Goal: Task Accomplishment & Management: Manage account settings

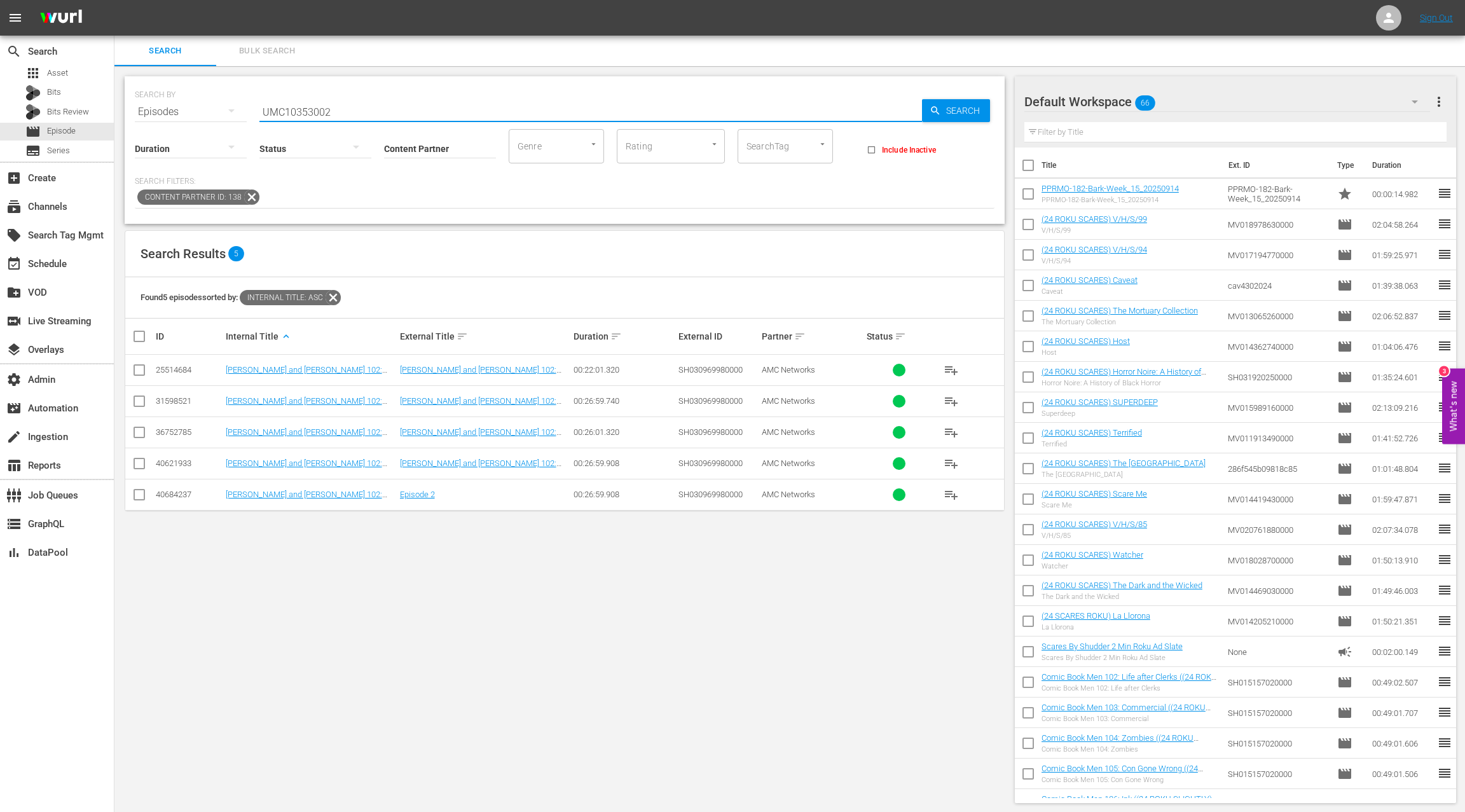
scroll to position [2, 0]
click at [309, 111] on input "UMC10353002" at bounding box center [591, 111] width 663 height 30
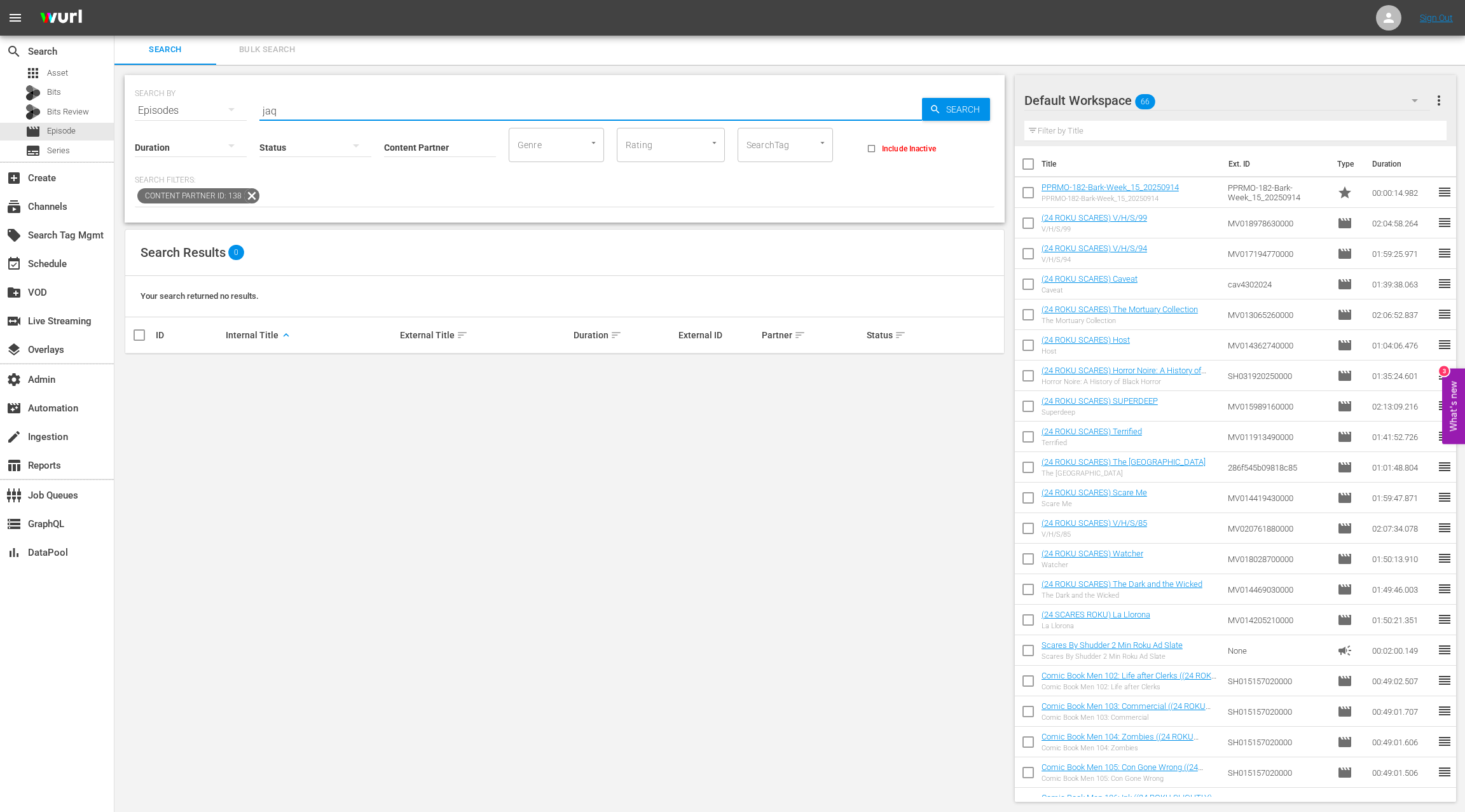
click at [270, 113] on input "jaq" at bounding box center [591, 111] width 663 height 30
paste input "JACQUELINE AND JILLY"
type input "JACQUELINE AND JILLY"
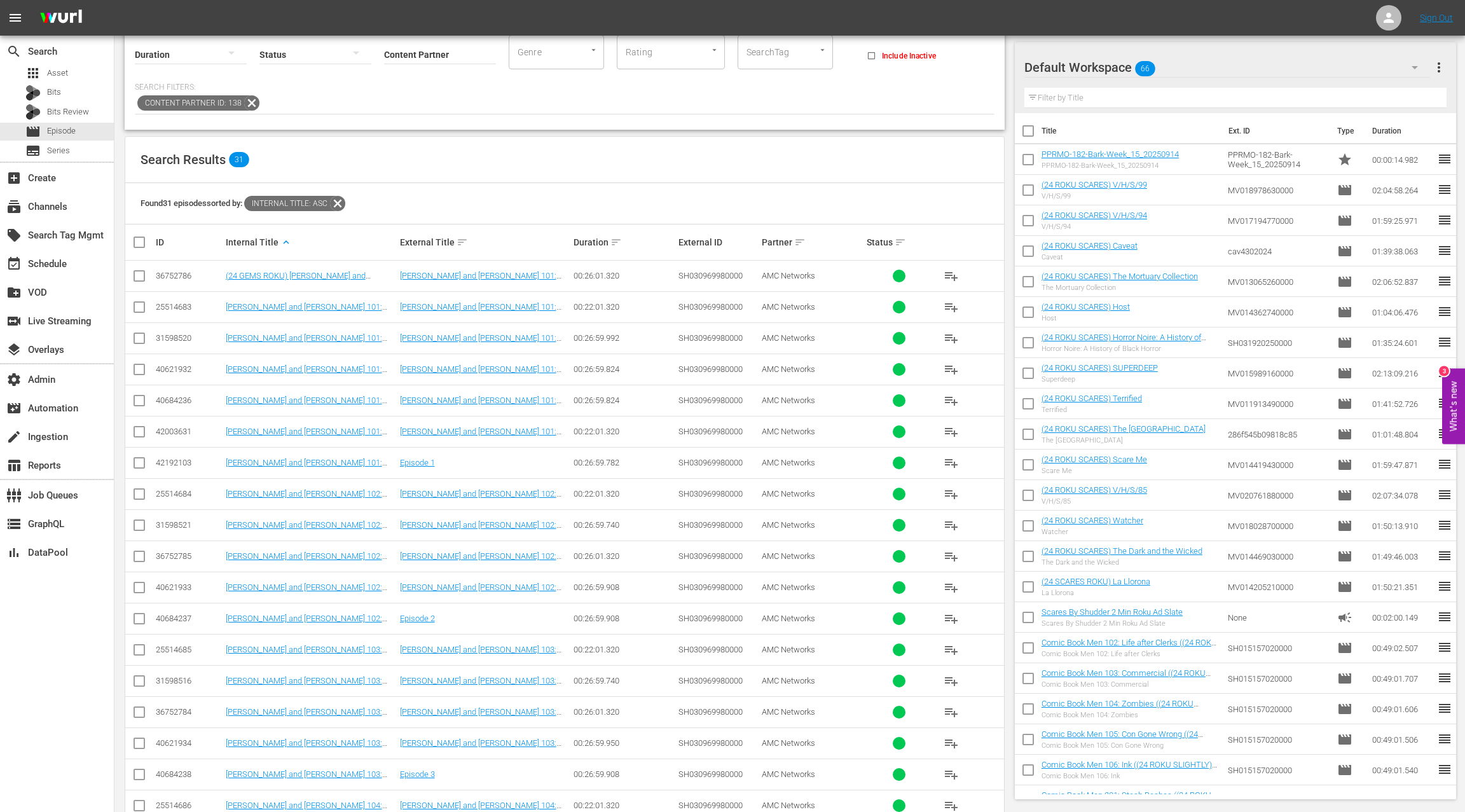
scroll to position [96, 0]
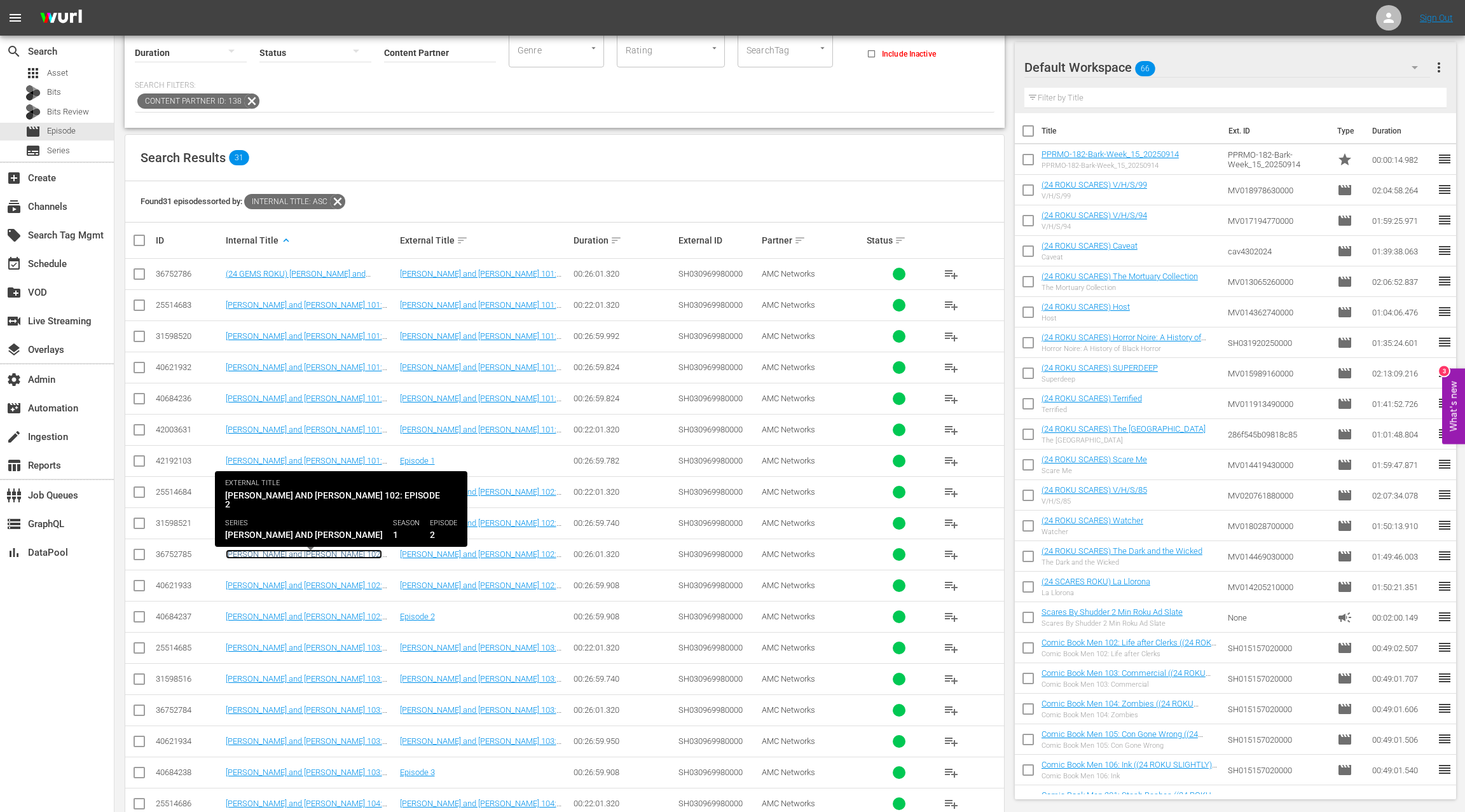
click at [334, 551] on link "Jacqueline and Jilly 102: Episode 2" at bounding box center [304, 558] width 157 height 19
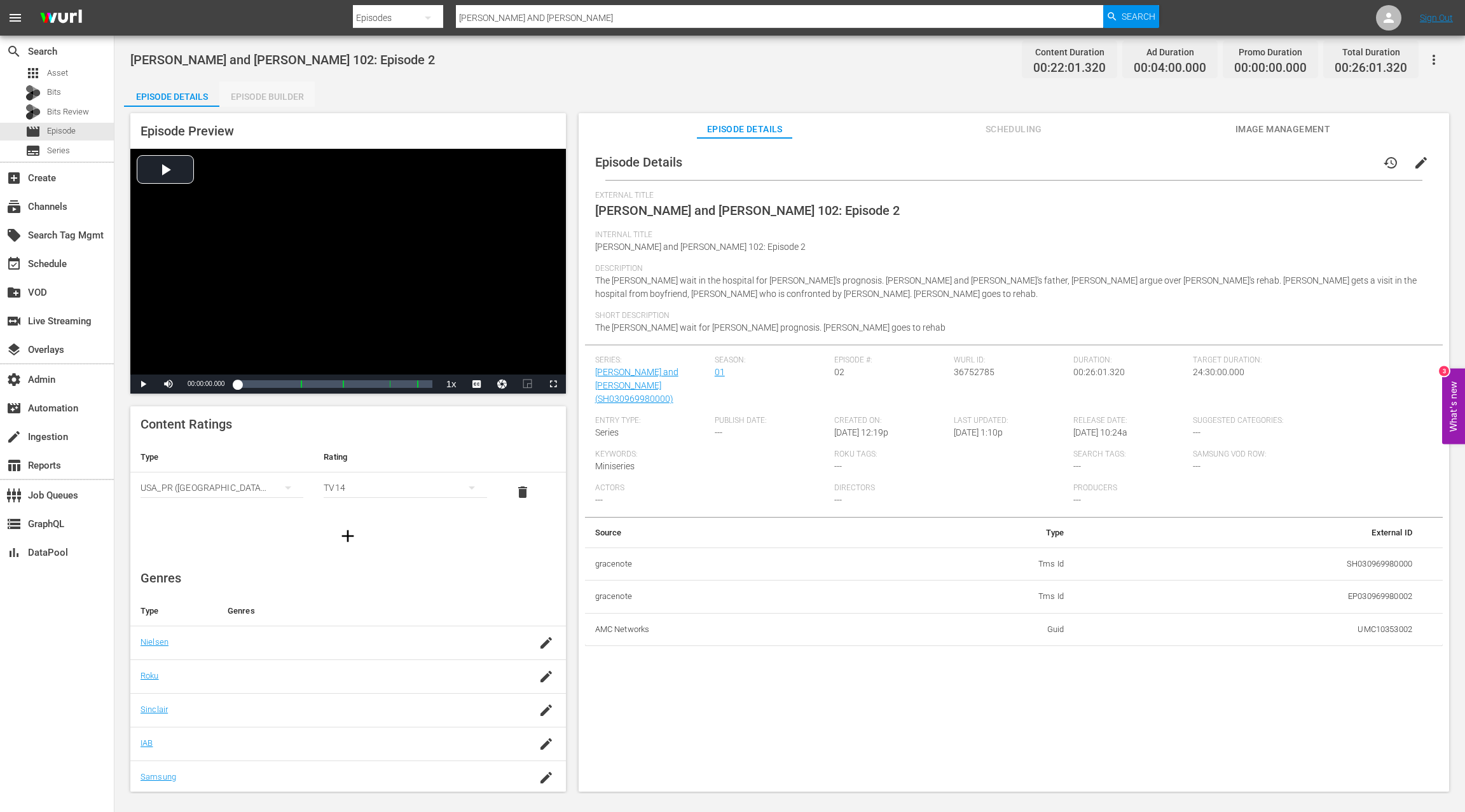
click at [296, 95] on div "Episode Builder" at bounding box center [267, 96] width 96 height 30
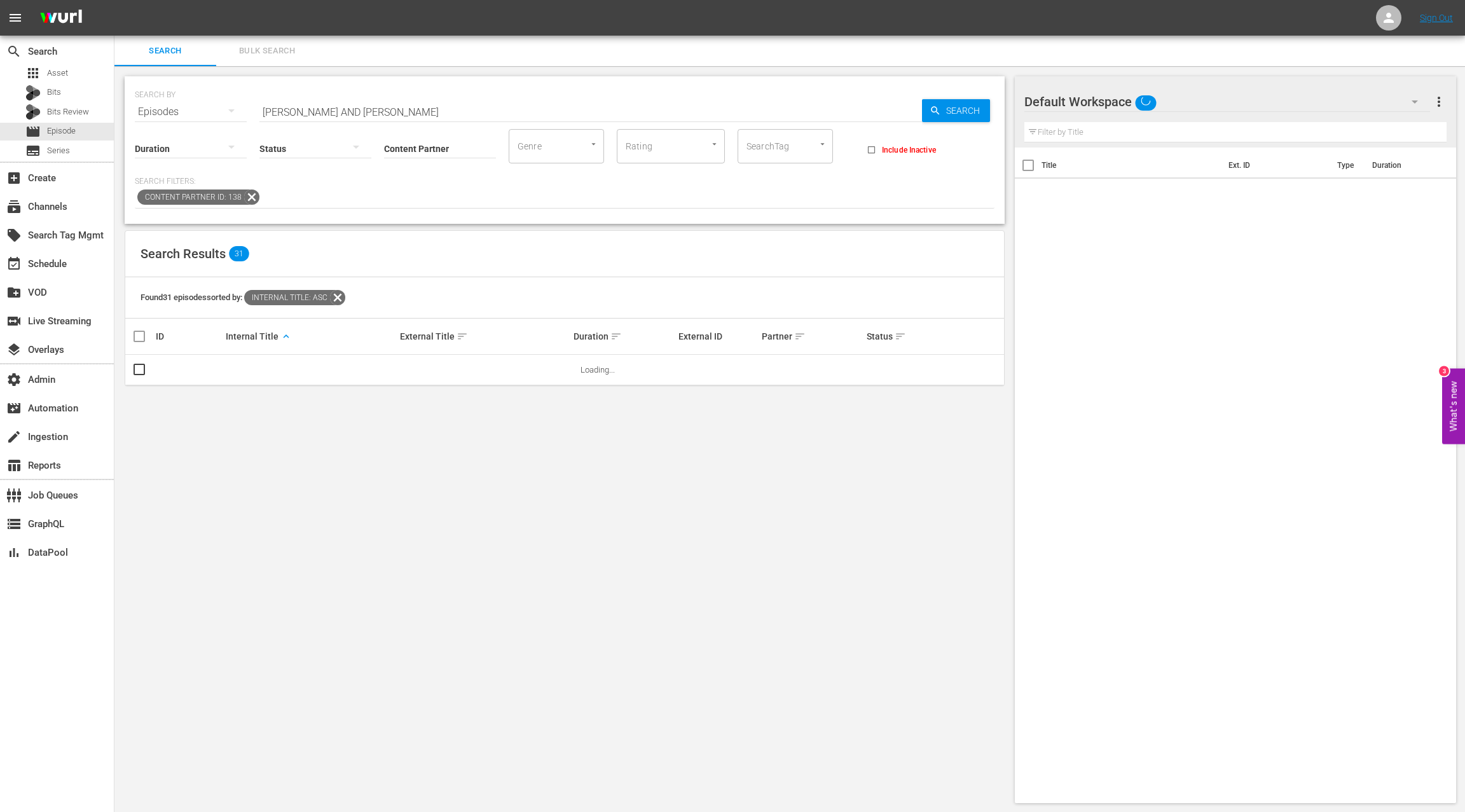
scroll to position [2, 0]
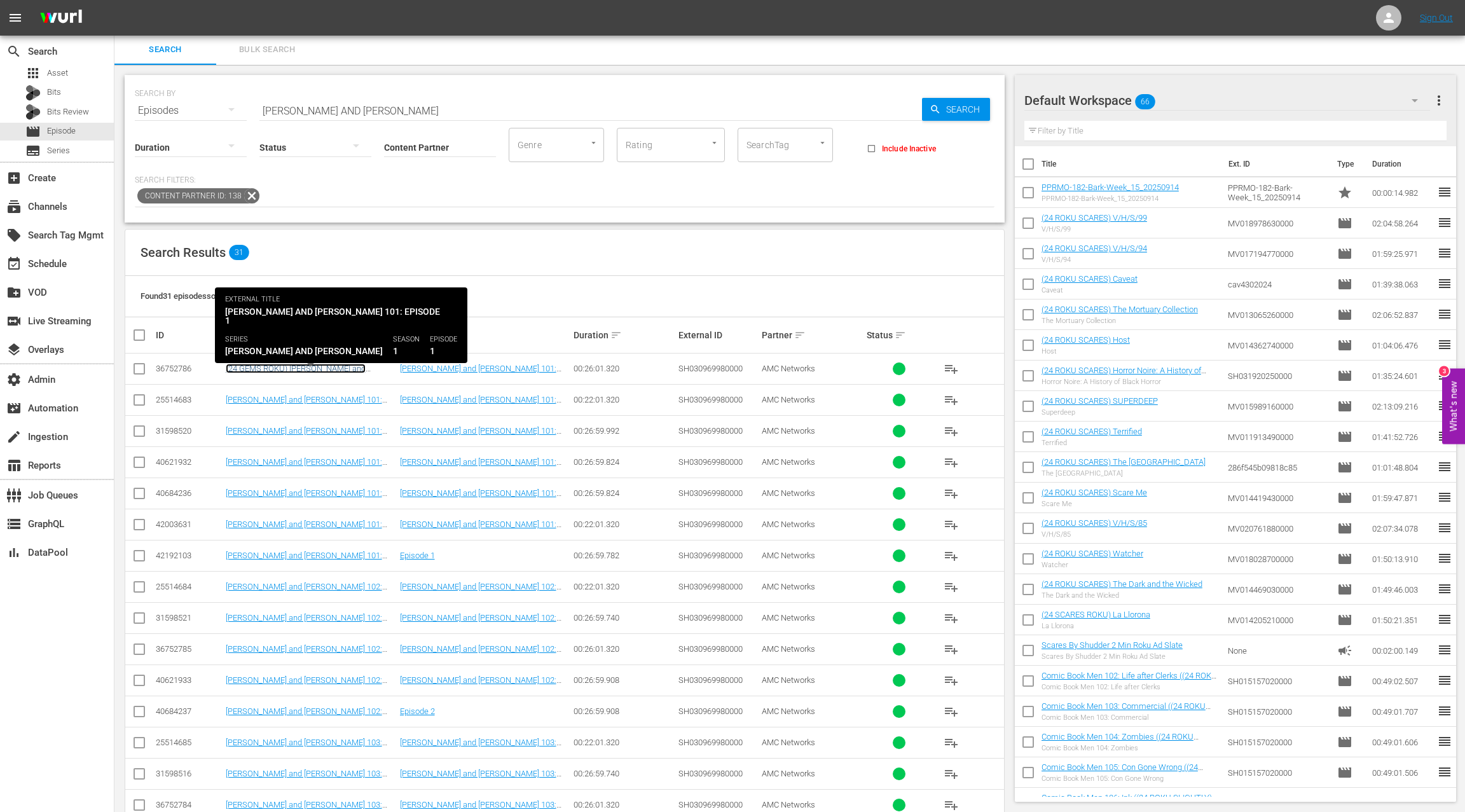
click at [357, 367] on link "(24 GEMS ROKU) Jacqueline and Jilly 101: Episode 1" at bounding box center [295, 373] width 140 height 19
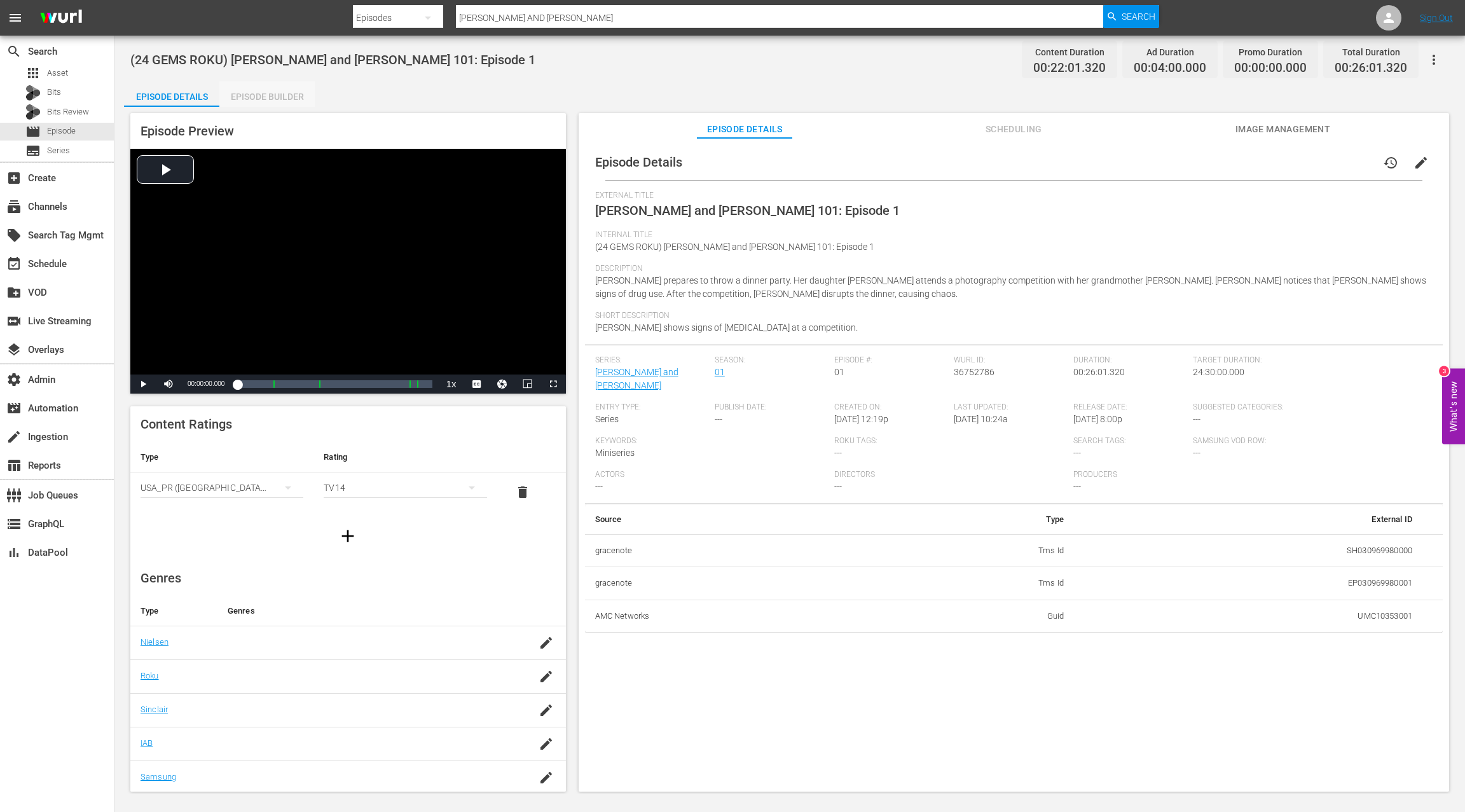
click at [261, 97] on div "Episode Builder" at bounding box center [267, 96] width 96 height 30
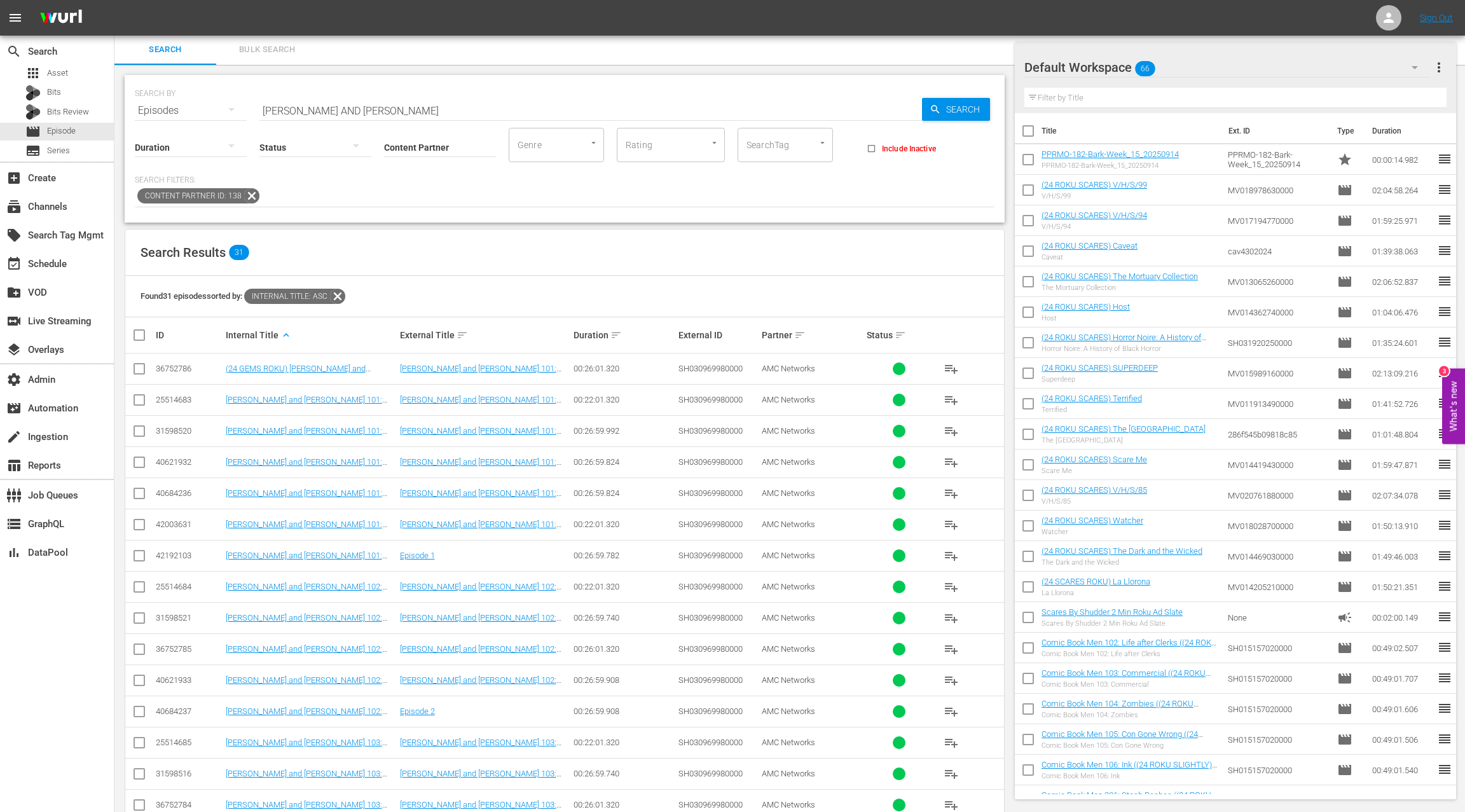
scroll to position [170, 0]
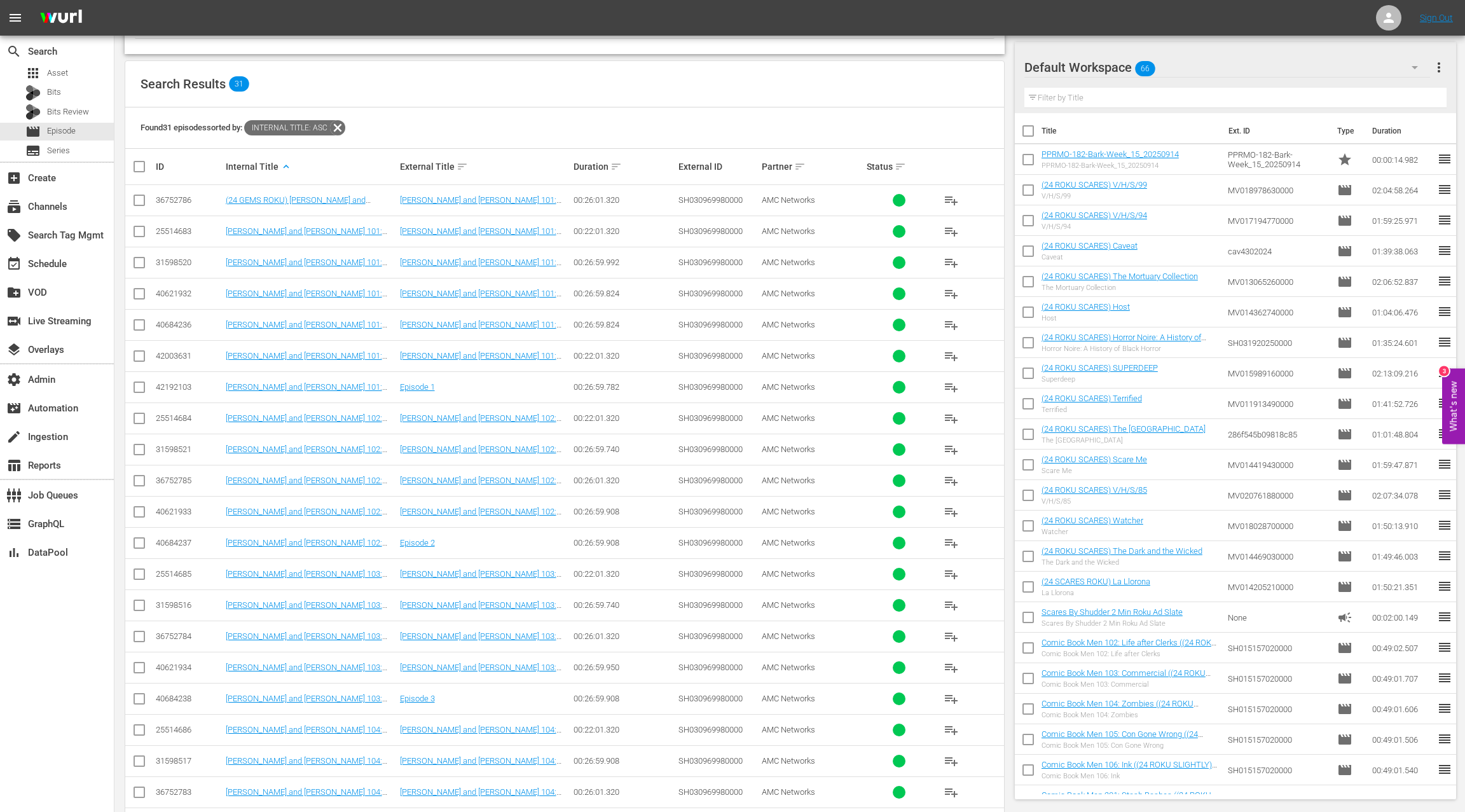
click at [184, 476] on div "36752785" at bounding box center [189, 480] width 66 height 9
copy div "36752785"
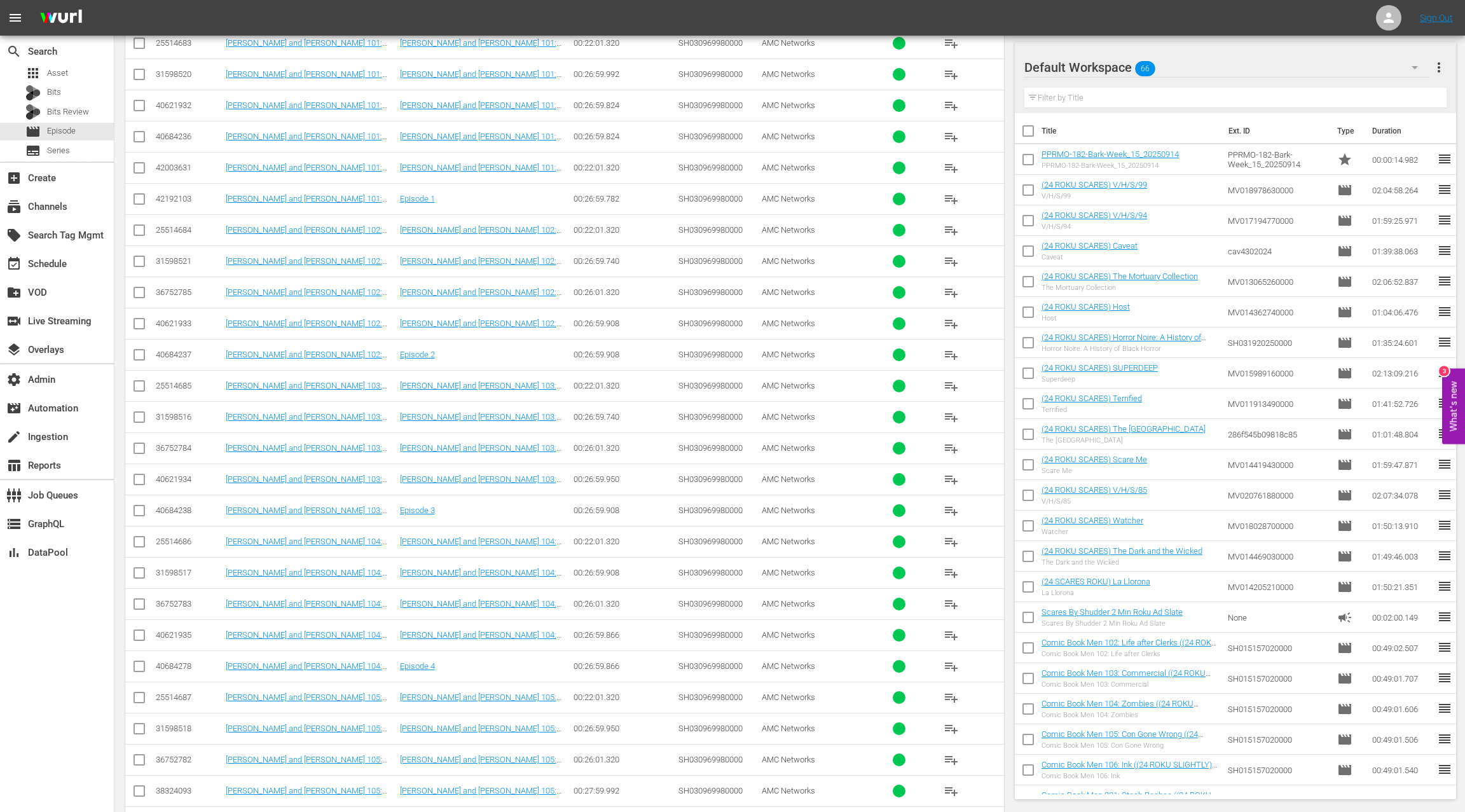
click at [185, 443] on div "36752784" at bounding box center [189, 447] width 66 height 9
copy div "36752784"
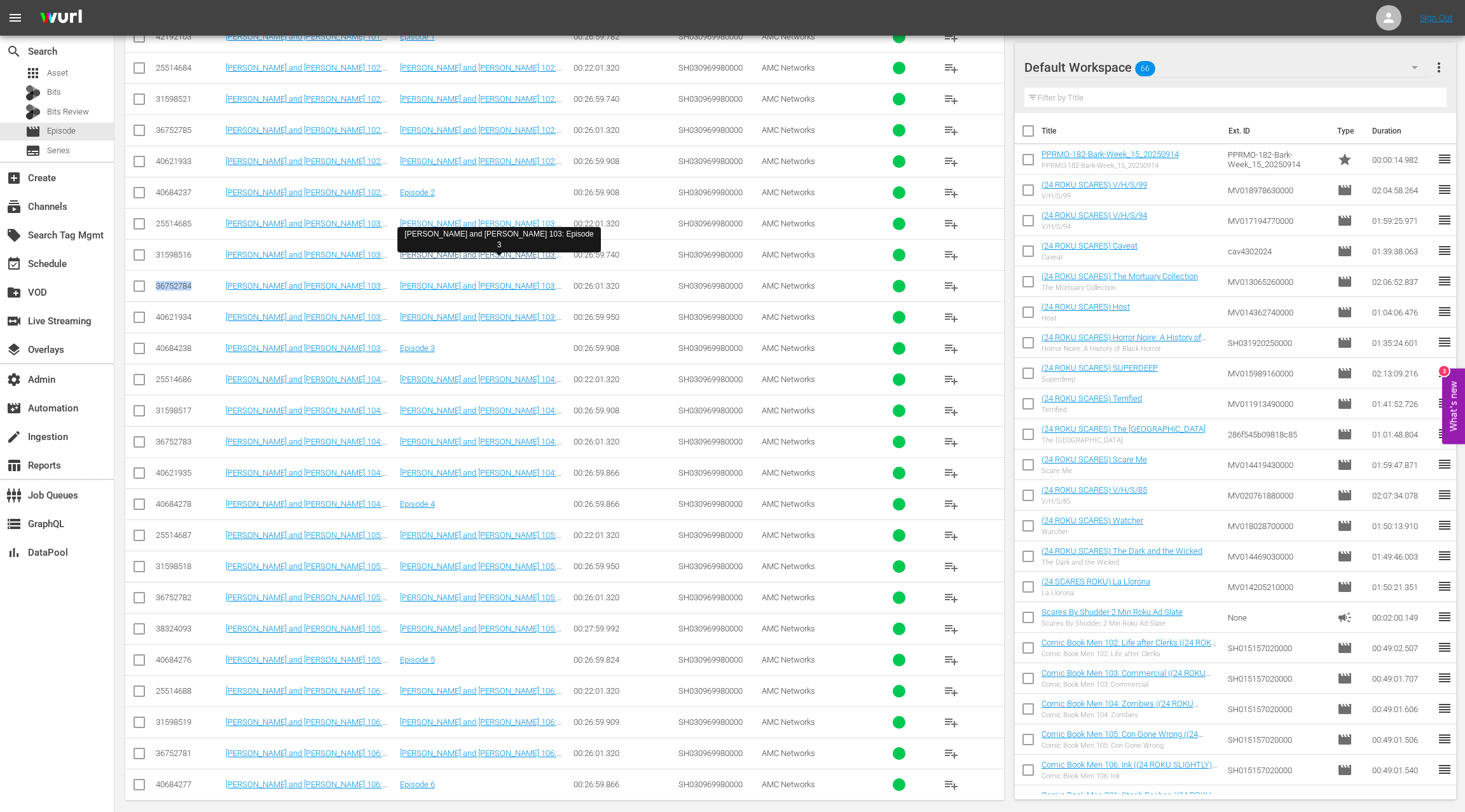
scroll to position [524, 0]
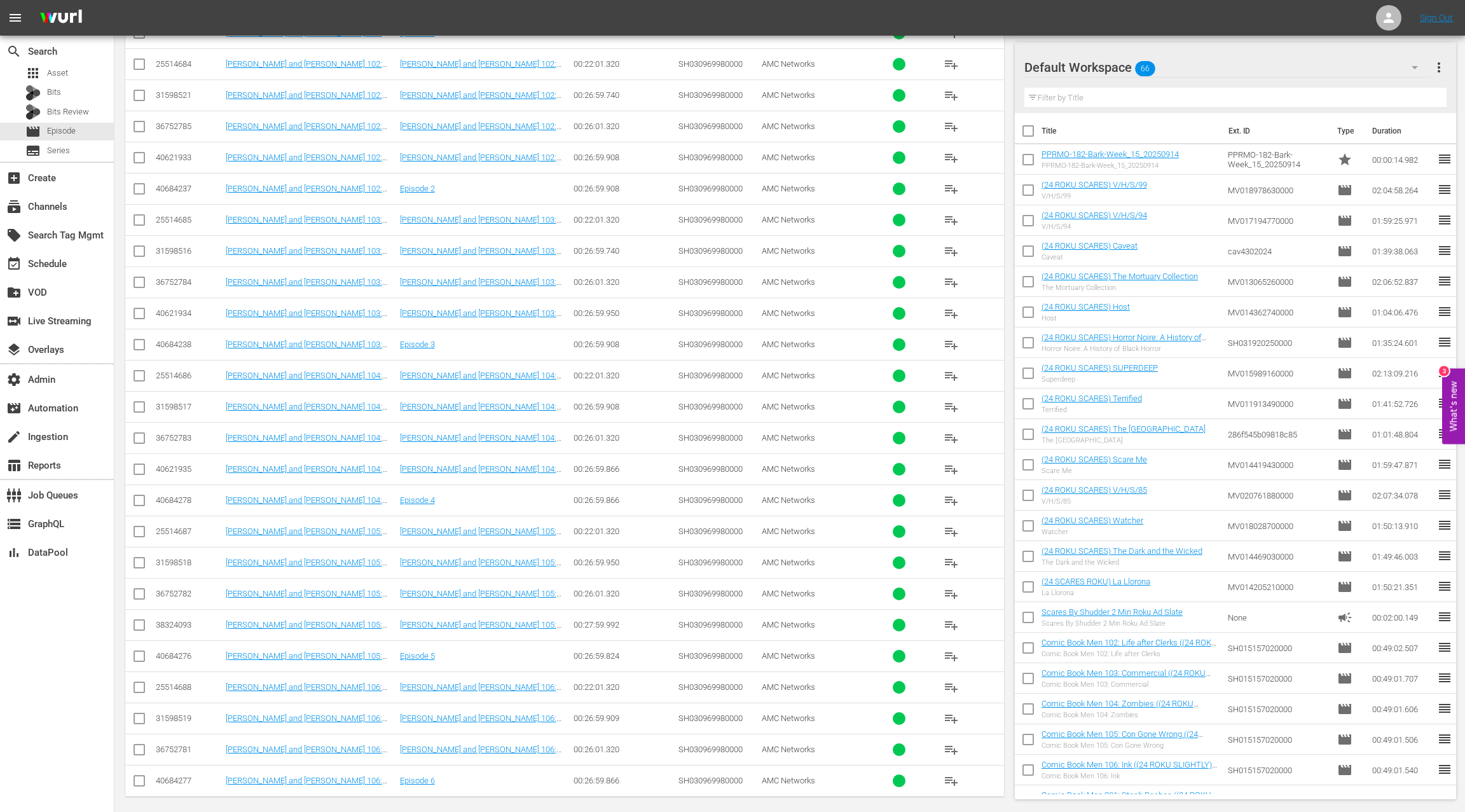
click at [175, 433] on div "36752783" at bounding box center [189, 437] width 66 height 9
copy div "36752783"
click at [171, 589] on div "36752782" at bounding box center [189, 593] width 66 height 9
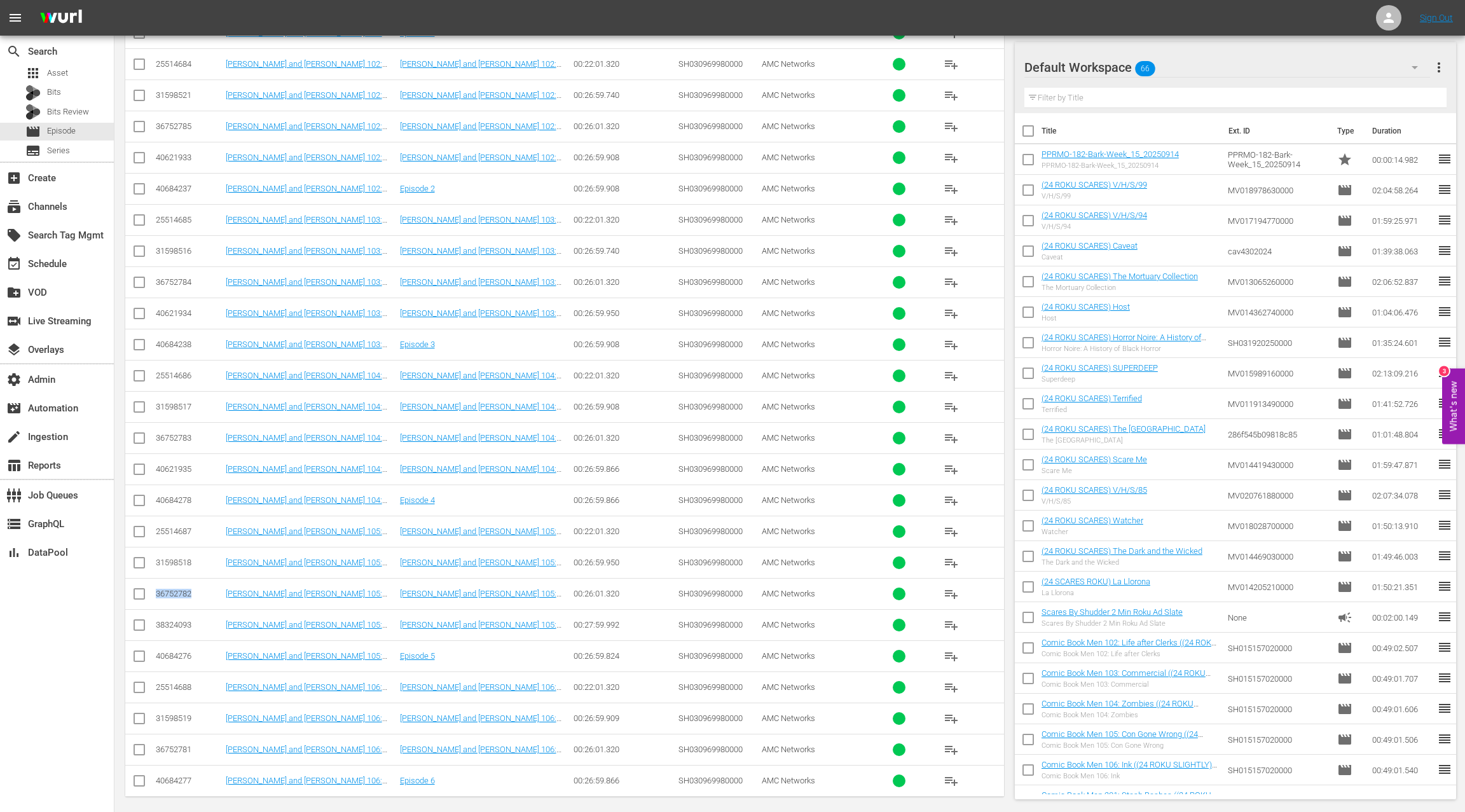
copy div "36752782"
click at [169, 744] on div "36752781" at bounding box center [189, 749] width 66 height 9
copy div "36752781"
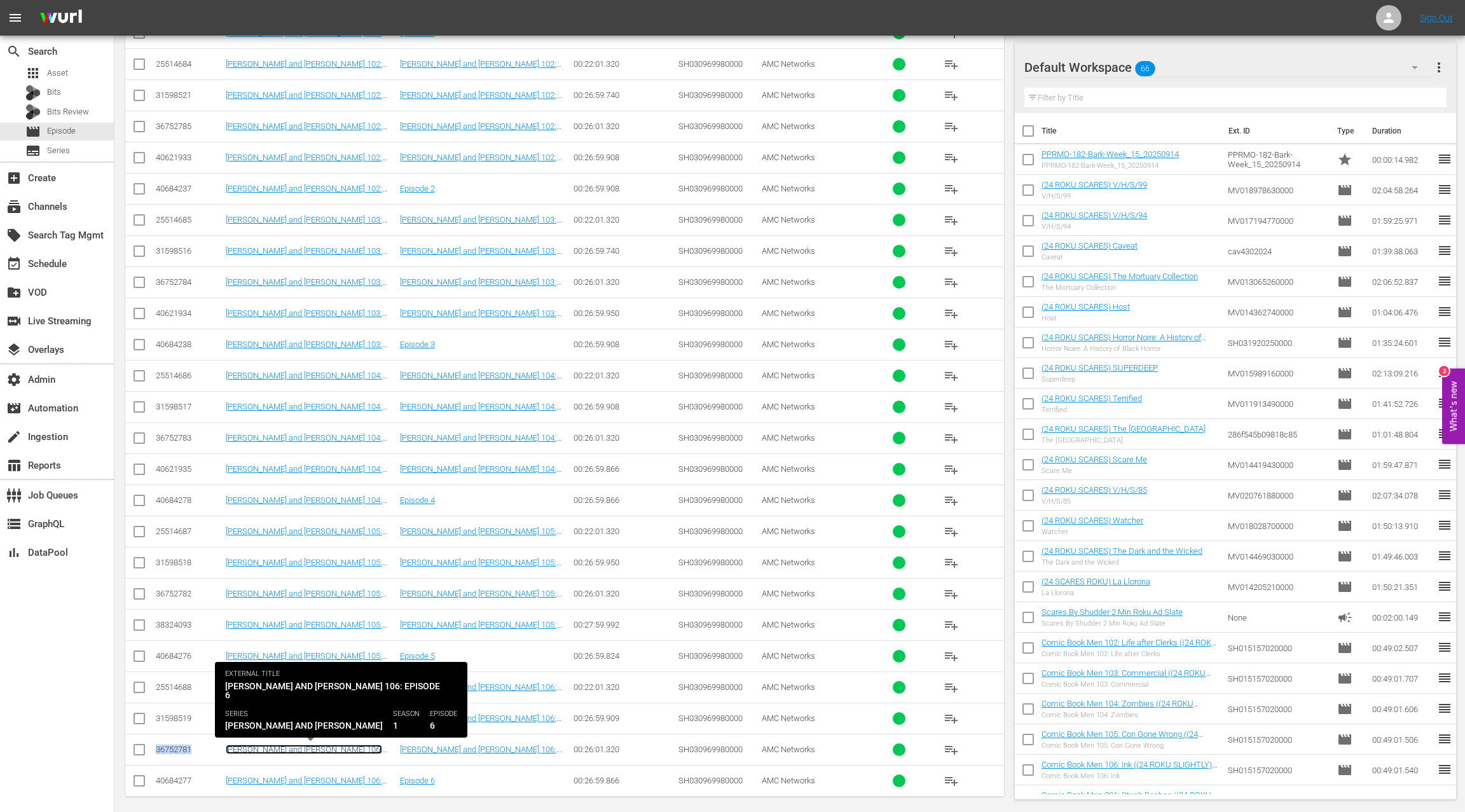
click at [290, 744] on link "Jacqueline and Jilly 106: Episode 6" at bounding box center [304, 754] width 157 height 19
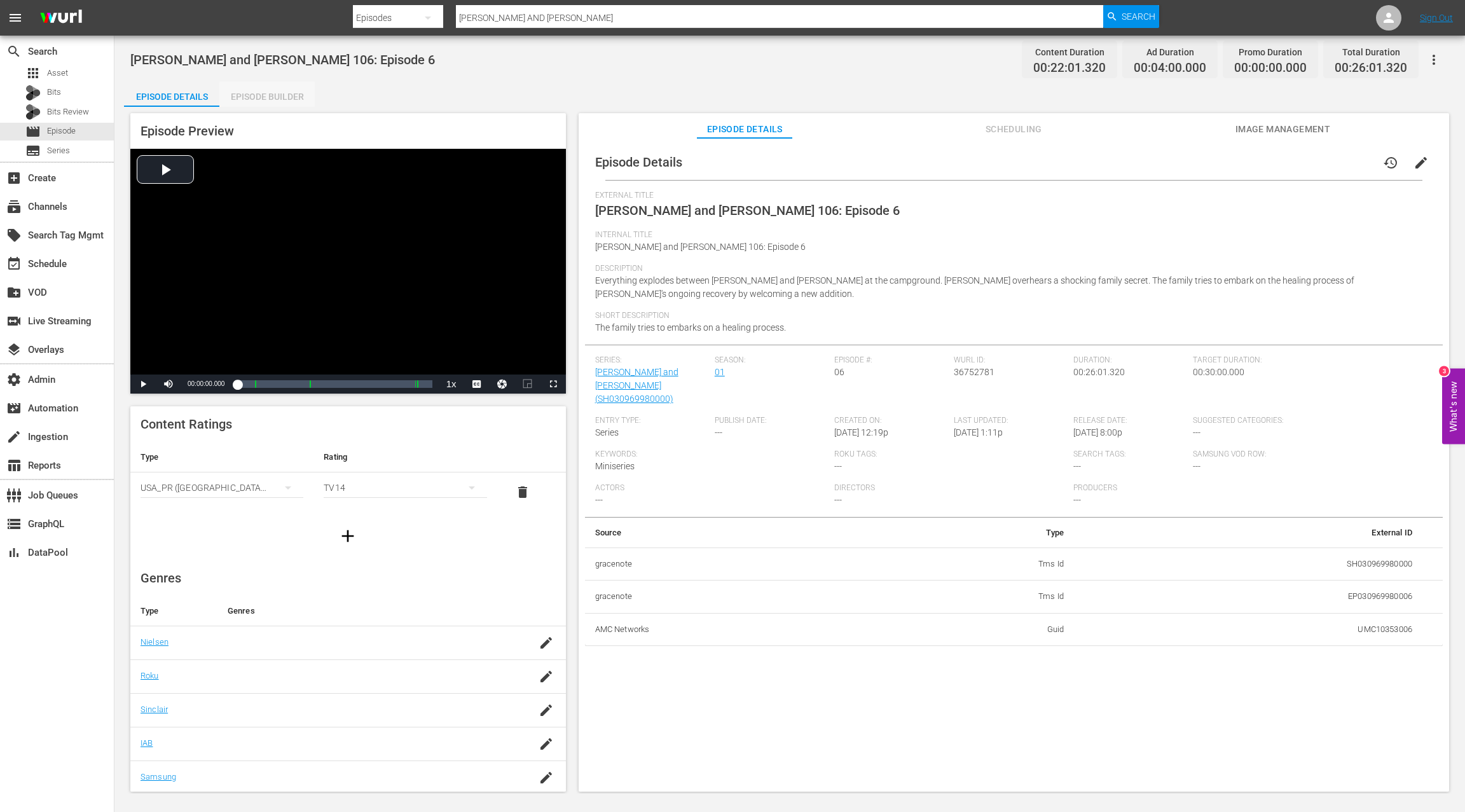
click at [271, 96] on div "Episode Builder" at bounding box center [267, 96] width 96 height 30
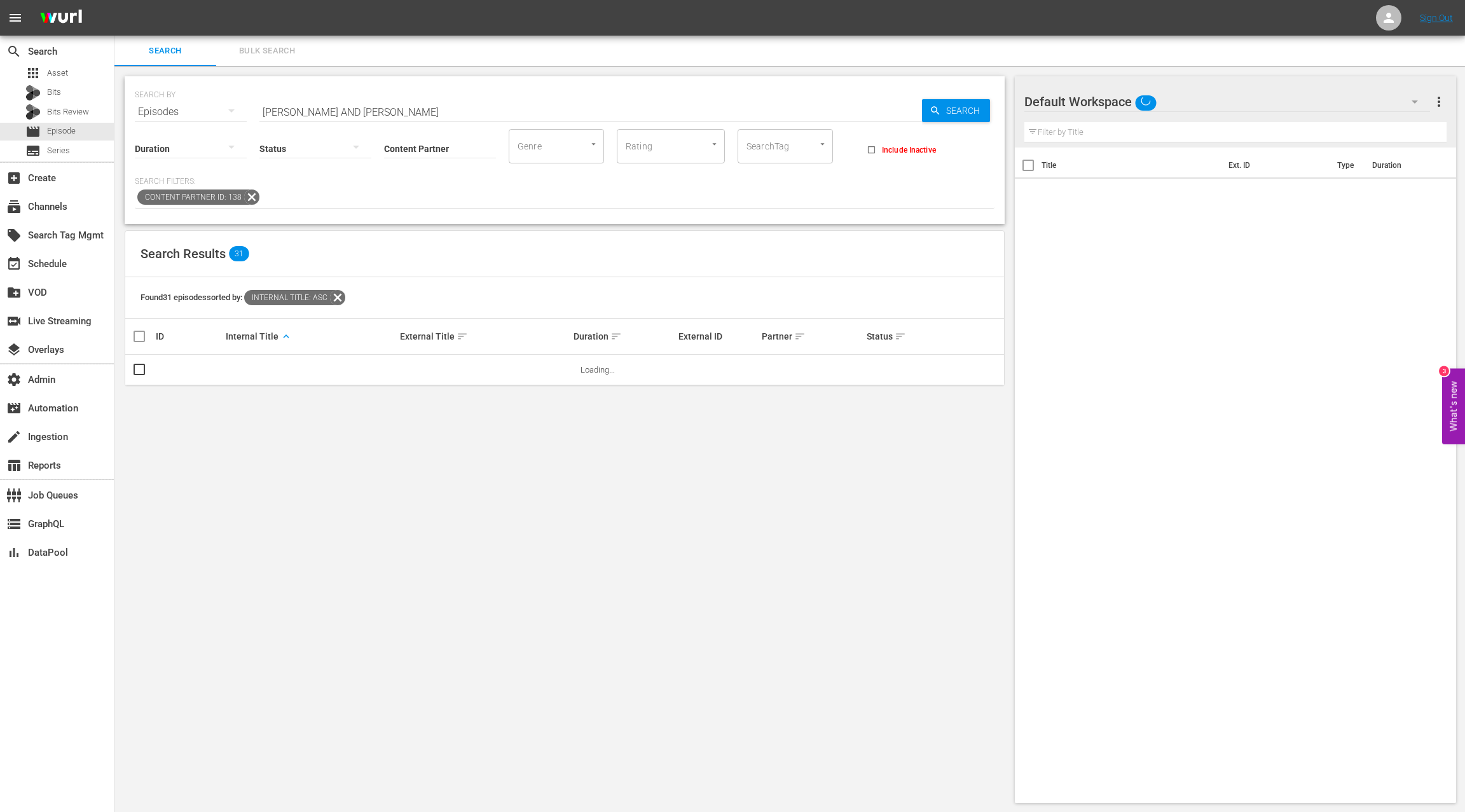
scroll to position [2, 0]
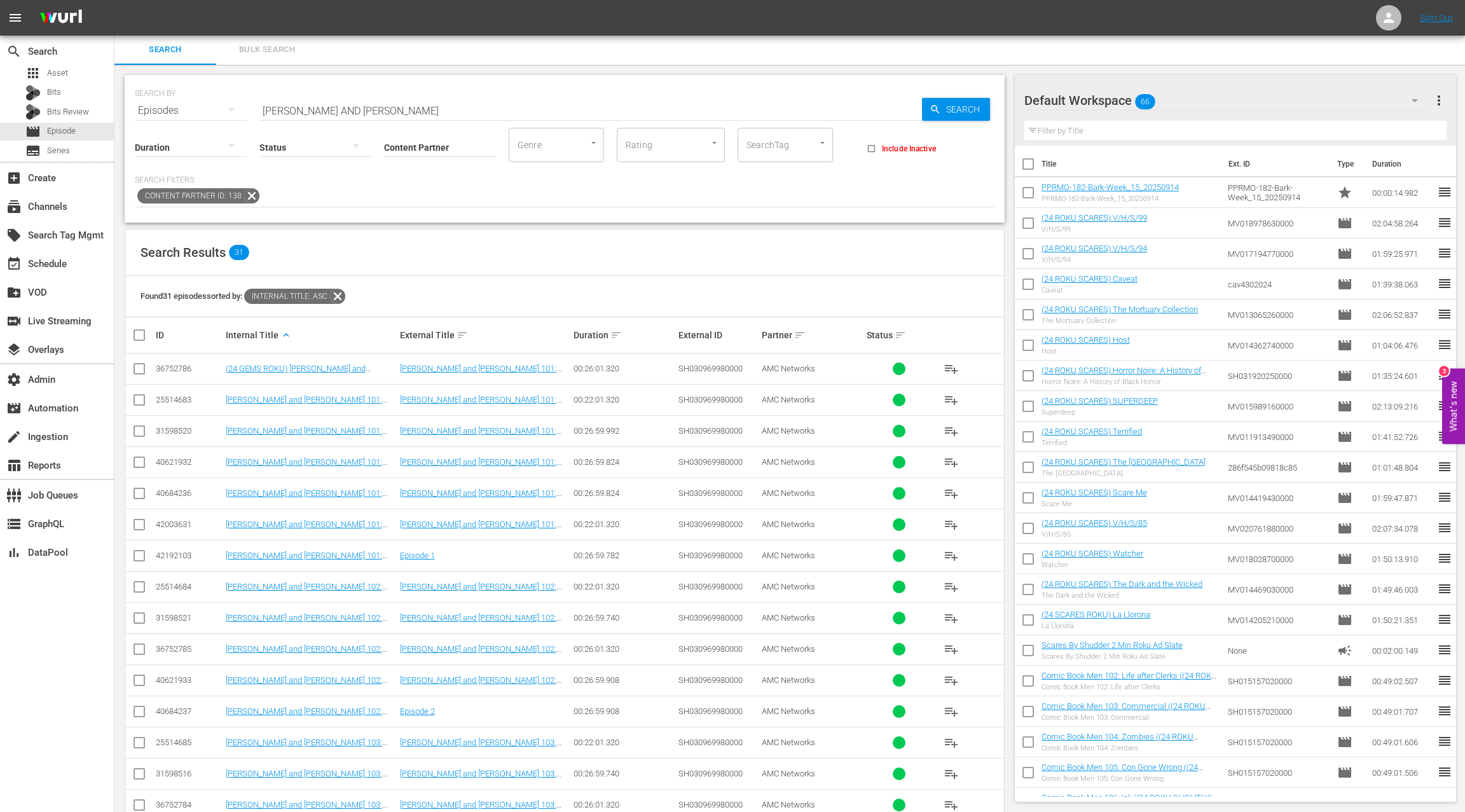
click at [272, 112] on input "JACQUELINE AND JILLY" at bounding box center [591, 111] width 663 height 30
drag, startPoint x: 272, startPoint y: 112, endPoint x: 387, endPoint y: 112, distance: 115.0
click at [387, 112] on input "JACQUELINE AND JILLY" at bounding box center [591, 111] width 663 height 30
paste input "40 & SINGLE"
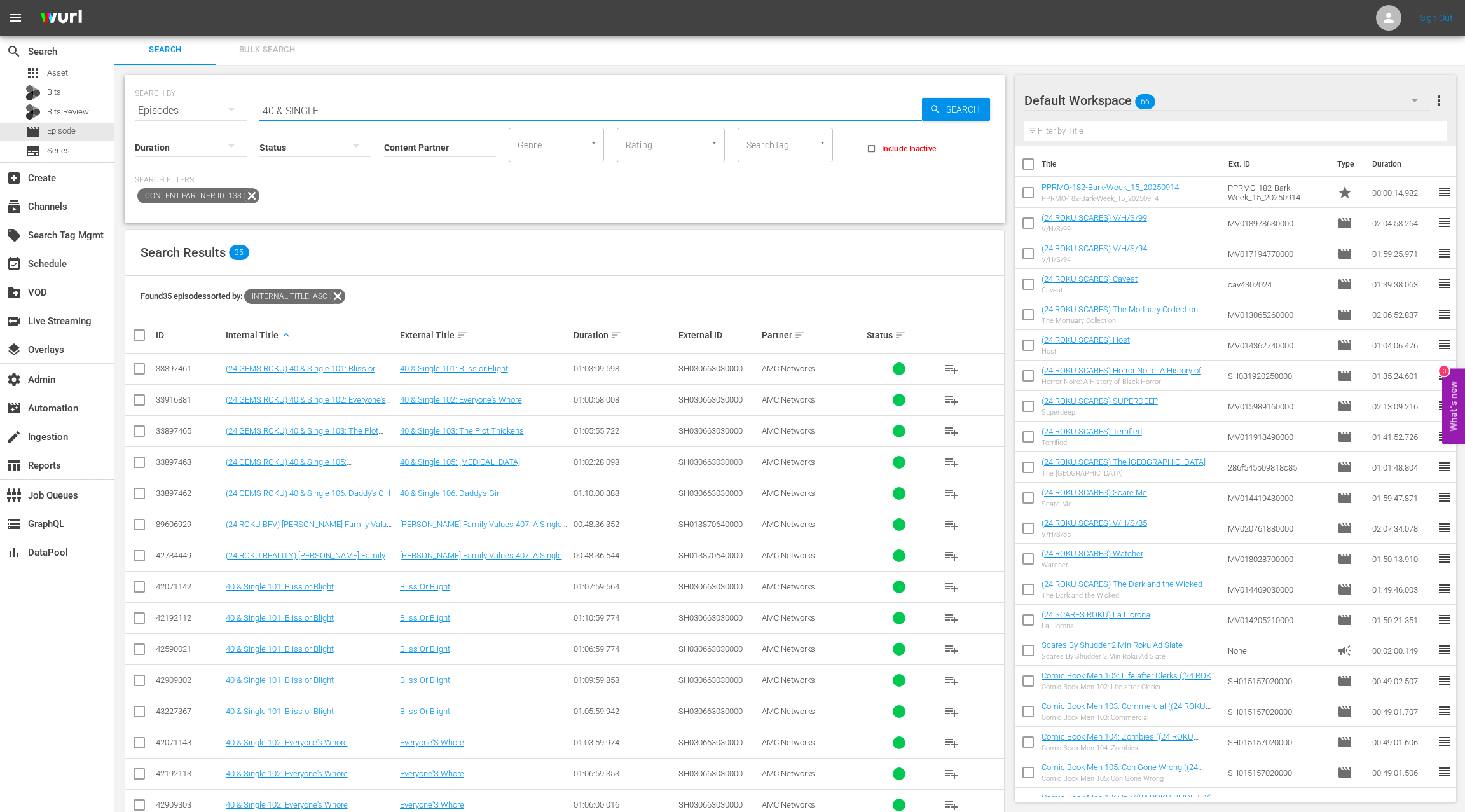
click at [179, 370] on div "33897461" at bounding box center [189, 368] width 66 height 9
copy div "33897461"
click at [180, 400] on div "33916881" at bounding box center [189, 399] width 66 height 9
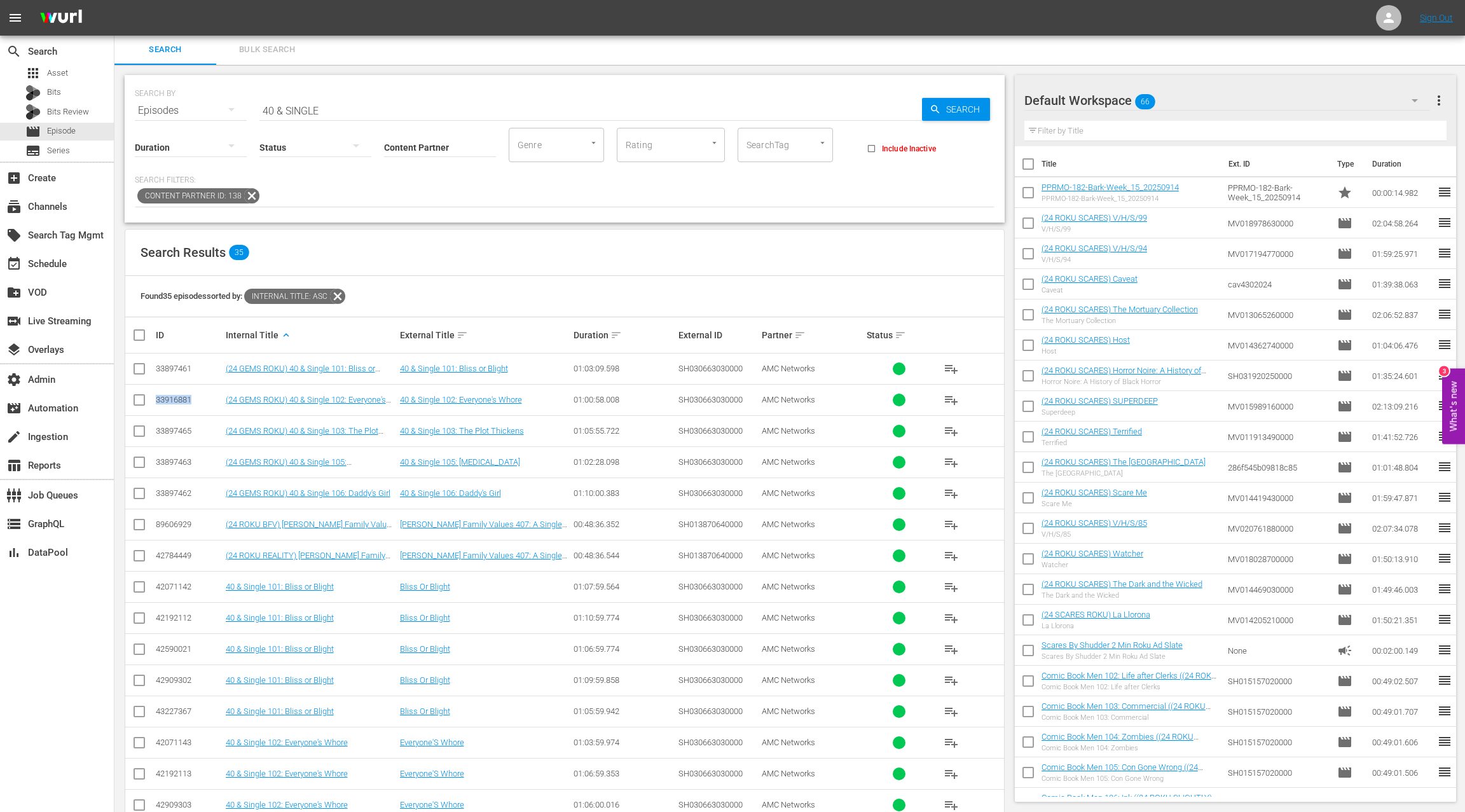
copy div "33916881"
click at [170, 431] on div "33897465" at bounding box center [189, 430] width 66 height 9
copy div "33897465"
click at [177, 461] on div "33897463" at bounding box center [189, 461] width 66 height 9
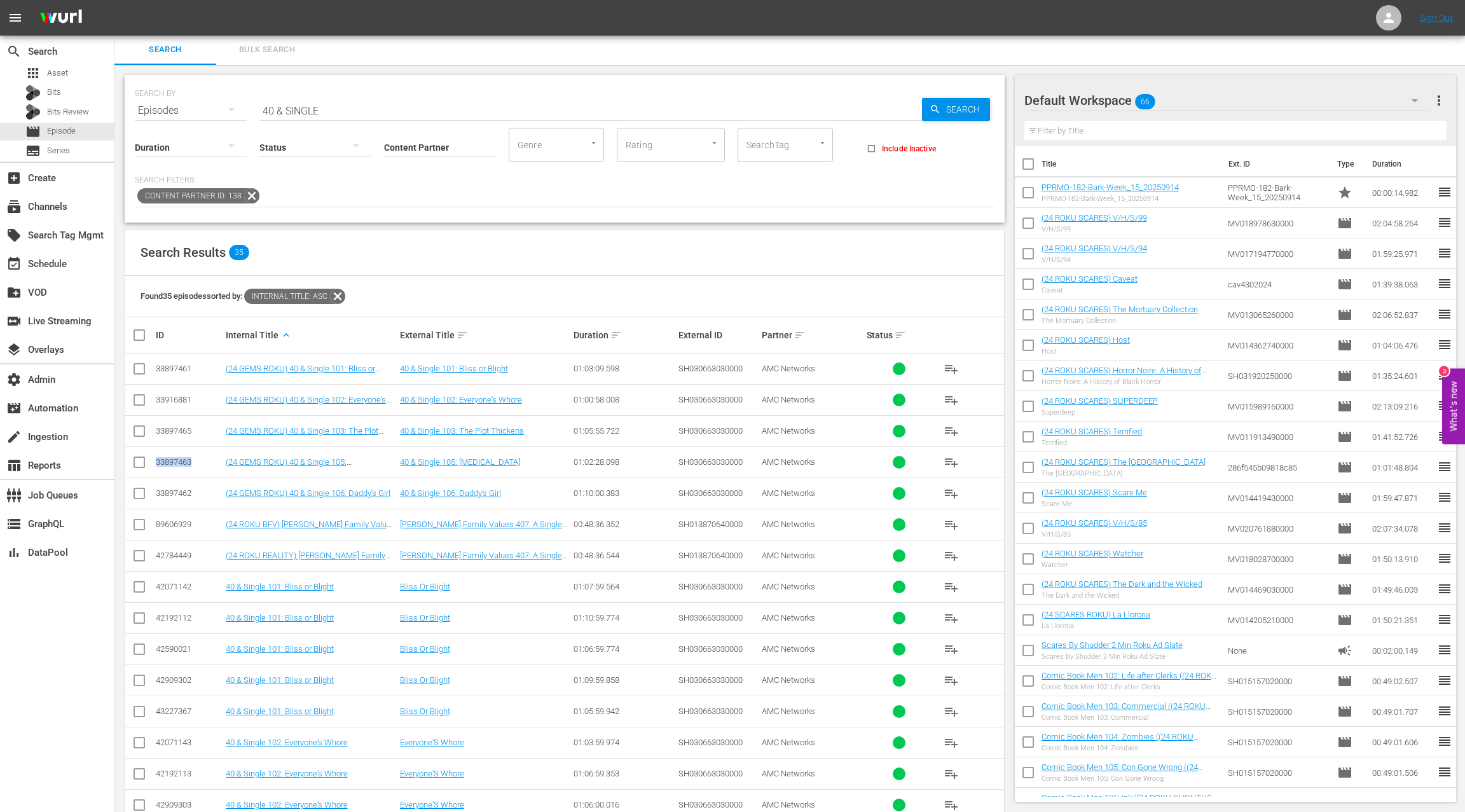
click at [177, 461] on div "33897463" at bounding box center [189, 461] width 66 height 9
copy div "33897463"
click at [179, 491] on div "33897462" at bounding box center [189, 492] width 66 height 9
copy div "33897462"
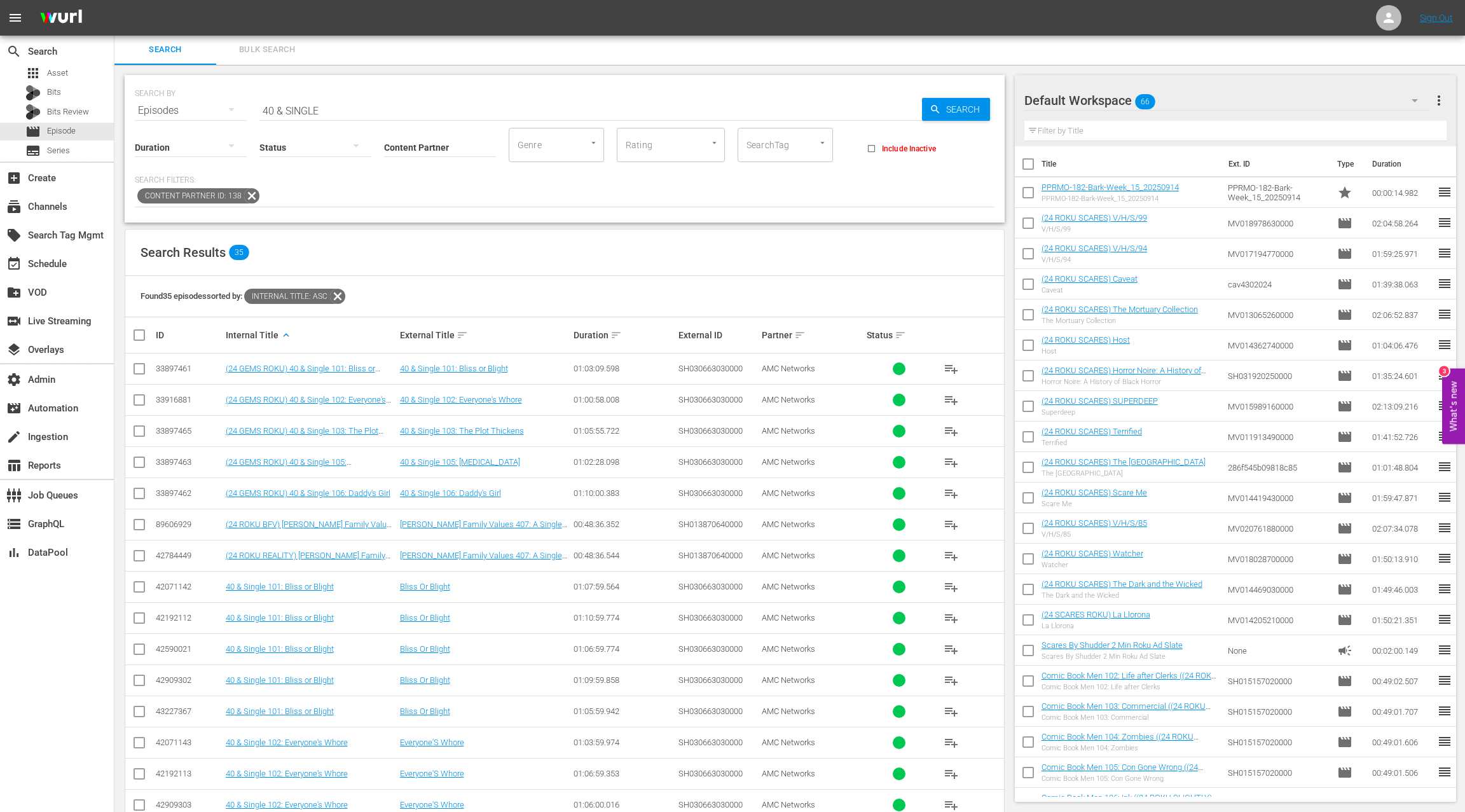
click at [267, 109] on input "40 & SINGLE" at bounding box center [591, 111] width 663 height 30
drag, startPoint x: 267, startPoint y: 109, endPoint x: 340, endPoint y: 112, distance: 73.1
click at [340, 112] on input "40 & SINGLE" at bounding box center [591, 111] width 663 height 30
paste input "AMCNVR0000038872"
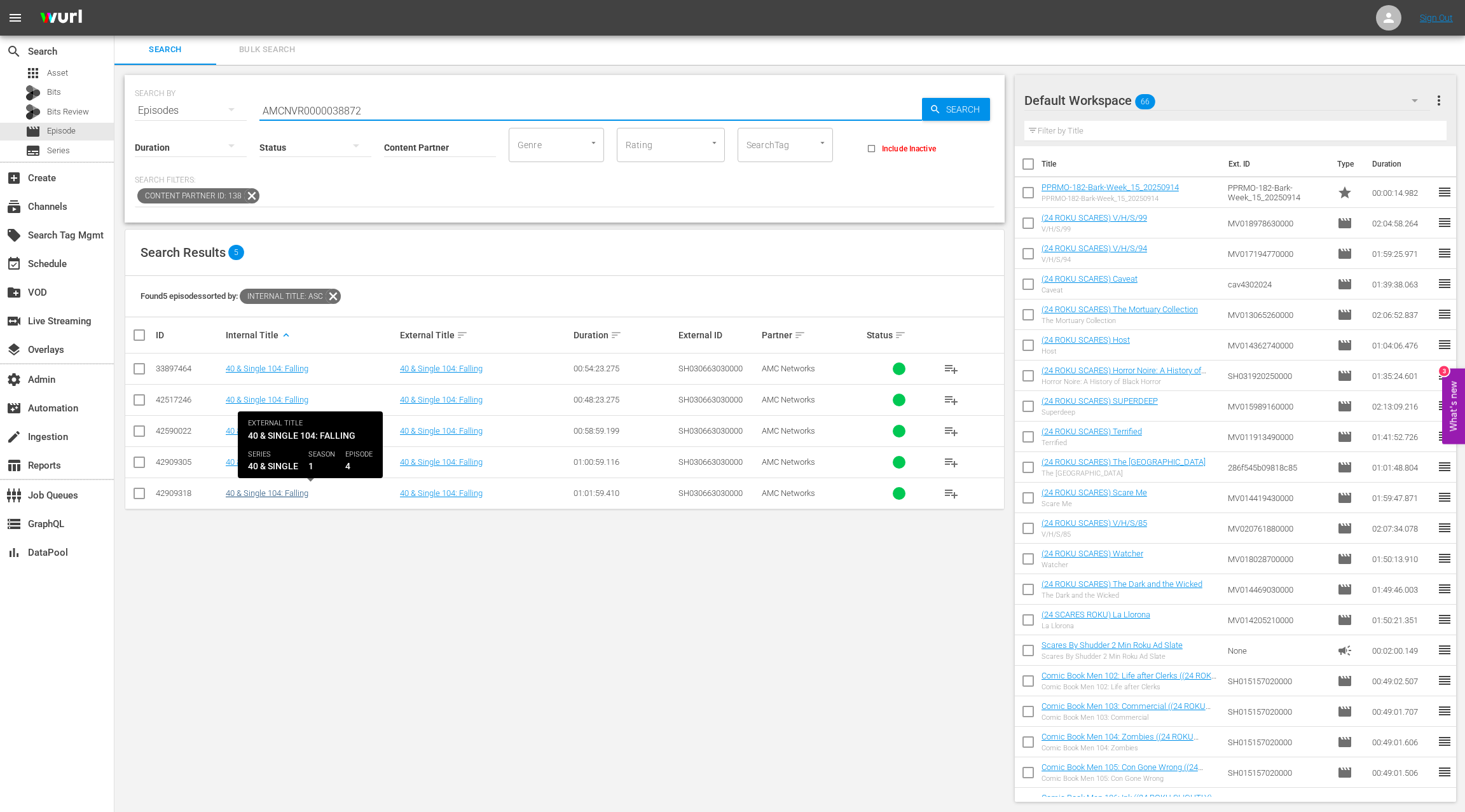
type input "AMCNVR0000038872"
click at [288, 491] on link "40 & Single 104: Falling" at bounding box center [267, 492] width 83 height 9
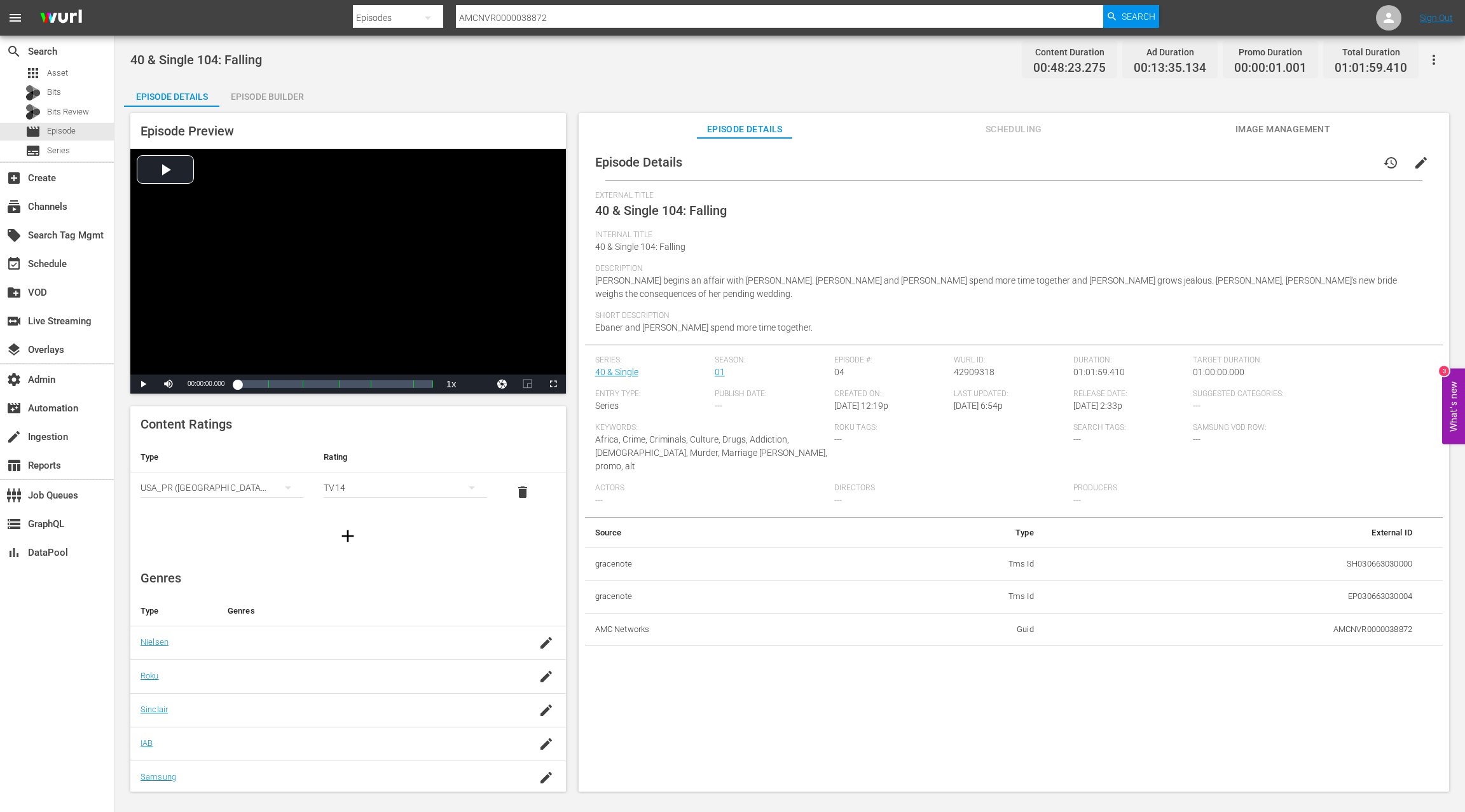
click at [289, 96] on div "Episode Builder" at bounding box center [267, 96] width 96 height 30
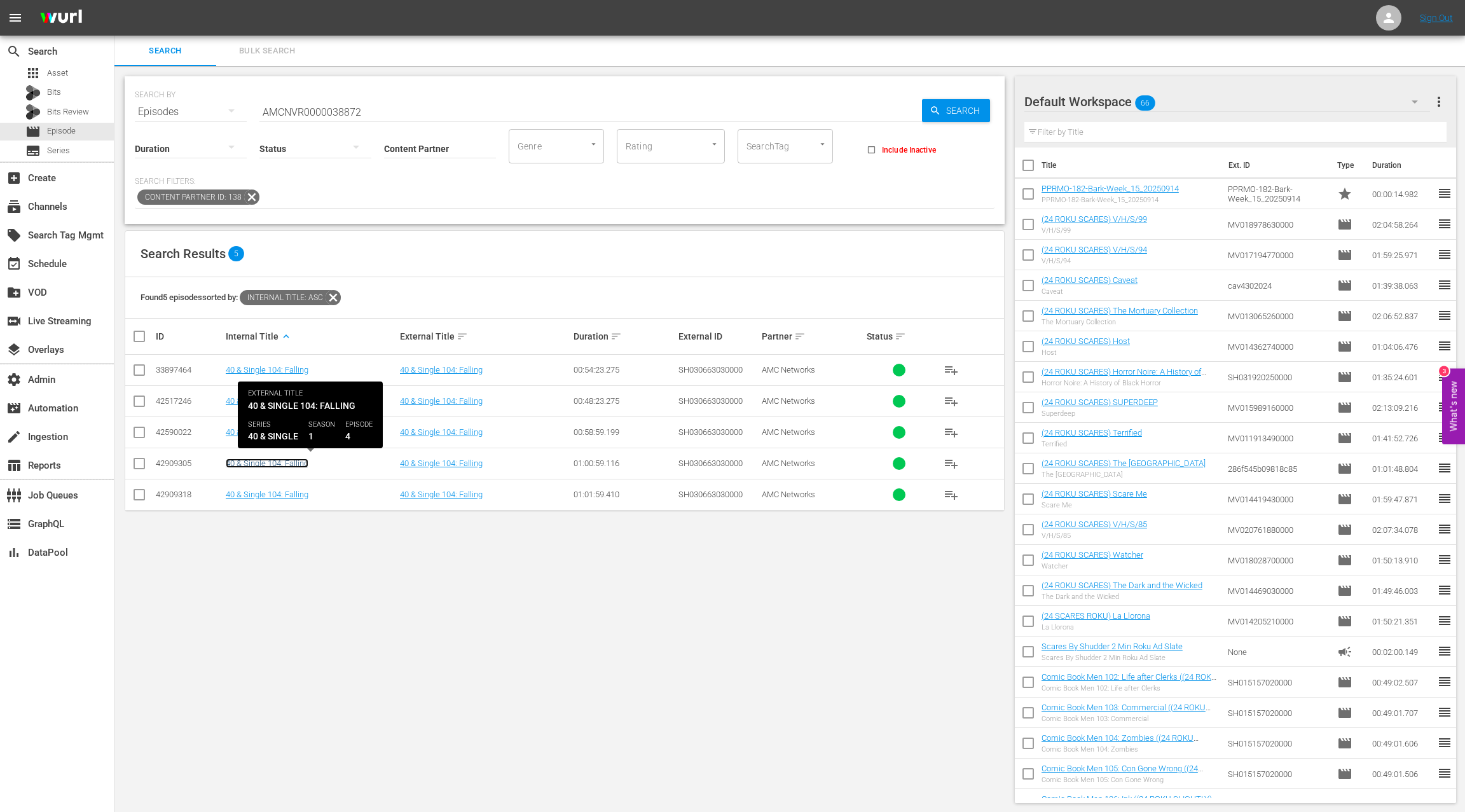
click at [280, 461] on link "40 & Single 104: Falling" at bounding box center [267, 463] width 83 height 9
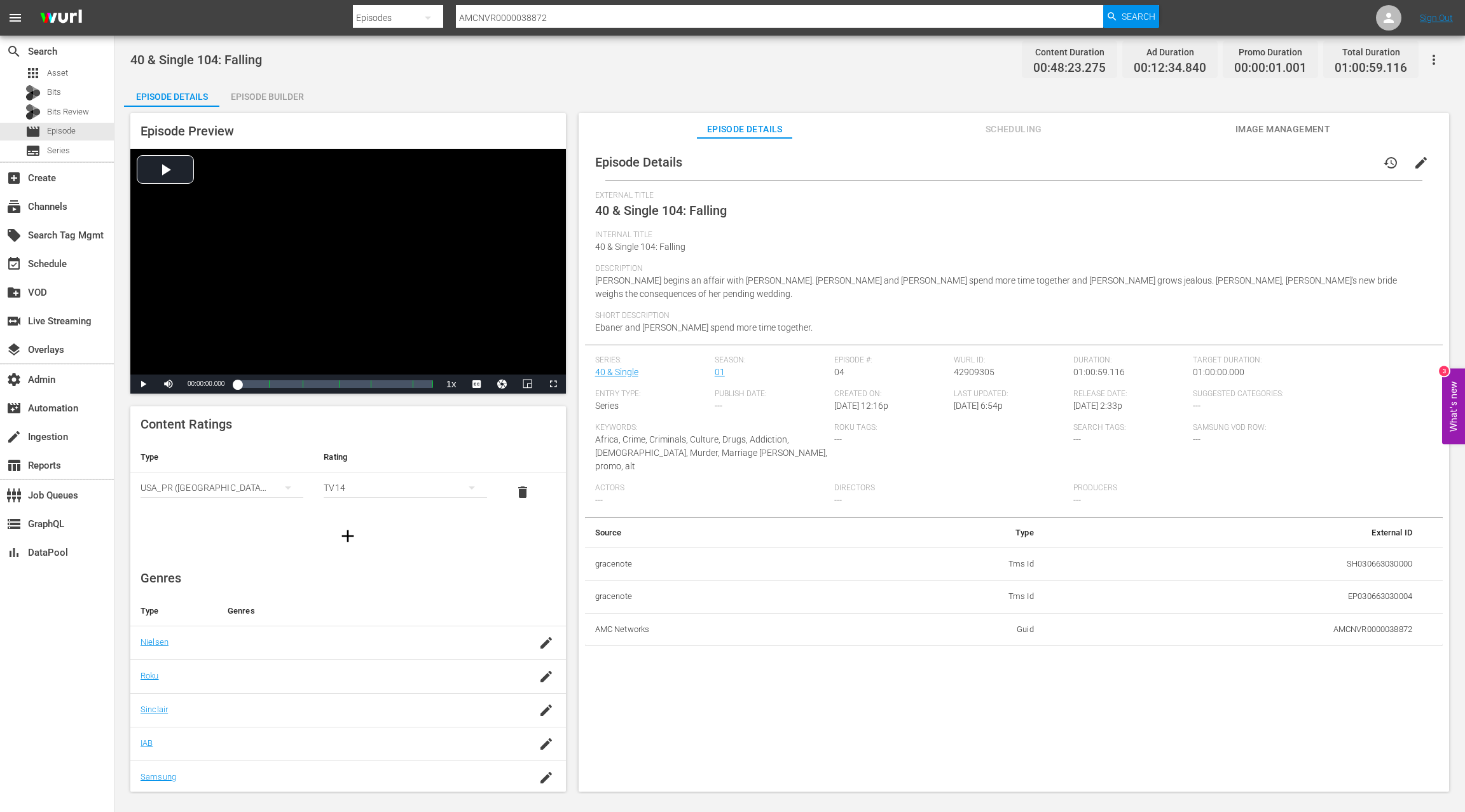
click at [278, 101] on div "Episode Builder" at bounding box center [267, 96] width 96 height 30
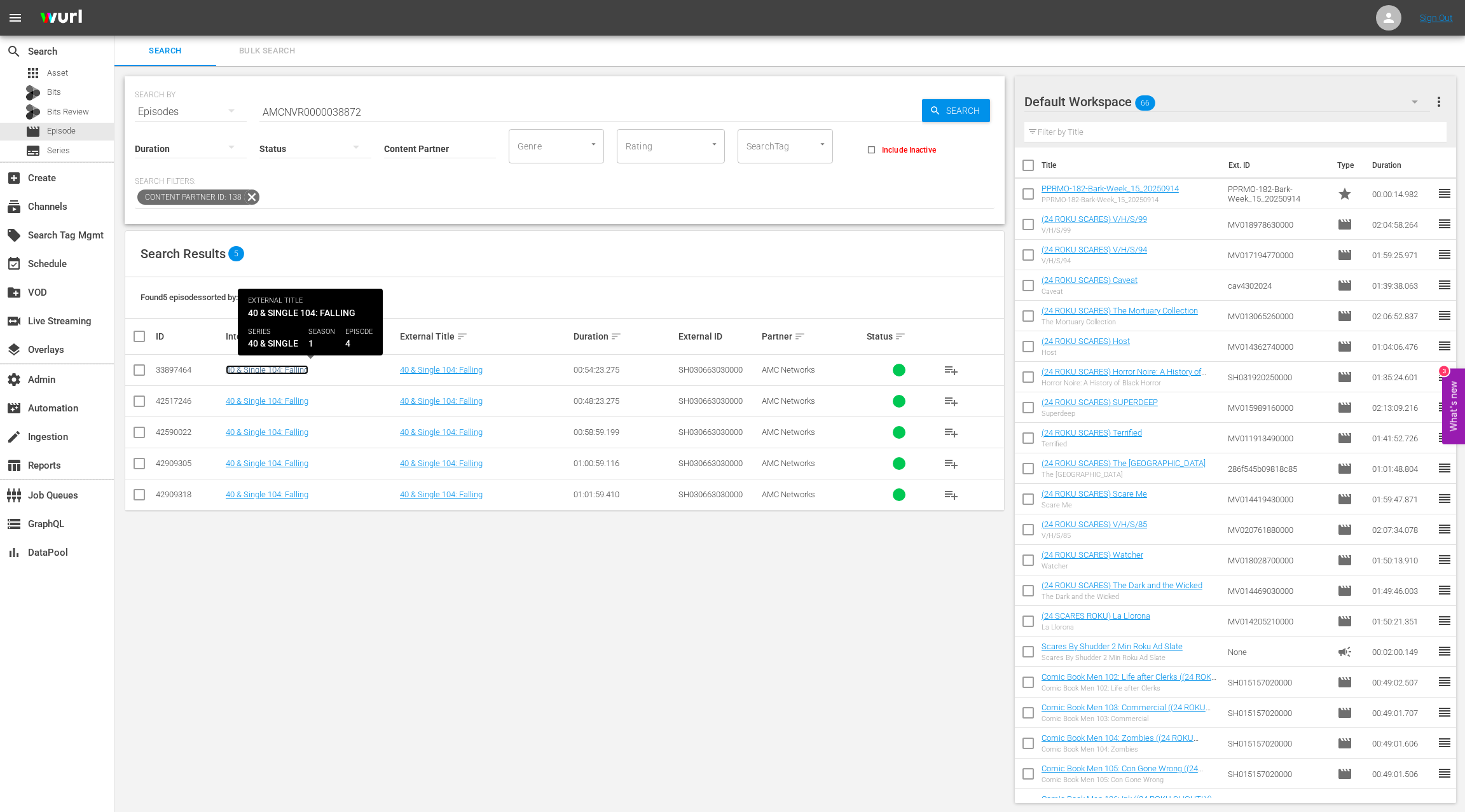
click at [295, 369] on link "40 & Single 104: Falling" at bounding box center [267, 369] width 83 height 9
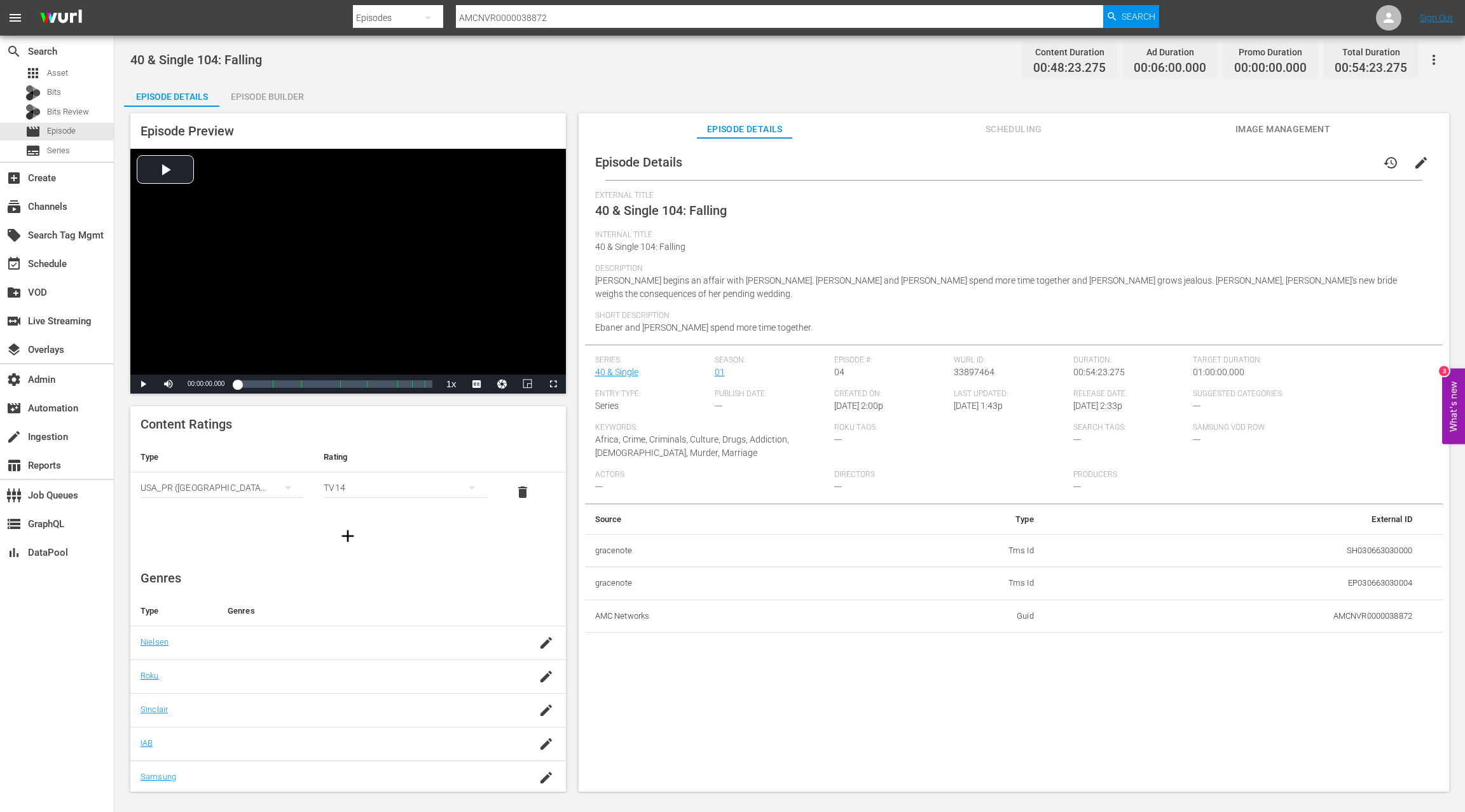
drag, startPoint x: 296, startPoint y: 94, endPoint x: 305, endPoint y: 98, distance: 9.8
click at [295, 94] on div "Episode Builder" at bounding box center [267, 96] width 96 height 30
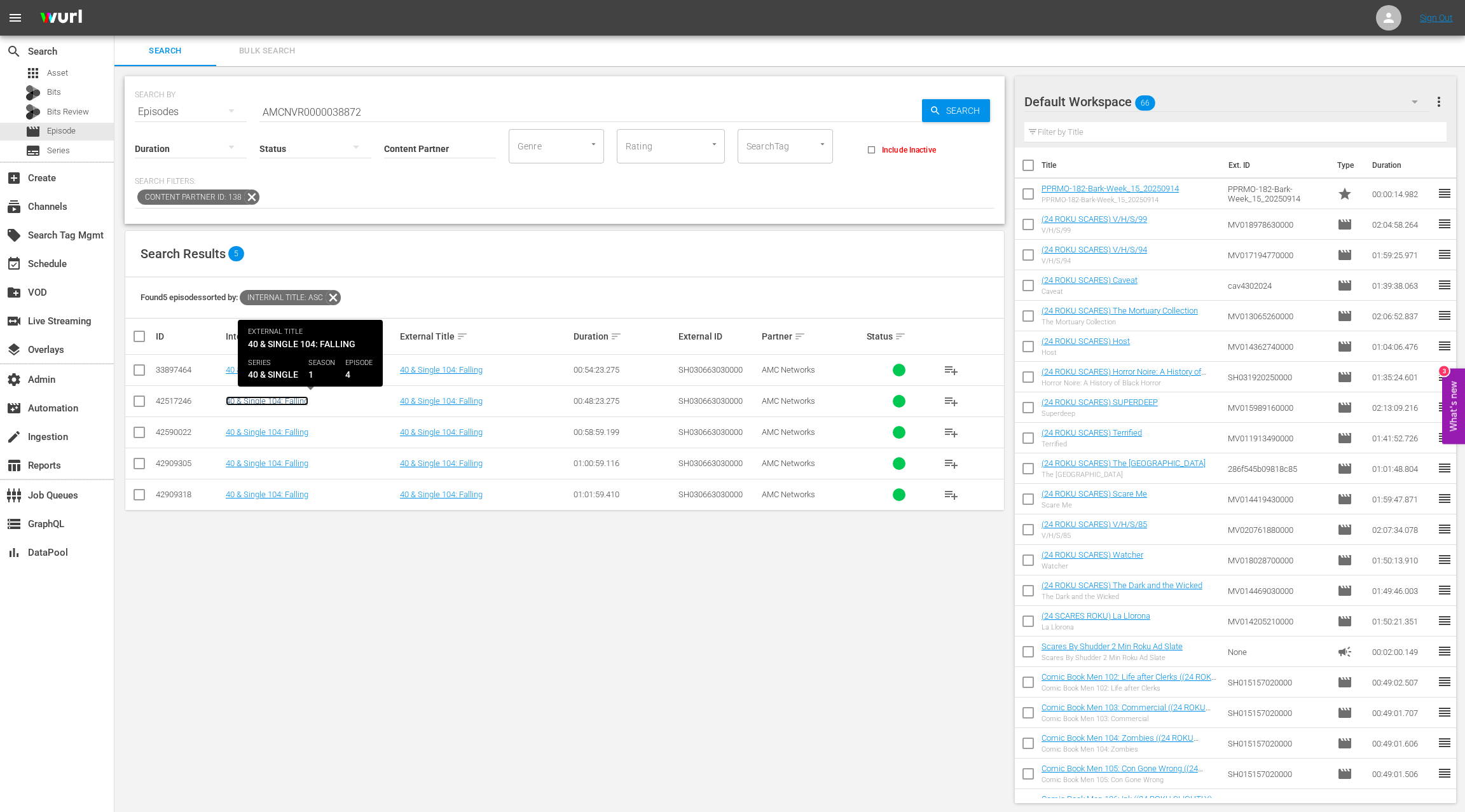
click at [289, 403] on link "40 & Single 104: Falling" at bounding box center [267, 400] width 83 height 9
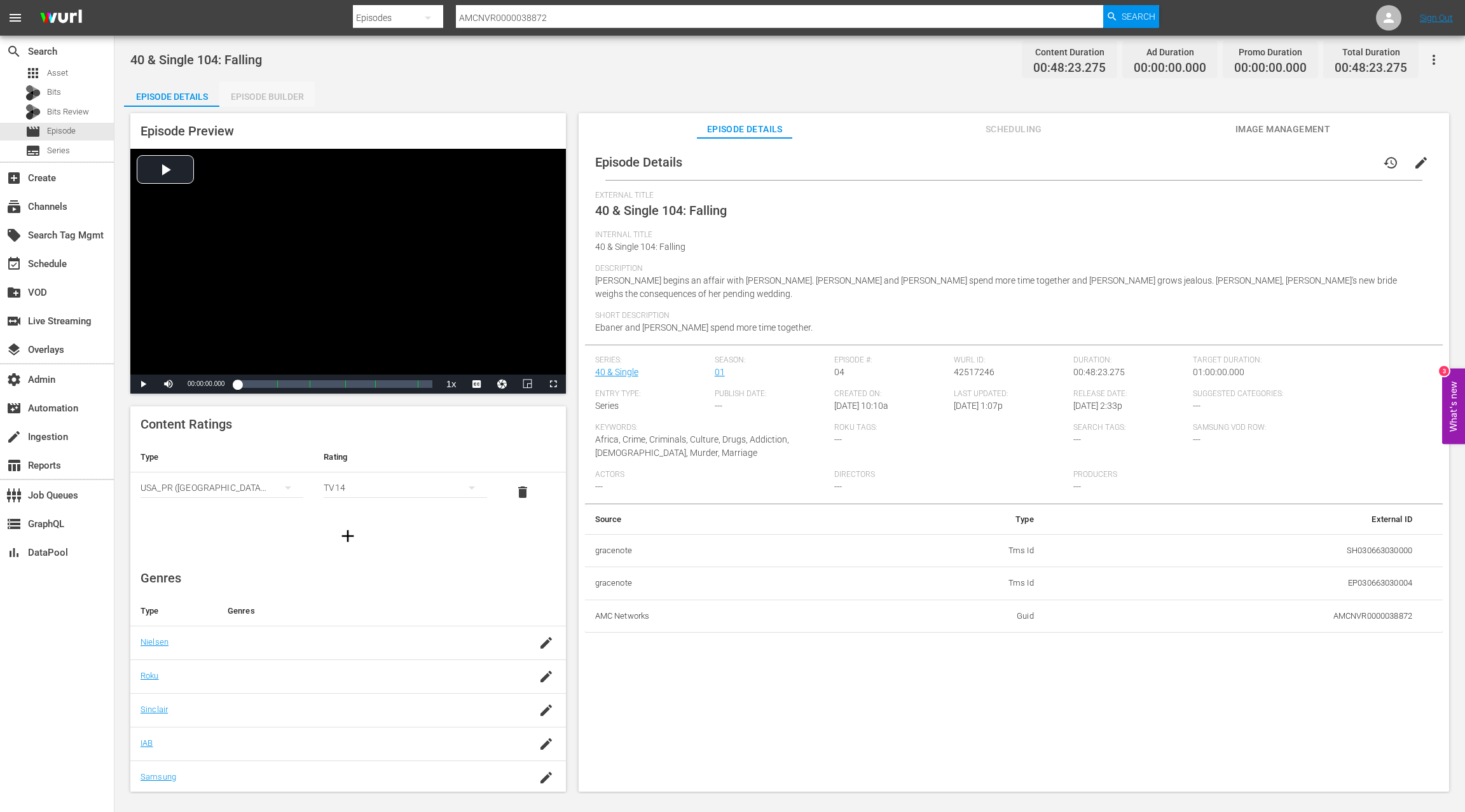
click at [271, 102] on div "Episode Builder" at bounding box center [267, 96] width 96 height 30
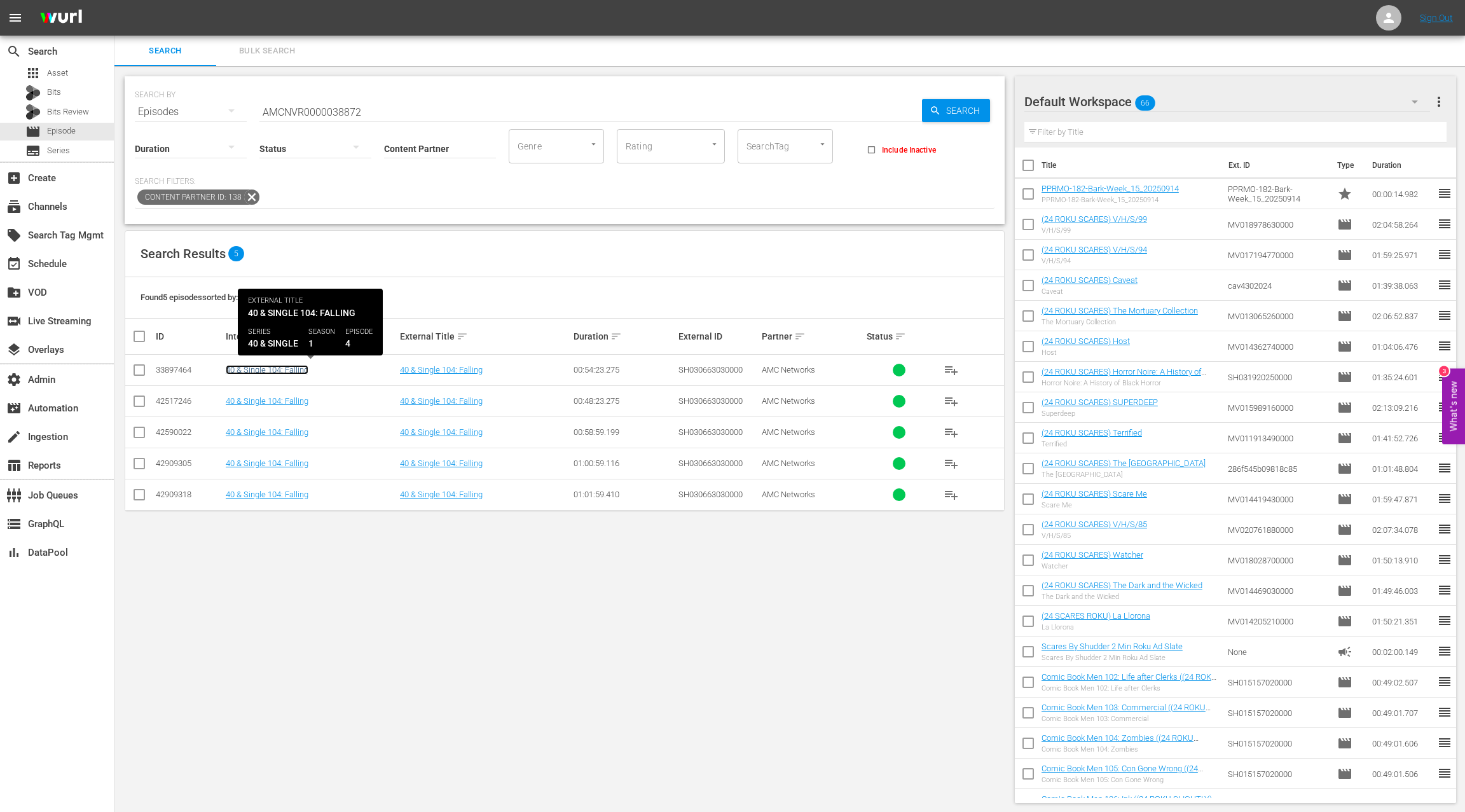
click at [258, 367] on link "40 & Single 104: Falling" at bounding box center [267, 369] width 83 height 9
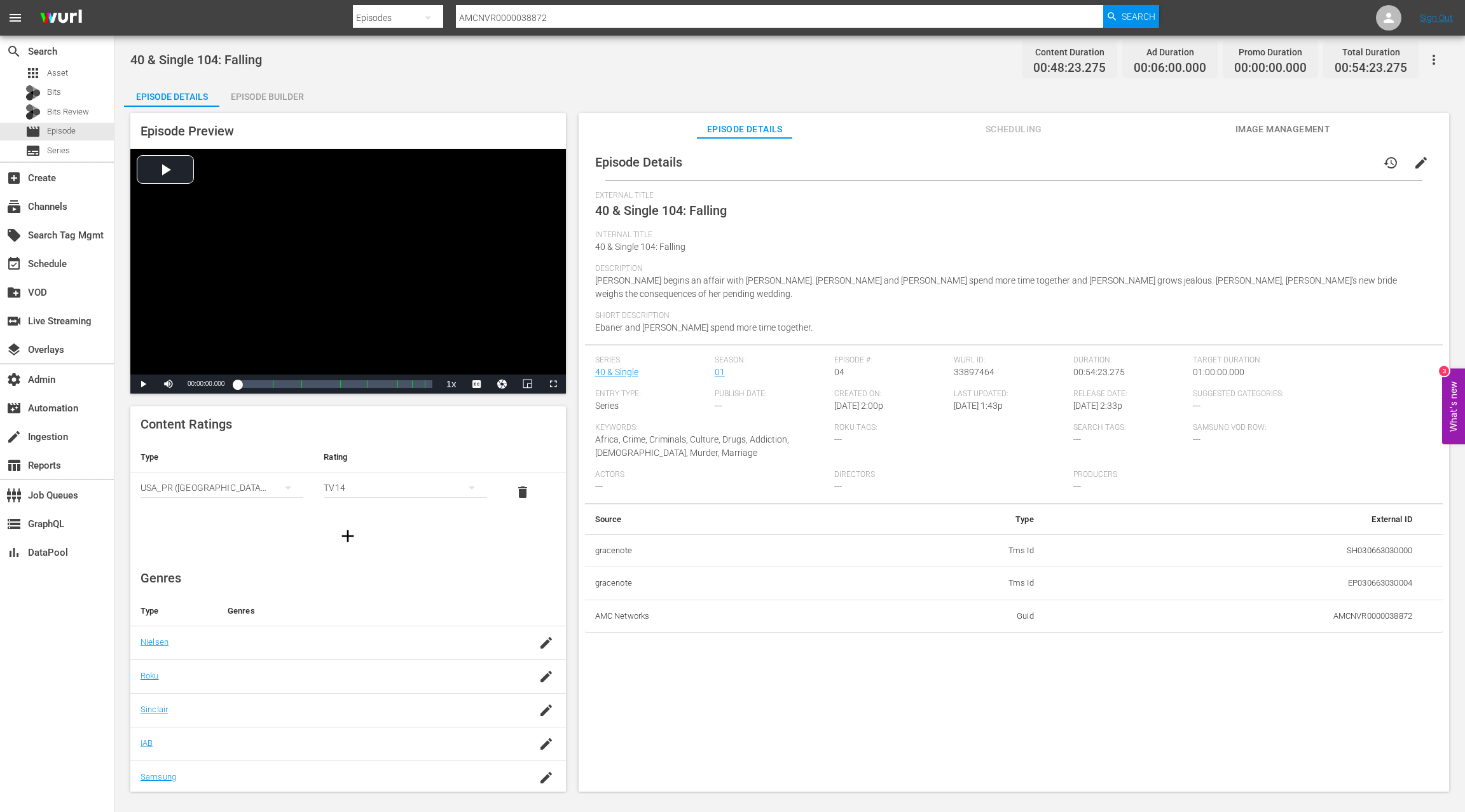
click at [280, 105] on div "Episode Builder" at bounding box center [267, 96] width 96 height 30
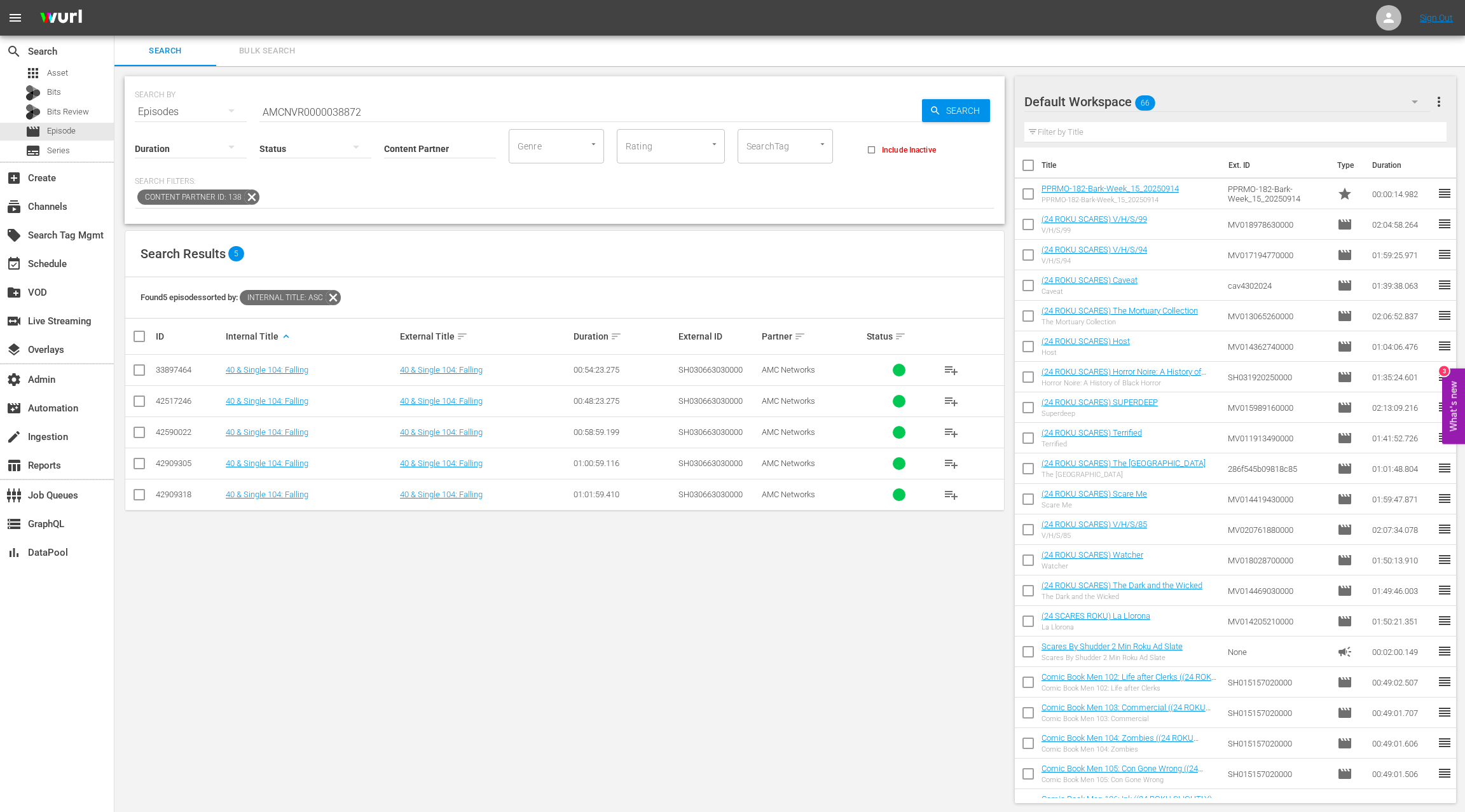
click at [178, 368] on div "33897464" at bounding box center [189, 369] width 66 height 9
click at [58, 267] on div "event_available Schedule" at bounding box center [36, 262] width 71 height 12
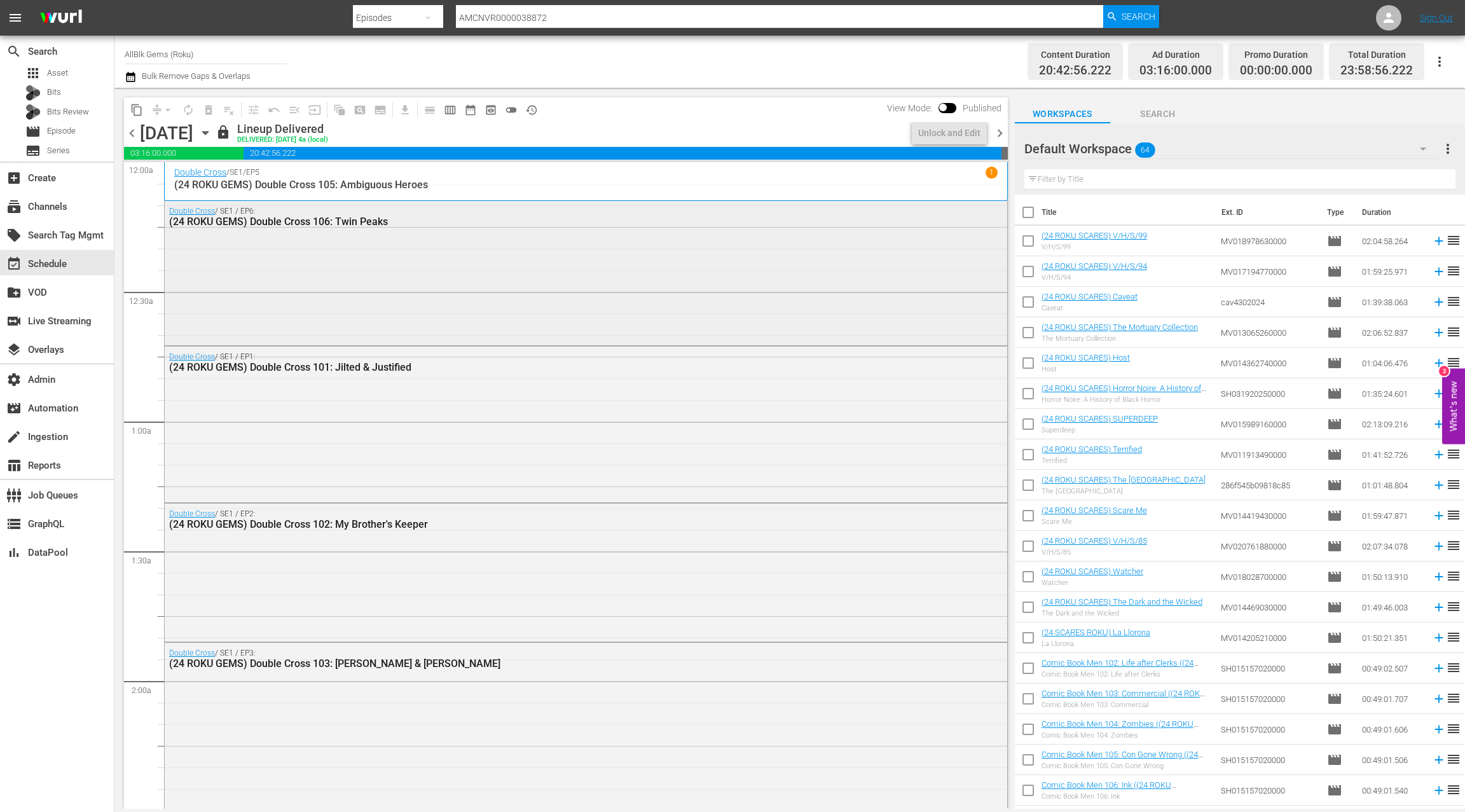
click at [307, 295] on div "Double Cross / SE1 / EP6: (24 ROKU GEMS) Double Cross 106: Twin Peaks" at bounding box center [587, 271] width 843 height 141
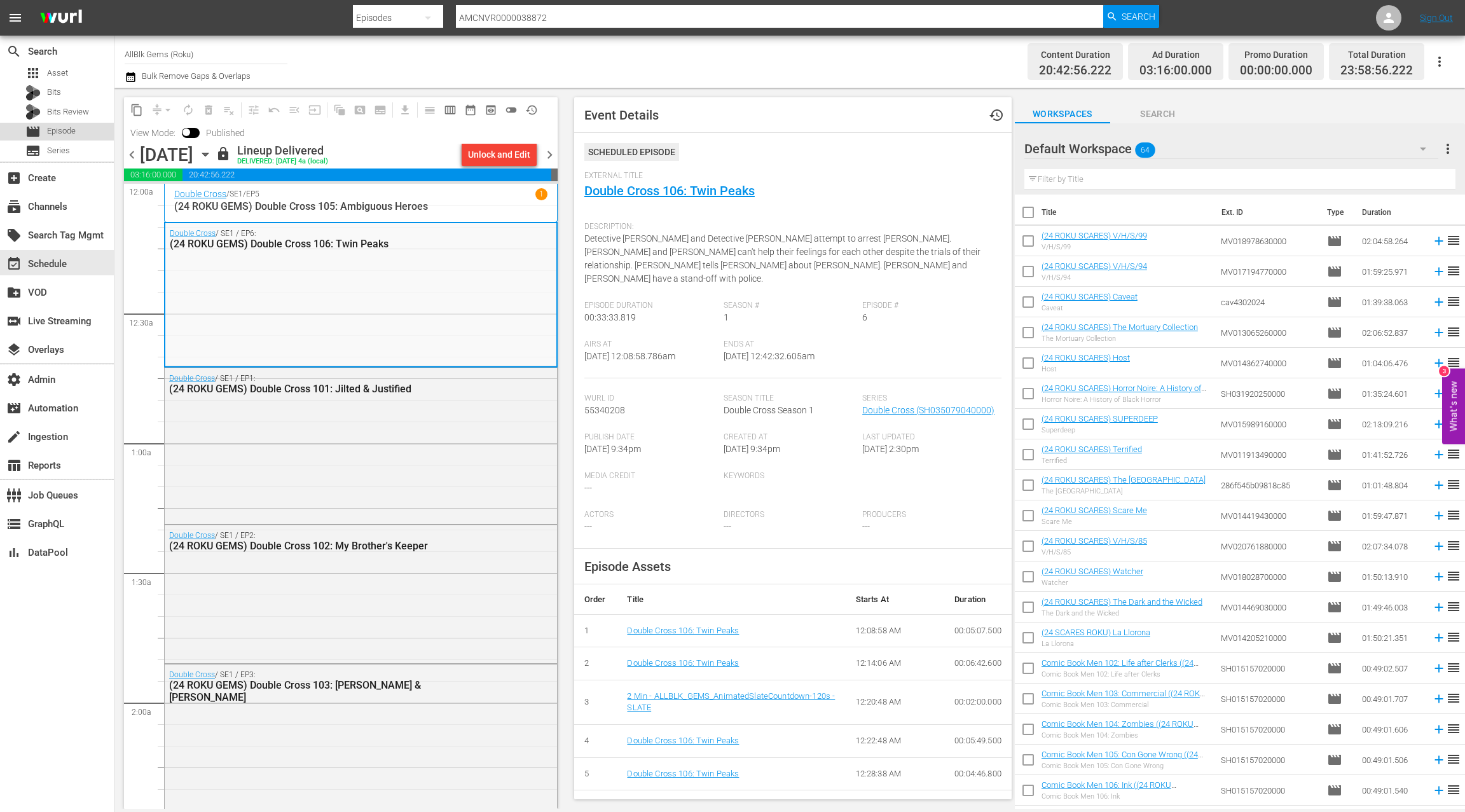
click at [69, 133] on span "Episode" at bounding box center [62, 130] width 29 height 13
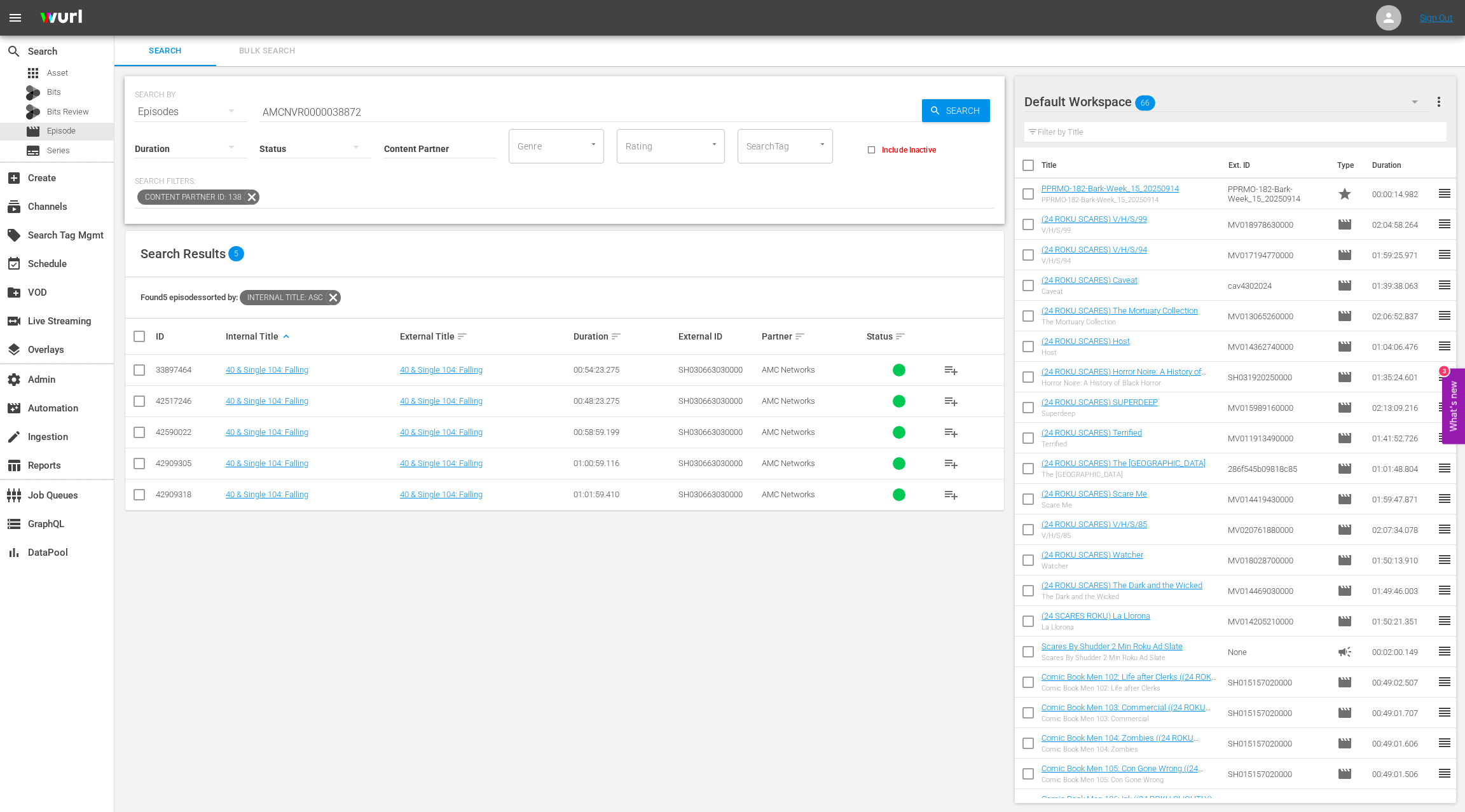
click at [265, 54] on span "Bulk Search" at bounding box center [267, 51] width 86 height 14
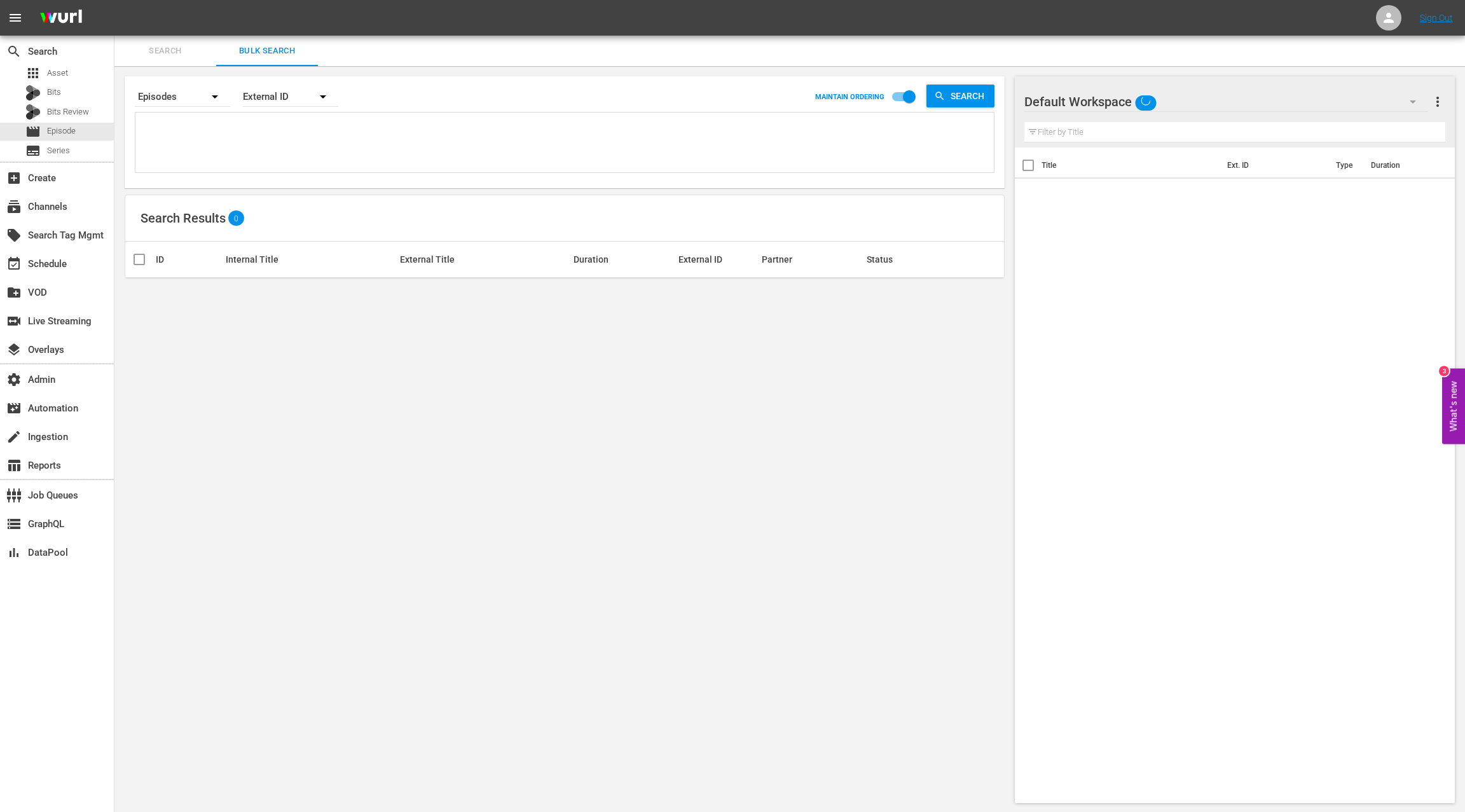
click at [262, 129] on textarea at bounding box center [566, 145] width 856 height 58
paste textarea "AMCNVR0000039071 AMCNVR0000039073 AMCNVR0000039072 AMCNVR0000039074 AMCNVR00000…"
type textarea "AMCNVR0000039071 AMCNVR0000039073 AMCNVR0000039072 AMCNVR0000039074 AMCNVR00000…"
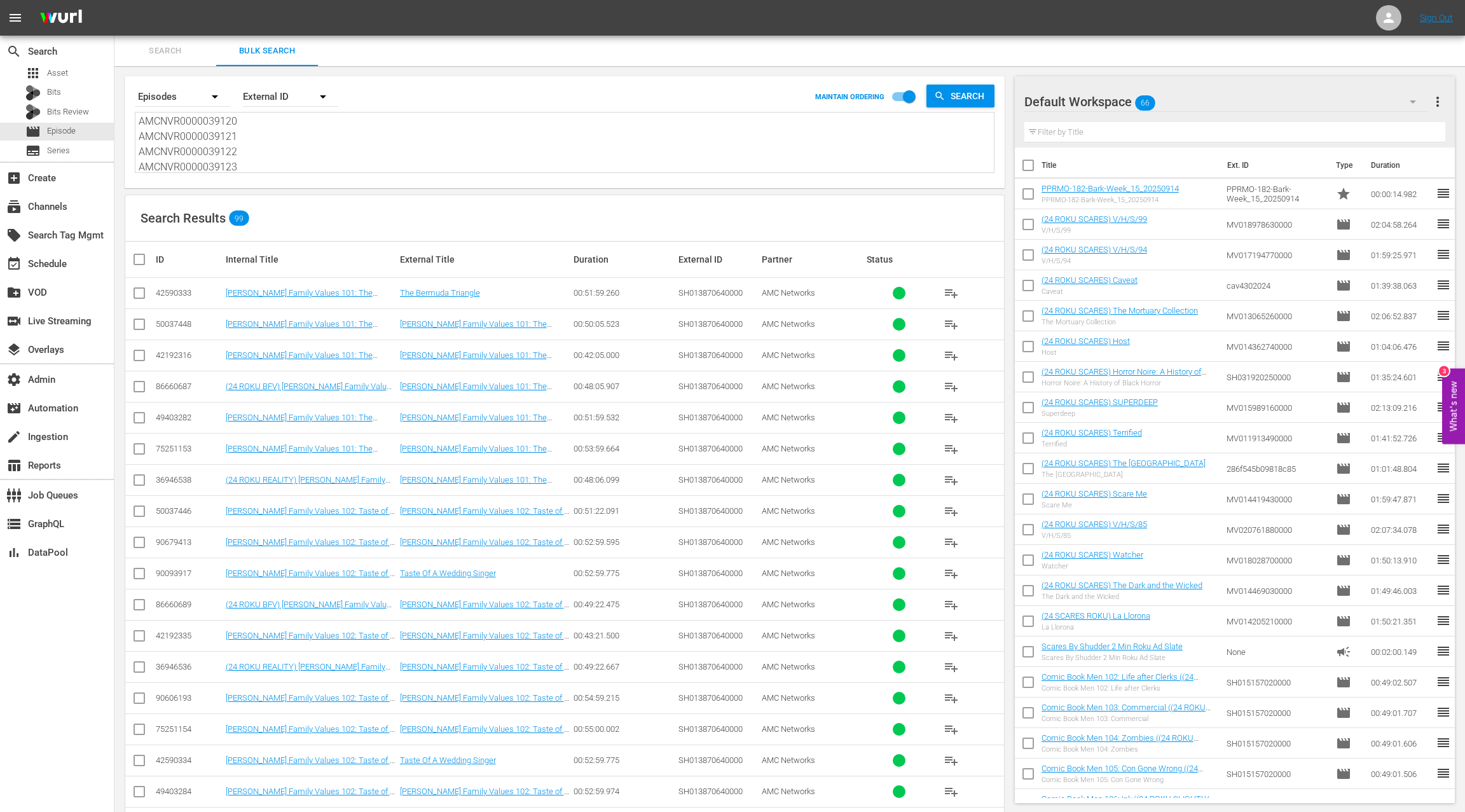
click at [182, 134] on textarea "AMCNVR0000039071 AMCNVR0000039073 AMCNVR0000039072 AMCNVR0000039074 AMCNVR00000…" at bounding box center [566, 144] width 856 height 58
drag, startPoint x: 182, startPoint y: 134, endPoint x: 269, endPoint y: 195, distance: 106.3
type textarea "AMCNVR0000039071 AMCNVR0000039073 AMCNVR0000039072 AMCNVR0000039074 AMCNVR00000…"
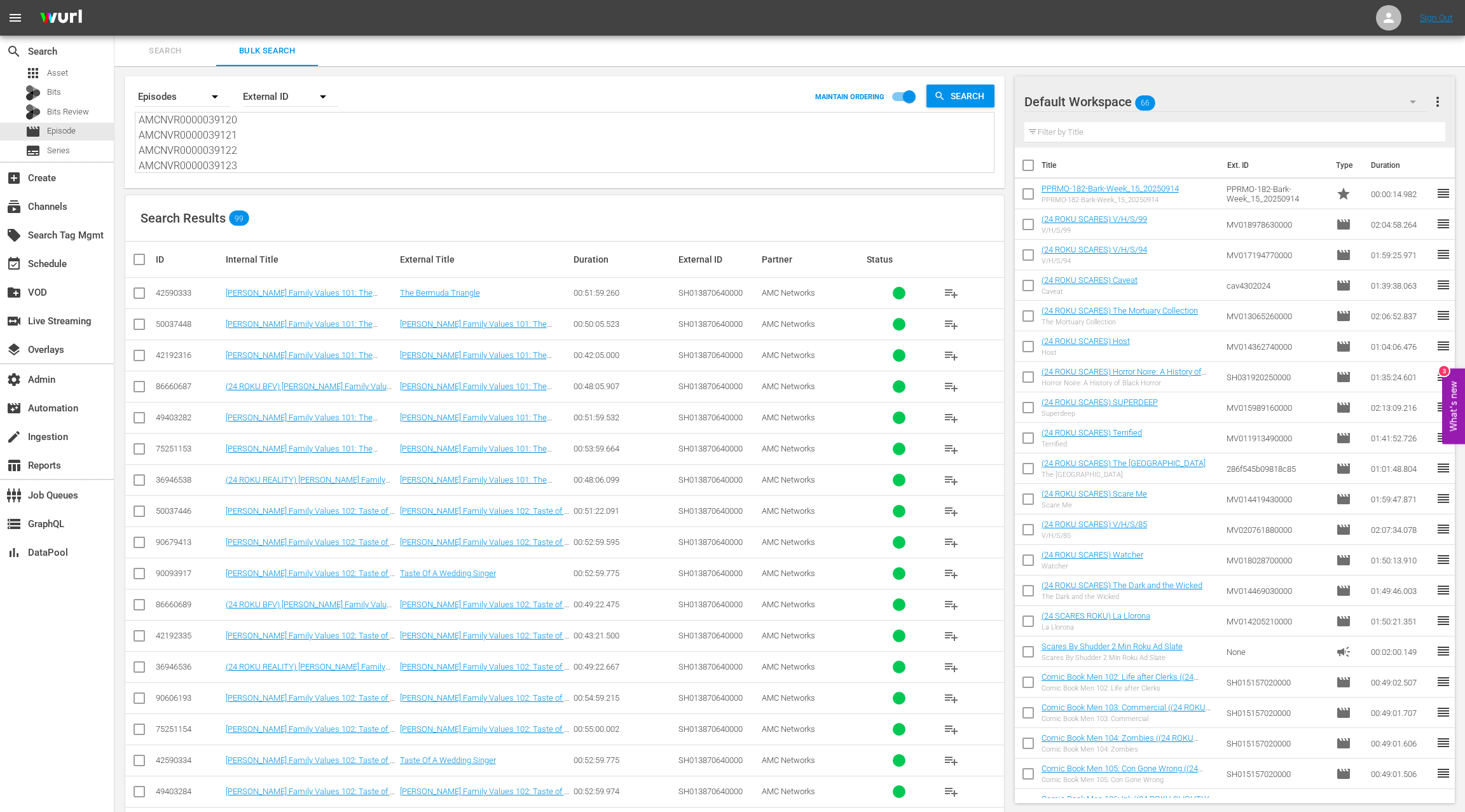
type textarea "AMCNVR0000039071 AMCNVR0000039073 AMCNVR0000039072 AMCNVR0000039074 AMCNVR00000…"
click at [147, 134] on textarea "AMCNVR0000039071 AMCNVR0000039073 AMCNVR0000039072 AMCNVR0000039074 AMCNVR00000…" at bounding box center [566, 144] width 856 height 58
drag, startPoint x: 163, startPoint y: 136, endPoint x: 267, endPoint y: 167, distance: 108.5
click at [267, 167] on textarea "AMCNVR0000039071 AMCNVR0000039073 AMCNVR0000039072 AMCNVR0000039074 AMCNVR00000…" at bounding box center [566, 144] width 856 height 58
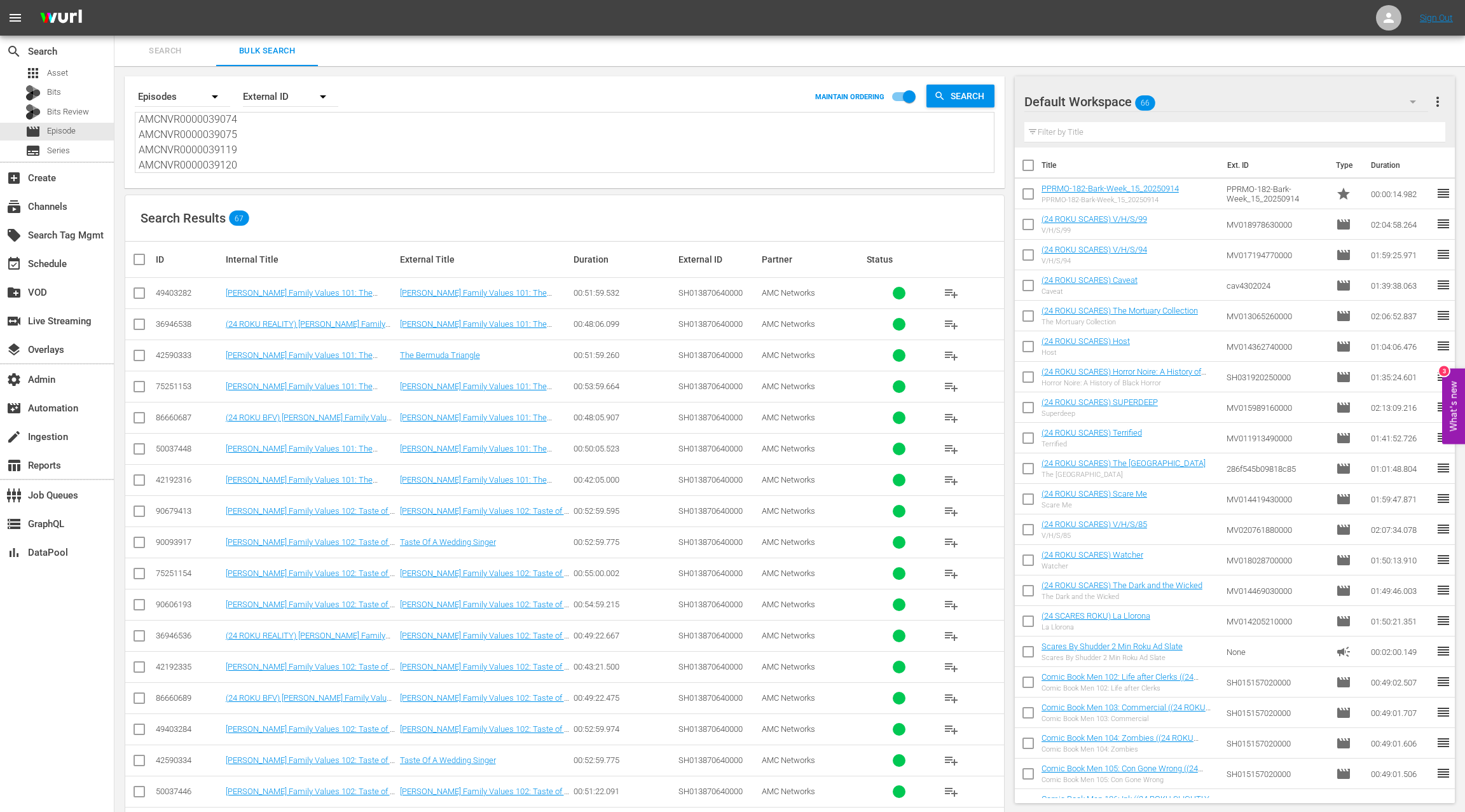
type textarea "AMCNVR0000039071 AMCNVR0000039073 AMCNVR0000039072 AMCNVR0000039074 AMCNVR00000…"
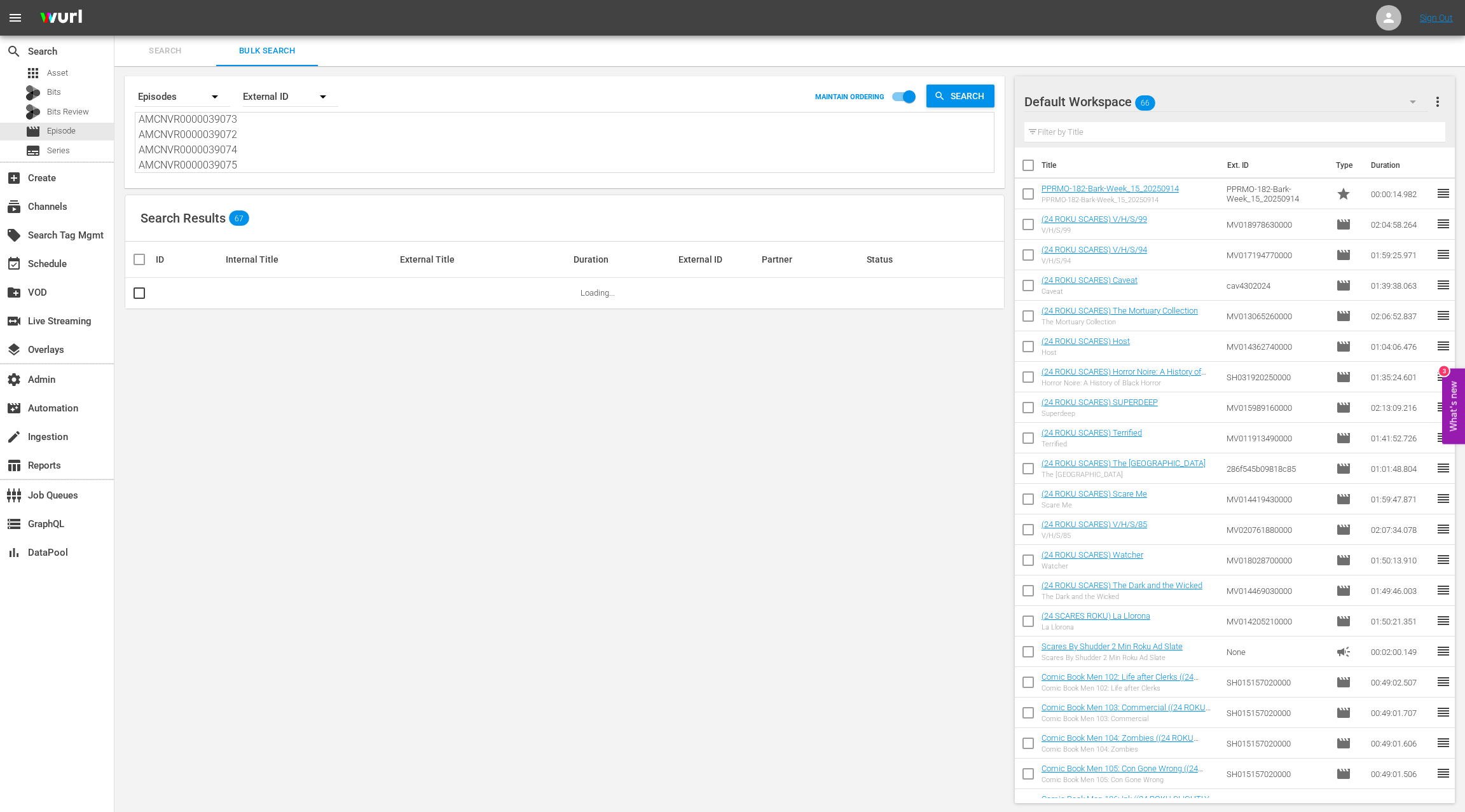
click at [169, 135] on textarea "AMCNVR0000039071 AMCNVR0000039073 AMCNVR0000039072 AMCNVR0000039074 AMCNVR00000…" at bounding box center [566, 144] width 856 height 58
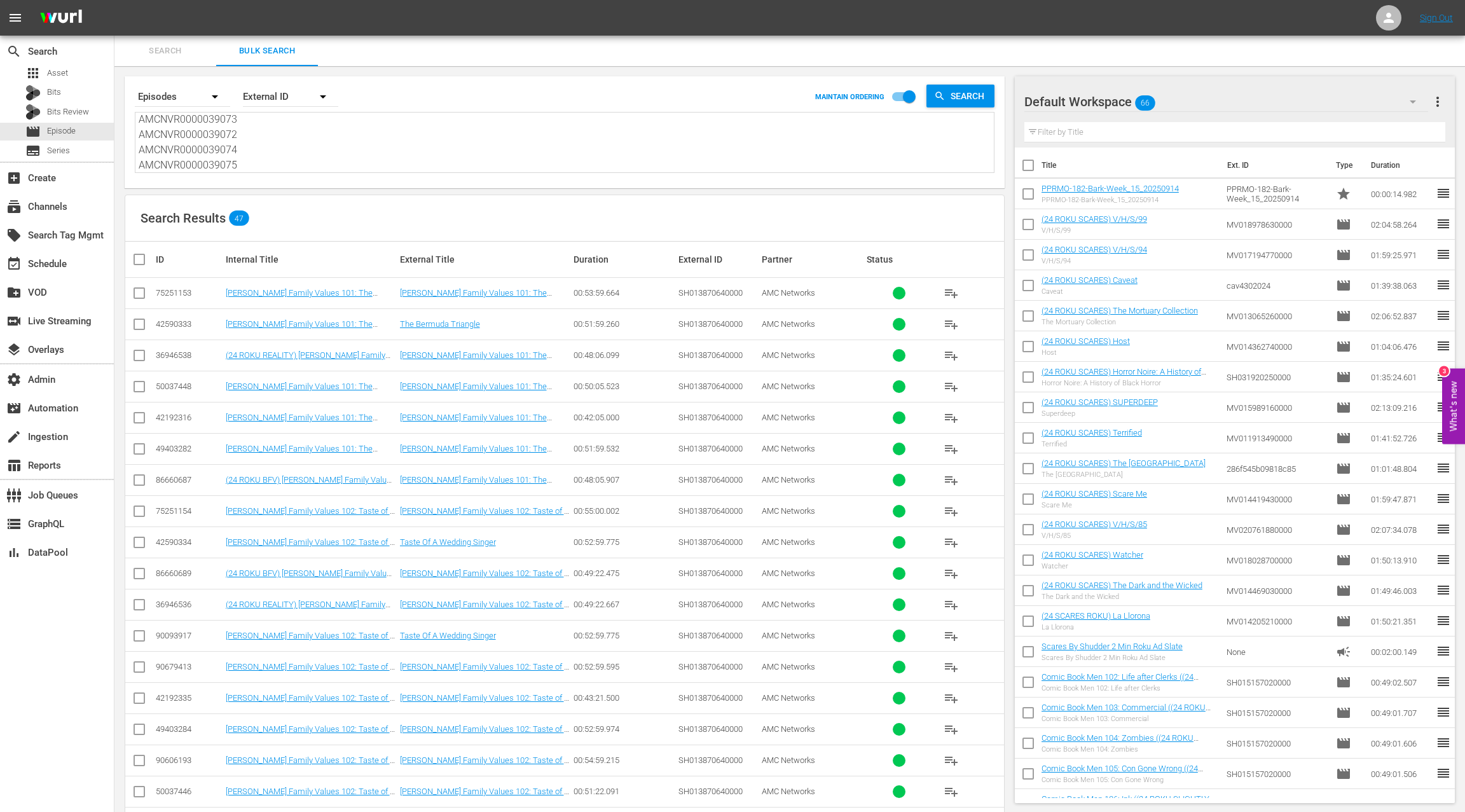
click at [267, 154] on textarea "AMCNVR0000039071 AMCNVR0000039073 AMCNVR0000039072 AMCNVR0000039074 AMCNVR00000…" at bounding box center [566, 144] width 856 height 58
type textarea "AMCNVR0000039071 AMCNVR0000039073 AMCNVR0000039072 AMCNV"
type textarea "AMCNVR0000039071 AMCNVR0000039073 AMCNVR0000039072 AMCN"
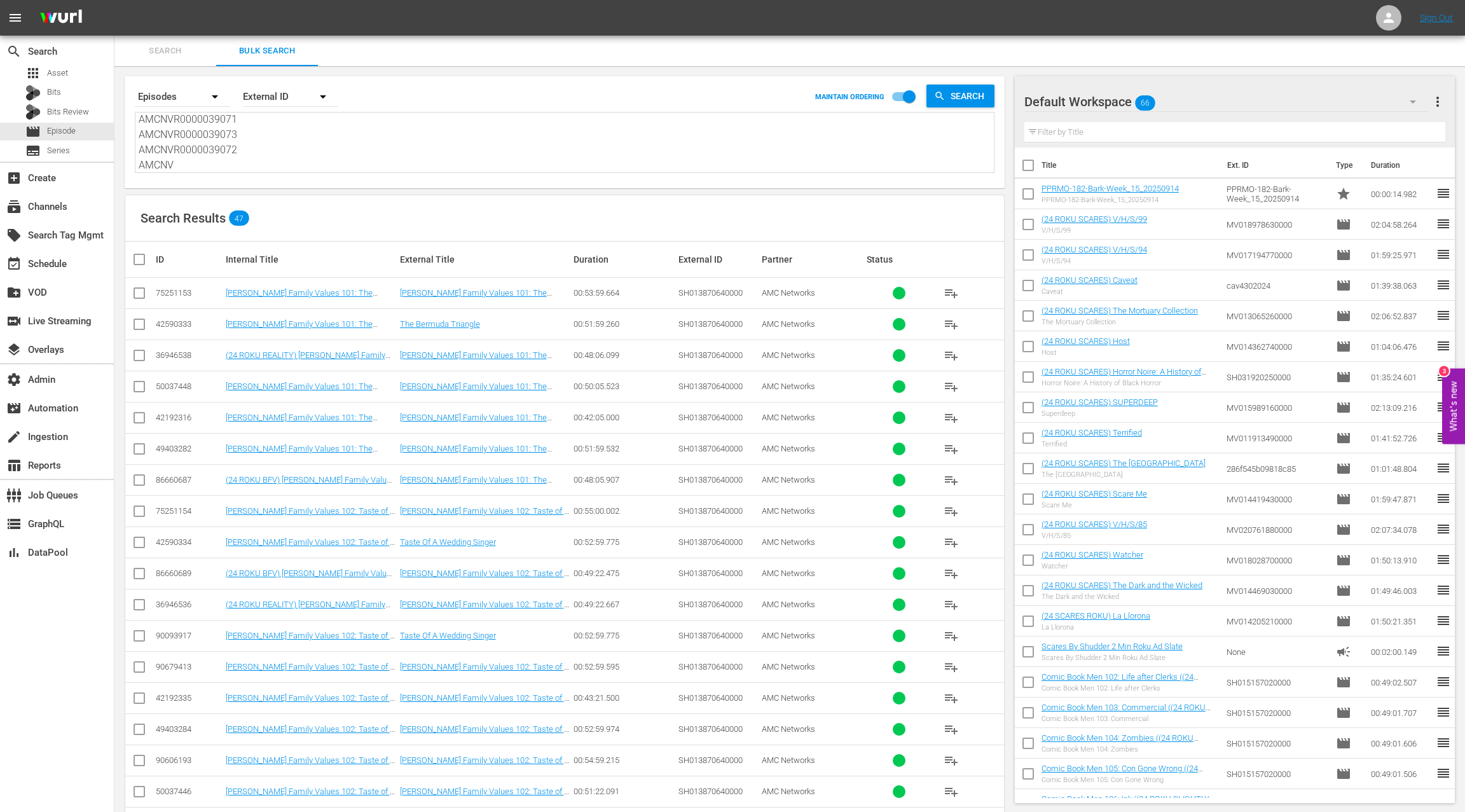
type textarea "AMCNVR0000039071 AMCNVR0000039073 AMCNVR0000039072 AMCN"
type textarea "AMCNVR0000039071 AMCNVR0000039073 AMCNVR0000039072 AMC"
type textarea "AMCNVR0000039071 AMCNVR0000039073 AMCNVR0000039072 AM"
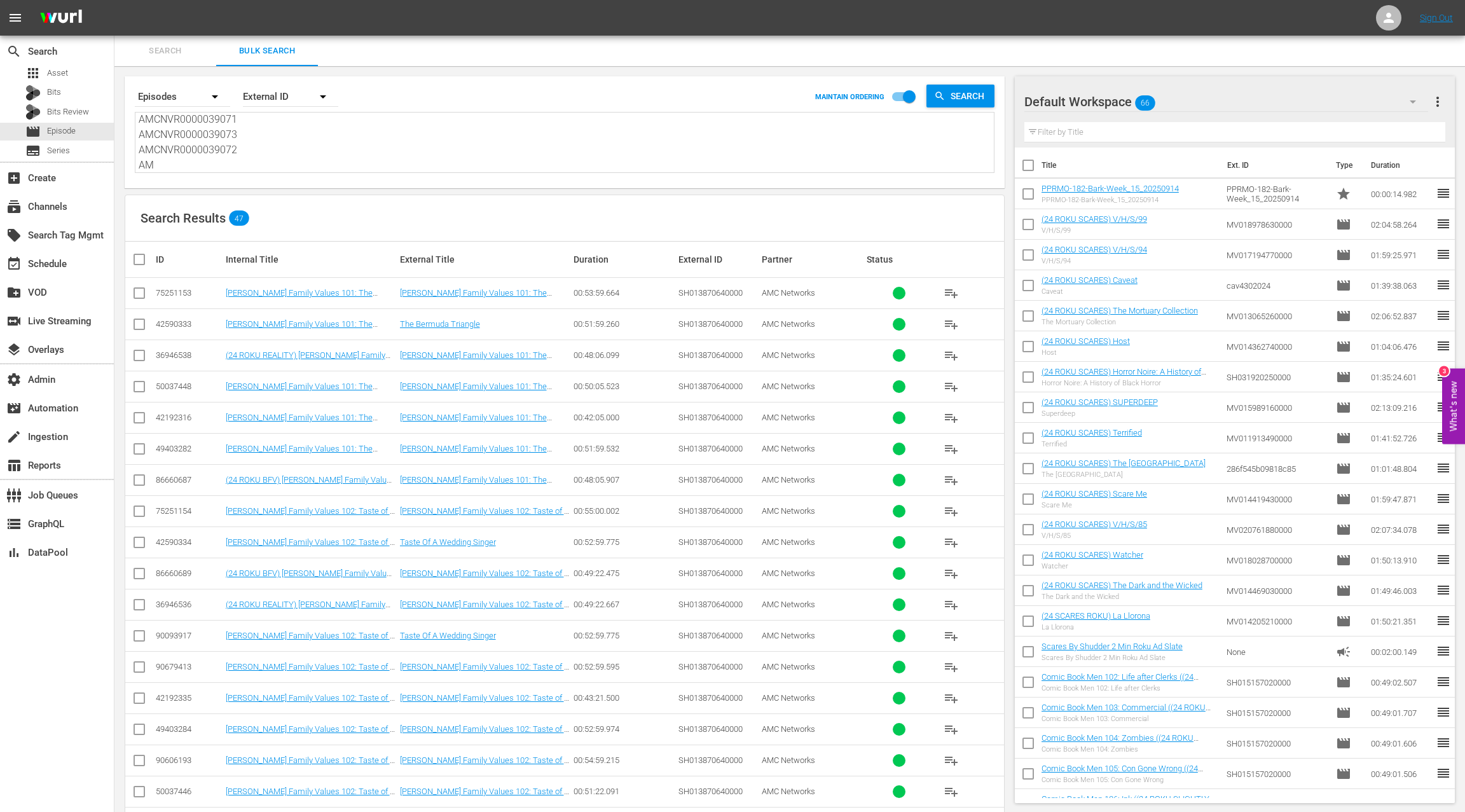
click at [170, 134] on textarea "AMCNVR0000039071 AMCNVR0000039073 AMCNVR0000039072 AM" at bounding box center [566, 144] width 856 height 58
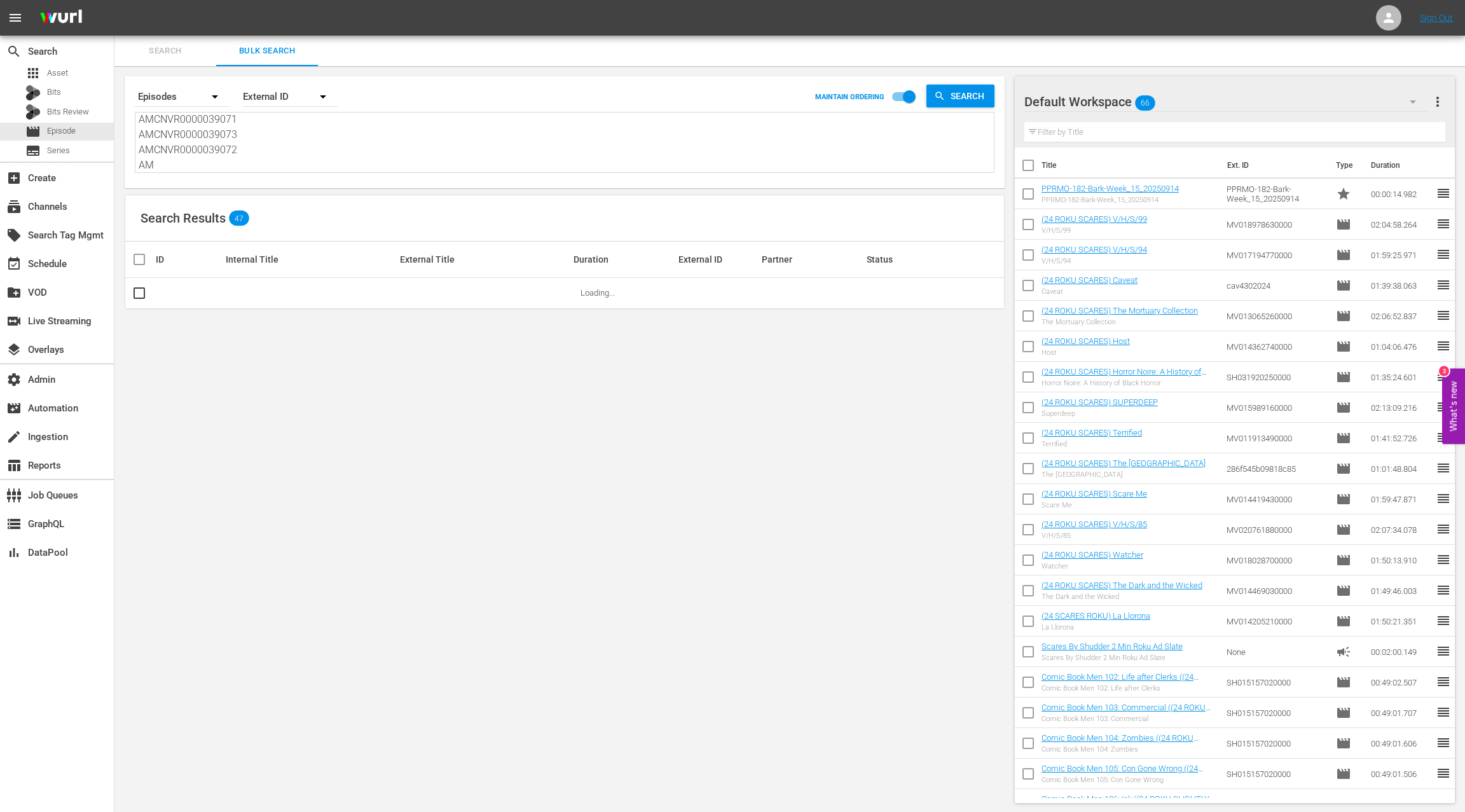
drag, startPoint x: 170, startPoint y: 134, endPoint x: 168, endPoint y: 147, distance: 13.2
click at [168, 147] on textarea "AMCNVR0000039071 AMCNVR0000039073 AMCNVR0000039072 AM" at bounding box center [566, 144] width 856 height 58
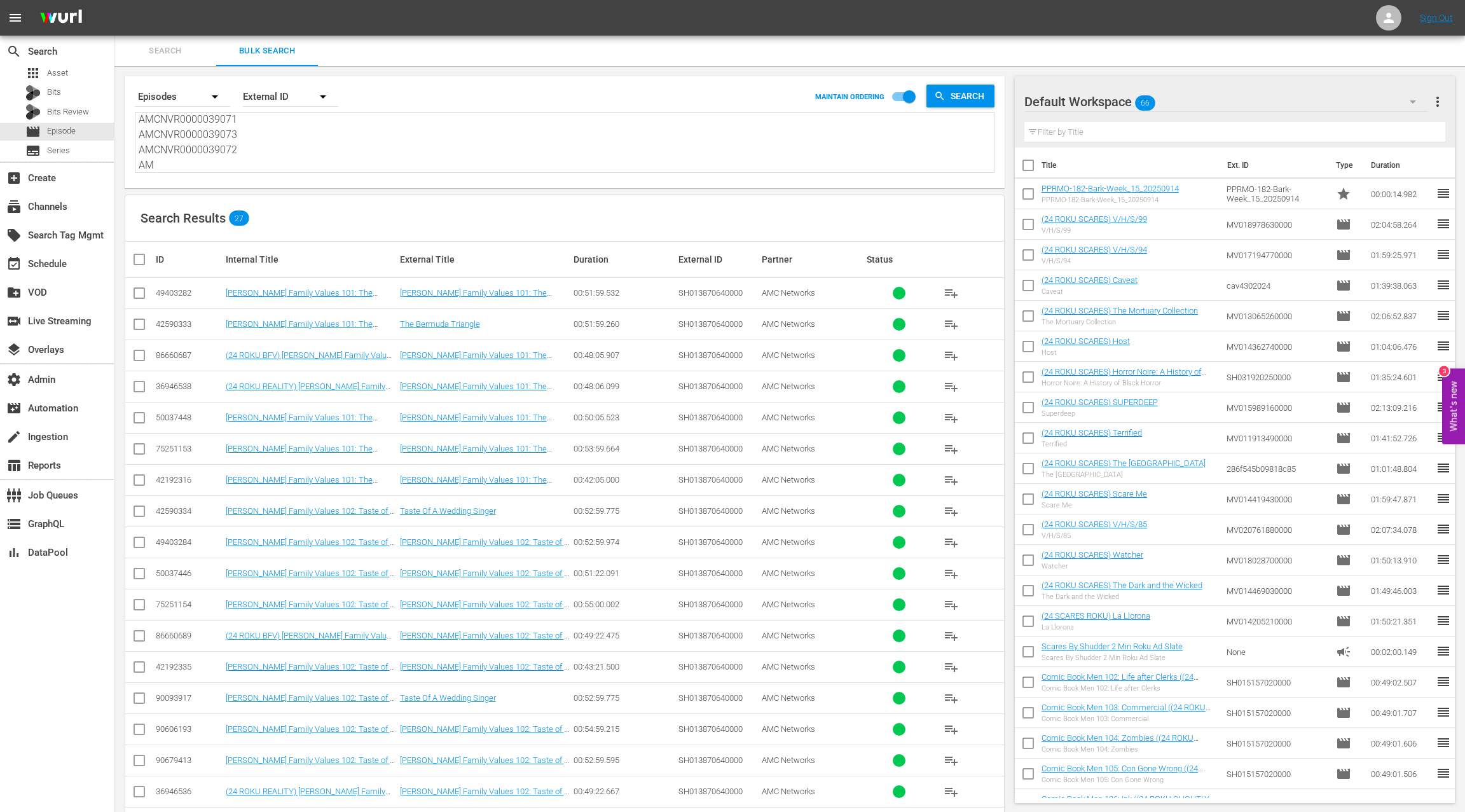
type textarea "AMCNVR0000039071 AMCNVR0000039073"
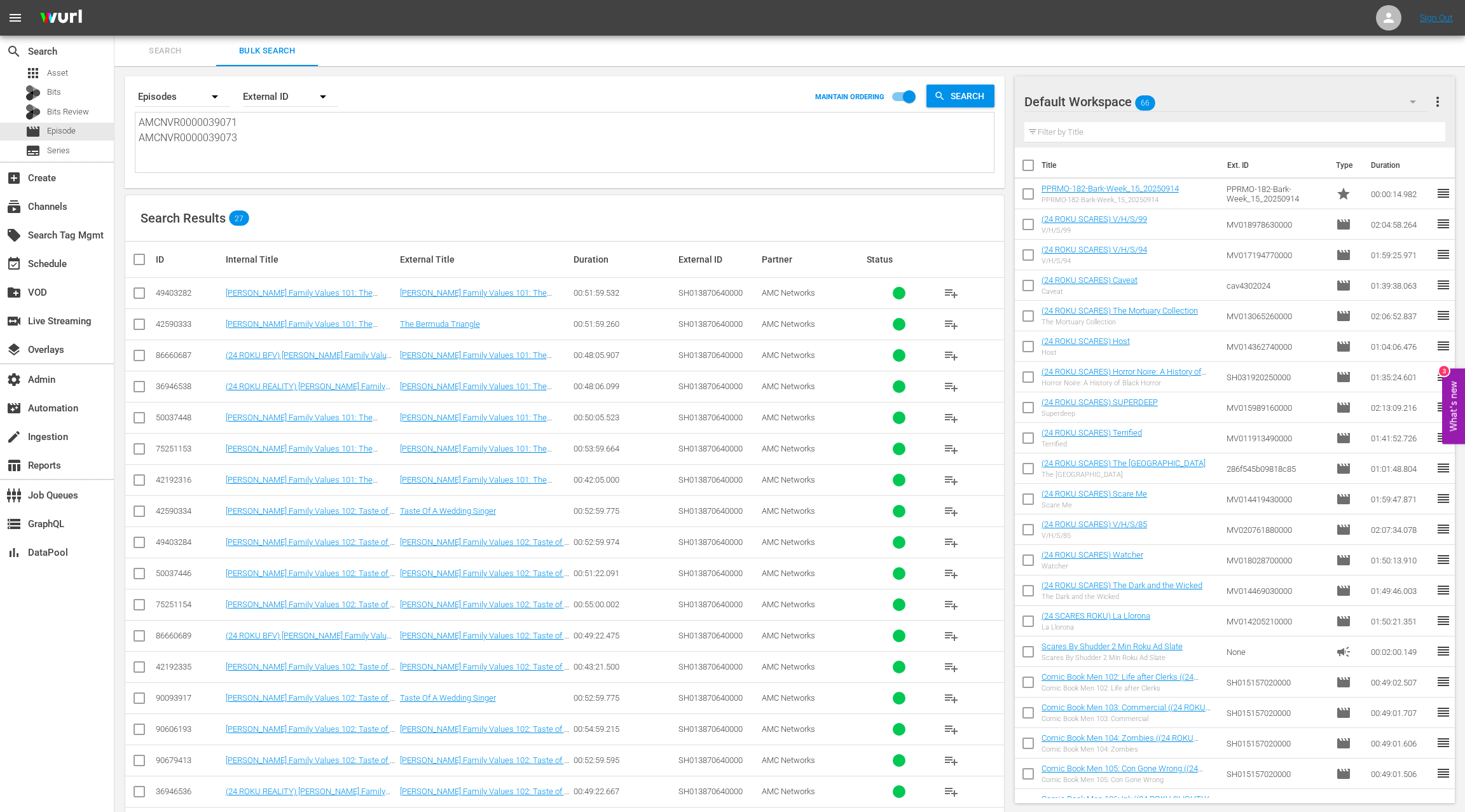
type textarea "AMCNVR0000039071 AMCNVR000003907"
type textarea "AMCNVR0000039071 AMCNVR00000390"
type textarea "AMCNVR0000039071 AMCNVR0000039"
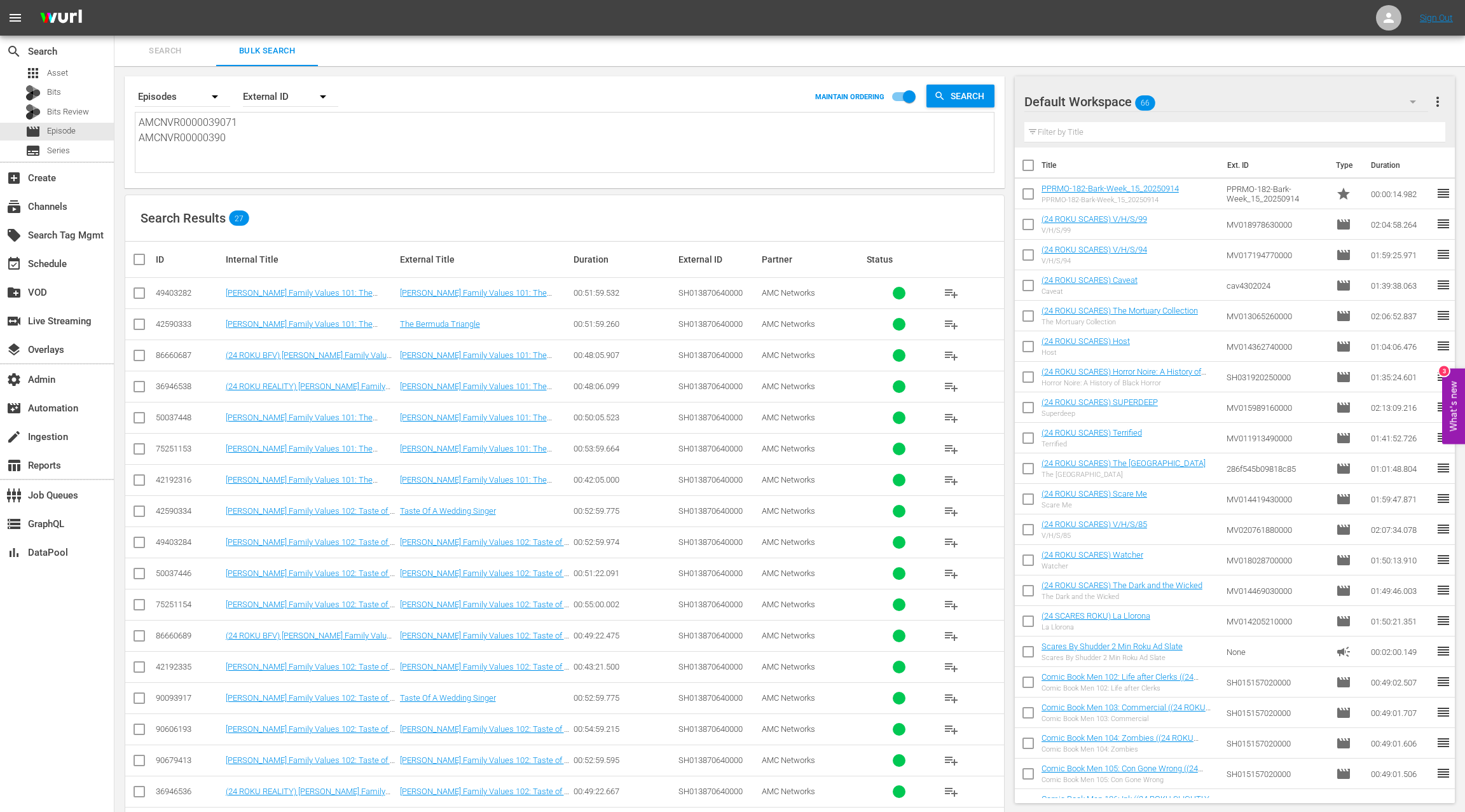
type textarea "AMCNVR0000039071 AMCNVR0000039"
type textarea "AMCNVR0000039071 AMCNVR000003"
type textarea "AMCNVR0000039071 AMCNVR00000"
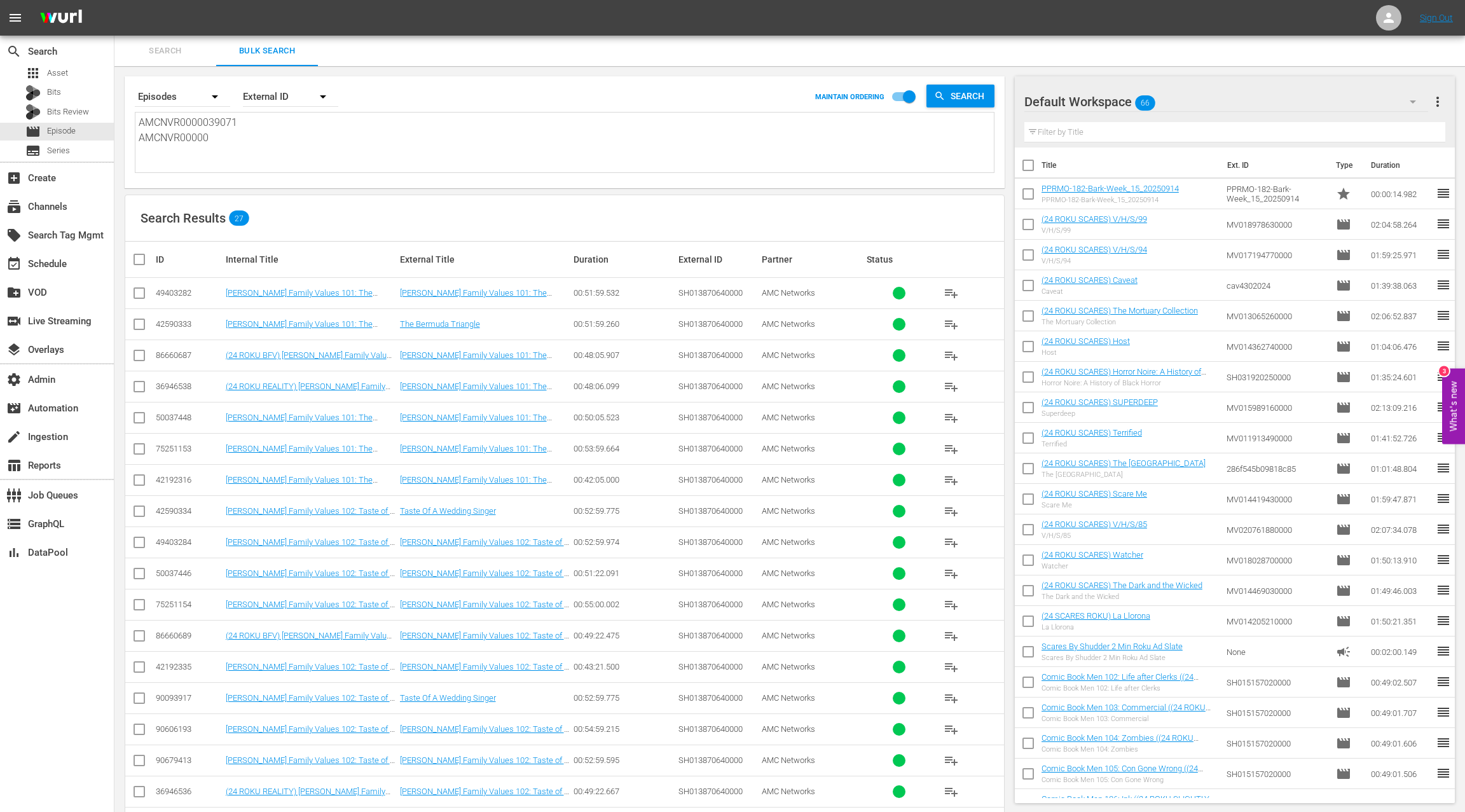
type textarea "AMCNVR0000039071 AMCNVR0000"
type textarea "AMCNVR0000039071 AMCNVR000"
type textarea "AMCNVR0000039071 AMCNVR00"
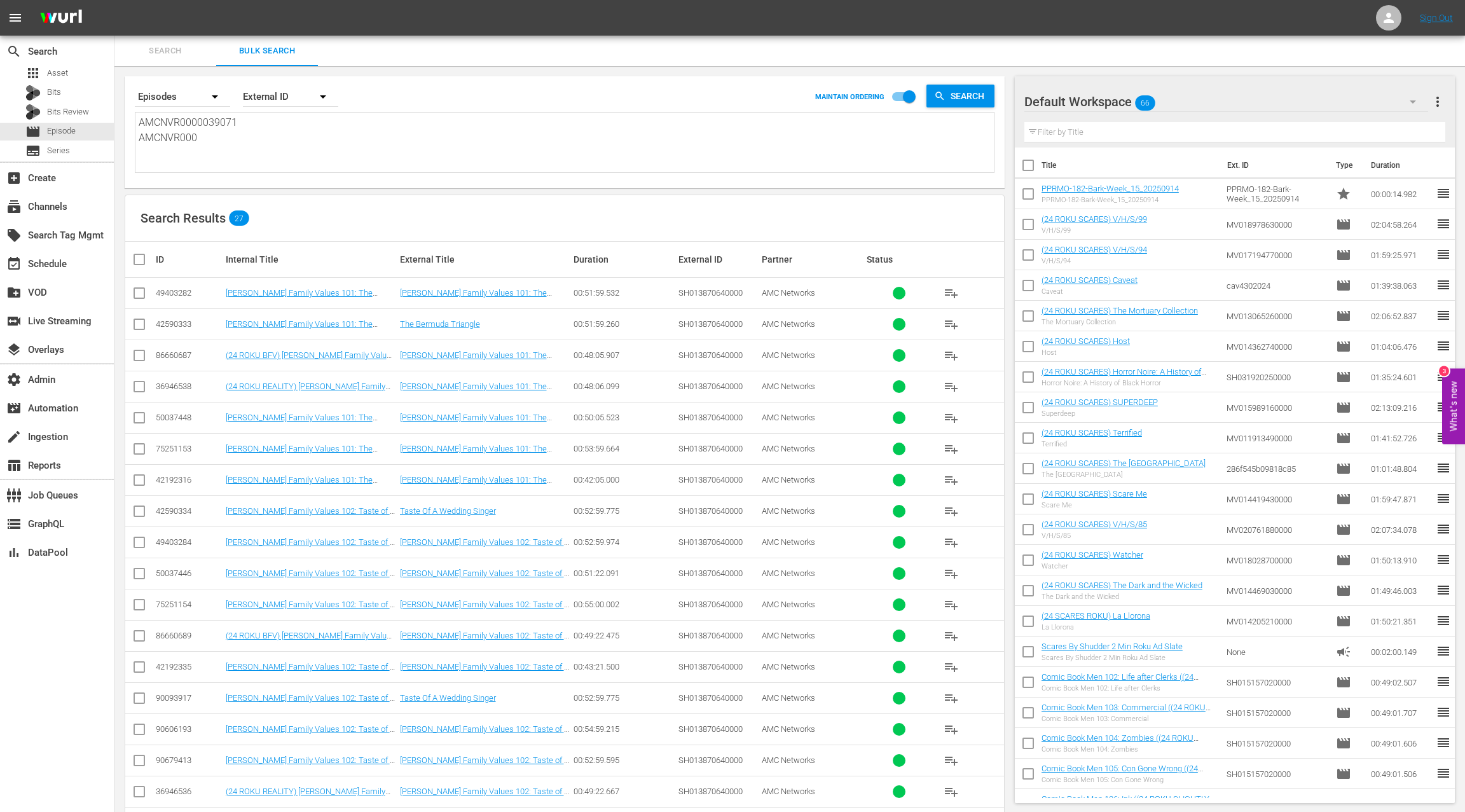
type textarea "AMCNVR0000039071 AMCNVR00"
type textarea "AMCNVR0000039071 AMCNVR0"
type textarea "AMCNVR0000039071 AMCNVR"
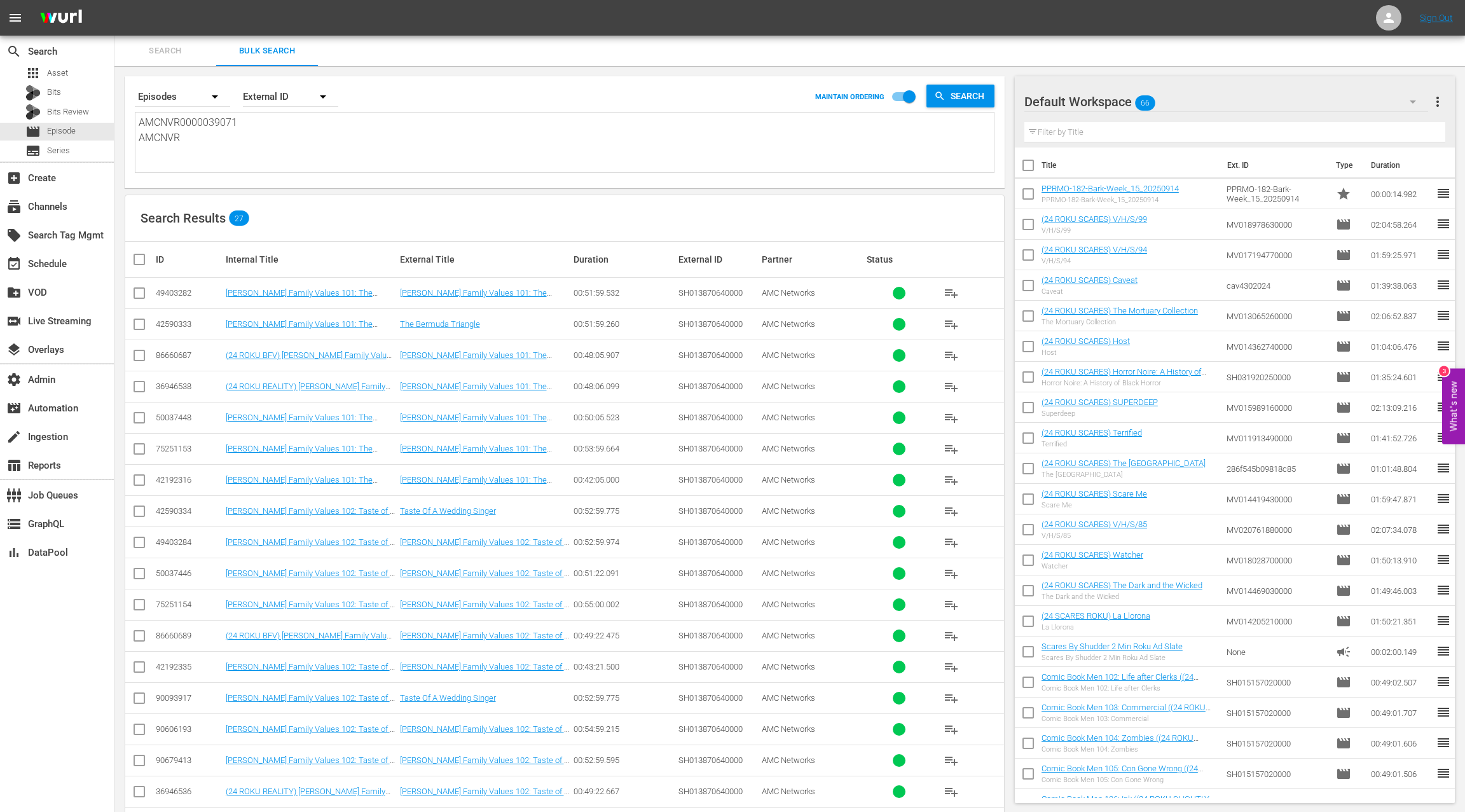
type textarea "AMCNVR0000039071 AMCNV"
type textarea "AMCNVR0000039071 AMCN"
type textarea "AMCNVR0000039071 AMC"
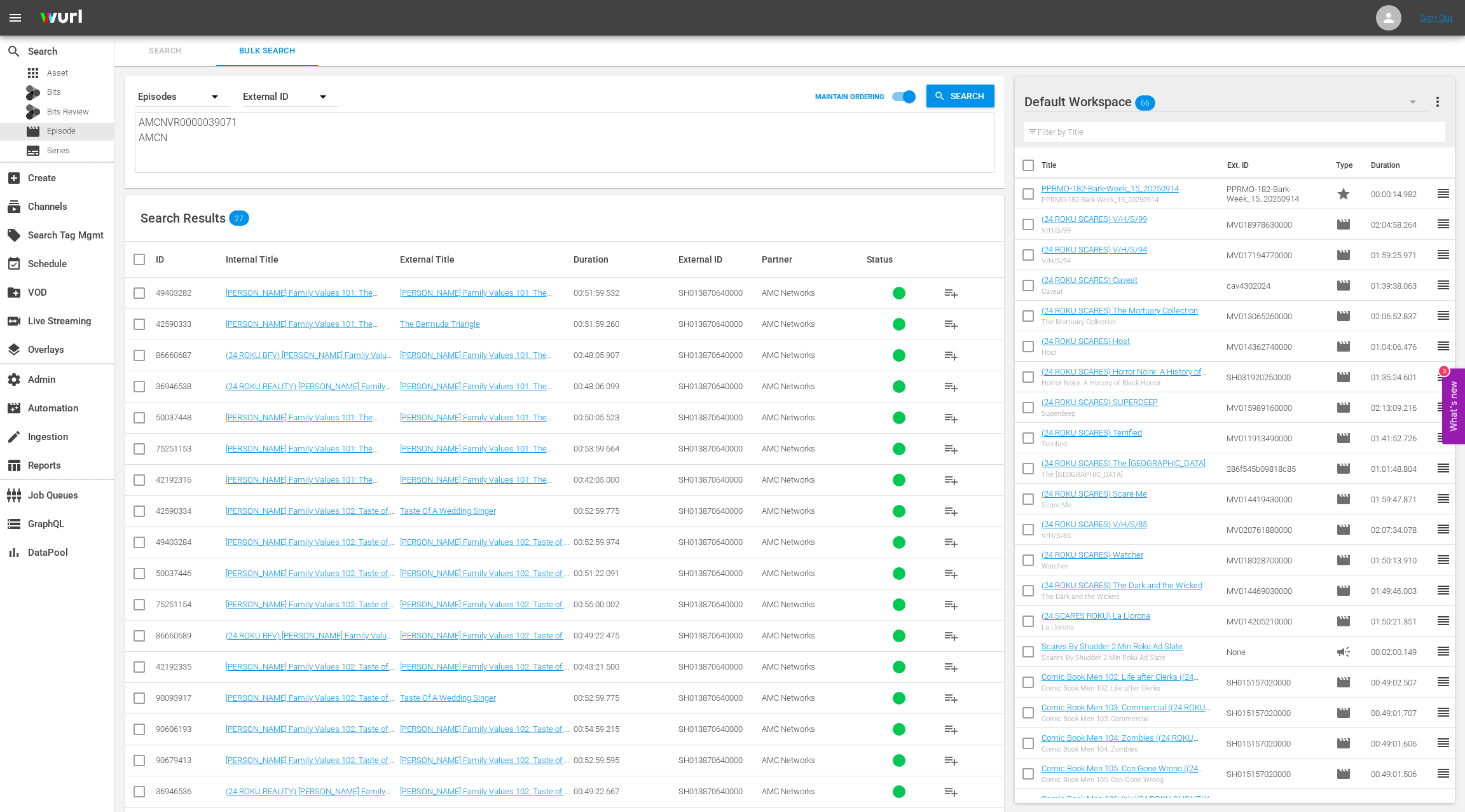
type textarea "AMCNVR0000039071 AMC"
type textarea "AMCNVR0000039071 AM"
type textarea "AMCNVR0000039071 A"
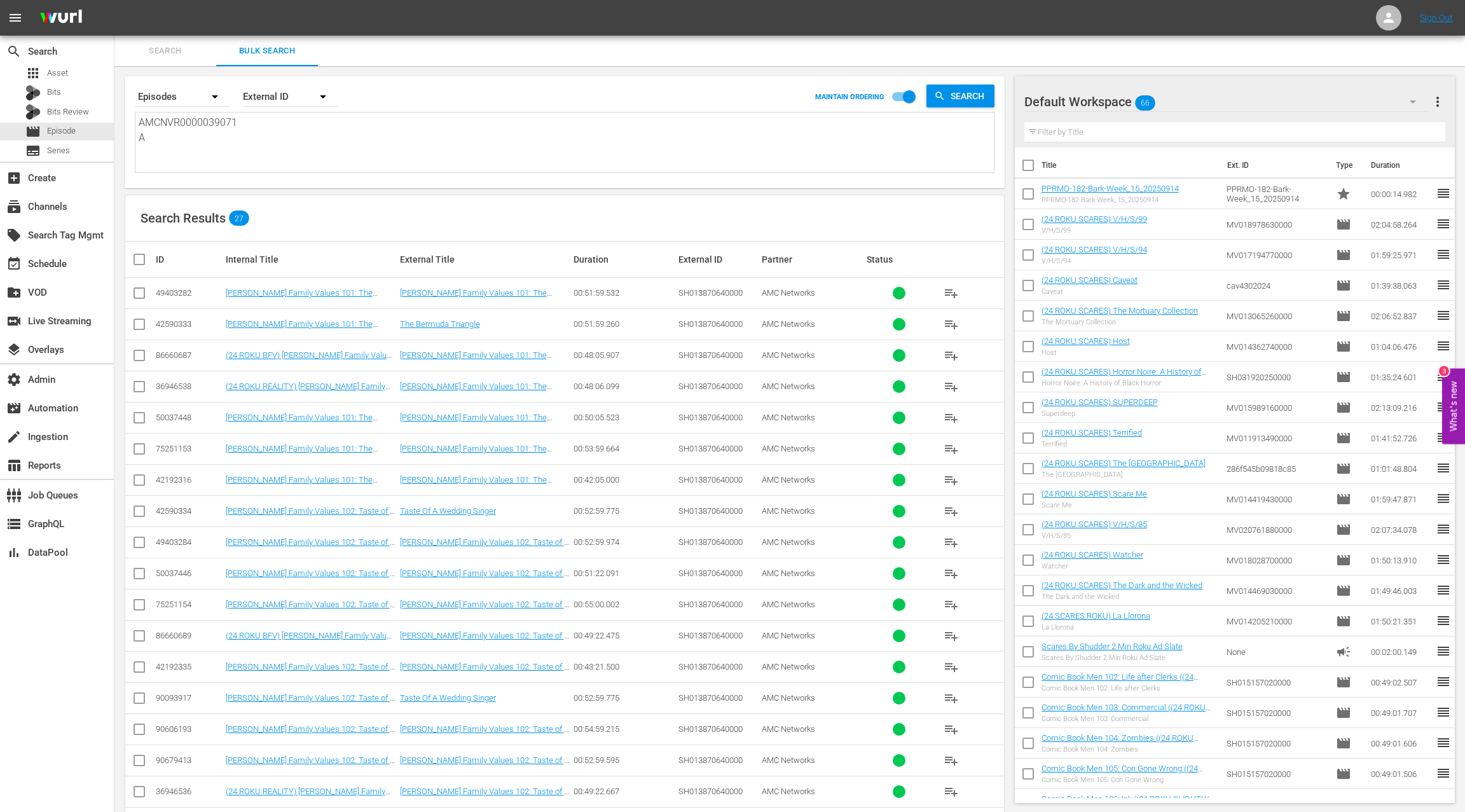
type textarea "AMCNVR0000039071"
type textarea "AMCNVR000003907"
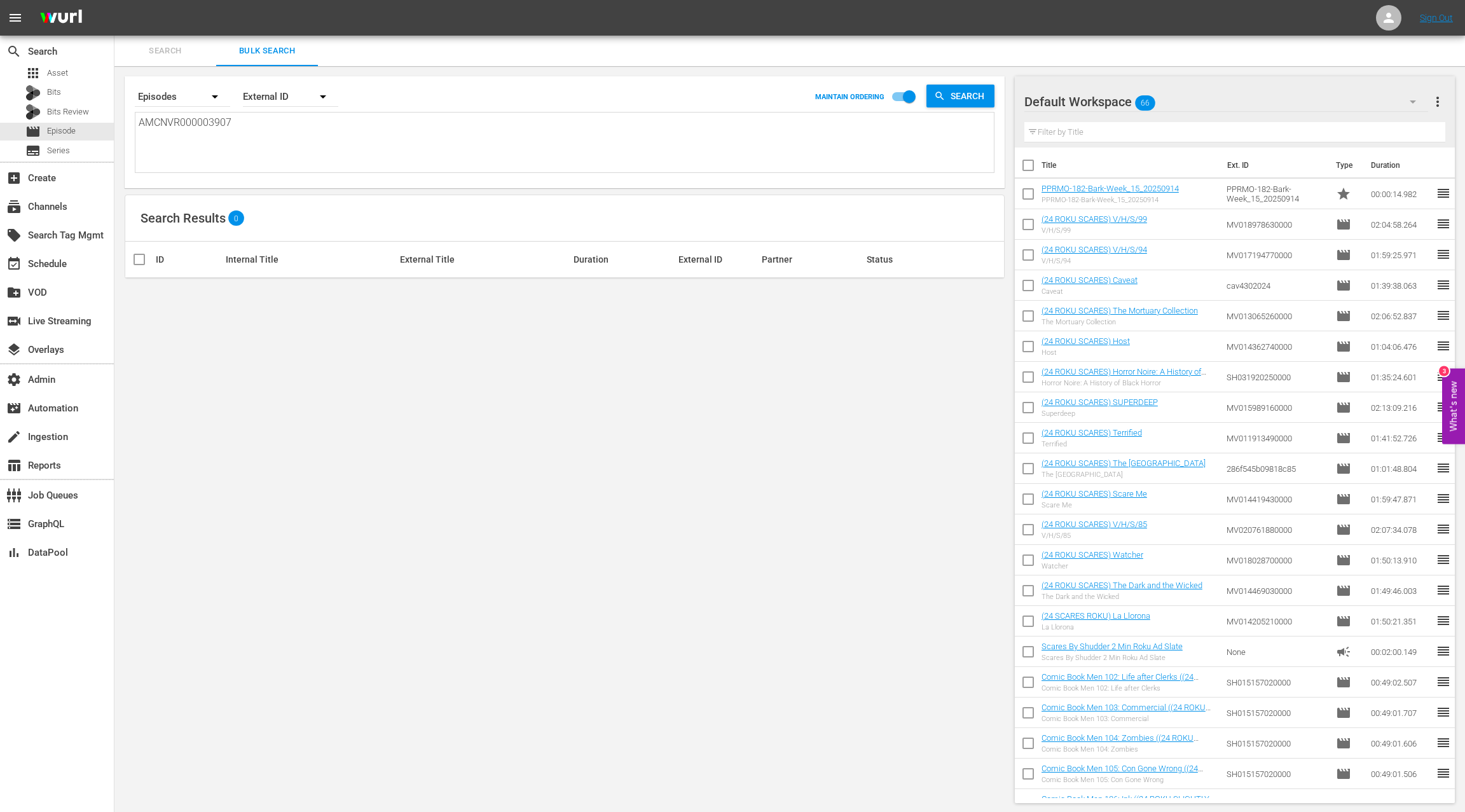
click at [211, 123] on textarea "AMCNVR000003907" at bounding box center [566, 144] width 856 height 58
click at [196, 125] on textarea at bounding box center [566, 144] width 856 height 58
paste textarea "AMCNVR0000039071"
type textarea "AMCNVR0000039071"
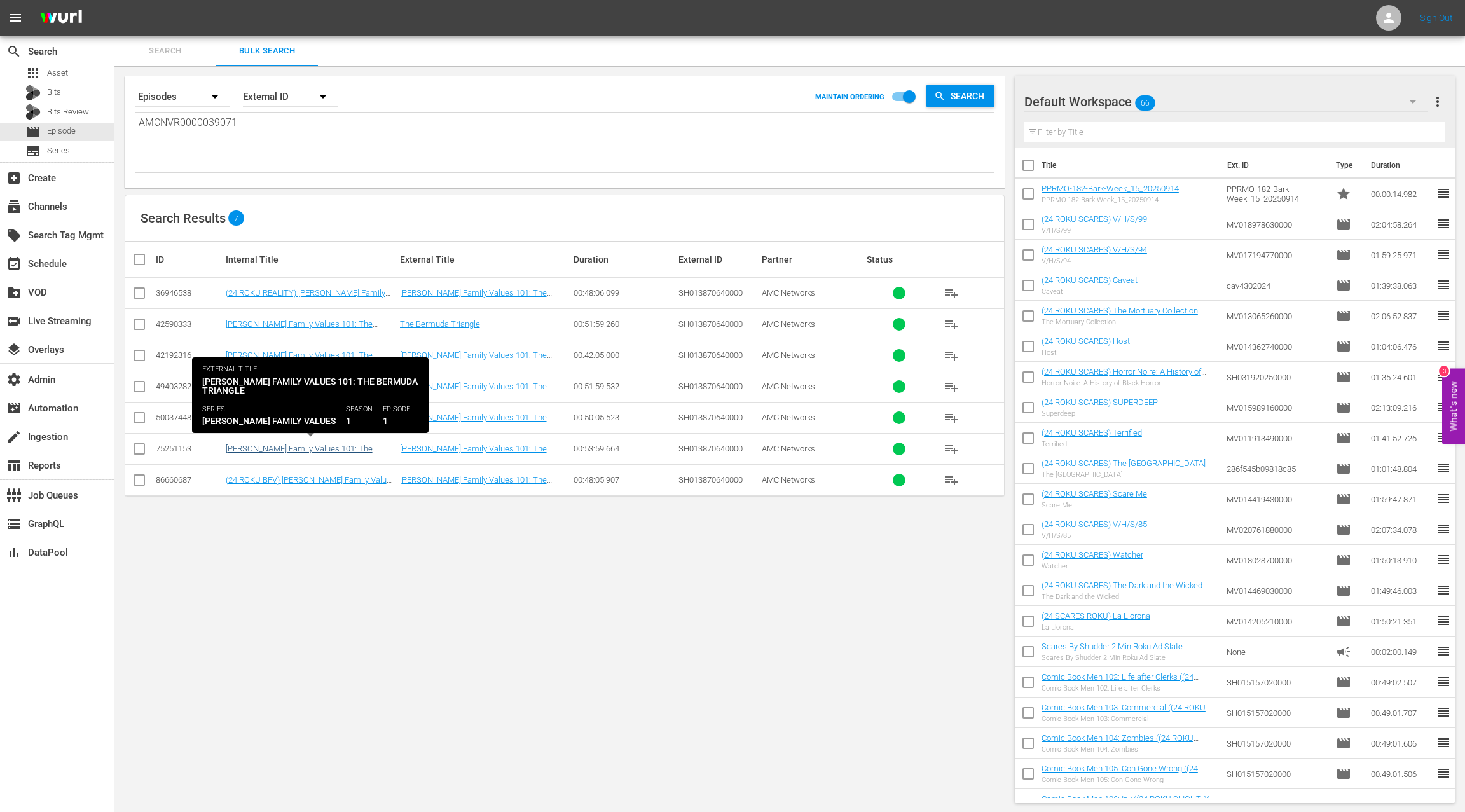
type textarea "AMCNVR0000039071"
click at [349, 447] on link "Braxton Family Values 101: The Bermuda Triangle ((24 GEMS ROKU) Braxton Family …" at bounding box center [303, 468] width 155 height 47
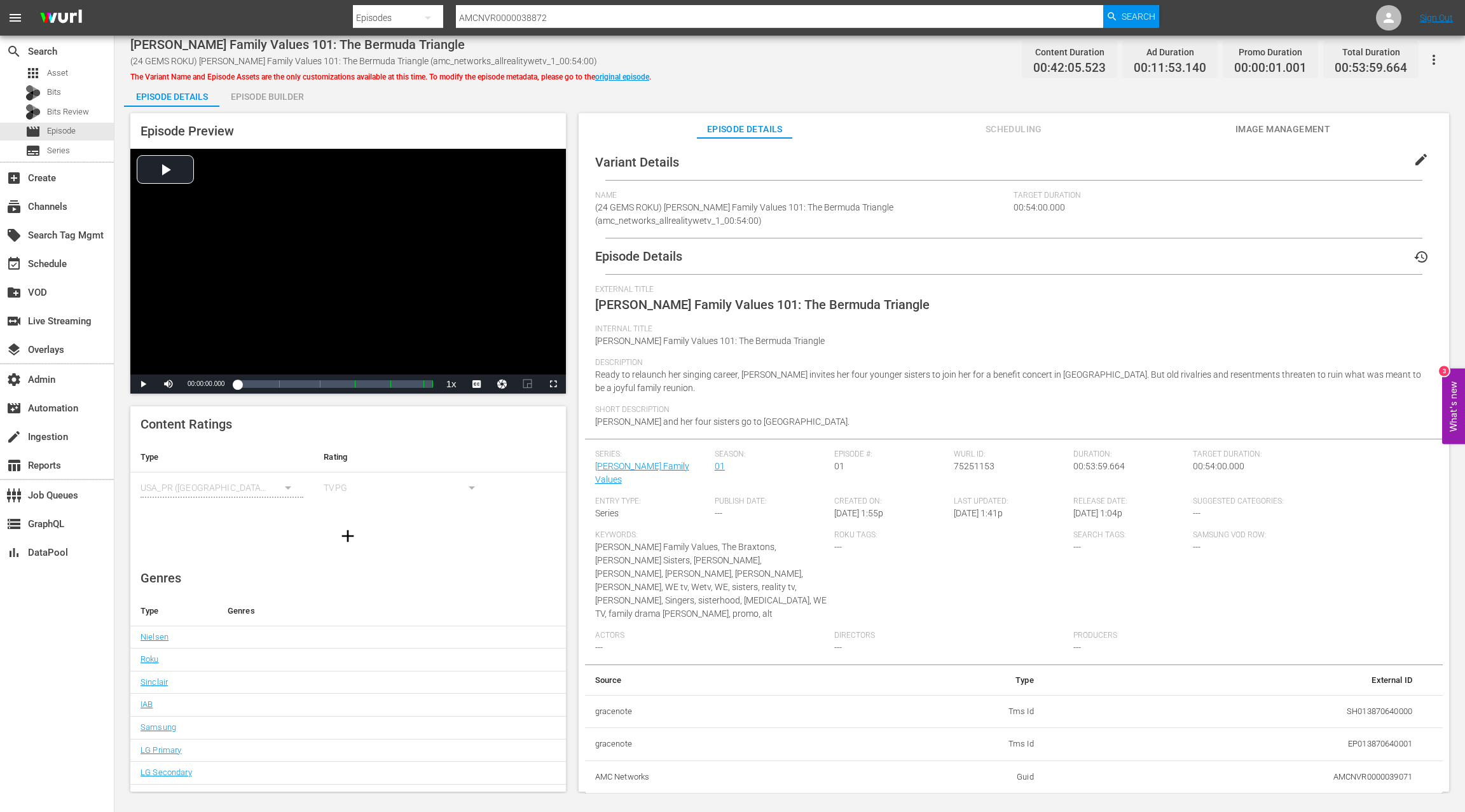
click at [274, 98] on div "Episode Builder" at bounding box center [267, 96] width 96 height 30
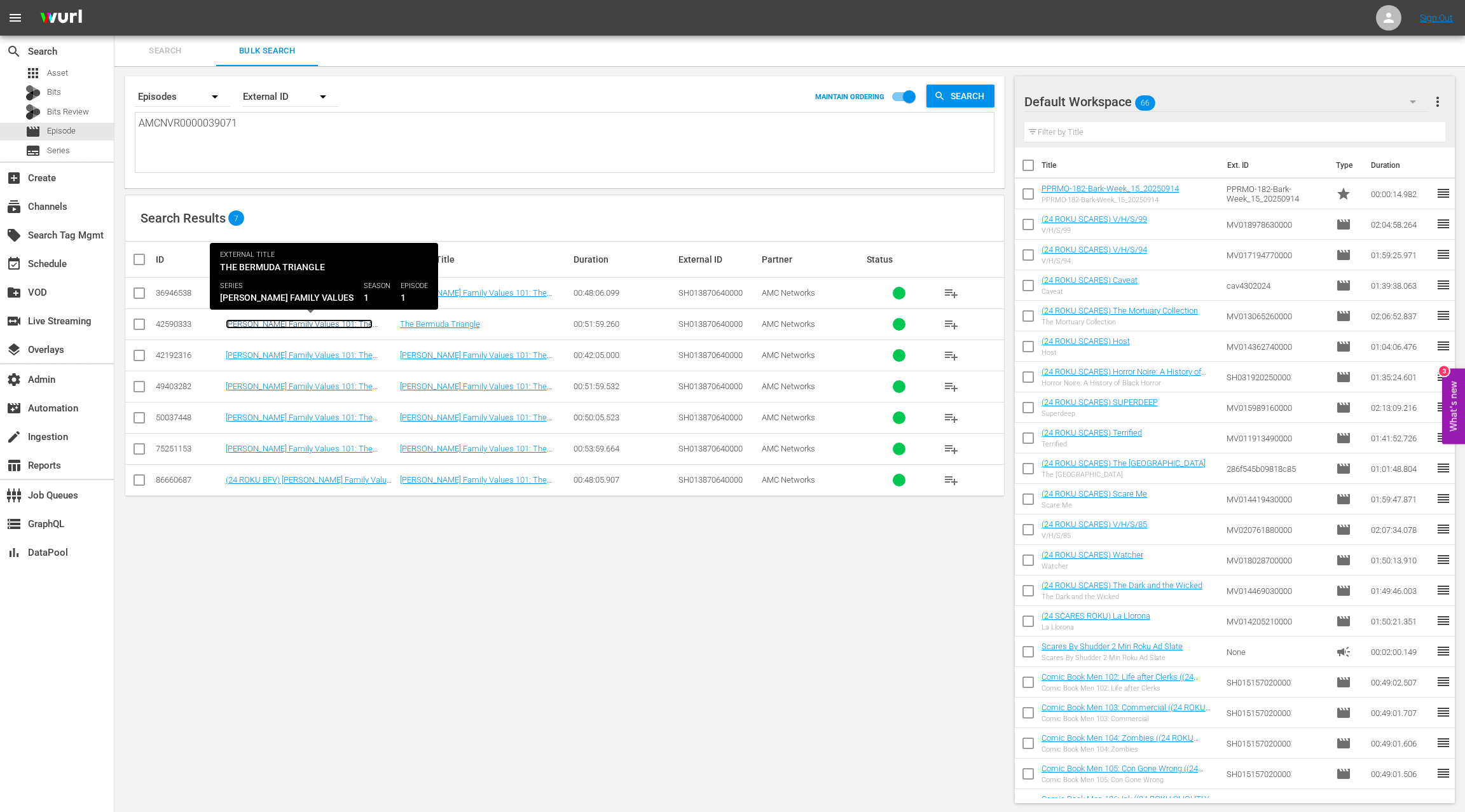
click at [349, 325] on link "Braxton Family Values 101: The Bermuda Triangle" at bounding box center [300, 328] width 147 height 19
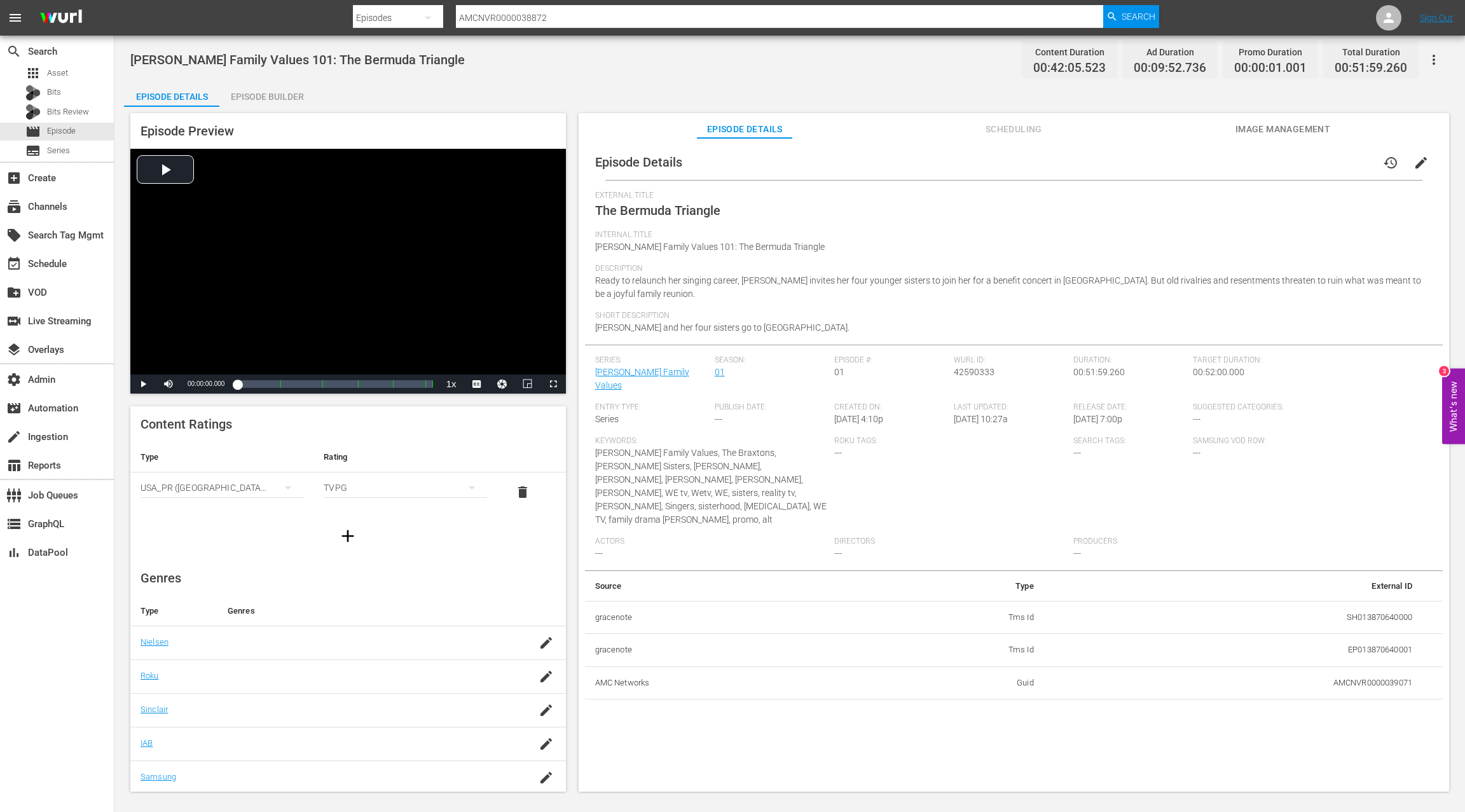
click at [289, 99] on div "Episode Builder" at bounding box center [267, 96] width 96 height 30
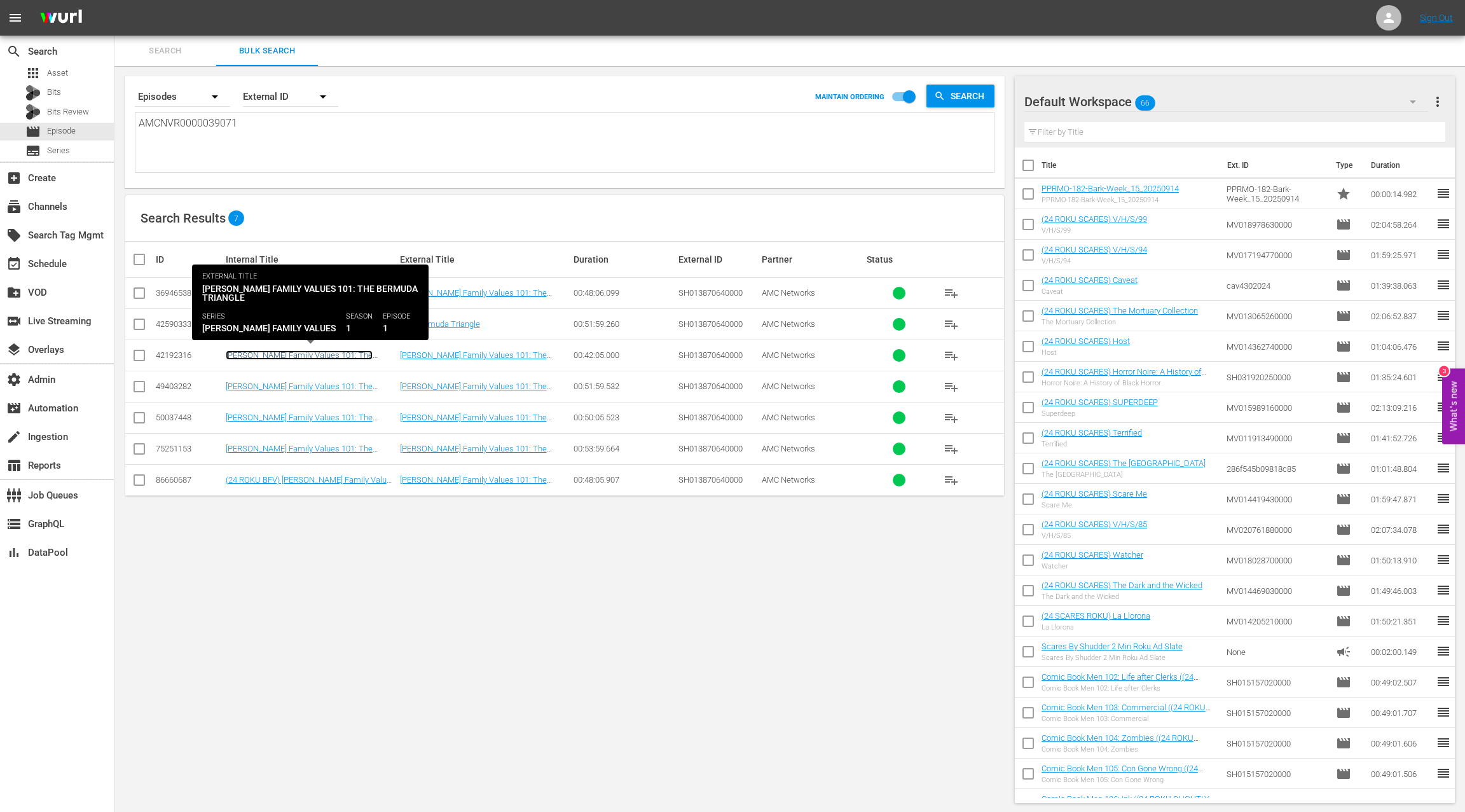
click at [322, 352] on link "Braxton Family Values 101: The Bermuda Triangle" at bounding box center [300, 359] width 147 height 19
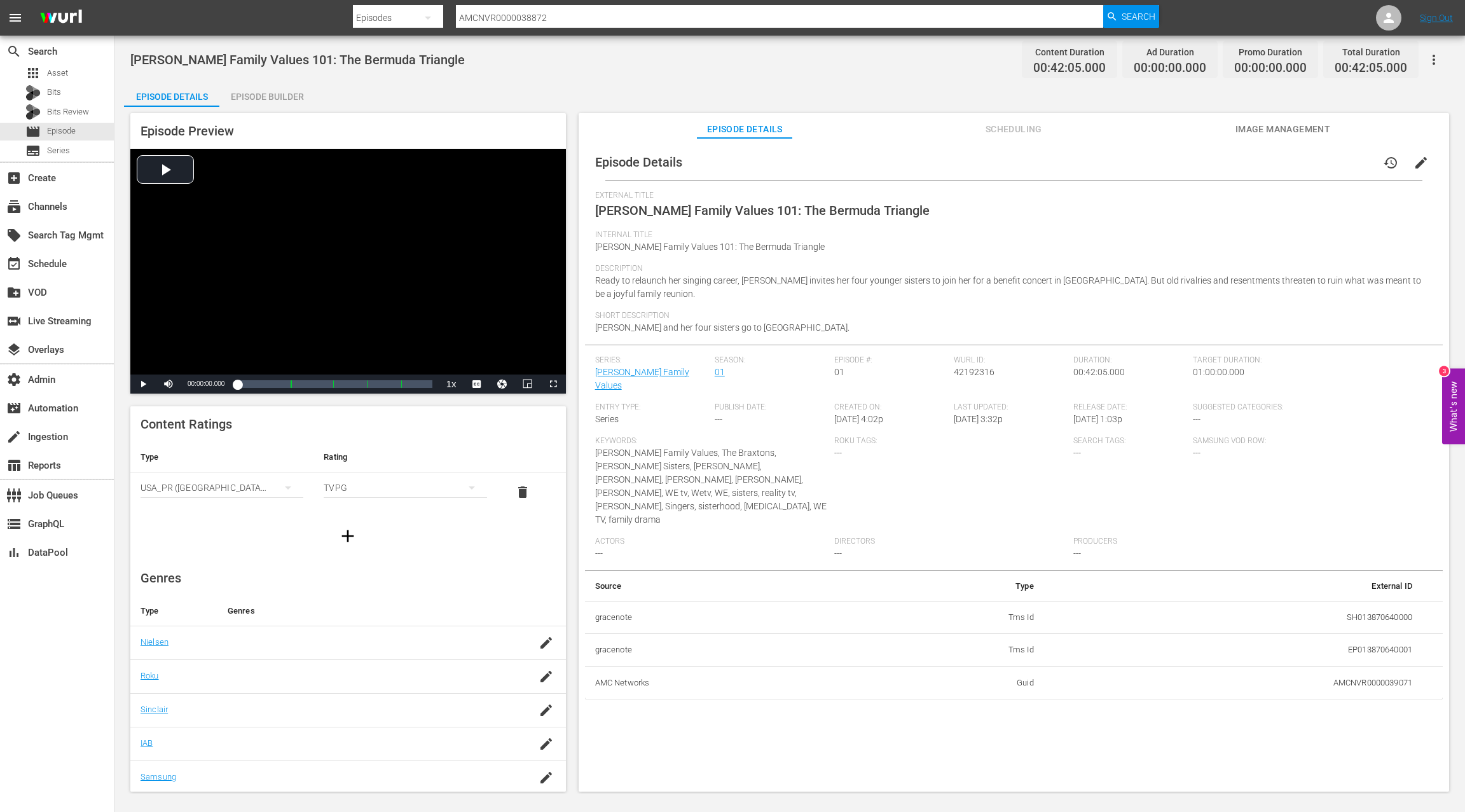
click at [272, 102] on div "Episode Builder" at bounding box center [267, 96] width 96 height 30
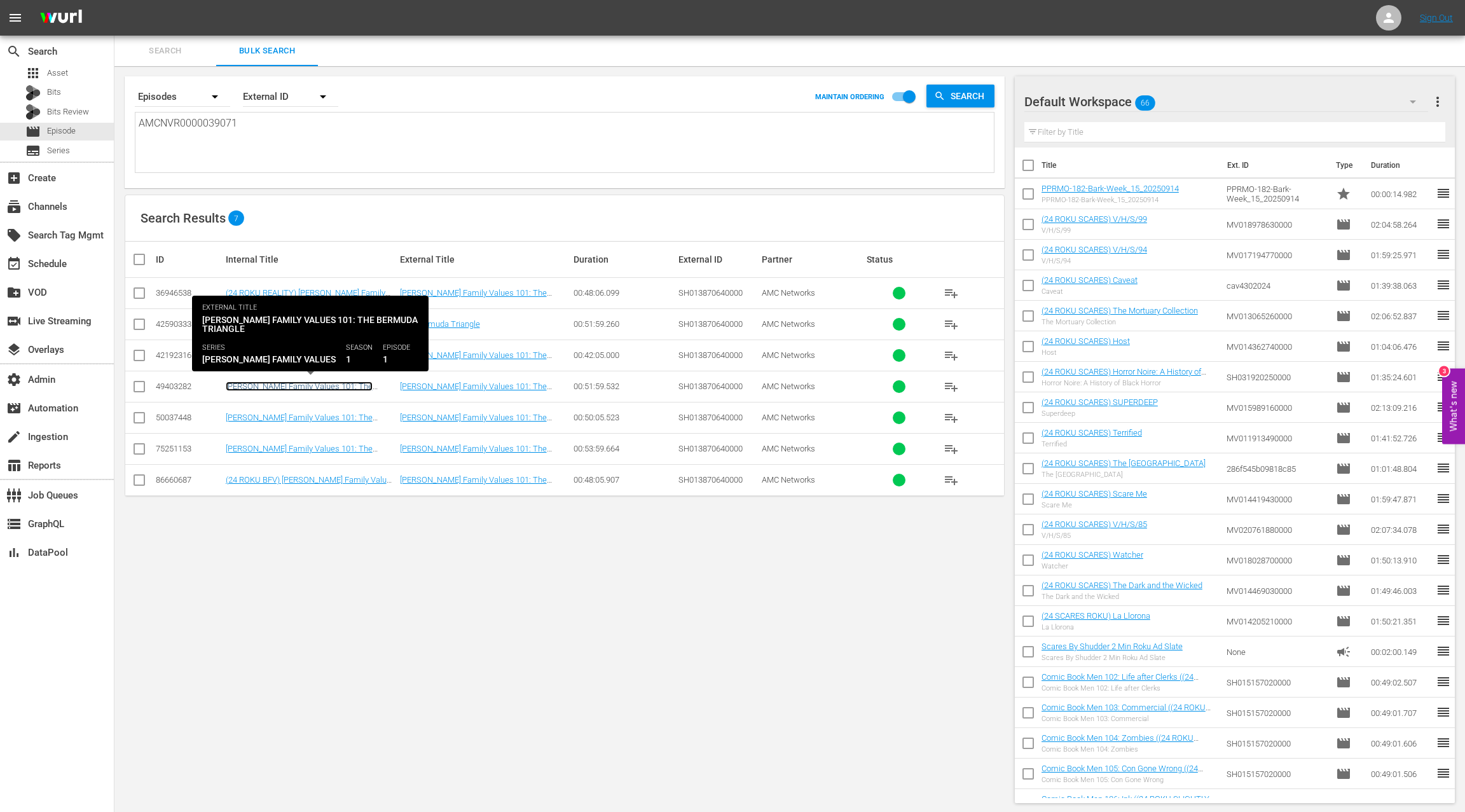
click at [324, 384] on link "Braxton Family Values 101: The Bermuda Triangle" at bounding box center [300, 391] width 147 height 19
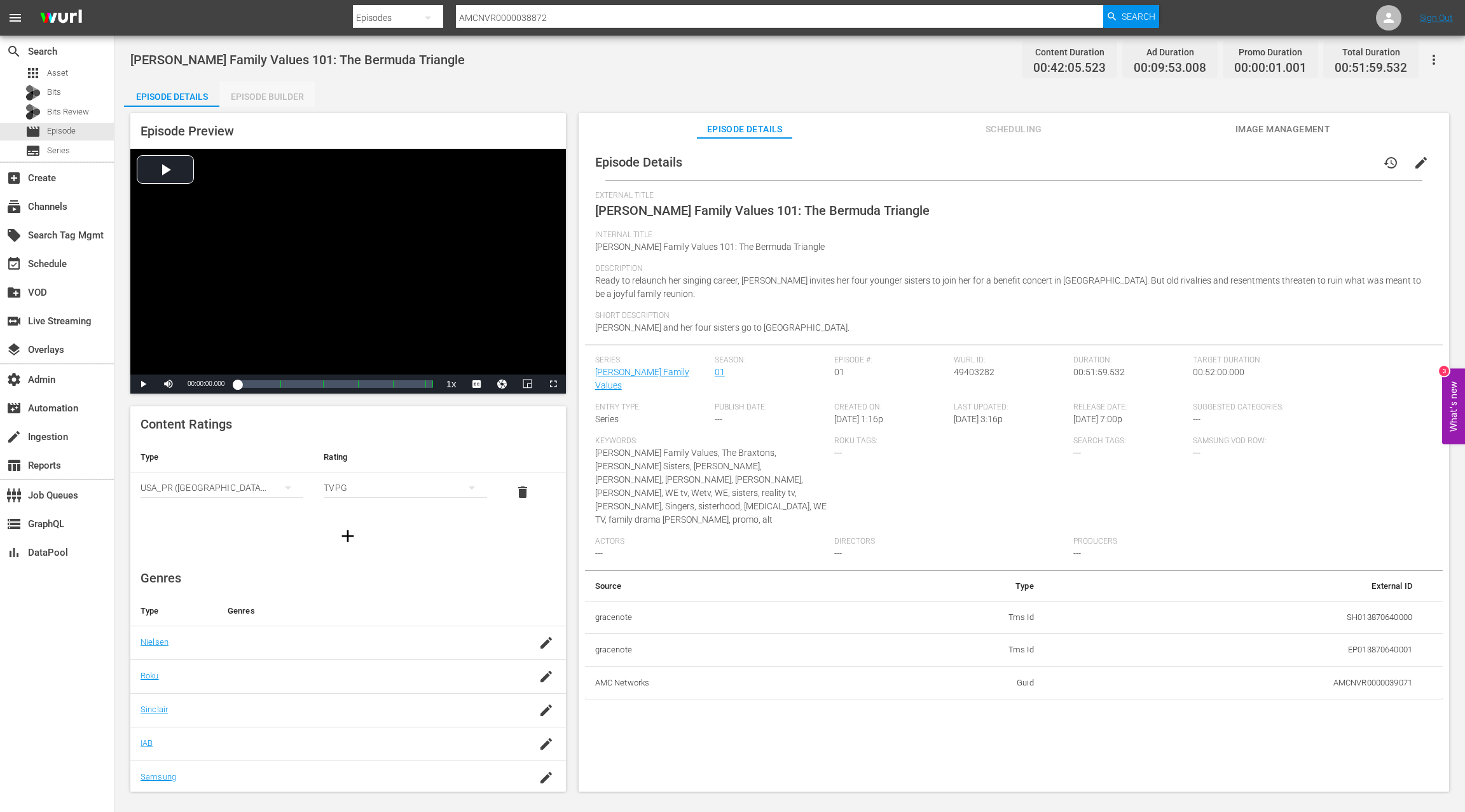
click at [294, 102] on div "Episode Builder" at bounding box center [267, 96] width 96 height 30
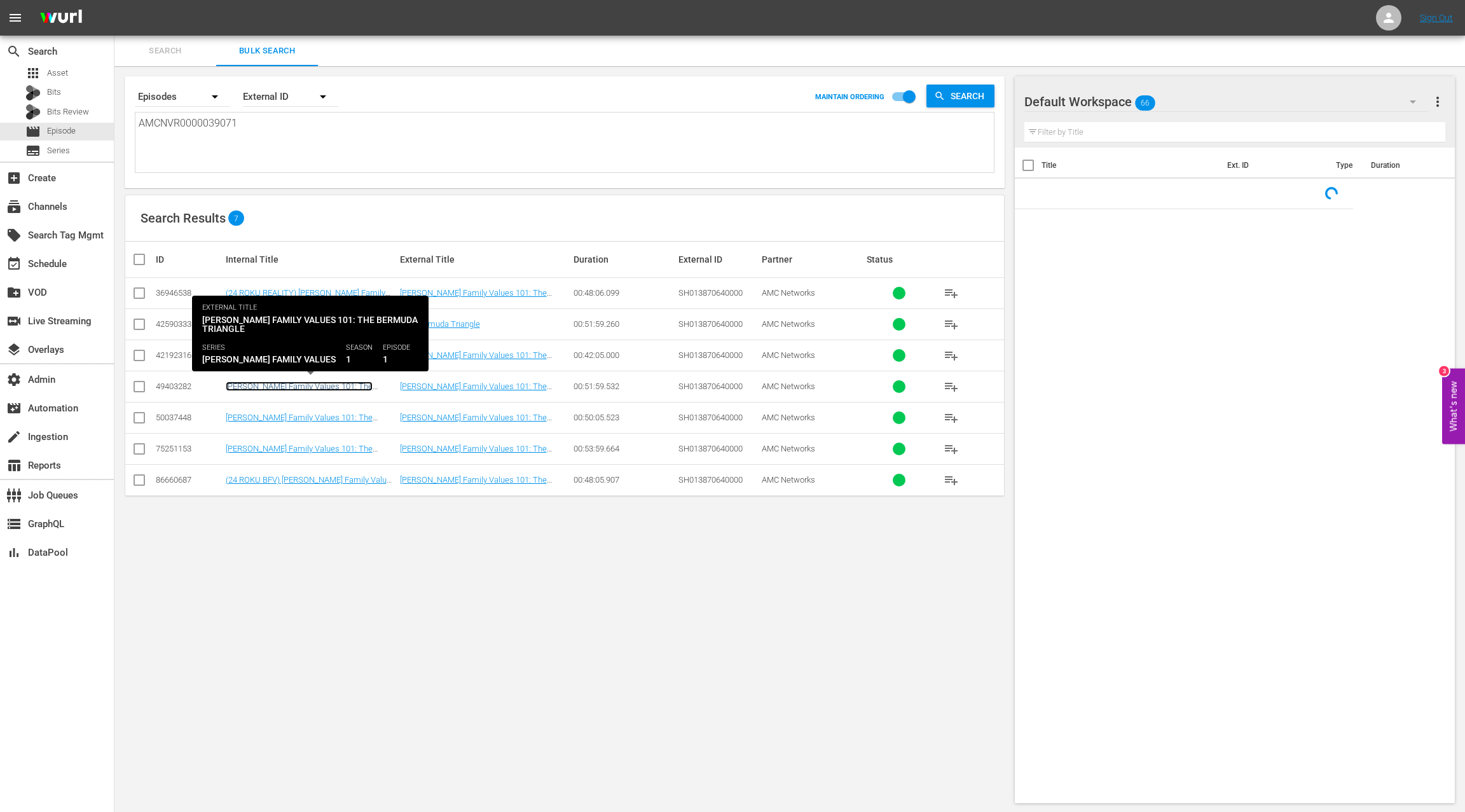
click at [311, 384] on link "Braxton Family Values 101: The Bermuda Triangle" at bounding box center [300, 391] width 147 height 19
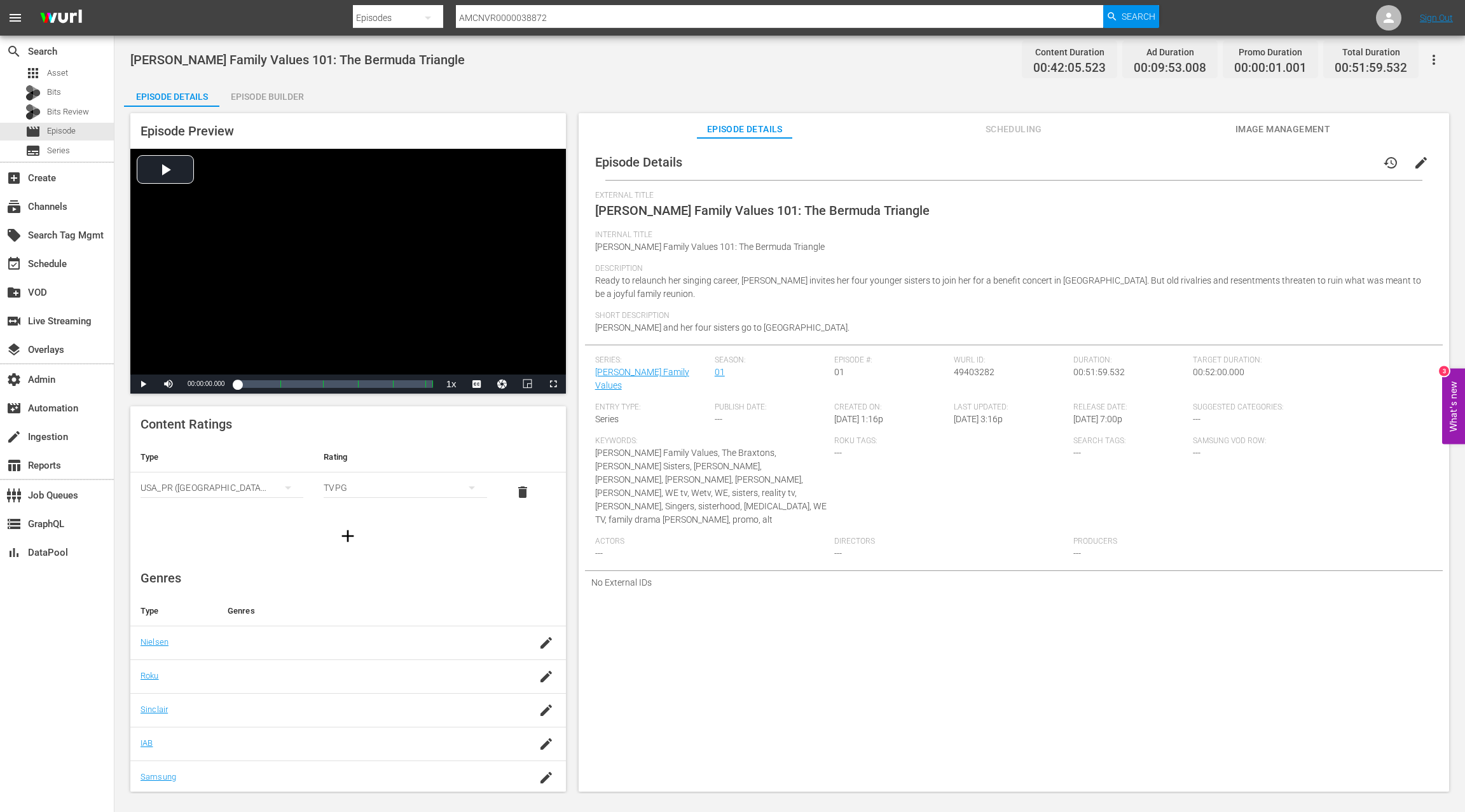
click at [265, 107] on div "Episode Preview Video Player is loading. Play Video Play Mute Current Time 00:0…" at bounding box center [790, 453] width 1332 height 694
click at [261, 98] on div "Episode Builder" at bounding box center [267, 96] width 96 height 30
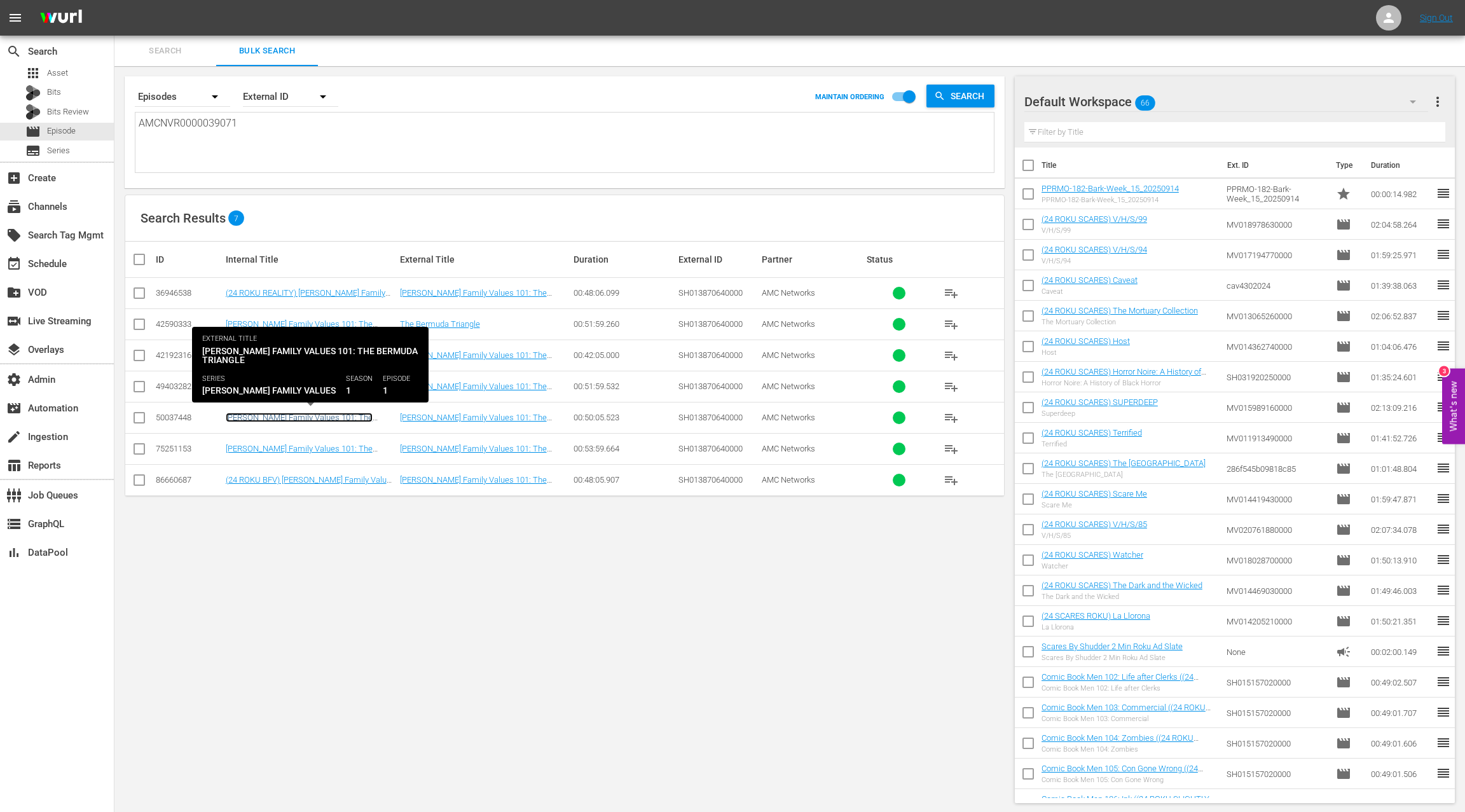
click at [306, 416] on link "Braxton Family Values 101: The Bermuda Triangle" at bounding box center [300, 422] width 147 height 19
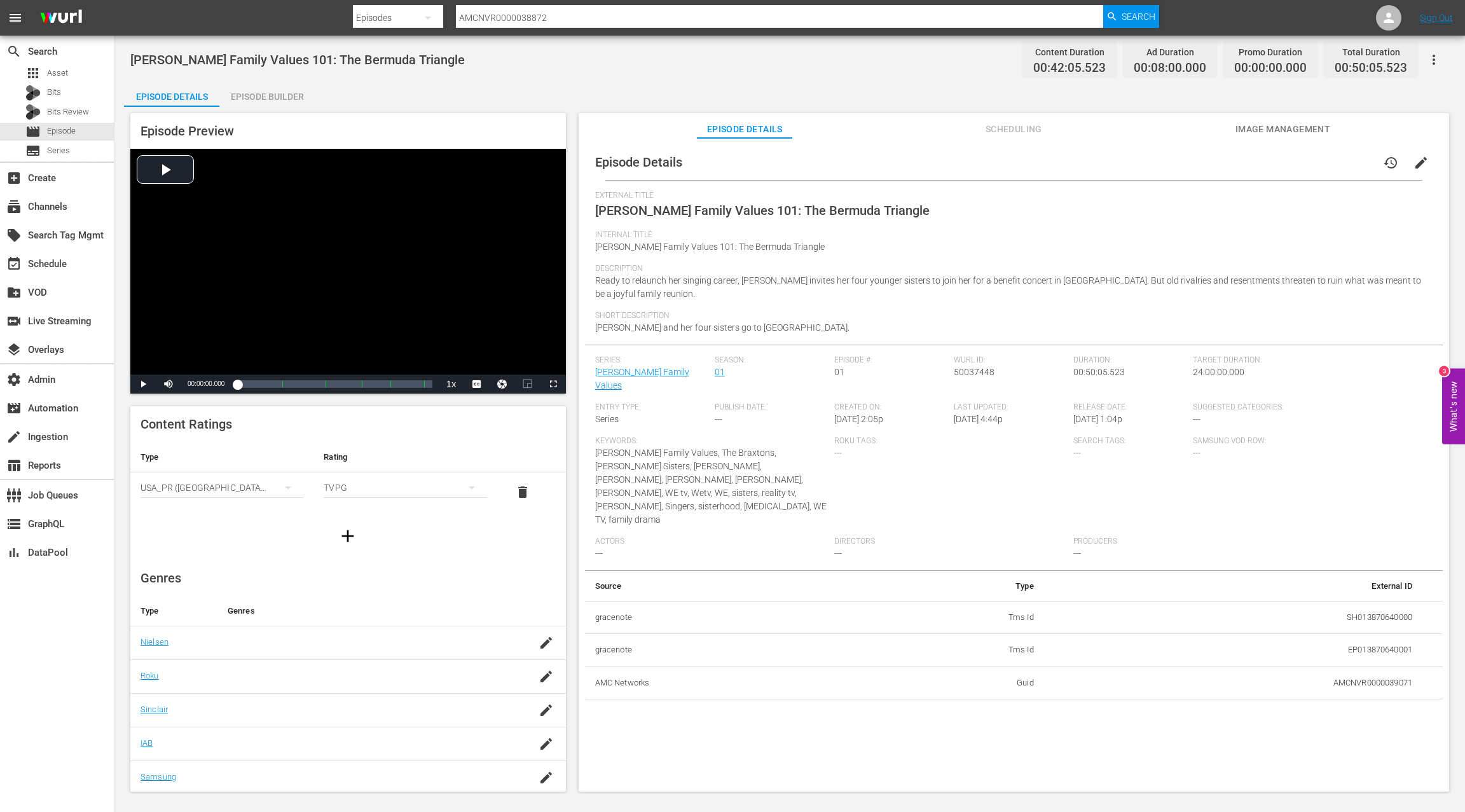
click at [282, 97] on div "Episode Builder" at bounding box center [267, 96] width 96 height 30
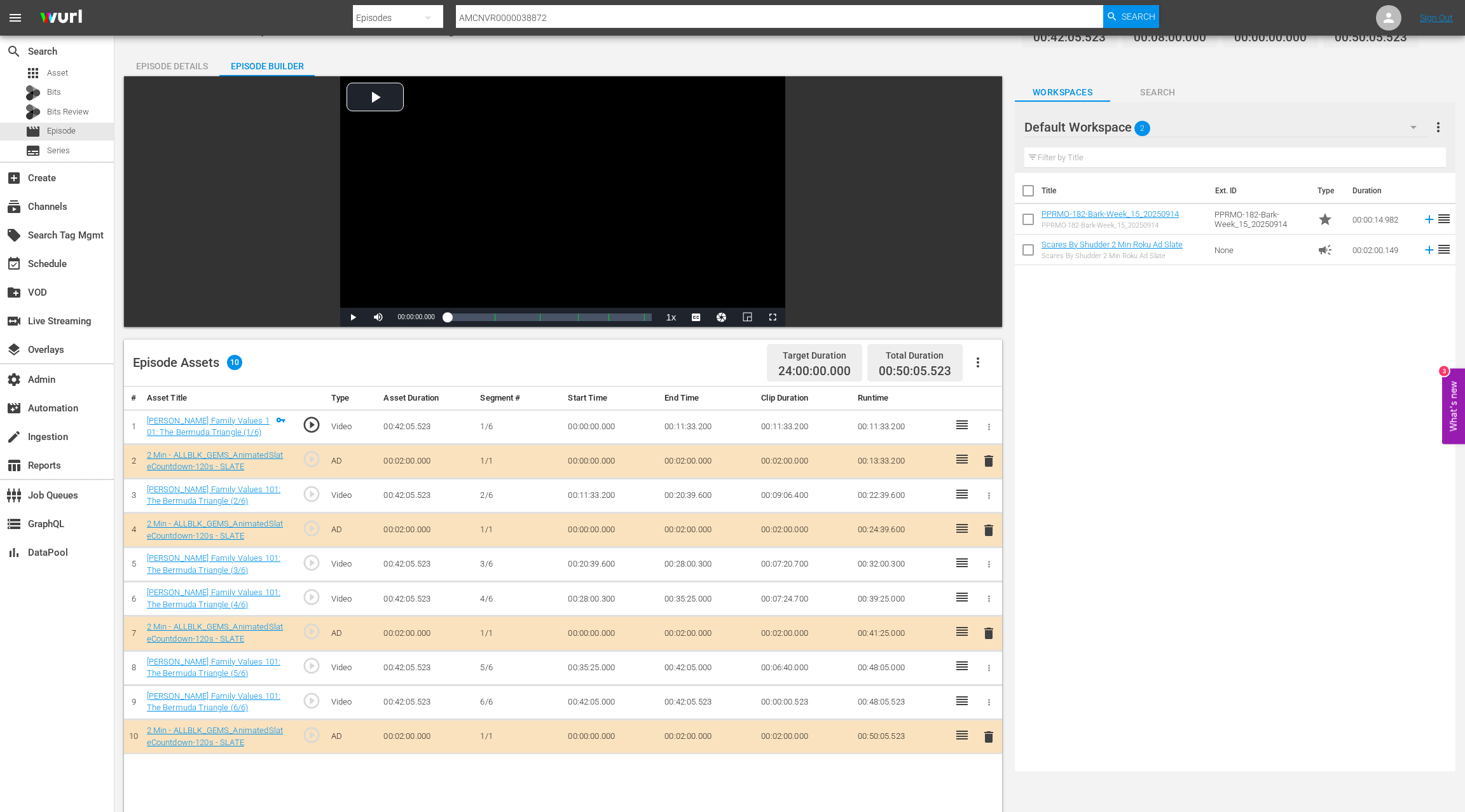
scroll to position [24, 0]
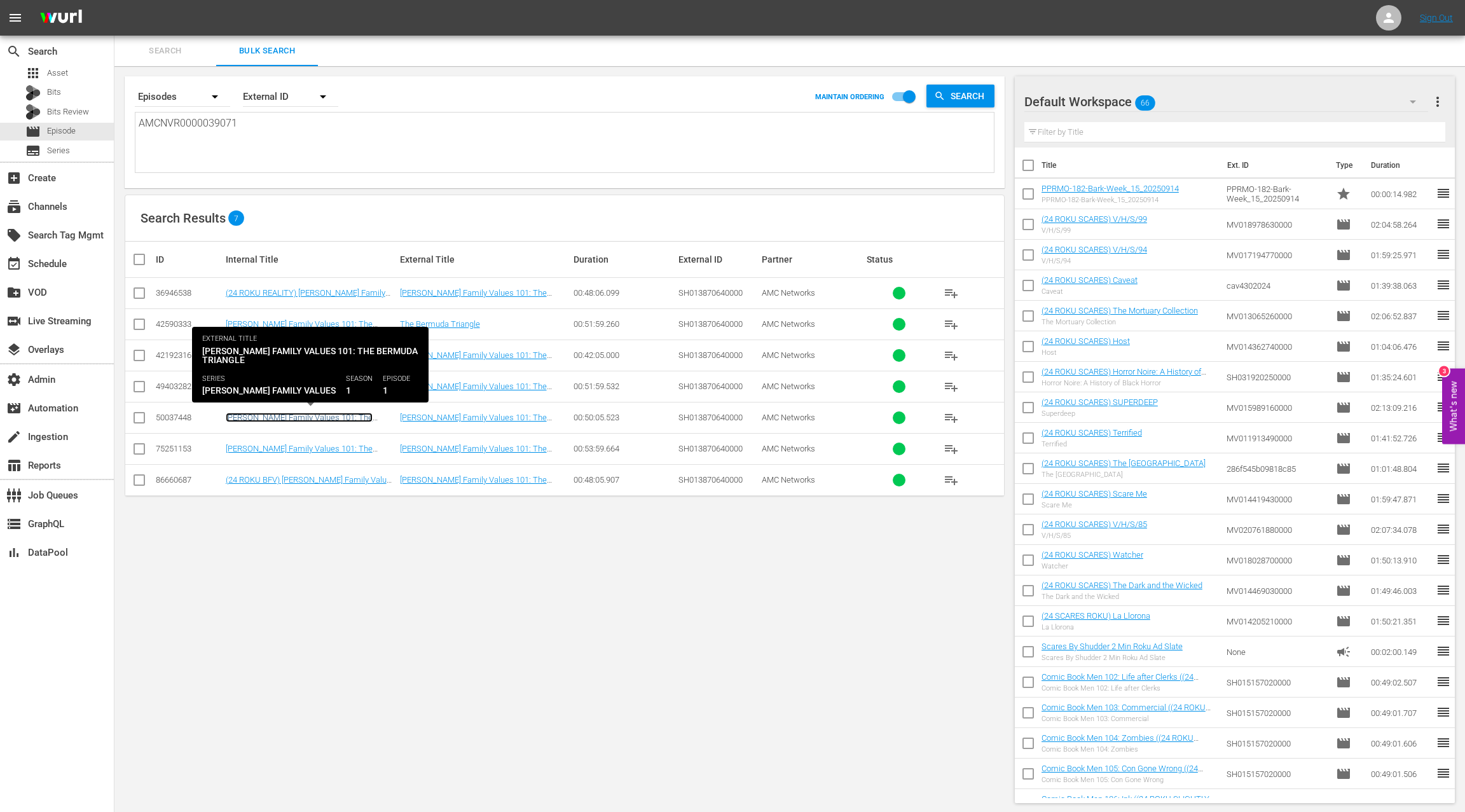
click at [339, 415] on link "Braxton Family Values 101: The Bermuda Triangle" at bounding box center [300, 422] width 147 height 19
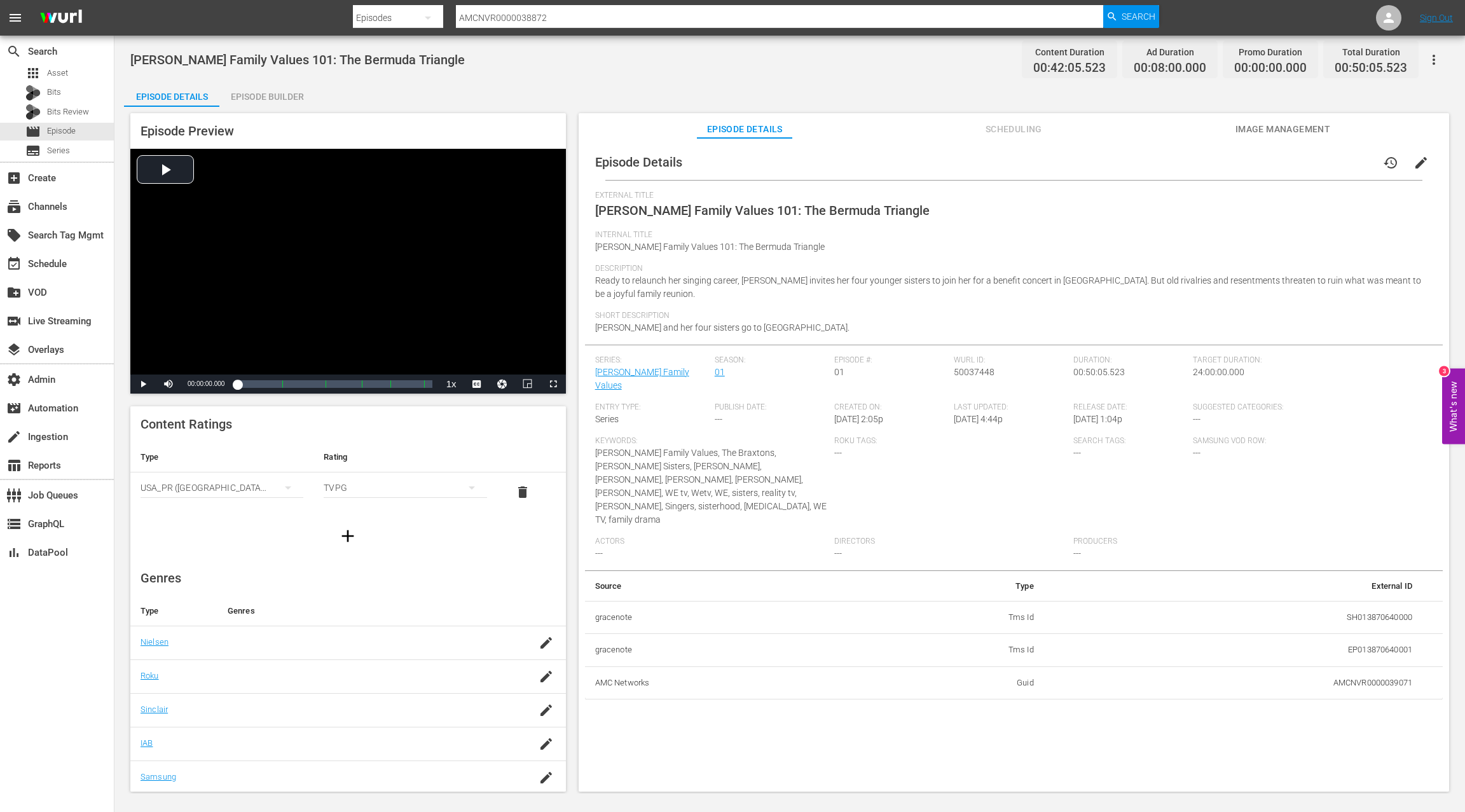
click at [260, 104] on div "Episode Builder" at bounding box center [267, 96] width 96 height 30
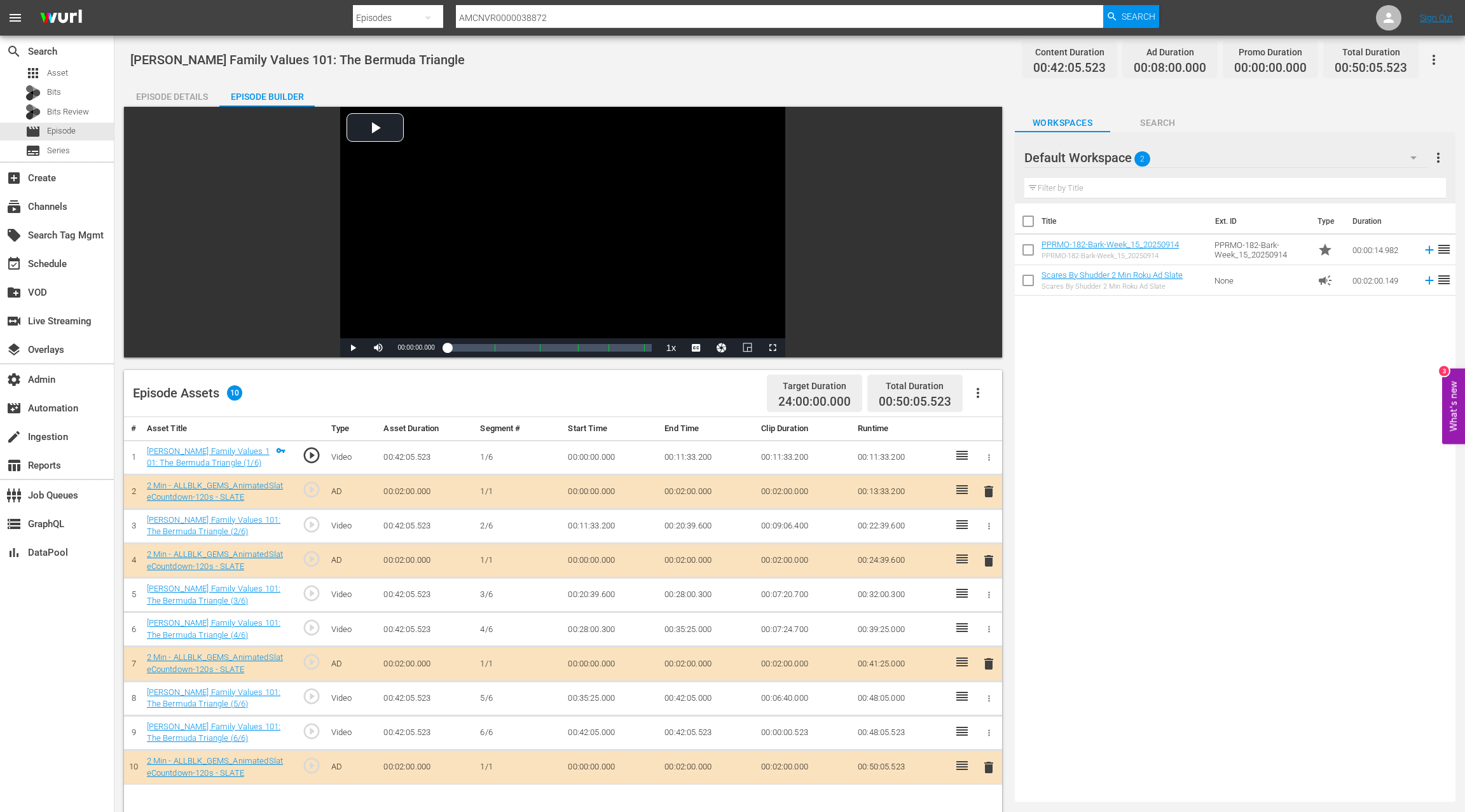
scroll to position [3, 0]
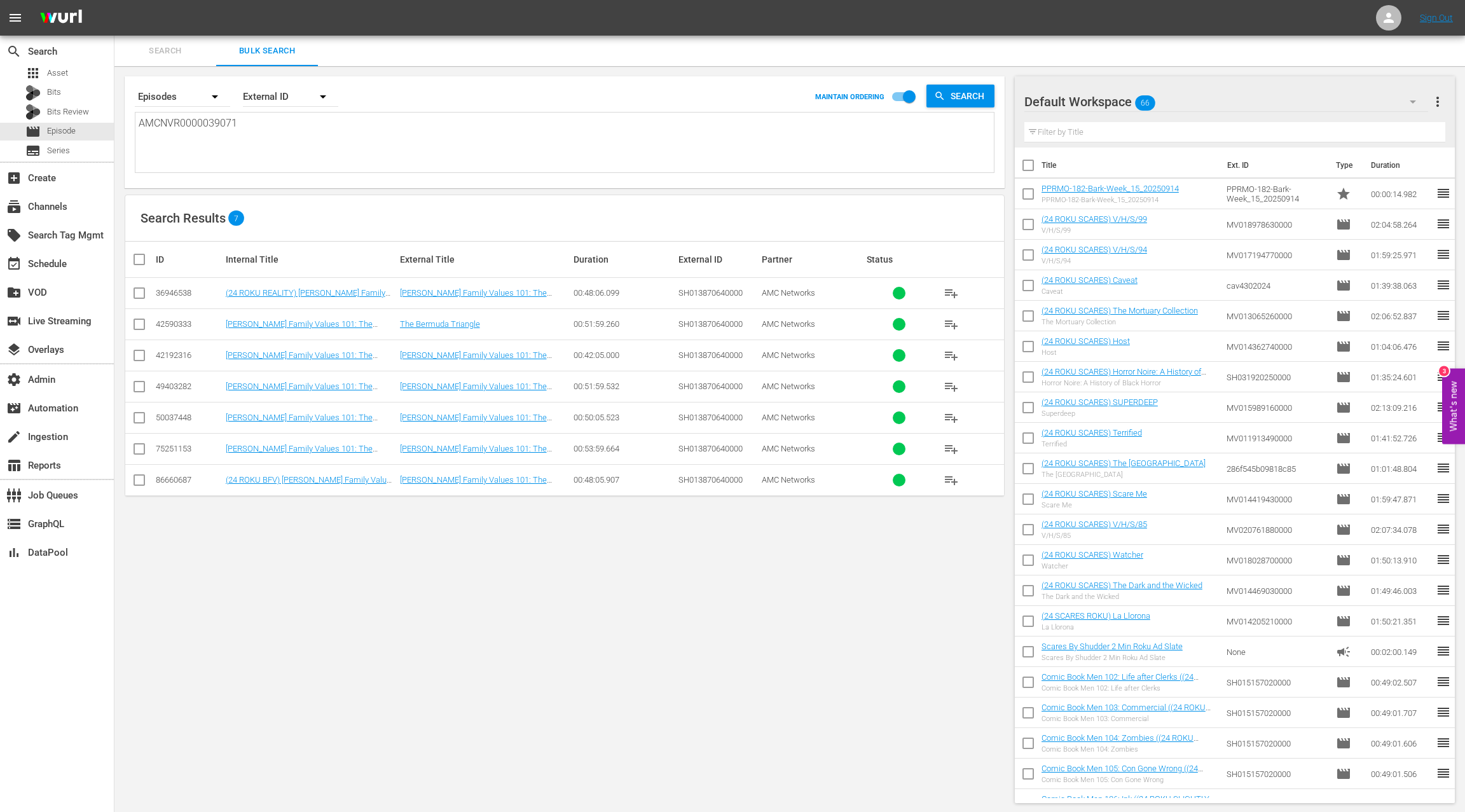
click at [199, 123] on textarea "AMCNVR0000039071" at bounding box center [566, 145] width 856 height 58
paste textarea "AMCNVR0000039073 AMCNVR0000039072 AMCNVR0000039074 AMCNVR0000039075 AMCNVR00000…"
type textarea "AMCNVR0000039071 AMCNVR0000039073 AMCNVR0000039072 AMCNVR0000039074 AMCNVR00000…"
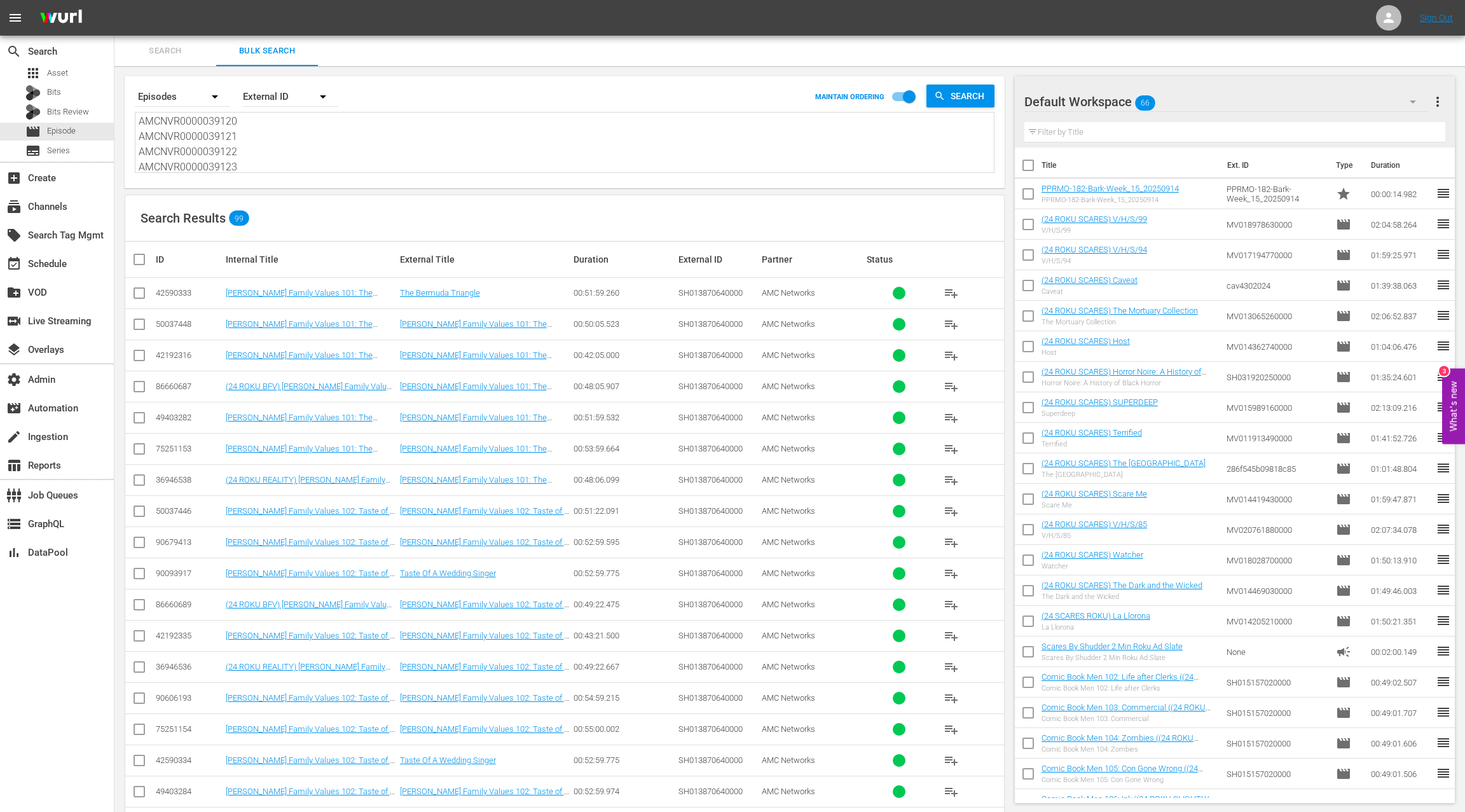
type textarea "AMCNVR0000039071 AMCNVR0000039073 AMCNVR0000039072 AMCNVR0000039074 AMCNVR00000…"
click at [177, 321] on div "50037448" at bounding box center [189, 323] width 66 height 9
click at [164, 122] on textarea "AMCNVR0000039071 AMCNVR0000039073 AMCNVR0000039072 AMCNVR0000039074 AMCNVR00000…" at bounding box center [566, 144] width 856 height 58
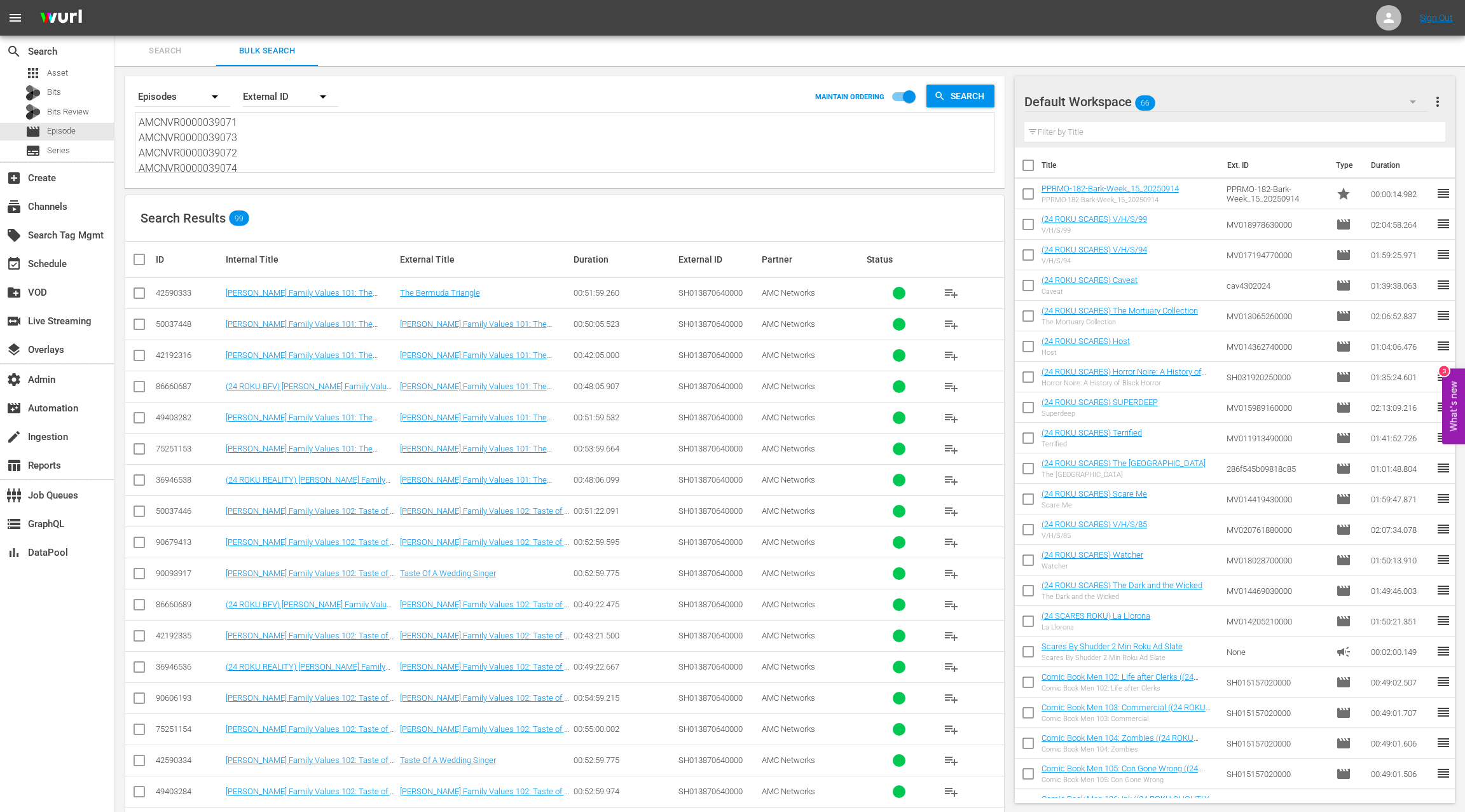
type textarea "AMCNVR0000039073 AMCNVR0000039072 AMCNVR0000039074 AMCNVR0000039075 AMCNVR00000…"
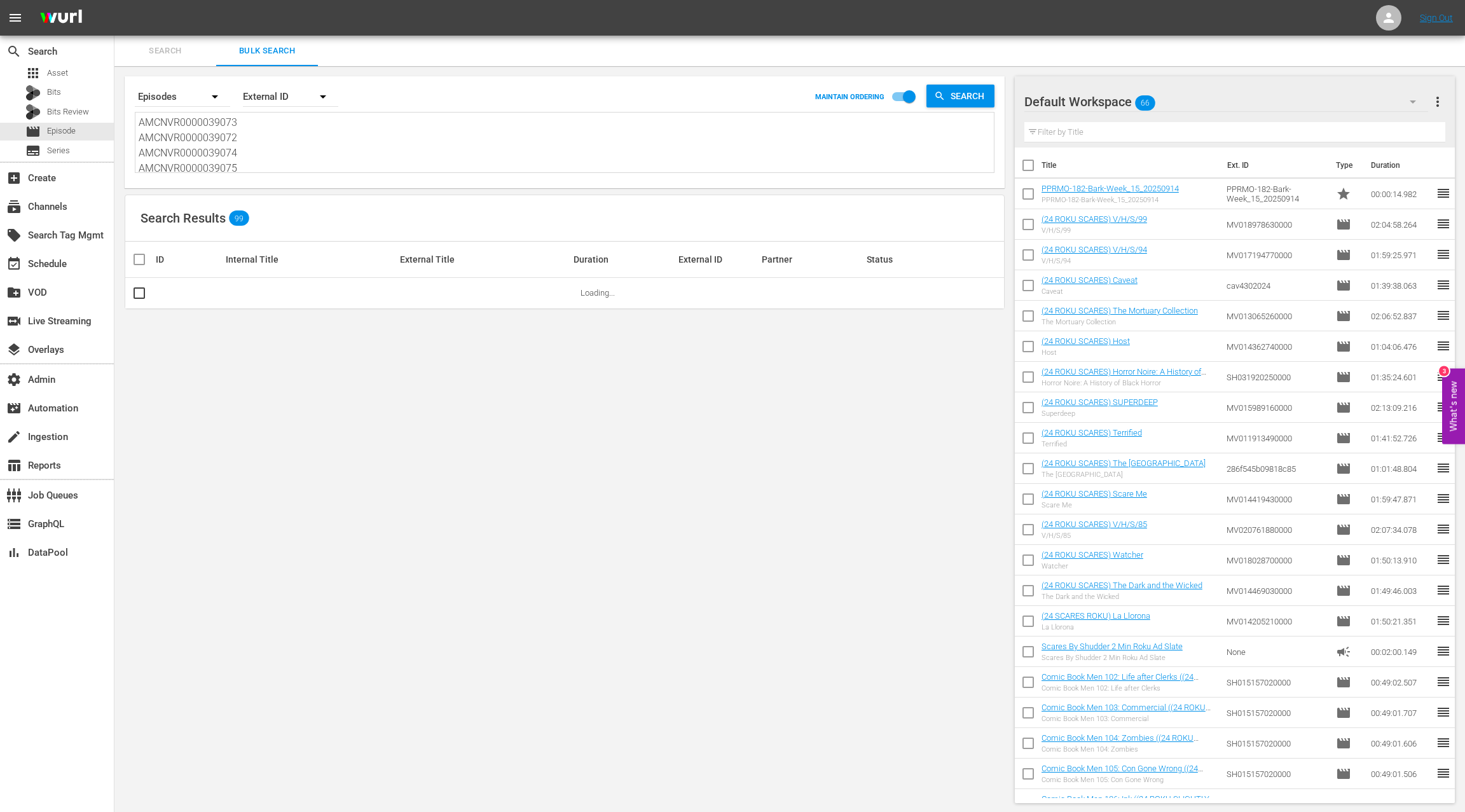
click at [164, 151] on textarea "AMCNVR0000039073 AMCNVR0000039072 AMCNVR0000039074 AMCNVR0000039075 AMCNVR00000…" at bounding box center [566, 144] width 856 height 58
drag, startPoint x: 164, startPoint y: 151, endPoint x: 313, endPoint y: 229, distance: 168.2
click at [313, 229] on div "Search By Episodes Order By External ID MAINTAIN ORDERING Search AMCNVR00000390…" at bounding box center [565, 439] width 900 height 747
type textarea "AMCNVR0000039073"
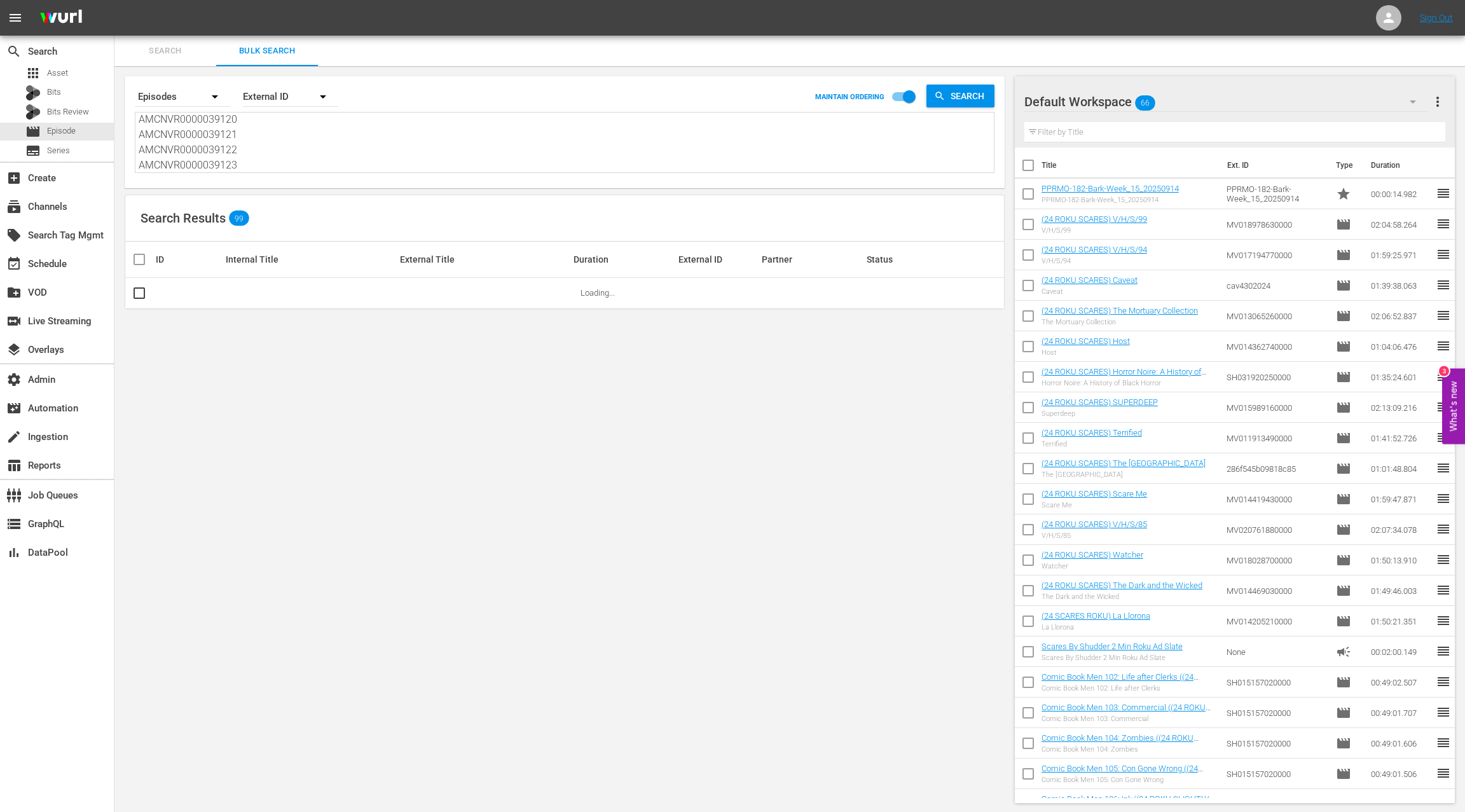
type textarea "AMCNVR0000039073"
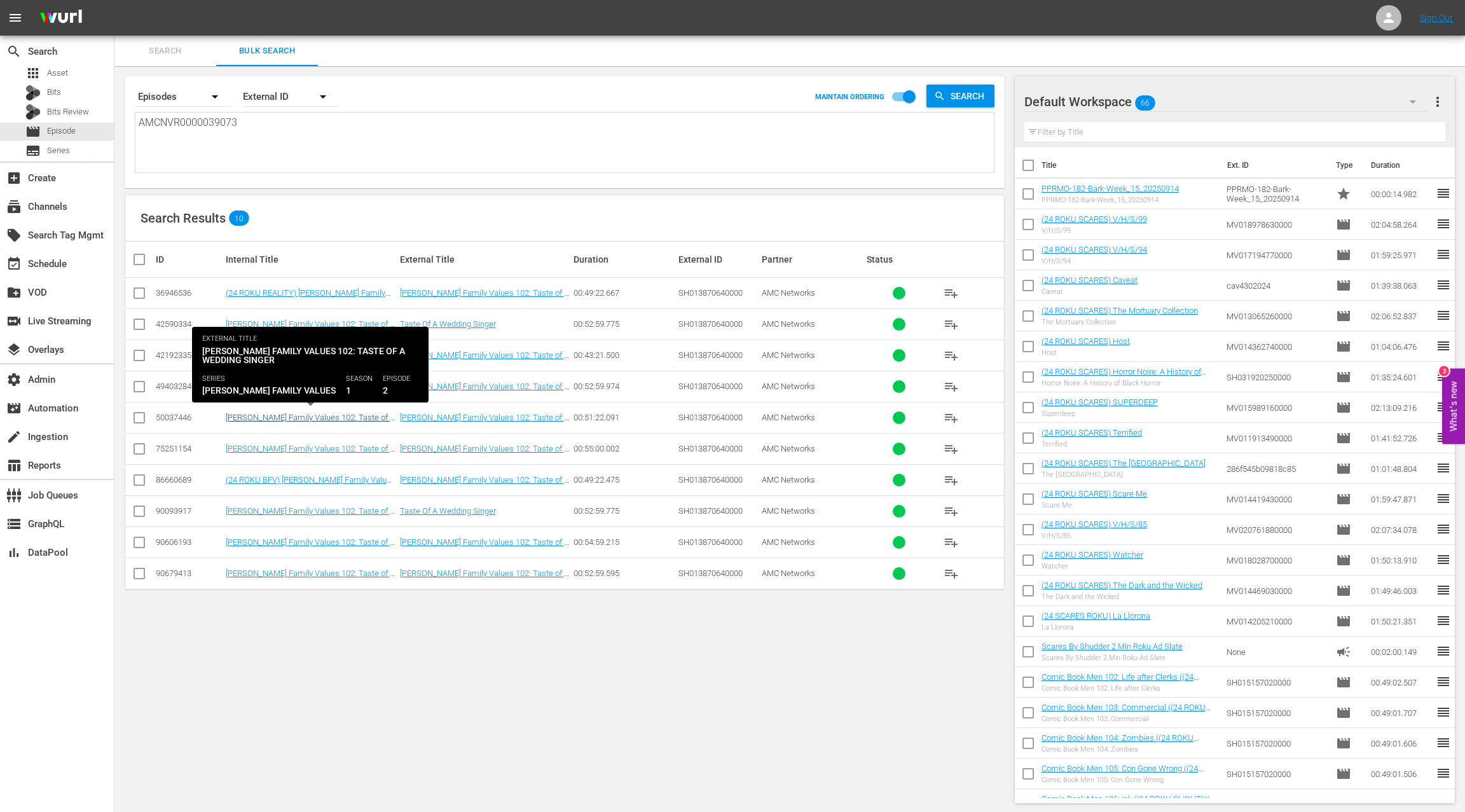
type textarea "AMCNVR0000039073"
click at [338, 414] on link "Braxton Family Values 102: Taste of a Wedding Singer" at bounding box center [310, 422] width 168 height 19
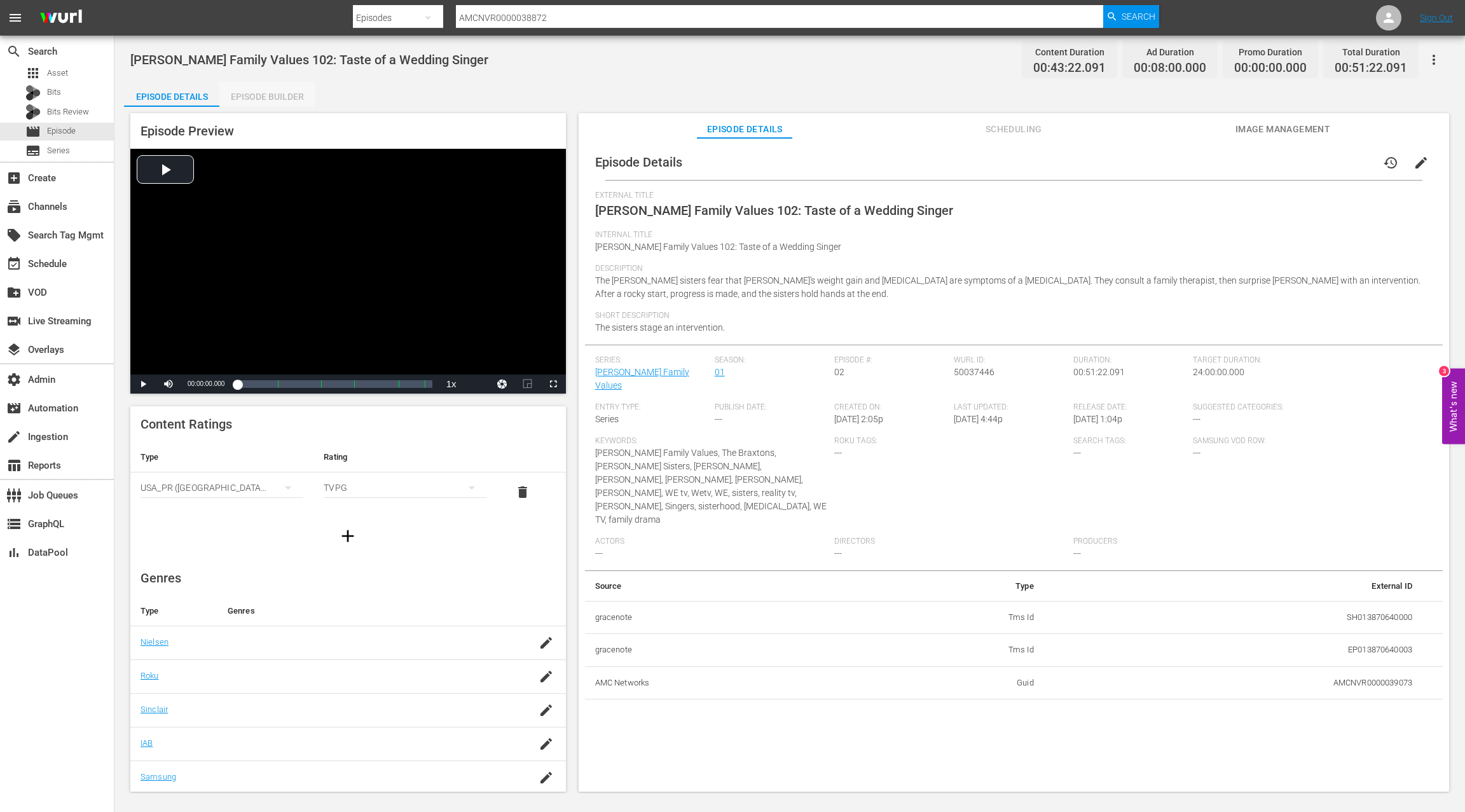
drag, startPoint x: 288, startPoint y: 96, endPoint x: 293, endPoint y: 99, distance: 5.8
click at [288, 96] on div "Episode Builder" at bounding box center [267, 96] width 96 height 30
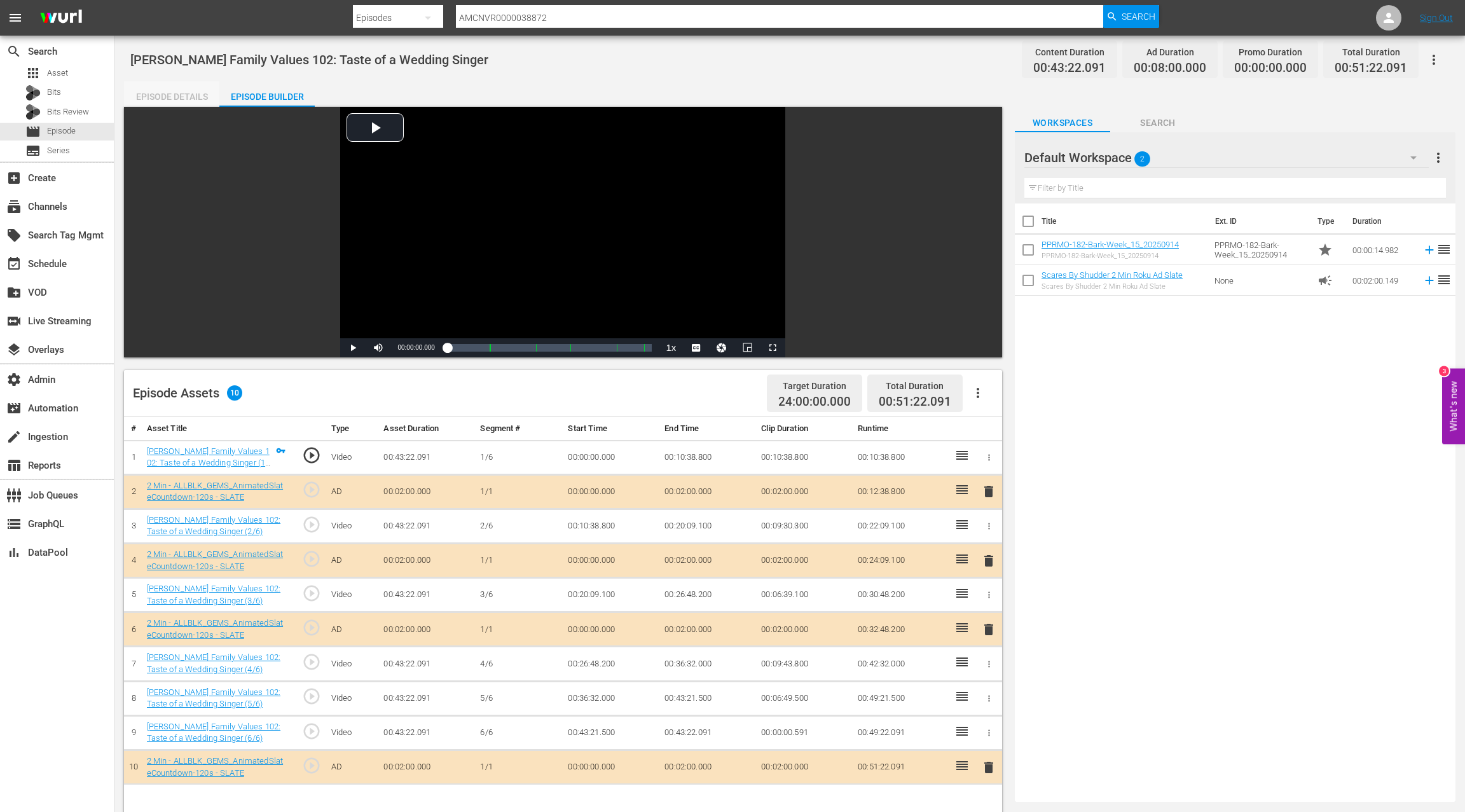
click at [178, 101] on div "Episode Details" at bounding box center [172, 96] width 96 height 30
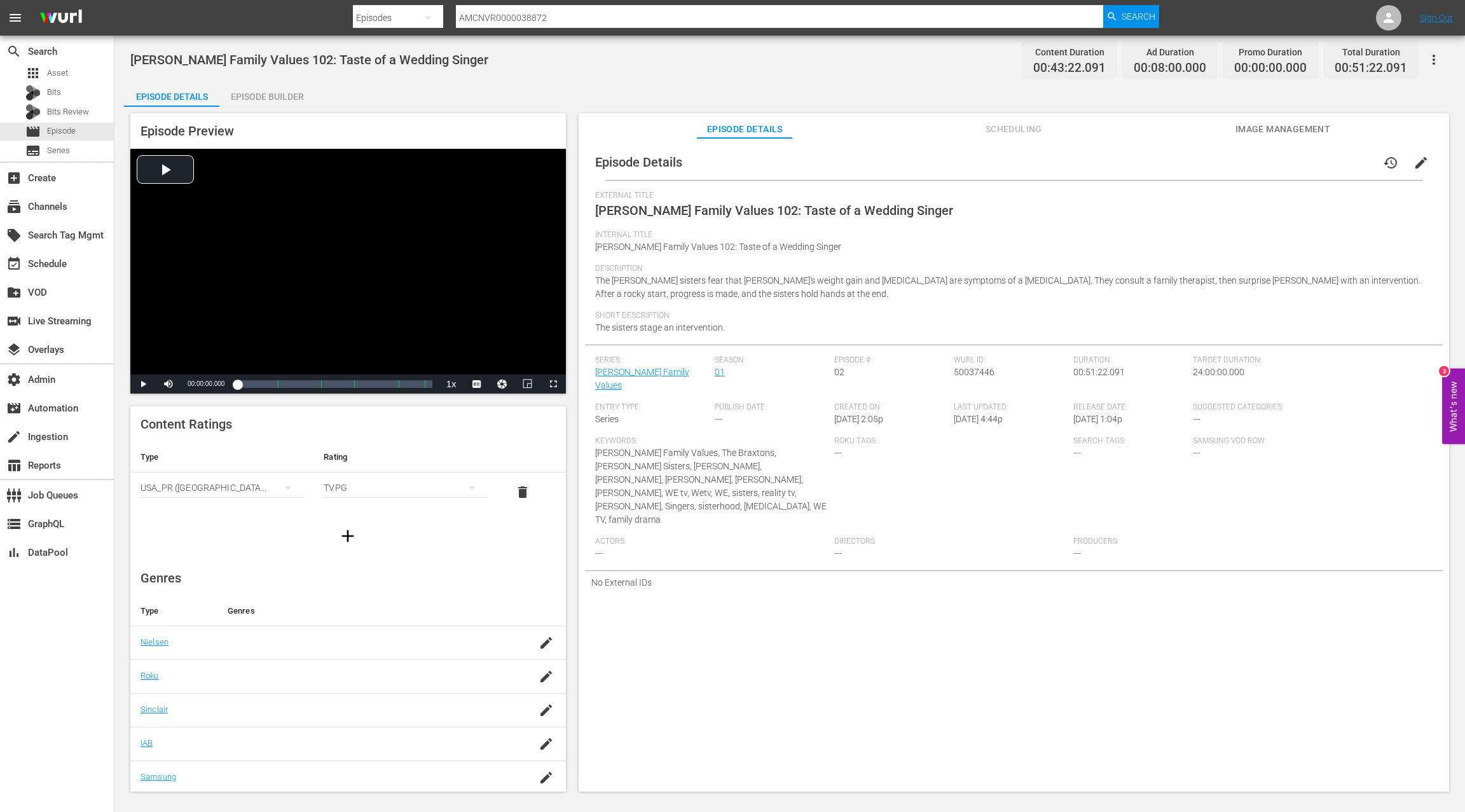
click at [976, 372] on span "50037446" at bounding box center [974, 372] width 41 height 10
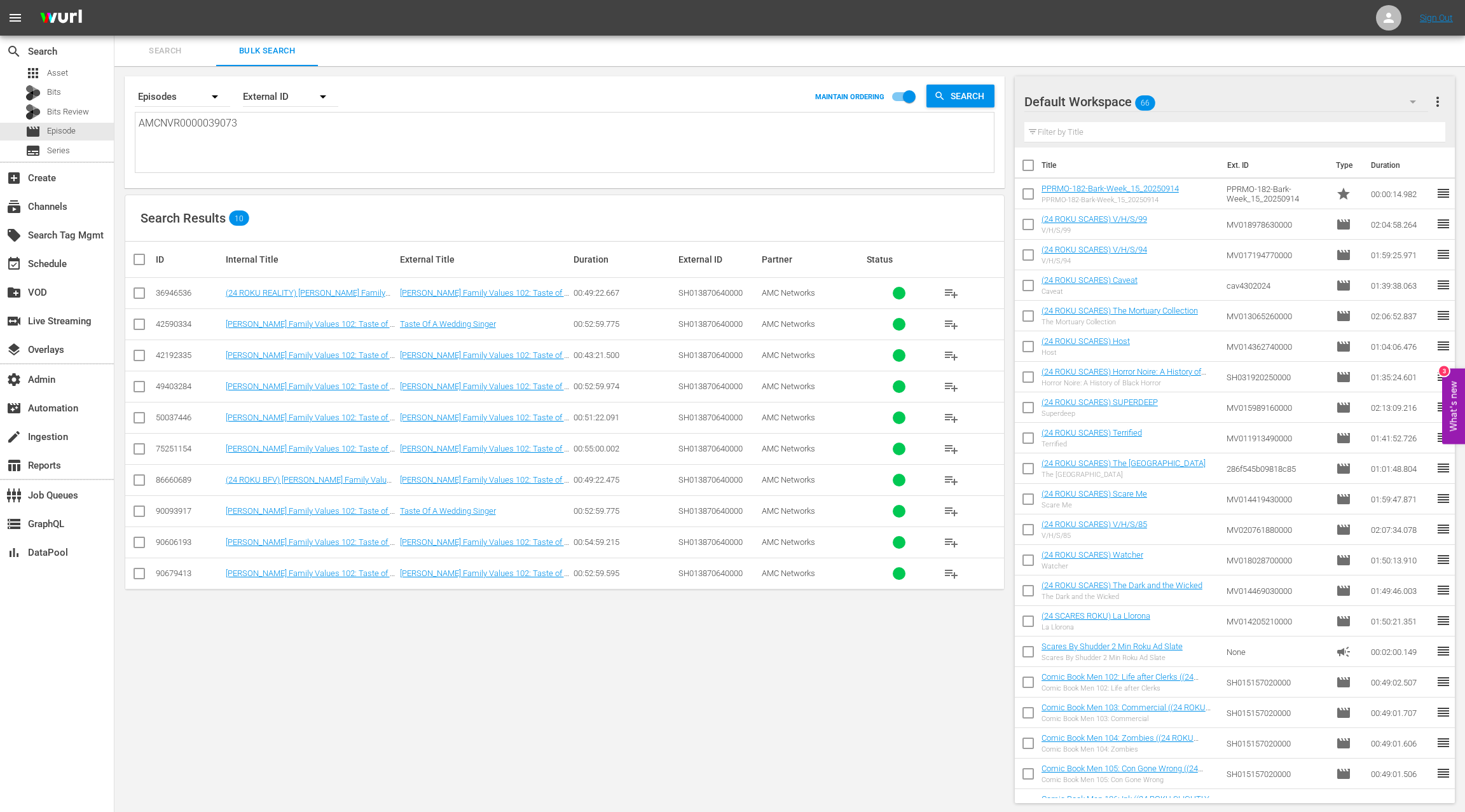
click at [204, 124] on textarea "AMCNVR0000039073" at bounding box center [566, 145] width 856 height 58
paste textarea "2 AMCNVR0000039074 AMCNVR0000039075 AMCNVR0000039119 AMCNVR0000039120 AMCNVR000…"
type textarea "AMCNVR0000039072 AMCNVR0000039074 AMCNVR0000039075 AMCNVR0000039119 AMCNVR00000…"
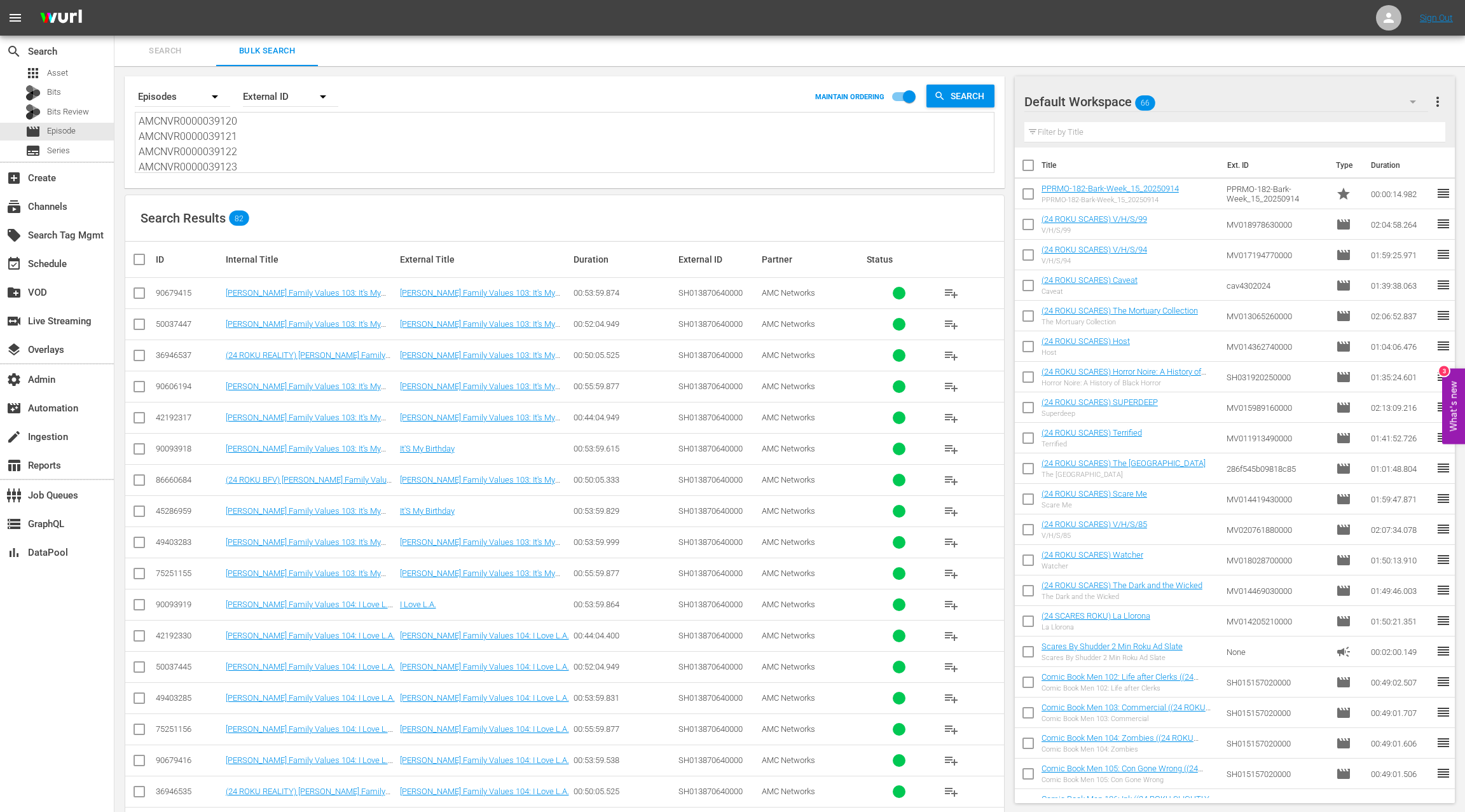
type textarea "AMCNVR0000039072 AMCNVR0000039074 AMCNVR0000039075 AMCNVR0000039119 AMCNVR00000…"
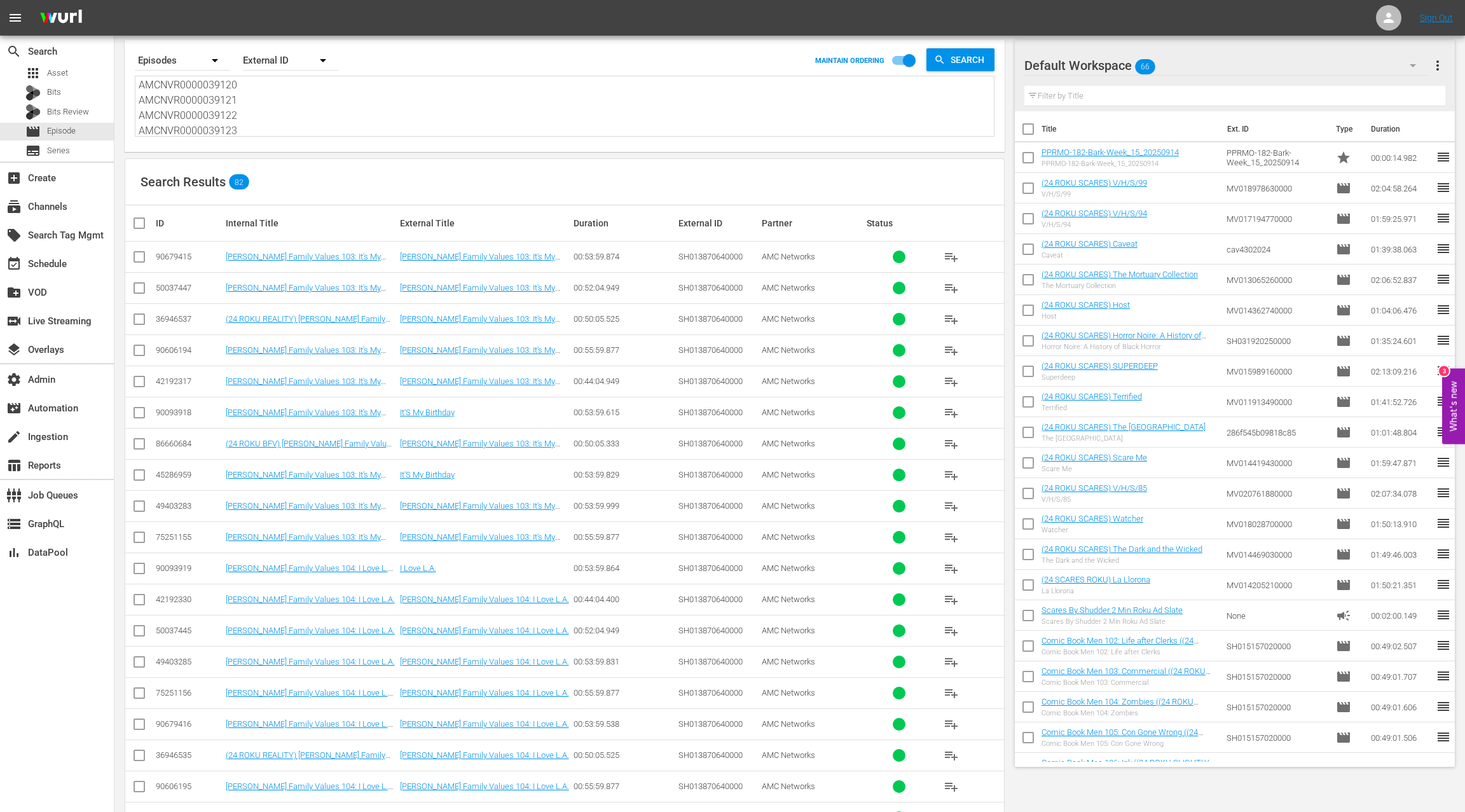
scroll to position [0, 0]
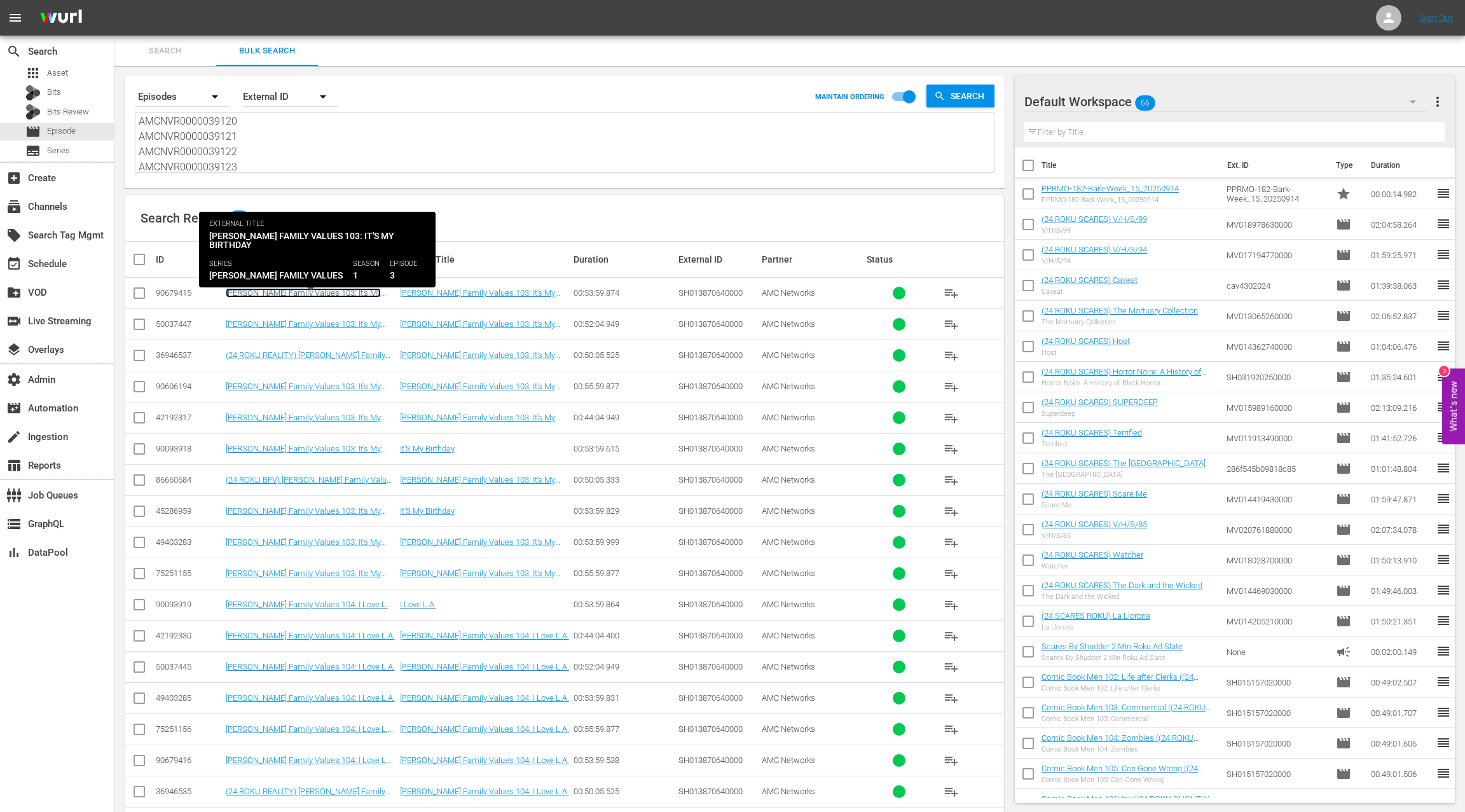
click at [370, 291] on link "Braxton Family Values 103: It's My Birthday (Braxton Family Values 103: It's My…" at bounding box center [308, 302] width 165 height 29
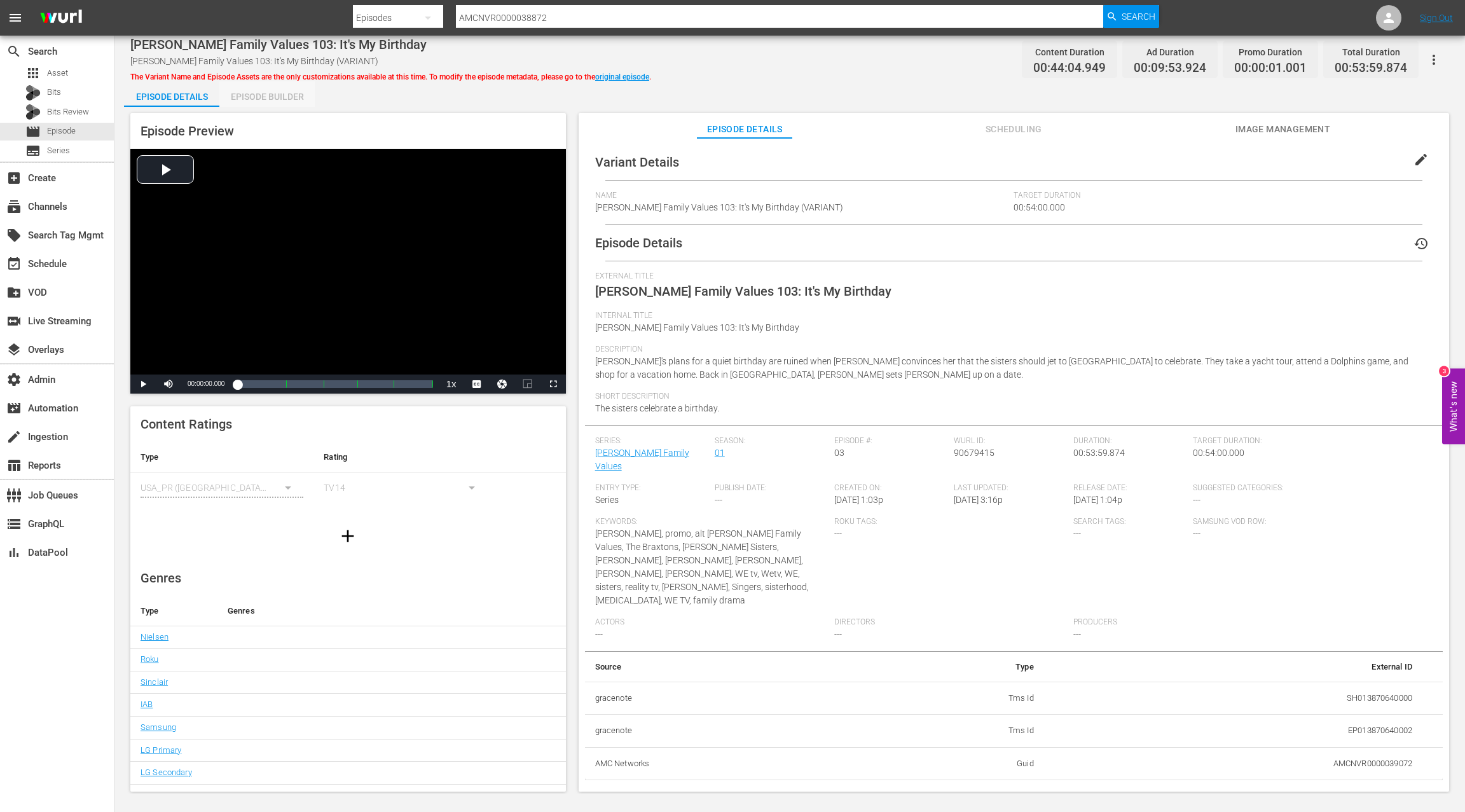
click at [280, 96] on div "Episode Builder" at bounding box center [267, 96] width 96 height 30
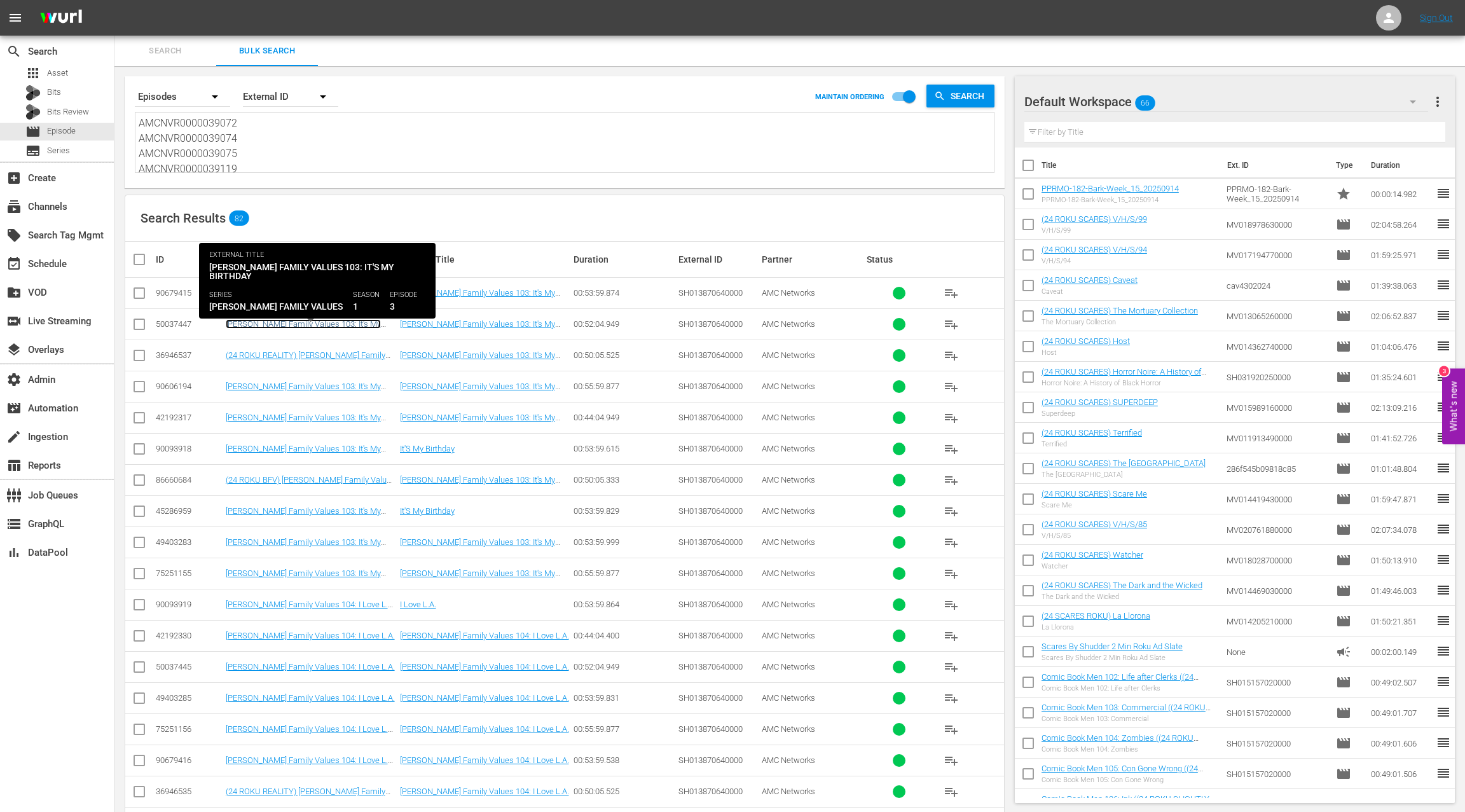
click at [365, 323] on link "Braxton Family Values 103: It's My Birthday" at bounding box center [303, 328] width 155 height 19
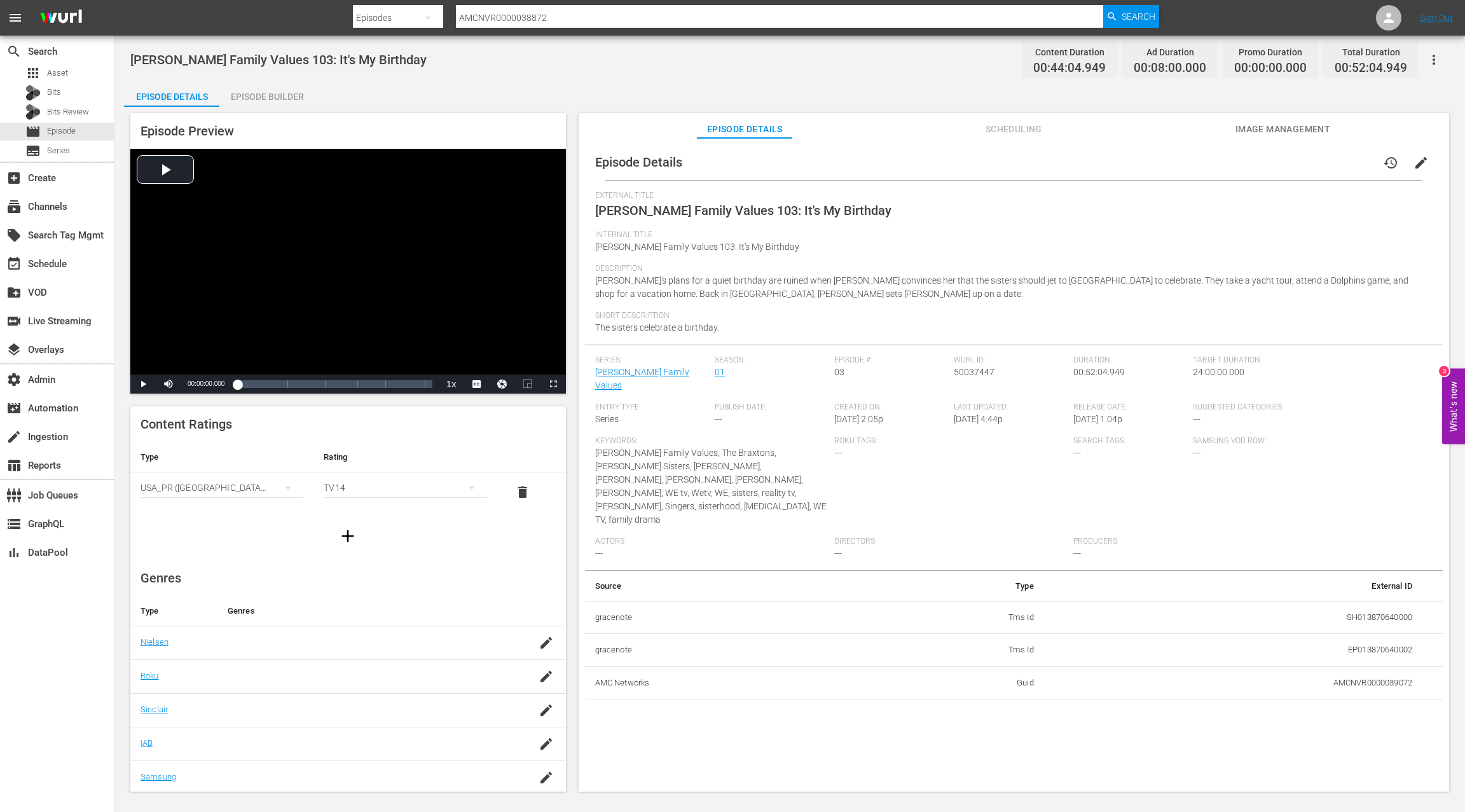
click at [290, 98] on div "Episode Builder" at bounding box center [267, 96] width 96 height 30
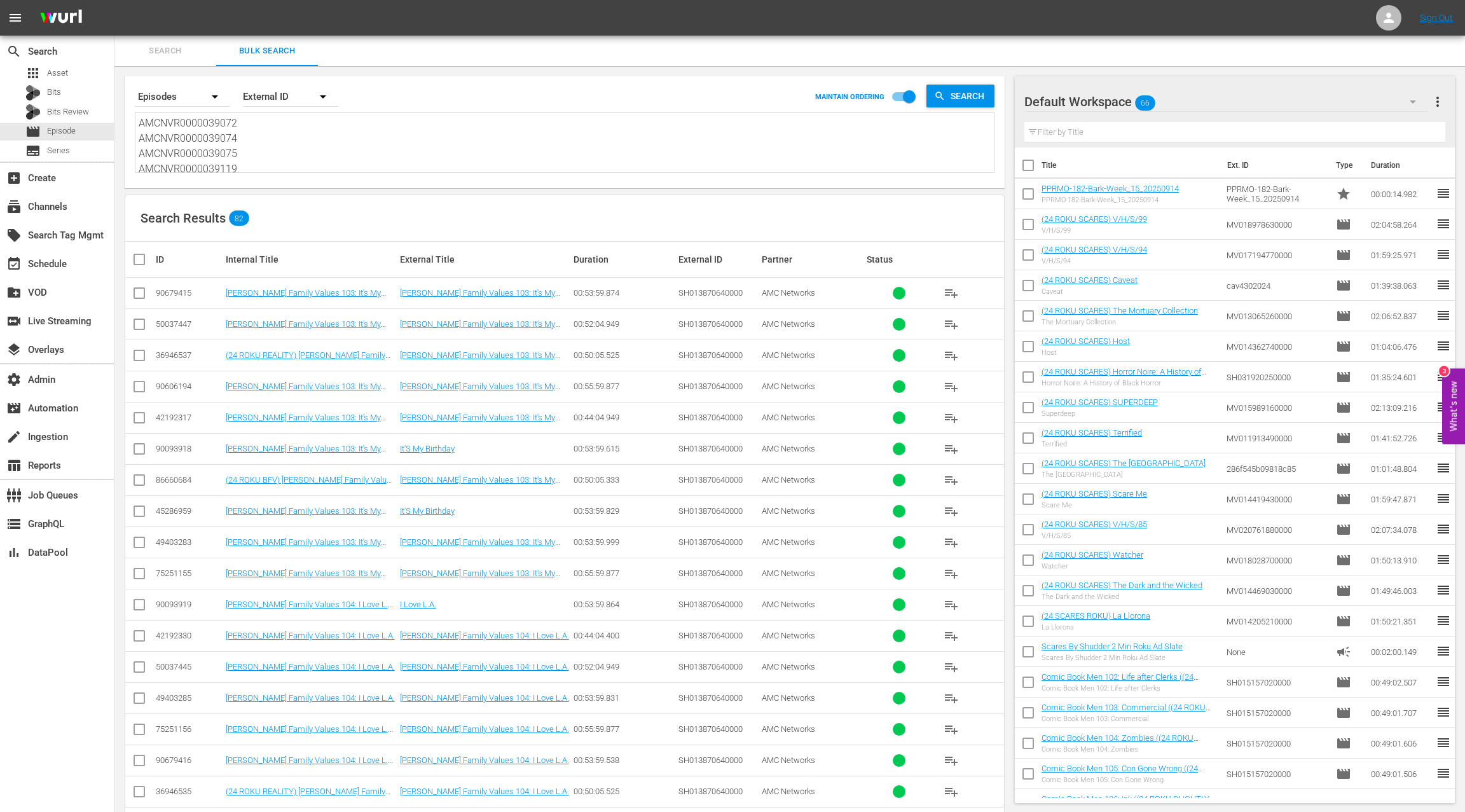
click at [178, 319] on div "50037447" at bounding box center [189, 323] width 66 height 9
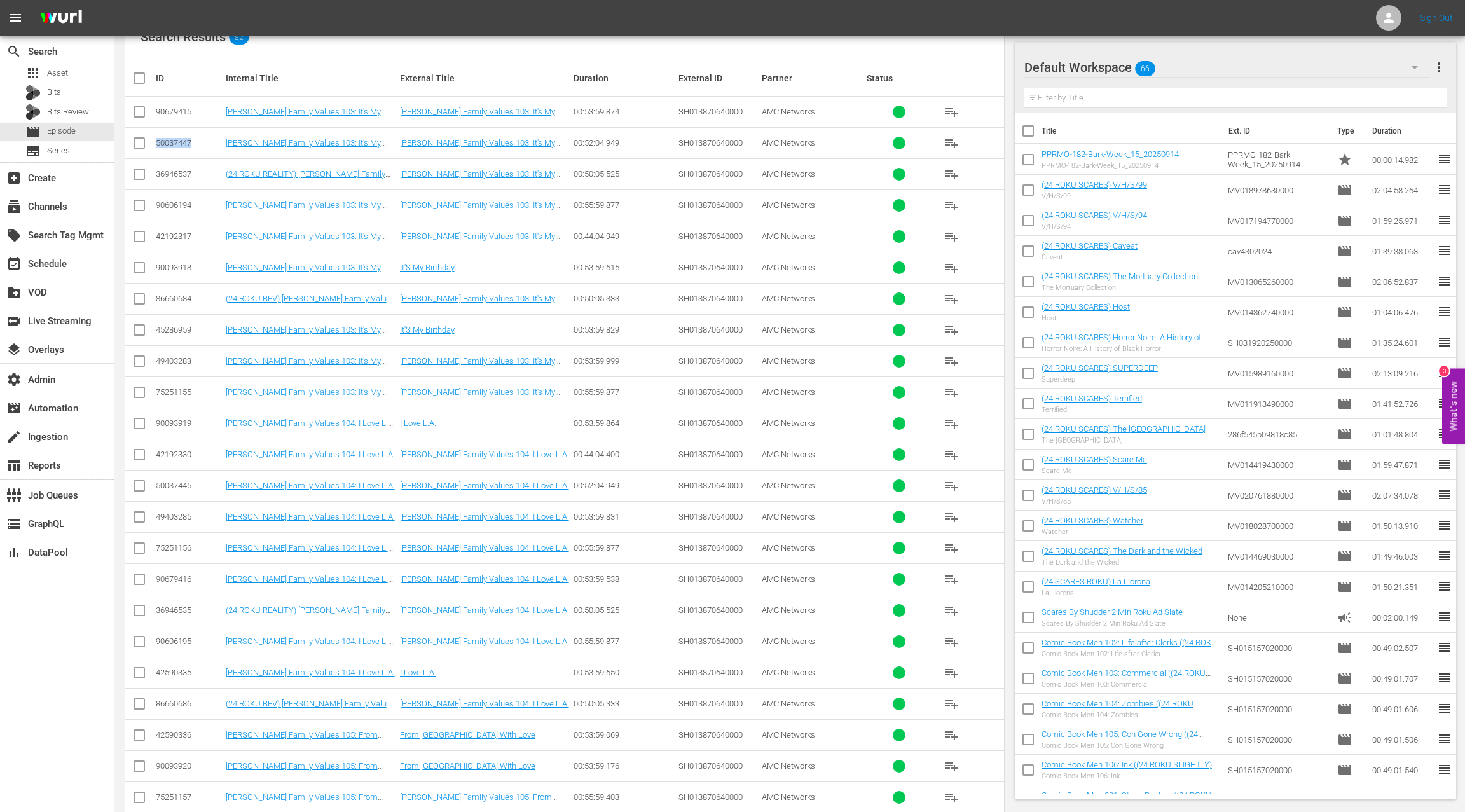
scroll to position [196, 0]
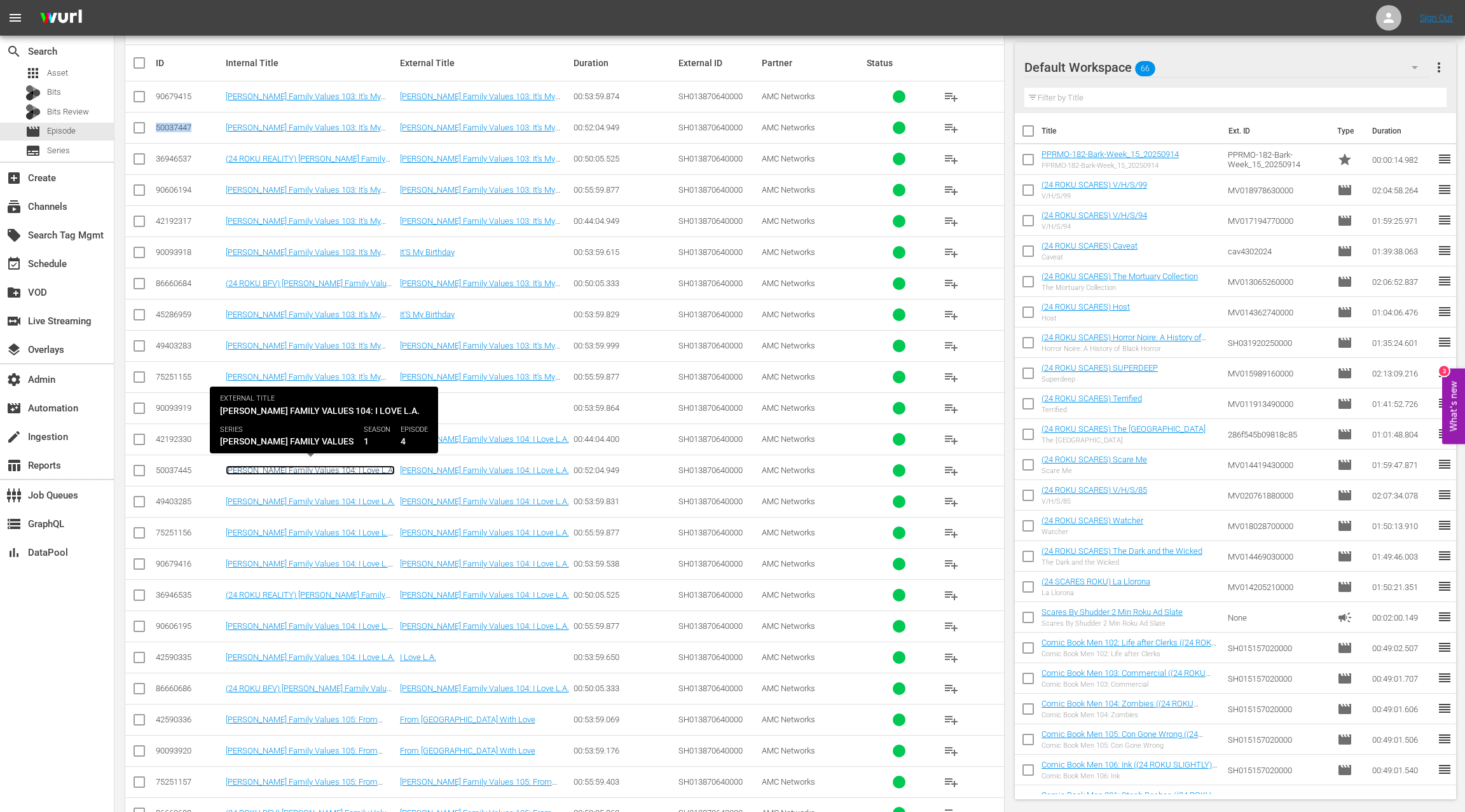
click at [258, 468] on link "Braxton Family Values 104: I Love L.A." at bounding box center [311, 469] width 169 height 9
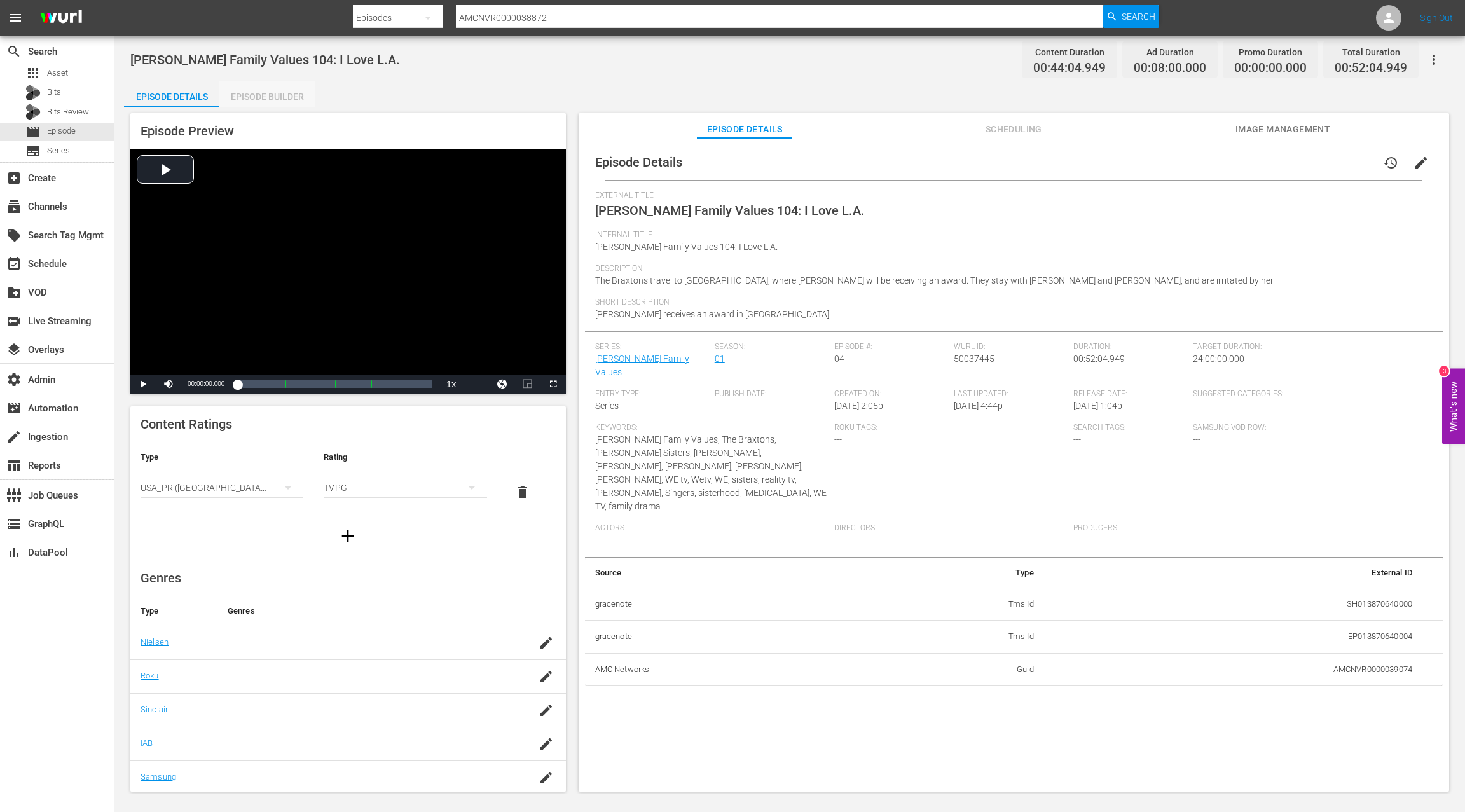
click at [288, 99] on div "Episode Builder" at bounding box center [267, 96] width 96 height 30
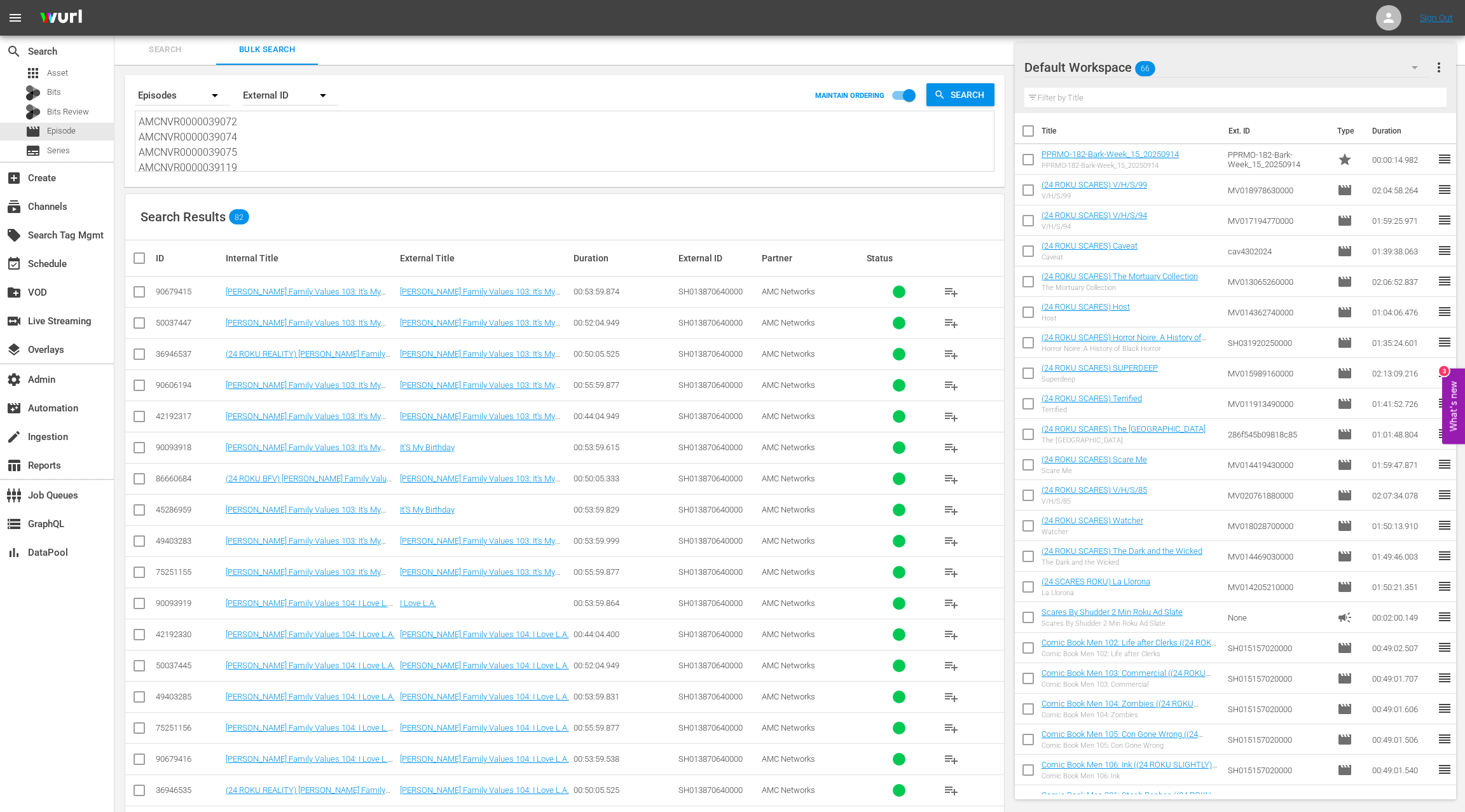
scroll to position [206, 0]
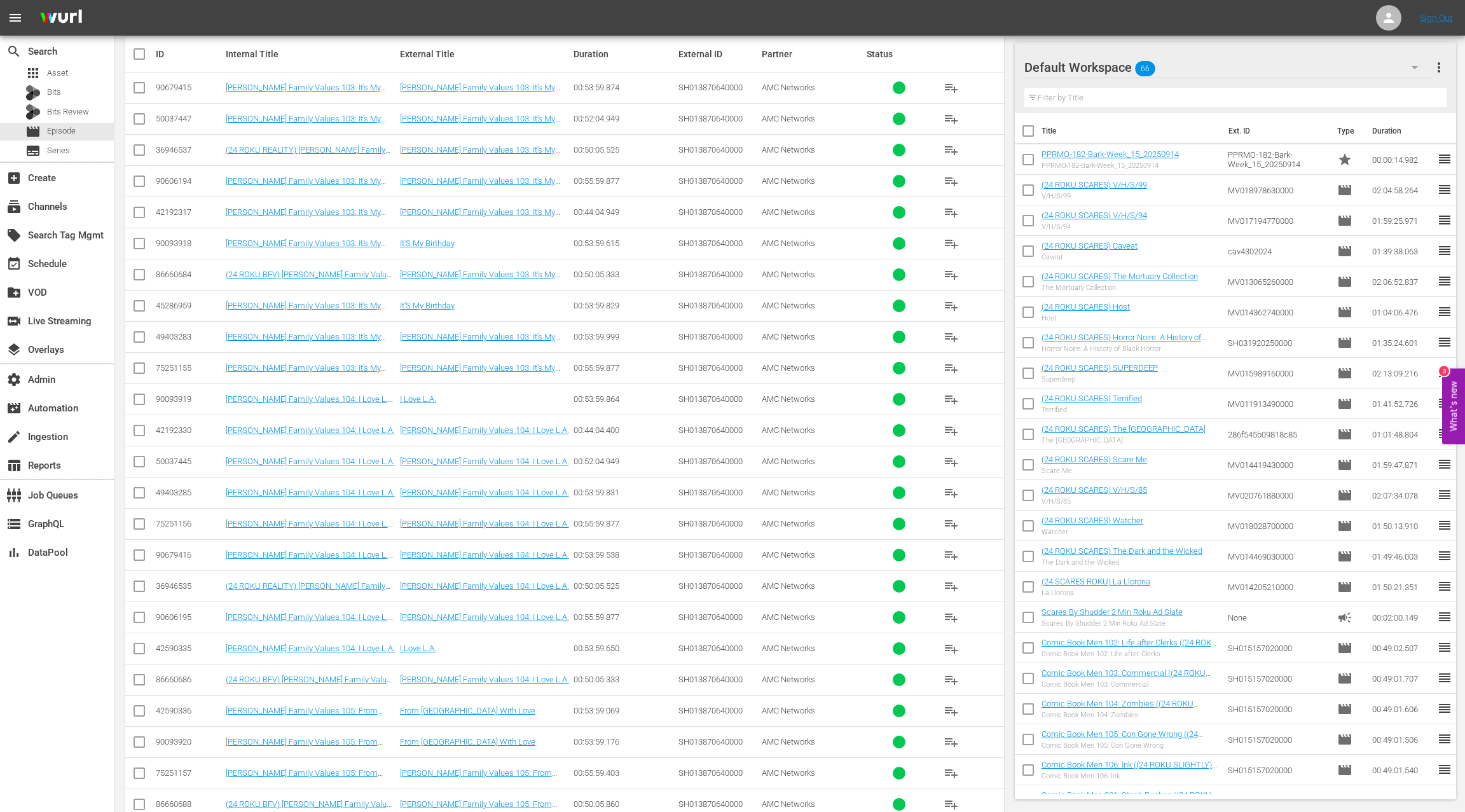
click at [183, 457] on div "50037445" at bounding box center [189, 461] width 66 height 9
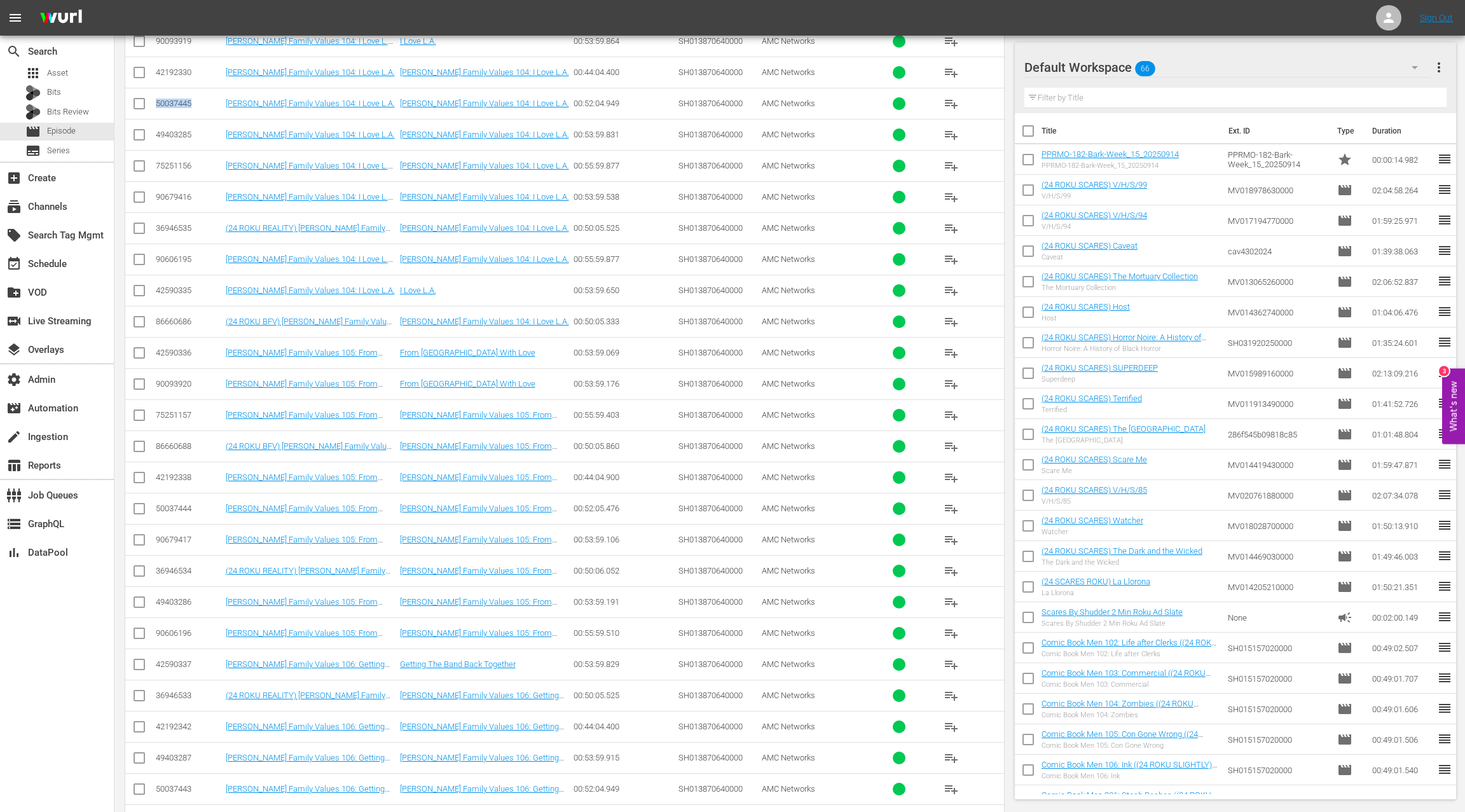
scroll to position [709, 0]
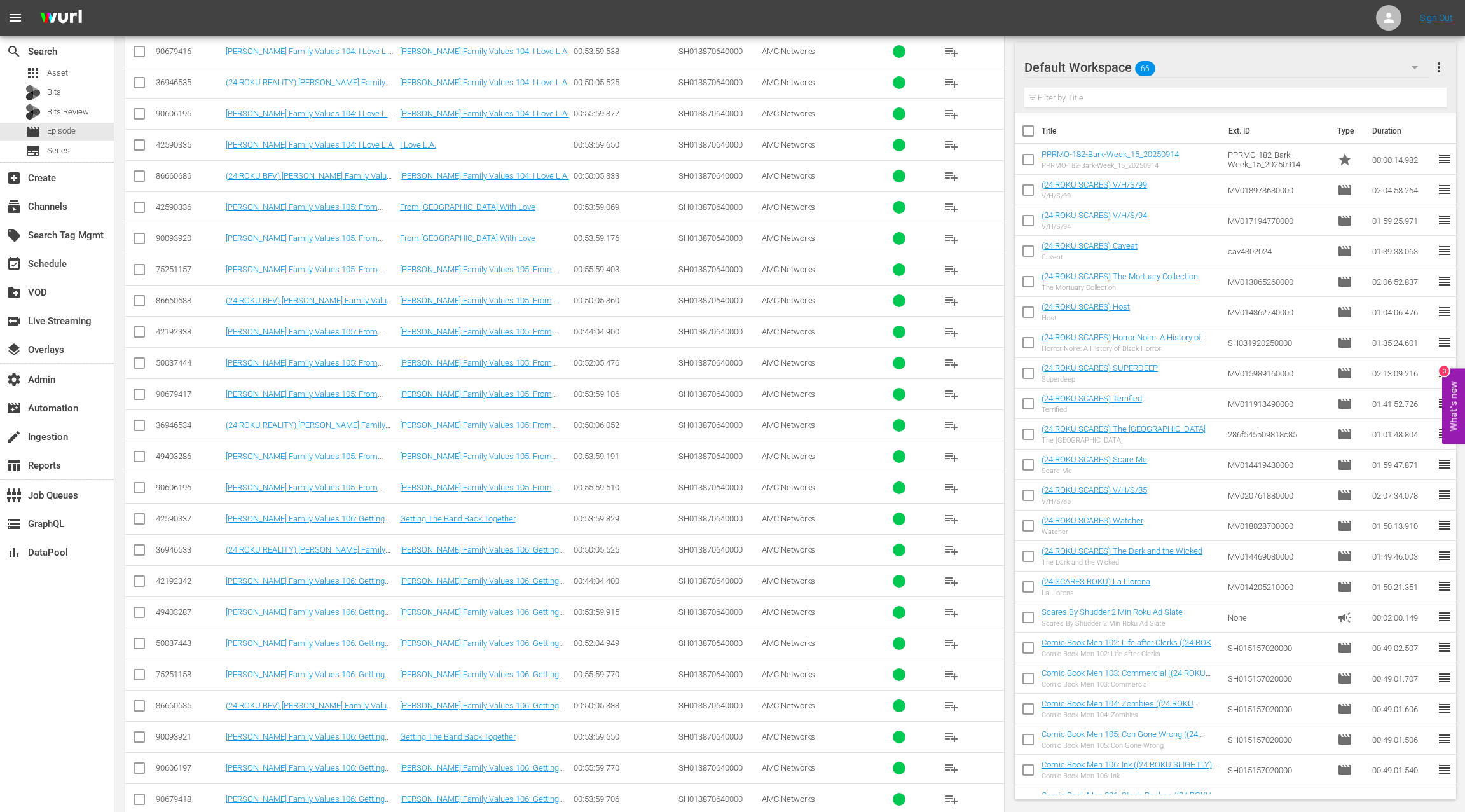
click at [178, 638] on div "50037443" at bounding box center [189, 642] width 66 height 9
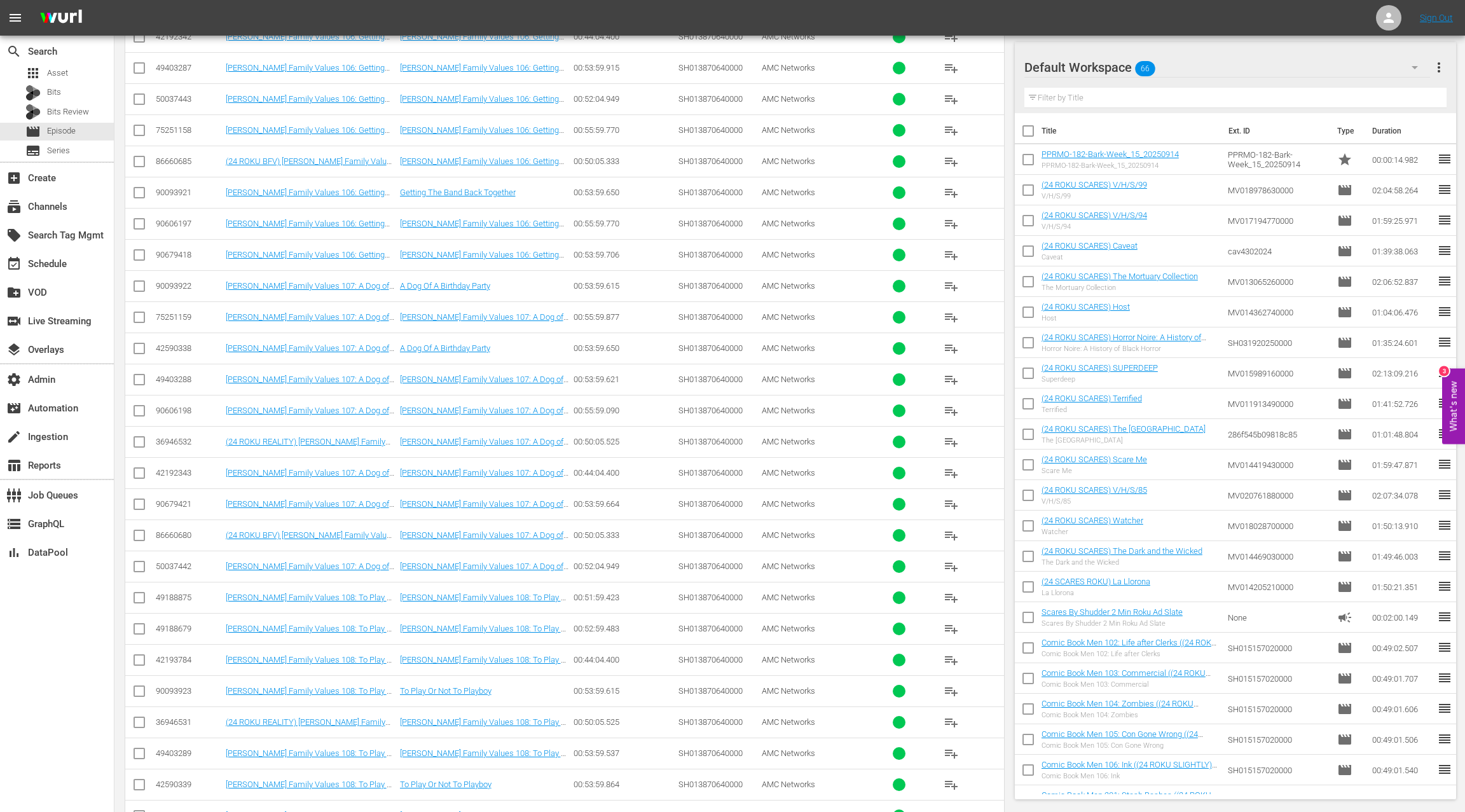
click at [179, 562] on div "50037442" at bounding box center [189, 566] width 66 height 9
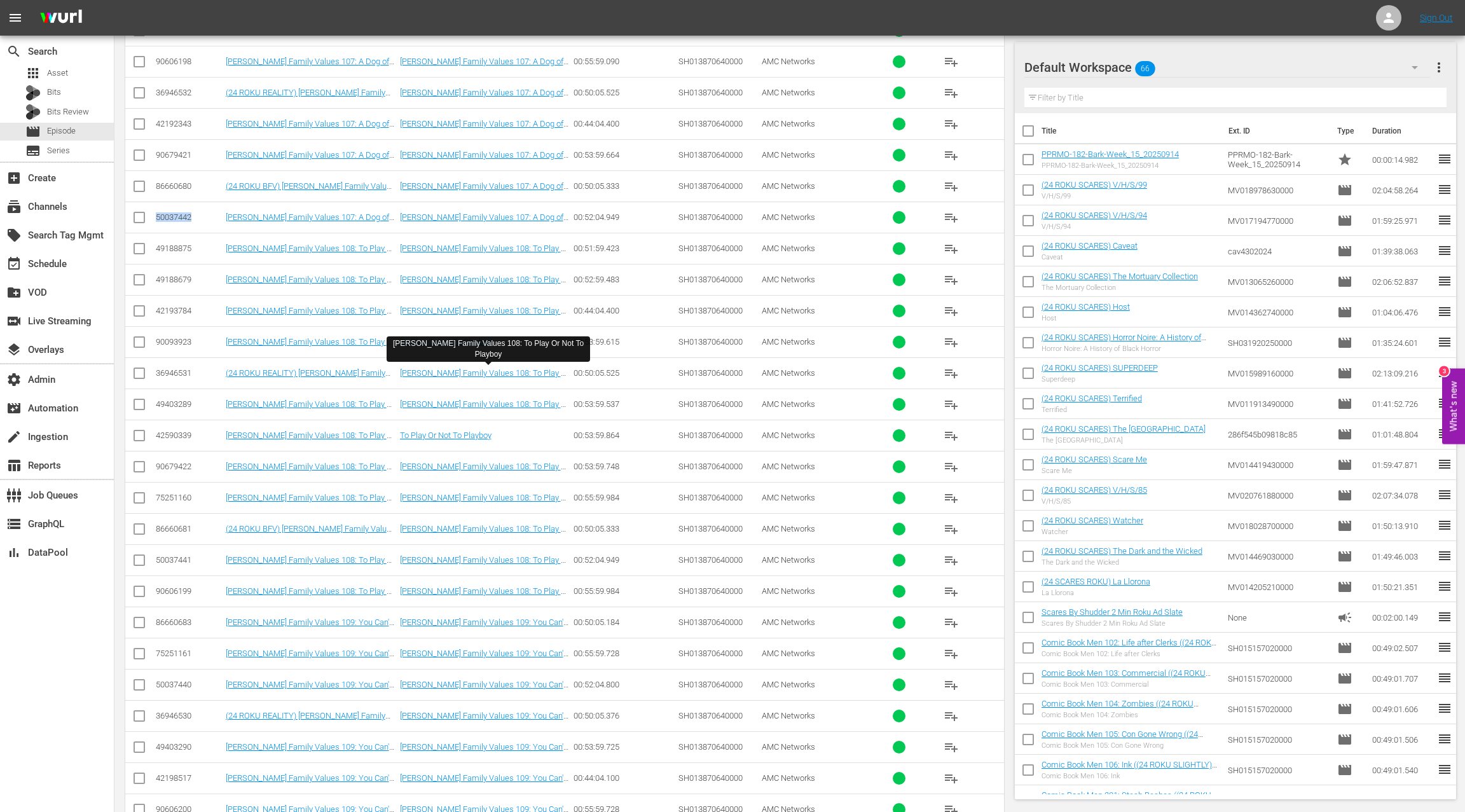
scroll to position [1605, 0]
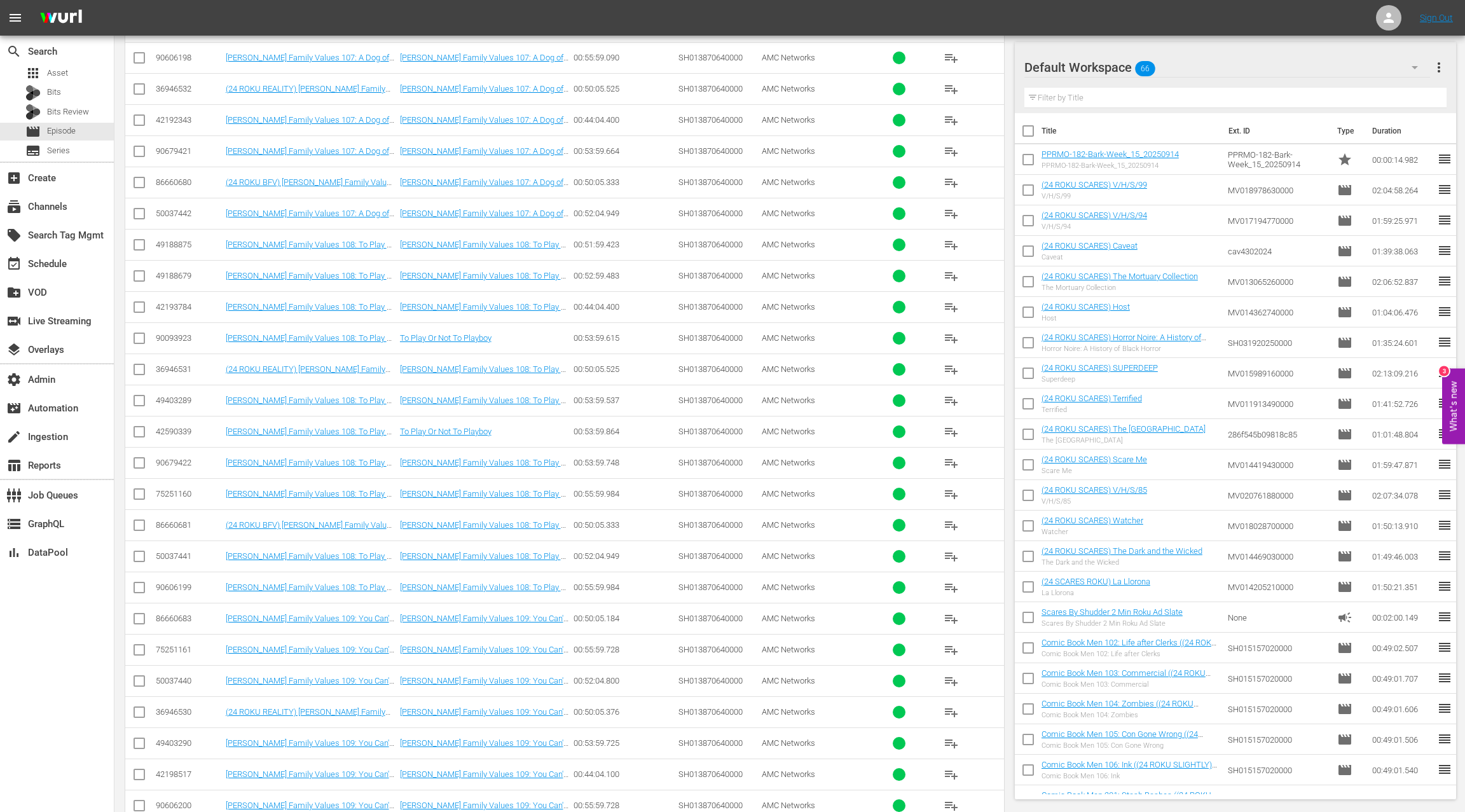
click at [171, 551] on div "50037441" at bounding box center [189, 556] width 66 height 9
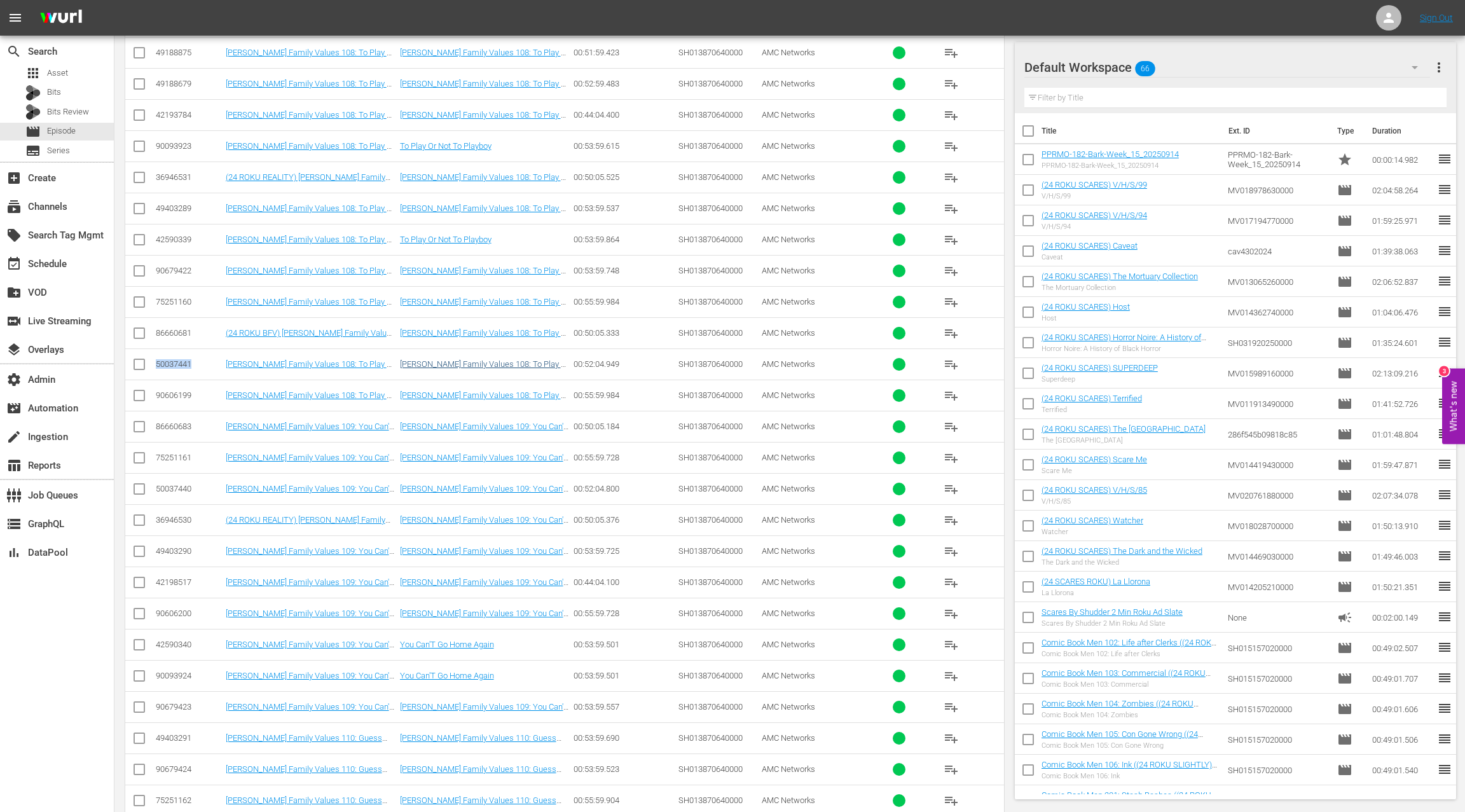
scroll to position [1814, 0]
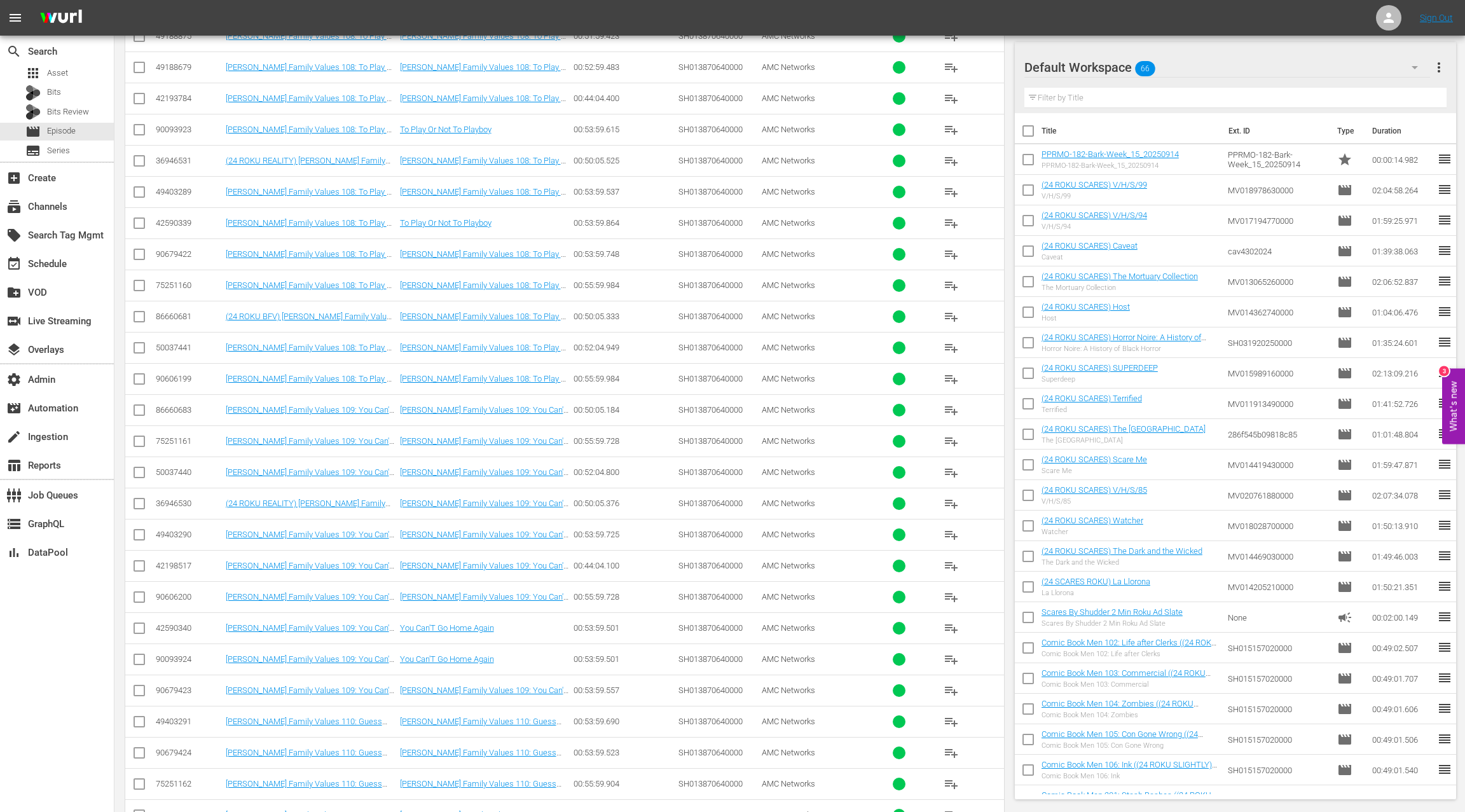
click at [160, 467] on div "50037440" at bounding box center [189, 471] width 66 height 9
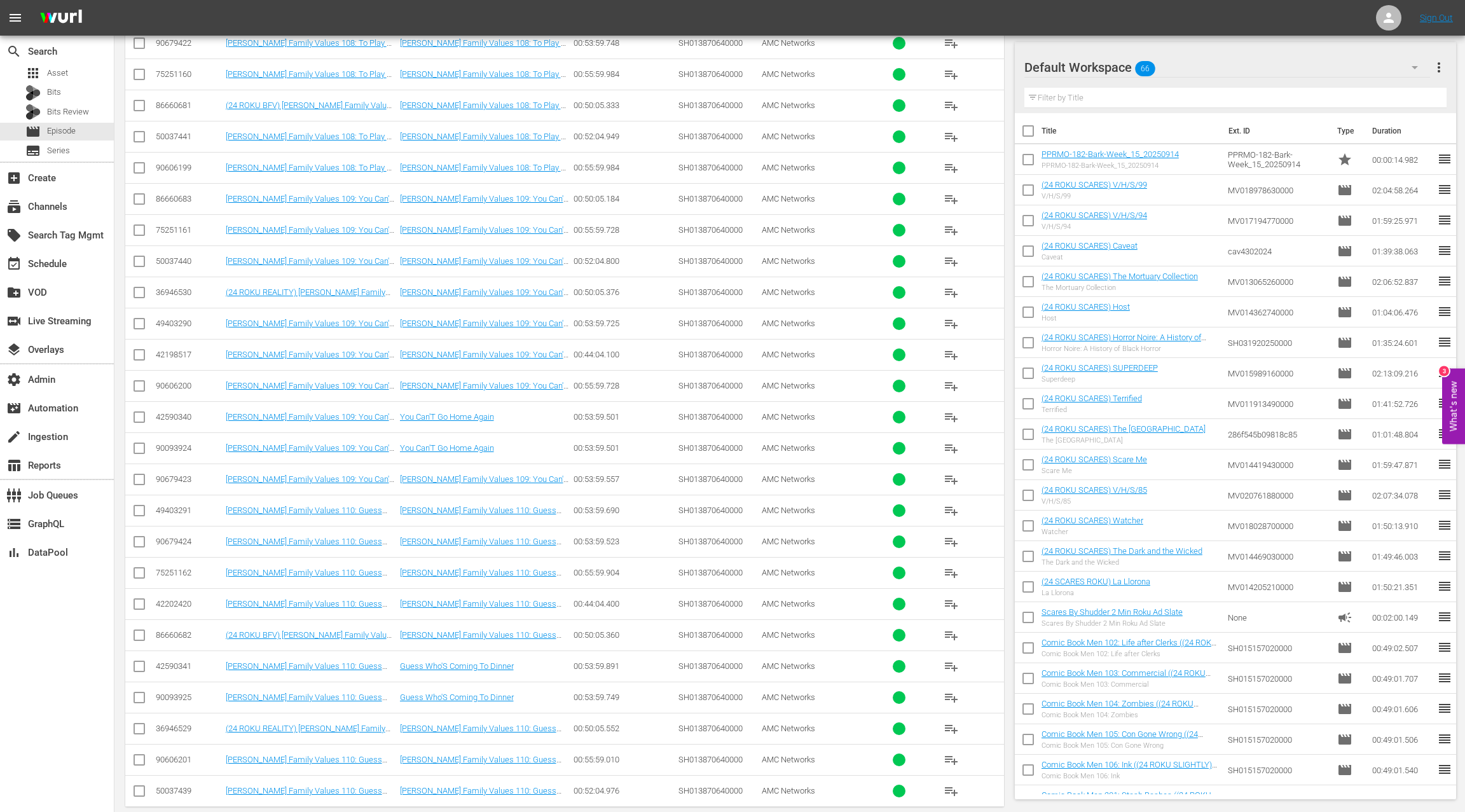
click at [179, 786] on div "50037439" at bounding box center [189, 790] width 66 height 9
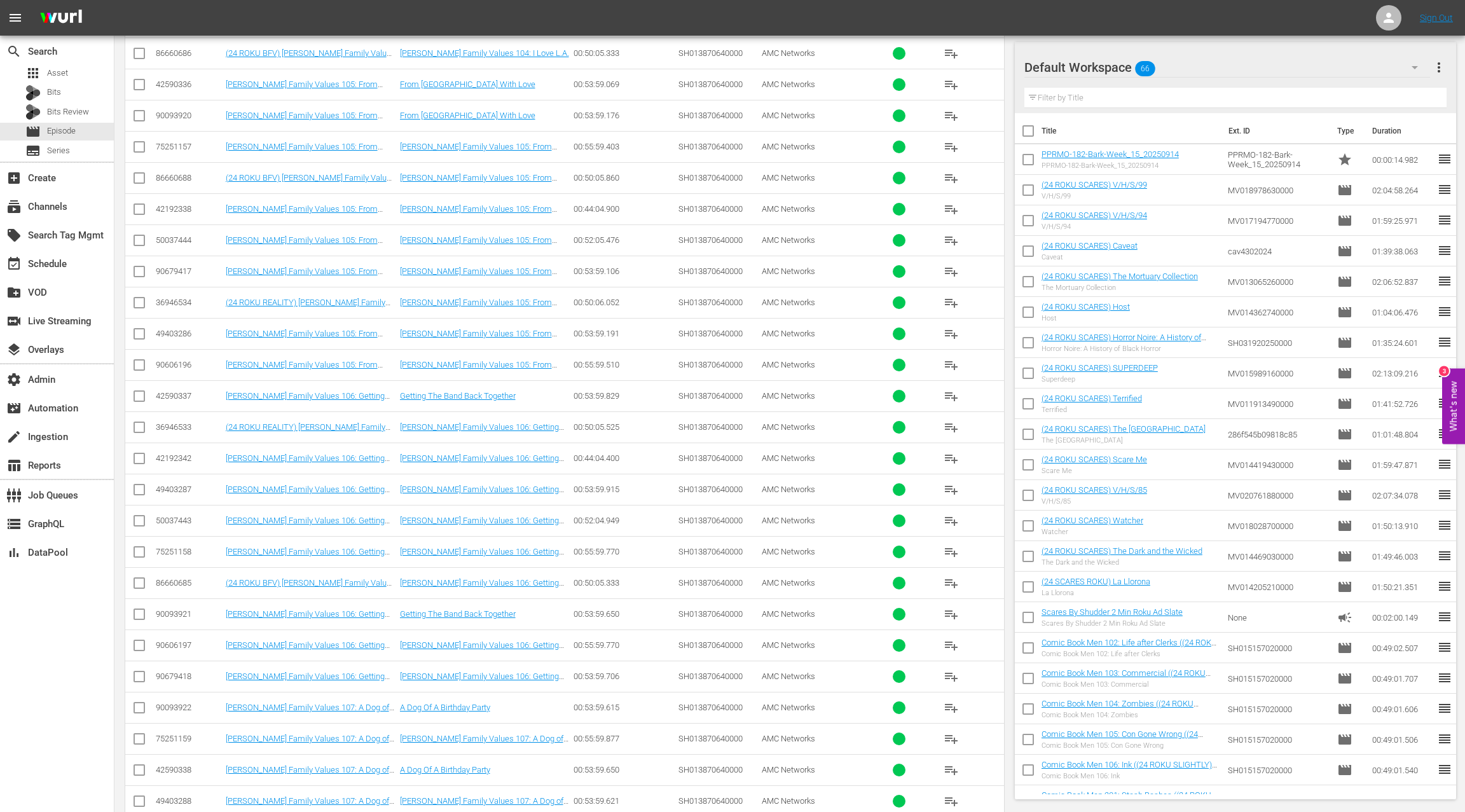
scroll to position [766, 0]
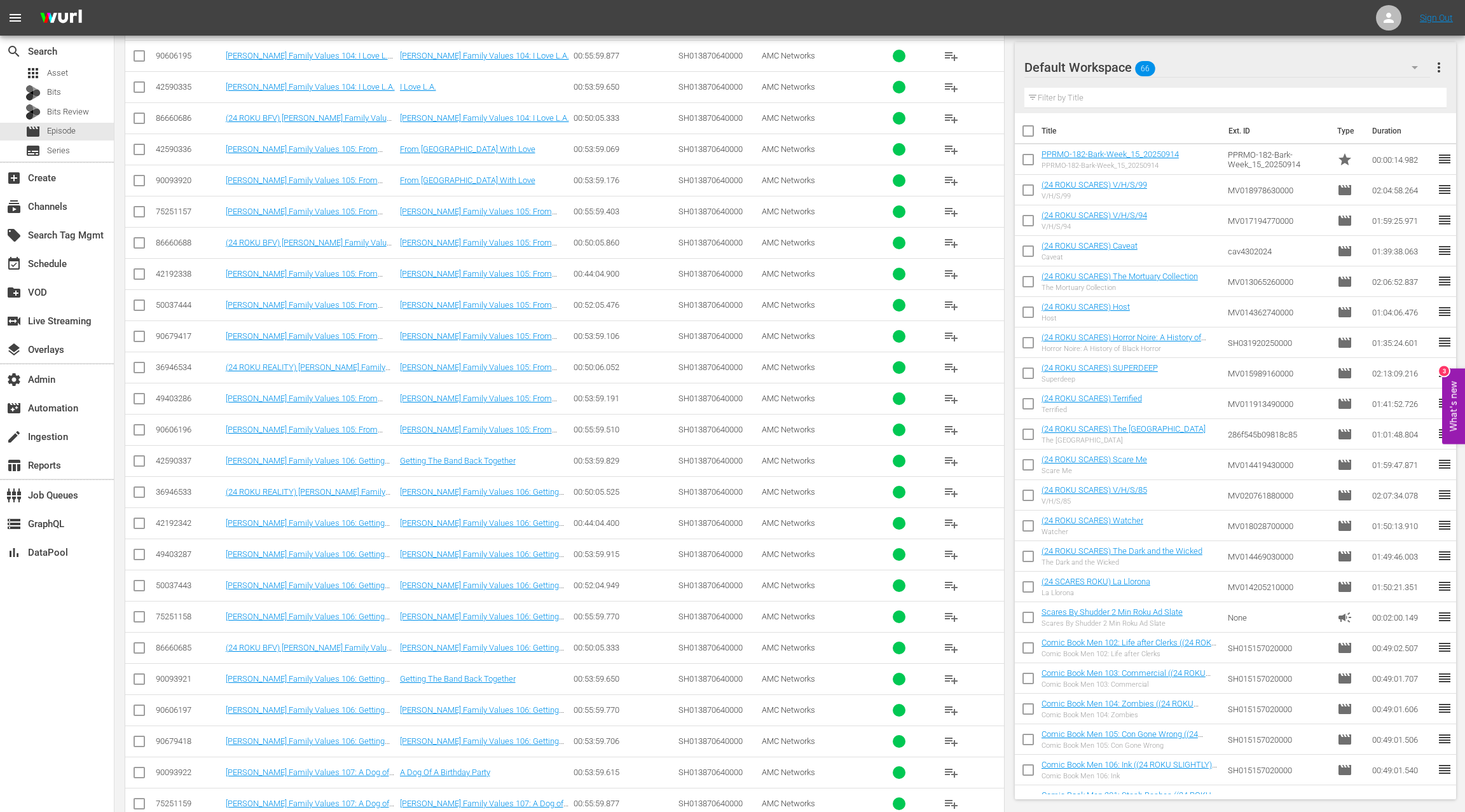
click at [163, 300] on div "50037444" at bounding box center [189, 304] width 66 height 9
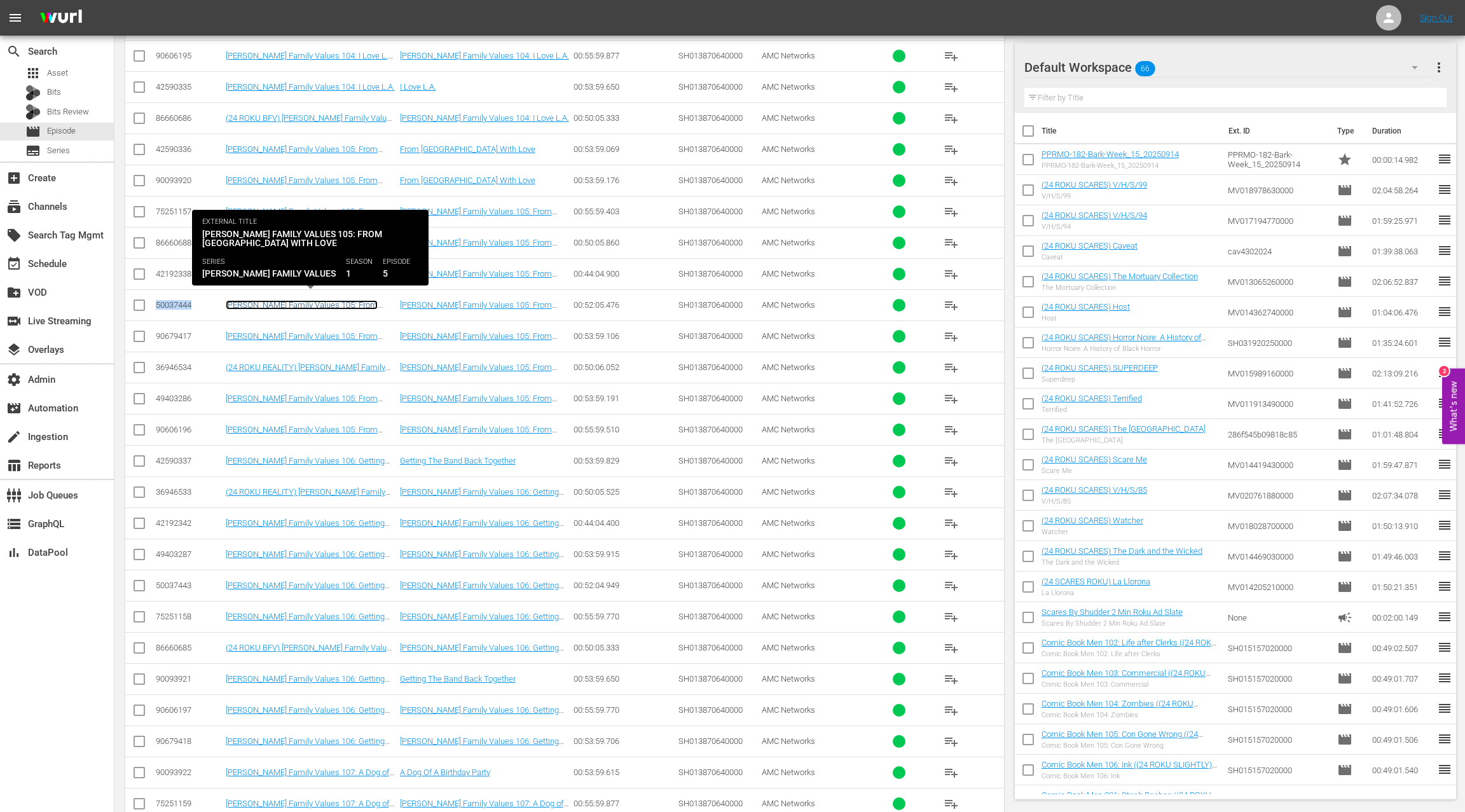
click at [275, 300] on link "Braxton Family Values 105: From Russia with Love" at bounding box center [302, 310] width 152 height 19
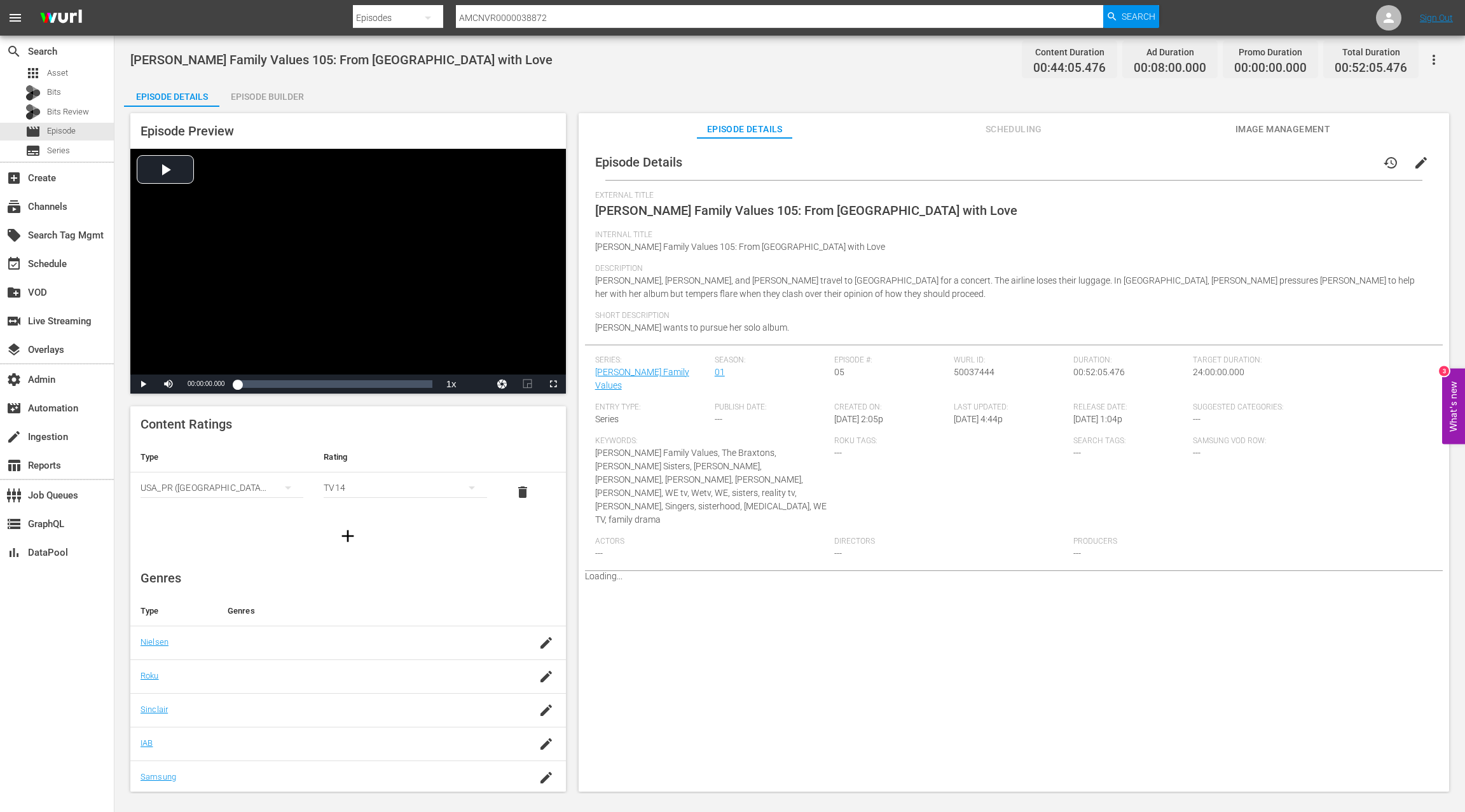
click at [289, 97] on div "Episode Builder" at bounding box center [267, 96] width 96 height 30
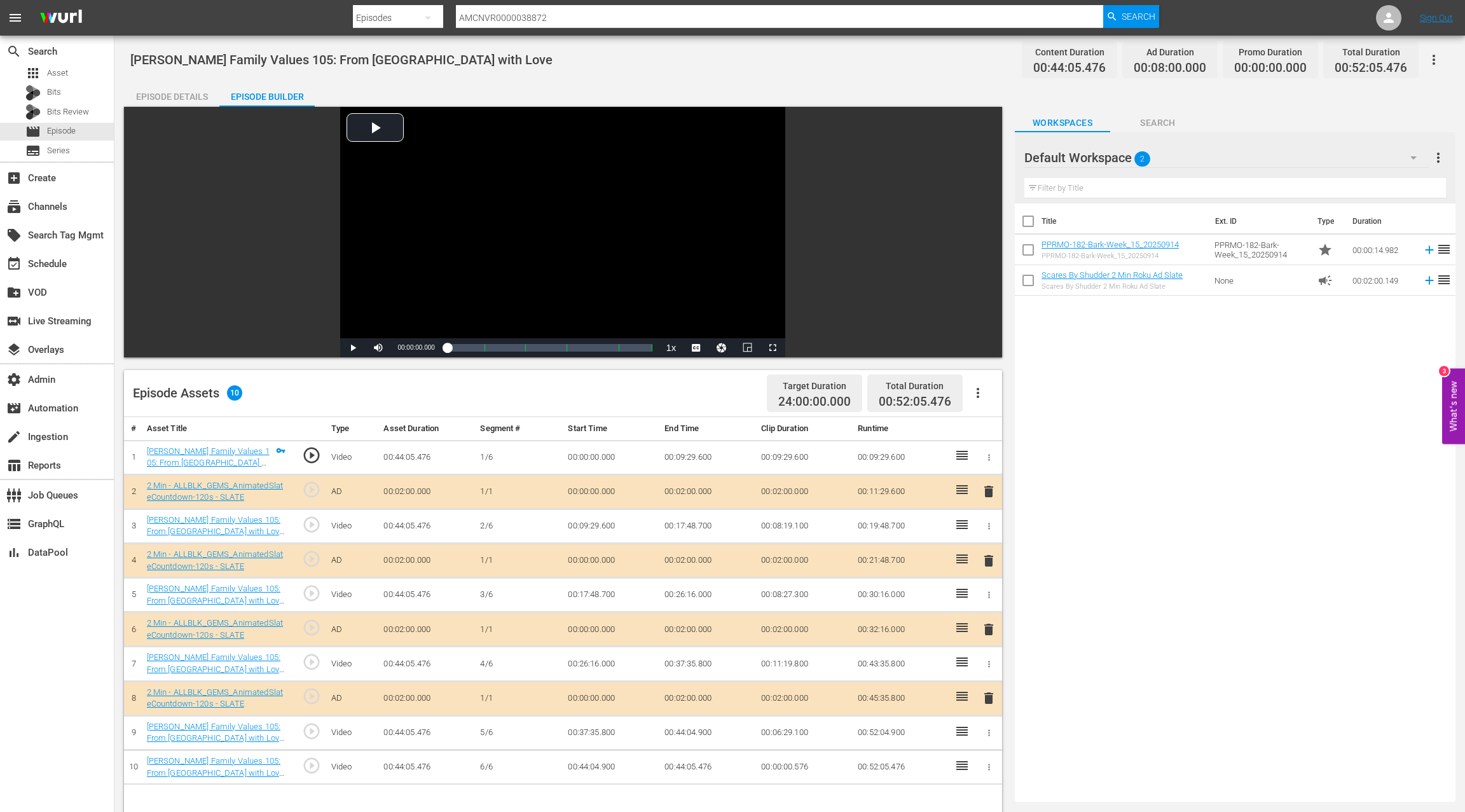
click at [190, 91] on div "Episode Details" at bounding box center [172, 96] width 96 height 30
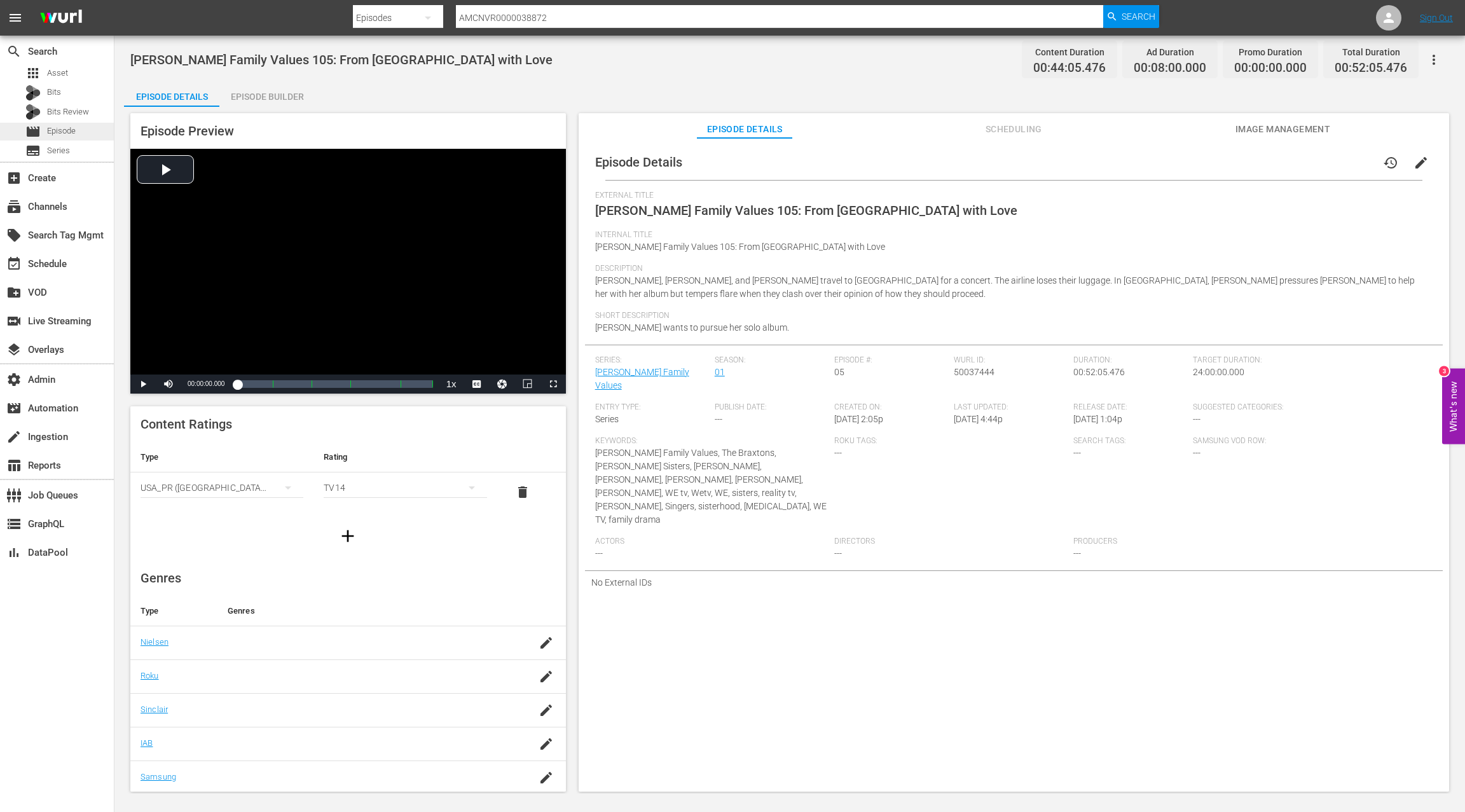
click at [94, 129] on div "movie Episode" at bounding box center [57, 131] width 114 height 18
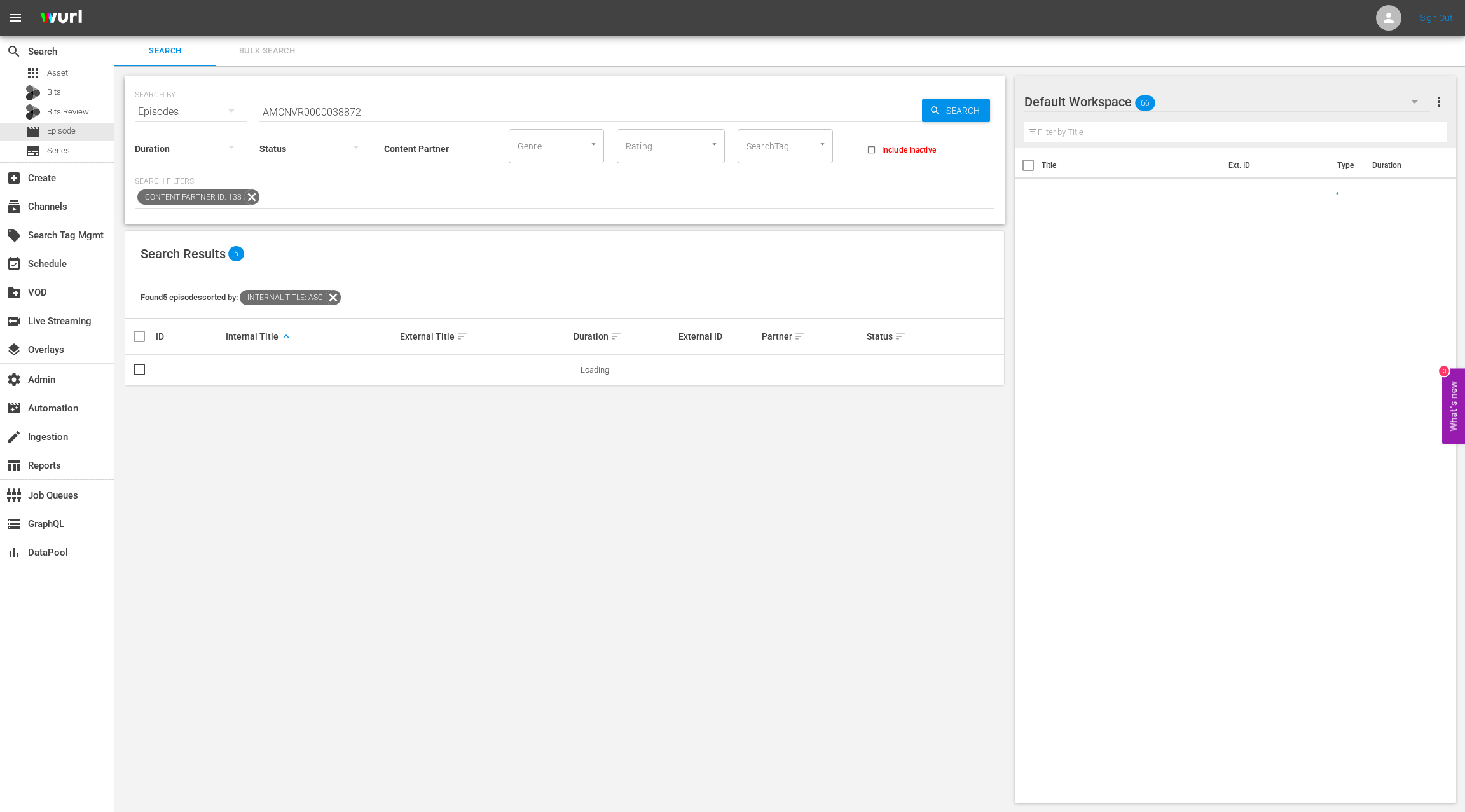
click at [260, 57] on span "Bulk Search" at bounding box center [267, 51] width 86 height 14
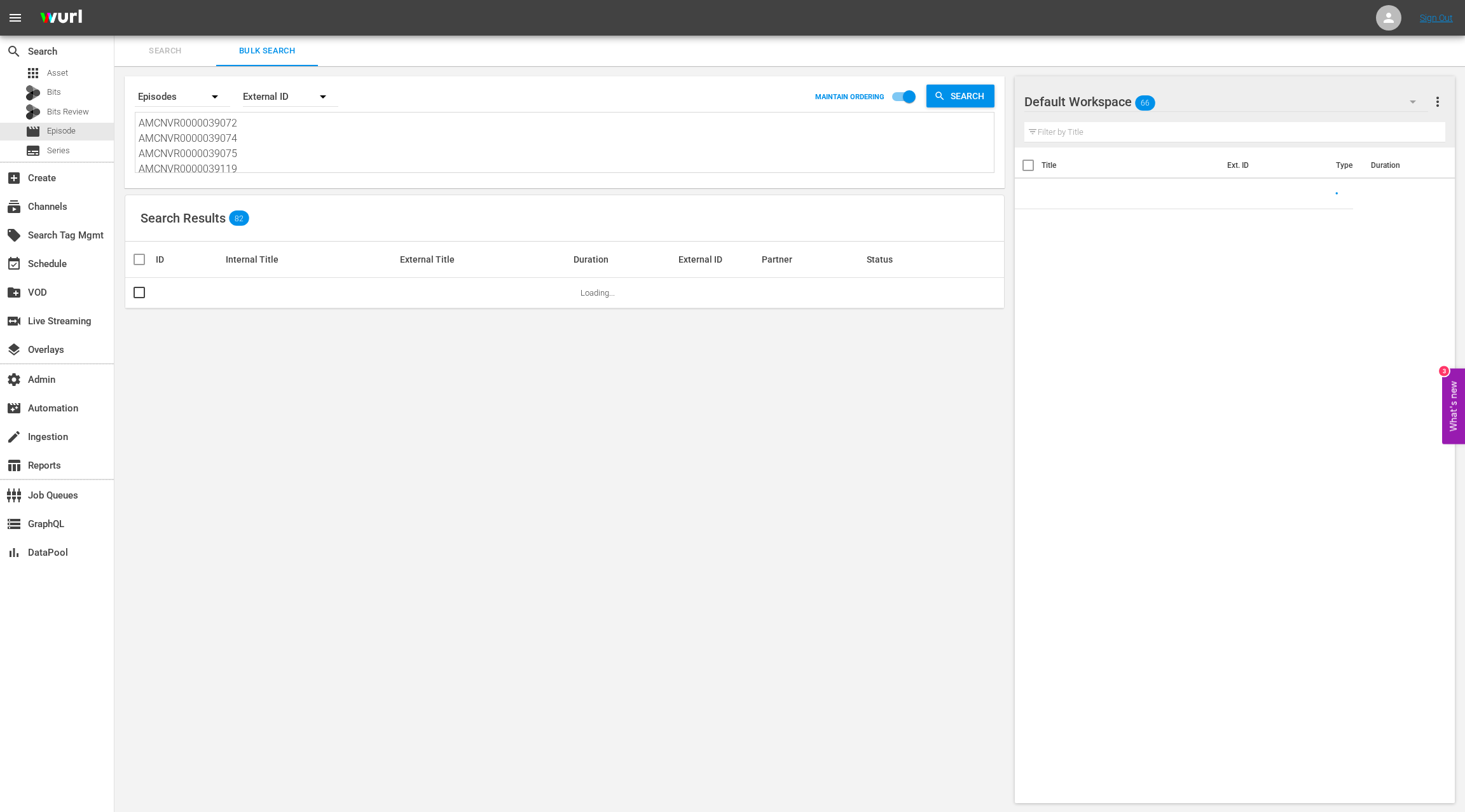
click at [298, 142] on textarea "AMCNVR0000039072 AMCNVR0000039074 AMCNVR0000039075 AMCNVR0000039119 AMCNVR00000…" at bounding box center [566, 145] width 856 height 58
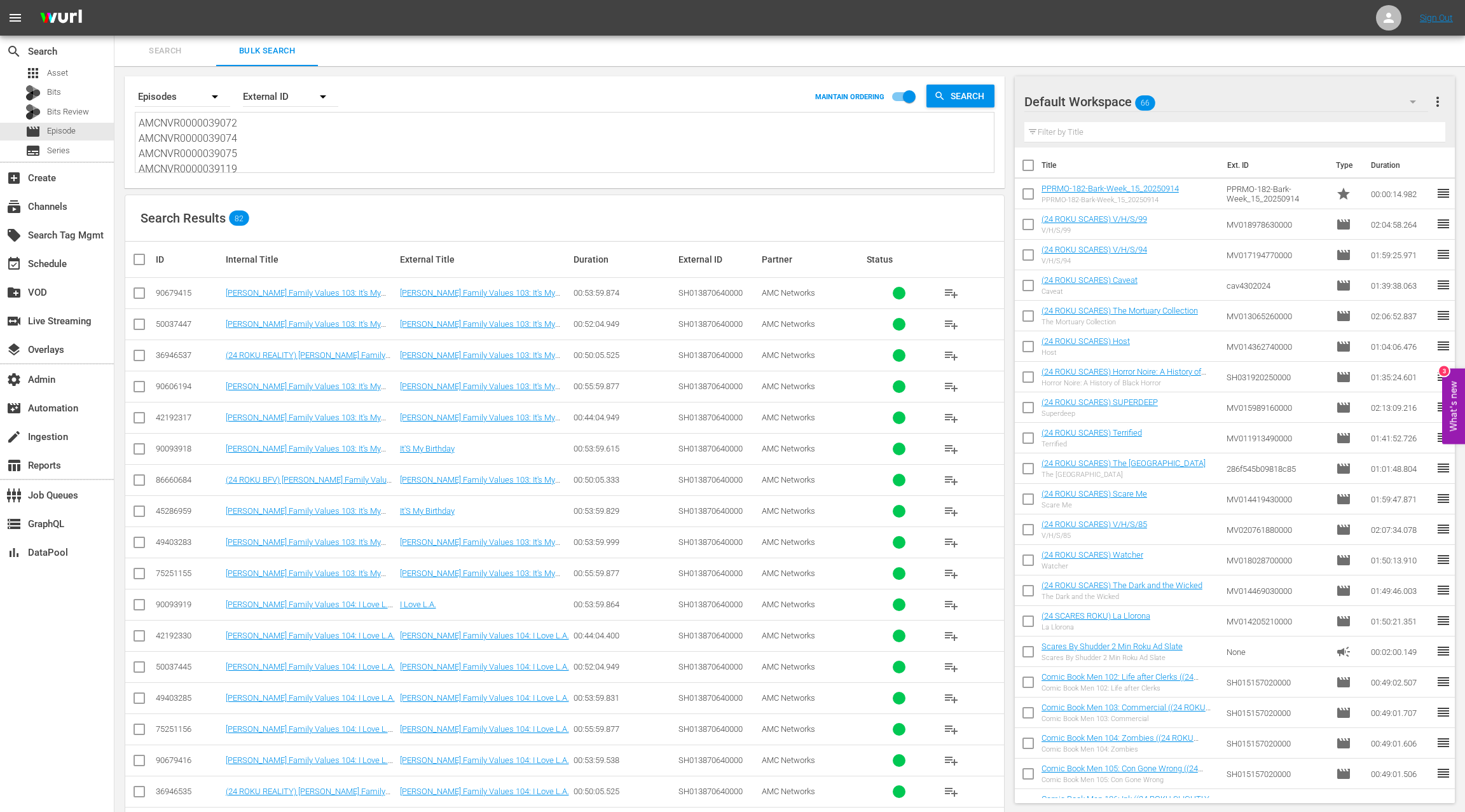
click at [212, 121] on textarea "AMCNVR0000039072 AMCNVR0000039074 AMCNVR0000039075 AMCNVR0000039119 AMCNVR00000…" at bounding box center [566, 145] width 856 height 58
drag, startPoint x: 250, startPoint y: 149, endPoint x: 282, endPoint y: 211, distance: 69.8
paste textarea "132 AMCNVR0000039134 AMCNVR0000039138 AMCNVR0000039139 AMCNVR0000039141 AMCNVR0…"
type textarea "AMCNVR0000039132 AMCNVR0000039134 AMCNVR0000039138 AMCNVR0000039139 AMCNVR00000…"
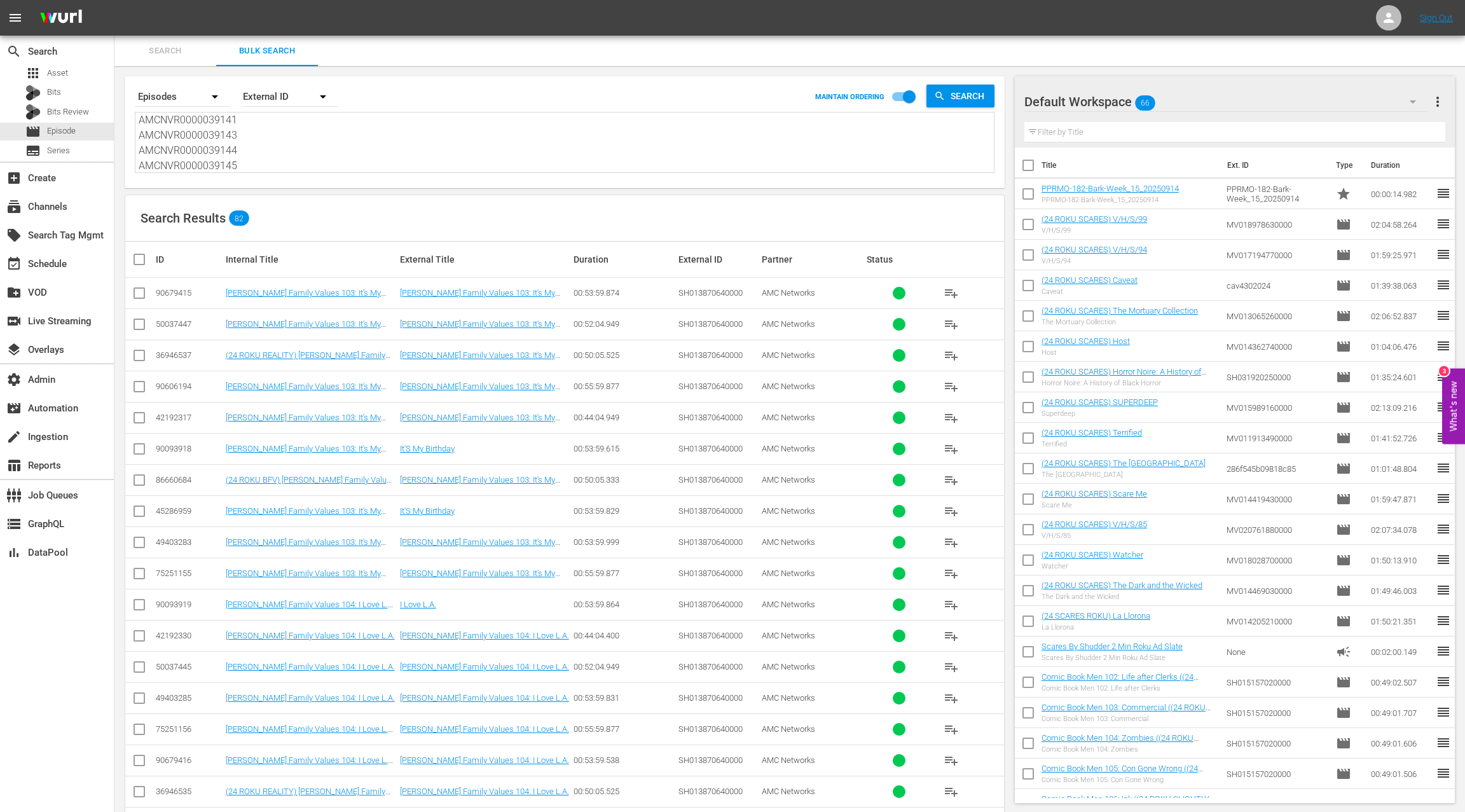
scroll to position [1, 0]
type textarea "AMCNVR0000039132 AMCNVR0000039134 AMCNVR0000039138 AMCNVR0000039139 AMCNVR00000…"
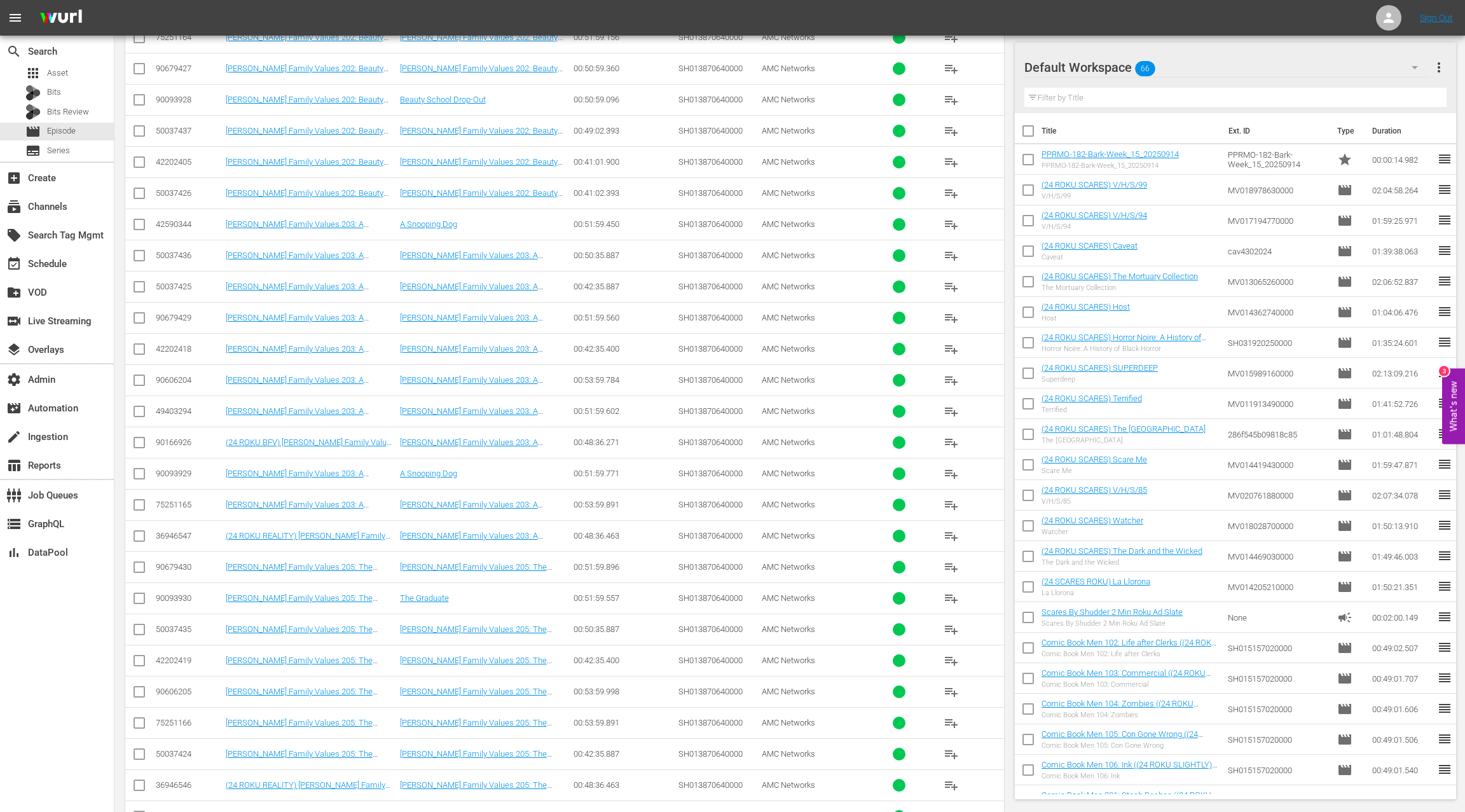
scroll to position [776, 0]
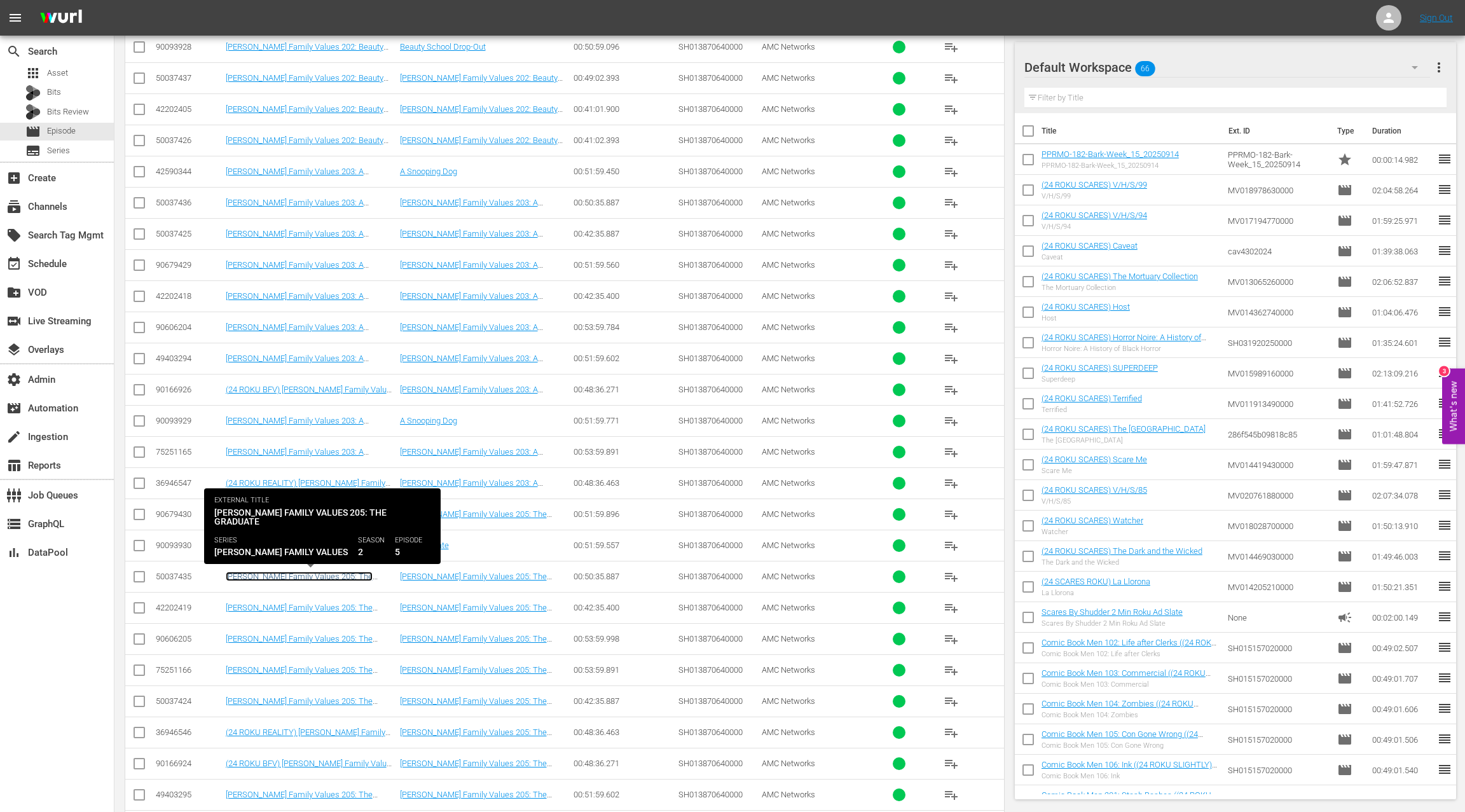
click at [311, 572] on link "Braxton Family Values 205: The Graduate" at bounding box center [300, 581] width 147 height 19
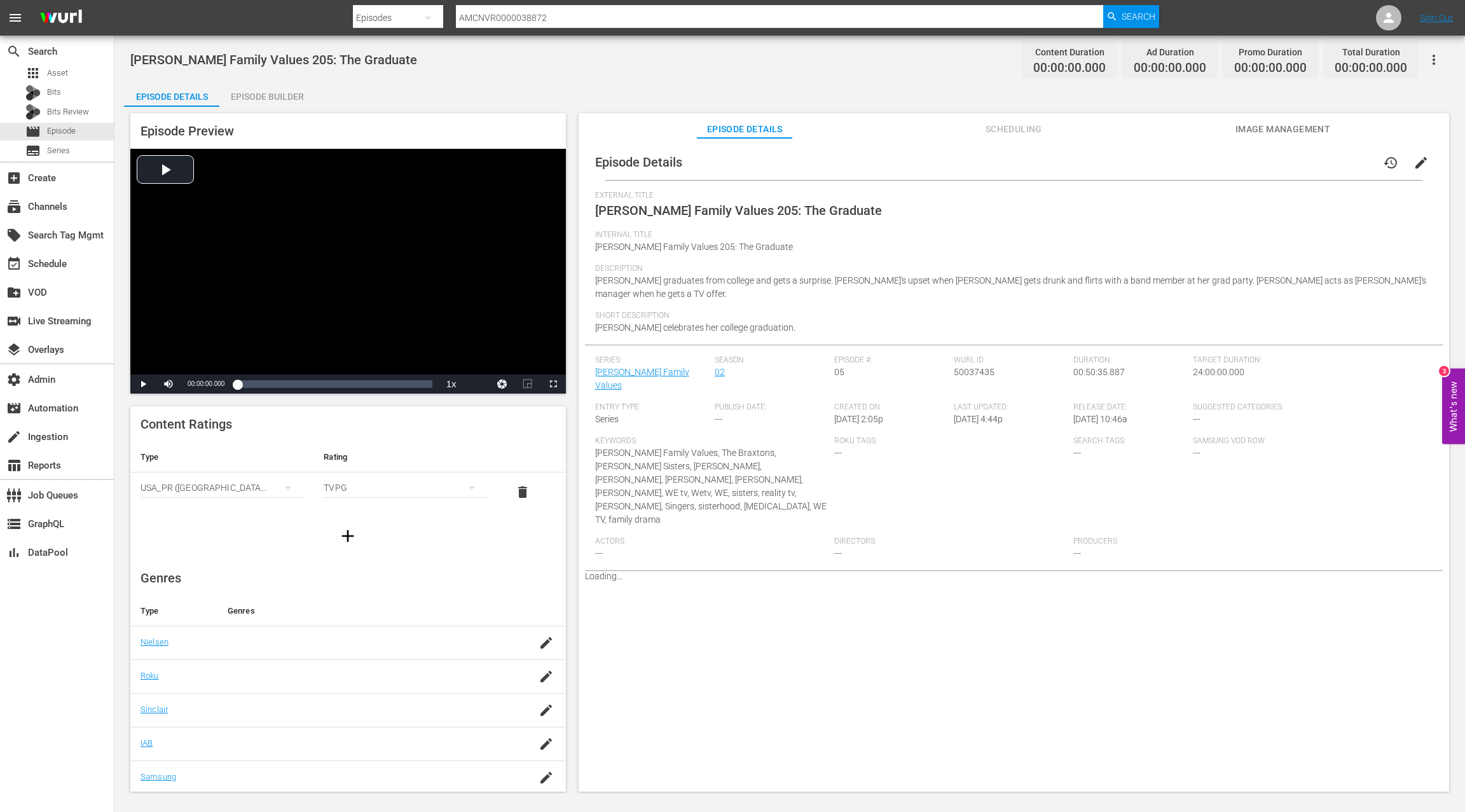
click at [271, 107] on div "Episode Preview Video Player is loading. Play Video Play Mute Current Time 00:0…" at bounding box center [790, 453] width 1332 height 694
click at [271, 102] on div "Episode Builder" at bounding box center [267, 96] width 96 height 30
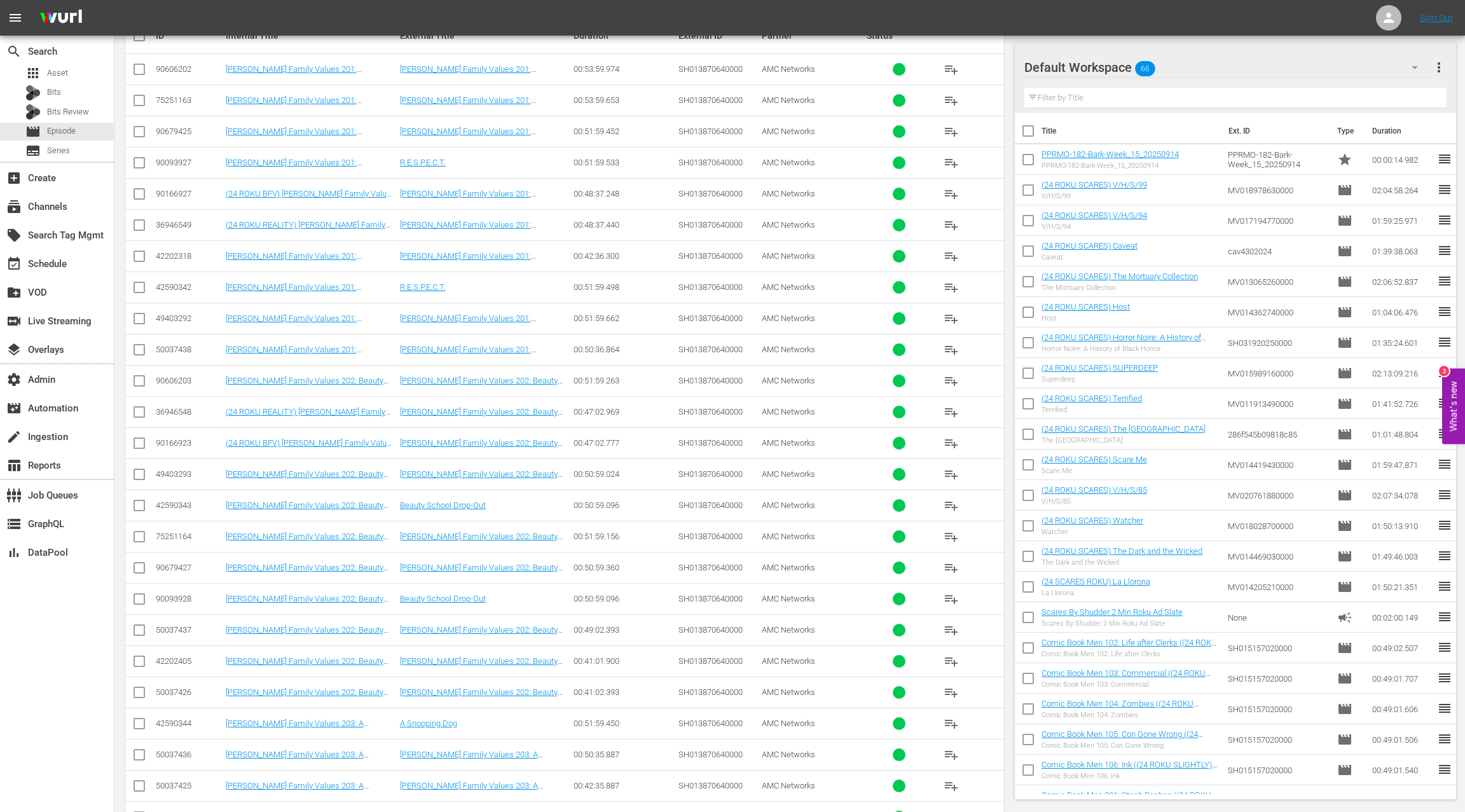
scroll to position [255, 0]
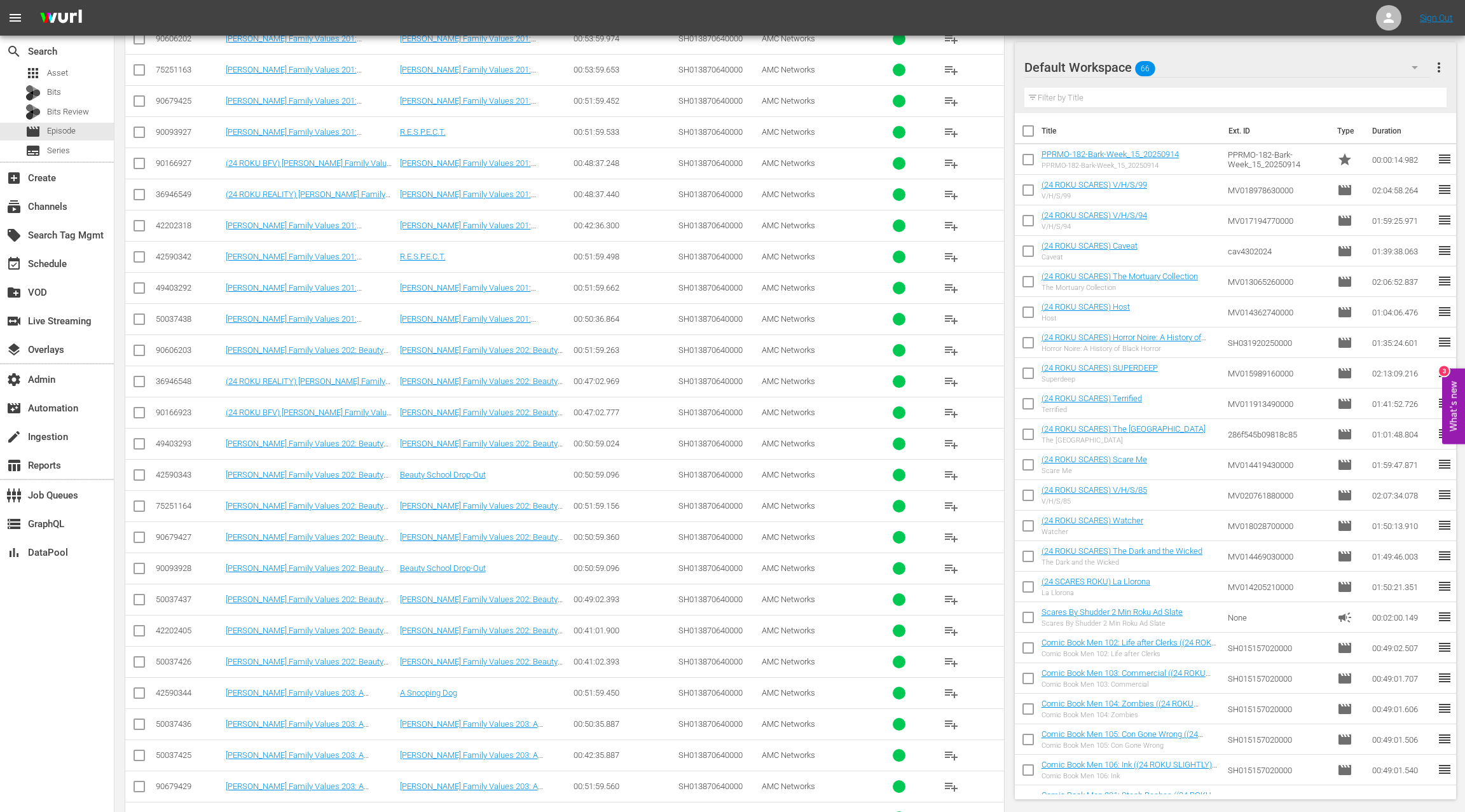
click at [182, 316] on div "50037438" at bounding box center [189, 318] width 66 height 9
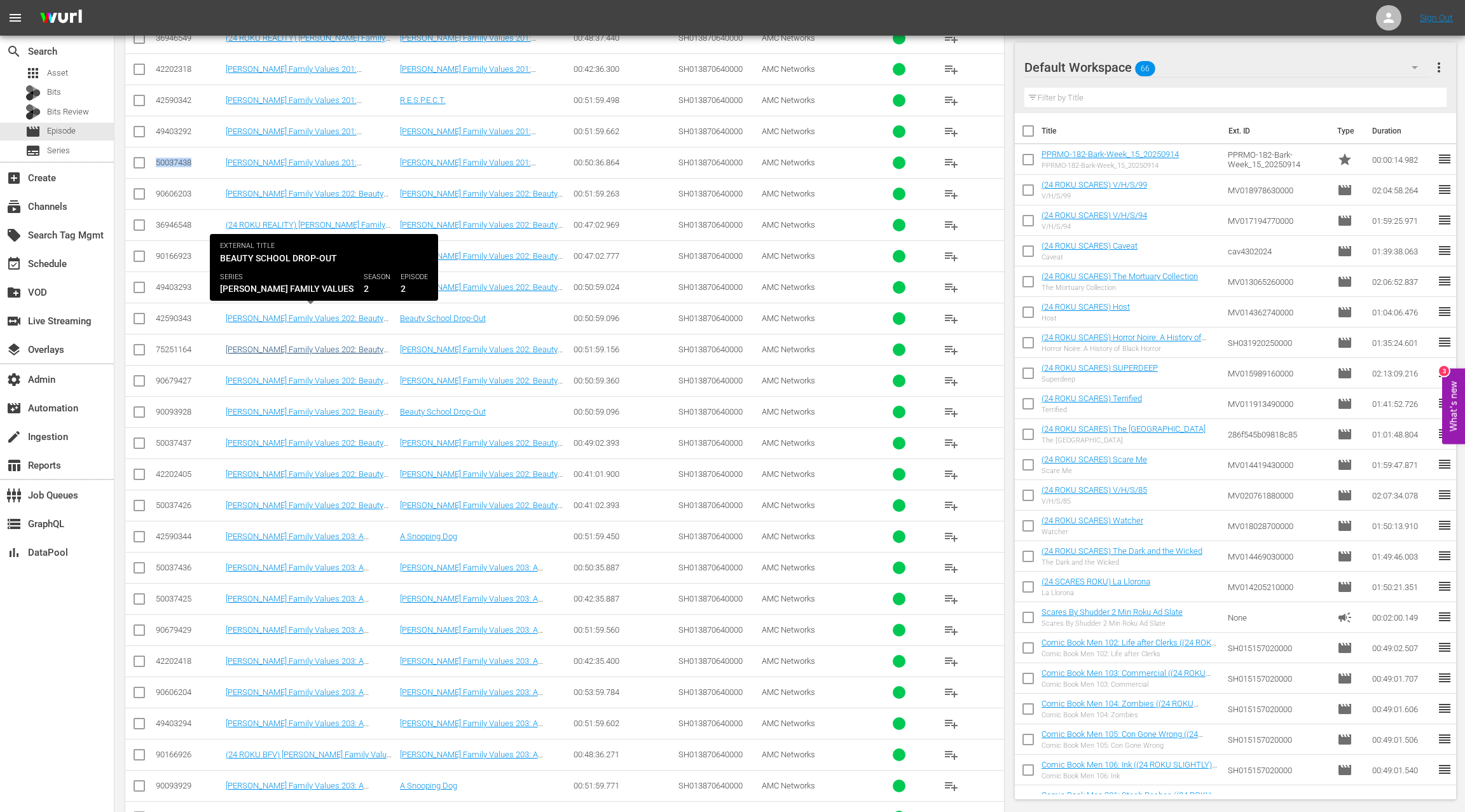
scroll to position [434, 0]
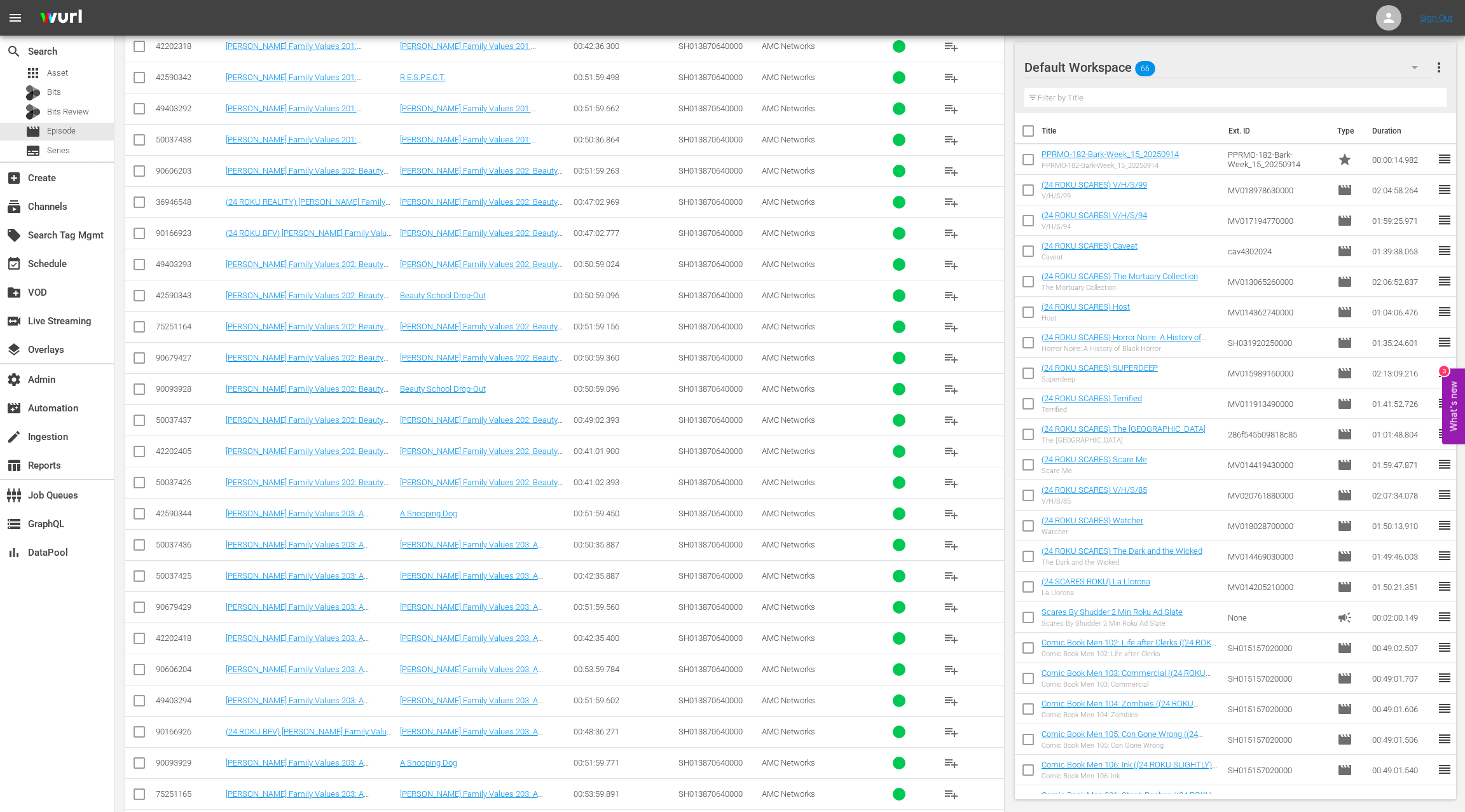
click at [183, 417] on div "50037437" at bounding box center [189, 420] width 66 height 9
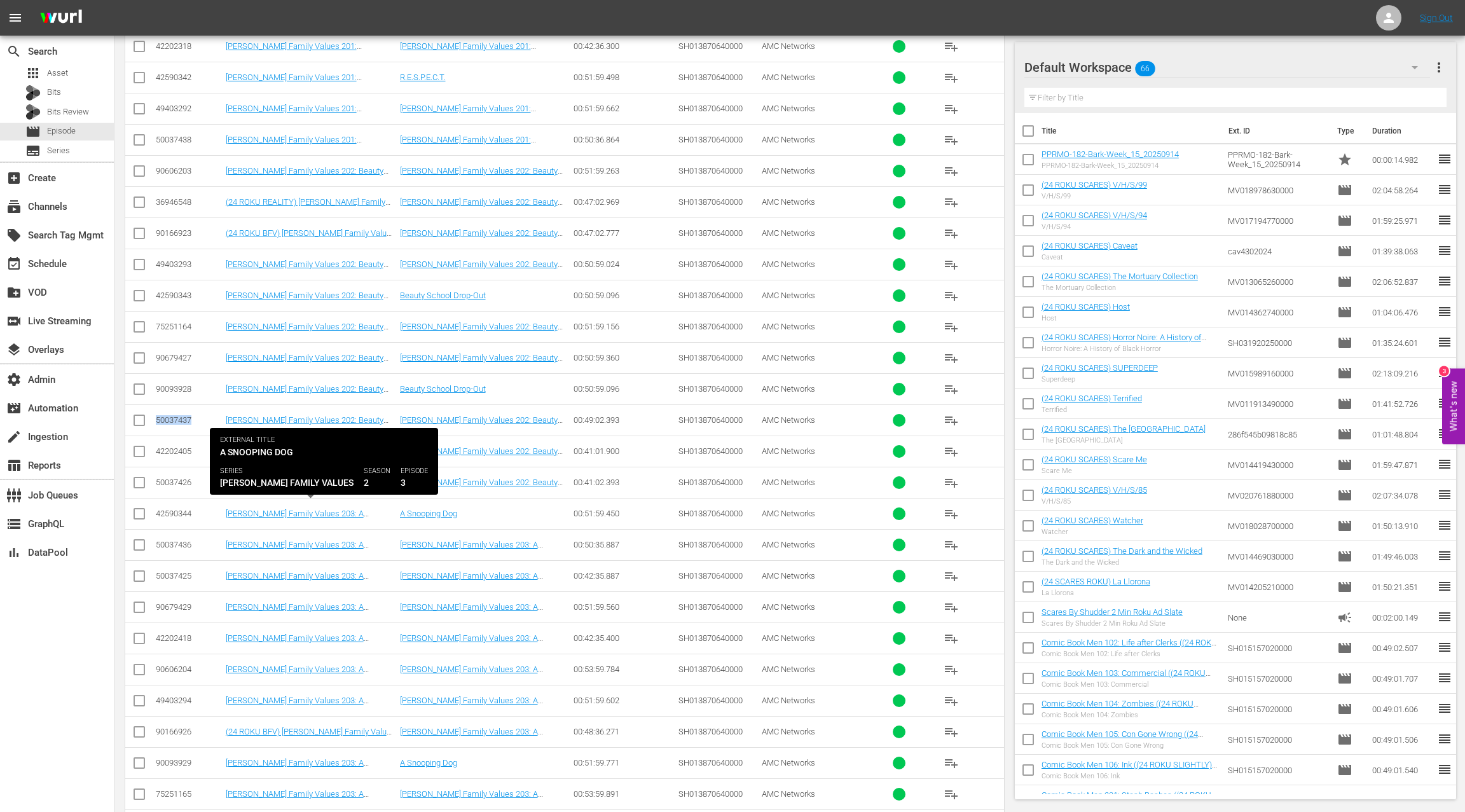
scroll to position [502, 0]
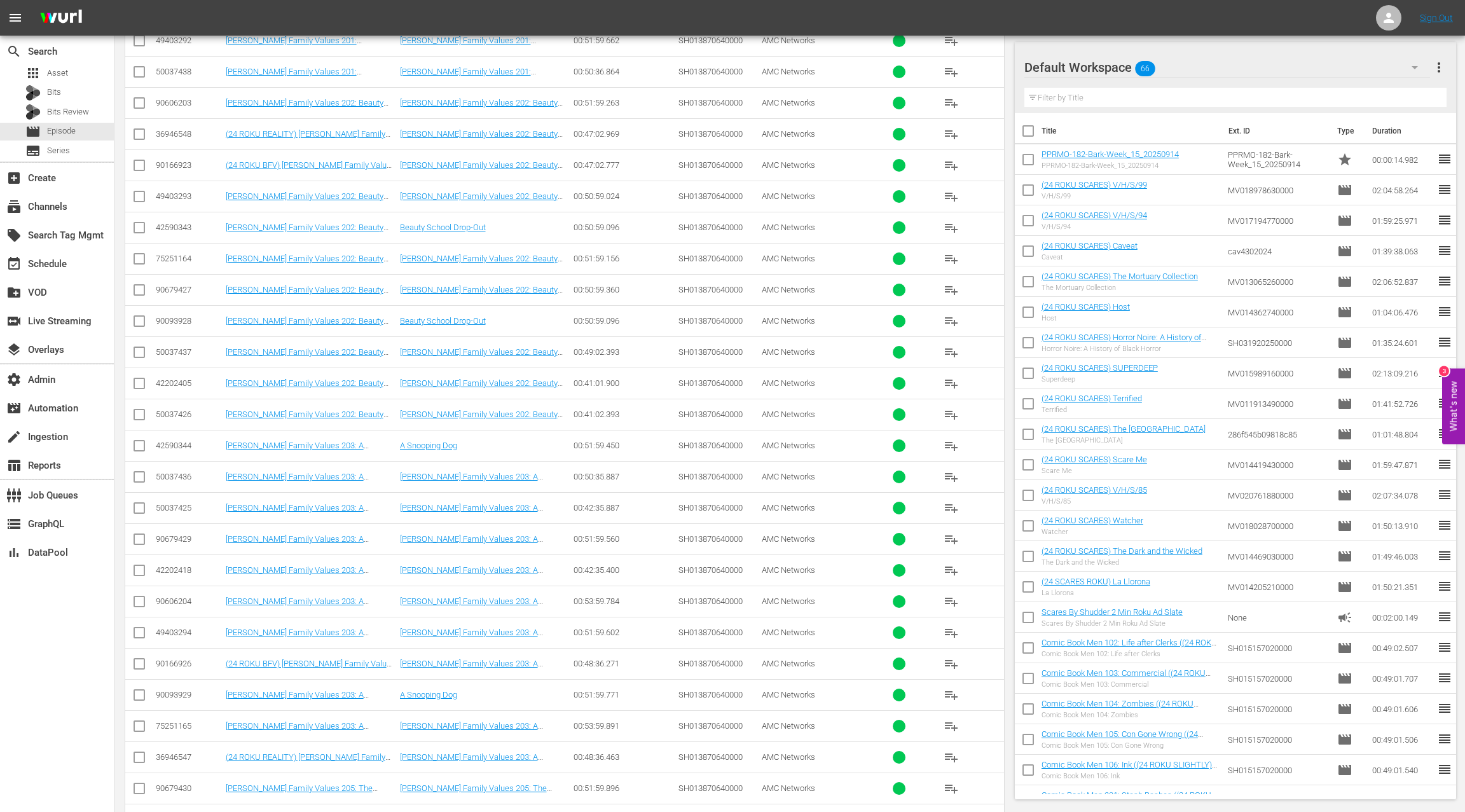
click at [178, 472] on div "50037436" at bounding box center [189, 476] width 66 height 9
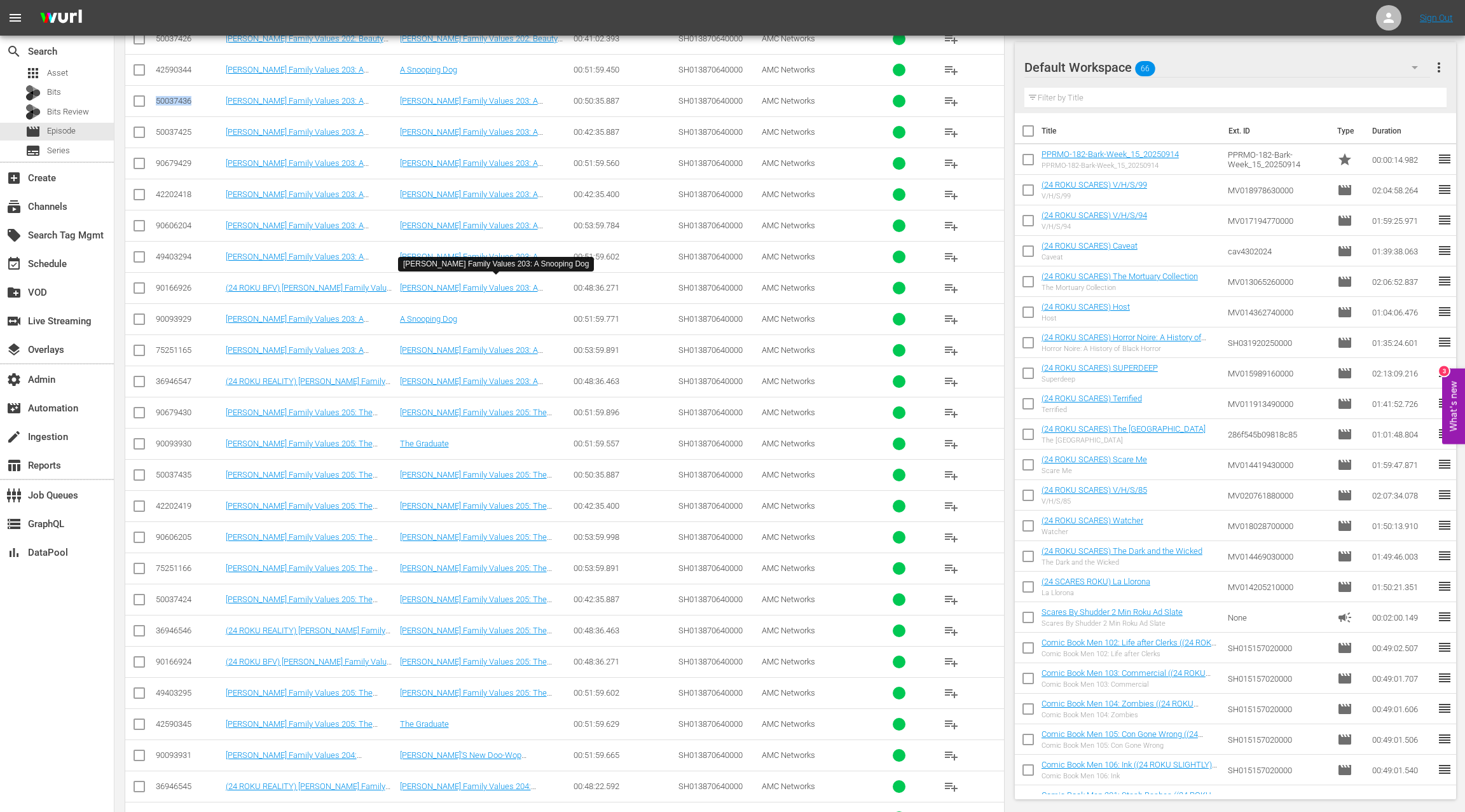
scroll to position [927, 0]
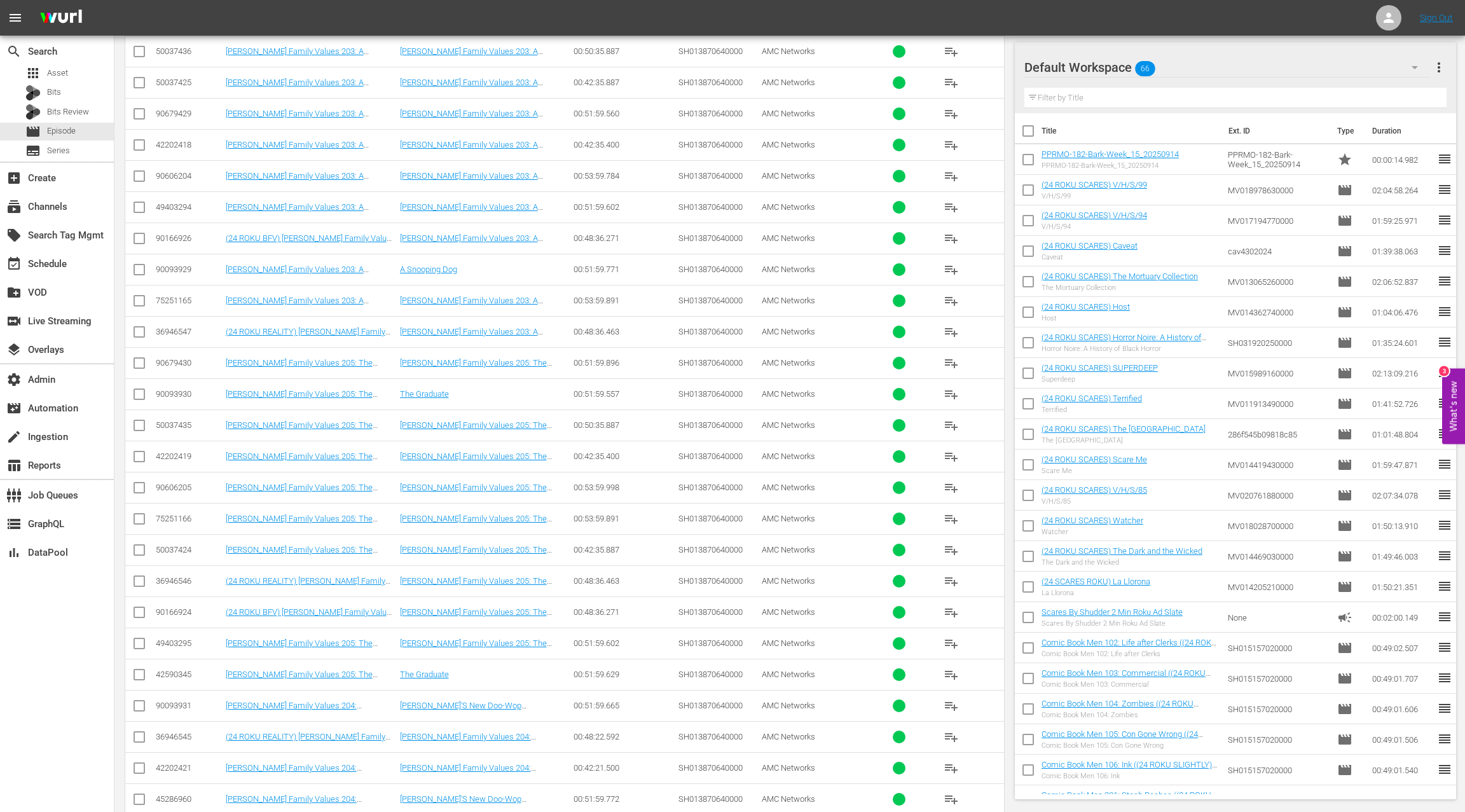
click at [180, 420] on div "50037435" at bounding box center [189, 425] width 66 height 9
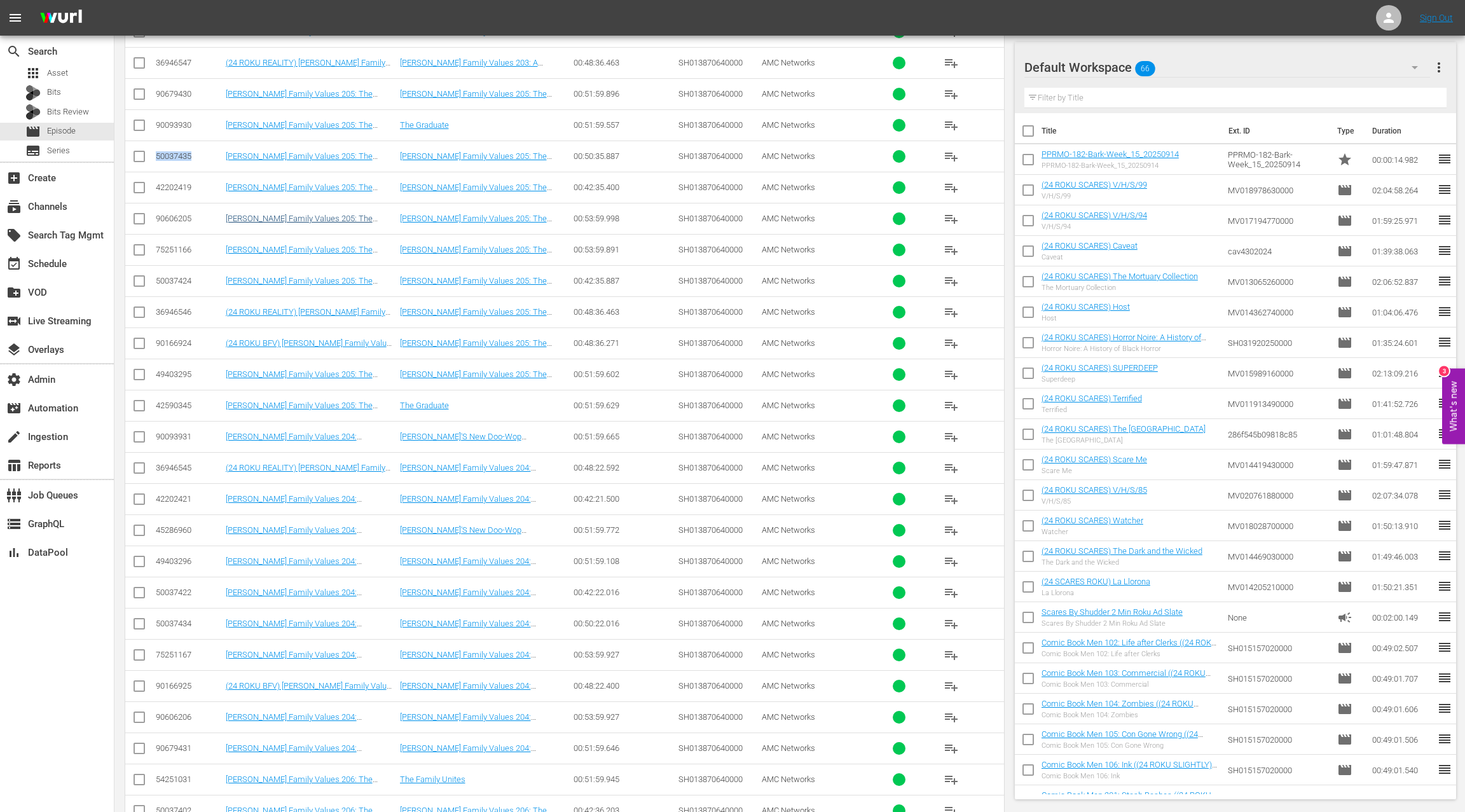
scroll to position [1277, 0]
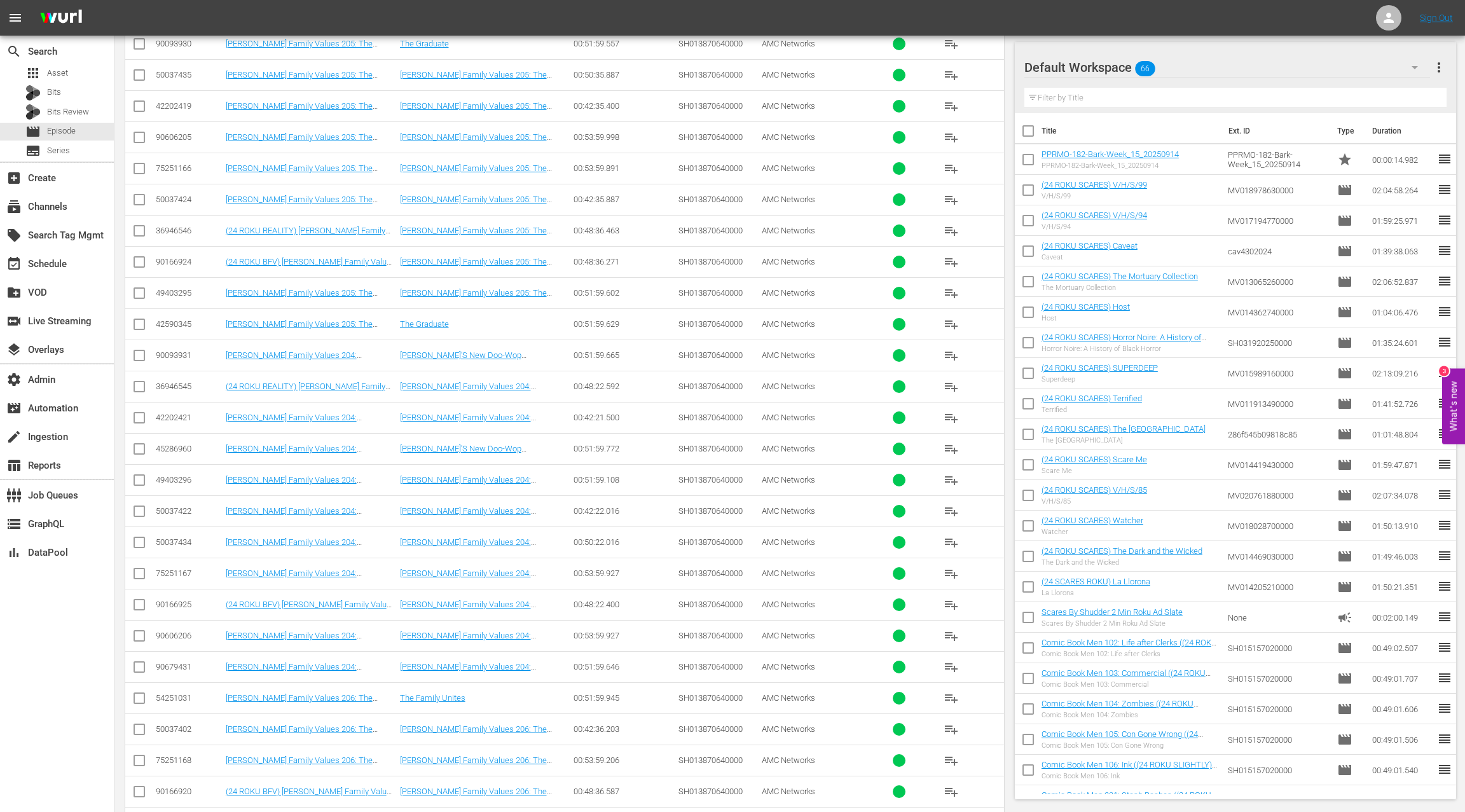
click at [175, 537] on div "50037434" at bounding box center [189, 541] width 66 height 9
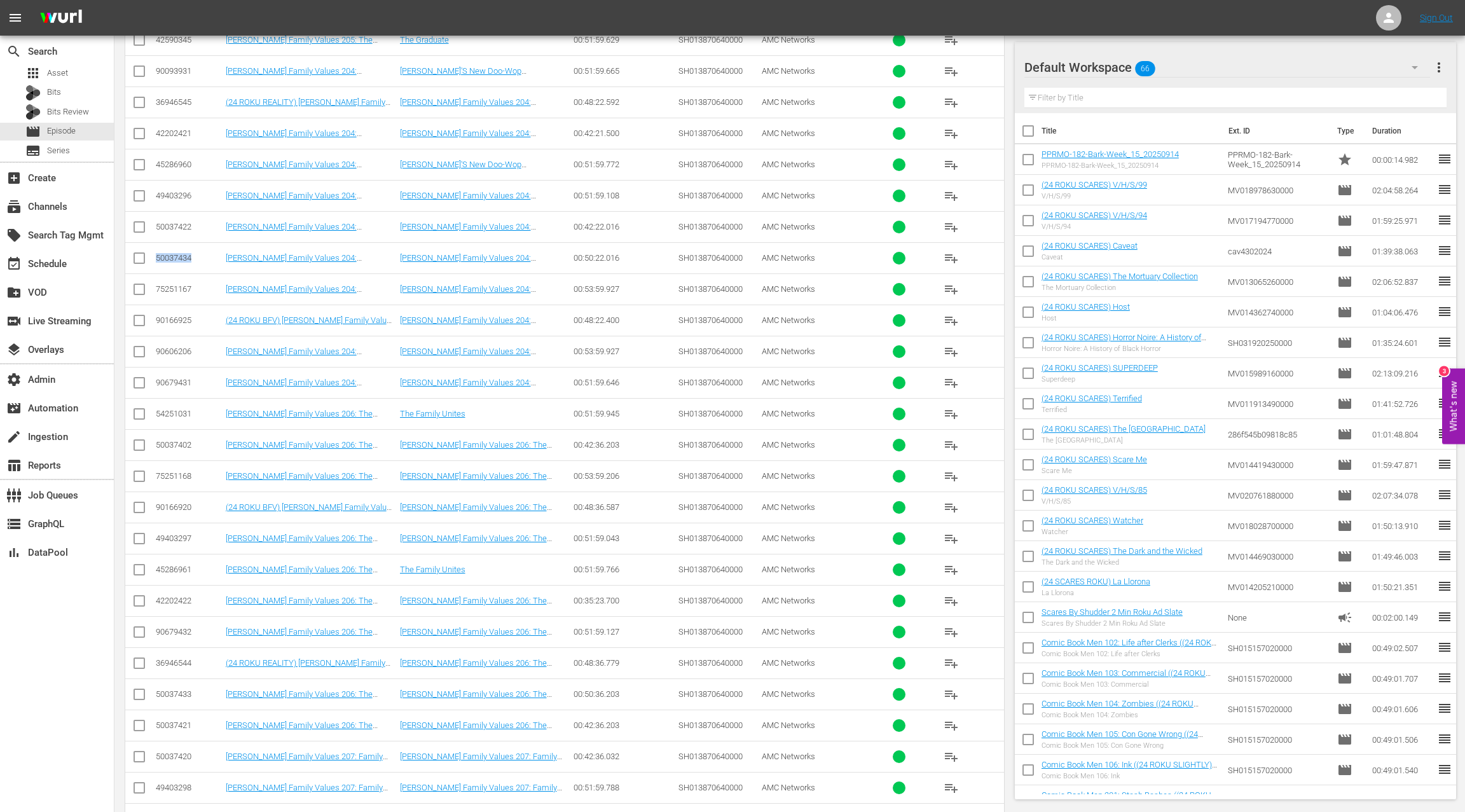
scroll to position [1723, 0]
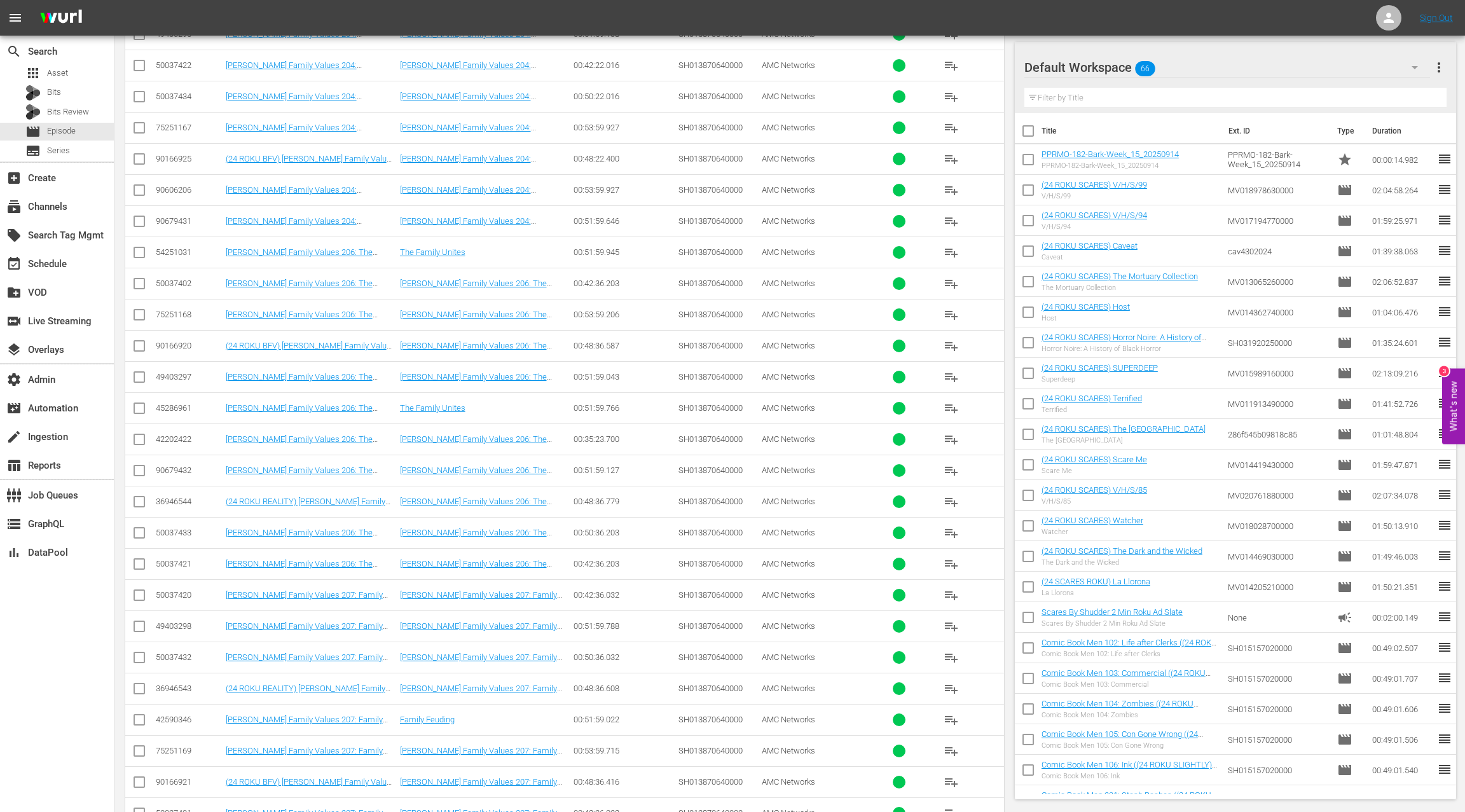
click at [179, 528] on div "50037433" at bounding box center [189, 532] width 66 height 9
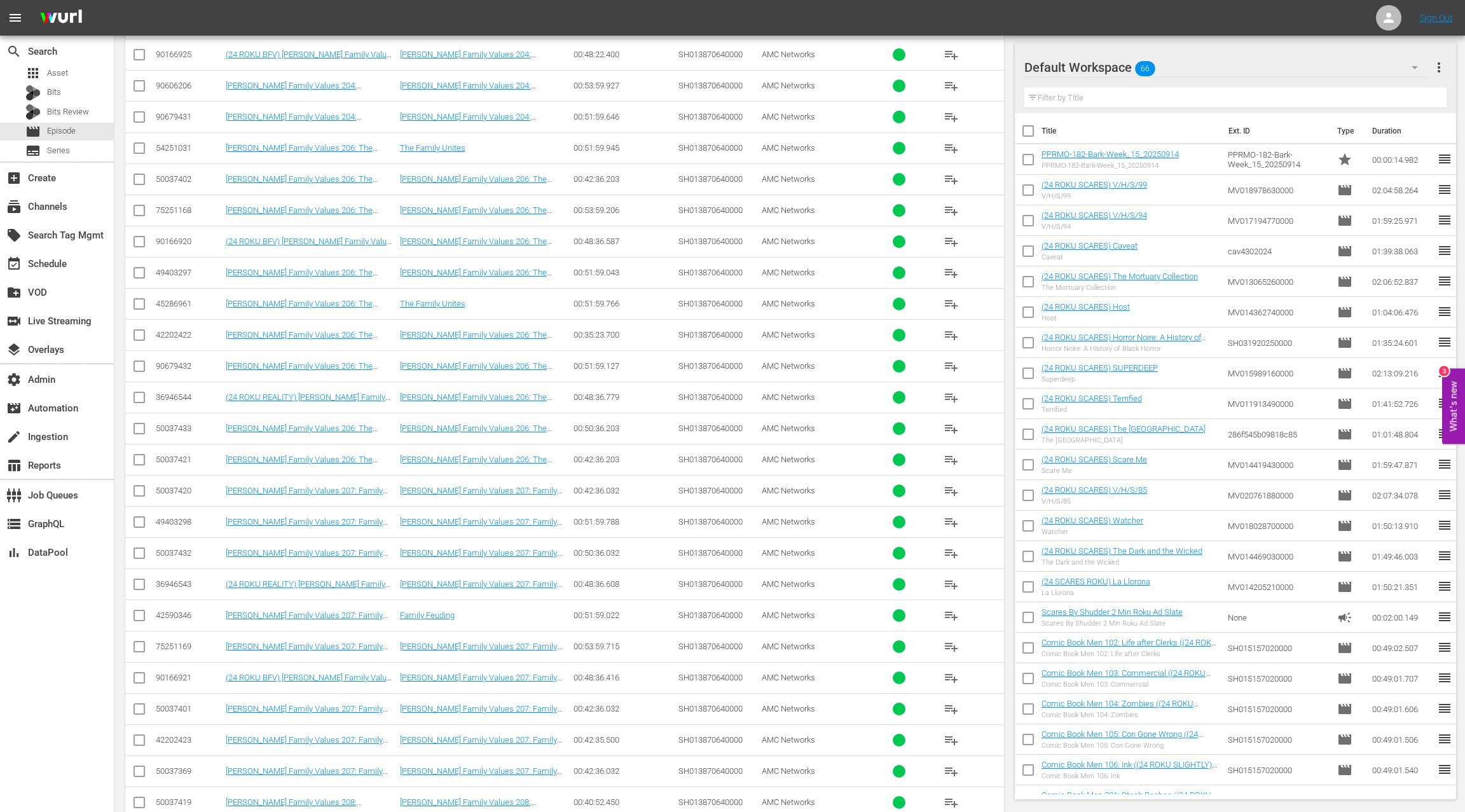
click at [175, 548] on div "50037432" at bounding box center [189, 552] width 66 height 9
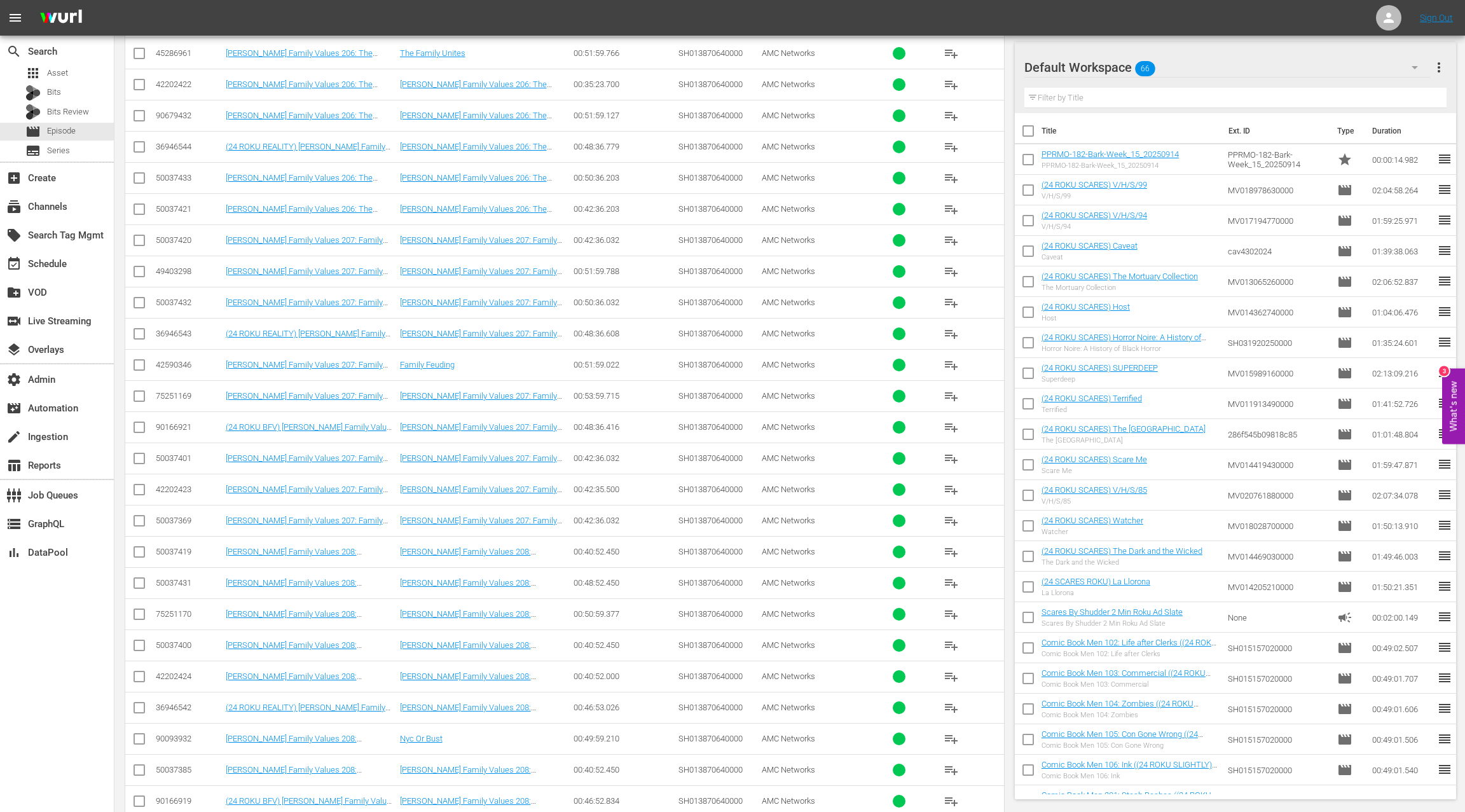
click at [179, 578] on div "50037431" at bounding box center [189, 582] width 66 height 9
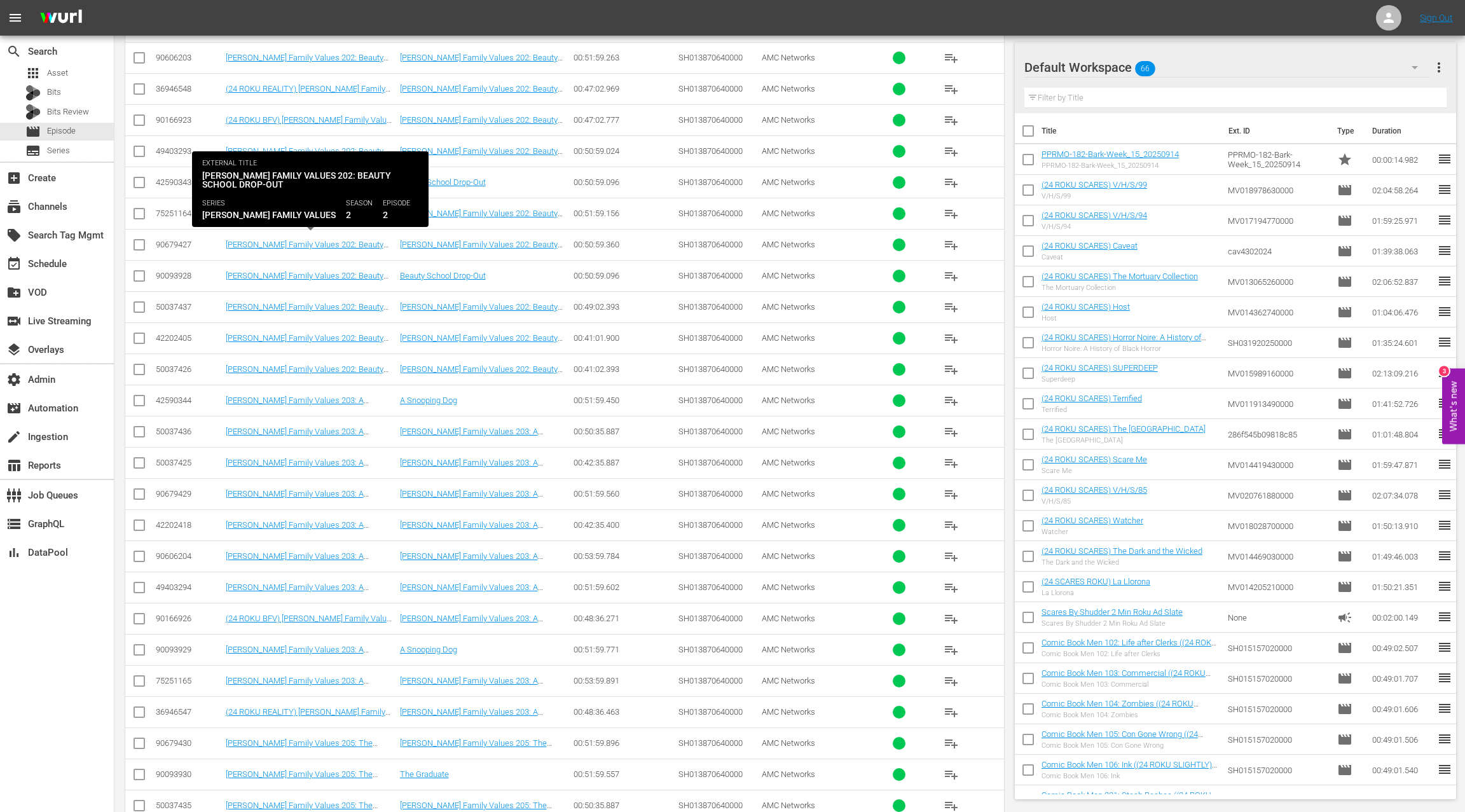
scroll to position [0, 0]
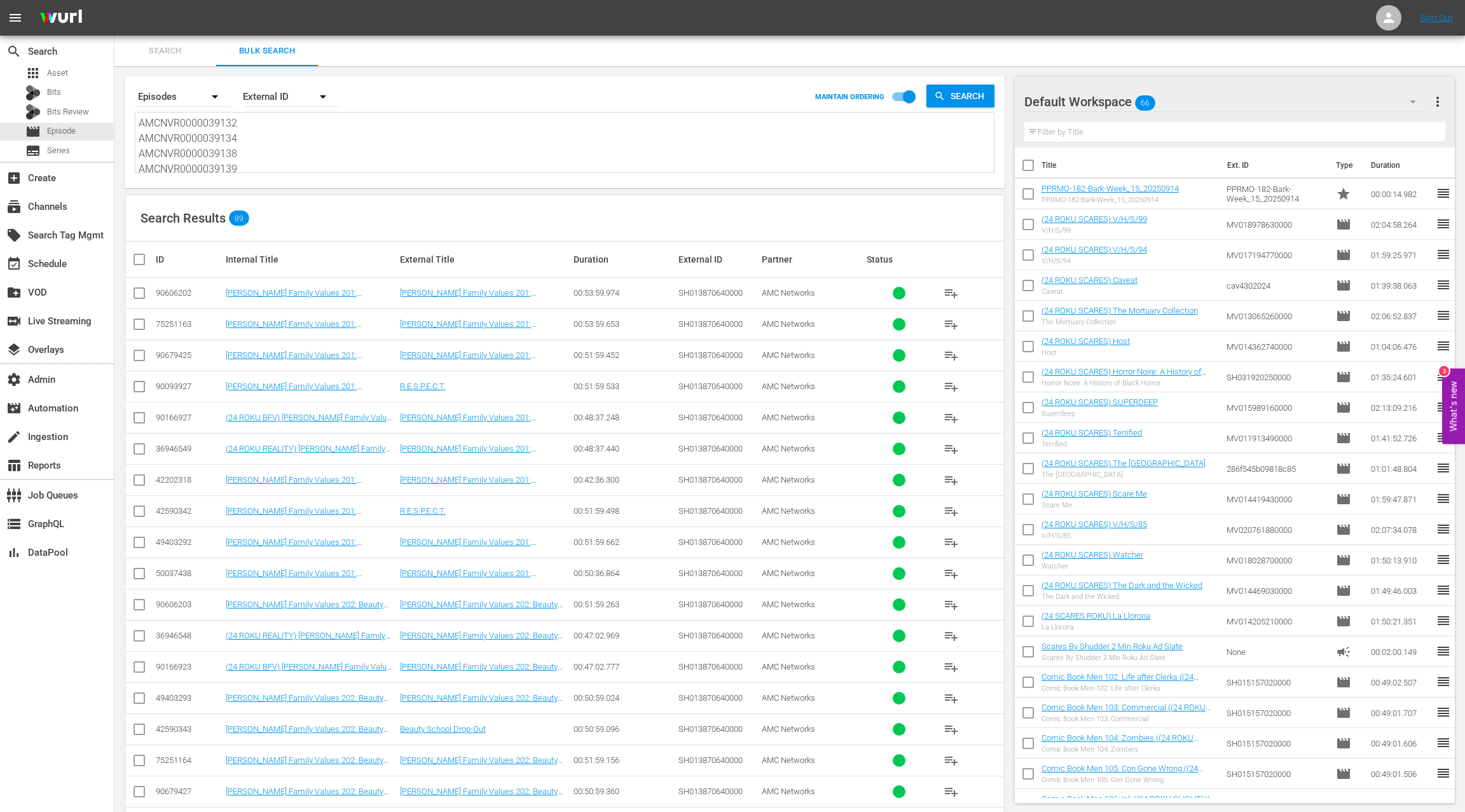
click at [292, 162] on textarea "AMCNVR0000039132 AMCNVR0000039134 AMCNVR0000039138 AMCNVR0000039139 AMCNVR00000…" at bounding box center [566, 145] width 856 height 58
paste textarea "921 AMCNVR0000039922 AMCNVR0000039923 AMCNVR0000039924 AMCNVR0000039925 AMCNVR0…"
type textarea "AMCNVR0000039921 AMCNVR0000039922 AMCNVR0000039923 AMCNVR0000039924 AMCNVR00000…"
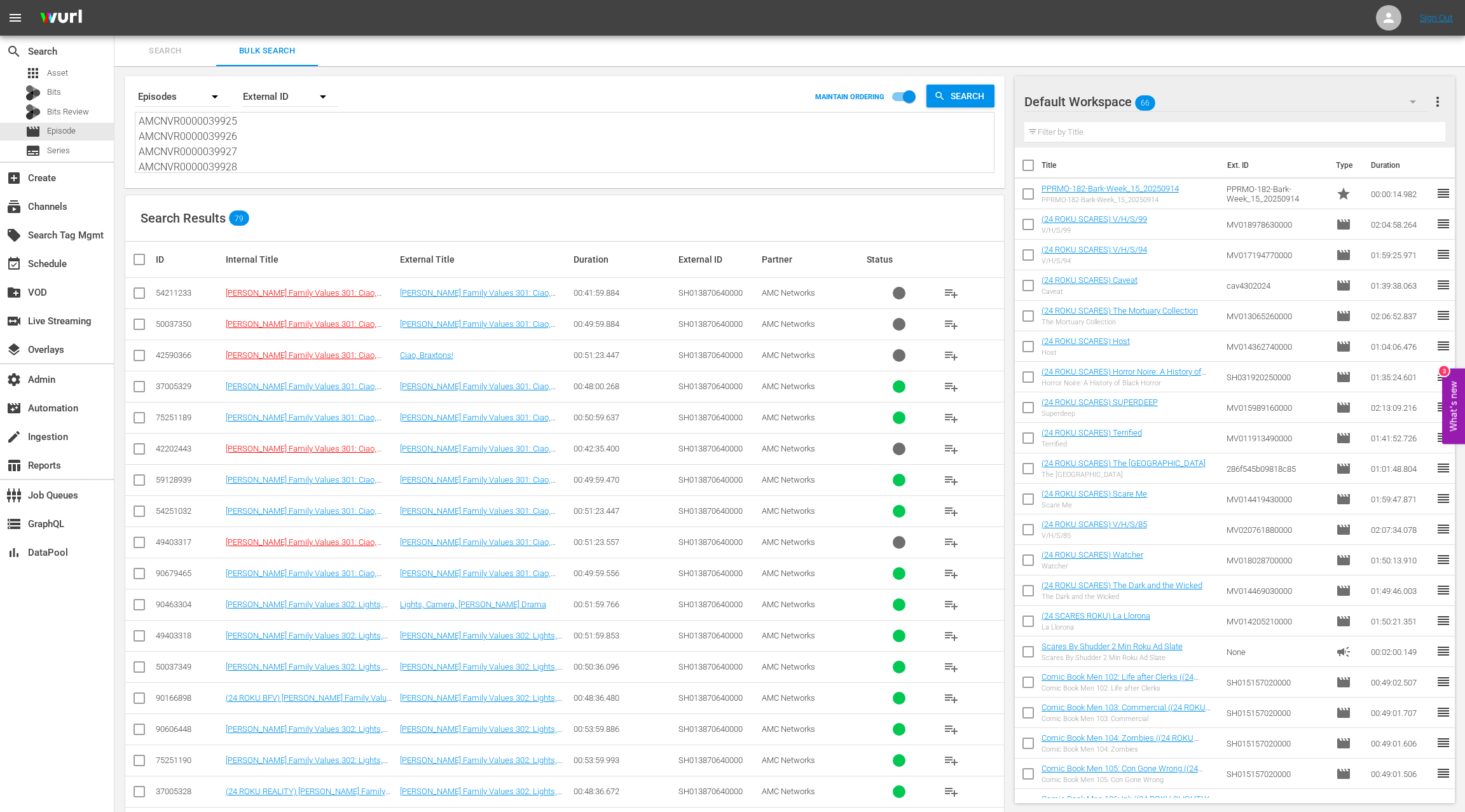
type textarea "AMCNVR0000039921 AMCNVR0000039922 AMCNVR0000039923 AMCNVR0000039924 AMCNVR00000…"
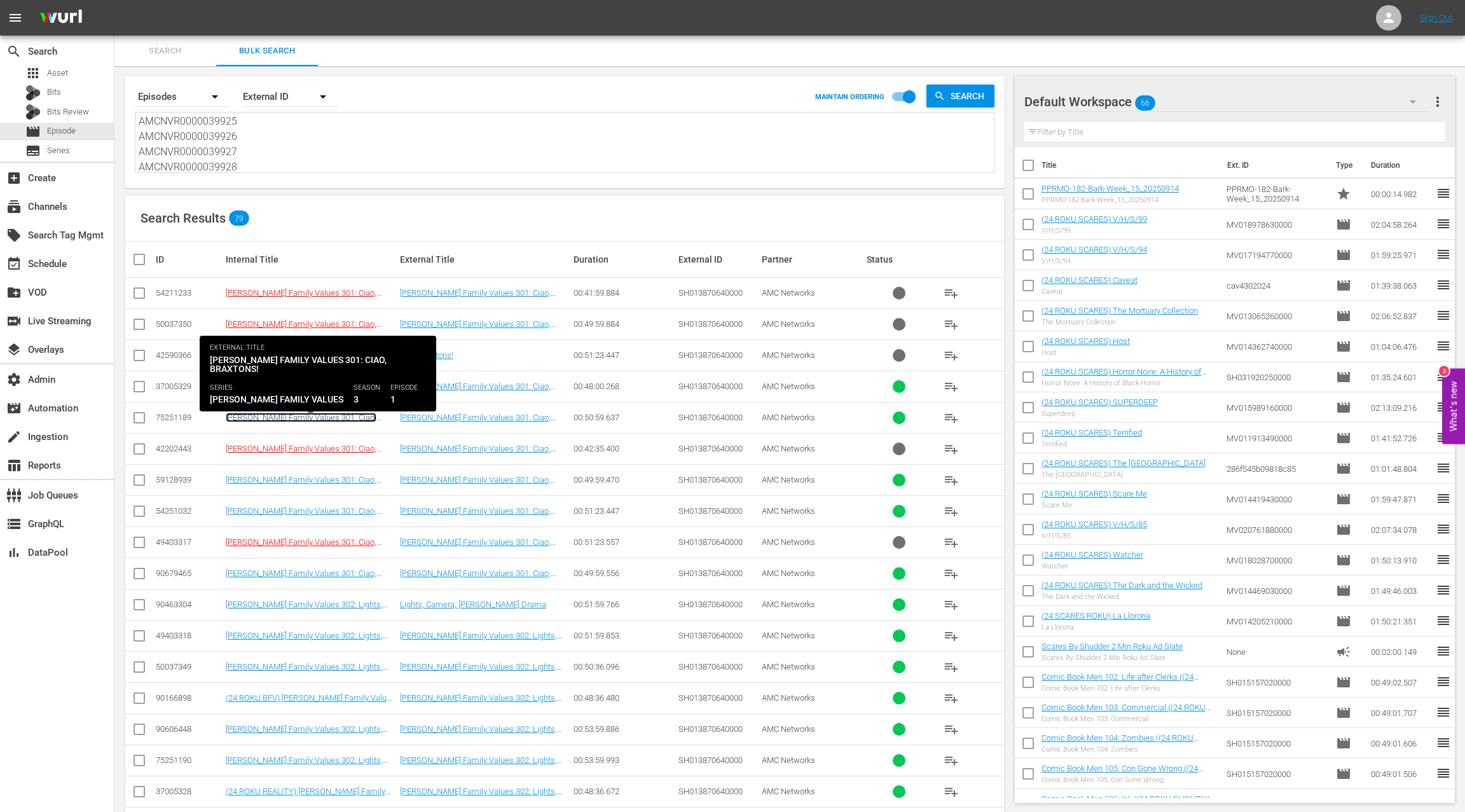
click at [329, 420] on link "Braxton Family Values 301: Ciao, Braxtons! ((24 ROKU REALITY) Braxton Family Va…" at bounding box center [303, 436] width 155 height 47
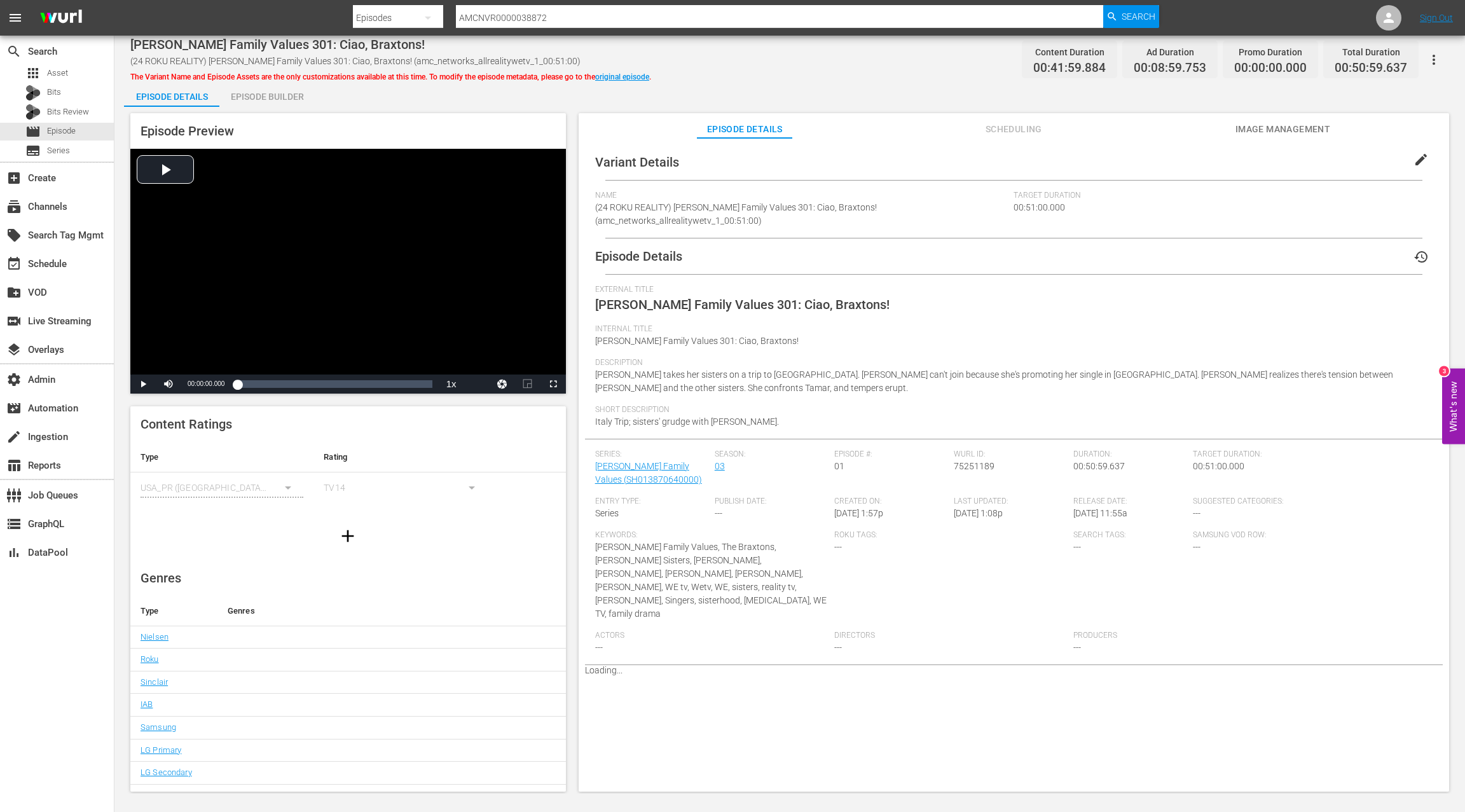
click at [285, 98] on div "Episode Builder" at bounding box center [267, 96] width 96 height 30
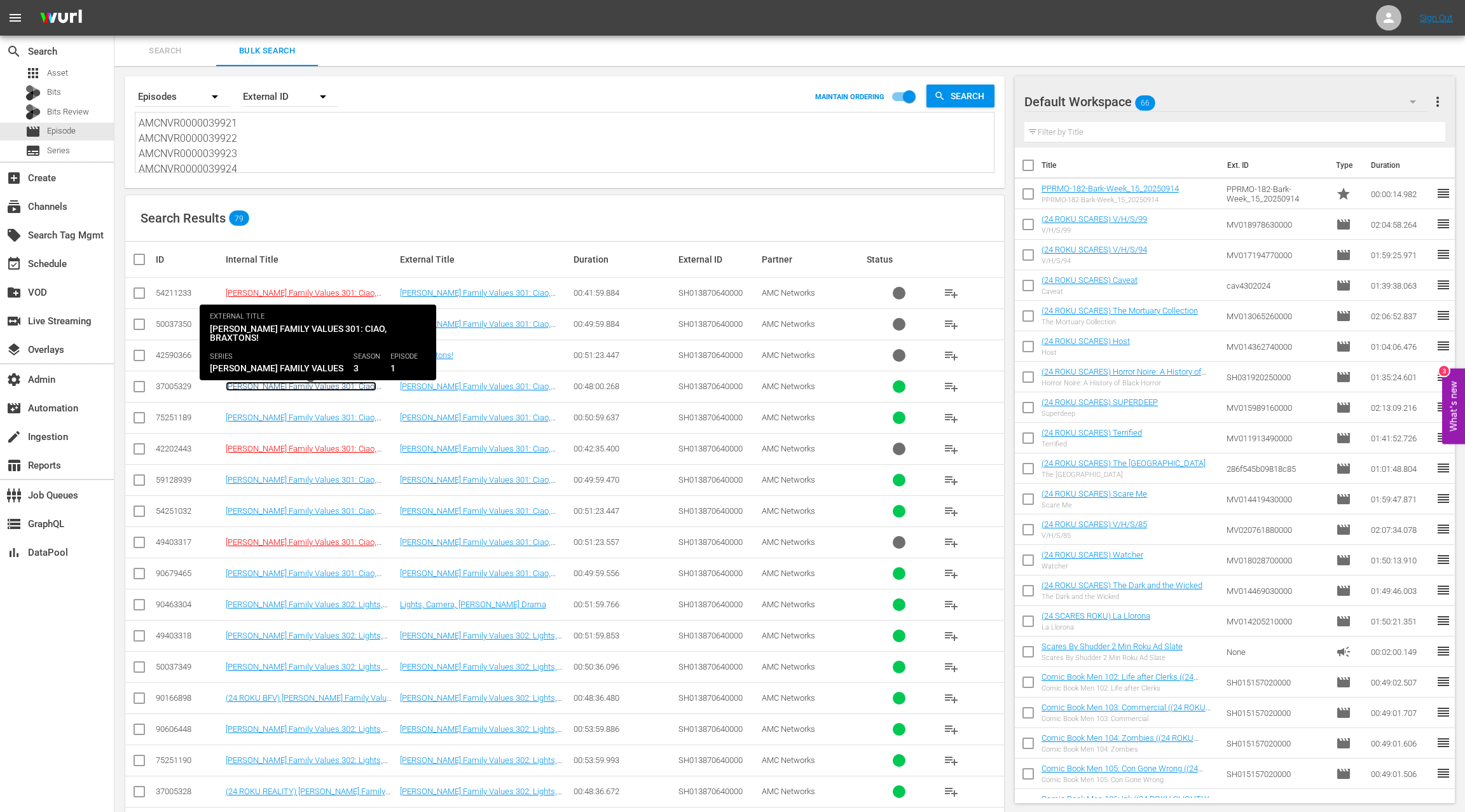
click at [265, 384] on link "Braxton Family Values 301: Ciao, Braxtons!" at bounding box center [301, 391] width 151 height 19
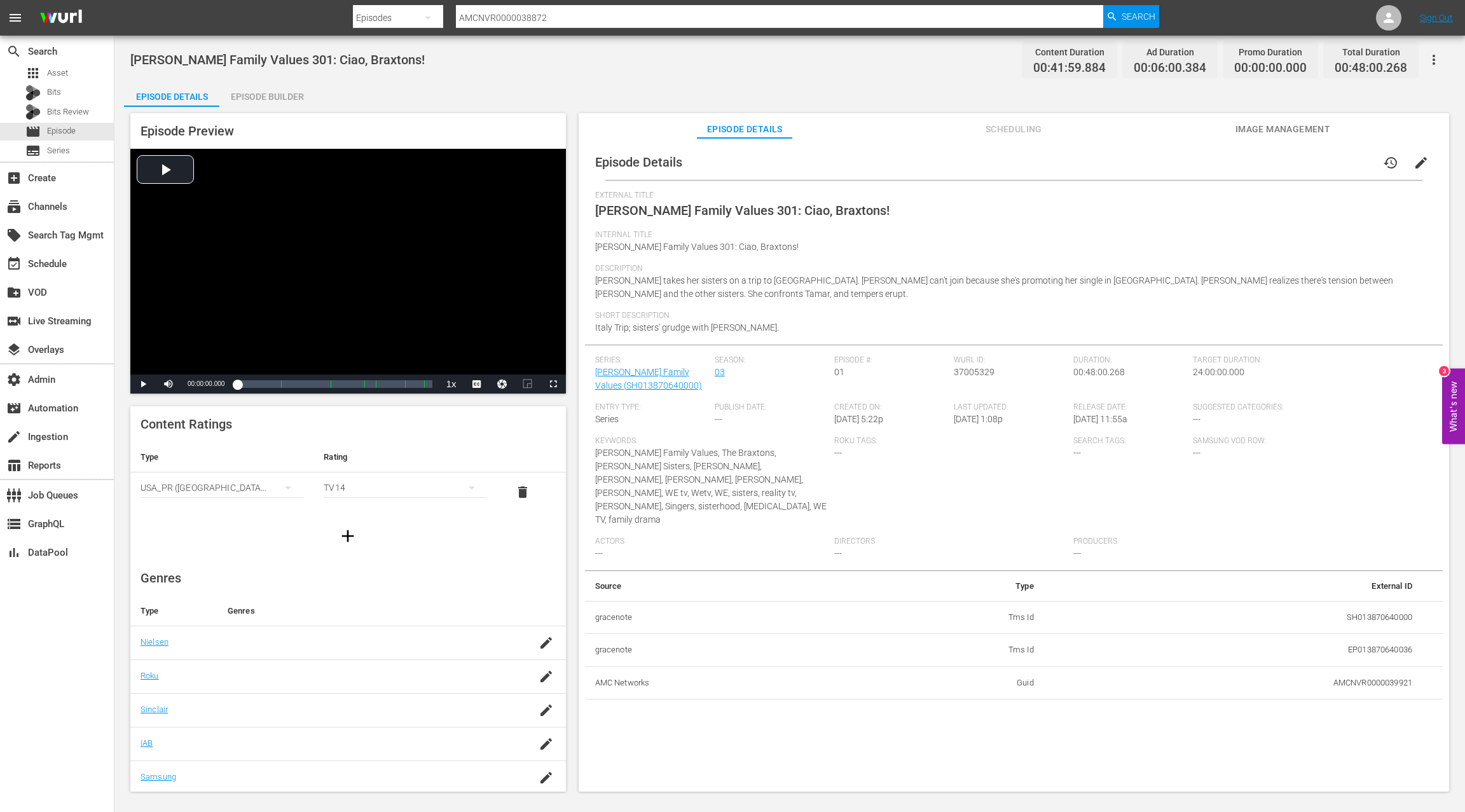
click at [256, 98] on div "Episode Builder" at bounding box center [267, 96] width 96 height 30
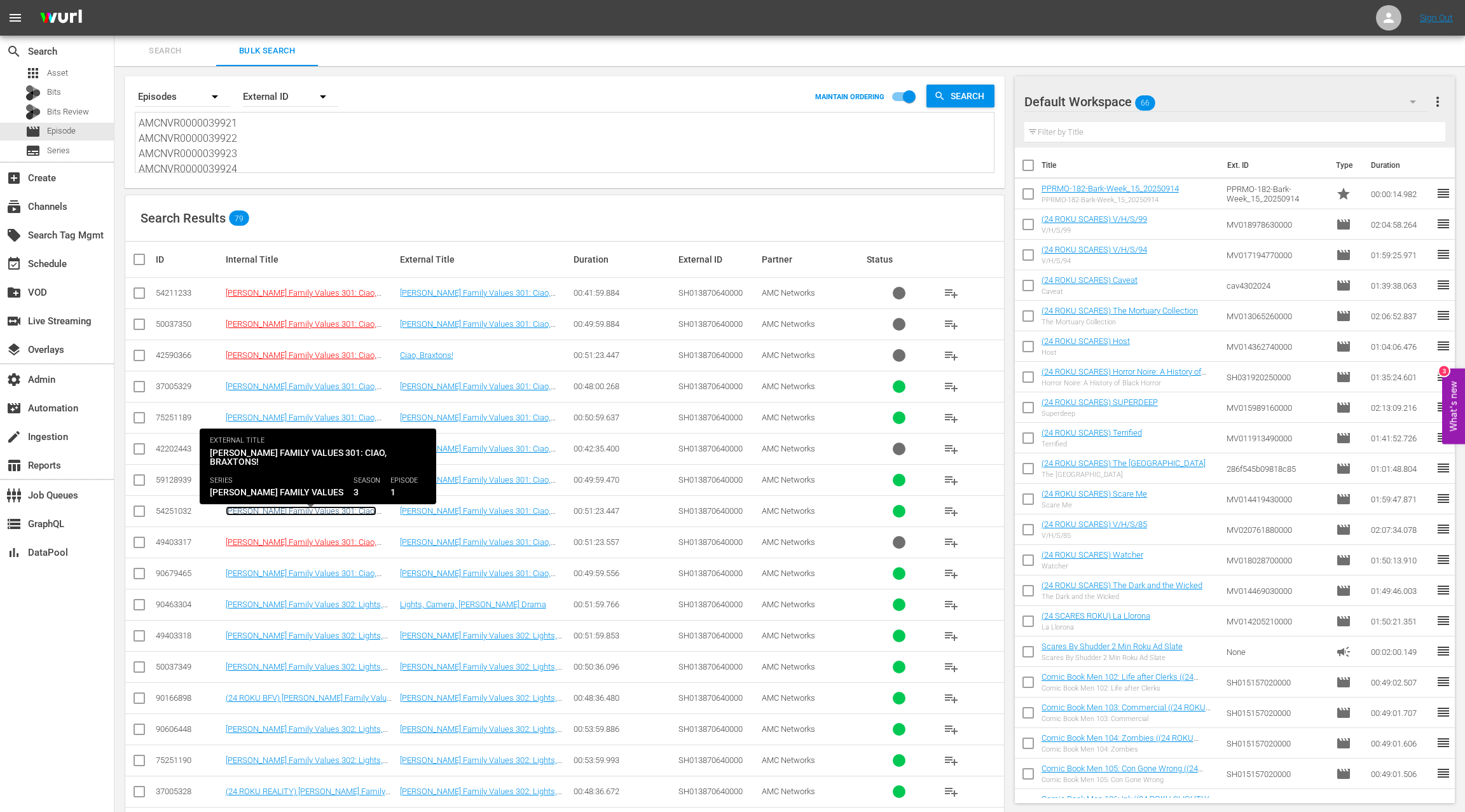
click at [260, 511] on link "Braxton Family Values 301: Ciao, Braxtons! ((24 ROKU REALITY) Braxton Family Va…" at bounding box center [306, 524] width 159 height 38
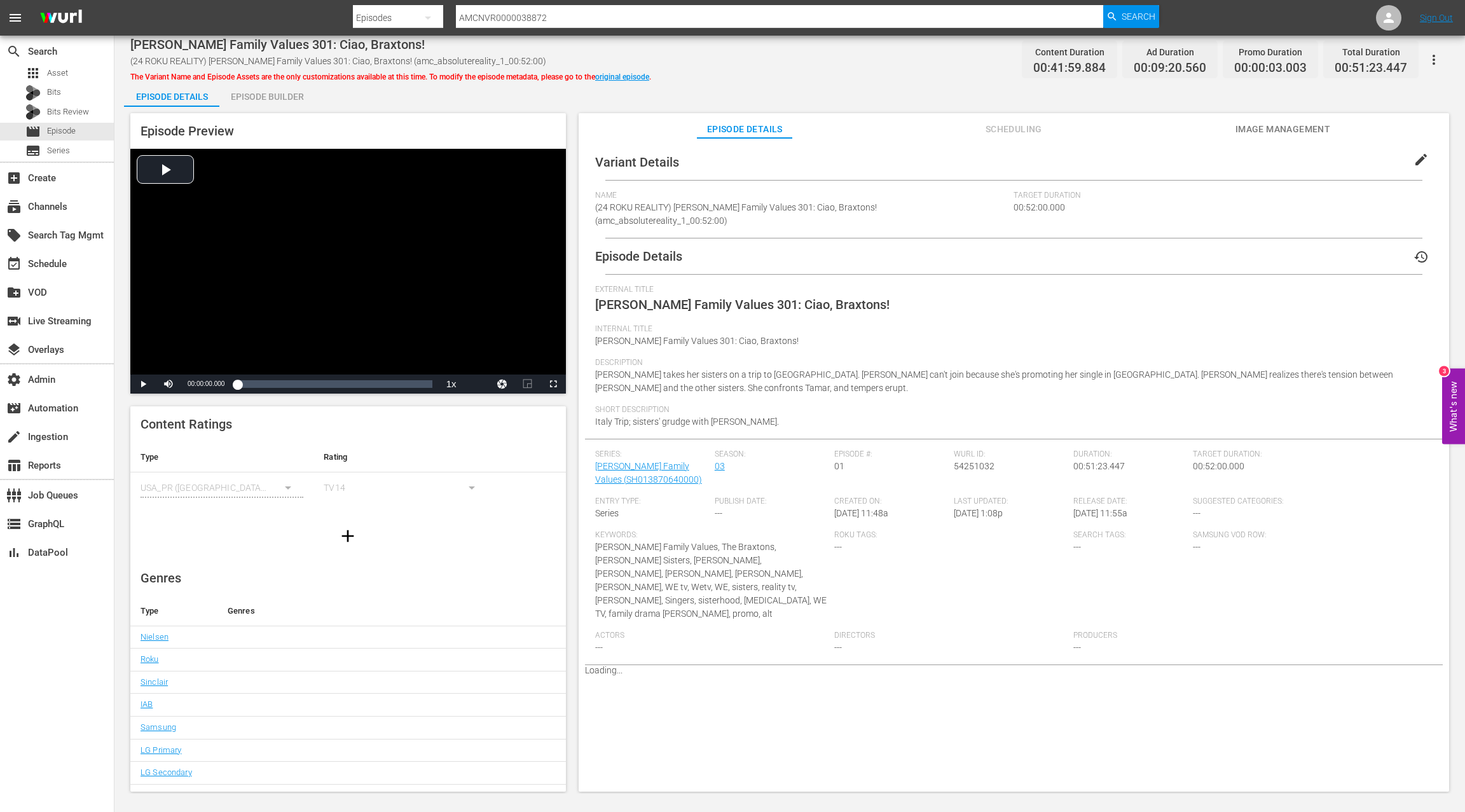
click at [294, 106] on div "Episode Details Episode Builder Episode Preview Video Player is loading. Play V…" at bounding box center [790, 441] width 1332 height 720
click at [290, 102] on div "Episode Builder" at bounding box center [267, 96] width 96 height 30
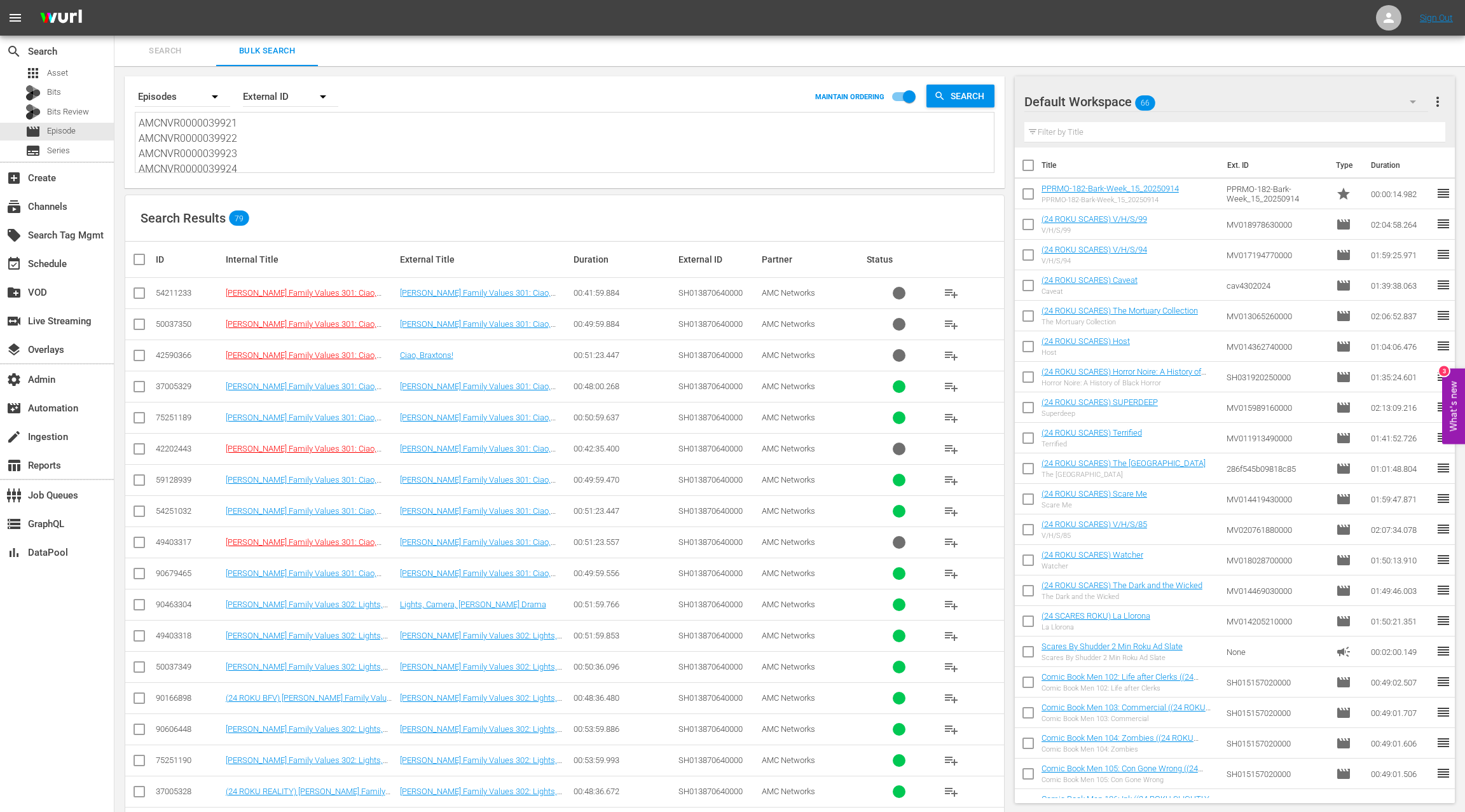
click at [201, 138] on textarea "AMCNVR0000039921 AMCNVR0000039922 AMCNVR0000039923 AMCNVR0000039924 AMCNVR00000…" at bounding box center [566, 145] width 856 height 58
drag, startPoint x: 206, startPoint y: 140, endPoint x: 273, endPoint y: 211, distance: 97.6
type textarea "AMCNVR0000039921"
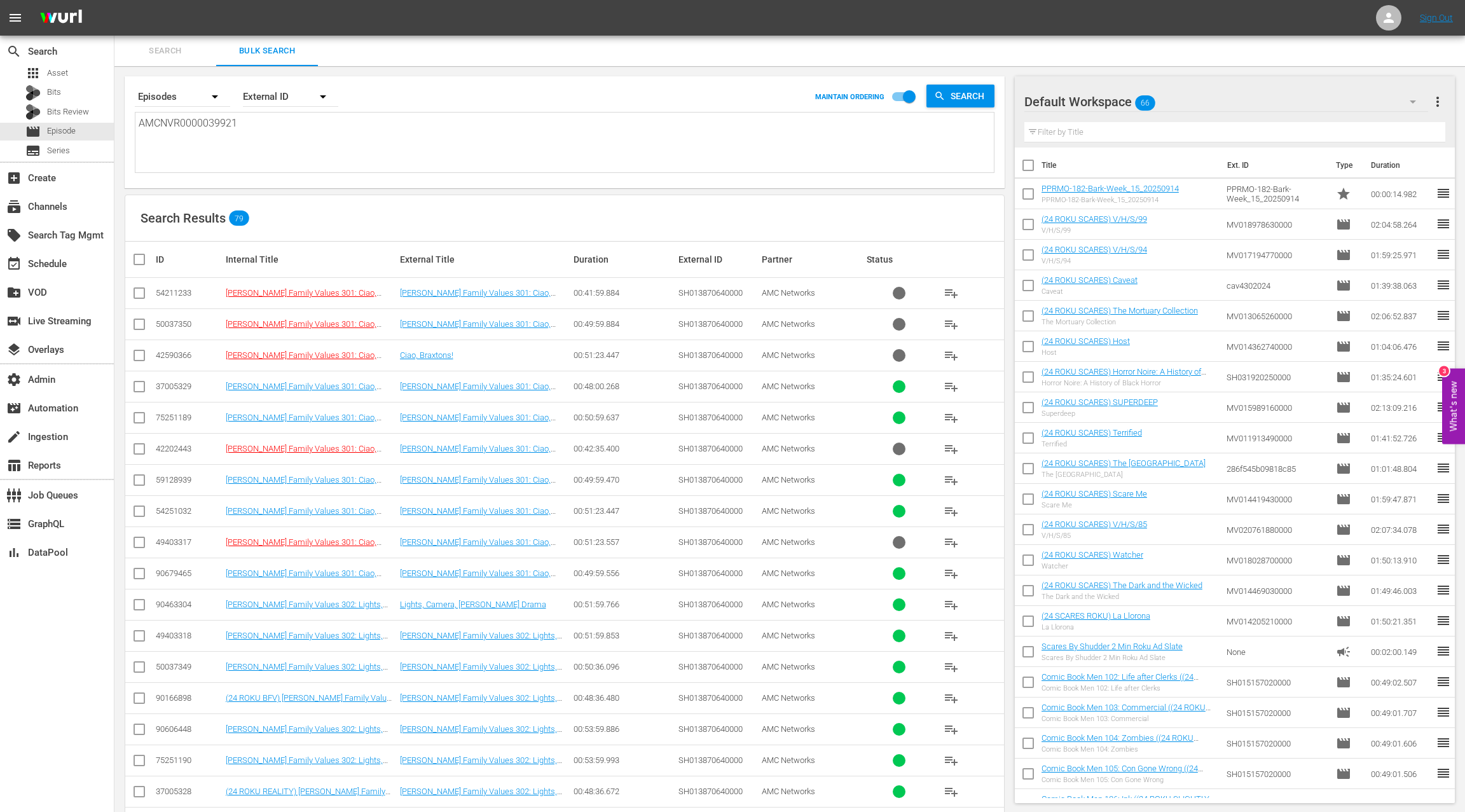
scroll to position [0, 0]
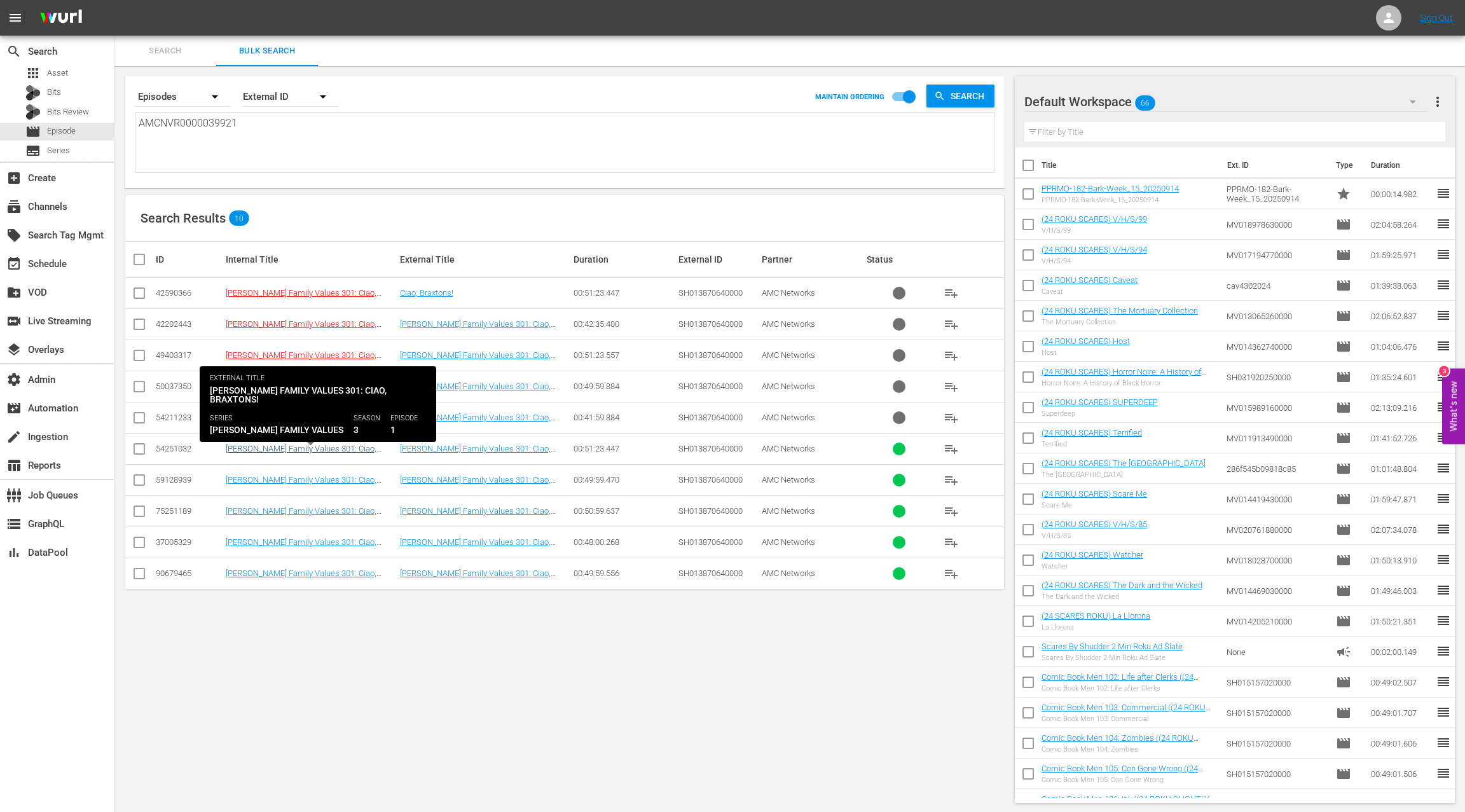
type textarea "AMCNVR0000039921"
click at [292, 451] on link "Braxton Family Values 301: Ciao, Braxtons! ((24 ROKU REALITY) Braxton Family Va…" at bounding box center [306, 463] width 159 height 38
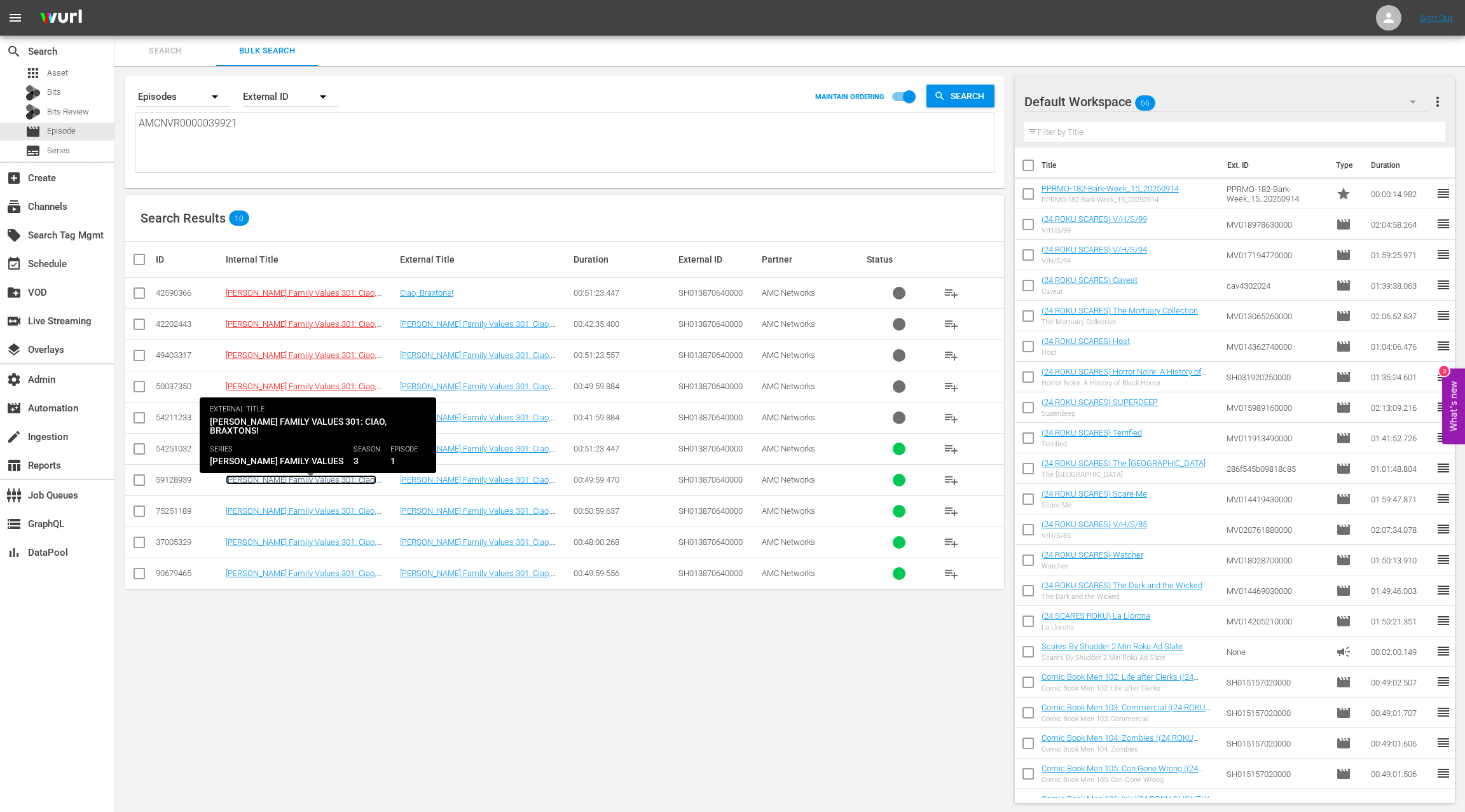
click at [339, 480] on link "Braxton Family Values 301: Ciao, Braxtons! (Braxton Family Values 301: Ciao, Br…" at bounding box center [311, 493] width 169 height 38
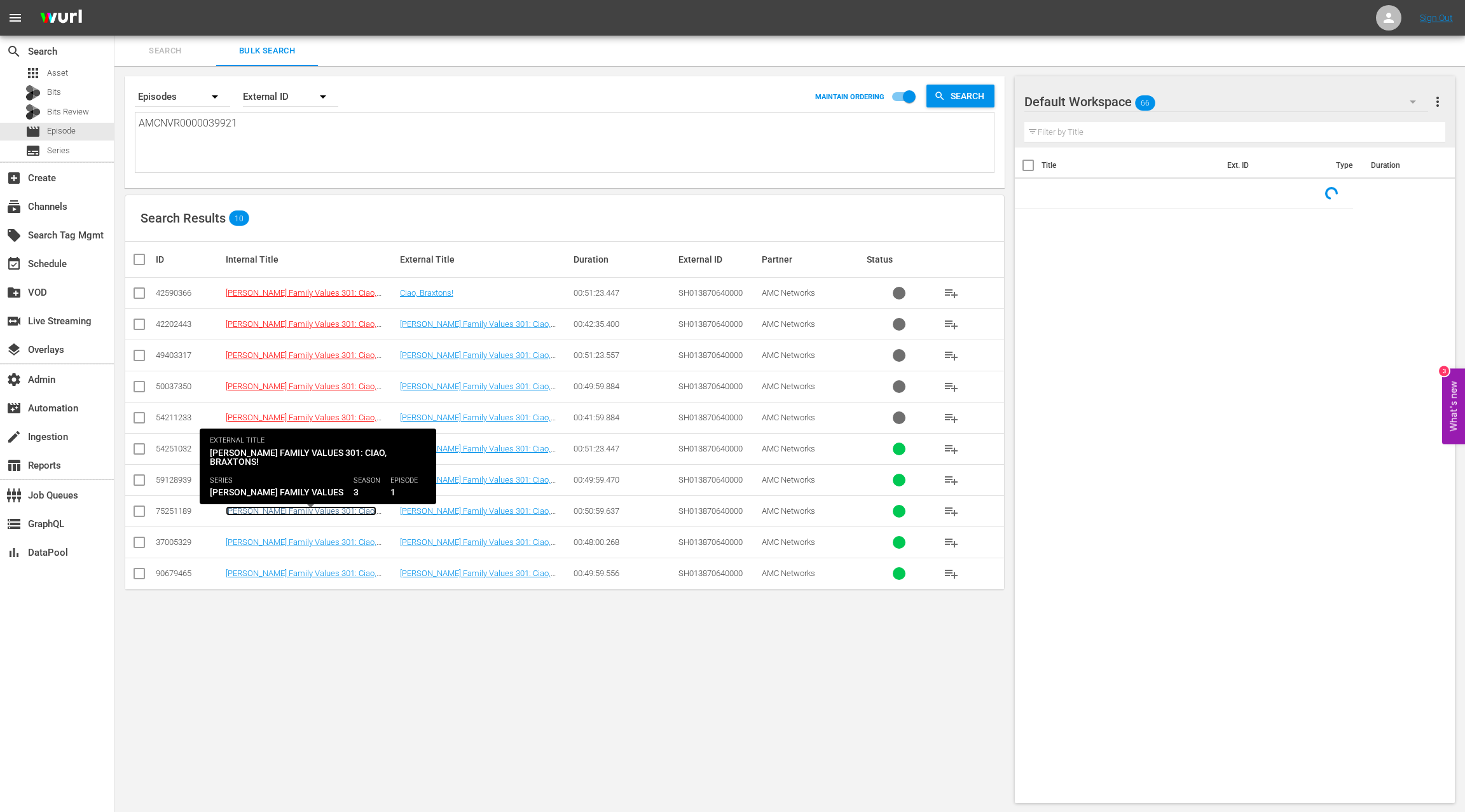
click at [317, 508] on link "Braxton Family Values 301: Ciao, Braxtons! ((24 ROKU REALITY) Braxton Family Va…" at bounding box center [303, 529] width 155 height 47
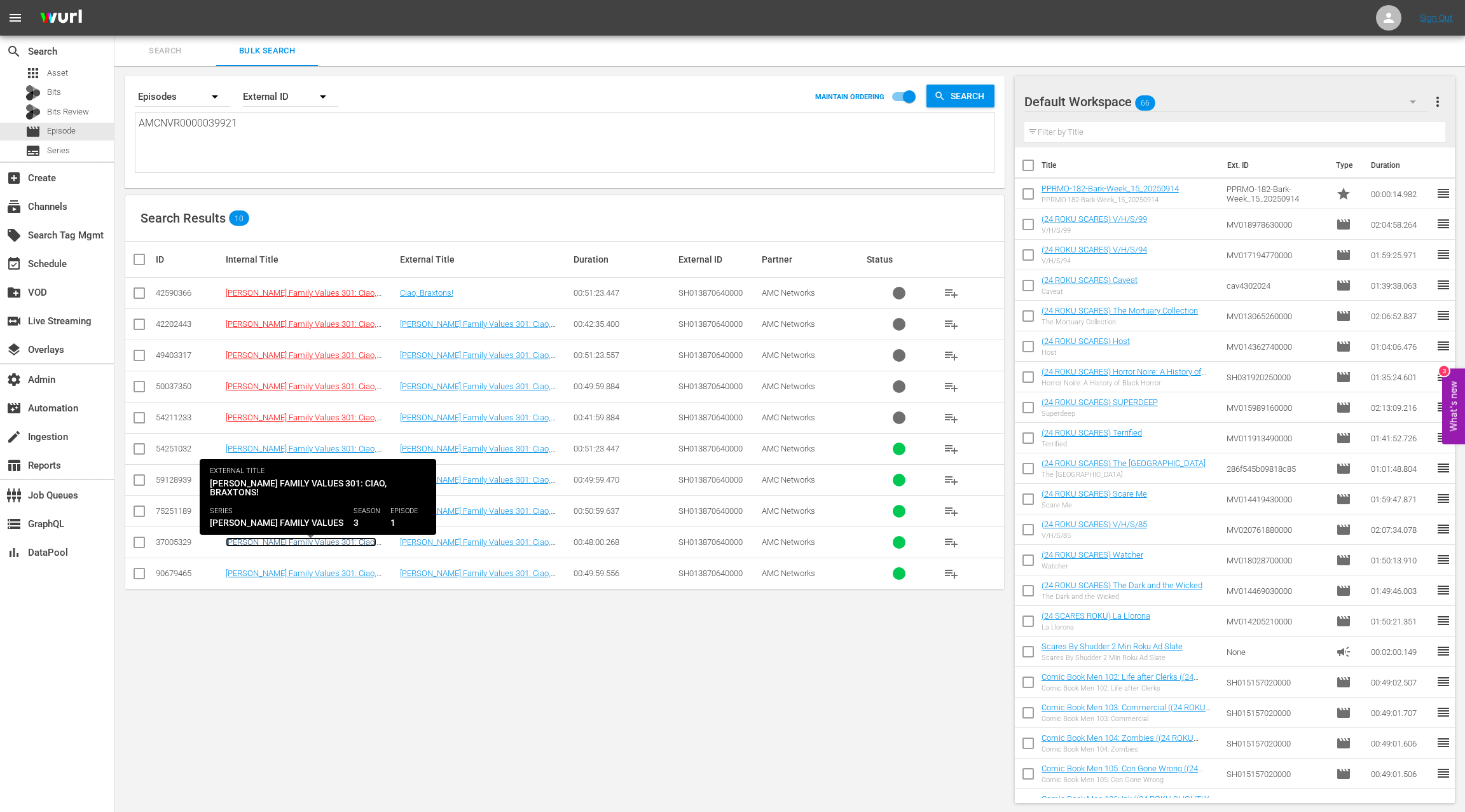
click at [343, 540] on link "Braxton Family Values 301: Ciao, Braxtons!" at bounding box center [301, 546] width 151 height 19
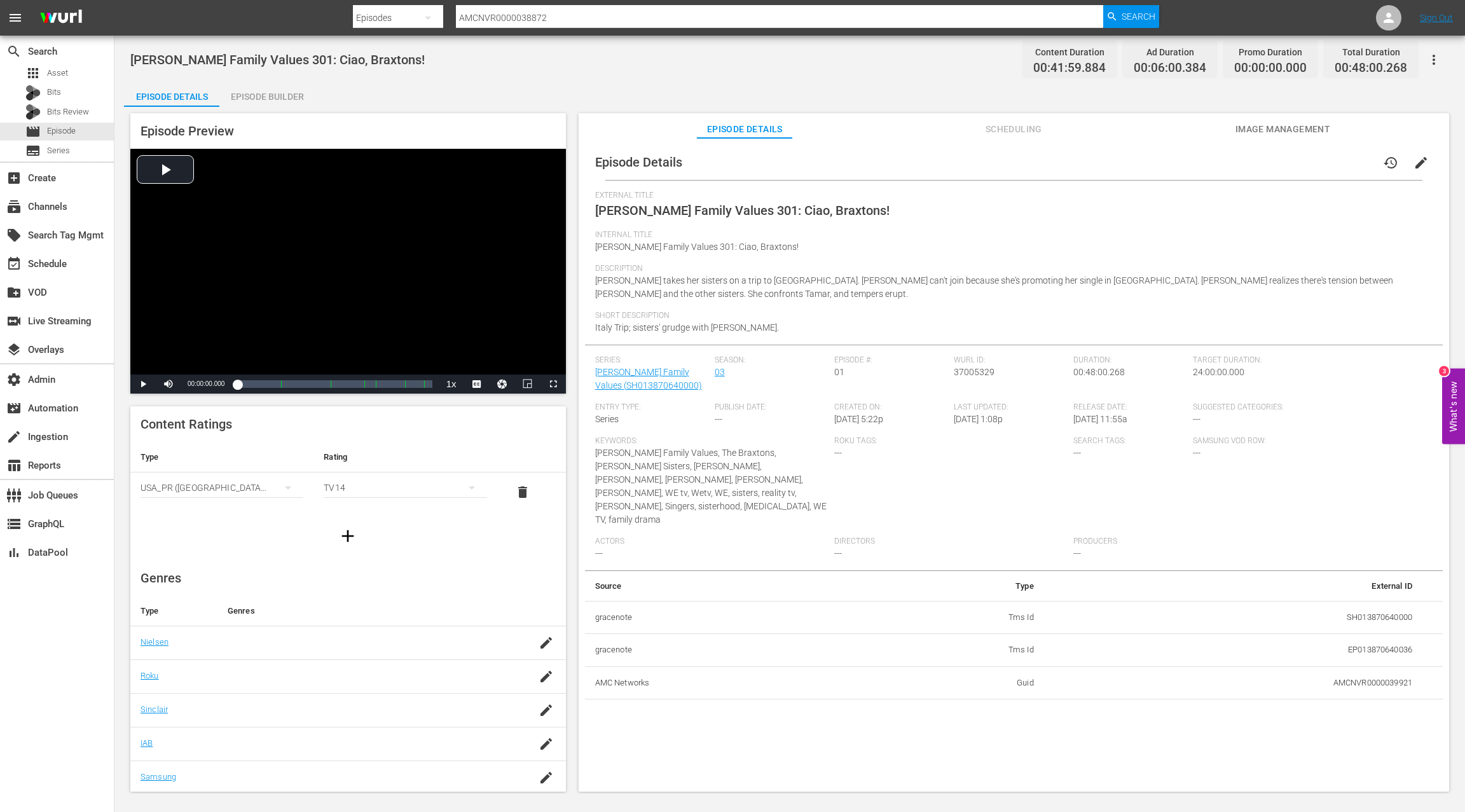
drag, startPoint x: 284, startPoint y: 95, endPoint x: 302, endPoint y: 99, distance: 18.4
click at [284, 95] on div "Episode Builder" at bounding box center [267, 96] width 96 height 30
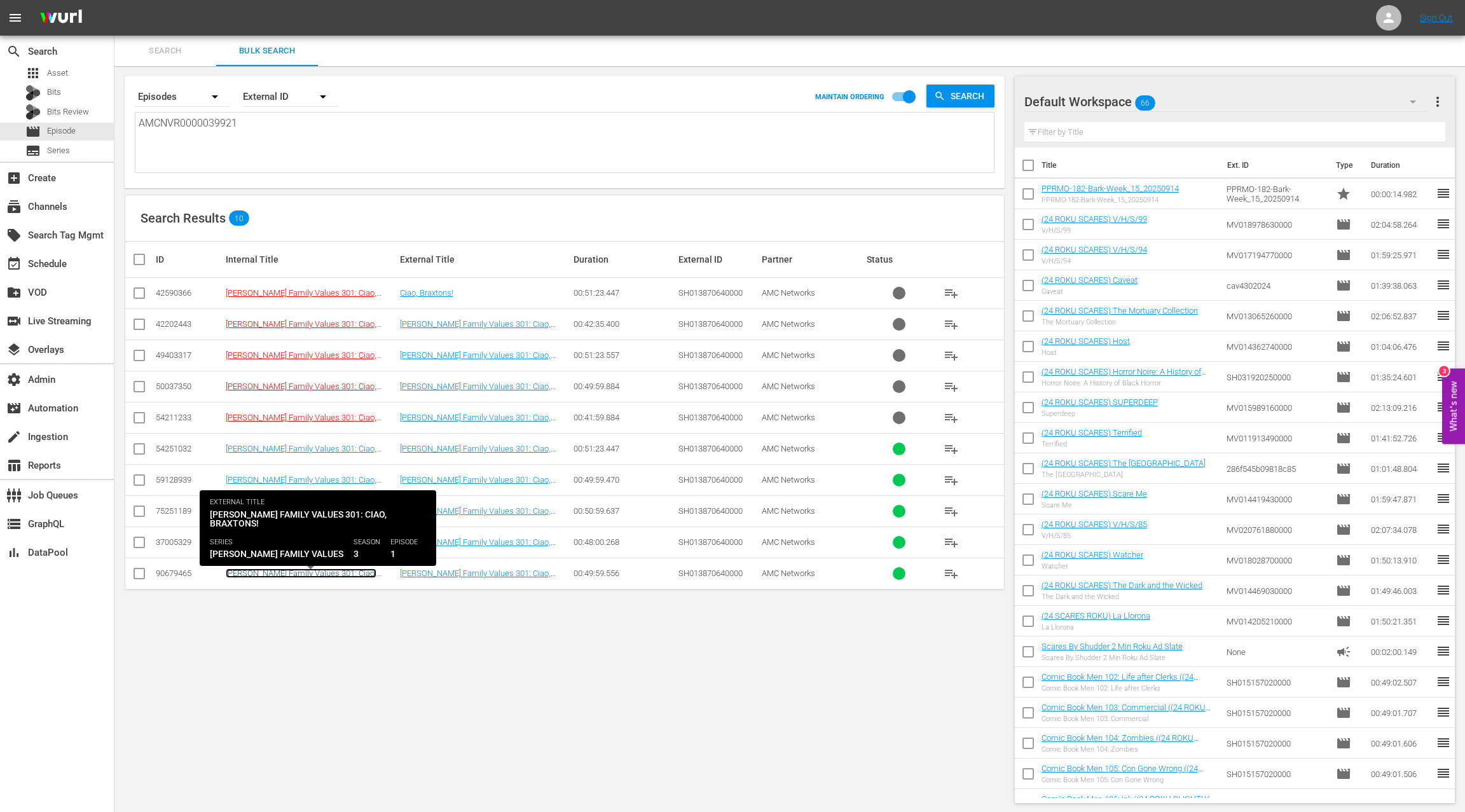
click at [301, 572] on link "Braxton Family Values 301: Ciao, Braxtons! ((24 ROKU BFV) Braxton Family Values…" at bounding box center [303, 587] width 155 height 38
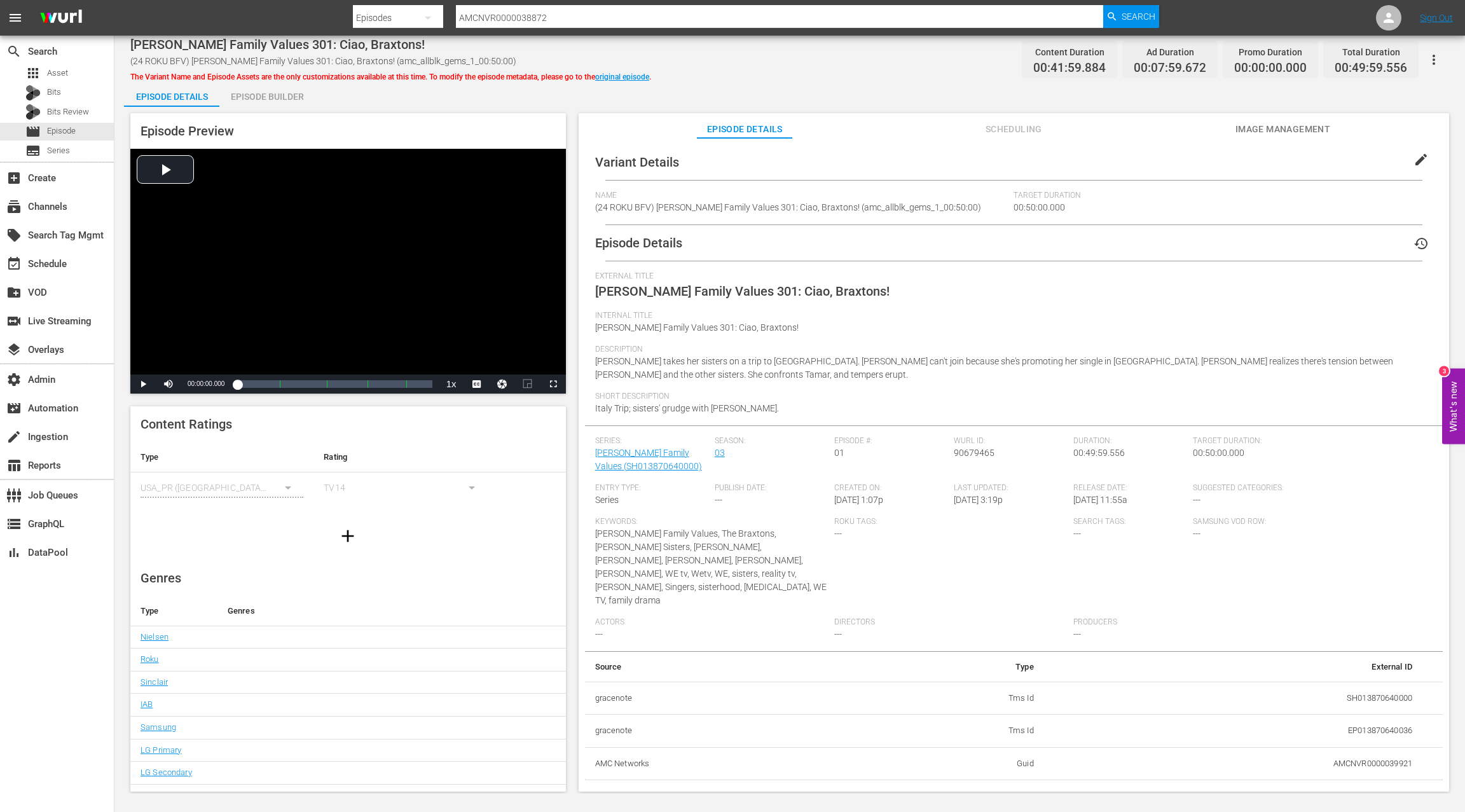
click at [283, 102] on div "Episode Builder" at bounding box center [267, 96] width 96 height 30
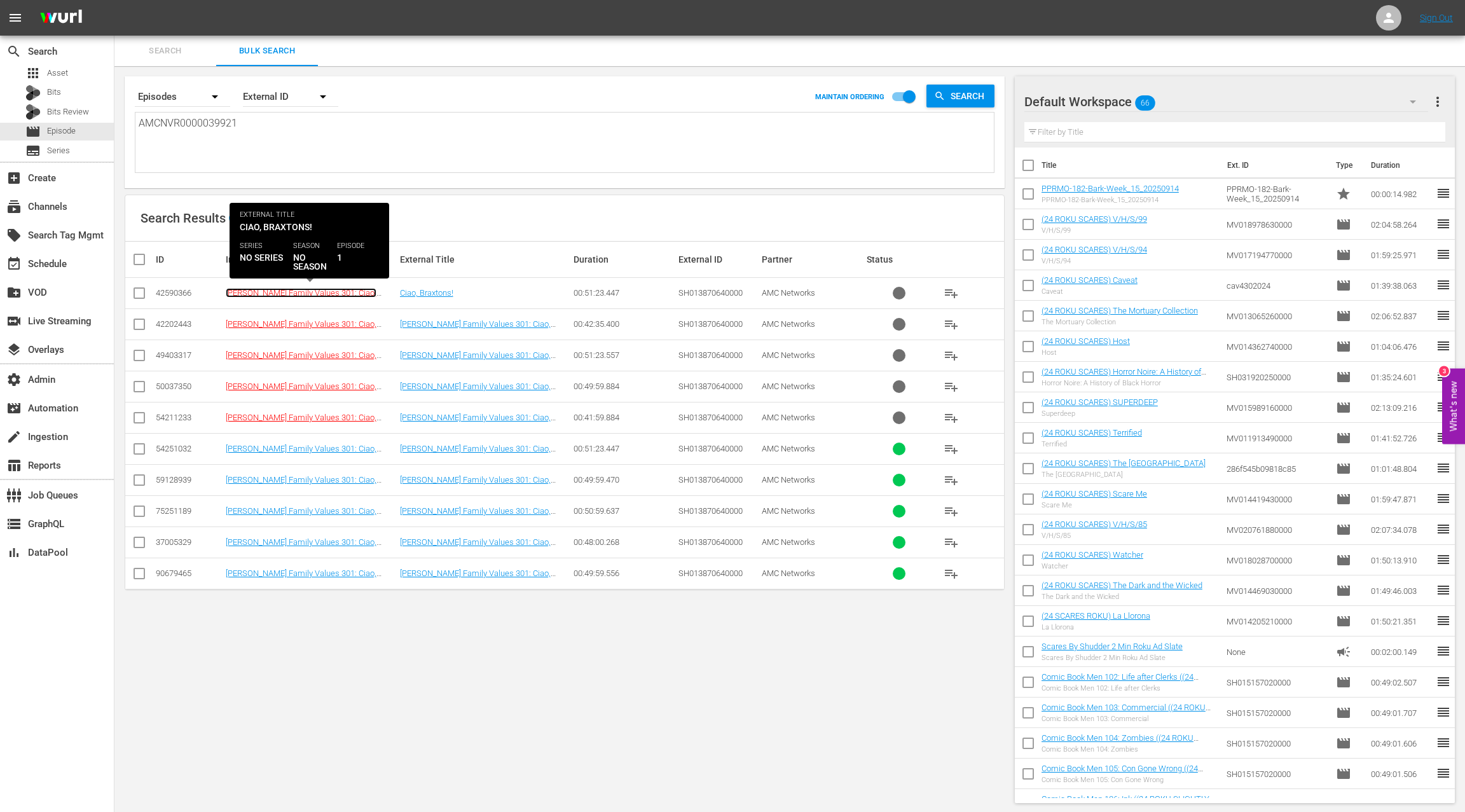
click at [355, 294] on link "Braxton Family Values 301: Ciao, Braxtons!" at bounding box center [301, 297] width 151 height 19
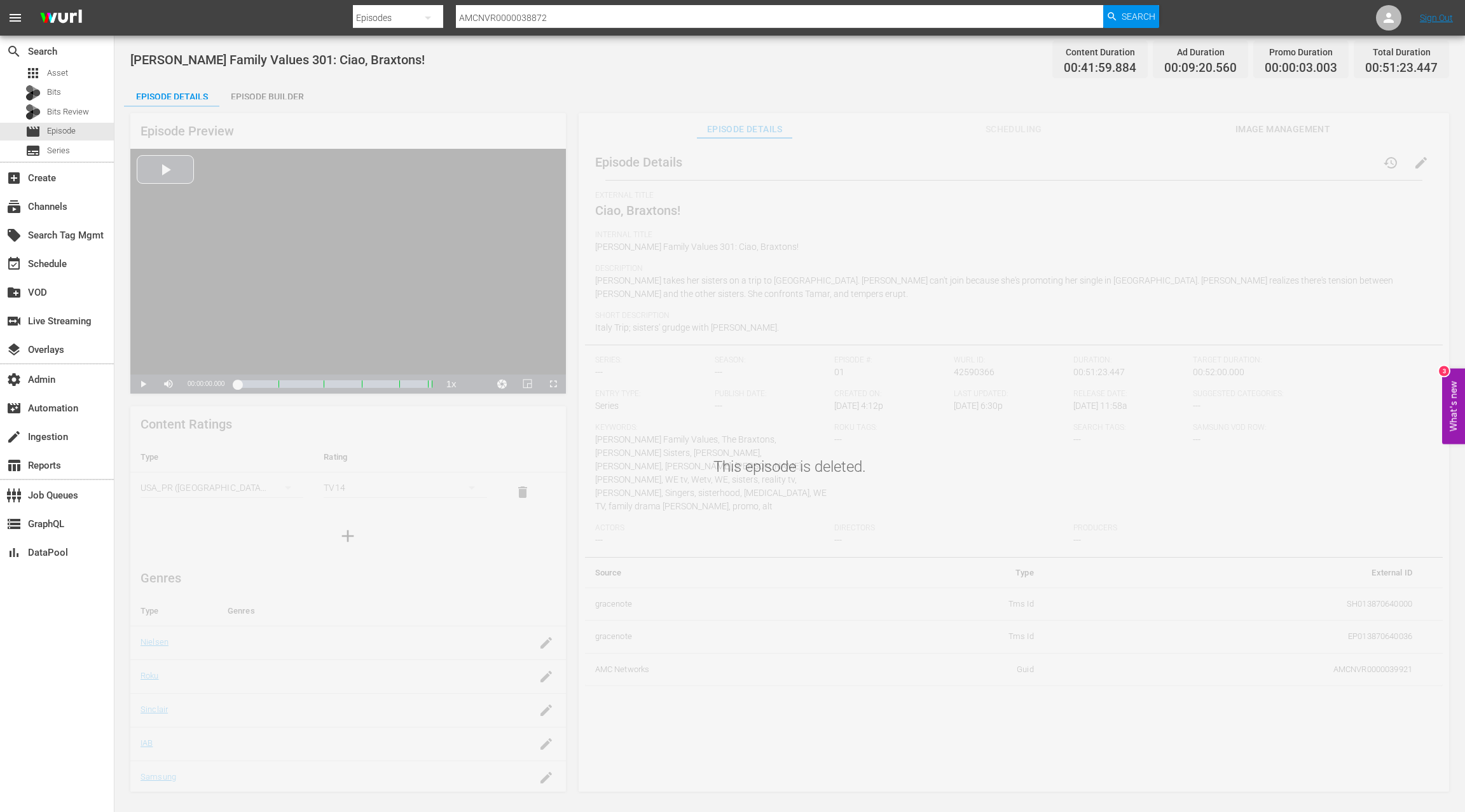
click at [276, 101] on div "This episode is deleted." at bounding box center [790, 446] width 1351 height 694
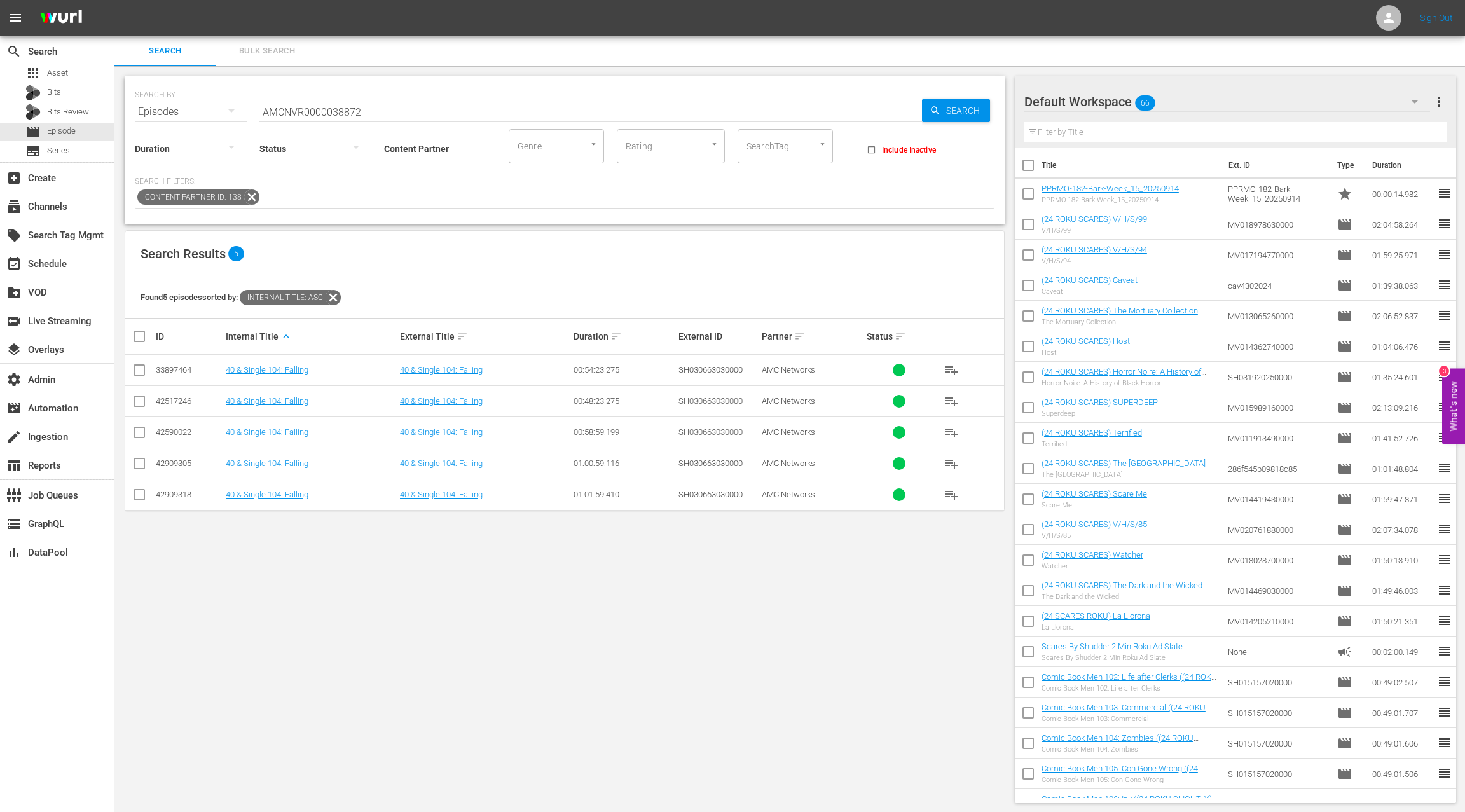
click at [263, 58] on button "Bulk Search" at bounding box center [267, 51] width 102 height 30
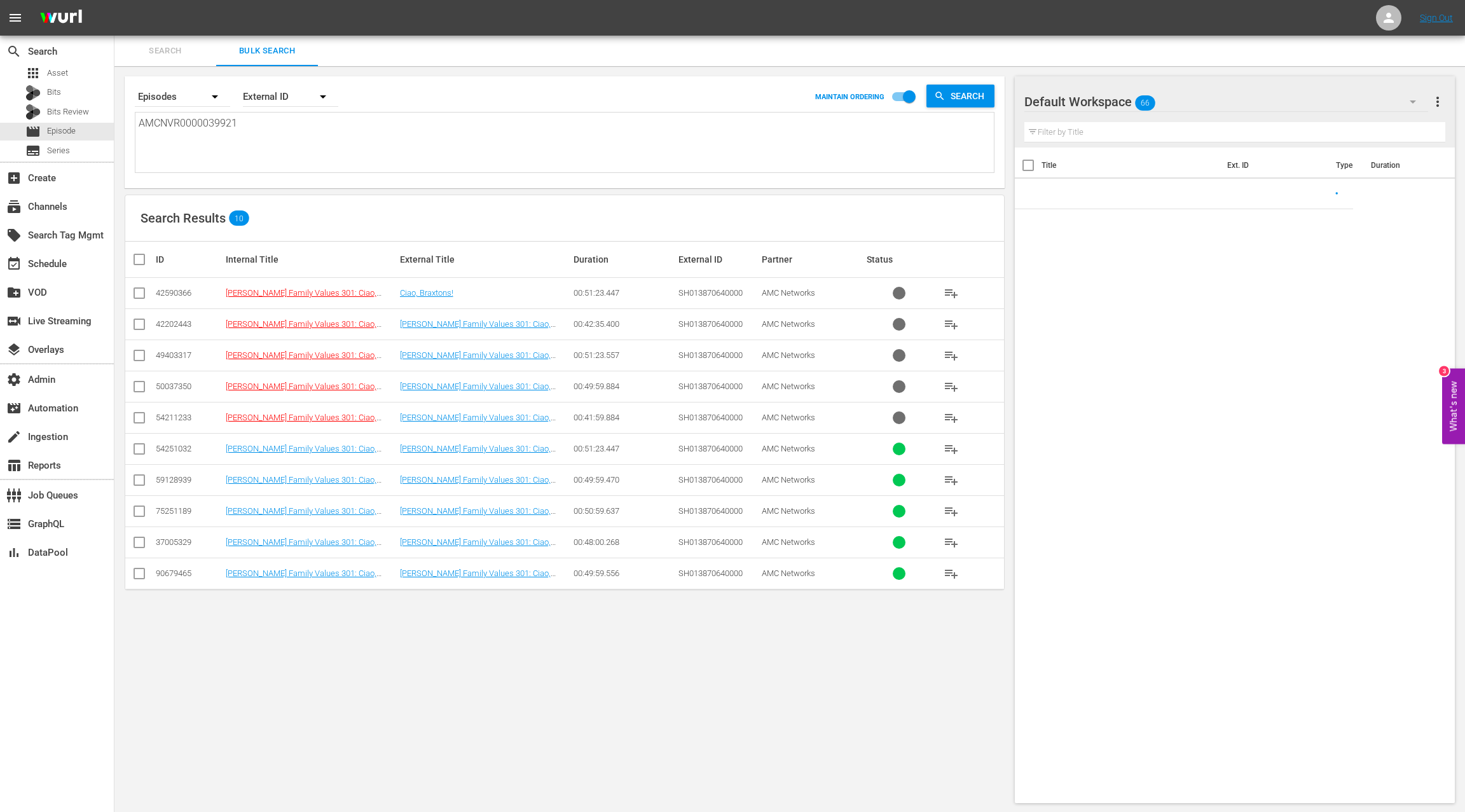
click at [198, 125] on textarea "AMCNVR0000039921" at bounding box center [566, 145] width 856 height 58
paste textarea "AMCNVR0000039922 AMCNVR0000039923 AMCNVR0000039924 AMCNVR0000039925 AMCNVR00000…"
type textarea "AMCNVR0000039921 AMCNVR0000039922 AMCNVR0000039923 AMCNVR0000039924 AMCNVR00000…"
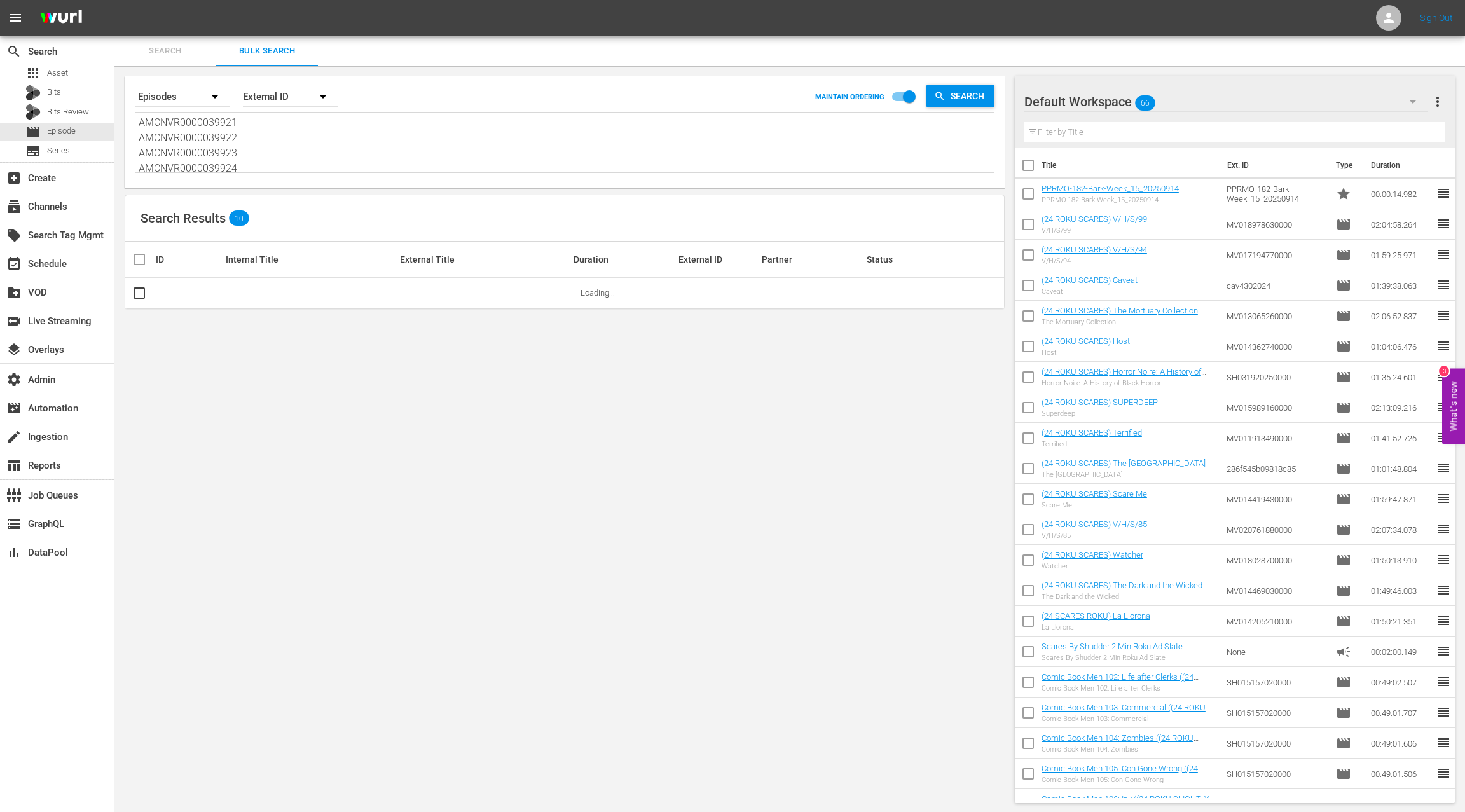
click at [199, 127] on textarea "AMCNVR0000039921 AMCNVR0000039922 AMCNVR0000039923 AMCNVR0000039924 AMCNVR00000…" at bounding box center [566, 144] width 856 height 58
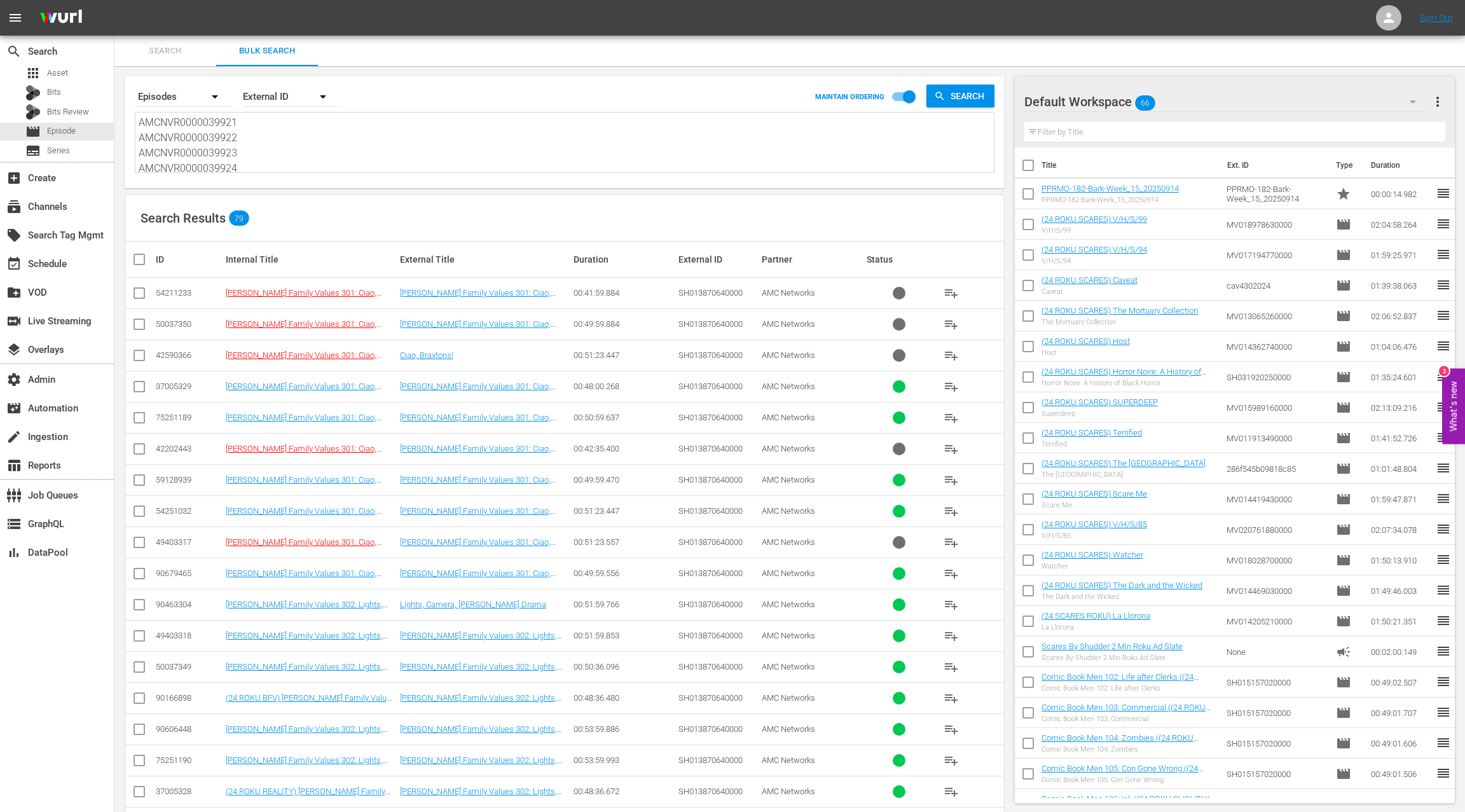
click at [199, 127] on textarea "AMCNVR0000039921 AMCNVR0000039922 AMCNVR0000039923 AMCNVR0000039924 AMCNVR00000…" at bounding box center [566, 144] width 856 height 58
type textarea "AMCNVR0000039922 AMCNVR0000039923 AMCNVR0000039924 AMCNVR0000039925 AMCNVR00000…"
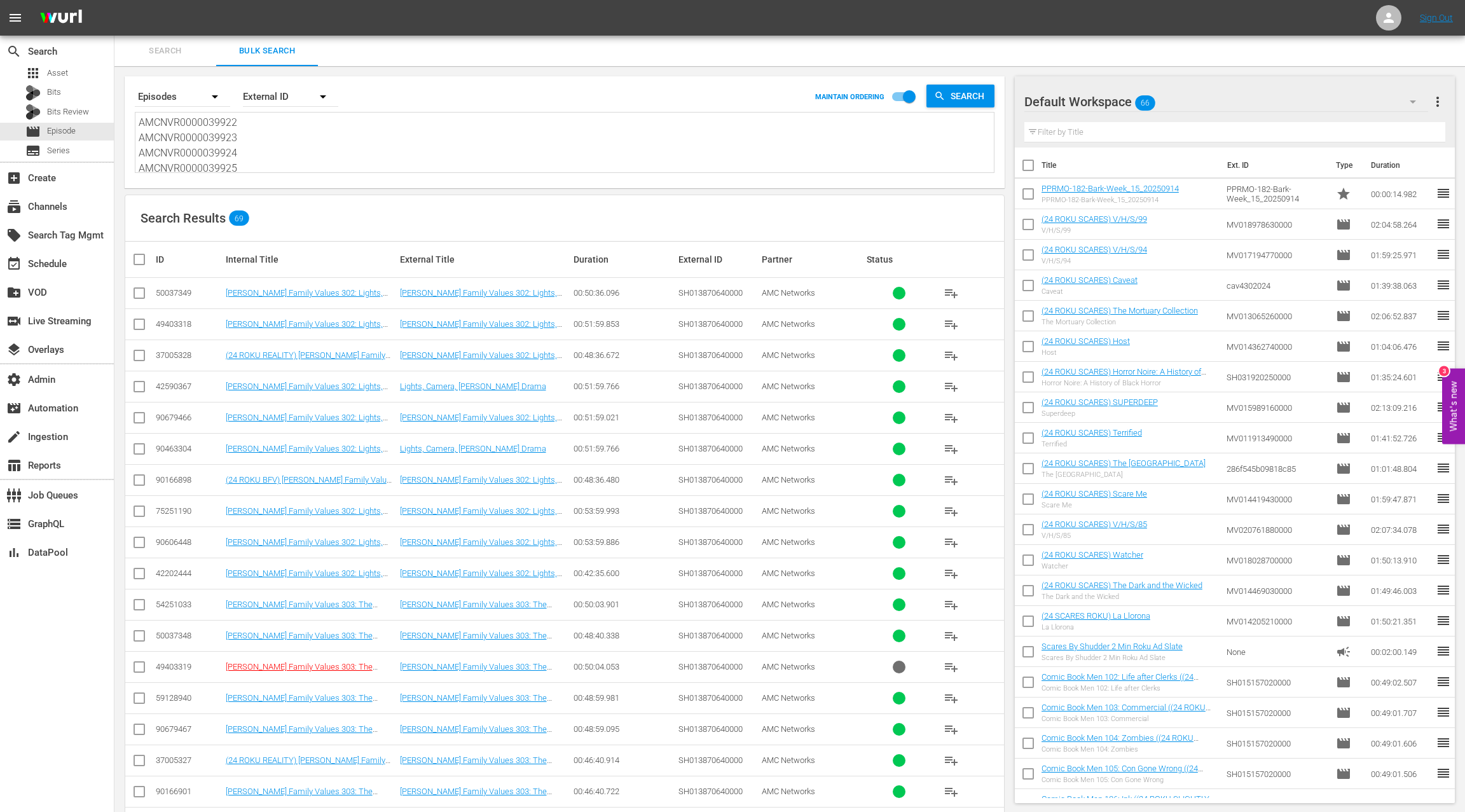
scroll to position [1, 0]
click at [201, 154] on textarea "AMCNVR0000039922 AMCNVR0000039923 AMCNVR0000039924 AMCNVR0000039925 AMCNVR00000…" at bounding box center [566, 143] width 856 height 58
drag, startPoint x: 201, startPoint y: 154, endPoint x: 284, endPoint y: 220, distance: 106.0
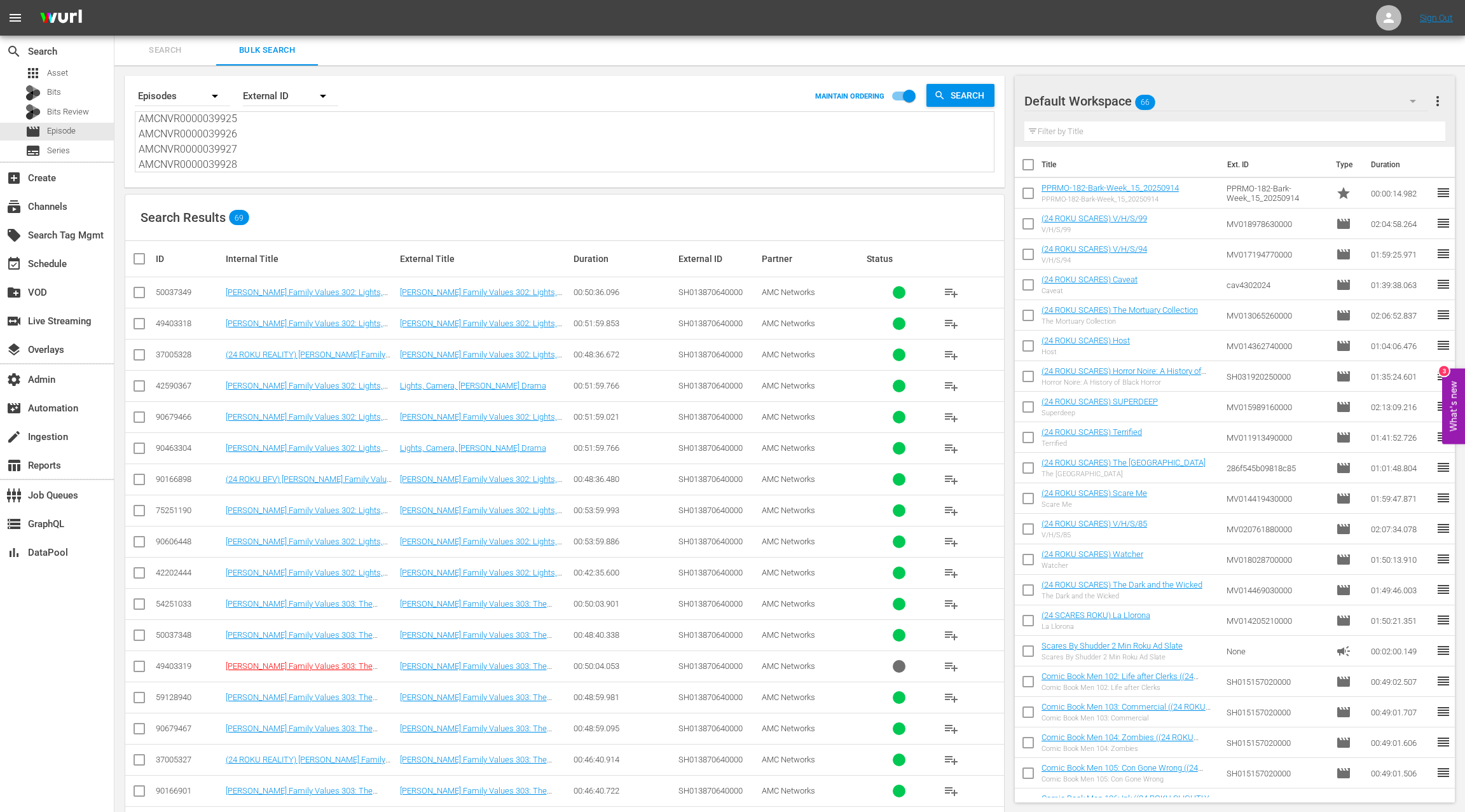
type textarea "AMCNVR0000039922"
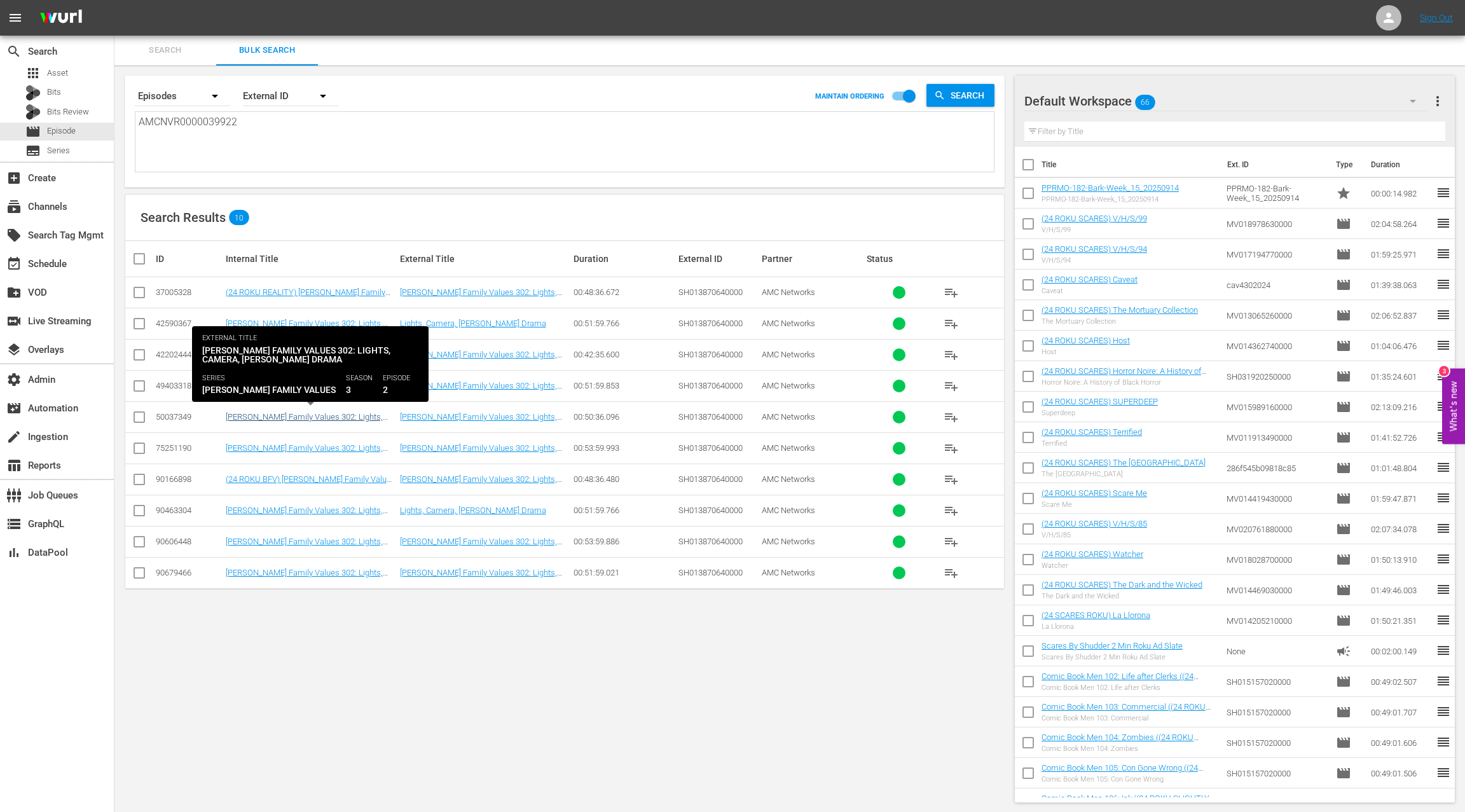
type textarea "AMCNVR0000039922"
click at [304, 414] on link "Braxton Family Values 302: Lights, Camera, Braxton Drama" at bounding box center [305, 421] width 157 height 19
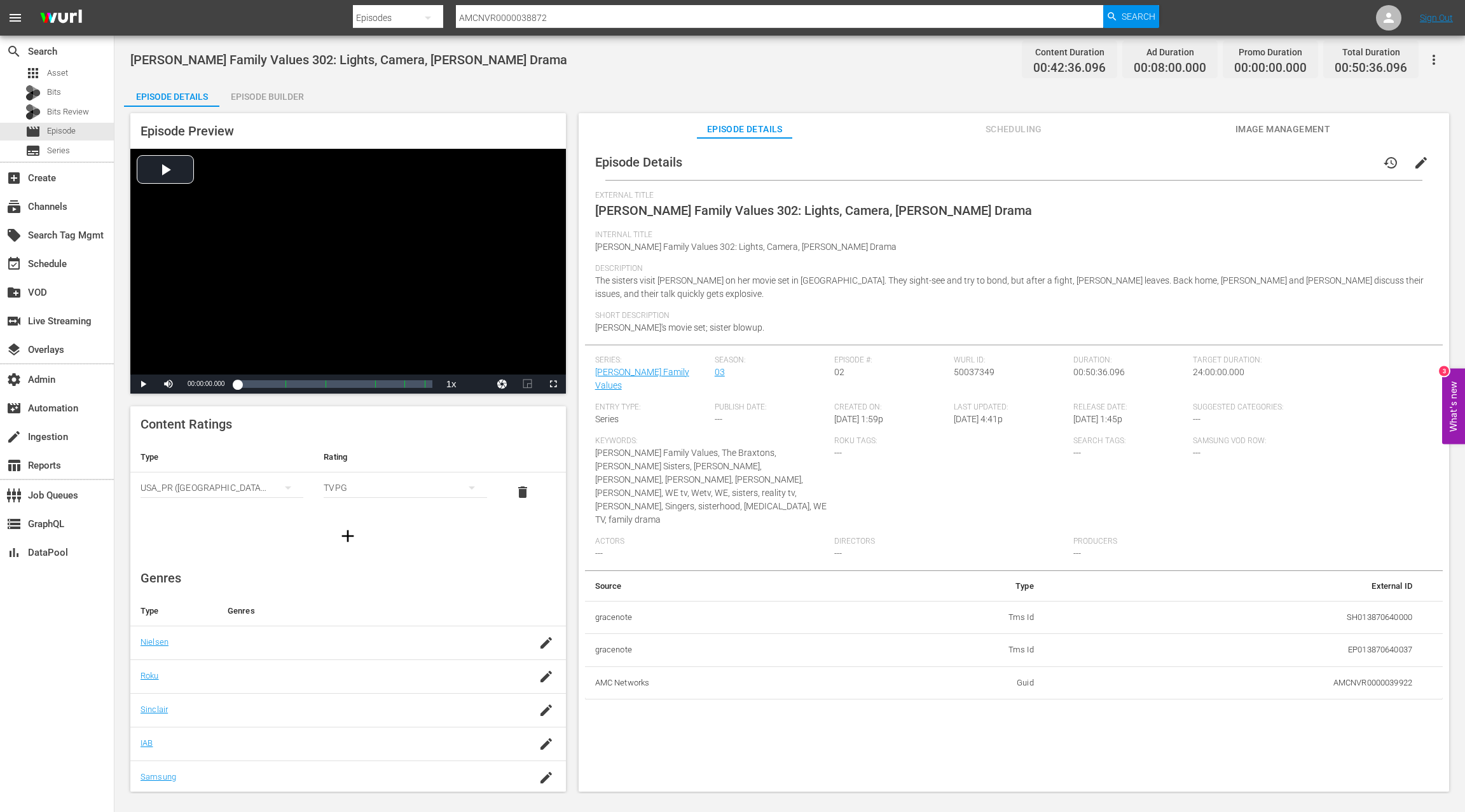
click at [275, 97] on div "Episode Builder" at bounding box center [267, 96] width 96 height 30
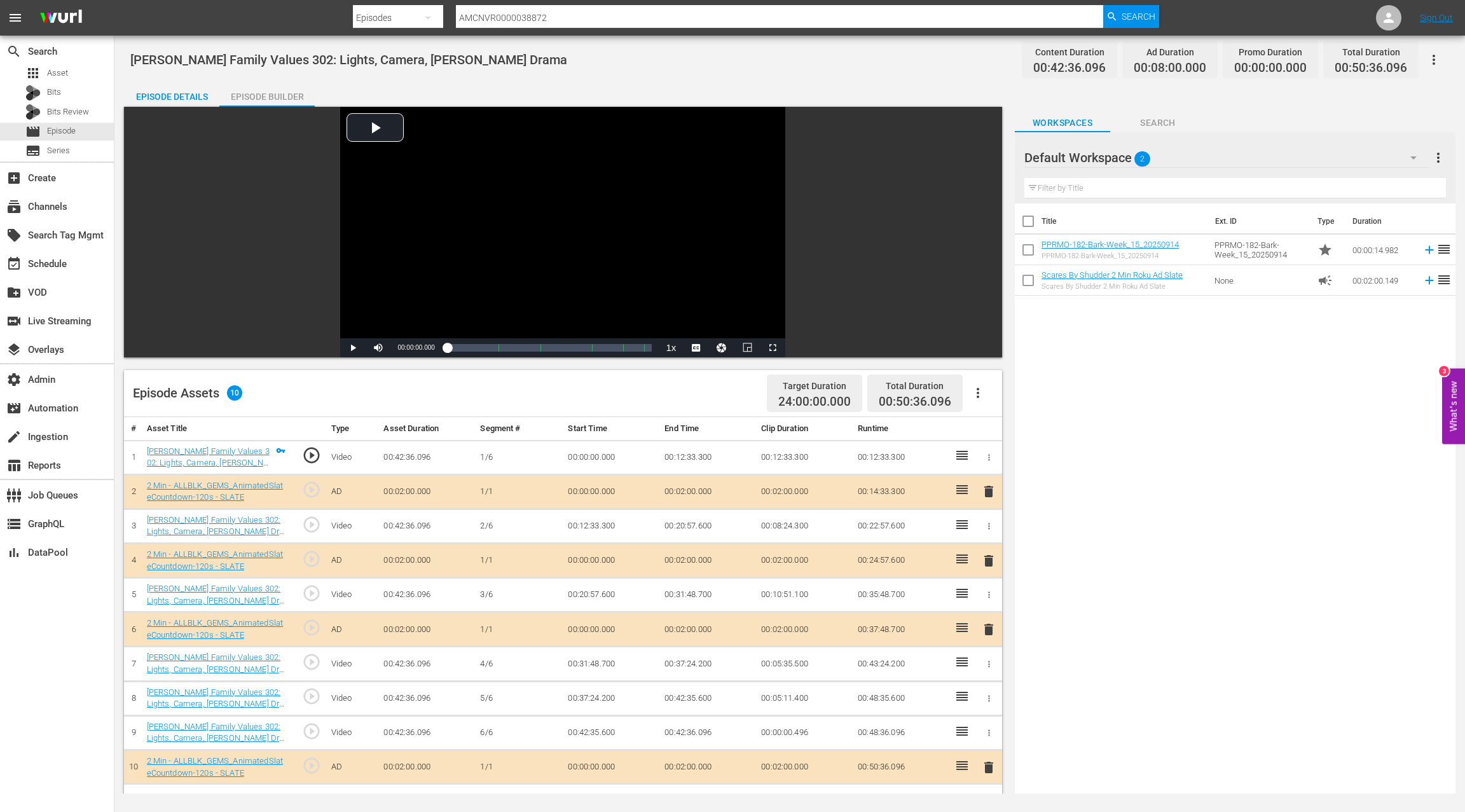
click at [185, 96] on div "Episode Details" at bounding box center [172, 96] width 96 height 30
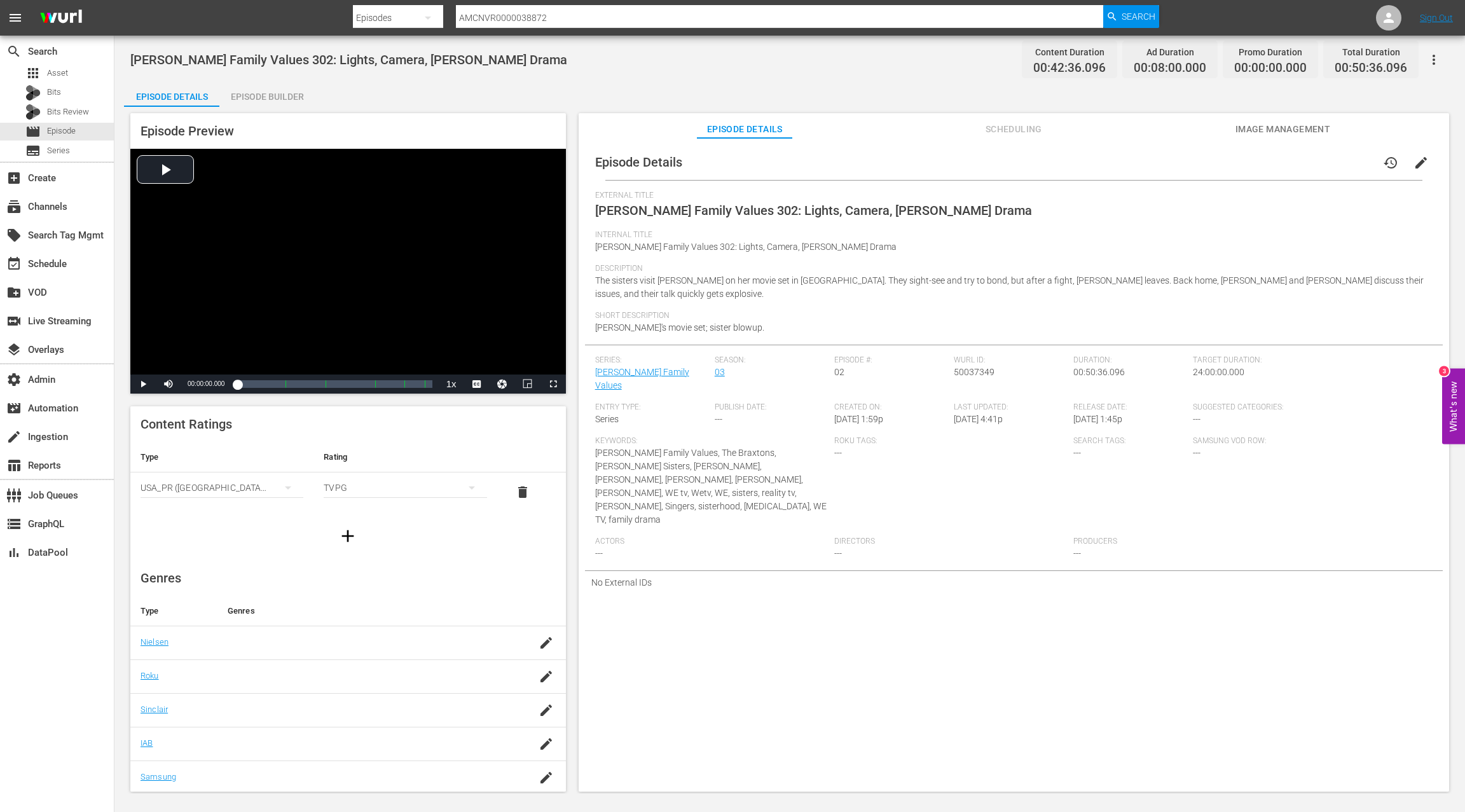
click at [974, 367] on span "50037349" at bounding box center [974, 372] width 41 height 10
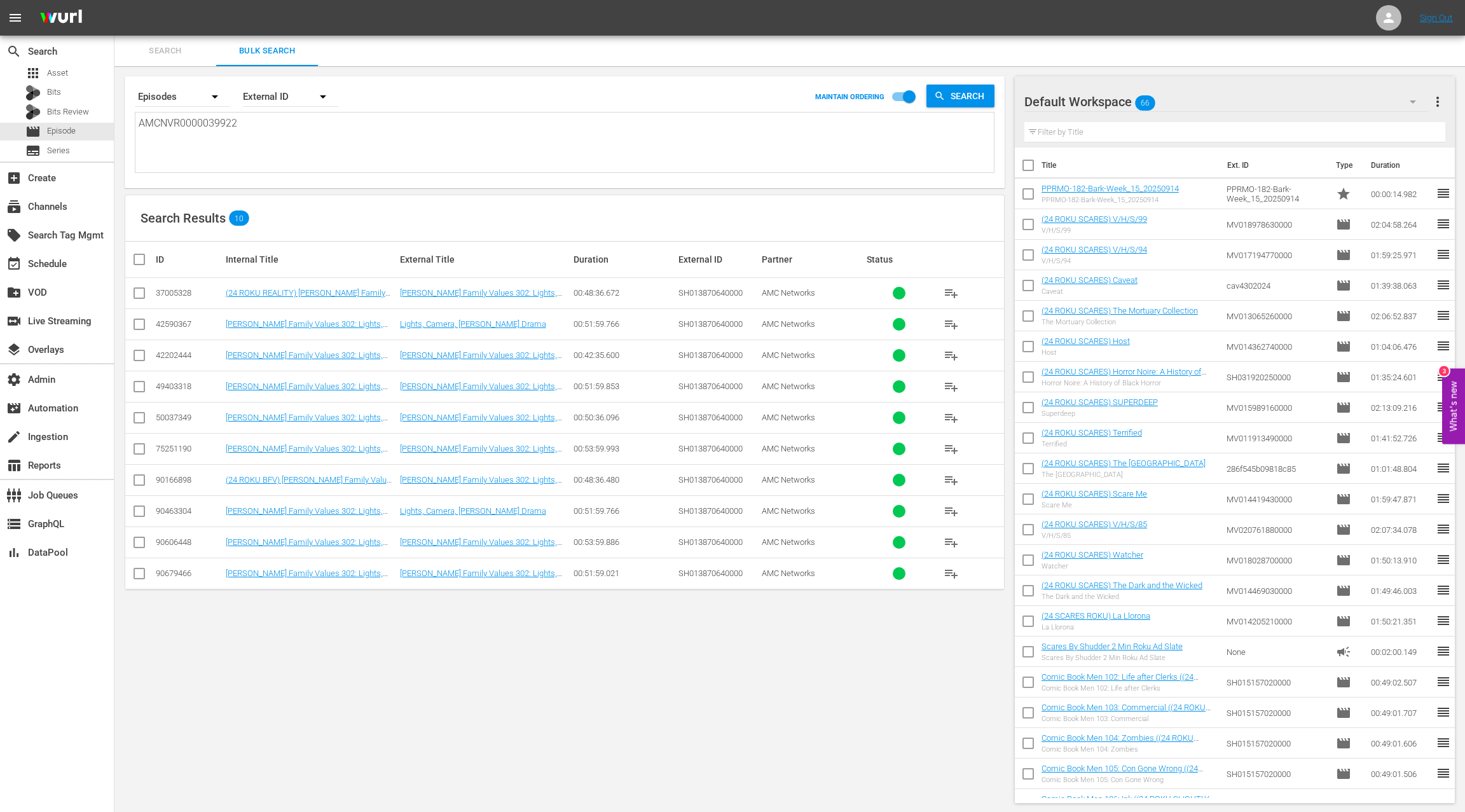
click at [179, 139] on textarea "AMCNVR0000039922" at bounding box center [566, 145] width 856 height 58
click at [181, 138] on textarea "AMCNVR0000039922" at bounding box center [566, 145] width 856 height 58
paste textarea "AMCNVR0000039923 AMCNVR0000039924 AMCNVR0000039925 AMCNVR0000039926 AMCNVR00000…"
type textarea "AMCNVRAMCNVR0000039923 AMCNVR0000039924 AMCNVR0000039925 AMCNVR0000039926 AMCNV…"
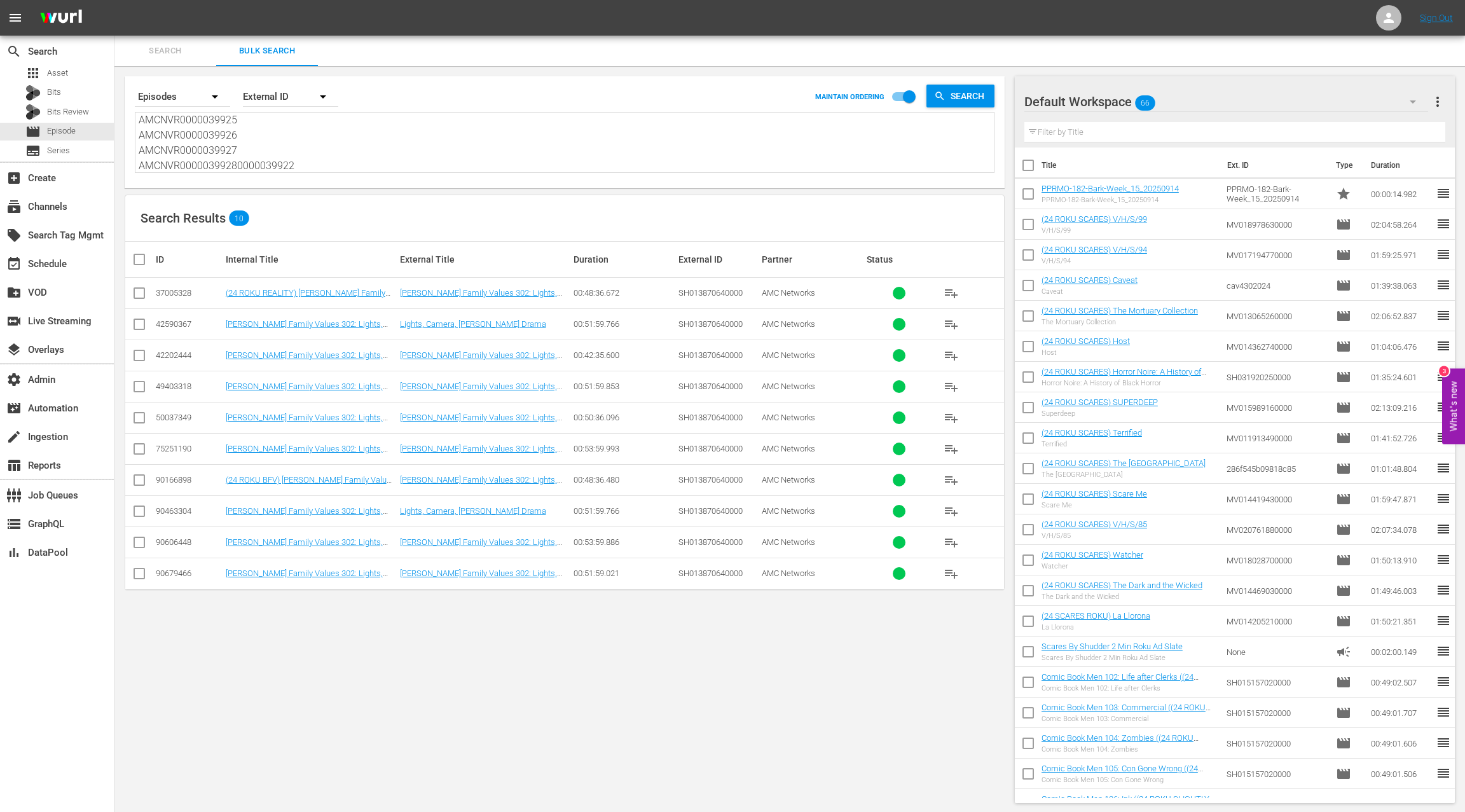
scroll to position [1, 0]
click at [213, 131] on textarea "AMCNVRAMCNVR0000039923 AMCNVR0000039924 AMCNVR0000039925 AMCNVR0000039926 AMCNV…" at bounding box center [566, 144] width 856 height 58
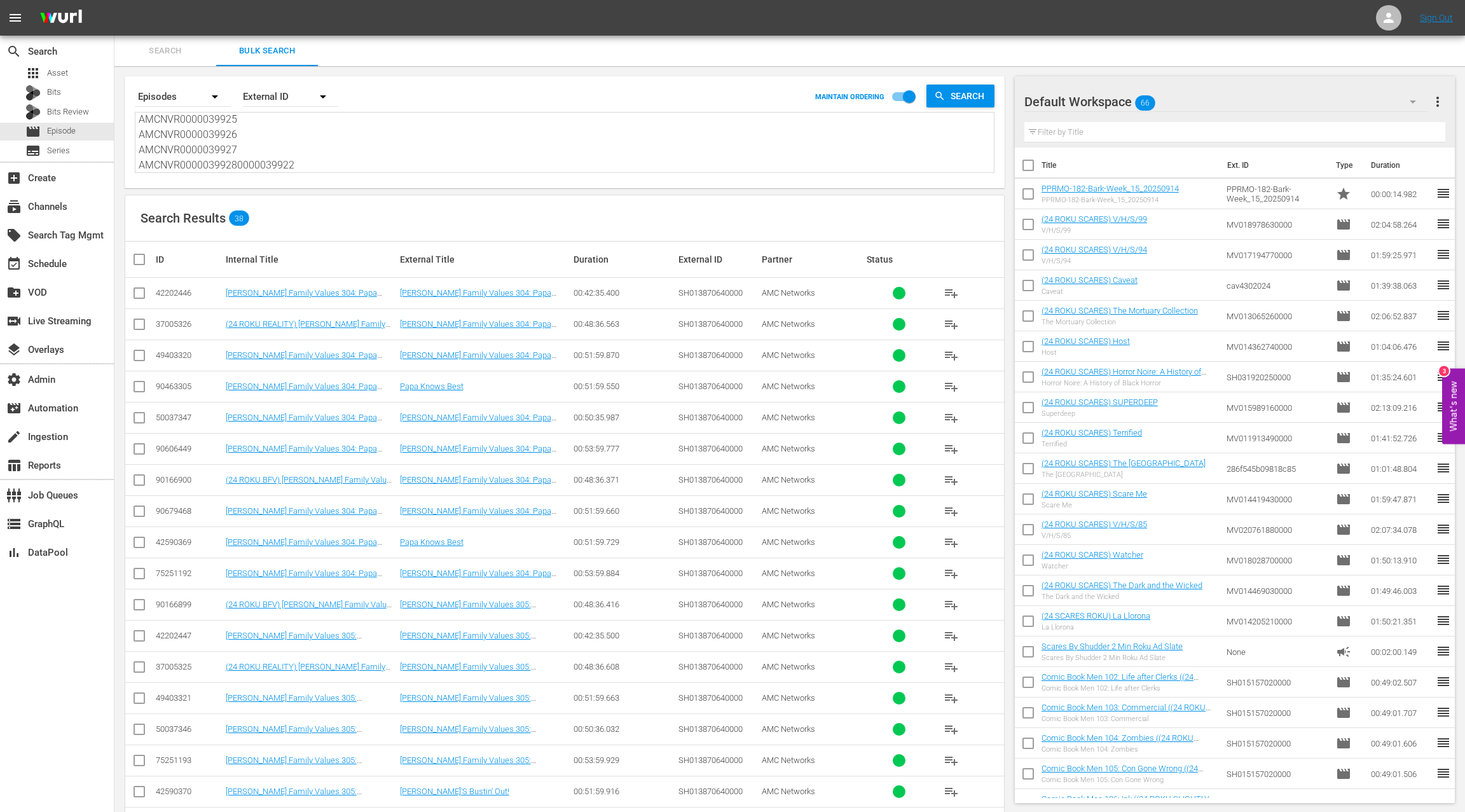
paste textarea "AMCNVR0000039923 AMCNVR0000039924 AMCNVR0000039925 AMCNVR0000039926 AMCNVR00000…"
type textarea "AMCNVR0000039923 AMCNVR0000039924 AMCNVR0000039925 AMCNVR0000039926 AMCNVR00000…"
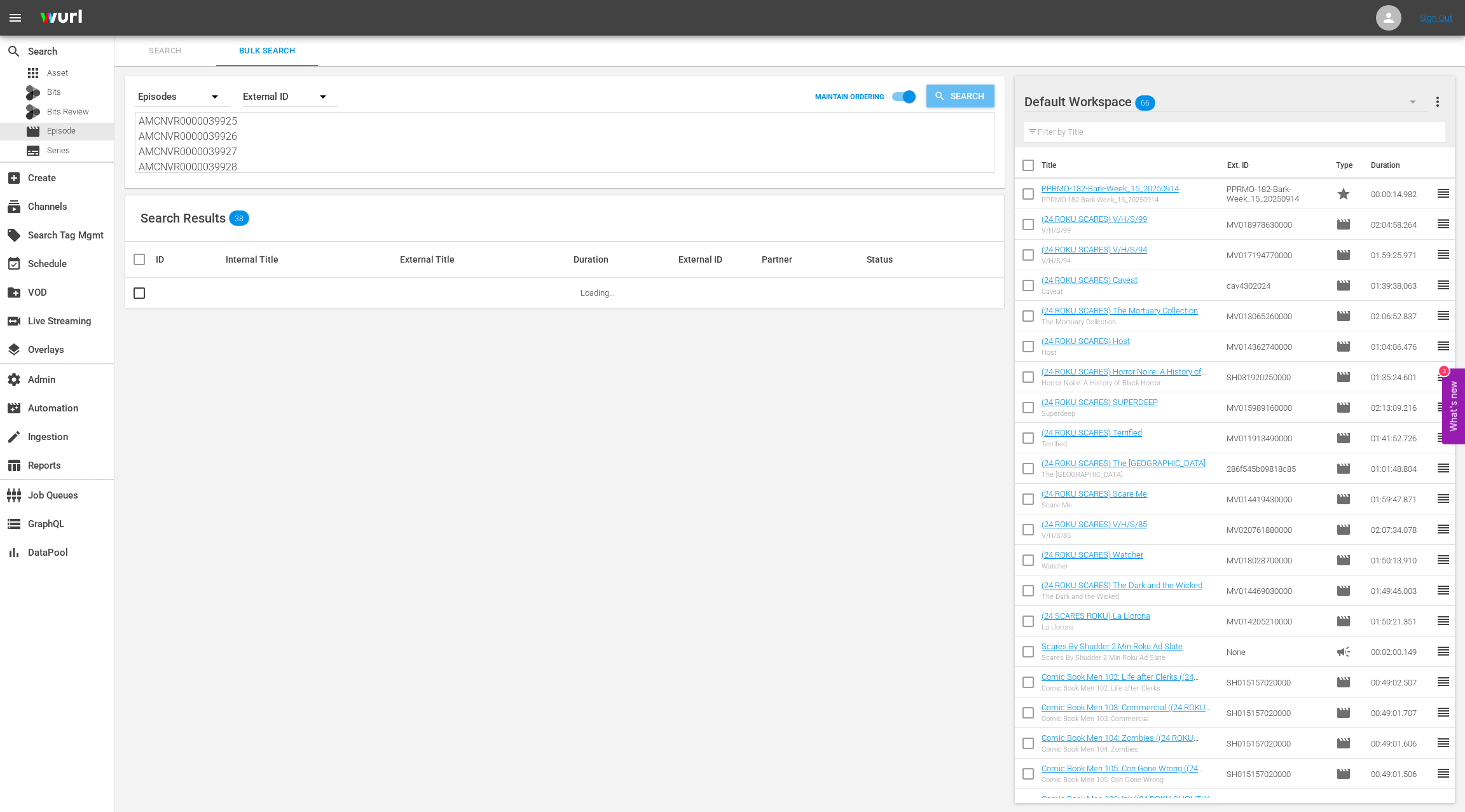
type textarea "AMCNVR0000039923 AMCNVR0000039924 AMCNVR0000039925 AMCNVR0000039926 AMCNVR00000…"
click at [962, 100] on span "Search" at bounding box center [970, 96] width 49 height 23
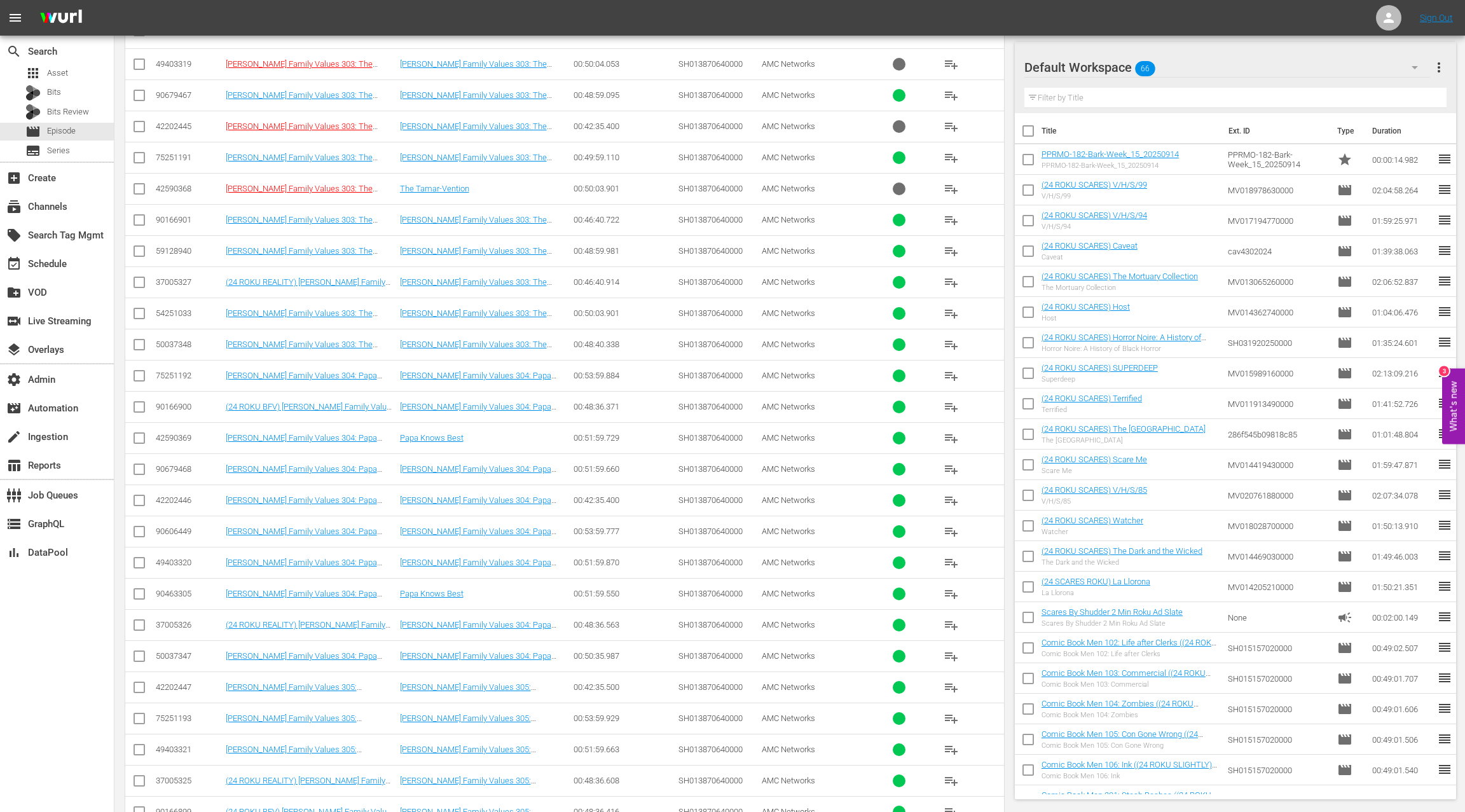
scroll to position [165, 0]
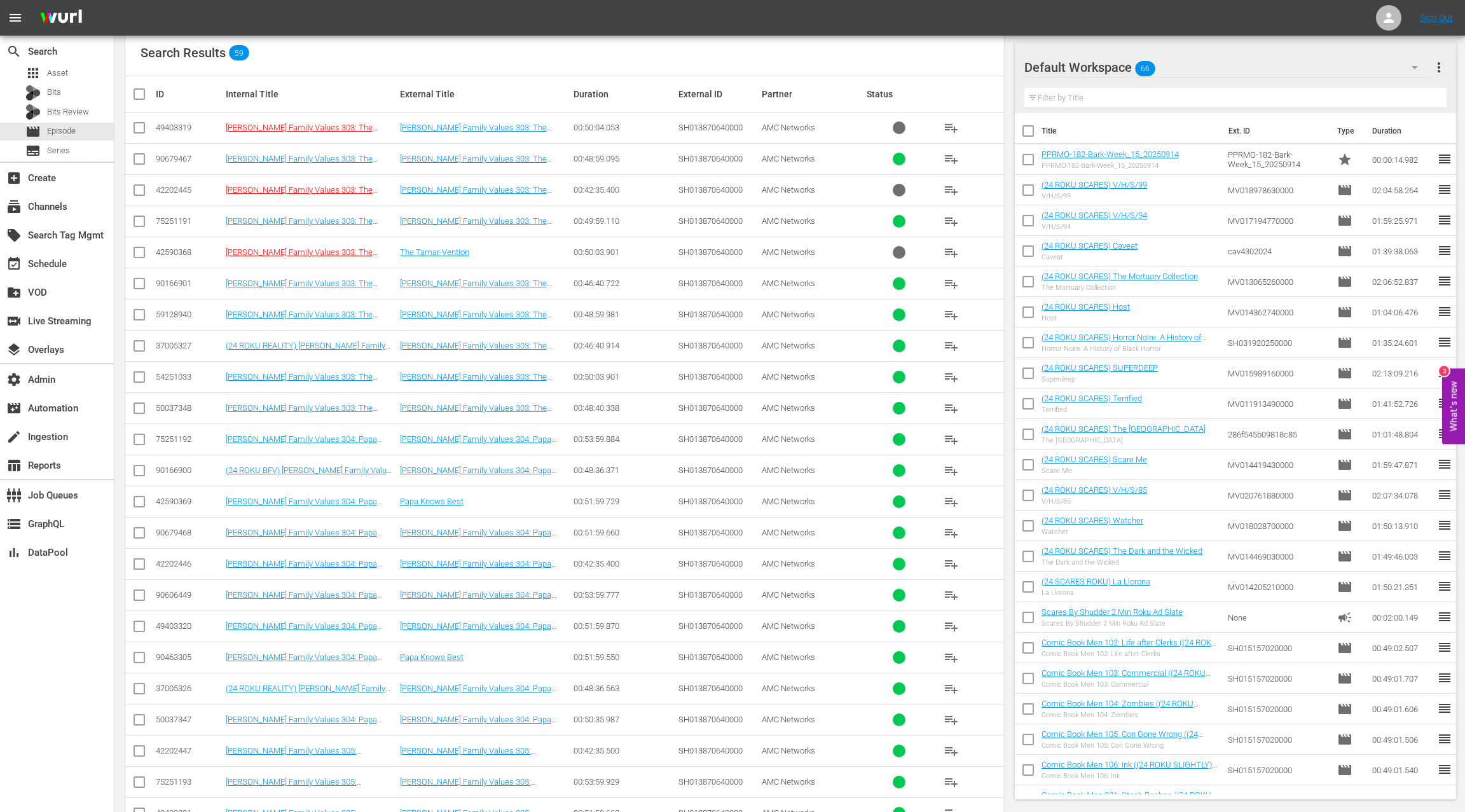
click at [168, 375] on div "54251033" at bounding box center [189, 376] width 66 height 9
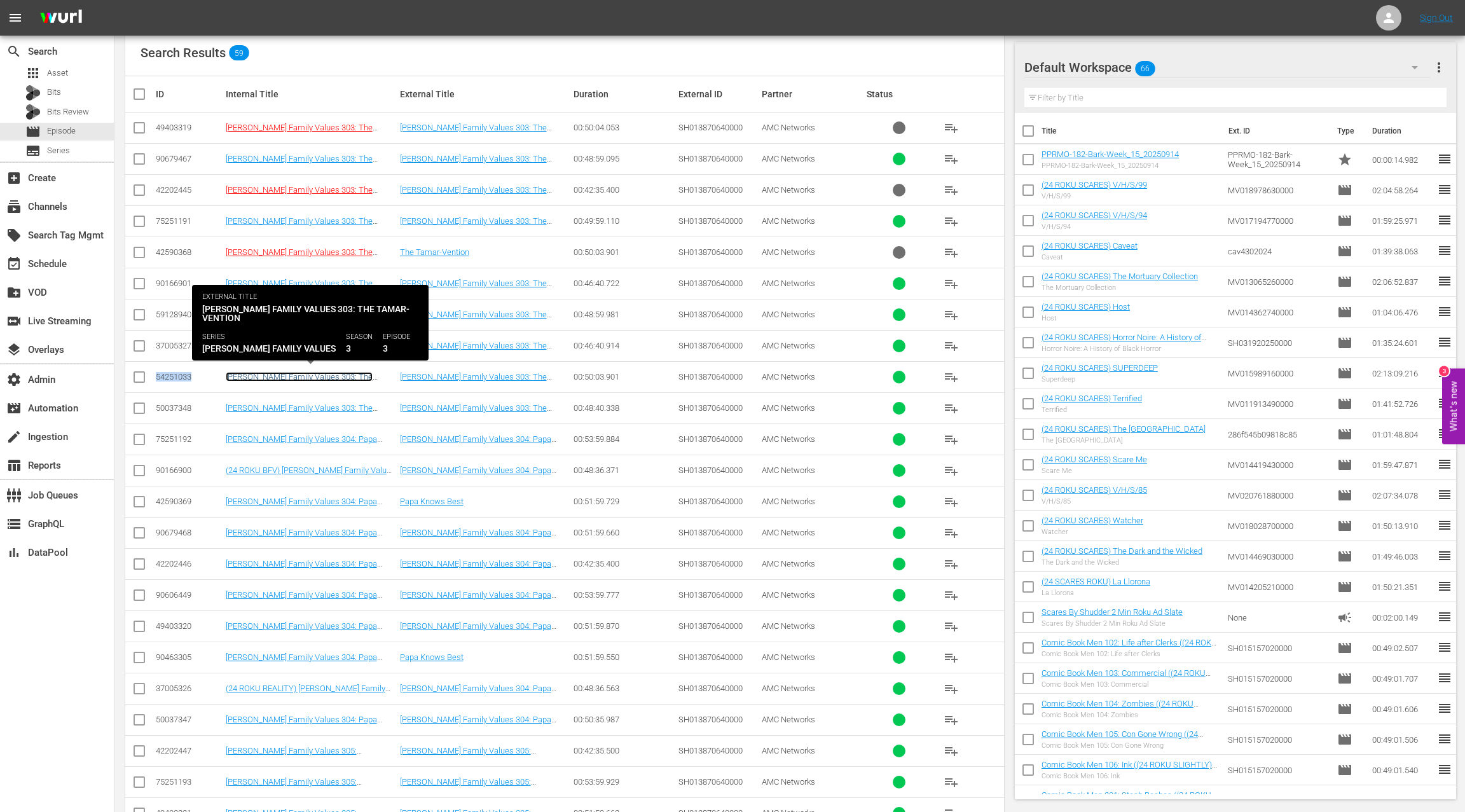
click at [261, 374] on link "Braxton Family Values 303: The Tamar-vention ((24 GEMS ROKU) Braxton Family Val…" at bounding box center [300, 396] width 147 height 47
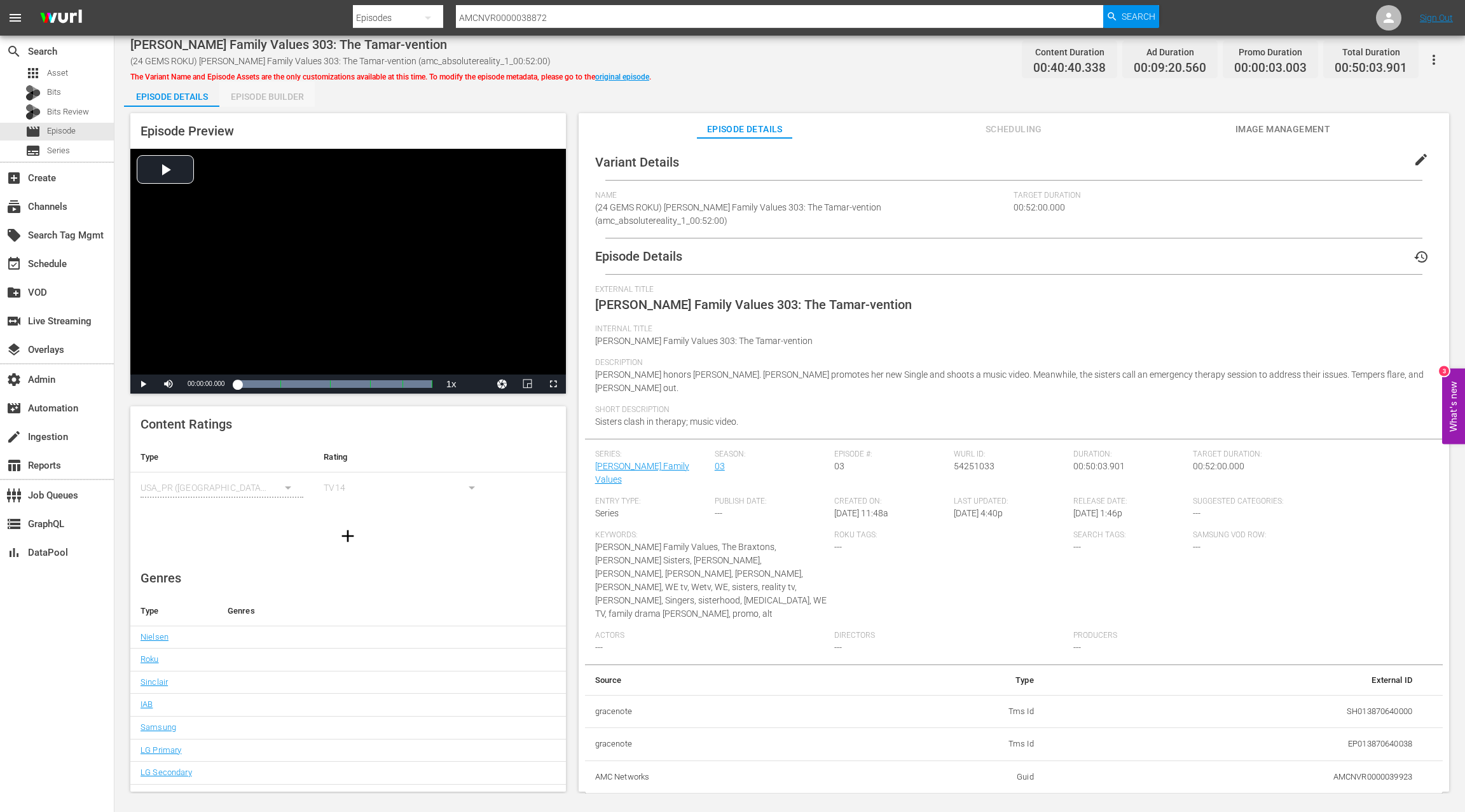
click at [267, 92] on div "Episode Builder" at bounding box center [267, 96] width 96 height 30
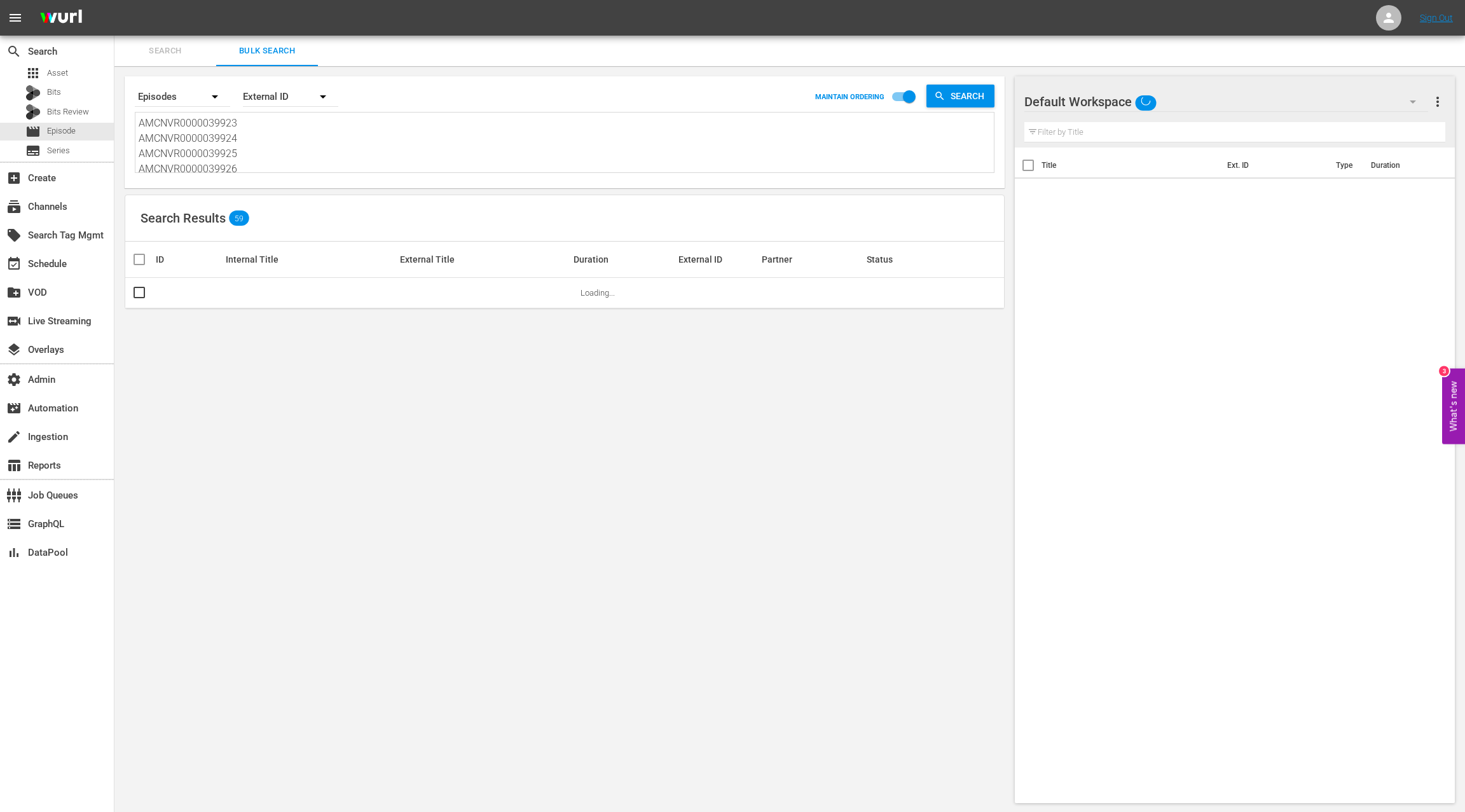
scroll to position [2, 0]
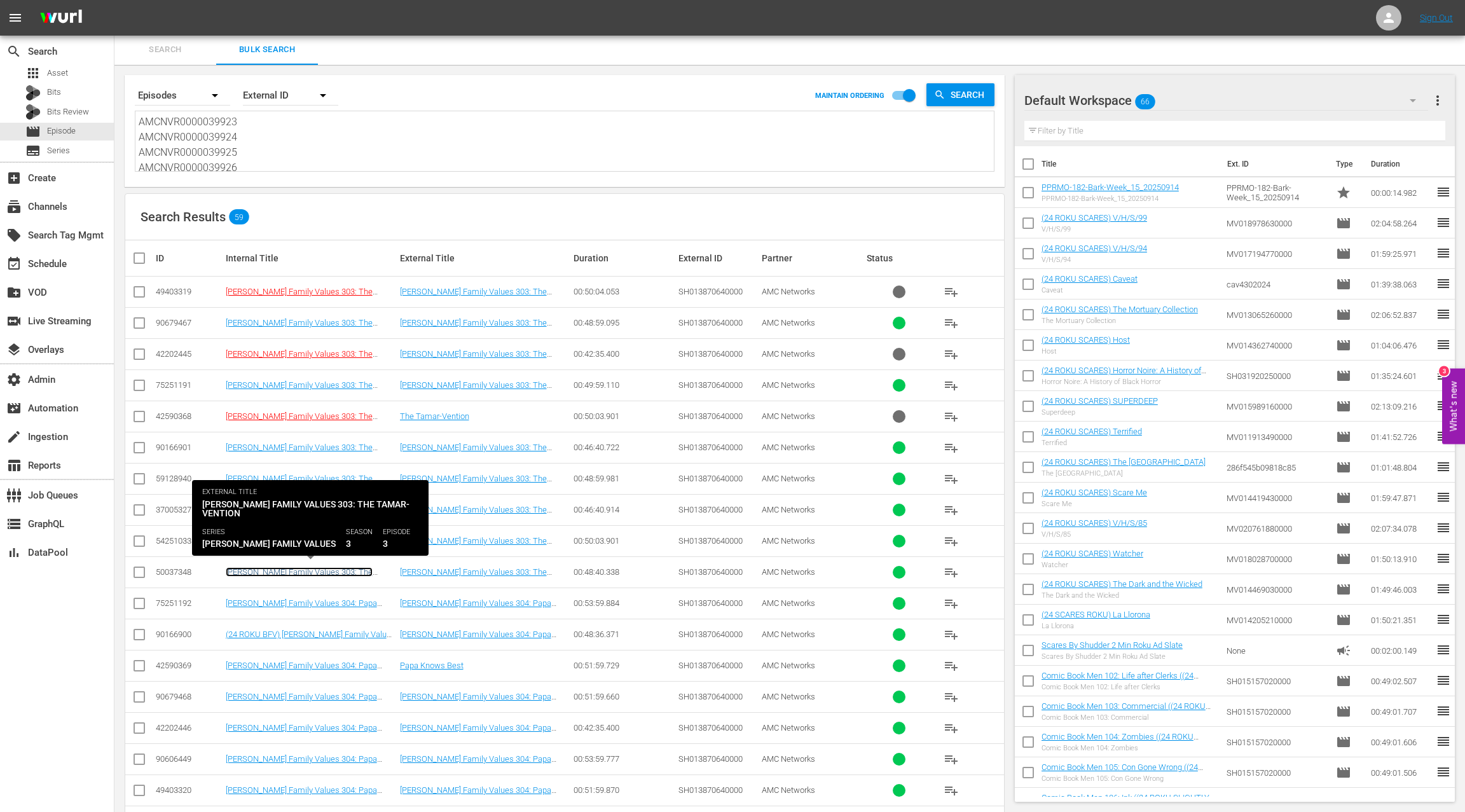
click at [265, 573] on link "Braxton Family Values 303: The Tamar-vention" at bounding box center [300, 576] width 147 height 19
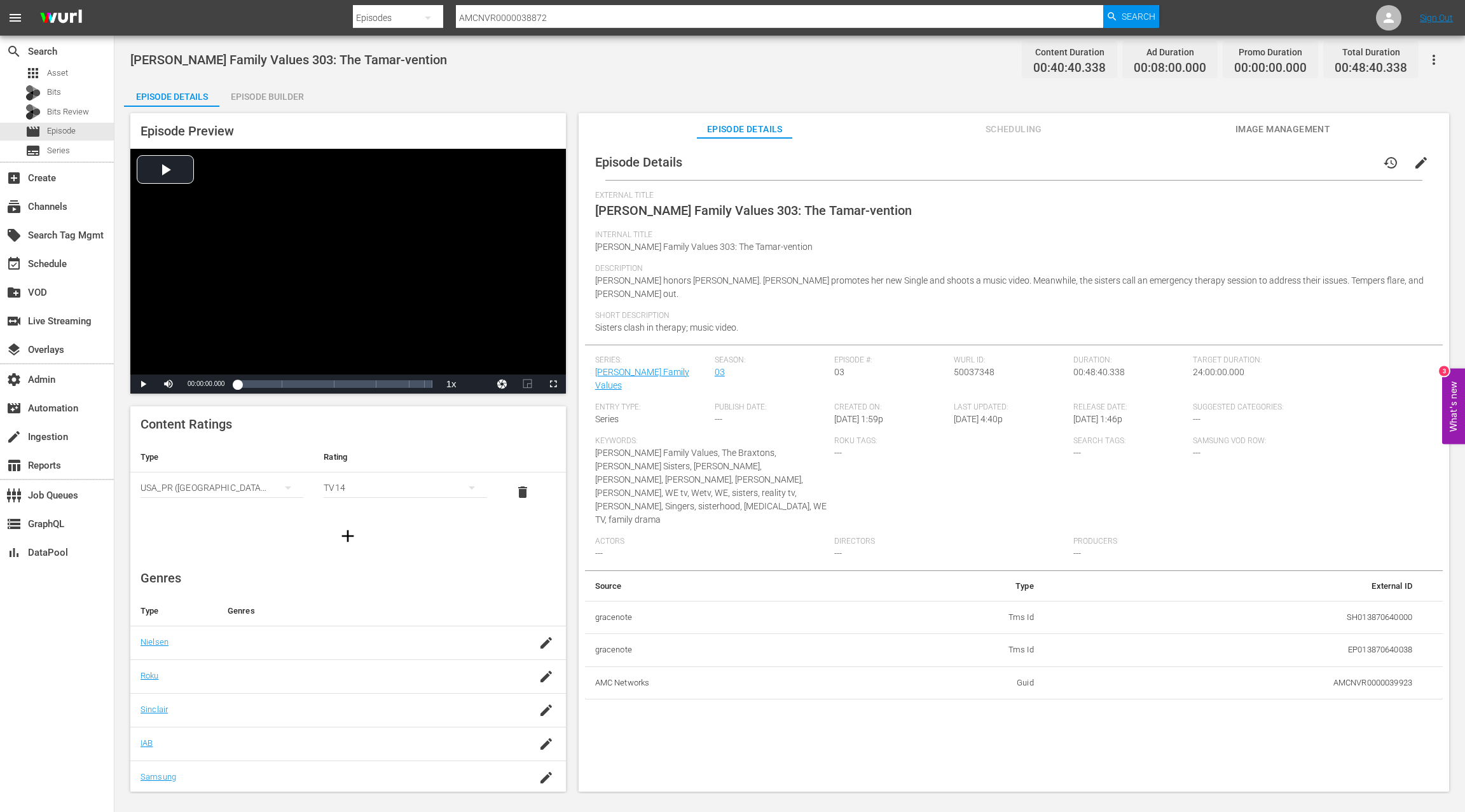
click at [284, 96] on div "Episode Builder" at bounding box center [267, 96] width 96 height 30
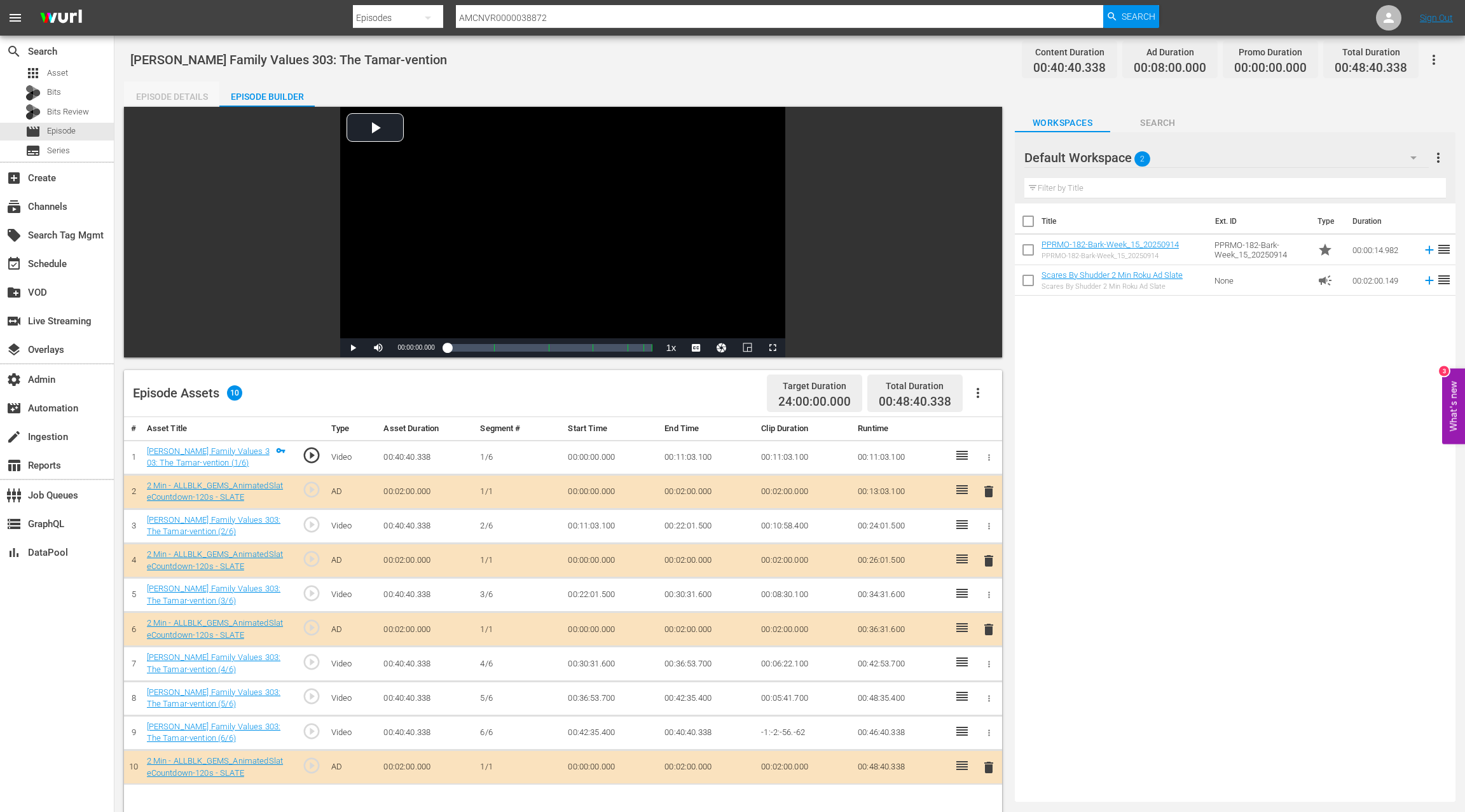
click at [193, 100] on div "Episode Details" at bounding box center [172, 96] width 96 height 30
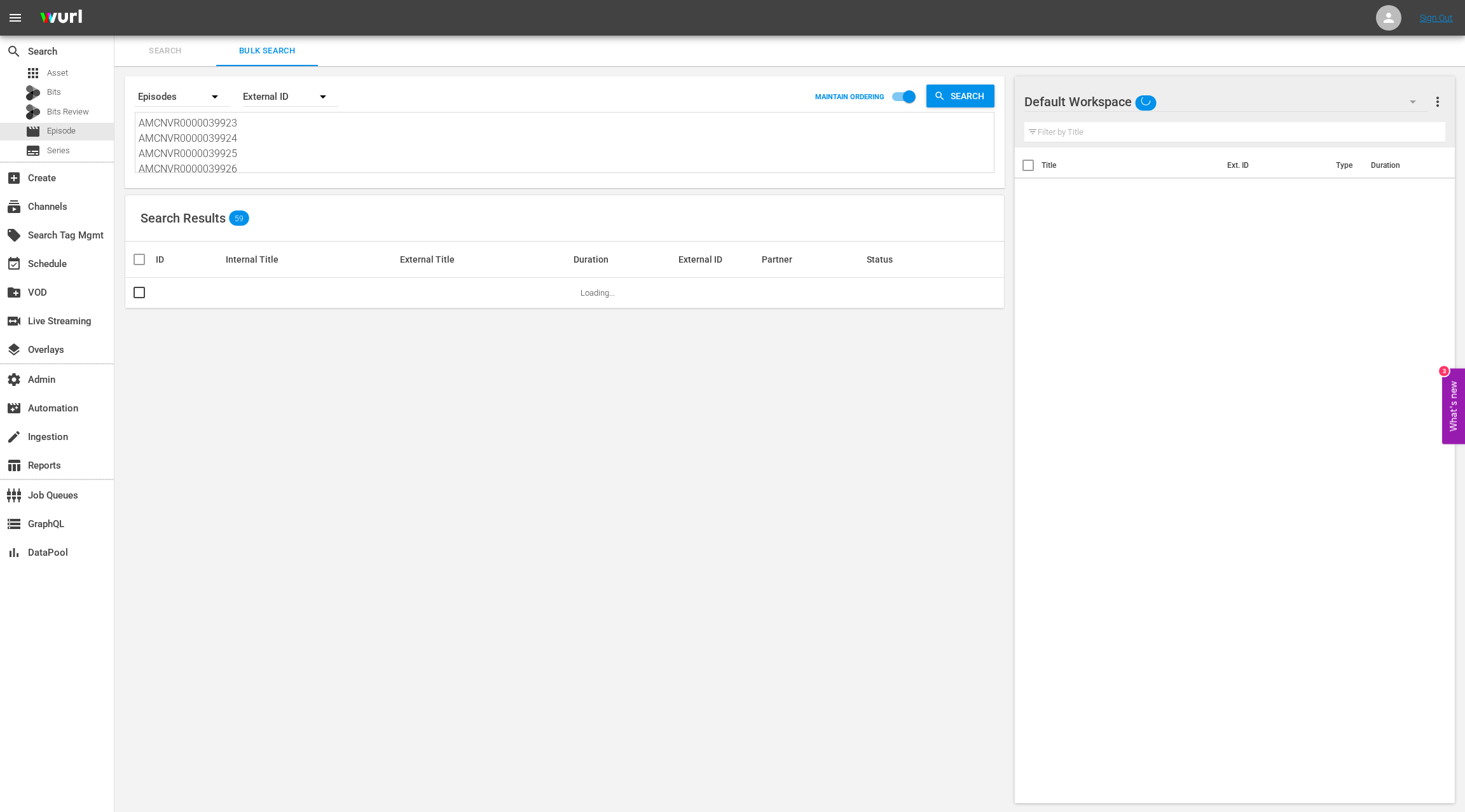
scroll to position [2, 0]
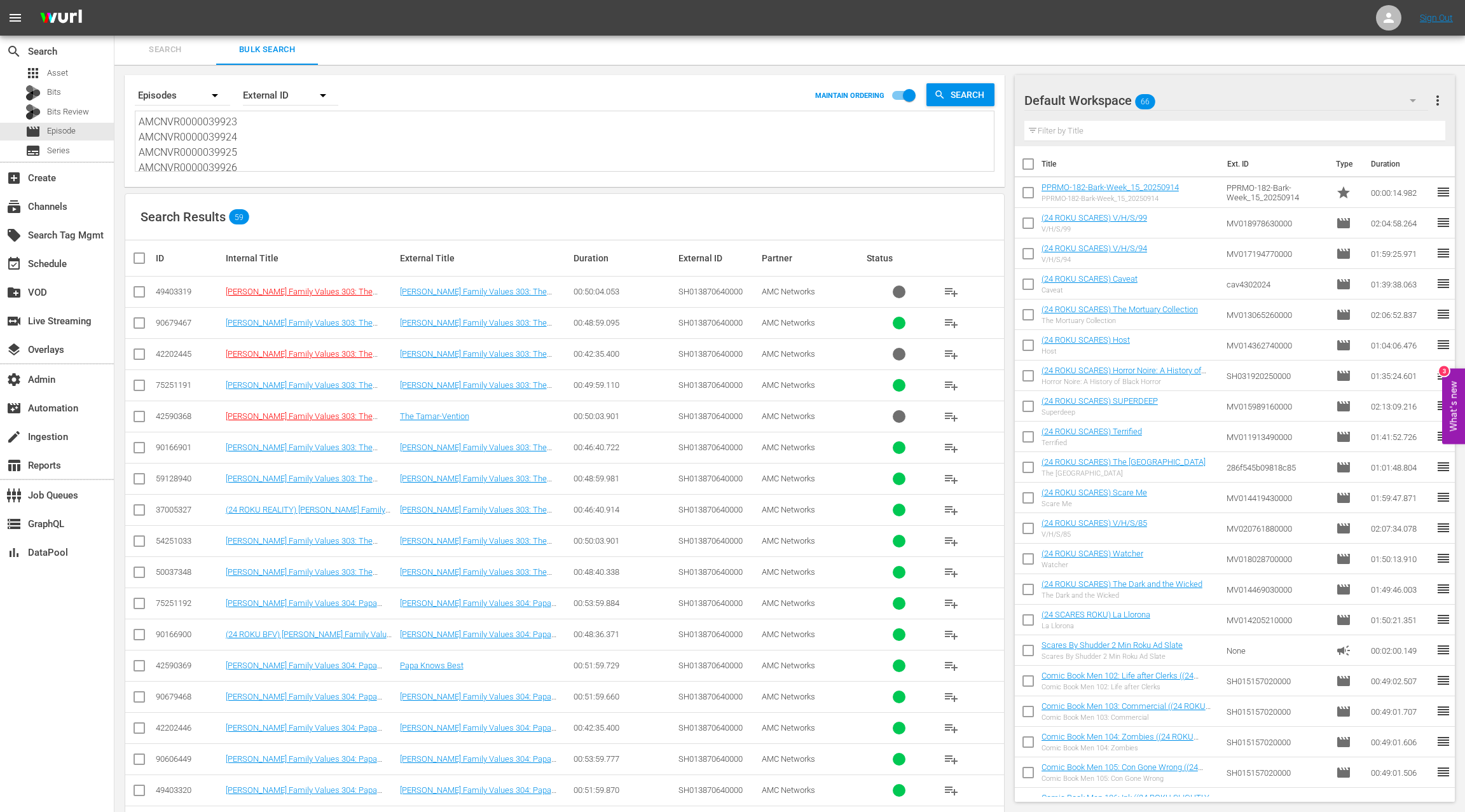
click at [169, 569] on div "50037348" at bounding box center [189, 571] width 66 height 9
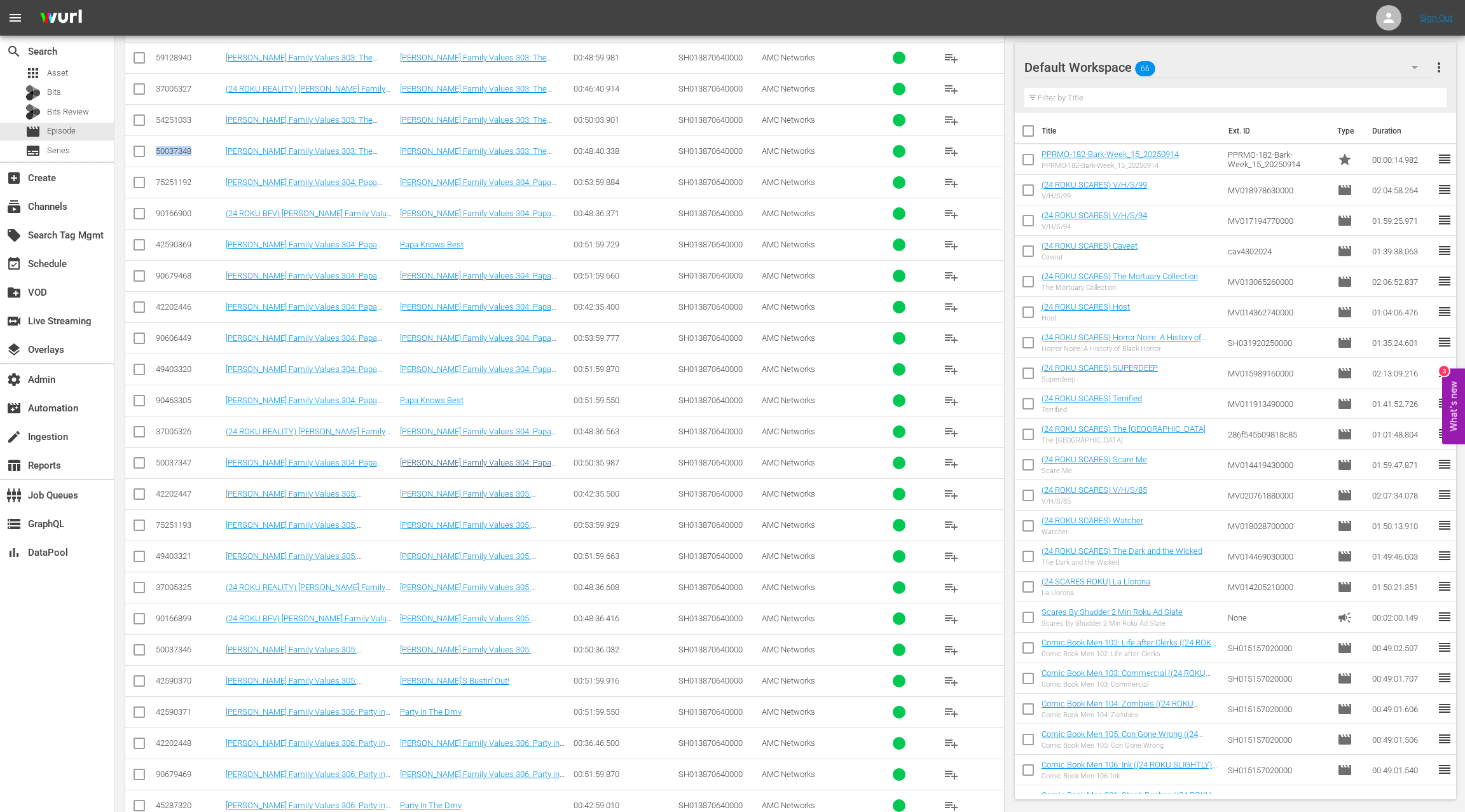
scroll to position [440, 0]
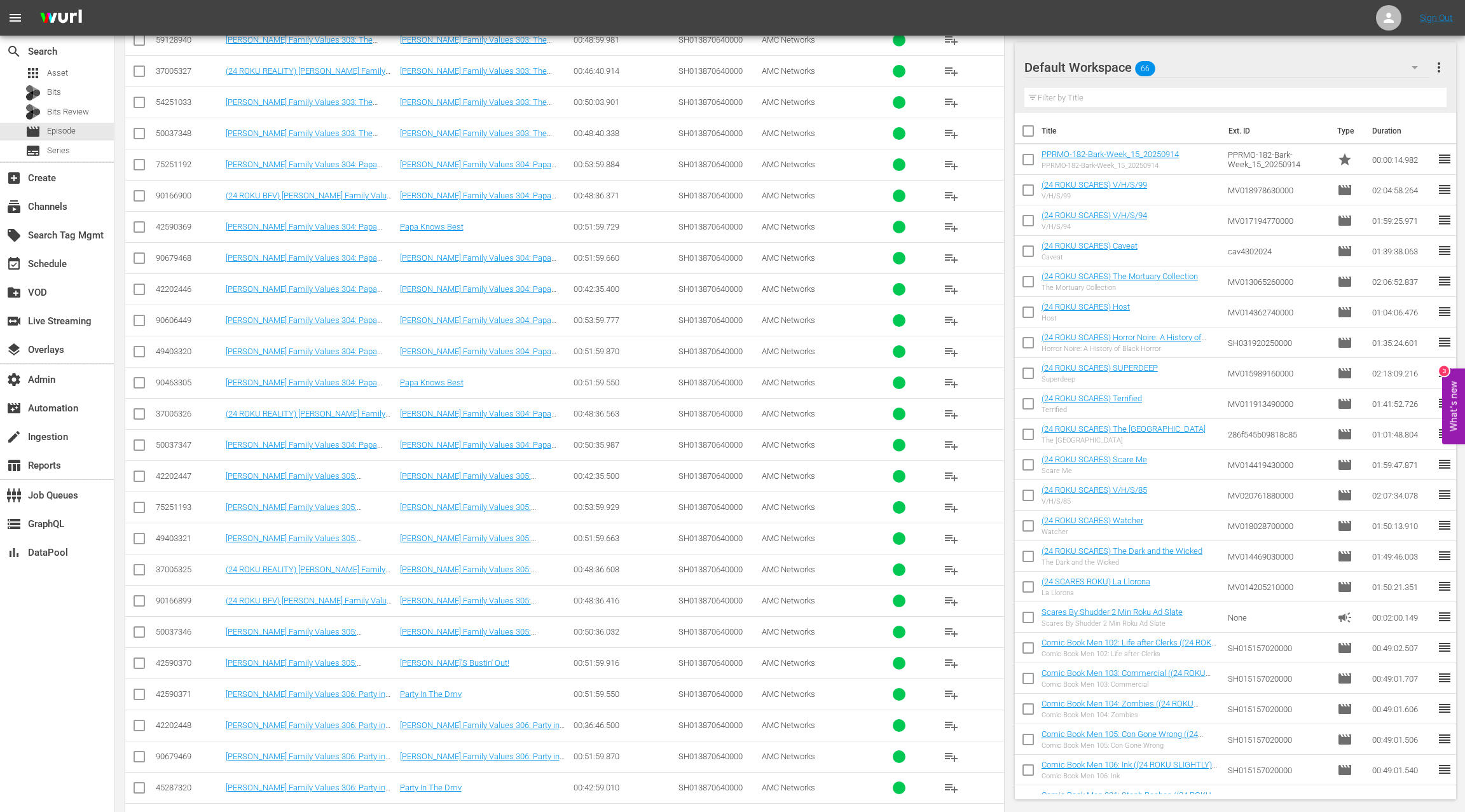
click at [183, 443] on div "50037347" at bounding box center [189, 444] width 66 height 9
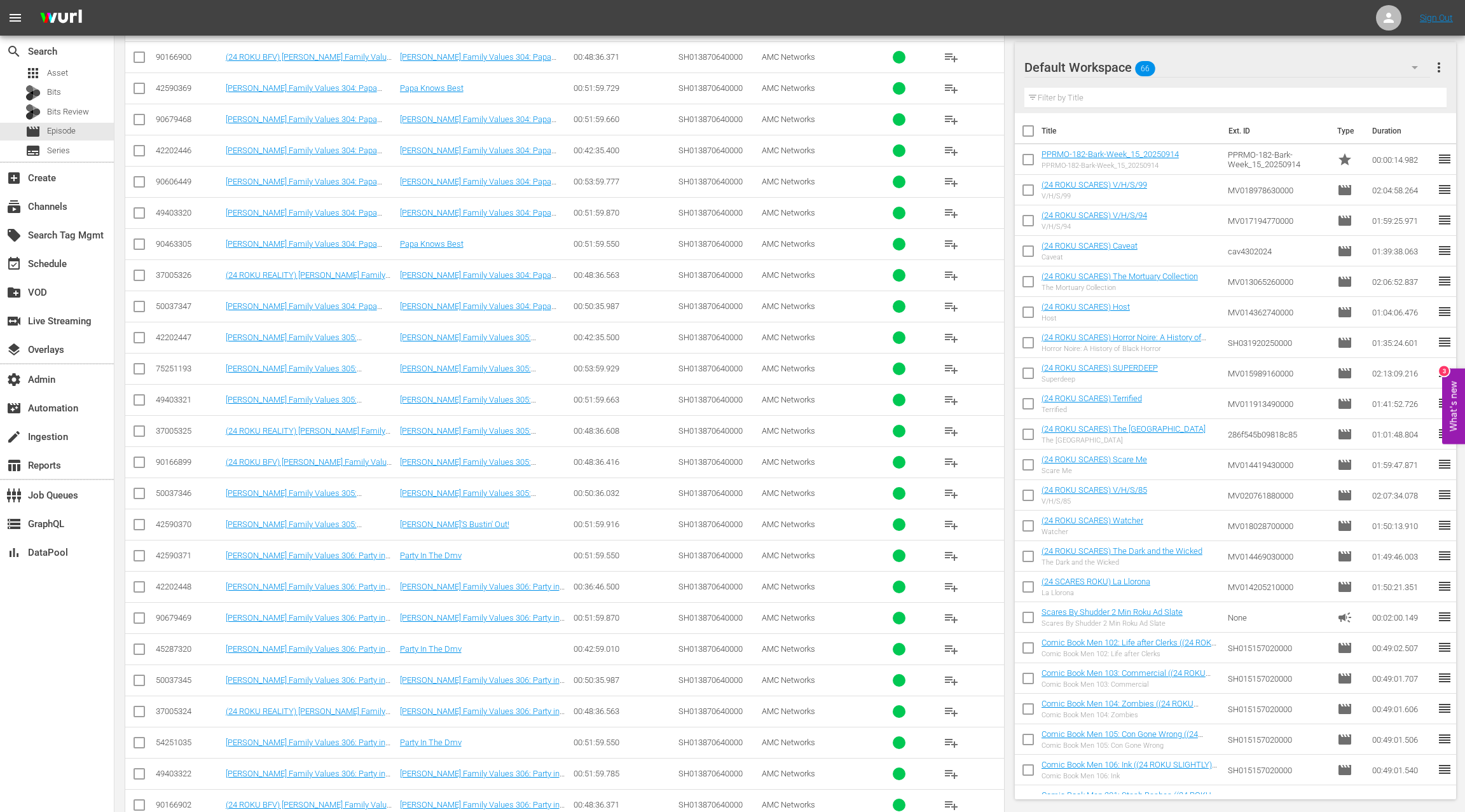
click at [178, 489] on div "50037346" at bounding box center [189, 492] width 66 height 9
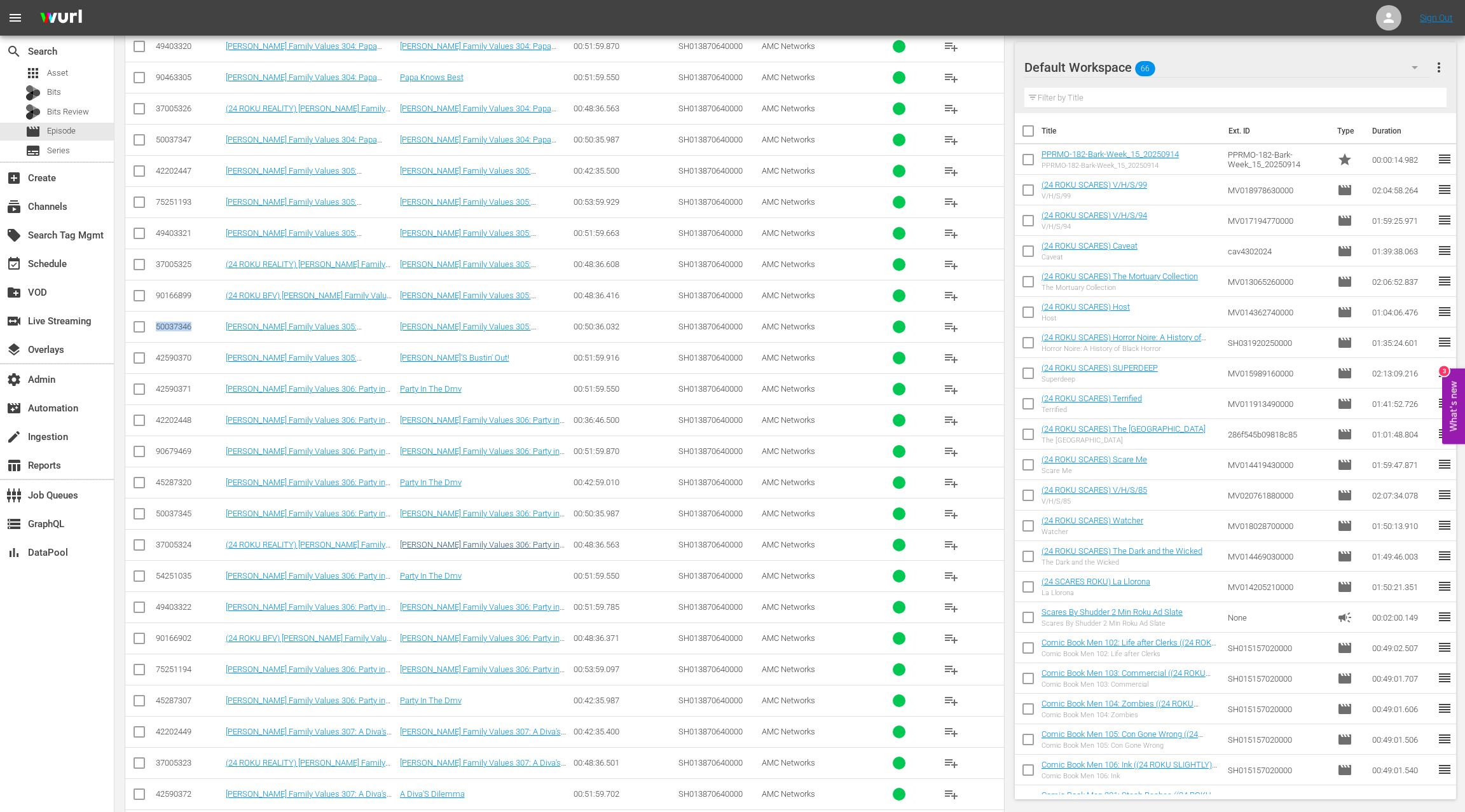
scroll to position [803, 0]
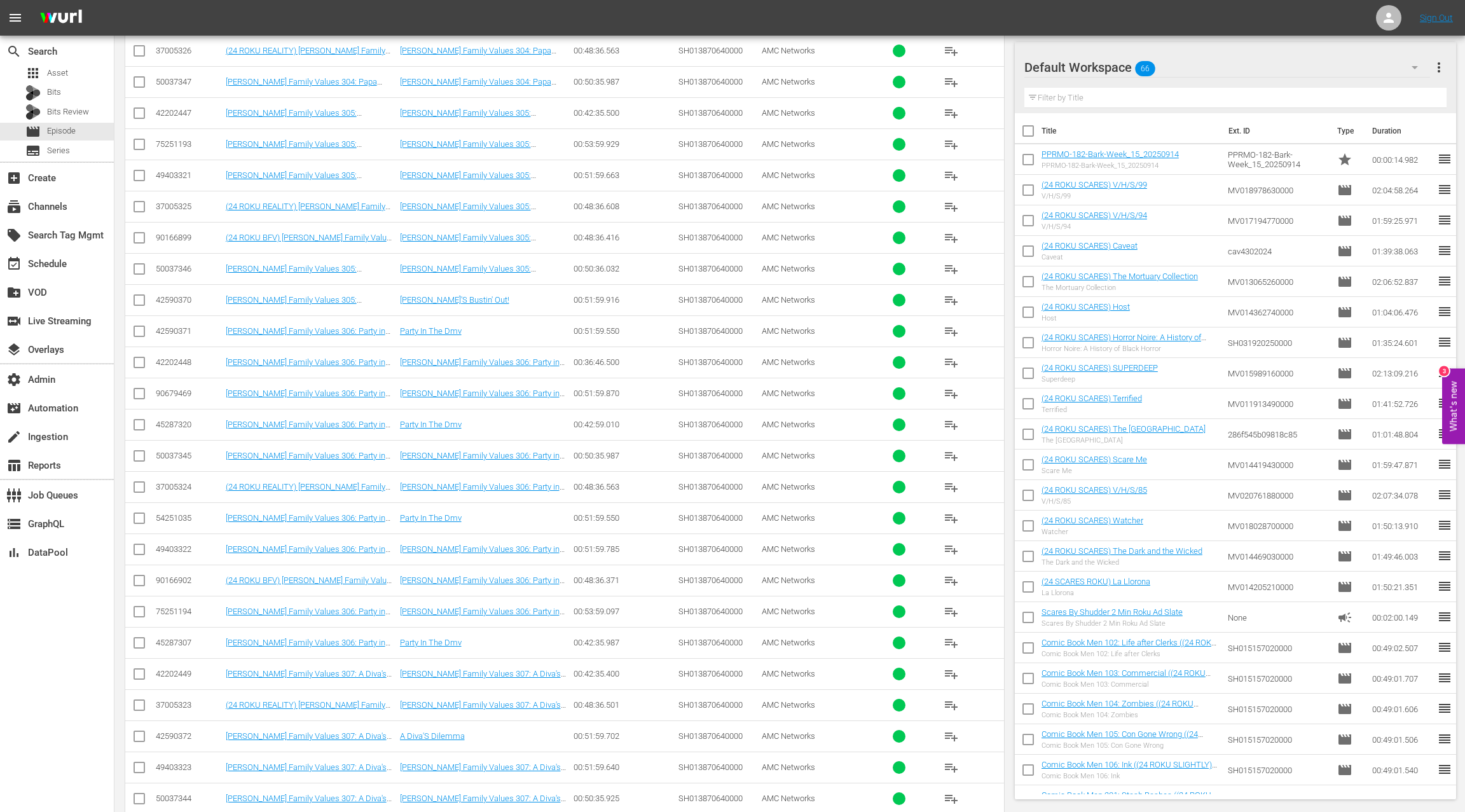
click at [168, 451] on div "50037345" at bounding box center [189, 455] width 66 height 9
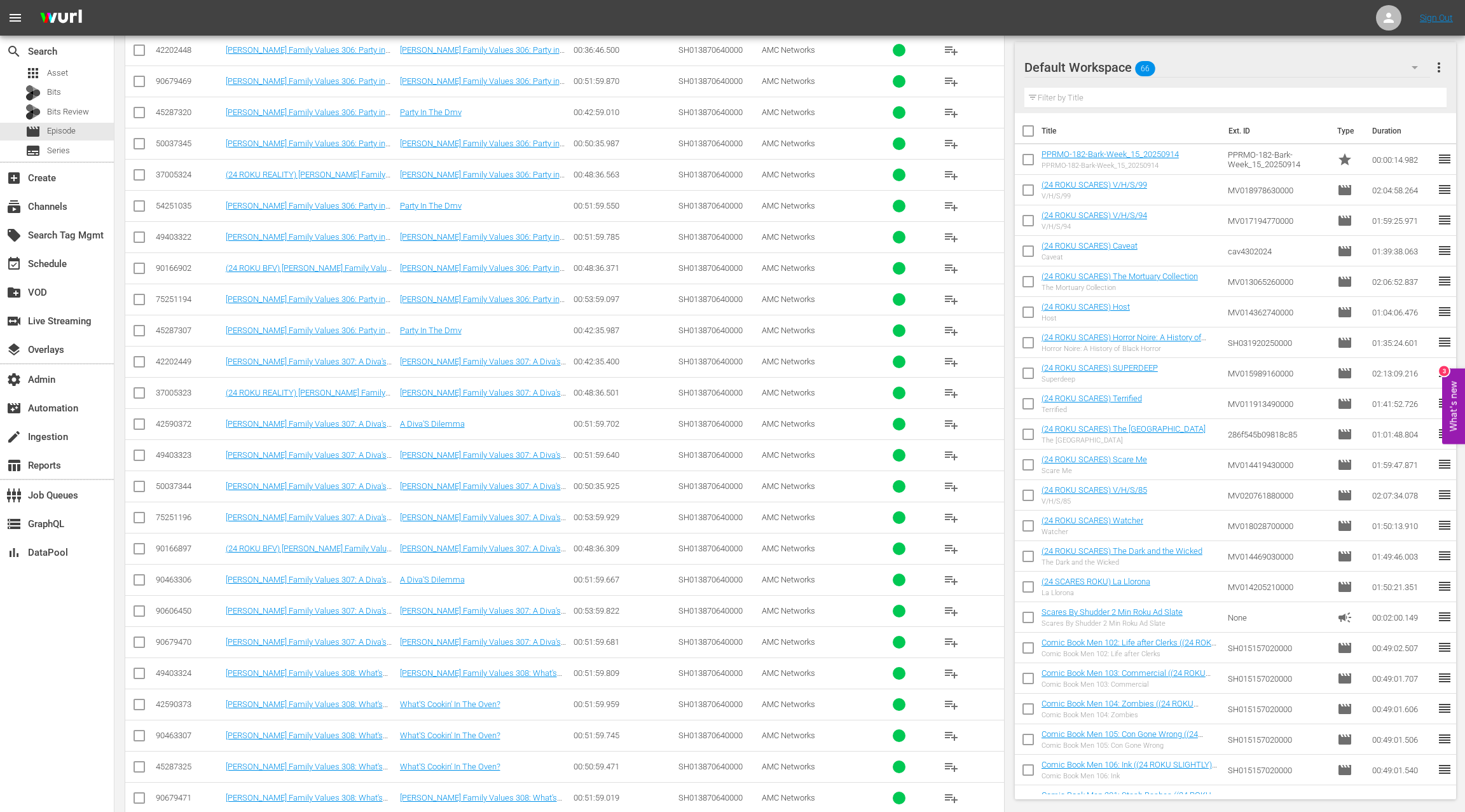
click at [175, 481] on div "50037344" at bounding box center [189, 486] width 66 height 9
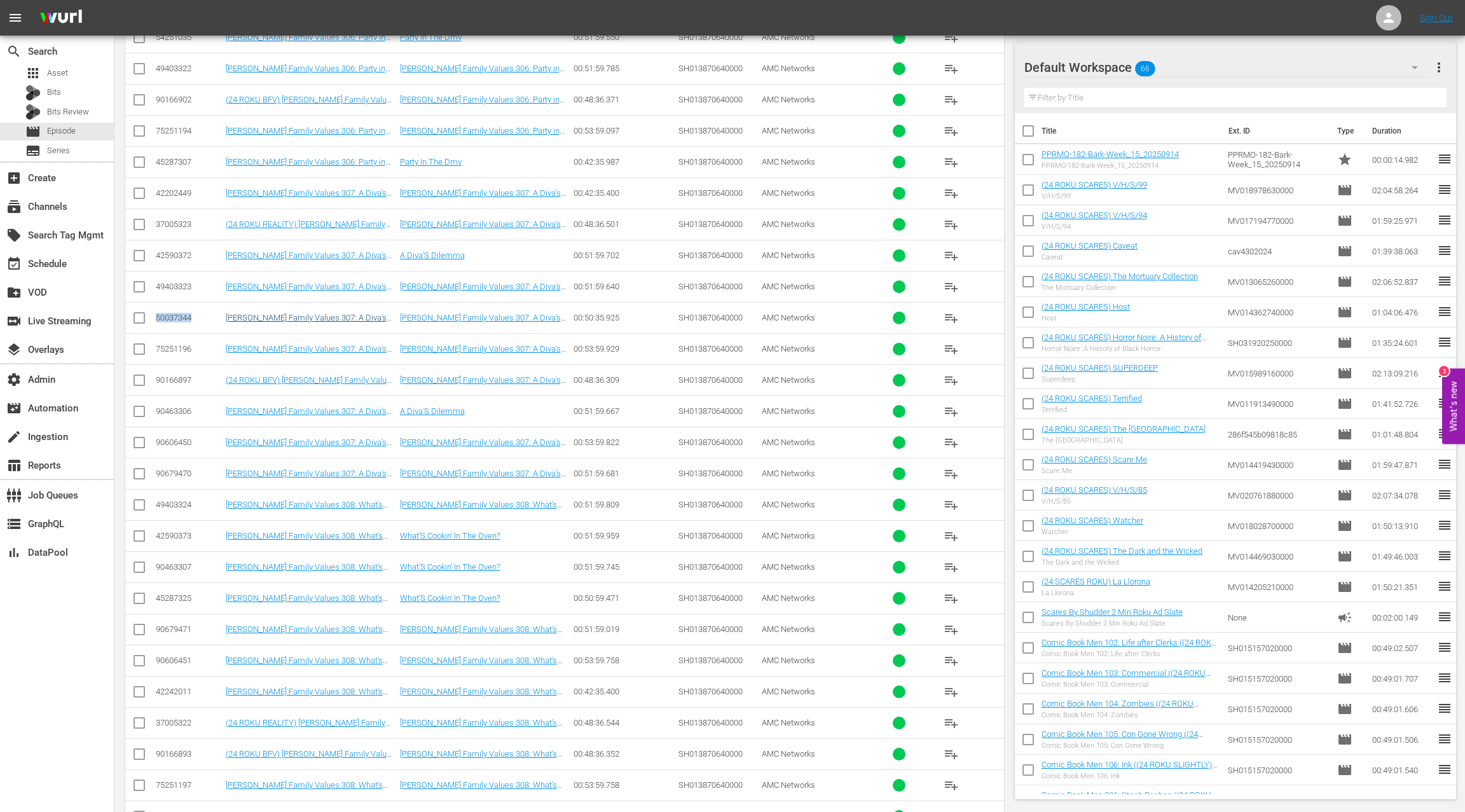
scroll to position [1314, 0]
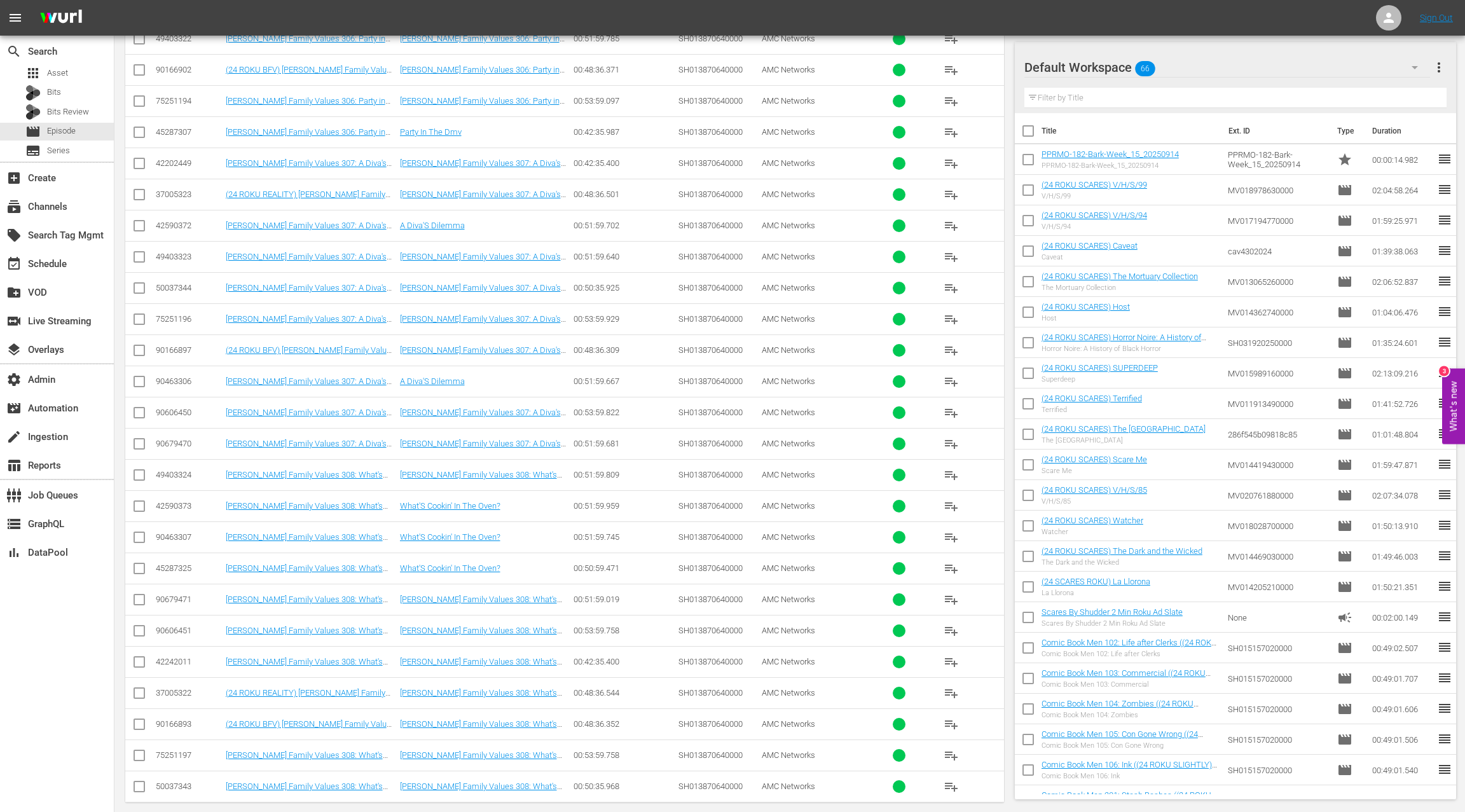
click at [177, 782] on div "50037343" at bounding box center [189, 786] width 66 height 9
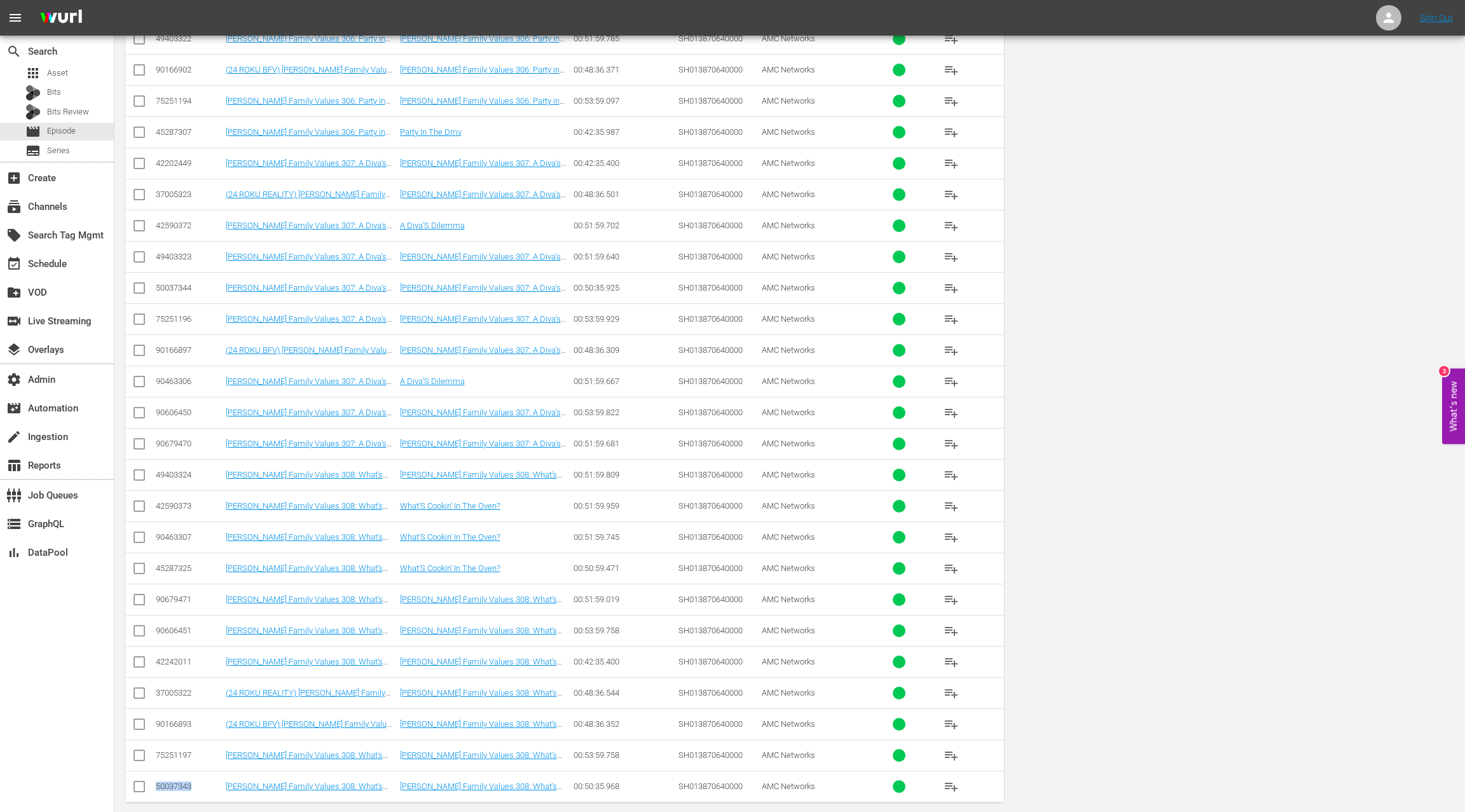
scroll to position [0, 0]
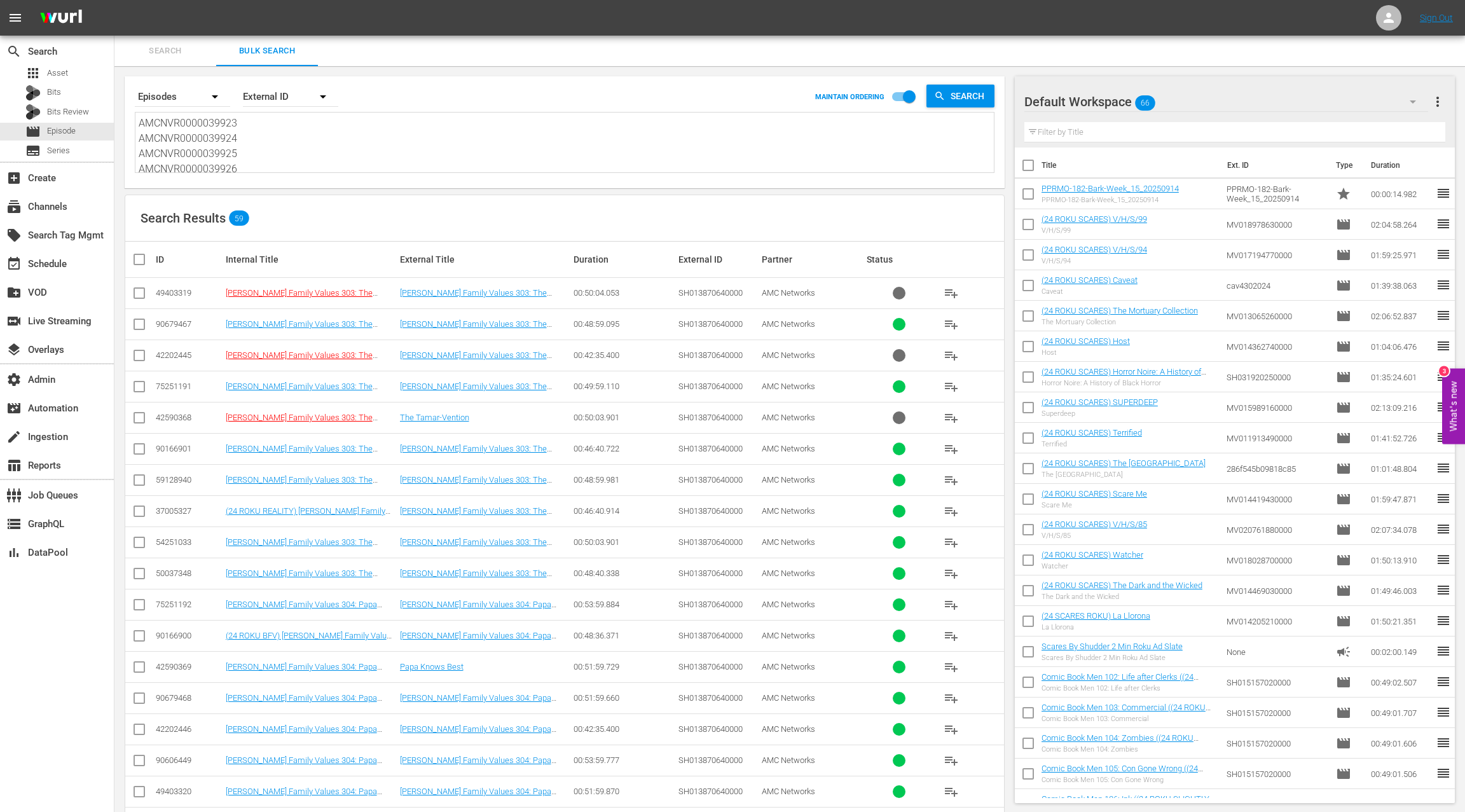
click at [321, 162] on textarea "AMCNVR0000039923 AMCNVR0000039924 AMCNVR0000039925 AMCNVR0000039926 AMCNVR00000…" at bounding box center [566, 145] width 856 height 58
paste textarea "50602 AMCNVR0000050603 AMCNVR0000050604 AMCNVR0000050605 AMCNVR0000050606 AMCNV…"
type textarea "AMCNVR0000050602 AMCNVR0000050603 AMCNVR0000050604 AMCNVR0000050605 AMCNVR00000…"
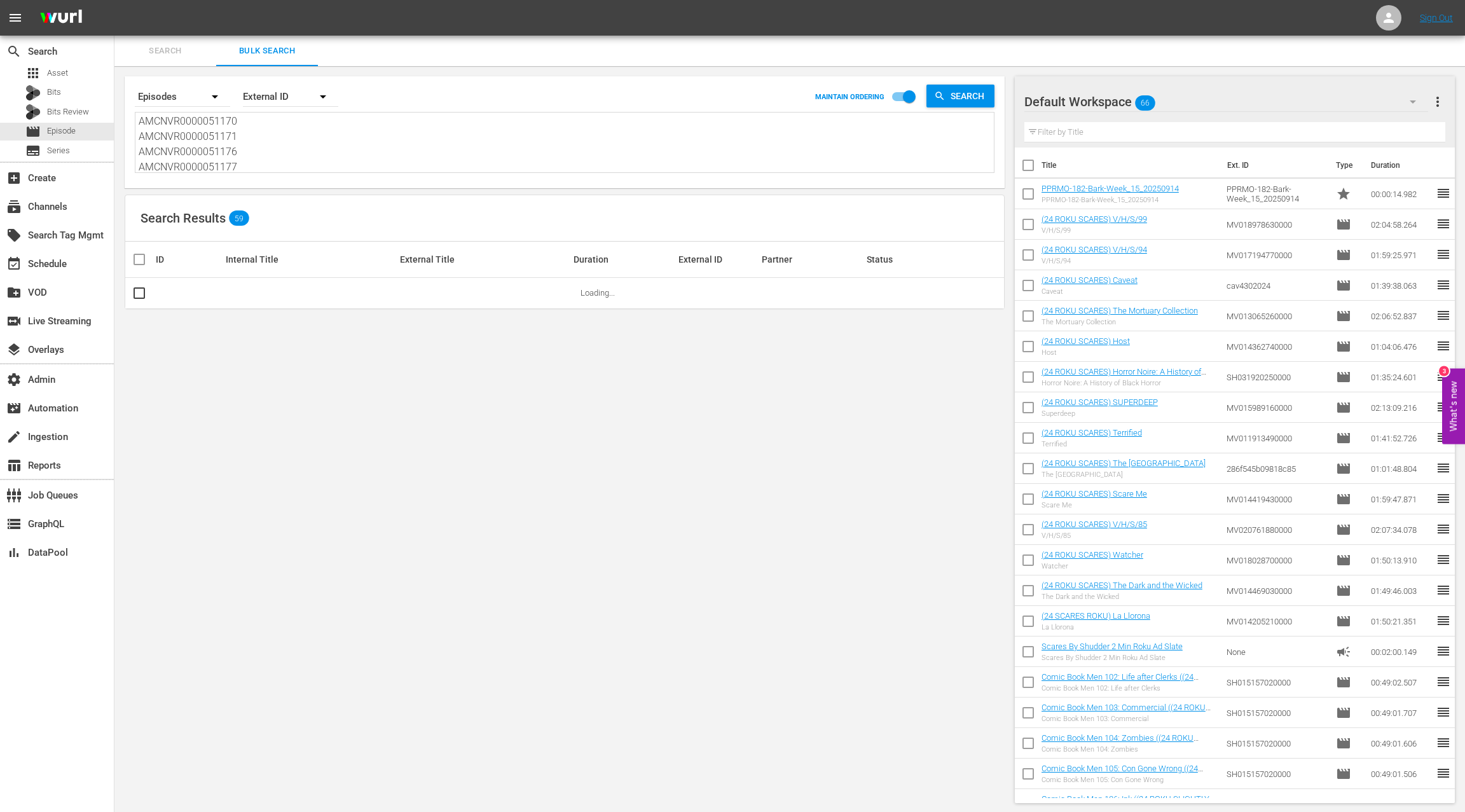
type textarea "AMCNVR0000050602 AMCNVR0000050603 AMCNVR0000050604 AMCNVR0000050605 AMCNVR00000…"
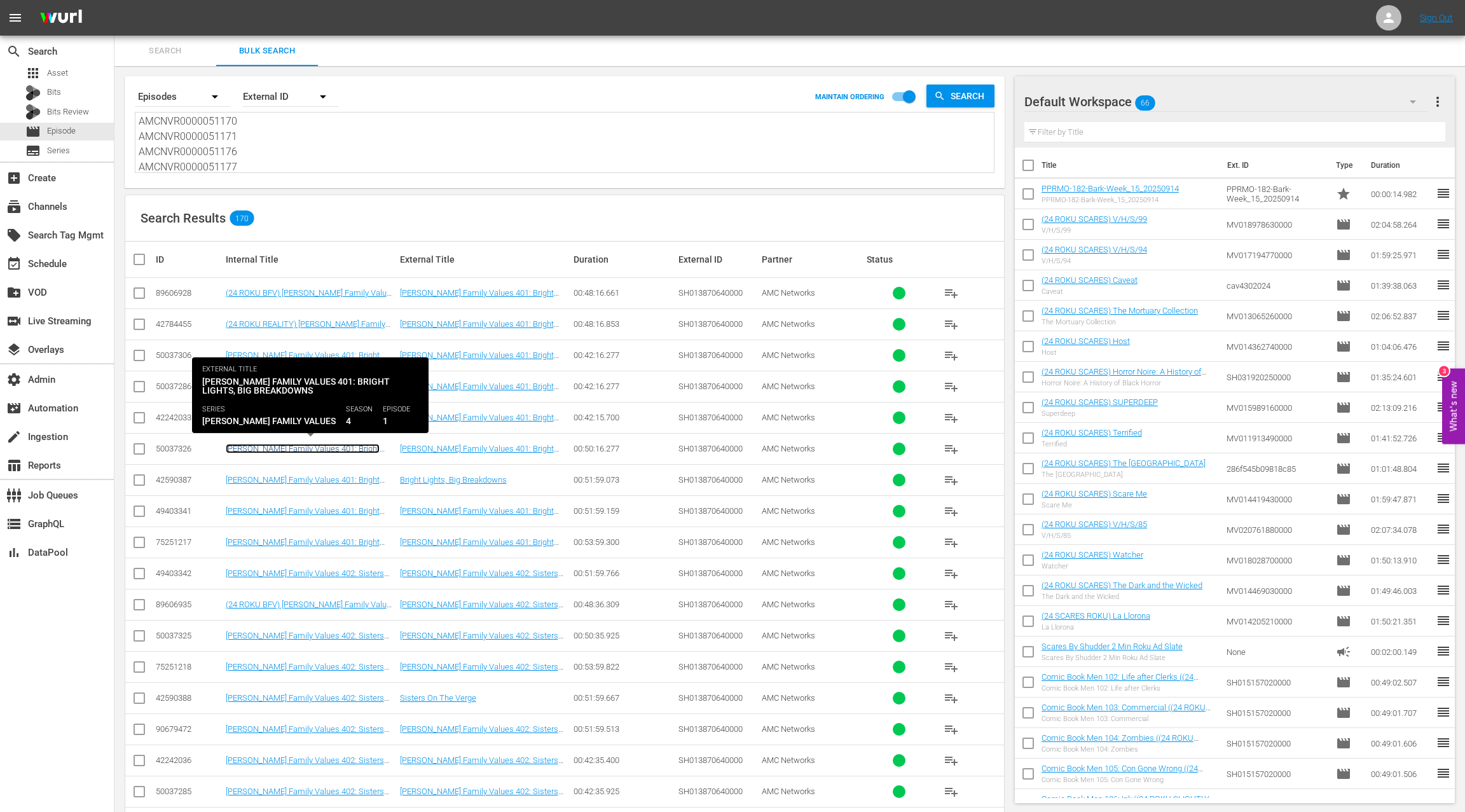
click at [251, 444] on link "Braxton Family Values 401: Bright Lights, Big Breakdowns" at bounding box center [303, 453] width 154 height 19
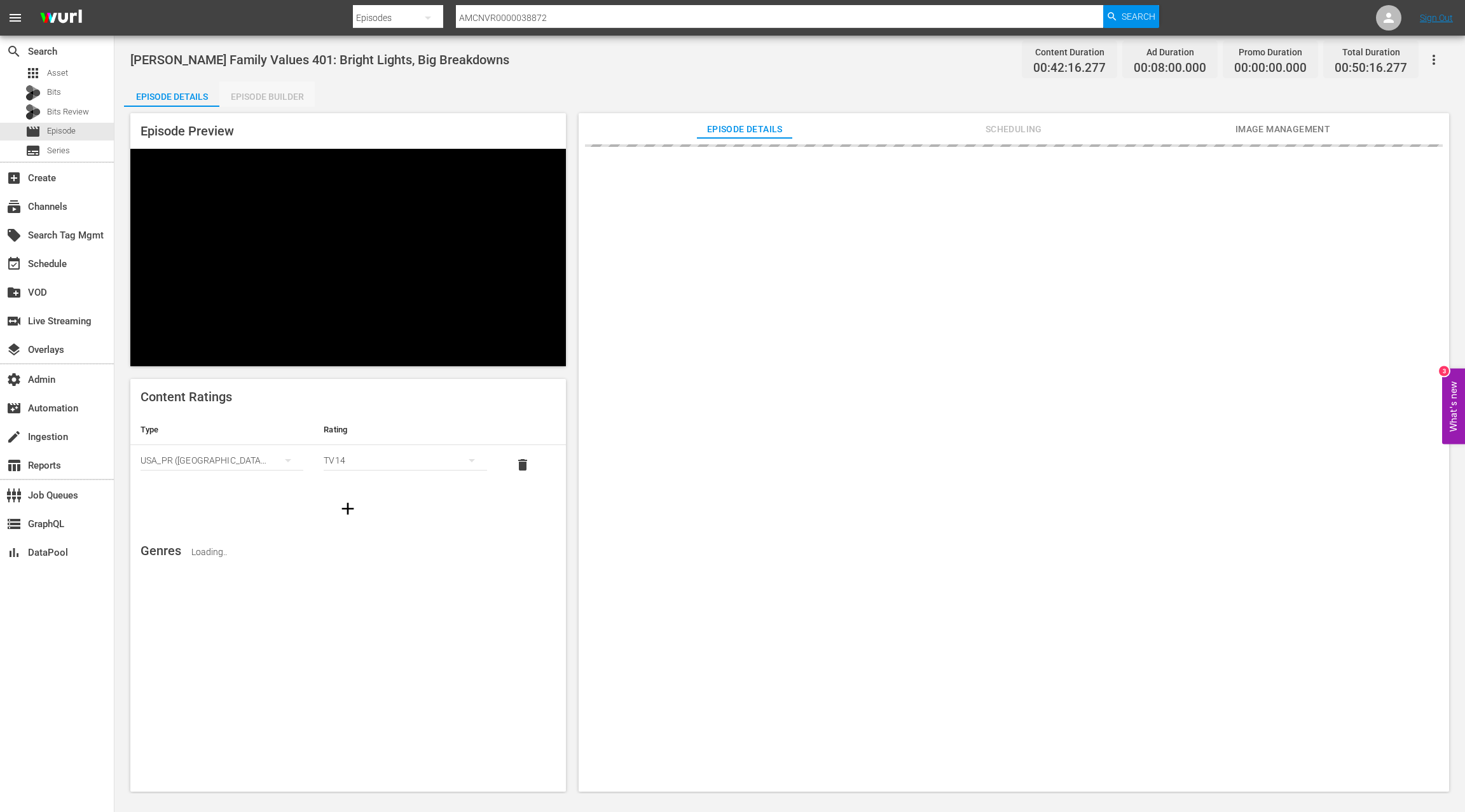
click at [284, 96] on div "Episode Builder" at bounding box center [267, 96] width 96 height 30
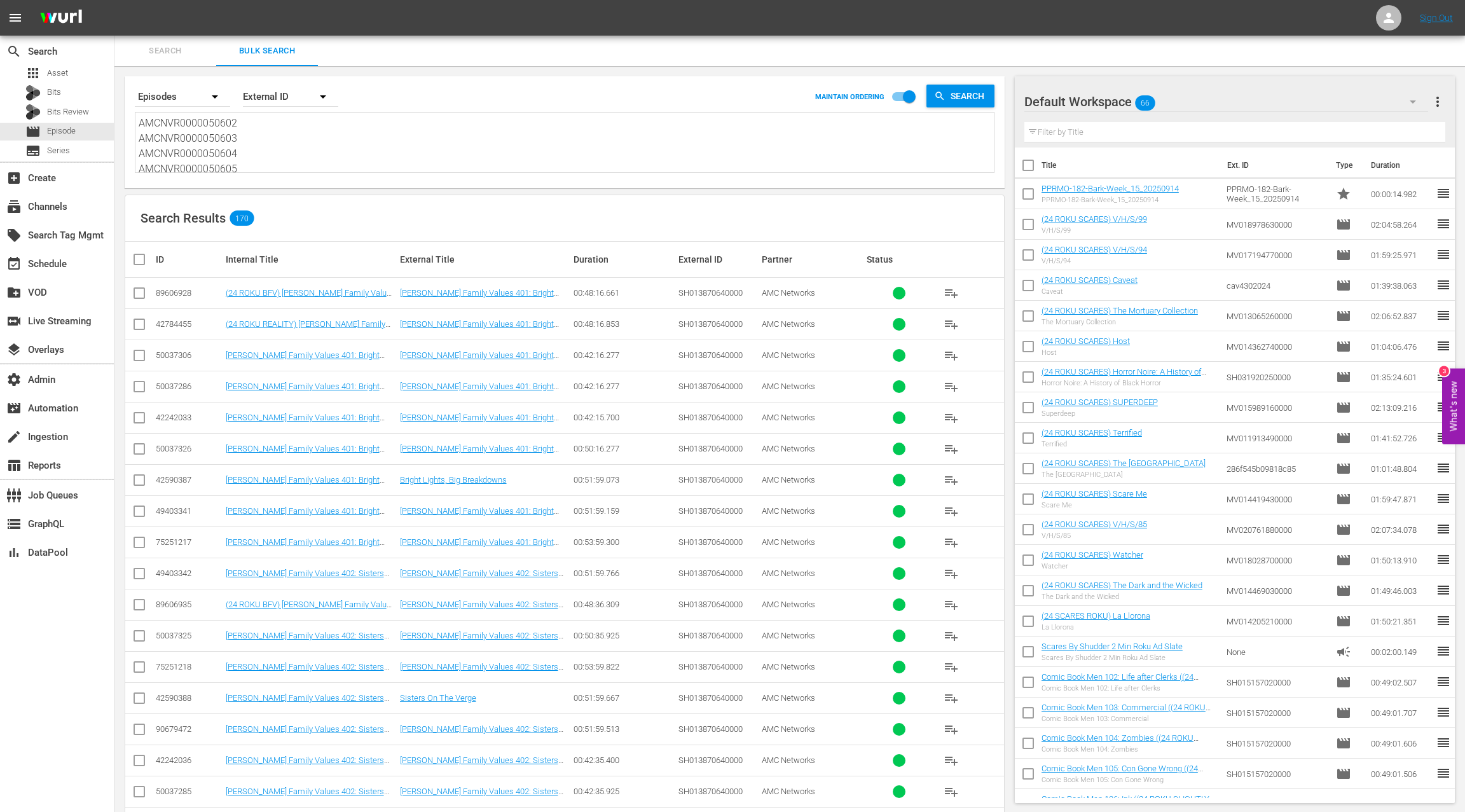
click at [175, 447] on div "50037326" at bounding box center [189, 448] width 66 height 9
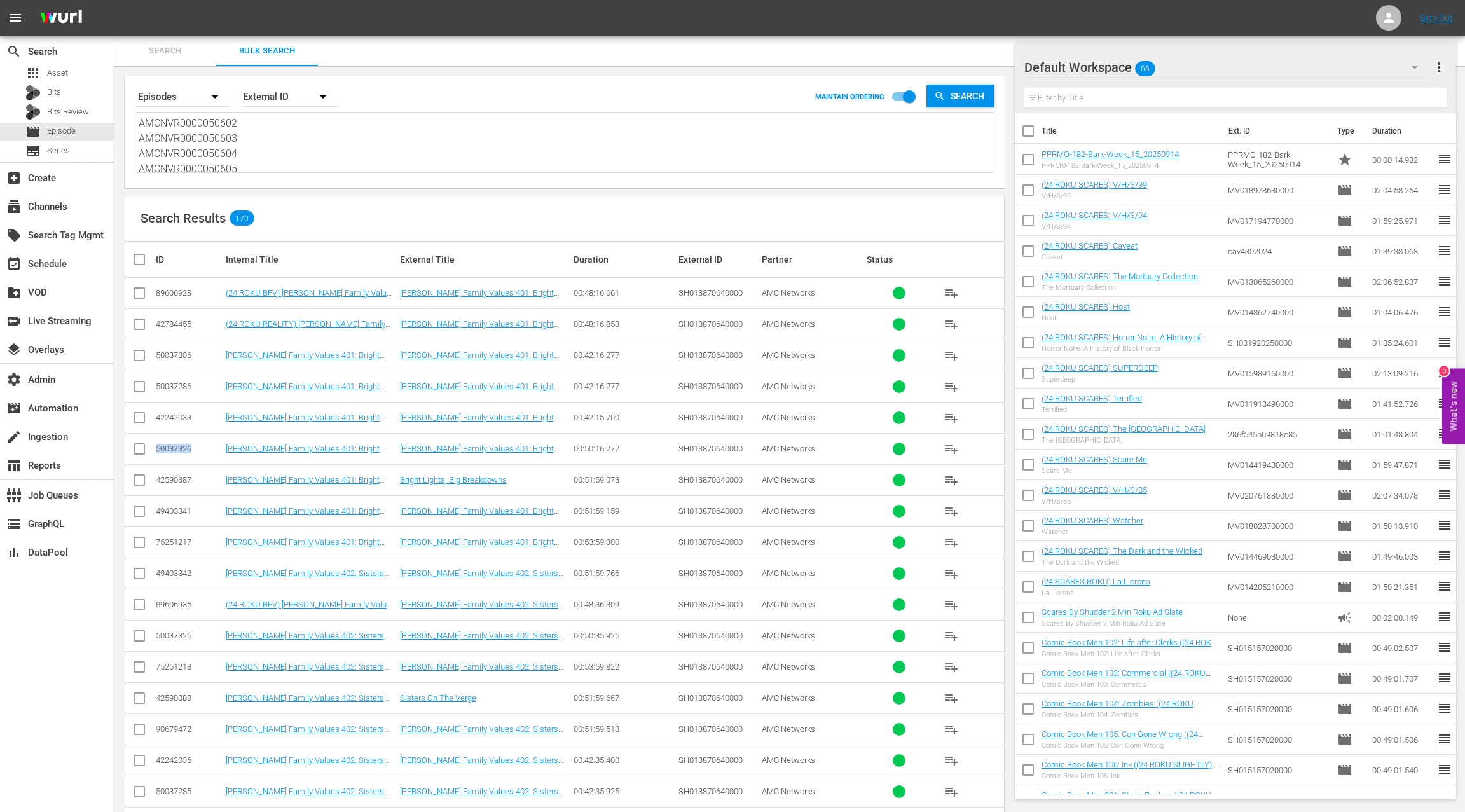
scroll to position [237, 0]
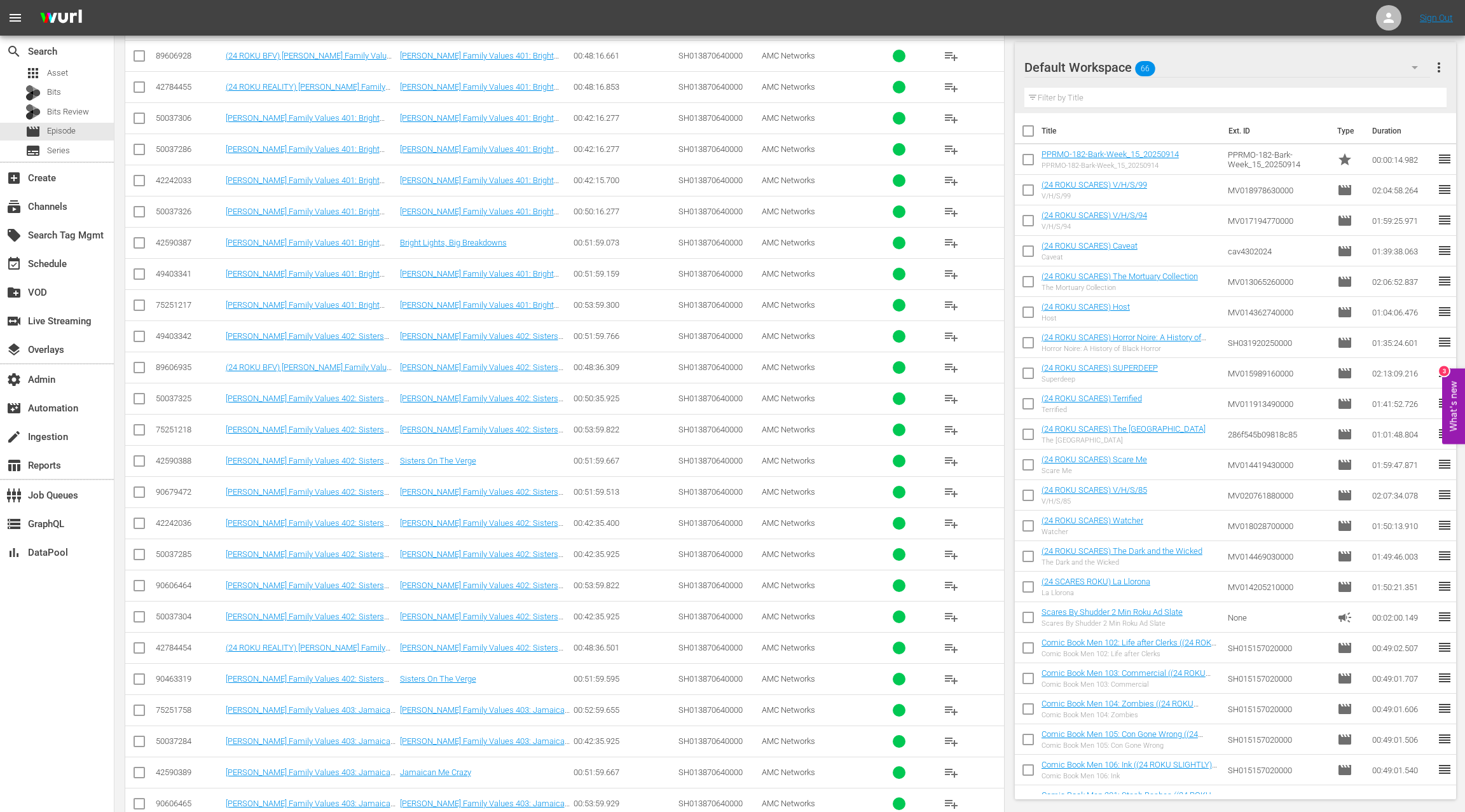
click at [165, 393] on div "50037325" at bounding box center [189, 398] width 66 height 9
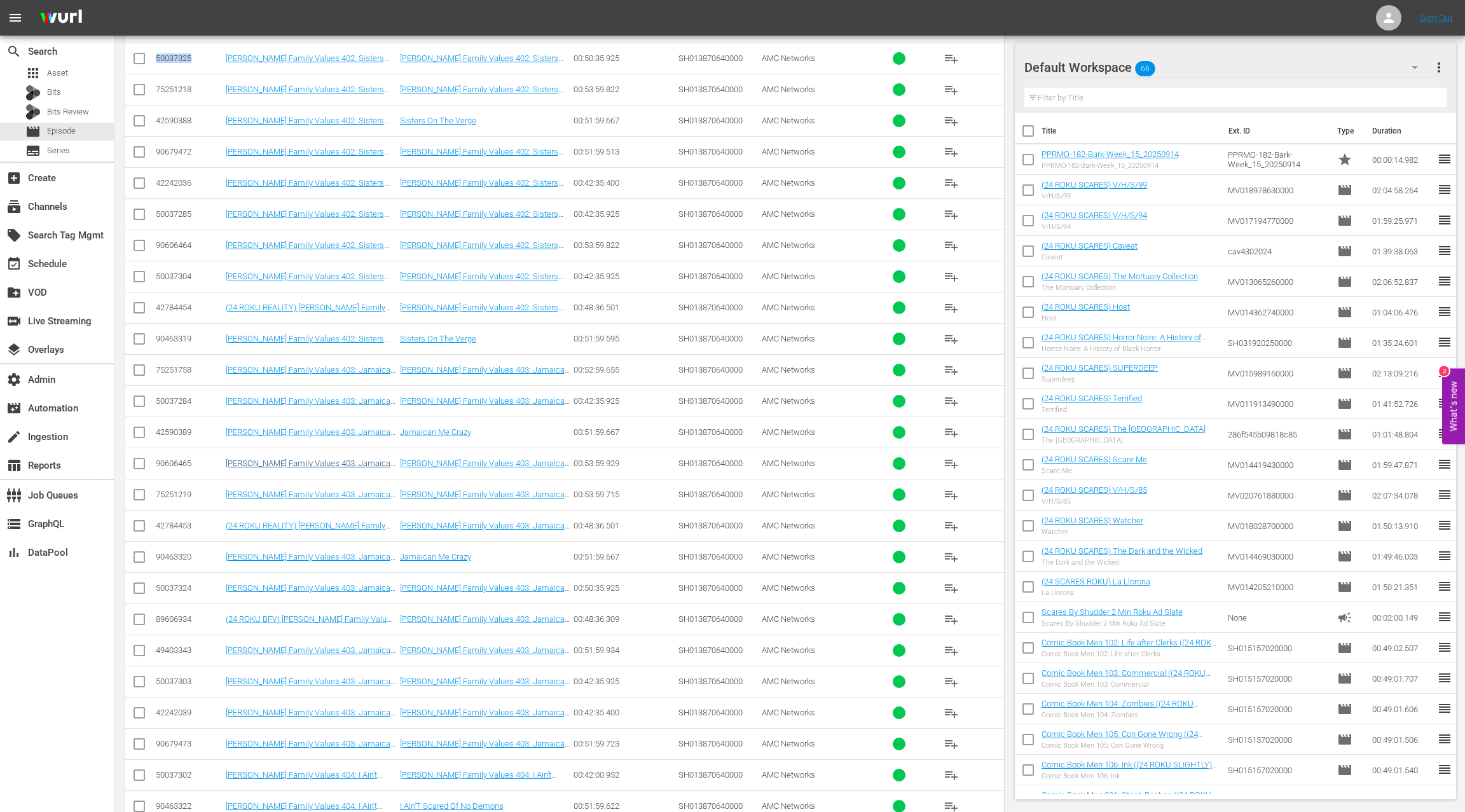
scroll to position [675, 0]
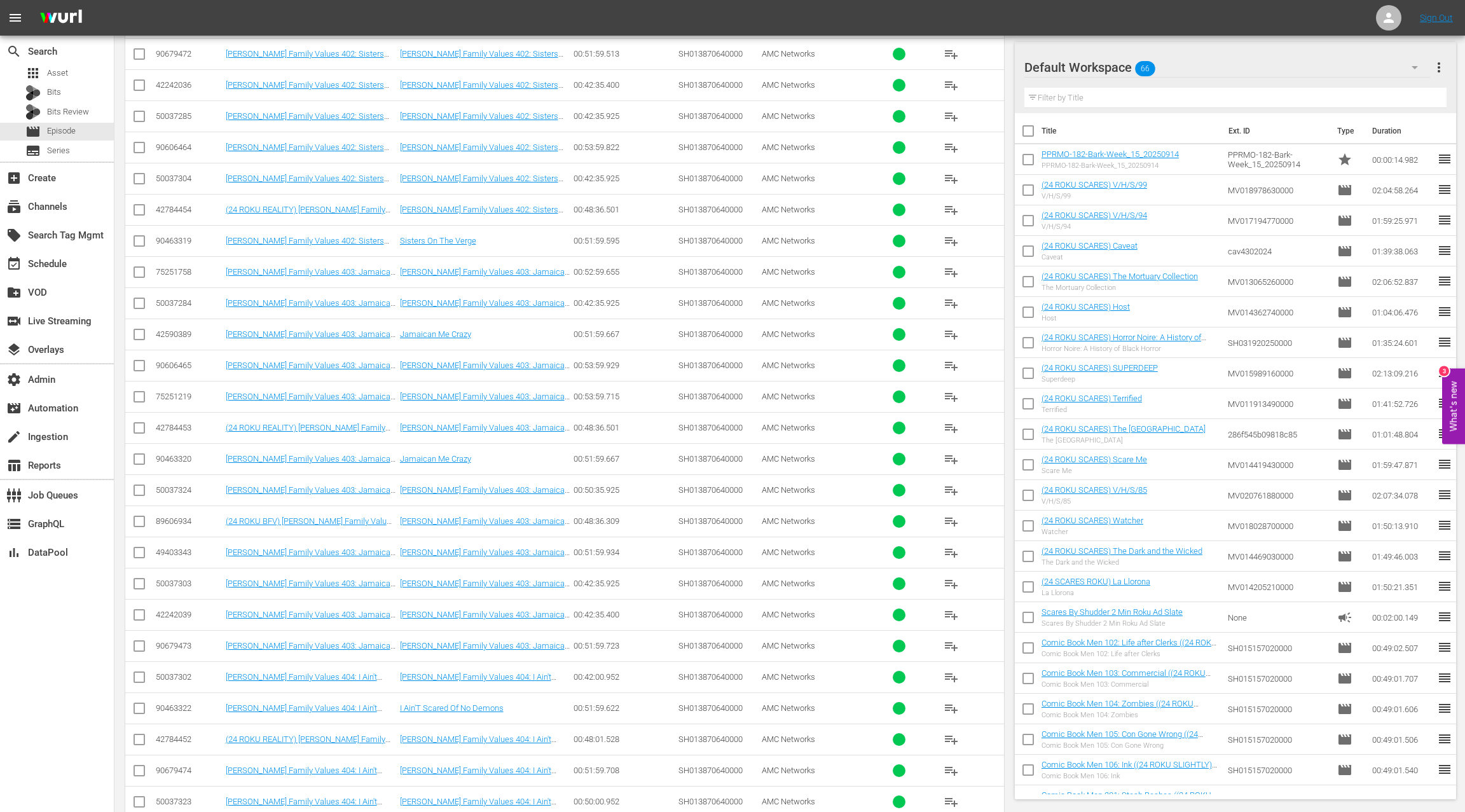
click at [173, 485] on div "50037324" at bounding box center [189, 489] width 66 height 9
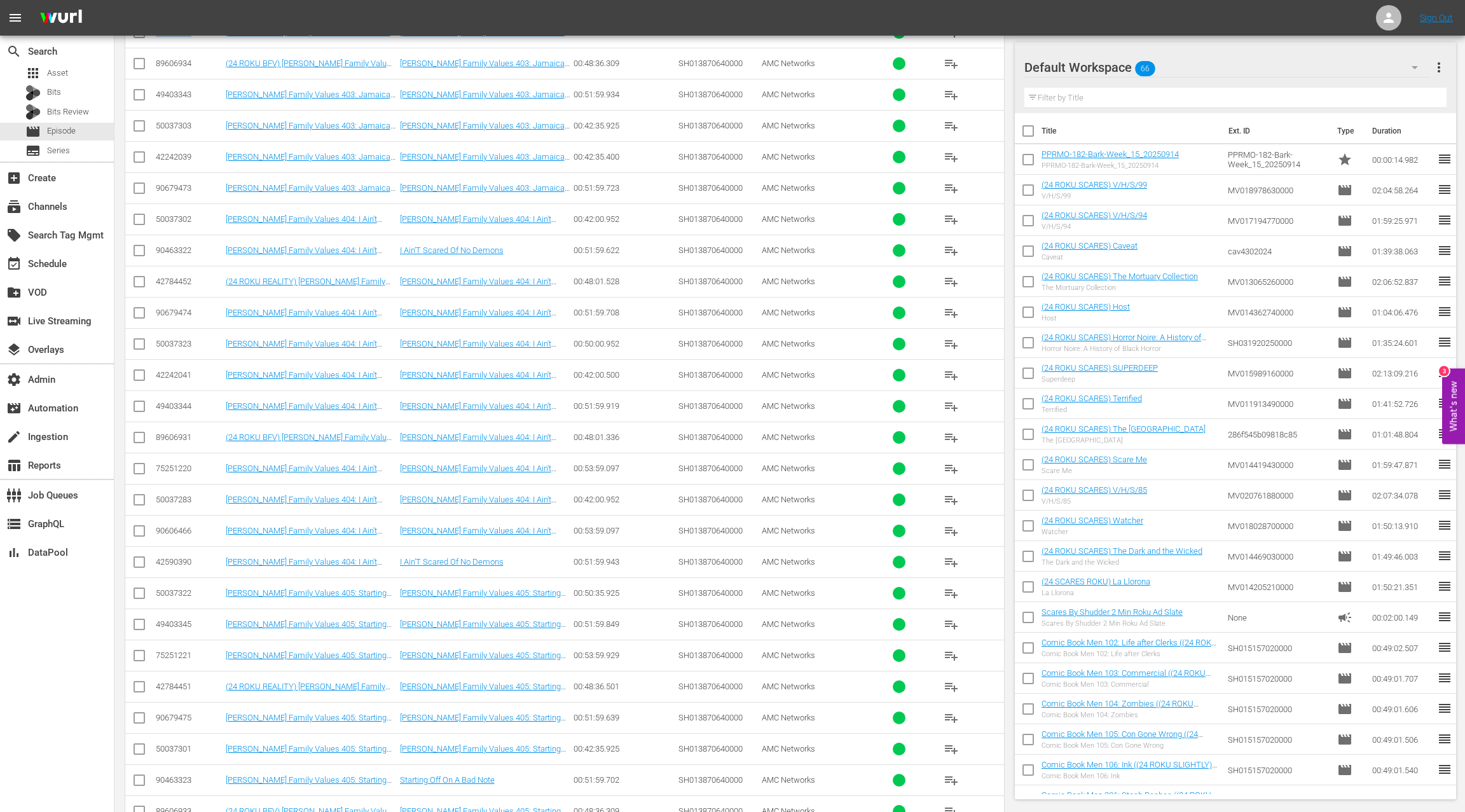
scroll to position [985, 0]
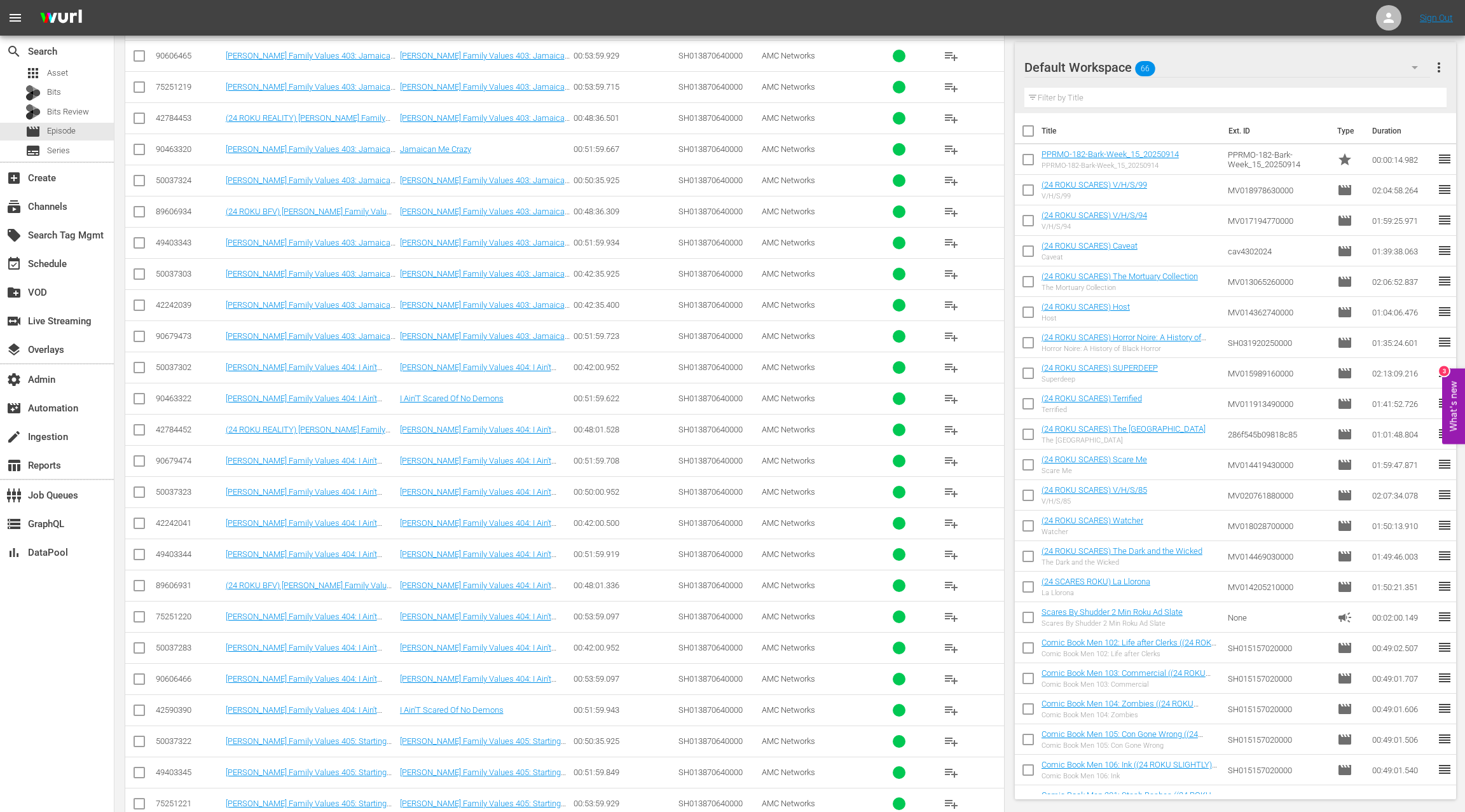
click at [173, 487] on div "50037323" at bounding box center [189, 491] width 66 height 9
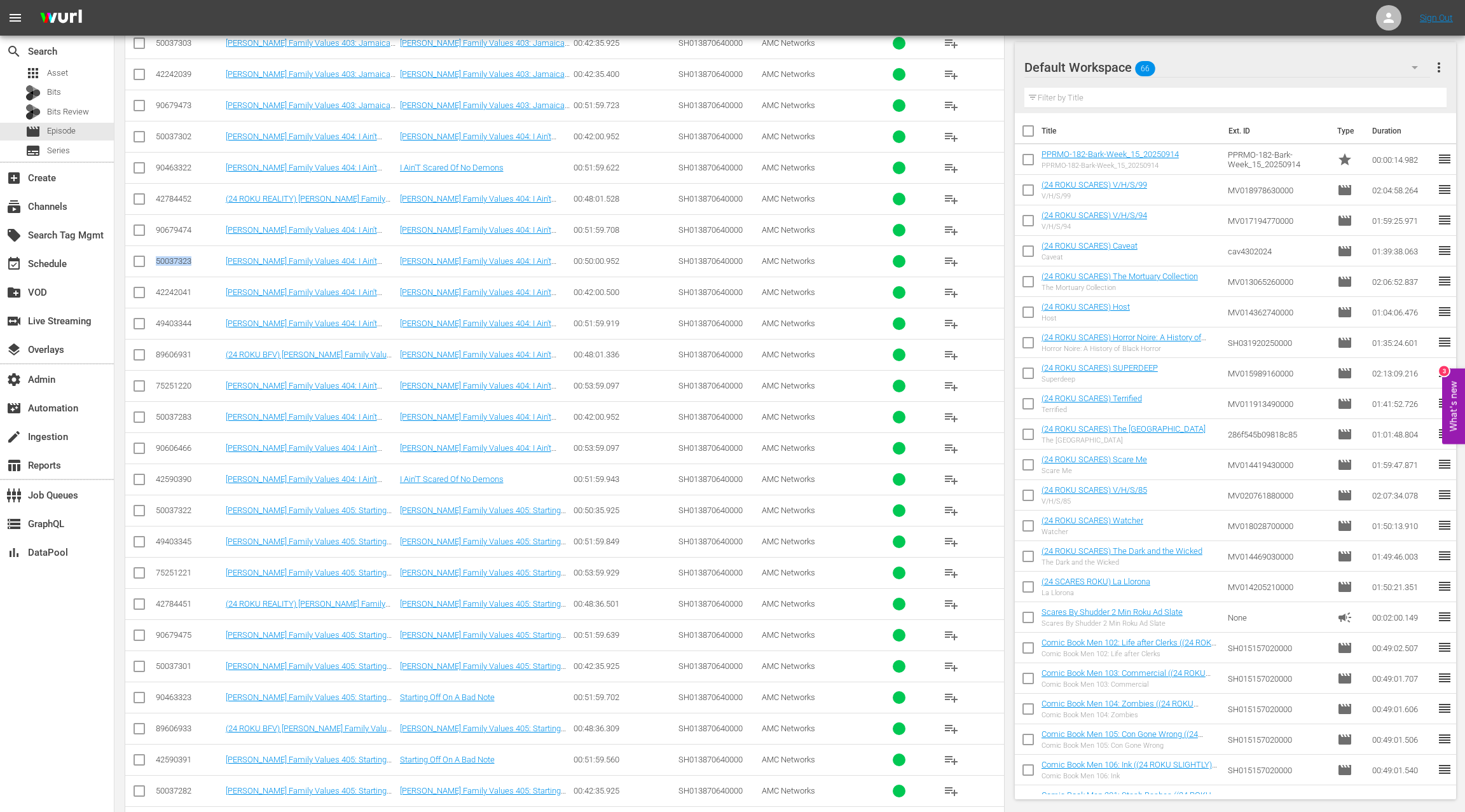
scroll to position [1296, 0]
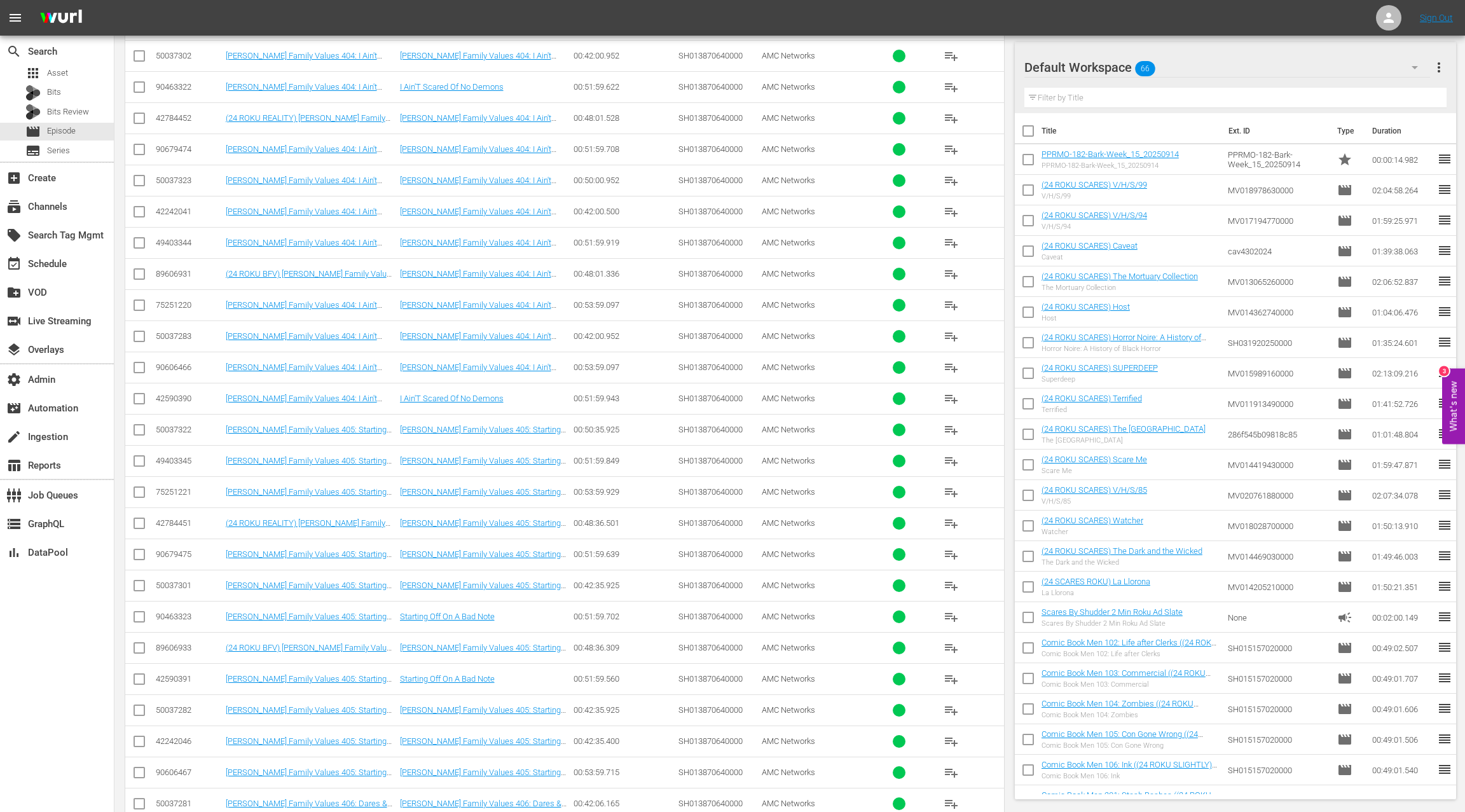
click at [182, 425] on div "50037322" at bounding box center [189, 429] width 66 height 9
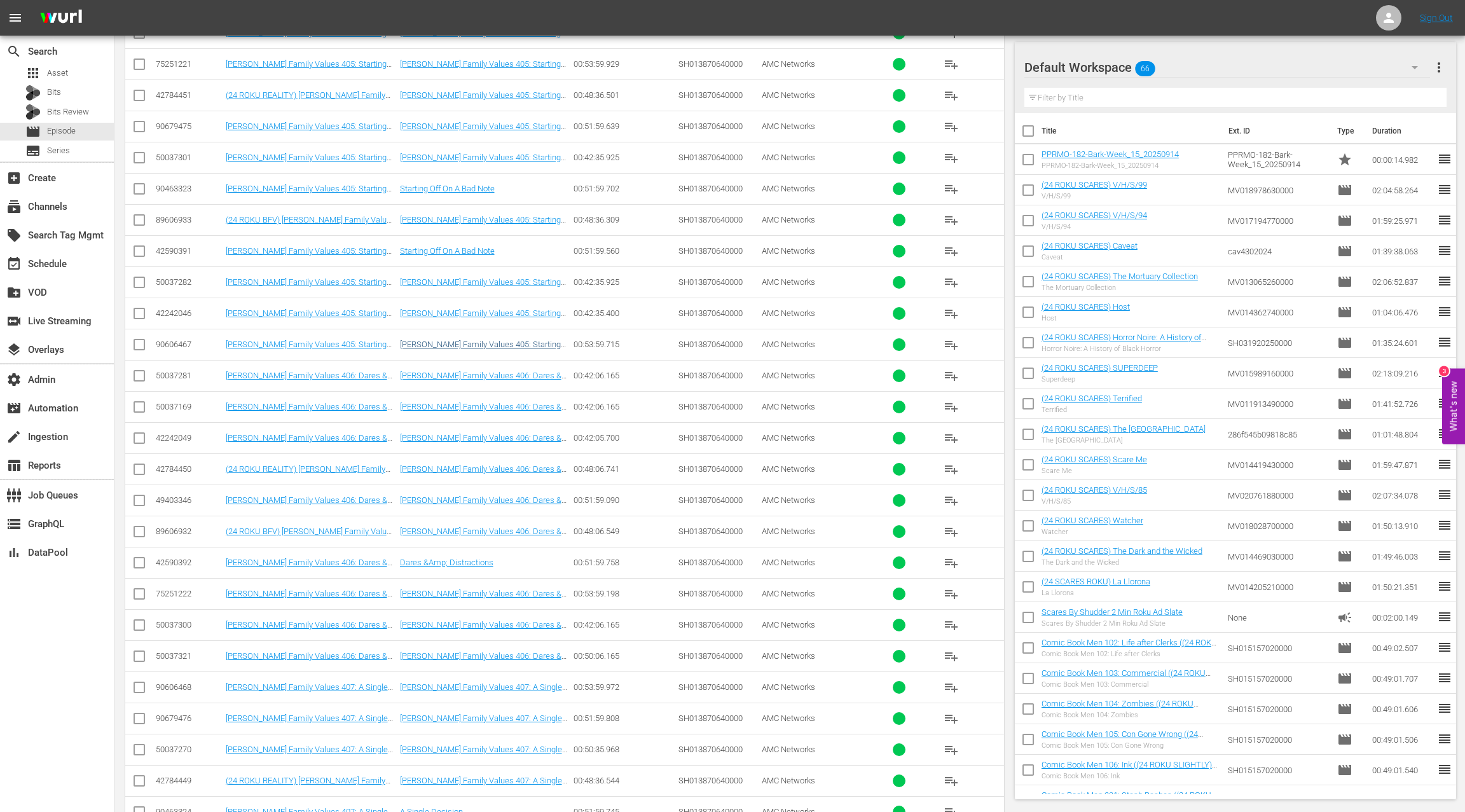
scroll to position [1779, 0]
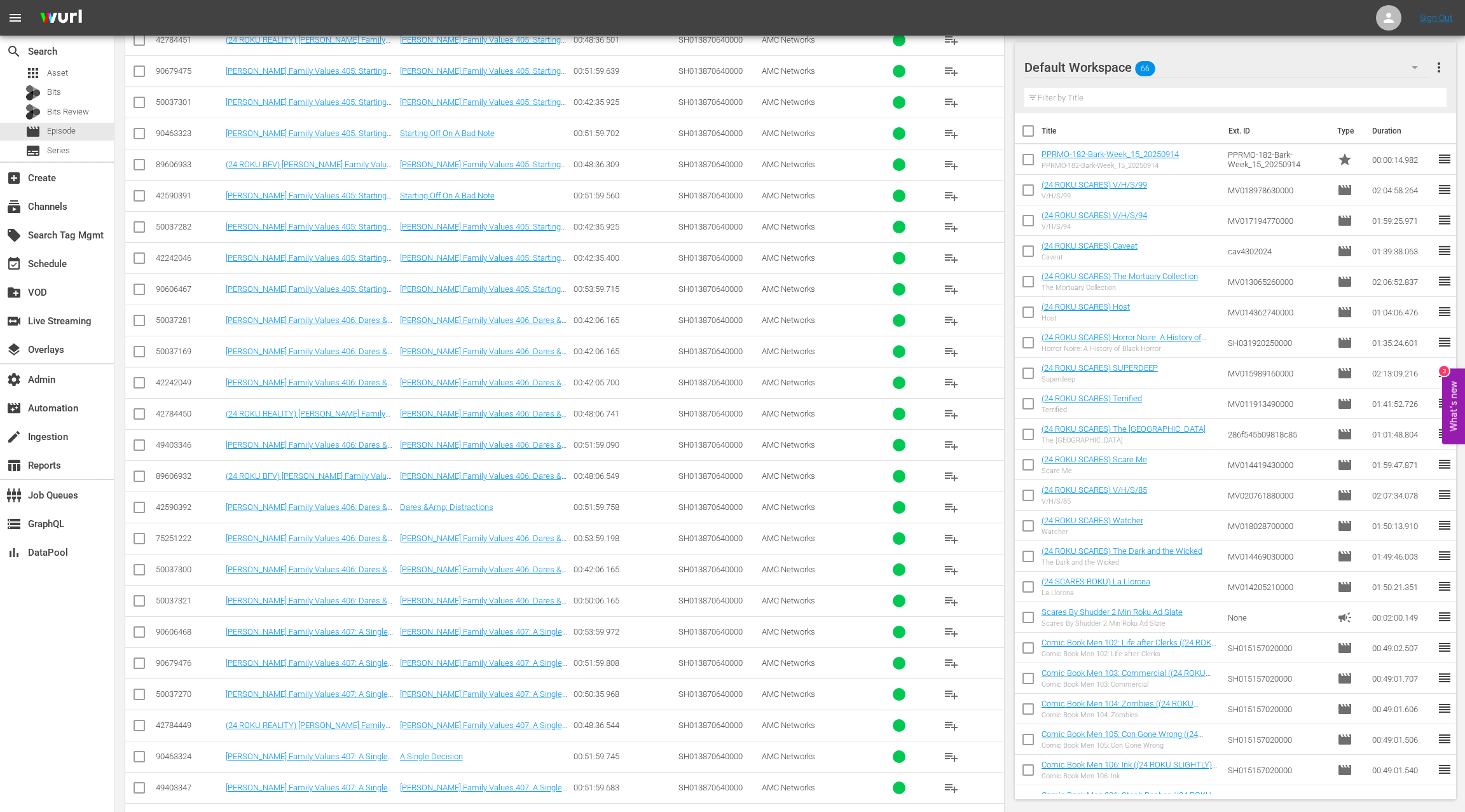
click at [178, 595] on div "50037321" at bounding box center [189, 600] width 66 height 9
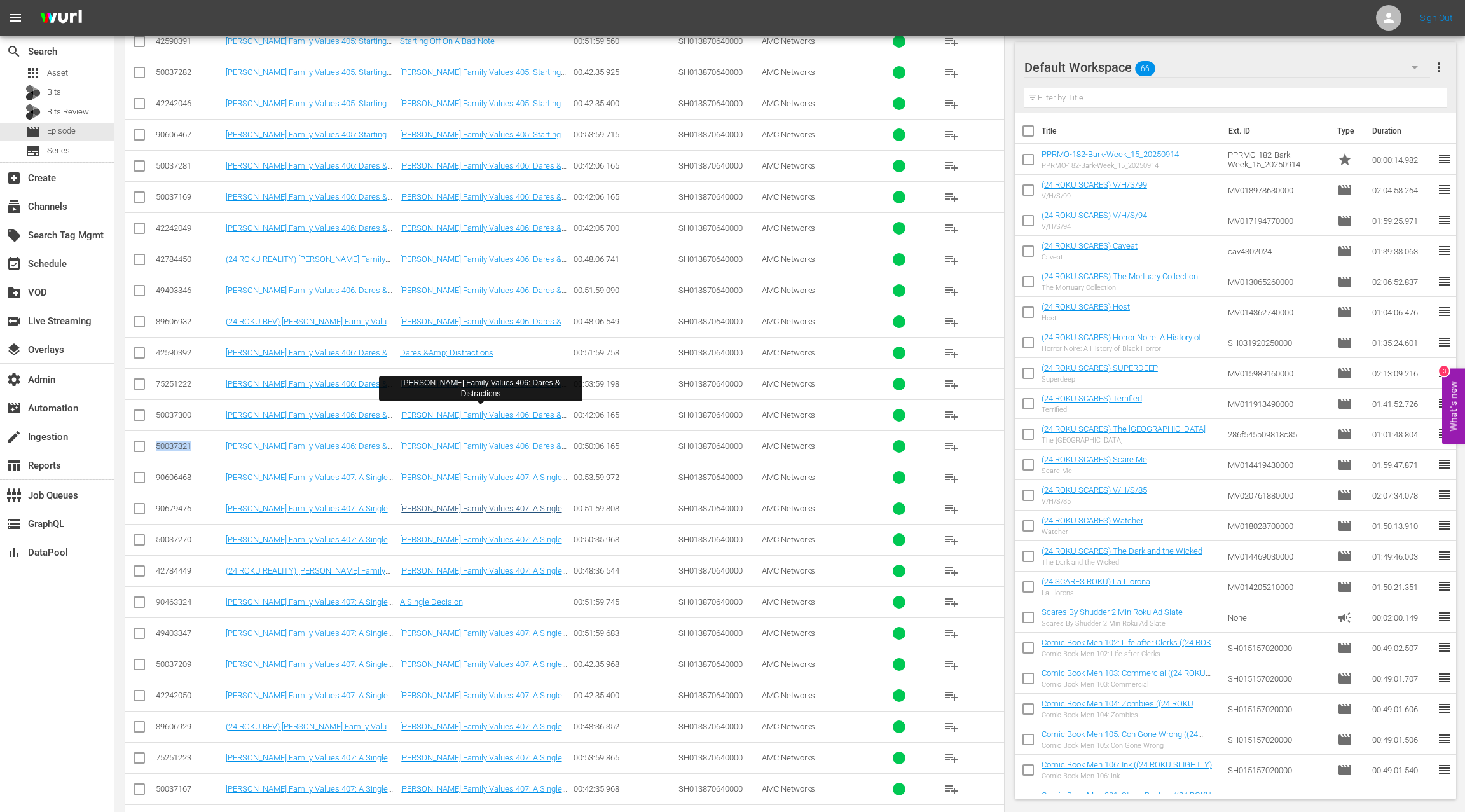
scroll to position [2032, 0]
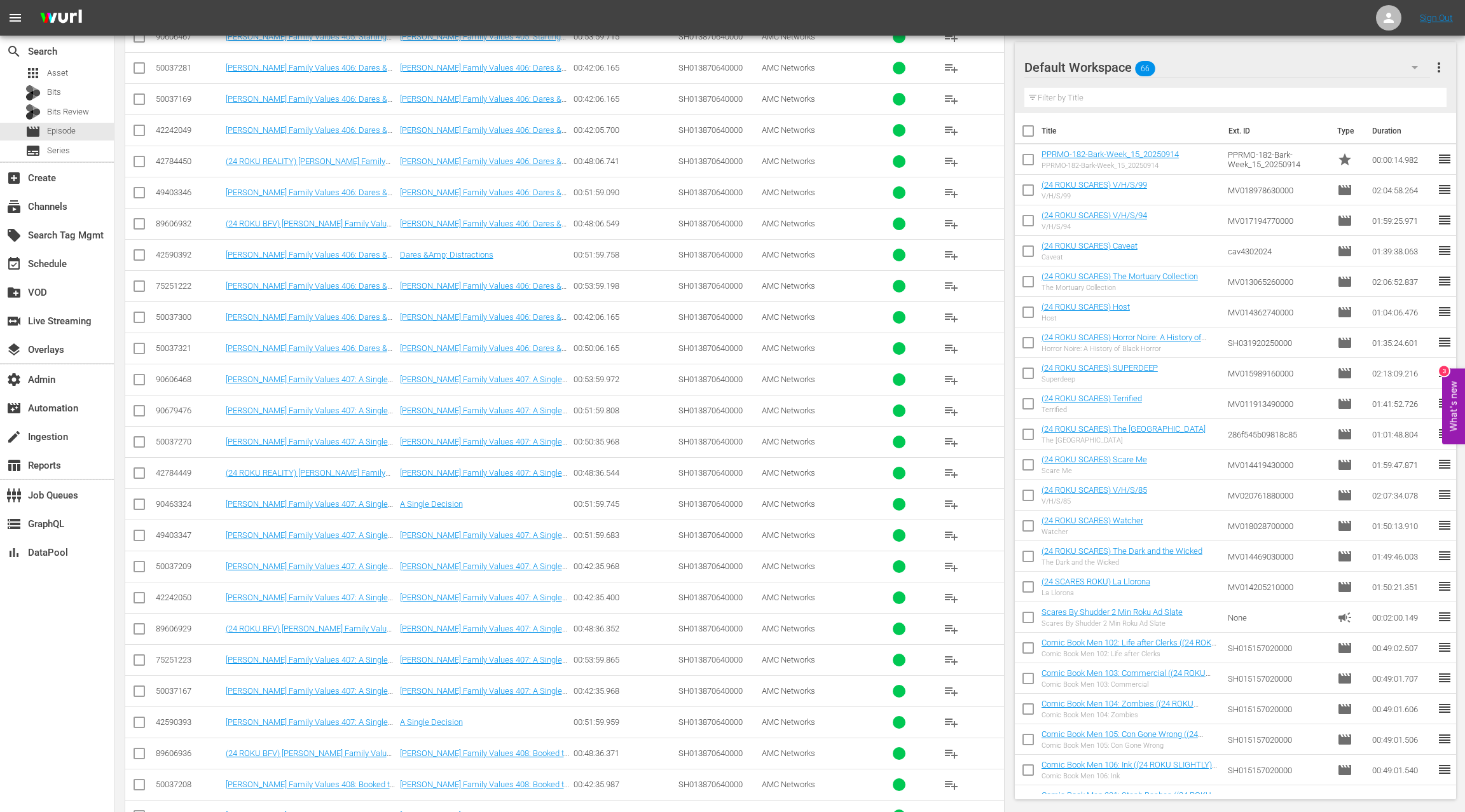
click at [180, 436] on div "50037270" at bounding box center [189, 441] width 66 height 9
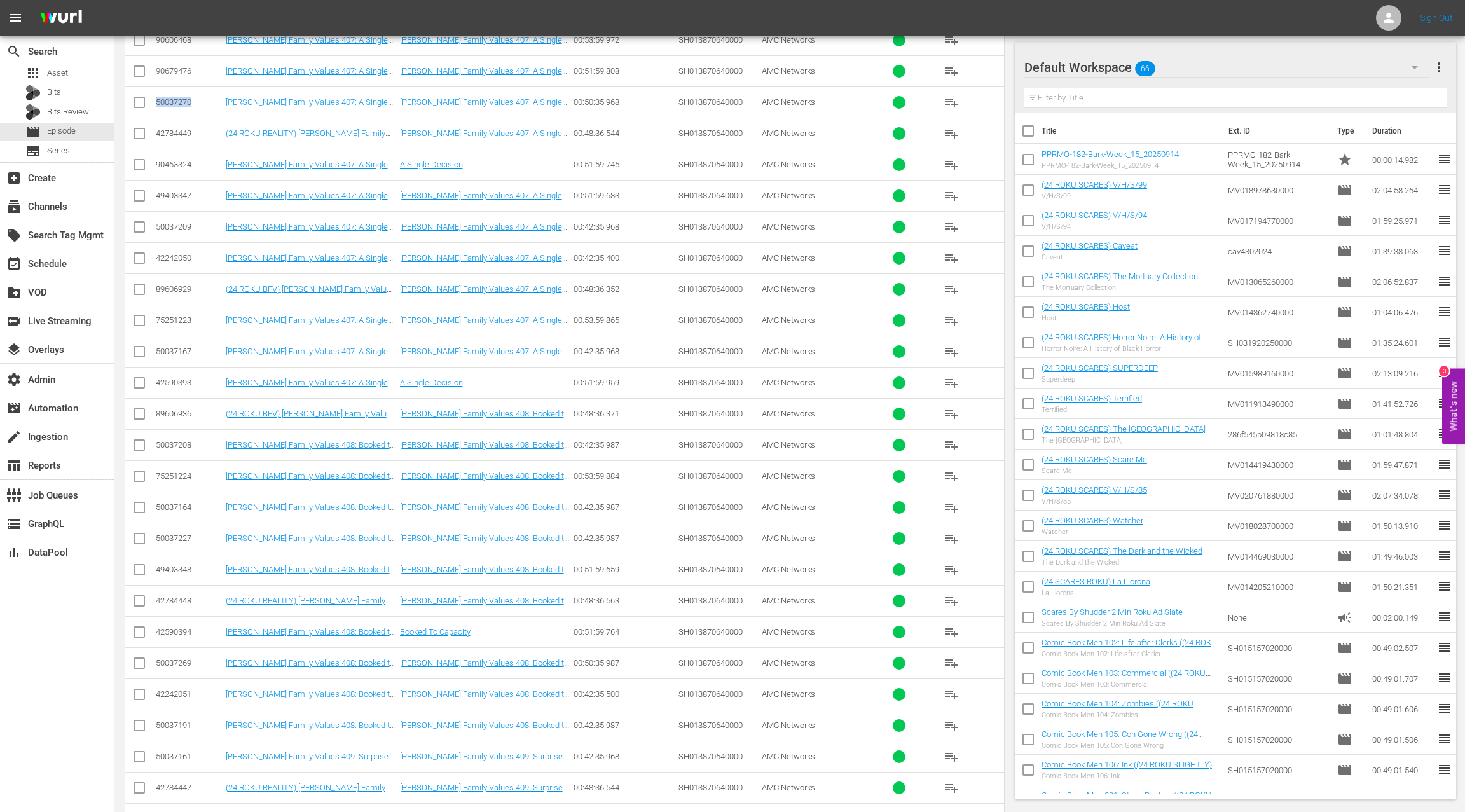
scroll to position [2455, 0]
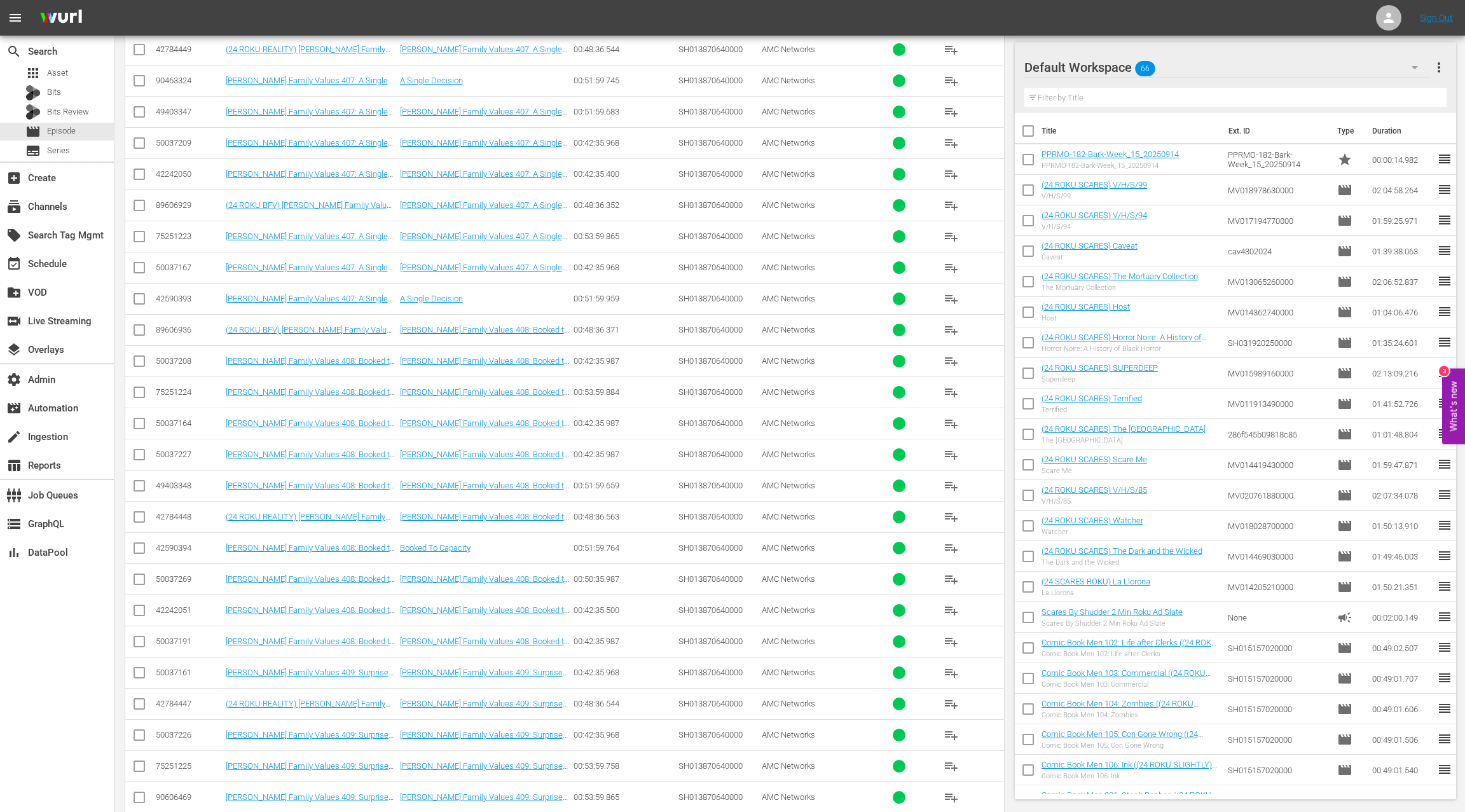
click at [171, 574] on div "50037269" at bounding box center [189, 579] width 66 height 9
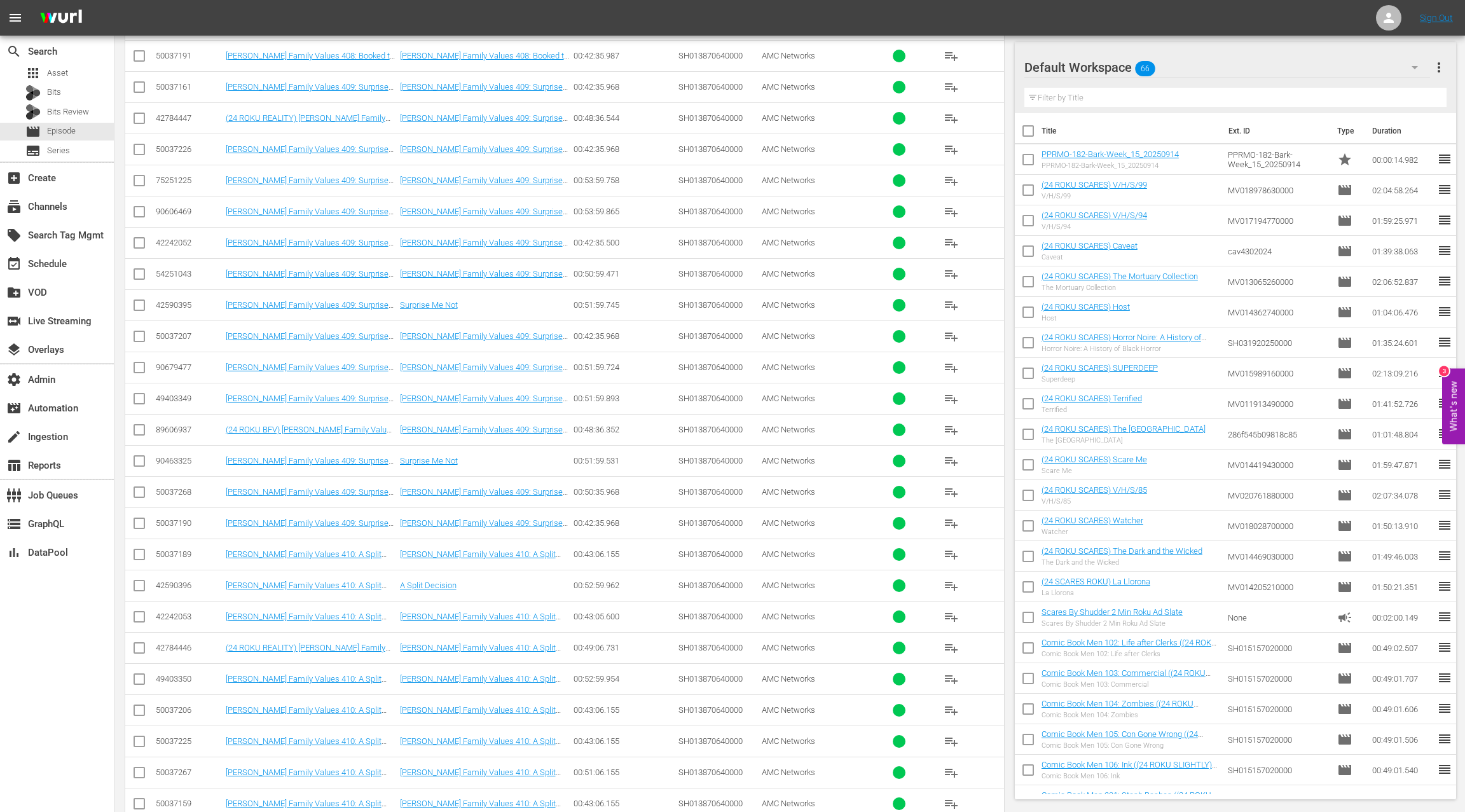
click at [176, 487] on div "50037268" at bounding box center [189, 491] width 66 height 9
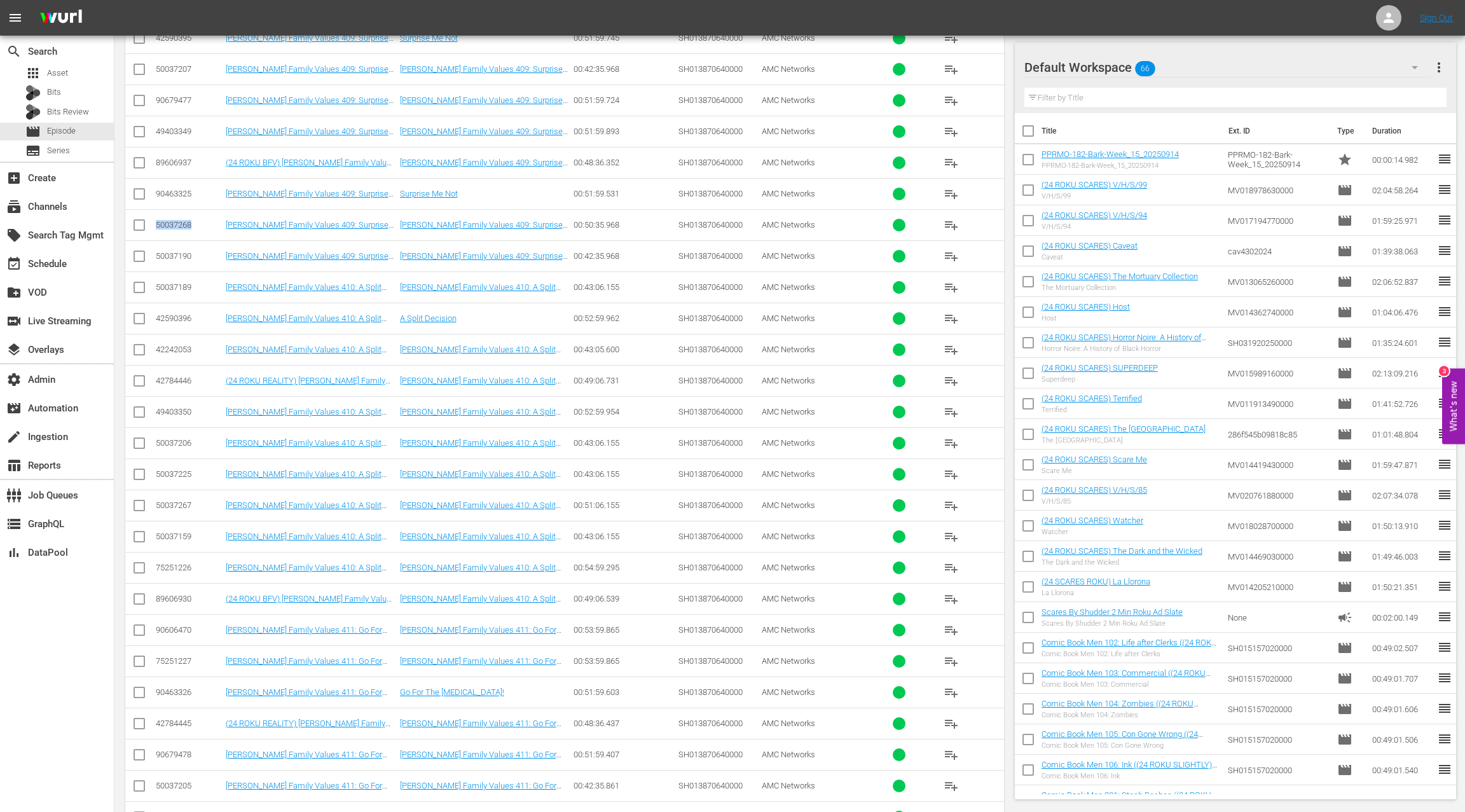
scroll to position [3316, 0]
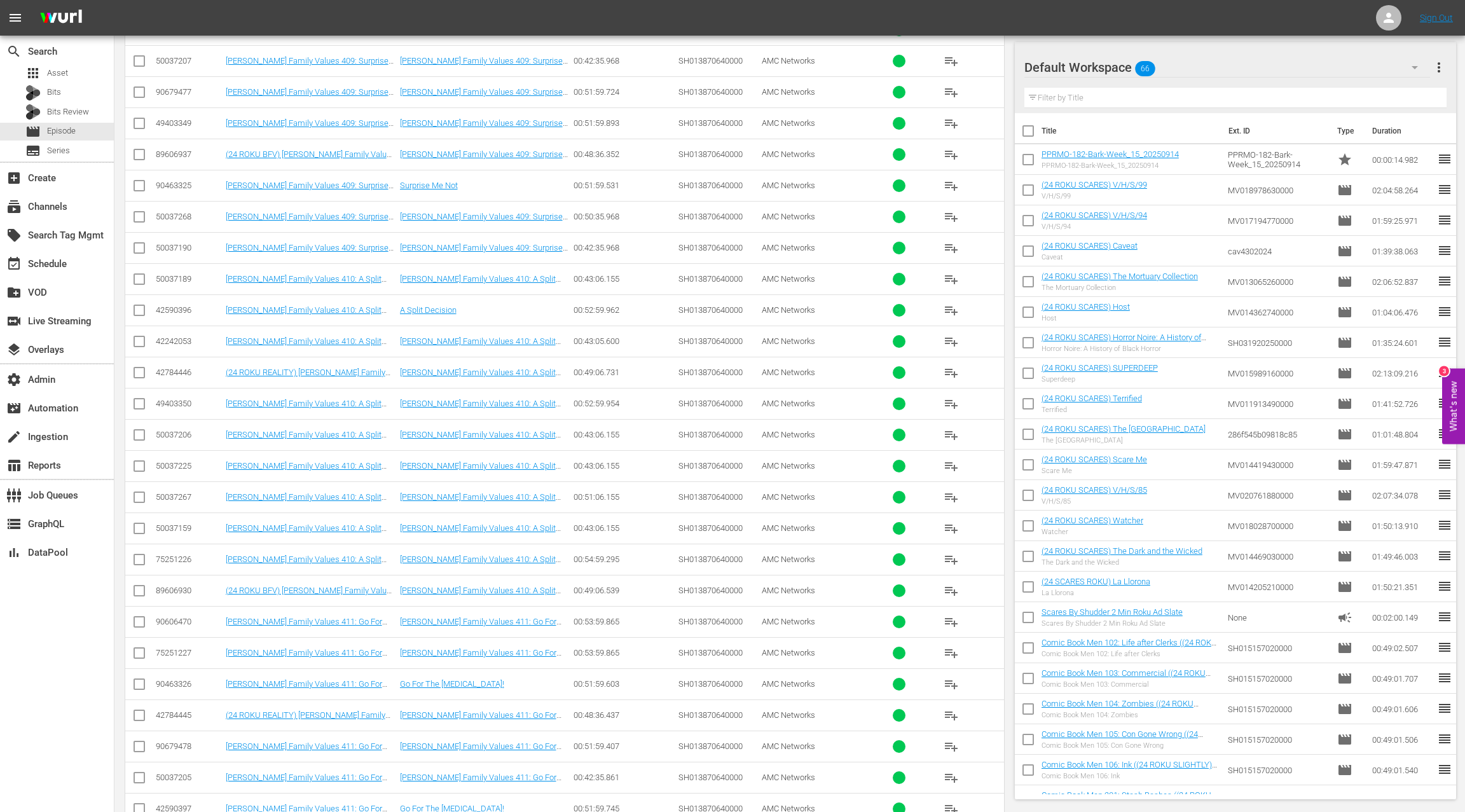
click at [182, 492] on div "50037267" at bounding box center [189, 497] width 66 height 9
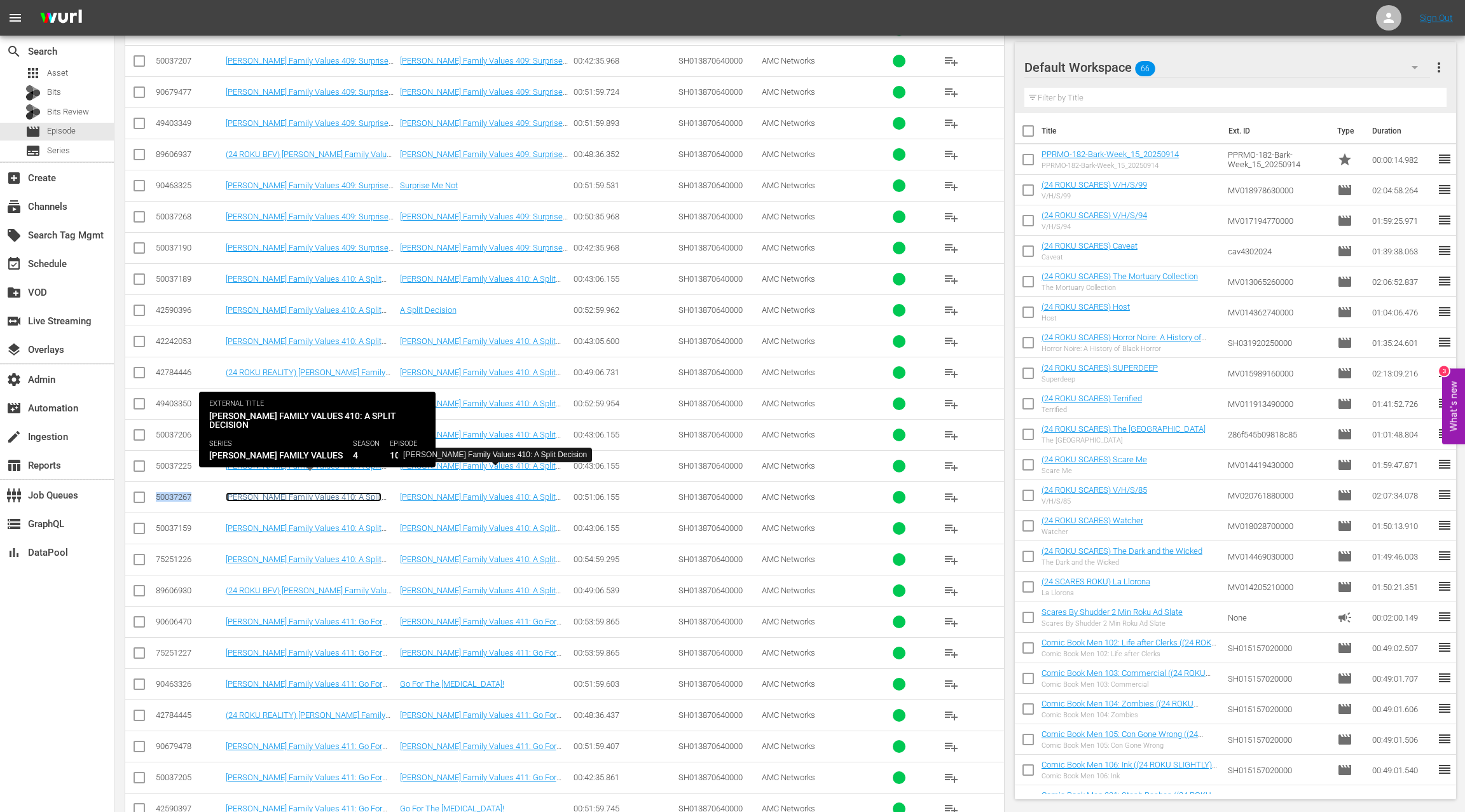
click at [344, 492] on link "Braxton Family Values 410: A Split Decision" at bounding box center [304, 502] width 156 height 19
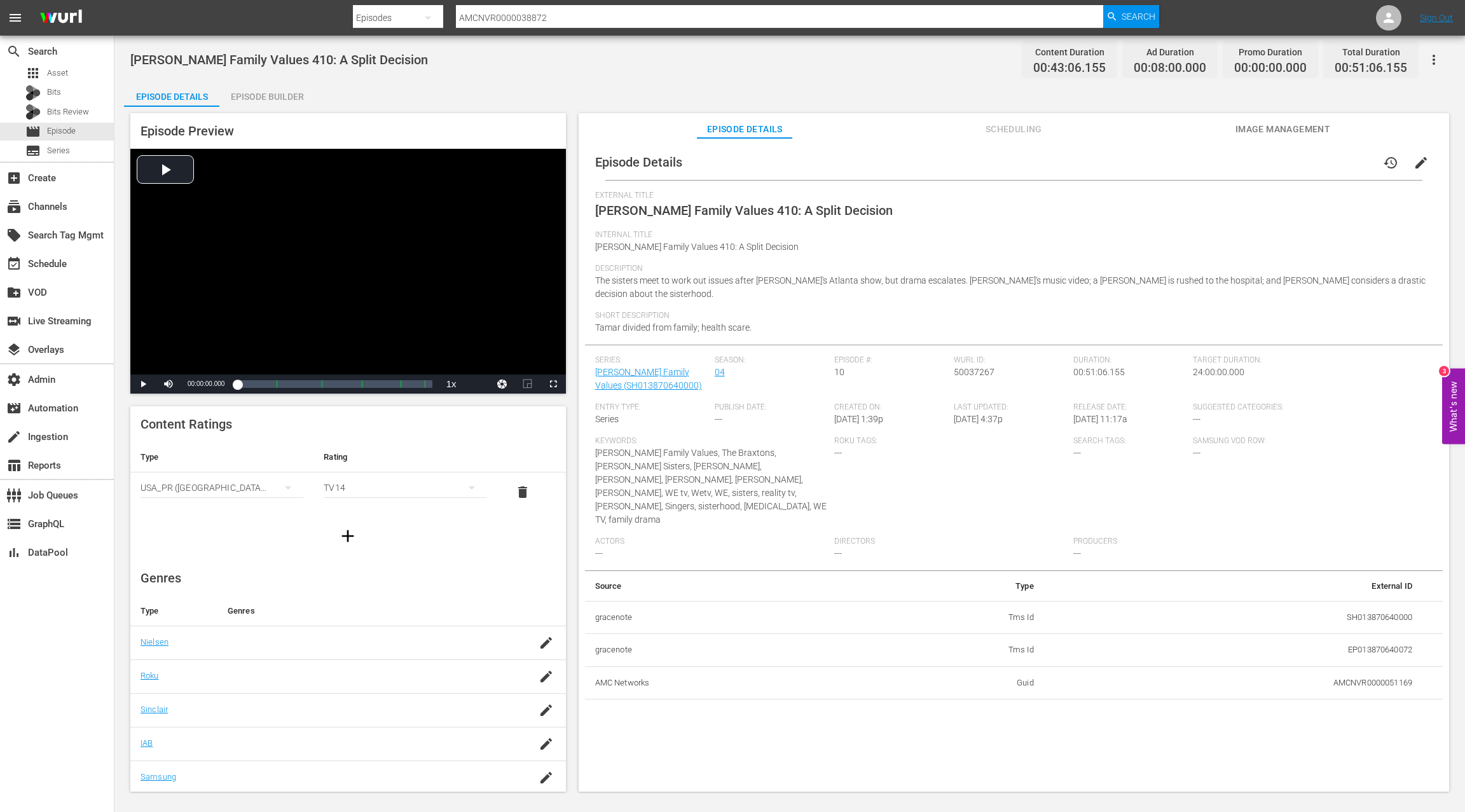
drag, startPoint x: 273, startPoint y: 96, endPoint x: 274, endPoint y: 118, distance: 22.0
click at [273, 96] on div "Episode Builder" at bounding box center [267, 96] width 96 height 30
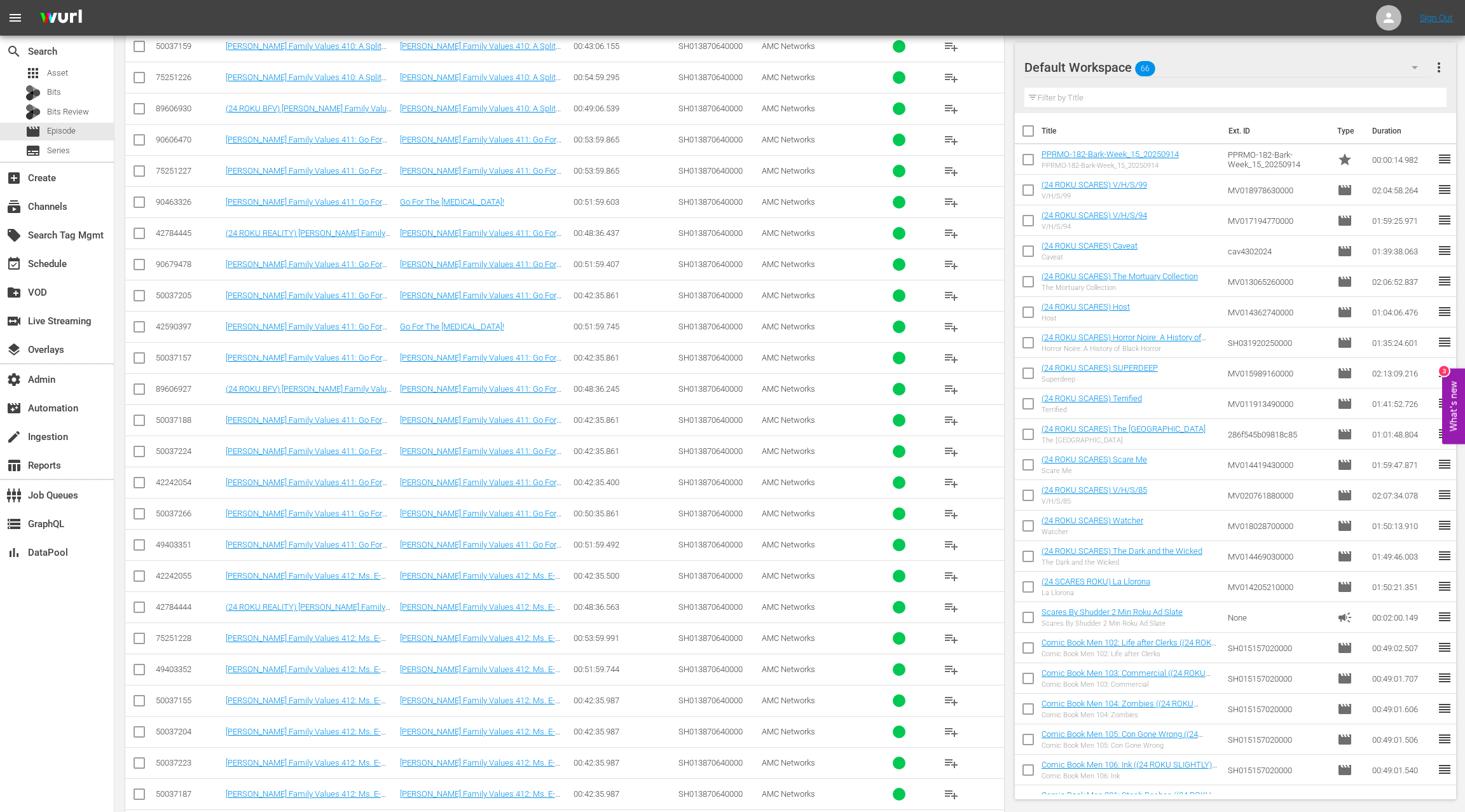
scroll to position [3801, 0]
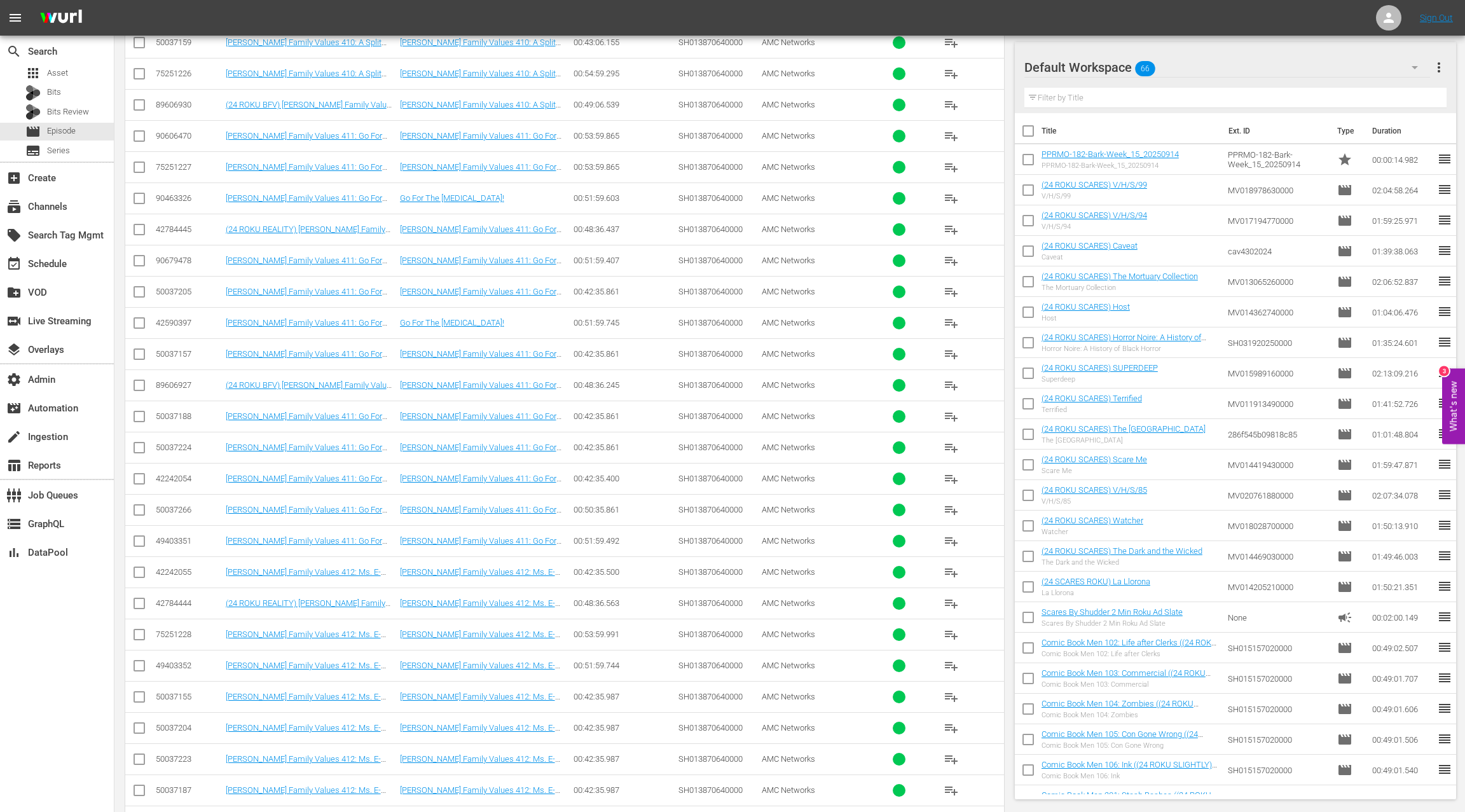
click at [184, 505] on div "50037266" at bounding box center [189, 509] width 66 height 9
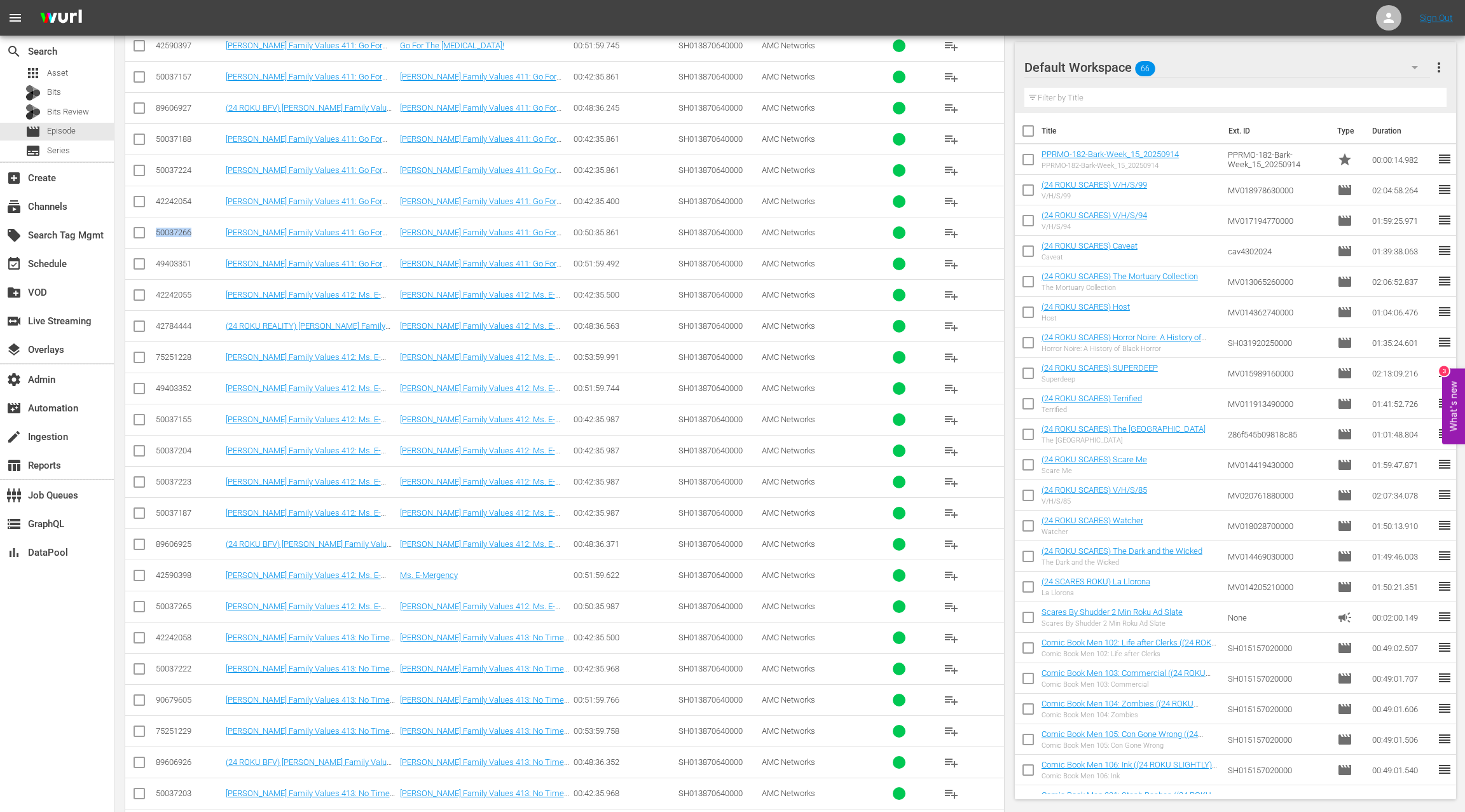
scroll to position [4162, 0]
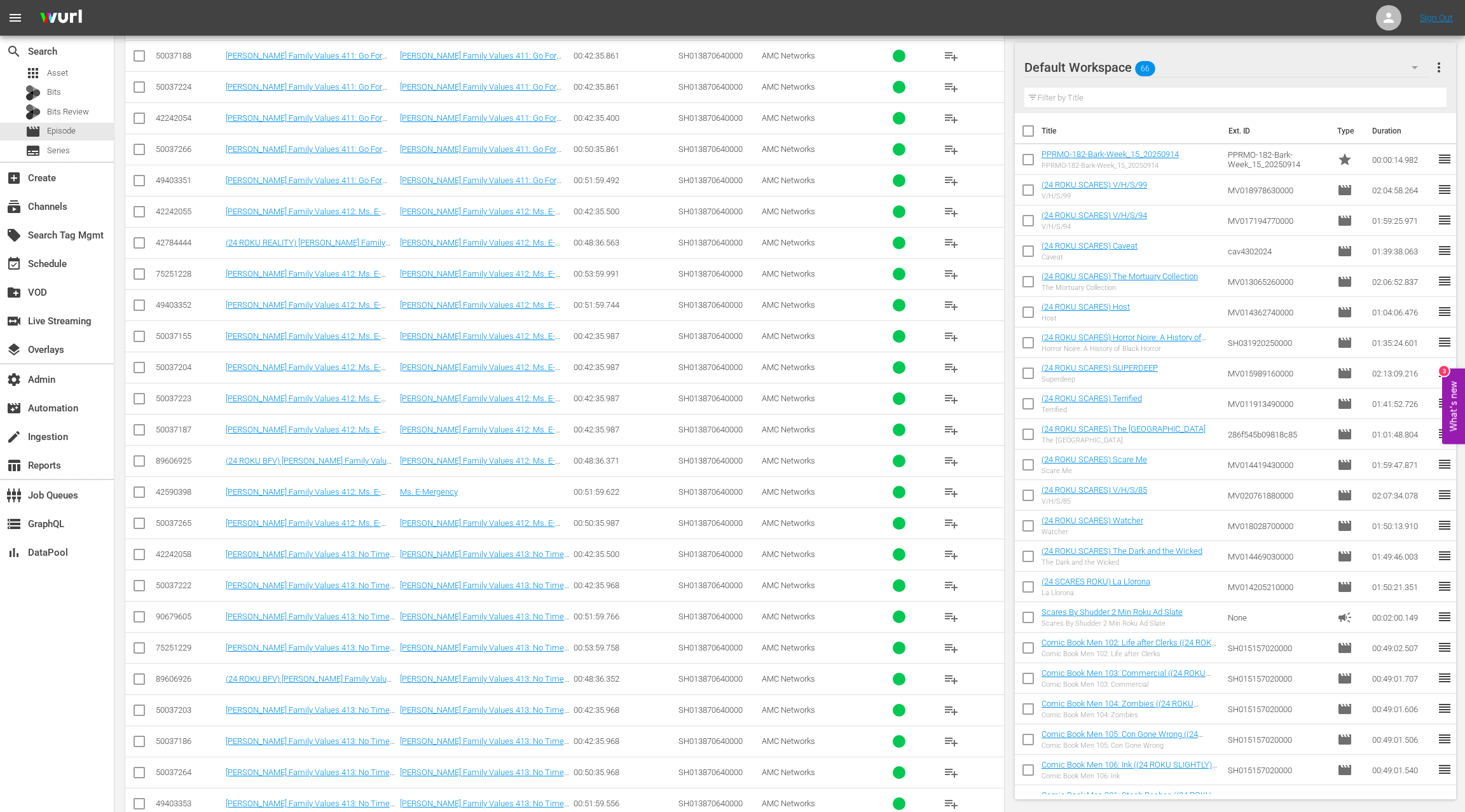
click at [180, 518] on div "50037265" at bounding box center [189, 522] width 66 height 9
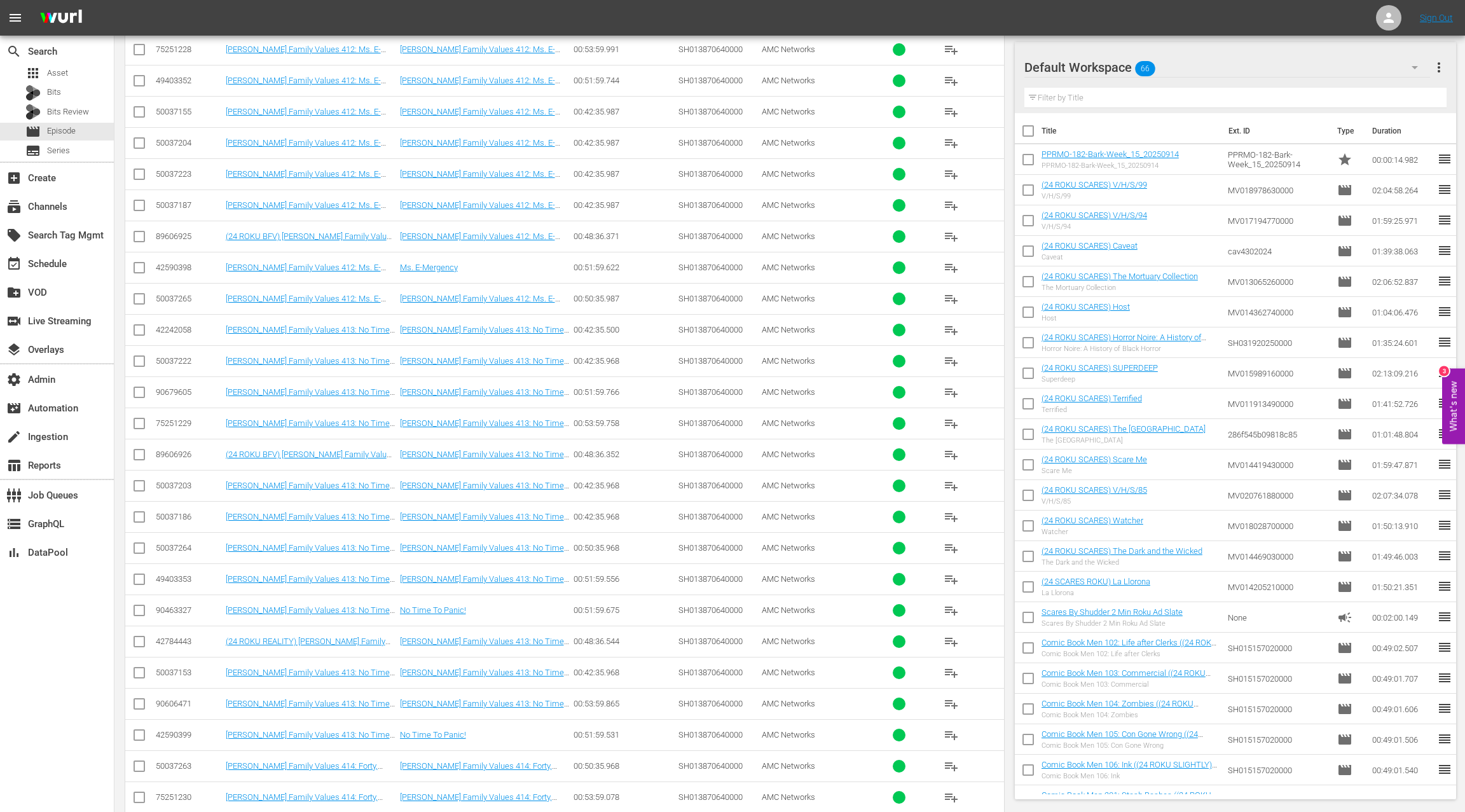
click at [170, 543] on div "50037264" at bounding box center [189, 547] width 66 height 9
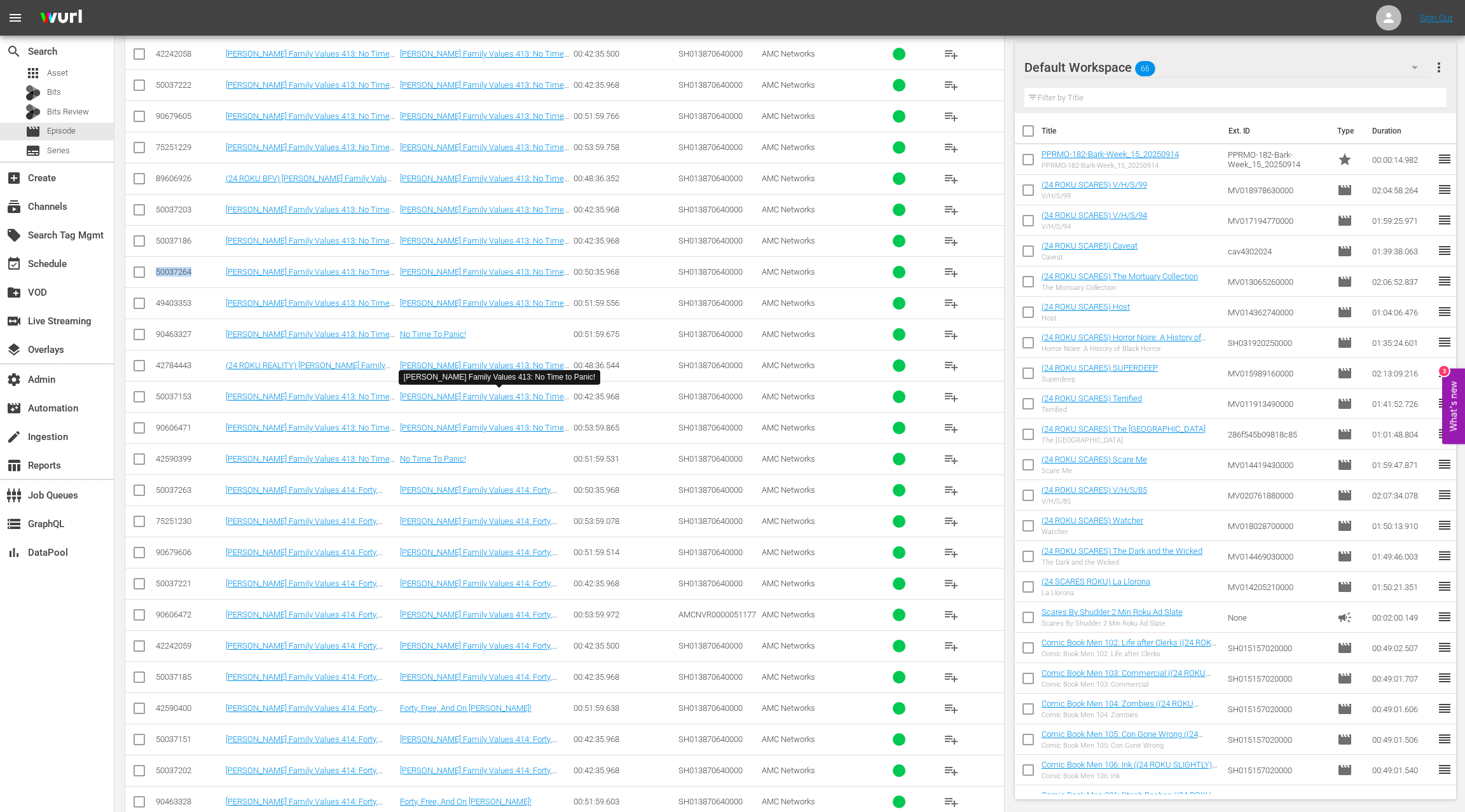
scroll to position [4747, 0]
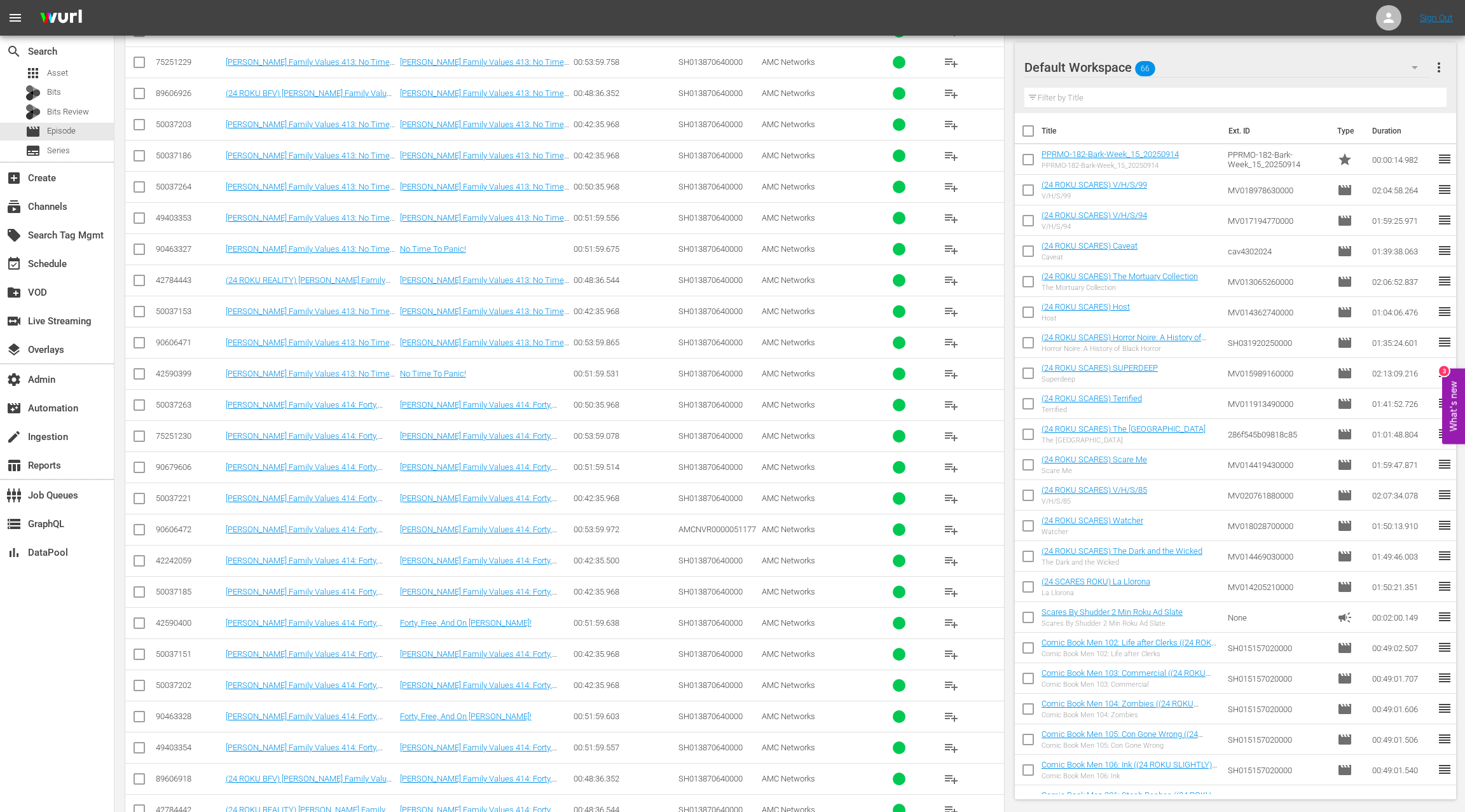
click at [180, 400] on div "50037263" at bounding box center [189, 404] width 66 height 9
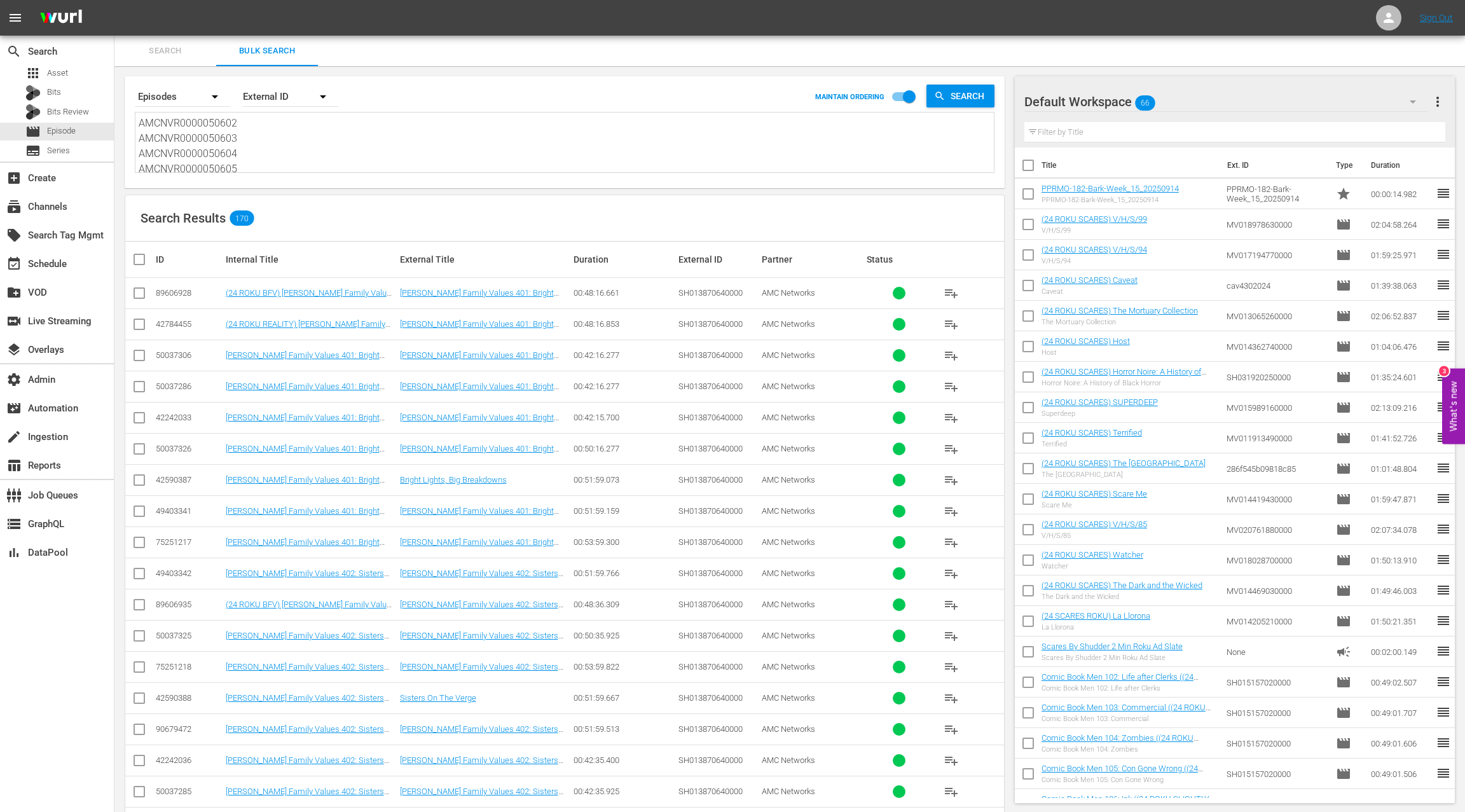
click at [283, 159] on textarea "AMCNVR0000050602 AMCNVR0000050603 AMCNVR0000050604 AMCNVR0000050605 AMCNVR00000…" at bounding box center [566, 145] width 856 height 58
paste textarea "4797 AMCNVR0000054915 AMCNVR0000054916 AMCNVR0000054918 AMCNVR0000054919 AMCNVR…"
type textarea "AMCNVR0000054797 AMCNVR0000054915 AMCNVR0000054916 AMCNVR0000054918 AMCNVR00000…"
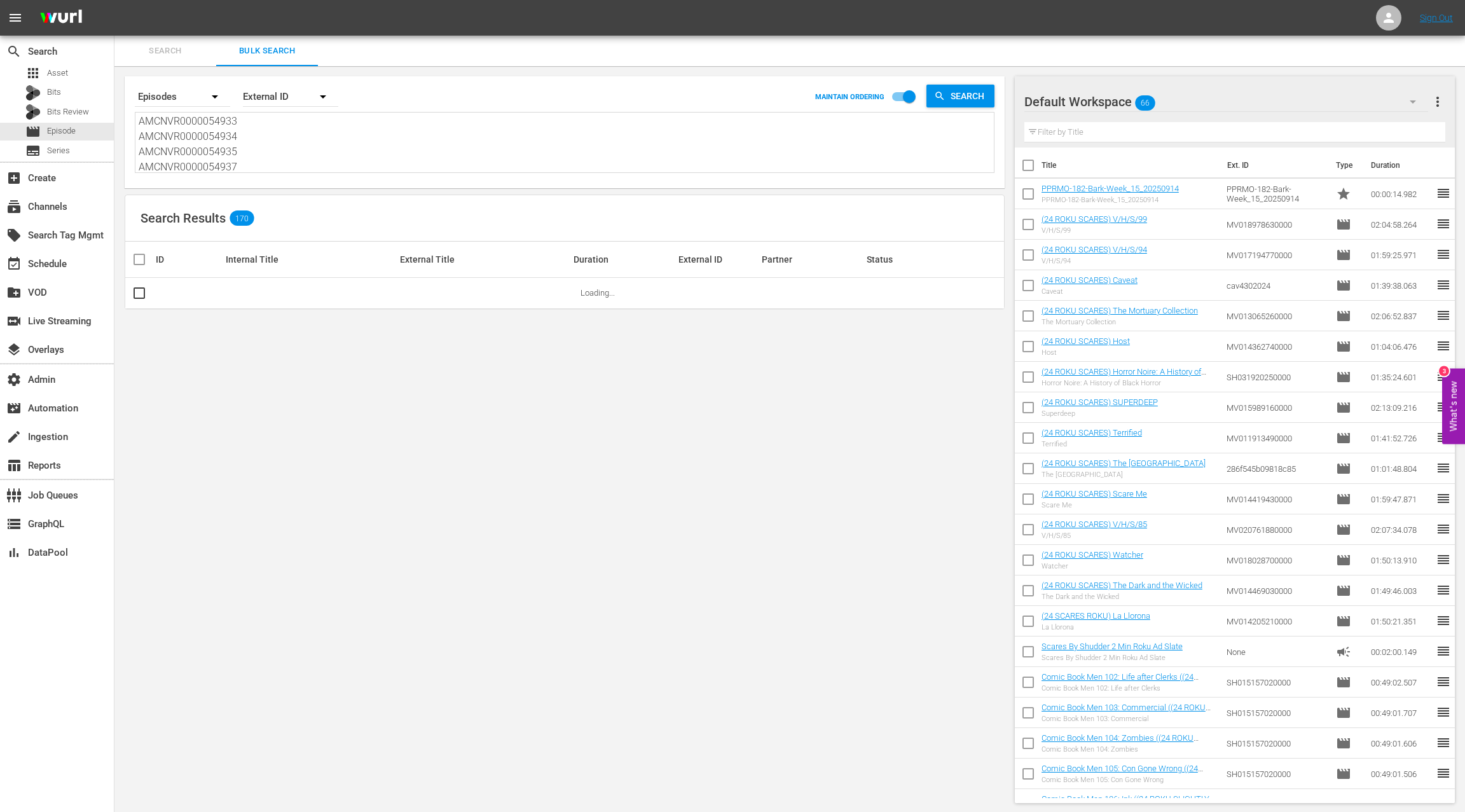
type textarea "AMCNVR0000054797 AMCNVR0000054915 AMCNVR0000054916 AMCNVR0000054918 AMCNVR00000…"
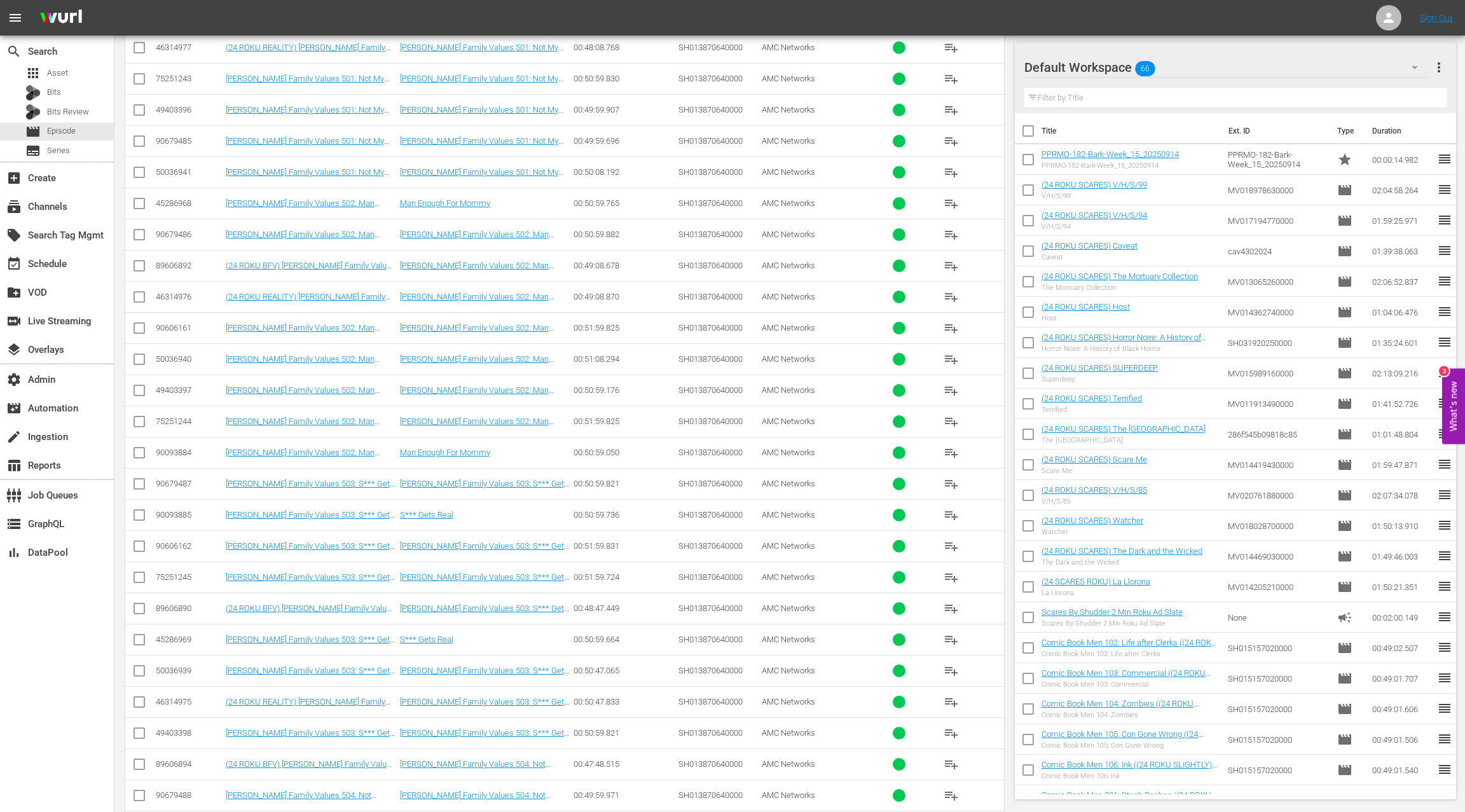
scroll to position [252, 0]
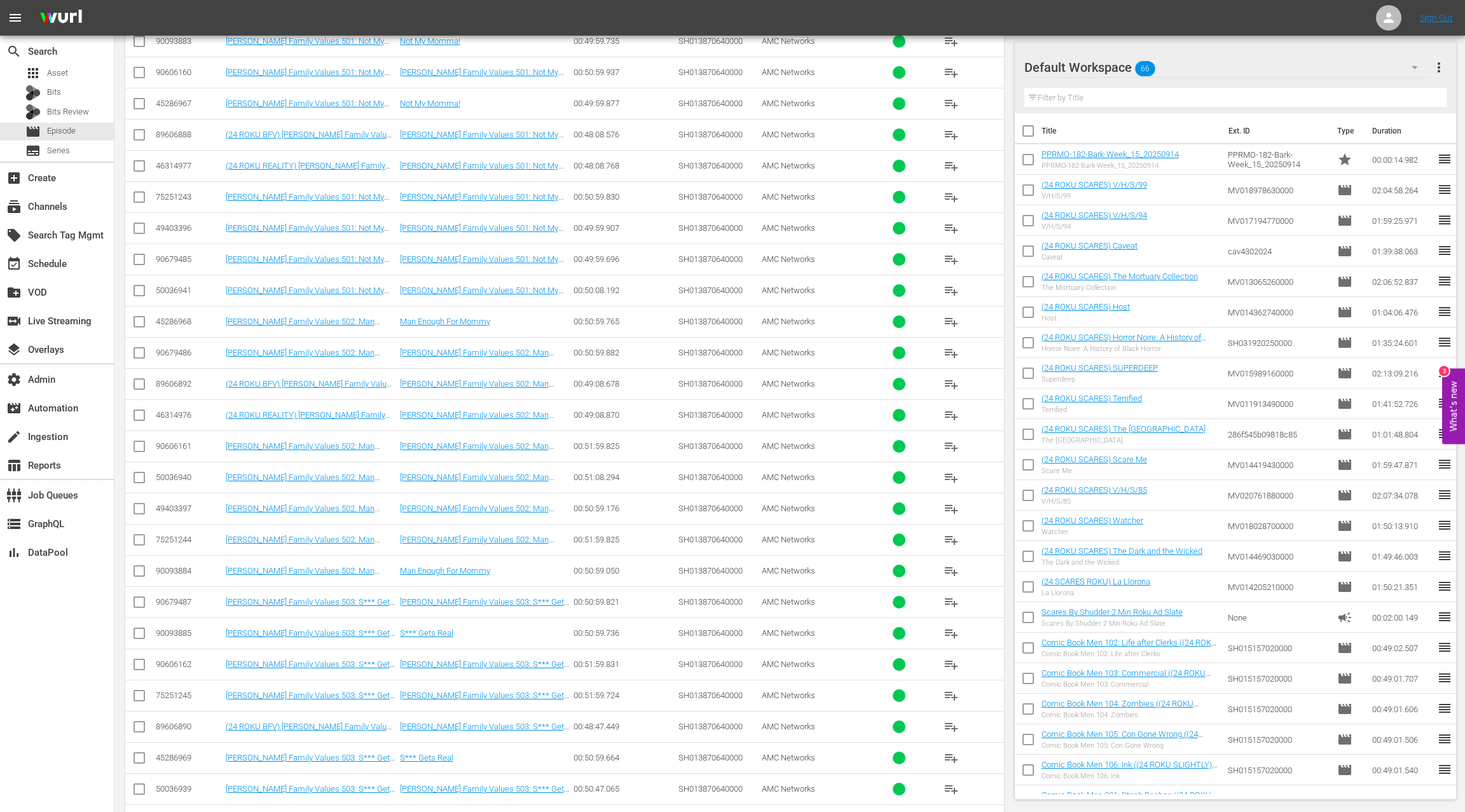
click at [174, 288] on div "50036941" at bounding box center [189, 289] width 66 height 9
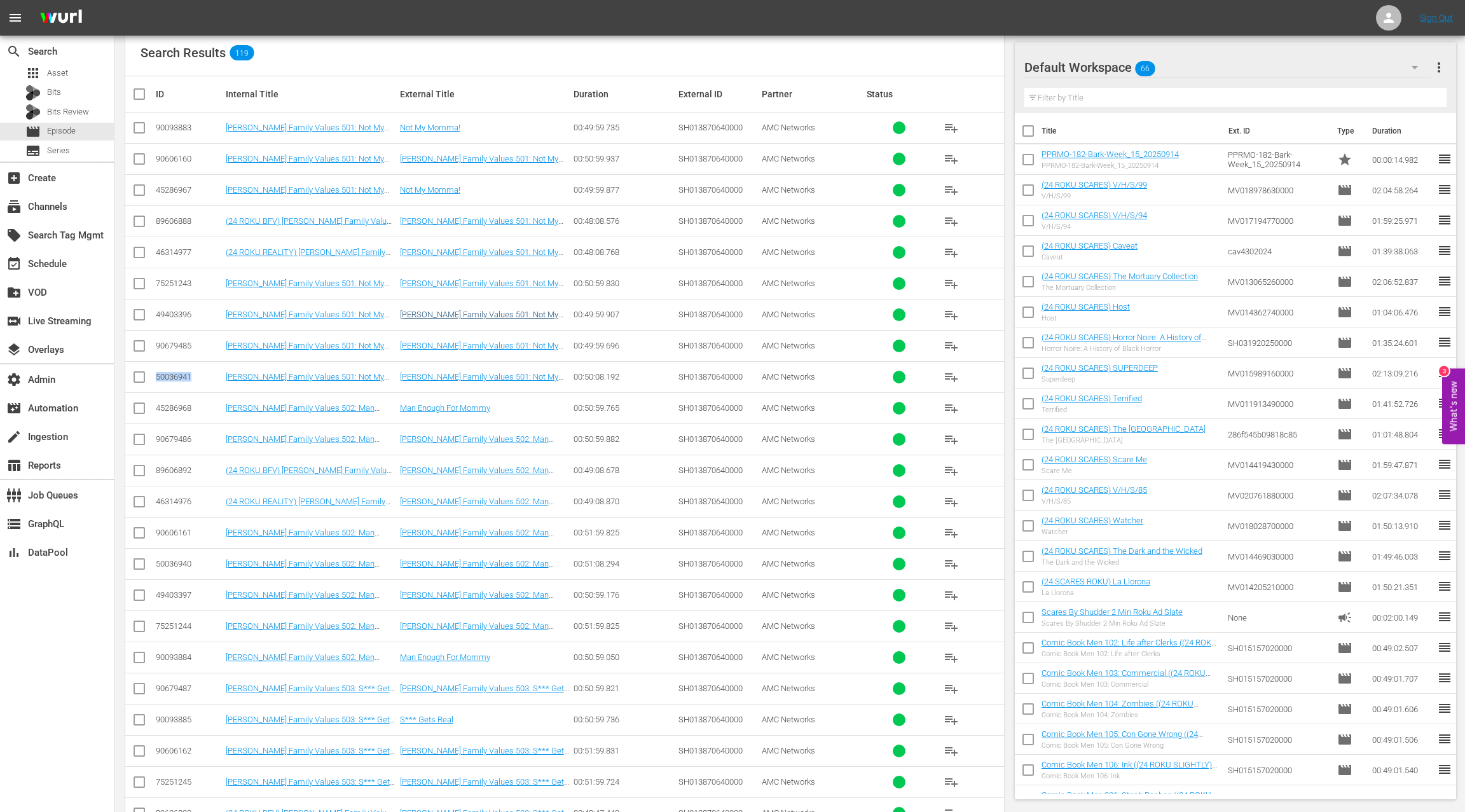
scroll to position [207, 0]
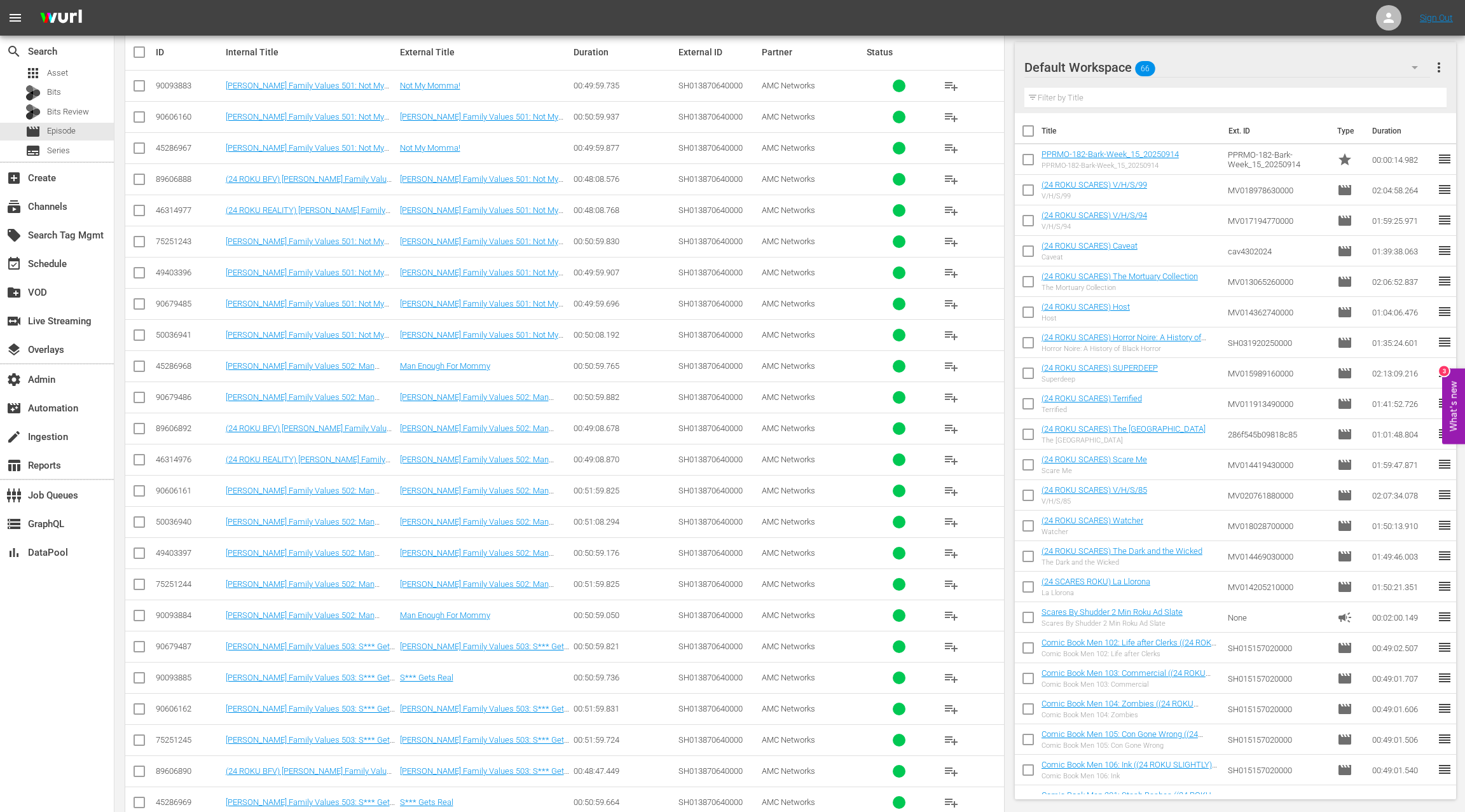
click at [288, 280] on td "Braxton Family Values 501: Not My Momma!" at bounding box center [311, 272] width 174 height 31
click at [168, 330] on div "50036941" at bounding box center [189, 334] width 66 height 9
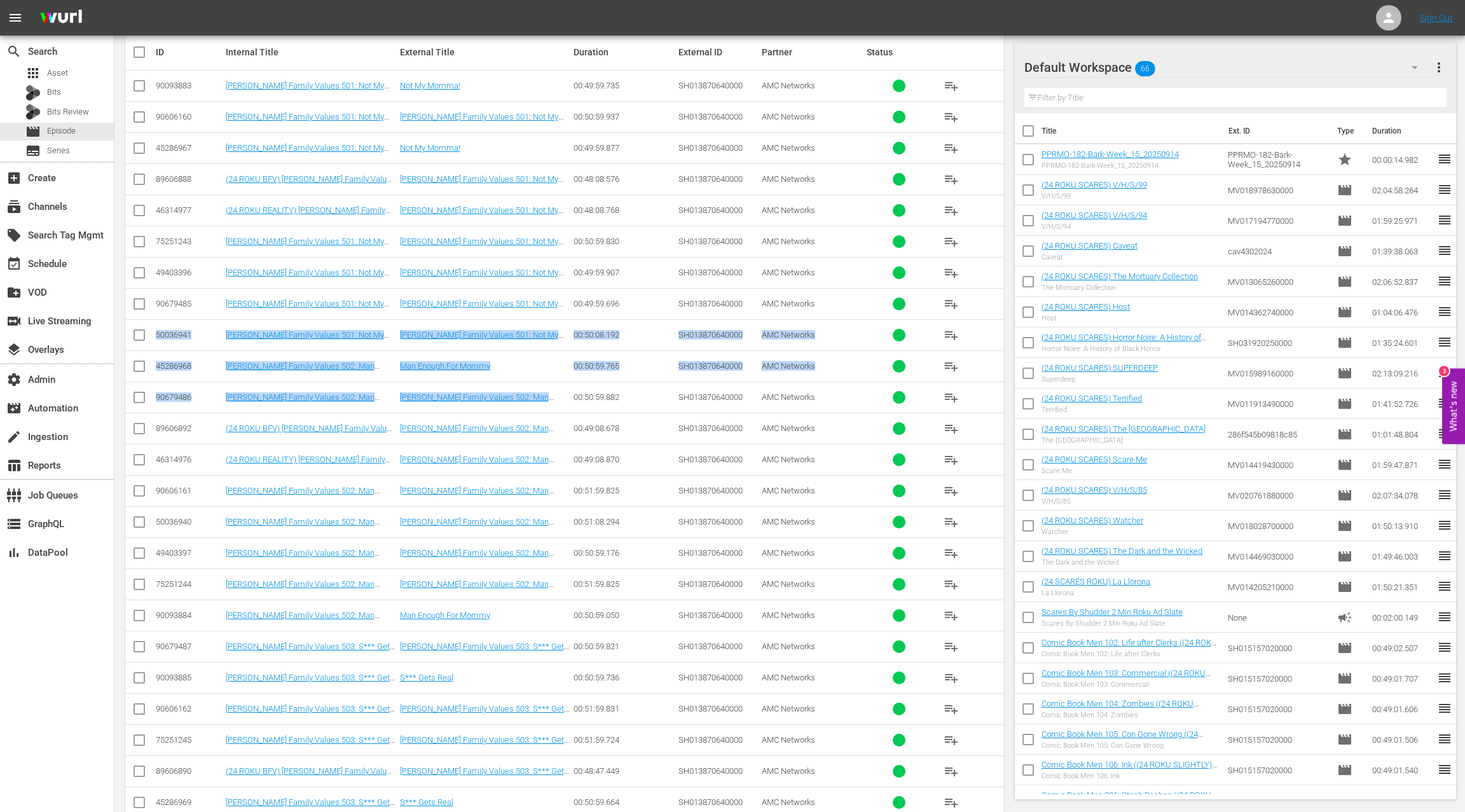
drag, startPoint x: 168, startPoint y: 328, endPoint x: 554, endPoint y: 408, distance: 394.2
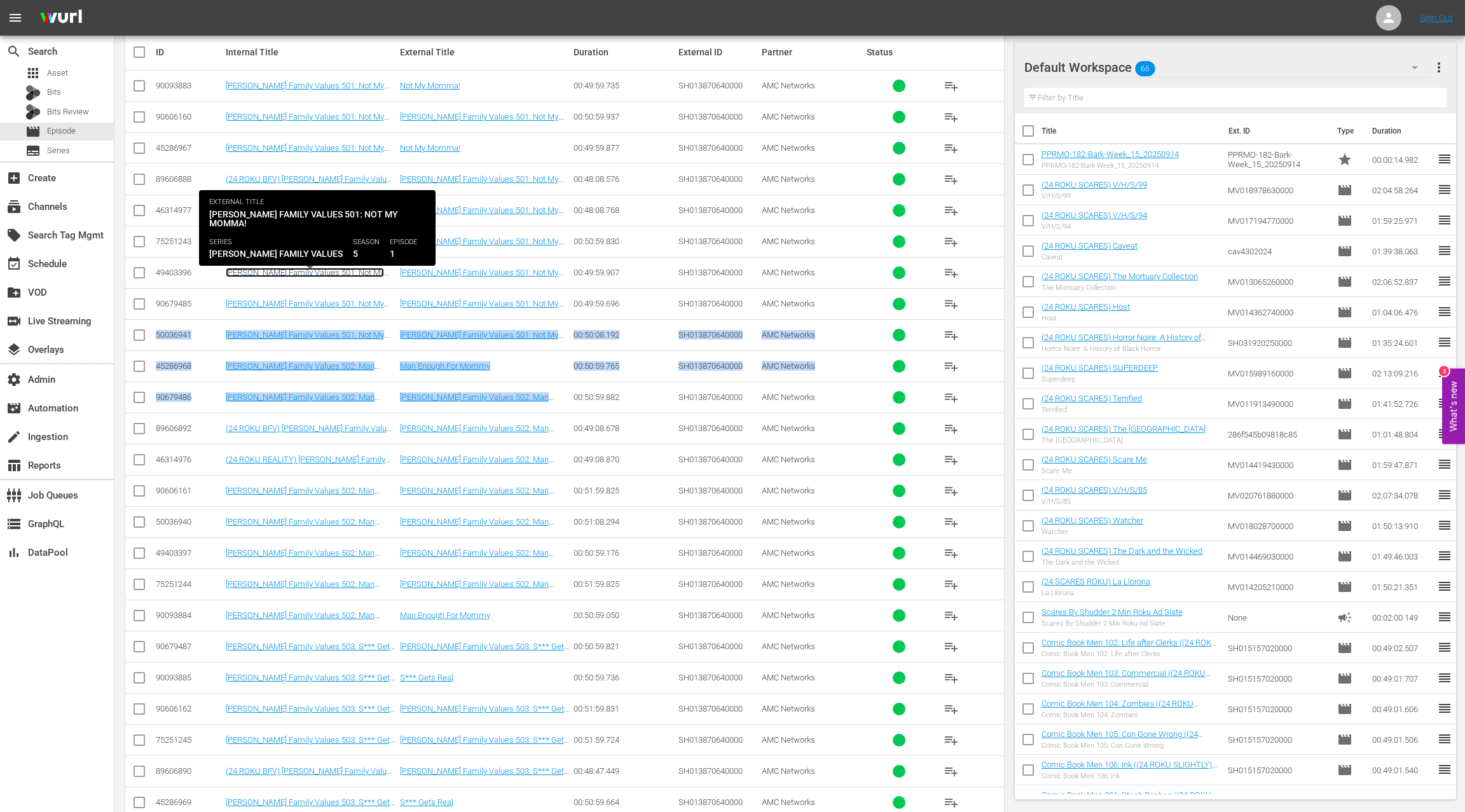
click at [322, 269] on link "Braxton Family Values 501: Not My Momma!" at bounding box center [305, 277] width 158 height 19
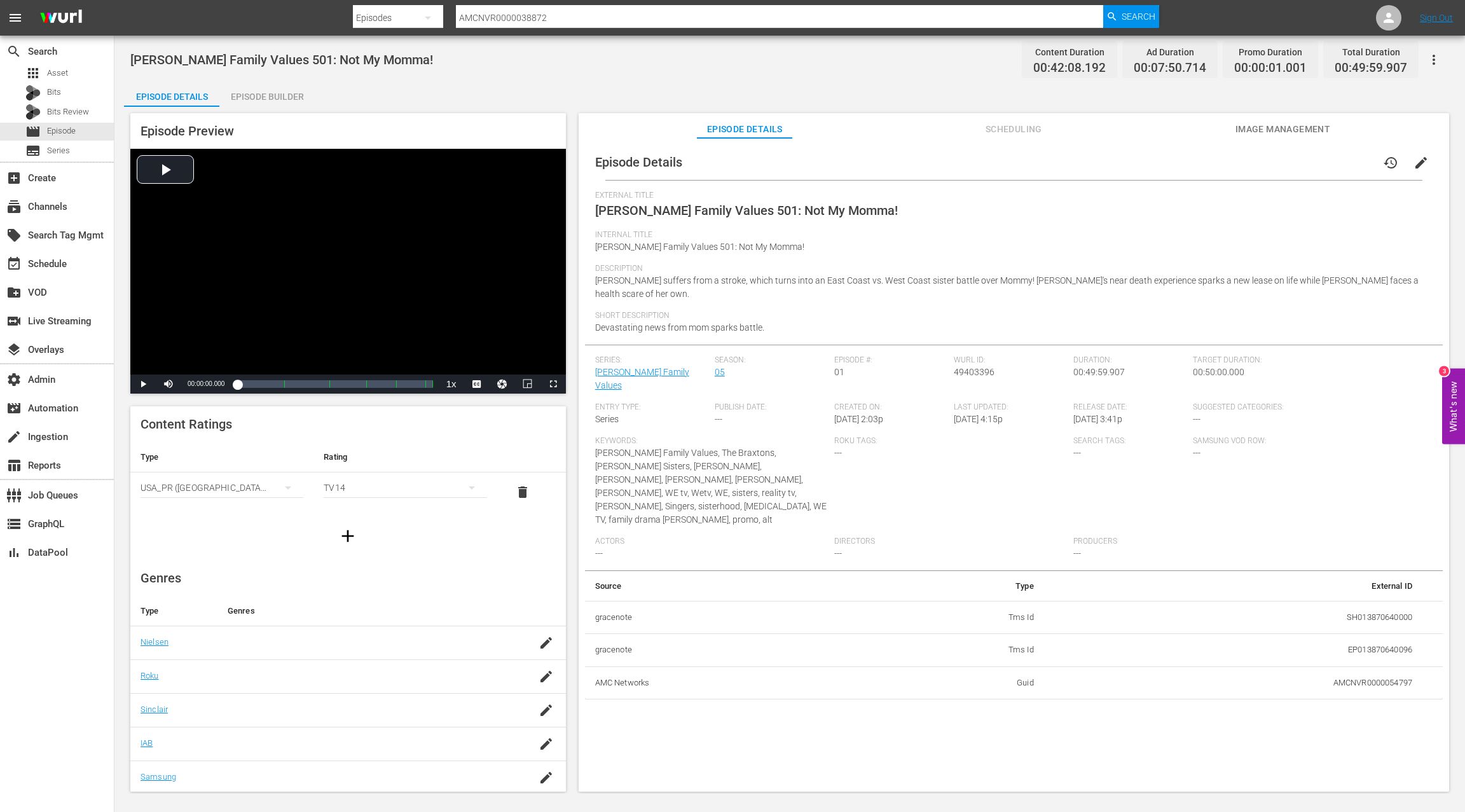
scroll to position [2, 0]
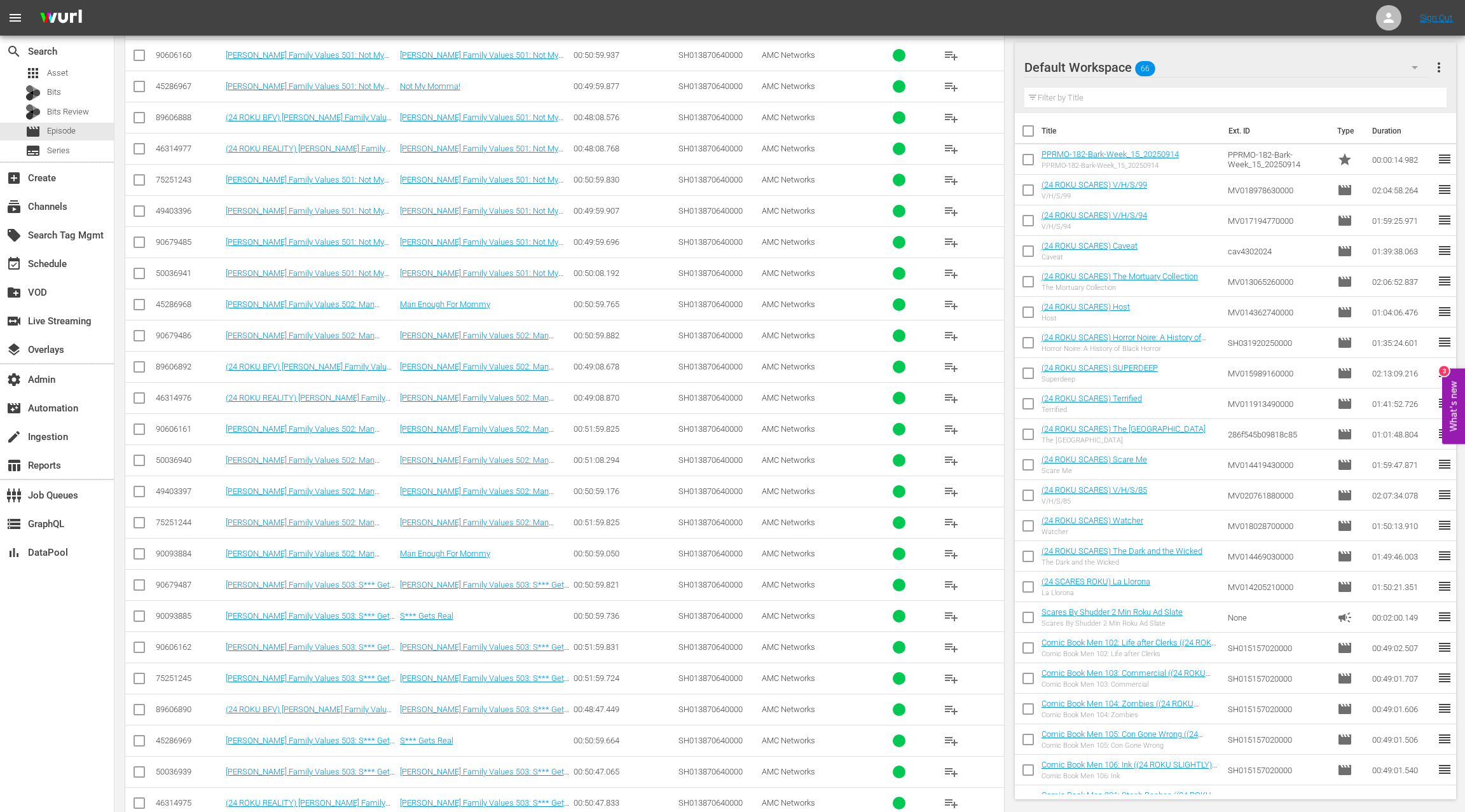
click at [174, 272] on div "50036941" at bounding box center [189, 272] width 66 height 9
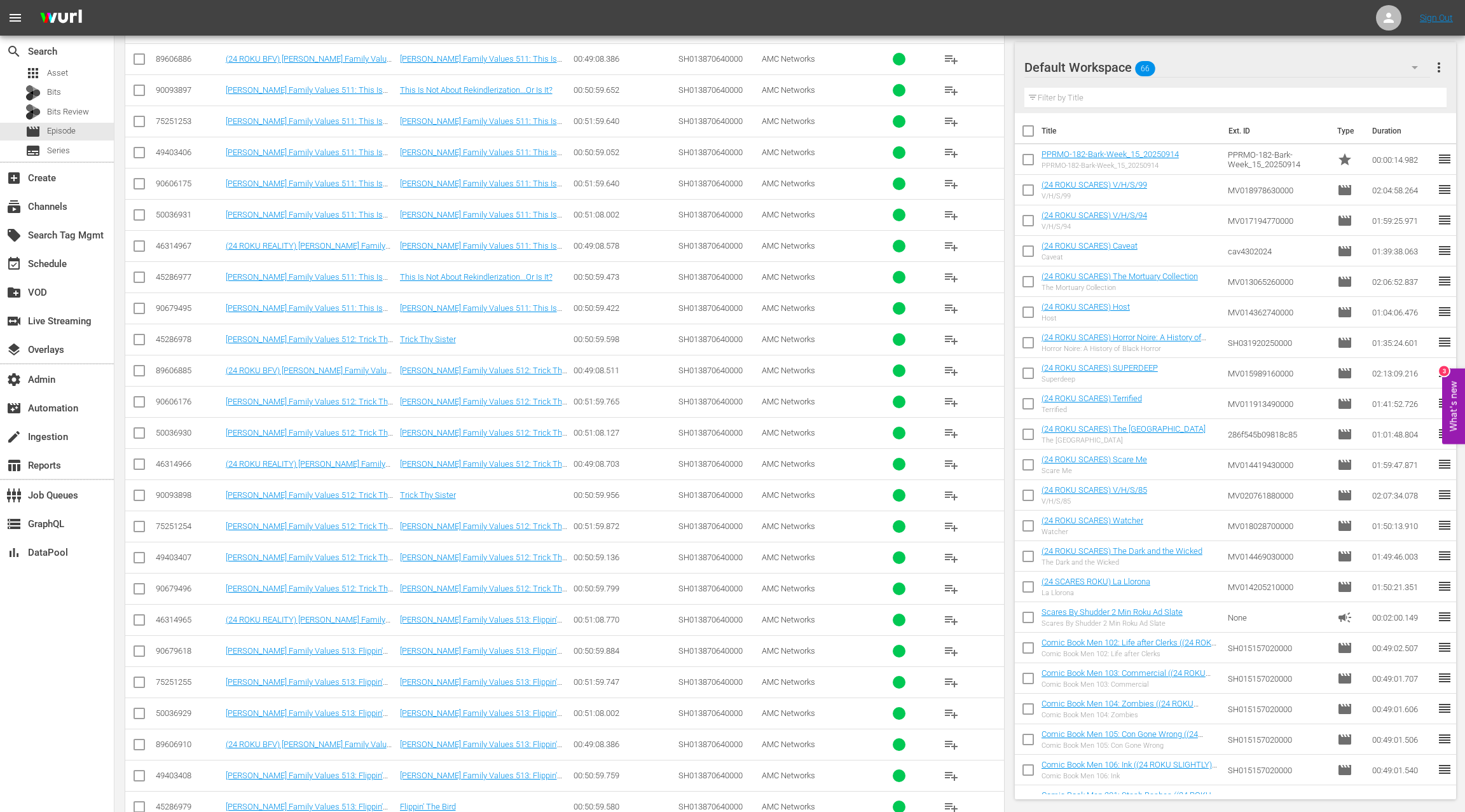
scroll to position [3169, 0]
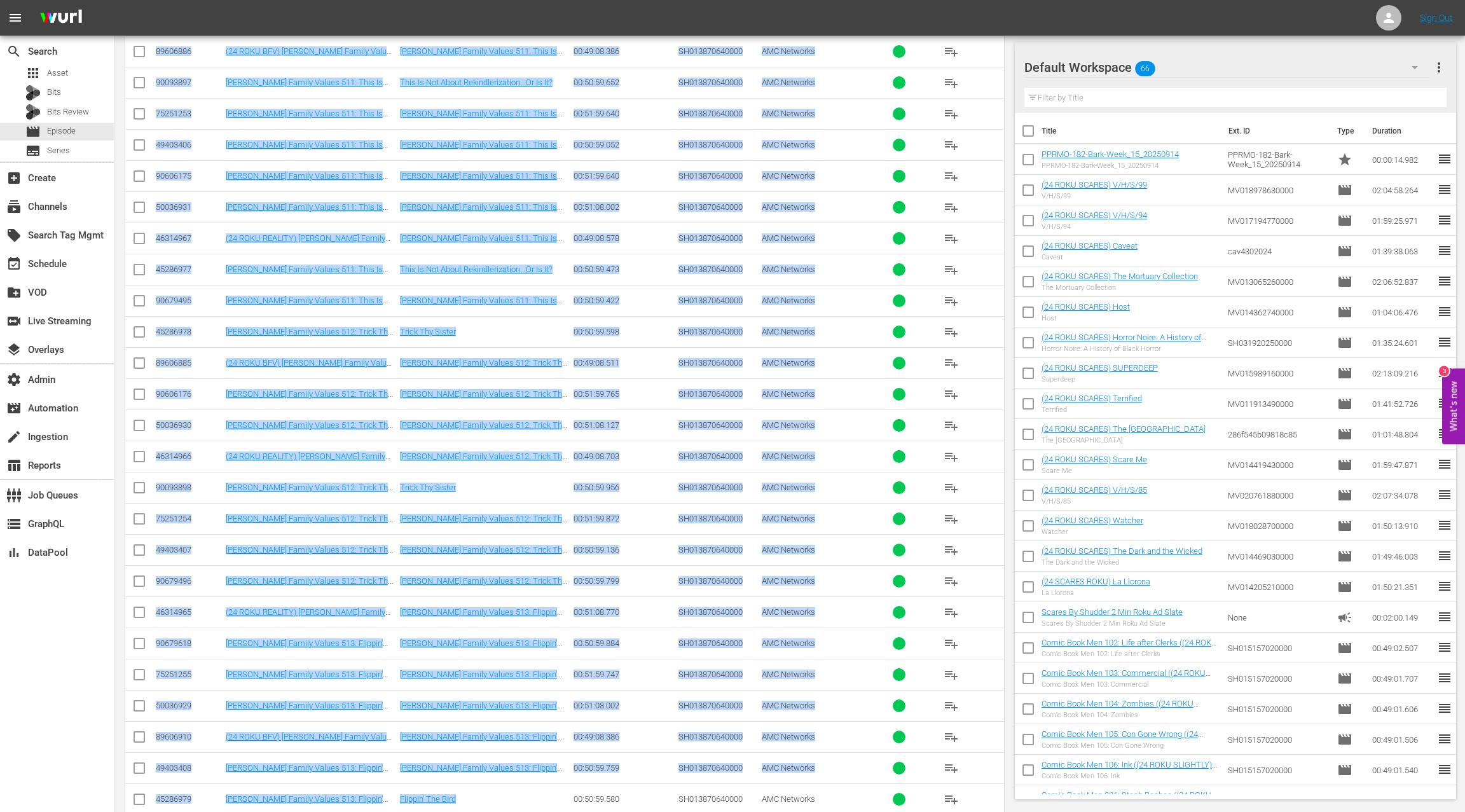
drag, startPoint x: 174, startPoint y: 272, endPoint x: 529, endPoint y: 769, distance: 610.8
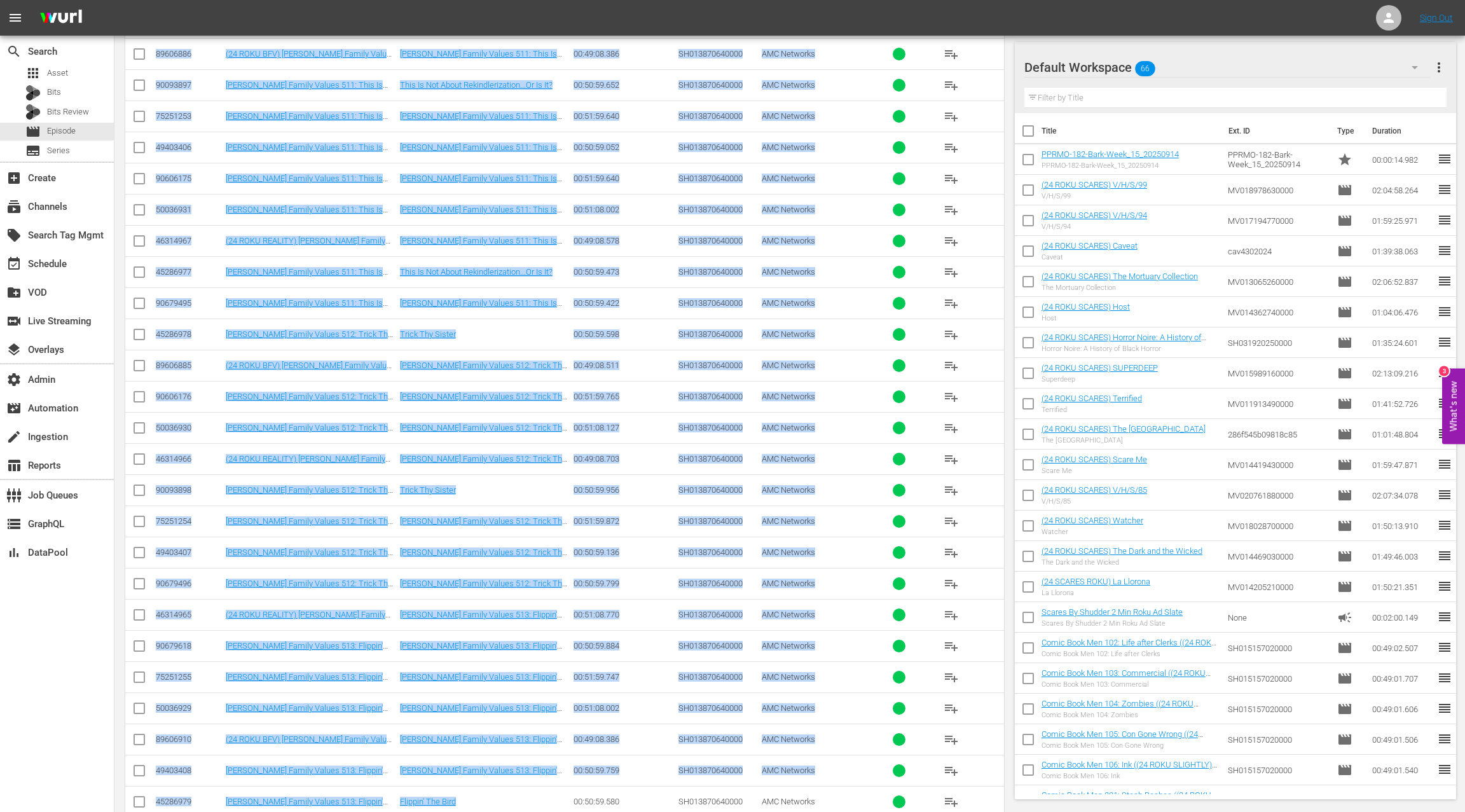
scroll to position [3162, 0]
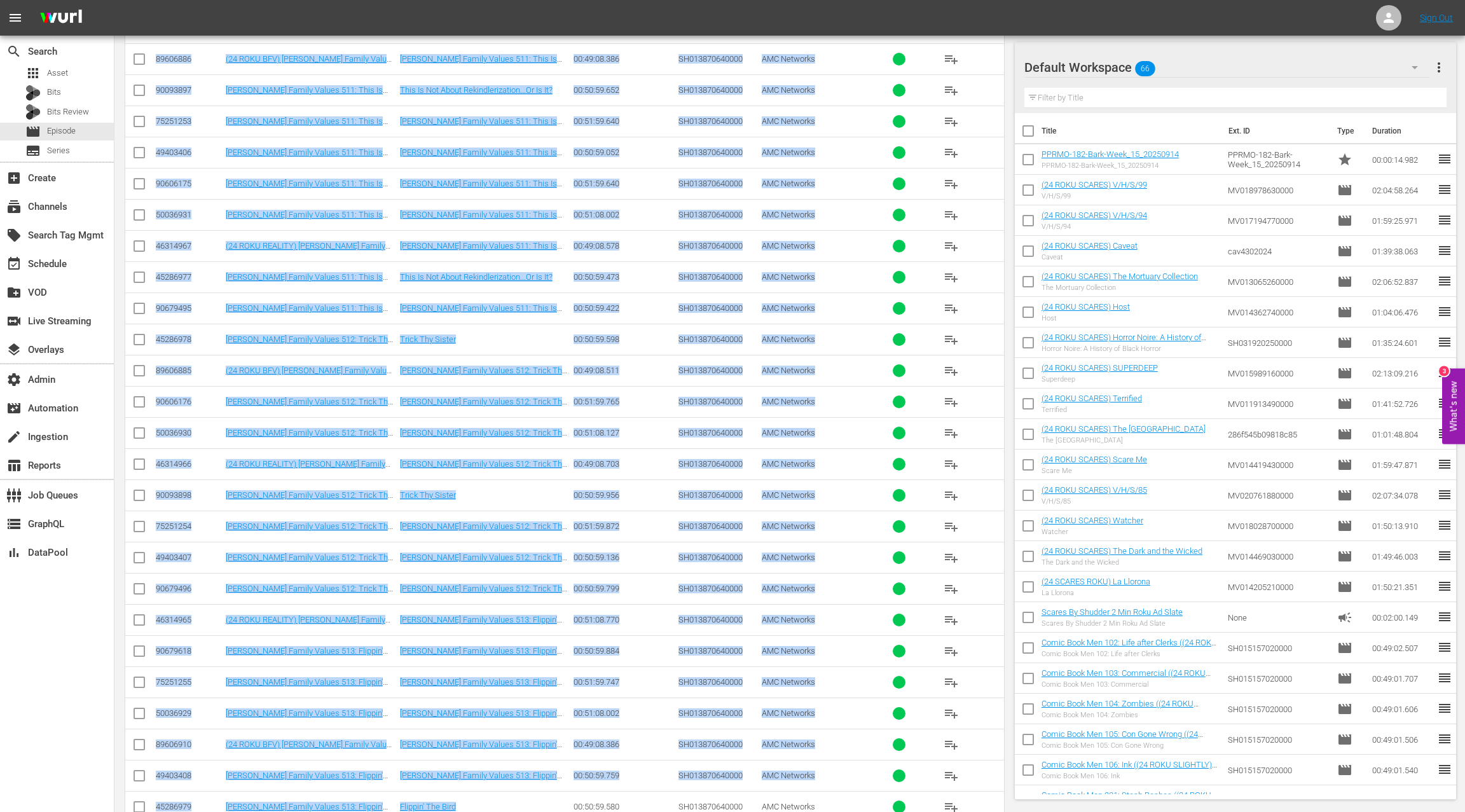
click at [501, 200] on td "Braxton Family Values 511: This Is Not About ReKindlerization...or Is It?" at bounding box center [485, 214] width 174 height 31
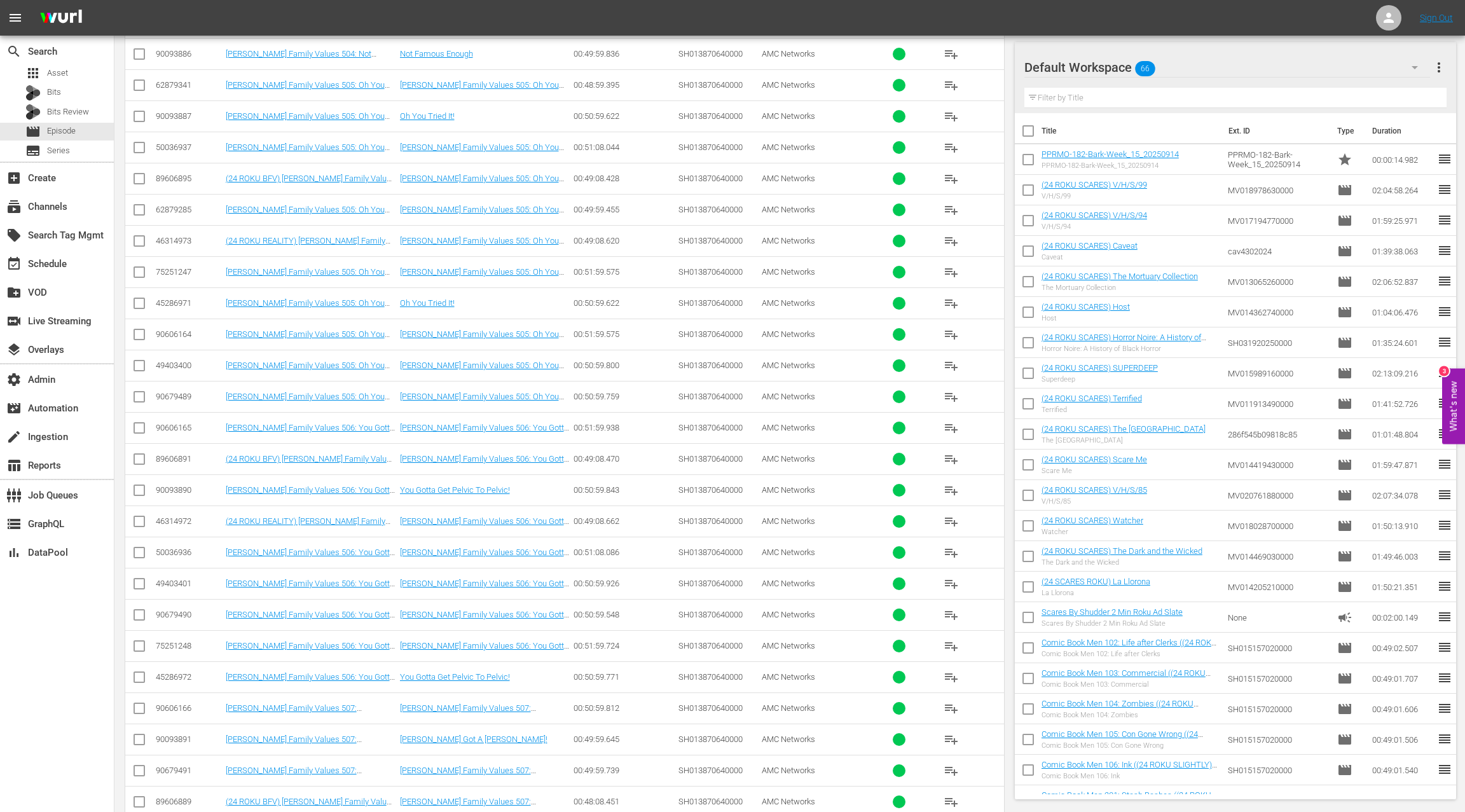
scroll to position [975, 0]
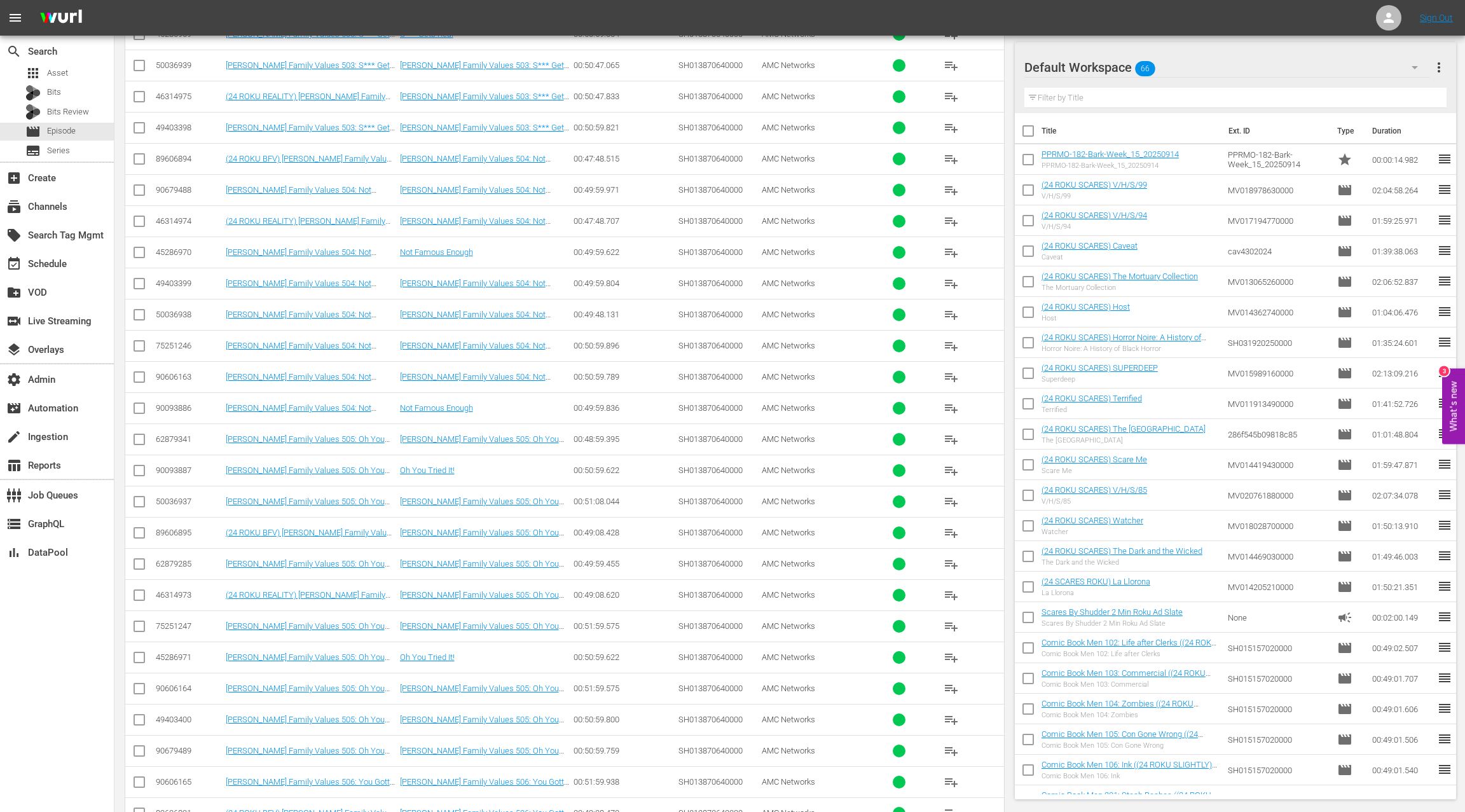
click at [179, 310] on div "50036938" at bounding box center [189, 314] width 66 height 9
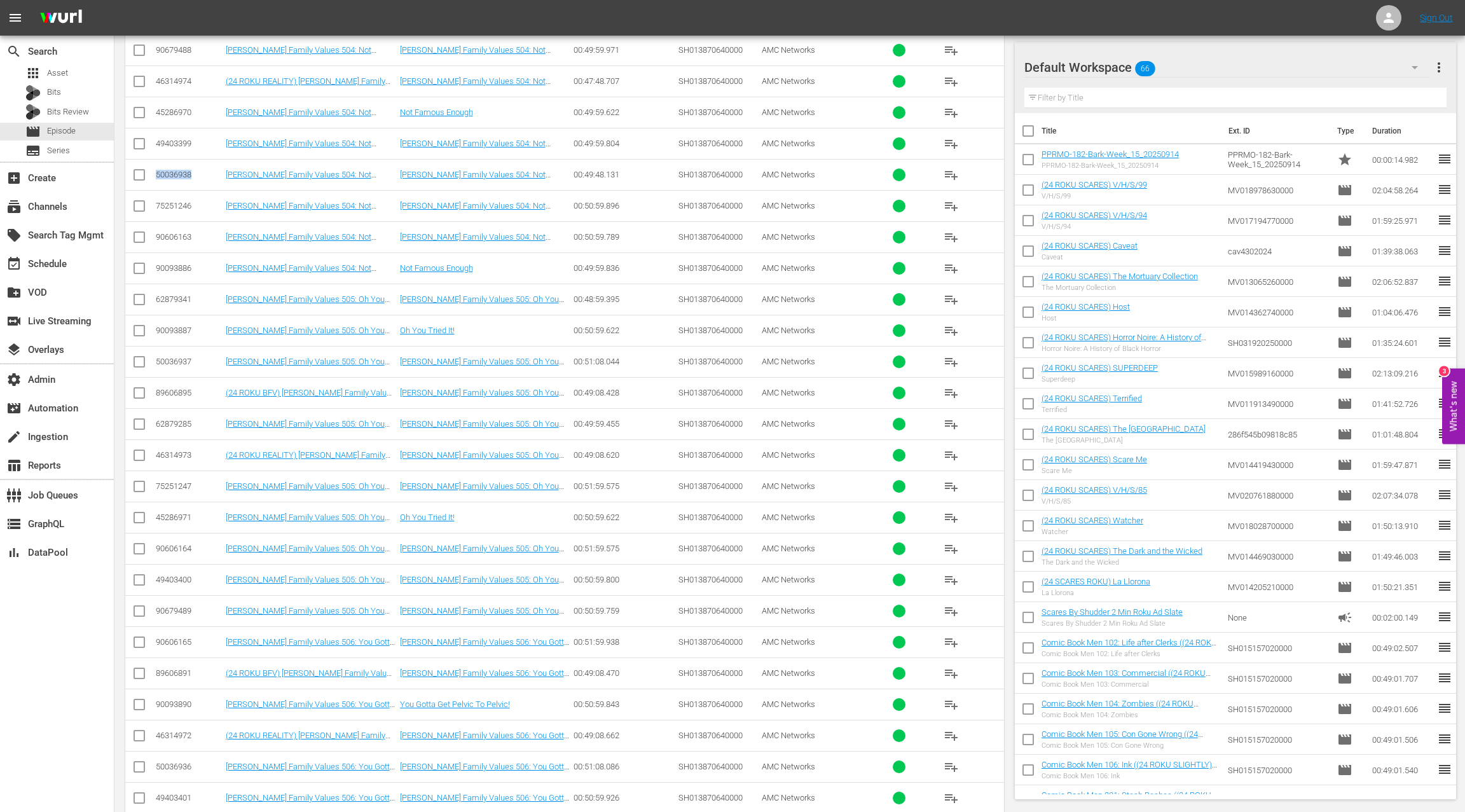
scroll to position [1138, 0]
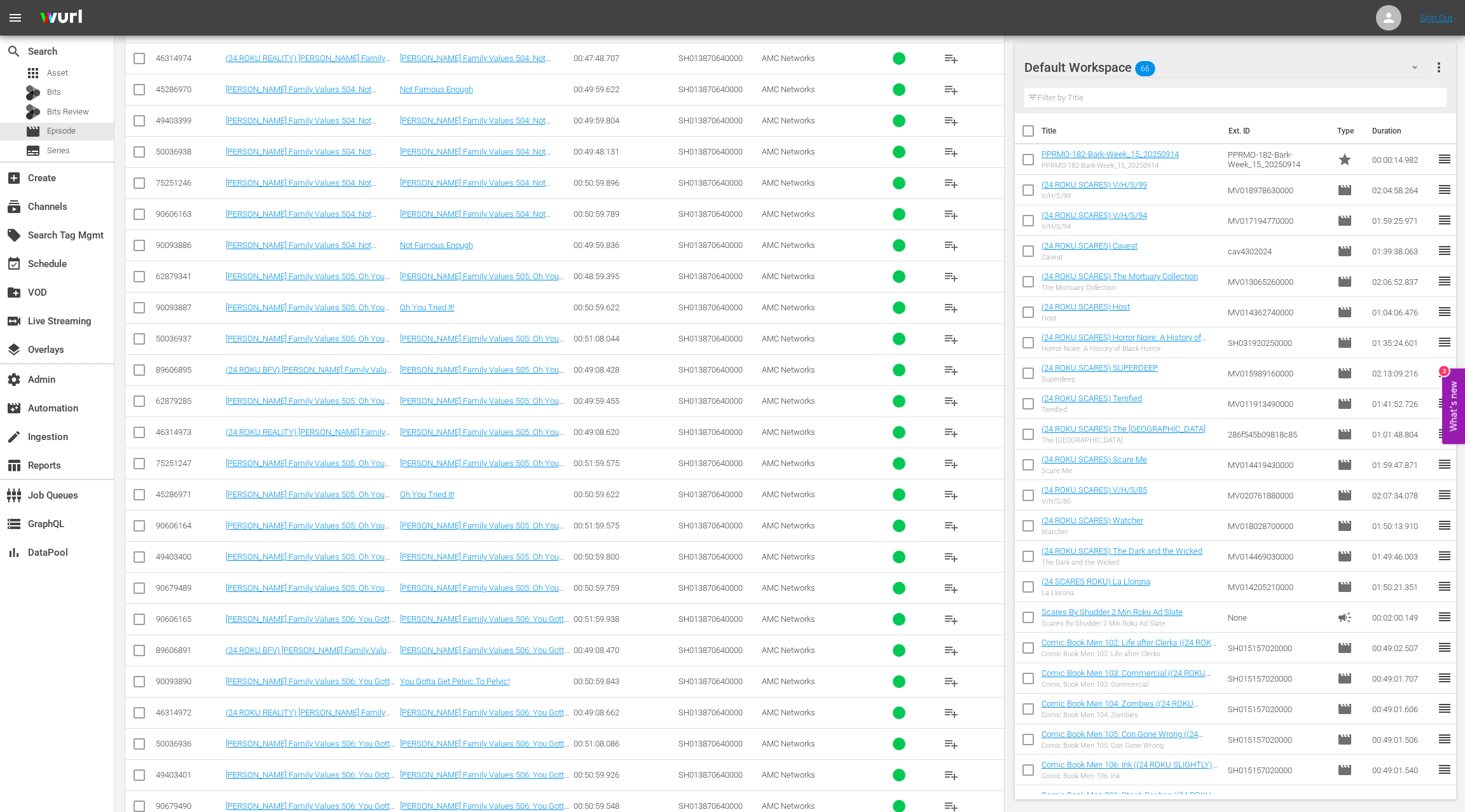
click at [180, 334] on div "50036937" at bounding box center [189, 338] width 66 height 9
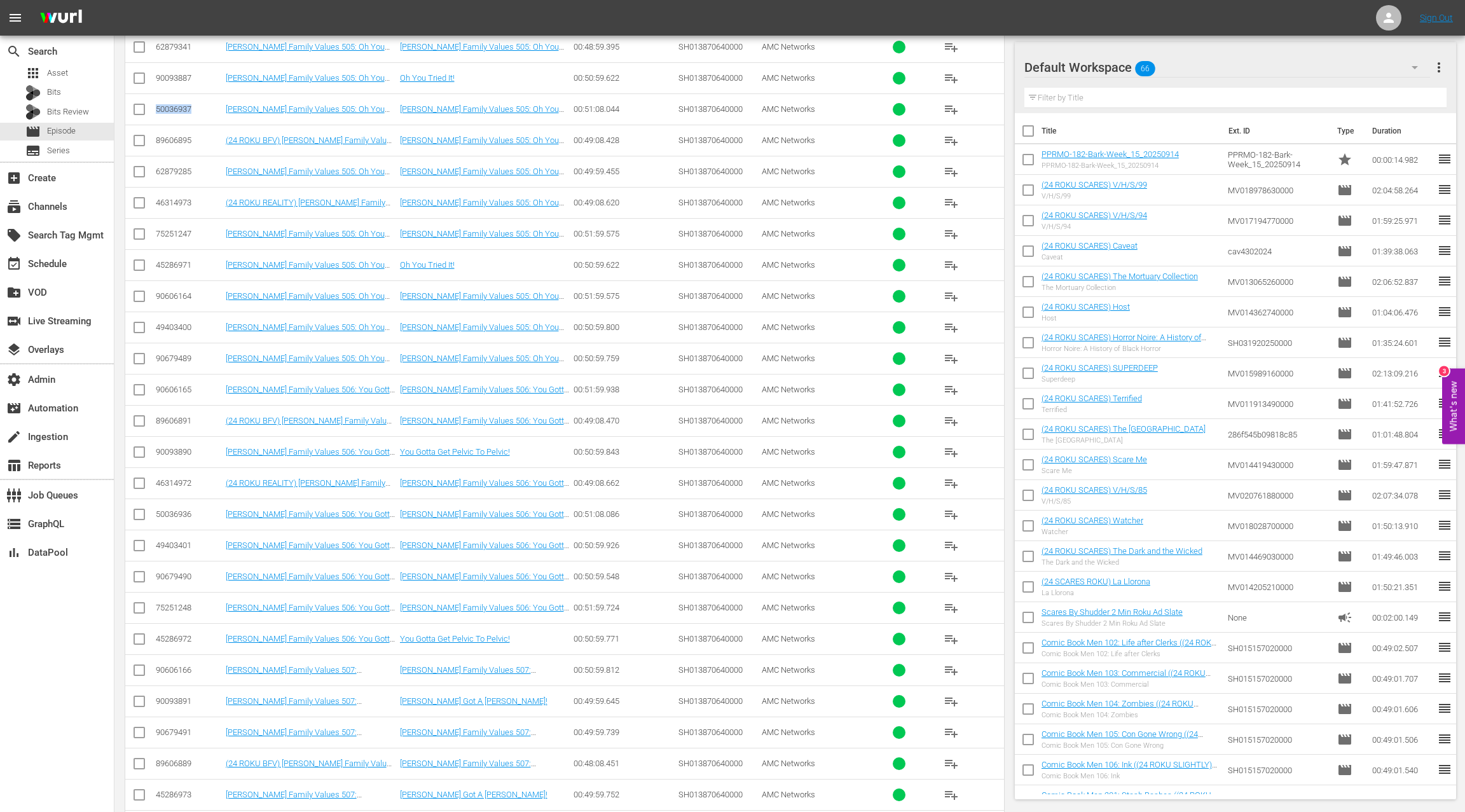
scroll to position [1380, 0]
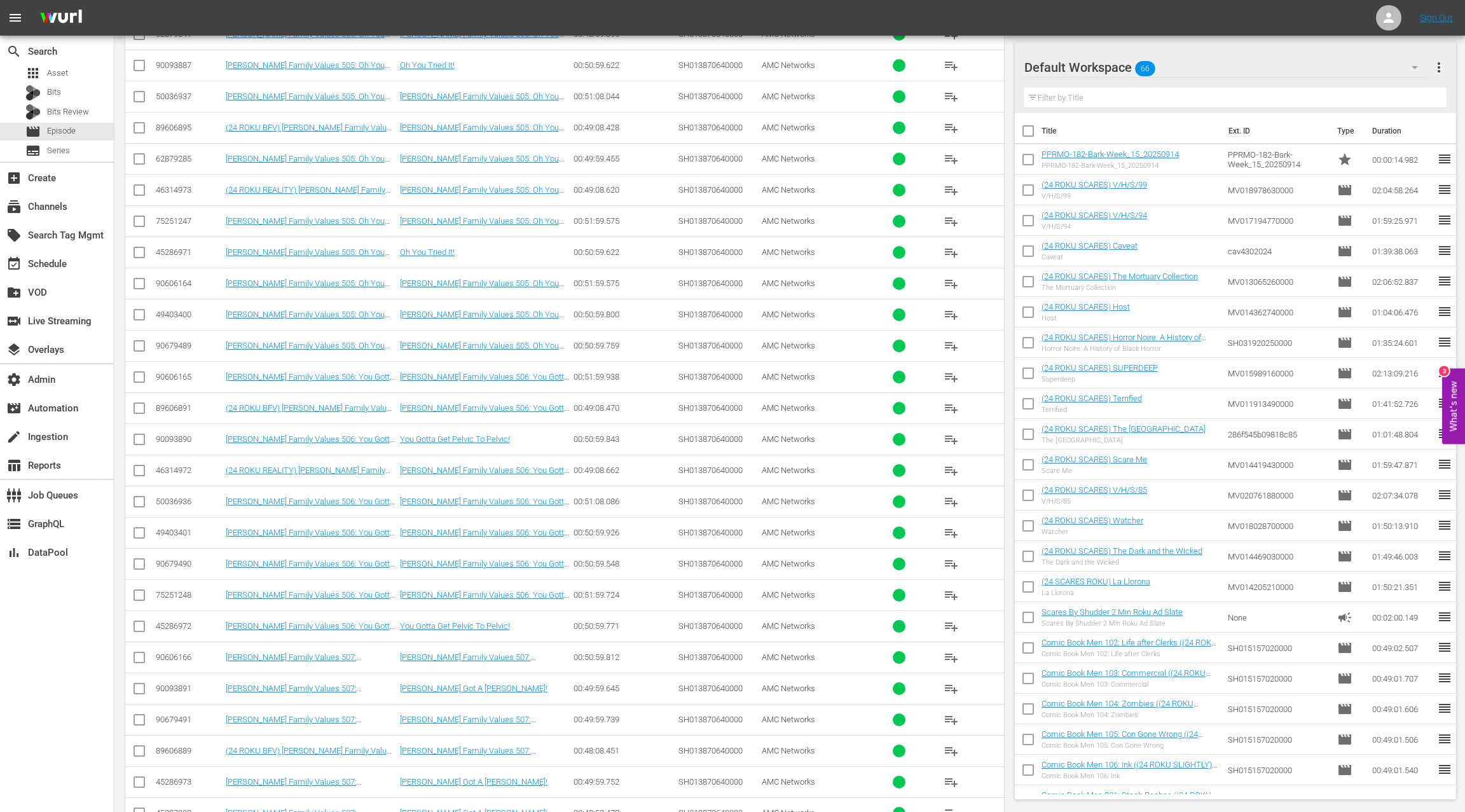
click at [183, 497] on div "50036936" at bounding box center [189, 501] width 66 height 9
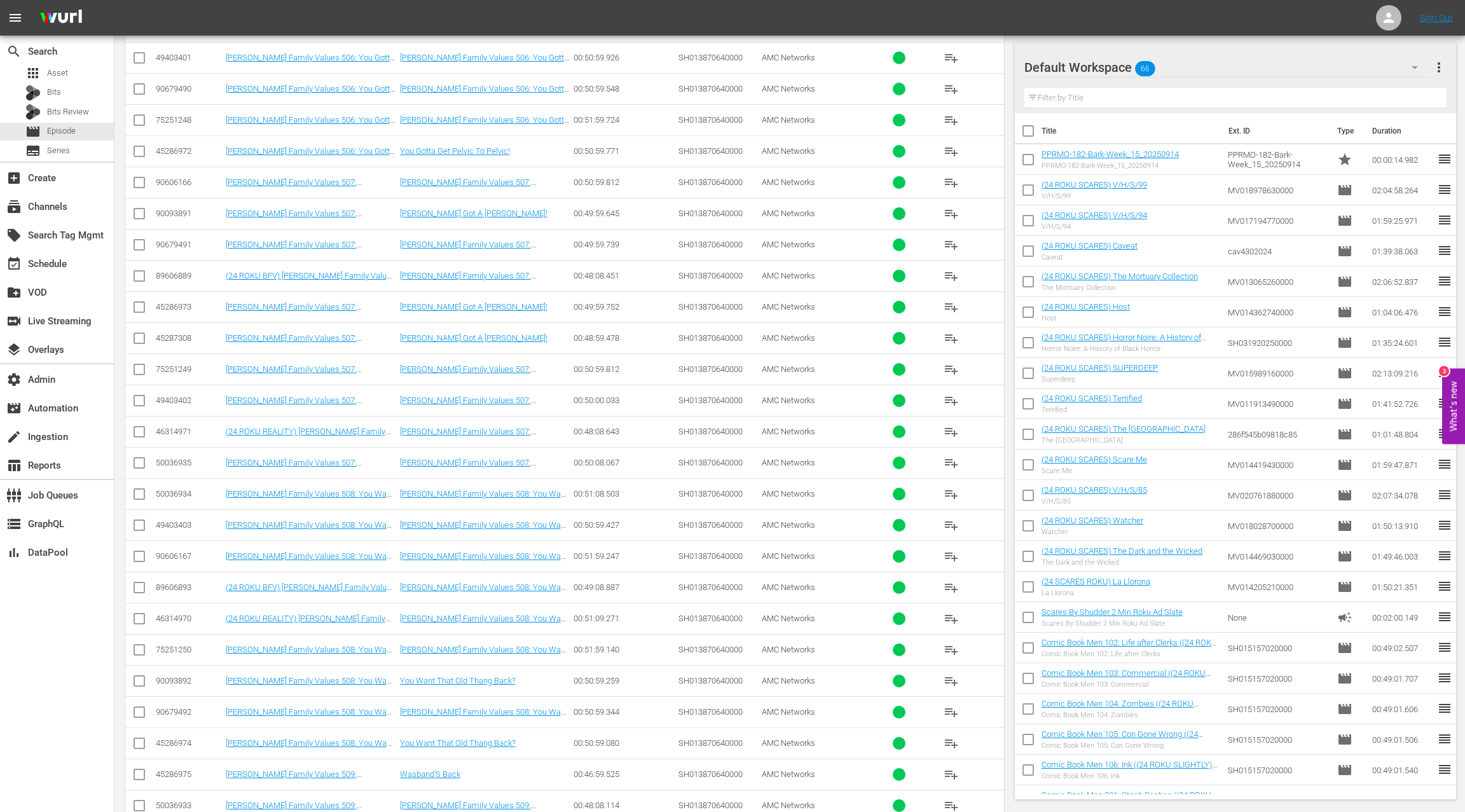
scroll to position [1922, 0]
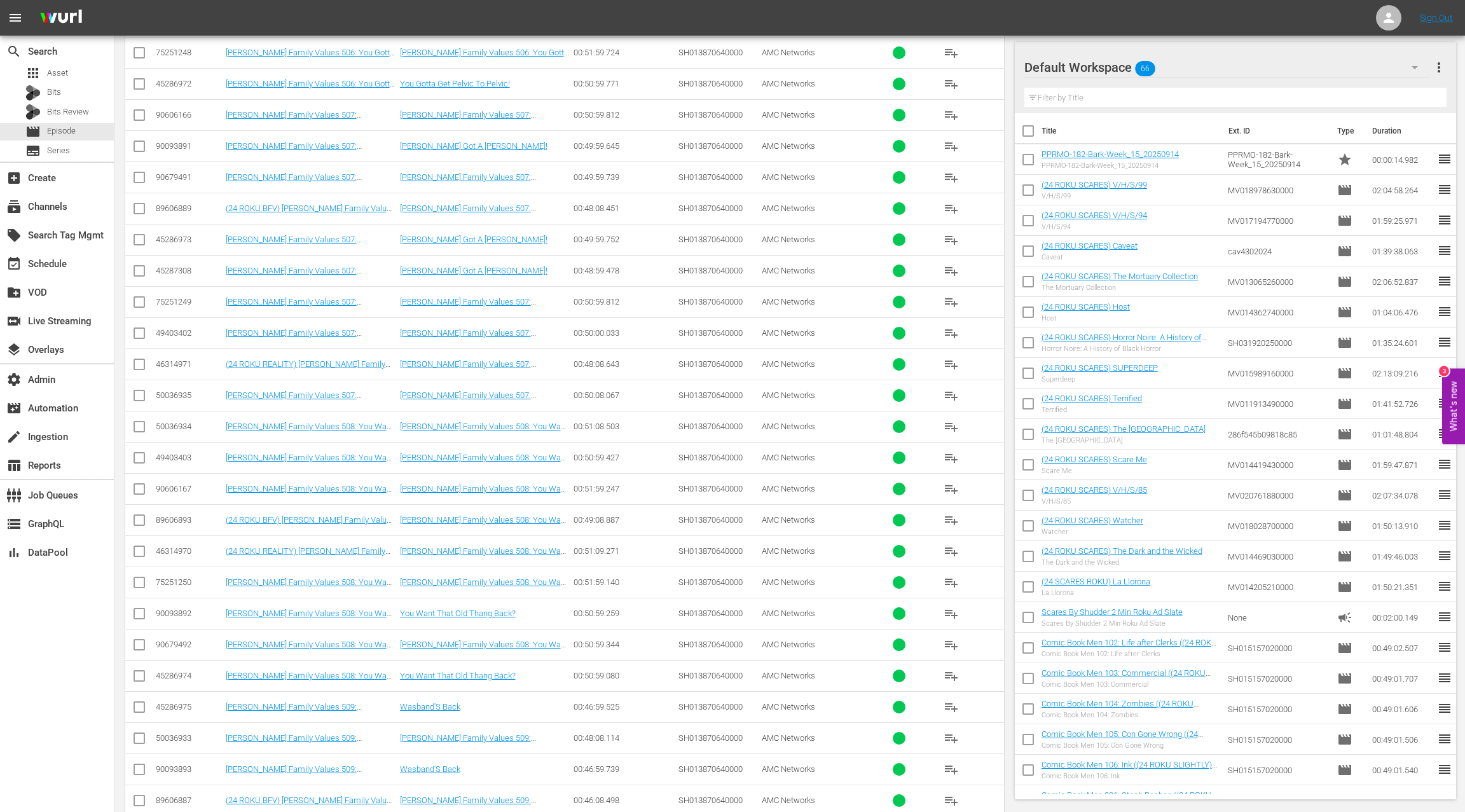
click at [185, 390] on div "50036935" at bounding box center [189, 394] width 66 height 9
click at [168, 421] on div "50036934" at bounding box center [189, 425] width 66 height 9
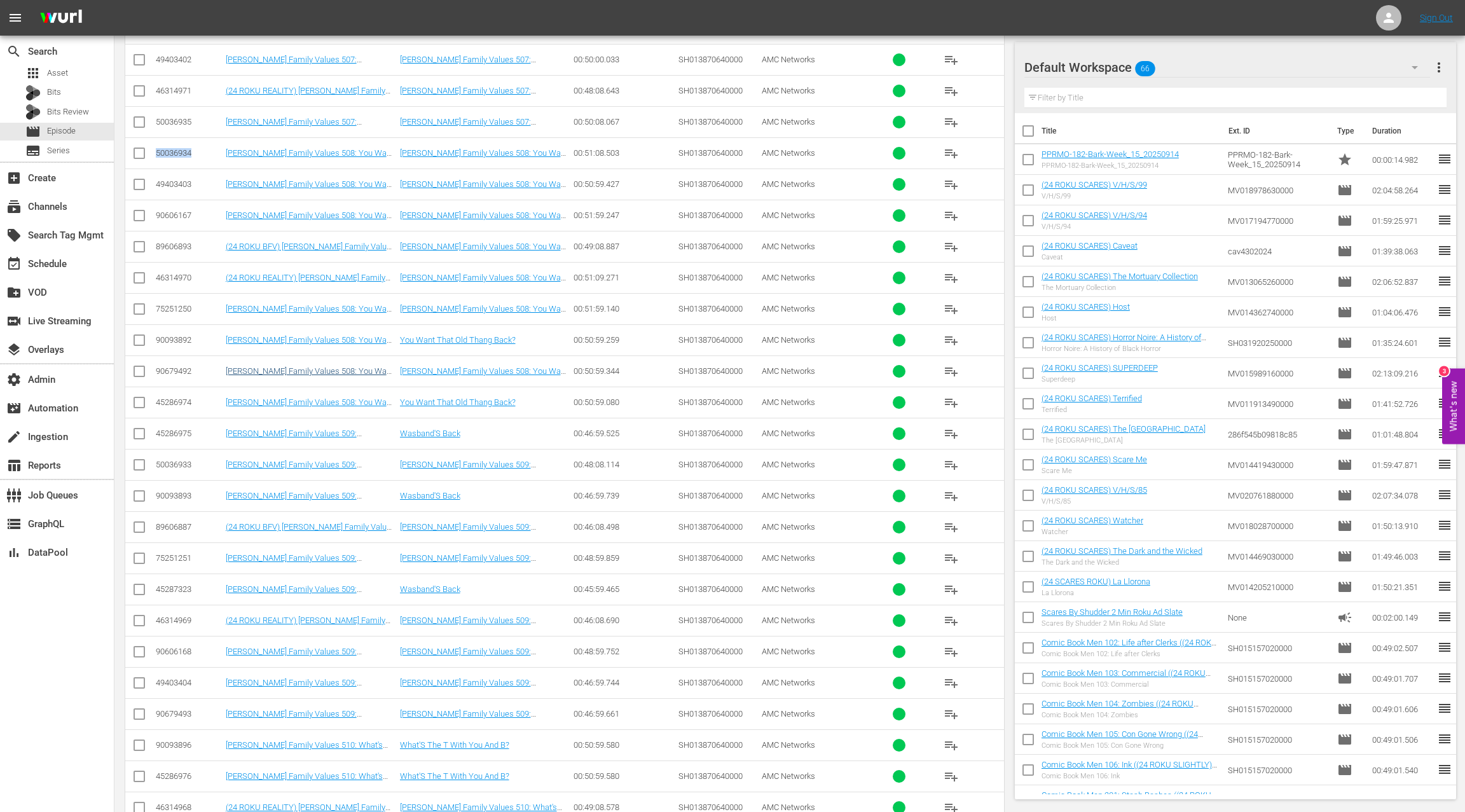
scroll to position [2206, 0]
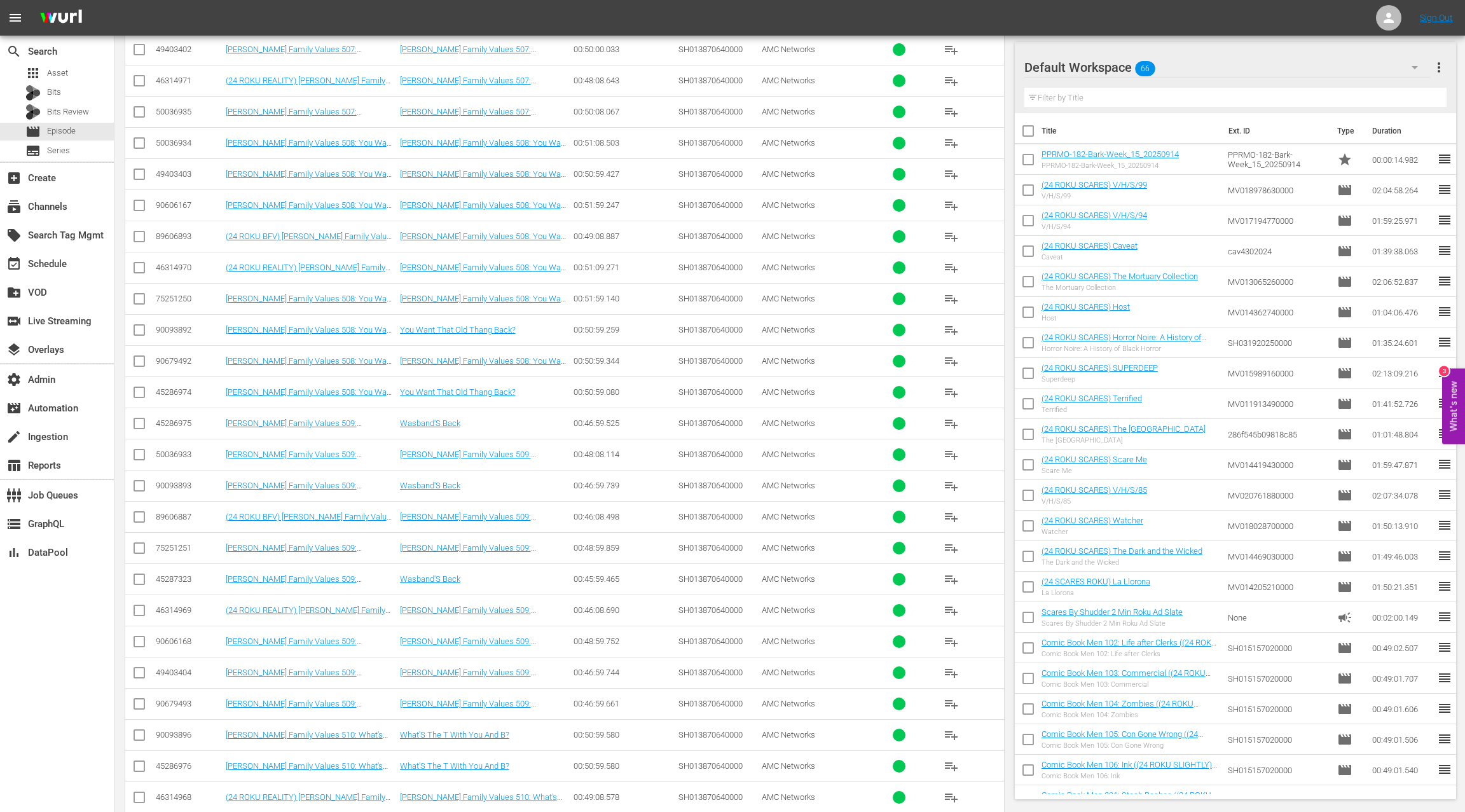
click at [185, 449] on div "50036933" at bounding box center [189, 453] width 66 height 9
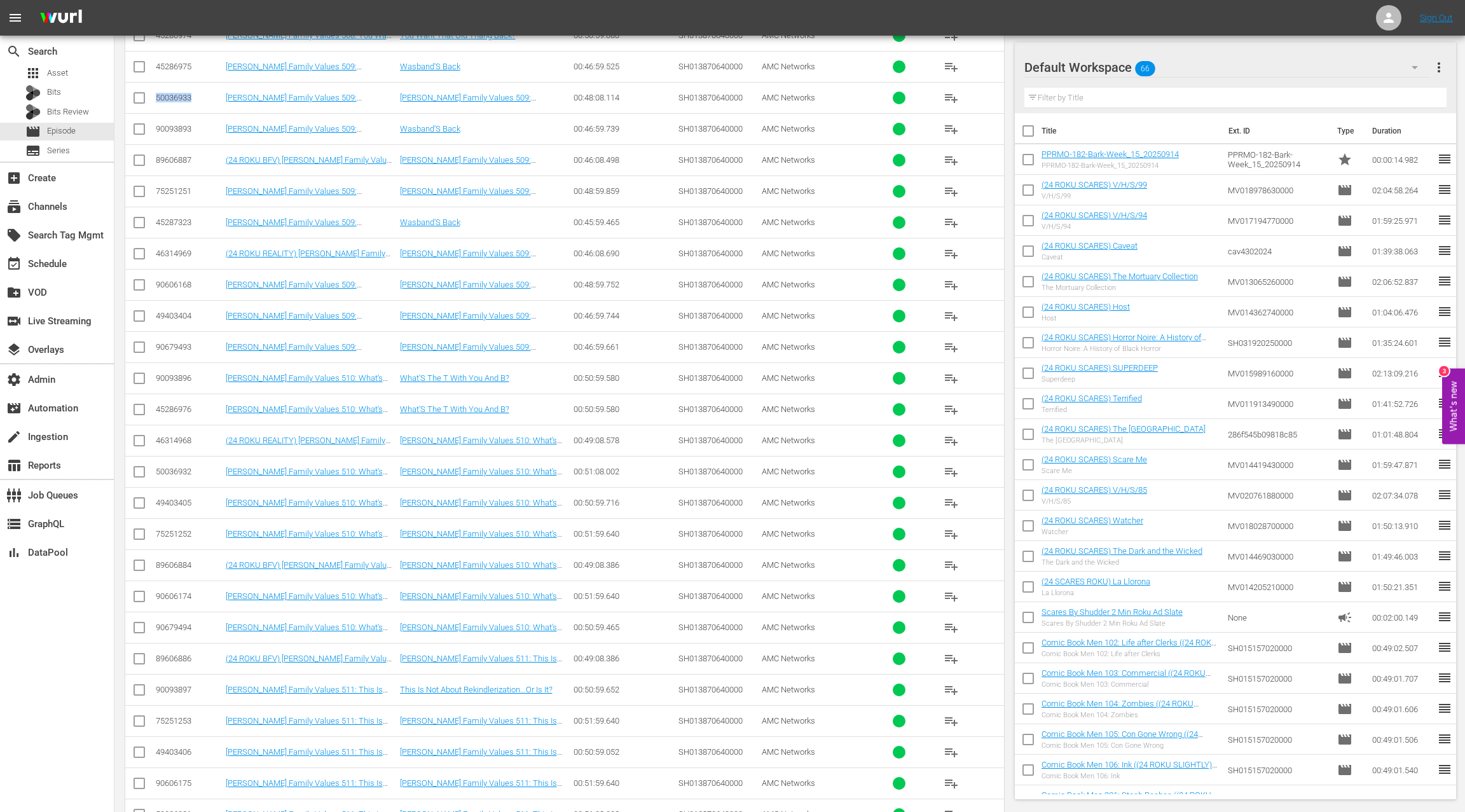
scroll to position [2603, 0]
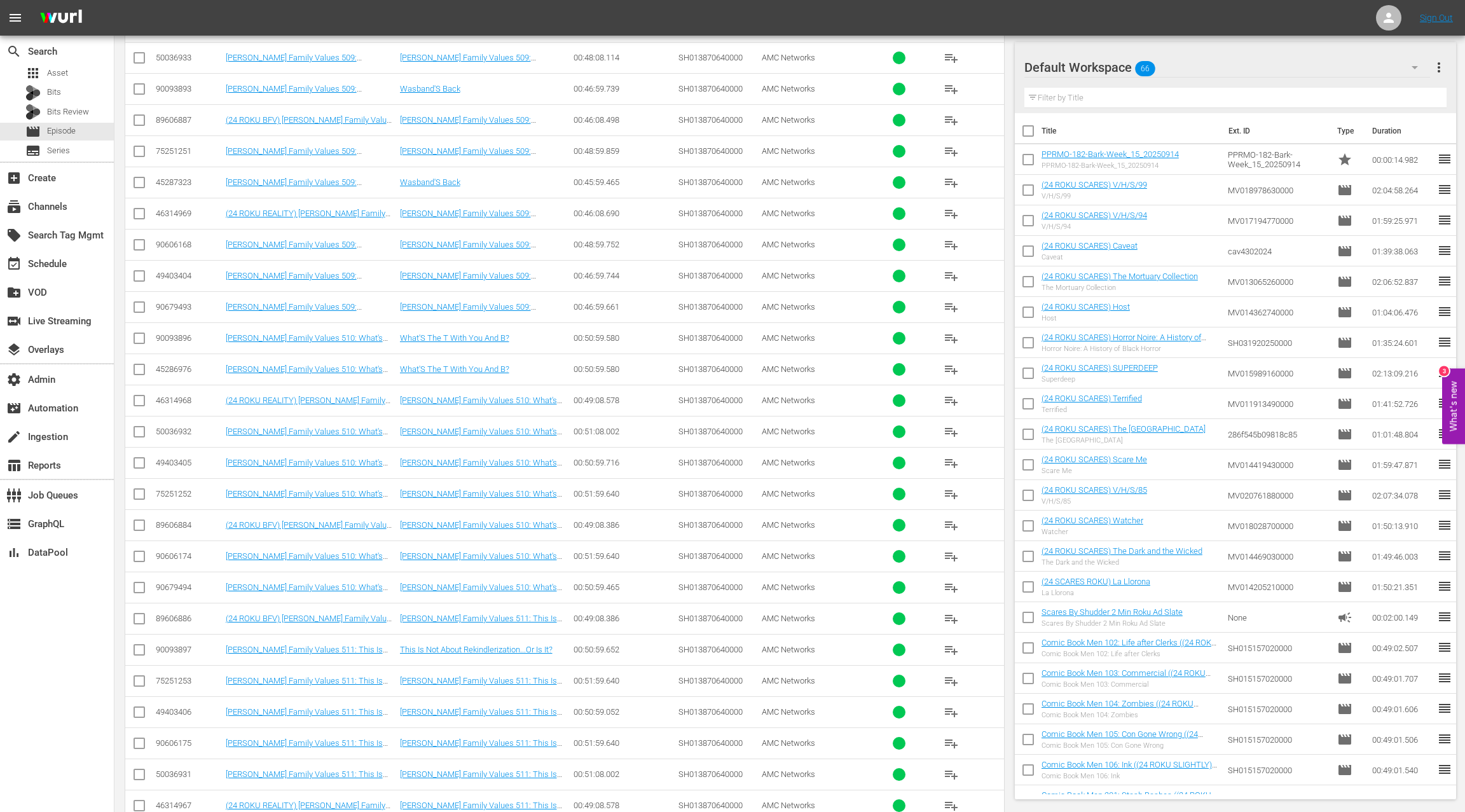
click at [183, 426] on div "50036932" at bounding box center [189, 431] width 66 height 9
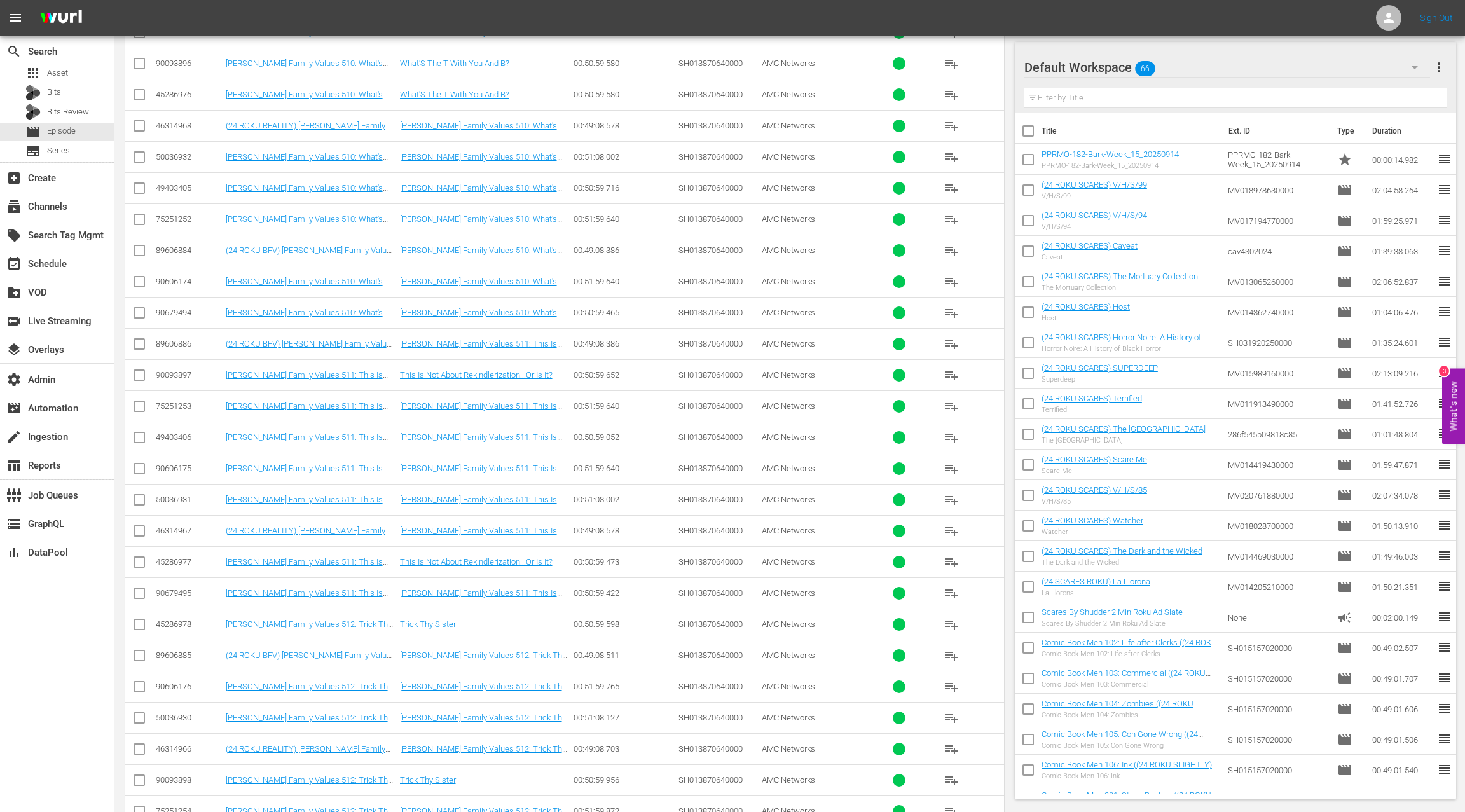
click at [183, 495] on div "50036931" at bounding box center [189, 499] width 66 height 9
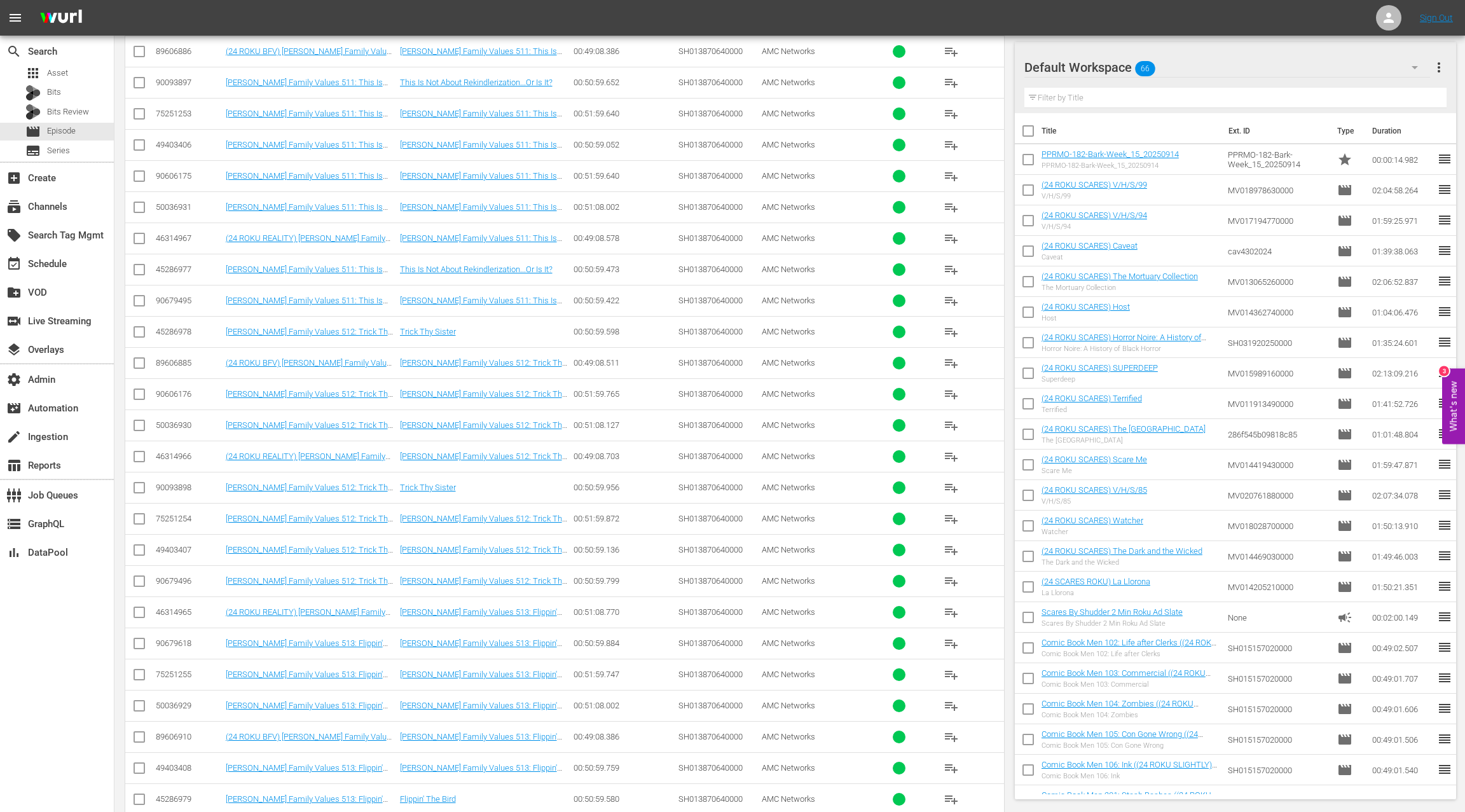
click at [184, 420] on div "50036930" at bounding box center [189, 425] width 66 height 9
click at [180, 700] on div "50036929" at bounding box center [189, 705] width 66 height 9
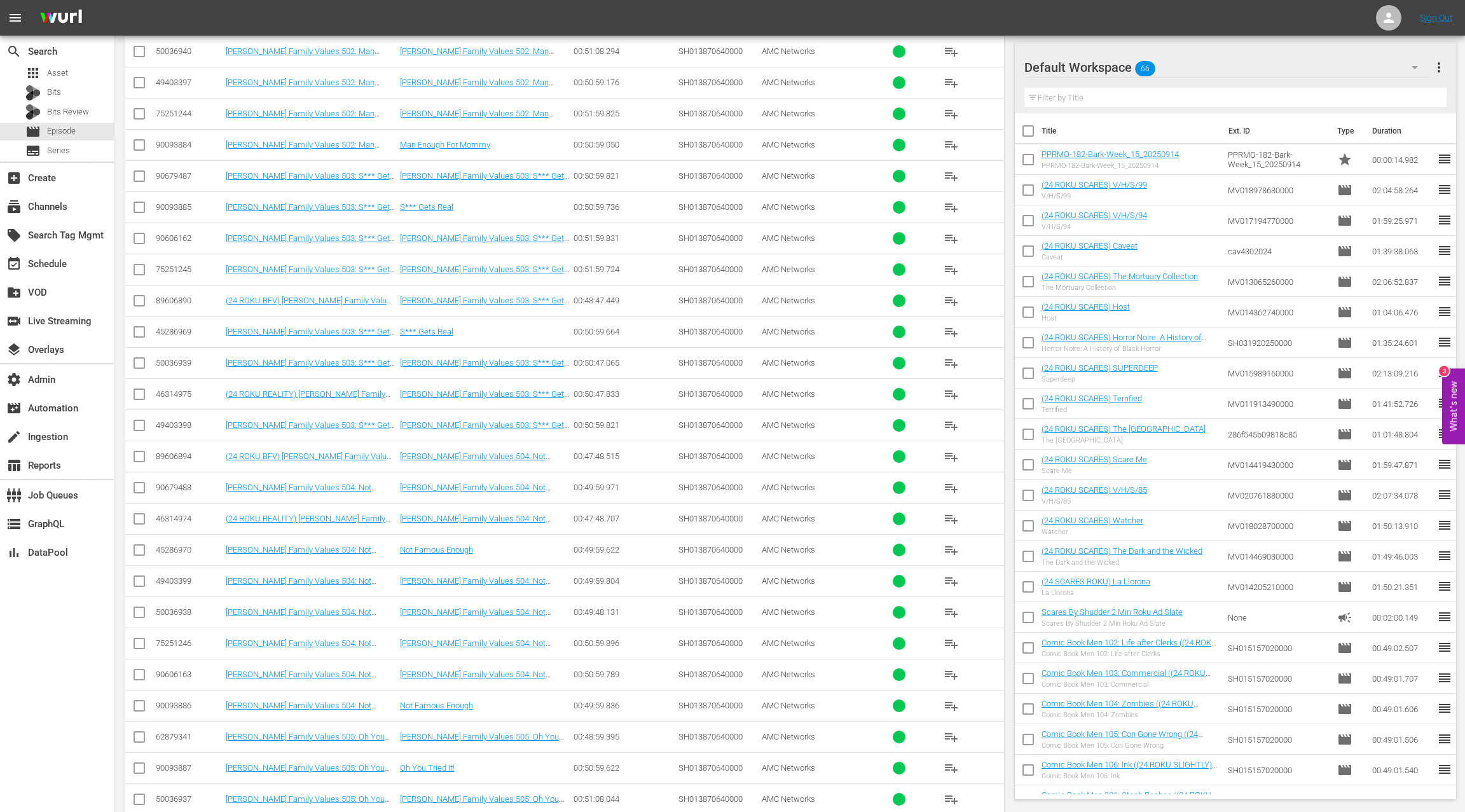
scroll to position [0, 0]
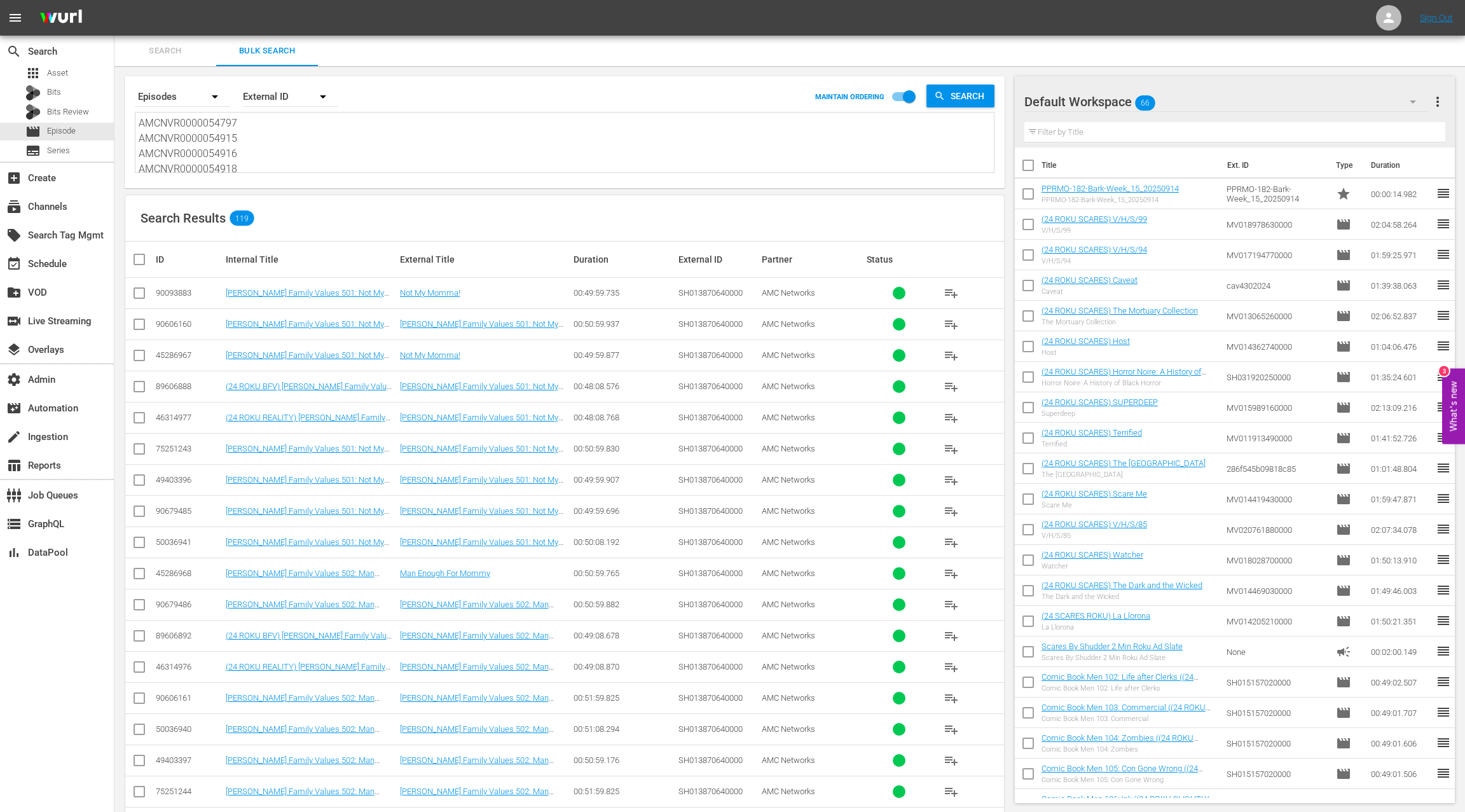
click at [300, 162] on textarea "AMCNVR0000054797 AMCNVR0000054915 AMCNVR0000054916 AMCNVR0000054918 AMCNVR00000…" at bounding box center [566, 145] width 856 height 58
paste textarea "955 AMCNVR0000054956 AMCNVR0000054957 AMCNVR0000054958 AMCNVR0000054959 AMCNVR0…"
type textarea "AMCNVR0000054955 AMCNVR0000054956 AMCNVR0000054957 AMCNVR0000054958 AMCNVR00000…"
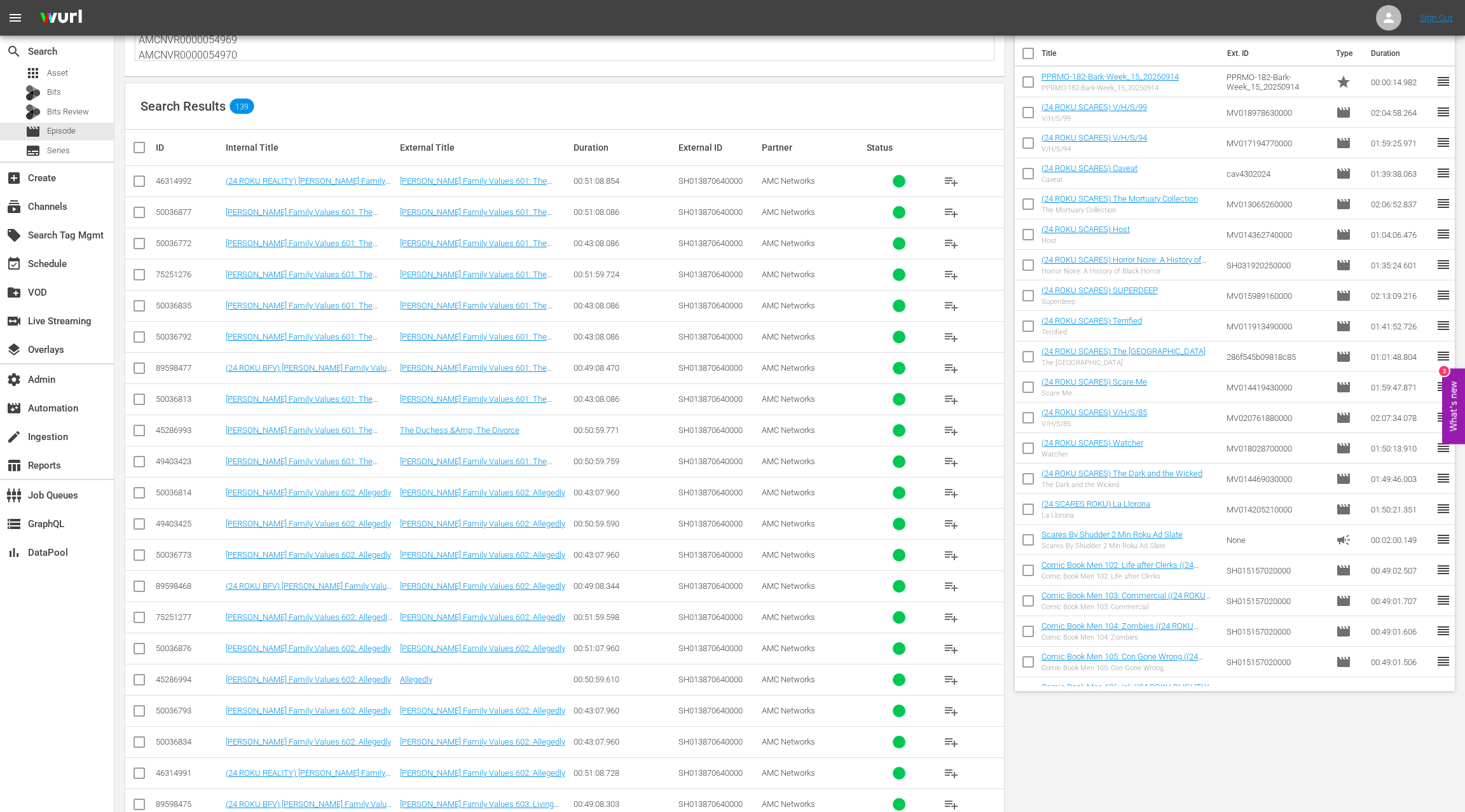
scroll to position [0, 0]
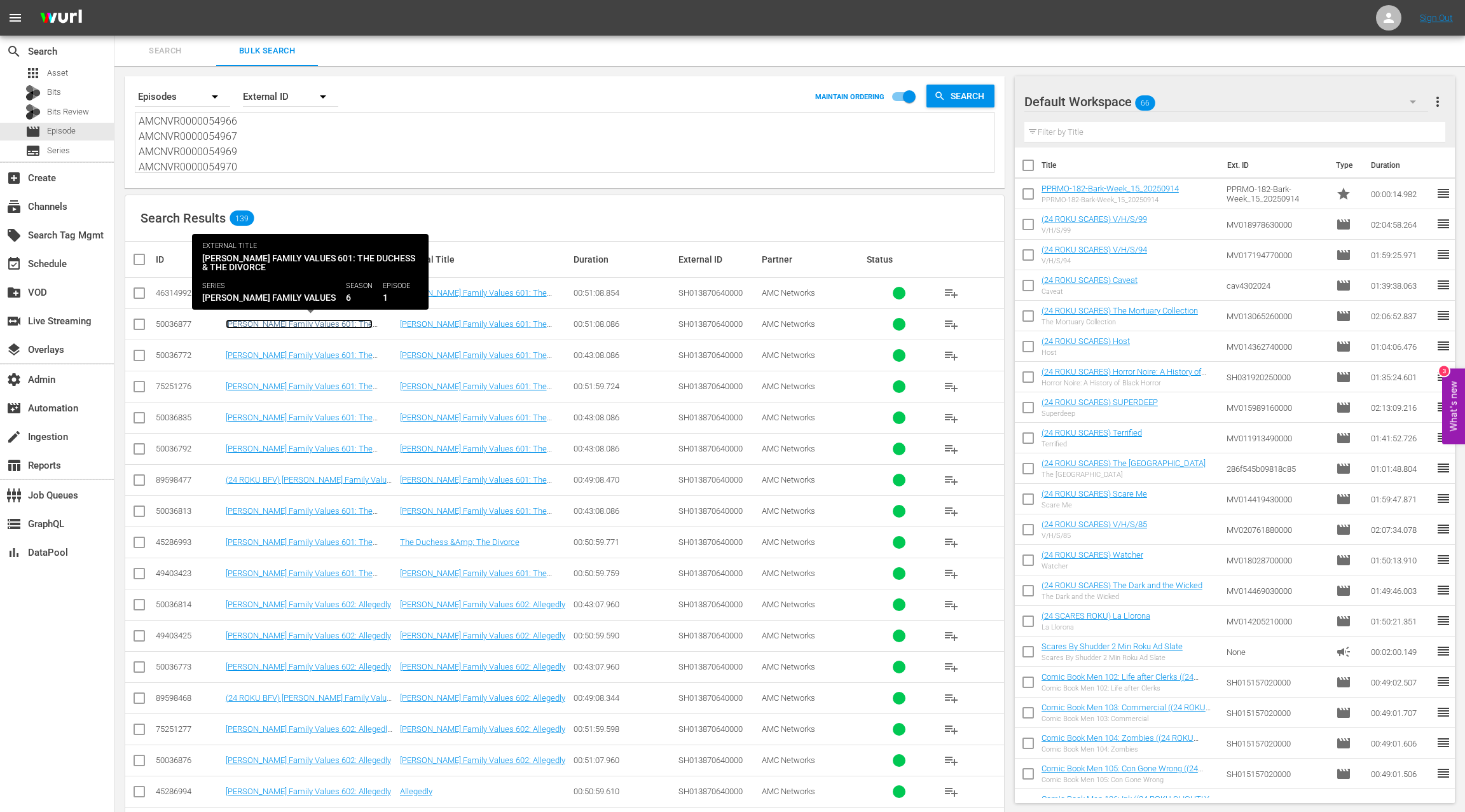
click at [243, 322] on link "Braxton Family Values 601: The Duchess & The Divorce" at bounding box center [300, 328] width 147 height 19
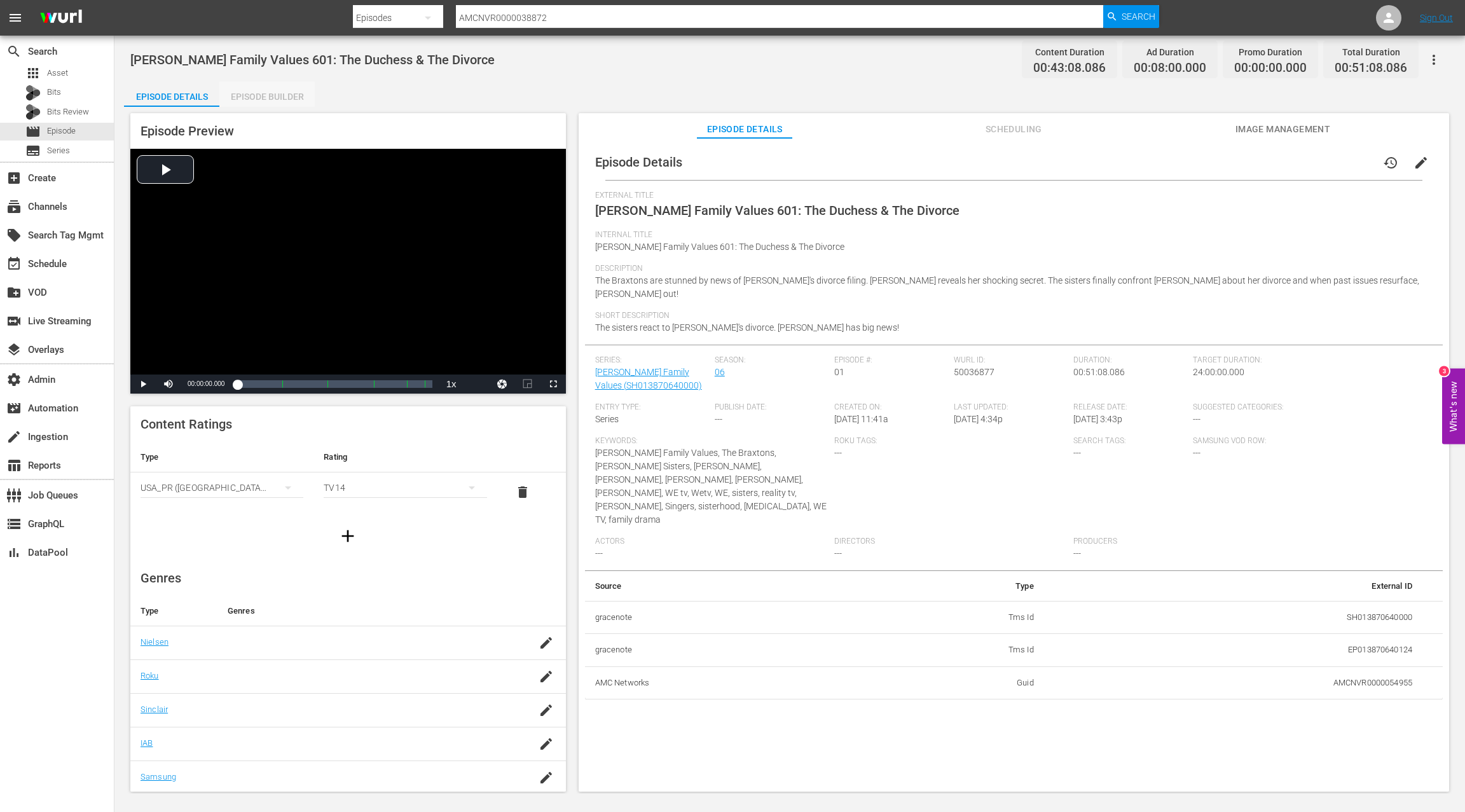
click at [276, 101] on div "Episode Builder" at bounding box center [267, 96] width 96 height 30
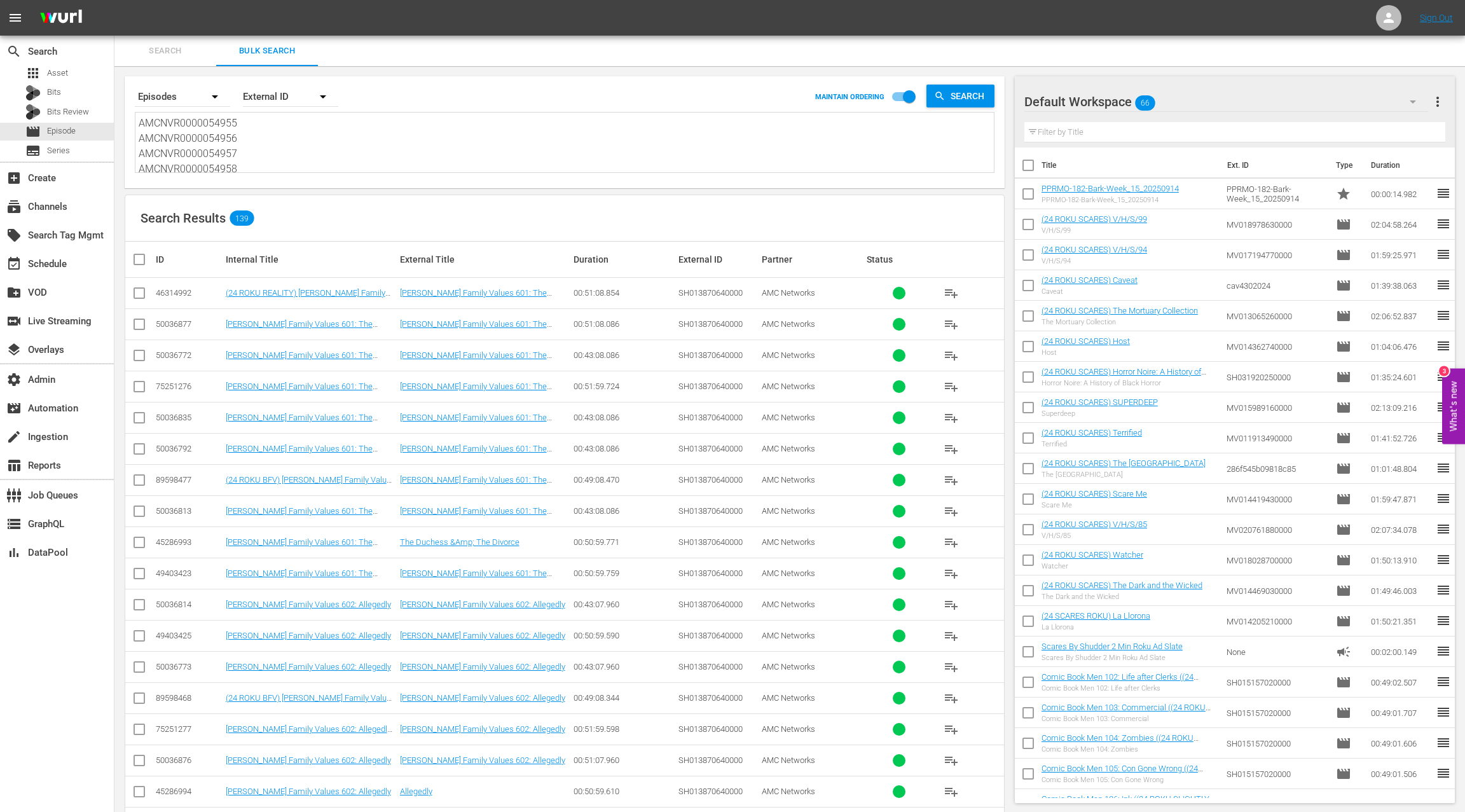
click at [173, 326] on div "50036877" at bounding box center [189, 323] width 66 height 9
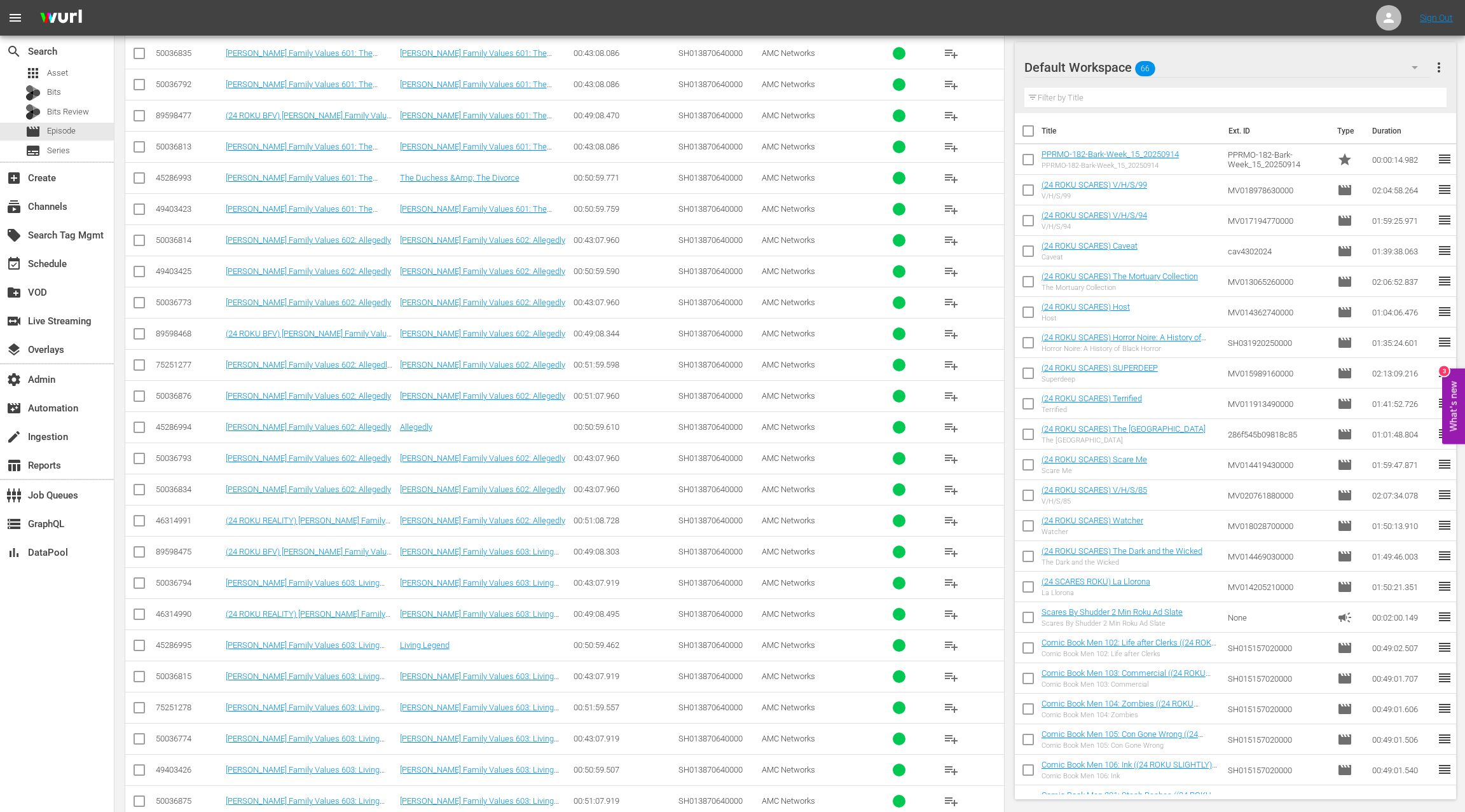
scroll to position [404, 0]
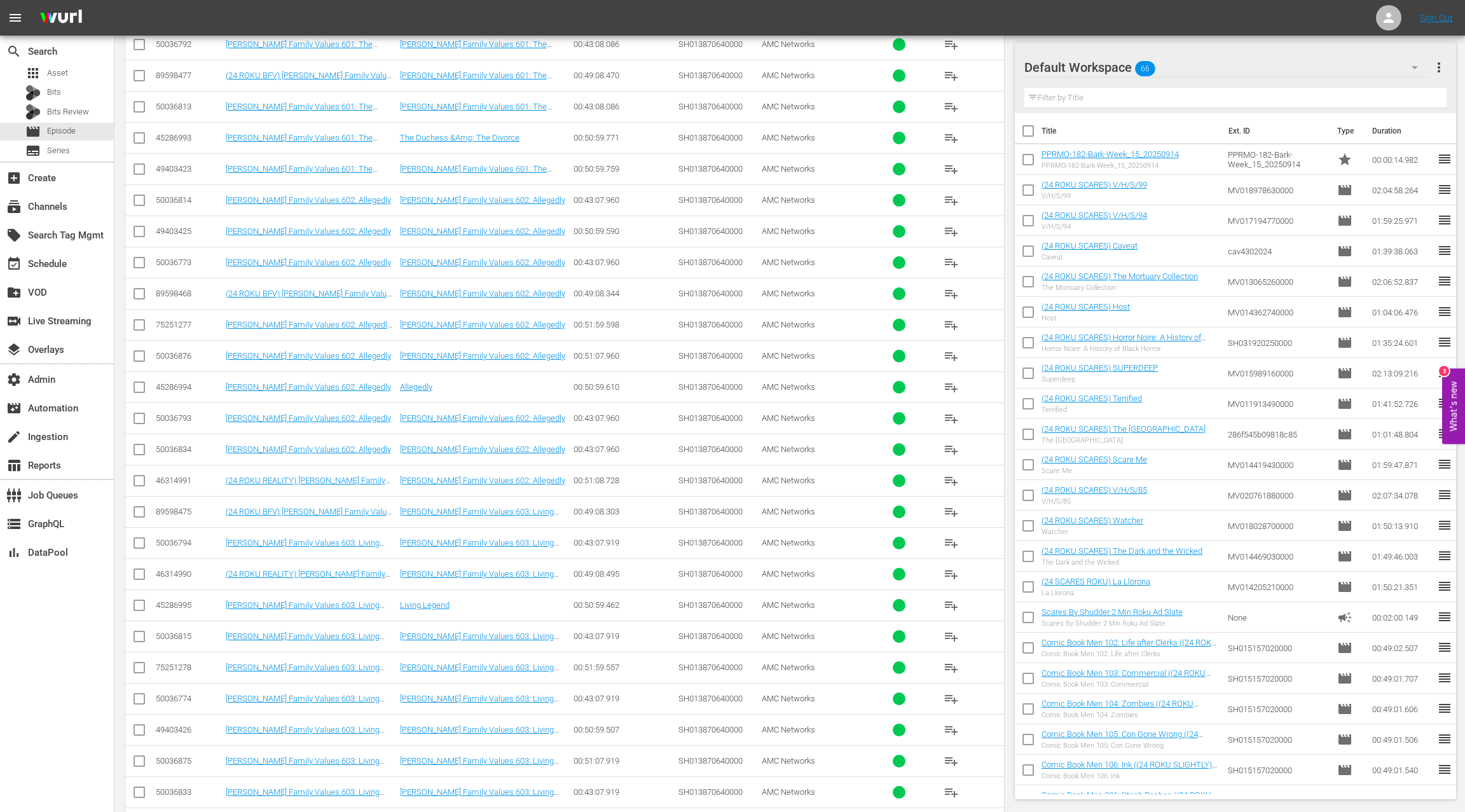
click at [180, 351] on div "50036876" at bounding box center [189, 355] width 66 height 9
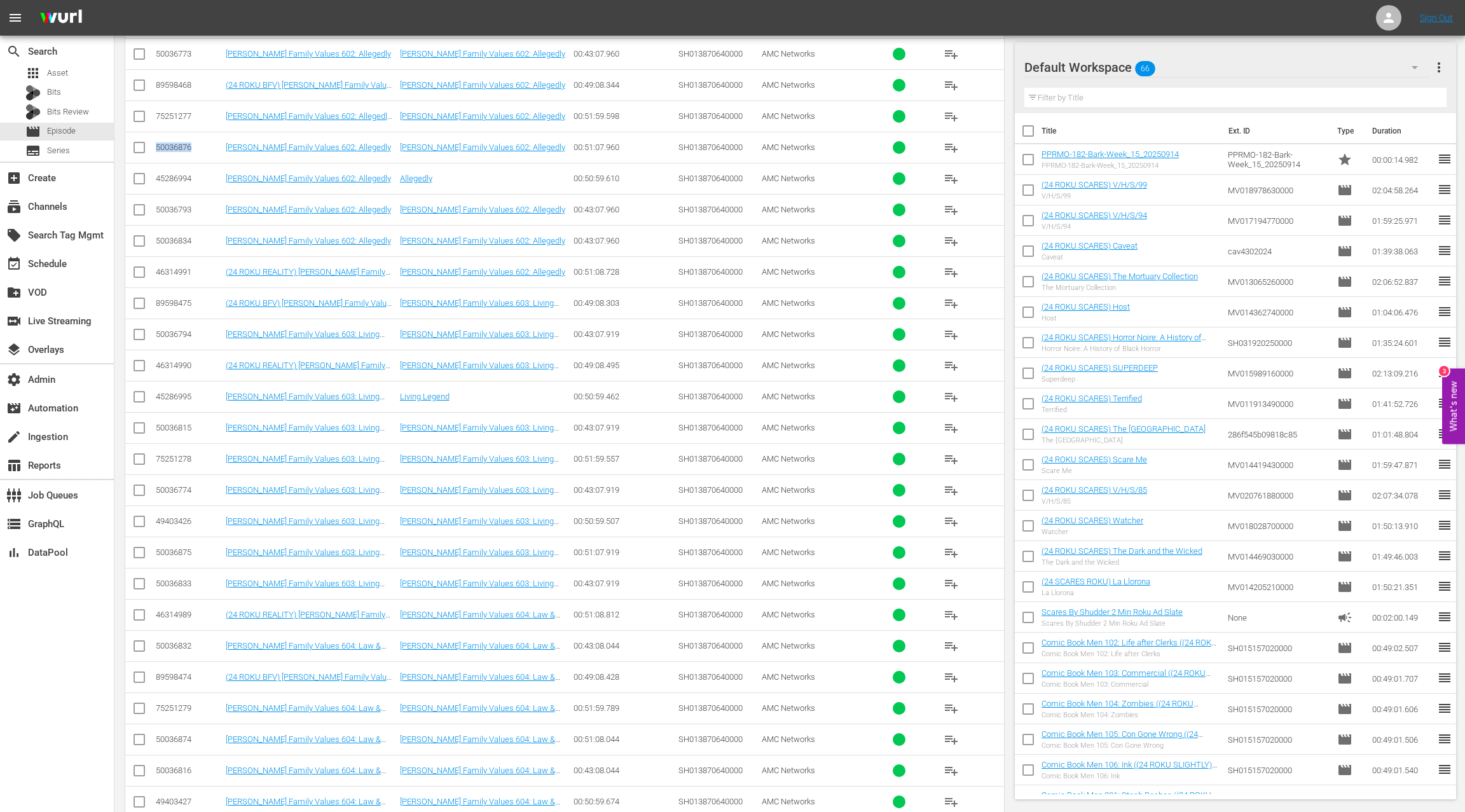
scroll to position [702, 0]
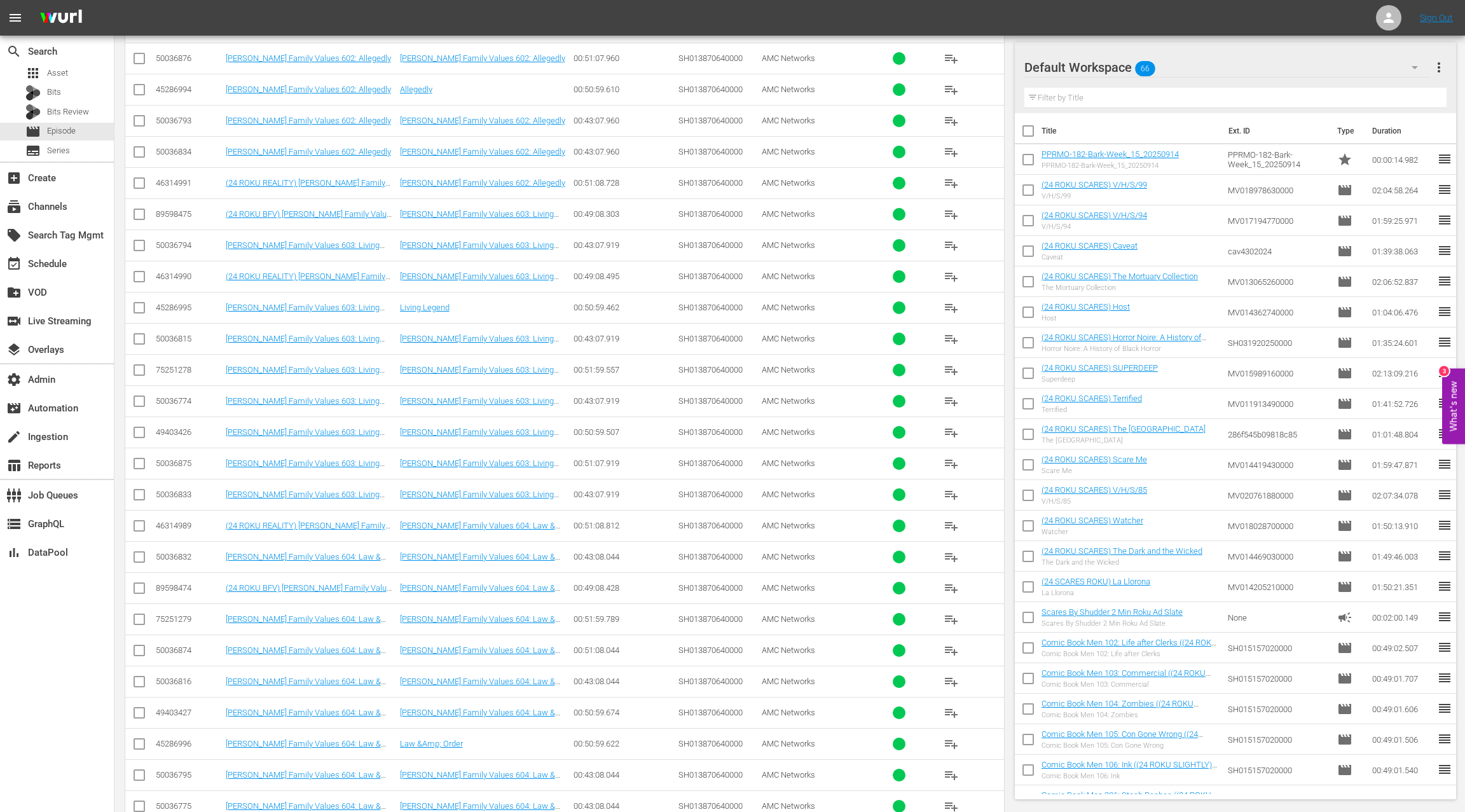
click at [183, 458] on div "50036875" at bounding box center [189, 463] width 66 height 9
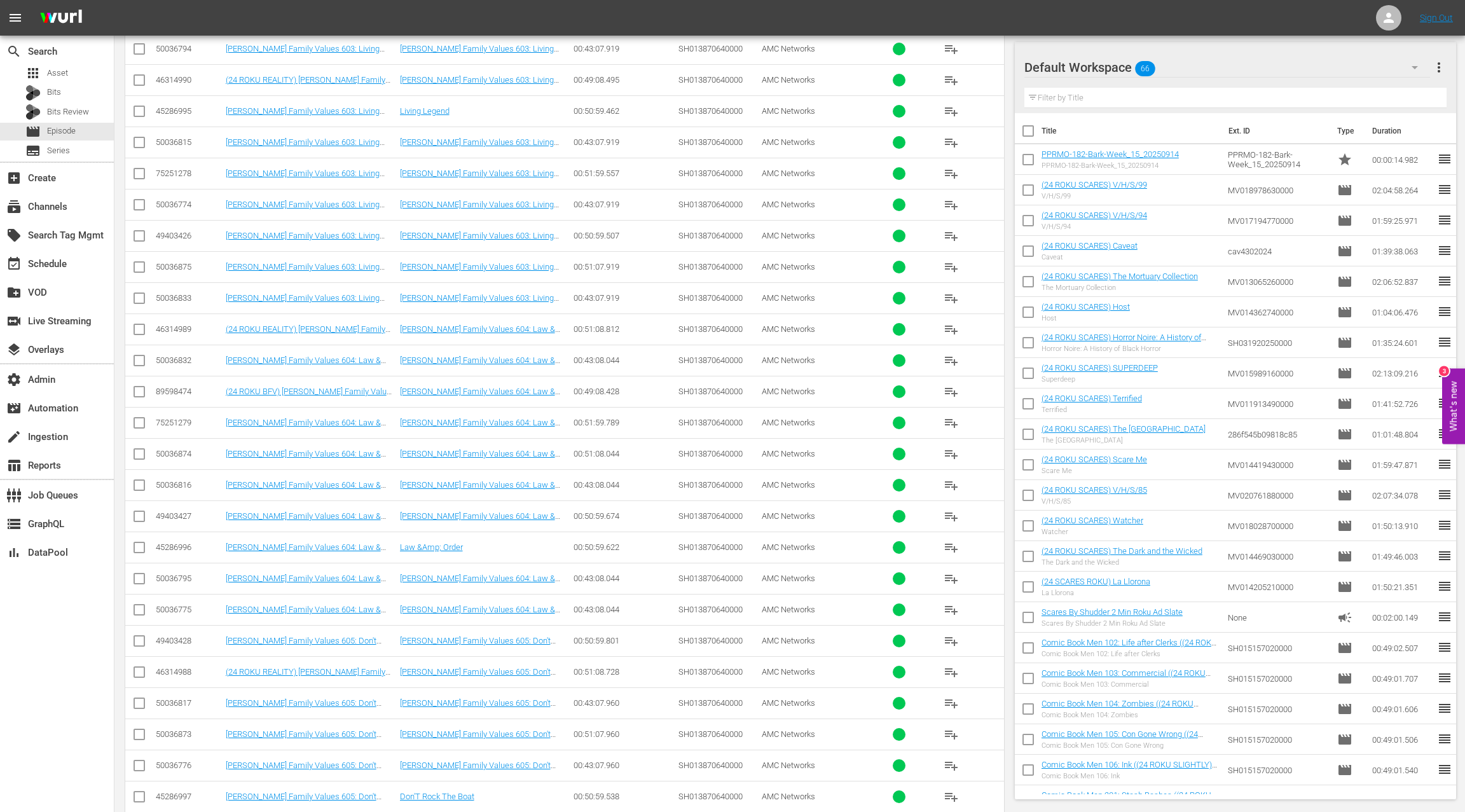
click at [178, 449] on div "50036874" at bounding box center [189, 453] width 66 height 9
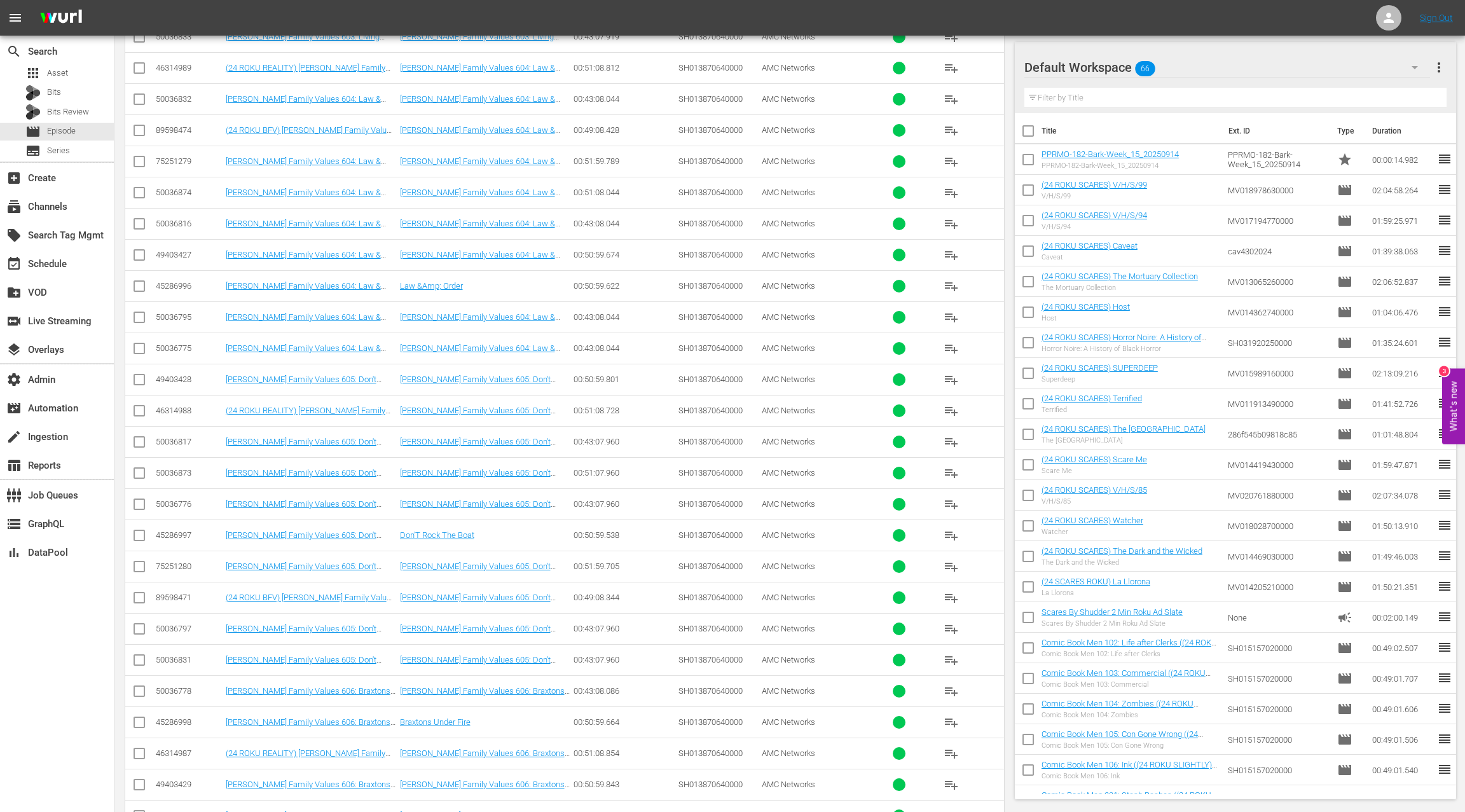
click at [185, 468] on div "50036873" at bounding box center [189, 472] width 66 height 9
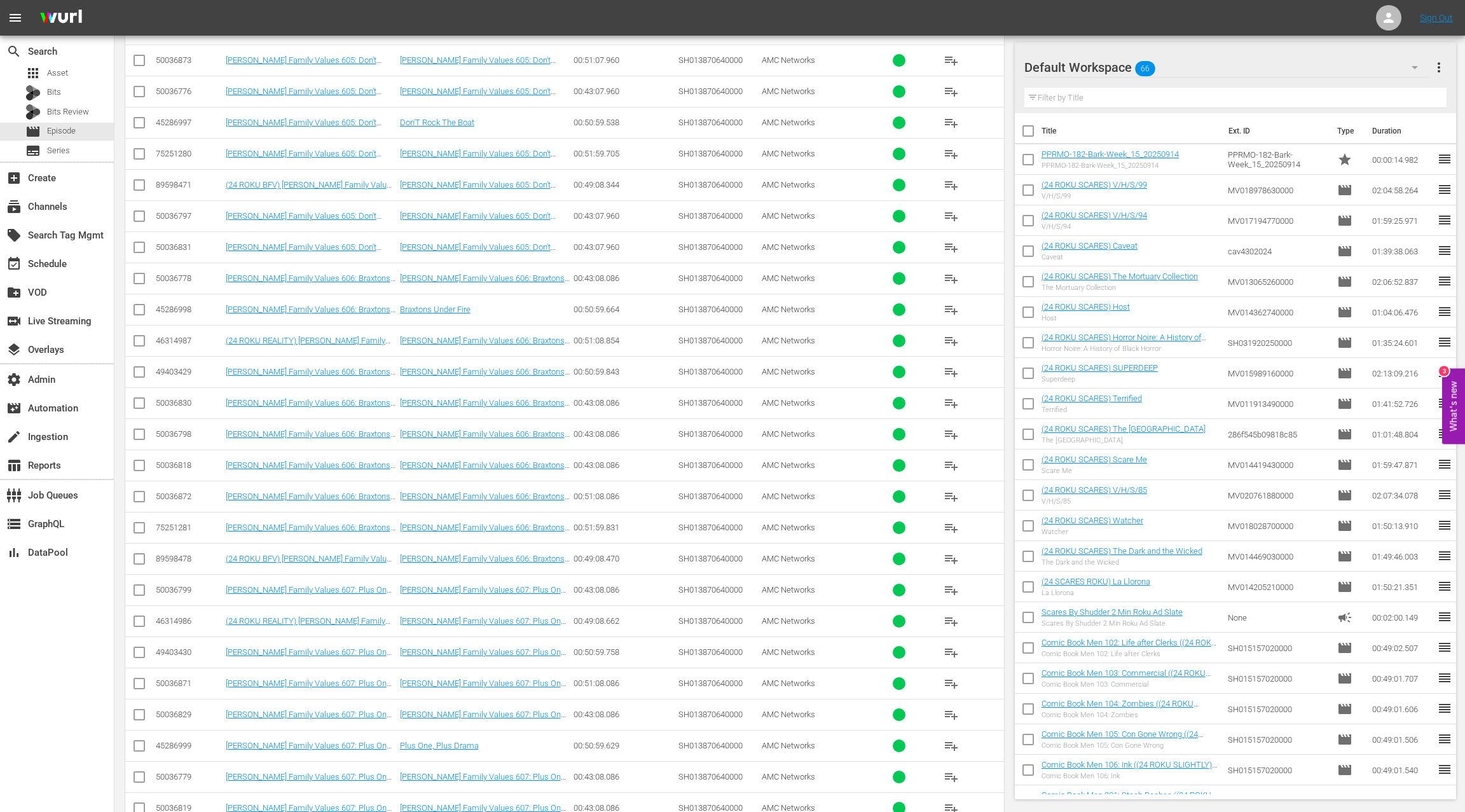
click at [179, 491] on div "50036872" at bounding box center [189, 496] width 66 height 9
click at [179, 491] on div "50036872" at bounding box center [189, 496] width 66 height 9
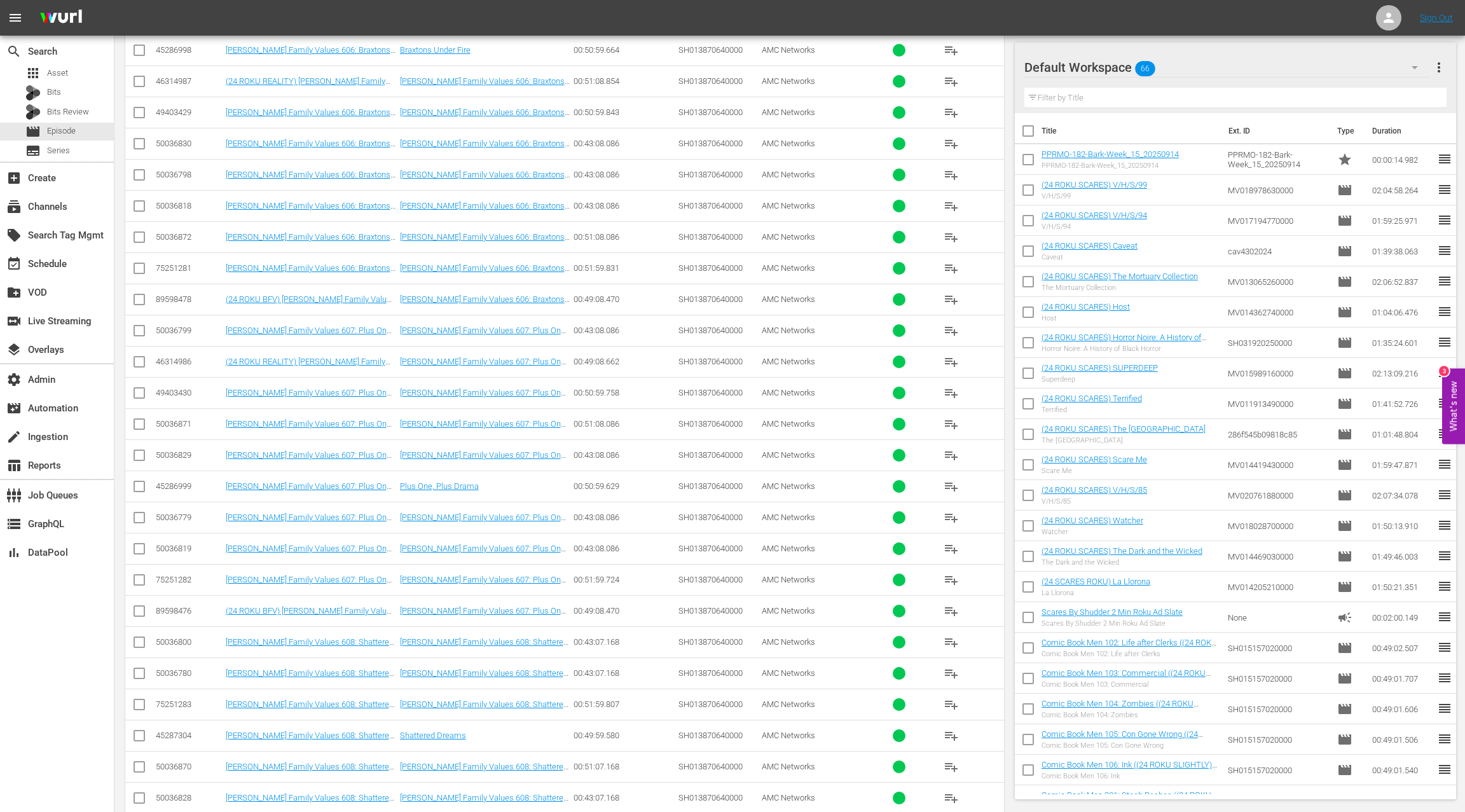
click at [173, 419] on div "50036871" at bounding box center [189, 423] width 66 height 9
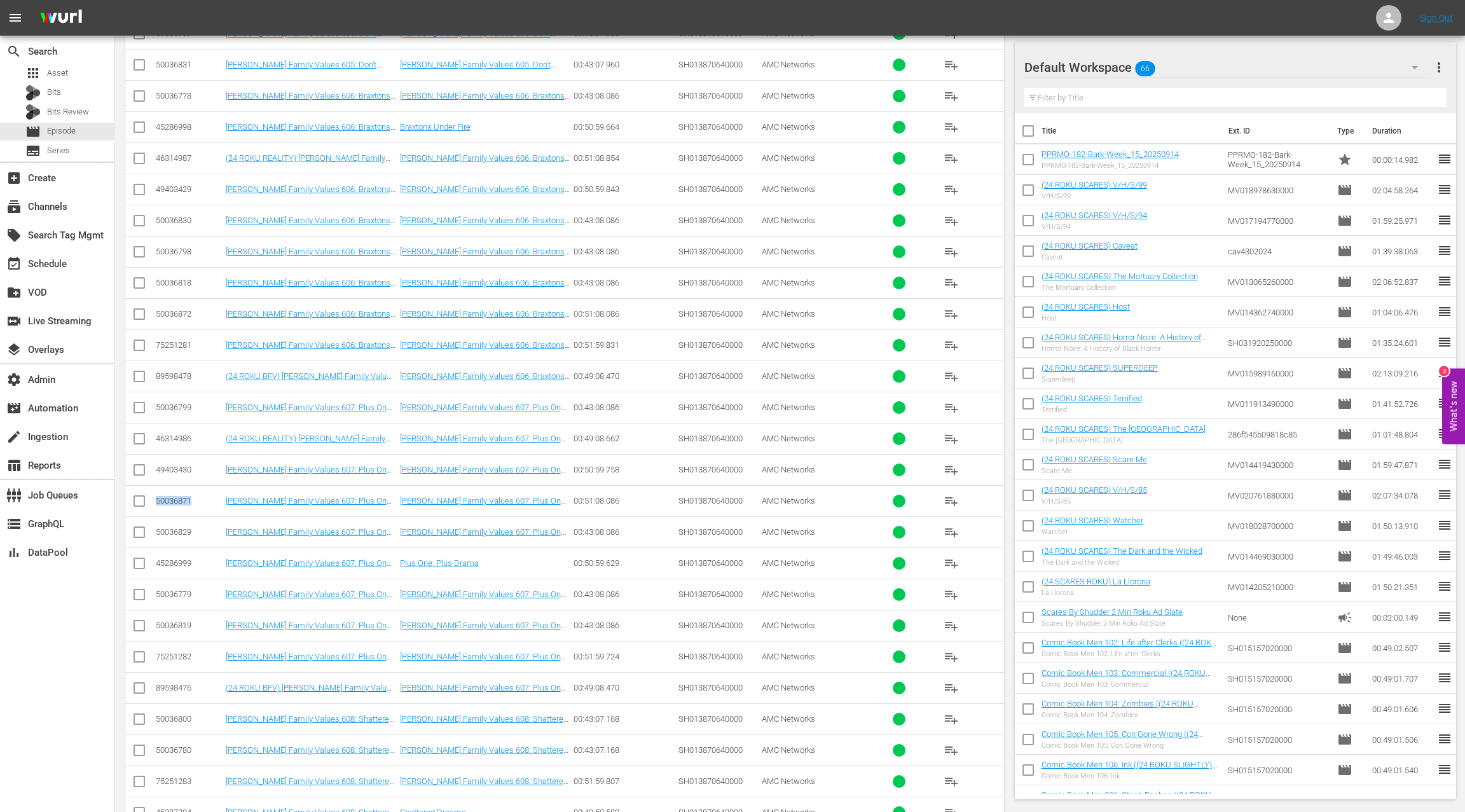
scroll to position [1981, 0]
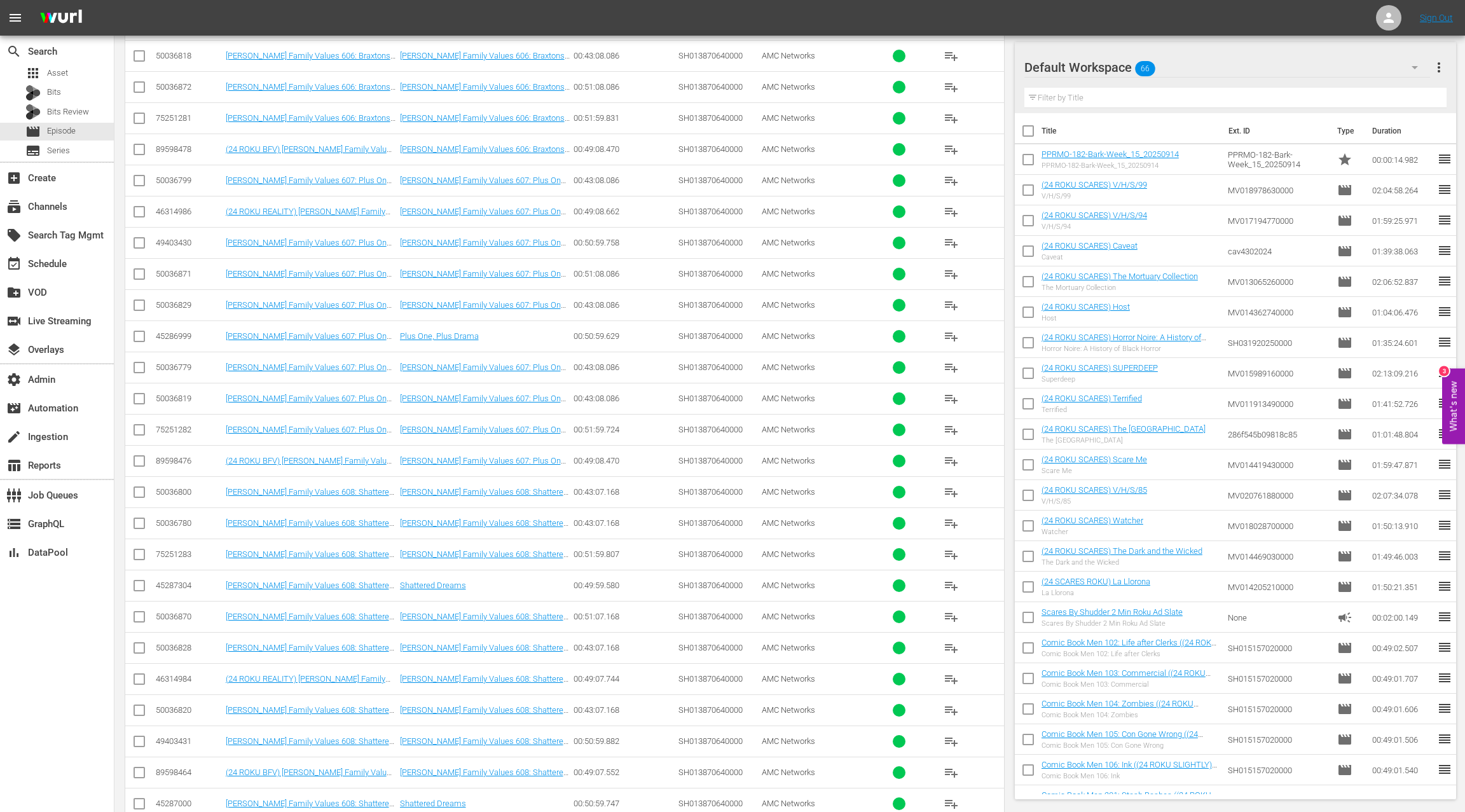
click at [181, 612] on div "50036870" at bounding box center [189, 616] width 66 height 9
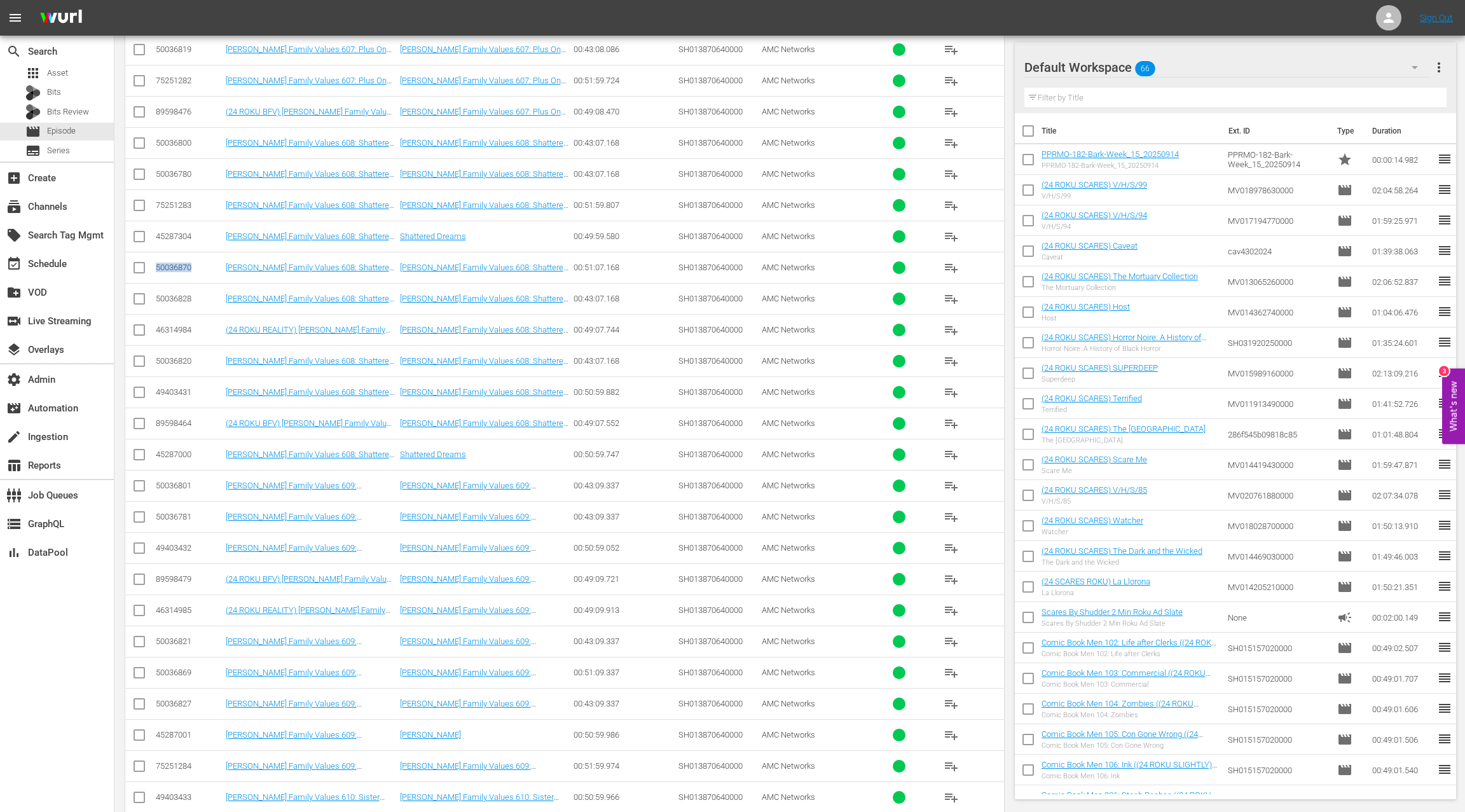
scroll to position [2449, 0]
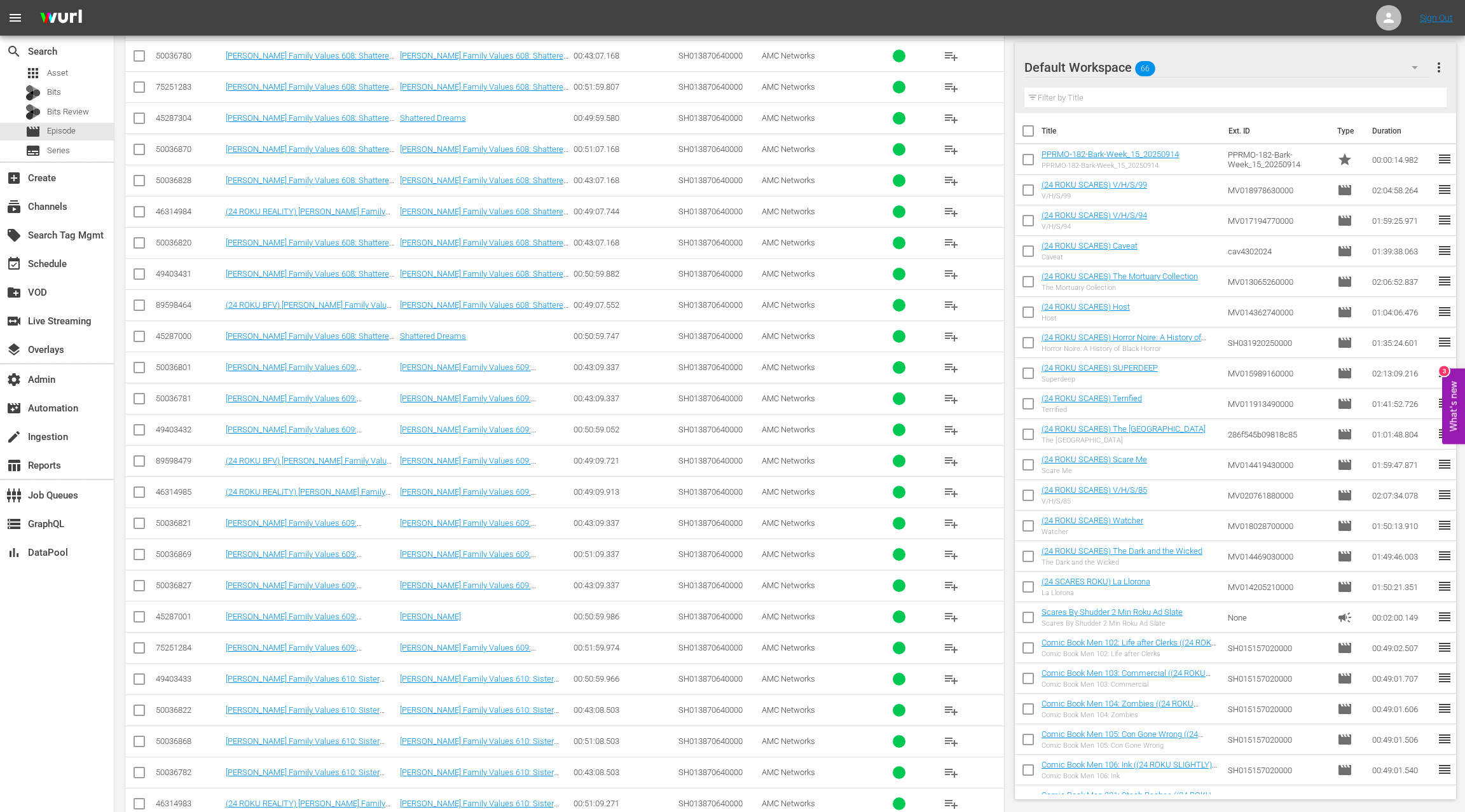
click at [175, 549] on div "50036869" at bounding box center [189, 553] width 66 height 9
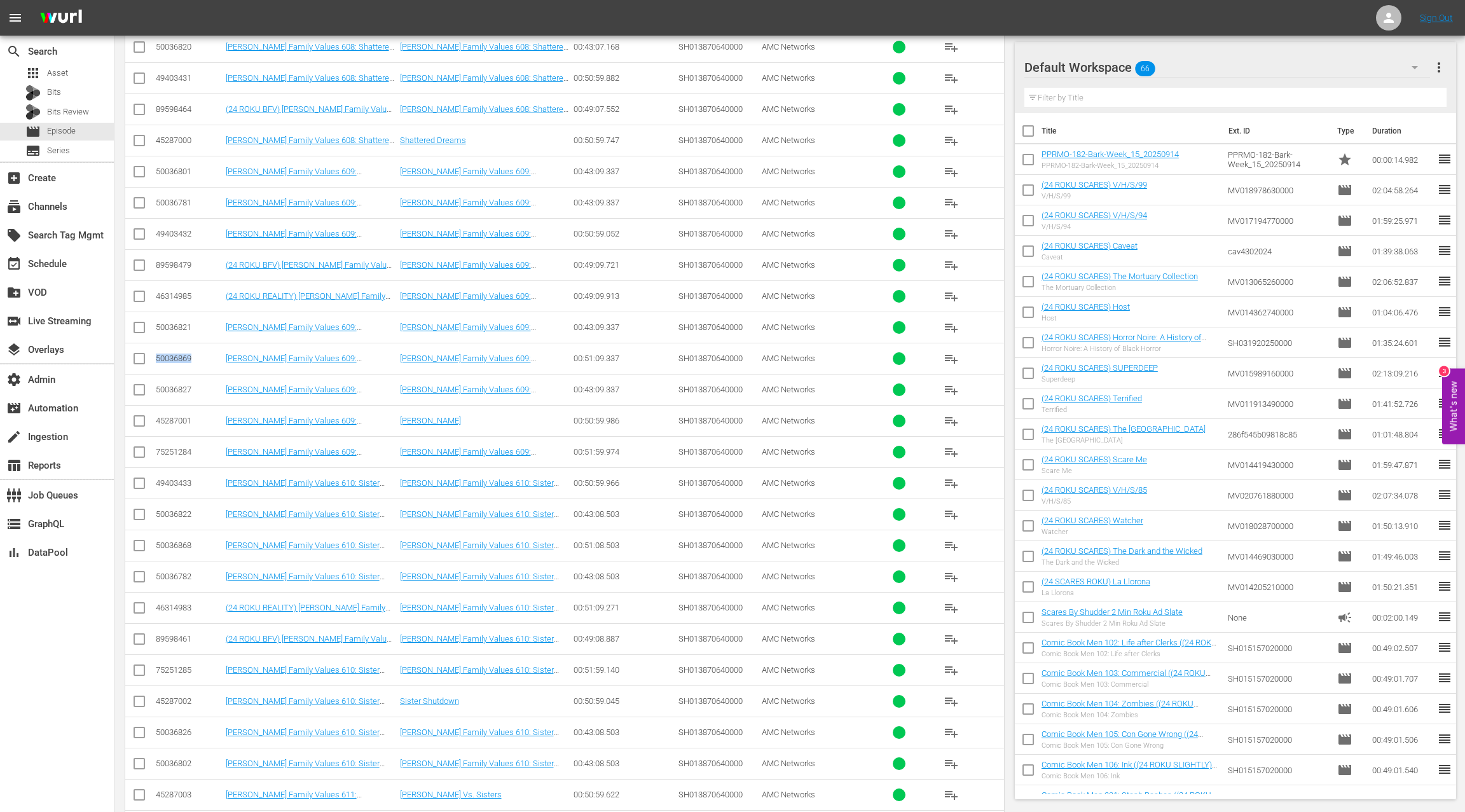
scroll to position [2768, 0]
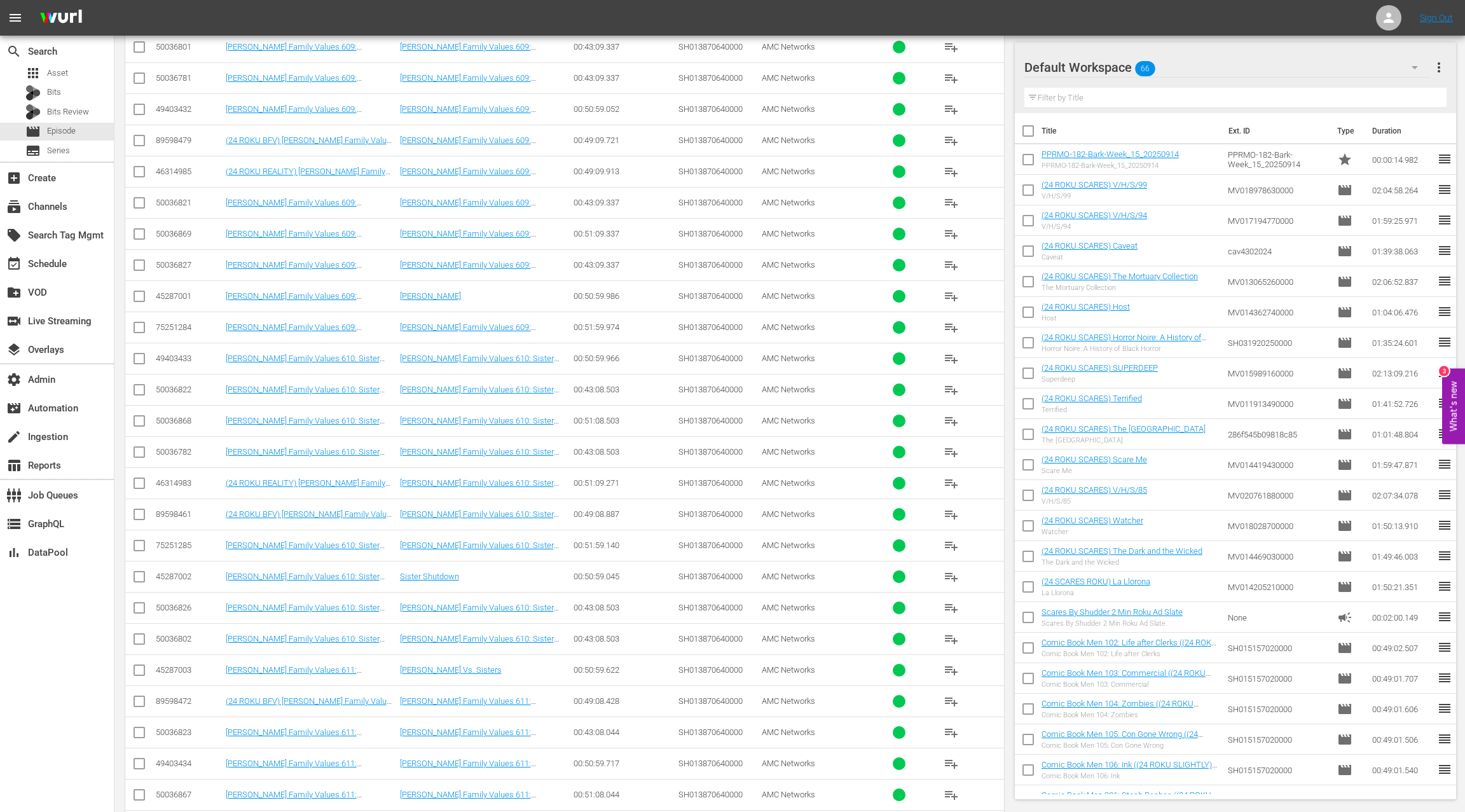
click at [183, 415] on div "50036868" at bounding box center [189, 420] width 66 height 9
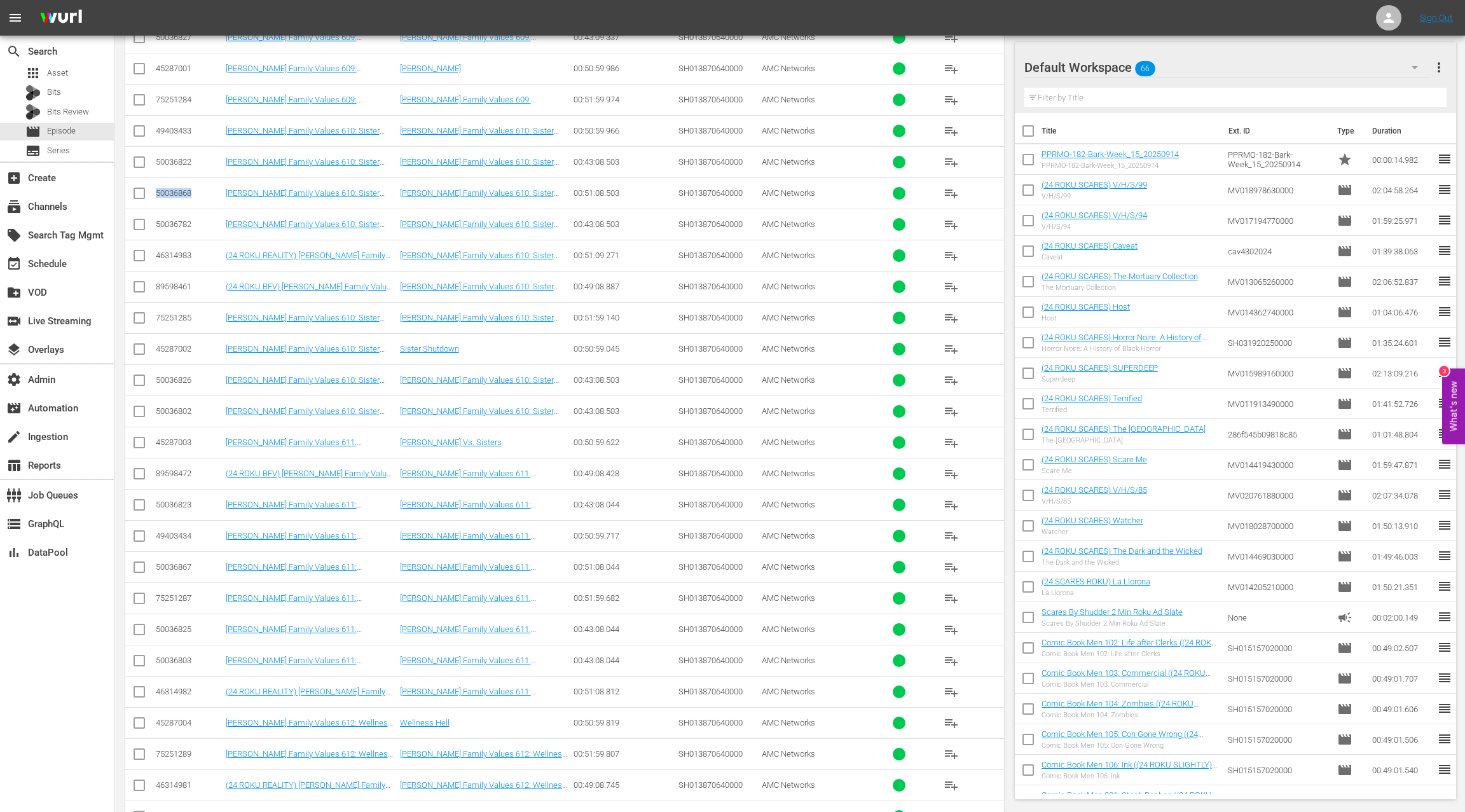
scroll to position [3073, 0]
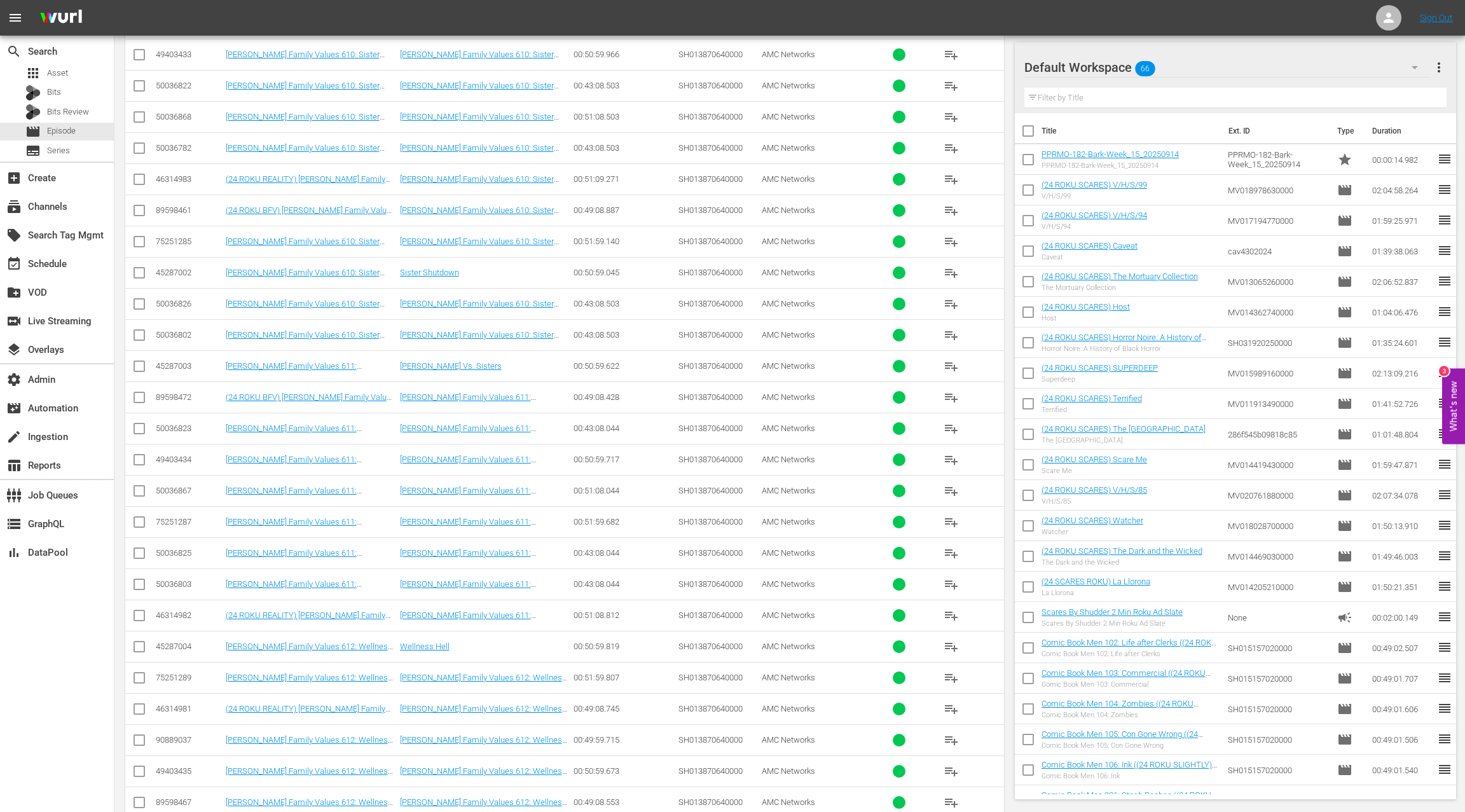
click at [171, 486] on div "50036867" at bounding box center [189, 490] width 66 height 9
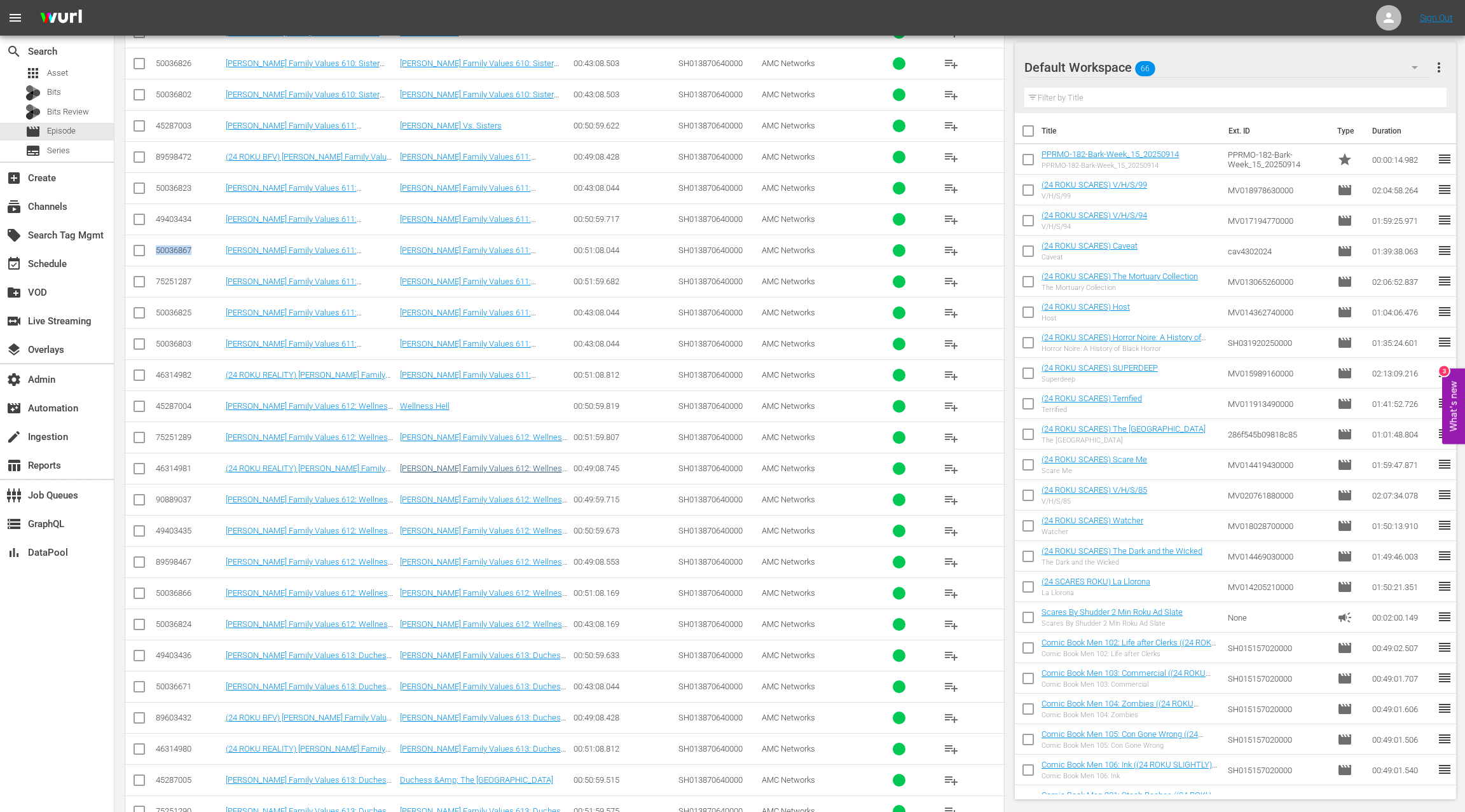
scroll to position [3316, 0]
click at [180, 585] on div "50036866" at bounding box center [189, 590] width 66 height 9
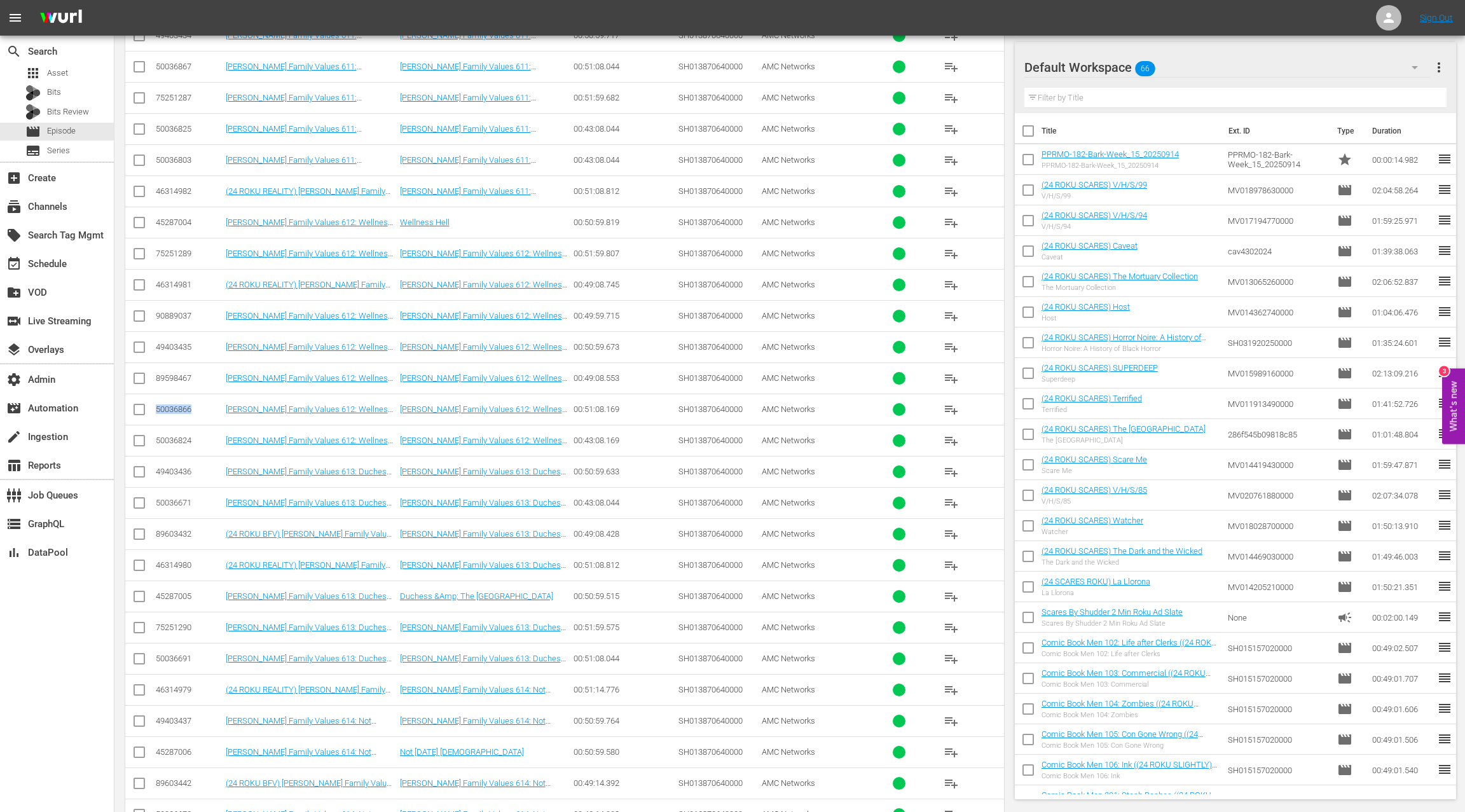
scroll to position [3596, 0]
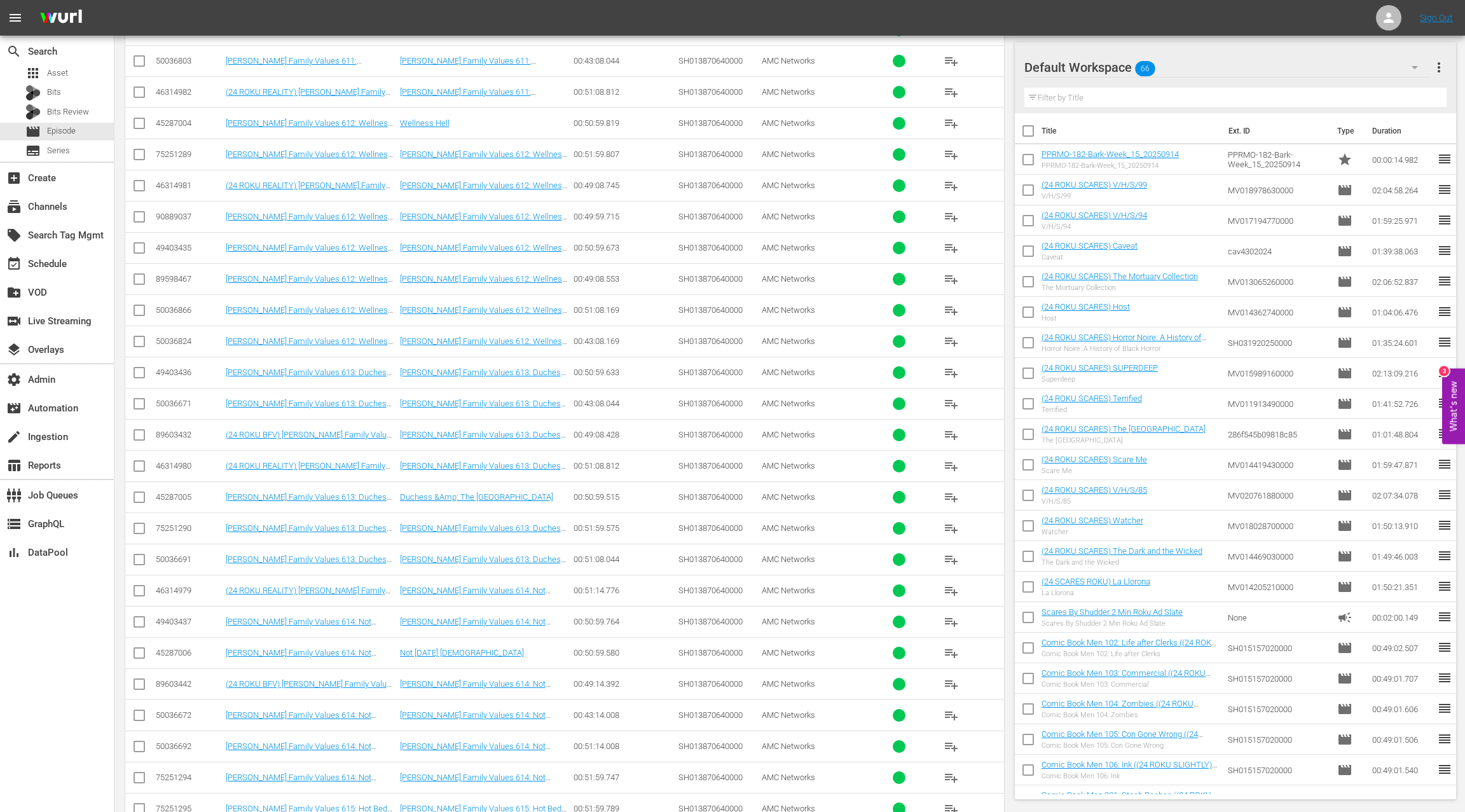
click at [182, 554] on div "50036691" at bounding box center [189, 558] width 66 height 9
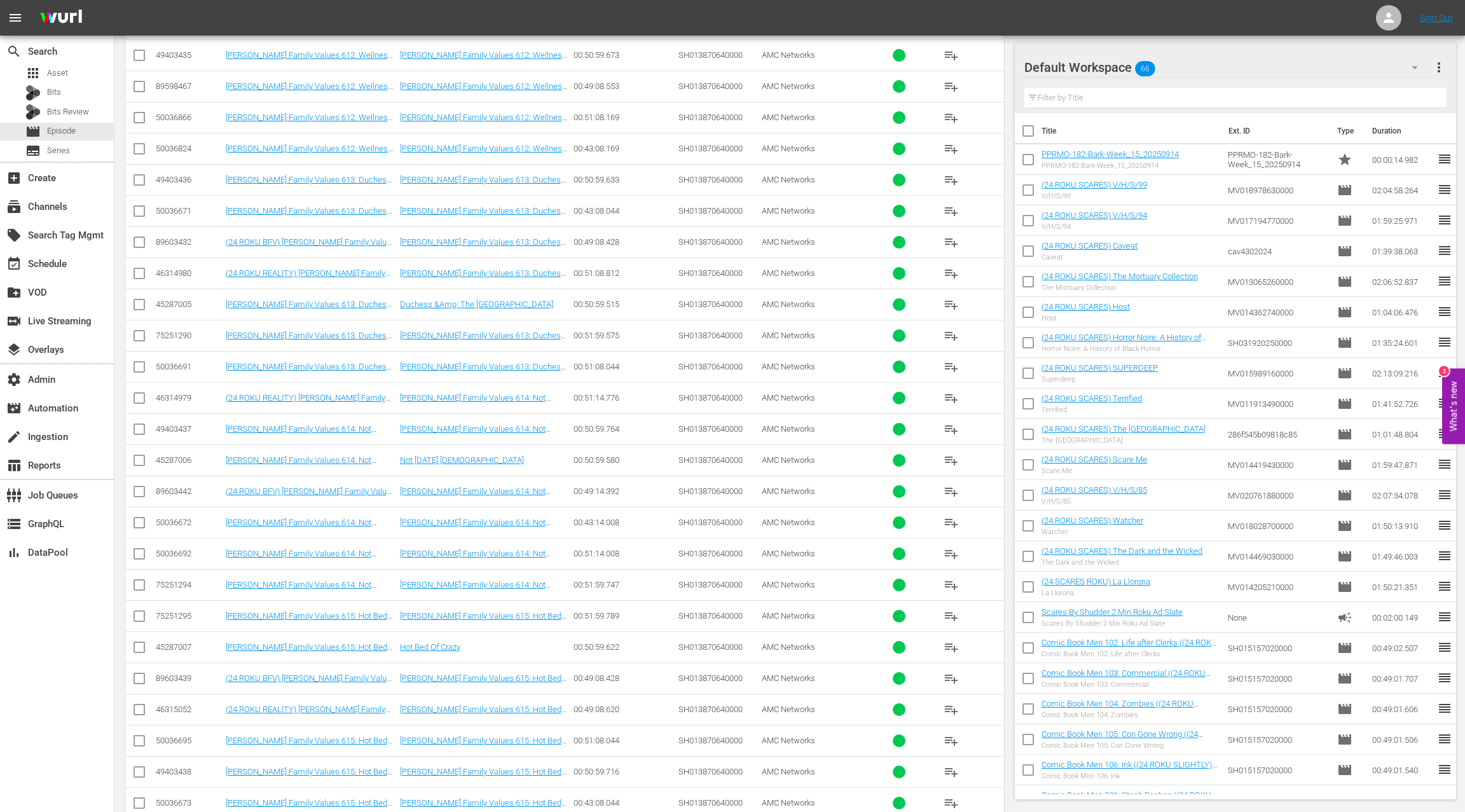
click at [178, 549] on div "50036692" at bounding box center [189, 553] width 66 height 9
click at [180, 735] on div "50036695" at bounding box center [189, 739] width 66 height 9
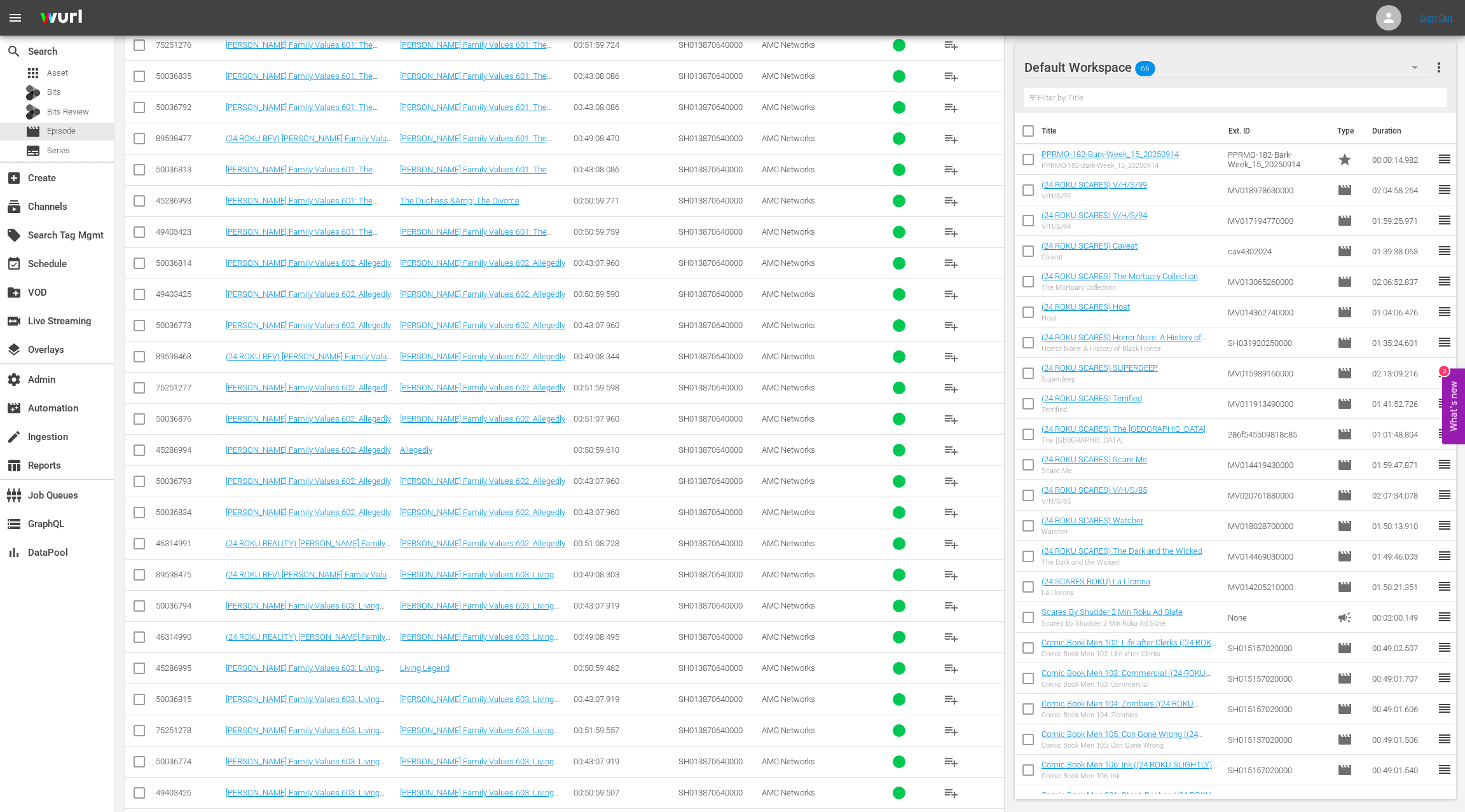
scroll to position [0, 0]
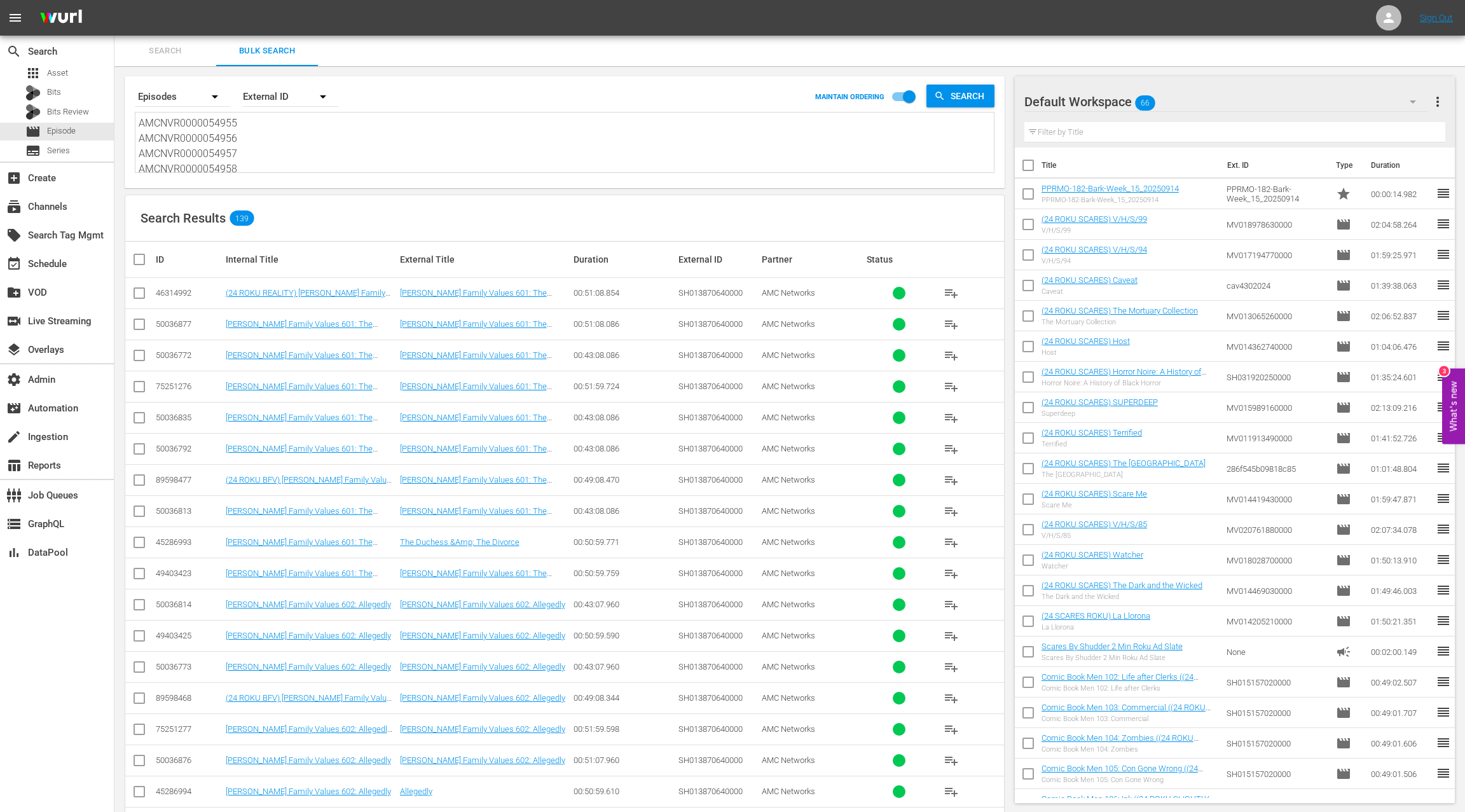
click at [272, 162] on textarea "AMCNVR0000054955 AMCNVR0000054956 AMCNVR0000054957 AMCNVR0000054958 AMCNVR00000…" at bounding box center [566, 145] width 856 height 58
paste textarea "97 AMCNVR0000055000 AMCNVR0000055001 AMCNVR0000055002 AMCNVR0000055003 AMCNVR00…"
type textarea "AMCNVR0000054997 AMCNVR0000055000 AMCNVR0000055001 AMCNVR0000055002 AMCNVR00000…"
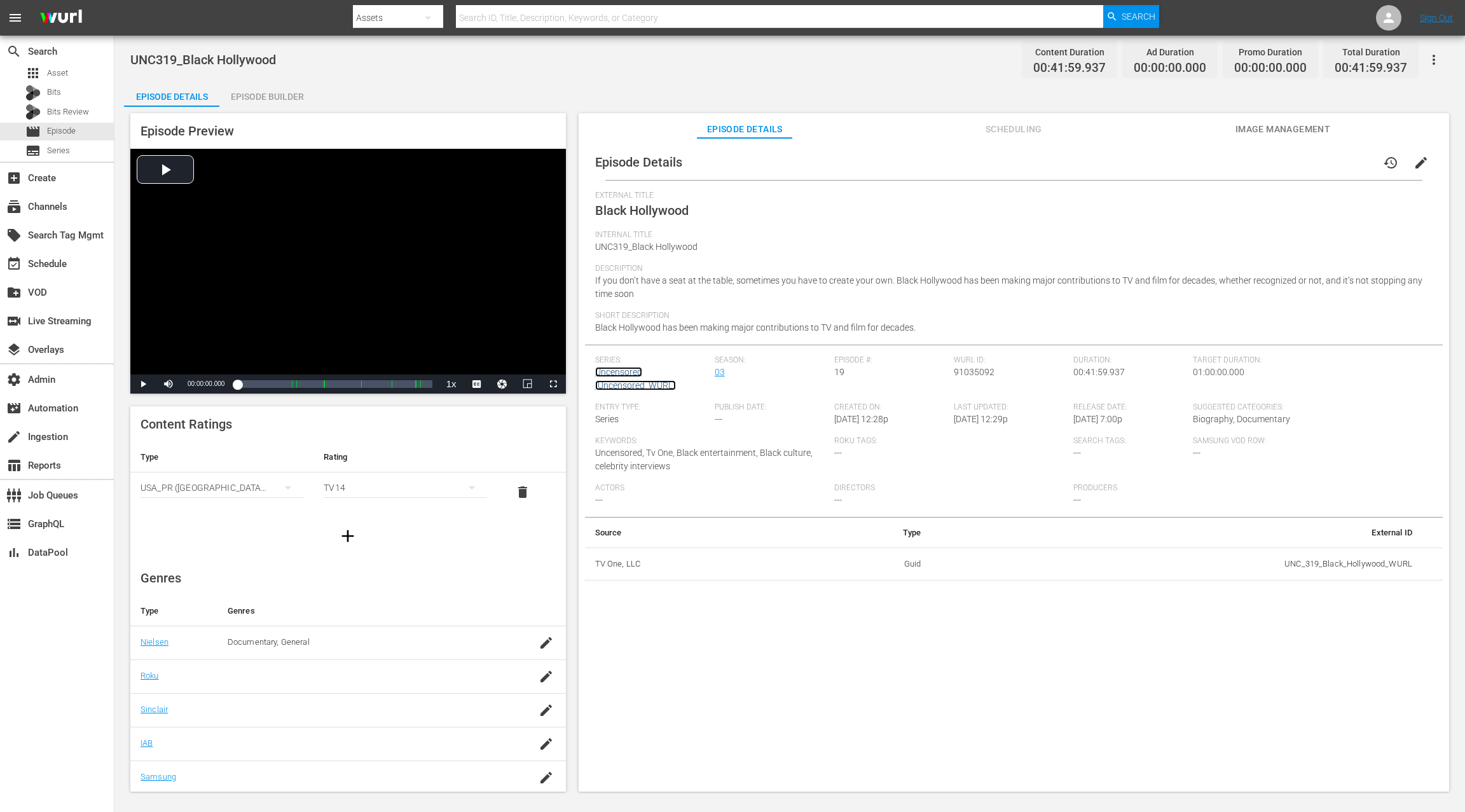
click at [636, 371] on link "Uncensored (Uncensored_WURL)" at bounding box center [635, 379] width 80 height 24
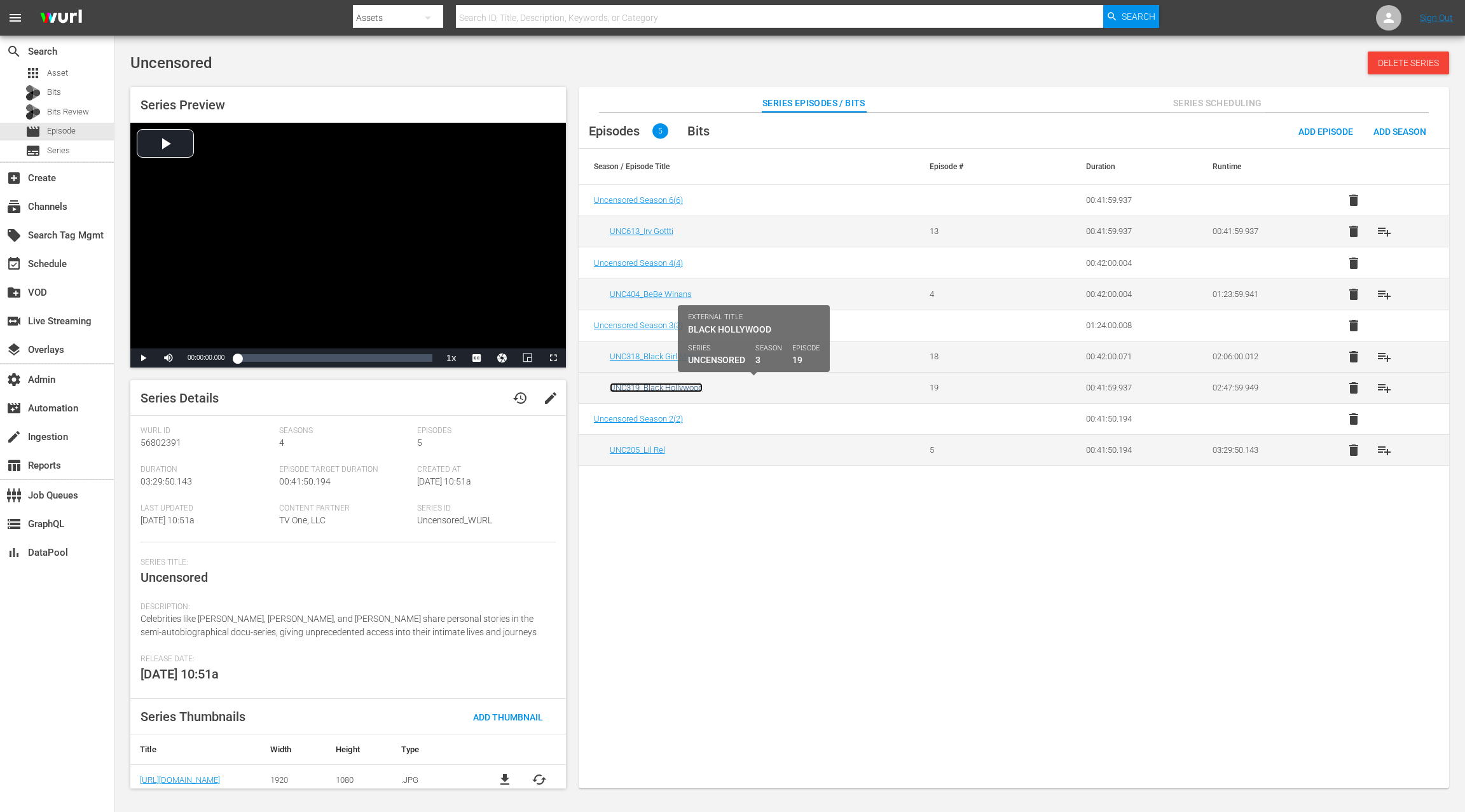
click at [675, 383] on link "UNC319_Black Hollywood" at bounding box center [657, 387] width 93 height 9
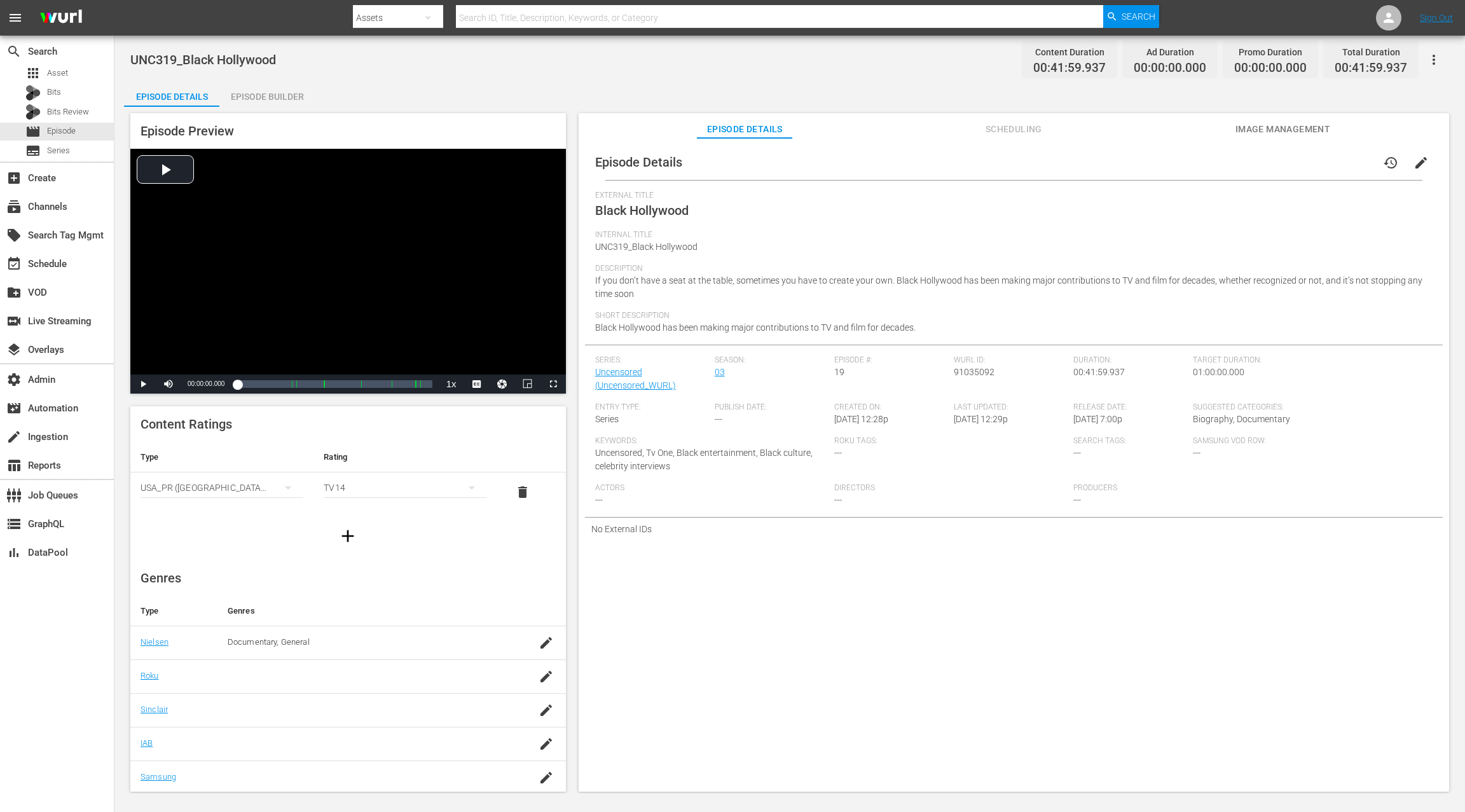
drag, startPoint x: 1017, startPoint y: 132, endPoint x: 1024, endPoint y: 131, distance: 7.1
click at [1017, 132] on span "Scheduling" at bounding box center [1013, 129] width 96 height 16
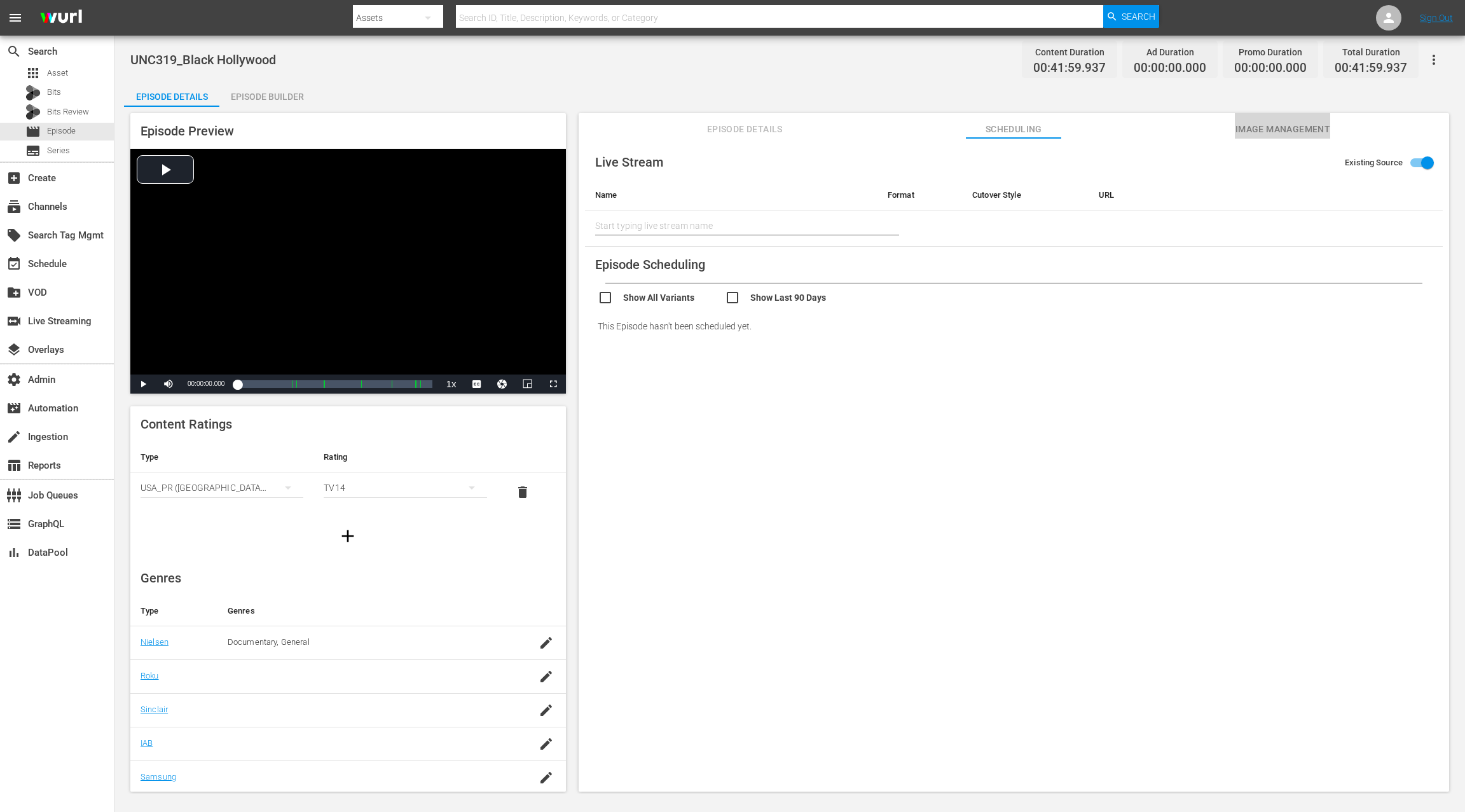
click at [1269, 128] on span "Image Management" at bounding box center [1282, 129] width 96 height 16
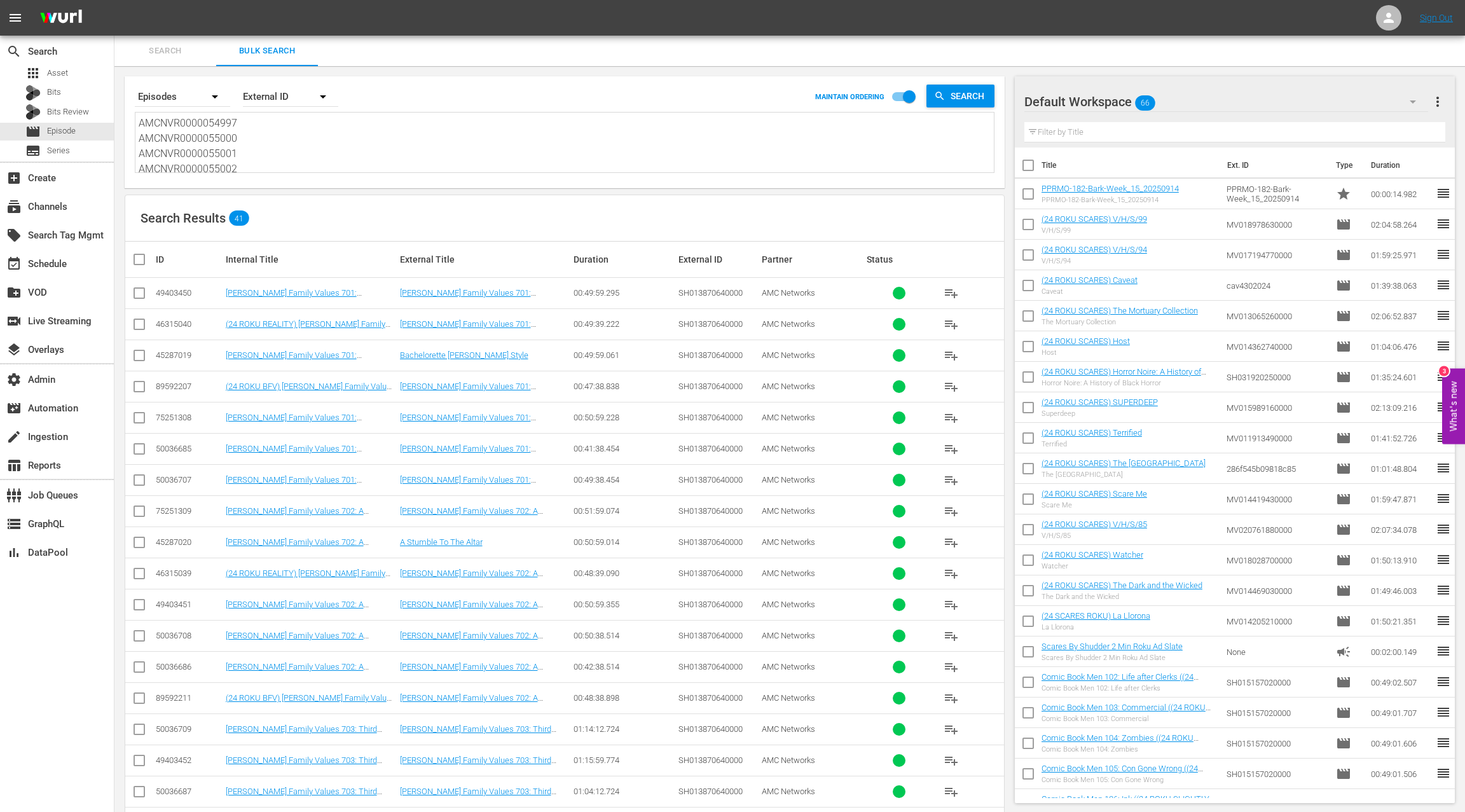
scroll to position [32, 0]
type textarea "AMCNVR0000054997 AMCNVR0000055000 AMCNVR0000055001 AMCNVR0000055002 AMCNVR00000…"
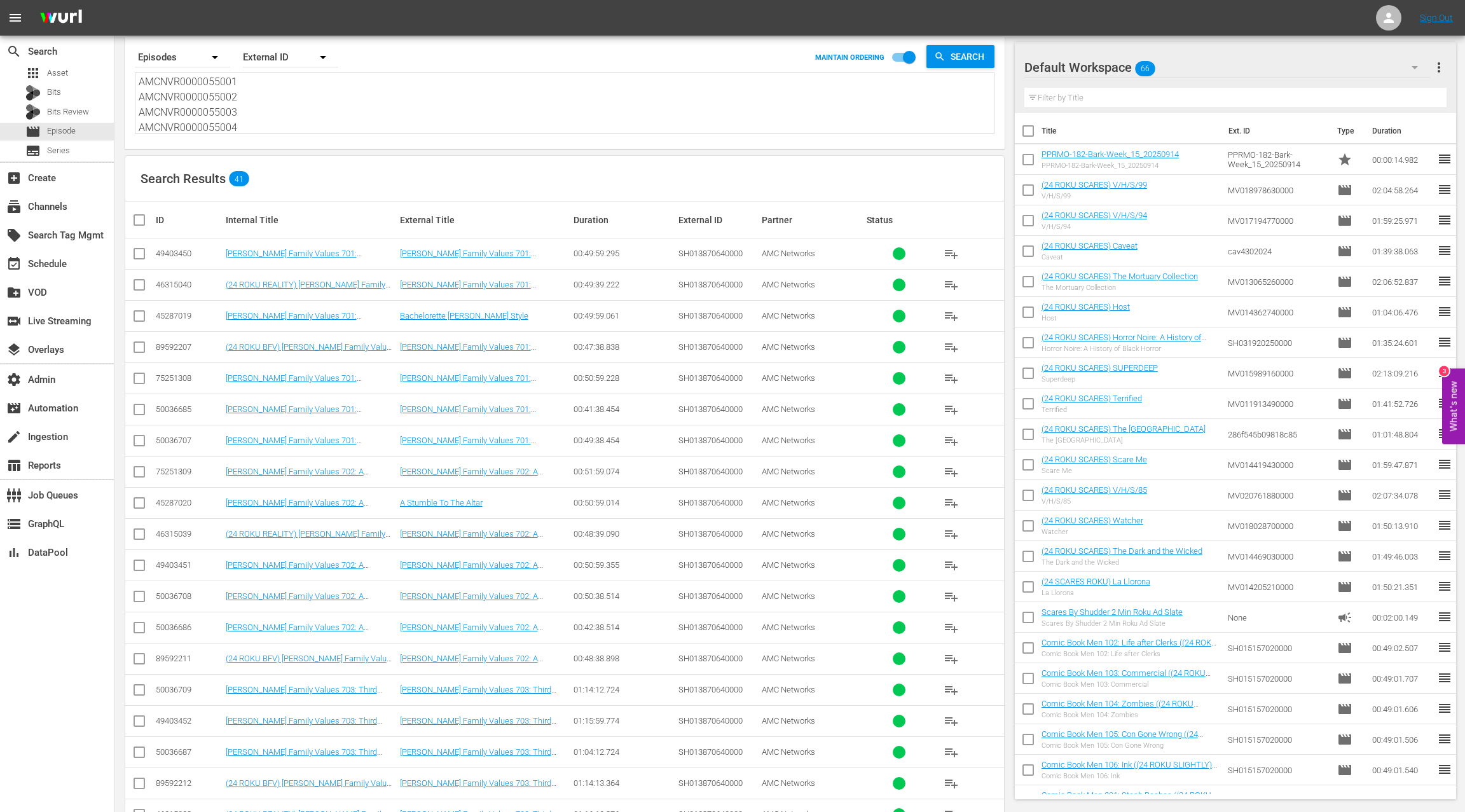
scroll to position [4, 0]
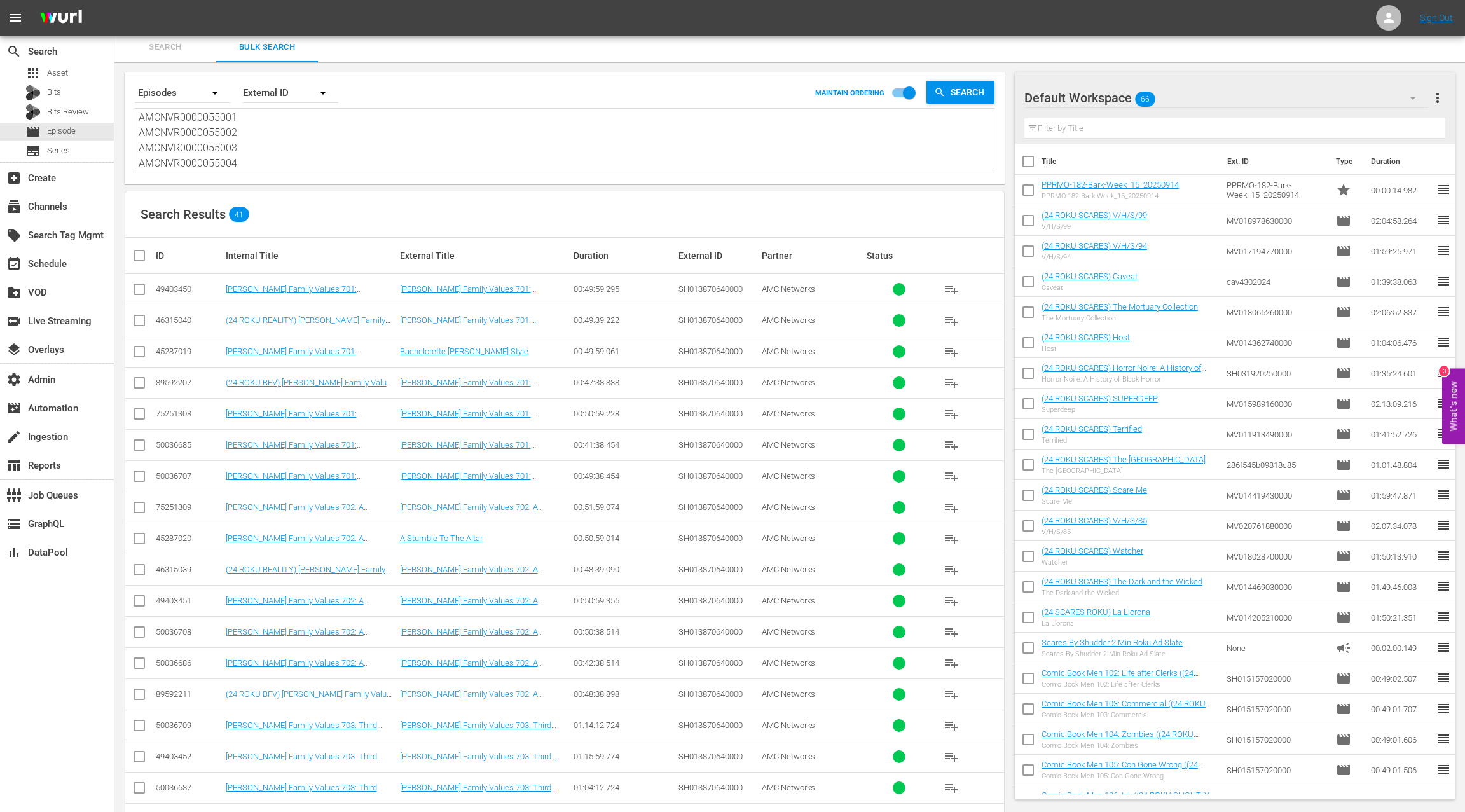
click at [177, 474] on div "50036707" at bounding box center [189, 475] width 66 height 9
click at [176, 474] on div "50036707" at bounding box center [189, 475] width 66 height 9
copy div "50036707"
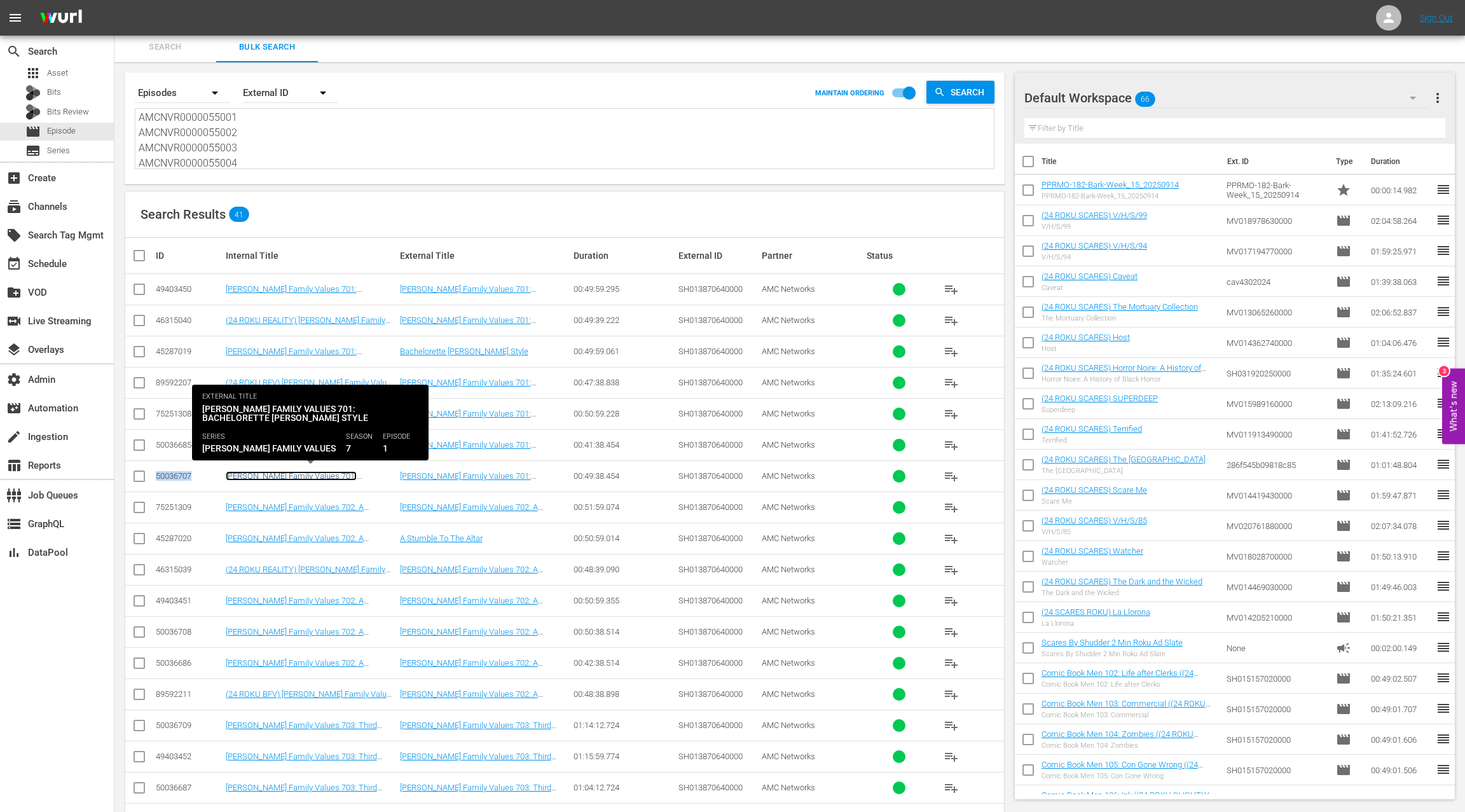
click at [291, 475] on link "Braxton Family Values 701: Bachelorette Braxton Style" at bounding box center [291, 480] width 131 height 19
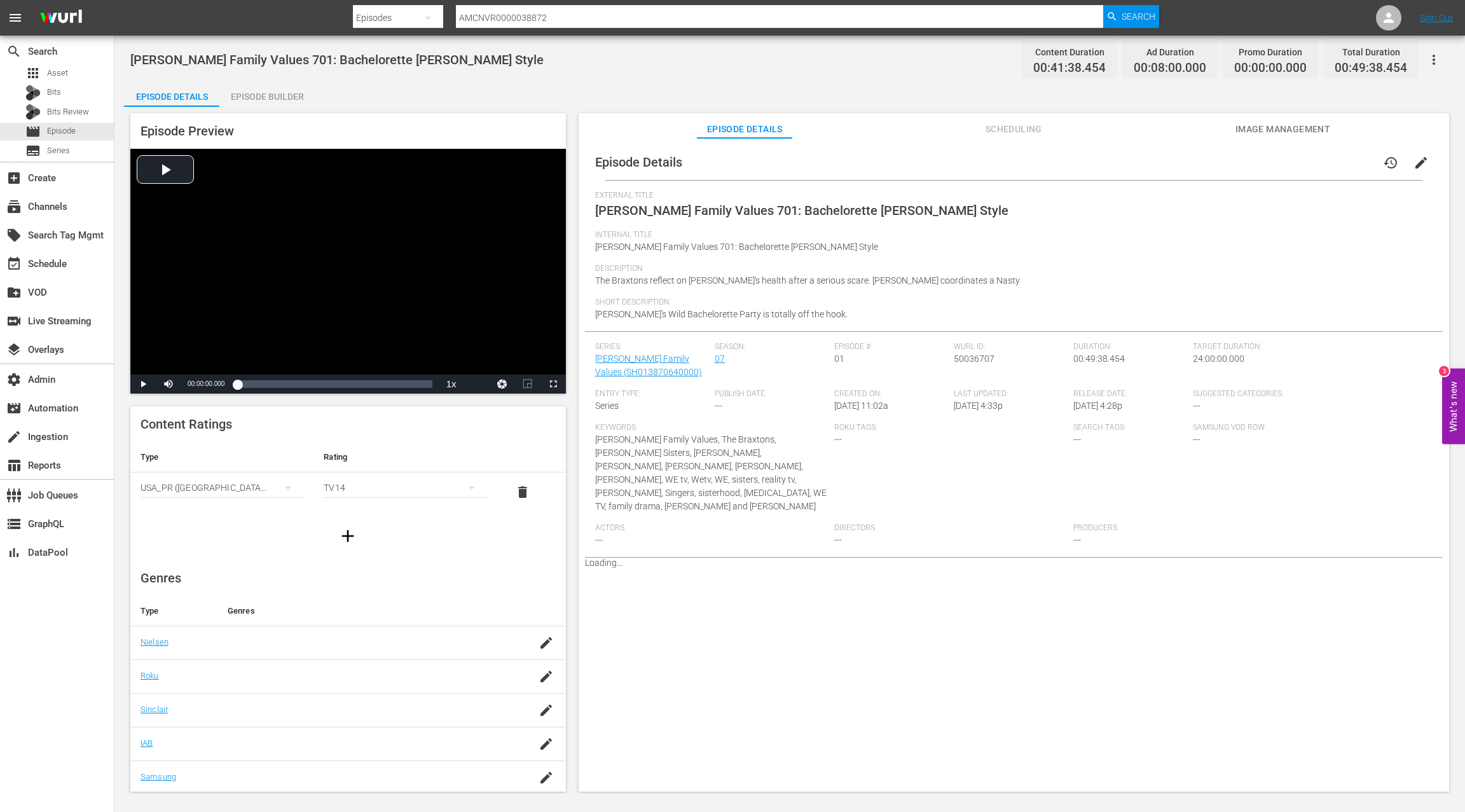
click at [271, 102] on div "Episode Builder" at bounding box center [267, 96] width 96 height 30
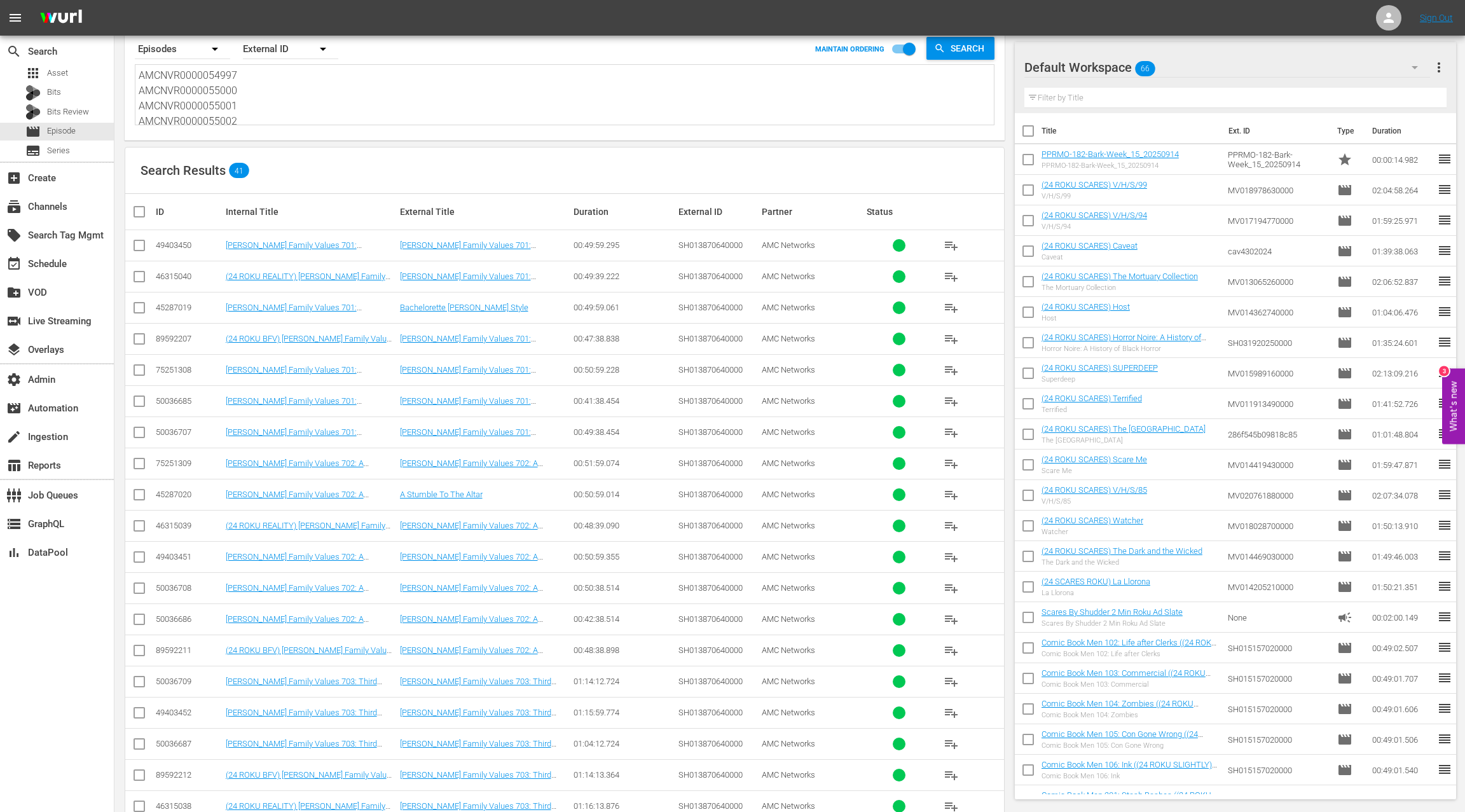
scroll to position [137, 0]
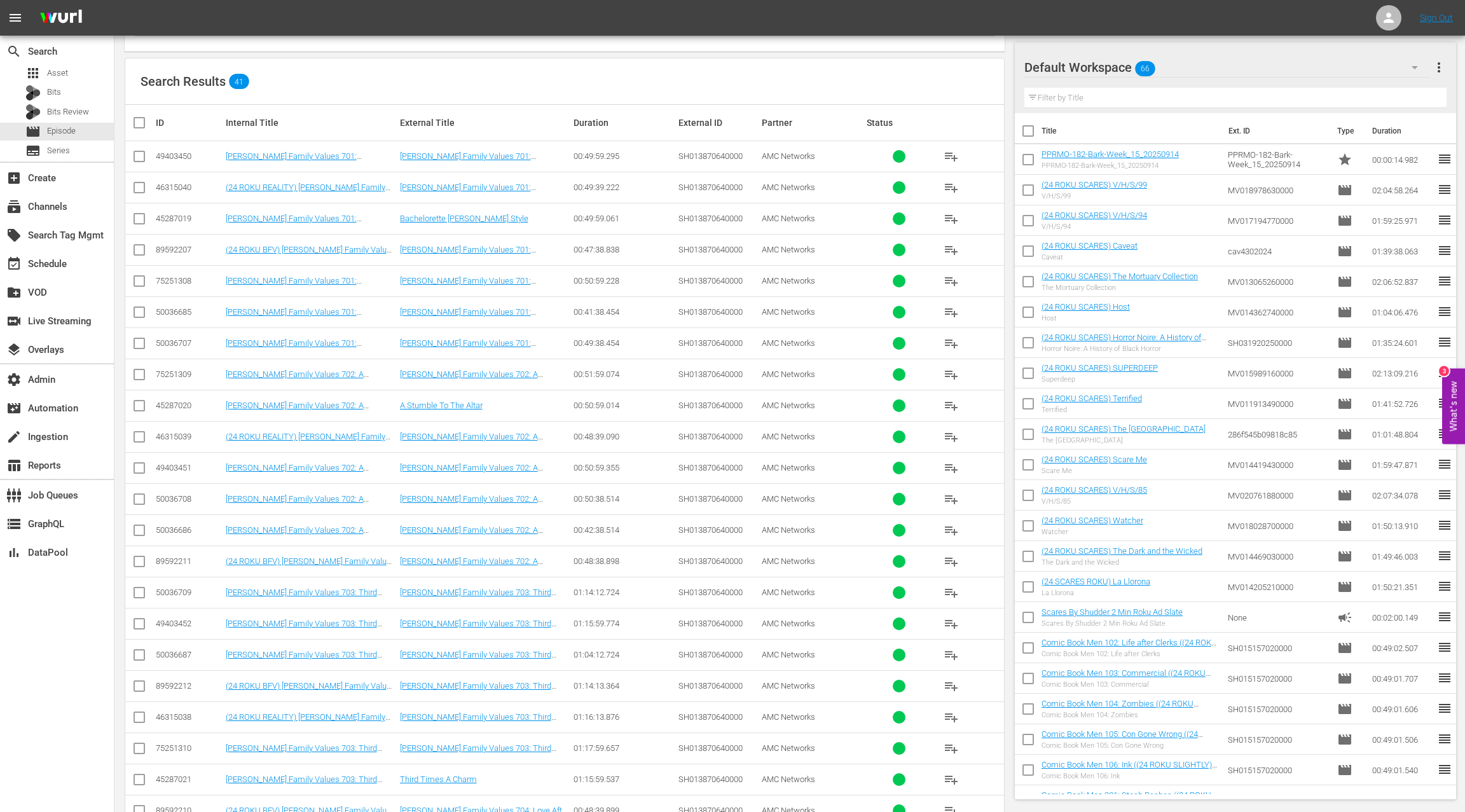
click at [181, 494] on div "50036708" at bounding box center [189, 498] width 66 height 9
copy div "50036708"
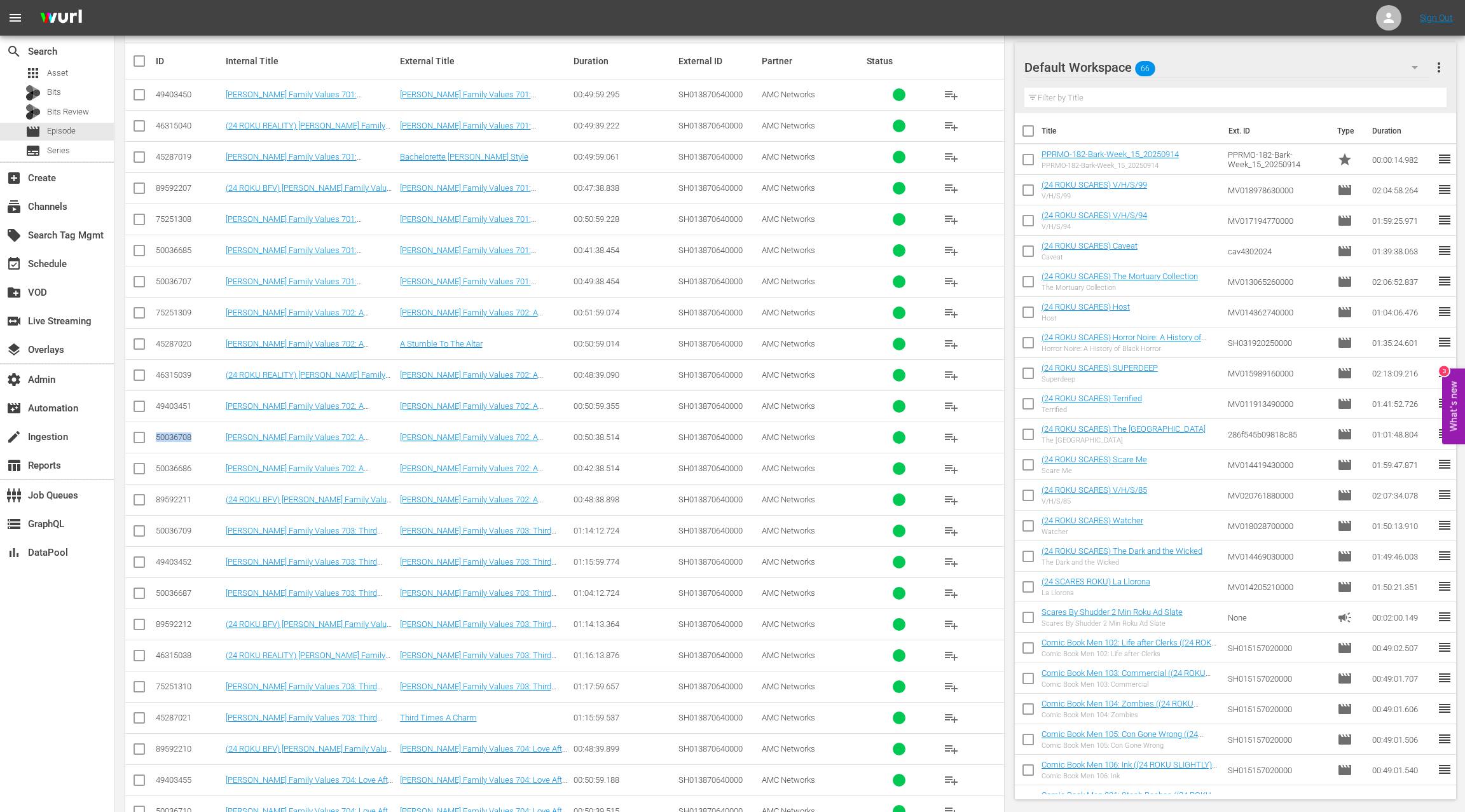
scroll to position [236, 0]
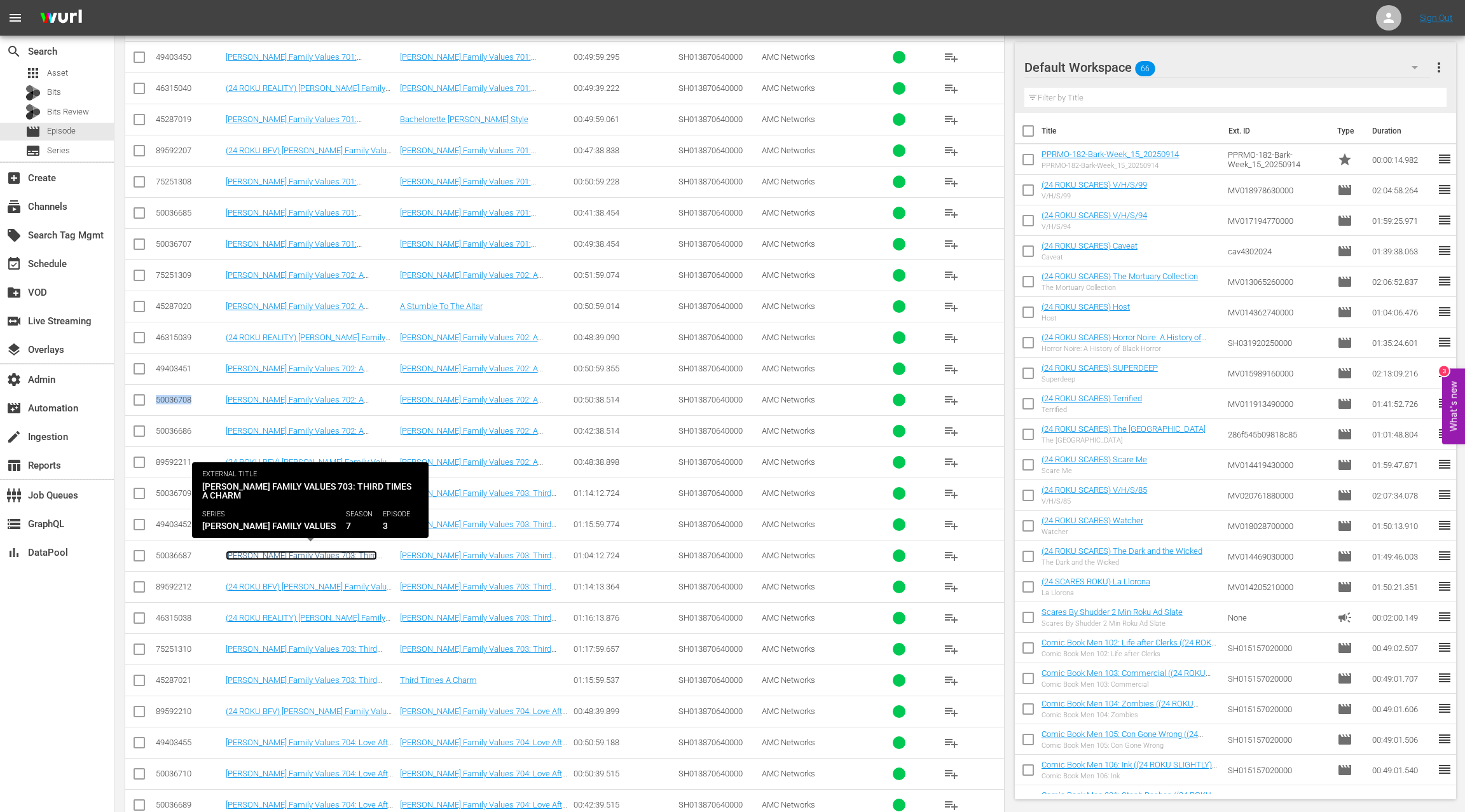
click at [237, 551] on link "Braxton Family Values 703: Third Times a Charm" at bounding box center [301, 560] width 151 height 19
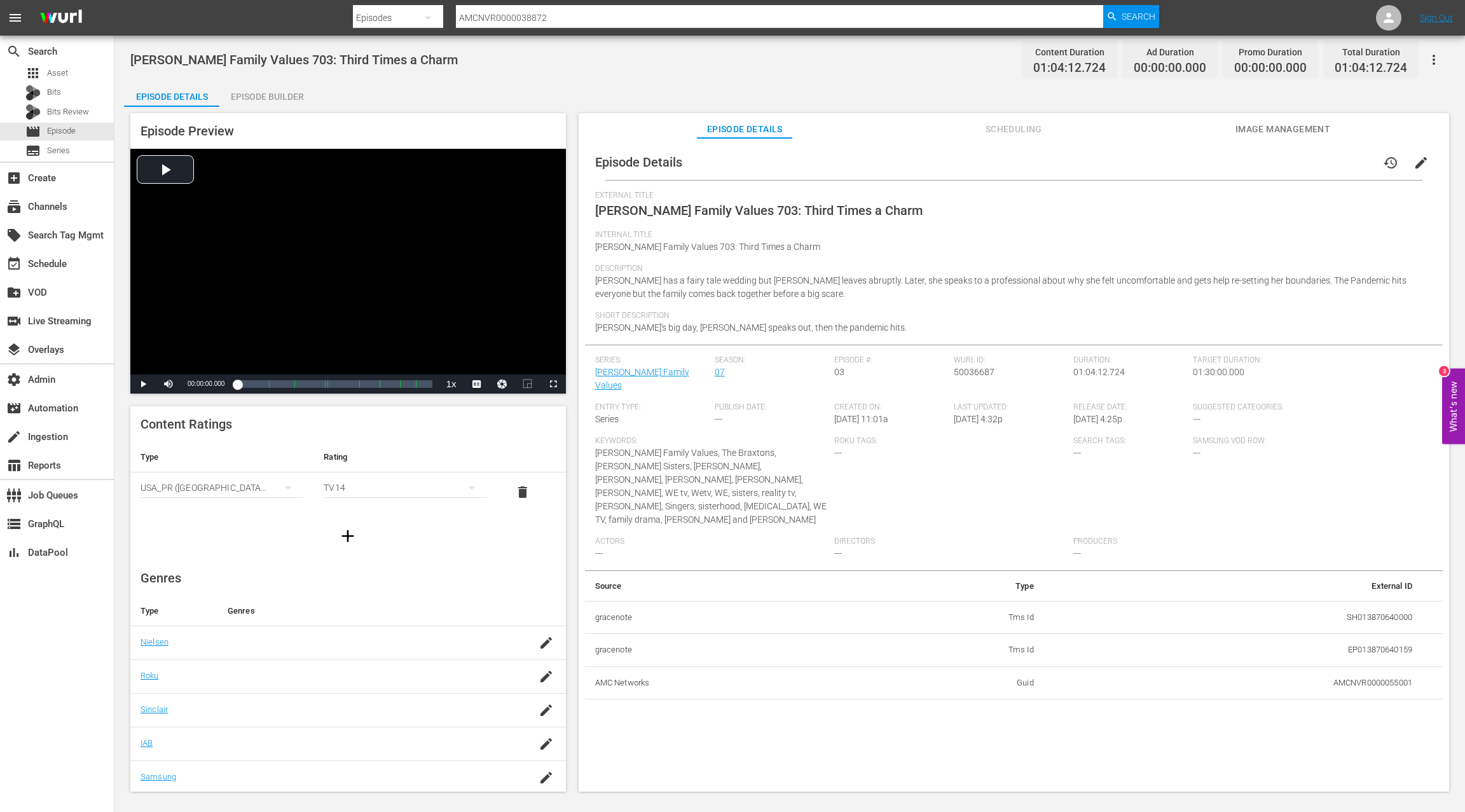
click at [291, 99] on div "Episode Builder" at bounding box center [267, 96] width 96 height 30
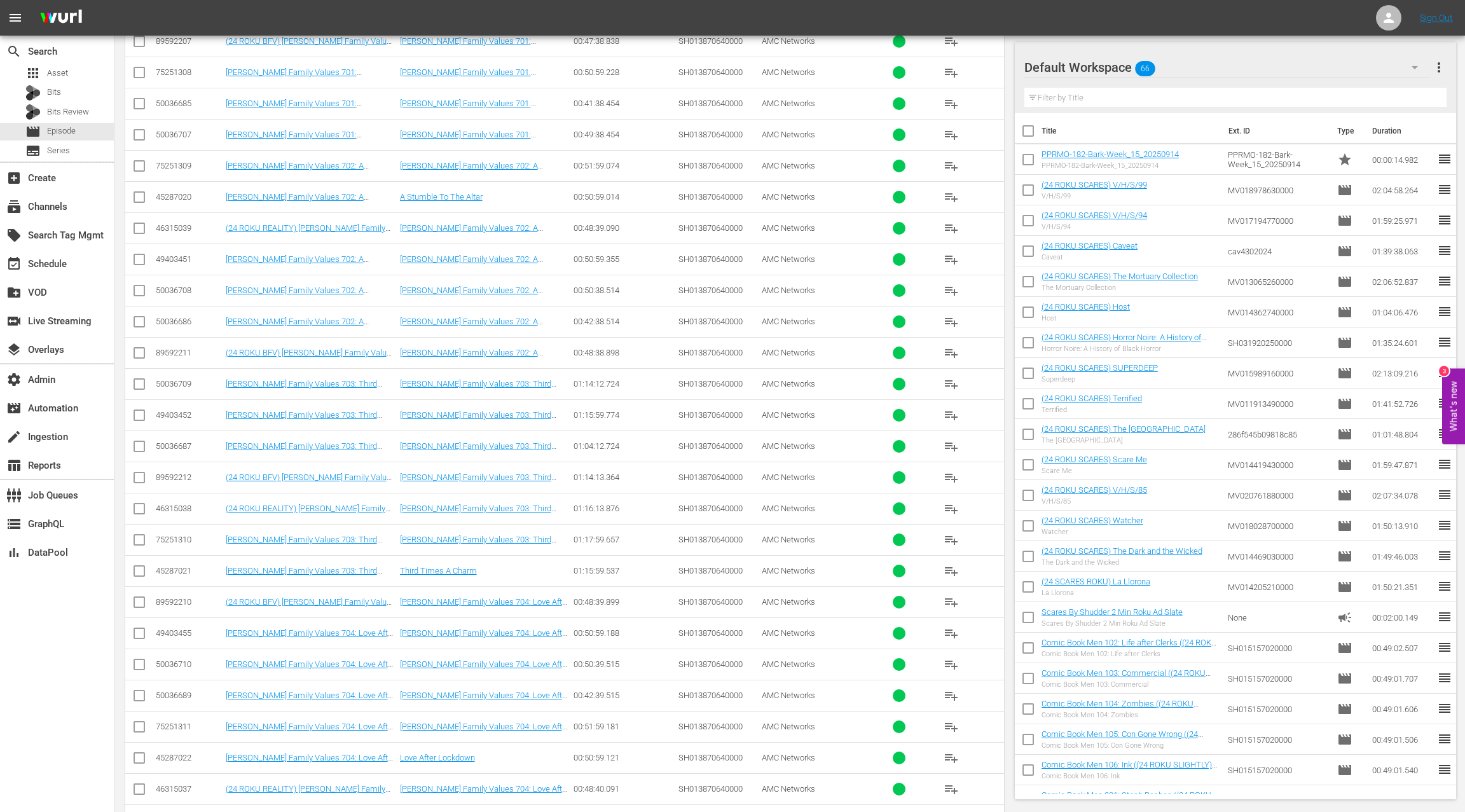
scroll to position [398, 0]
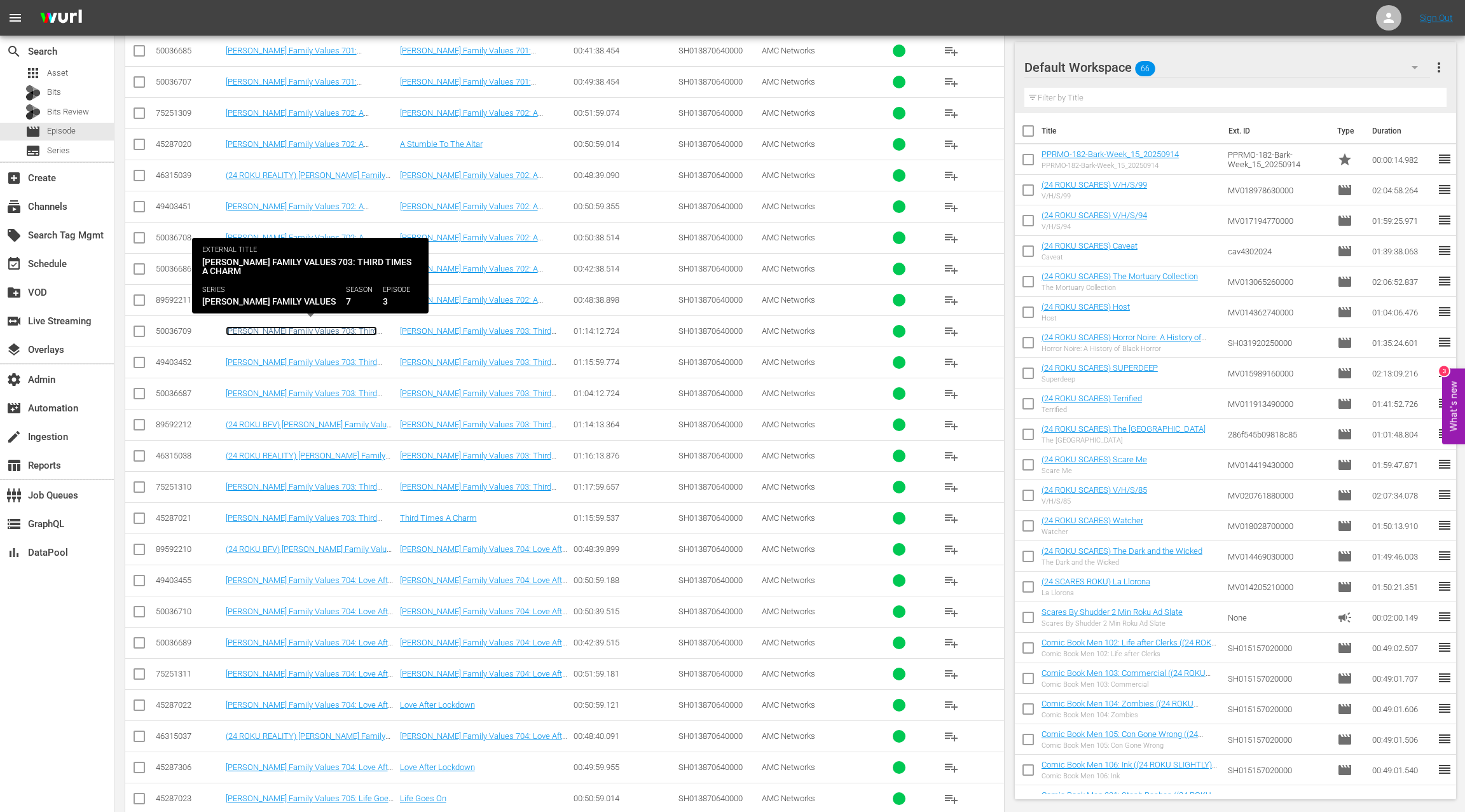
click at [327, 326] on link "Braxton Family Values 703: Third Times a Charm" at bounding box center [301, 336] width 151 height 19
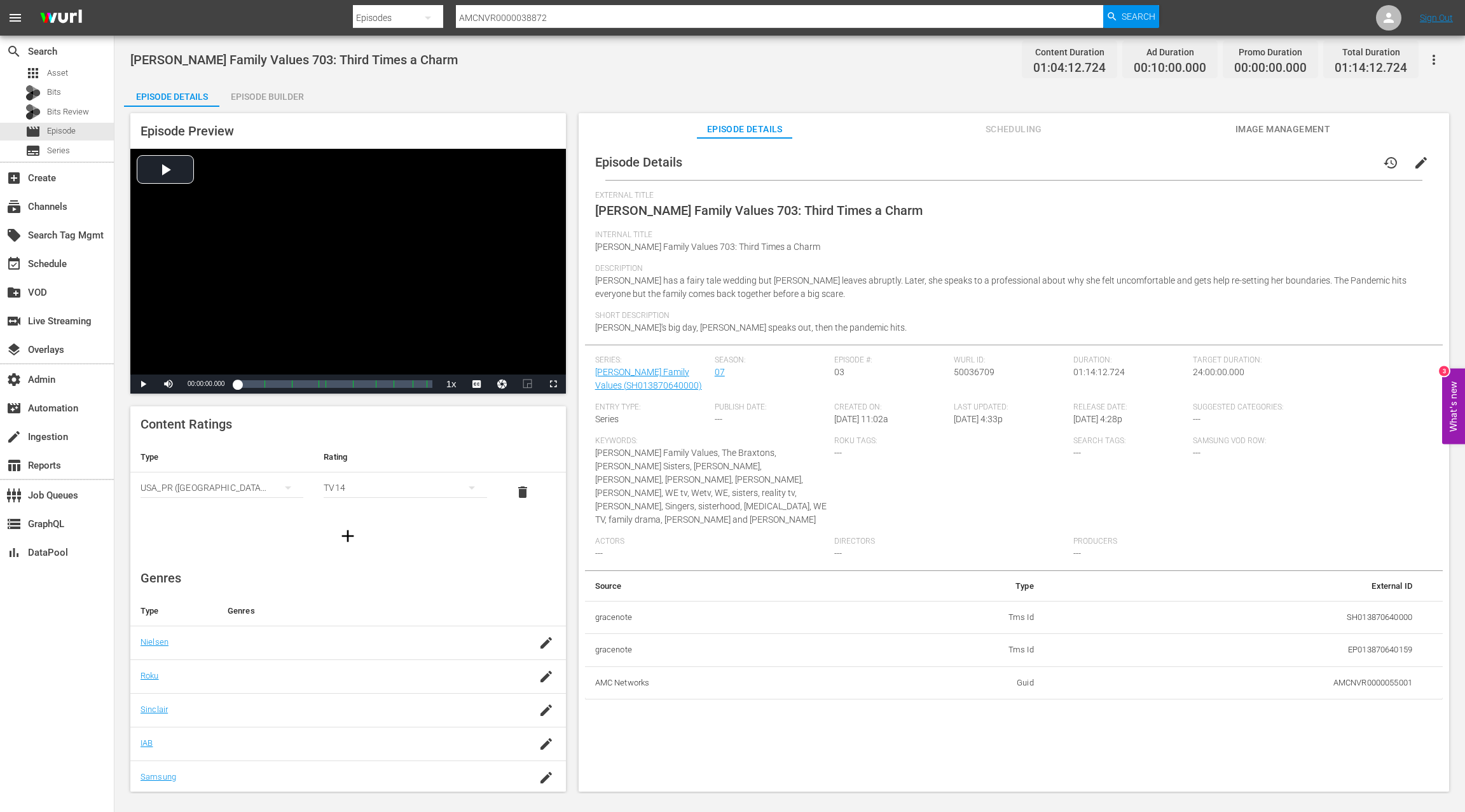
click at [259, 96] on div "Episode Builder" at bounding box center [267, 96] width 96 height 30
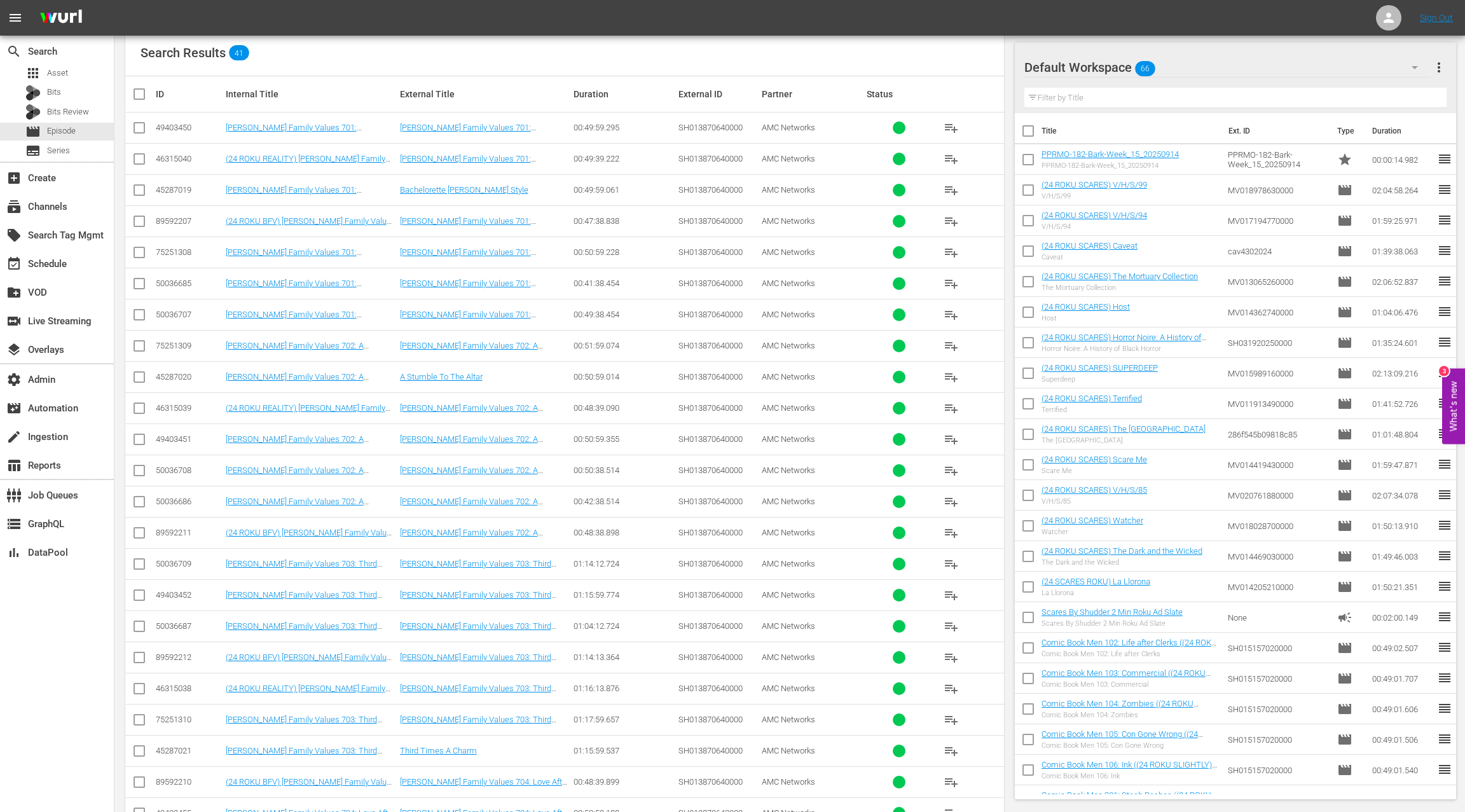
scroll to position [247, 0]
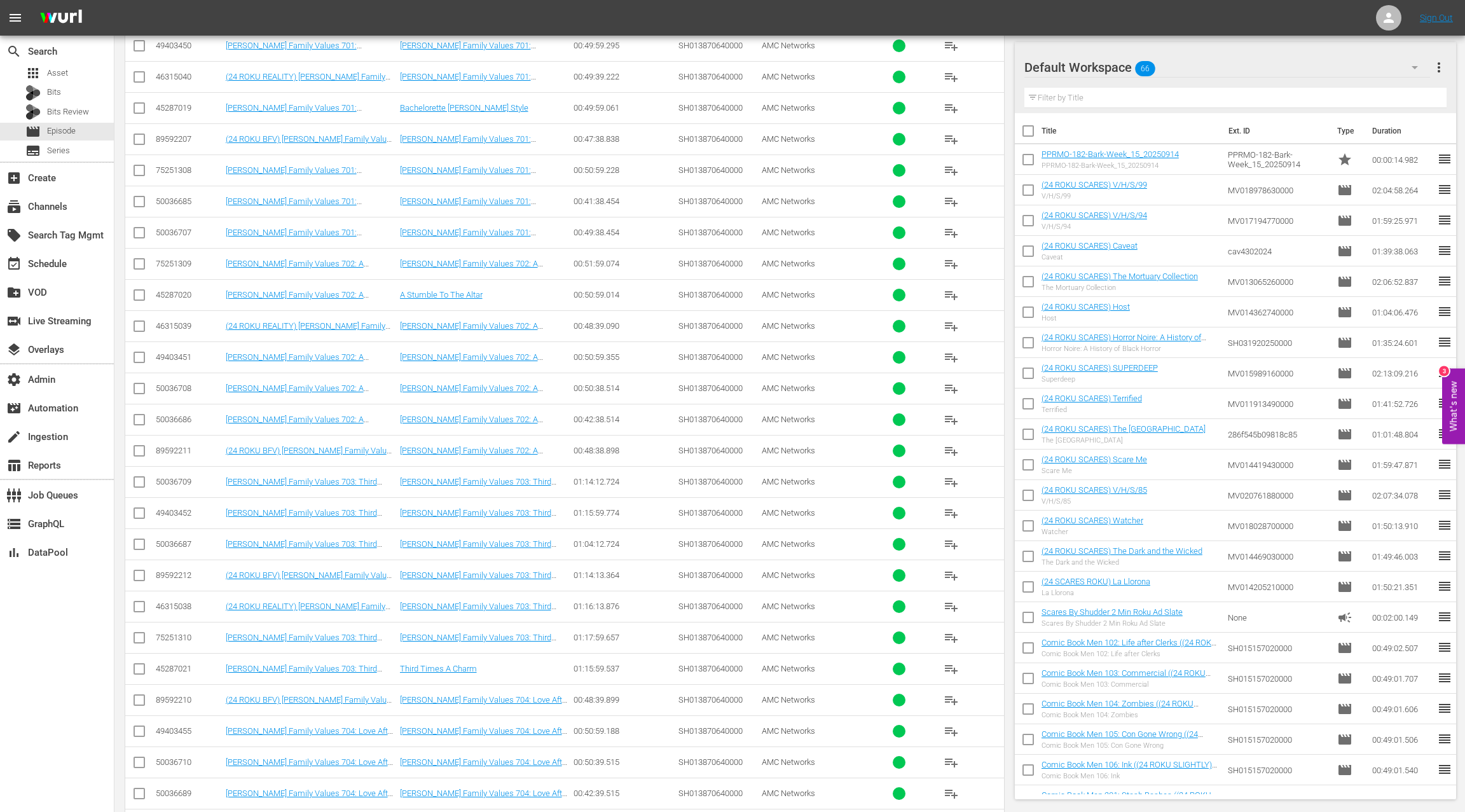
click at [180, 480] on div "50036709" at bounding box center [189, 481] width 66 height 9
copy div "50036709"
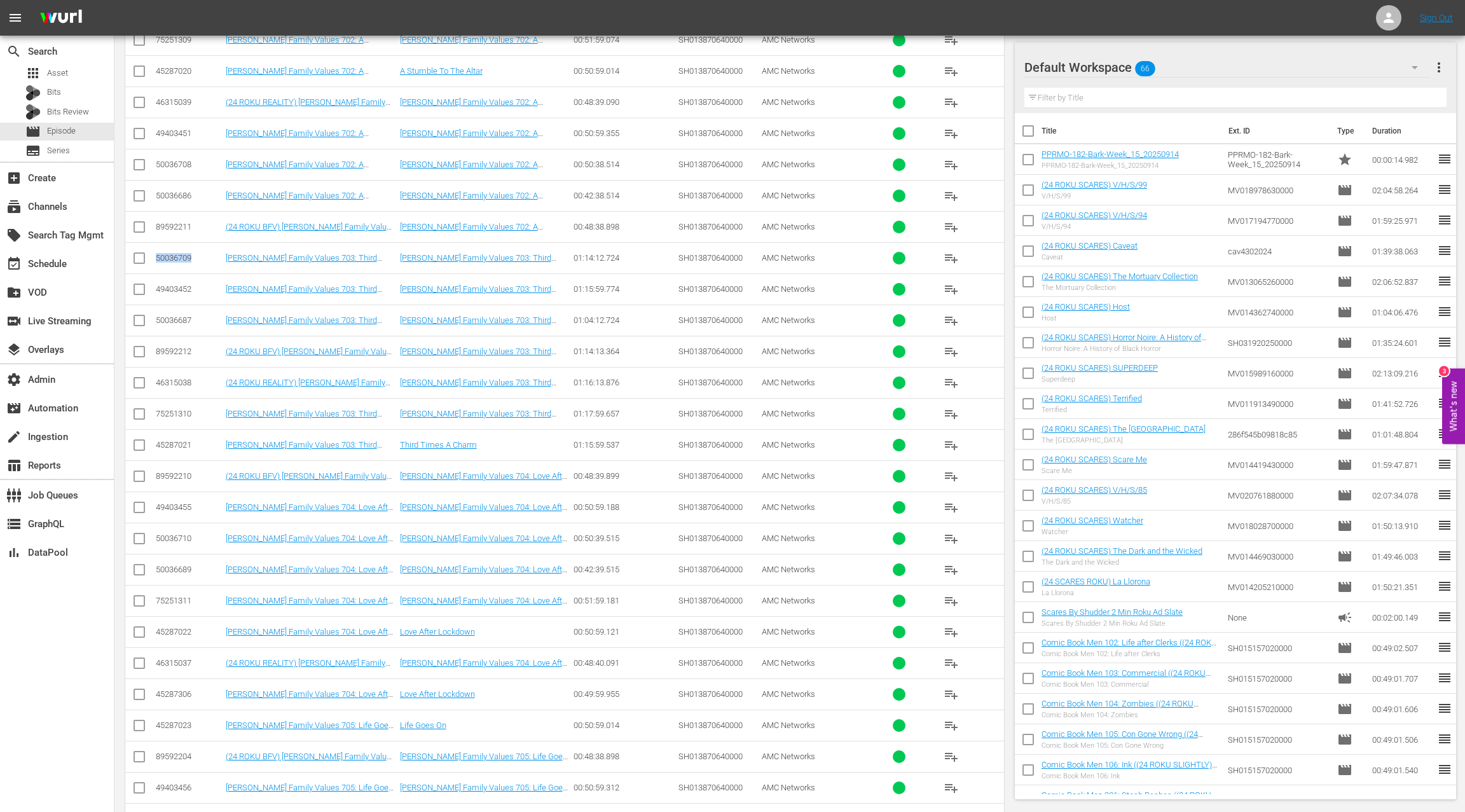
scroll to position [480, 0]
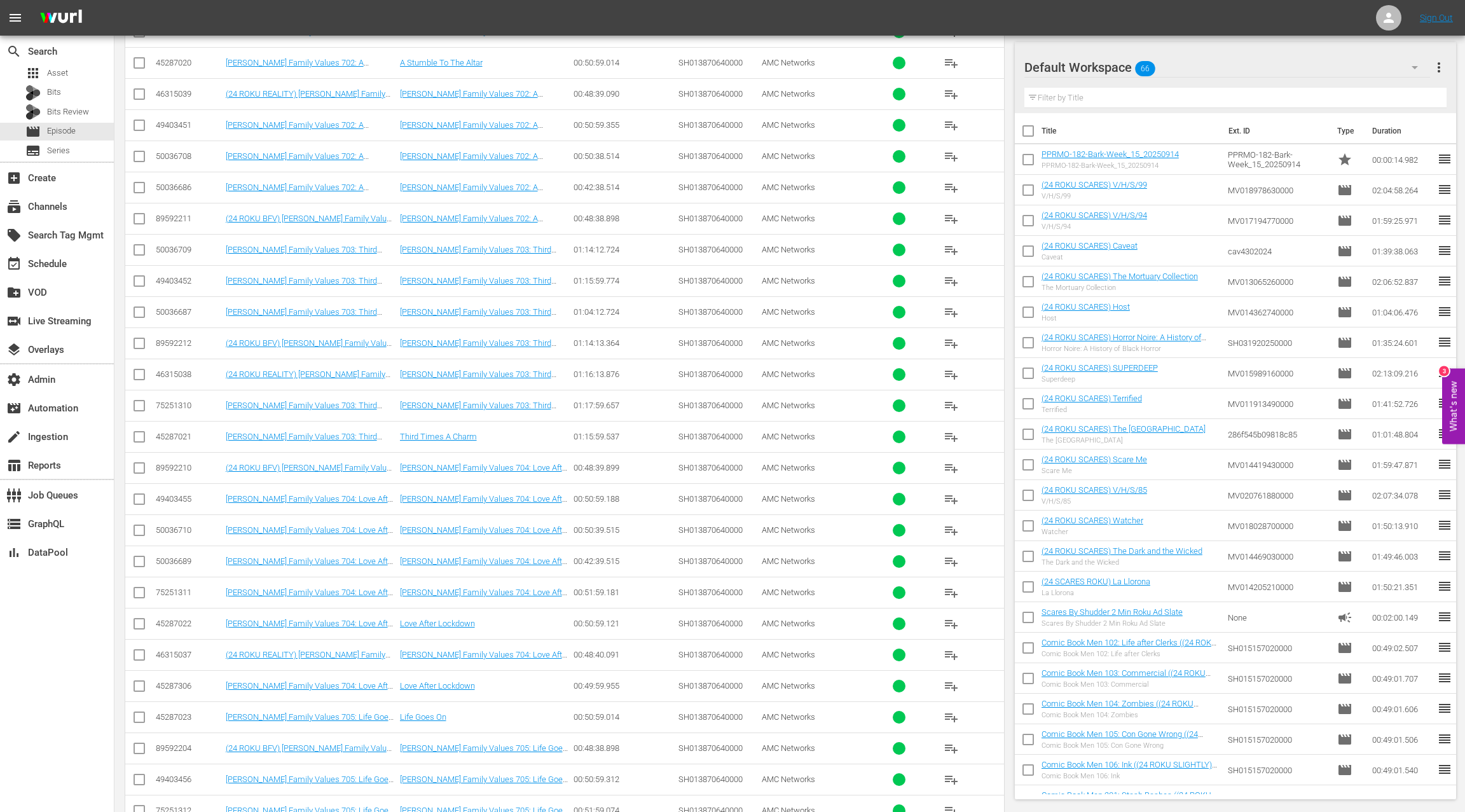
click at [180, 525] on div "50036710" at bounding box center [189, 529] width 66 height 9
copy div "50036710"
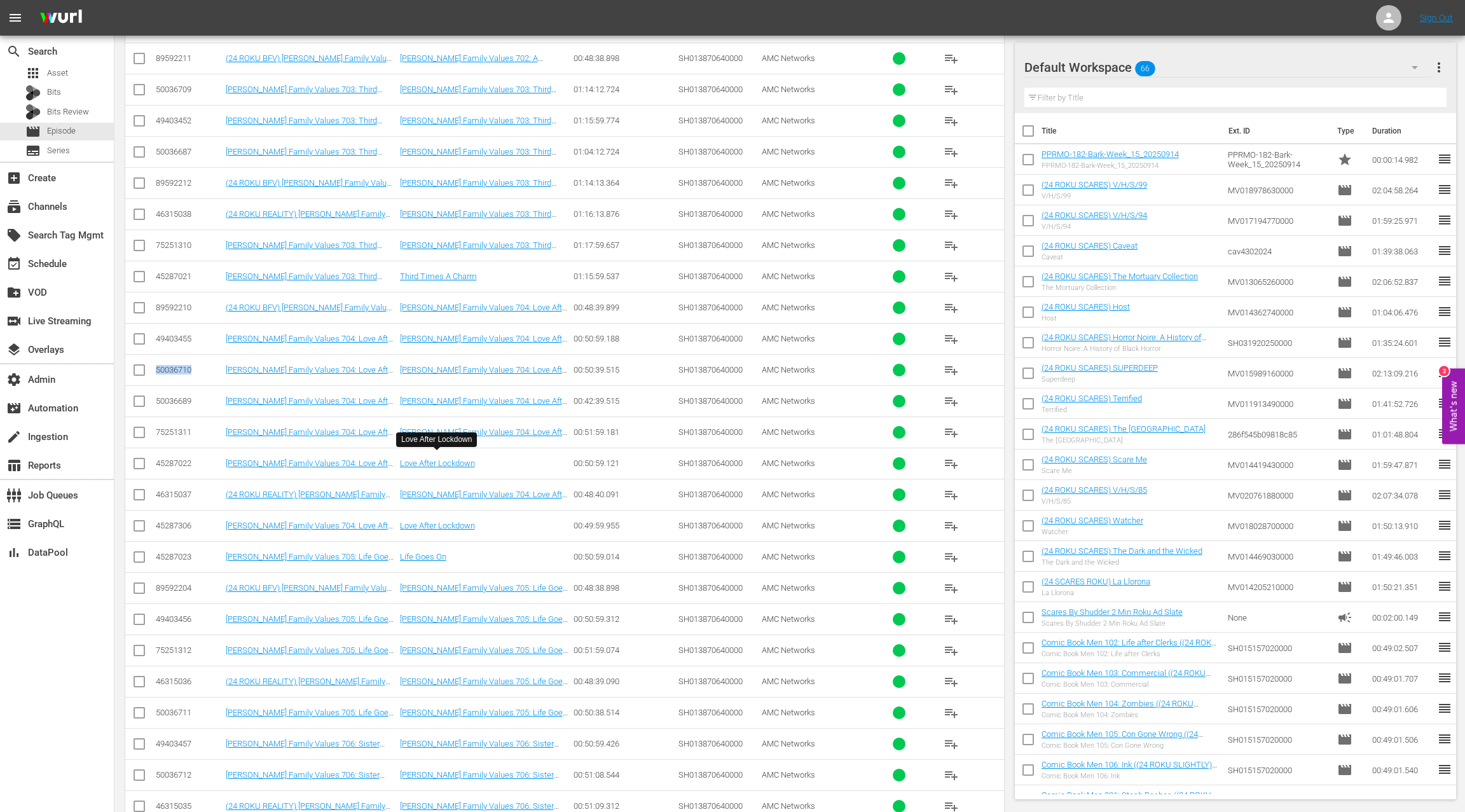
scroll to position [756, 0]
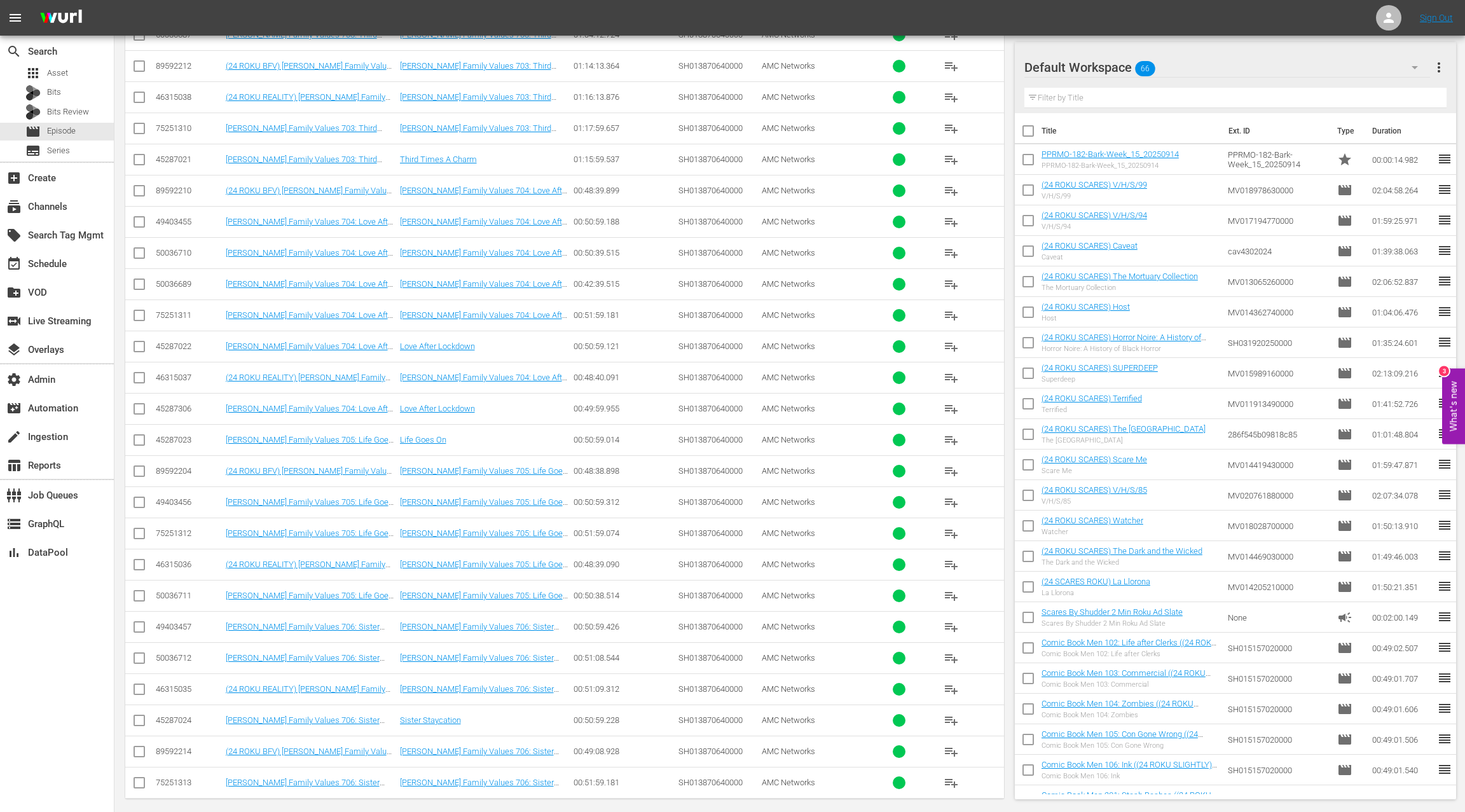
click at [183, 590] on div "50036711" at bounding box center [189, 595] width 66 height 9
copy div "50036711"
click at [170, 653] on div "50036712" at bounding box center [189, 657] width 66 height 9
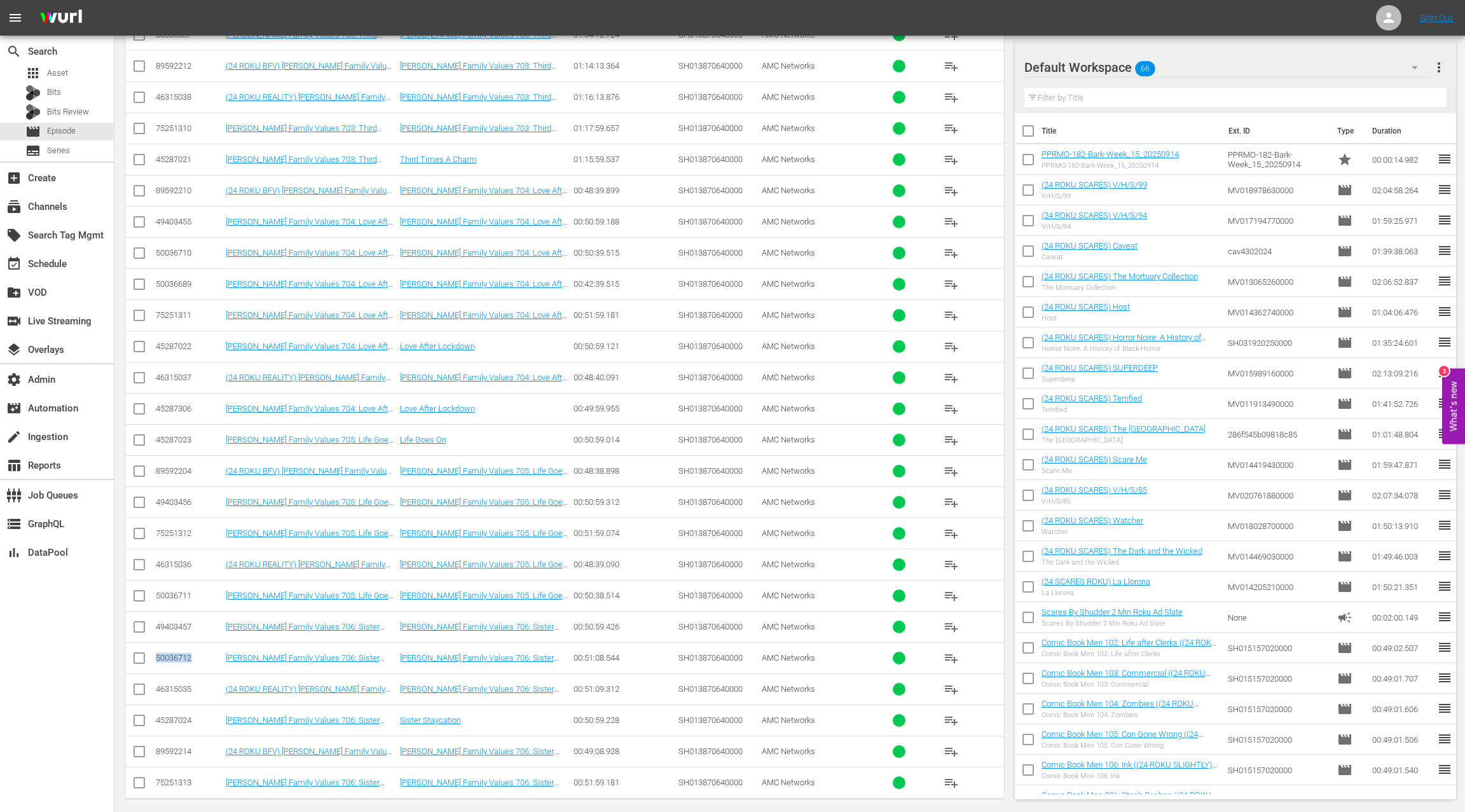
copy div "50036712"
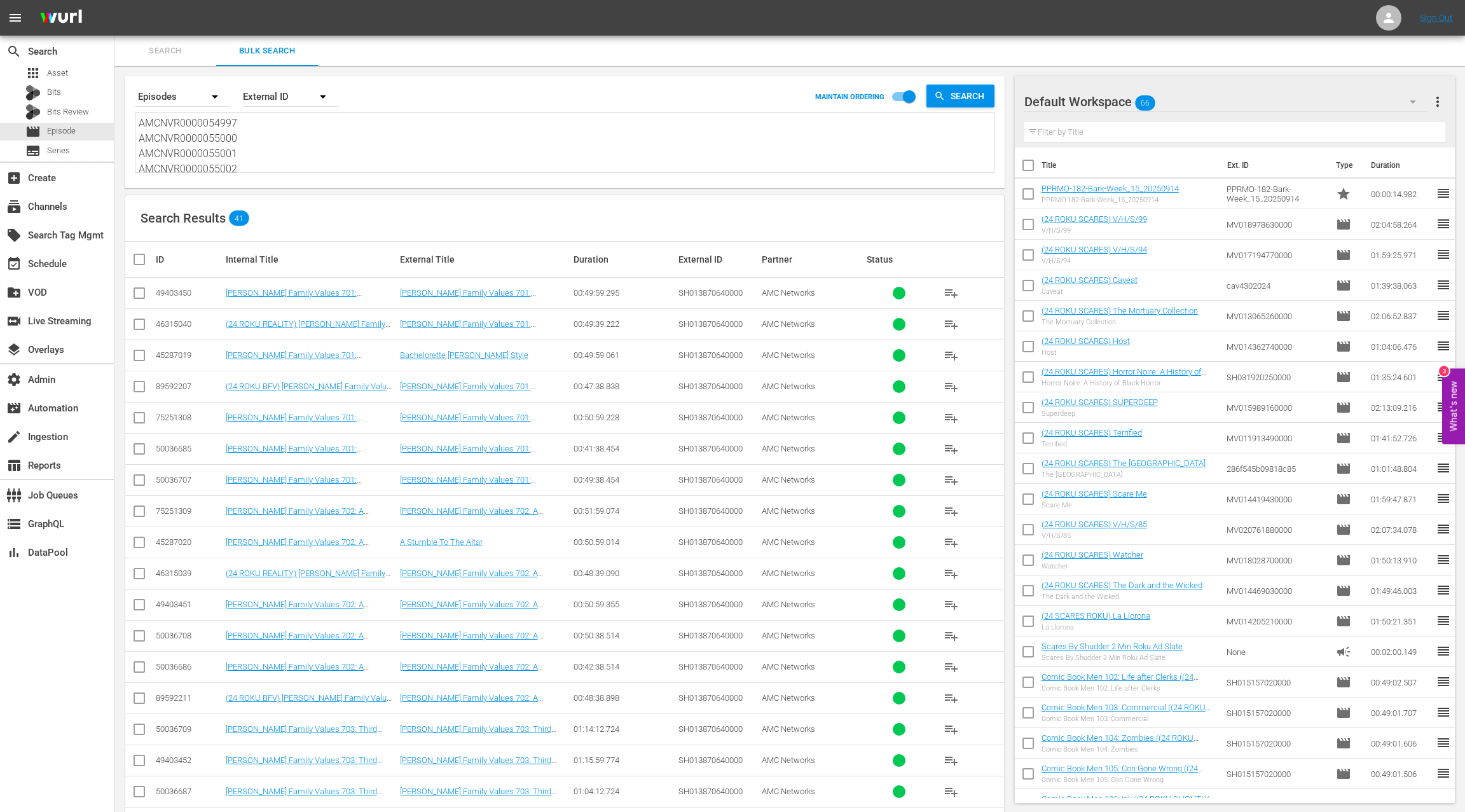
click at [291, 155] on textarea "AMCNVR0000054997 AMCNVR0000055000 AMCNVR0000055001 AMCNVR0000055002 AMCNVR00000…" at bounding box center [566, 145] width 856 height 58
paste textarea "39146 AMCNVR0000039147 AMCNVR0000039148 AMCNVR0000039149 AMCNVR0000039150 AMCNV…"
type textarea "AMCNVR0000039146 AMCNVR0000039147 AMCNVR0000039148 AMCNVR0000039149 AMCNVR00000…"
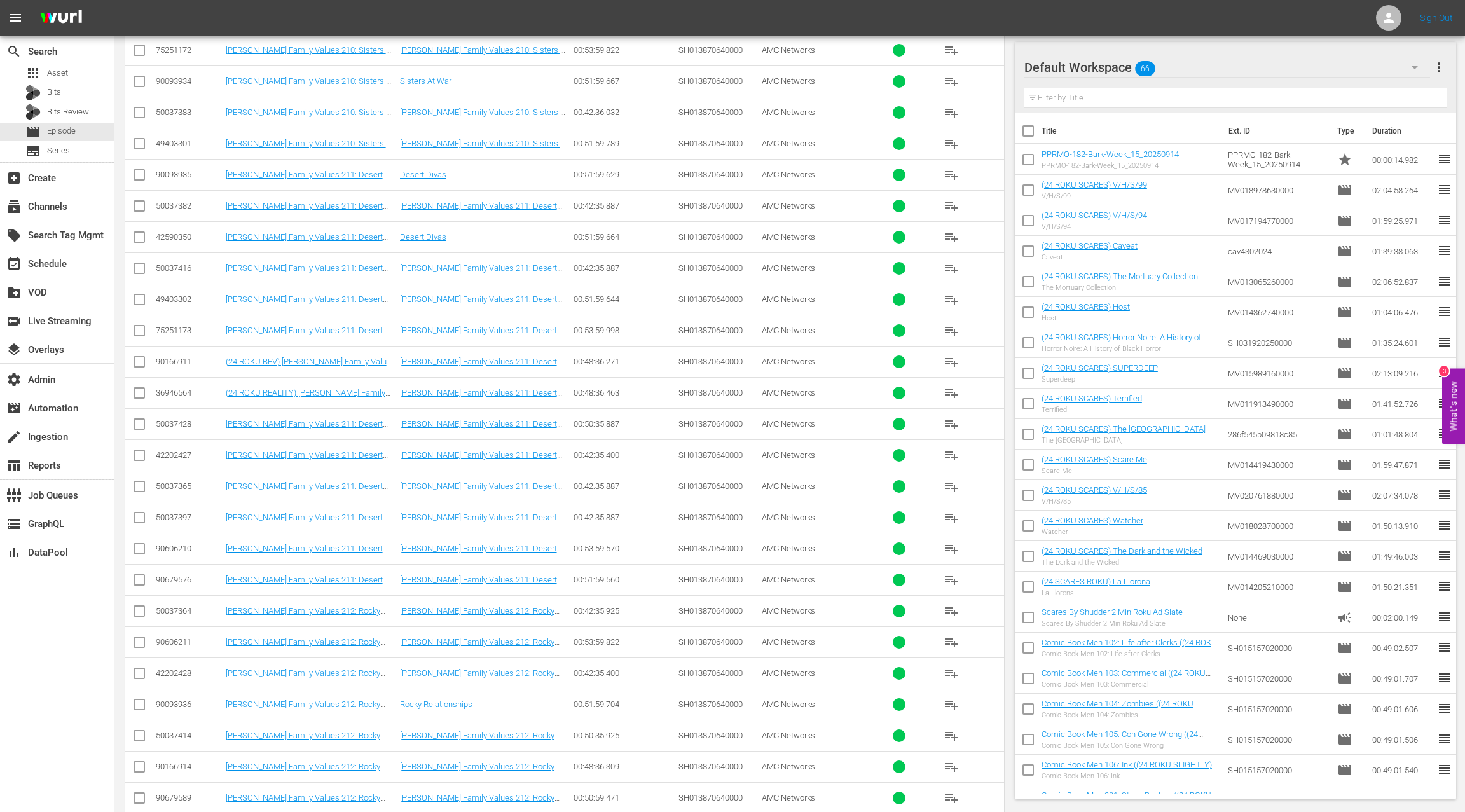
scroll to position [41, 0]
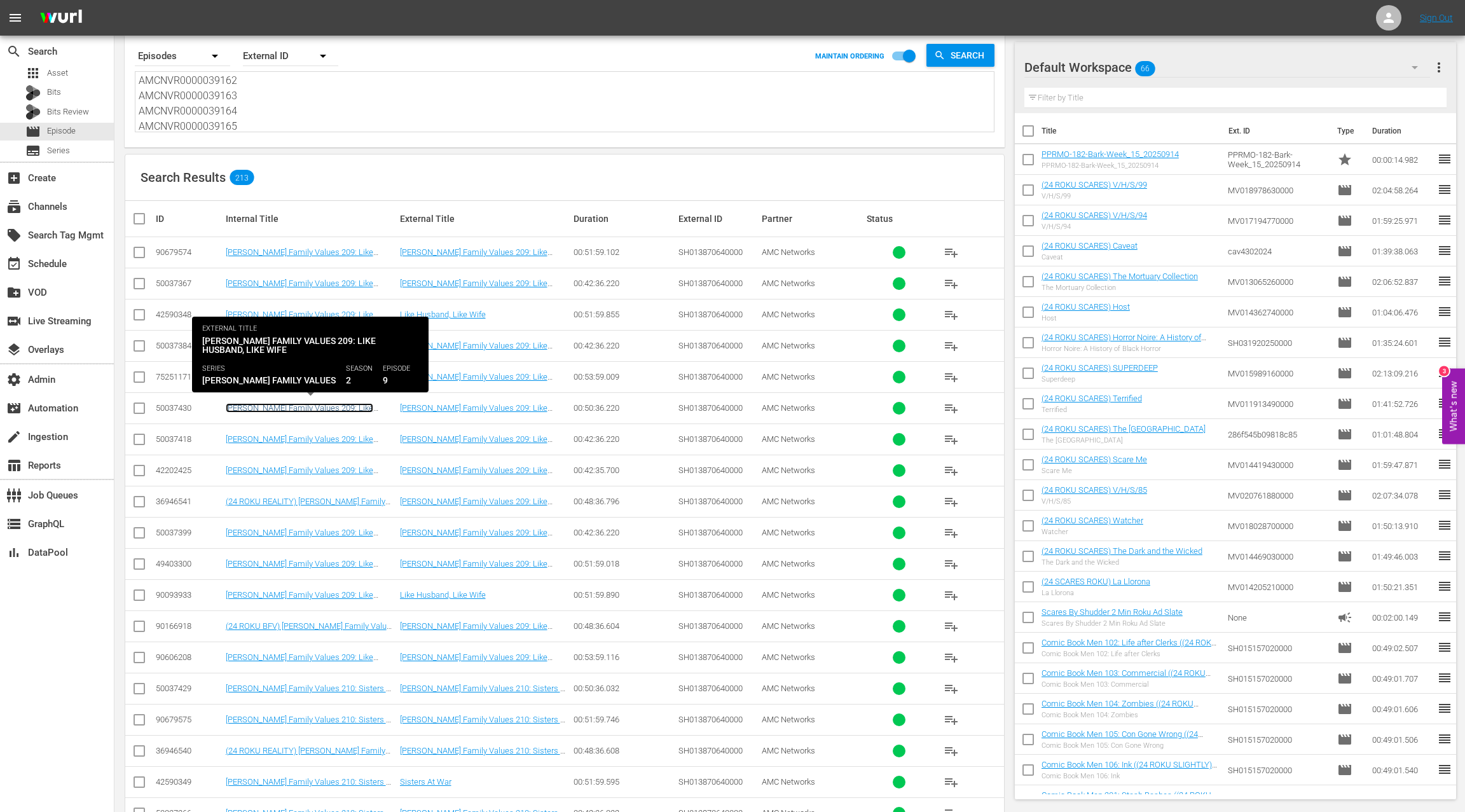
click at [273, 403] on link "Braxton Family Values 209: Like Husband, Like Wife" at bounding box center [300, 412] width 147 height 19
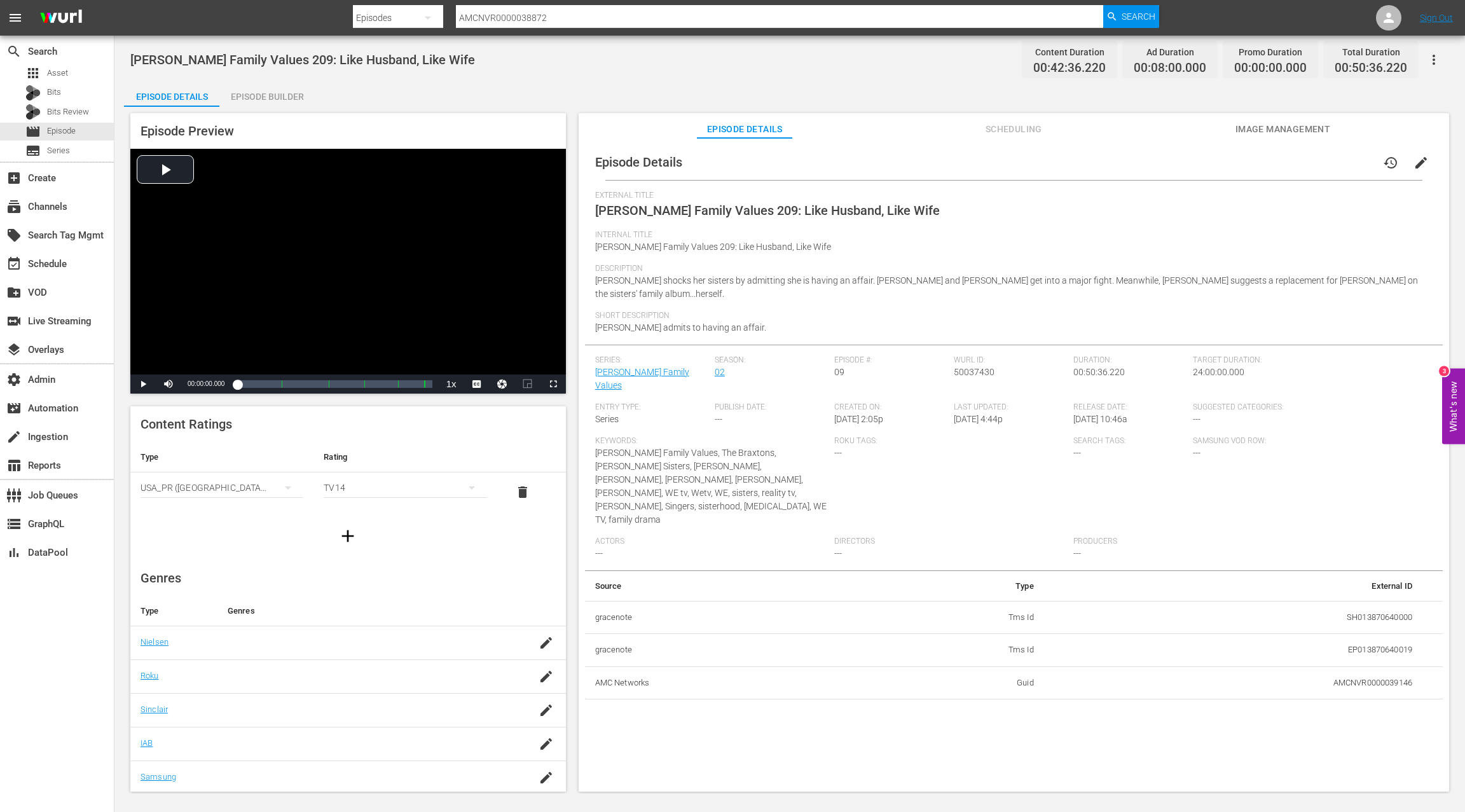
click at [280, 99] on div "Episode Builder" at bounding box center [267, 96] width 96 height 30
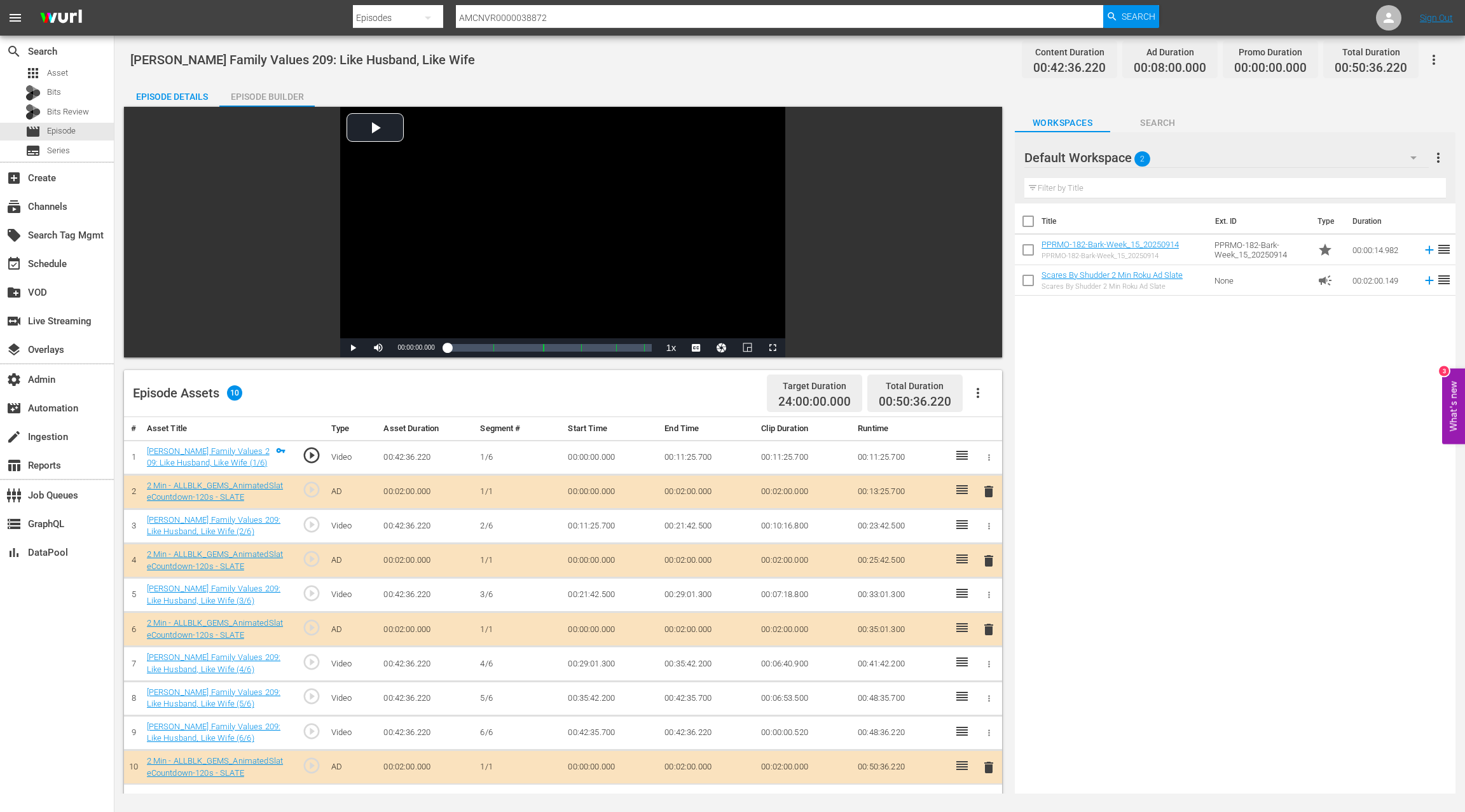
scroll to position [2, 0]
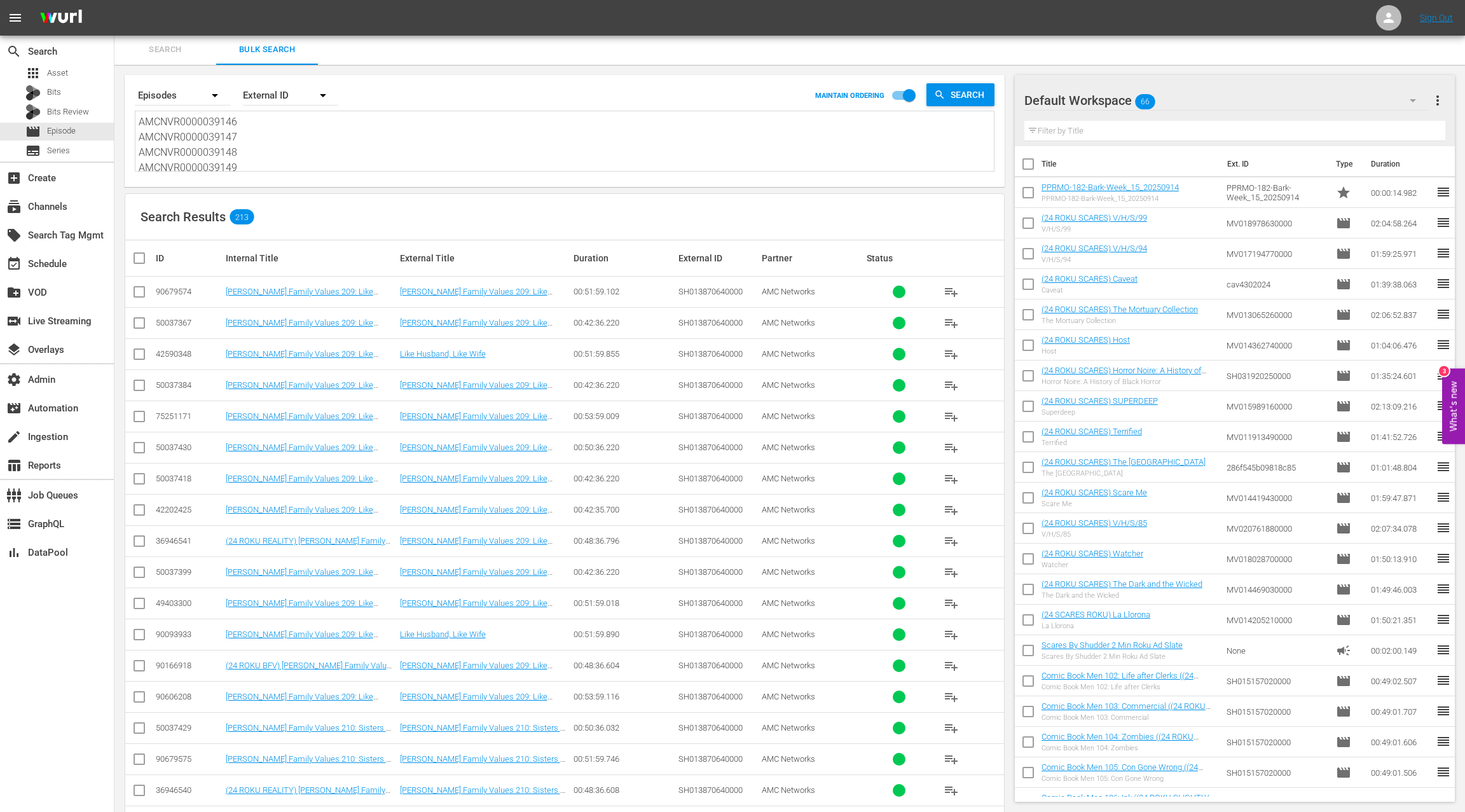
click at [170, 447] on div "50037430" at bounding box center [189, 447] width 66 height 9
copy div "50037430"
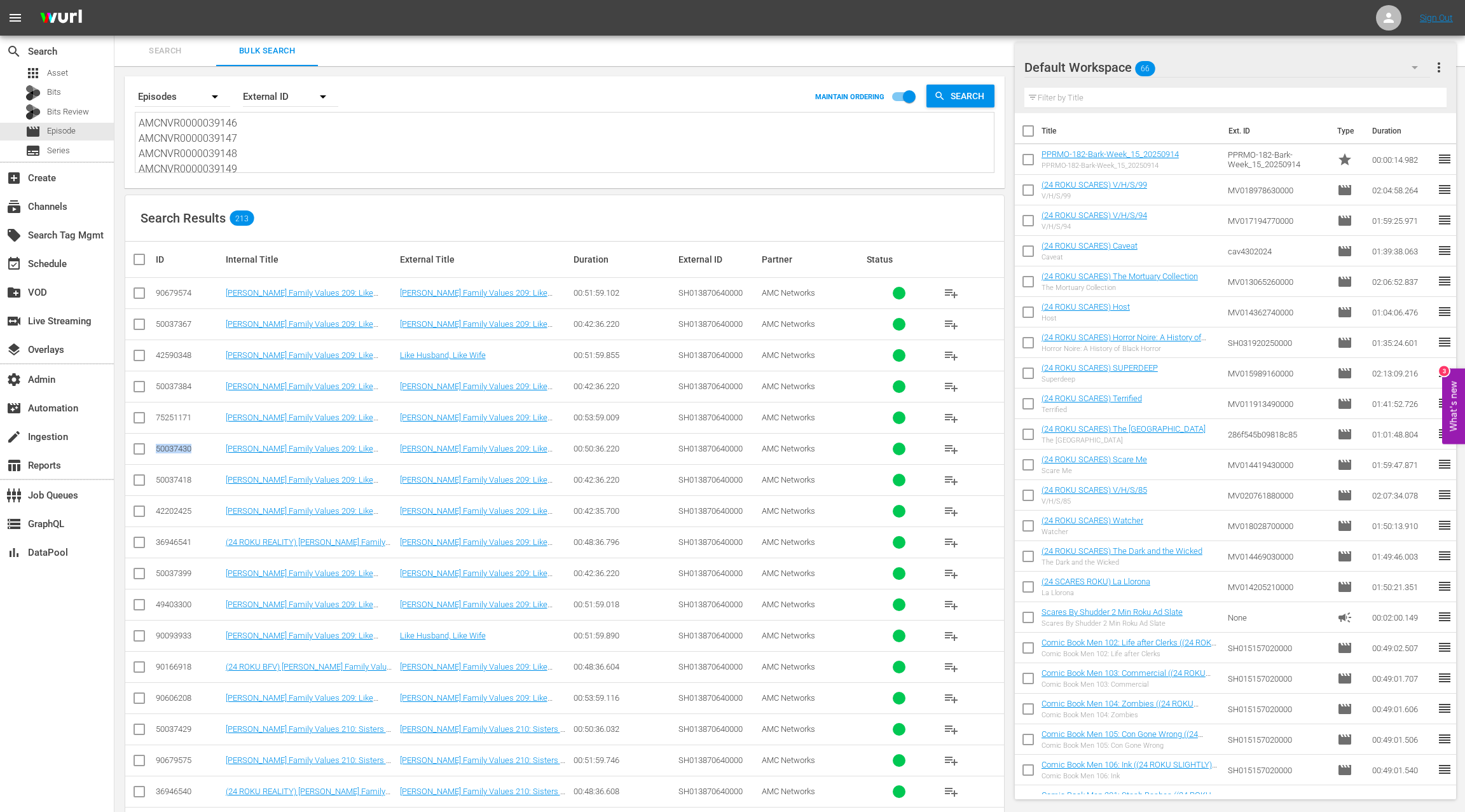
scroll to position [245, 0]
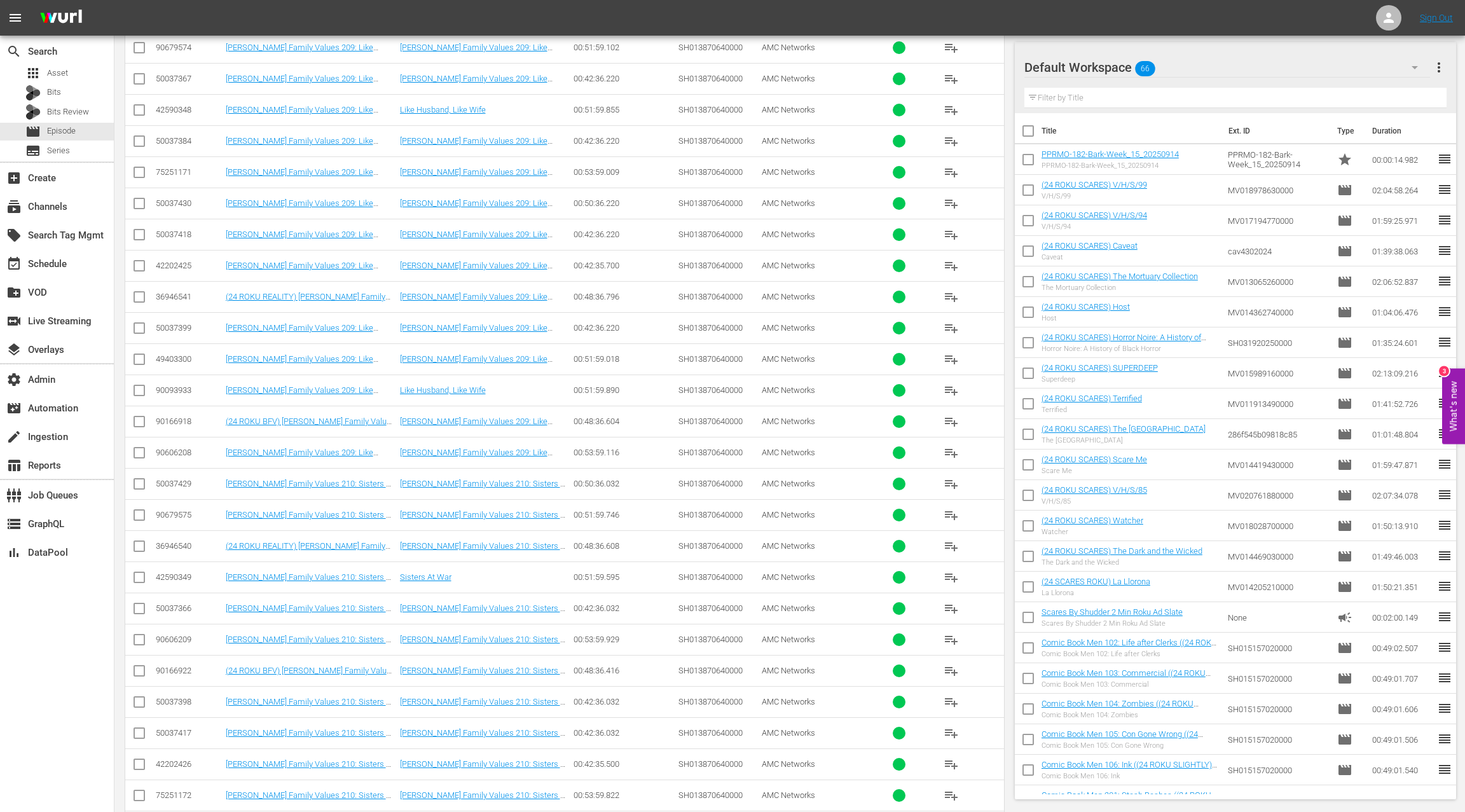
click at [176, 479] on div "50037429" at bounding box center [189, 483] width 66 height 9
copy div "50037429"
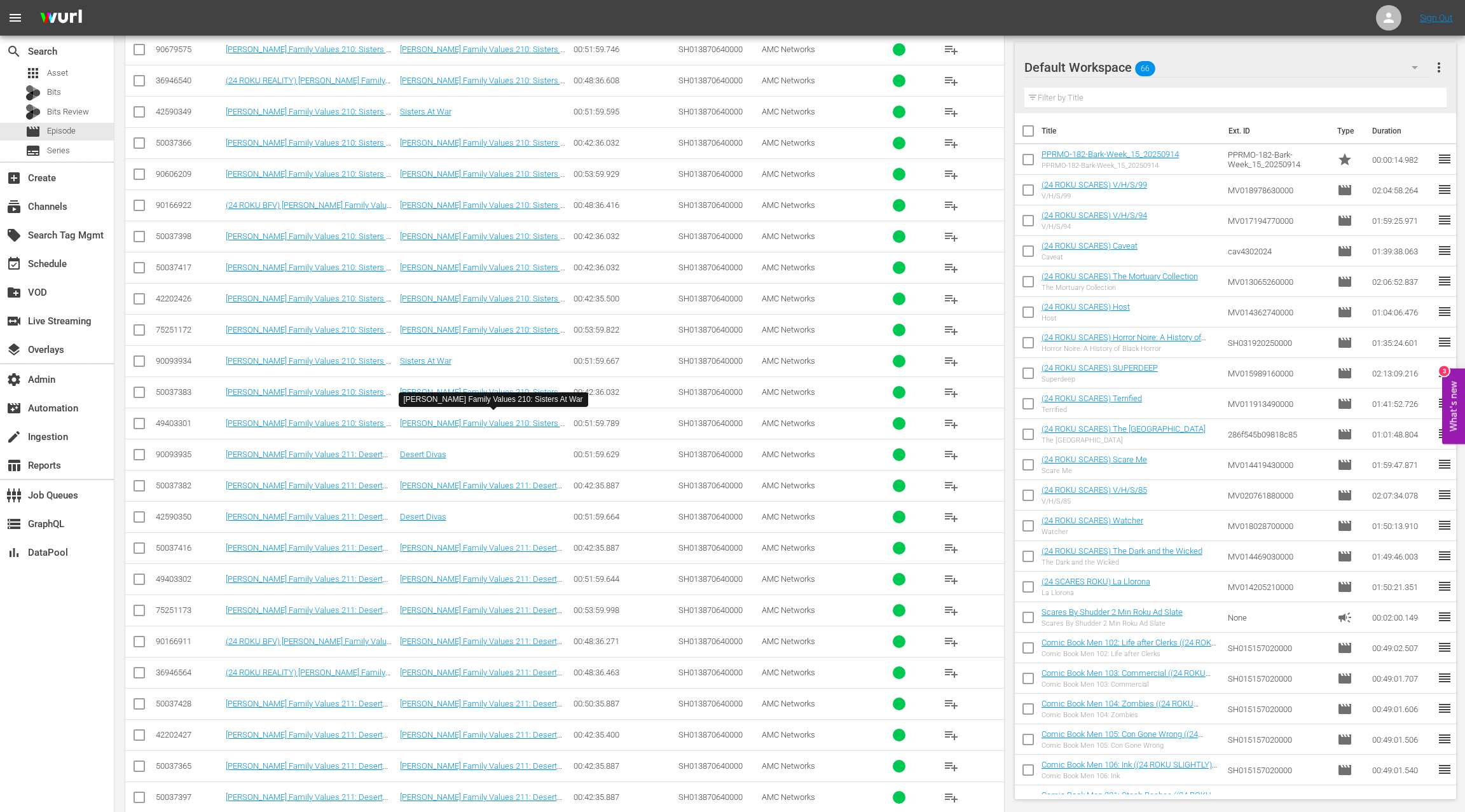
scroll to position [934, 0]
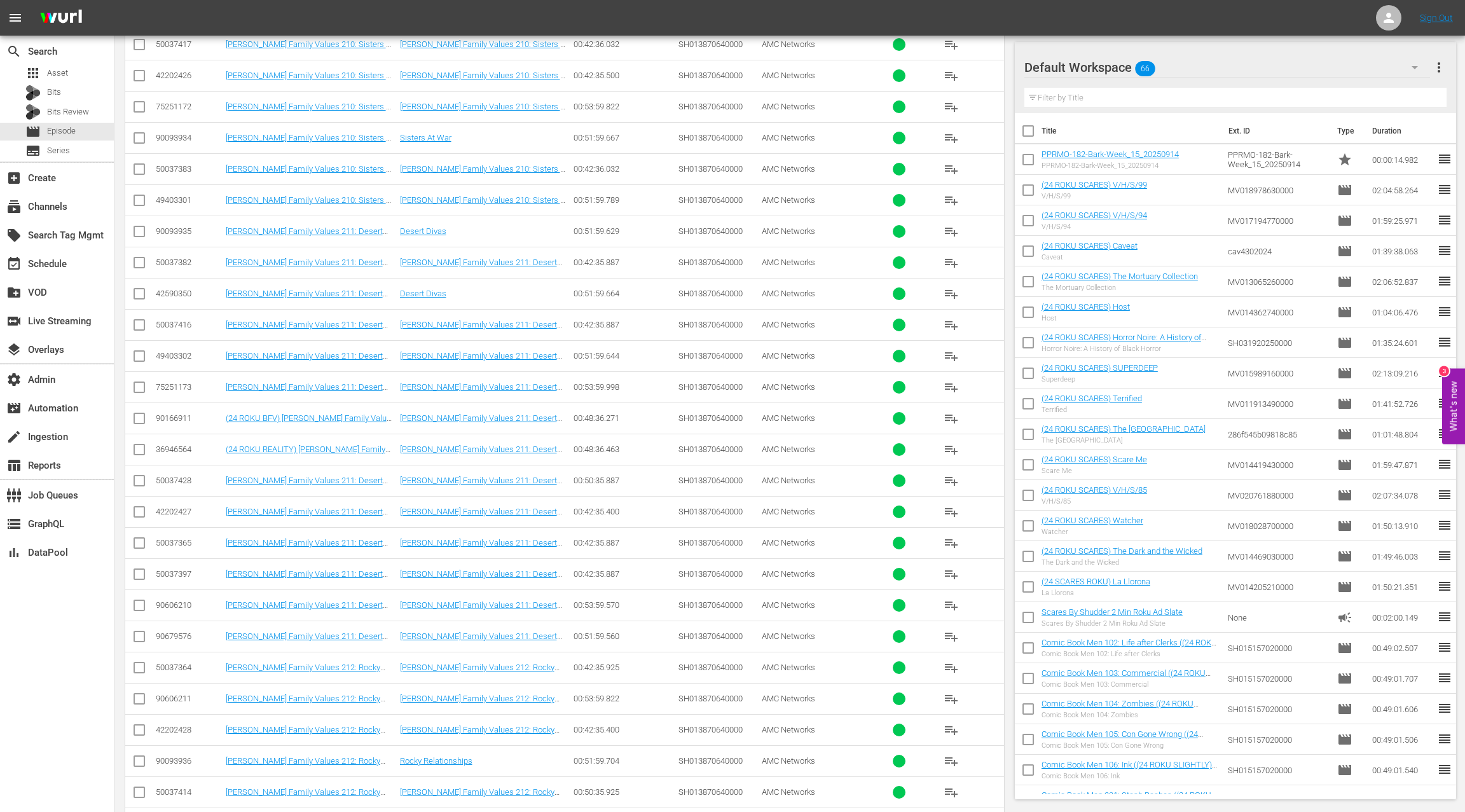
click at [176, 475] on div "50037428" at bounding box center [189, 480] width 66 height 9
drag, startPoint x: 176, startPoint y: 473, endPoint x: 281, endPoint y: 466, distance: 105.2
click at [176, 475] on div "50037428" at bounding box center [189, 480] width 66 height 9
copy div "50037428"
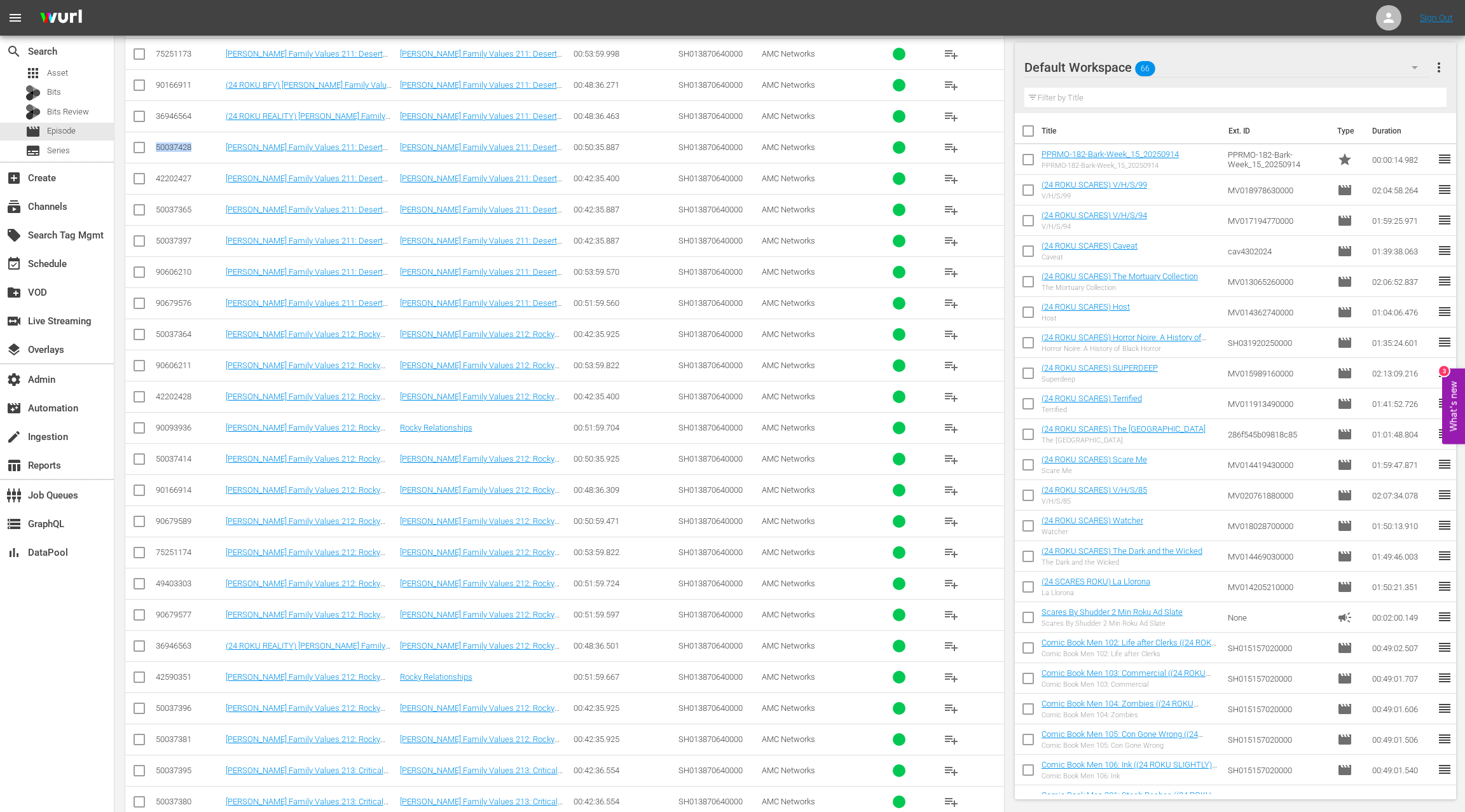
scroll to position [1293, 0]
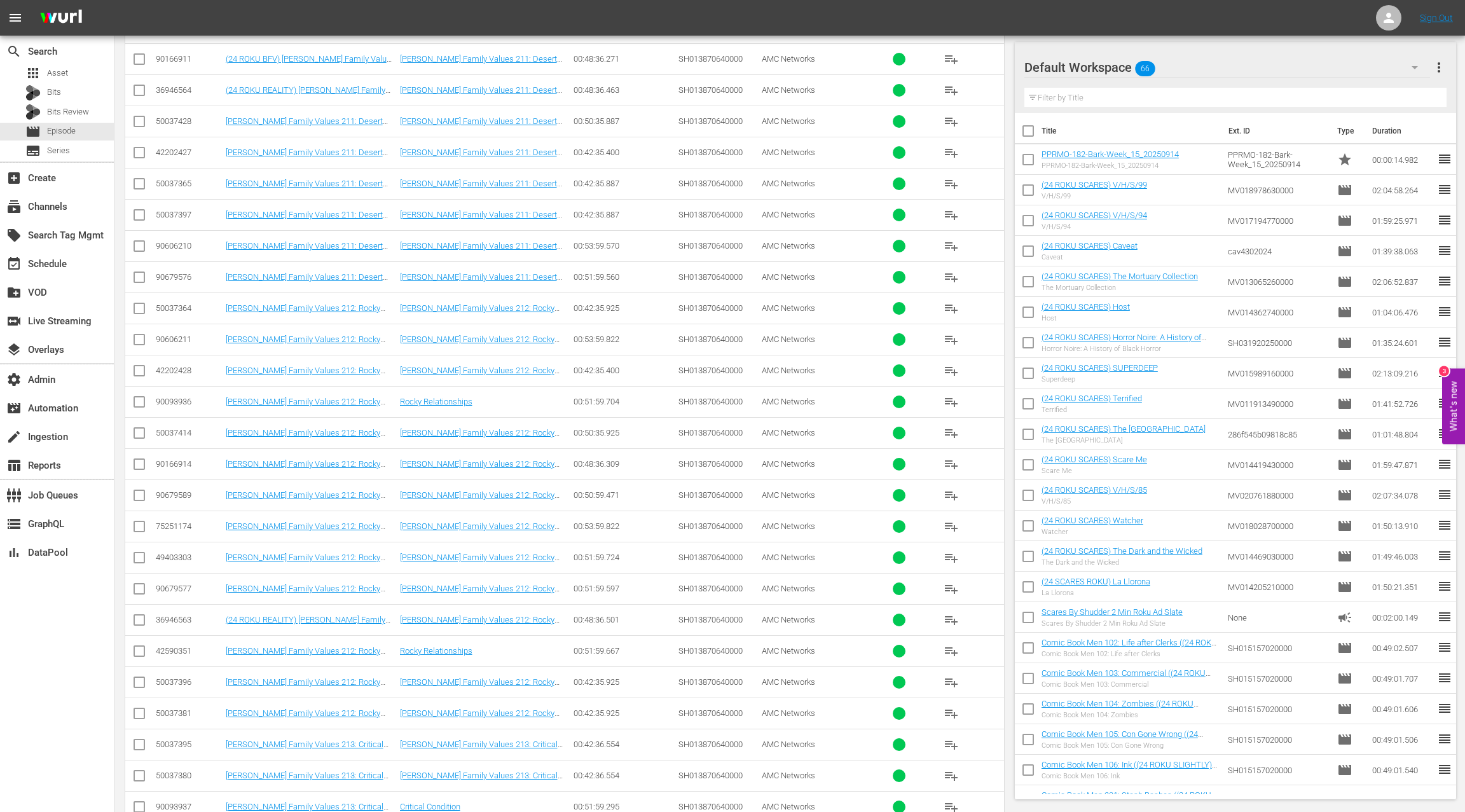
click at [185, 428] on div "50037414" at bounding box center [189, 432] width 66 height 9
copy div "50037414"
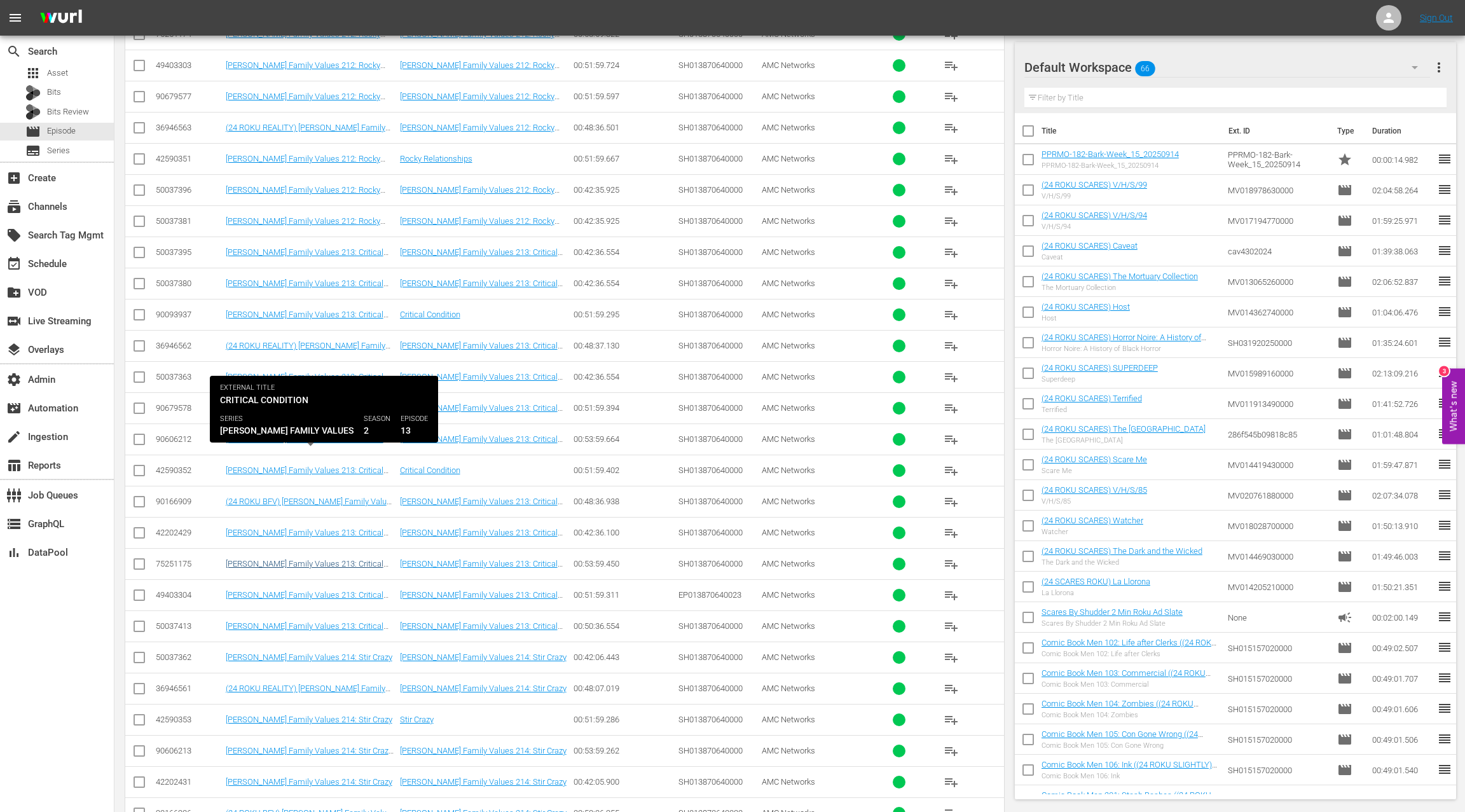
scroll to position [1835, 0]
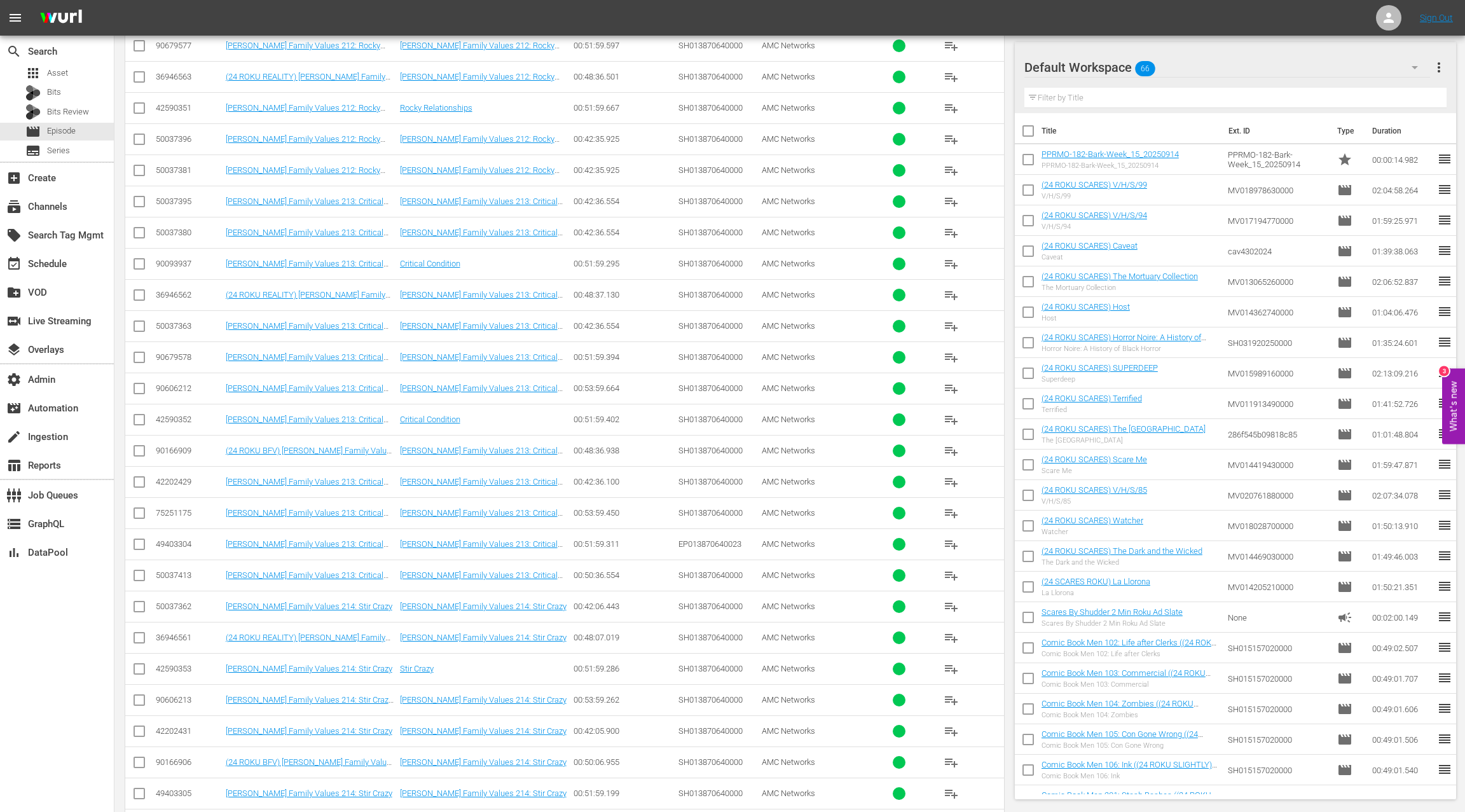
click at [178, 570] on div "50037413" at bounding box center [189, 574] width 66 height 9
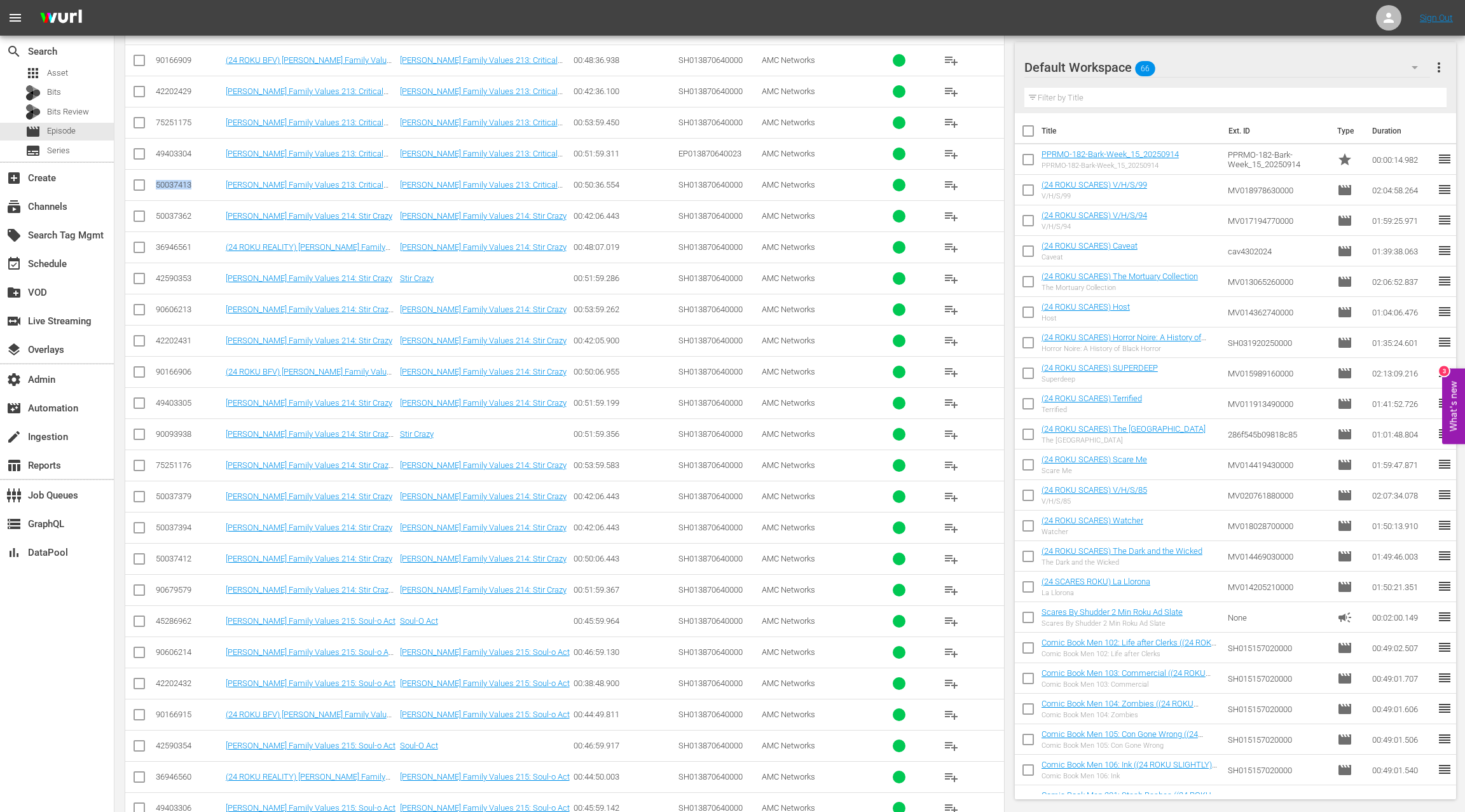
scroll to position [2303, 0]
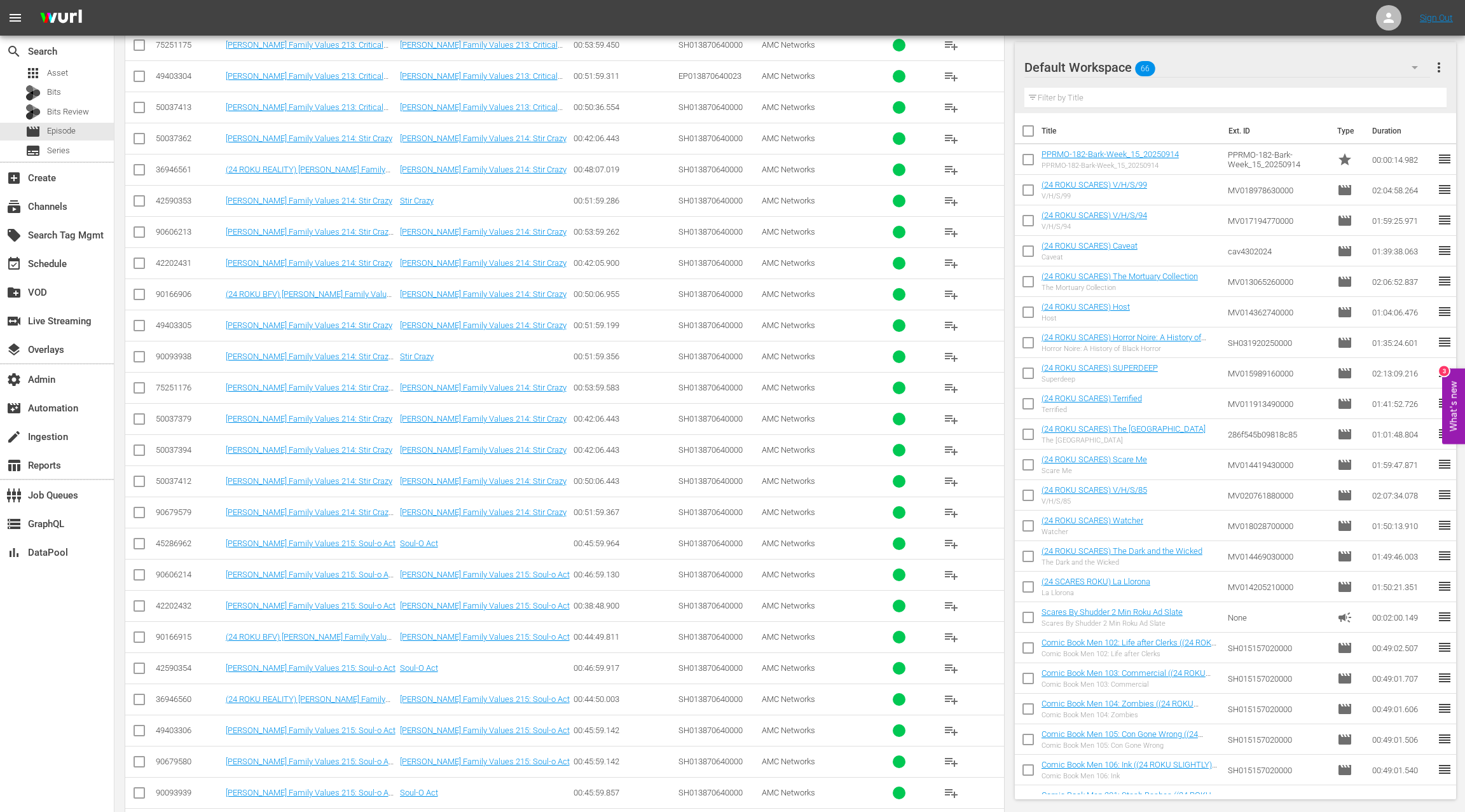
click at [183, 476] on div "50037412" at bounding box center [189, 480] width 66 height 9
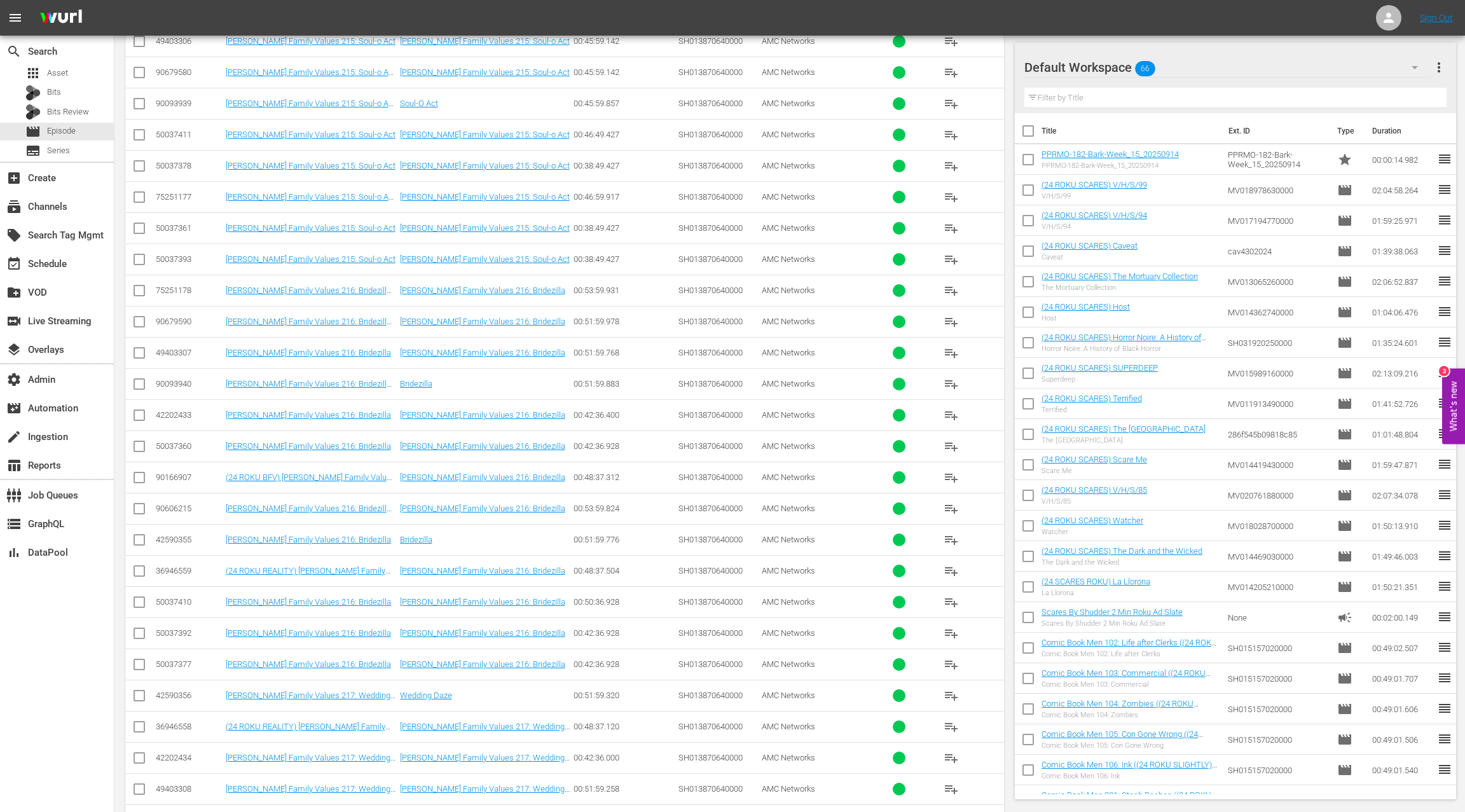
scroll to position [3141, 0]
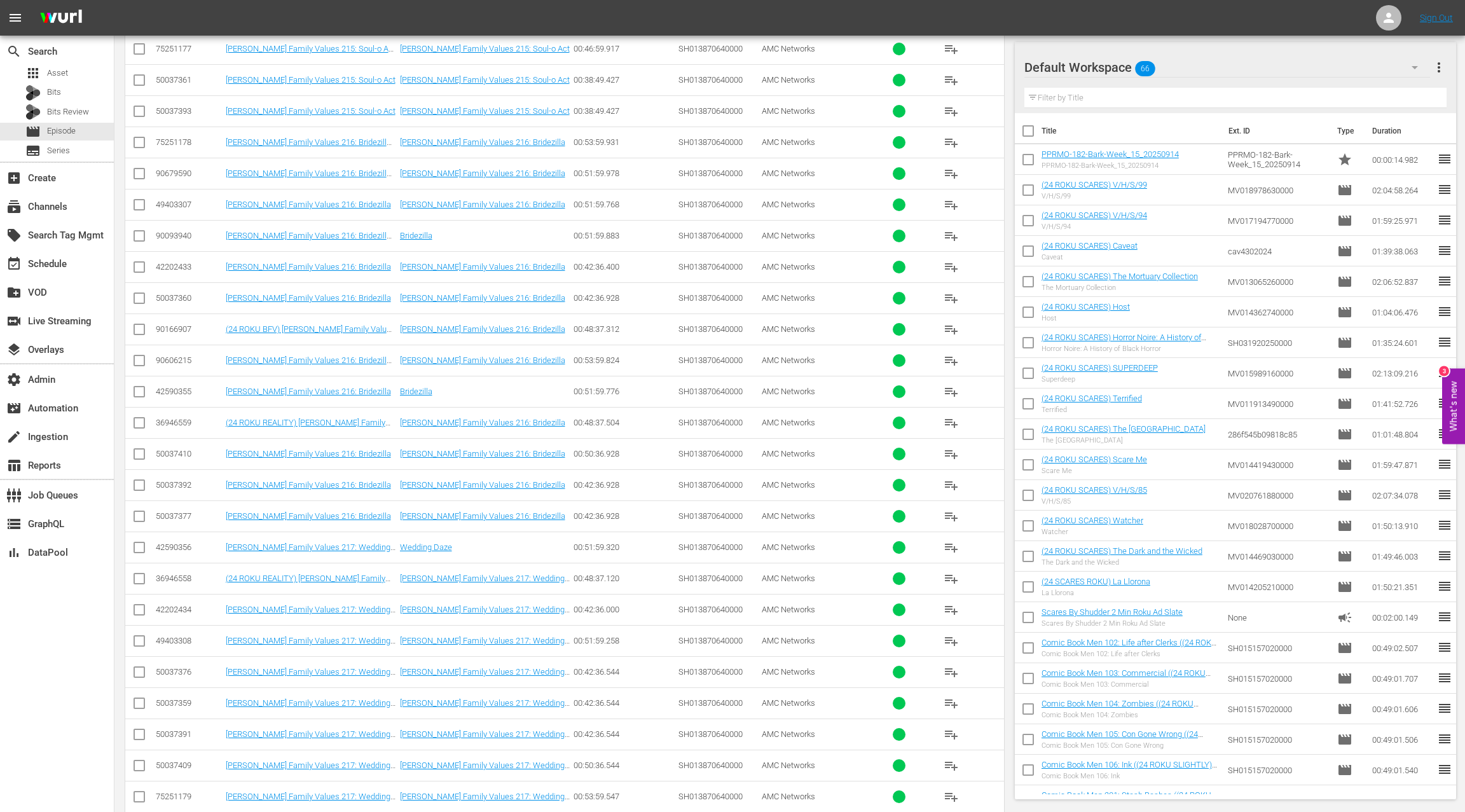
click at [182, 449] on div "50037410" at bounding box center [189, 453] width 66 height 9
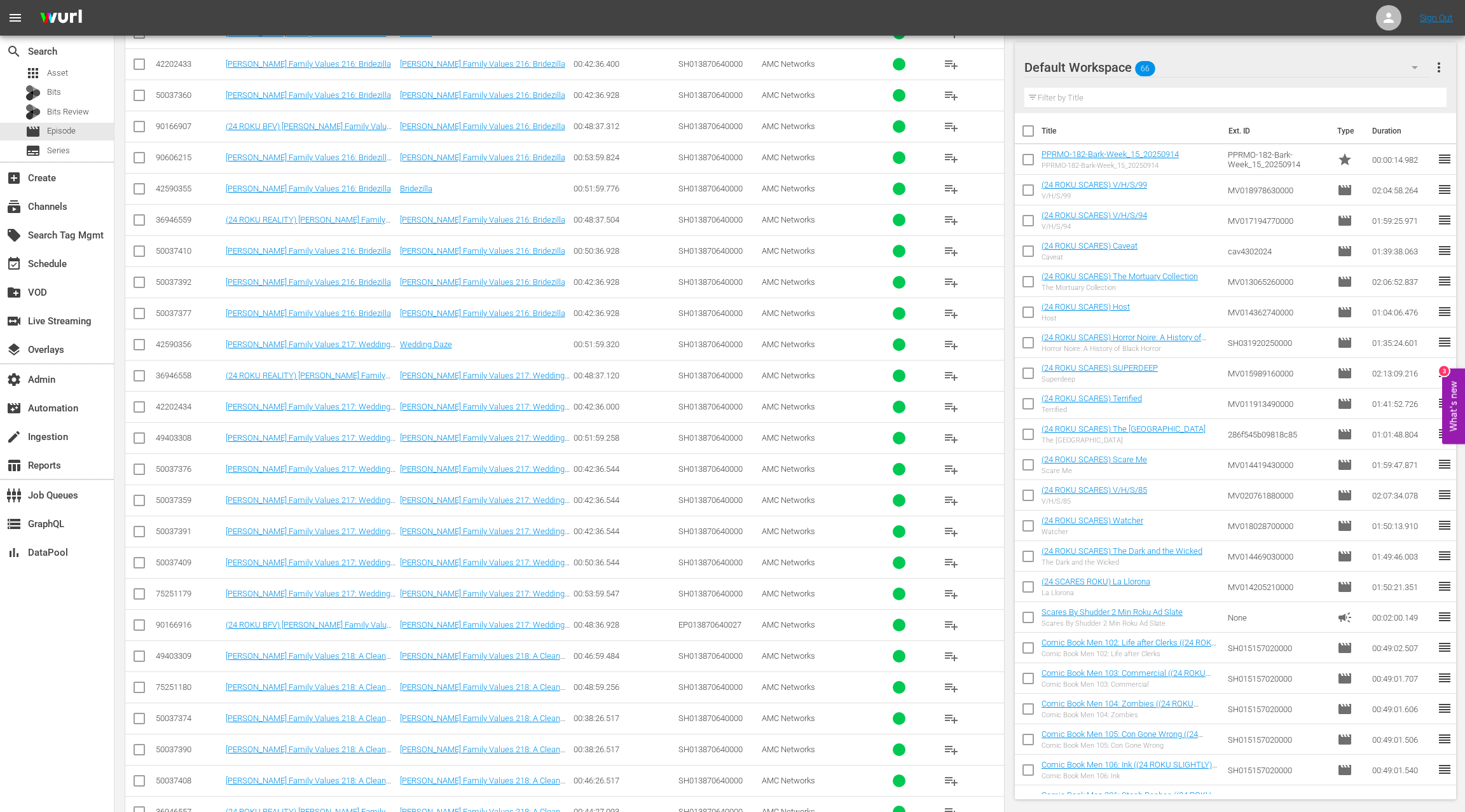
click at [183, 557] on div "50037409" at bounding box center [189, 562] width 66 height 9
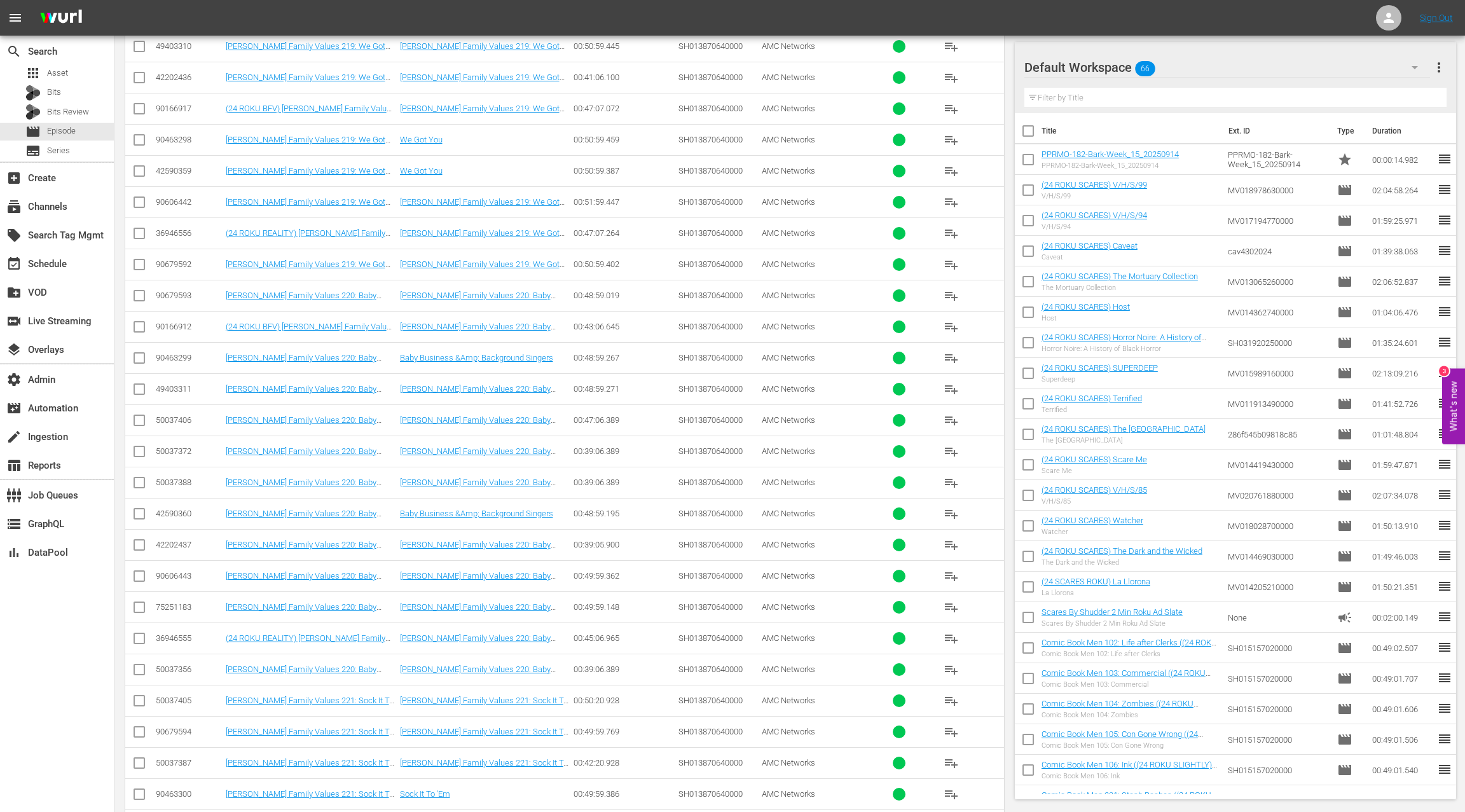
scroll to position [4607, 0]
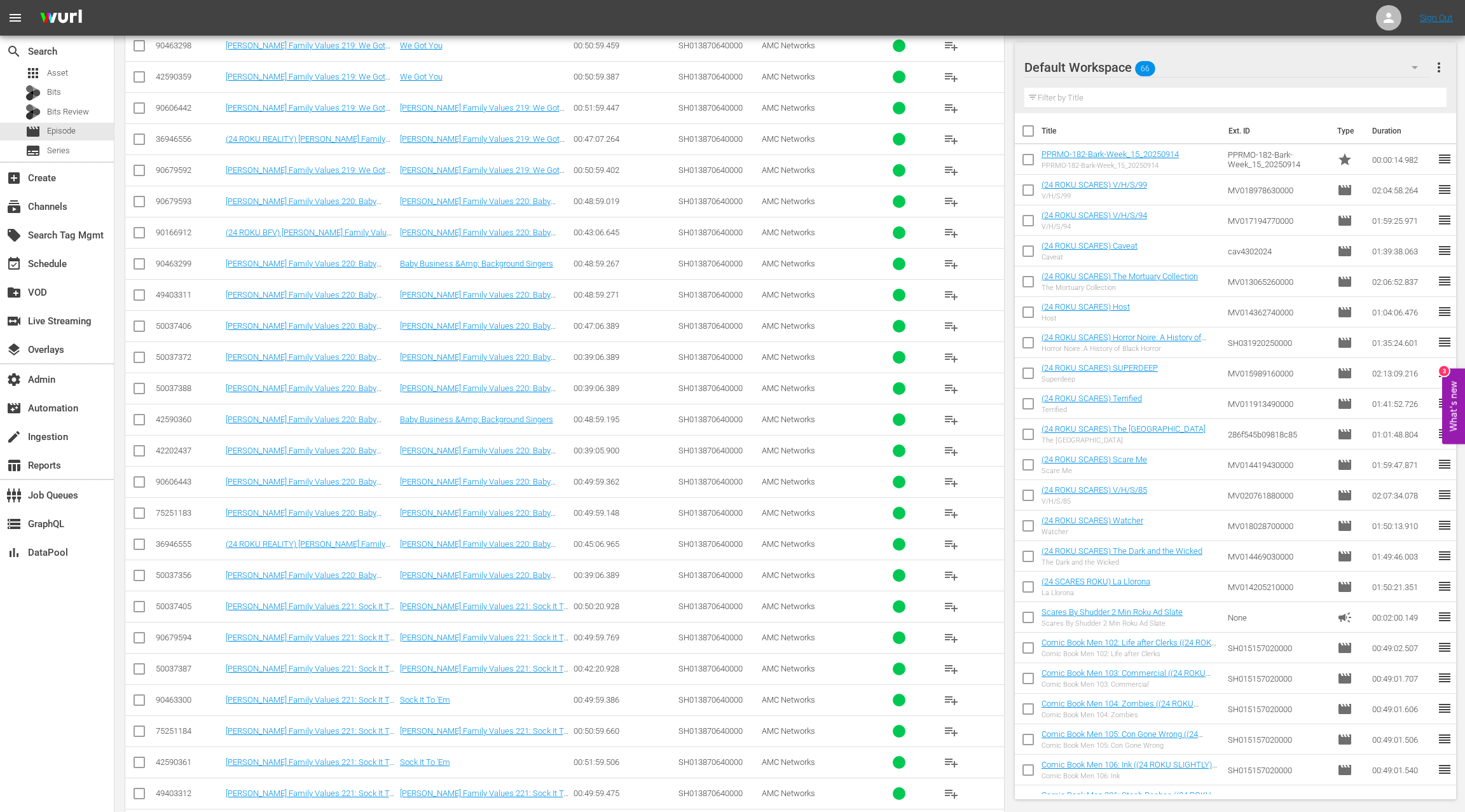
click at [185, 601] on div "50037405" at bounding box center [189, 606] width 66 height 9
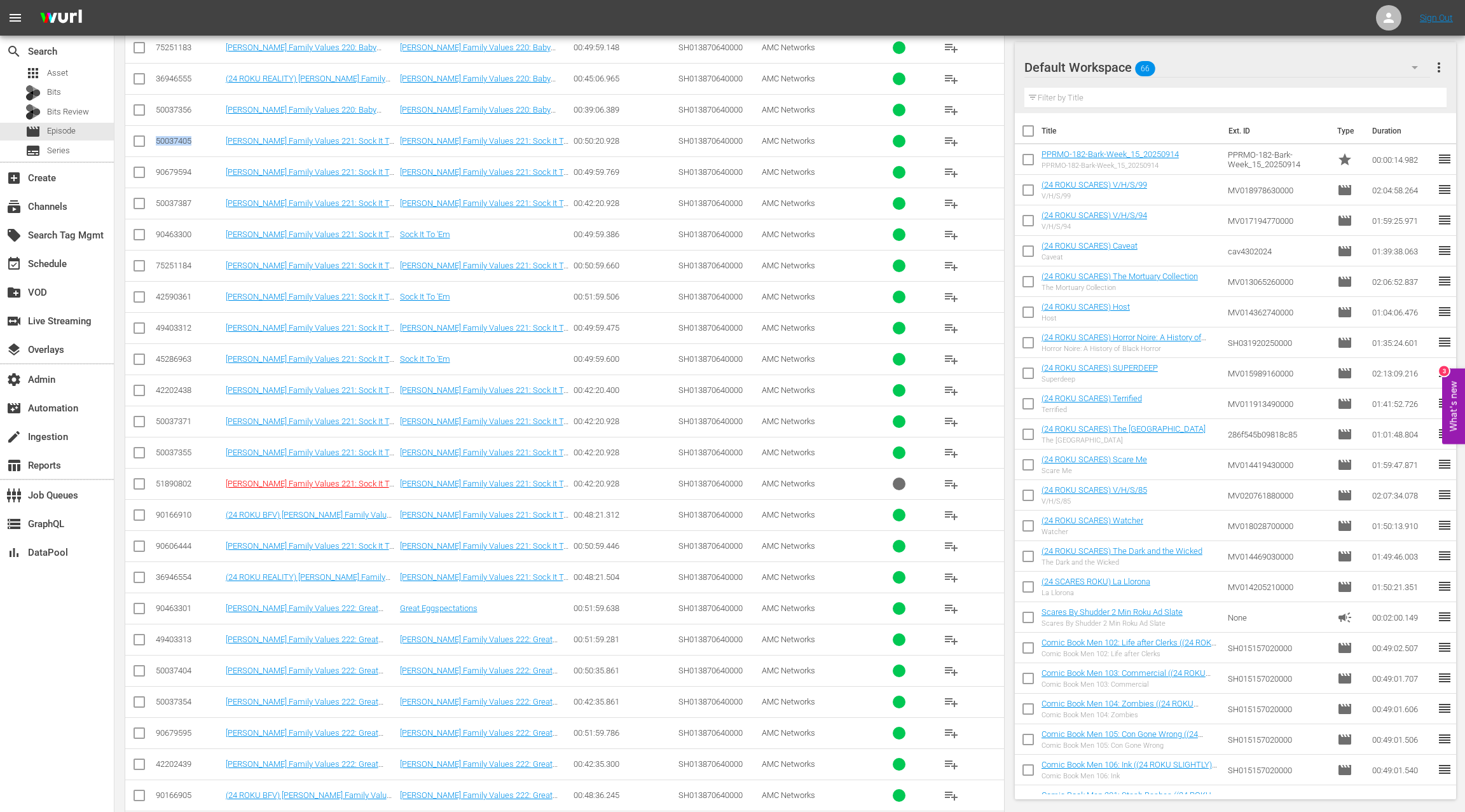
scroll to position [5131, 0]
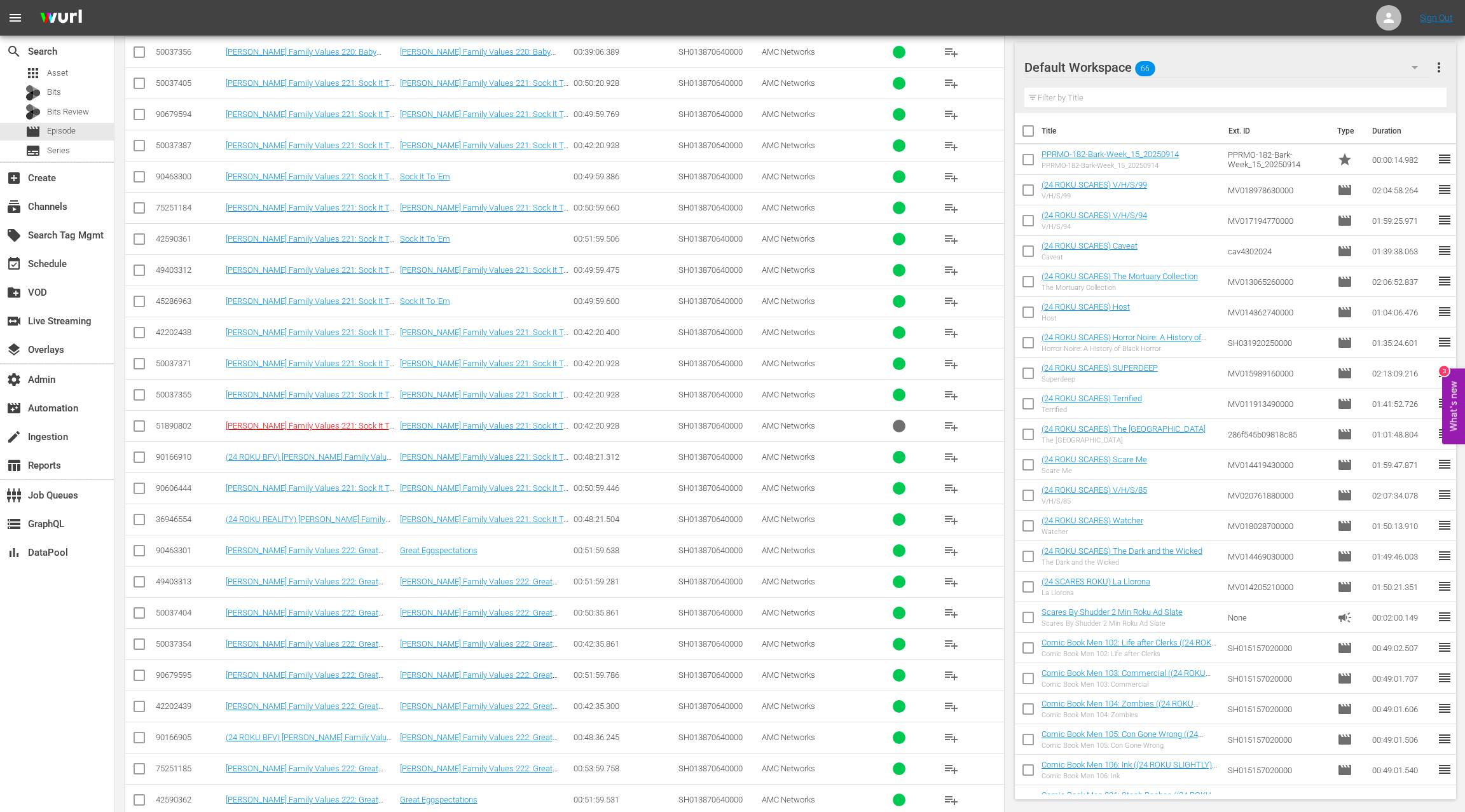
click at [177, 607] on div "50037404" at bounding box center [189, 612] width 66 height 9
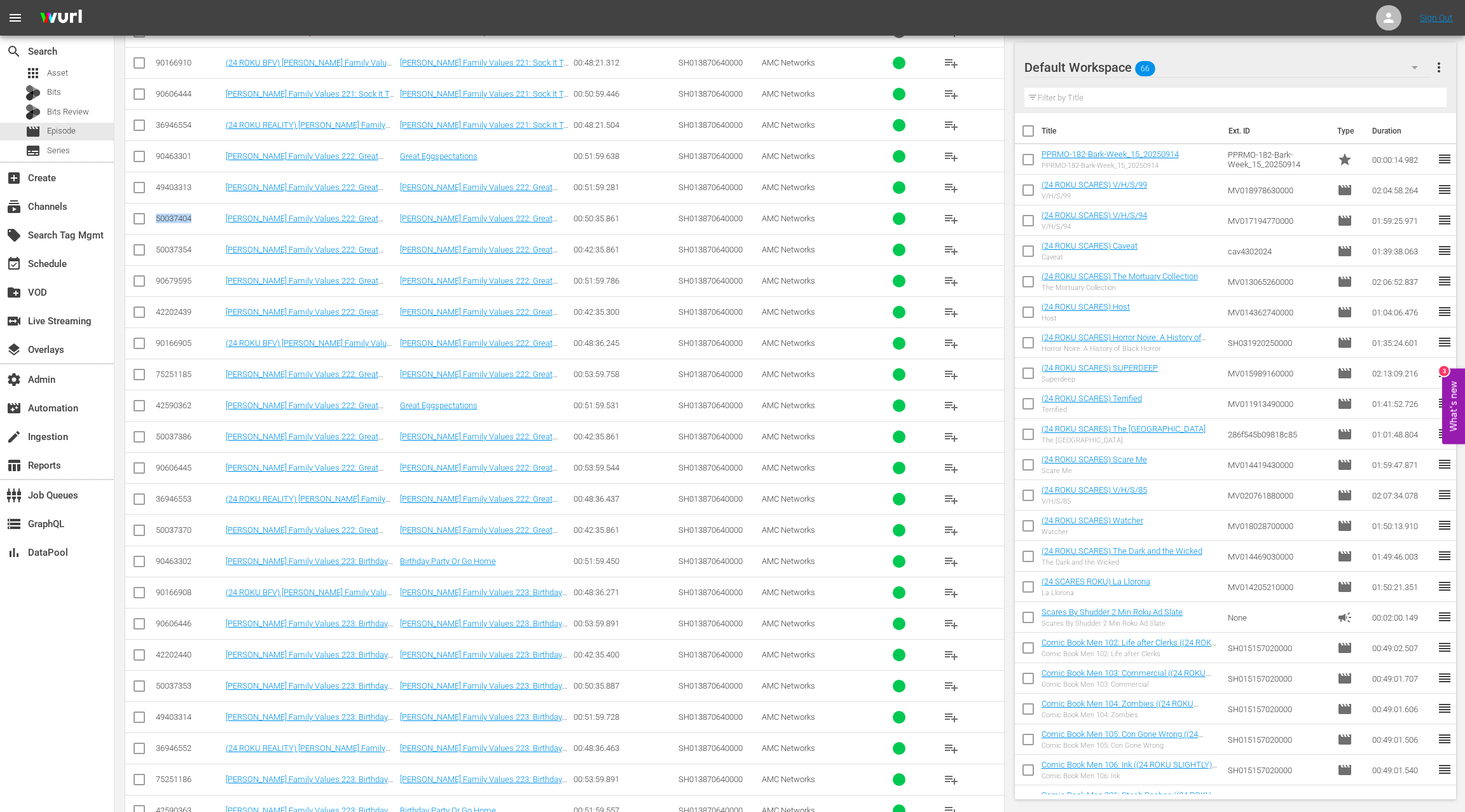
scroll to position [5702, 0]
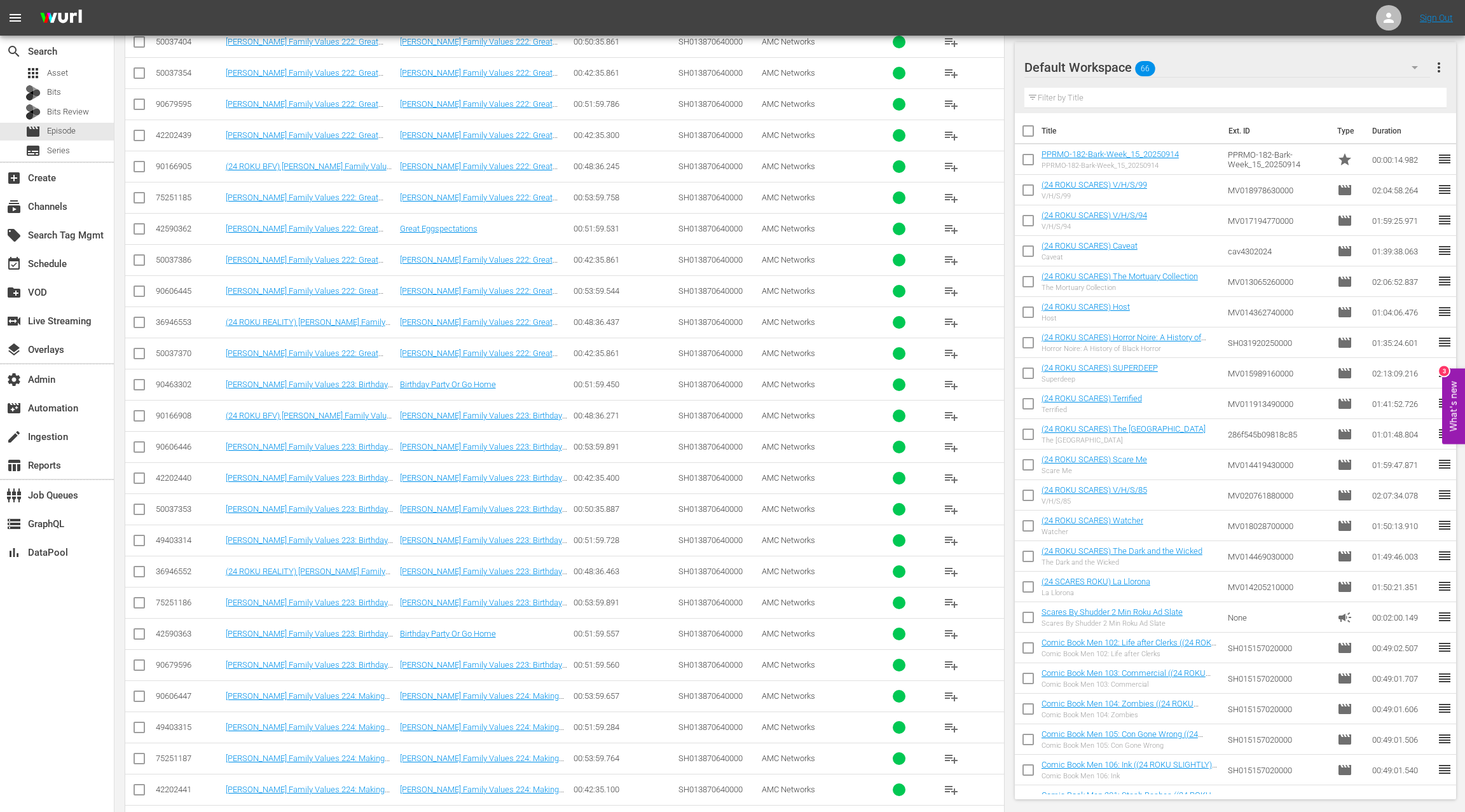
click at [185, 504] on div "50037353" at bounding box center [189, 508] width 66 height 9
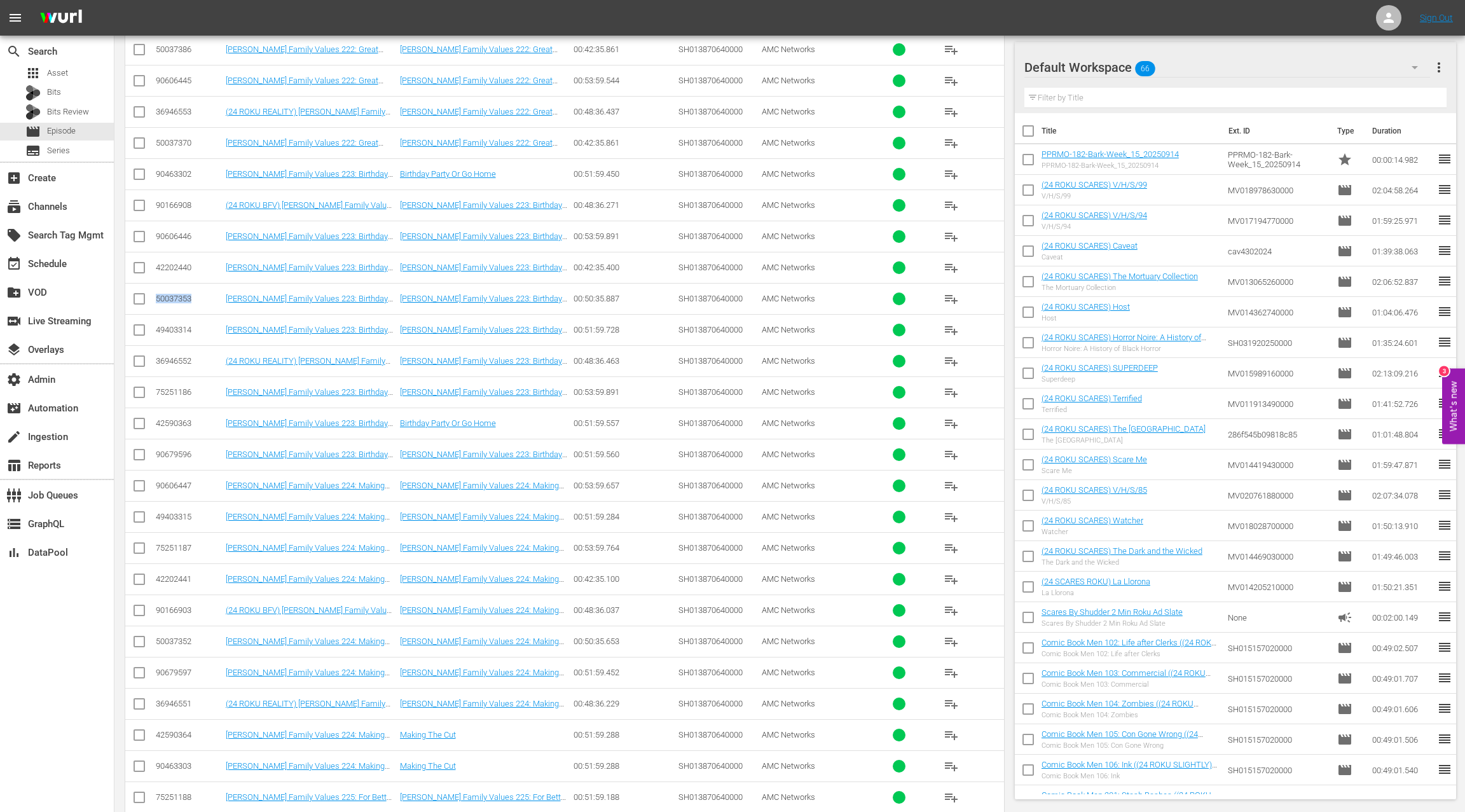
scroll to position [6038, 0]
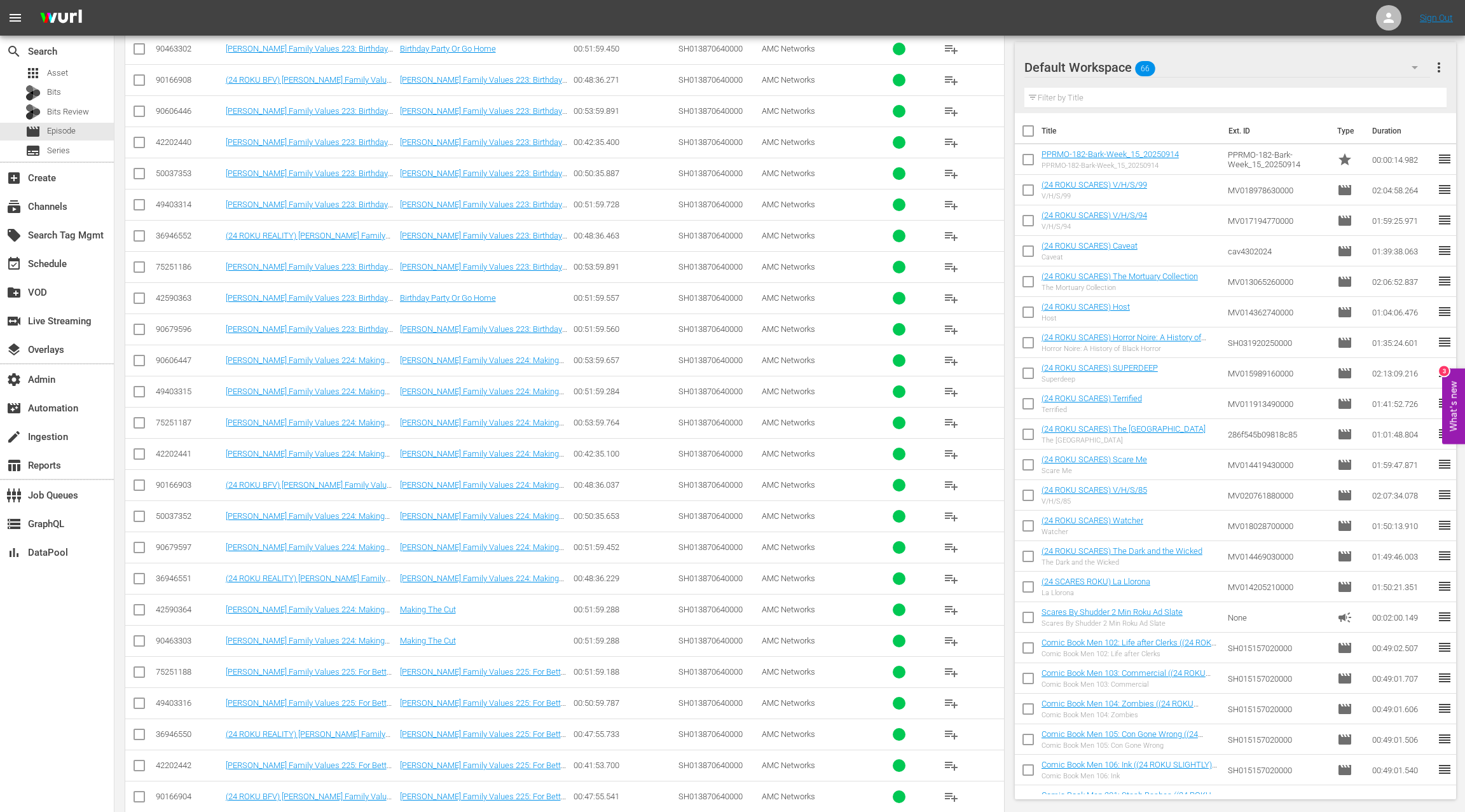
click at [183, 511] on div "50037352" at bounding box center [189, 515] width 66 height 9
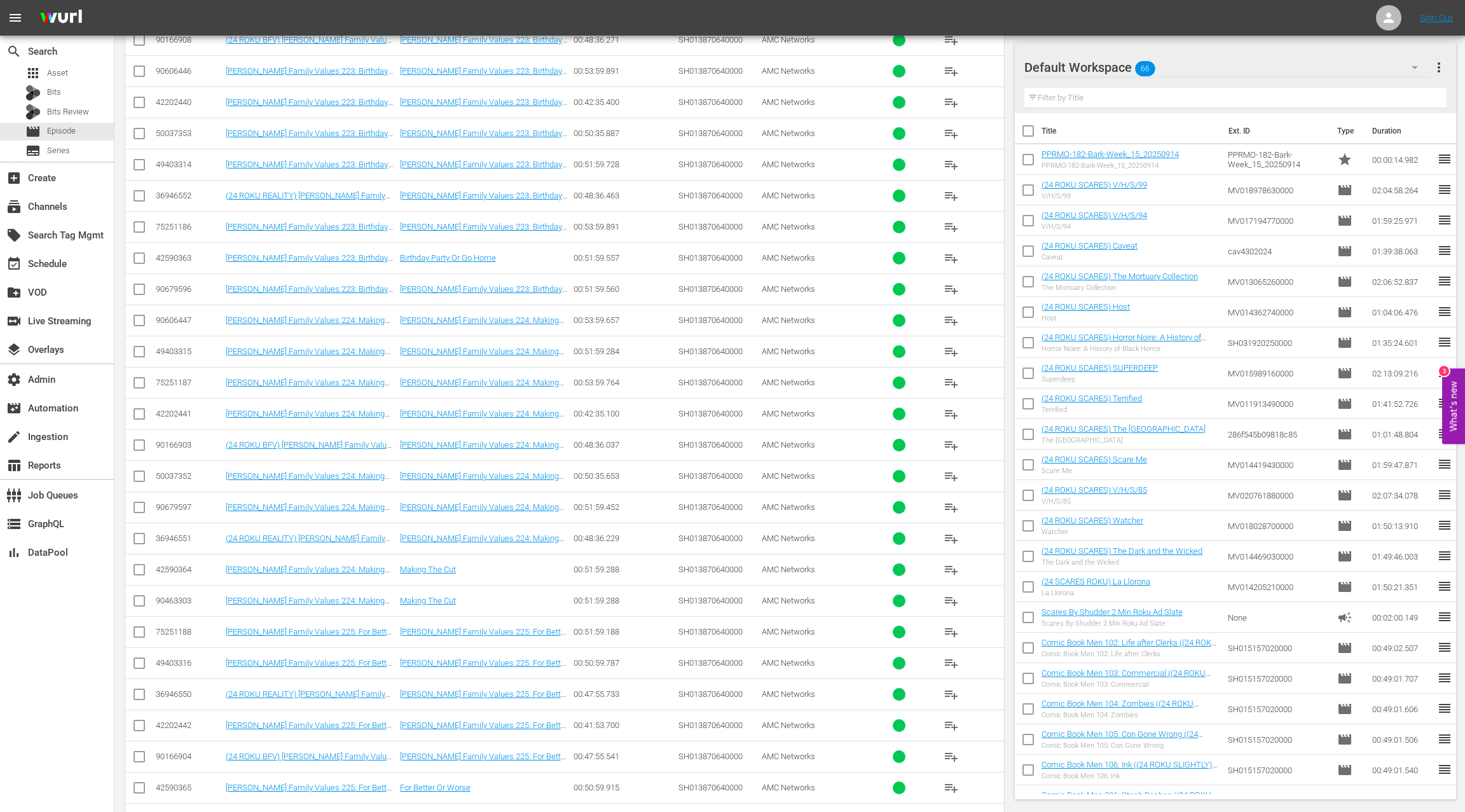
click at [176, 811] on div "50037351" at bounding box center [189, 818] width 66 height 9
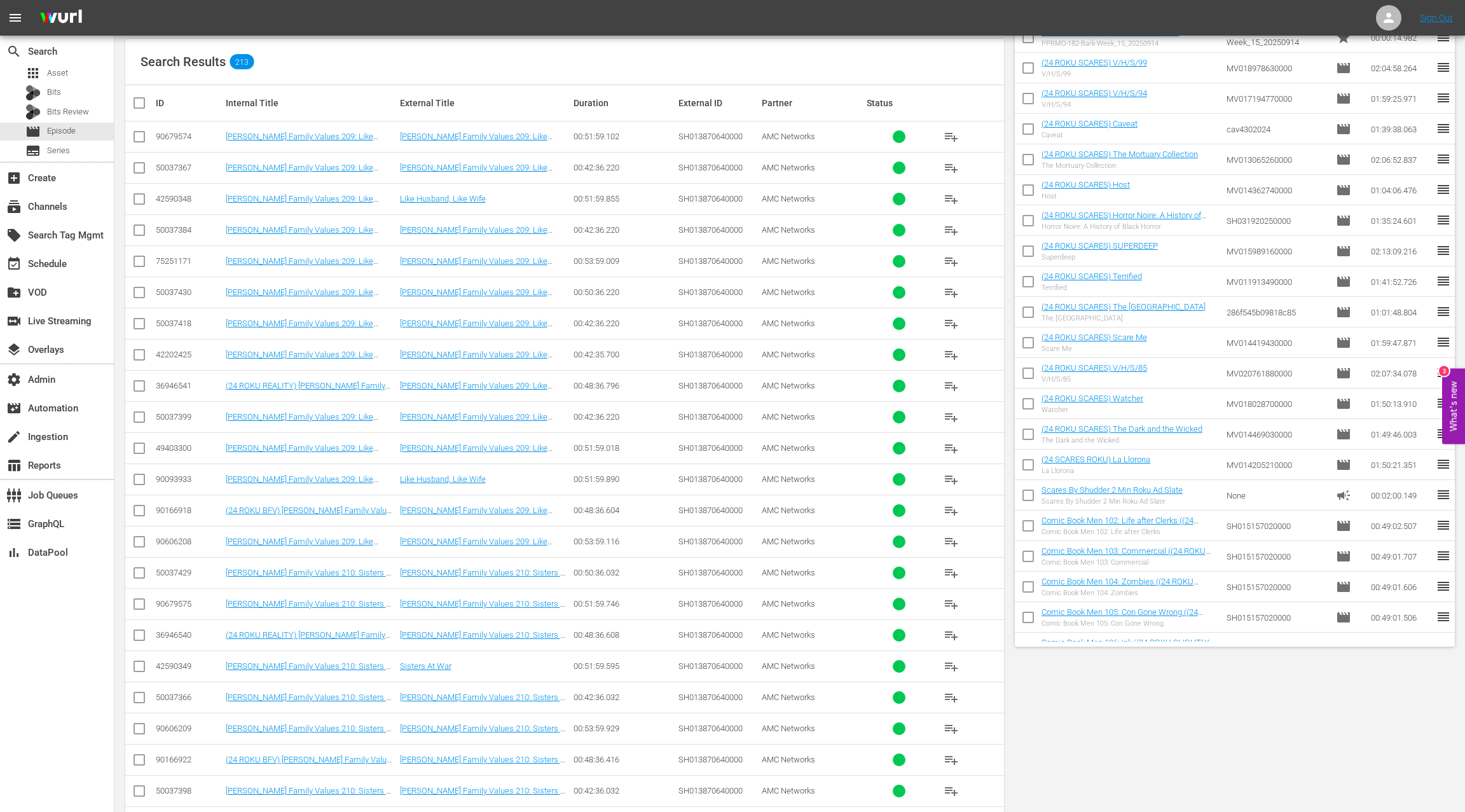
scroll to position [0, 0]
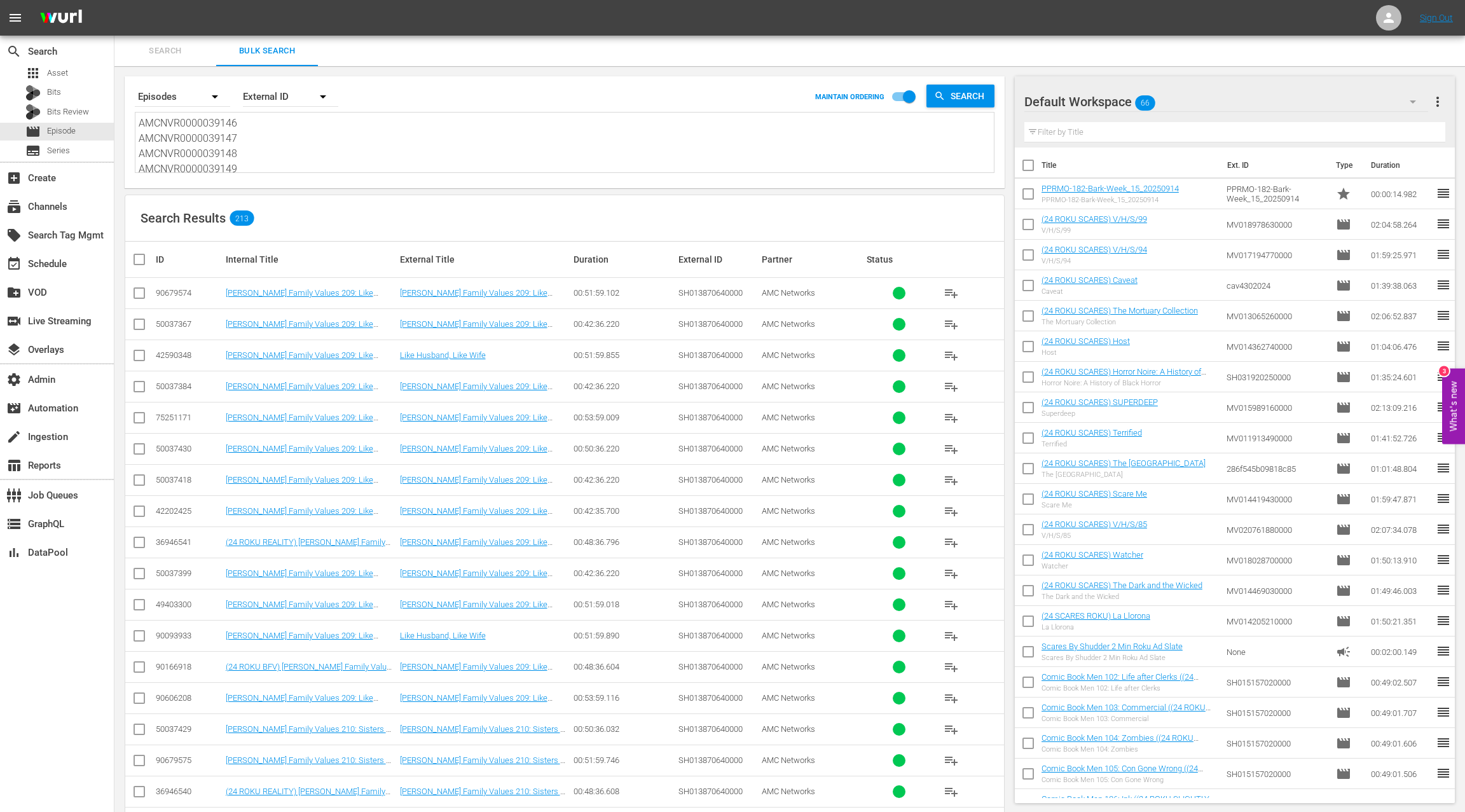
click at [325, 151] on textarea "AMCNVR0000039146 AMCNVR0000039147 AMCNVR0000039148 AMCNVR0000039149 AMCNVR00000…" at bounding box center [566, 145] width 856 height 58
paste textarea "52 AMCNVR0000039157 AMCNVR0000039158 AMCNVR0000039159"
type textarea "AMCNVR0000039152 AMCNVR0000039157 AMCNVR0000039158 AMCNVR0000039159"
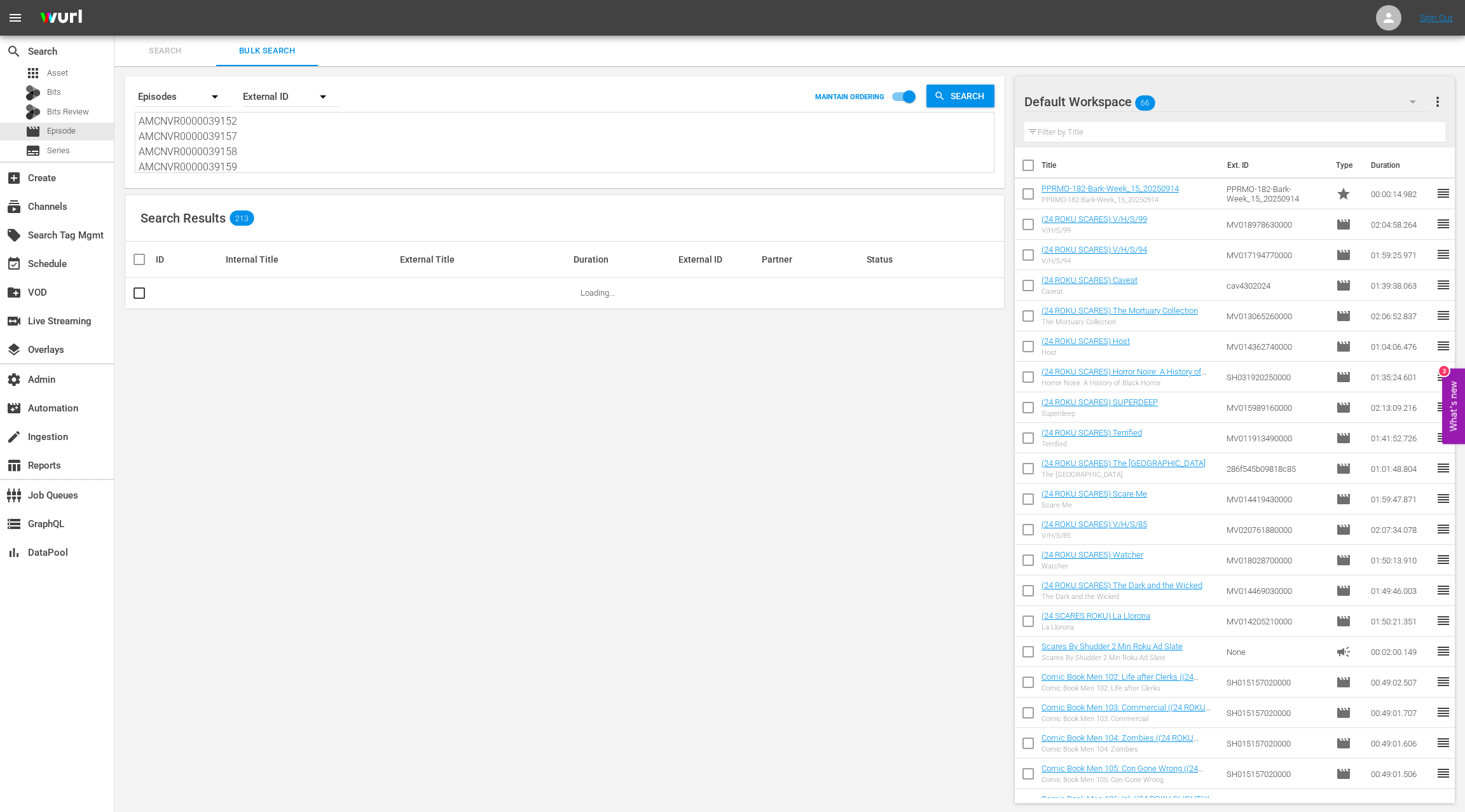
type textarea "AMCNVR0000039152 AMCNVR0000039157 AMCNVR0000039158 AMCNVR0000039159"
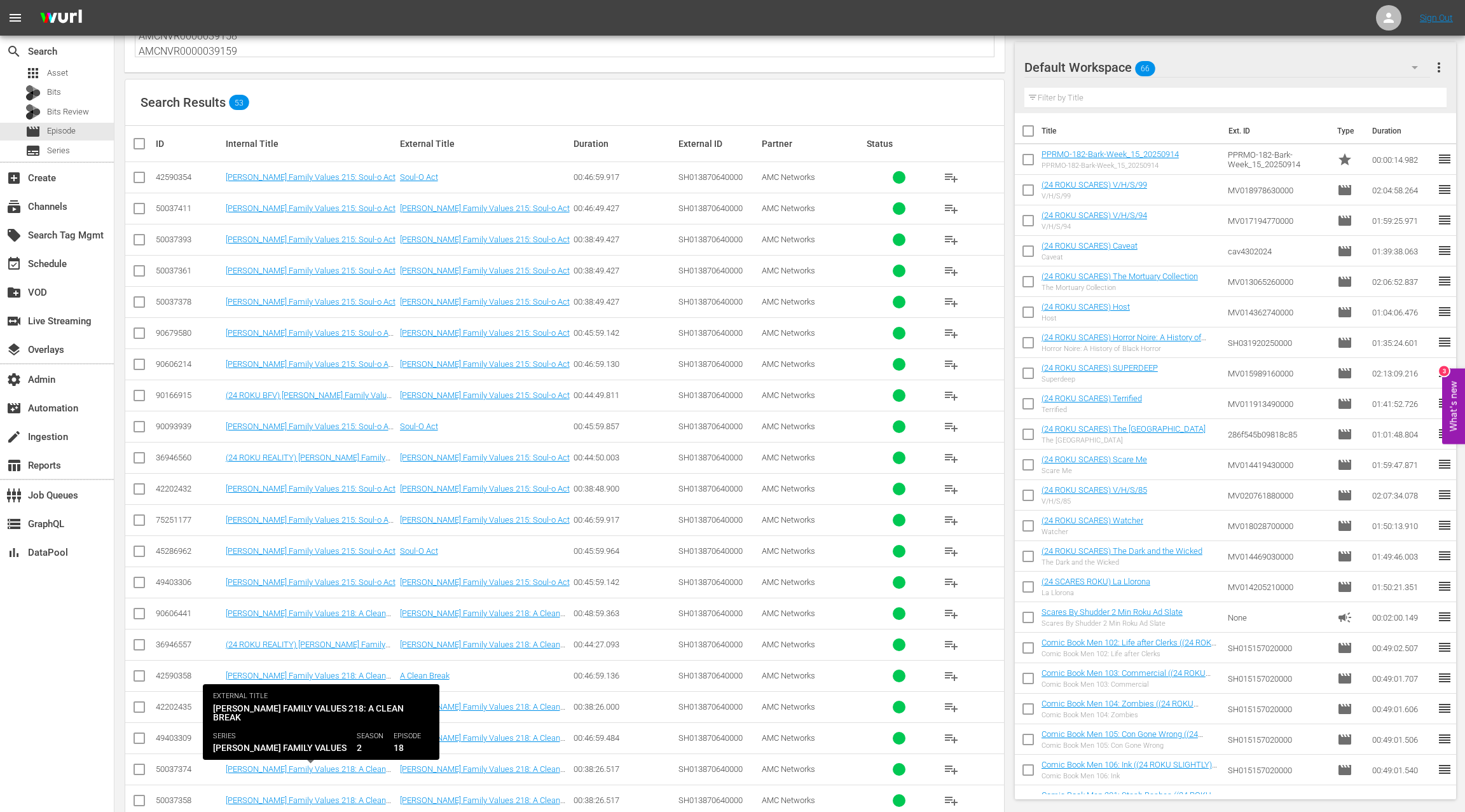
scroll to position [14, 0]
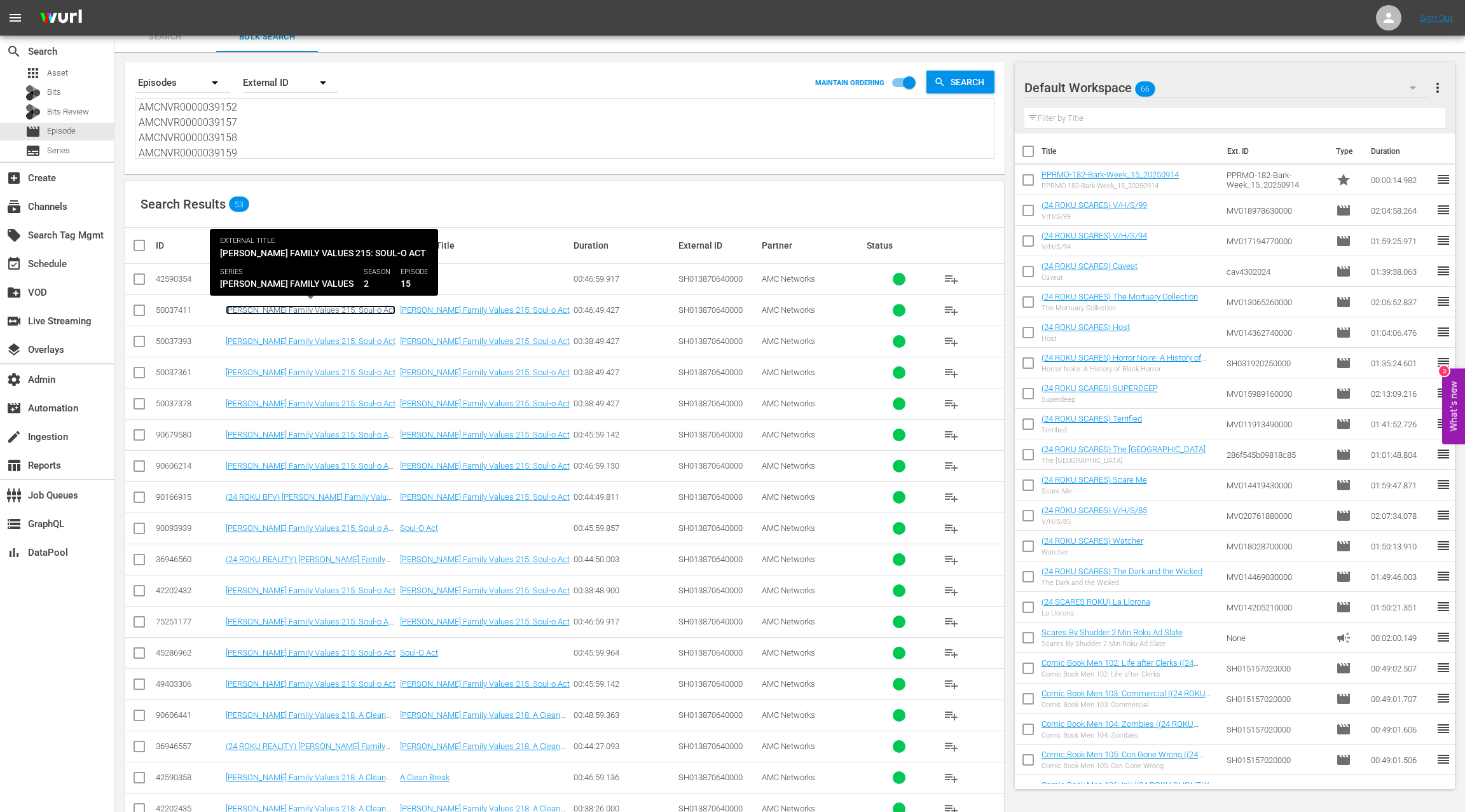
click at [326, 305] on link "Braxton Family Values 215: Soul-o Act" at bounding box center [311, 310] width 170 height 9
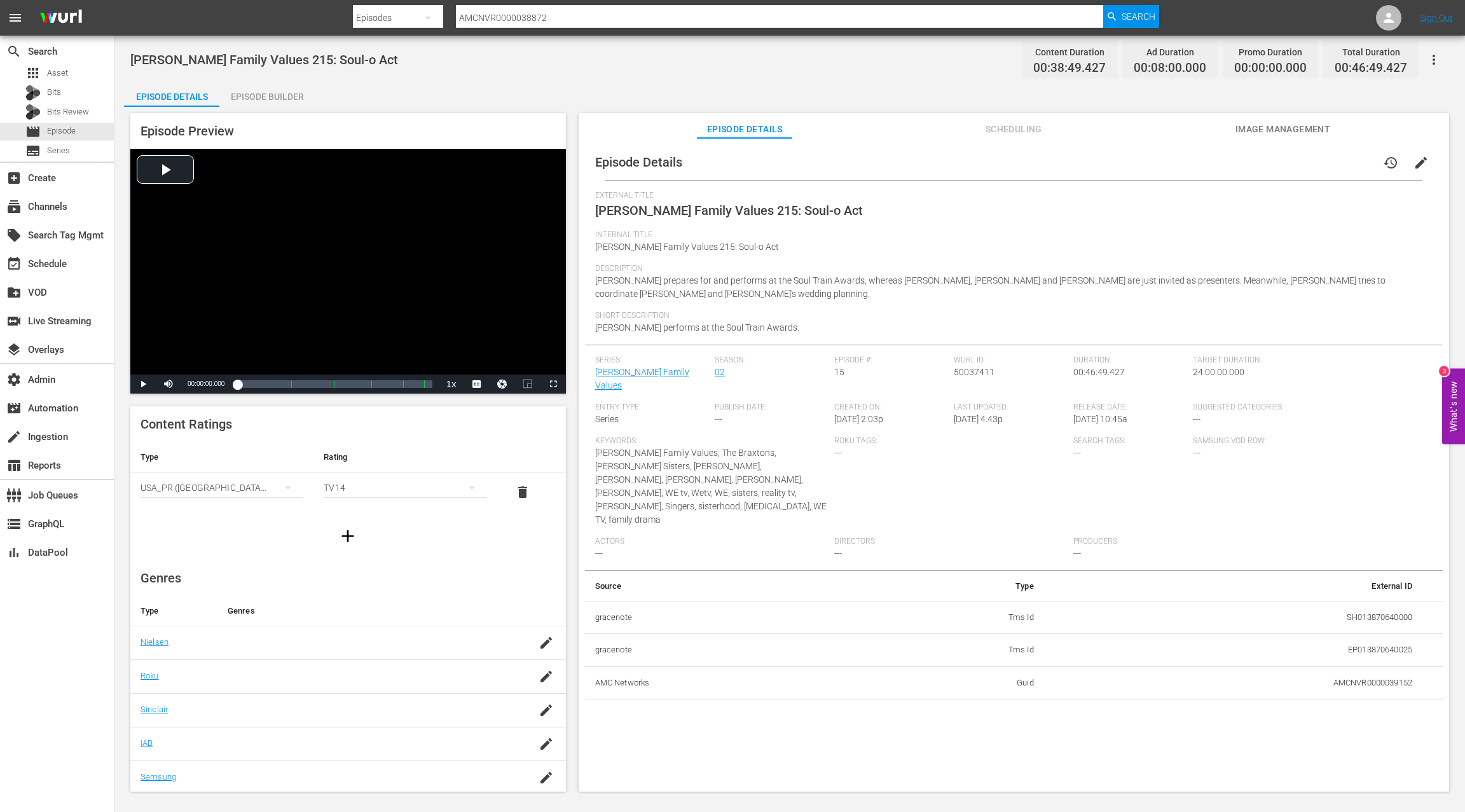
click at [293, 100] on div "Episode Builder" at bounding box center [267, 96] width 96 height 30
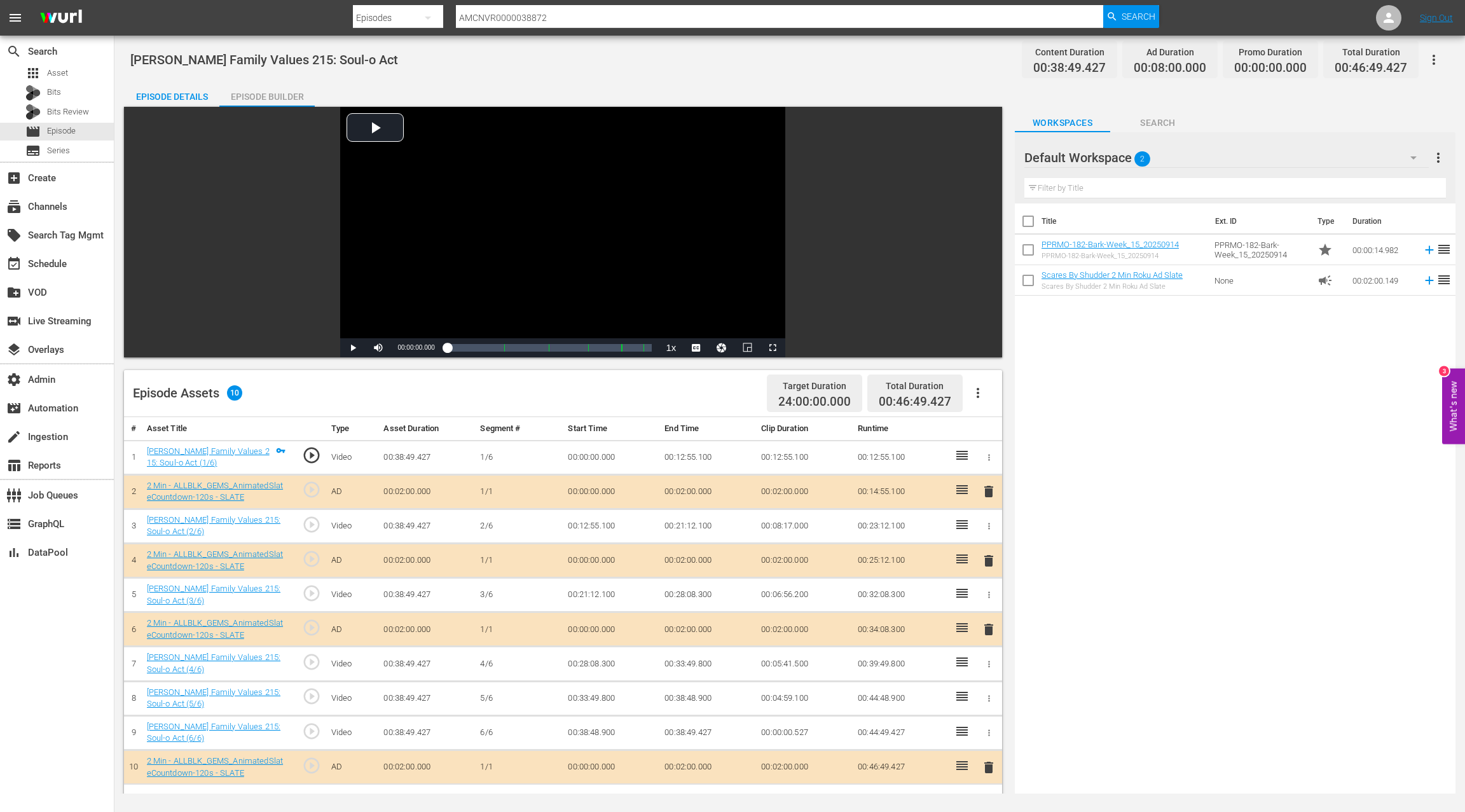
scroll to position [2, 0]
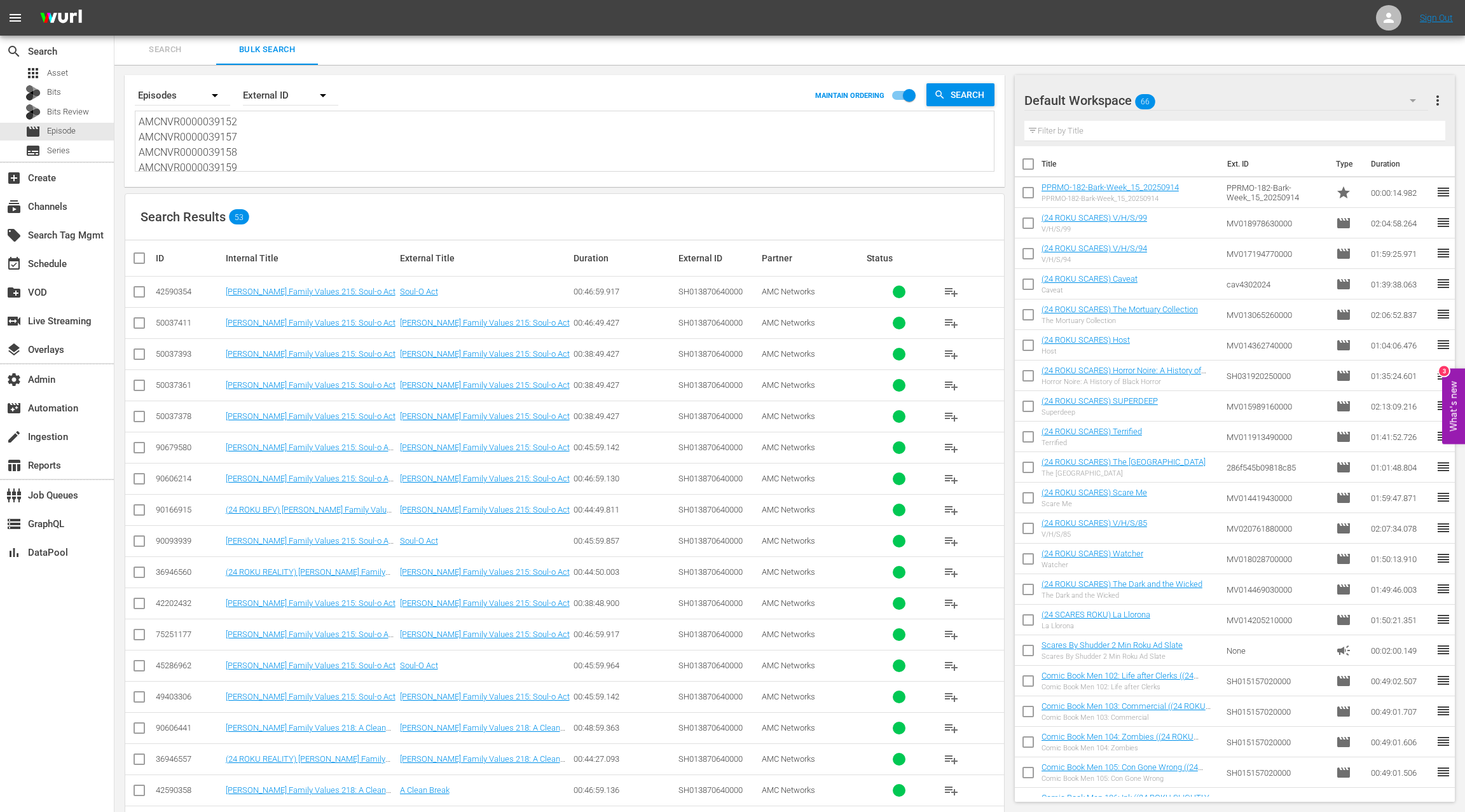
click at [183, 321] on div "50037411" at bounding box center [189, 322] width 66 height 9
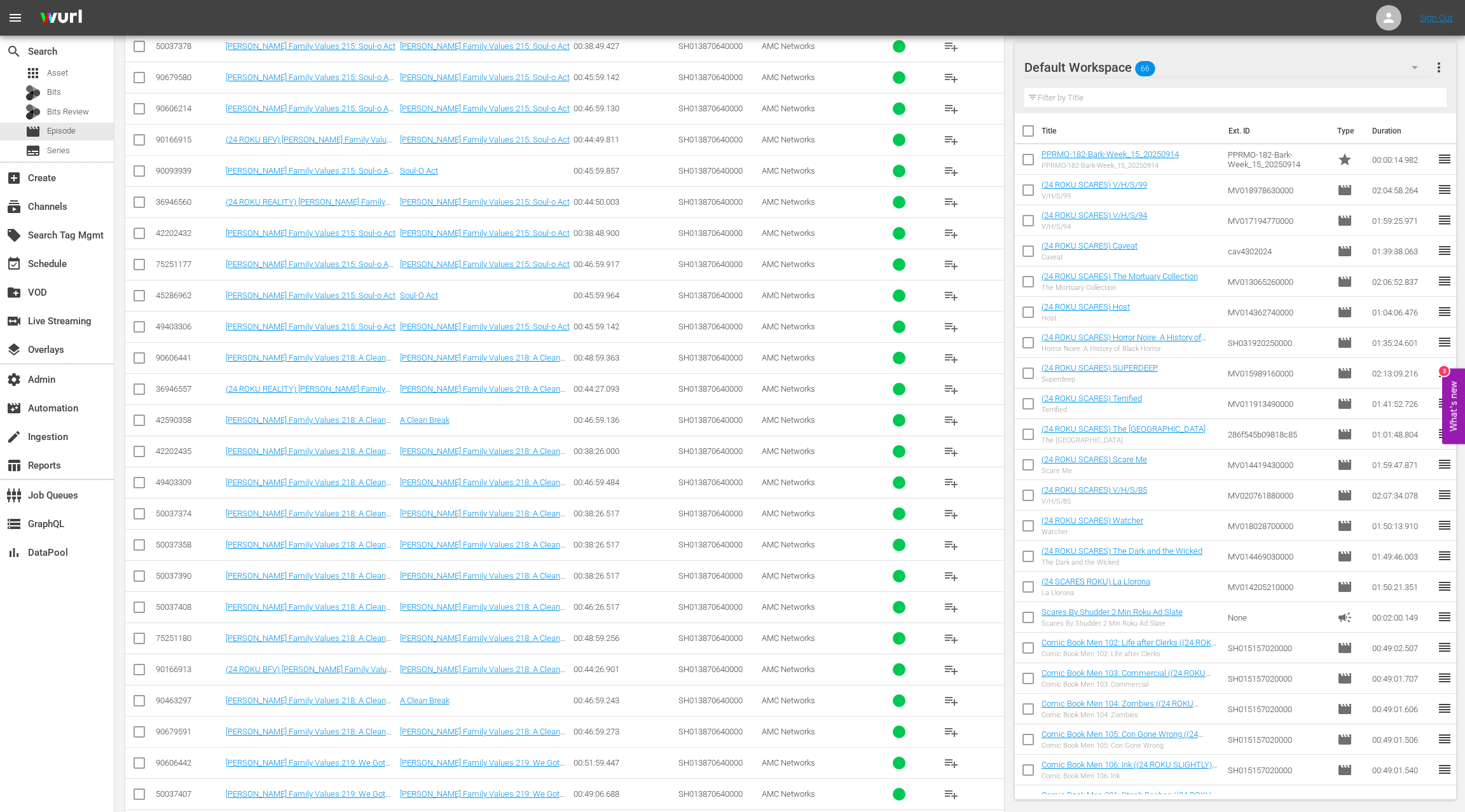
scroll to position [425, 0]
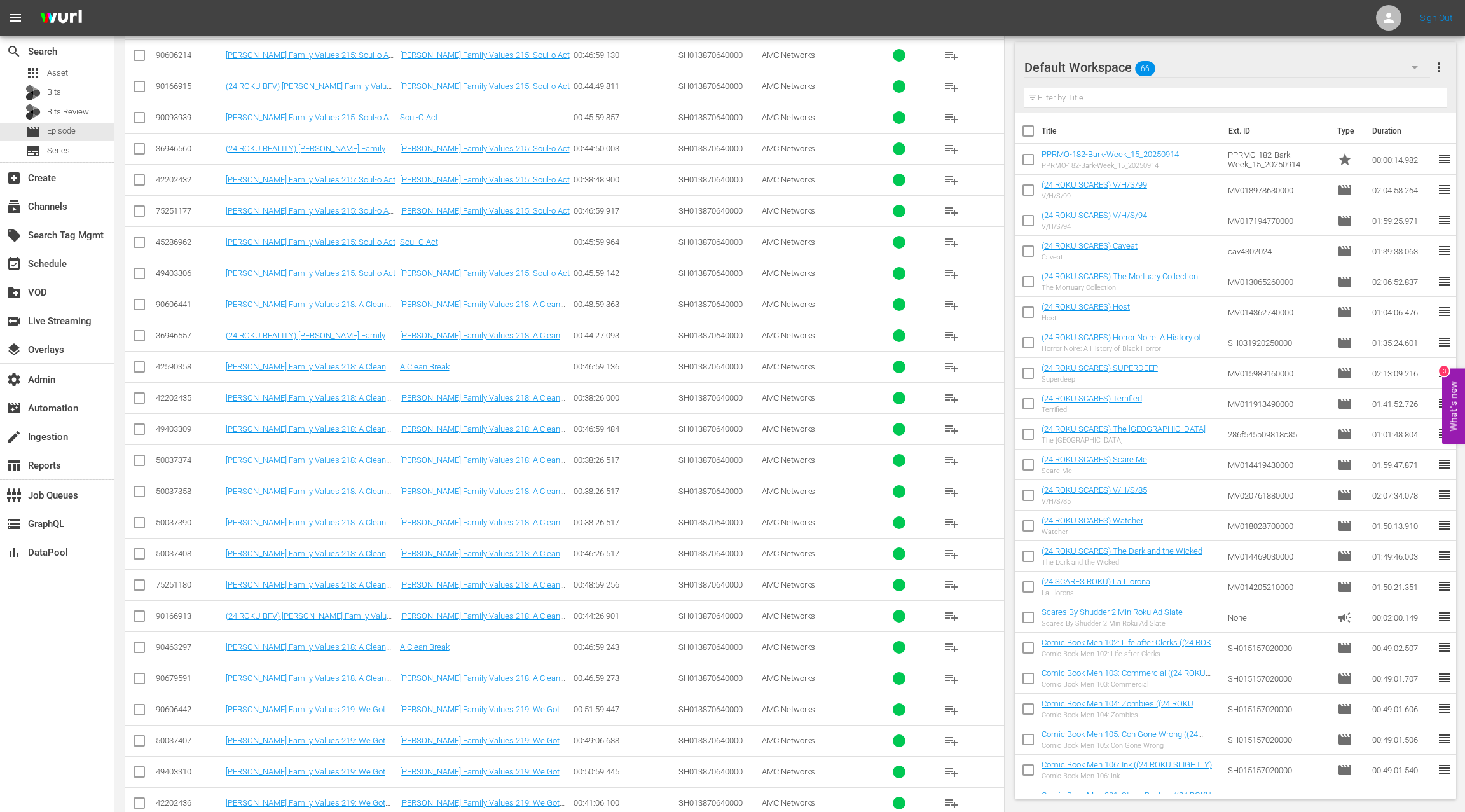
click at [179, 549] on div "50037408" at bounding box center [189, 553] width 66 height 9
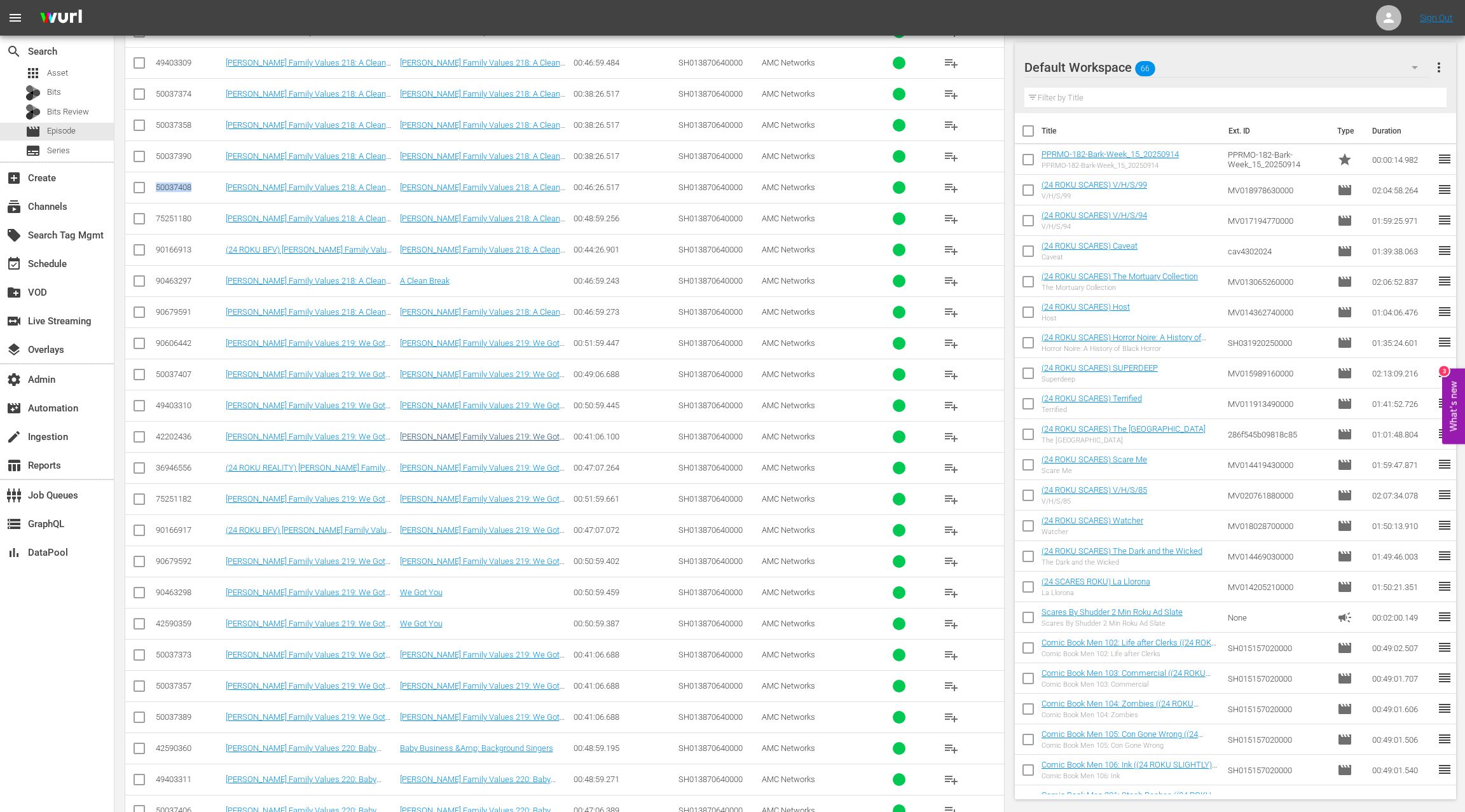
scroll to position [792, 0]
click at [185, 368] on div "50037407" at bounding box center [189, 372] width 66 height 9
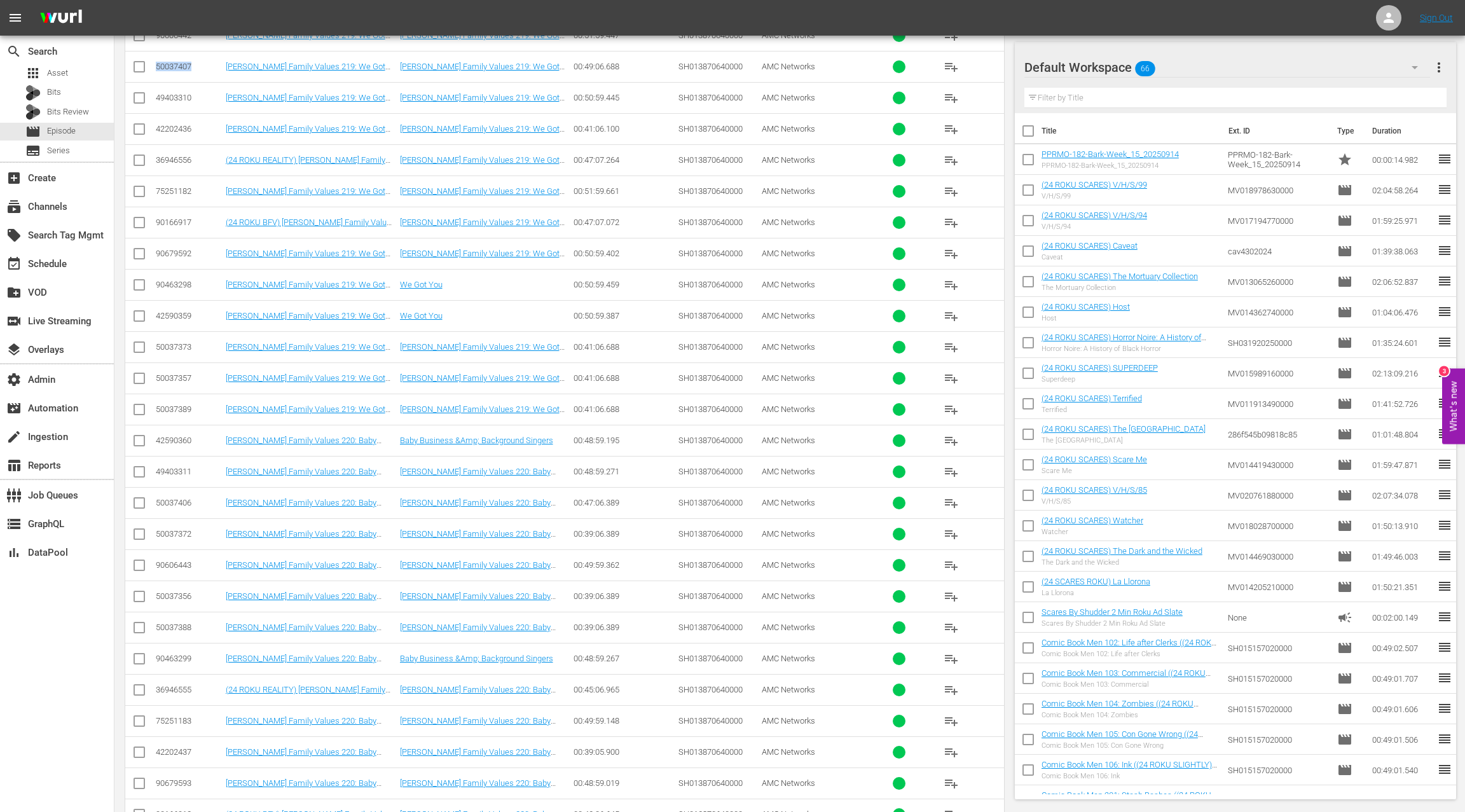
scroll to position [1127, 0]
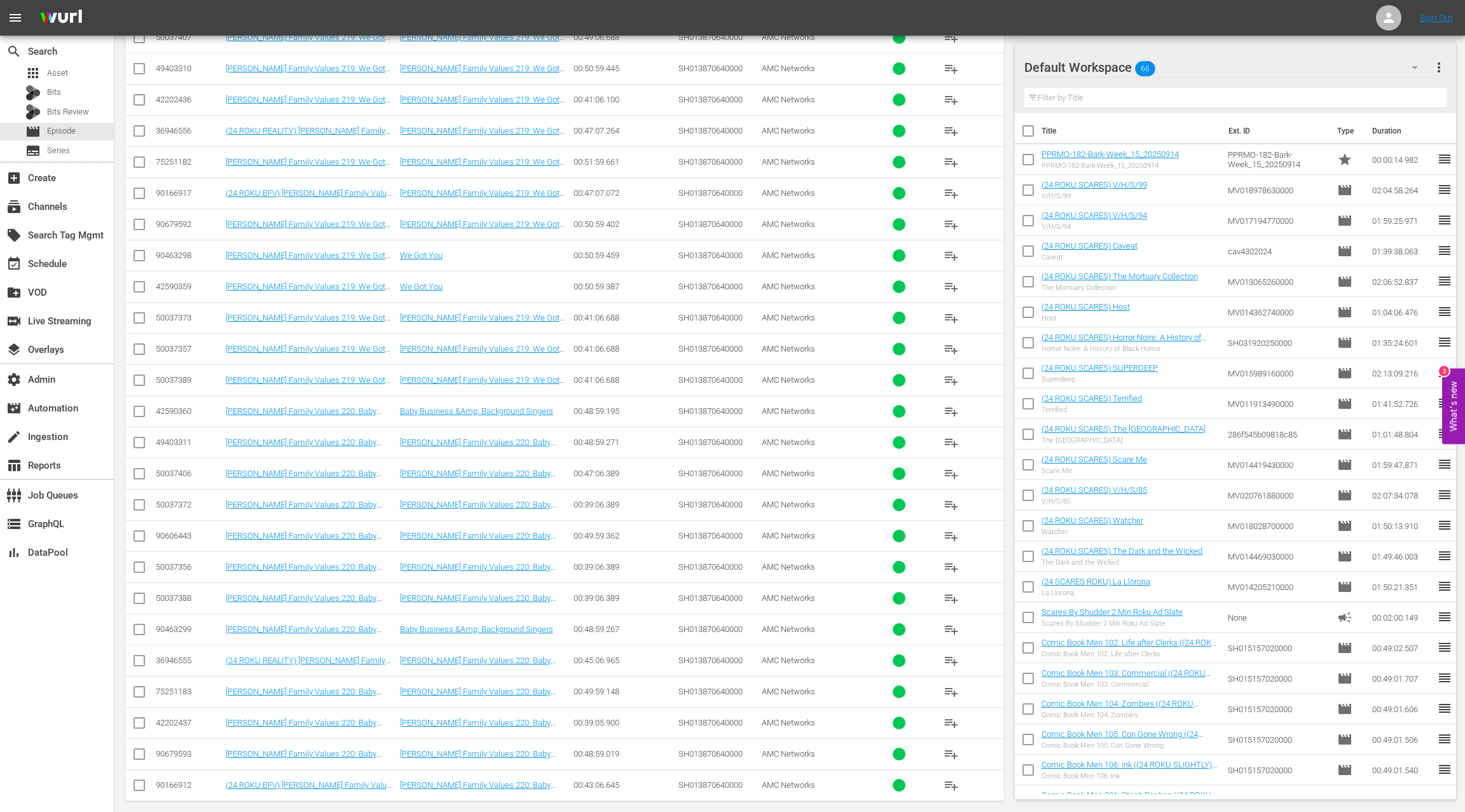
click at [183, 469] on div "50037406" at bounding box center [189, 473] width 66 height 9
drag, startPoint x: 183, startPoint y: 464, endPoint x: 234, endPoint y: 470, distance: 51.4
click at [184, 469] on div "50037406" at bounding box center [189, 473] width 66 height 9
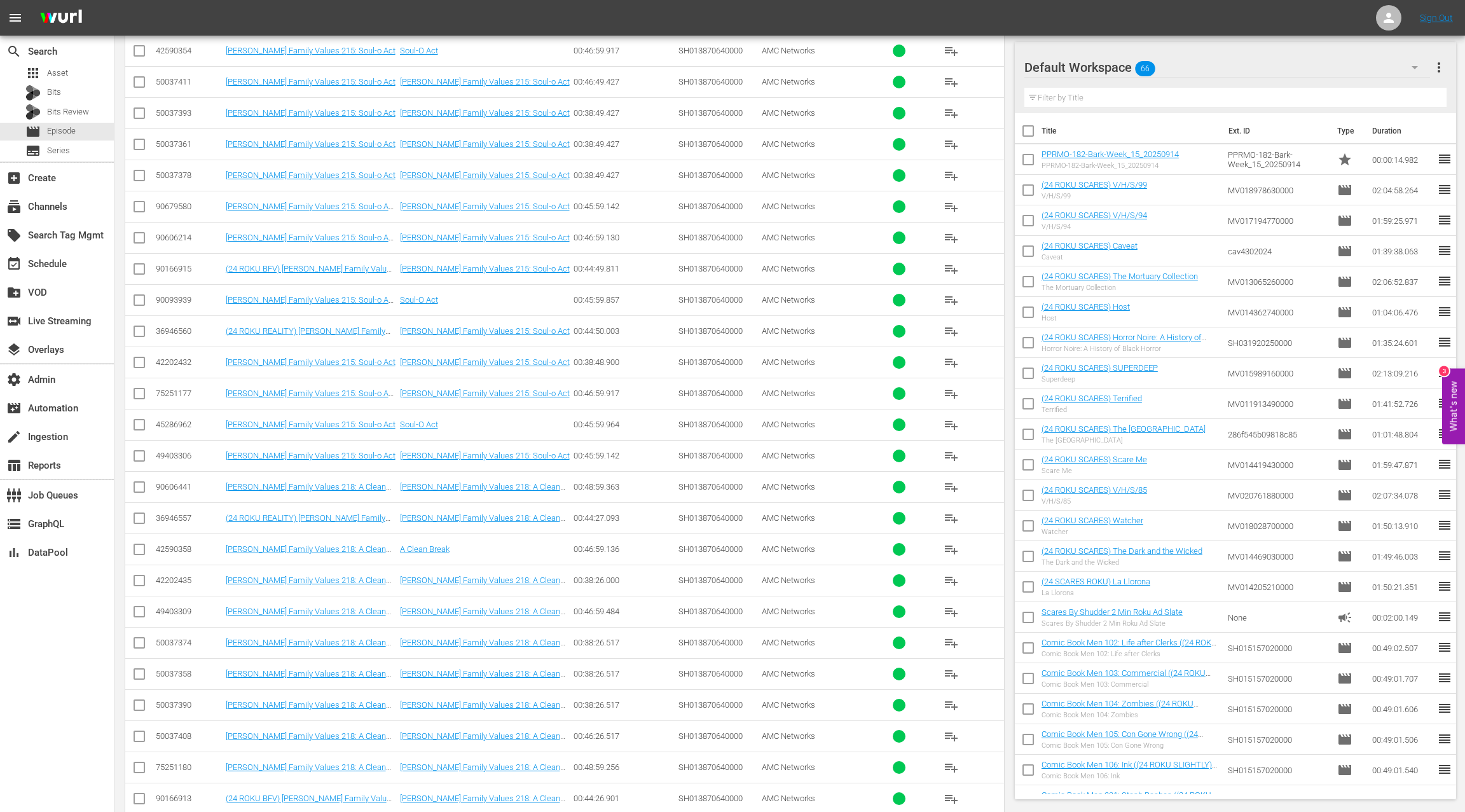
scroll to position [0, 0]
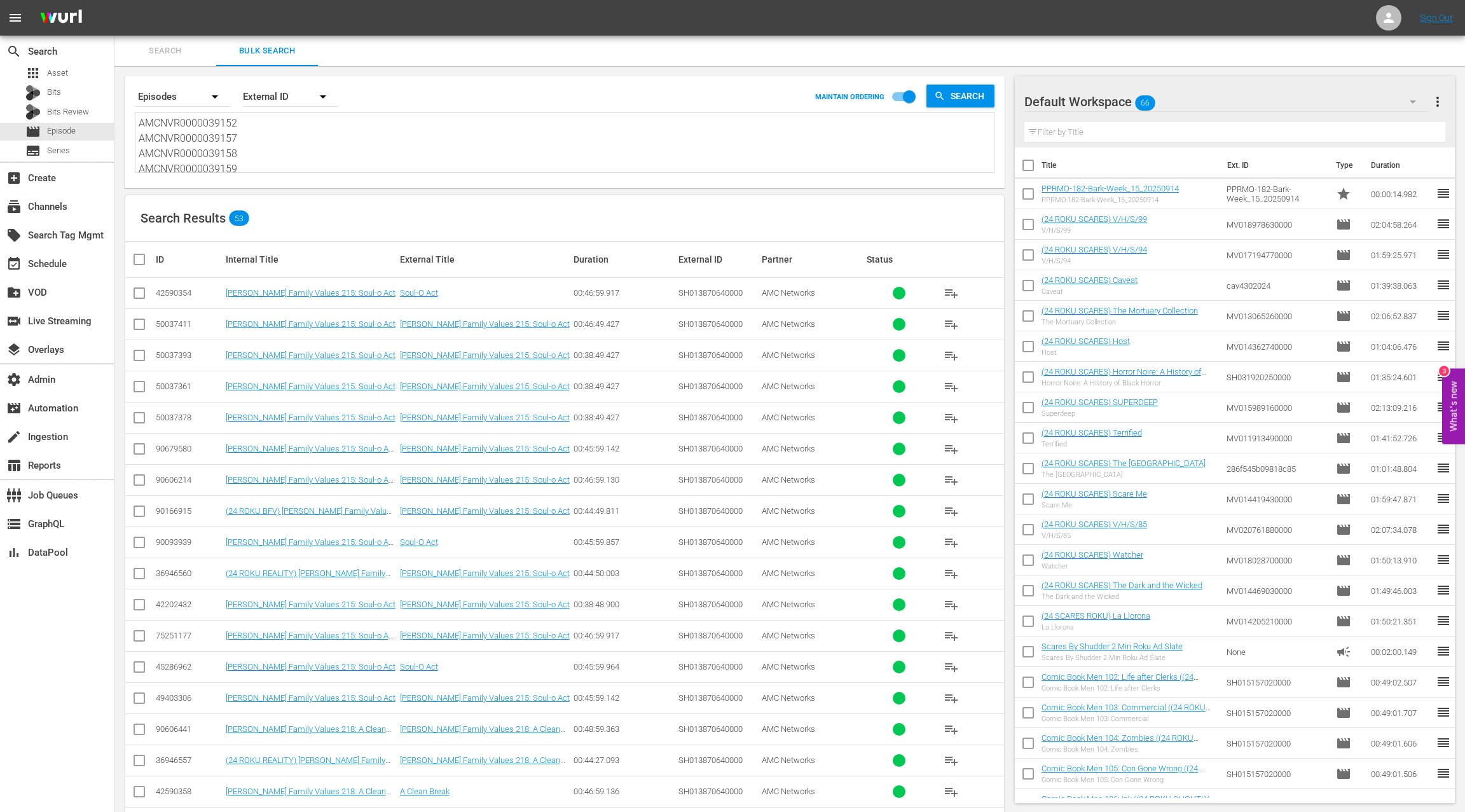
click at [281, 169] on textarea "AMCNVR0000039152 AMCNVR0000039157 AMCNVR0000039158 AMCNVR0000039159" at bounding box center [566, 145] width 856 height 58
paste textarea "929 AMCNVR0000039930 AMCNVR0000039931 AMCNVR0000039932 AMCNVR0000039933 AMCNVR0…"
type textarea "AMCNVR0000039929 AMCNVR0000039930 AMCNVR0000039931 AMCNVR0000039932 AMCNVR00000…"
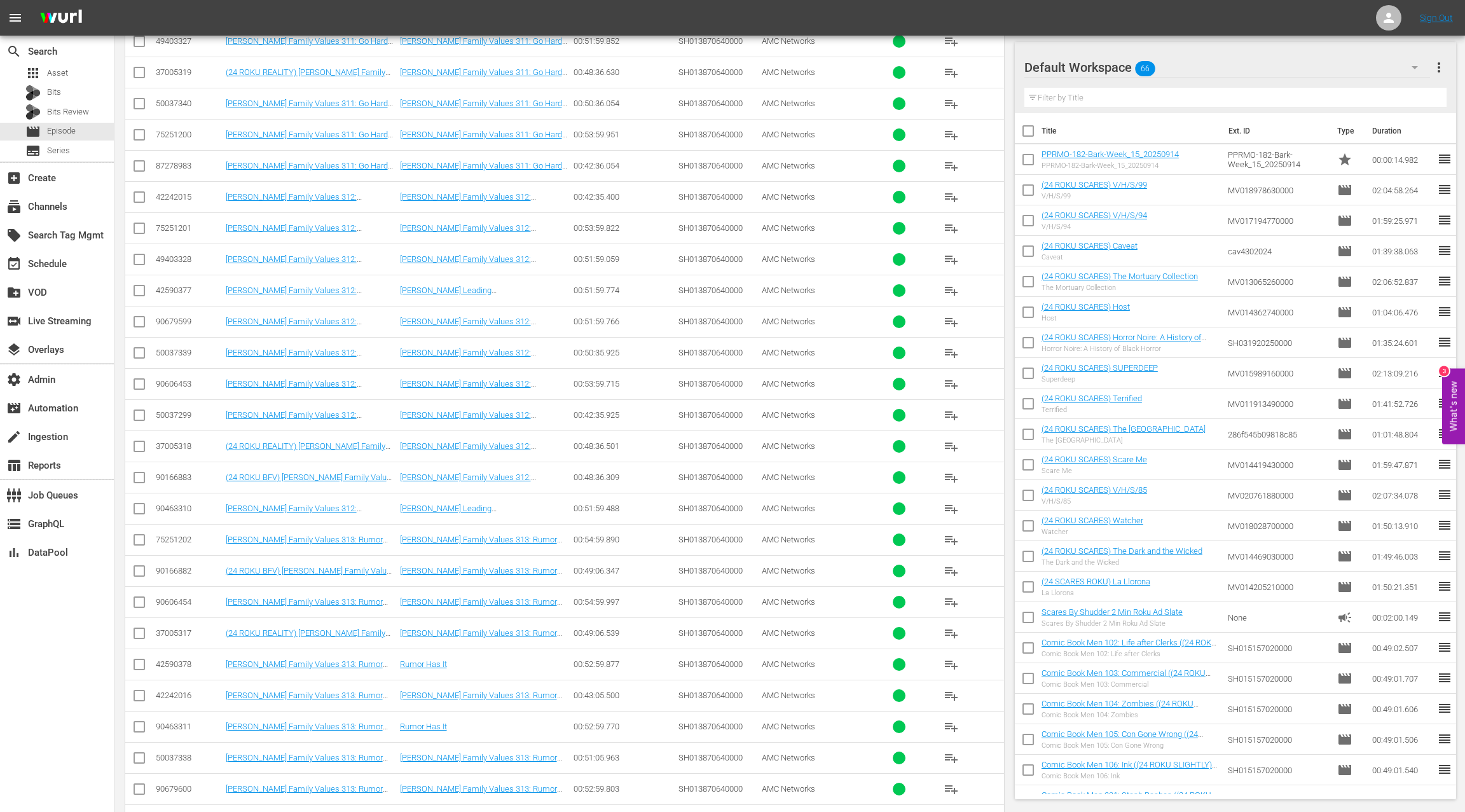
scroll to position [0, 0]
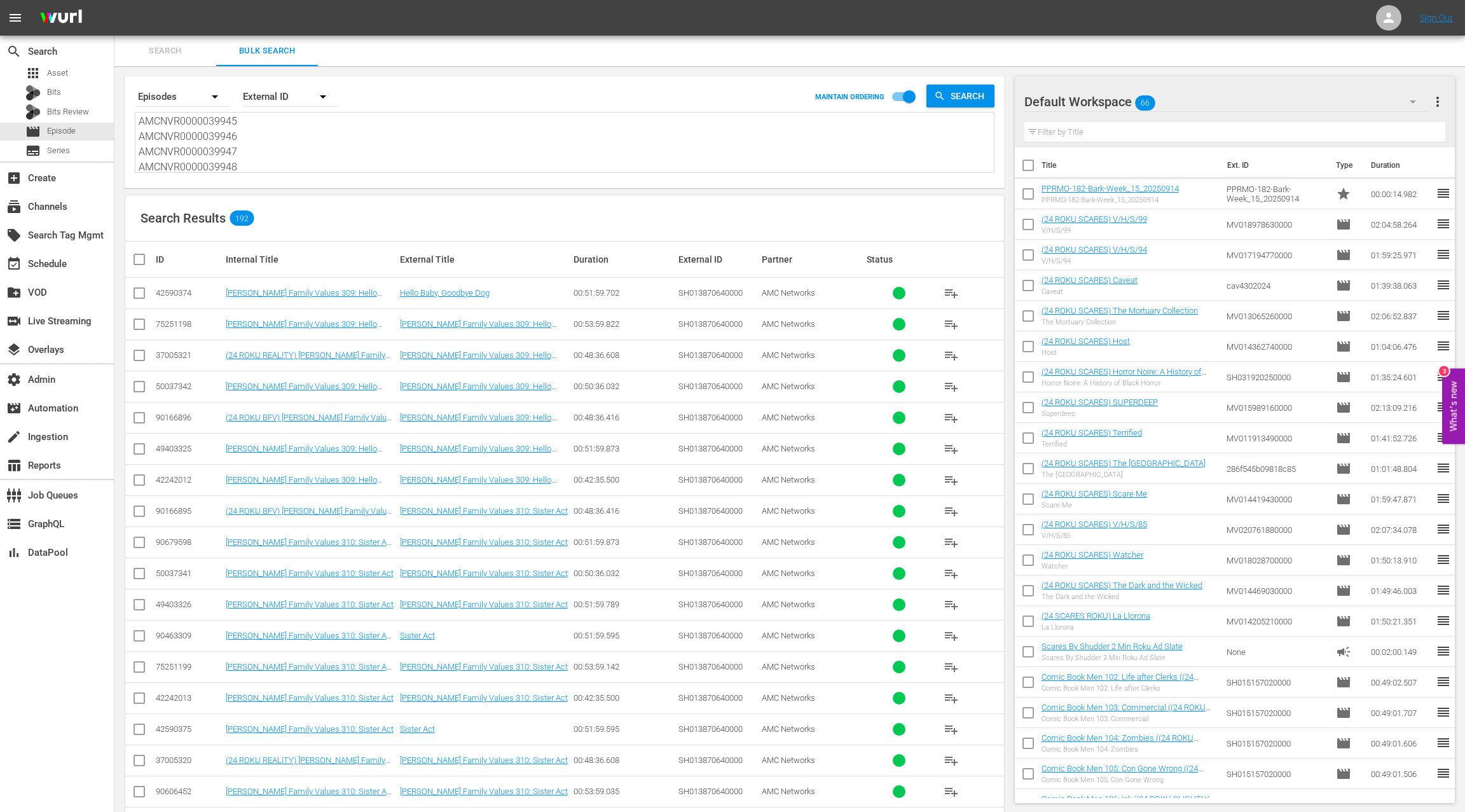
click at [175, 387] on div "50037342" at bounding box center [189, 386] width 66 height 9
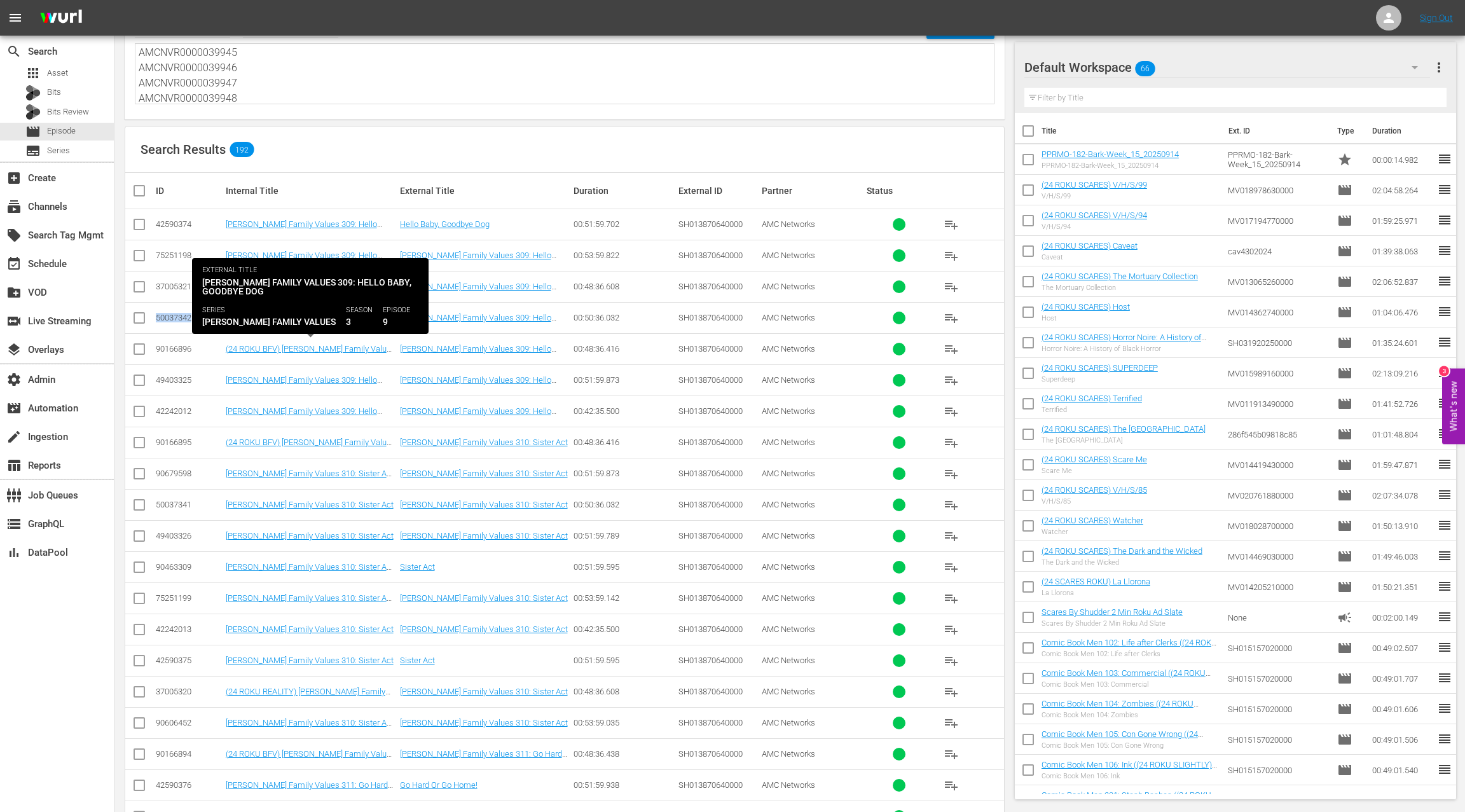
scroll to position [91, 0]
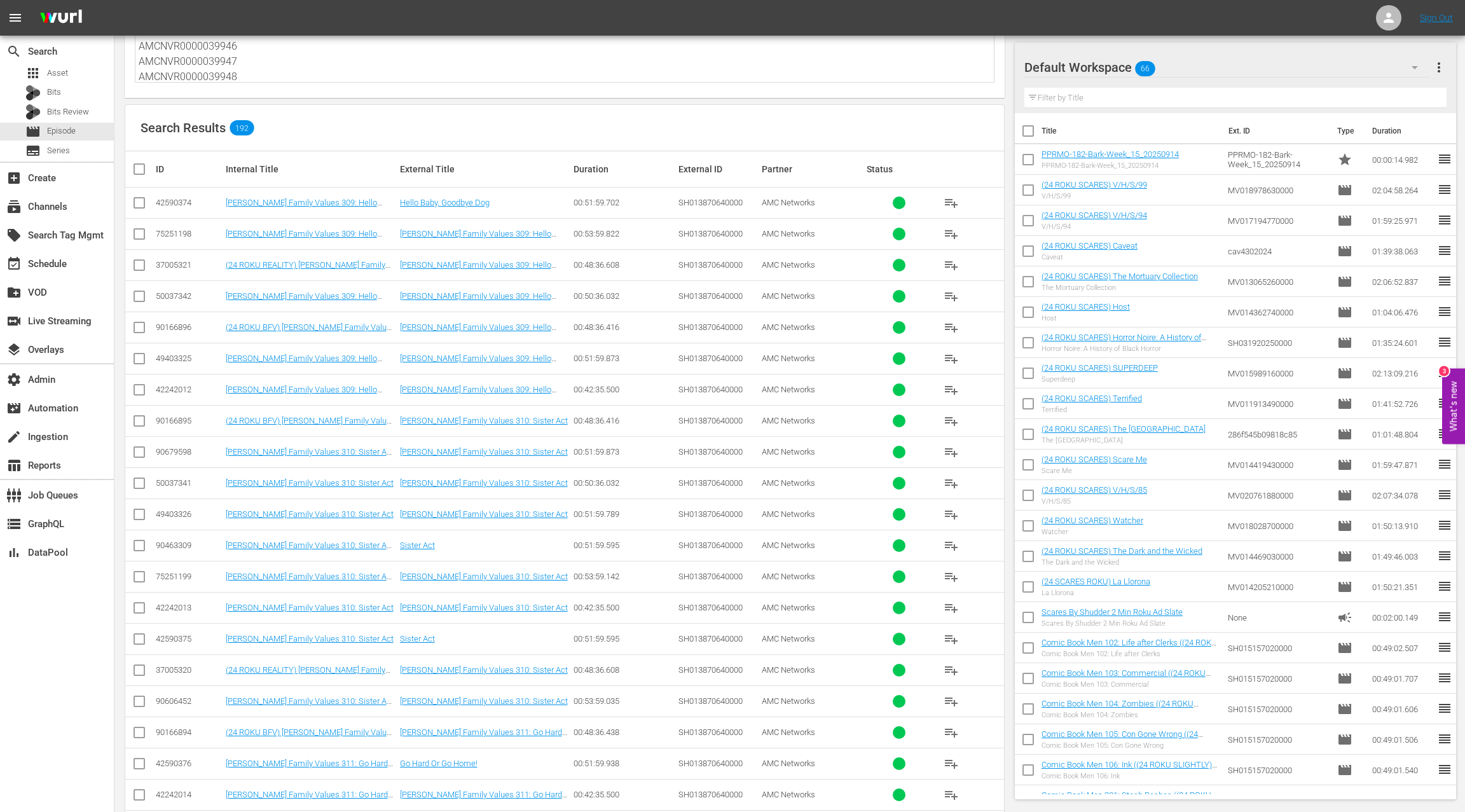
click at [179, 480] on div "50037341" at bounding box center [189, 482] width 66 height 9
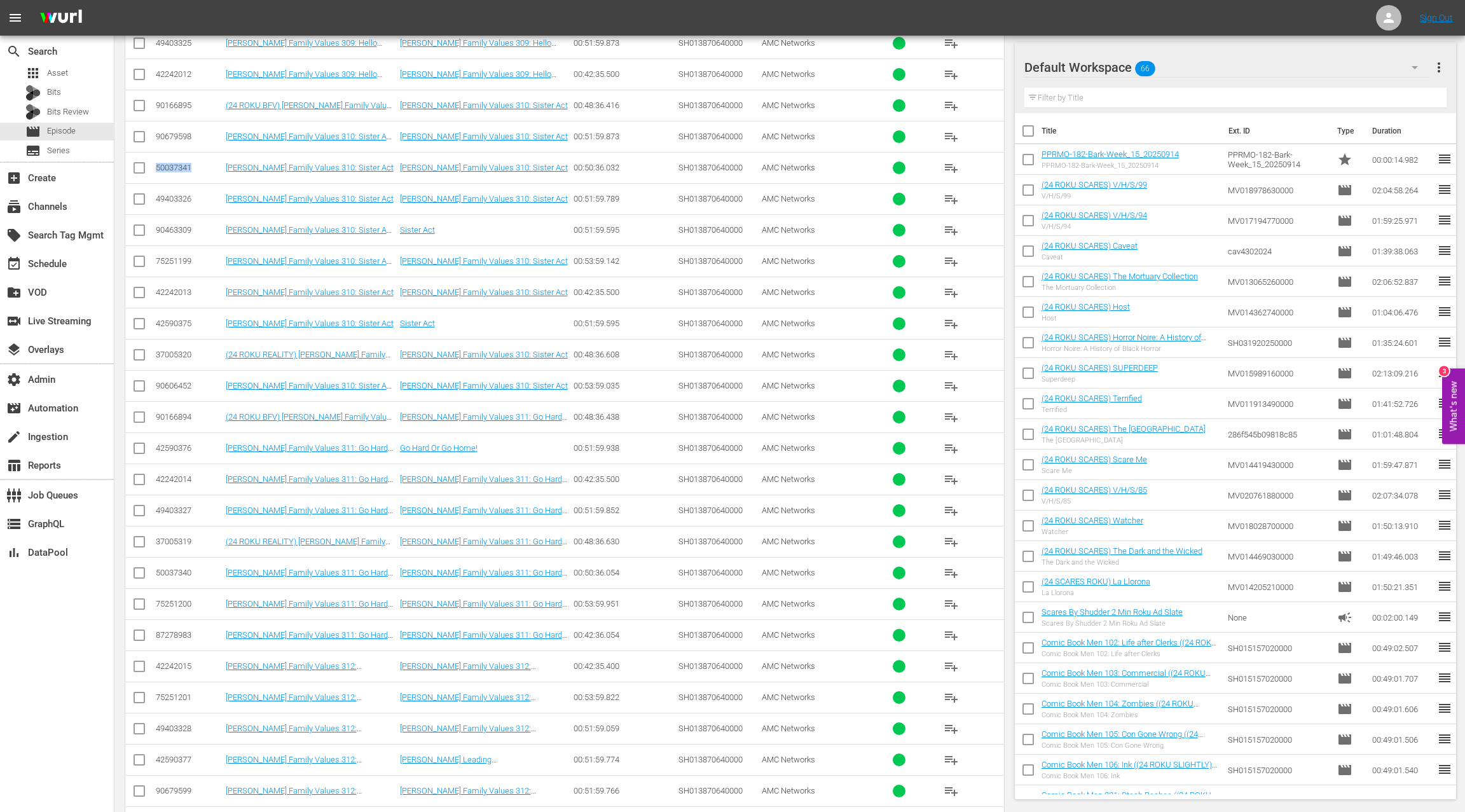
scroll to position [497, 0]
click at [184, 476] on div "50037340" at bounding box center [189, 480] width 66 height 9
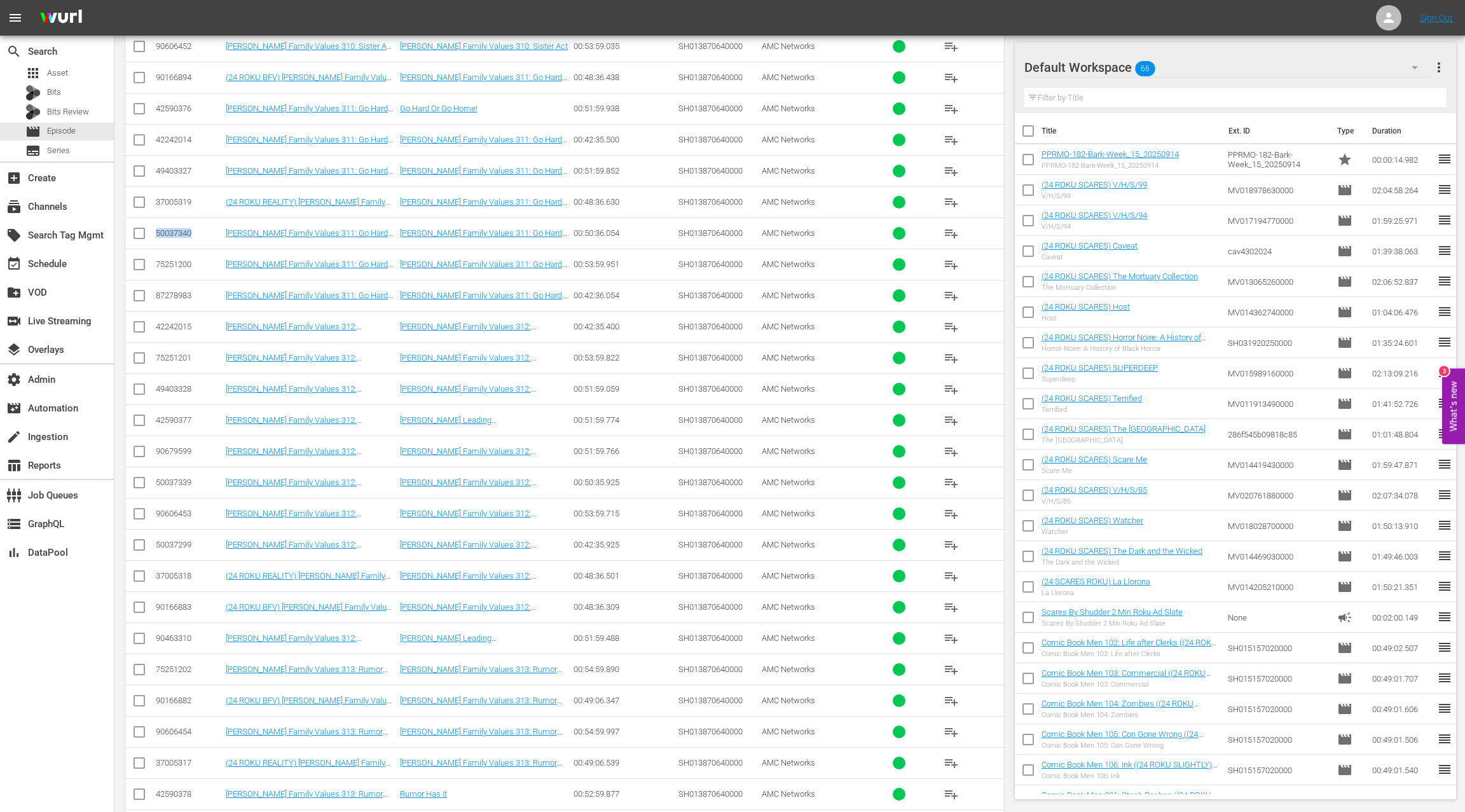
scroll to position [745, 0]
click at [183, 477] on div "50037339" at bounding box center [189, 481] width 66 height 9
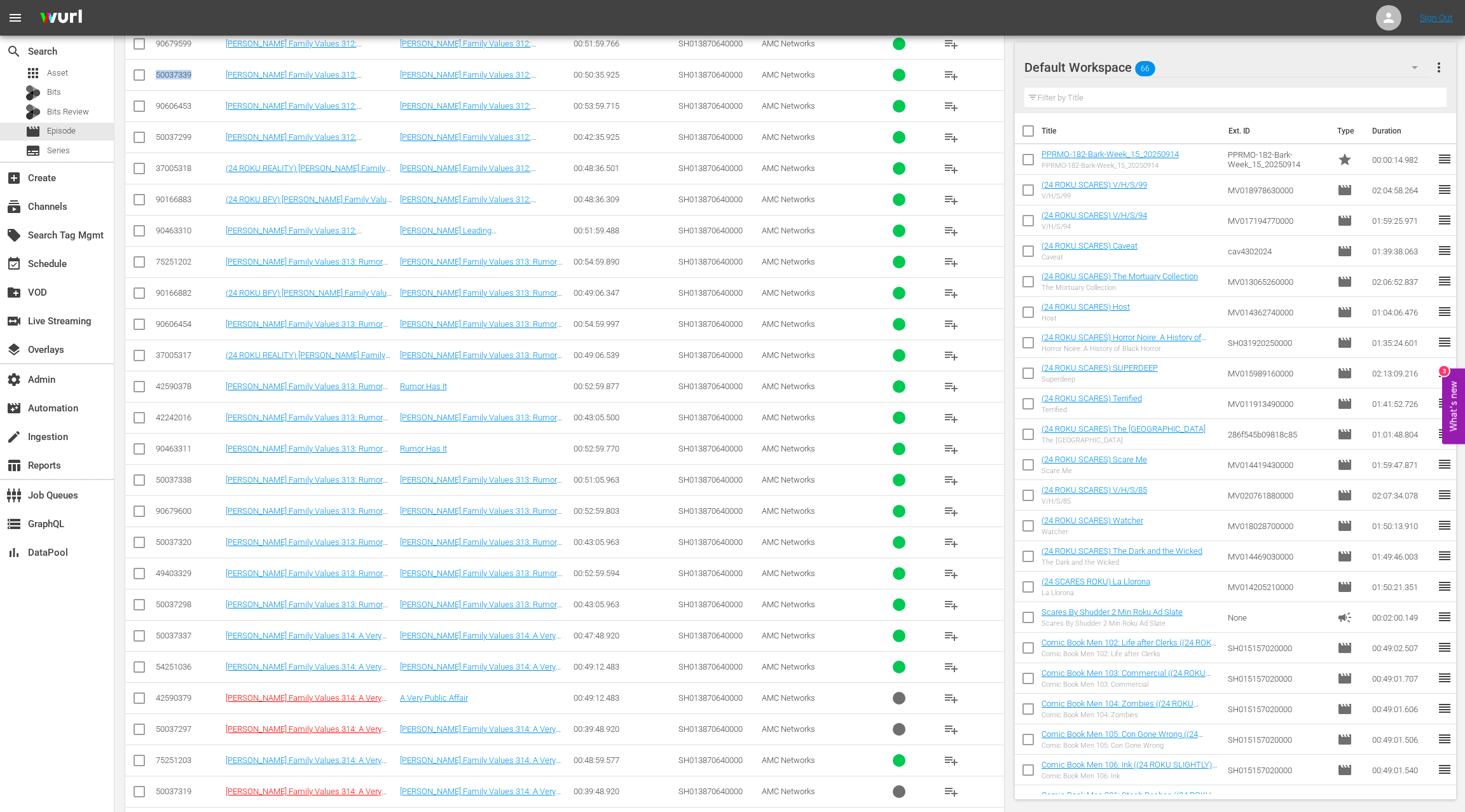
scroll to position [1242, 0]
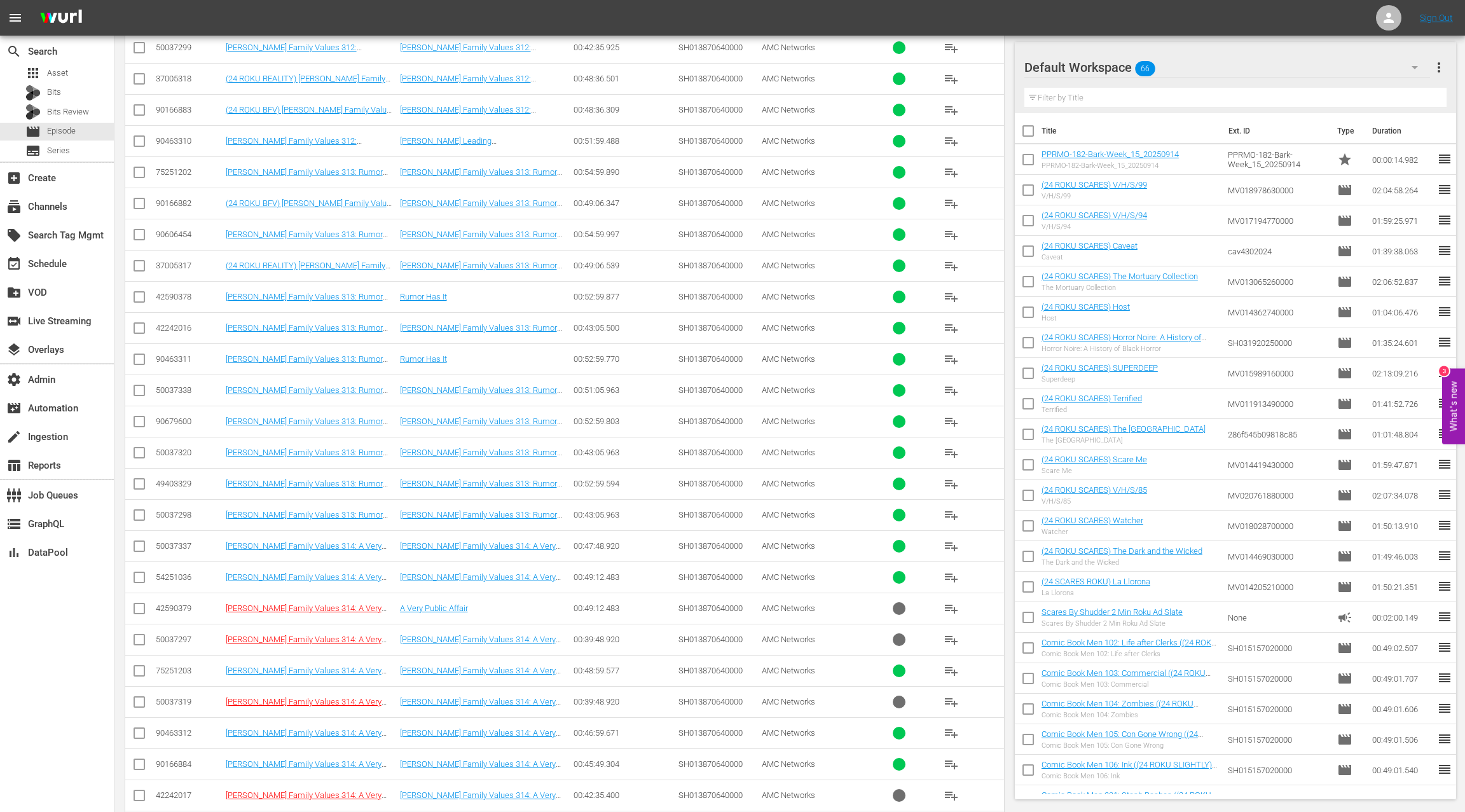
click at [178, 385] on div "50037338" at bounding box center [189, 389] width 66 height 9
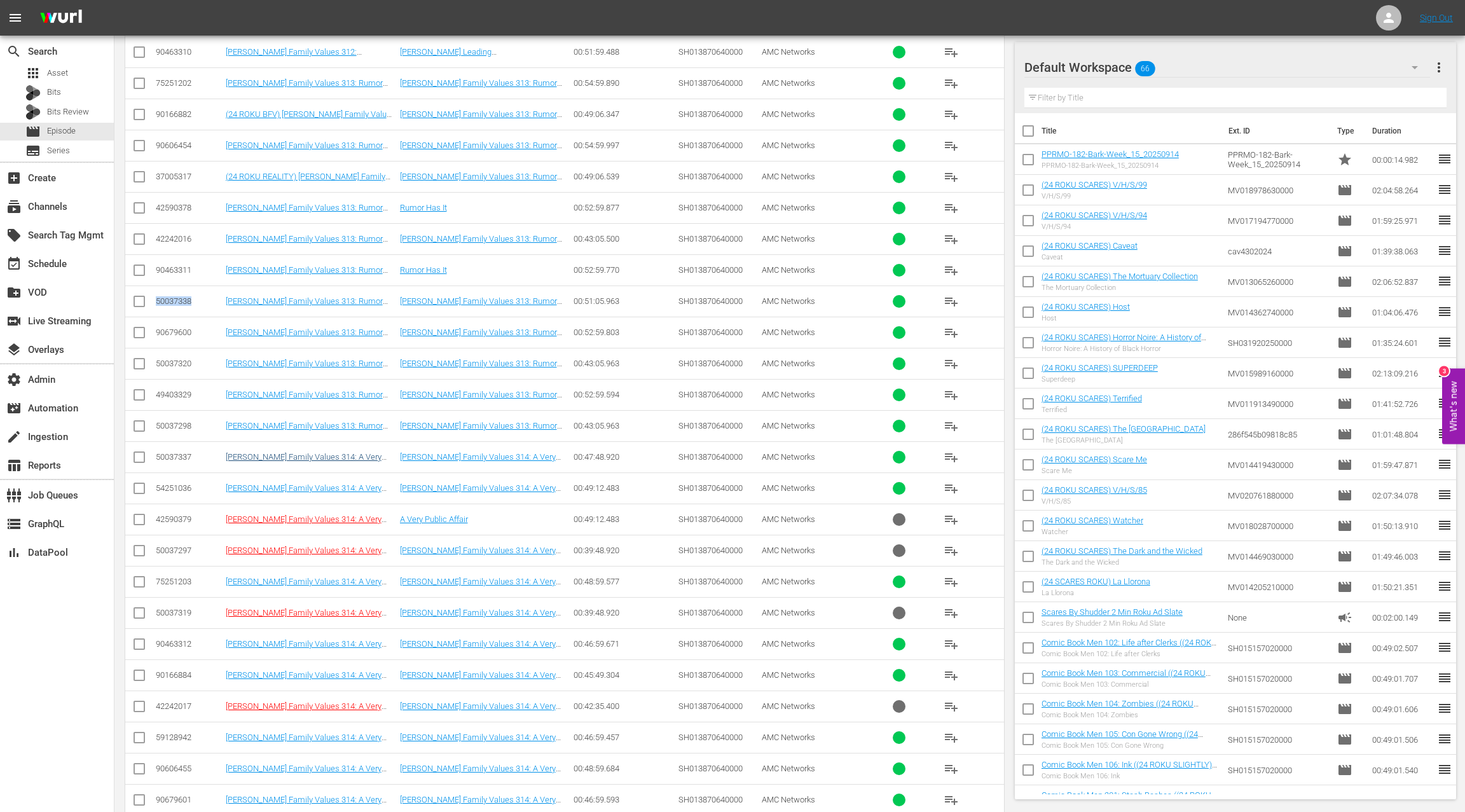
scroll to position [1418, 0]
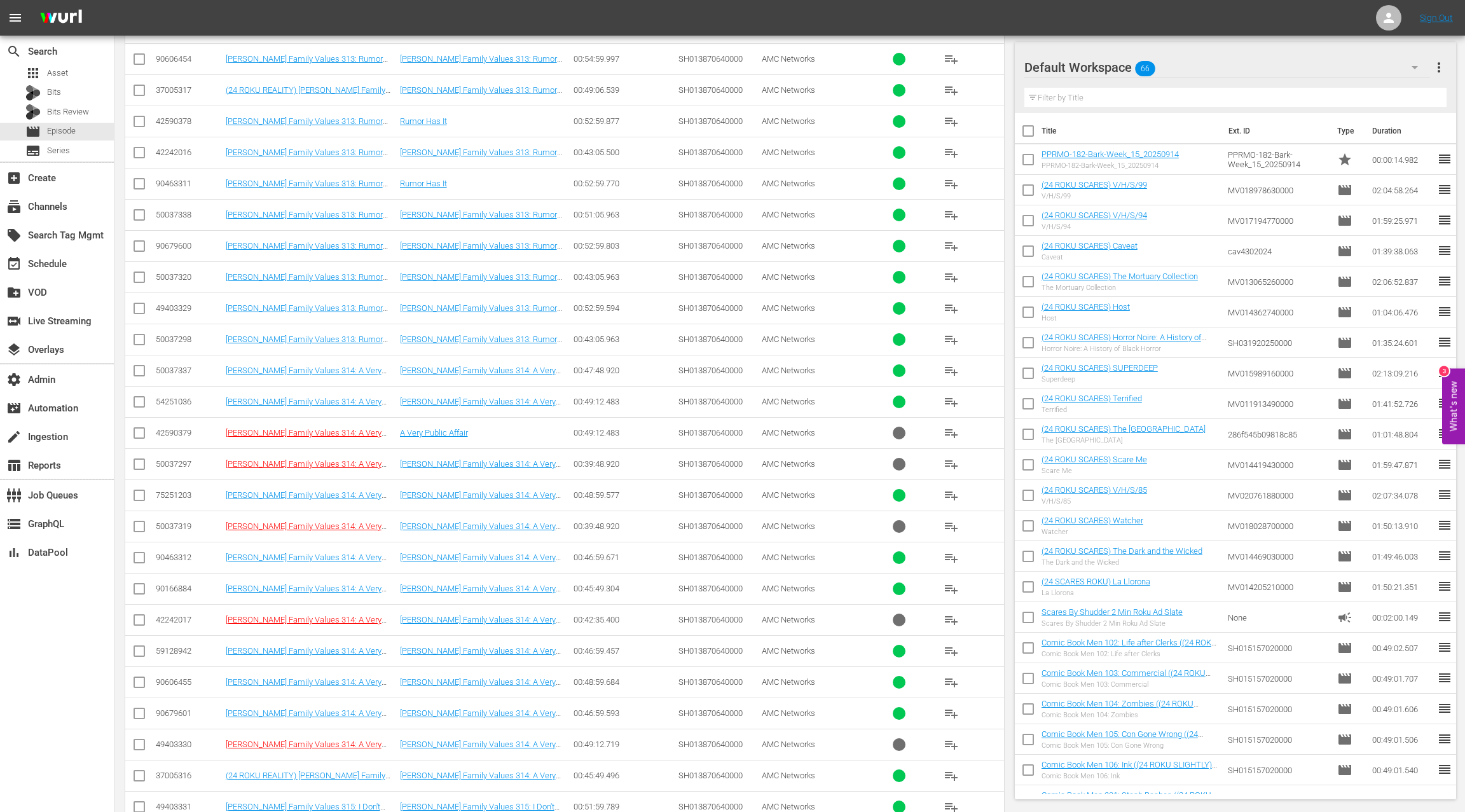
click at [185, 365] on div "50037337" at bounding box center [189, 370] width 66 height 9
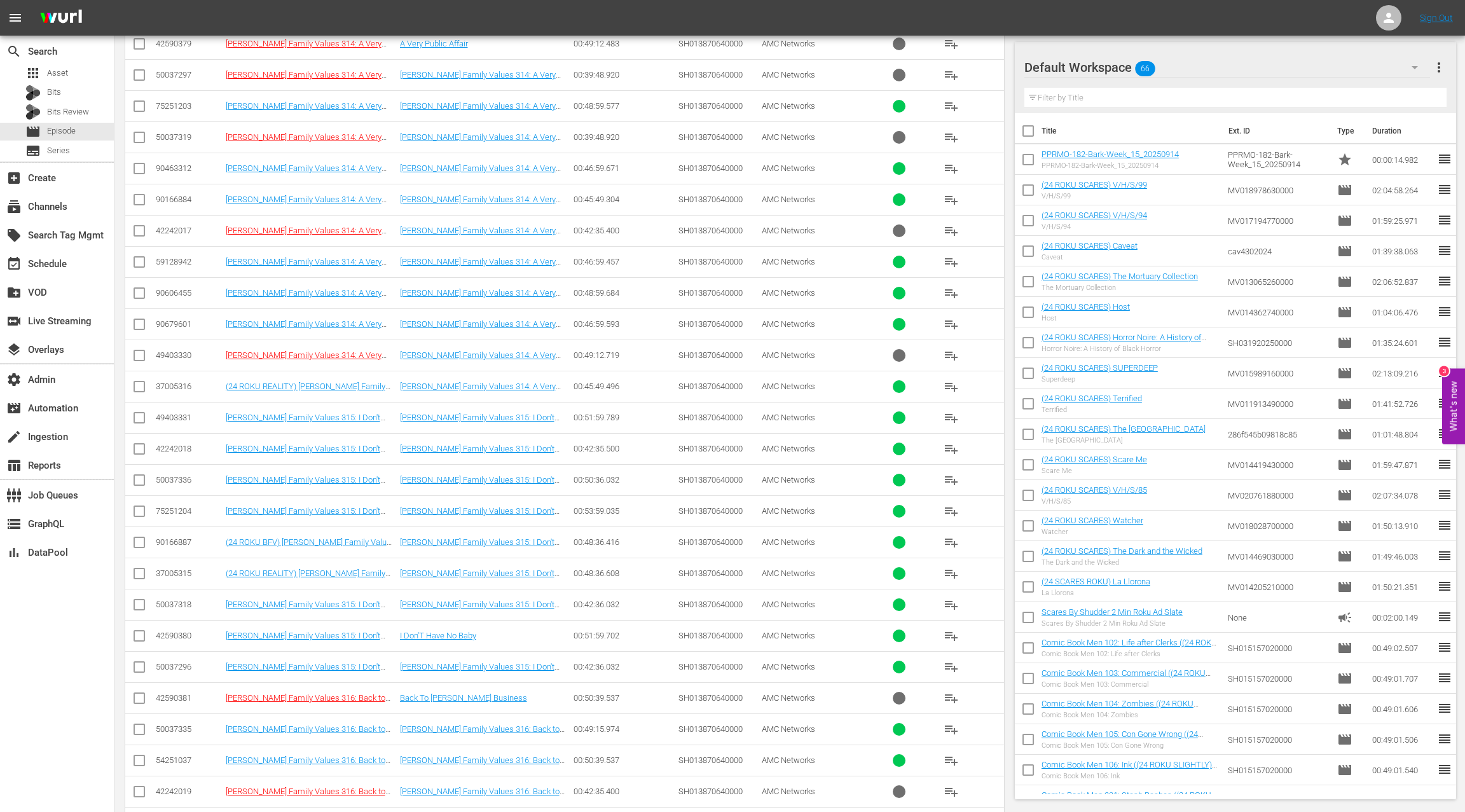
scroll to position [1823, 0]
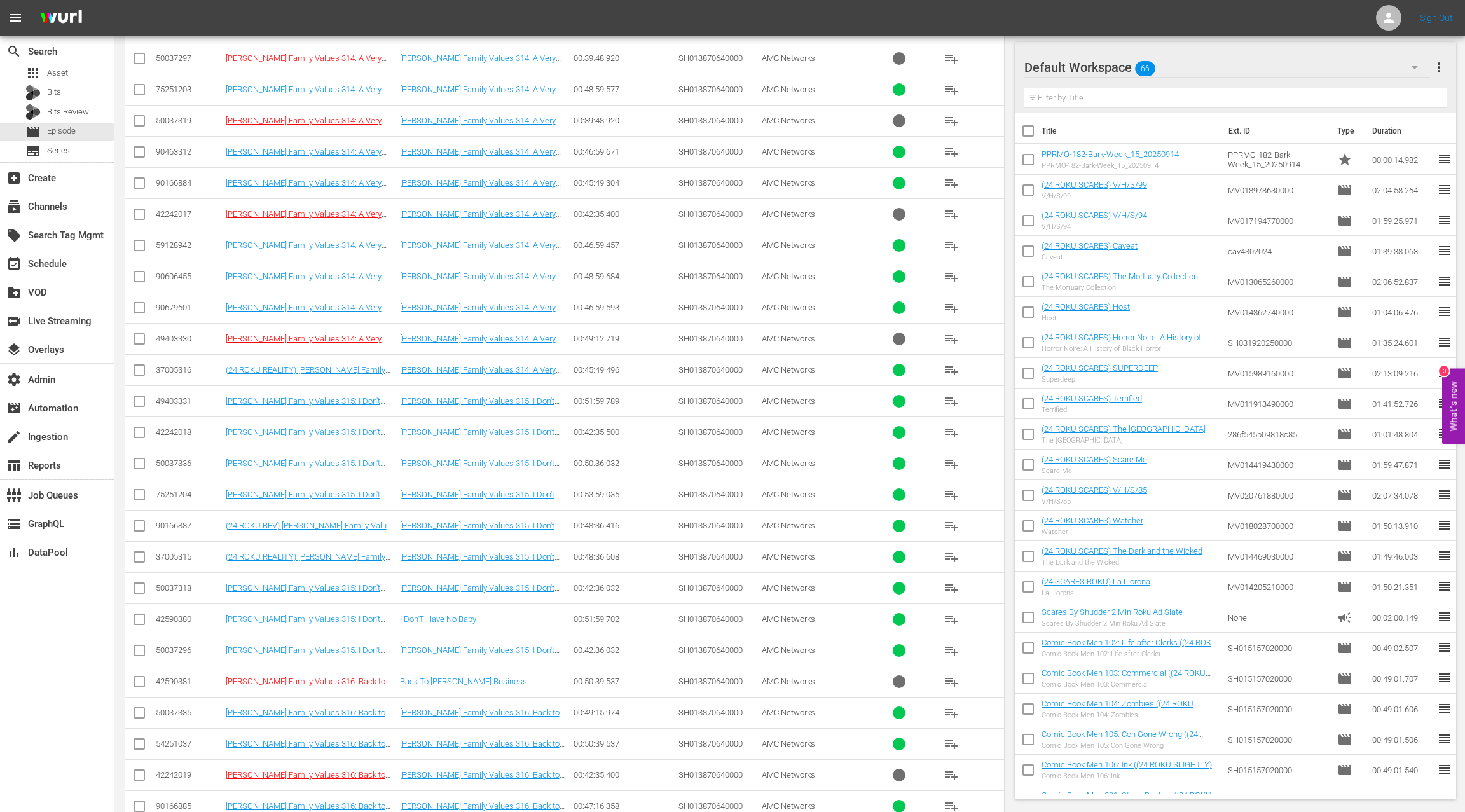
click at [185, 458] on div "50037336" at bounding box center [189, 463] width 66 height 9
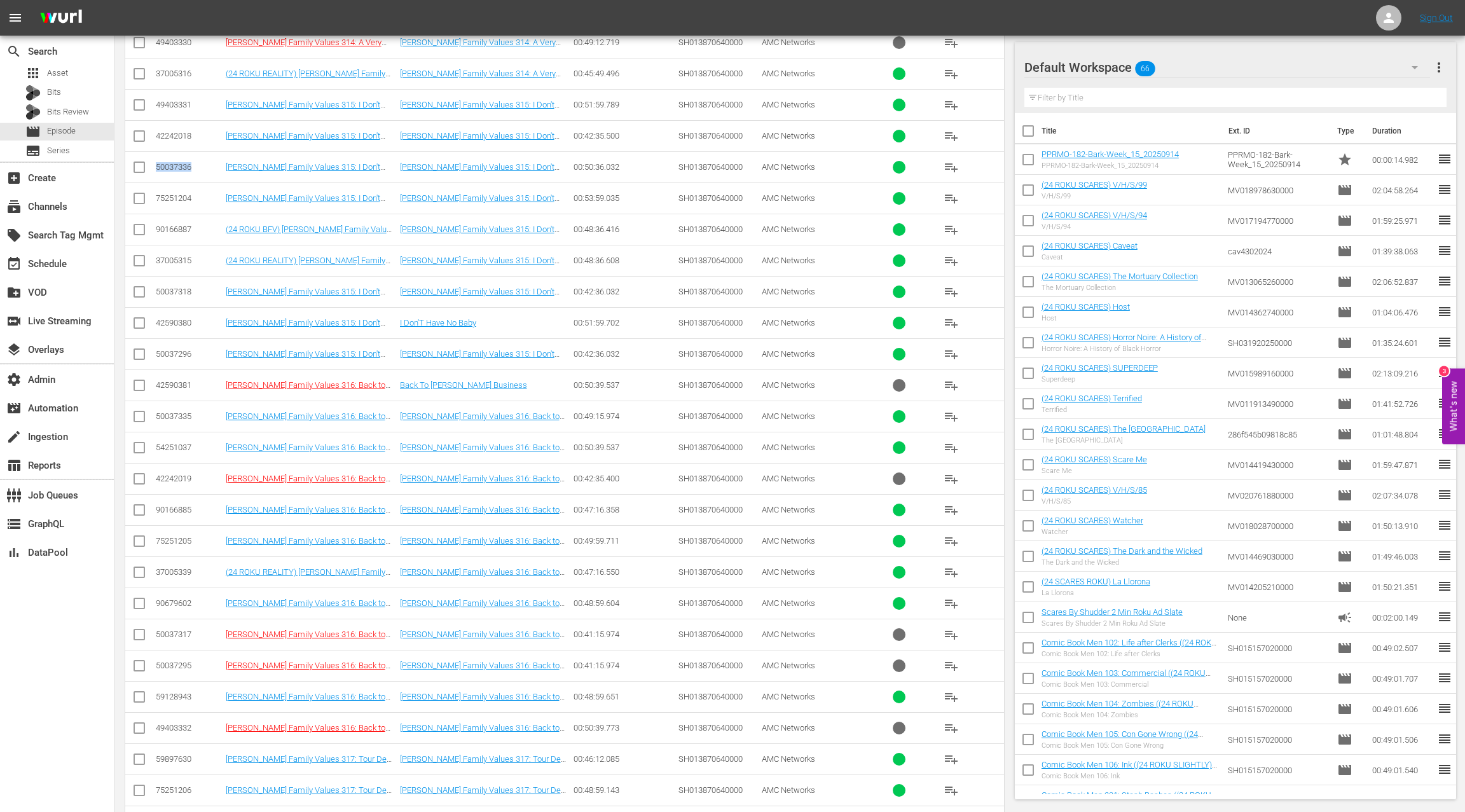
scroll to position [2169, 0]
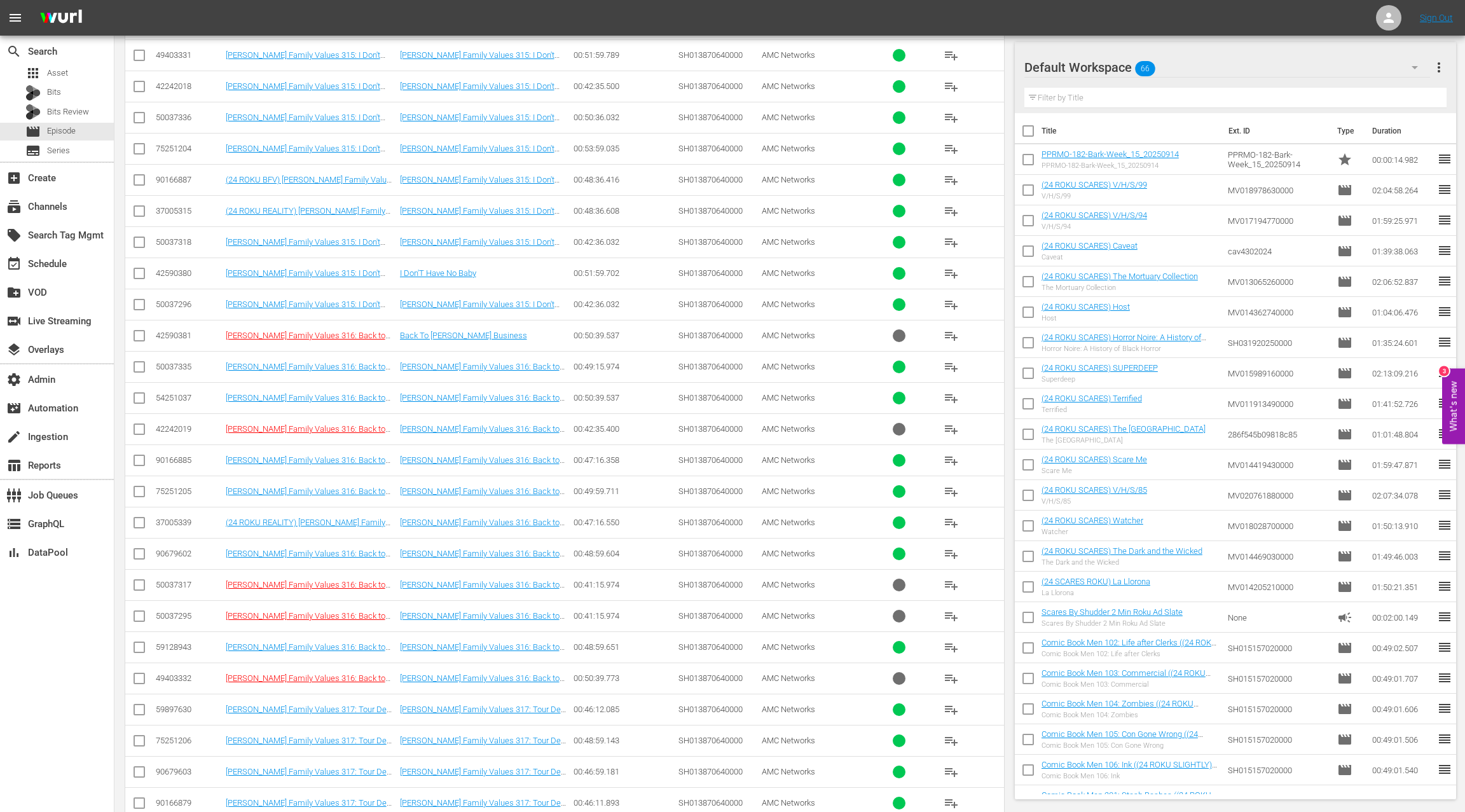
click at [176, 362] on div "50037335" at bounding box center [189, 366] width 66 height 9
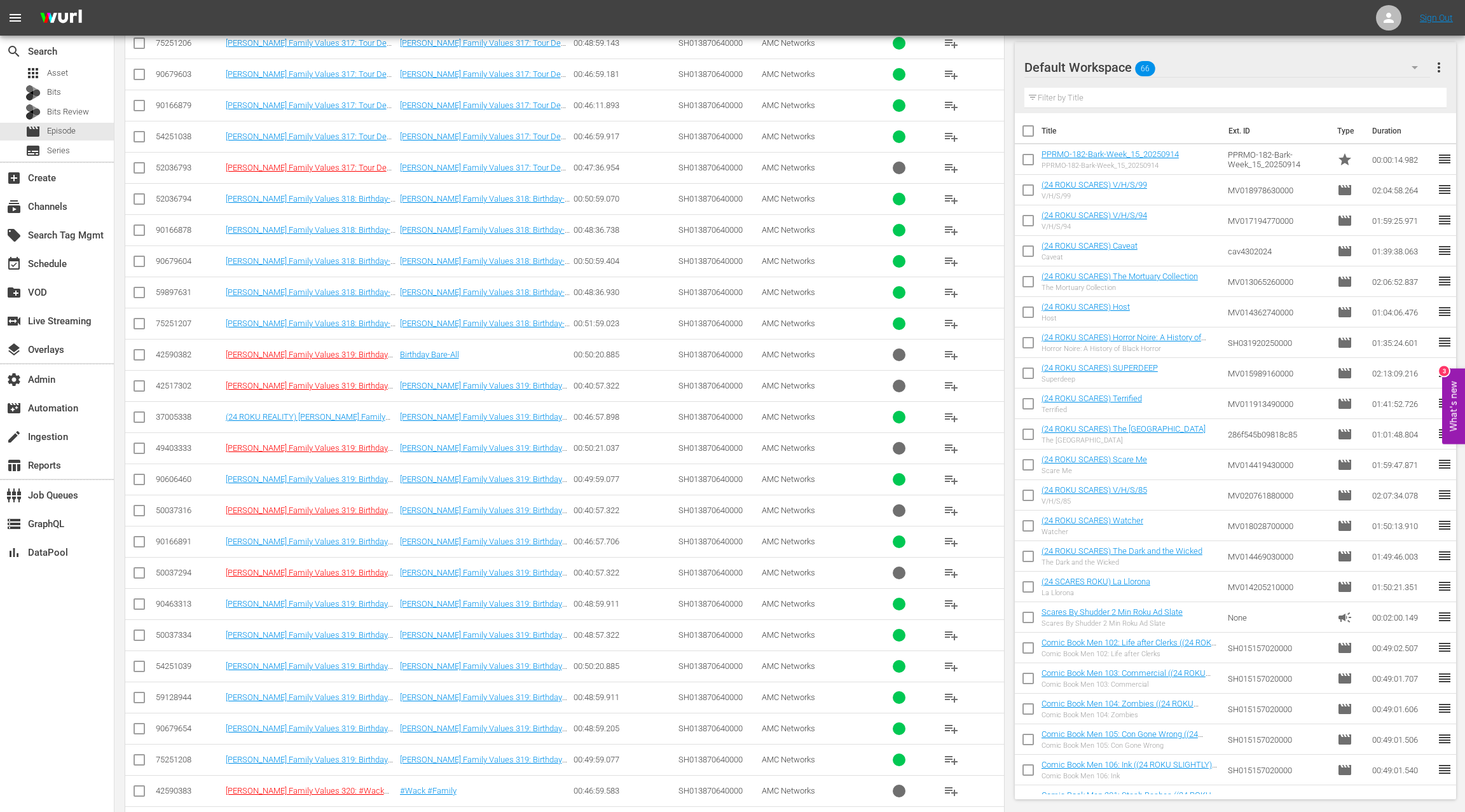
scroll to position [2948, 0]
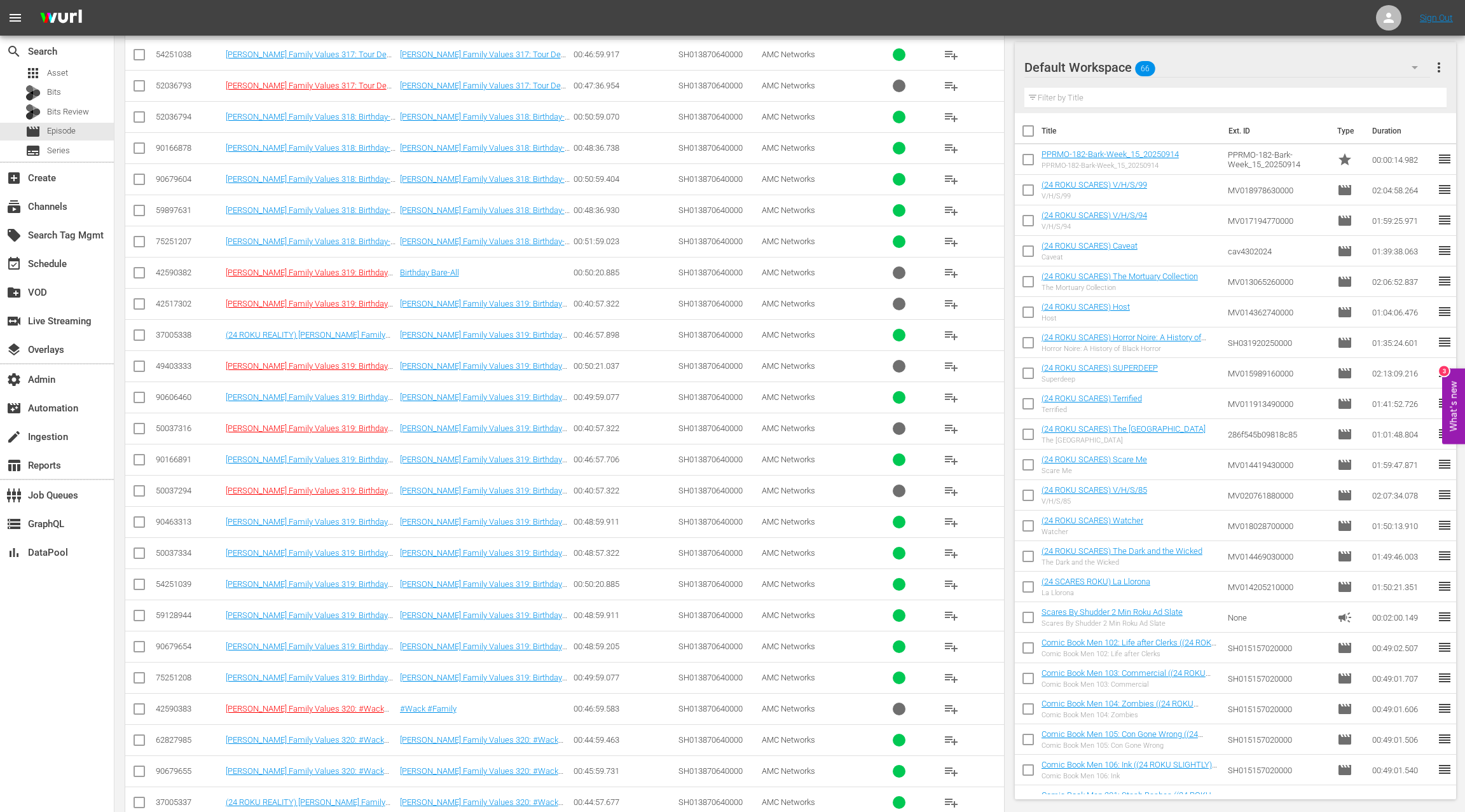
click at [182, 548] on div "50037334" at bounding box center [189, 552] width 66 height 9
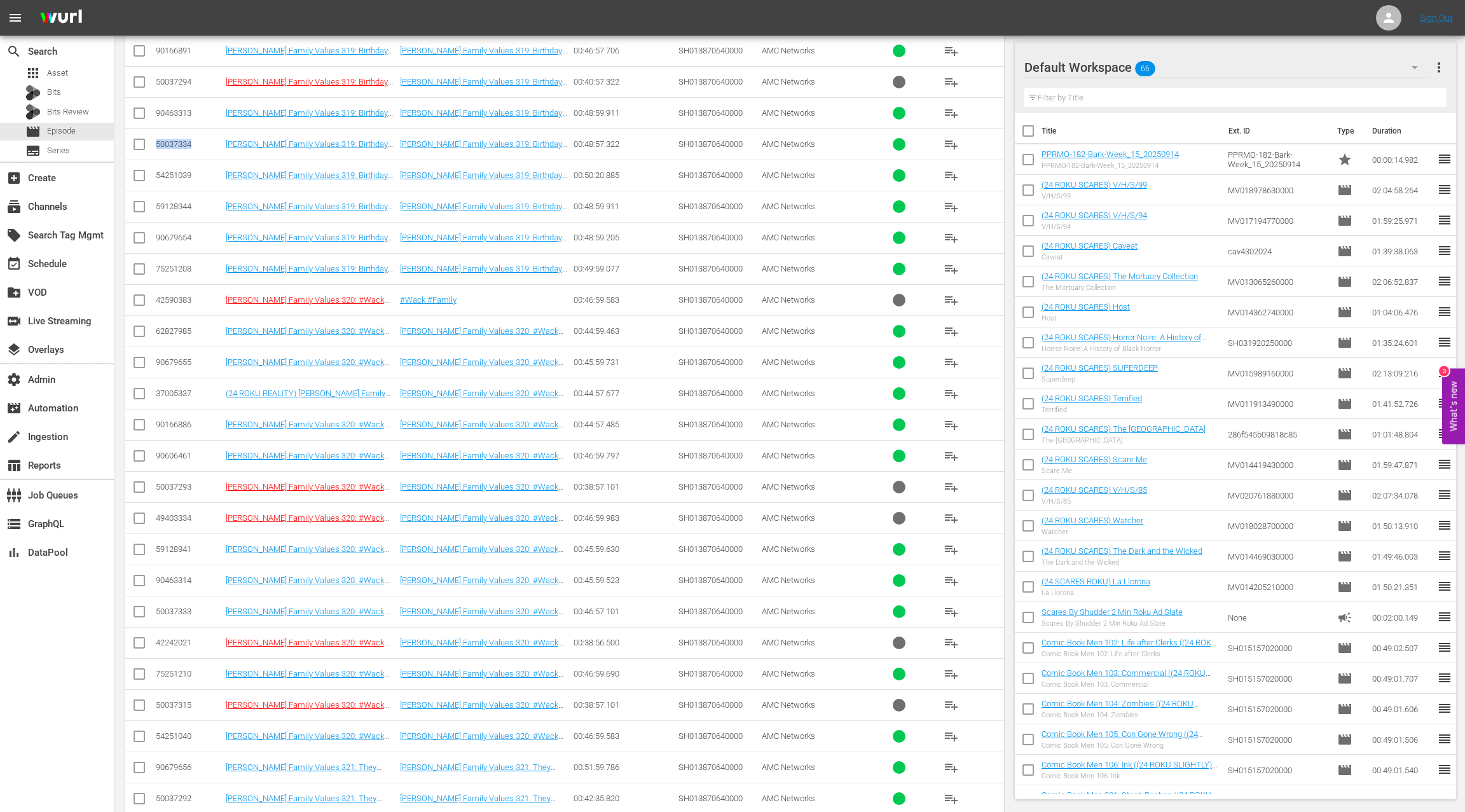
scroll to position [3370, 0]
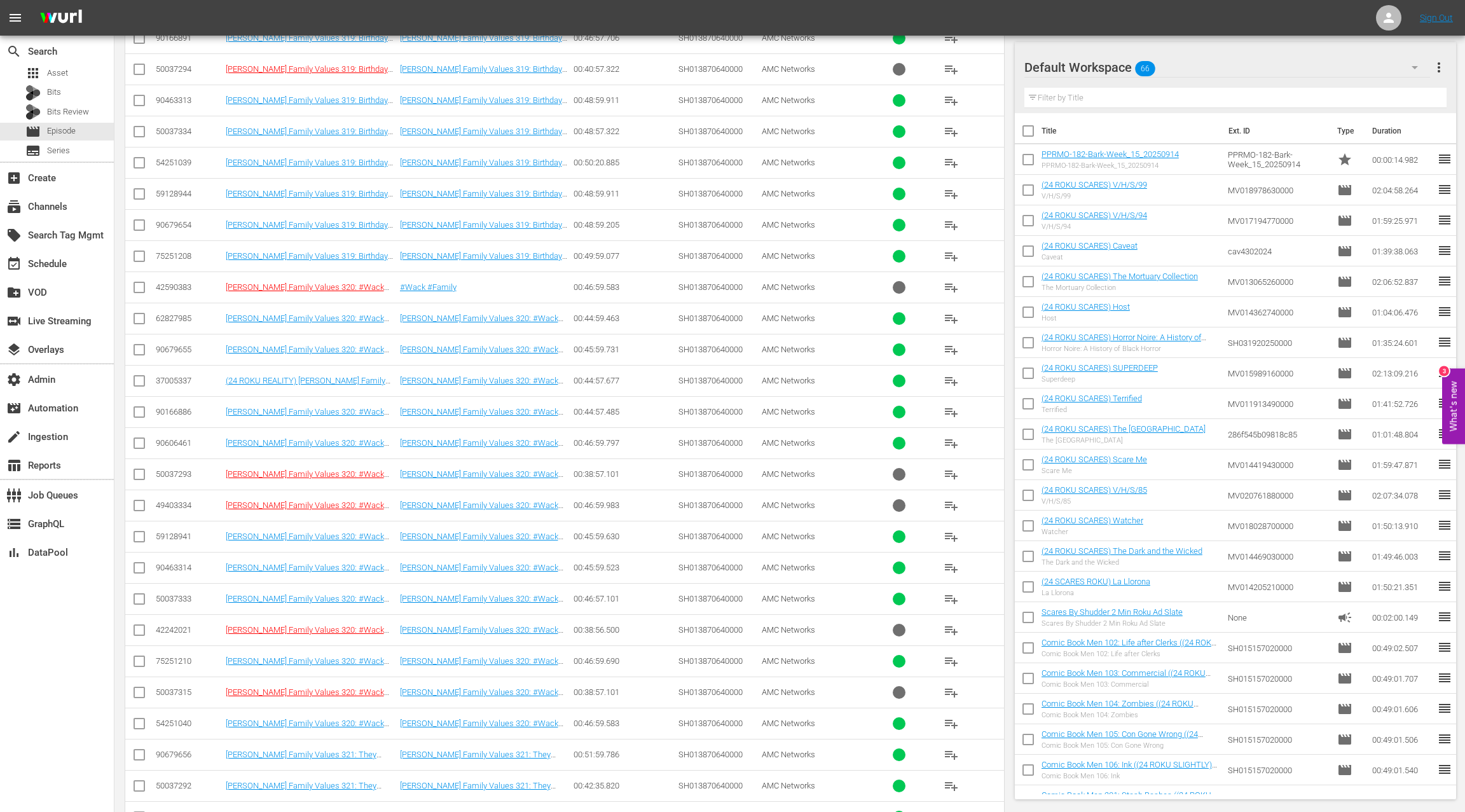
click at [184, 594] on div "50037333" at bounding box center [189, 598] width 66 height 9
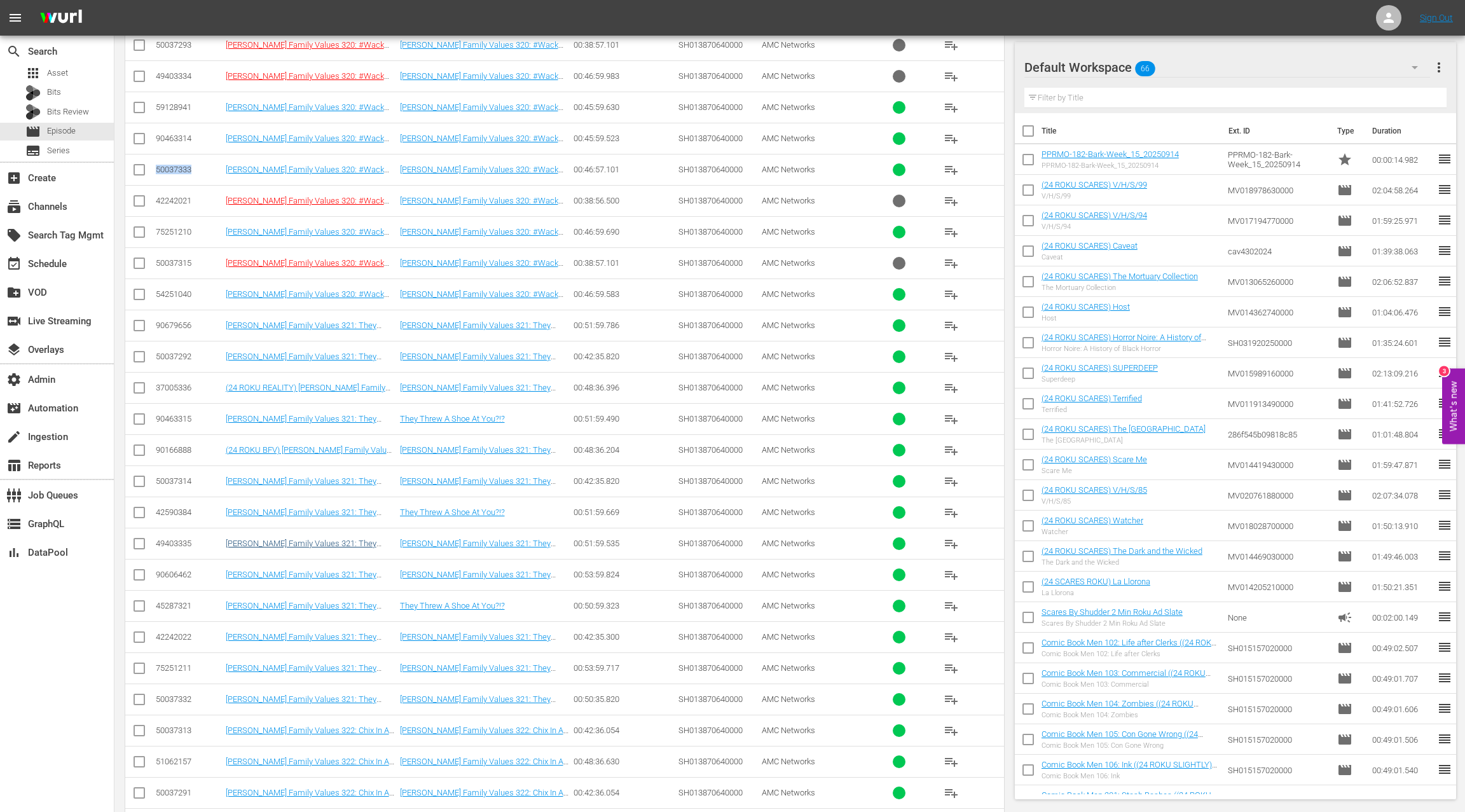
scroll to position [3887, 0]
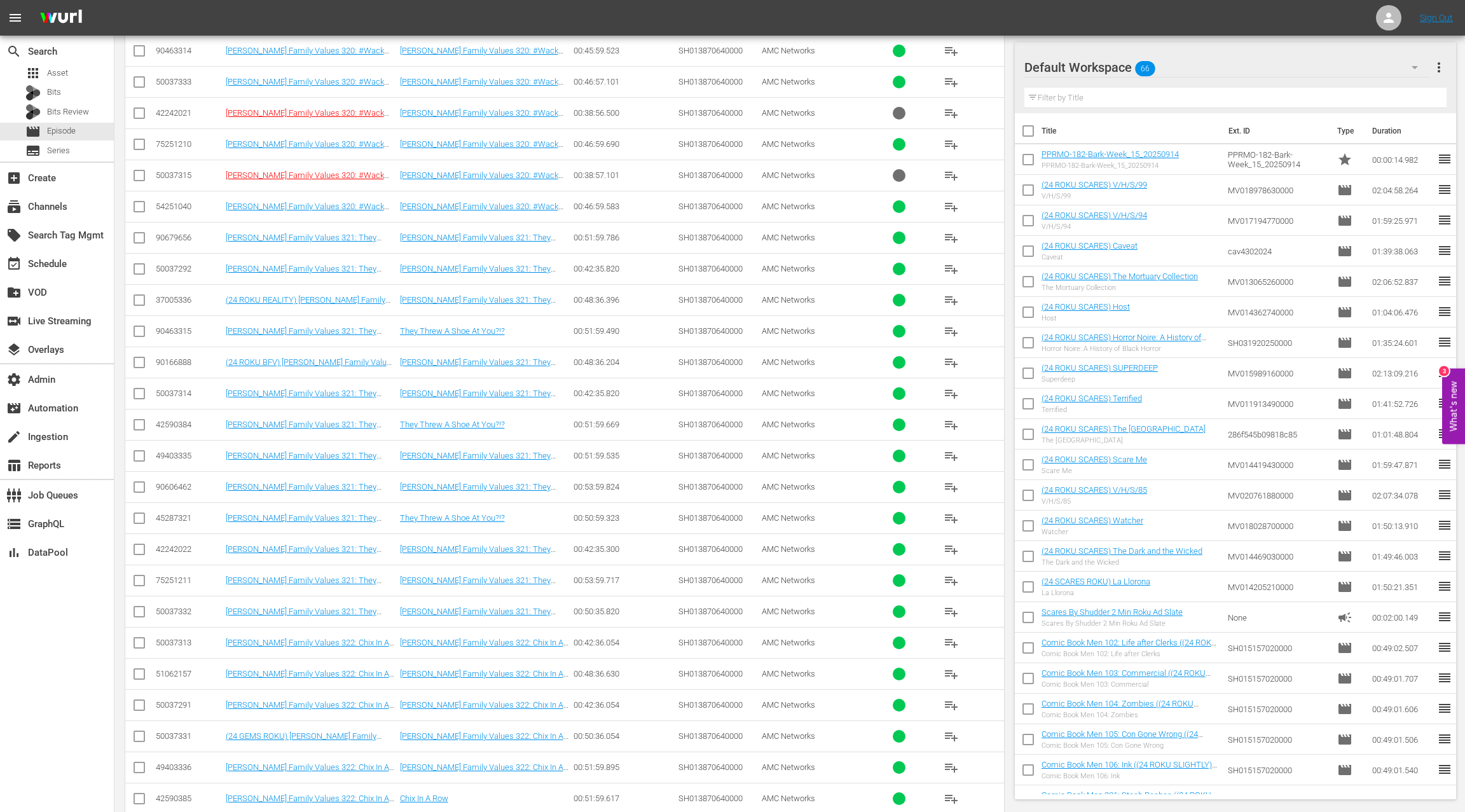
click at [185, 606] on div "50037332" at bounding box center [189, 611] width 66 height 9
click at [184, 606] on div "50037332" at bounding box center [189, 611] width 66 height 9
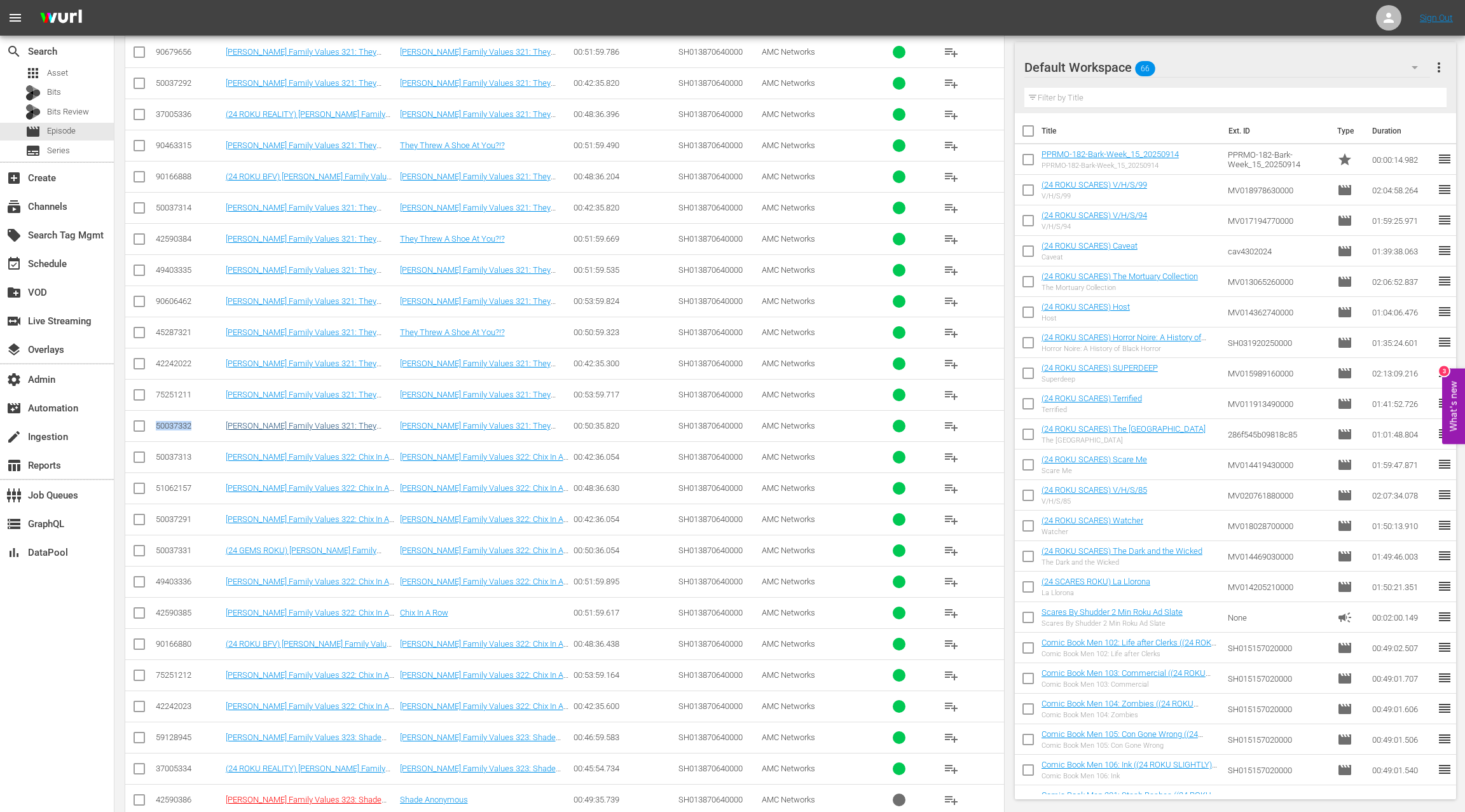
scroll to position [4134, 0]
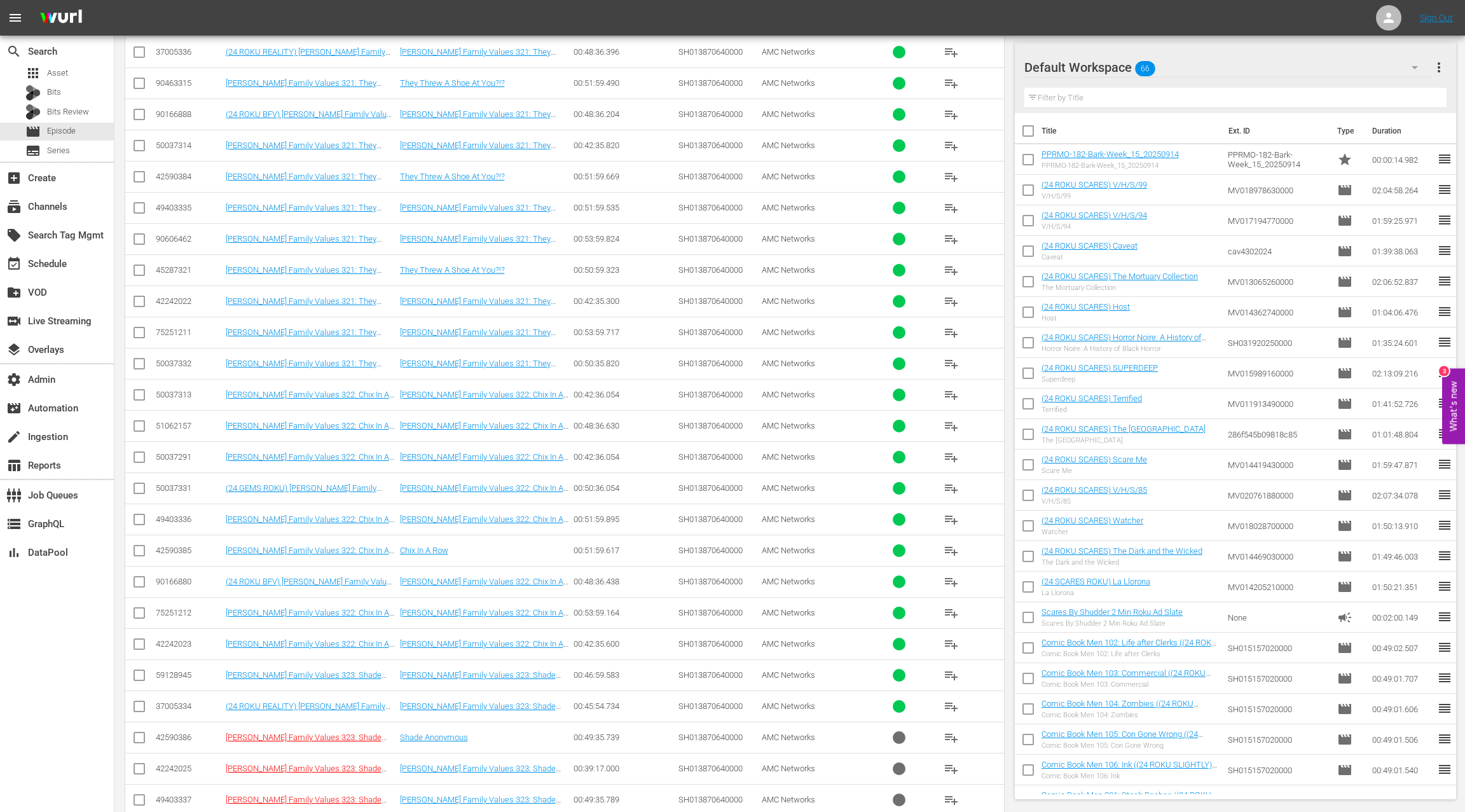
click at [180, 483] on div "50037331" at bounding box center [189, 487] width 66 height 9
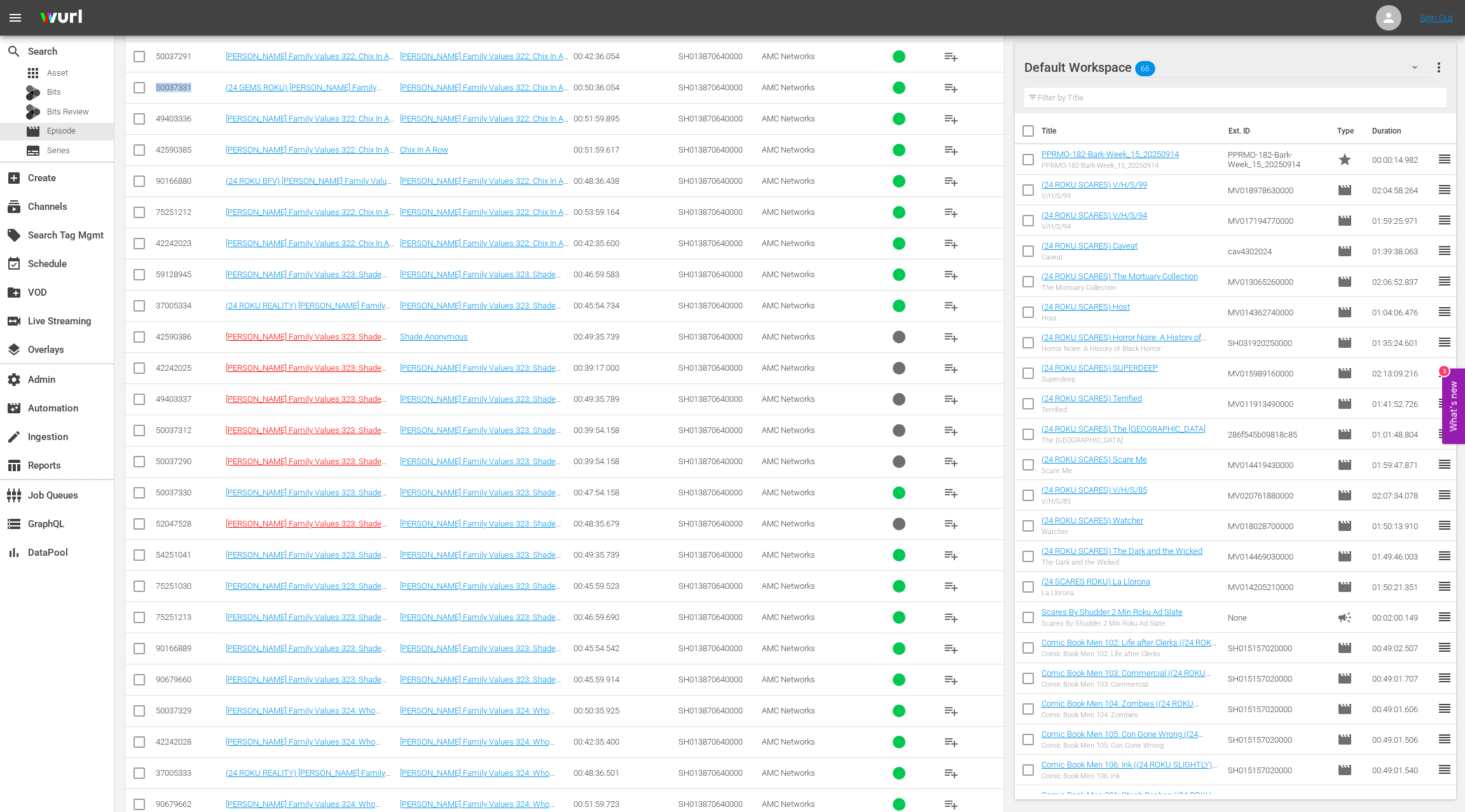
scroll to position [4547, 0]
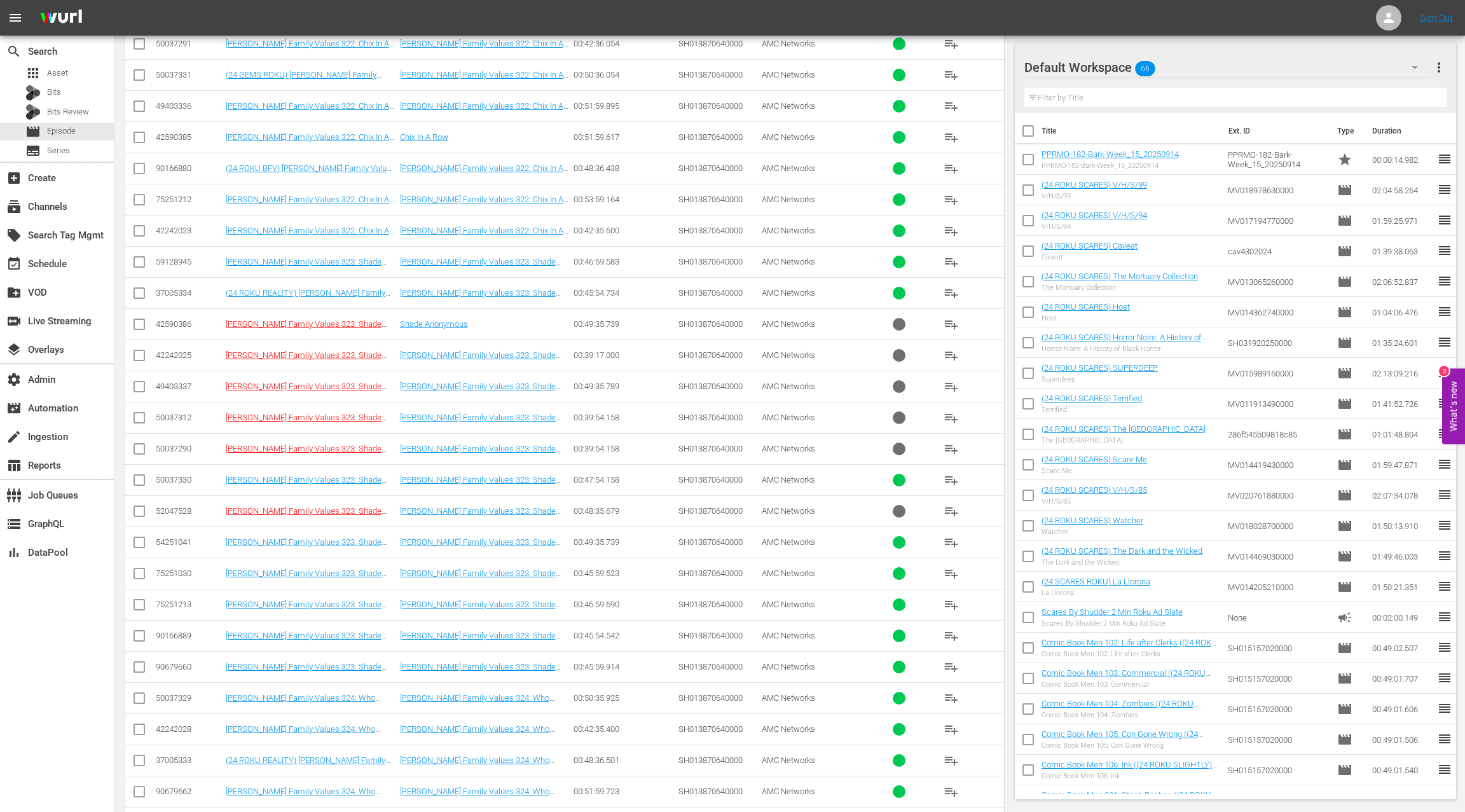
click at [186, 475] on div "50037330" at bounding box center [189, 479] width 66 height 9
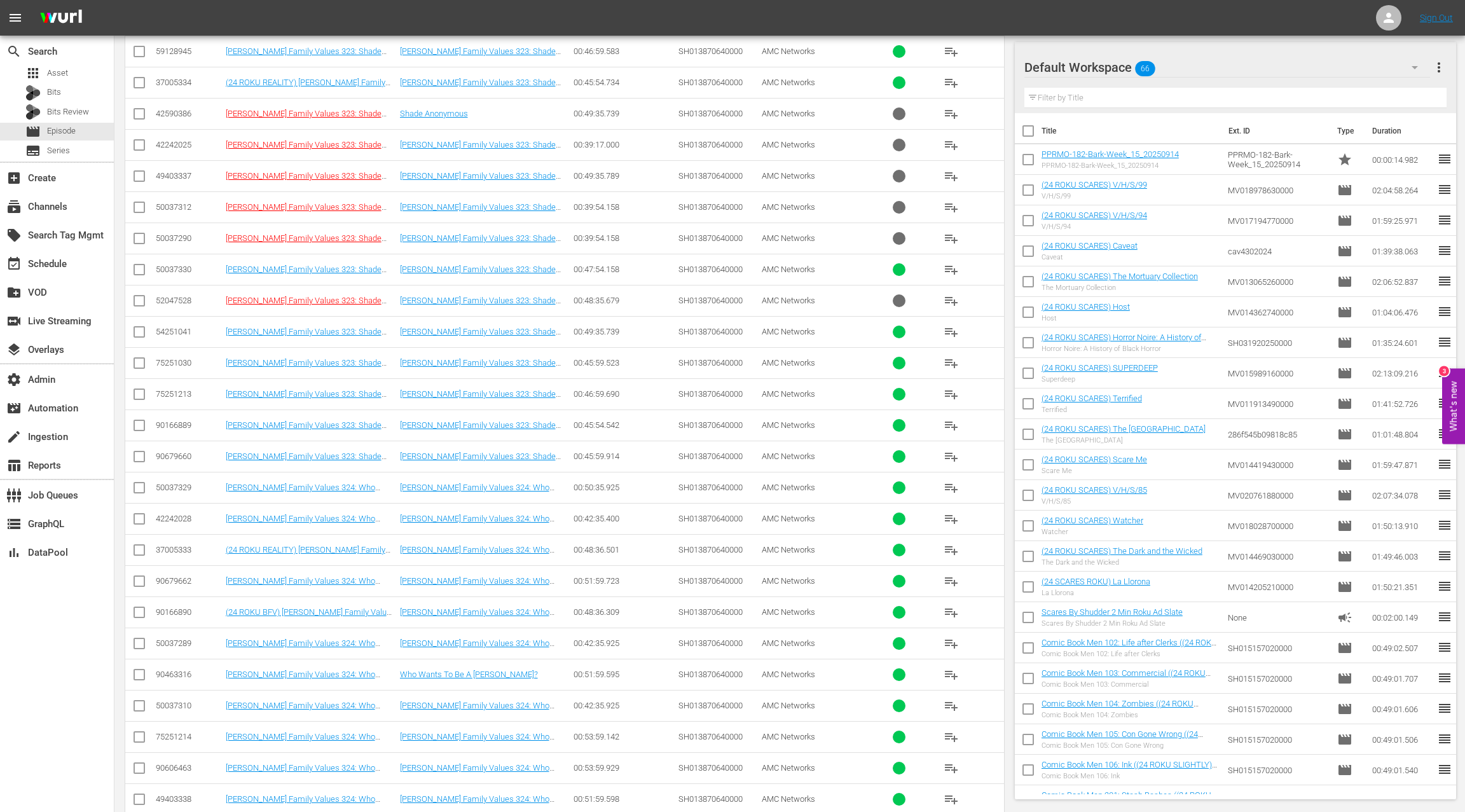
click at [188, 482] on div "50037329" at bounding box center [189, 486] width 66 height 9
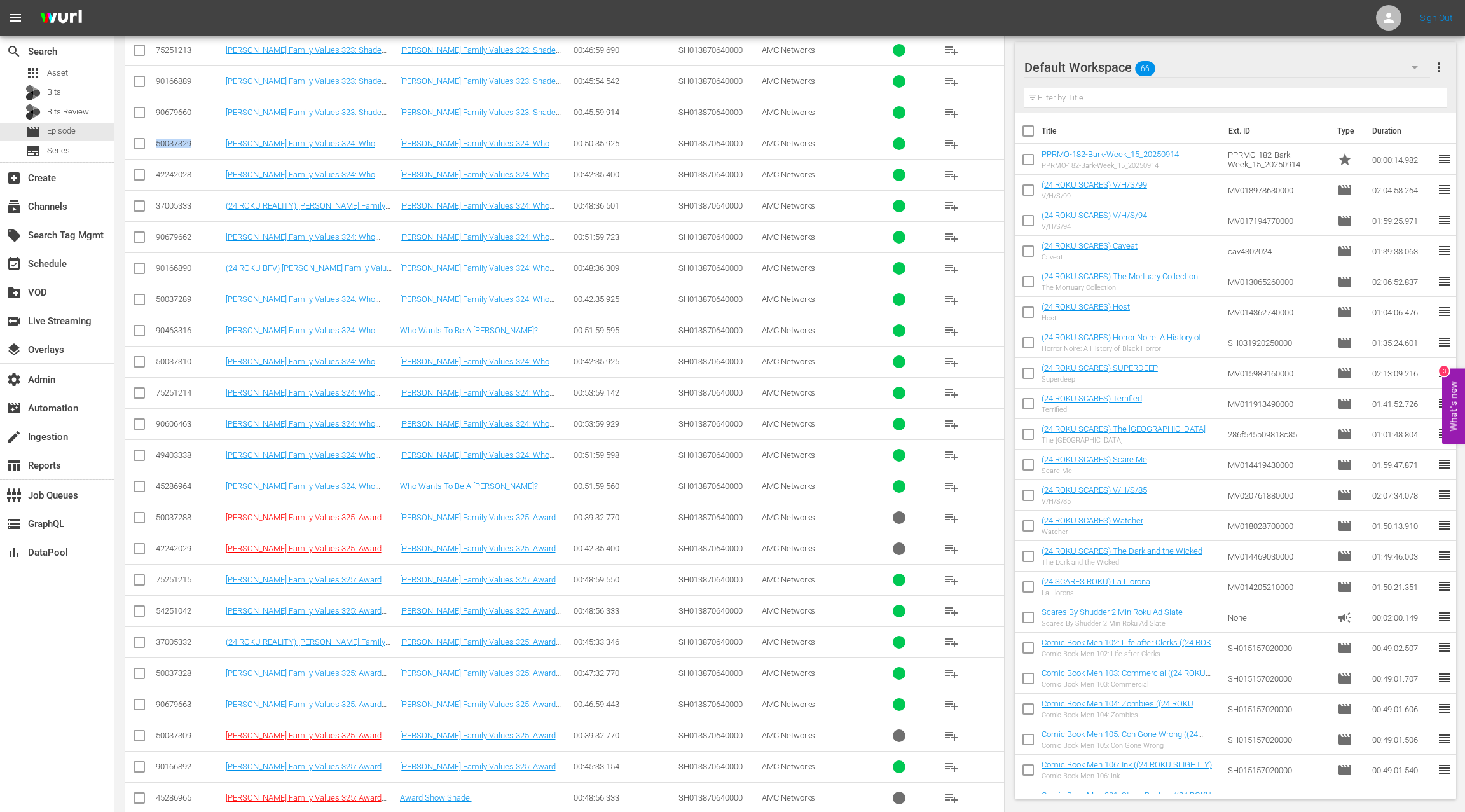
scroll to position [5284, 0]
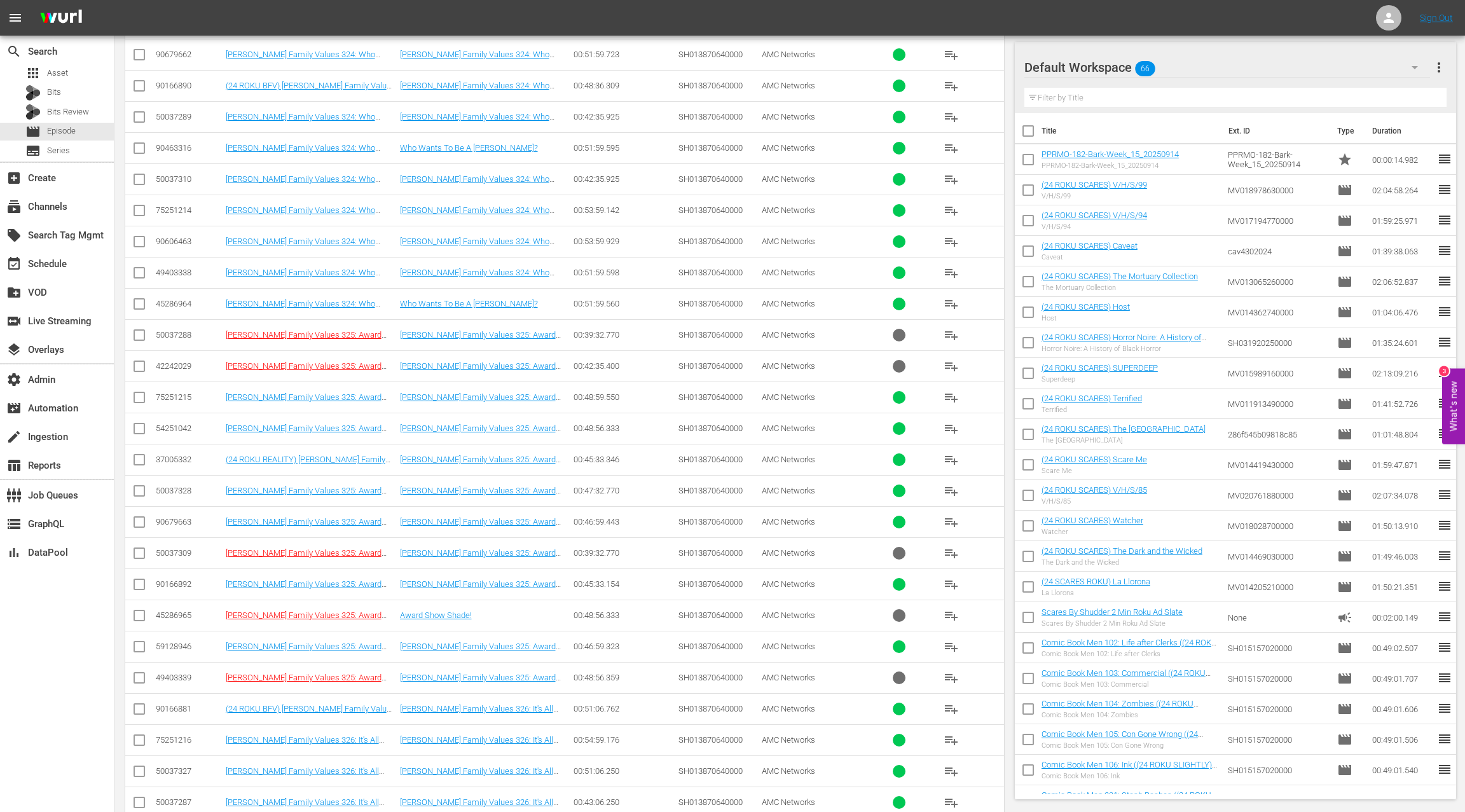
click at [179, 486] on div "50037328" at bounding box center [189, 490] width 66 height 9
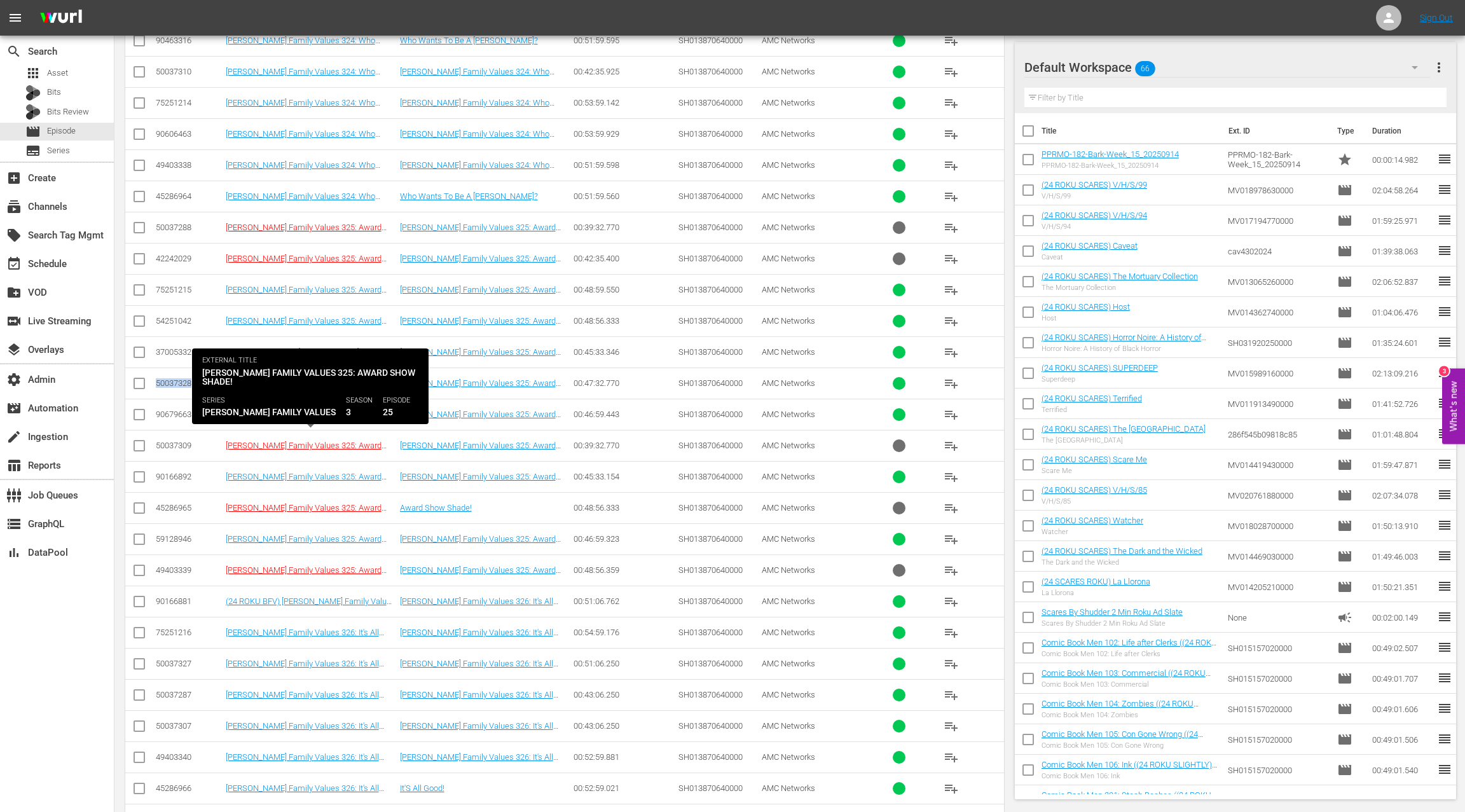
scroll to position [5428, 0]
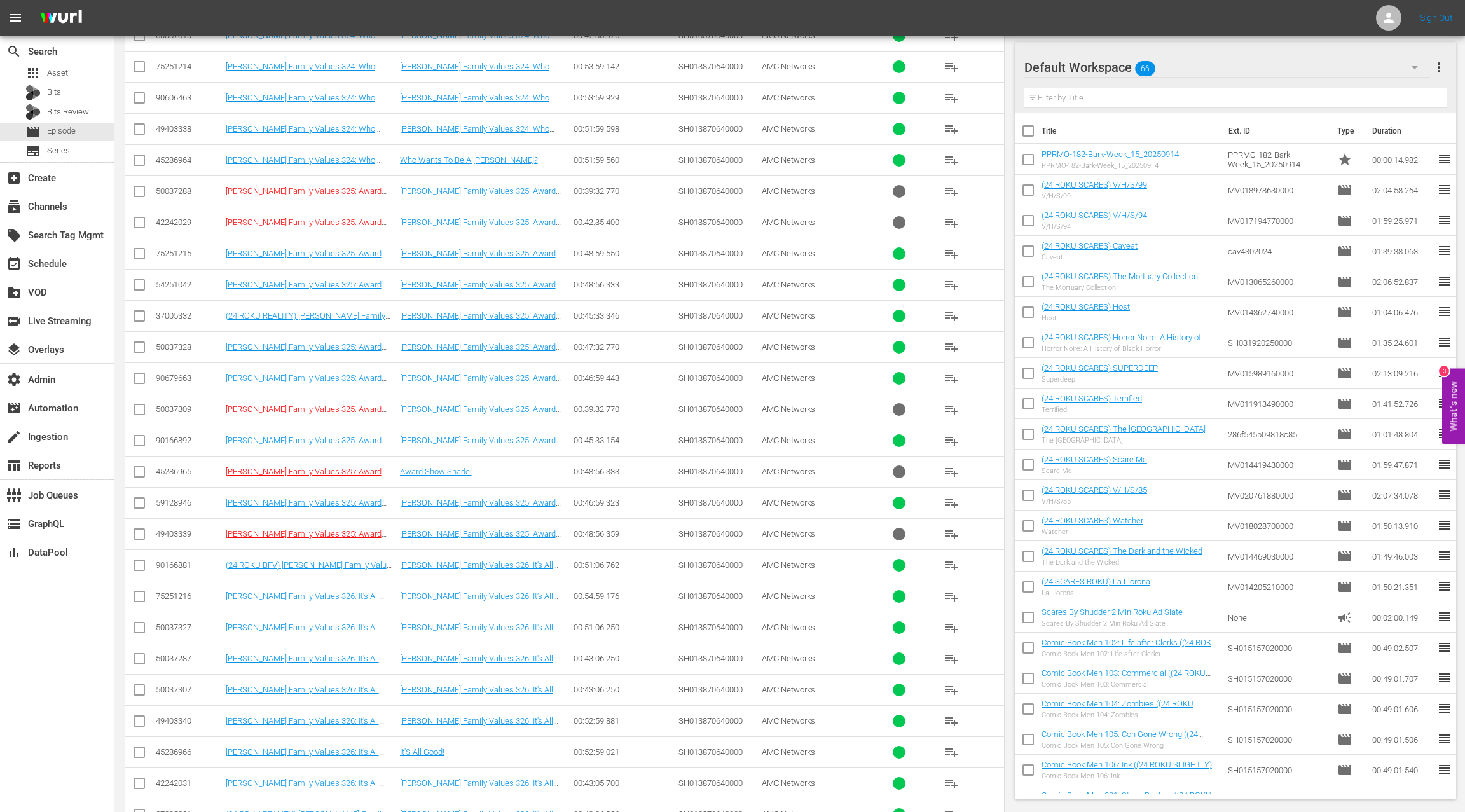
click at [174, 623] on div "50037327" at bounding box center [189, 627] width 66 height 9
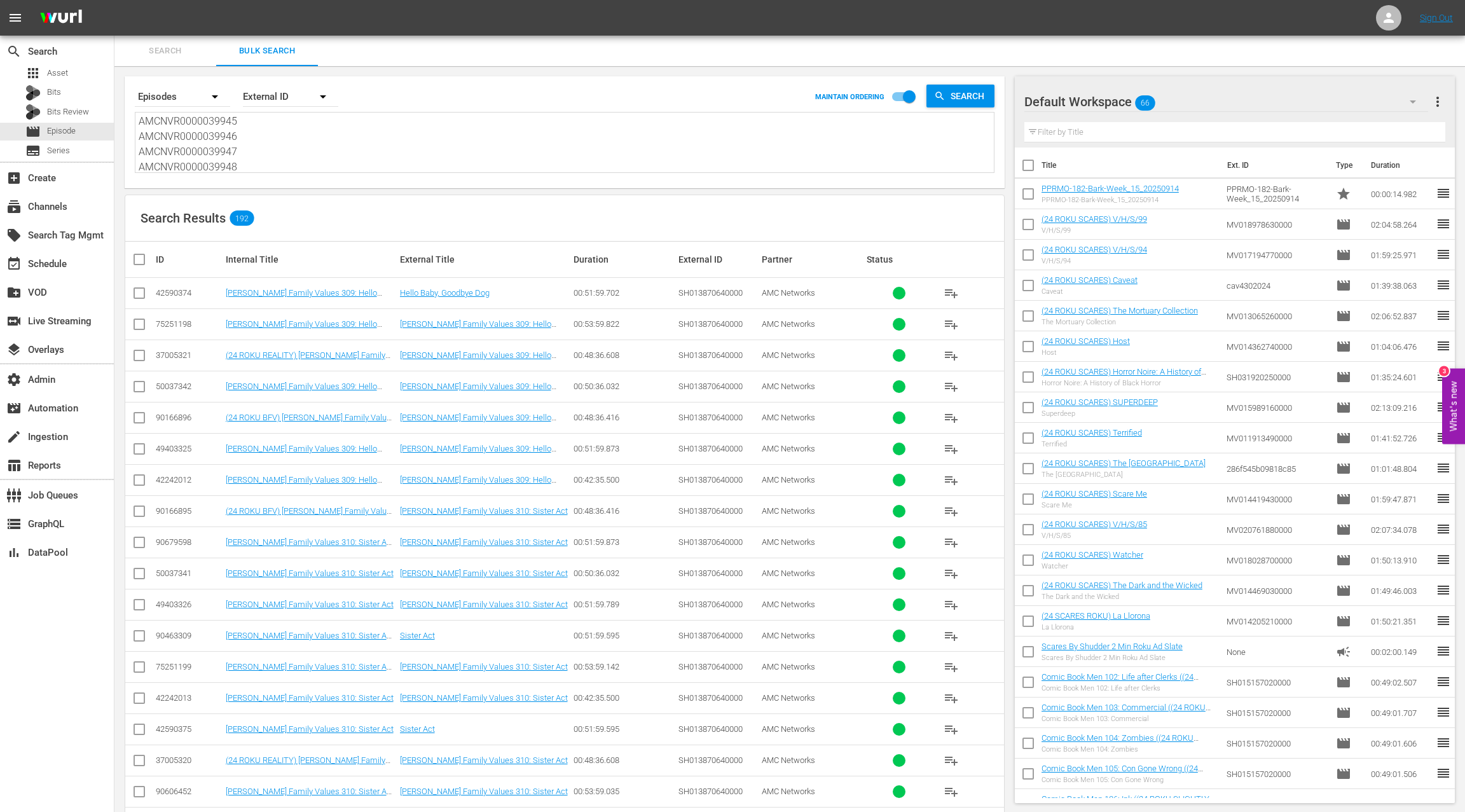
scroll to position [0, 0]
click at [284, 163] on textarea "AMCNVR0000039929 AMCNVR0000039930 AMCNVR0000039931 AMCNVR0000039932 AMCNVR00000…" at bounding box center [566, 144] width 856 height 58
paste textarea "37 AMCNVR000003993"
type textarea "AMCNVR0000039937 AMCNVR0000039938"
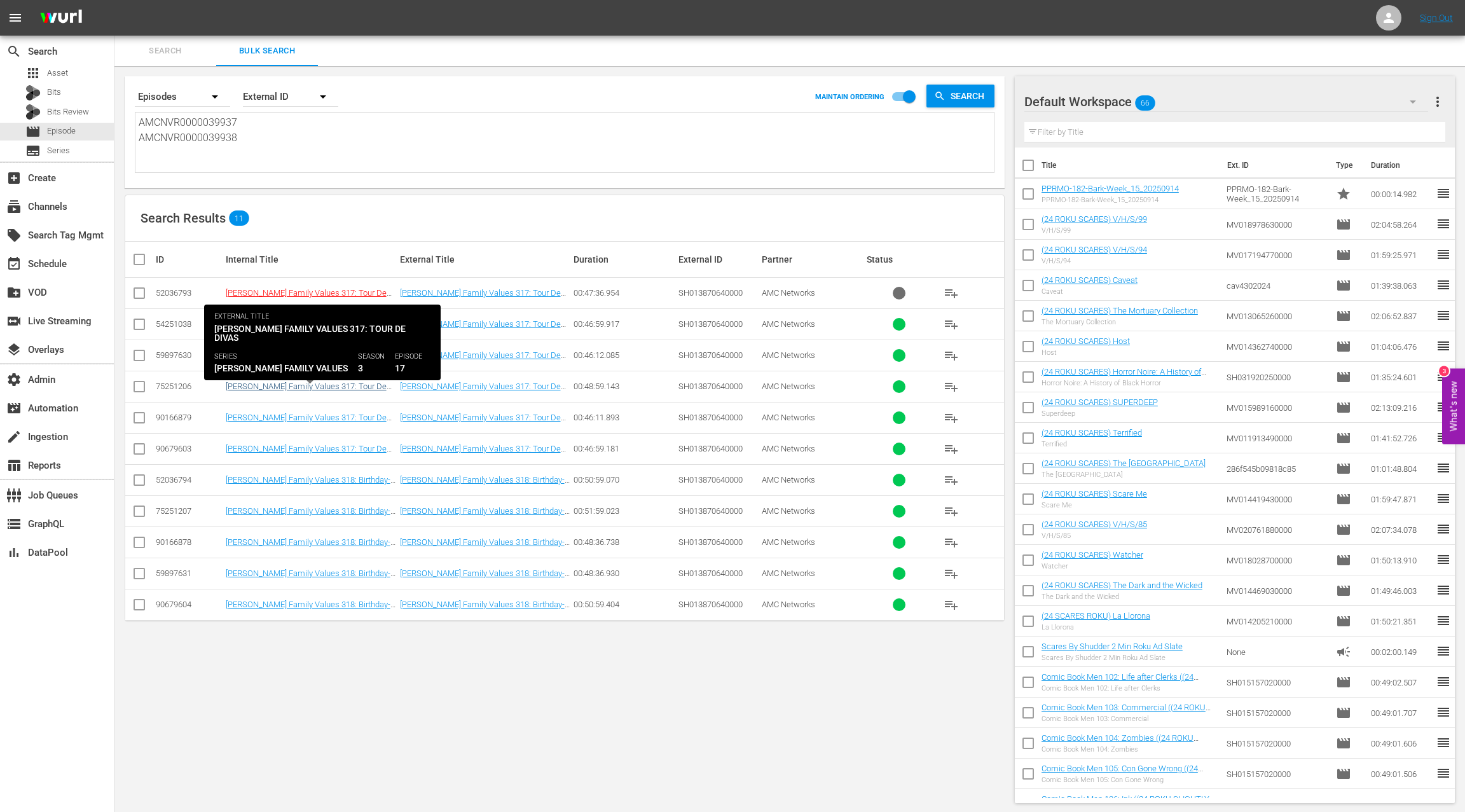
type textarea "AMCNVR0000039937 AMCNVR0000039938"
click at [306, 382] on link "Braxton Family Values 317: Tour De Divas ((24 ROKU REALITY) Braxton Family Valu…" at bounding box center [306, 400] width 161 height 38
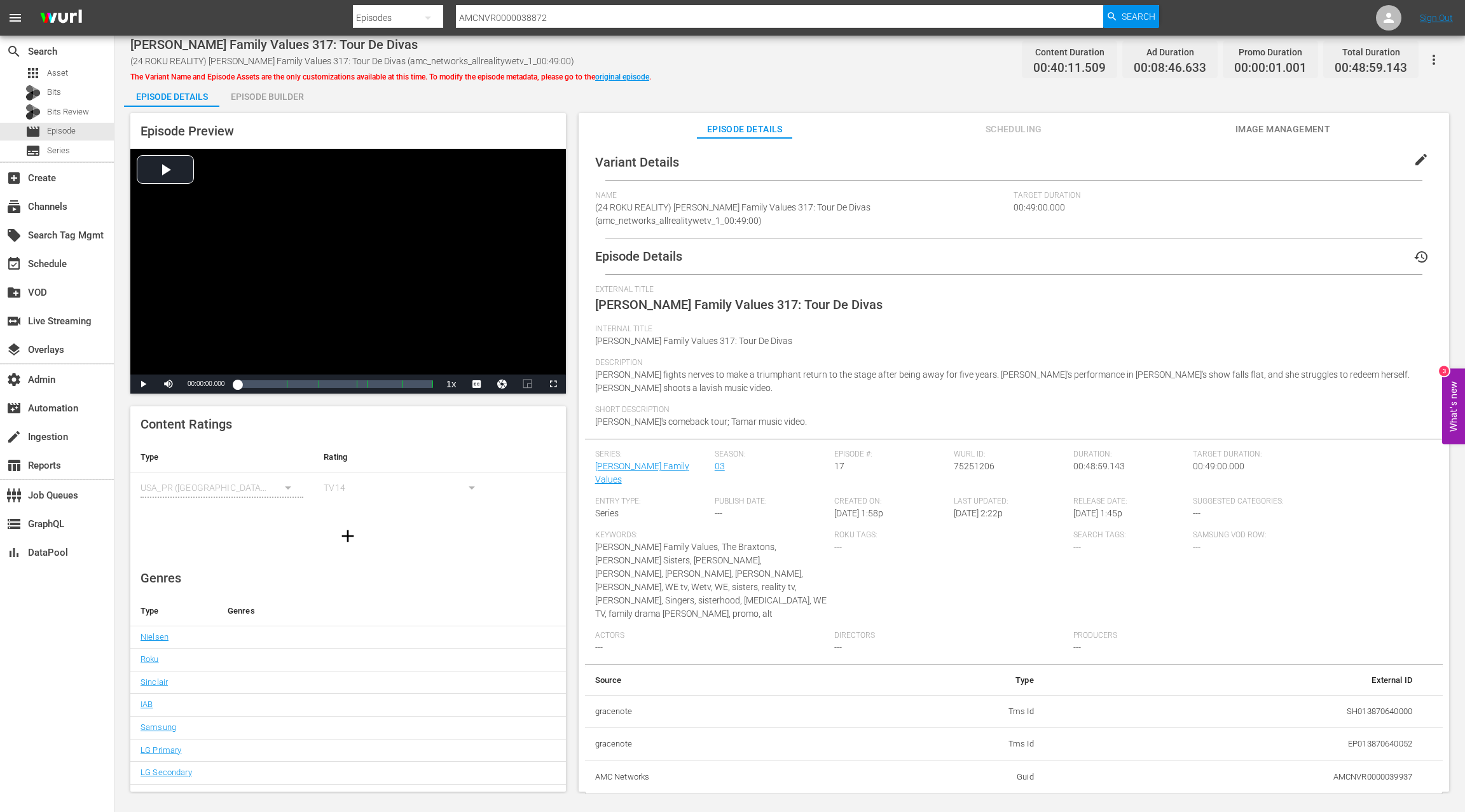
click at [276, 102] on div "Episode Builder" at bounding box center [267, 96] width 96 height 30
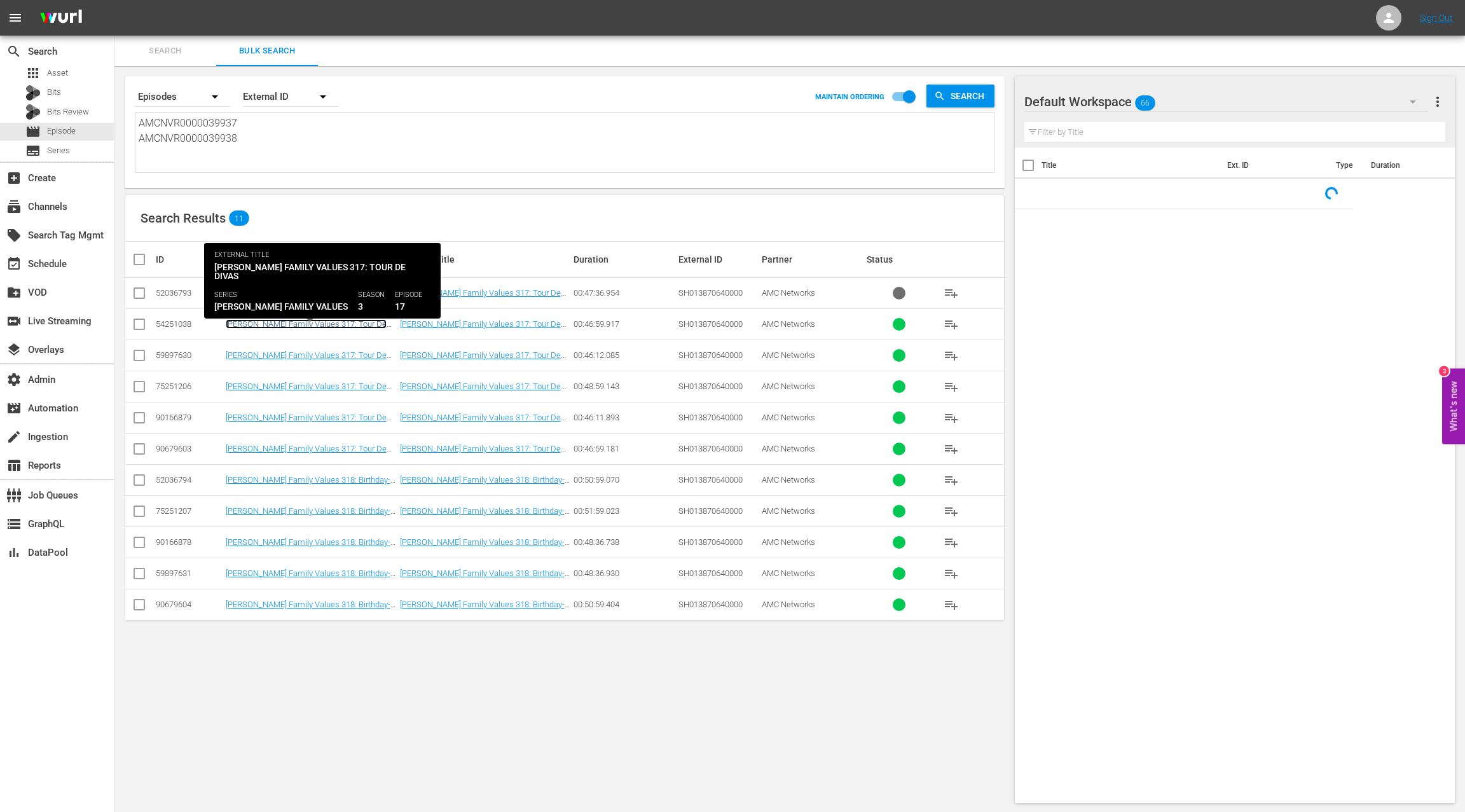
click at [351, 323] on link "Braxton Family Values 317: Tour De Divas" at bounding box center [306, 328] width 161 height 19
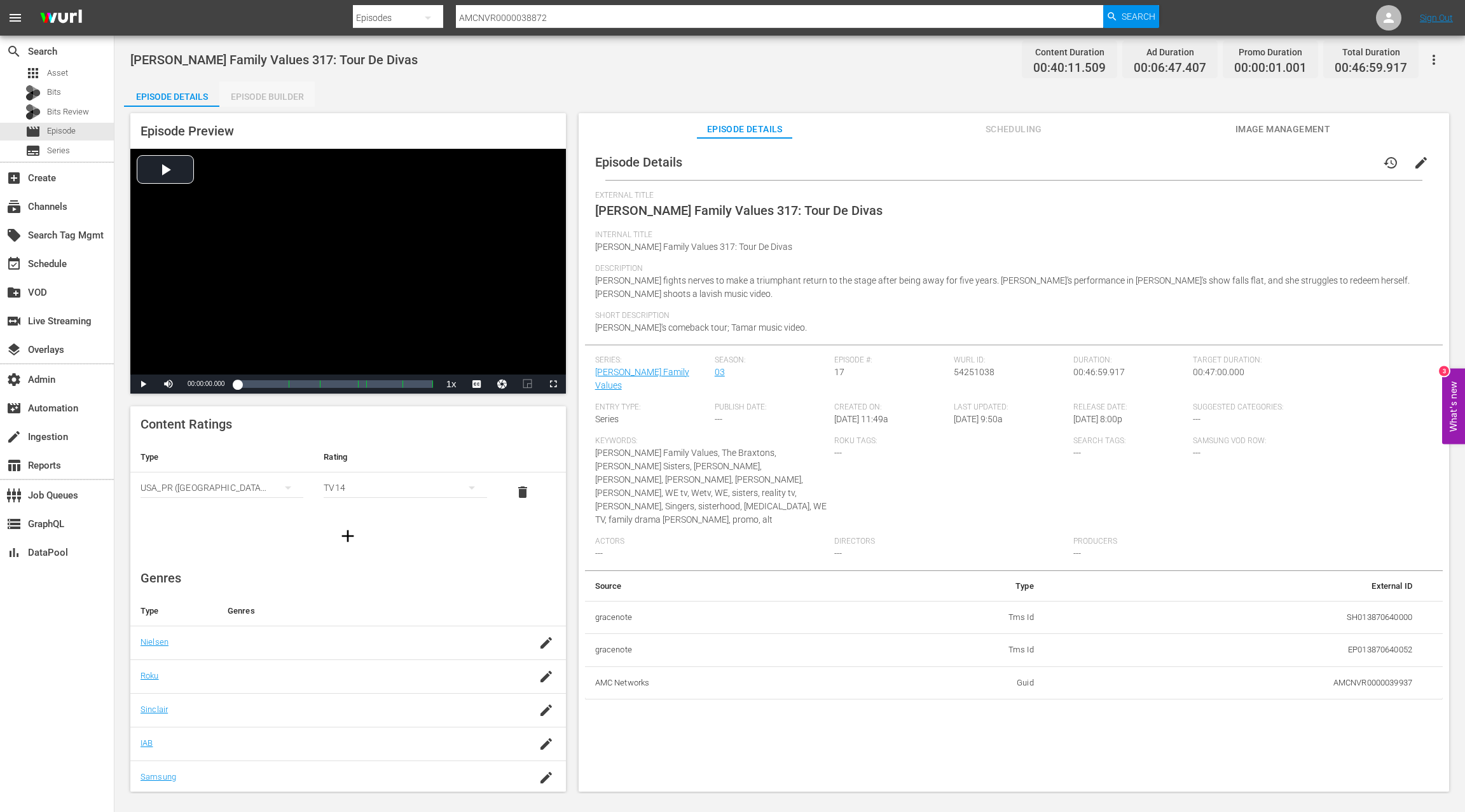
click at [273, 96] on div "Episode Builder" at bounding box center [267, 96] width 96 height 30
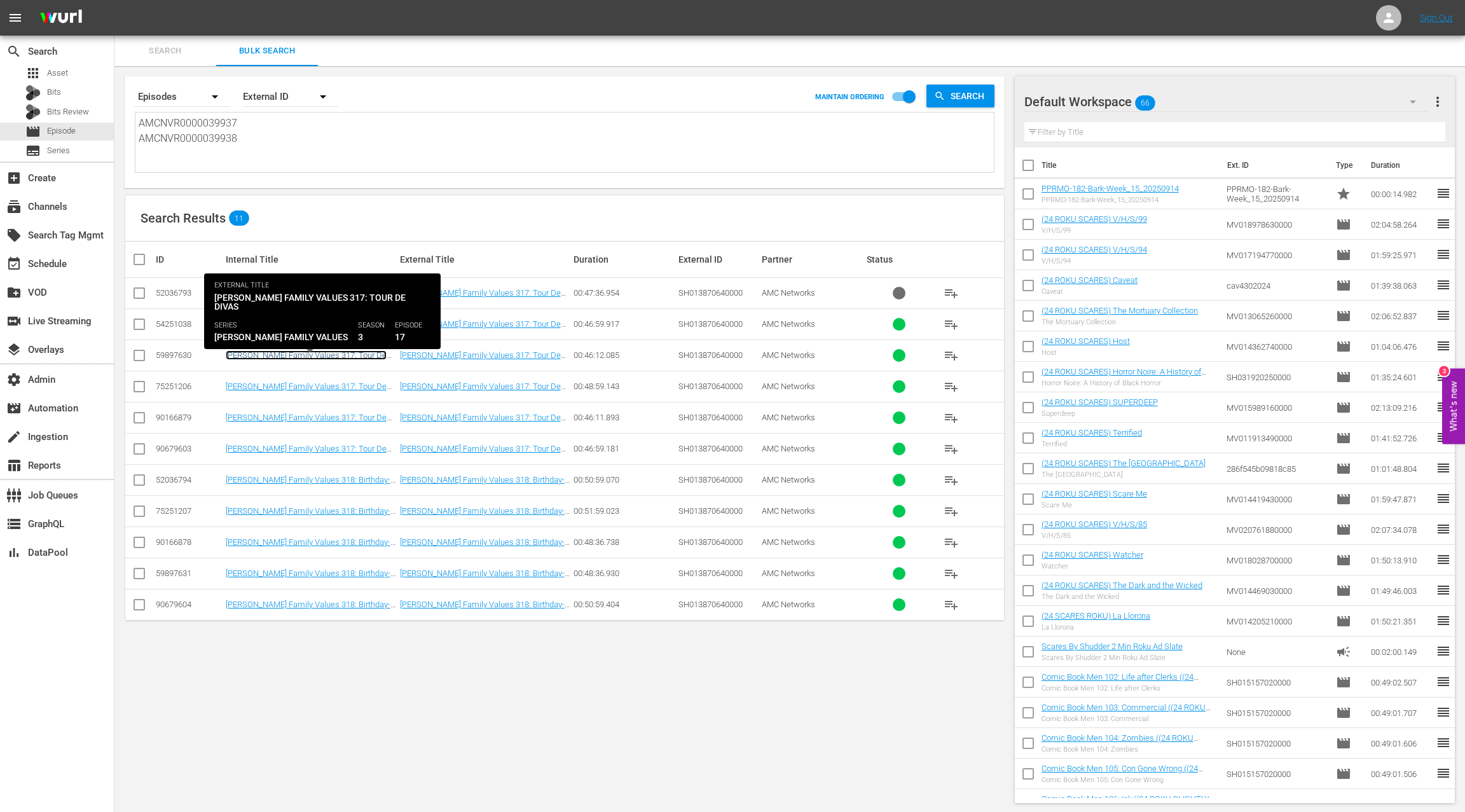
click at [309, 354] on link "Braxton Family Values 317: Tour De Divas" at bounding box center [306, 359] width 161 height 19
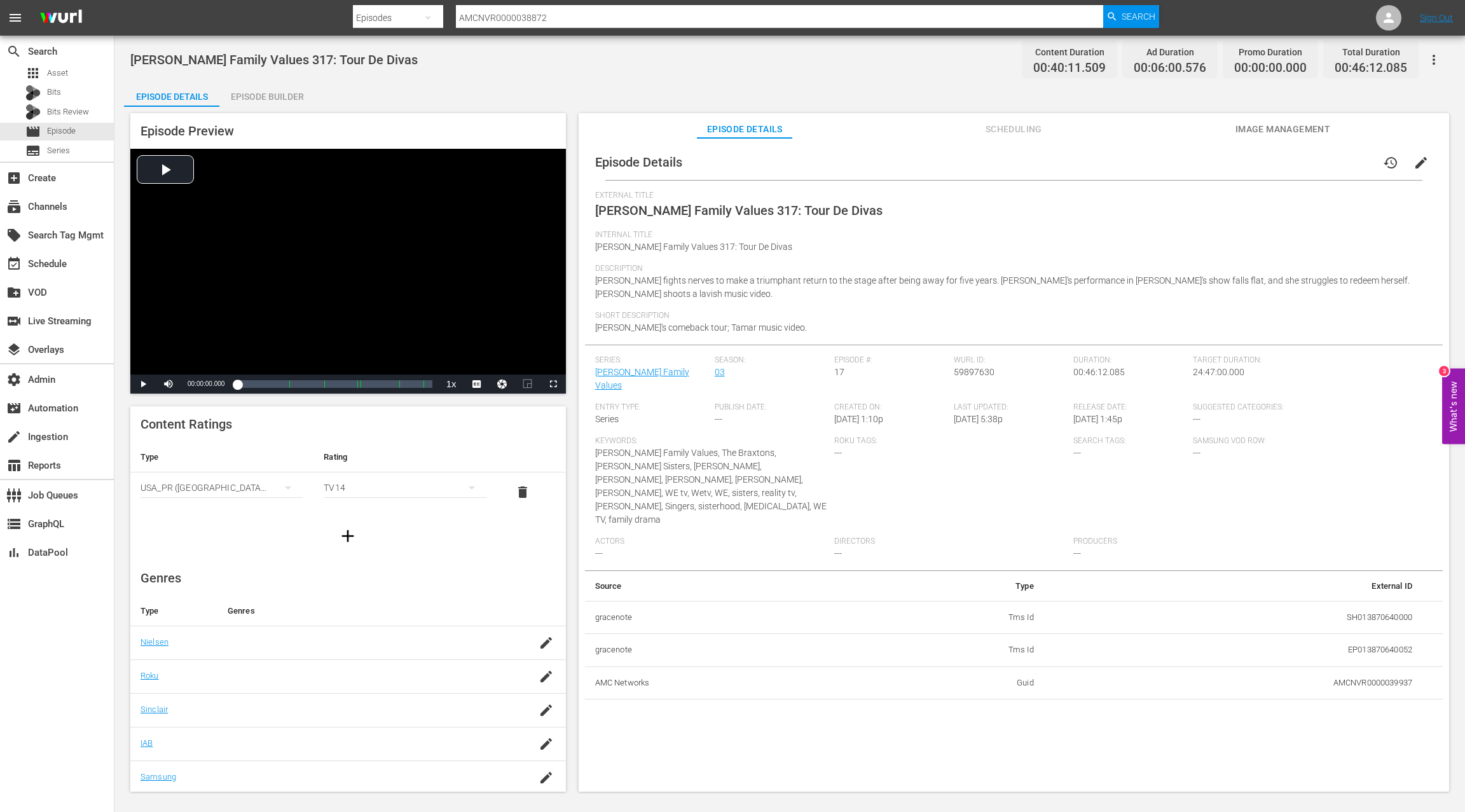
click at [281, 98] on div "Episode Builder" at bounding box center [267, 96] width 96 height 30
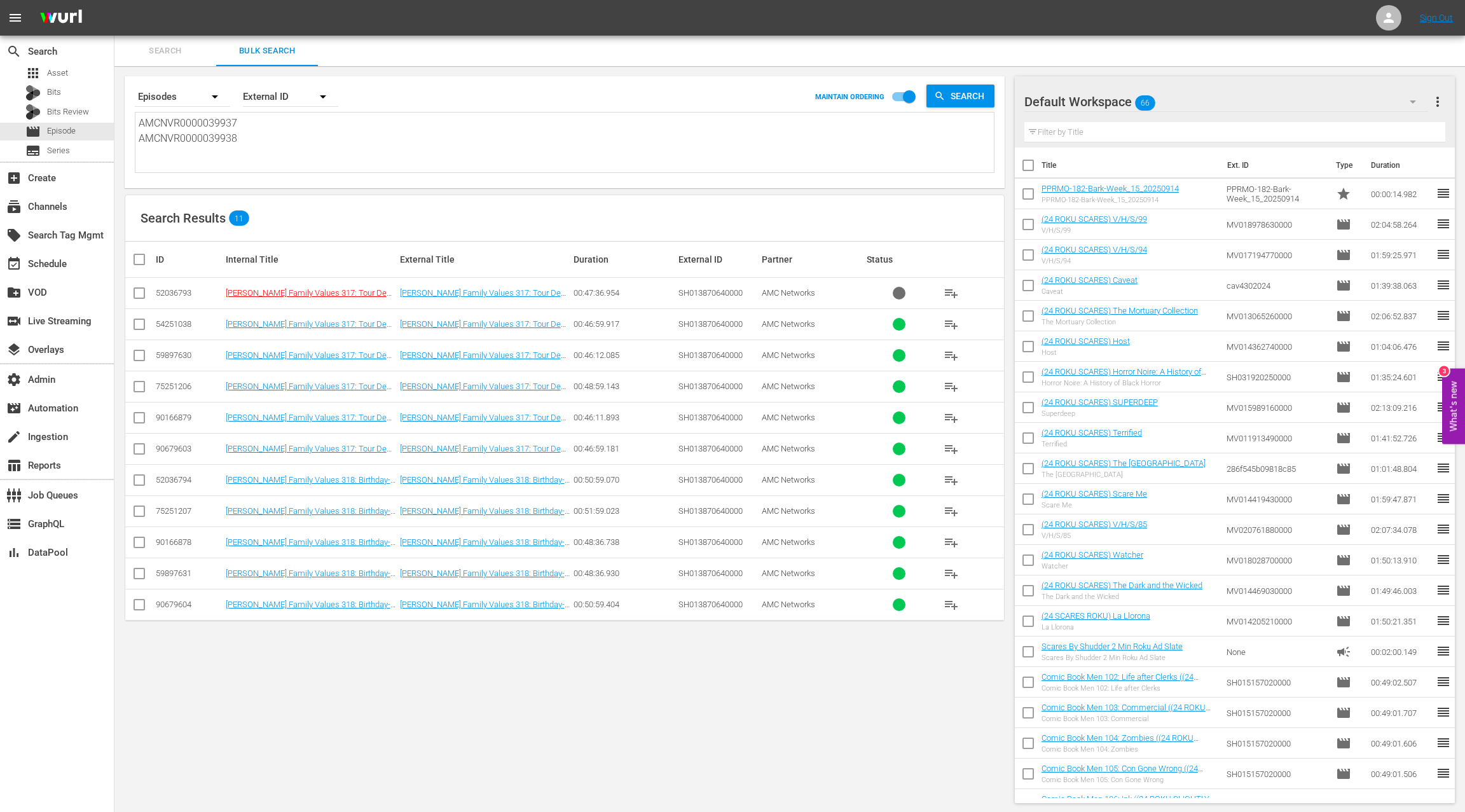
click at [217, 139] on textarea "AMCNVR0000039937 AMCNVR0000039938" at bounding box center [566, 145] width 856 height 58
type textarea "AMCNVR0000039937"
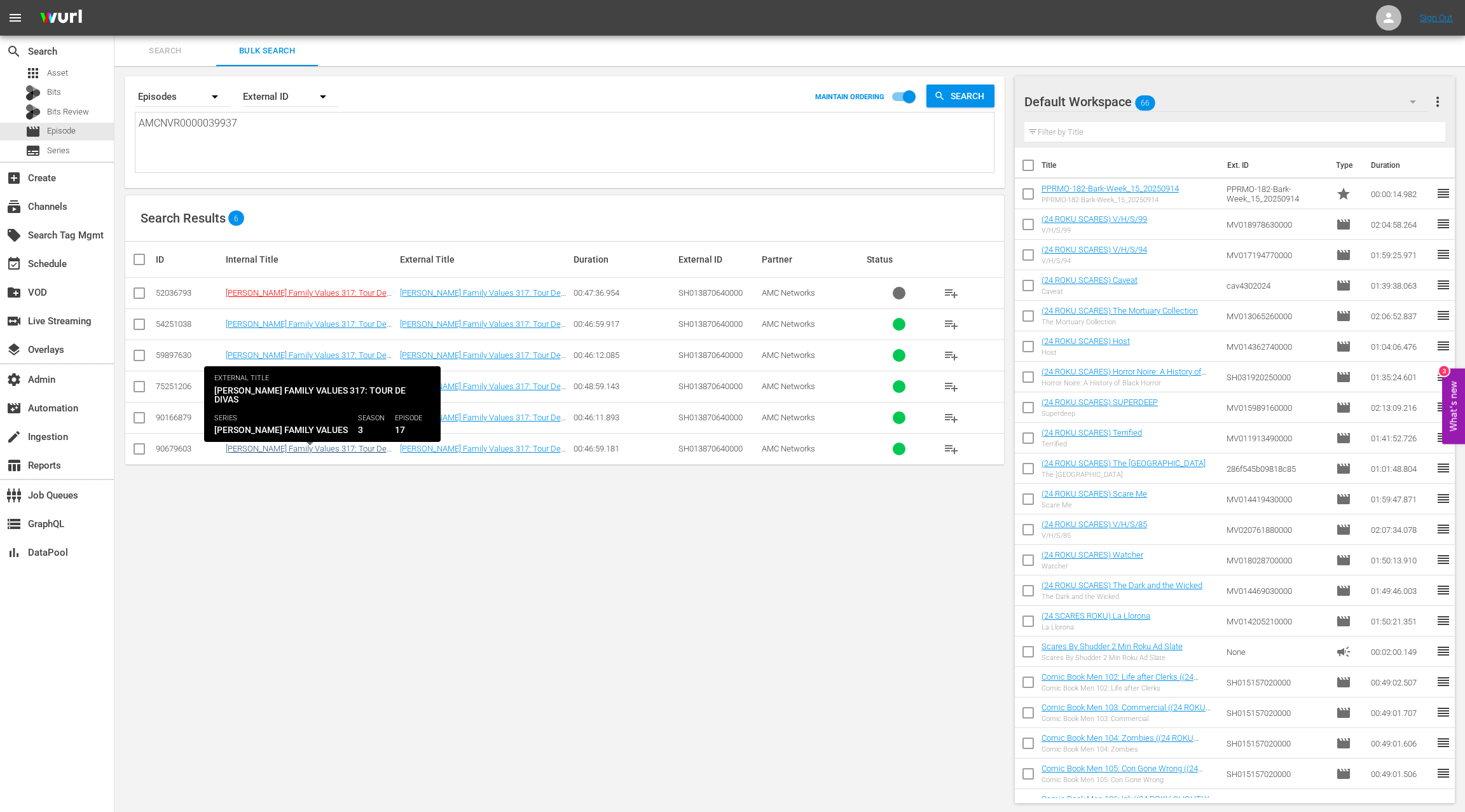
type textarea "AMCNVR0000039937"
click at [338, 447] on link "Braxton Family Values 317: Tour De Divas ((24 ROKU BFV) Braxton Family Values 3…" at bounding box center [310, 463] width 168 height 38
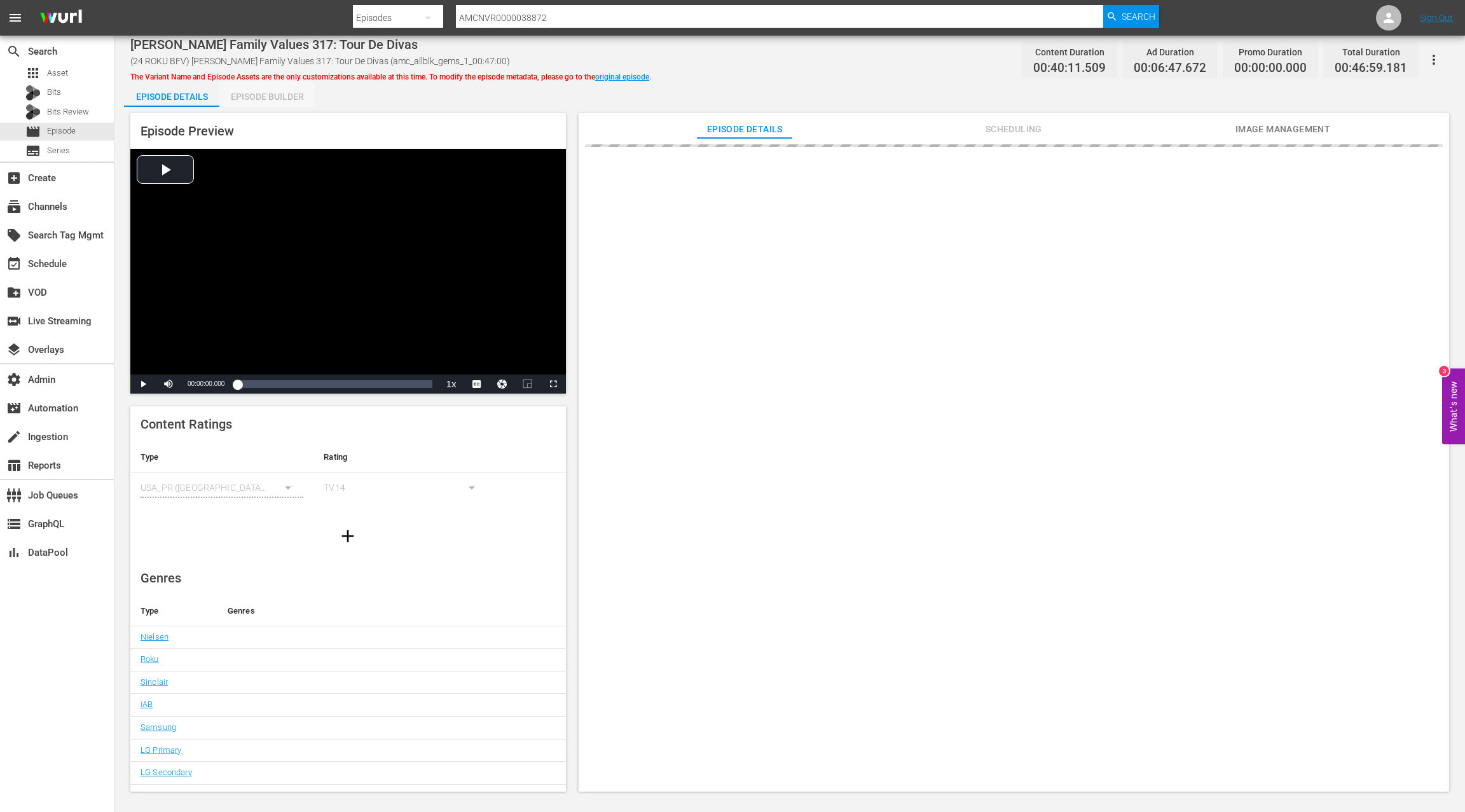
drag, startPoint x: 273, startPoint y: 100, endPoint x: 339, endPoint y: 167, distance: 94.0
click at [273, 101] on div "Episode Builder" at bounding box center [267, 96] width 96 height 30
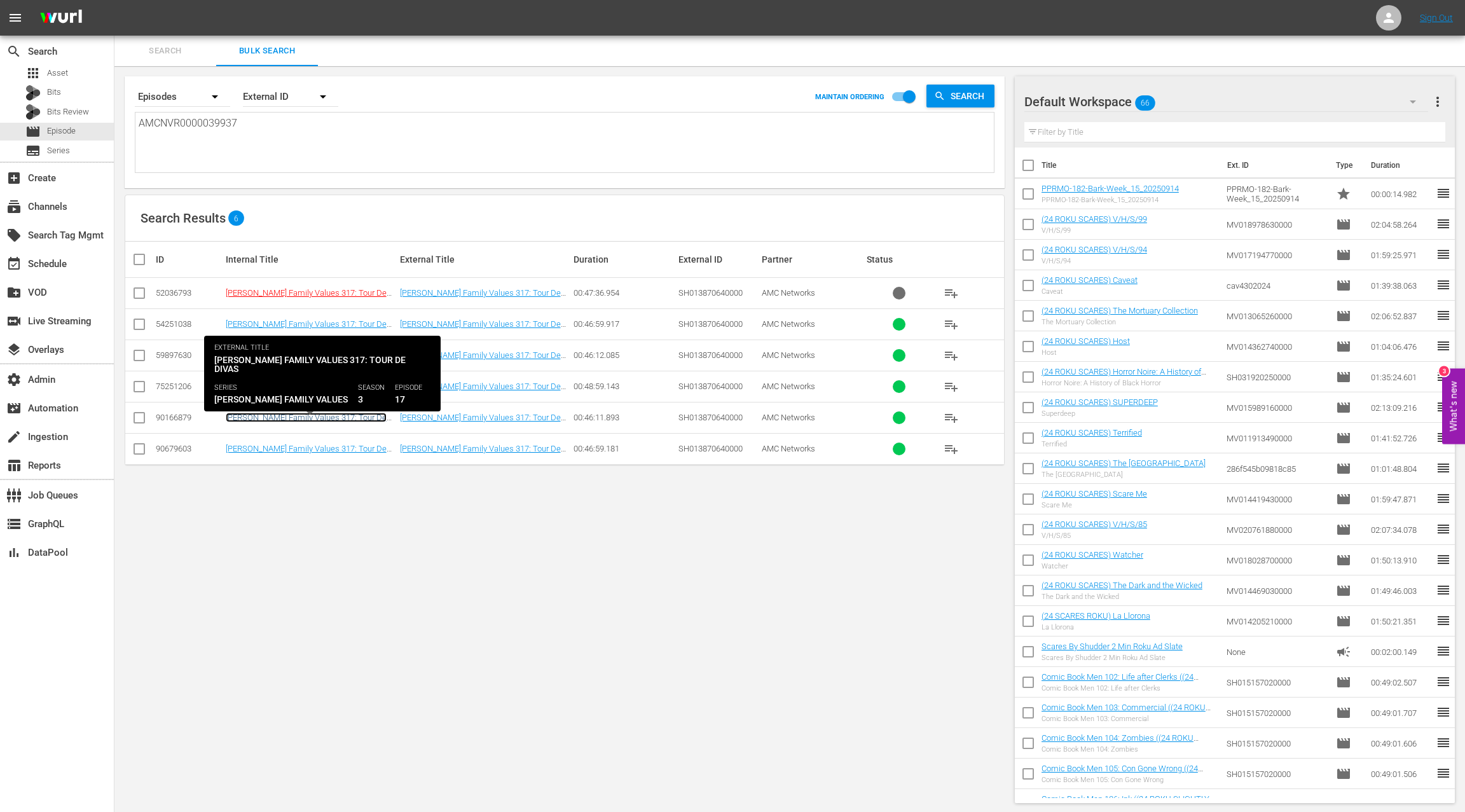
click at [311, 415] on link "Braxton Family Values 317: Tour De Divas" at bounding box center [306, 422] width 161 height 19
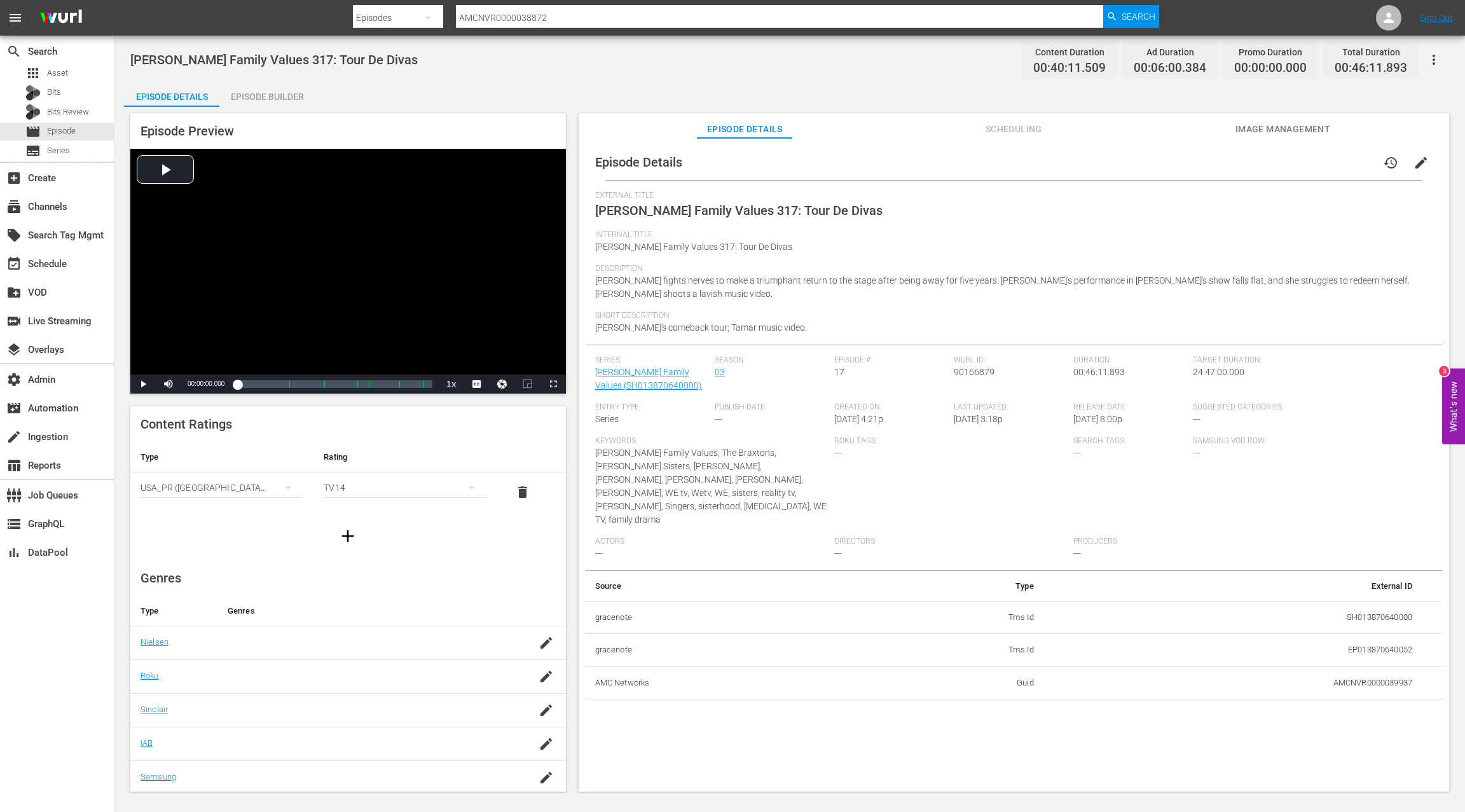
click at [265, 95] on div "Episode Builder" at bounding box center [267, 96] width 96 height 30
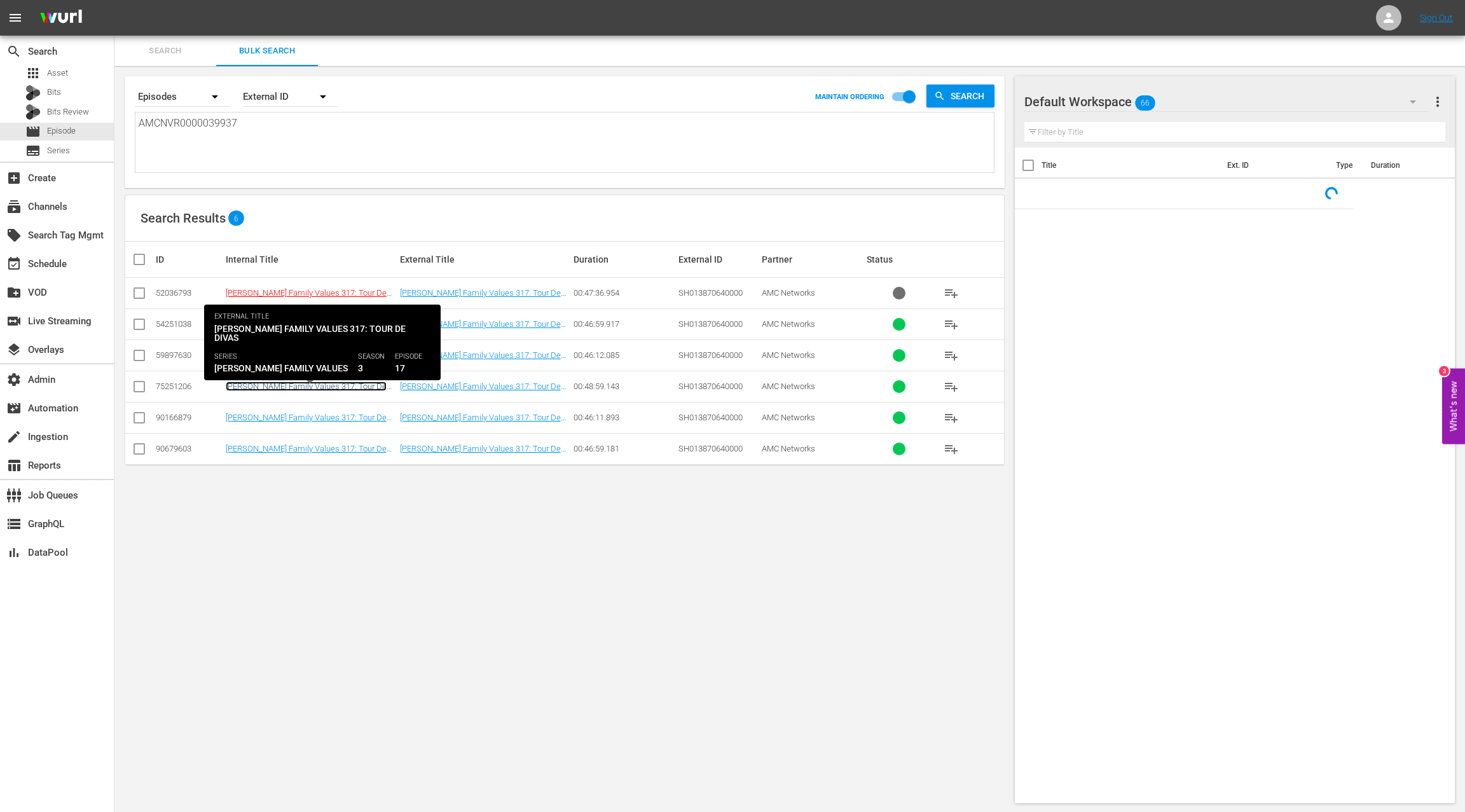
click at [332, 385] on link "Braxton Family Values 317: Tour De Divas ((24 ROKU REALITY) Braxton Family Valu…" at bounding box center [306, 400] width 161 height 38
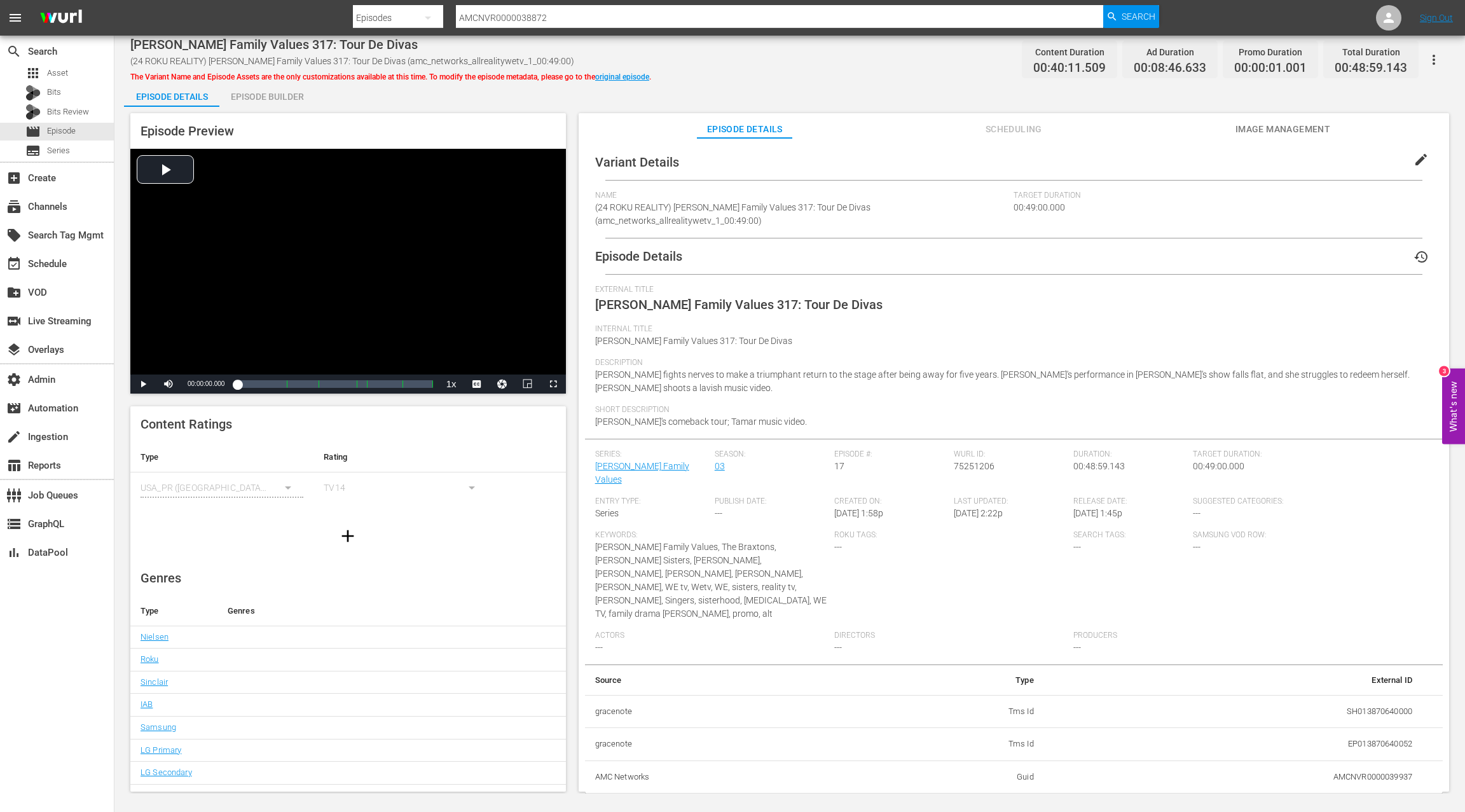
click at [261, 96] on div "Episode Builder" at bounding box center [267, 96] width 96 height 30
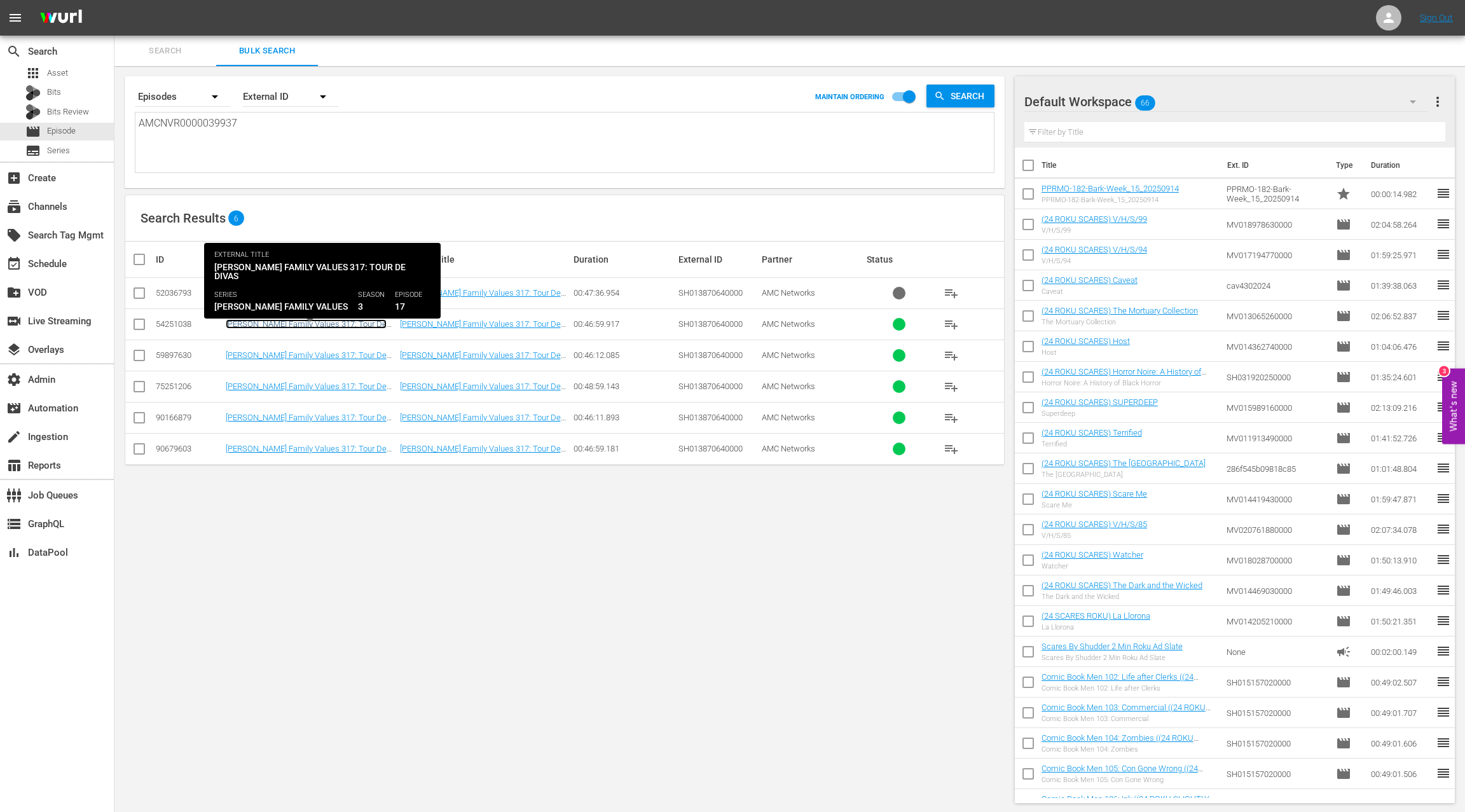
click at [314, 324] on link "Braxton Family Values 317: Tour De Divas" at bounding box center [306, 328] width 161 height 19
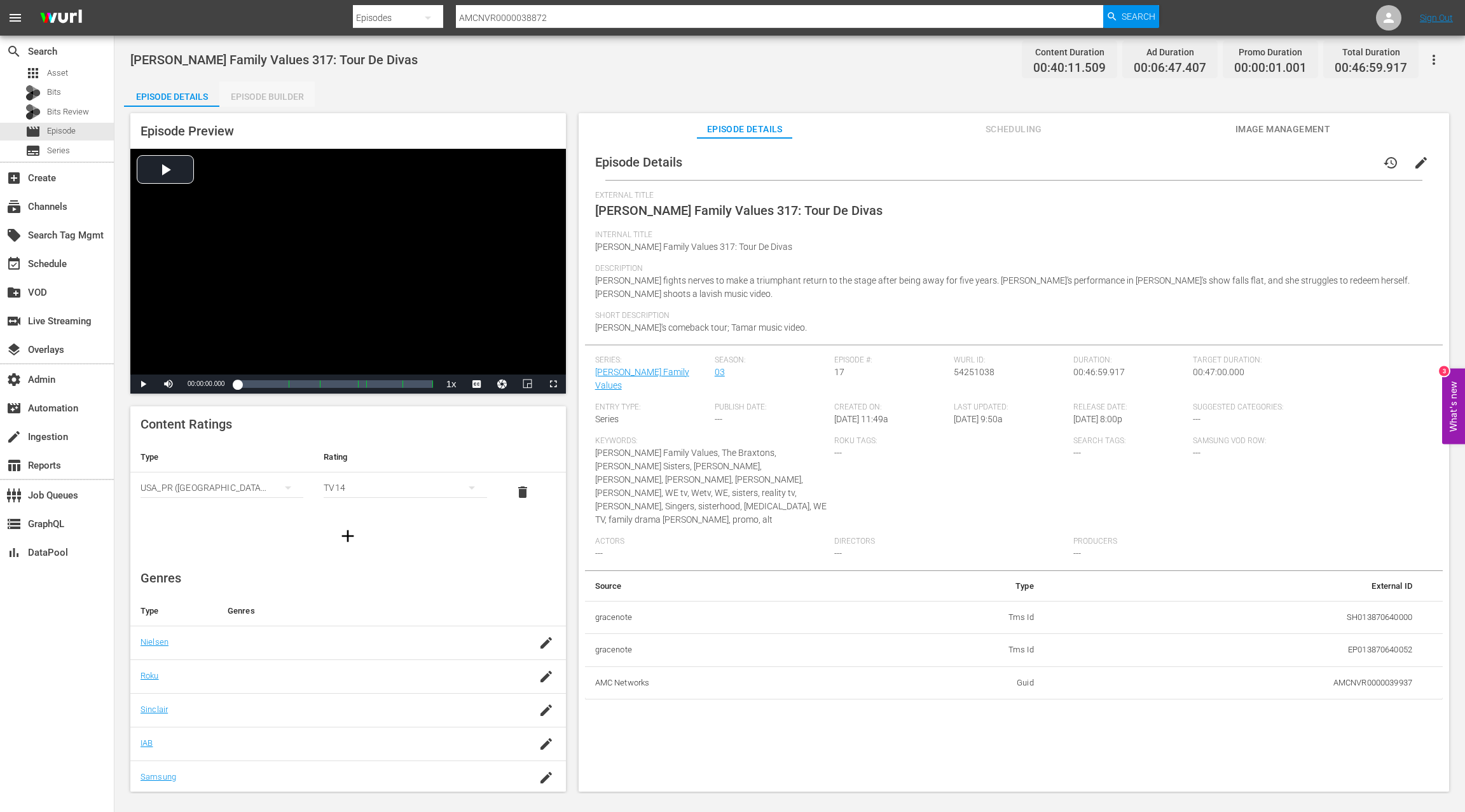
click at [267, 102] on div "Episode Builder" at bounding box center [267, 96] width 96 height 30
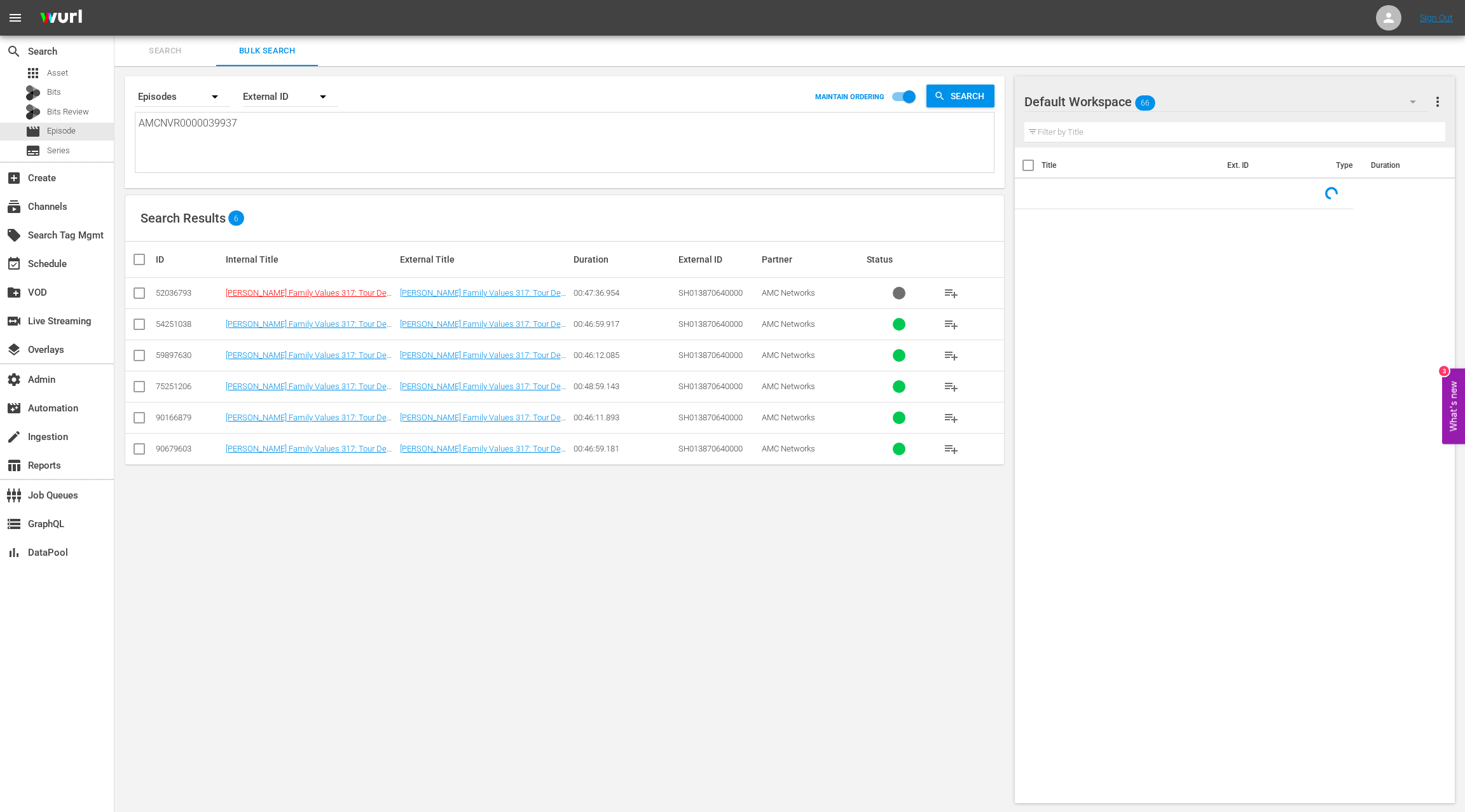
click at [190, 125] on textarea "AMCNVR0000039937" at bounding box center [566, 145] width 856 height 58
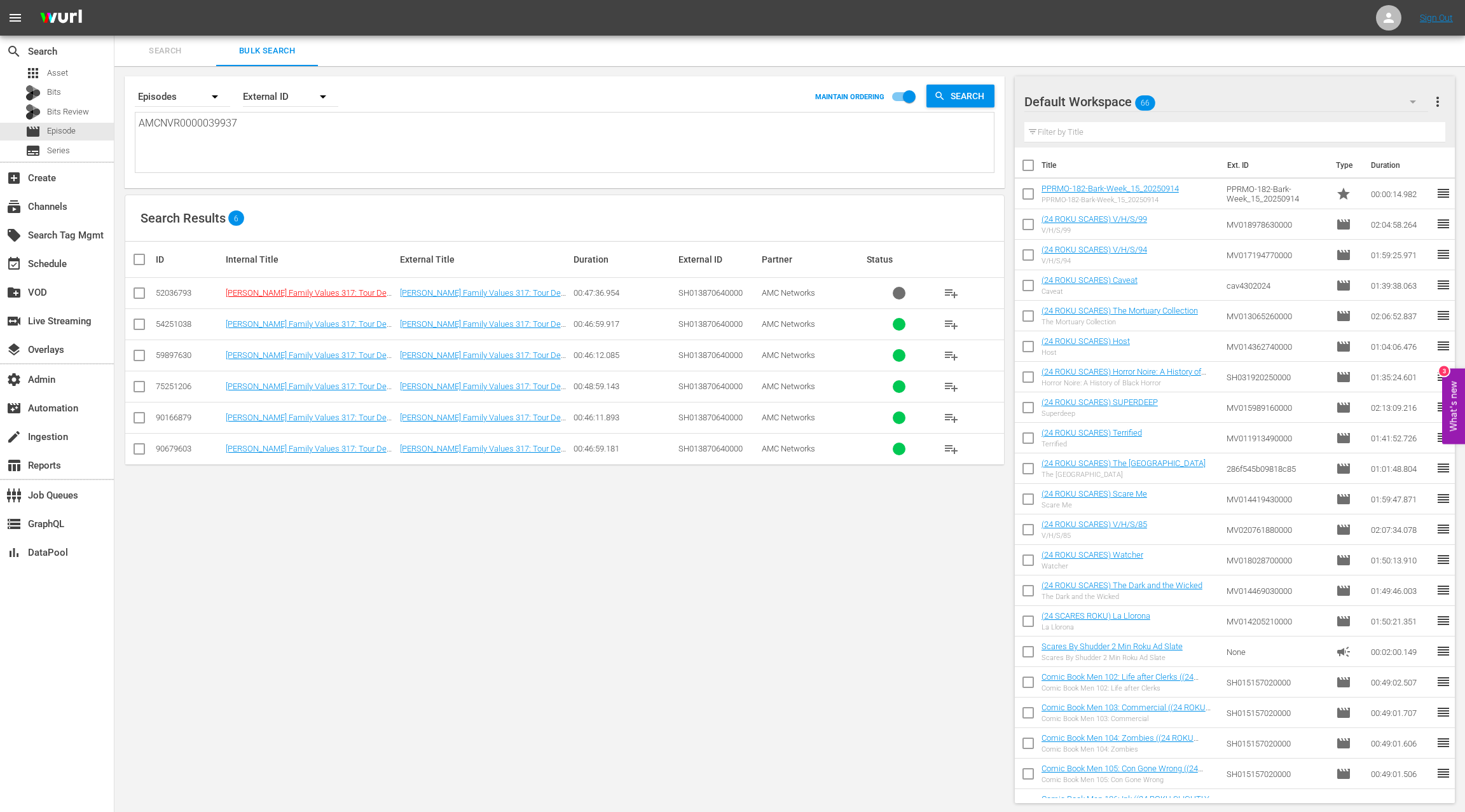
click at [190, 125] on textarea "AMCNVR0000039937" at bounding box center [566, 145] width 856 height 58
paste textarea "AMCNVR0000039938"
type textarea "AMCNVR0000039937 AMCNVR0000039938"
click at [206, 122] on textarea "AMCNVR0000039937 AMCNVR0000039938" at bounding box center [566, 145] width 856 height 58
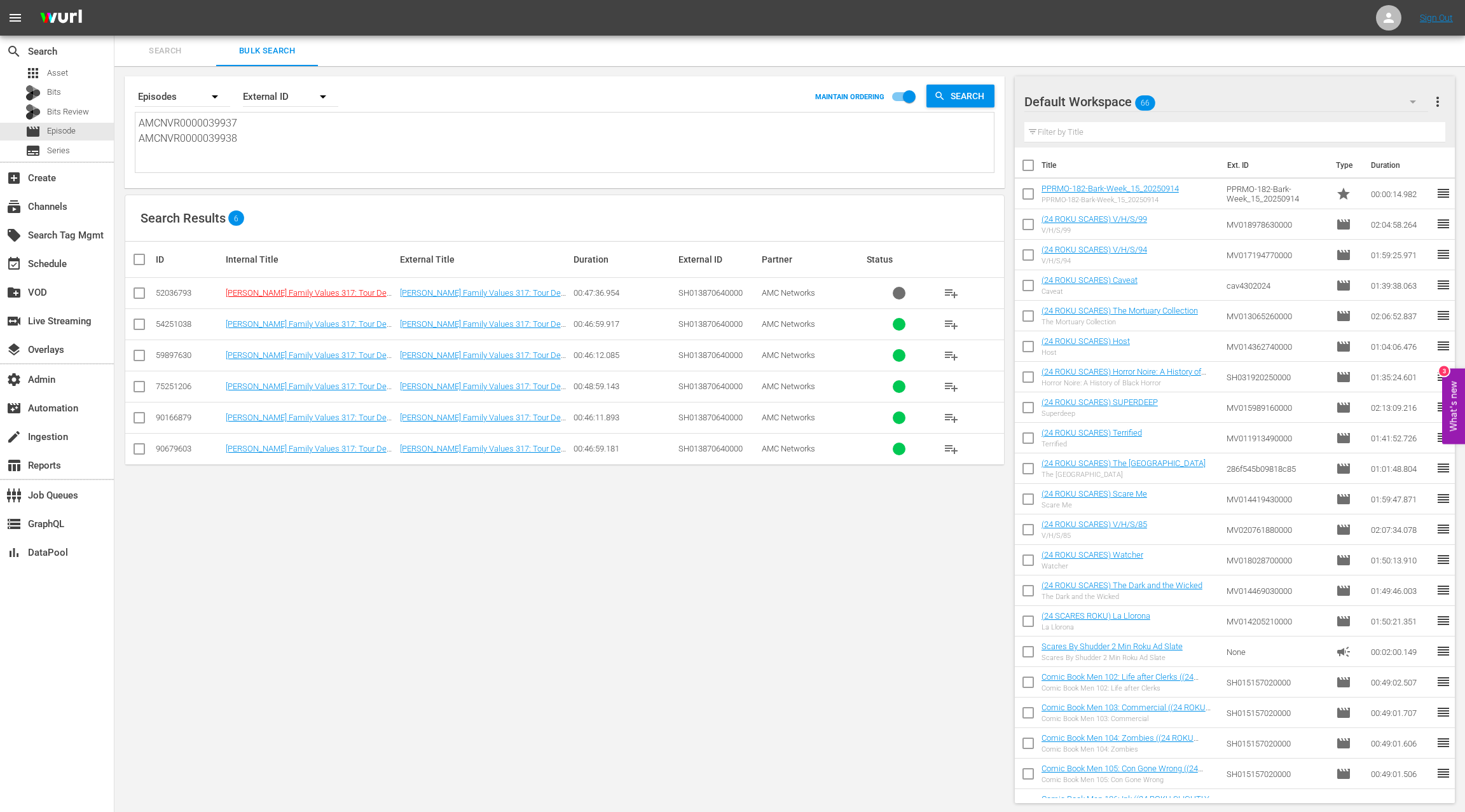
click at [206, 123] on textarea "AMCNVR0000039937 AMCNVR0000039938" at bounding box center [566, 145] width 856 height 58
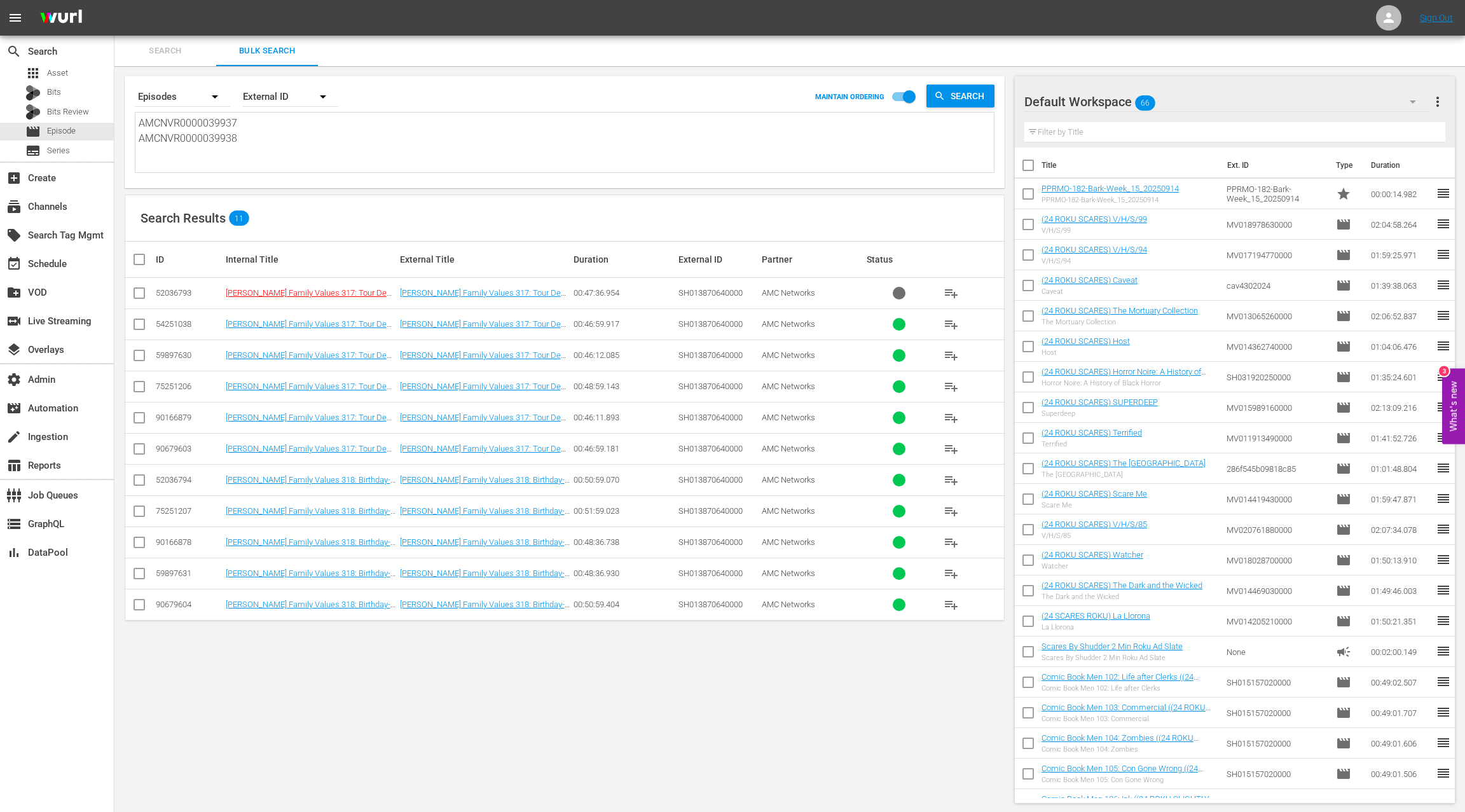
type textarea "AMCNVR0000039938"
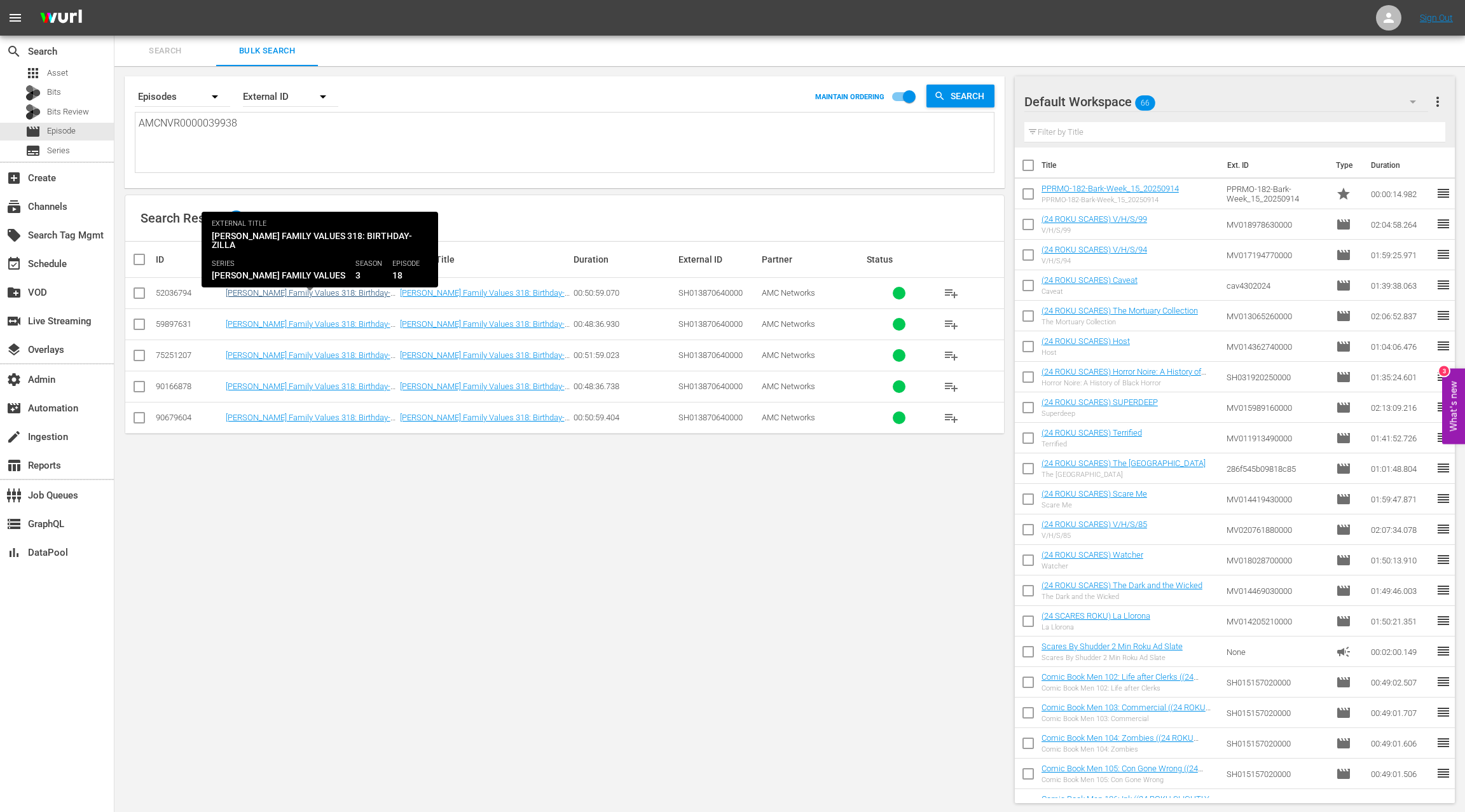
type textarea "AMCNVR0000039938"
click at [334, 292] on link "Braxton Family Values 318: Birthday-Zilla" at bounding box center [308, 297] width 165 height 19
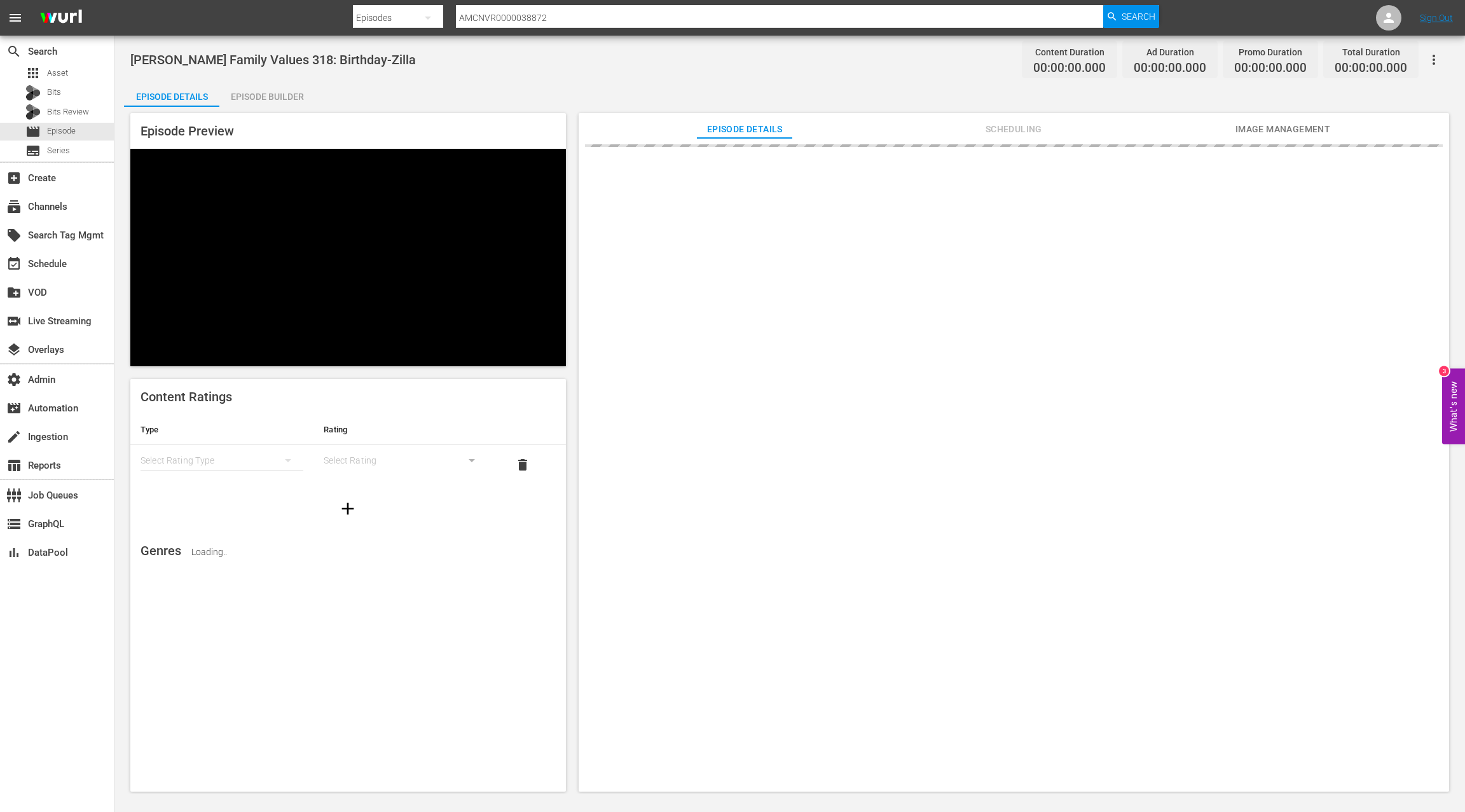
click at [258, 98] on div "Episode Builder" at bounding box center [267, 96] width 96 height 30
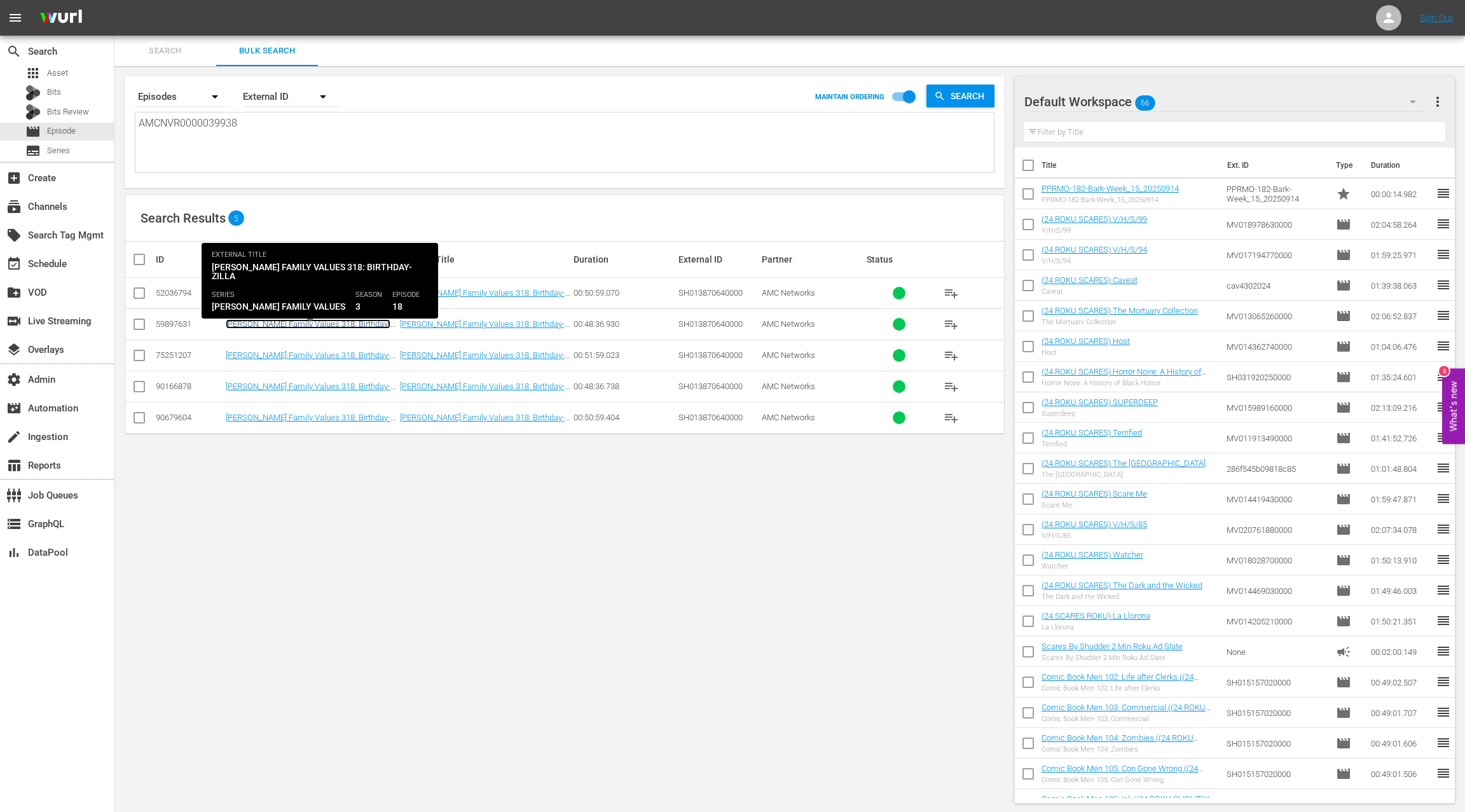
click at [342, 324] on link "Braxton Family Values 318: Birthday-Zilla" at bounding box center [308, 328] width 165 height 19
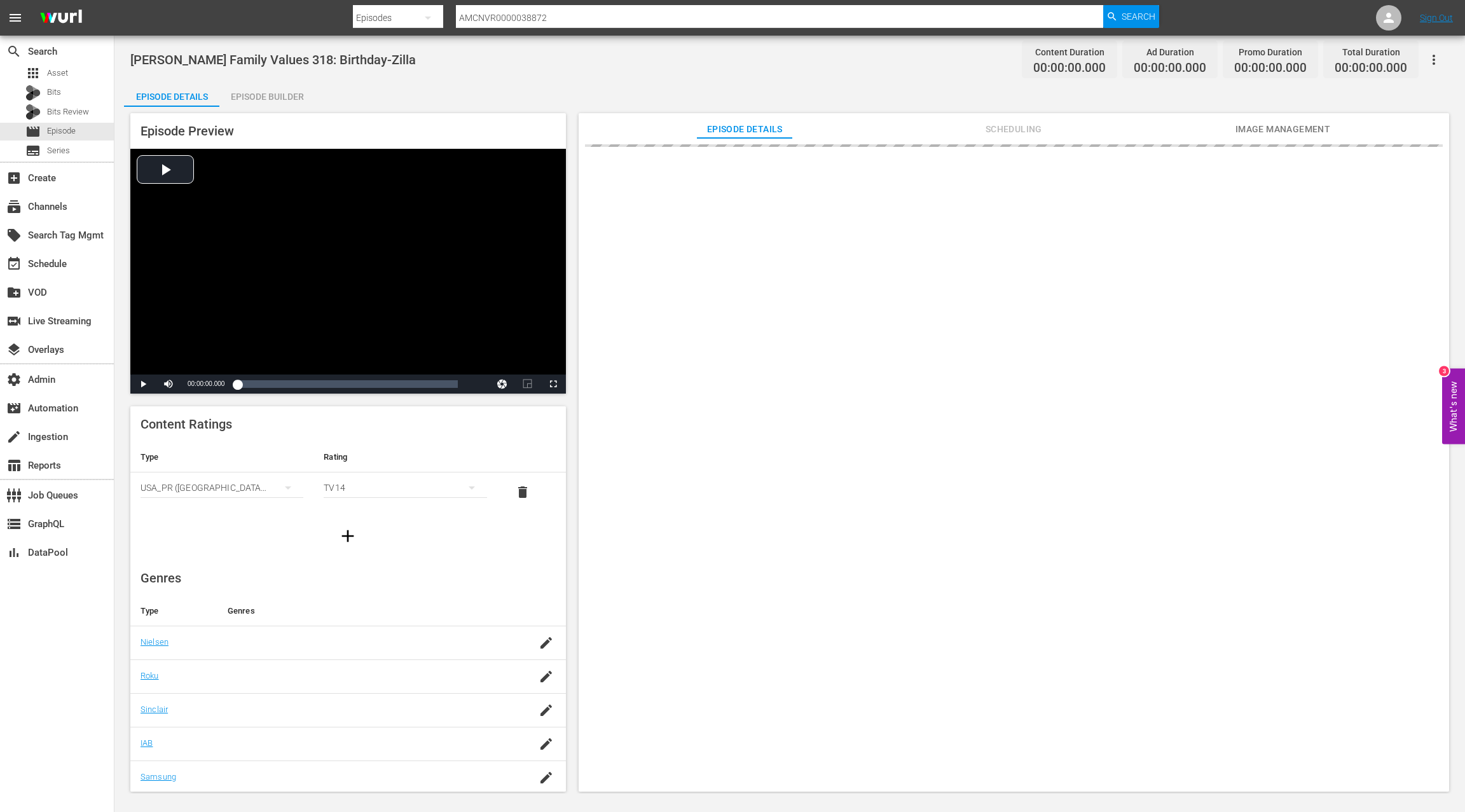
drag, startPoint x: 290, startPoint y: 101, endPoint x: 370, endPoint y: 182, distance: 113.8
click at [290, 101] on div "Episode Builder" at bounding box center [267, 96] width 96 height 30
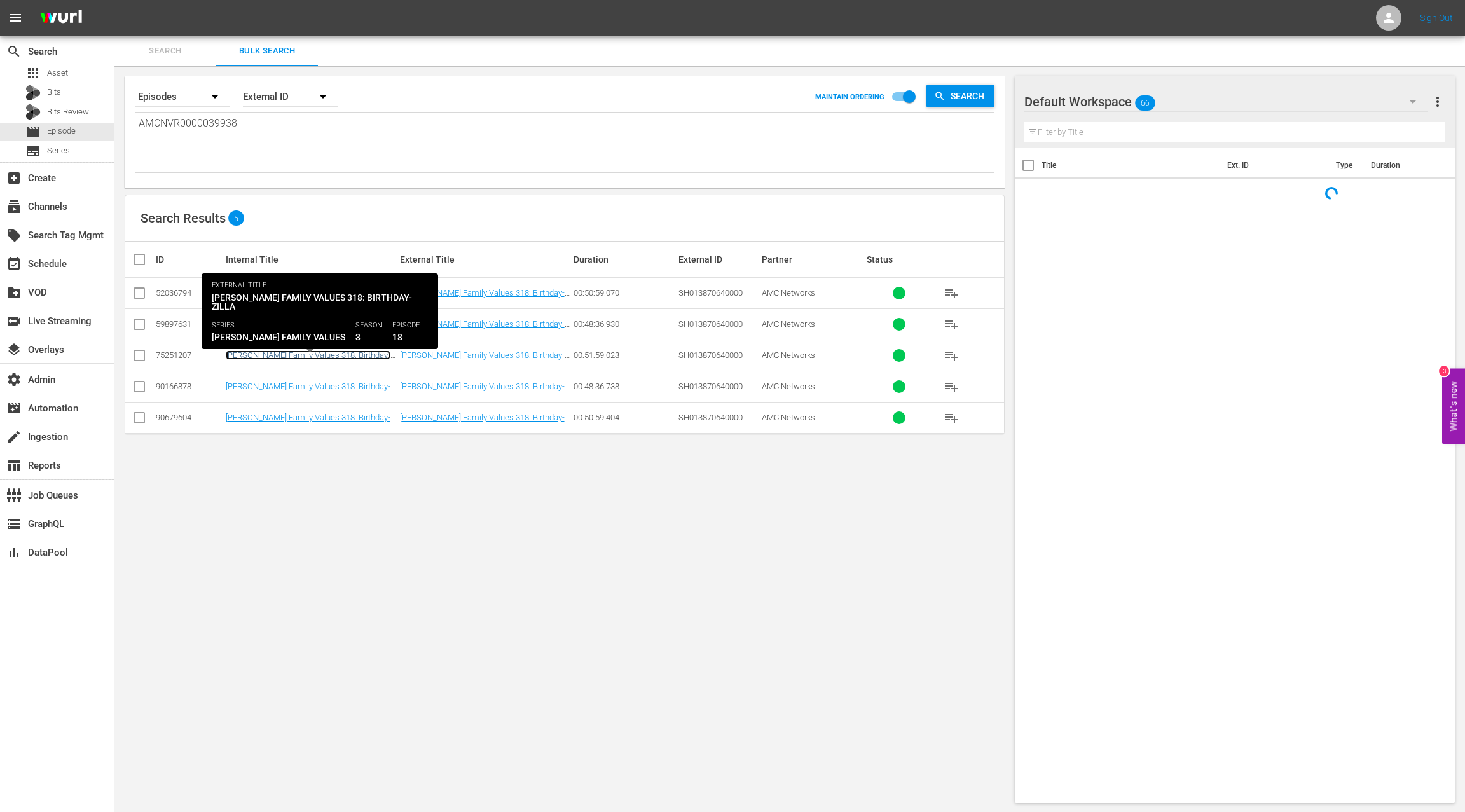
click at [350, 354] on link "Braxton Family Values 318: Birthday-Zilla ((24 ROKU REALITY) Braxton Family Val…" at bounding box center [308, 369] width 165 height 38
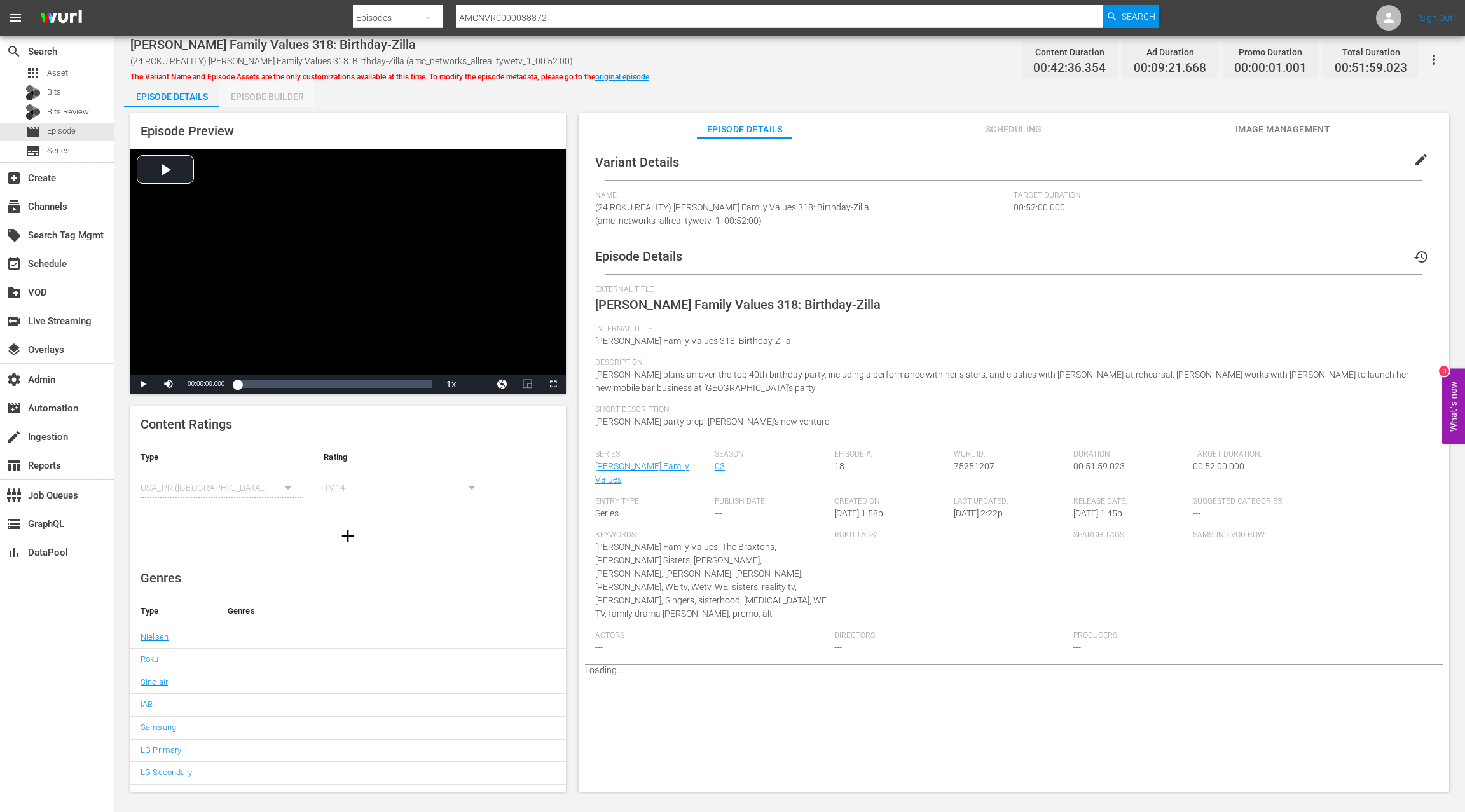
click at [281, 98] on div "Episode Builder" at bounding box center [267, 96] width 96 height 30
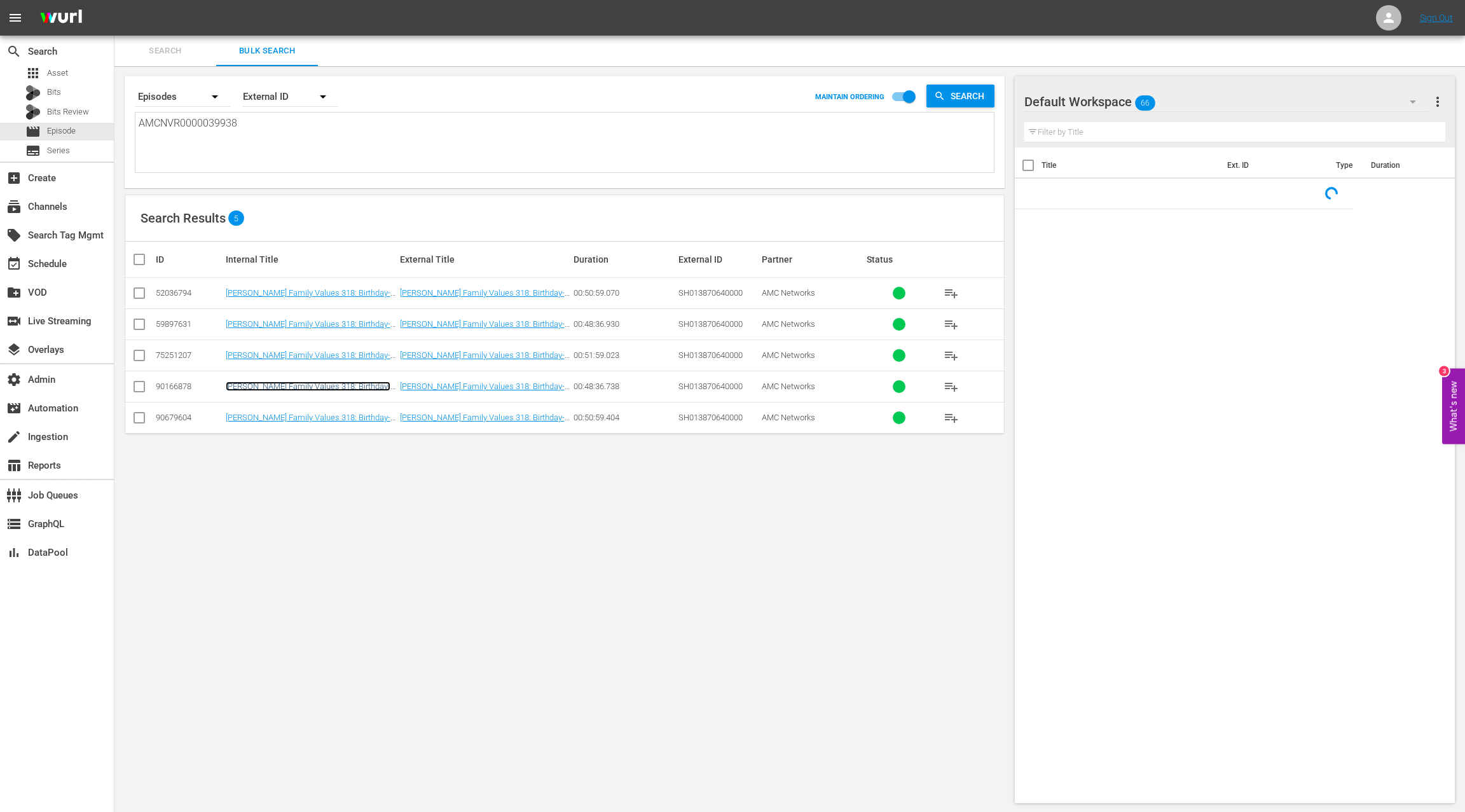
click at [329, 381] on link "Braxton Family Values 318: Birthday-Zilla" at bounding box center [308, 391] width 165 height 19
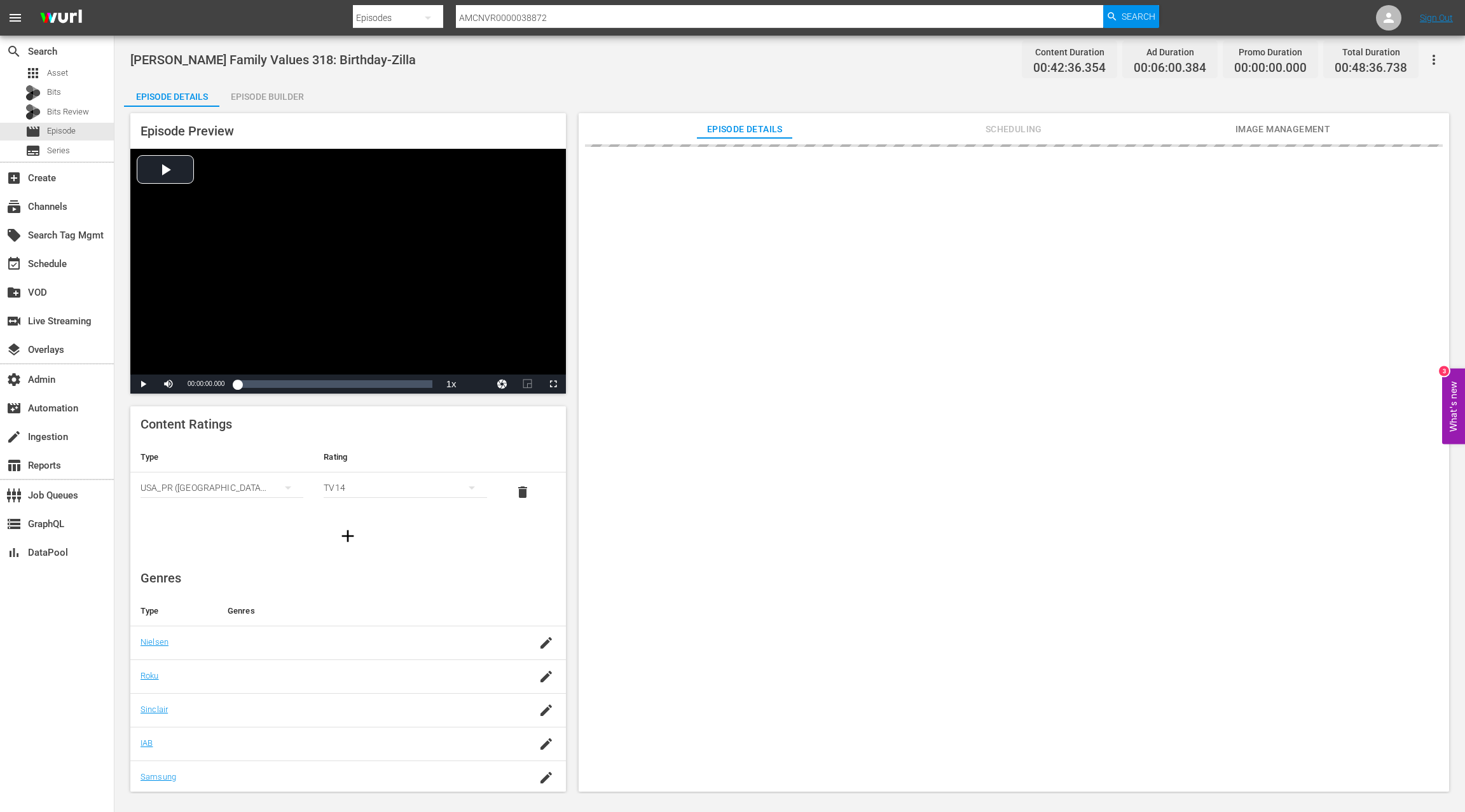
click at [275, 98] on div "Episode Builder" at bounding box center [267, 96] width 96 height 30
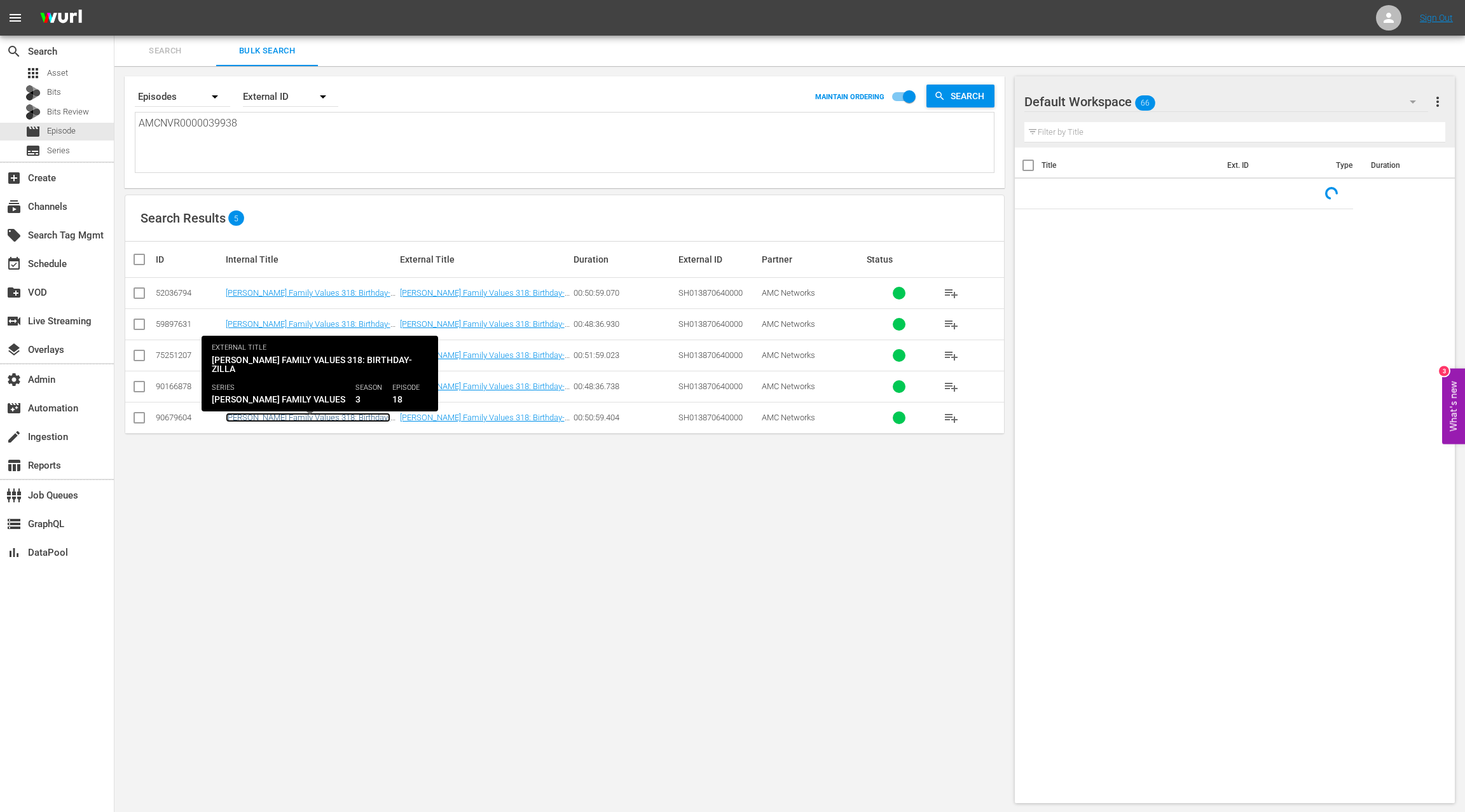
click at [344, 417] on link "Braxton Family Values 318: Birthday-Zilla ((24 ROKU BFV) Braxton Family Values …" at bounding box center [308, 431] width 165 height 38
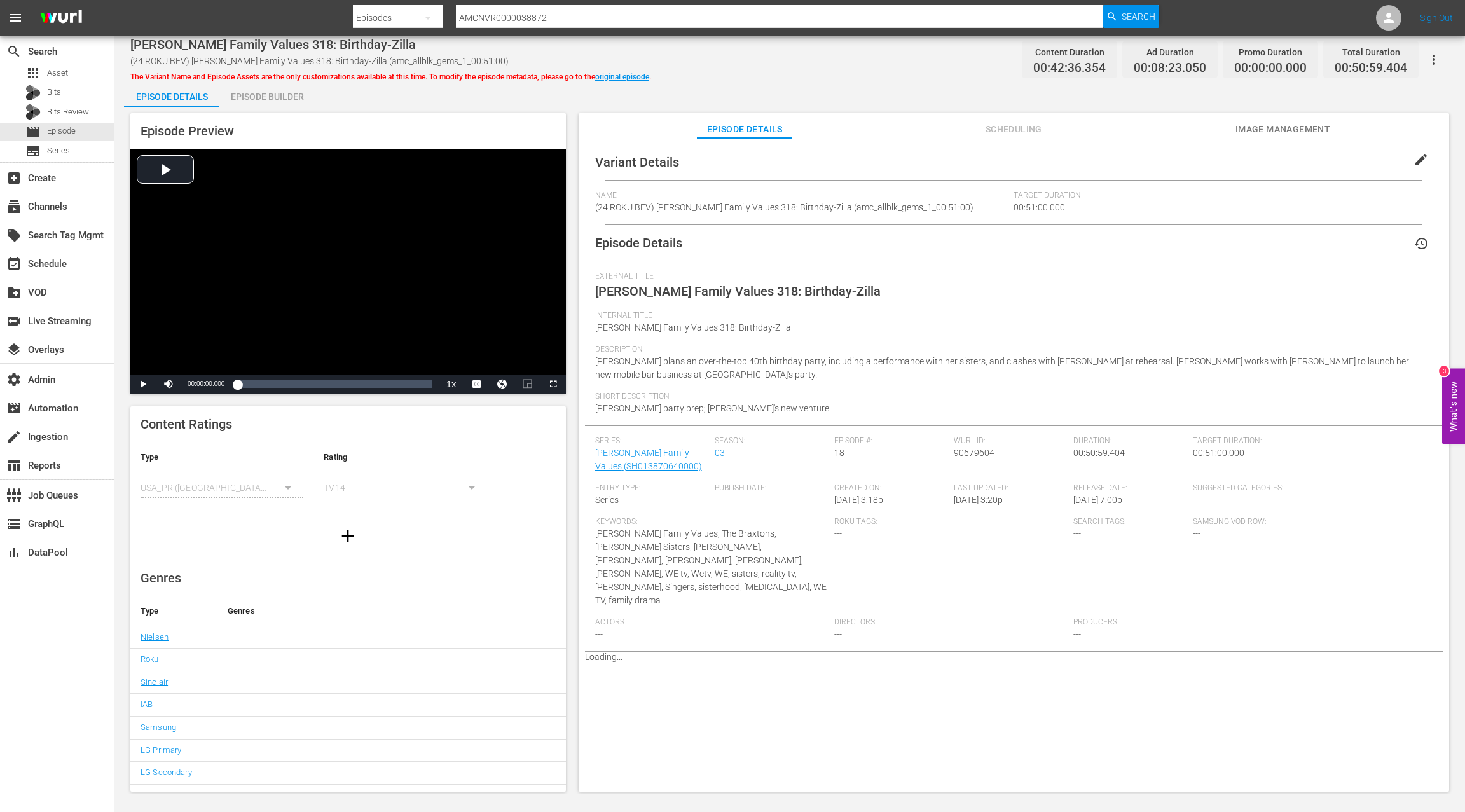
drag, startPoint x: 267, startPoint y: 96, endPoint x: 276, endPoint y: 105, distance: 12.7
click at [267, 96] on div "Episode Builder" at bounding box center [267, 96] width 96 height 30
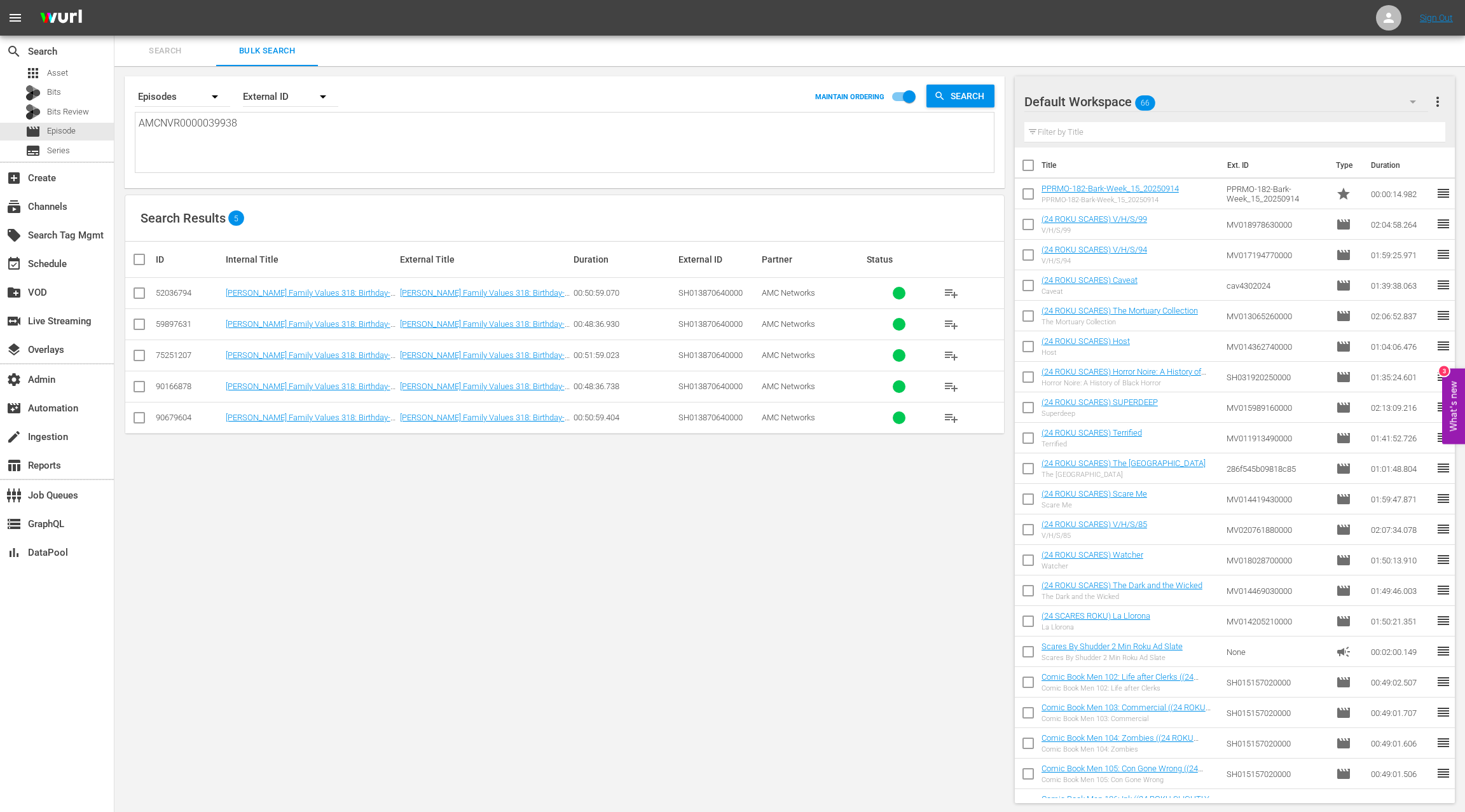
click at [350, 152] on textarea "AMCNVR0000039938" at bounding box center [566, 145] width 856 height 58
paste textarea "AMCNVR0000051178 AMCNVR0000051179 AMCNVR0000051180 AMCNVR0000051181 AMCNVR00000…"
type textarea "AMCNVR0000051178 AMCNVR0000051179 AMCNVR0000051180 AMCNVR0000051181 AMCNVR00000…"
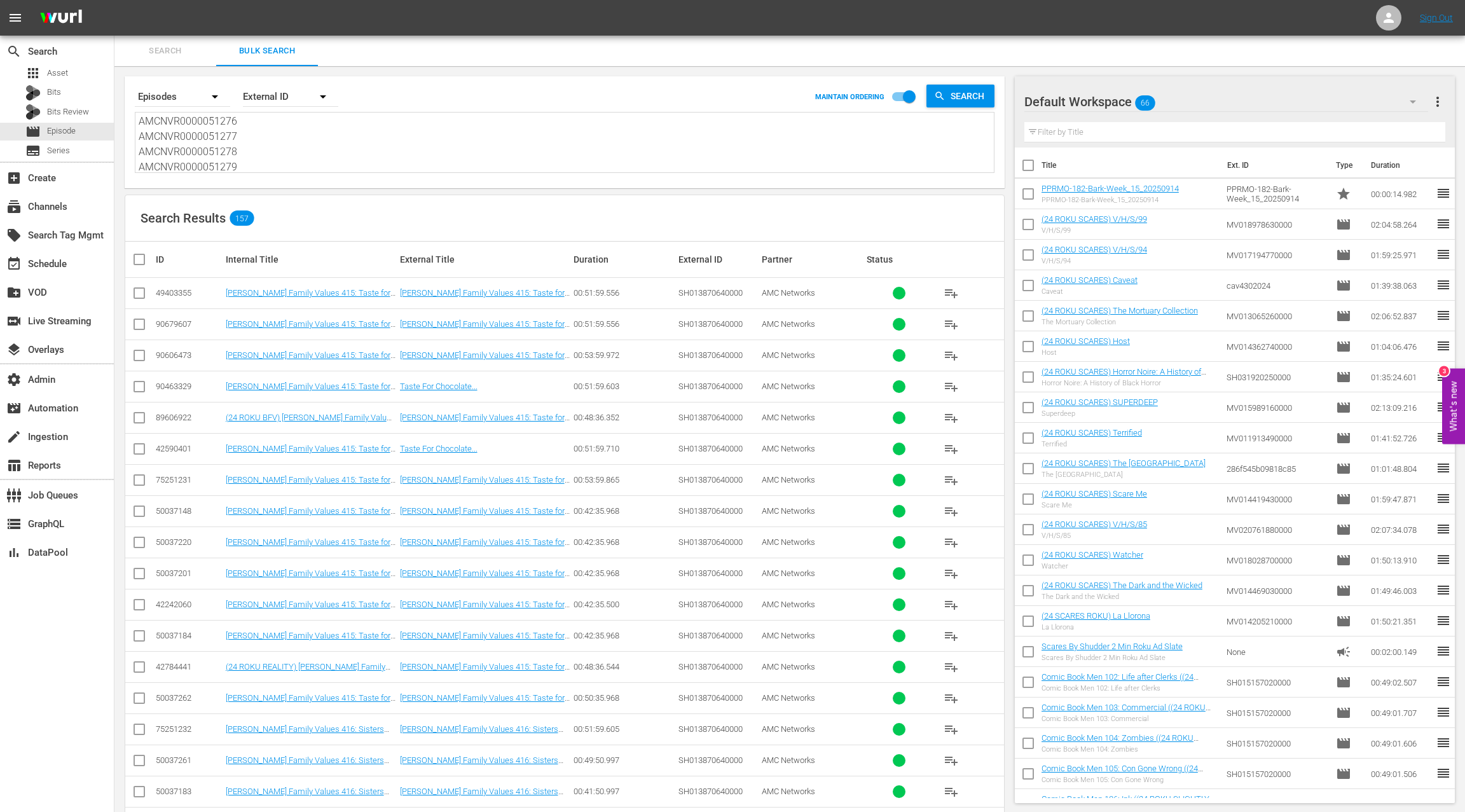
type textarea "AMCNVR0000051178 AMCNVR0000051179 AMCNVR0000051180 AMCNVR0000051181 AMCNVR00000…"
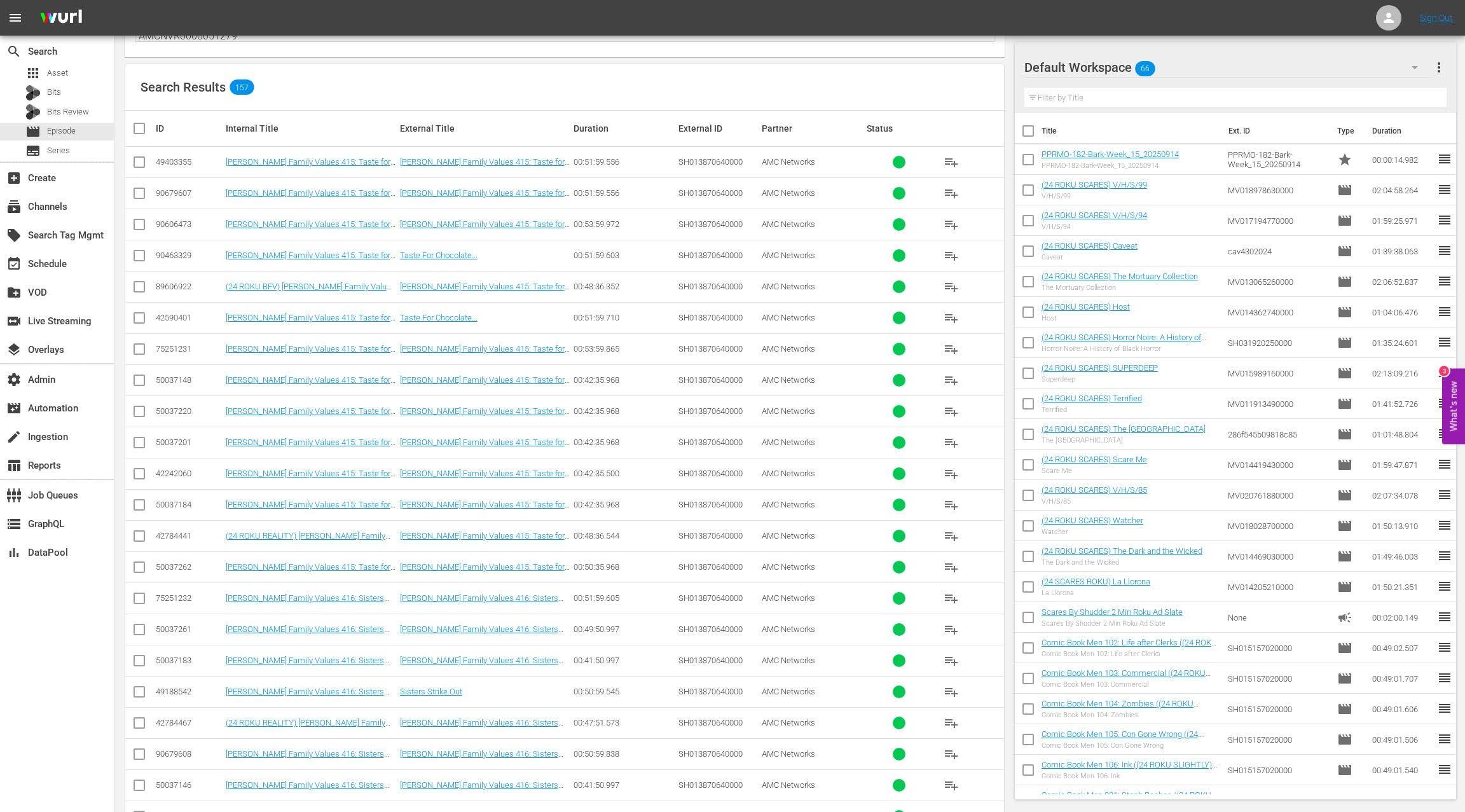
scroll to position [258, 0]
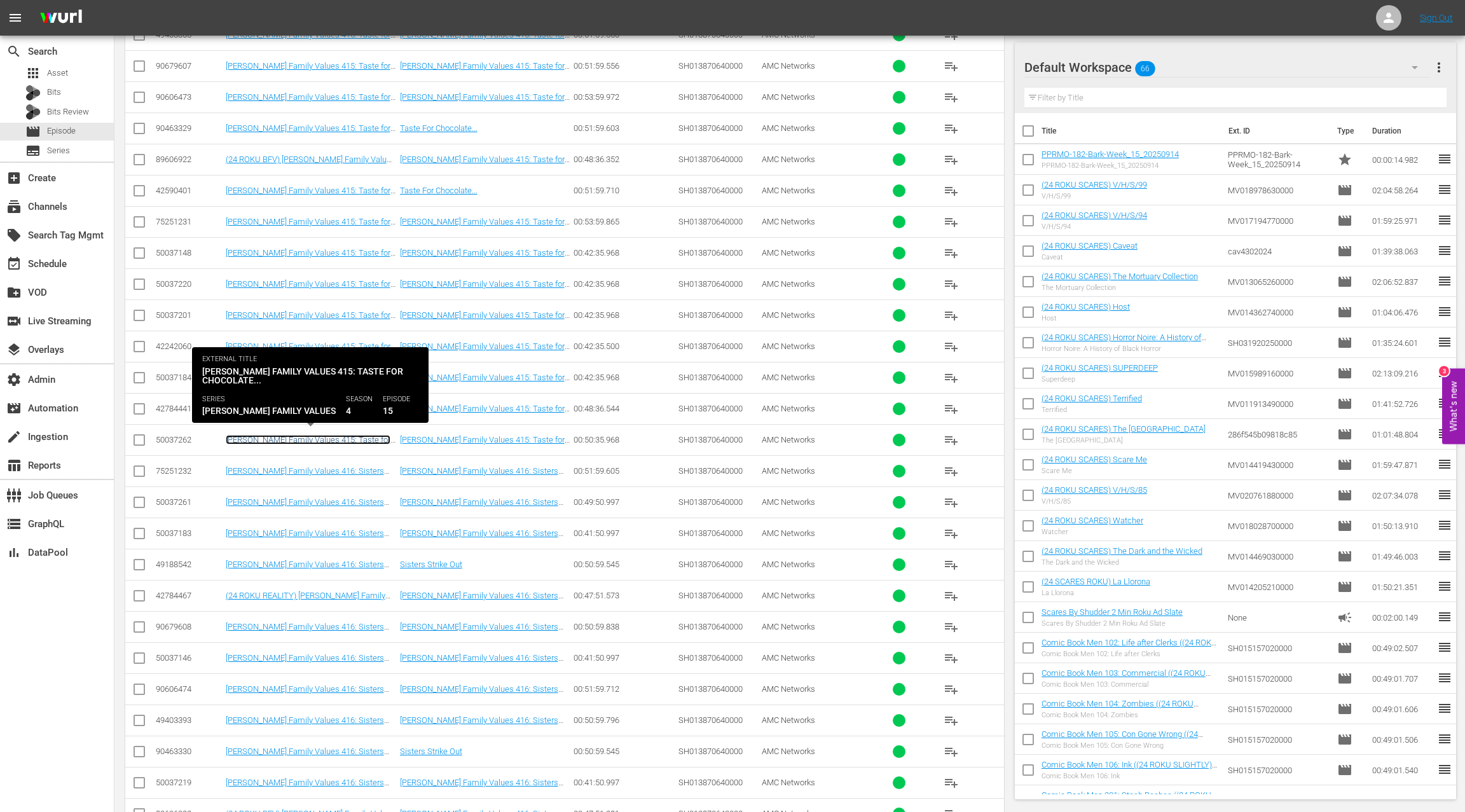
click at [278, 436] on link "Braxton Family Values 415: Taste for Chocolate..." at bounding box center [308, 444] width 165 height 19
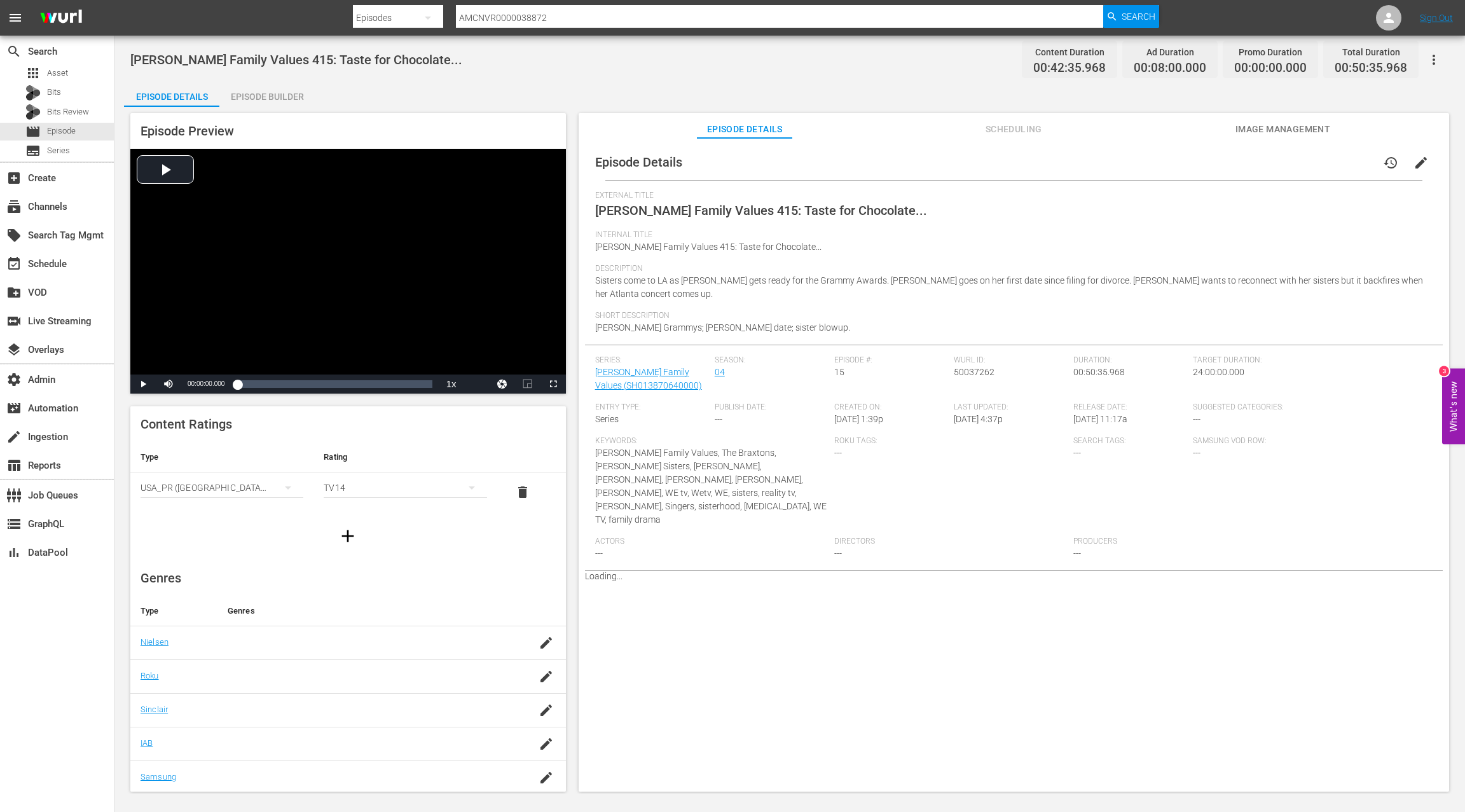
click at [270, 98] on div "Episode Builder" at bounding box center [267, 96] width 96 height 30
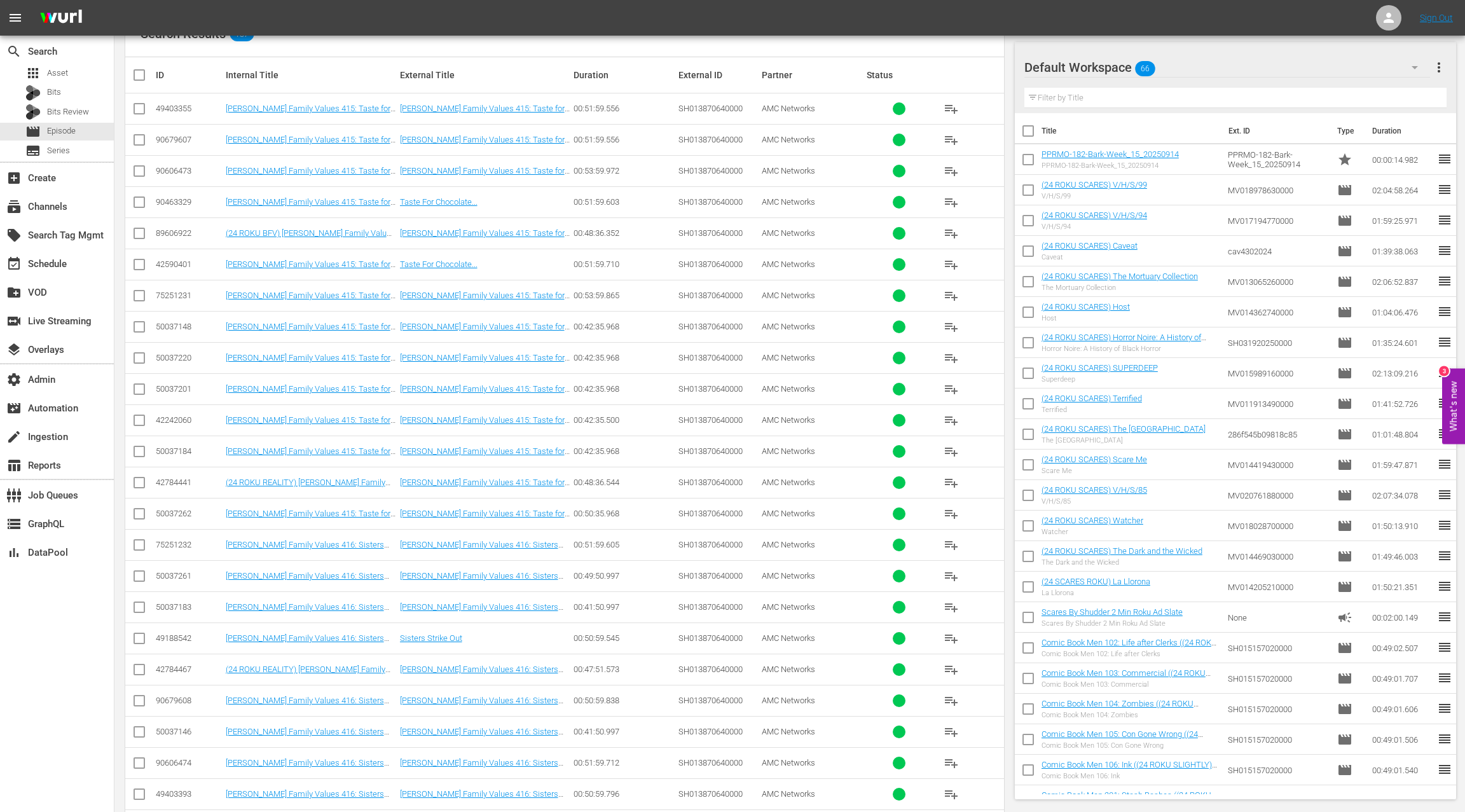
scroll to position [237, 0]
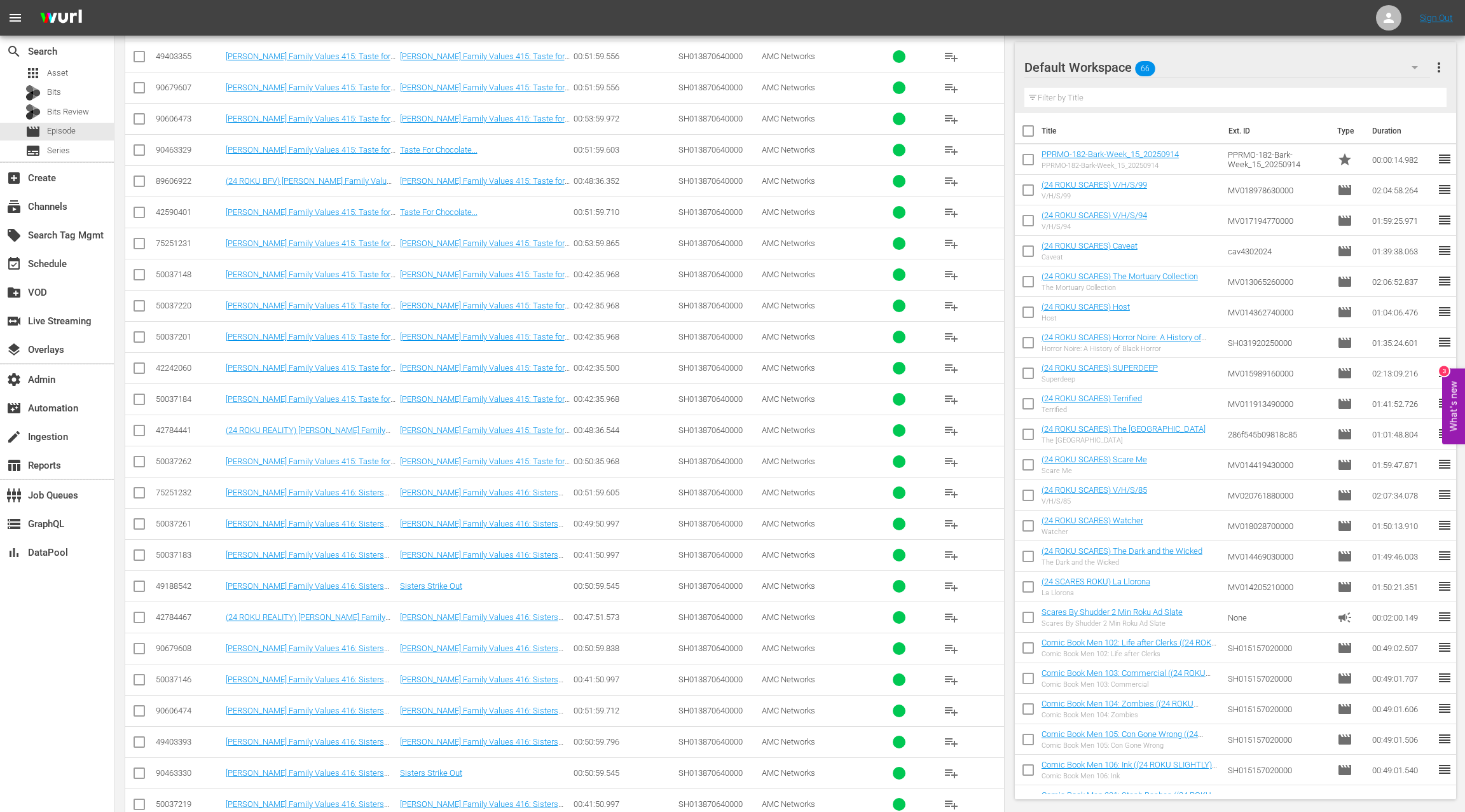
click at [180, 457] on div "50037262" at bounding box center [189, 461] width 66 height 9
drag, startPoint x: 180, startPoint y: 456, endPoint x: 196, endPoint y: 454, distance: 16.1
click at [180, 457] on div "50037262" at bounding box center [189, 461] width 66 height 9
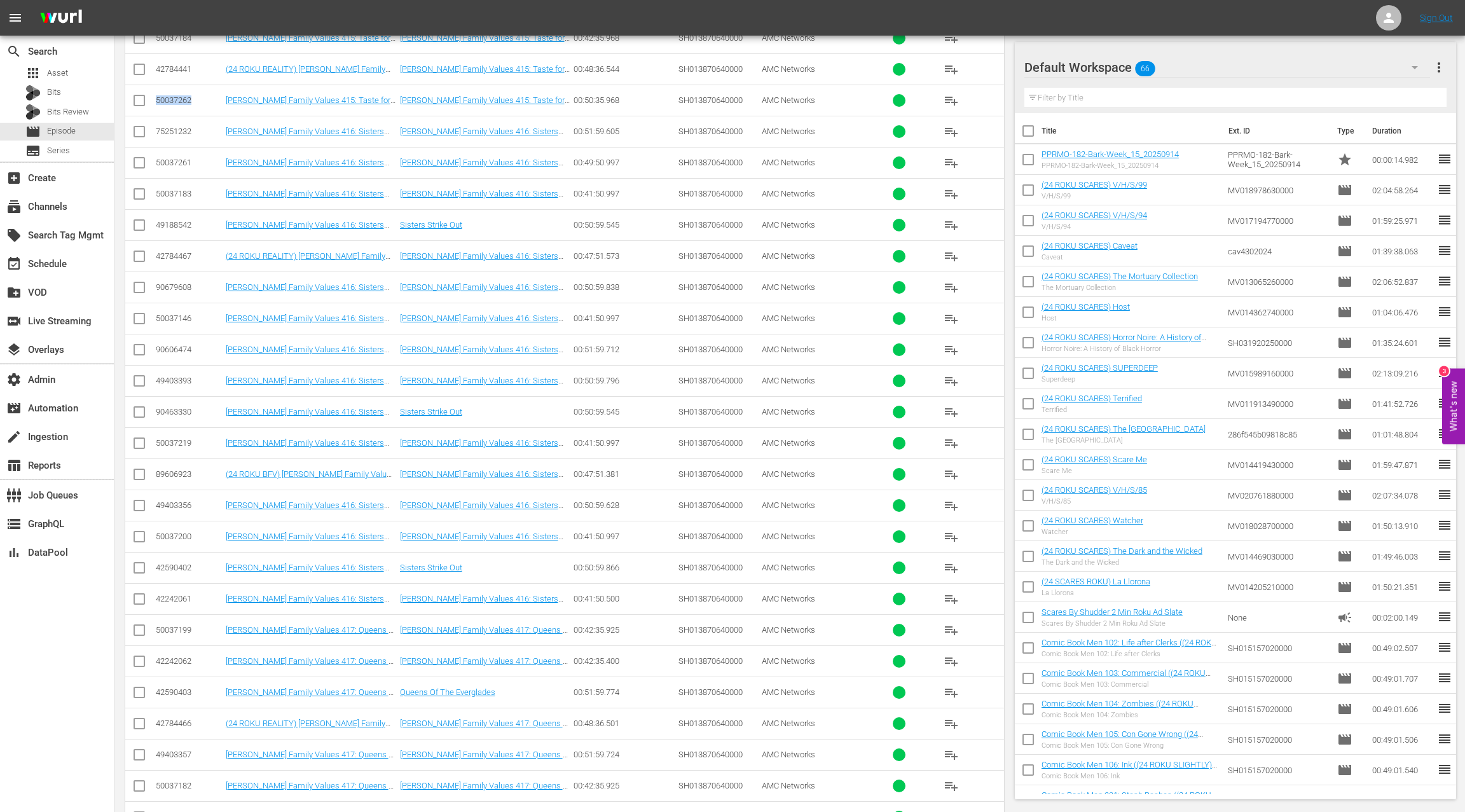
scroll to position [493, 0]
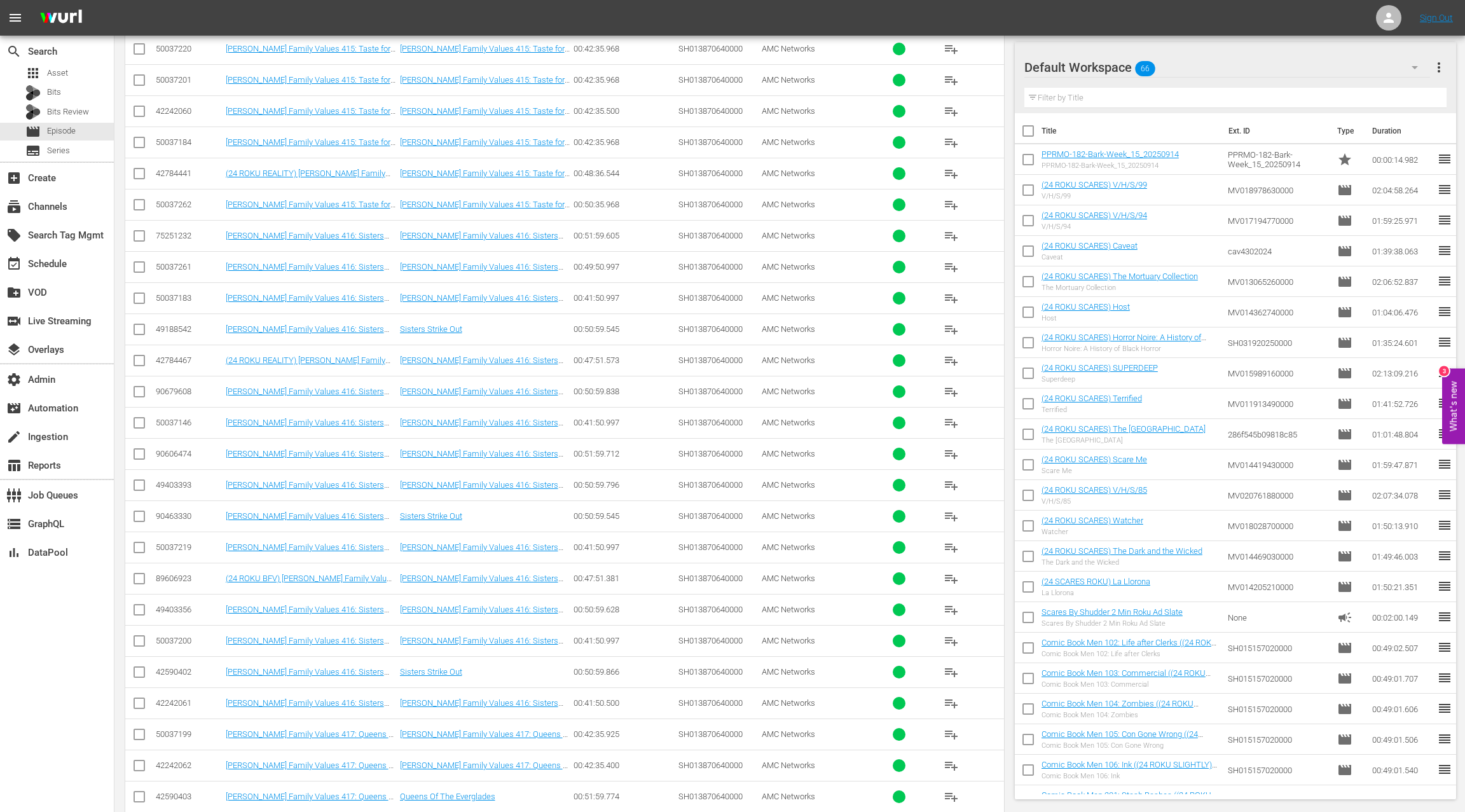
click at [178, 262] on div "50037261" at bounding box center [189, 266] width 66 height 9
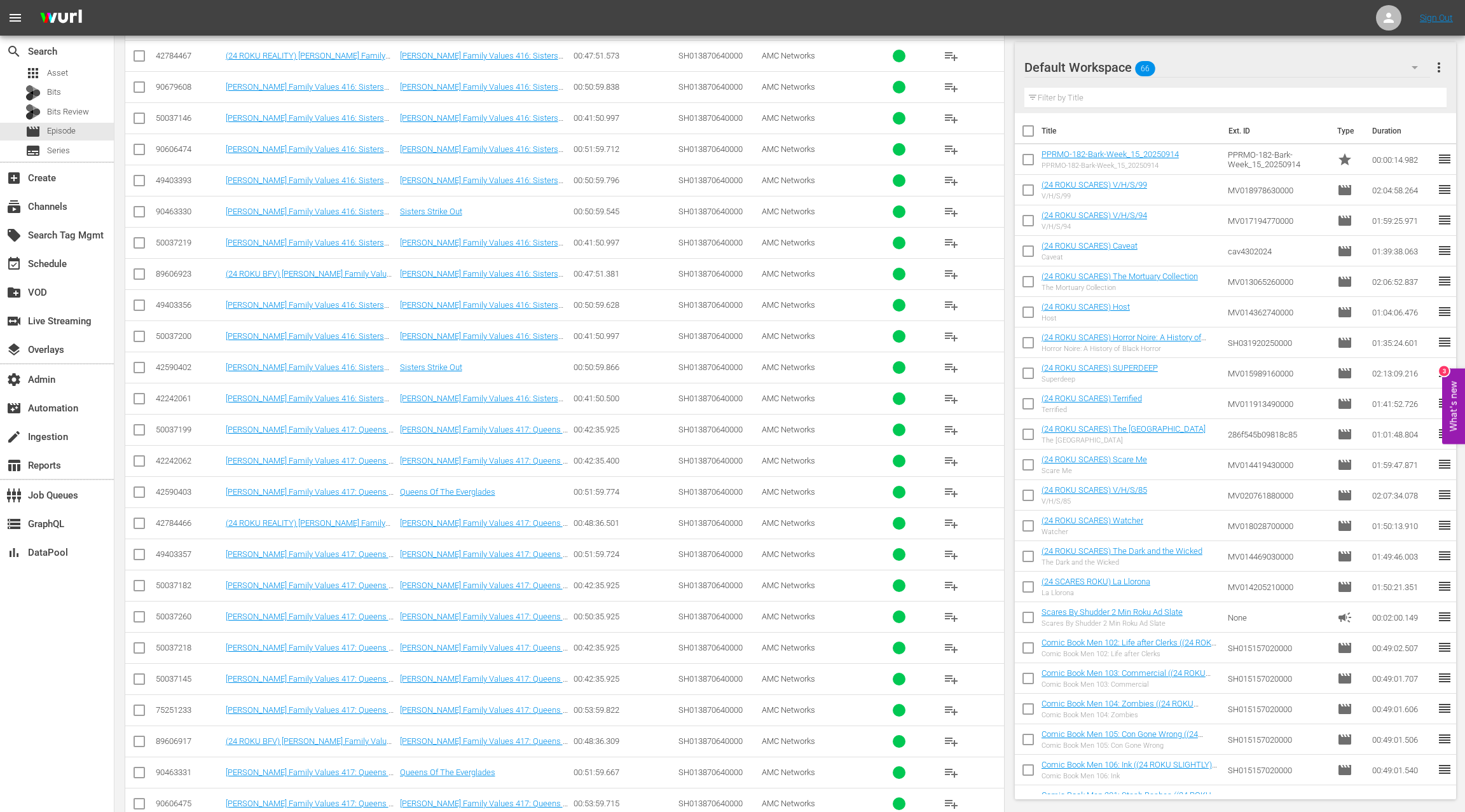
scroll to position [876, 0]
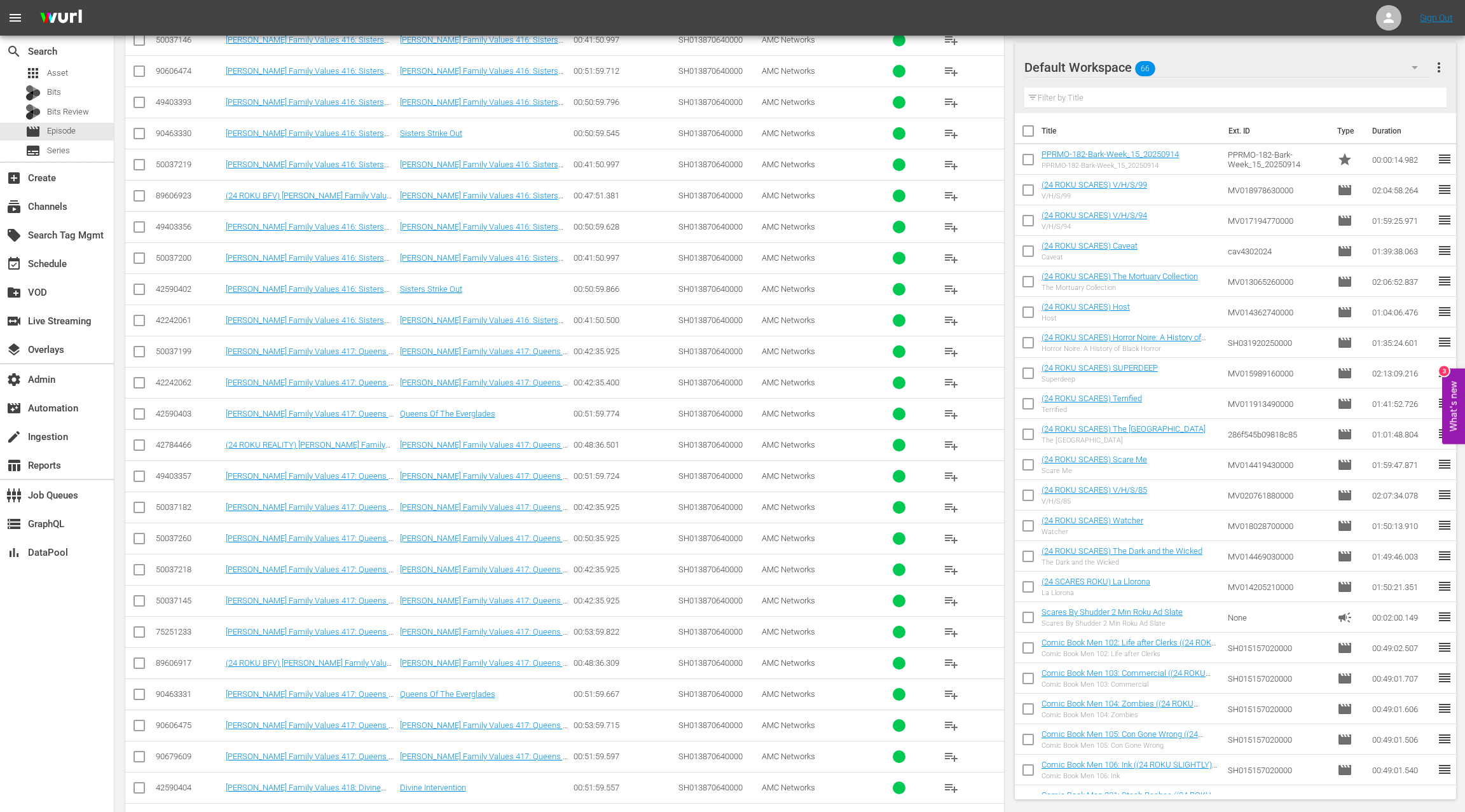
click at [179, 533] on div "50037260" at bounding box center [189, 537] width 66 height 9
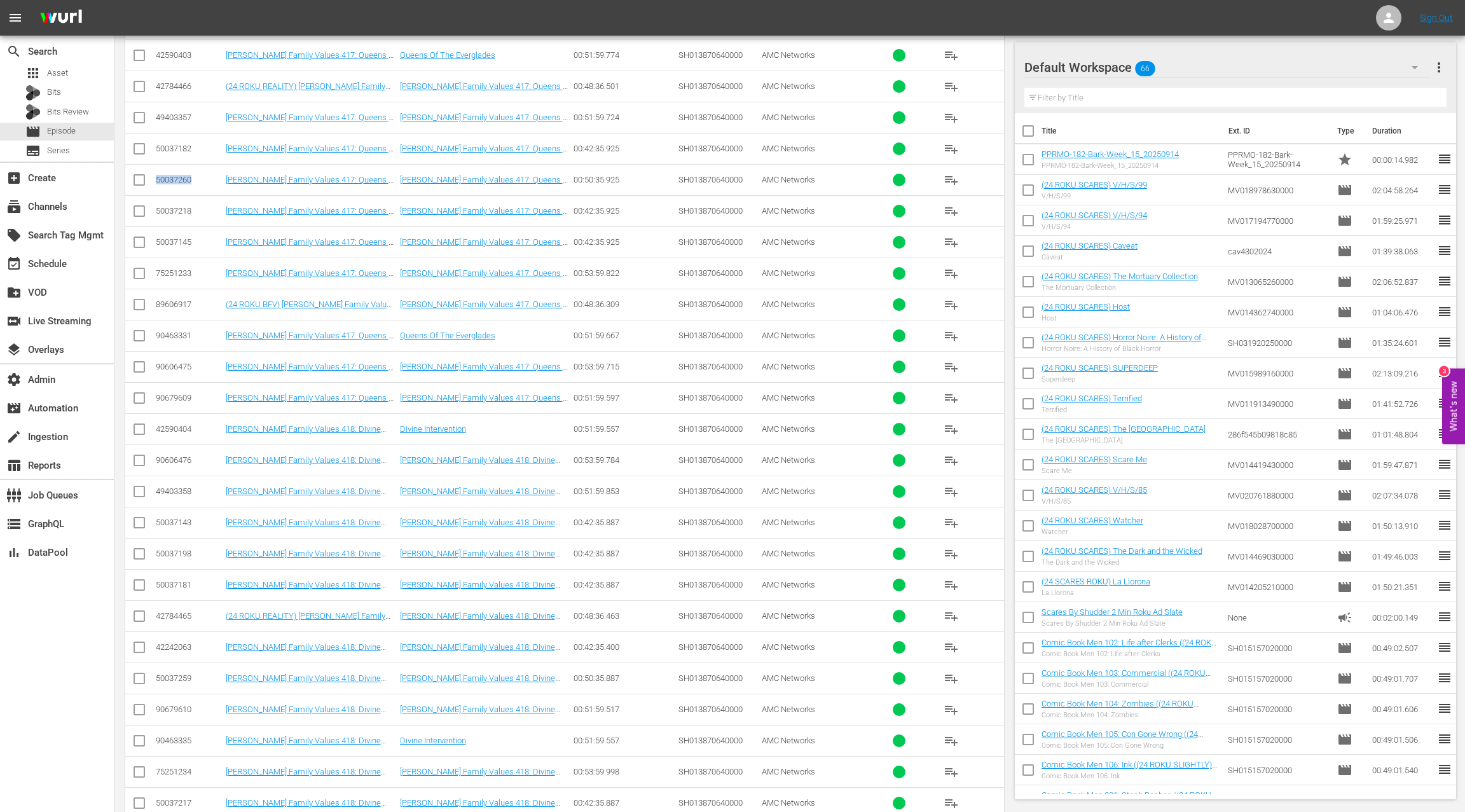
scroll to position [1352, 0]
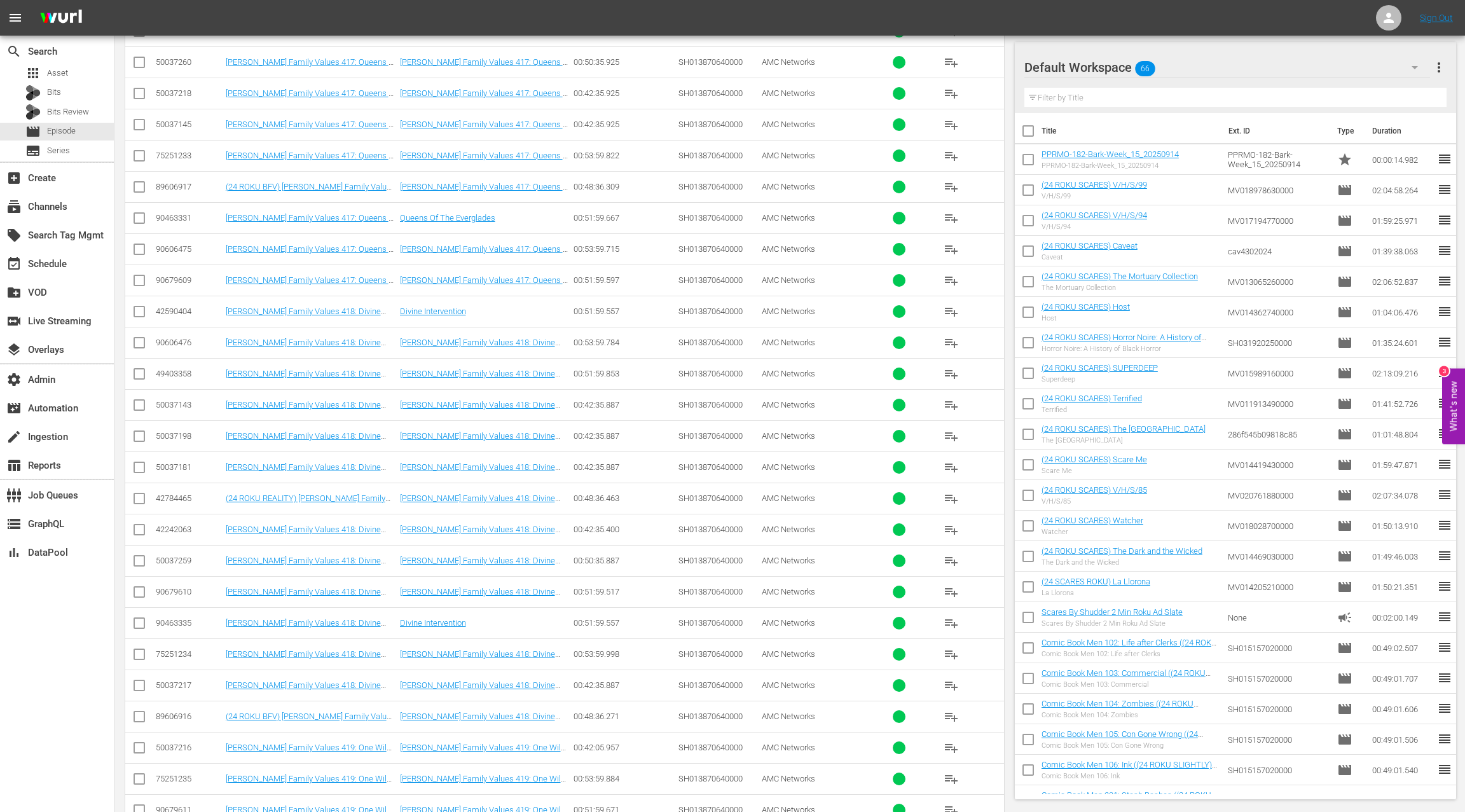
click at [173, 556] on div "50037259" at bounding box center [189, 560] width 66 height 9
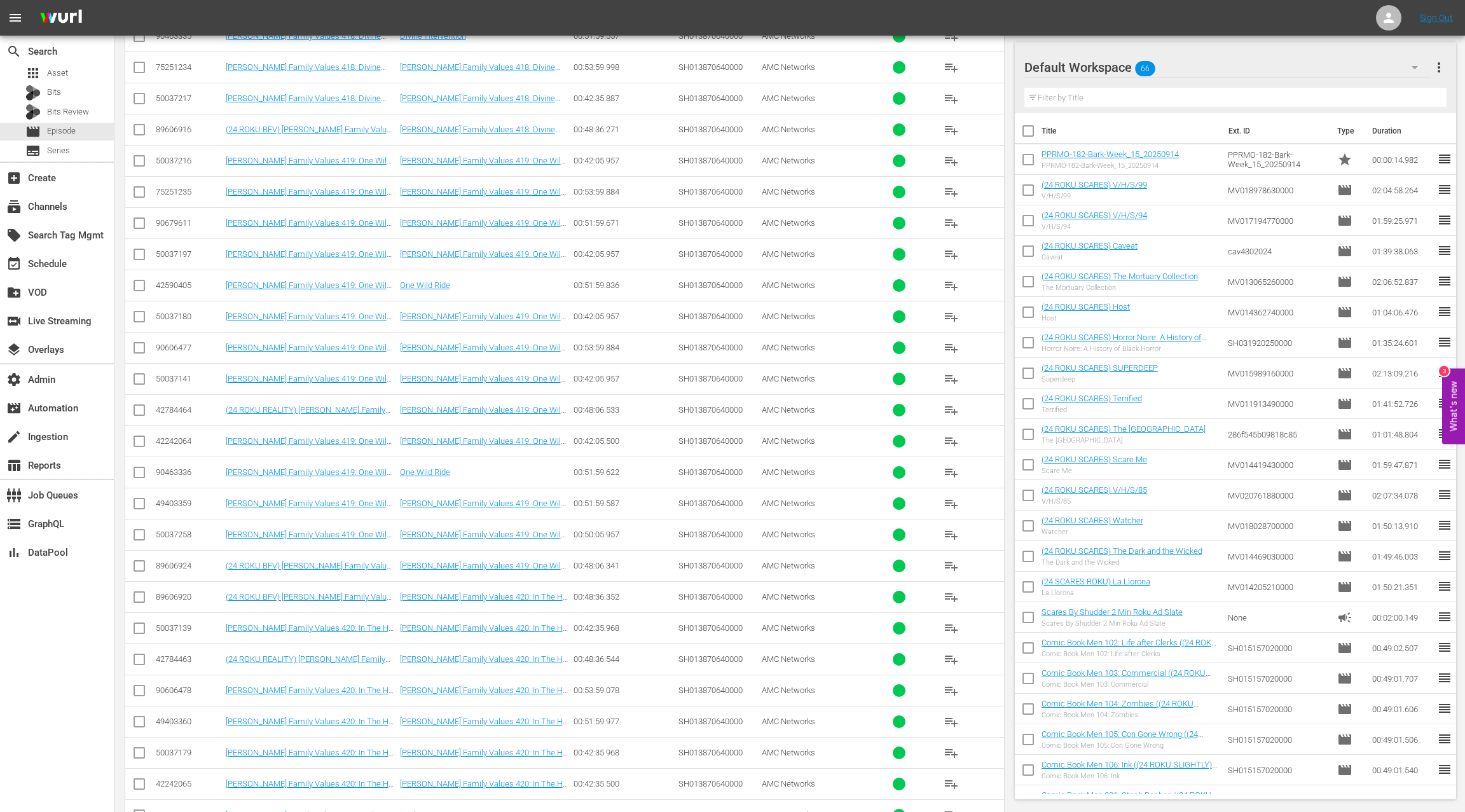
scroll to position [2016, 0]
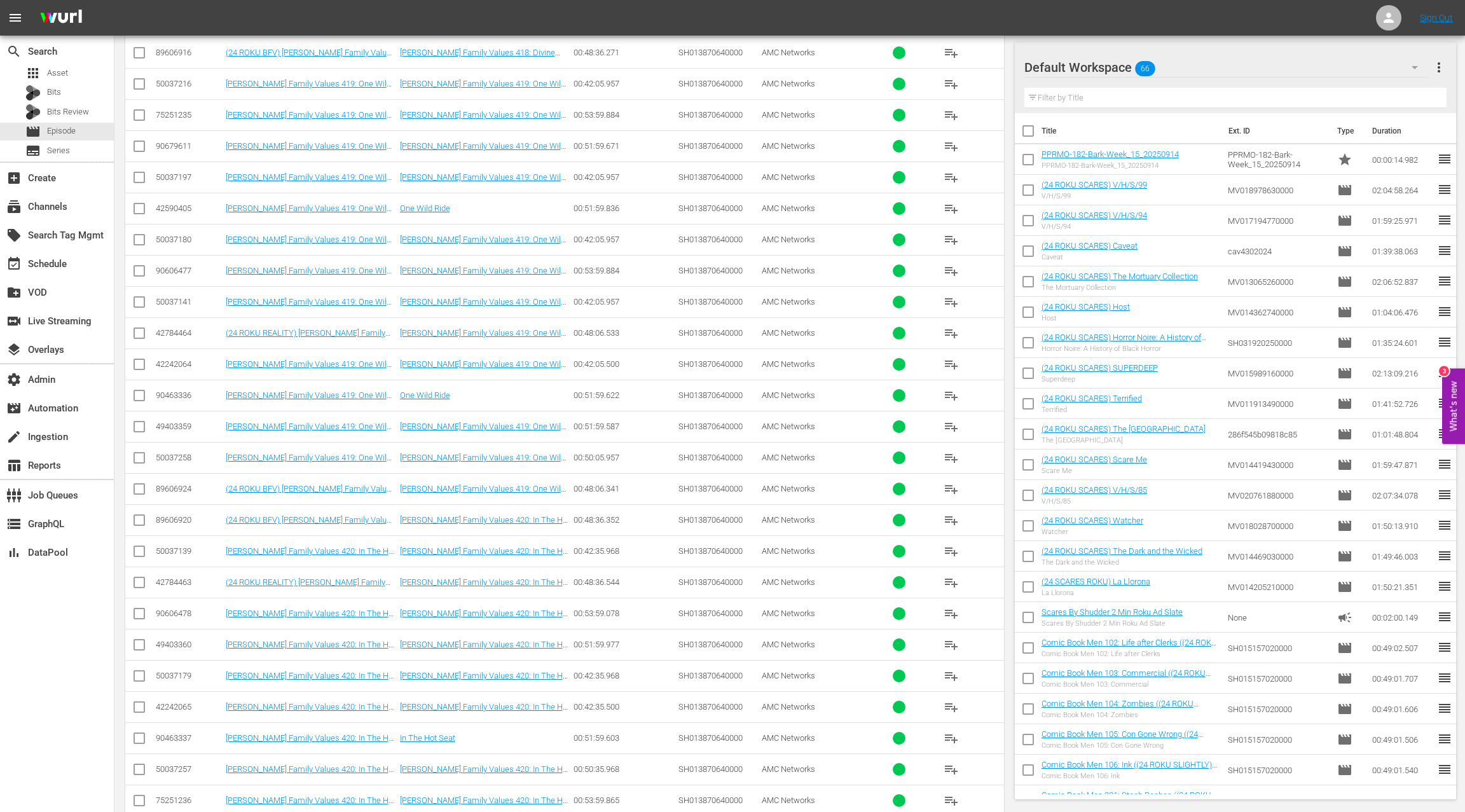
click at [183, 453] on div "50037258" at bounding box center [189, 457] width 66 height 9
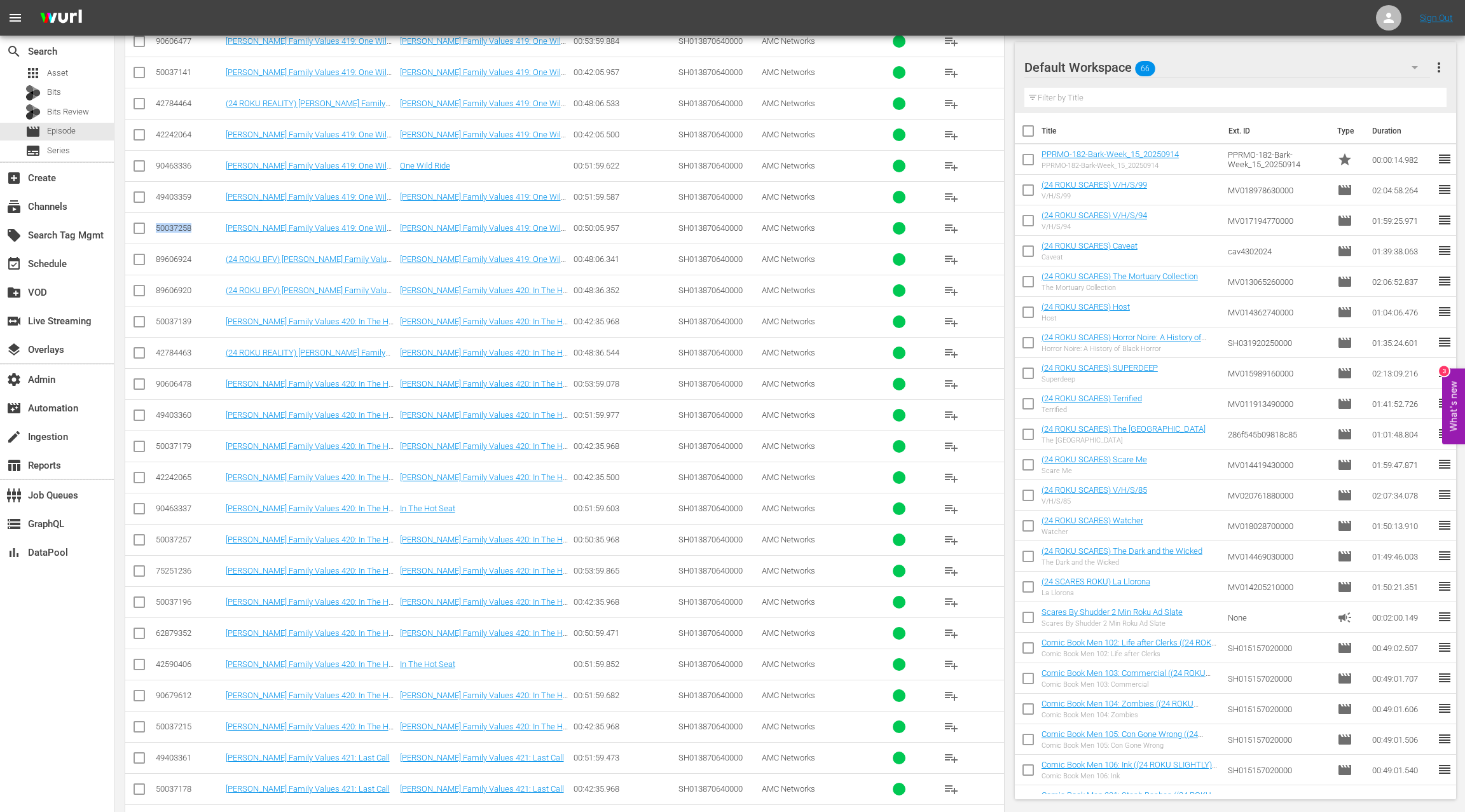
scroll to position [2305, 0]
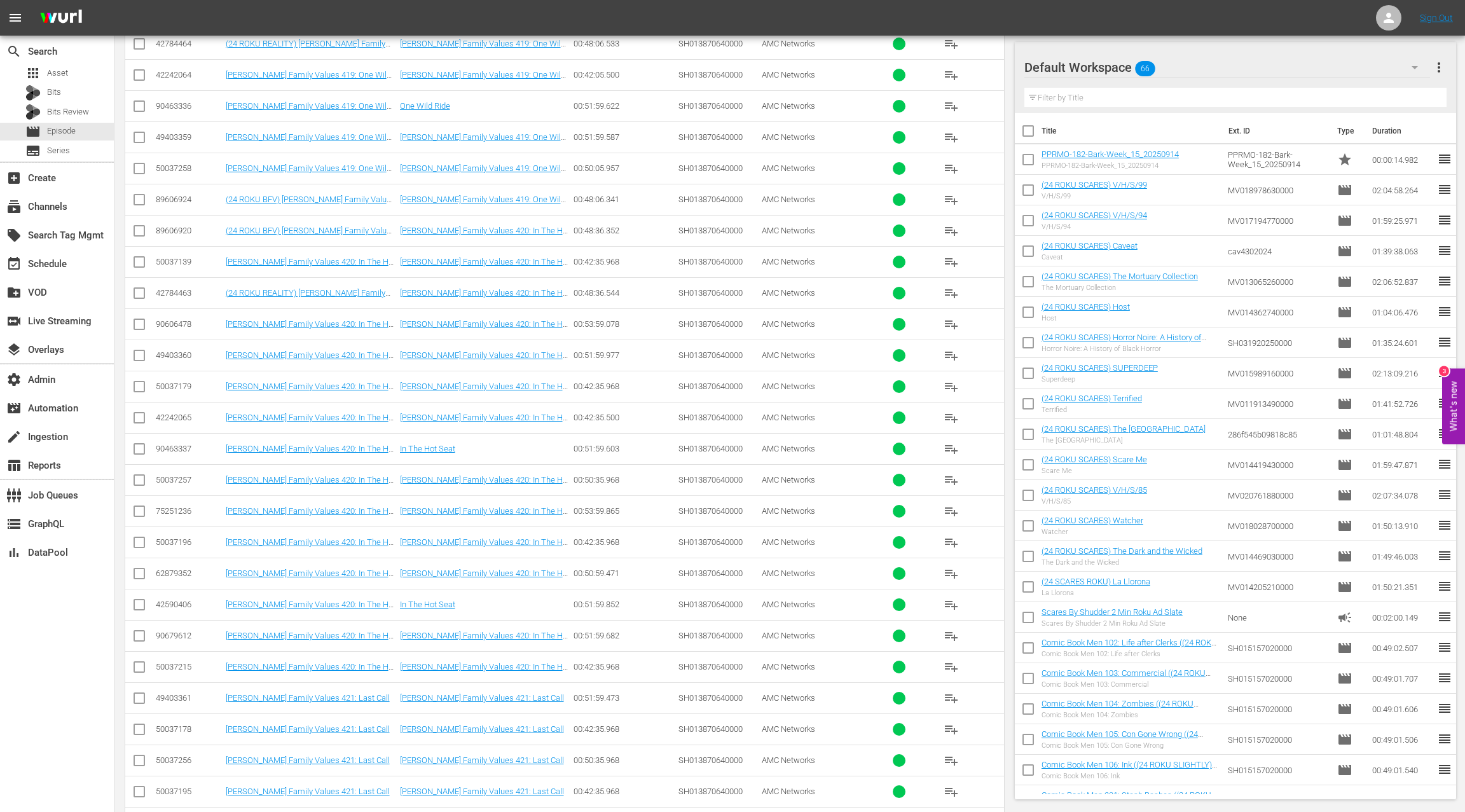
click at [185, 475] on div "50037257" at bounding box center [189, 479] width 66 height 9
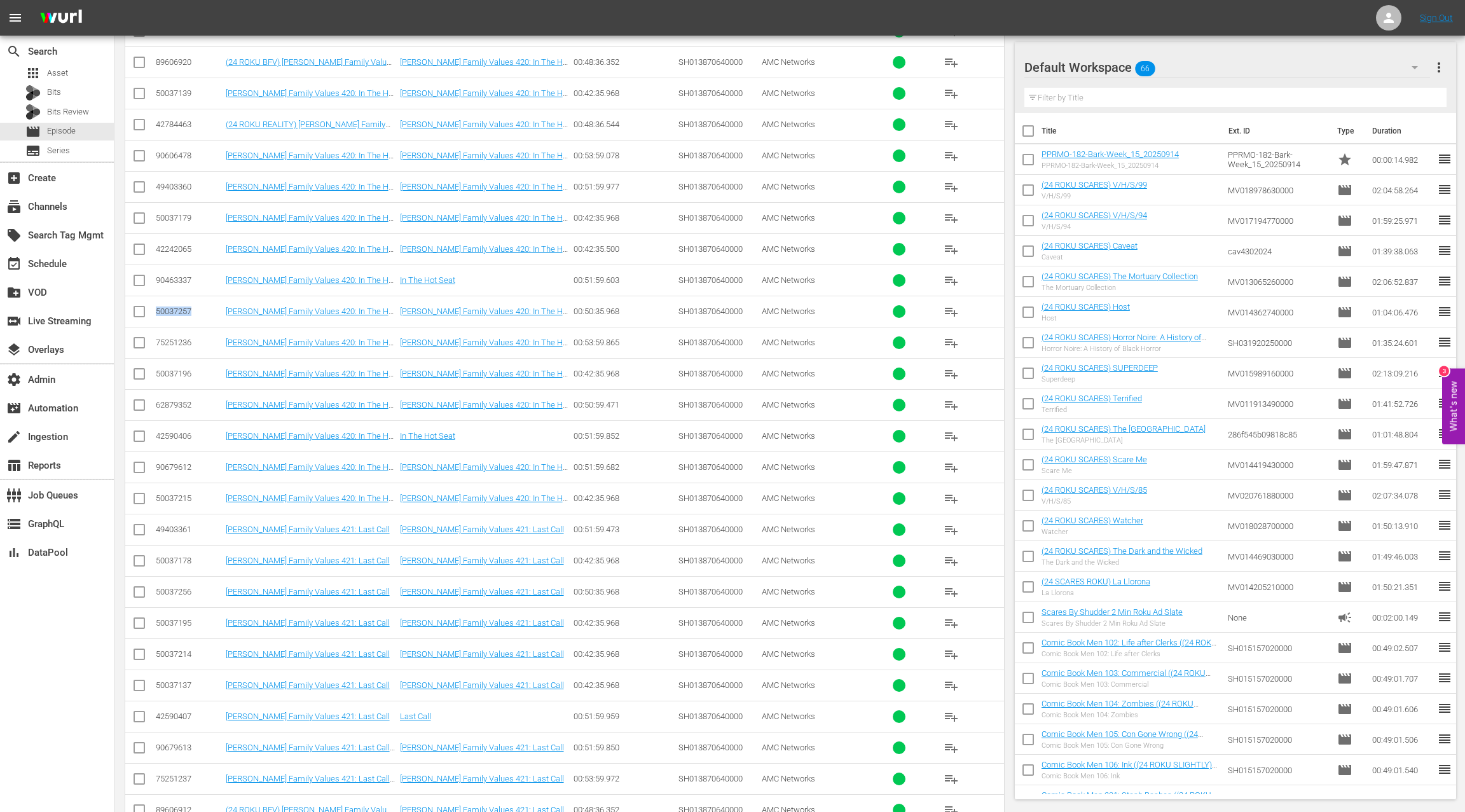
scroll to position [2598, 0]
click at [185, 462] on div "50037256" at bounding box center [189, 466] width 66 height 9
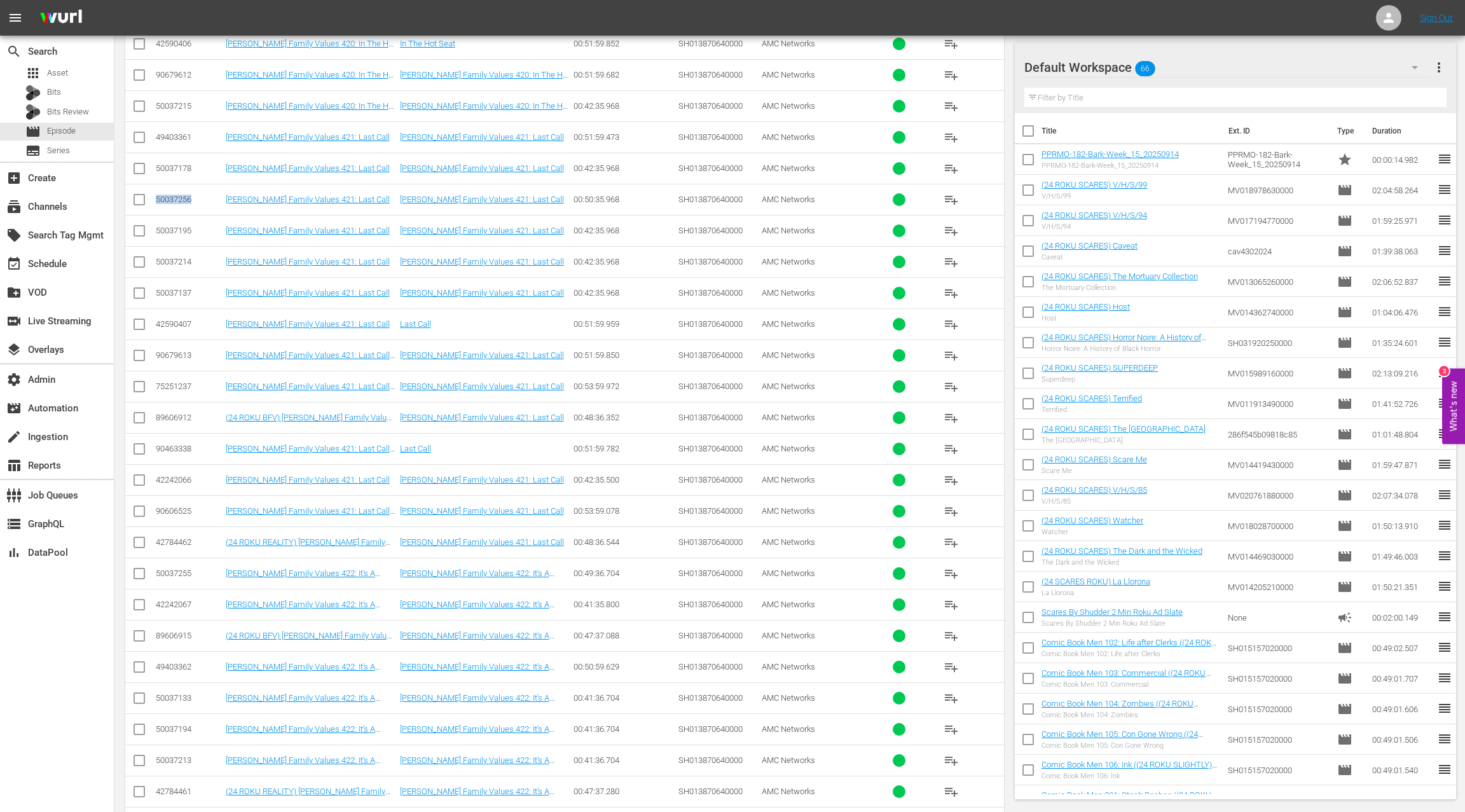
scroll to position [2956, 0]
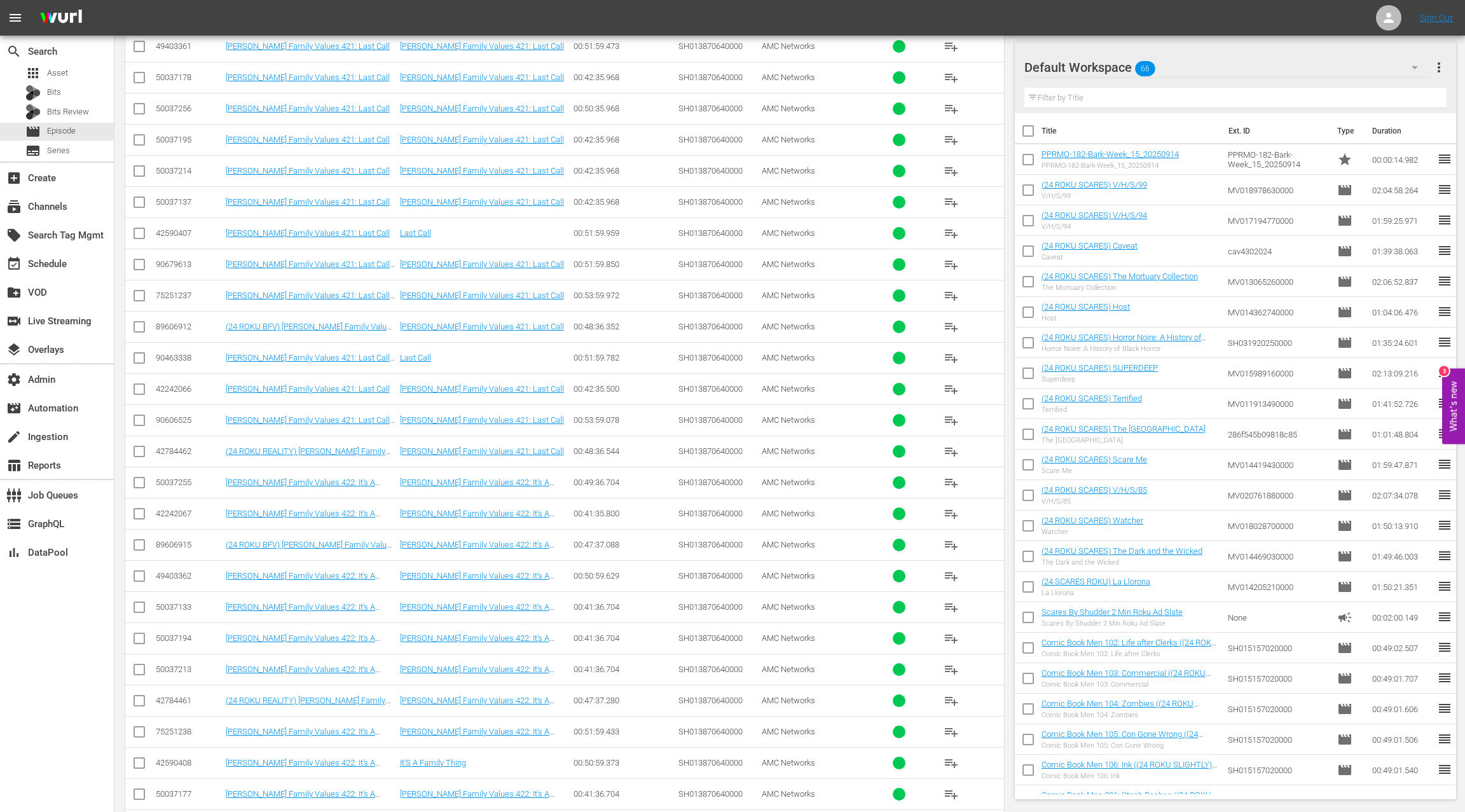
click at [185, 477] on div "50037255" at bounding box center [189, 481] width 66 height 9
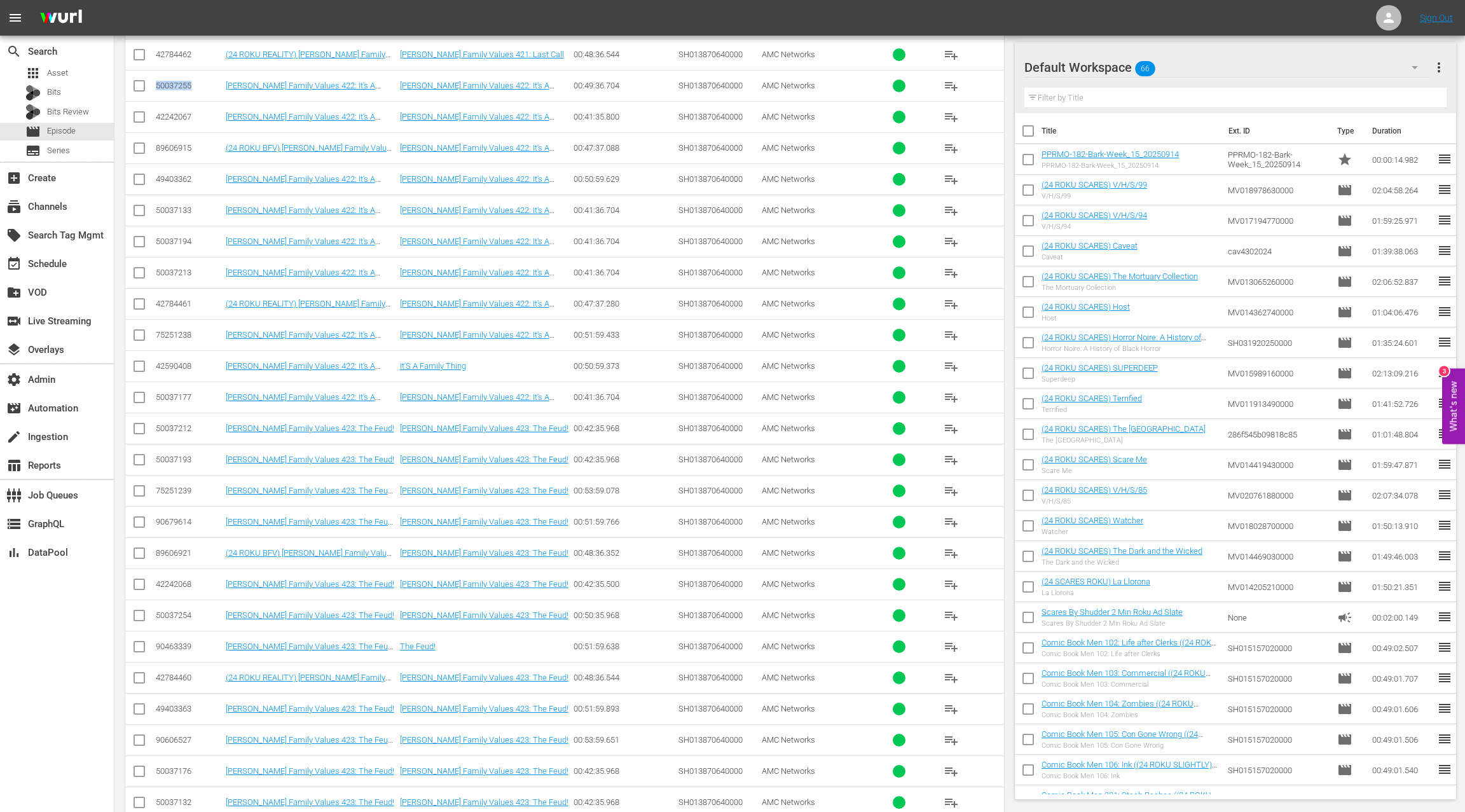
scroll to position [3457, 0]
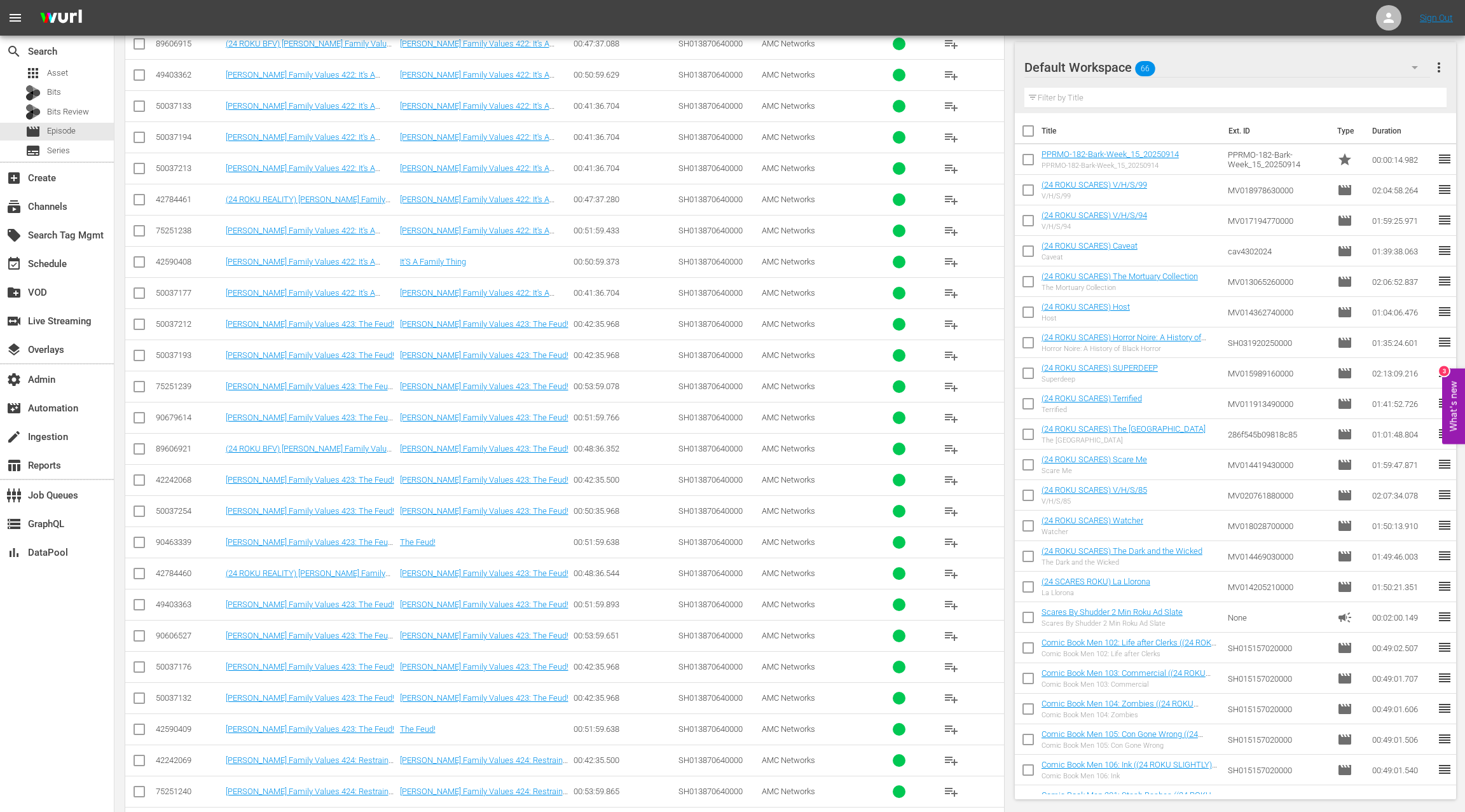
click at [180, 506] on div "50037254" at bounding box center [189, 510] width 66 height 9
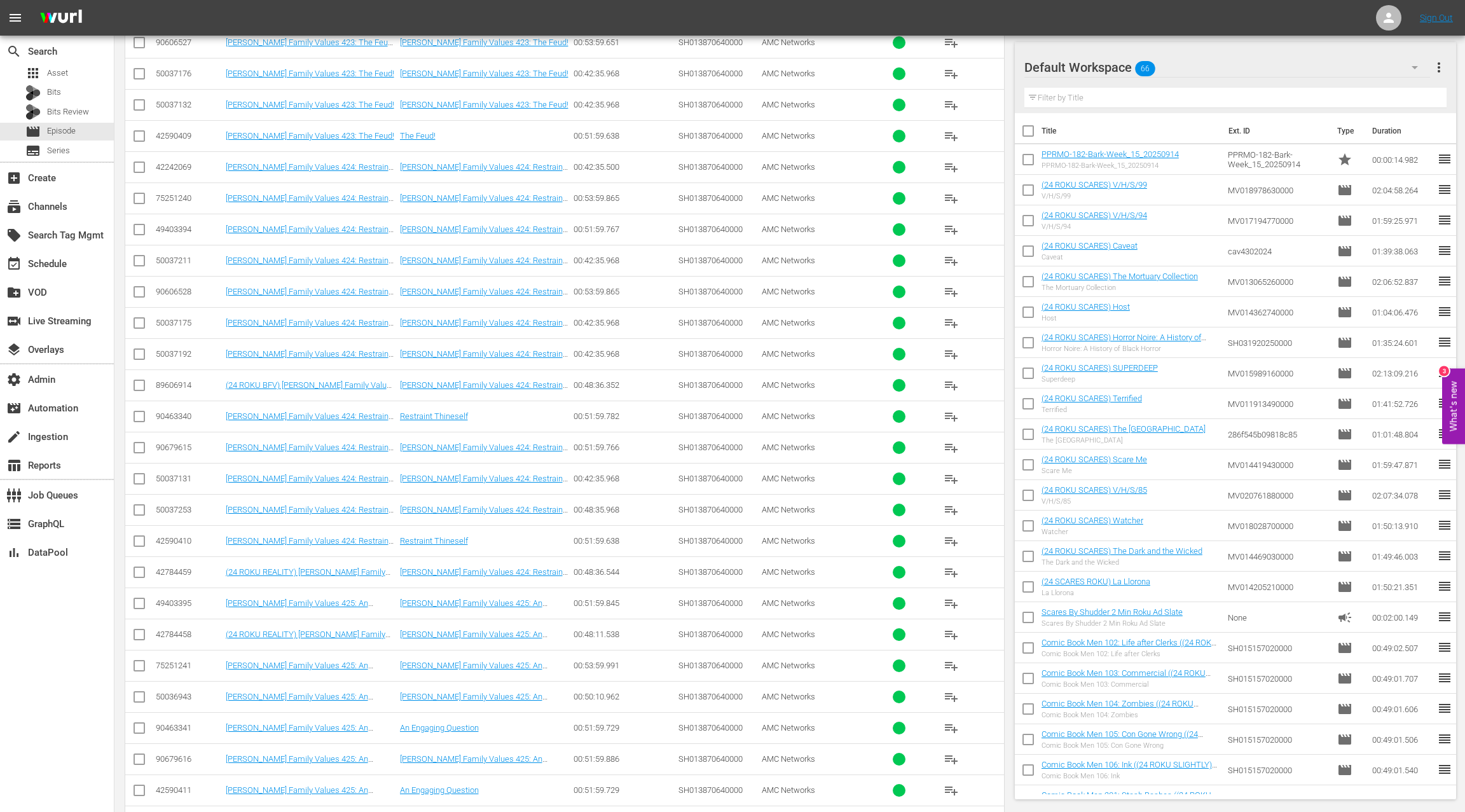
scroll to position [4055, 0]
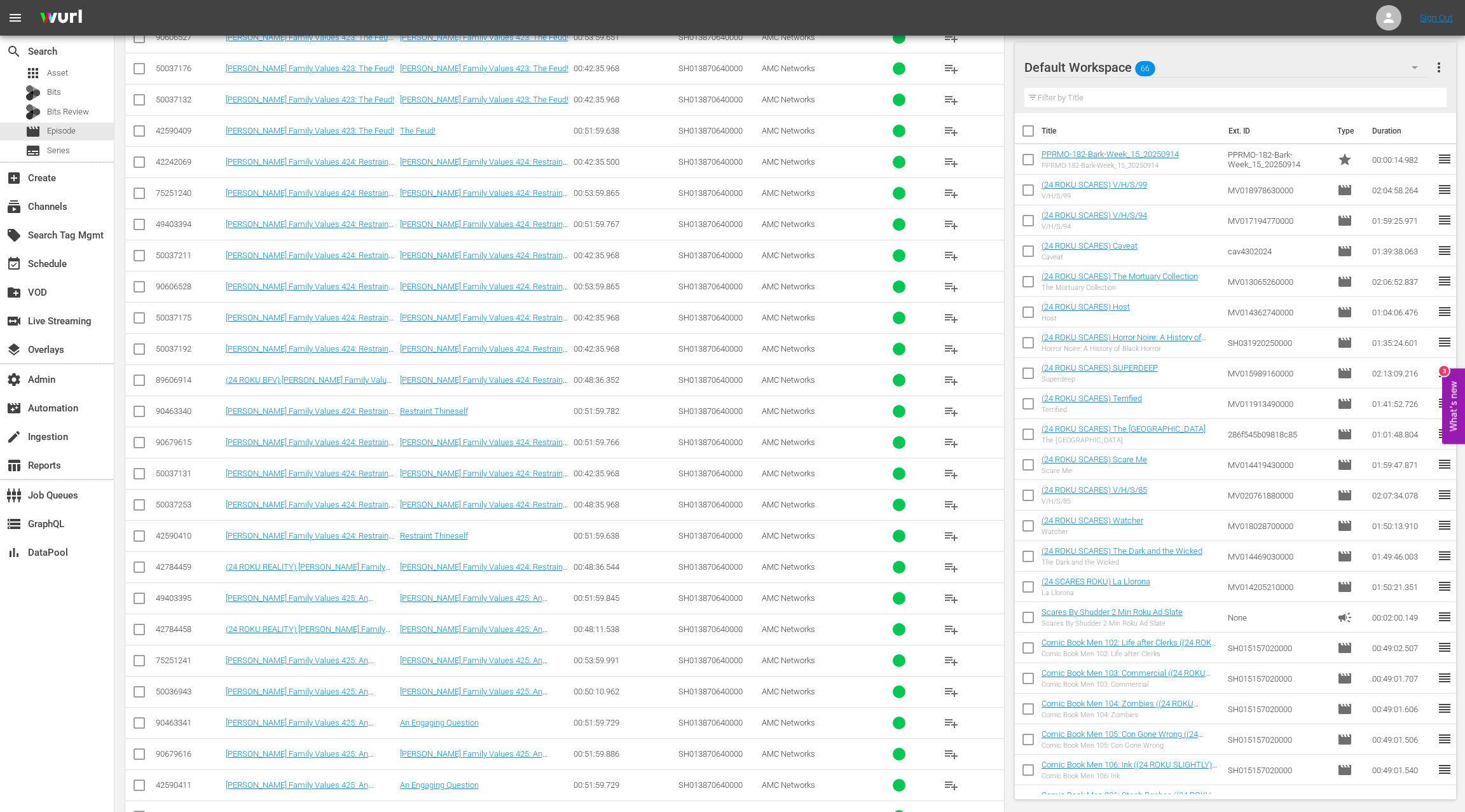
click at [181, 500] on div "50037253" at bounding box center [189, 504] width 66 height 9
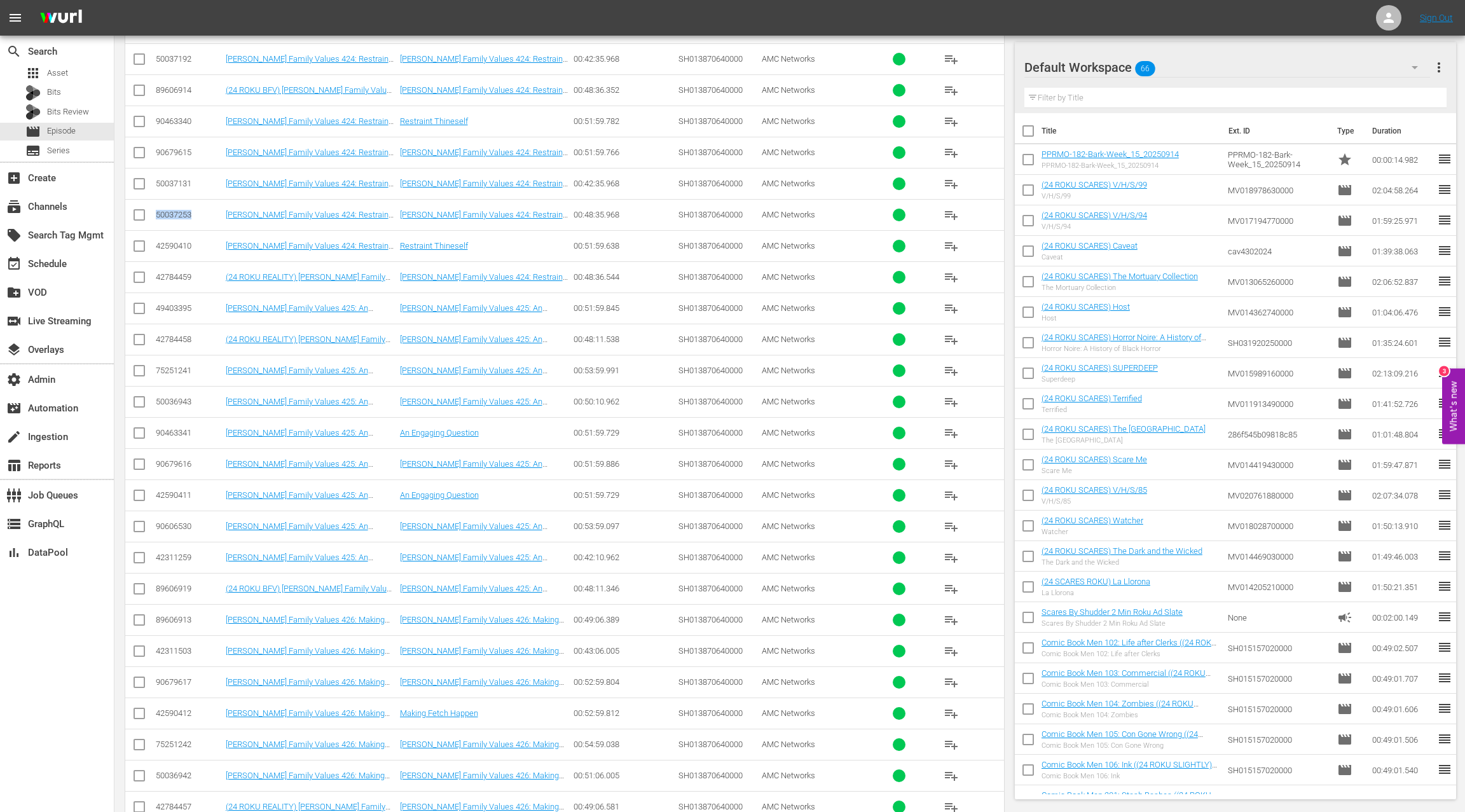
scroll to position [4342, 0]
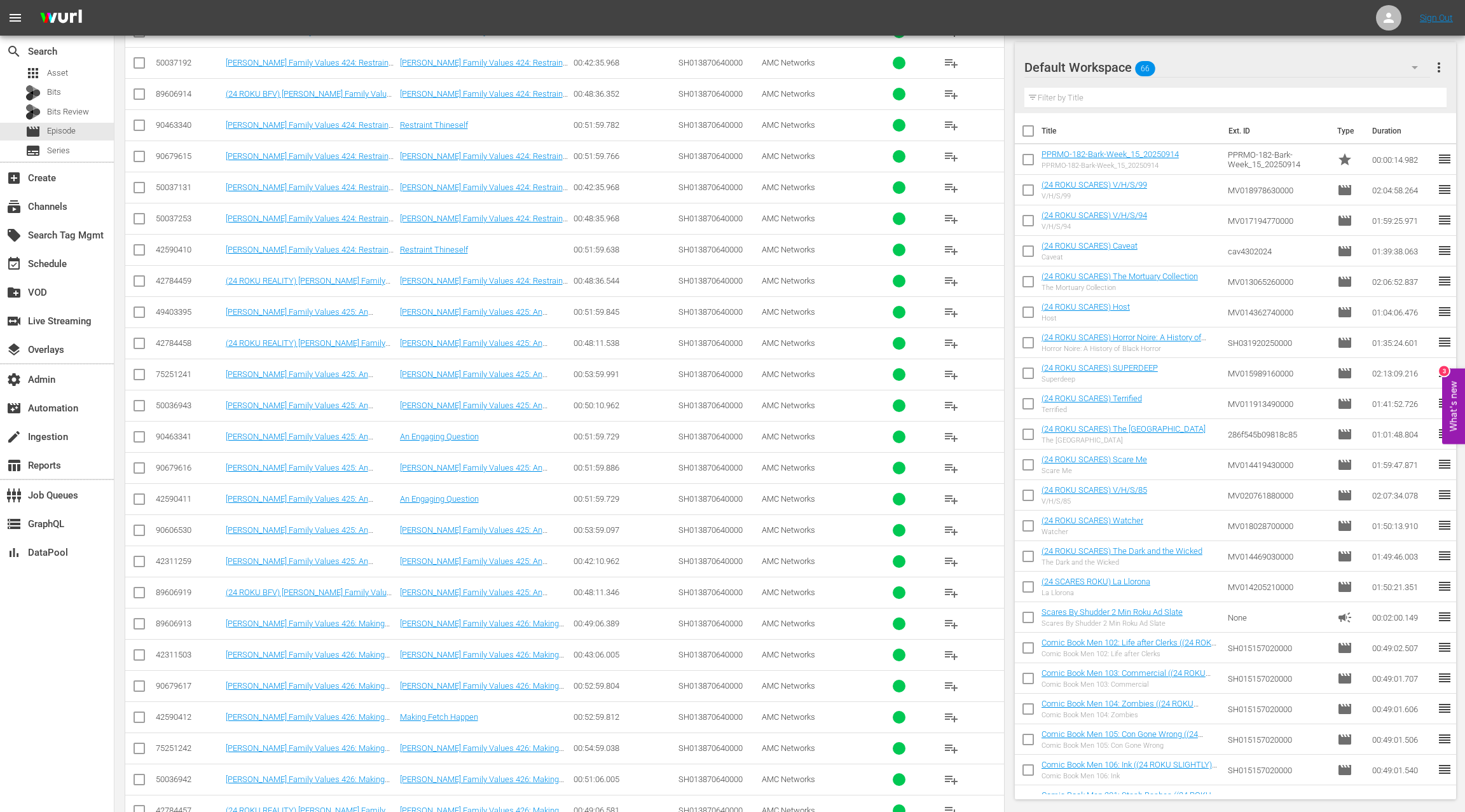
click at [181, 400] on div "50036943" at bounding box center [189, 404] width 66 height 9
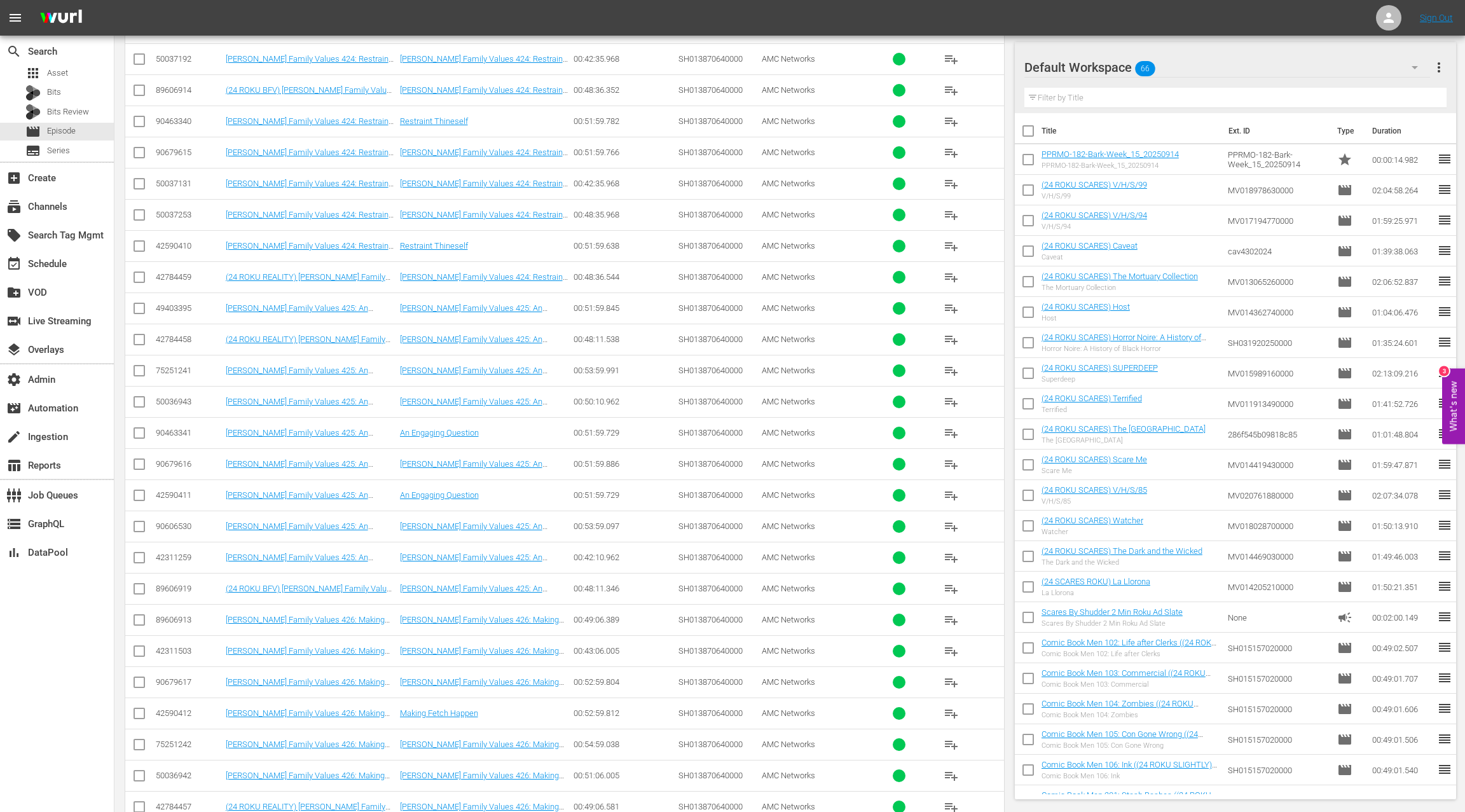
click at [182, 771] on div "50036942" at bounding box center [189, 775] width 66 height 9
click at [181, 771] on div "50036942" at bounding box center [189, 775] width 66 height 9
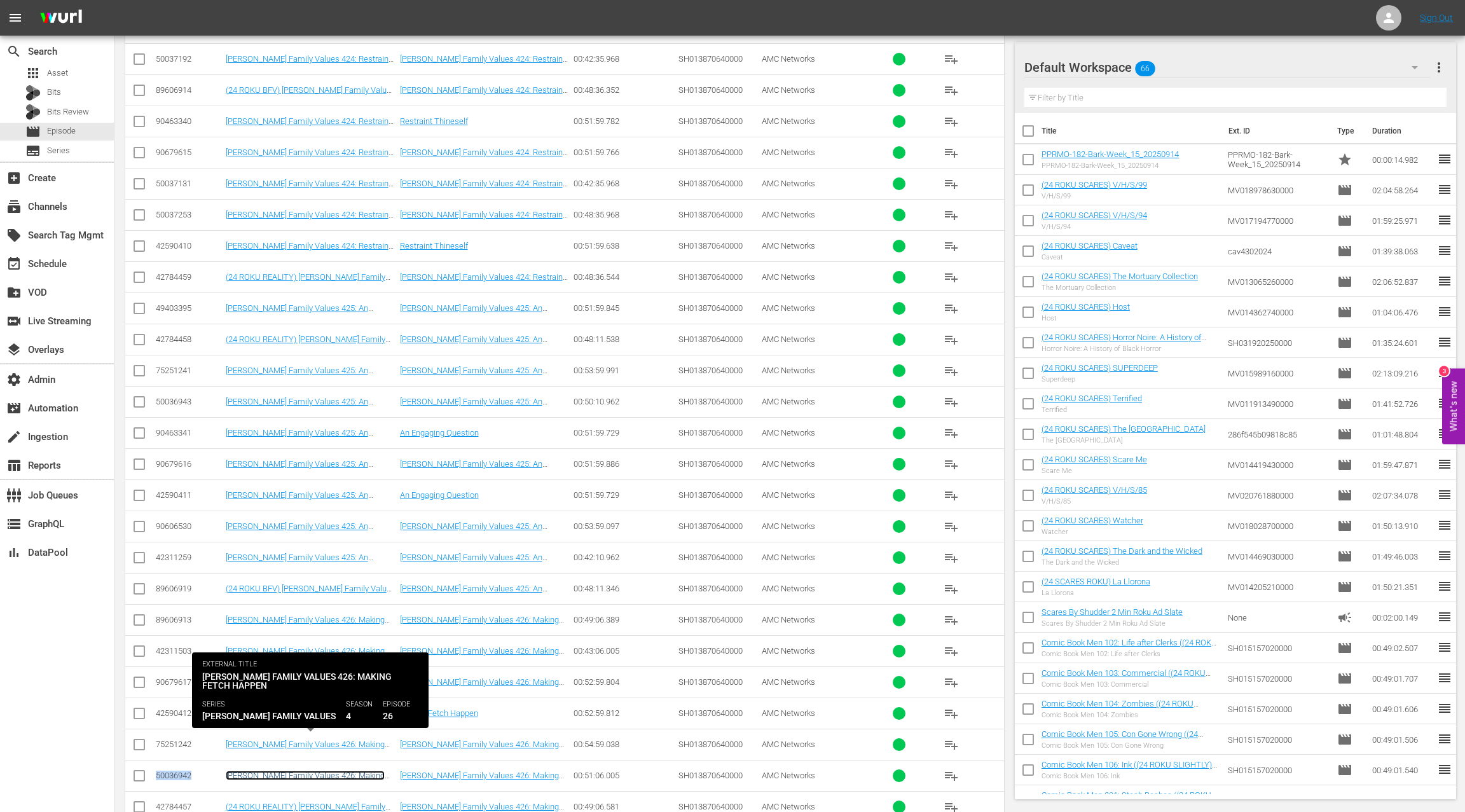
click at [300, 771] on link "Braxton Family Values 426: Making Fetch Happen" at bounding box center [306, 780] width 159 height 19
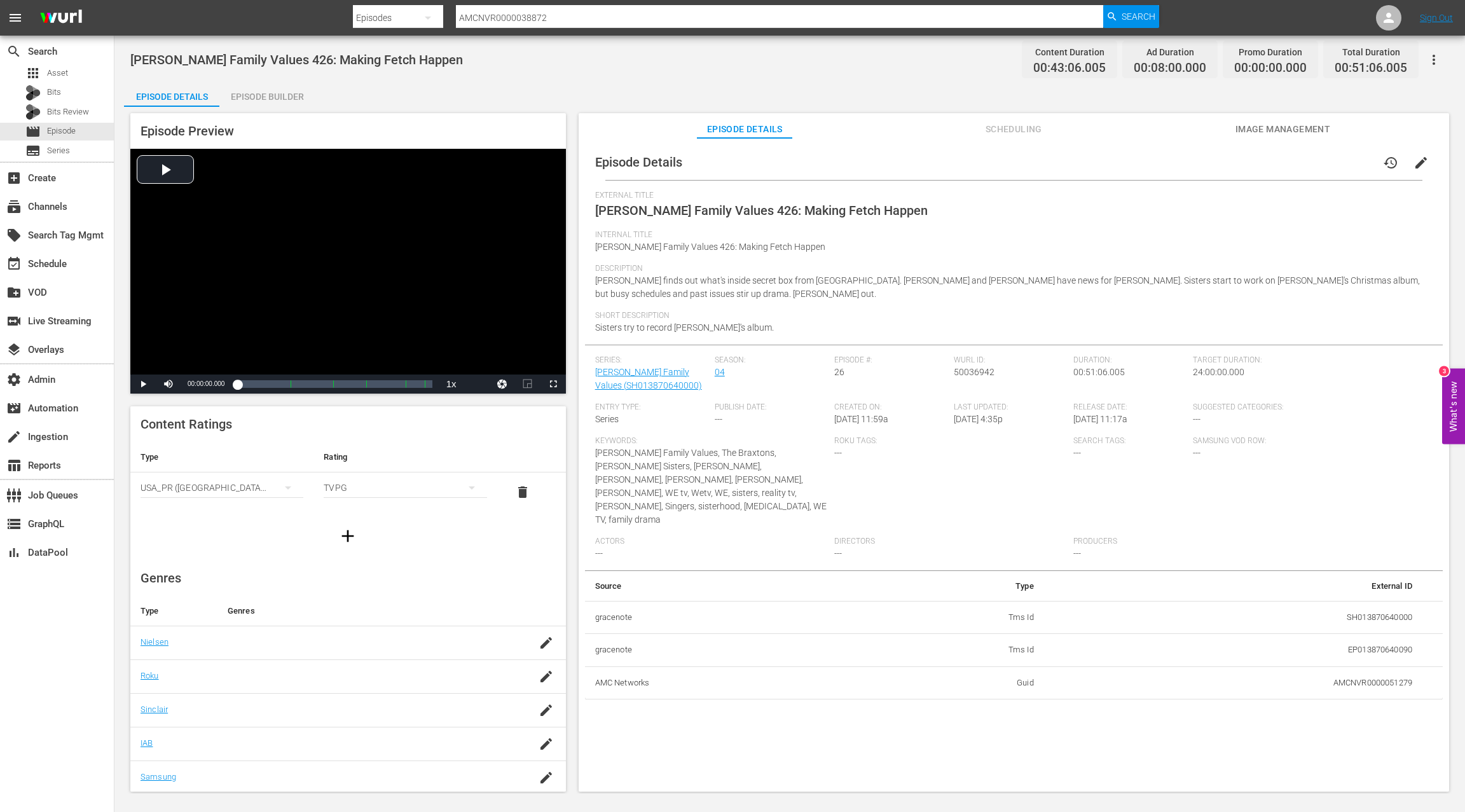
click at [290, 93] on div "Episode Builder" at bounding box center [267, 96] width 96 height 30
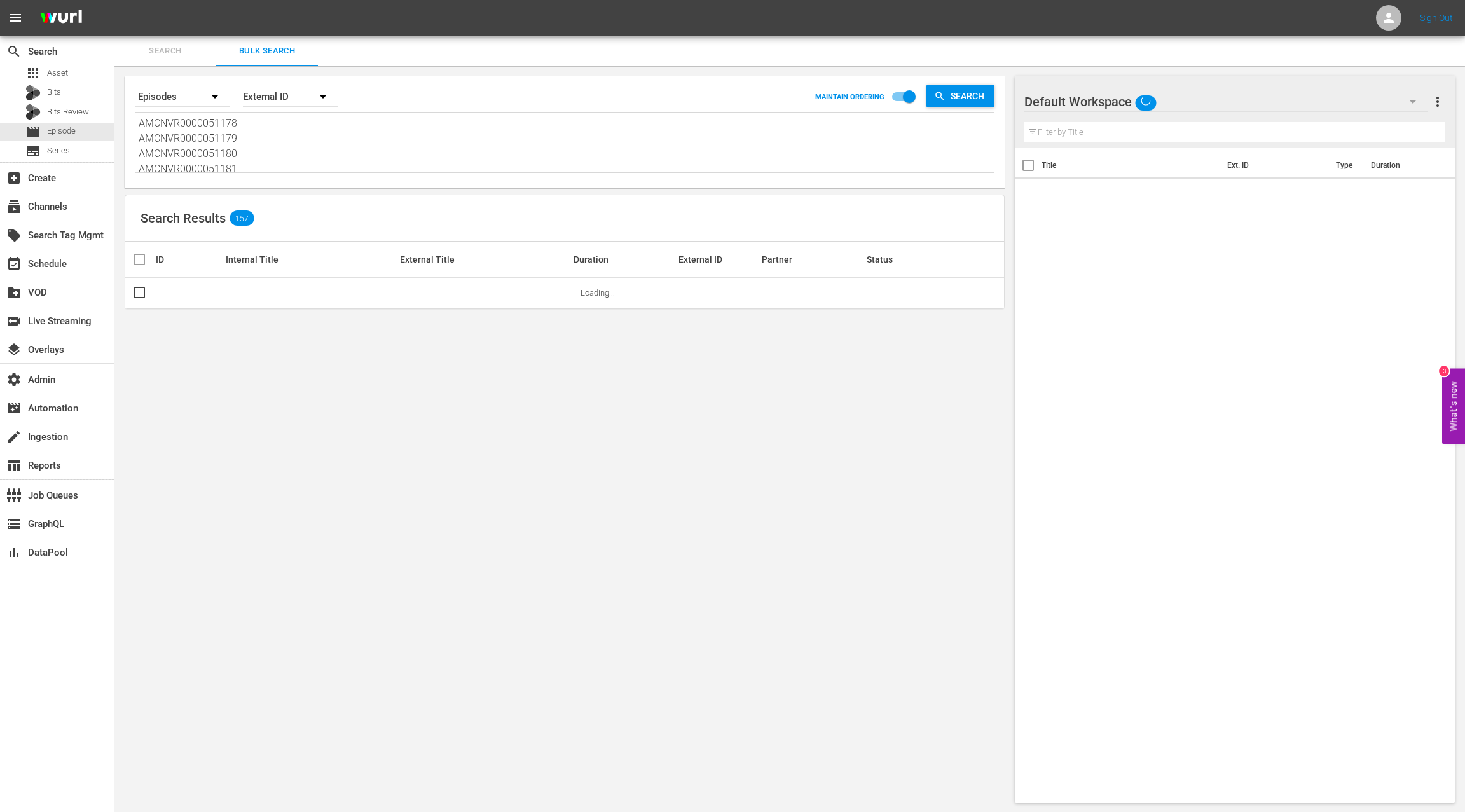
scroll to position [2, 0]
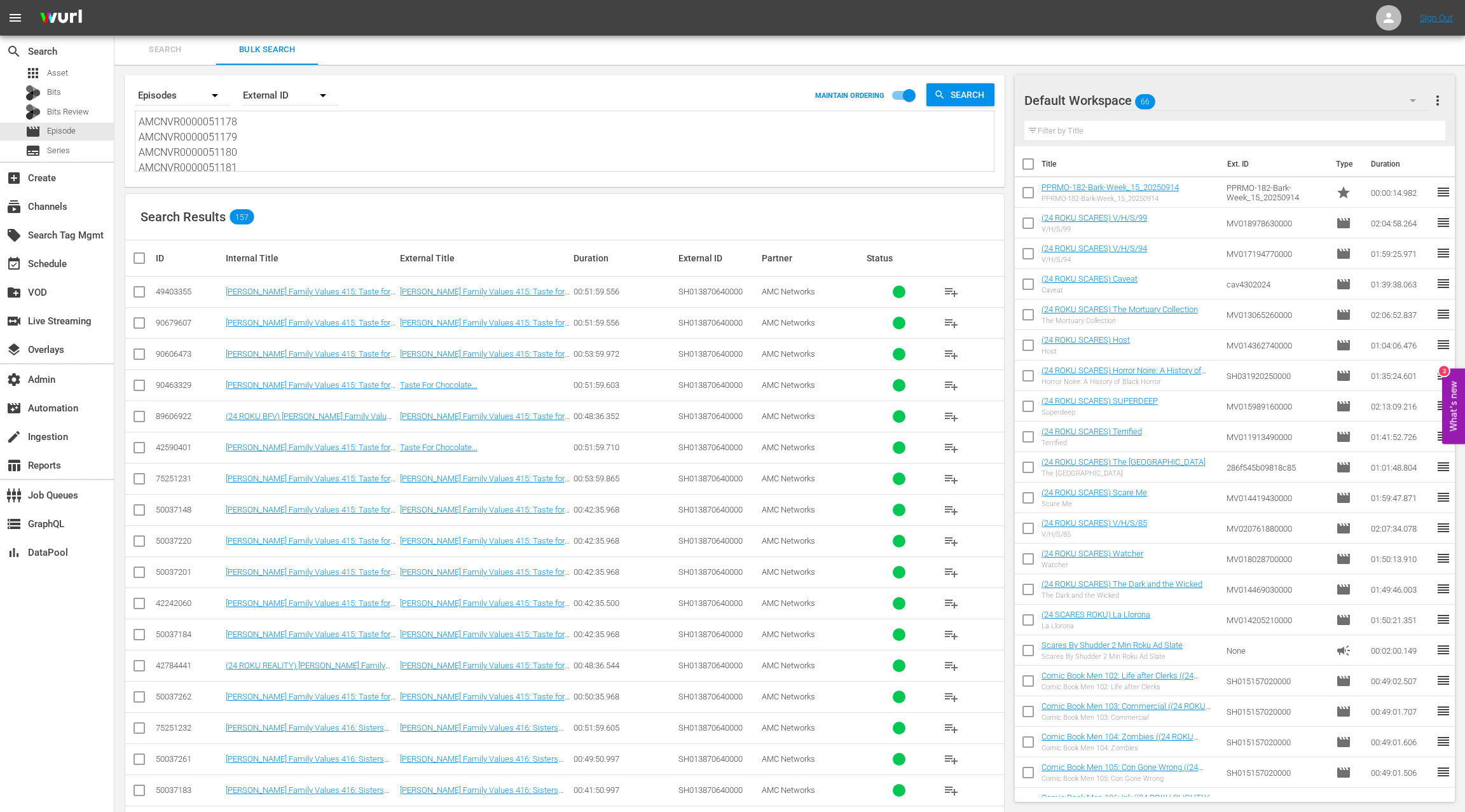
click at [300, 146] on textarea "AMCNVR0000051178 AMCNVR0000051179 AMCNVR0000051180 AMCNVR0000051181 AMCNVR00000…" at bounding box center [566, 143] width 856 height 58
paste textarea "4938 AMCNVR0000054939 AMCNVR0000054941 AMCNVR0000054944 AMCNVR0000054946 AMCNVR…"
type textarea "AMCNVR0000054938 AMCNVR0000054939 AMCNVR0000054941 AMCNVR0000054944 AMCNVR00000…"
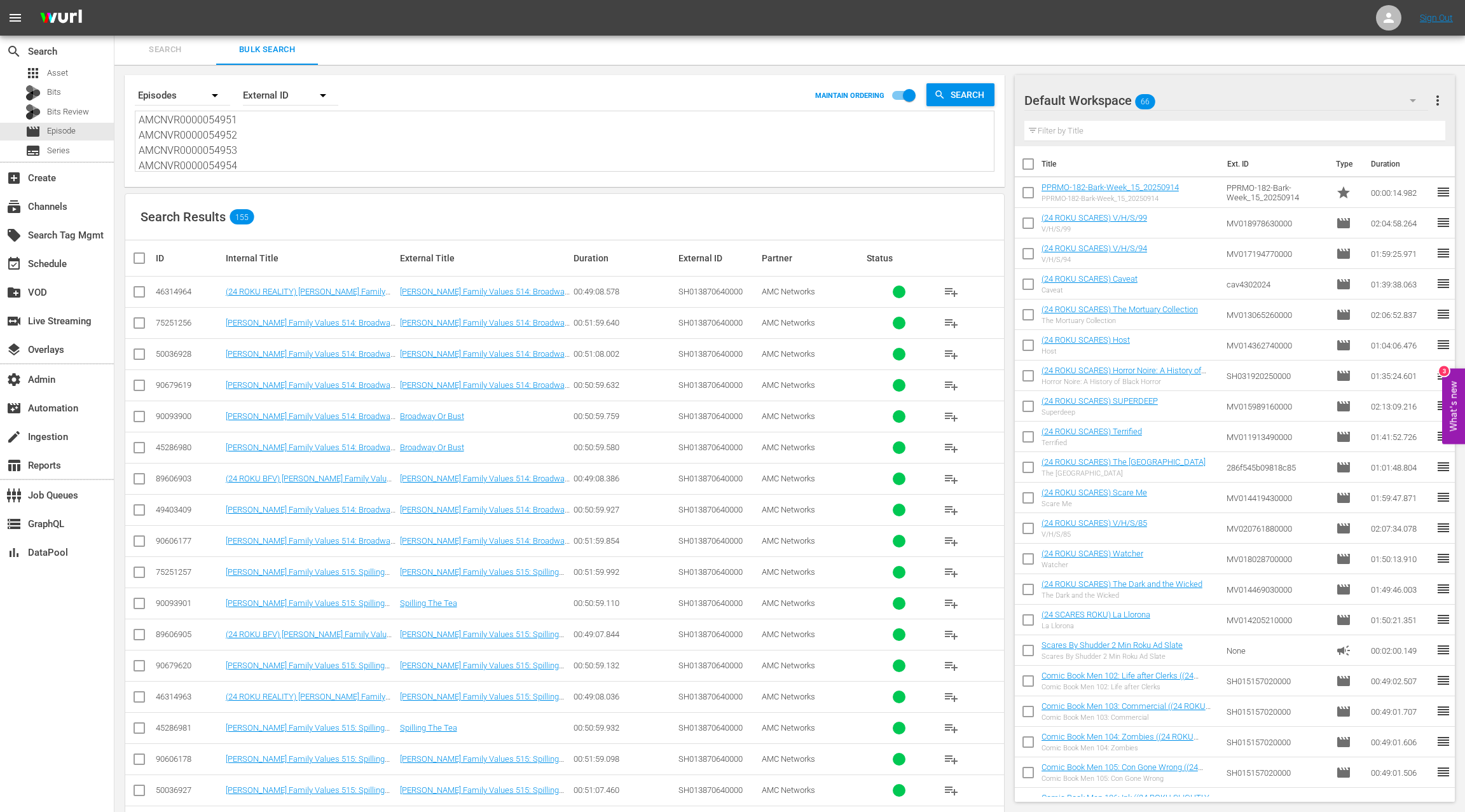
click at [182, 352] on div "50036928" at bounding box center [189, 354] width 66 height 9
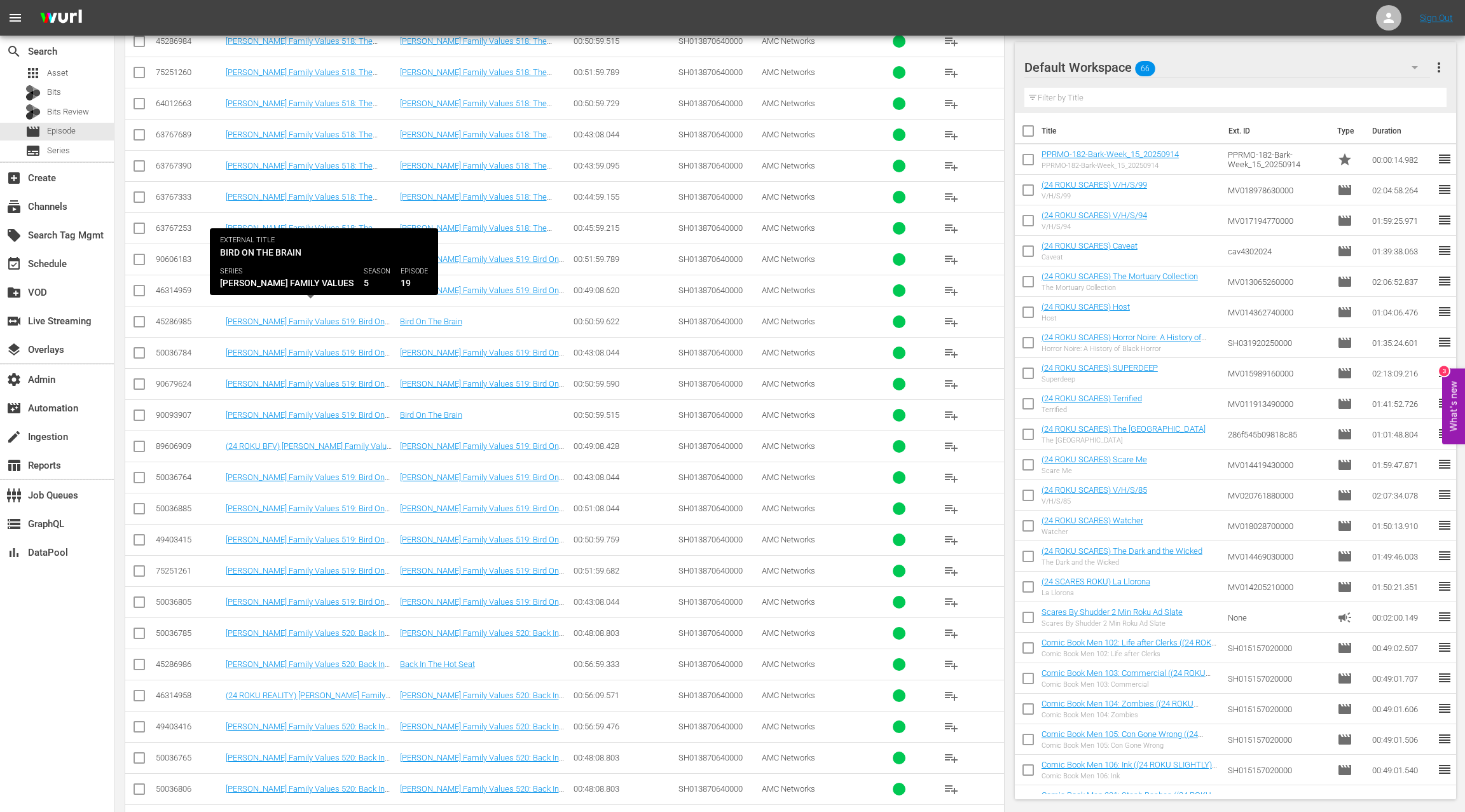
scroll to position [1723, 0]
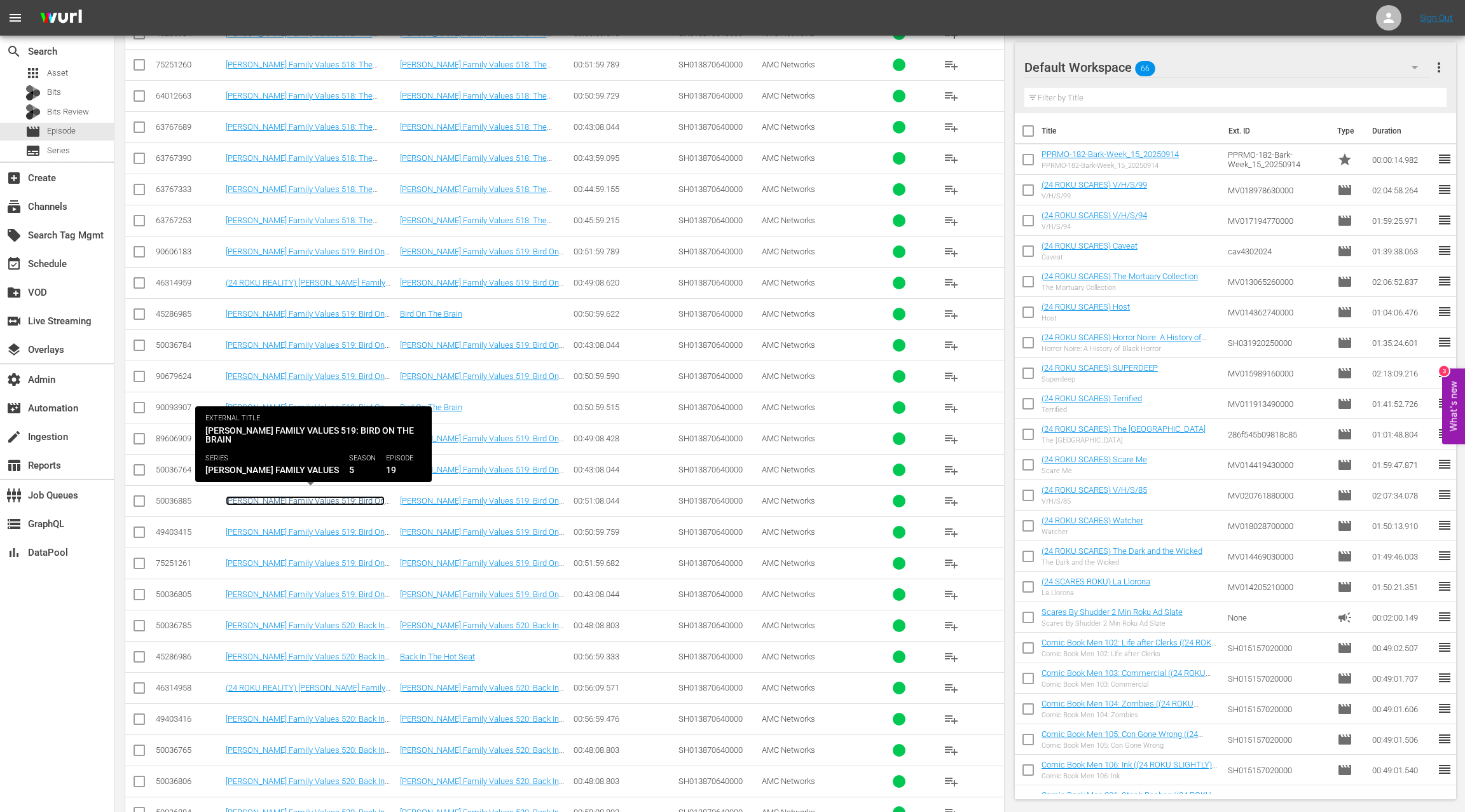
click at [235, 496] on link "Braxton Family Values 519: Bird On The Brain" at bounding box center [306, 505] width 159 height 19
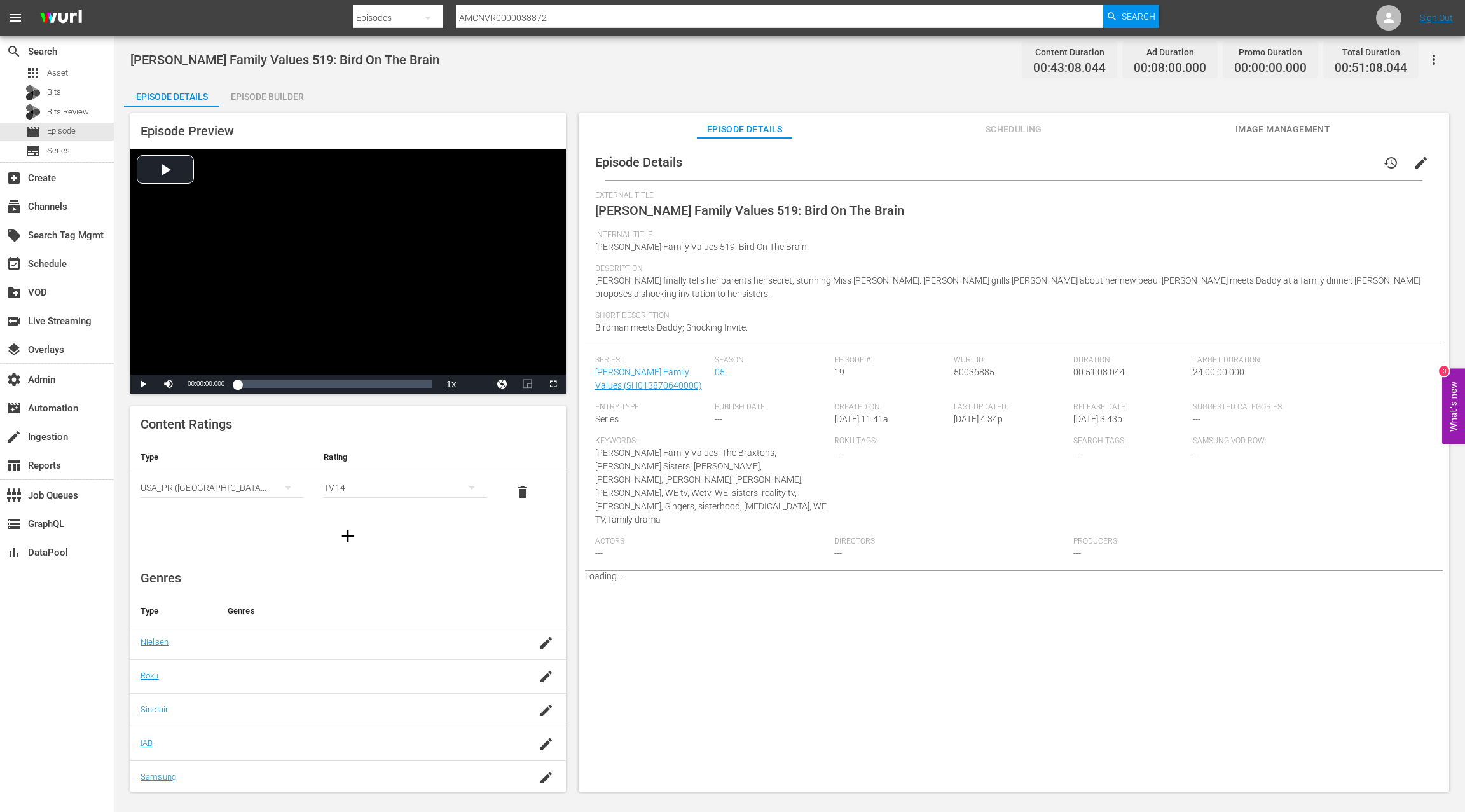
click at [265, 98] on div "Episode Builder" at bounding box center [267, 96] width 96 height 30
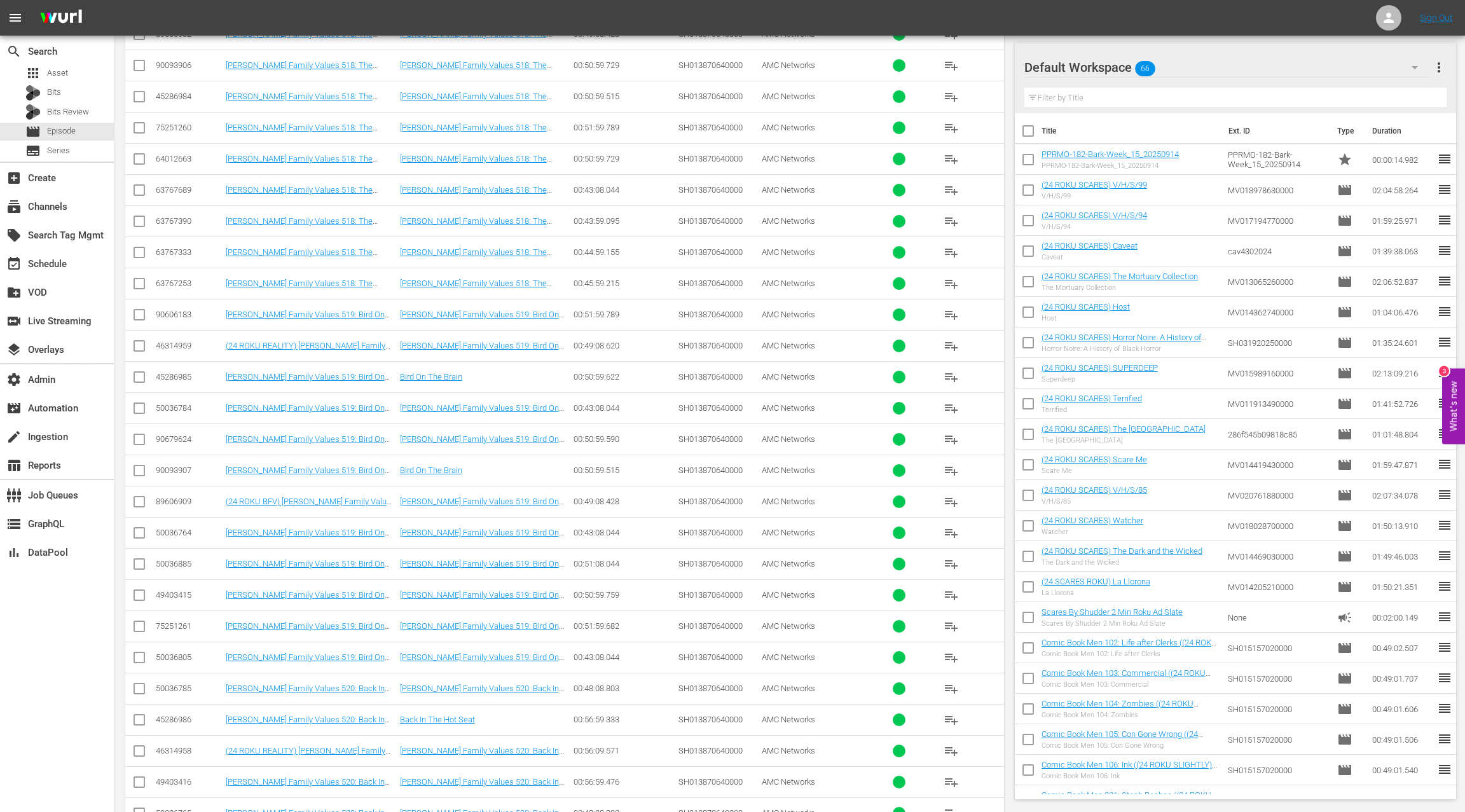
scroll to position [1795, 0]
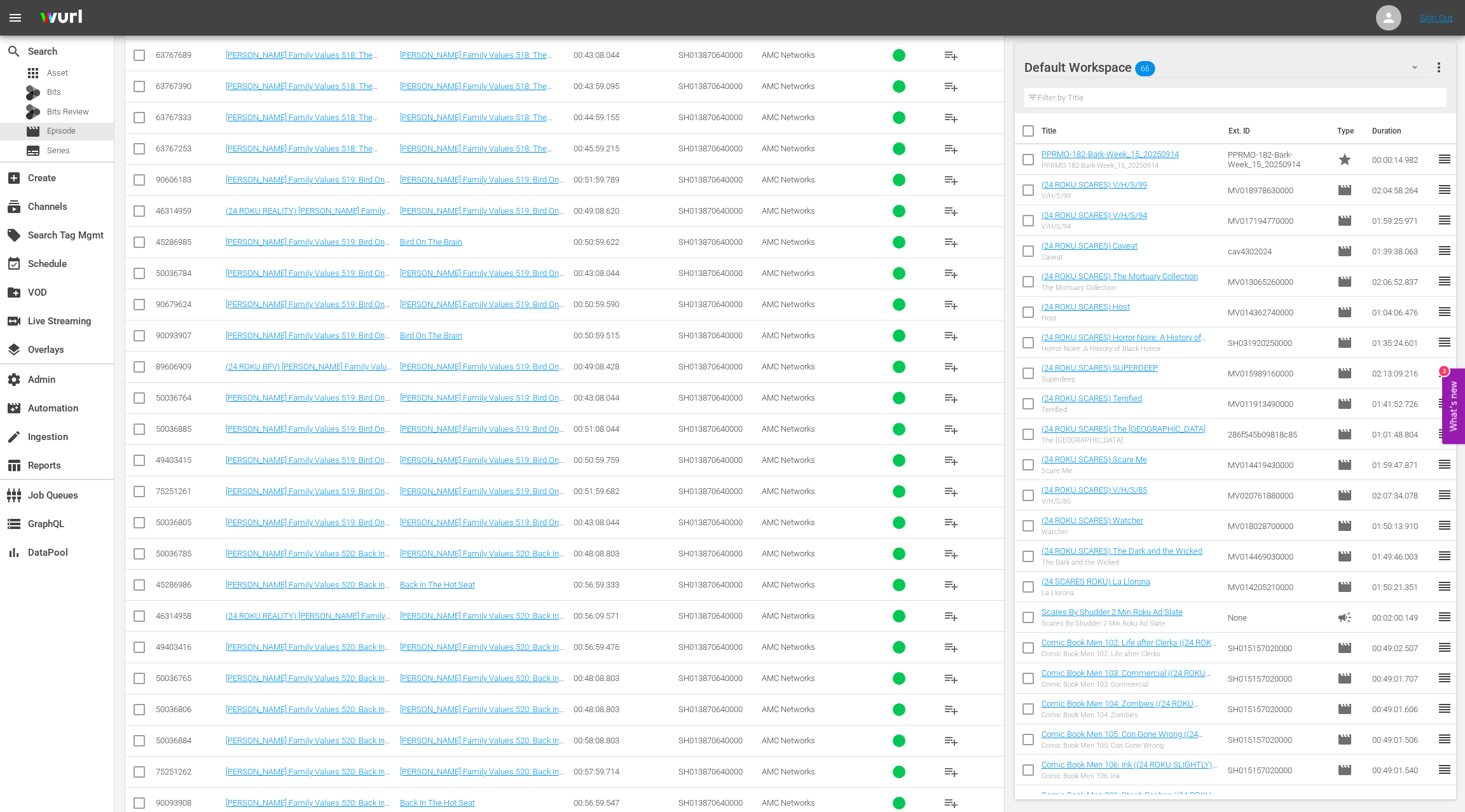
click at [180, 424] on div "50036885" at bounding box center [189, 428] width 66 height 9
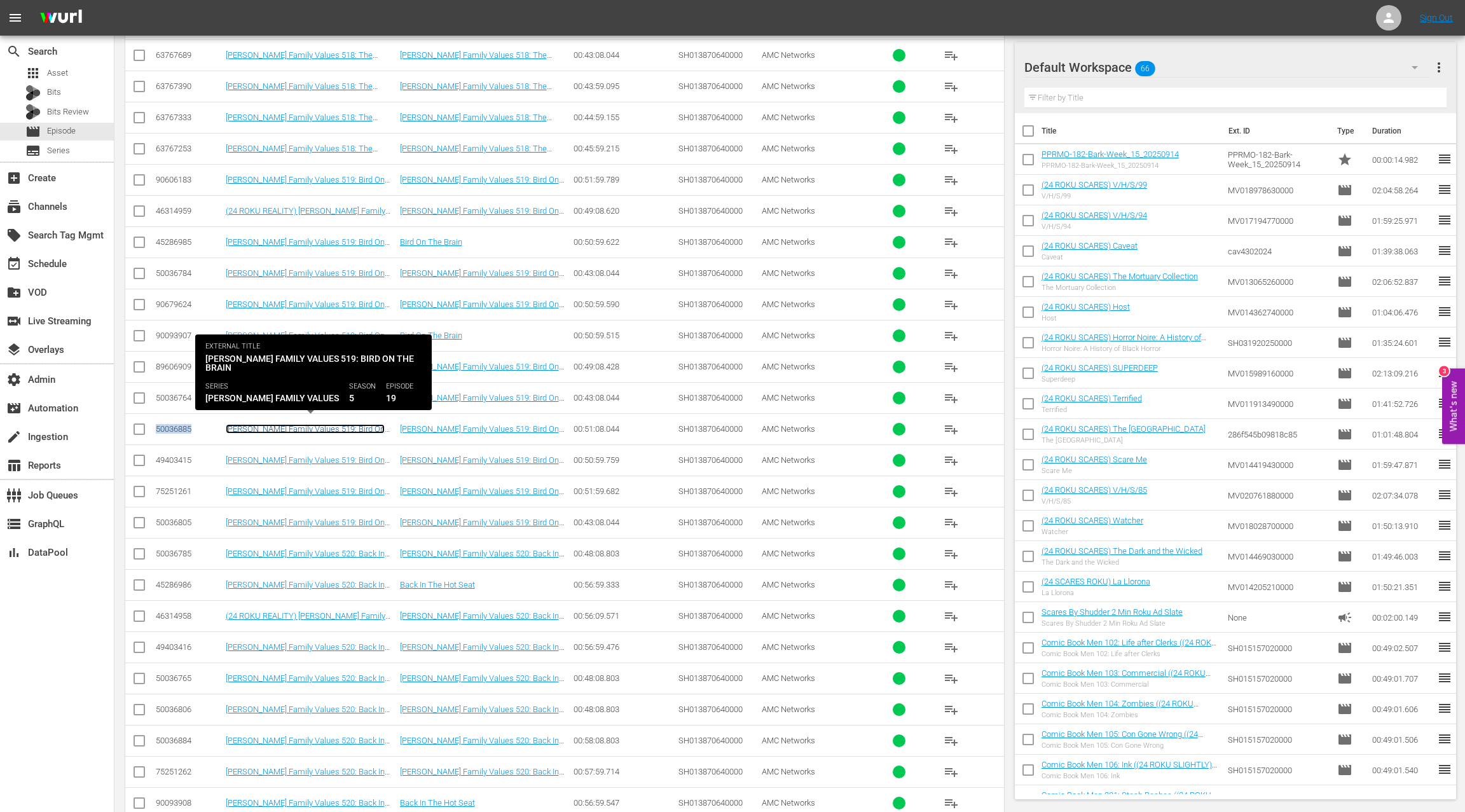
click at [270, 424] on link "Braxton Family Values 519: Bird On The Brain" at bounding box center [306, 433] width 159 height 19
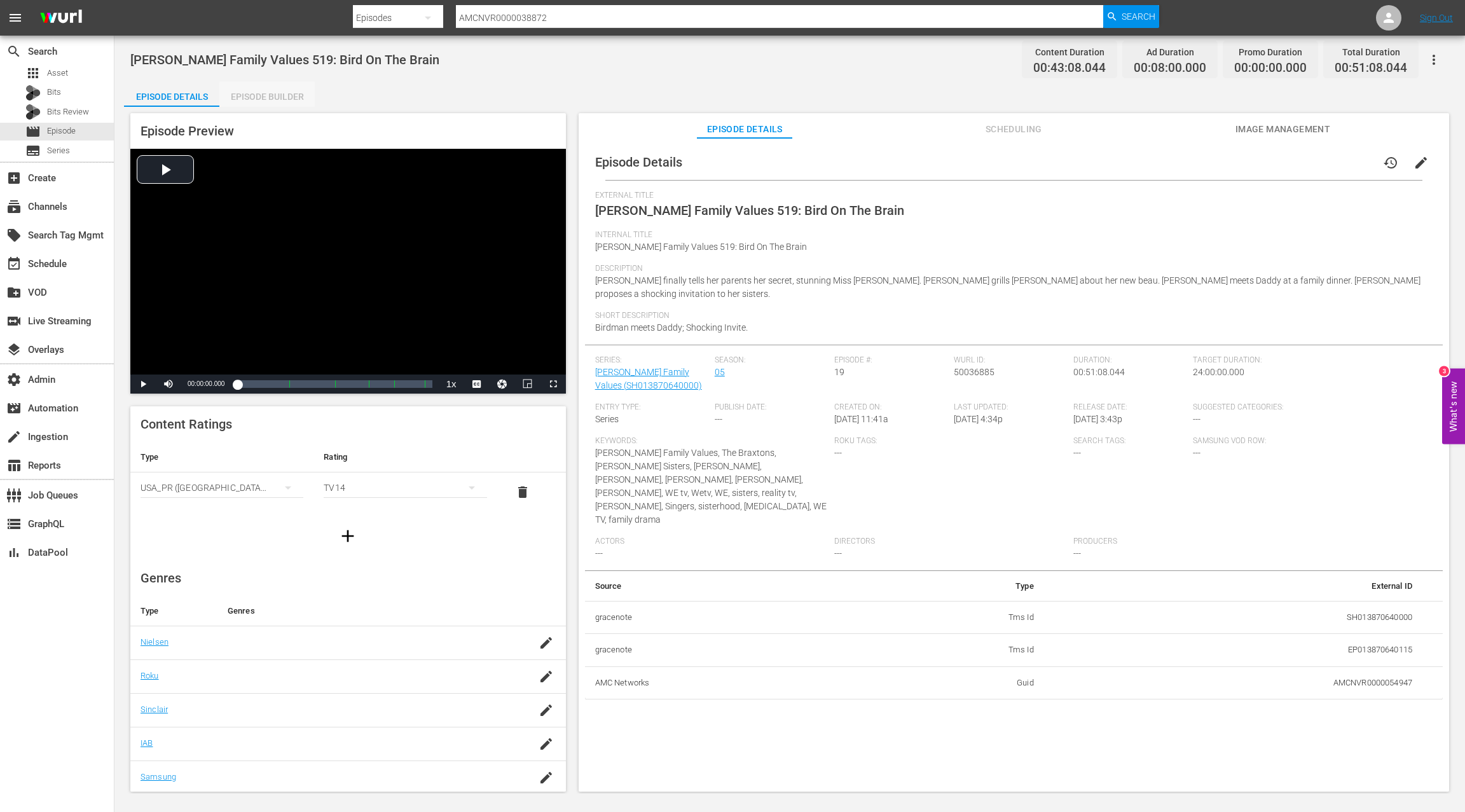
drag, startPoint x: 299, startPoint y: 96, endPoint x: 201, endPoint y: 103, distance: 98.2
click at [299, 96] on div "Episode Builder" at bounding box center [267, 96] width 96 height 30
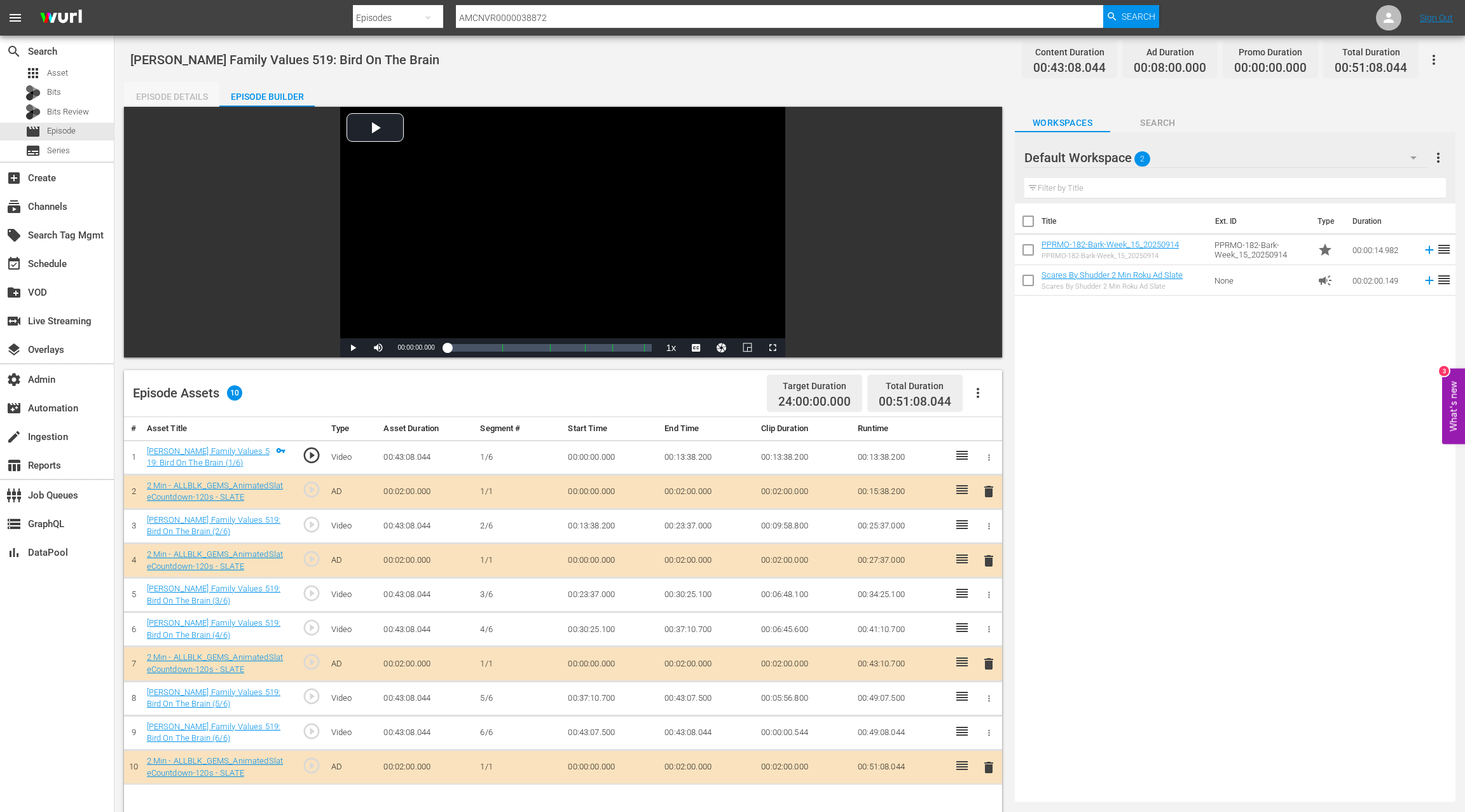
click at [189, 101] on div "Episode Details" at bounding box center [172, 96] width 96 height 30
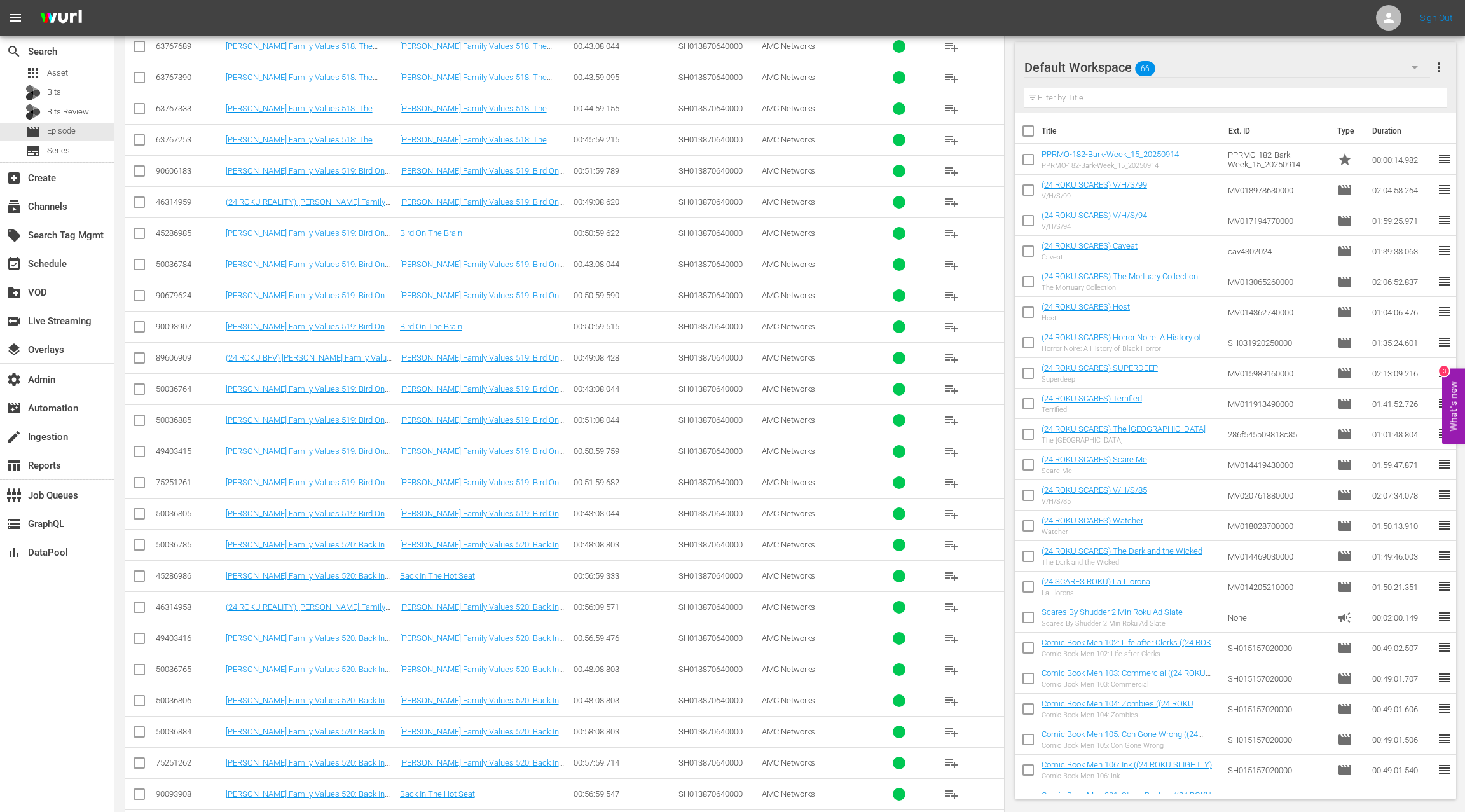
scroll to position [1909, 0]
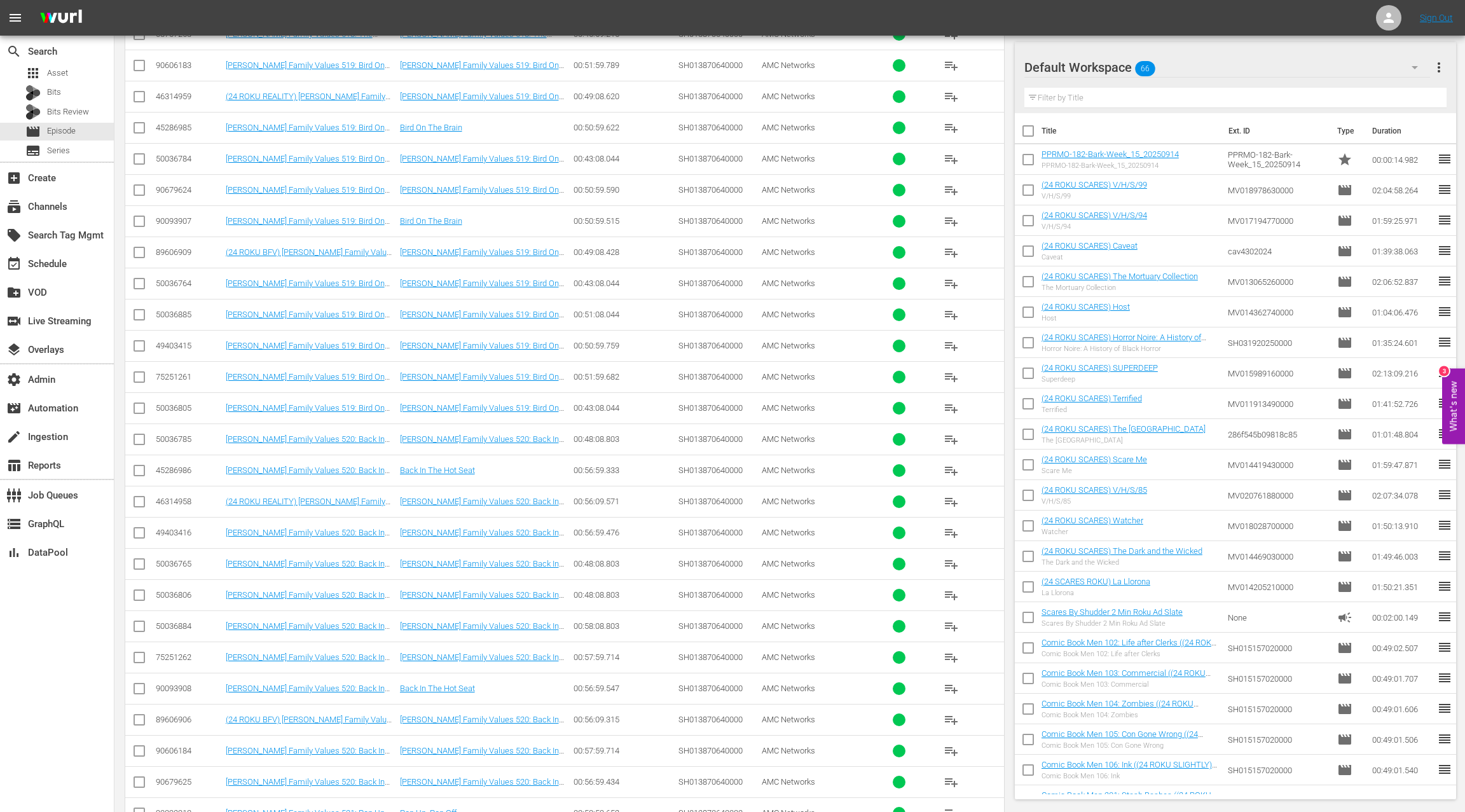
click at [182, 621] on div "50036884" at bounding box center [189, 625] width 66 height 9
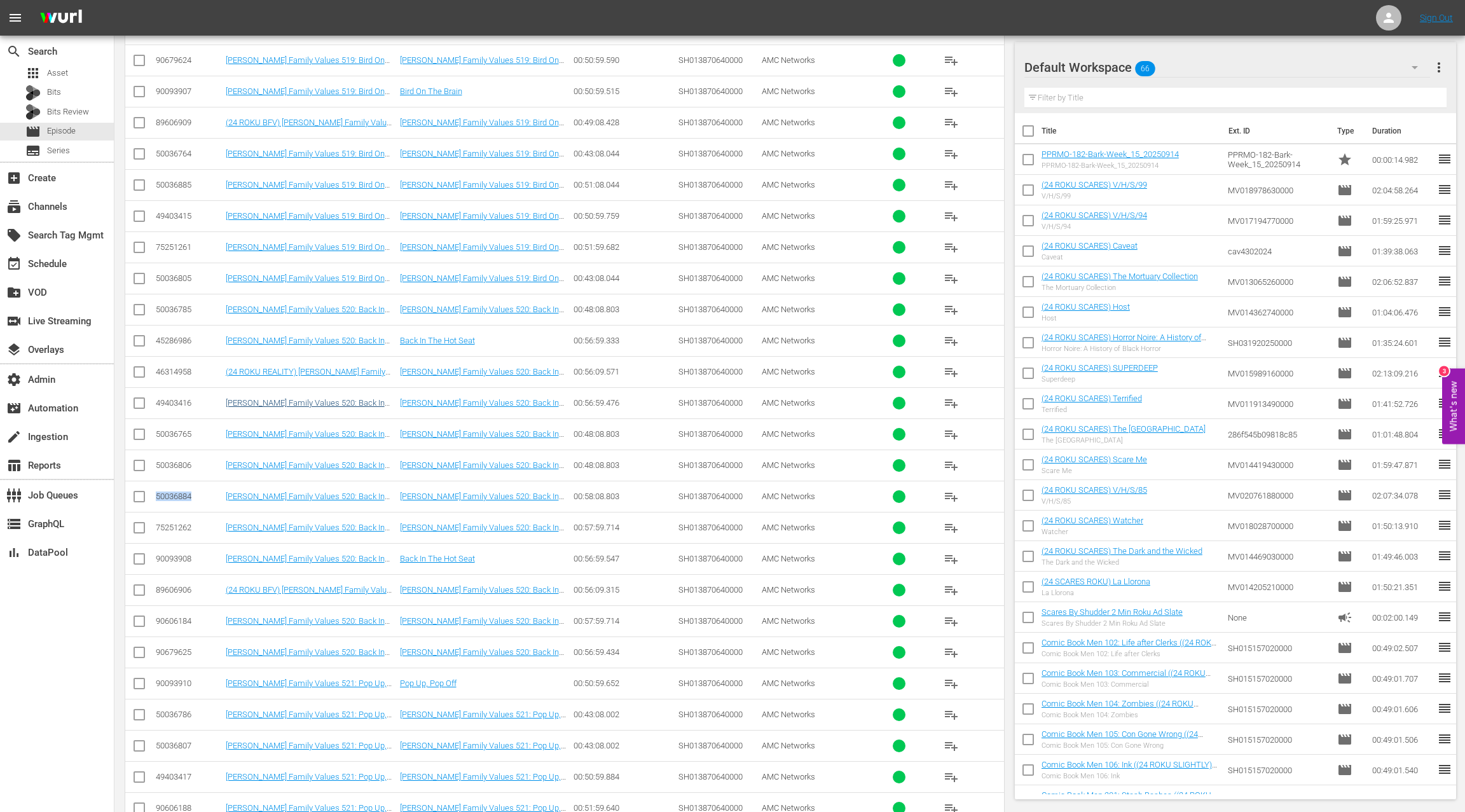
scroll to position [2156, 0]
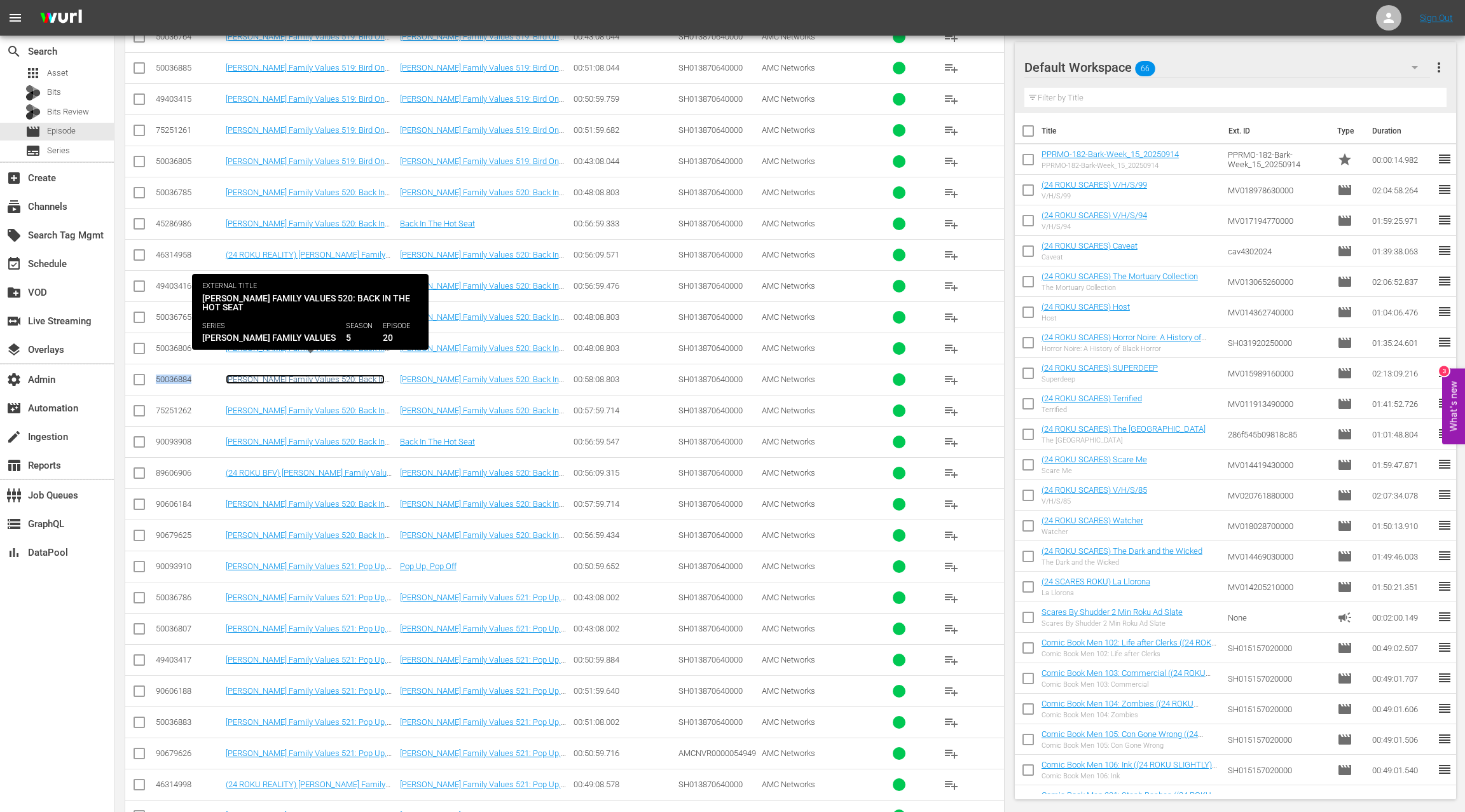
click at [258, 375] on link "Braxton Family Values 520: Back In The Hot Seat" at bounding box center [306, 384] width 159 height 19
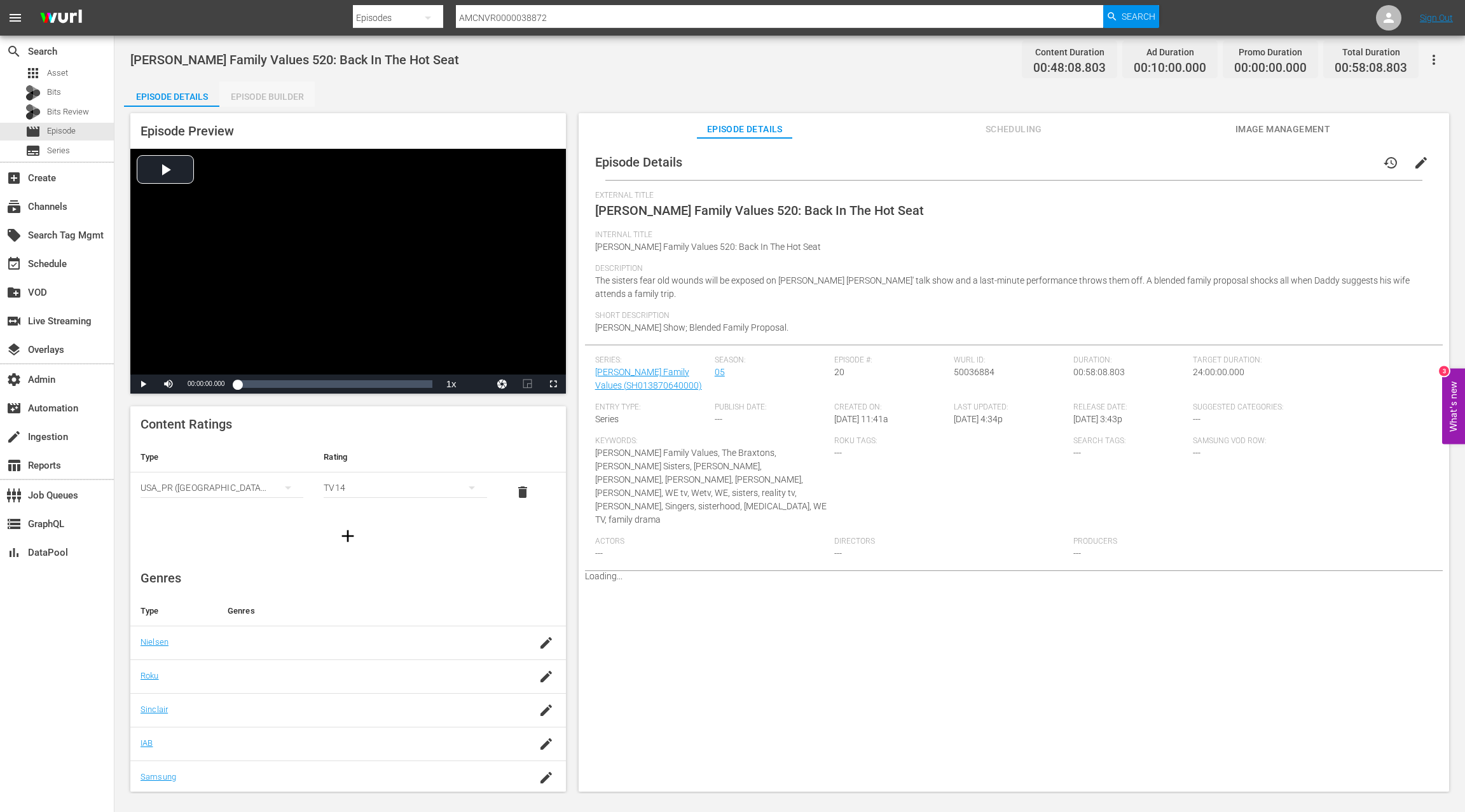
click at [267, 101] on div "Episode Builder" at bounding box center [267, 96] width 96 height 30
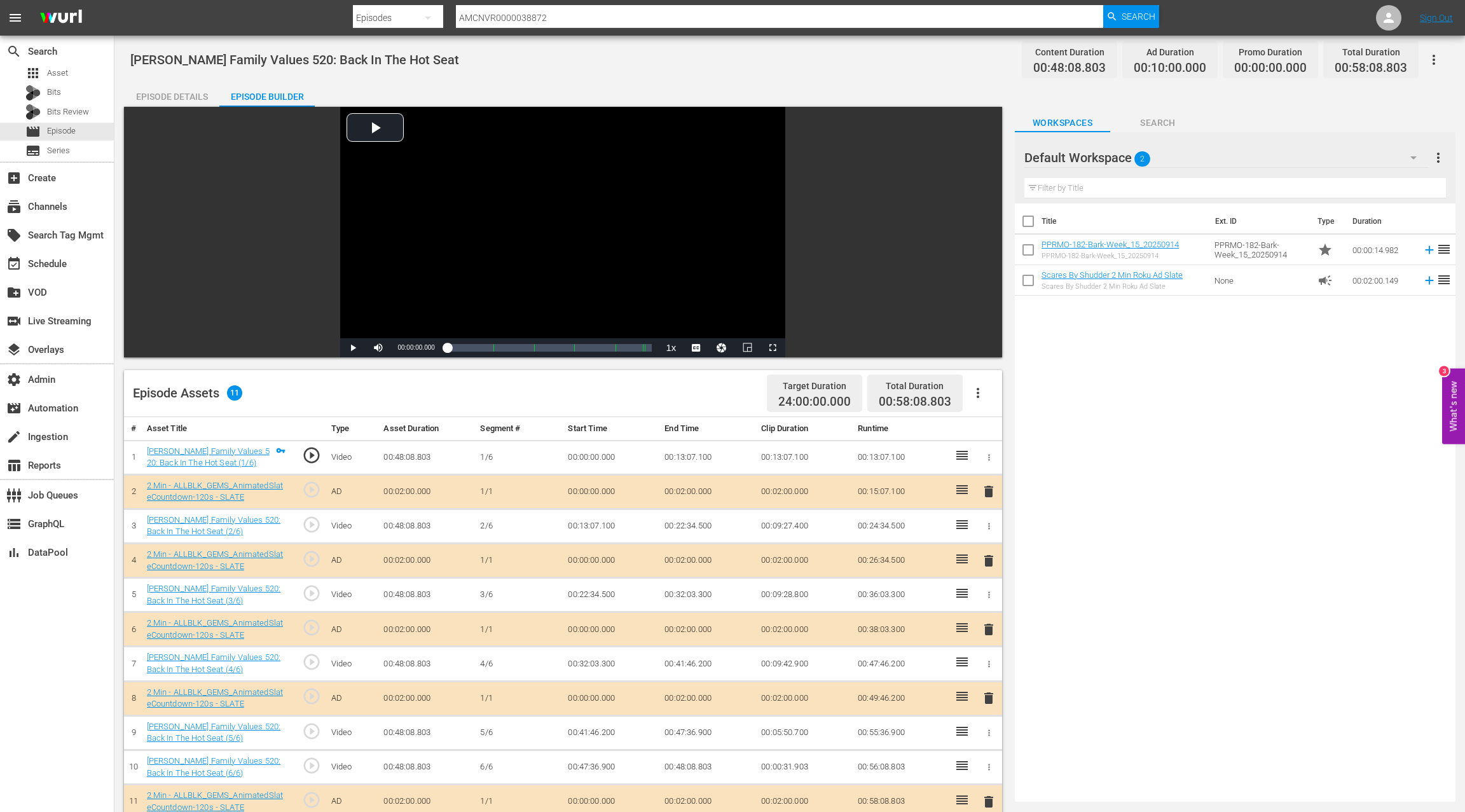
scroll to position [1, 0]
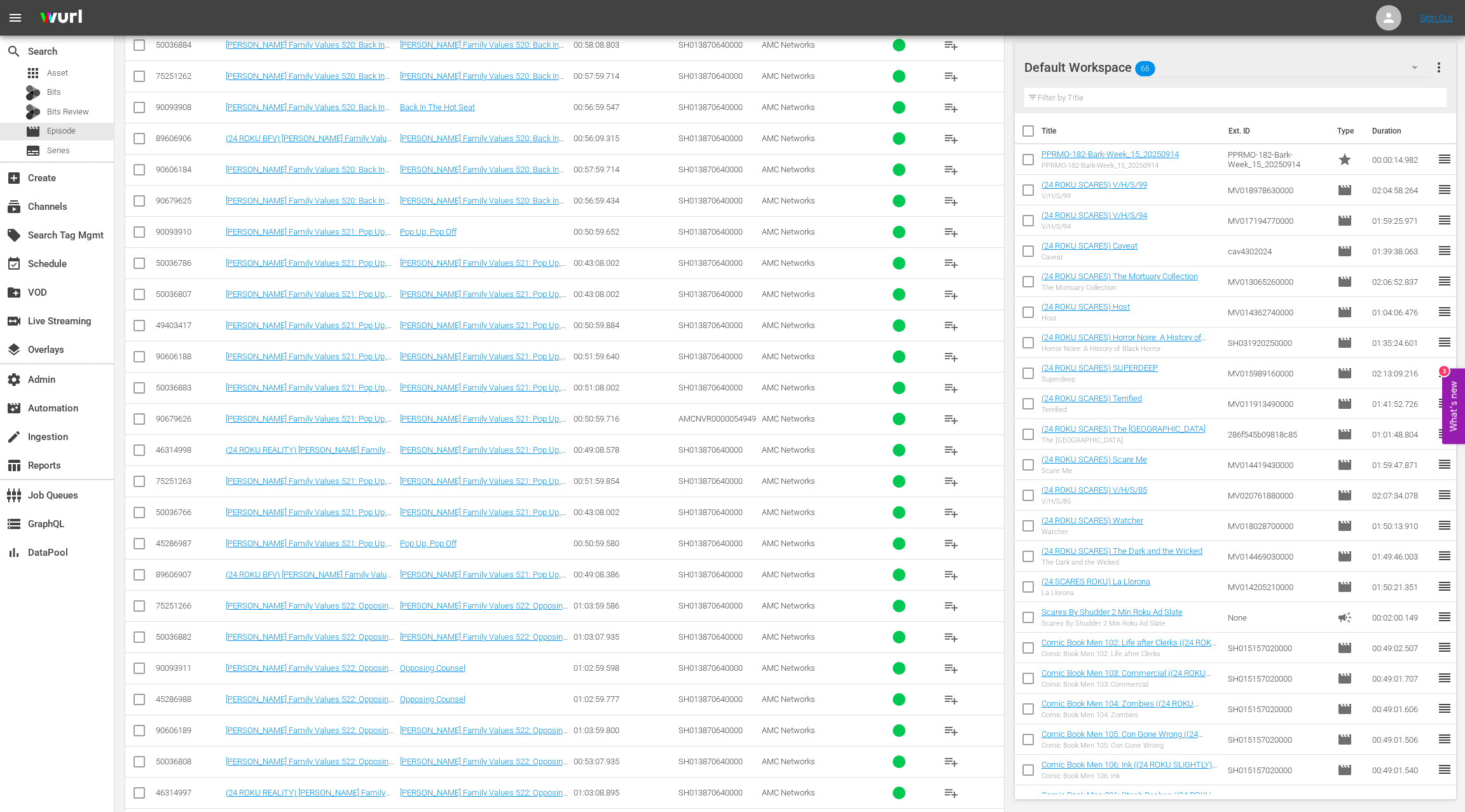
scroll to position [2630, 0]
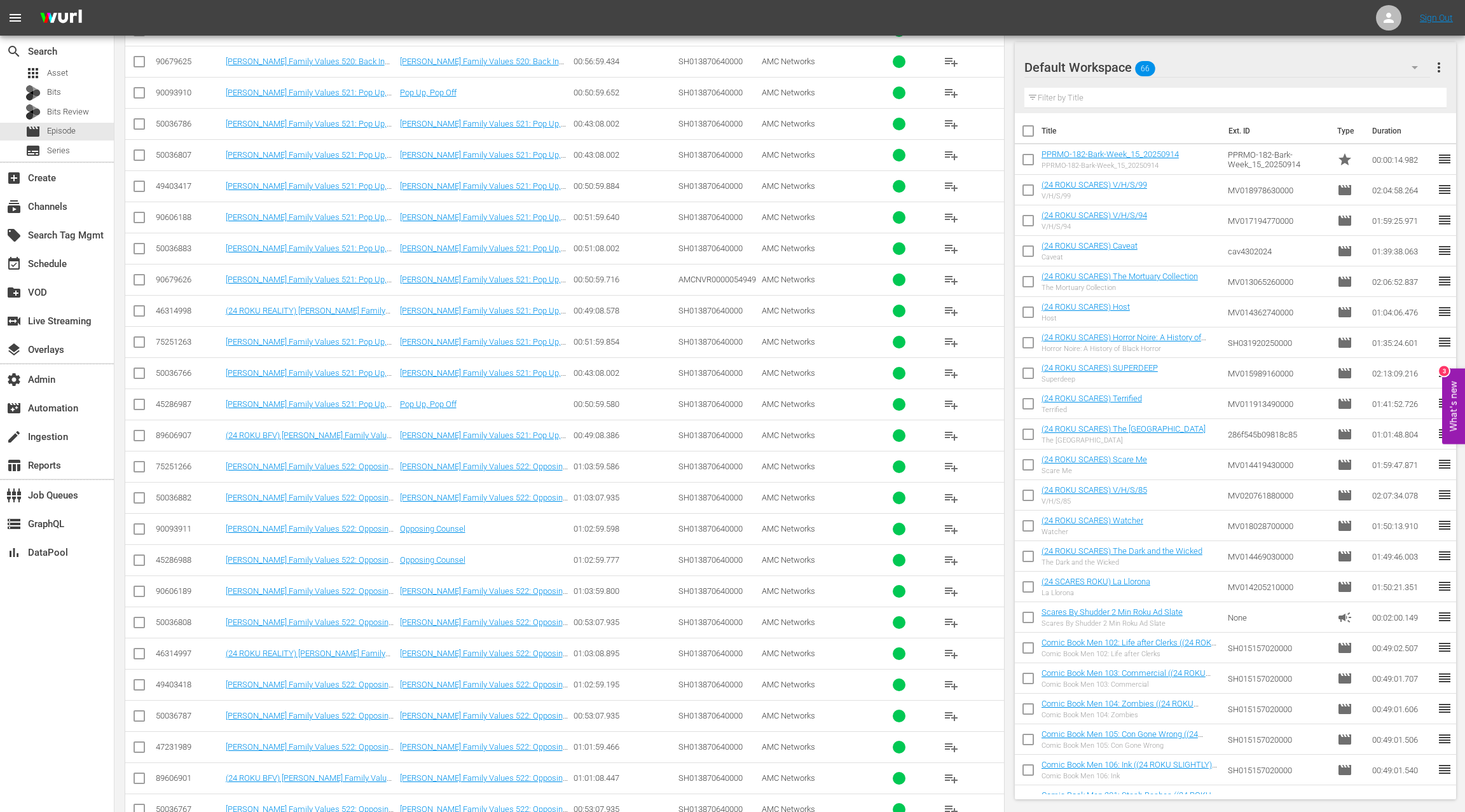
click at [176, 492] on div "50036882" at bounding box center [189, 497] width 66 height 9
click at [175, 492] on div "50036882" at bounding box center [189, 497] width 66 height 9
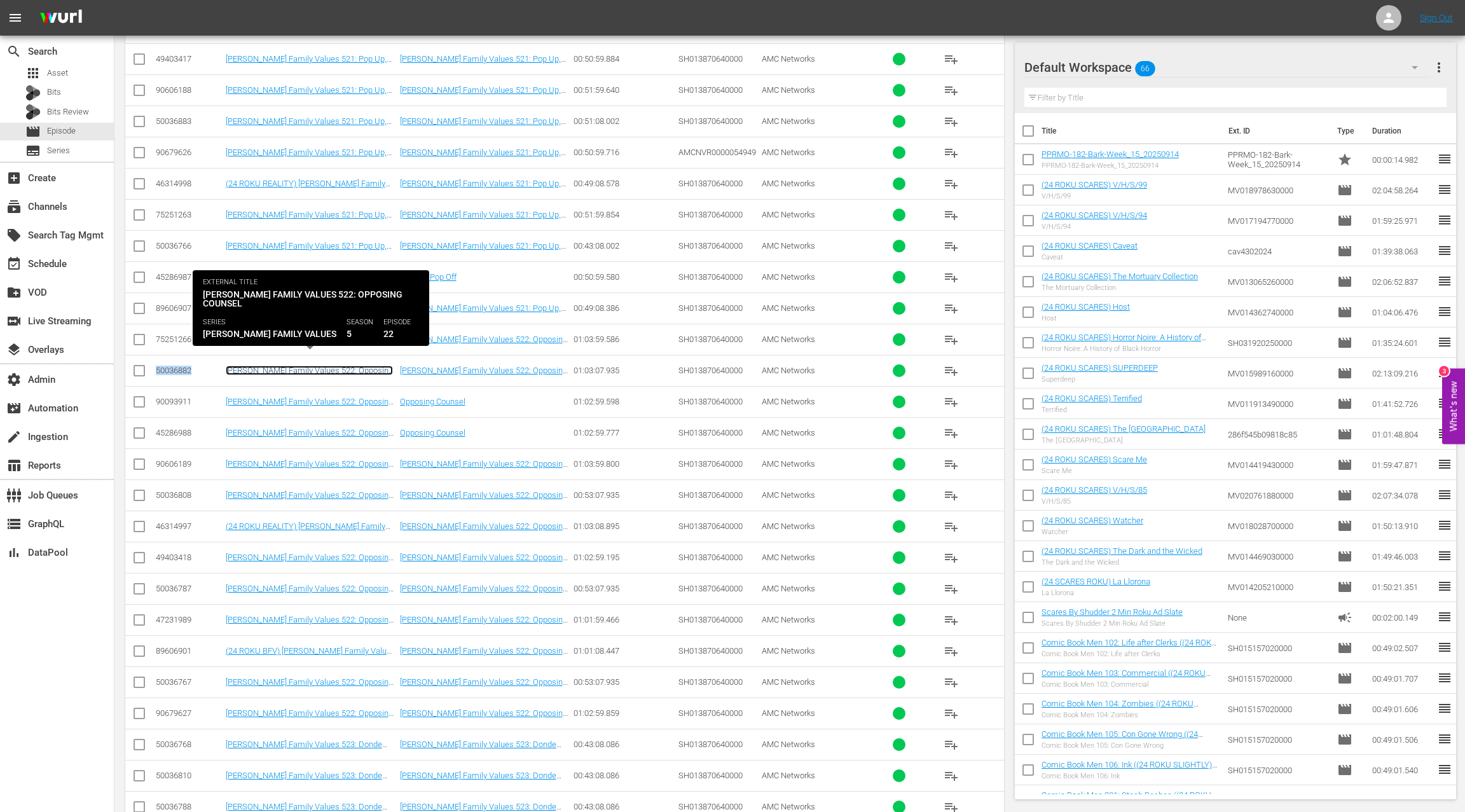
click at [319, 365] on link "Braxton Family Values 522: Opposing Counsel" at bounding box center [310, 375] width 168 height 19
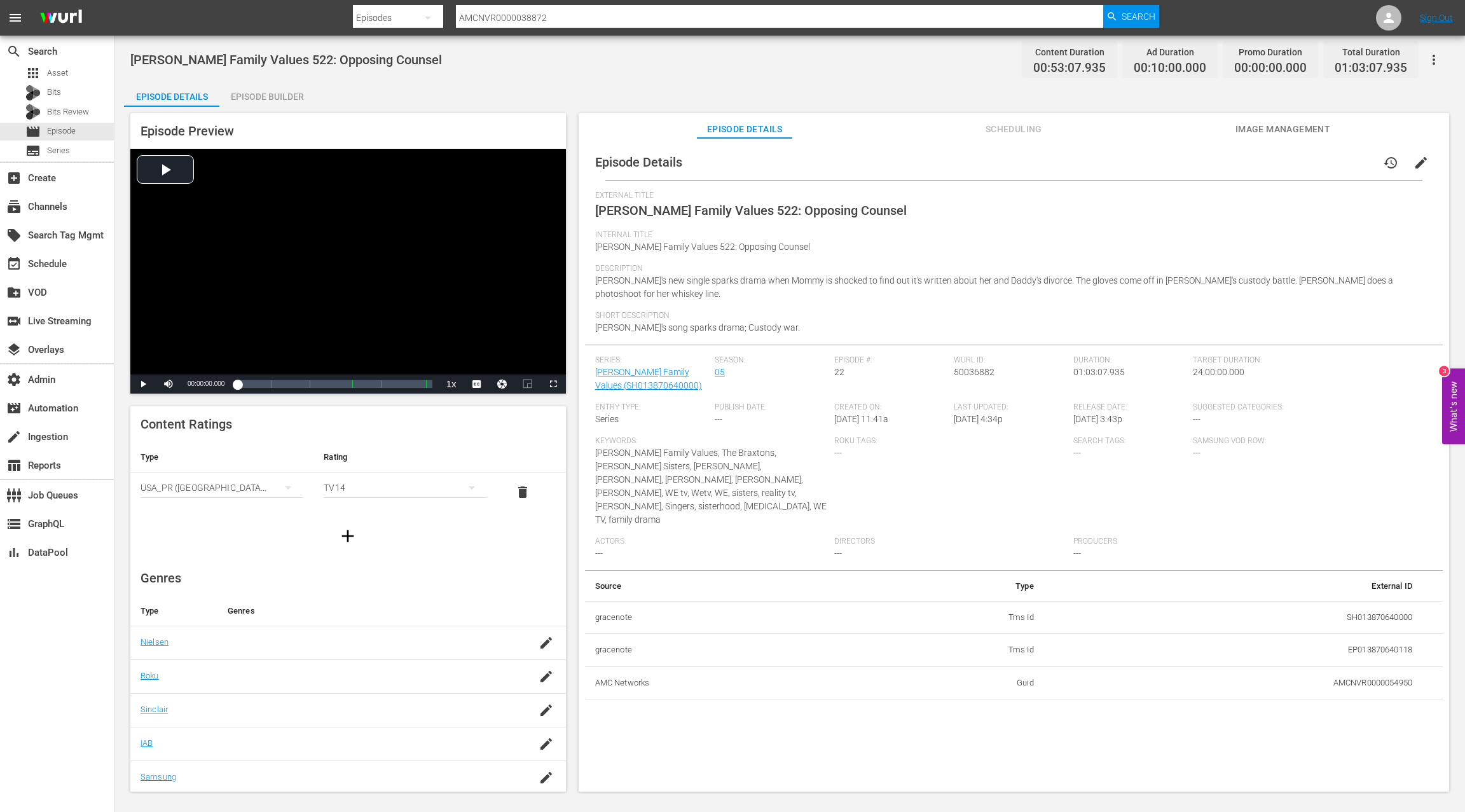
click at [264, 91] on div "Episode Builder" at bounding box center [267, 96] width 96 height 30
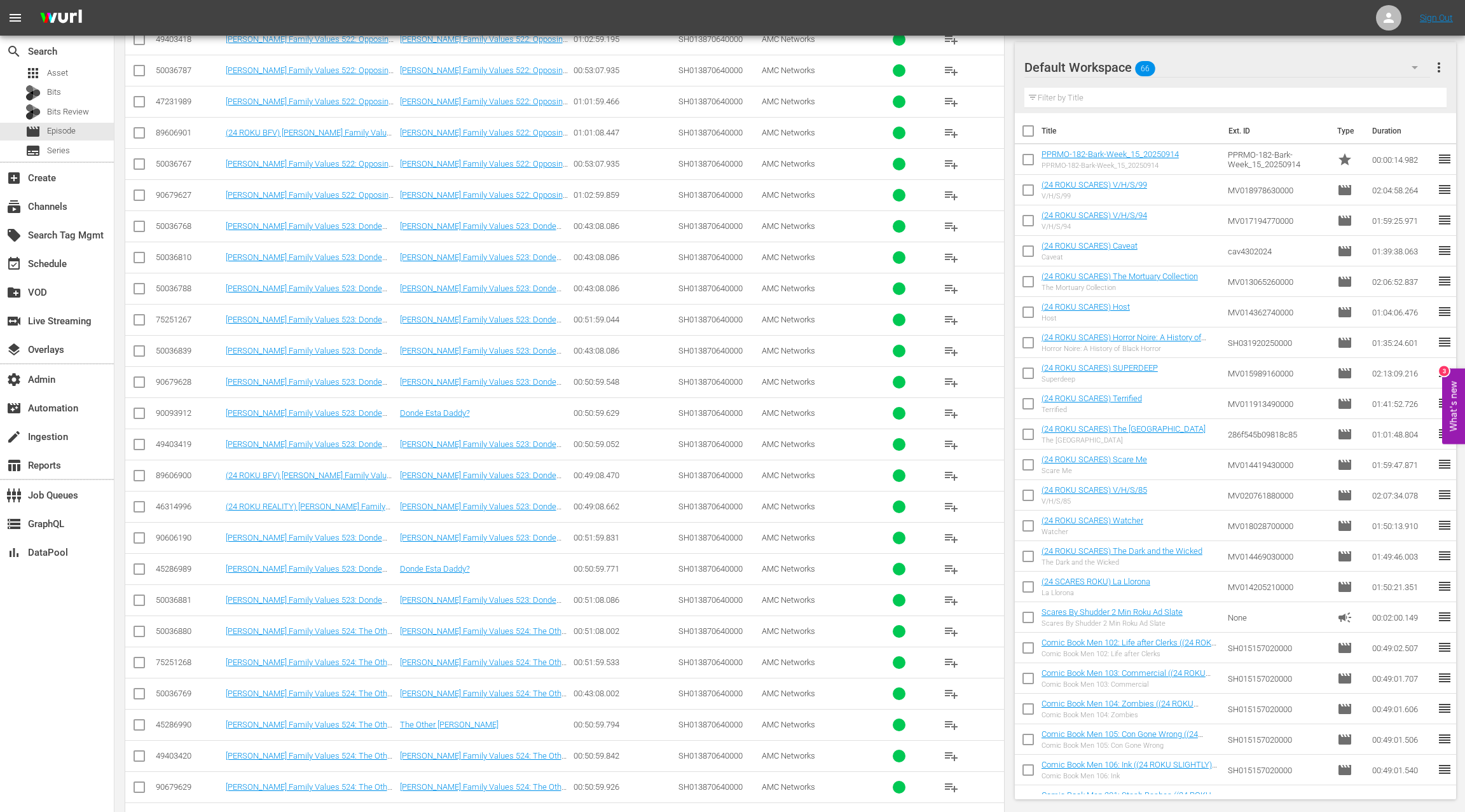
scroll to position [3309, 0]
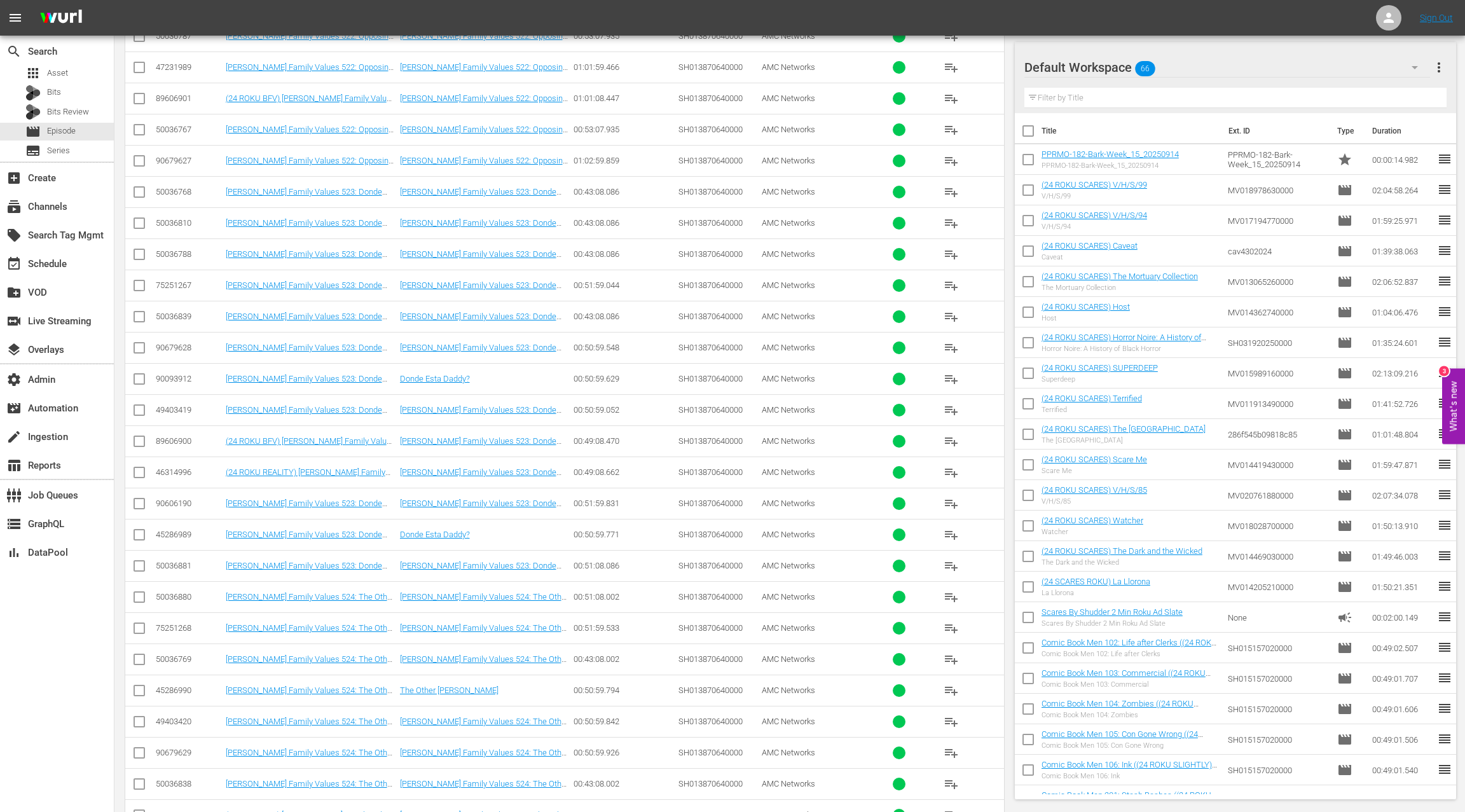
click at [180, 561] on div "50036881" at bounding box center [189, 565] width 66 height 9
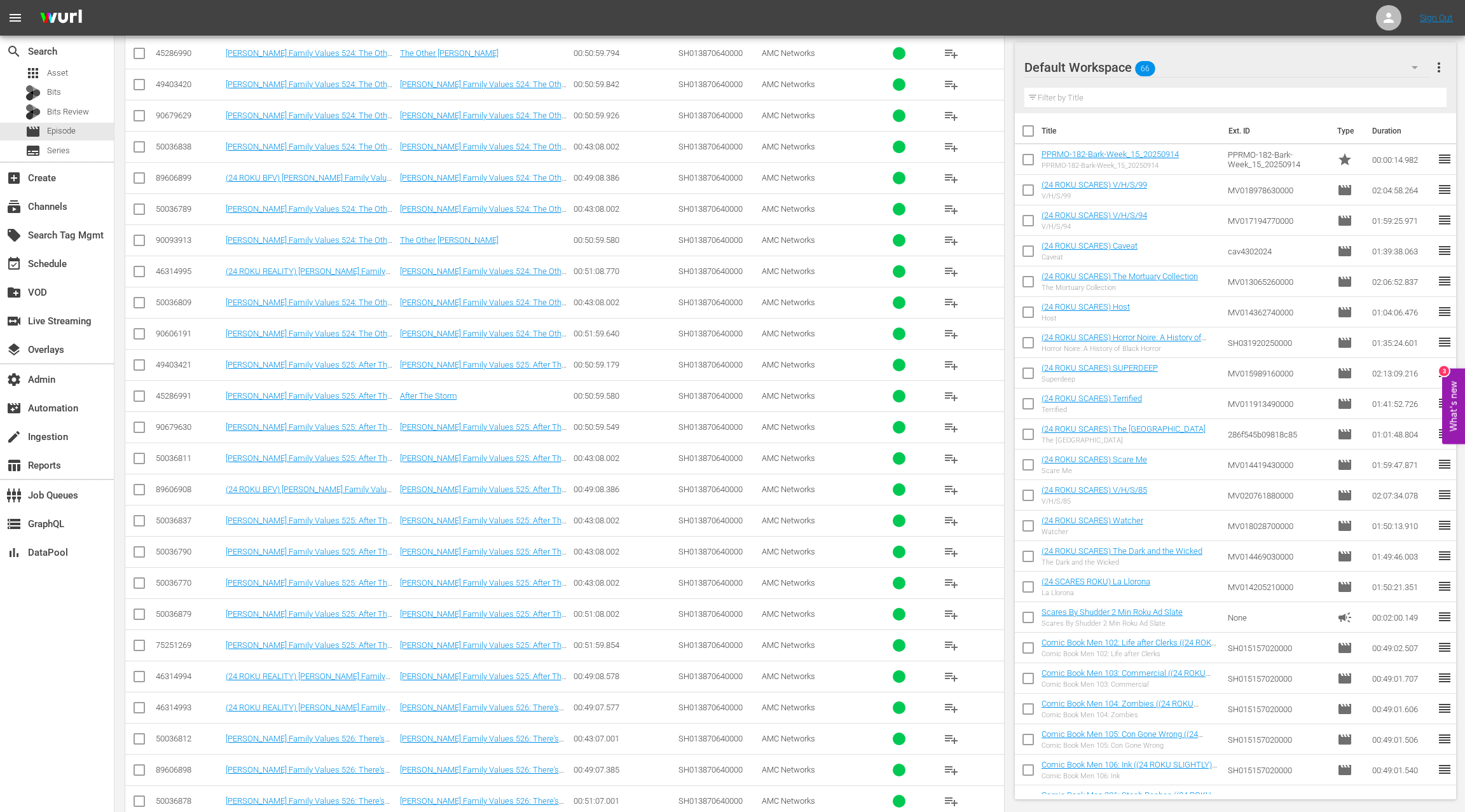
scroll to position [3953, 0]
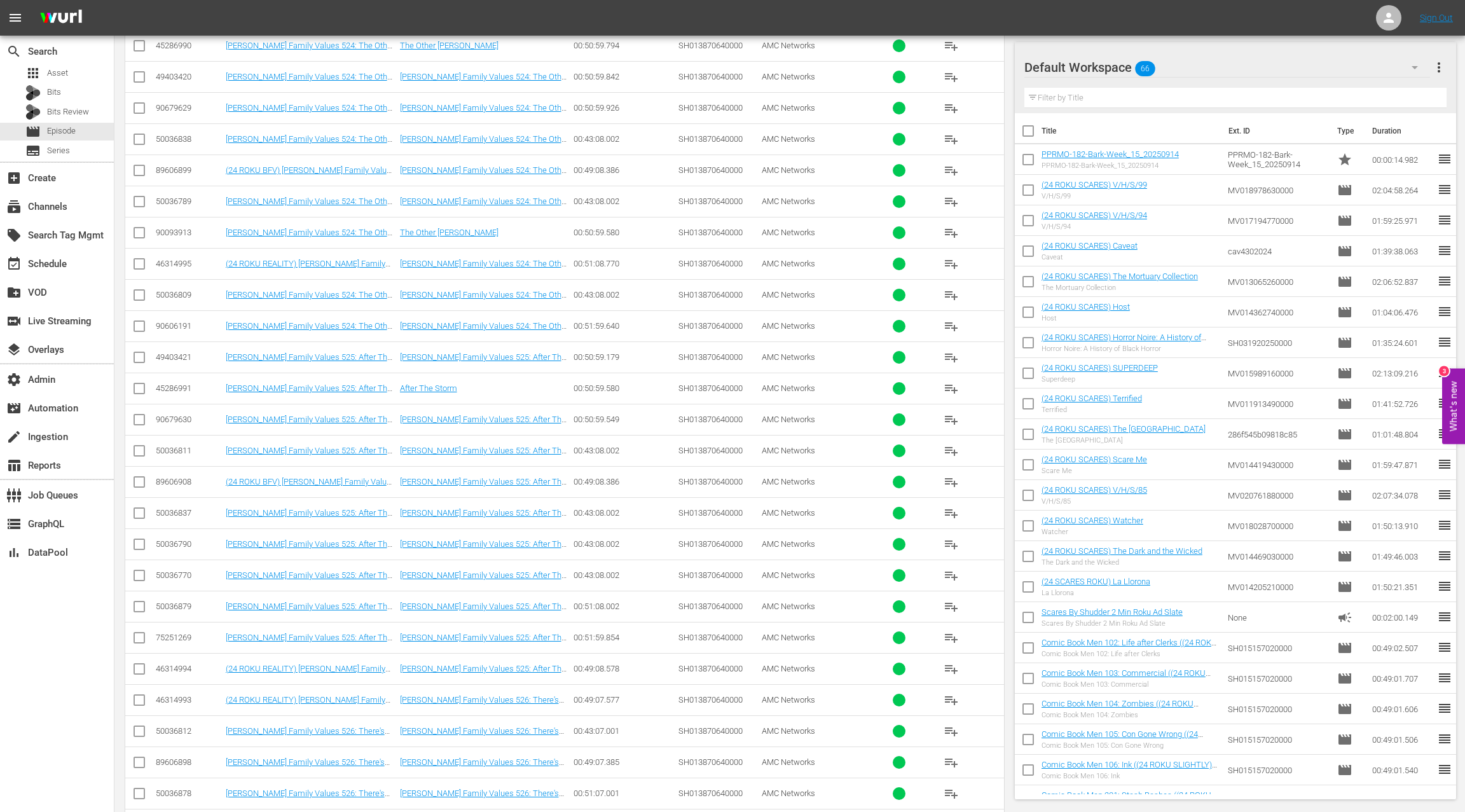
click at [179, 601] on div "50036879" at bounding box center [189, 606] width 66 height 9
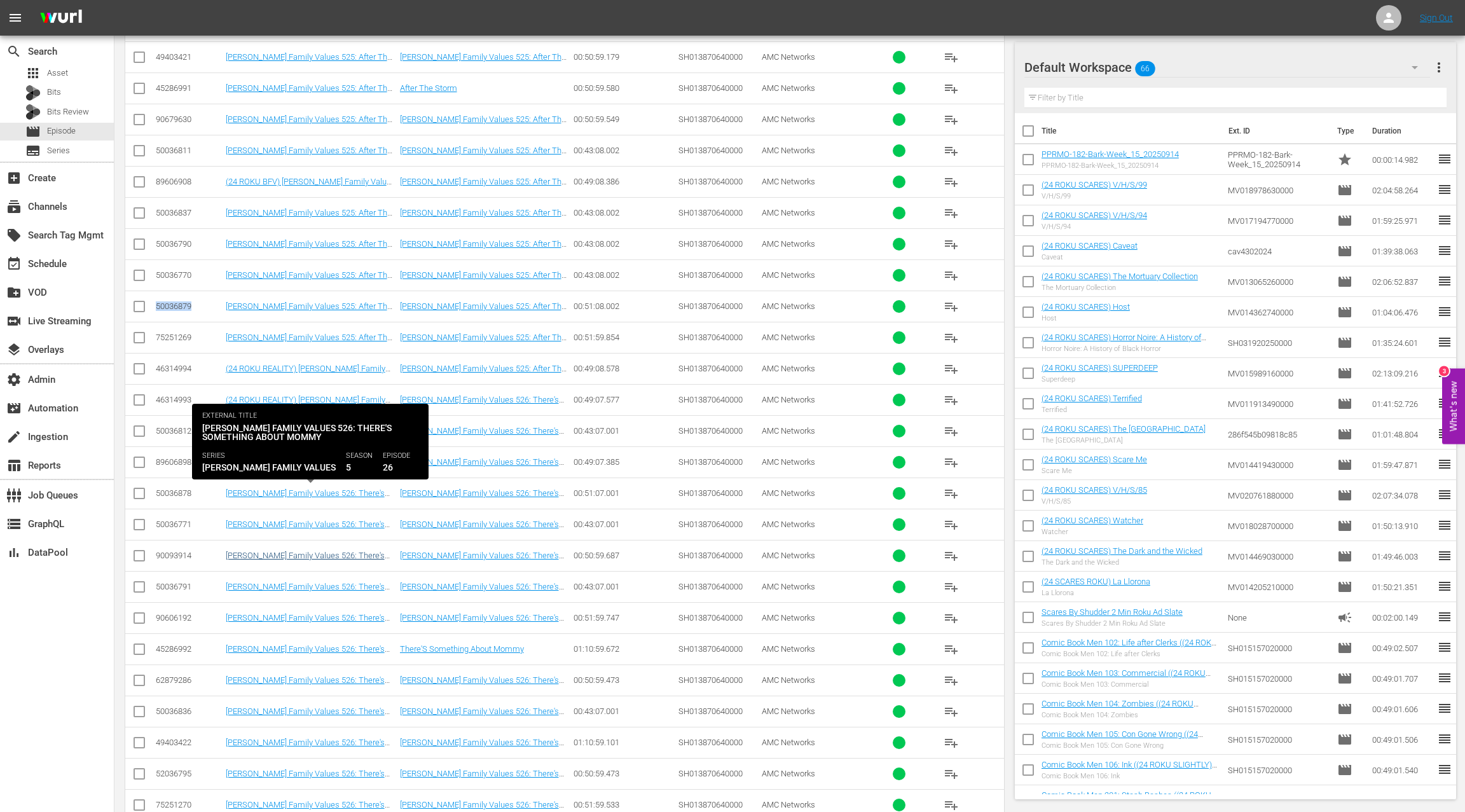
scroll to position [4282, 0]
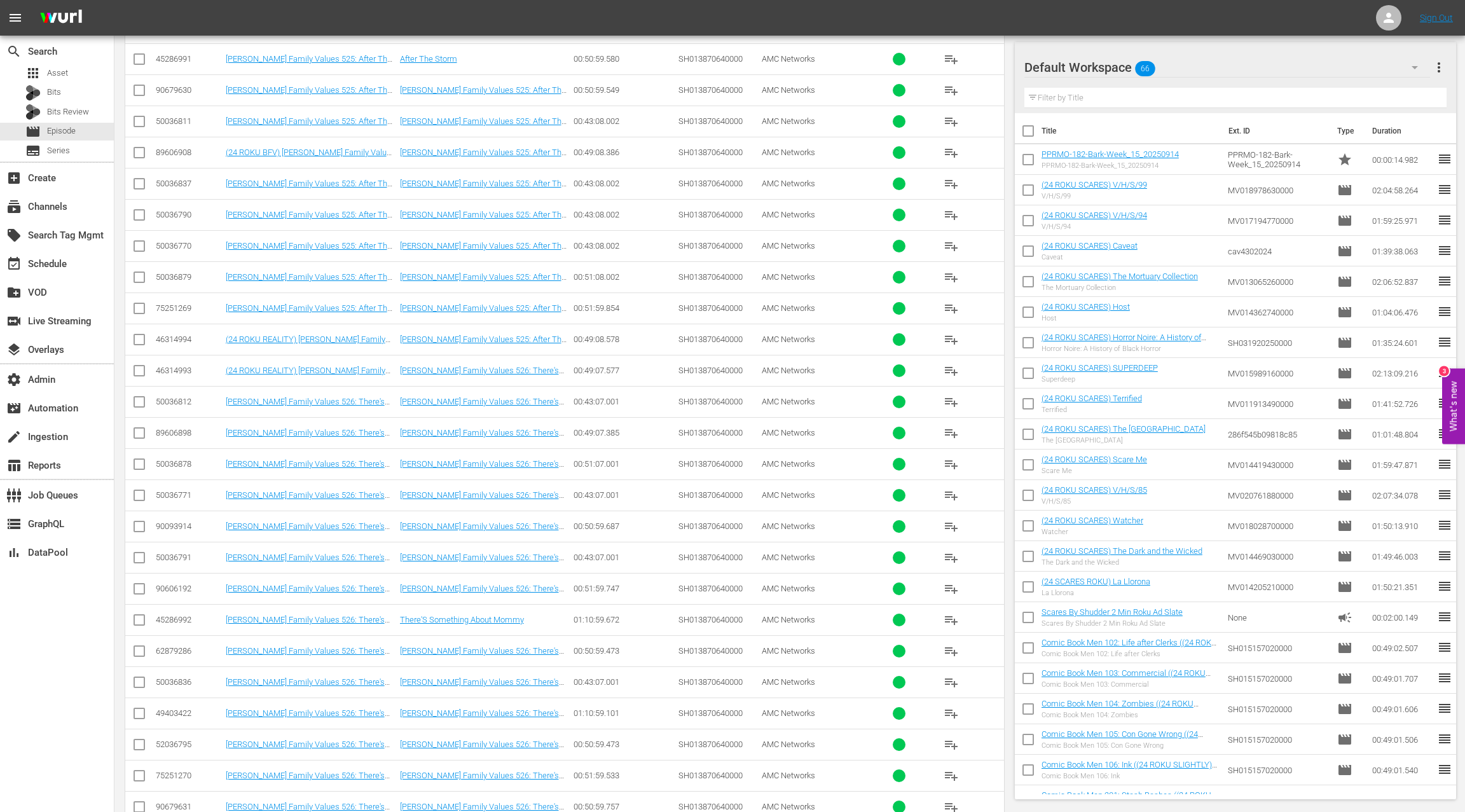
click at [186, 459] on div "50036878" at bounding box center [189, 464] width 66 height 9
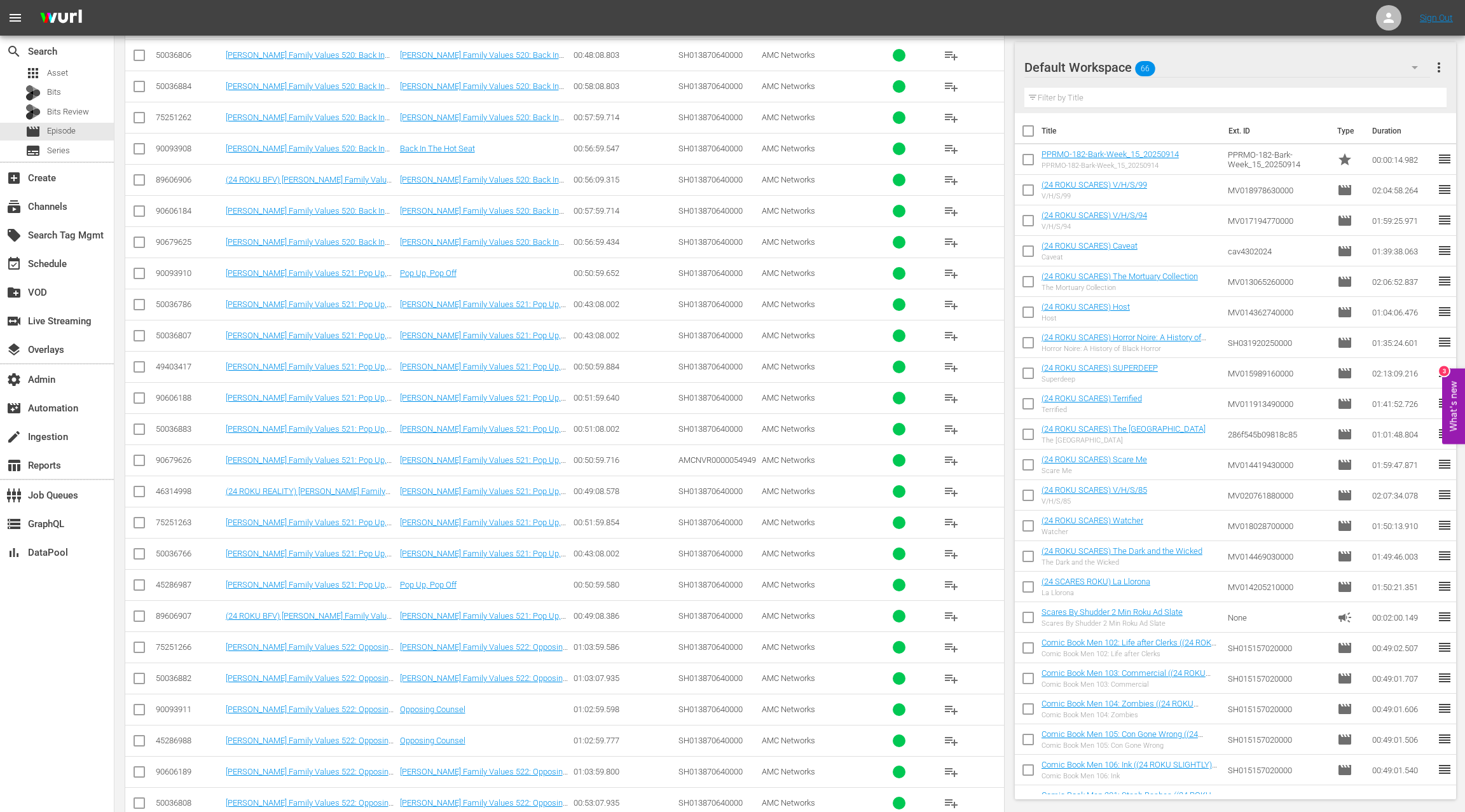
scroll to position [0, 0]
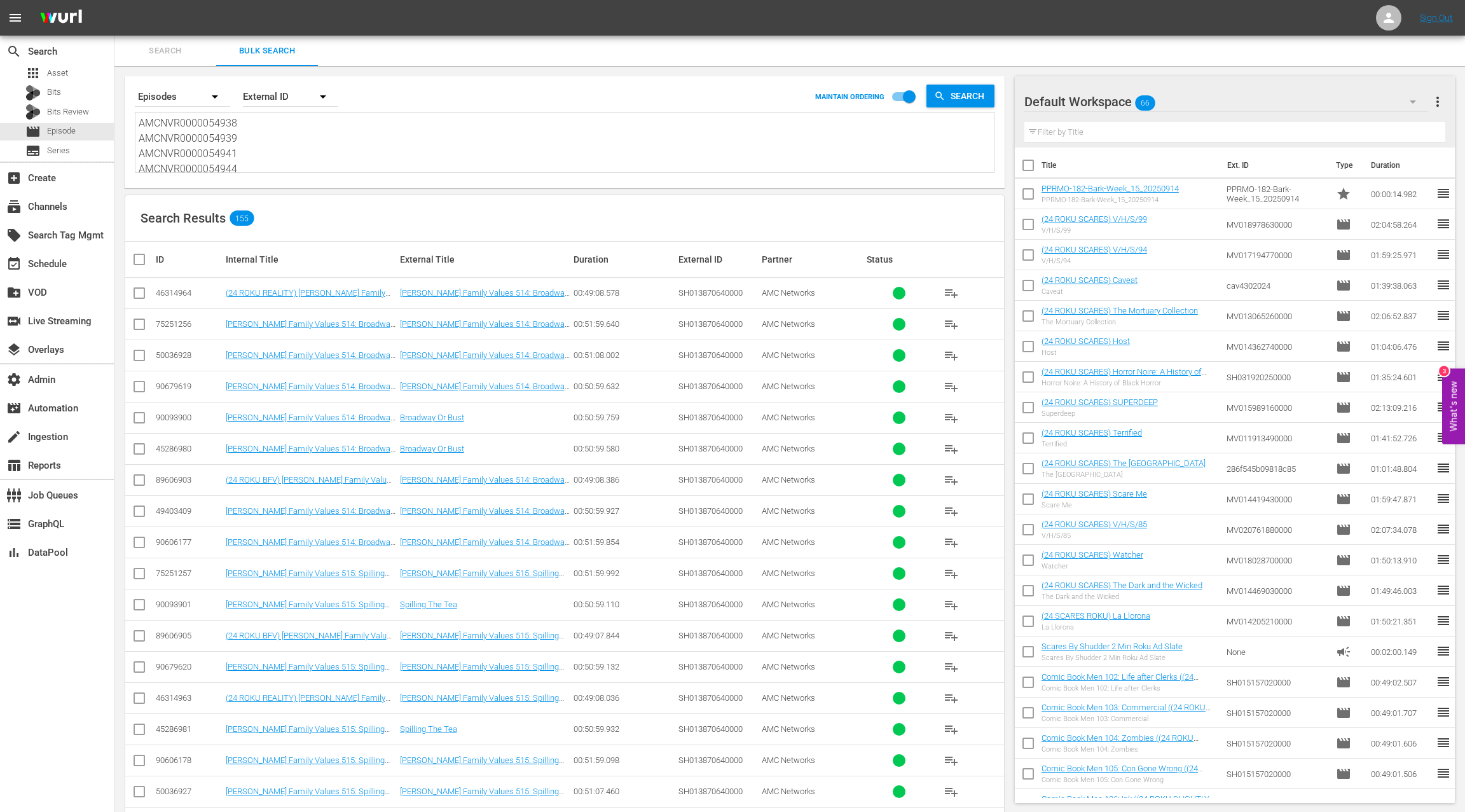
click at [300, 165] on textarea "AMCNVR0000054938 AMCNVR0000054939 AMCNVR0000054941 AMCNVR0000054944 AMCNVR00000…" at bounding box center [566, 145] width 856 height 58
paste textarea "74 AMCNVR0000054975 AMCNVR0000054976 AMCNVR0000054978 AMCNVR0000054981 AMCNVR00…"
type textarea "AMCNVR0000054974 AMCNVR0000054975 AMCNVR0000054976 AMCNVR0000054978 AMCNVR00000…"
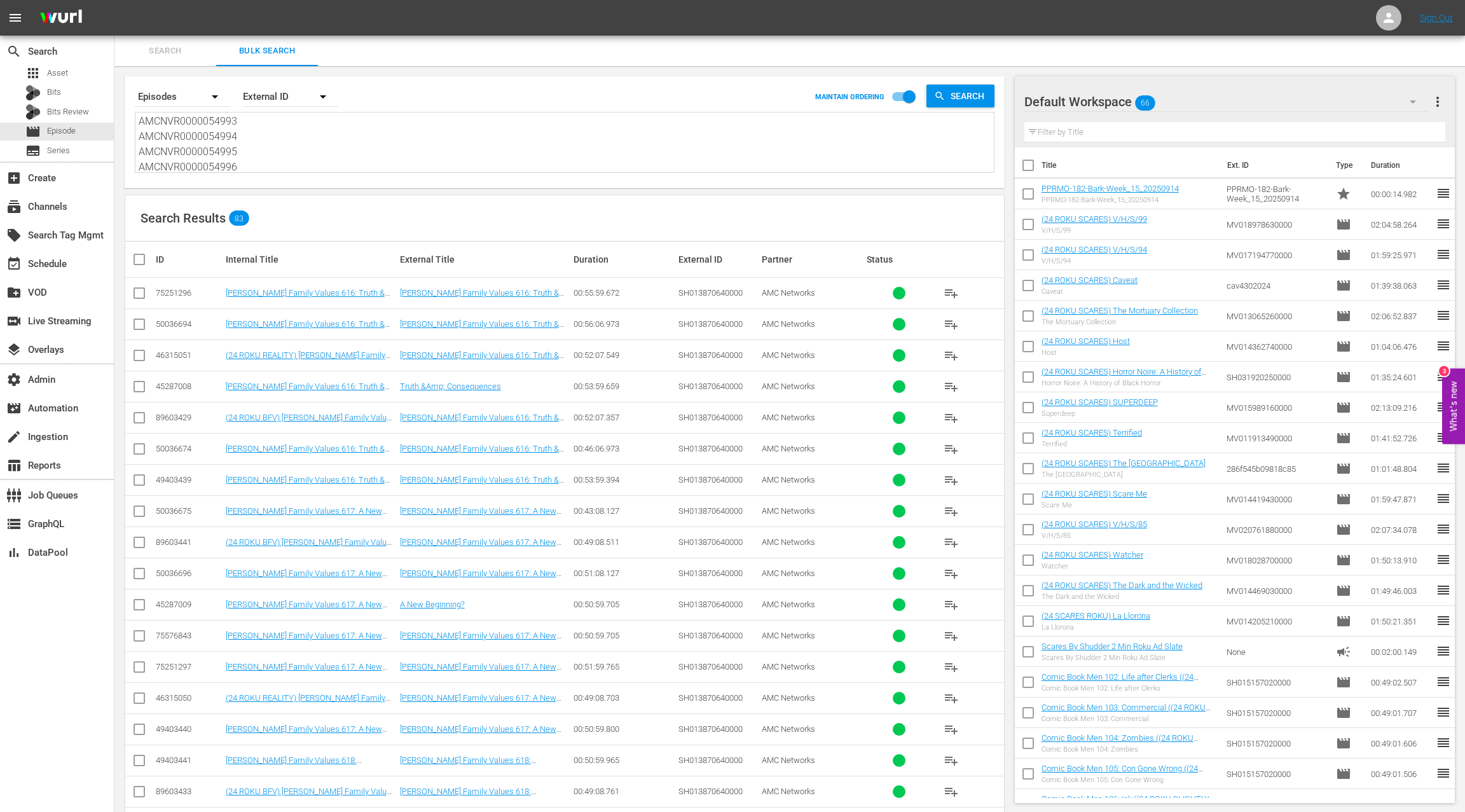
click at [184, 572] on div "50036696" at bounding box center [189, 573] width 66 height 9
drag, startPoint x: 184, startPoint y: 572, endPoint x: 194, endPoint y: 570, distance: 10.2
click at [184, 572] on div "50036696" at bounding box center [189, 573] width 66 height 9
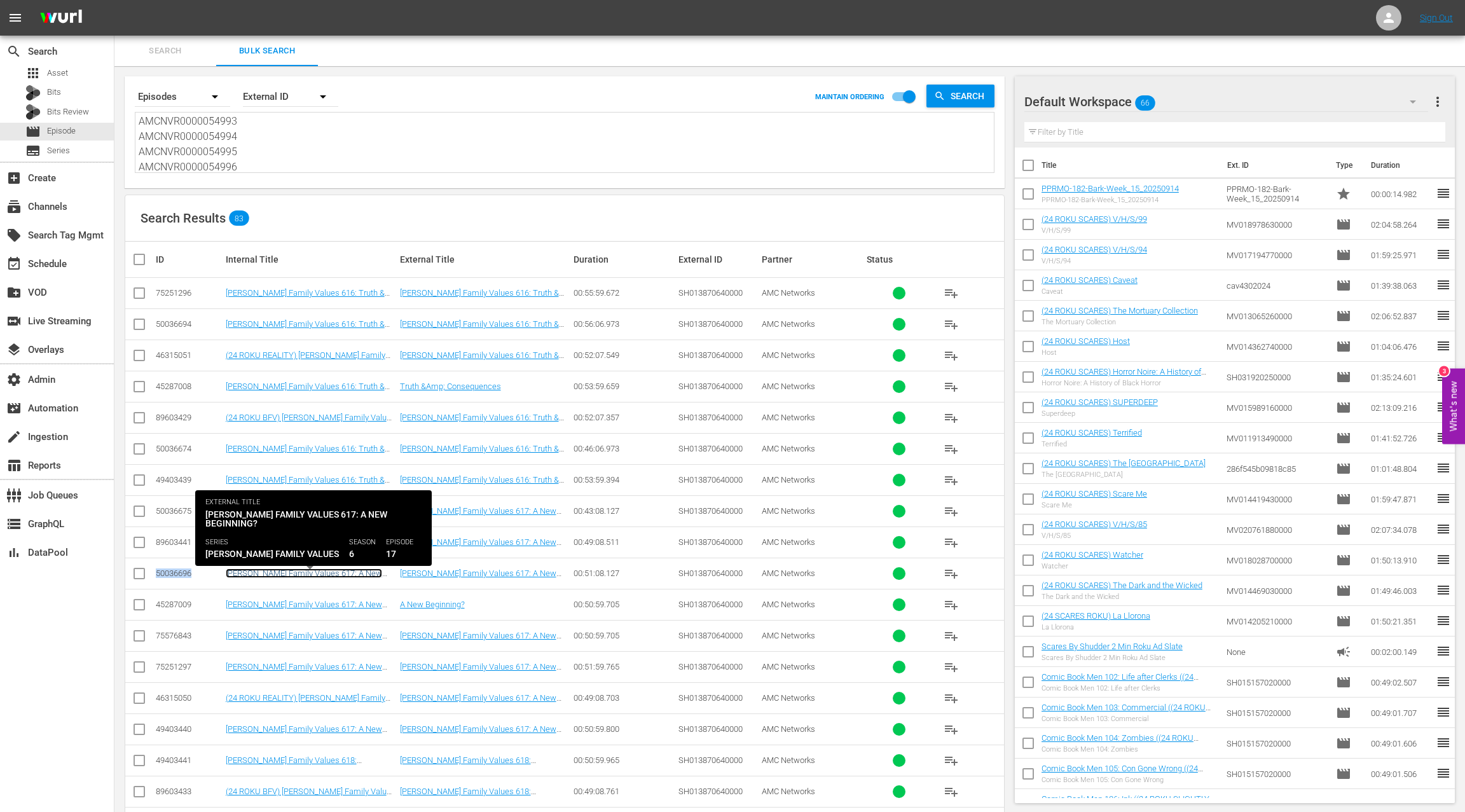
click at [284, 573] on link "Braxton Family Values 617: A New Beginning?" at bounding box center [304, 578] width 157 height 19
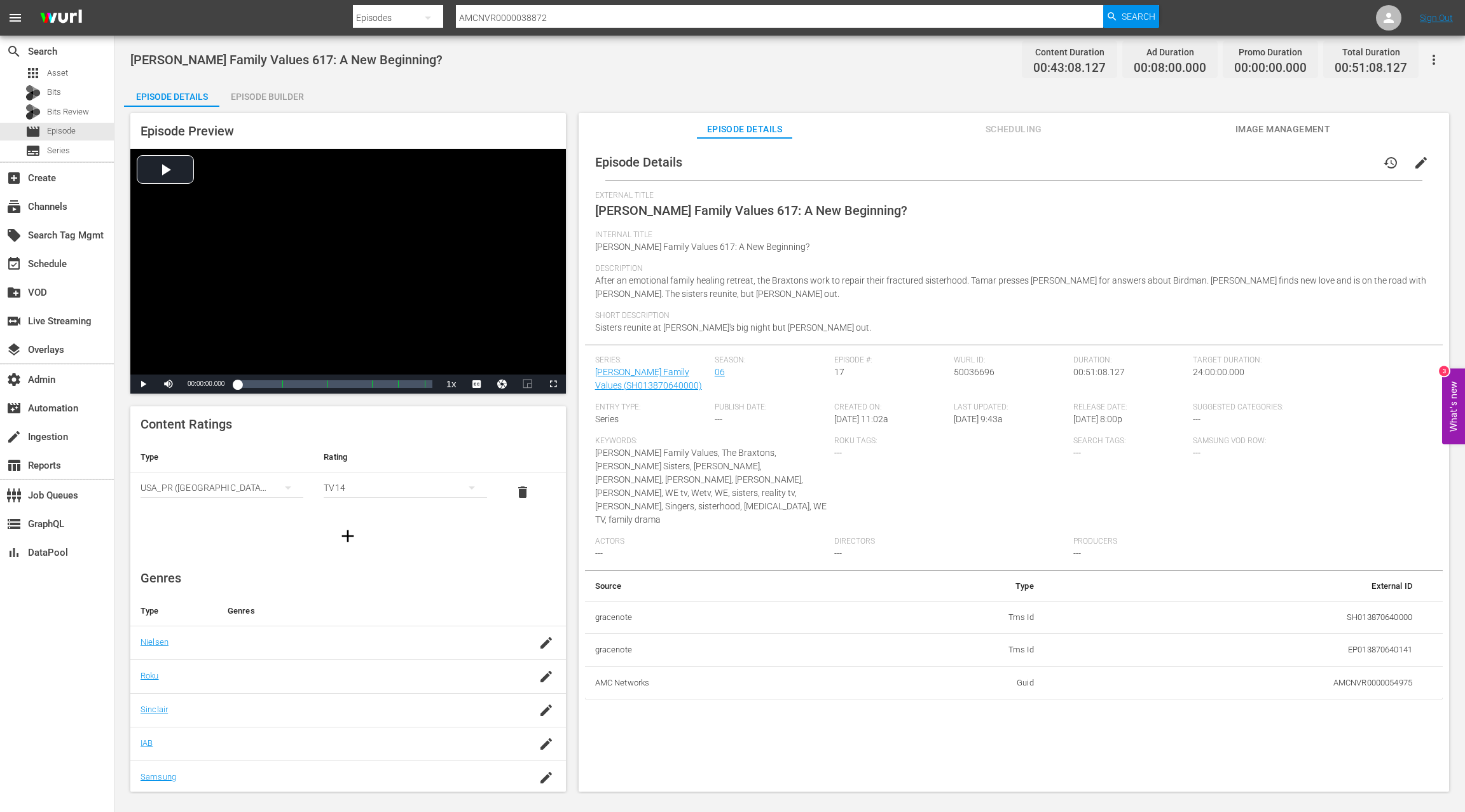
click at [275, 94] on div "Episode Builder" at bounding box center [267, 96] width 96 height 30
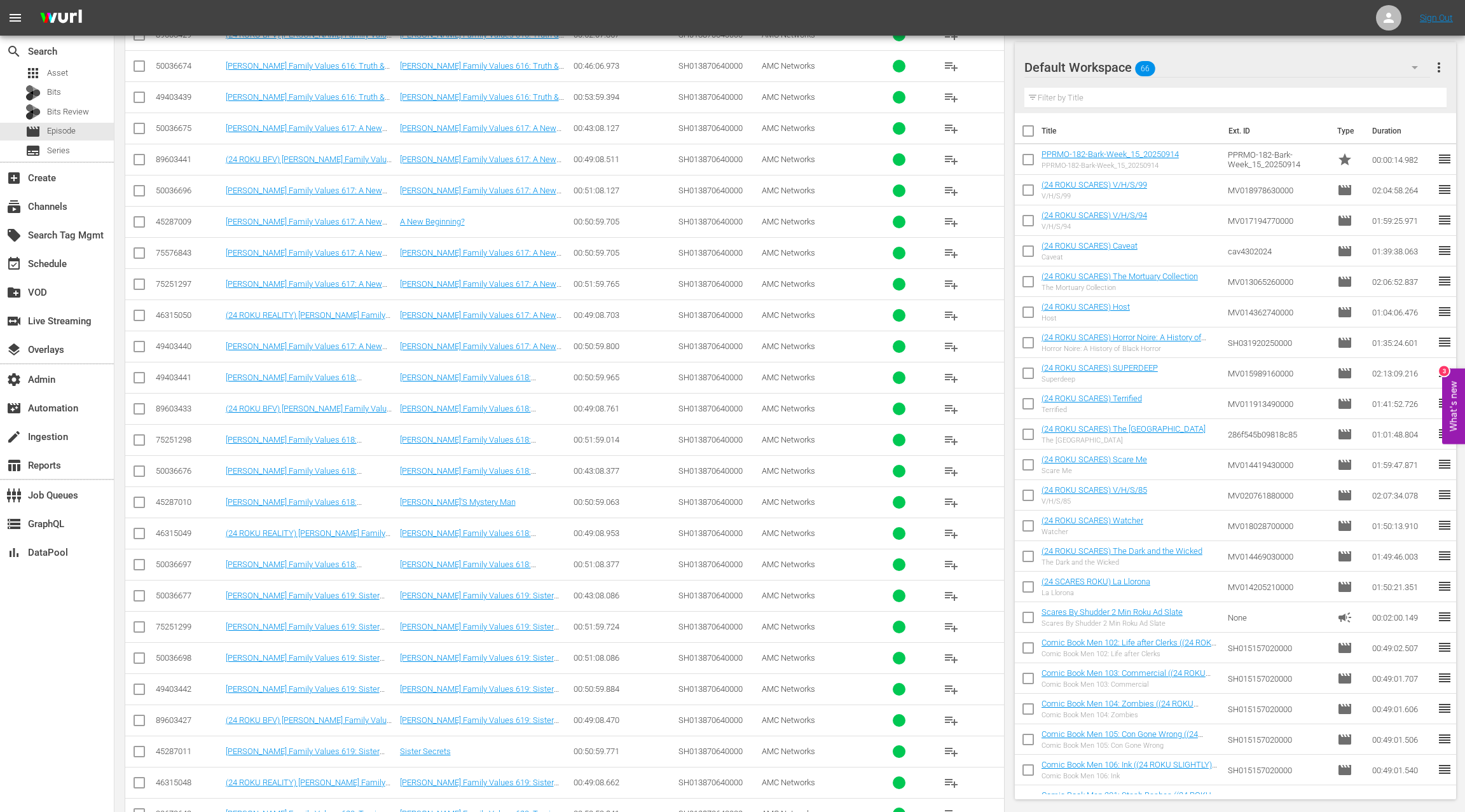
scroll to position [420, 0]
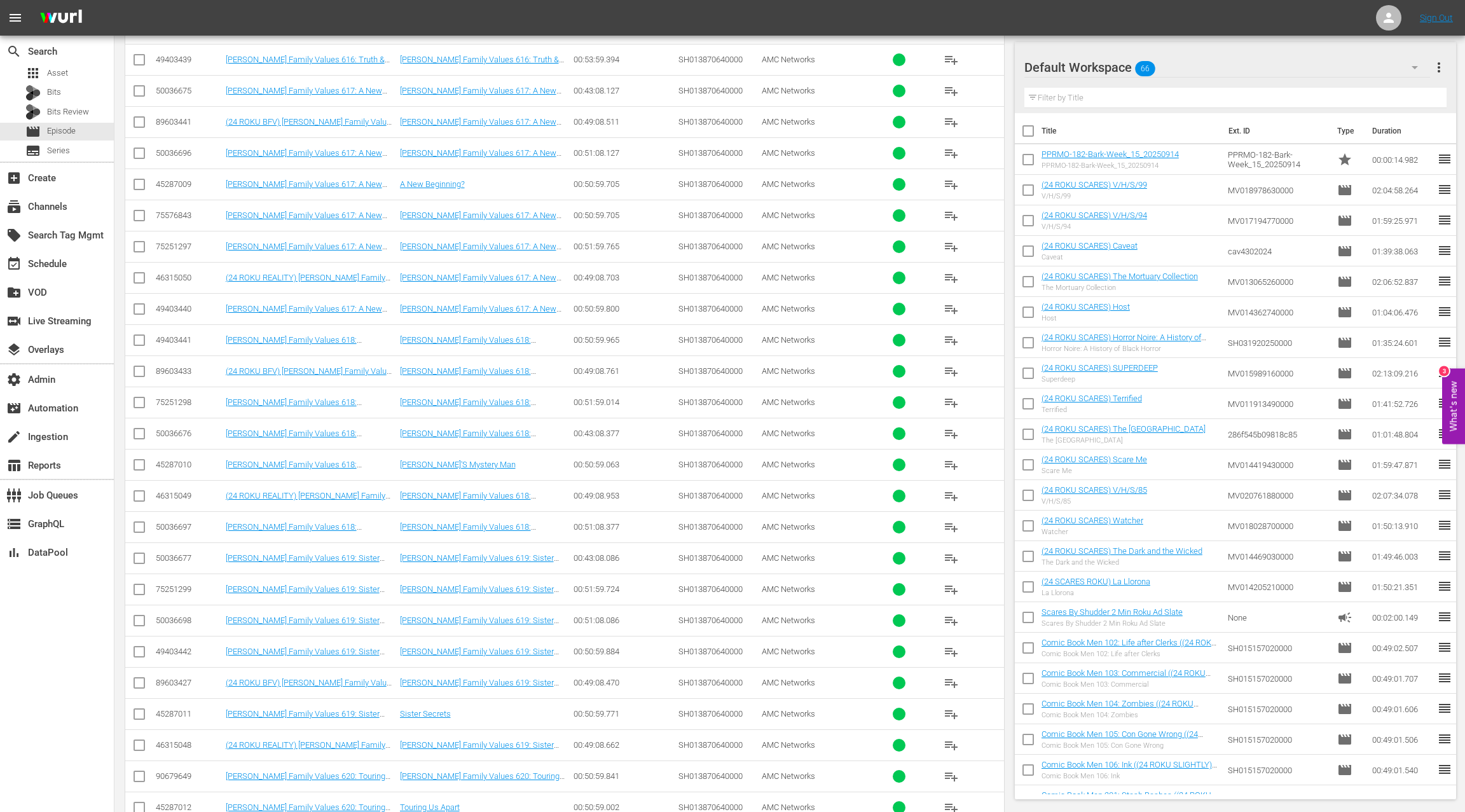
click at [170, 524] on div "50036697" at bounding box center [189, 526] width 66 height 9
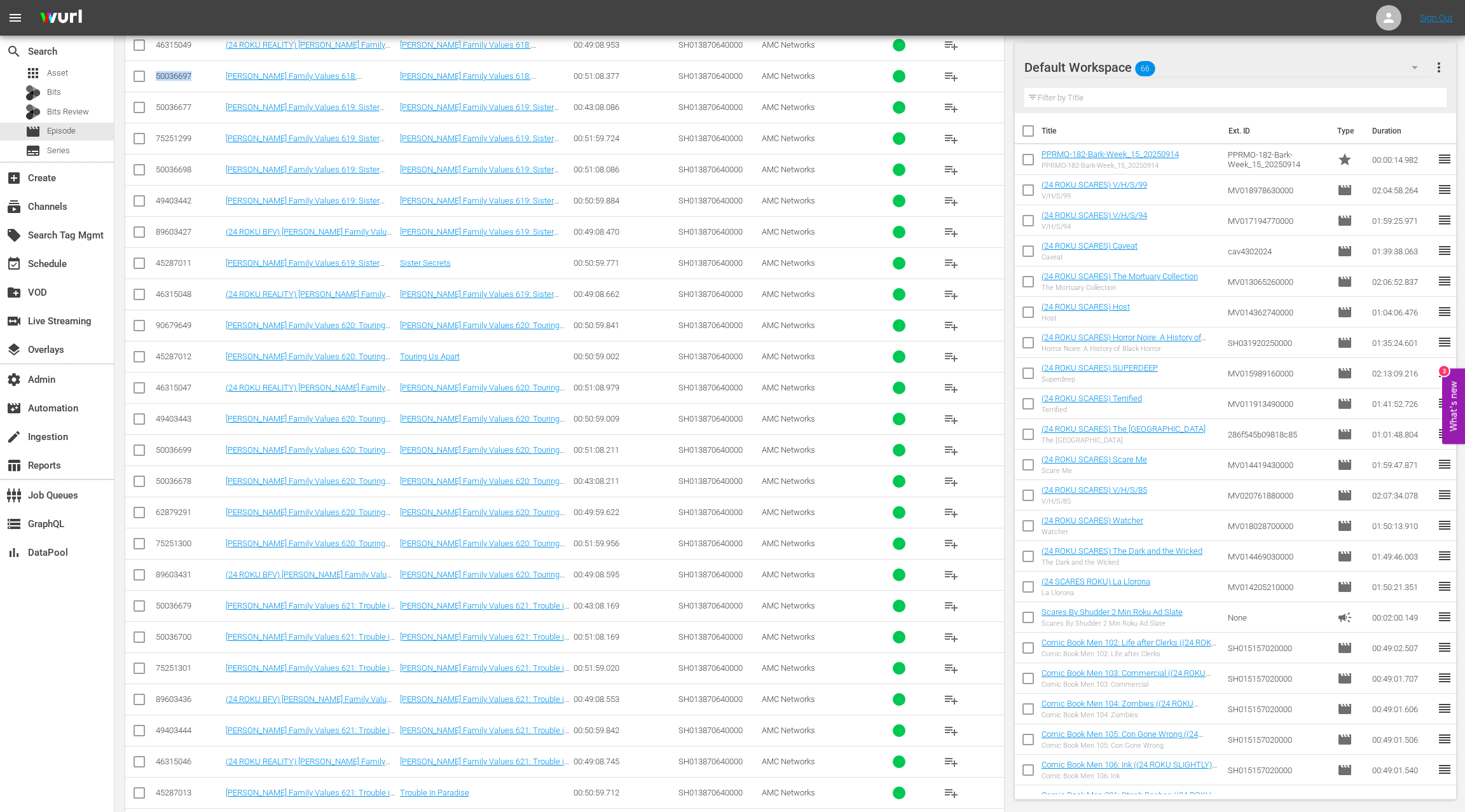
scroll to position [870, 0]
click at [177, 633] on div "50036700" at bounding box center [189, 637] width 66 height 9
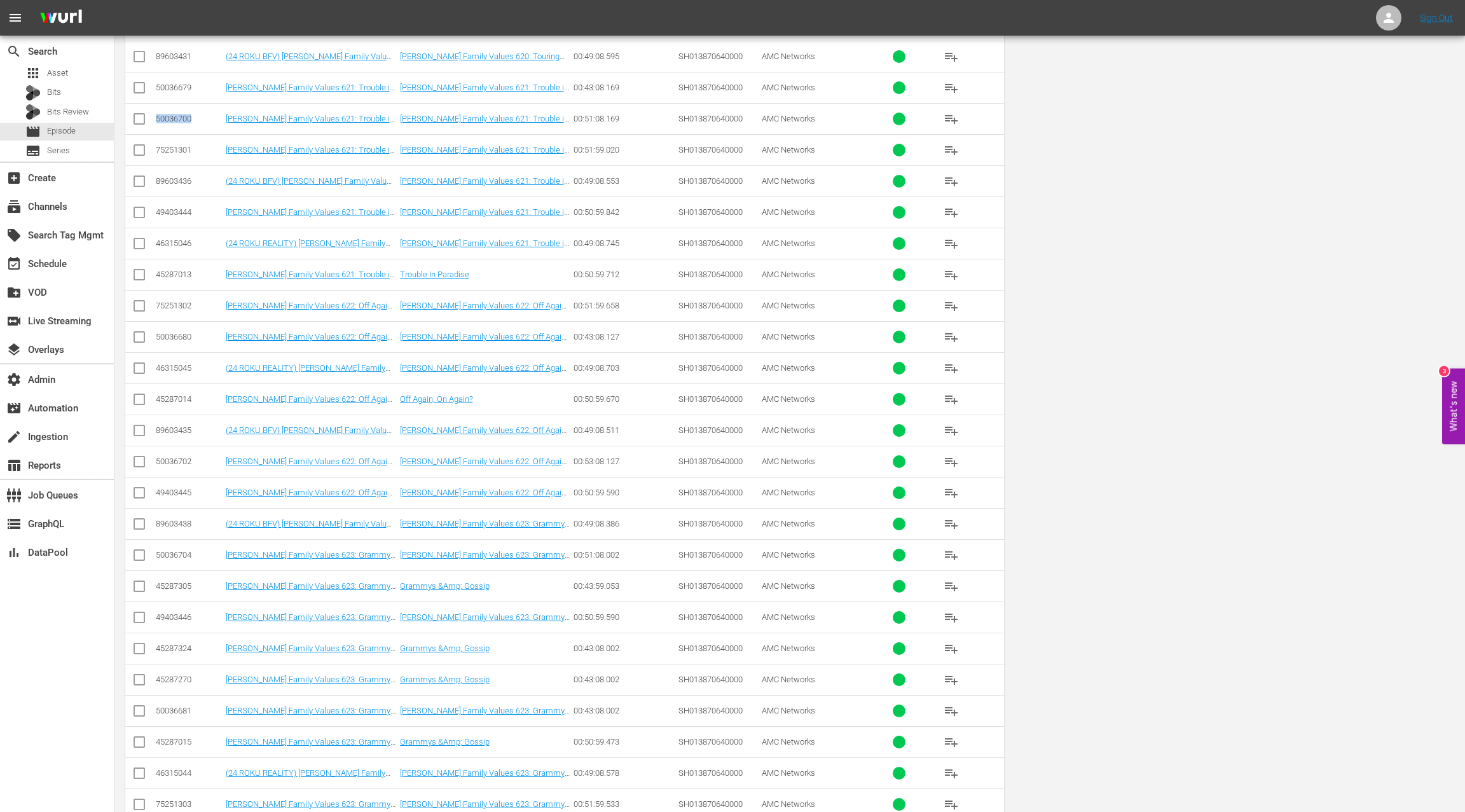
scroll to position [0, 0]
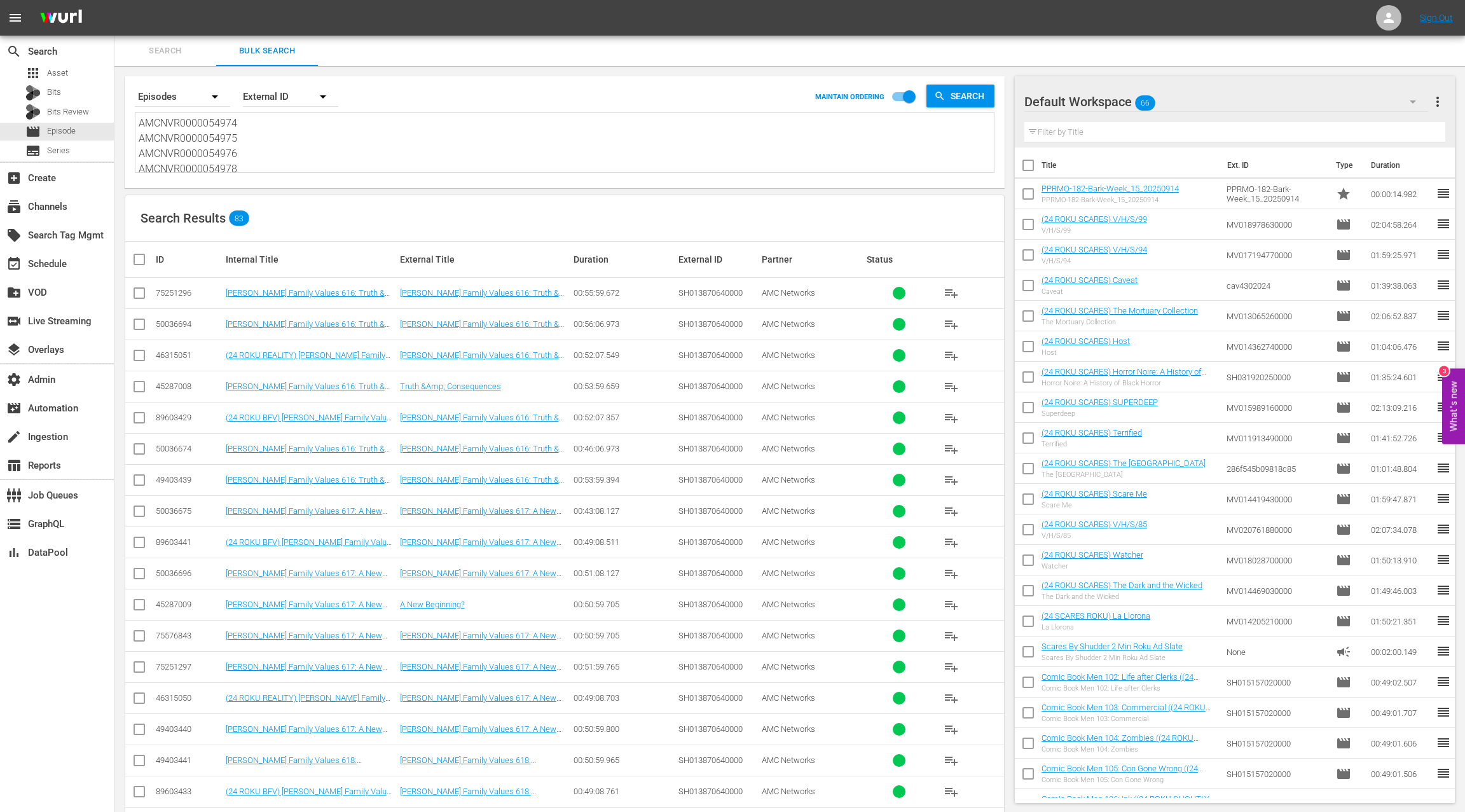
click at [176, 322] on div "50036694" at bounding box center [189, 323] width 66 height 9
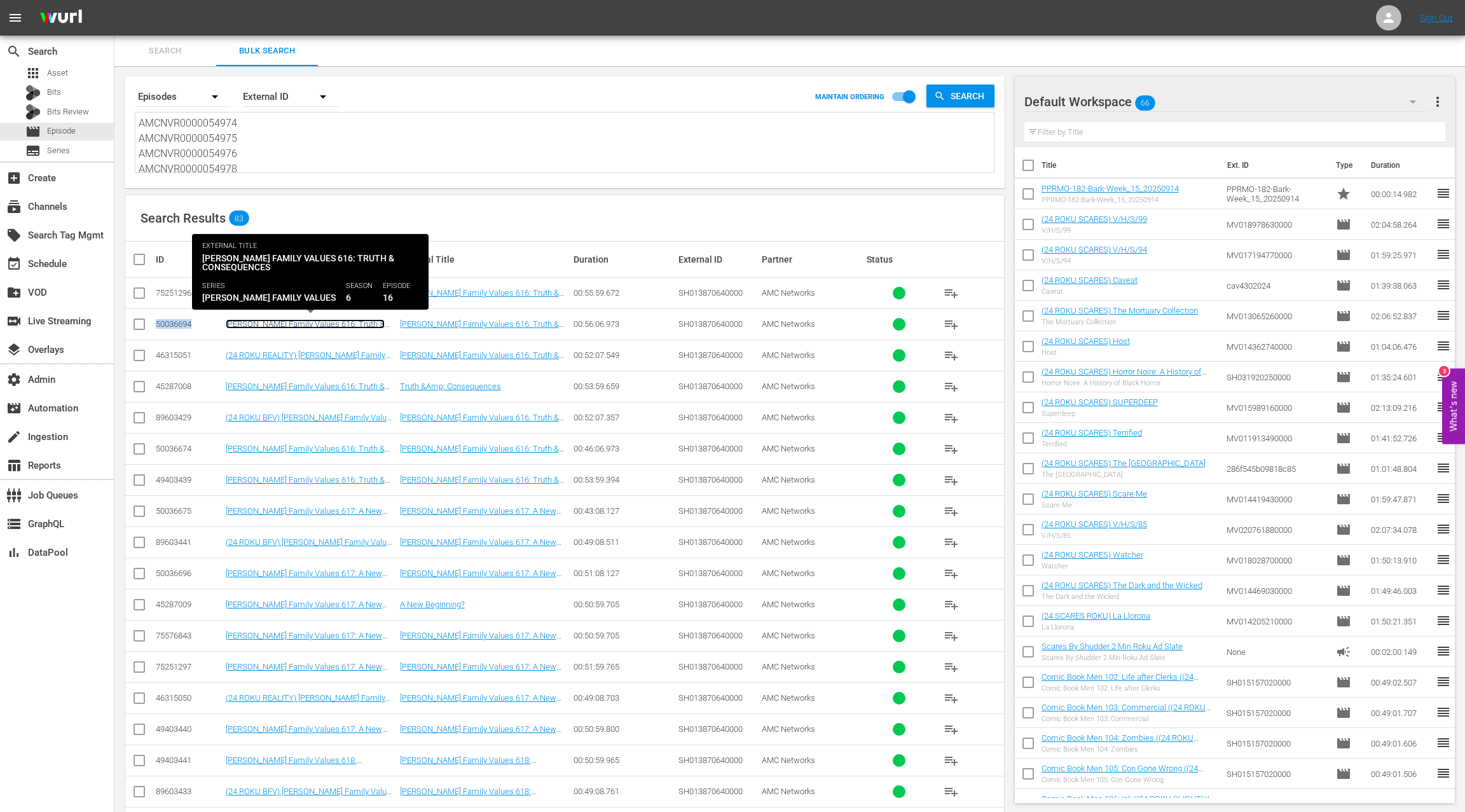
click at [262, 325] on link "Braxton Family Values 616: Truth & Consequences" at bounding box center [306, 328] width 159 height 19
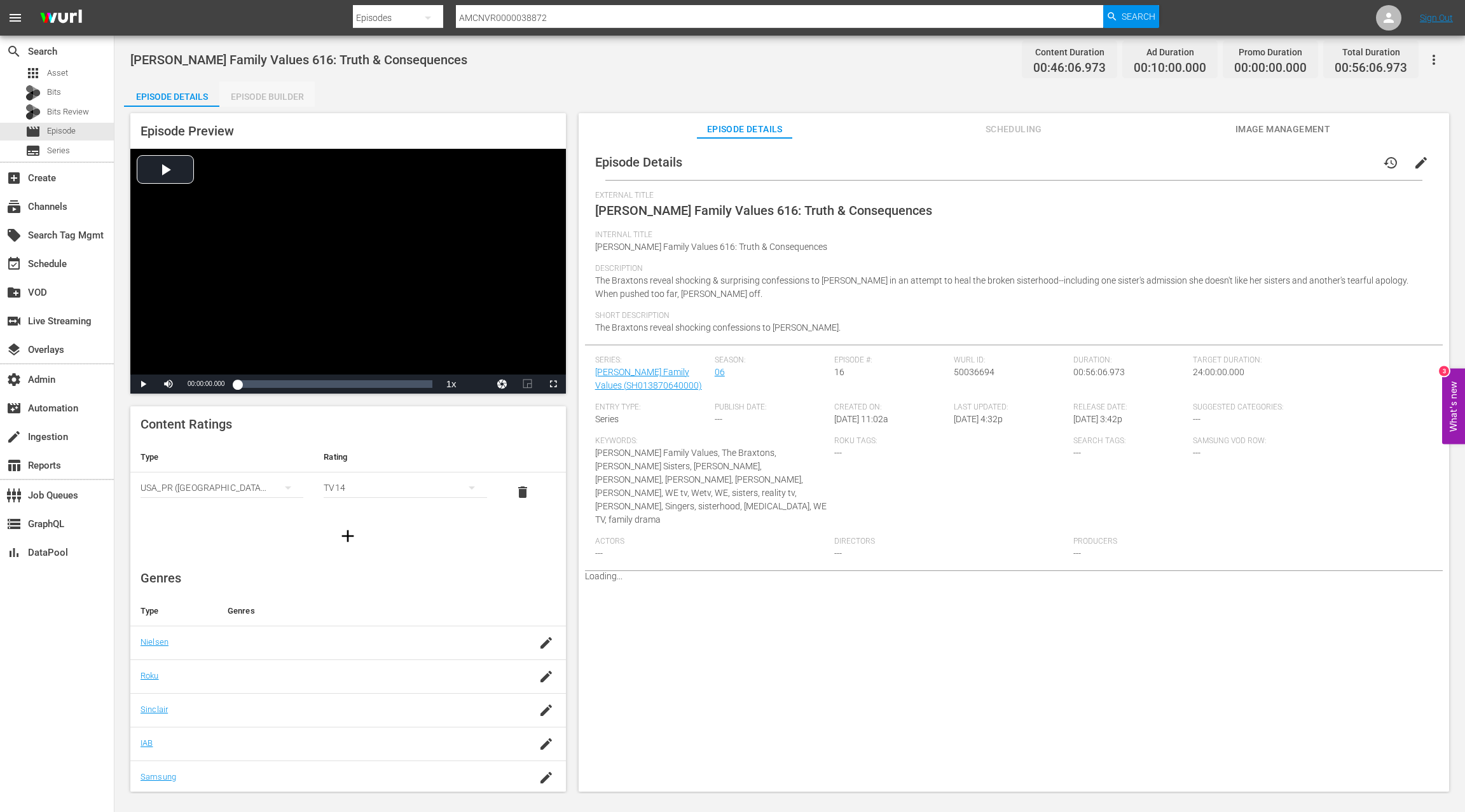
click at [269, 101] on div "Episode Builder" at bounding box center [267, 96] width 96 height 30
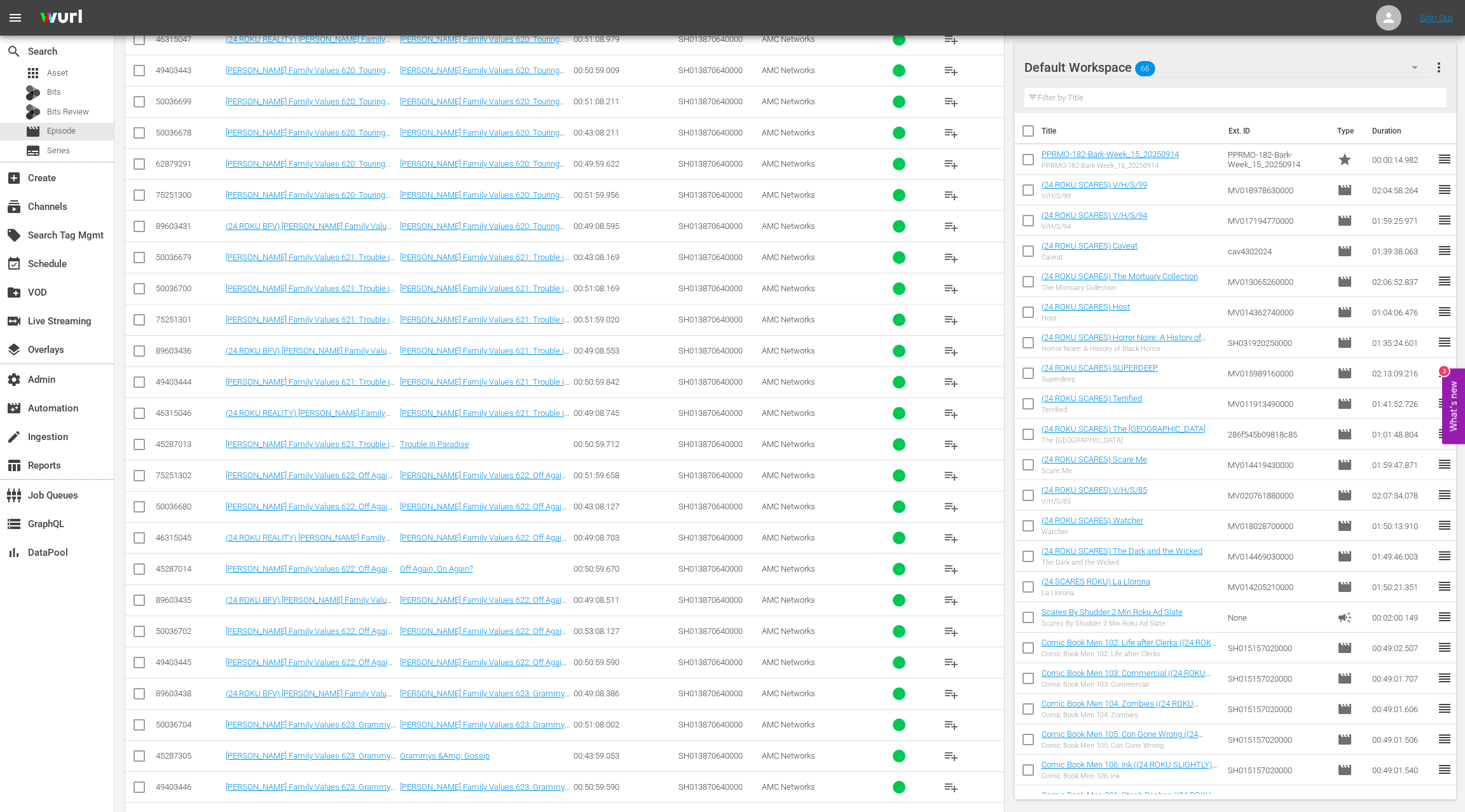
scroll to position [1277, 0]
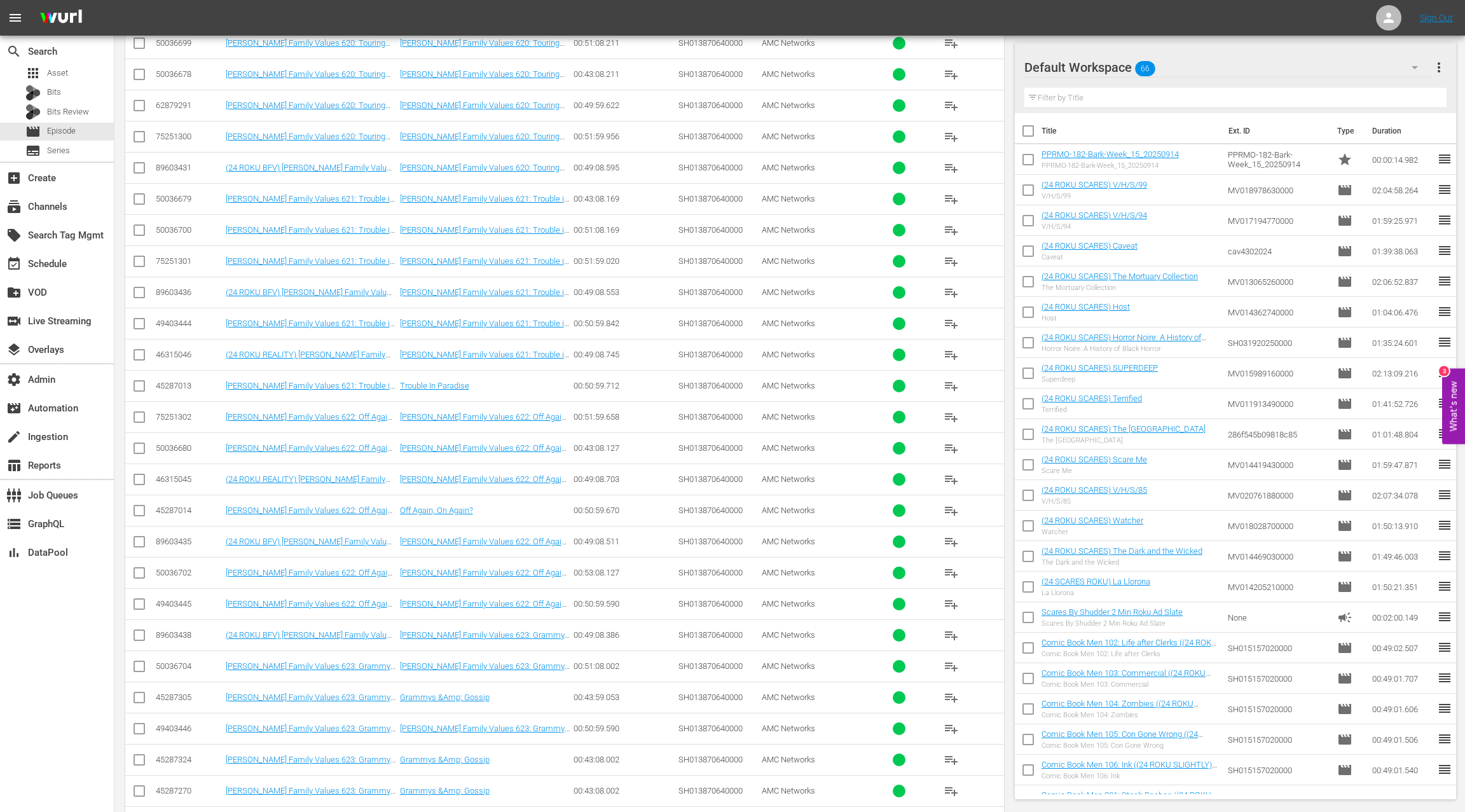
click at [186, 568] on div "50036702" at bounding box center [189, 572] width 66 height 9
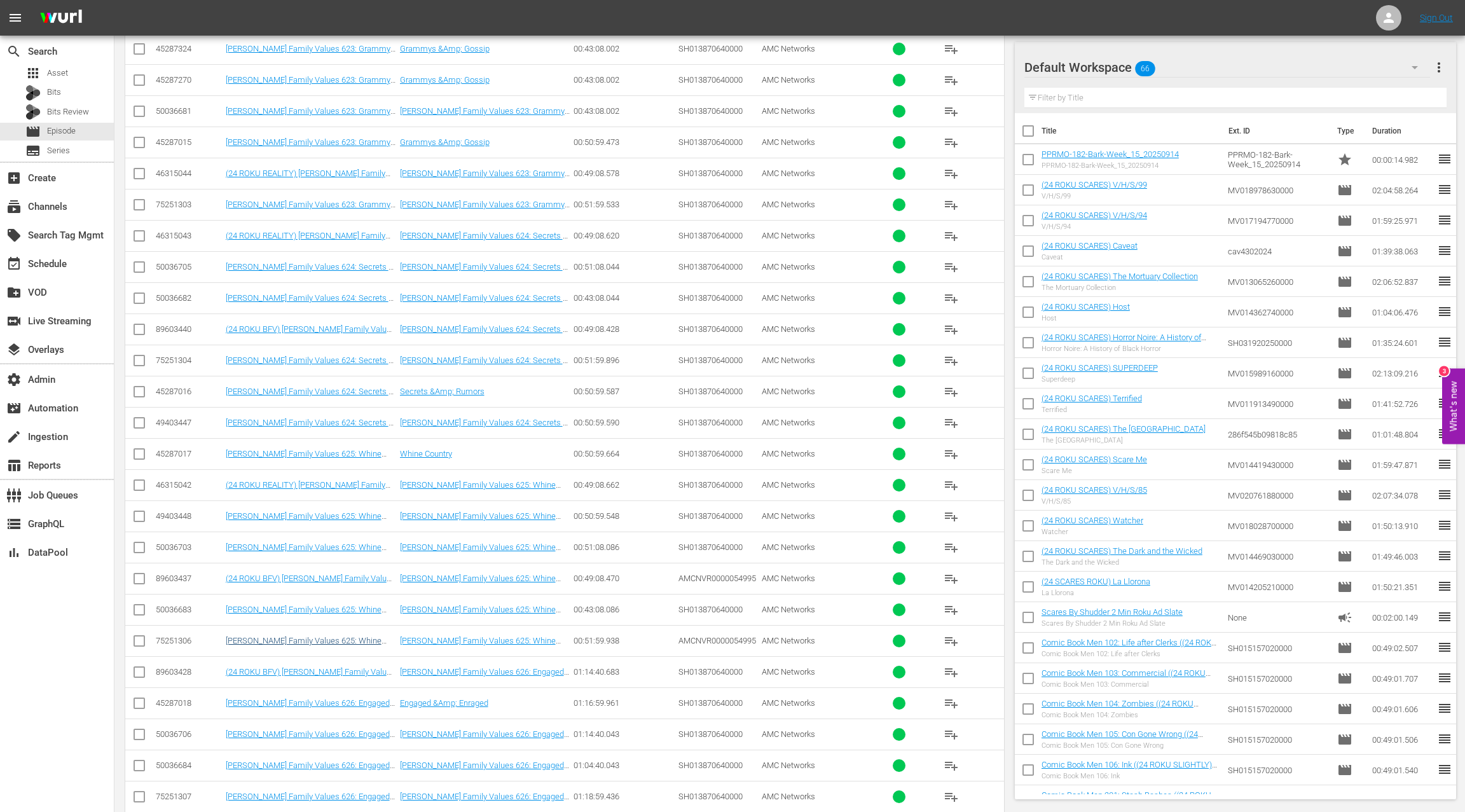
scroll to position [2055, 0]
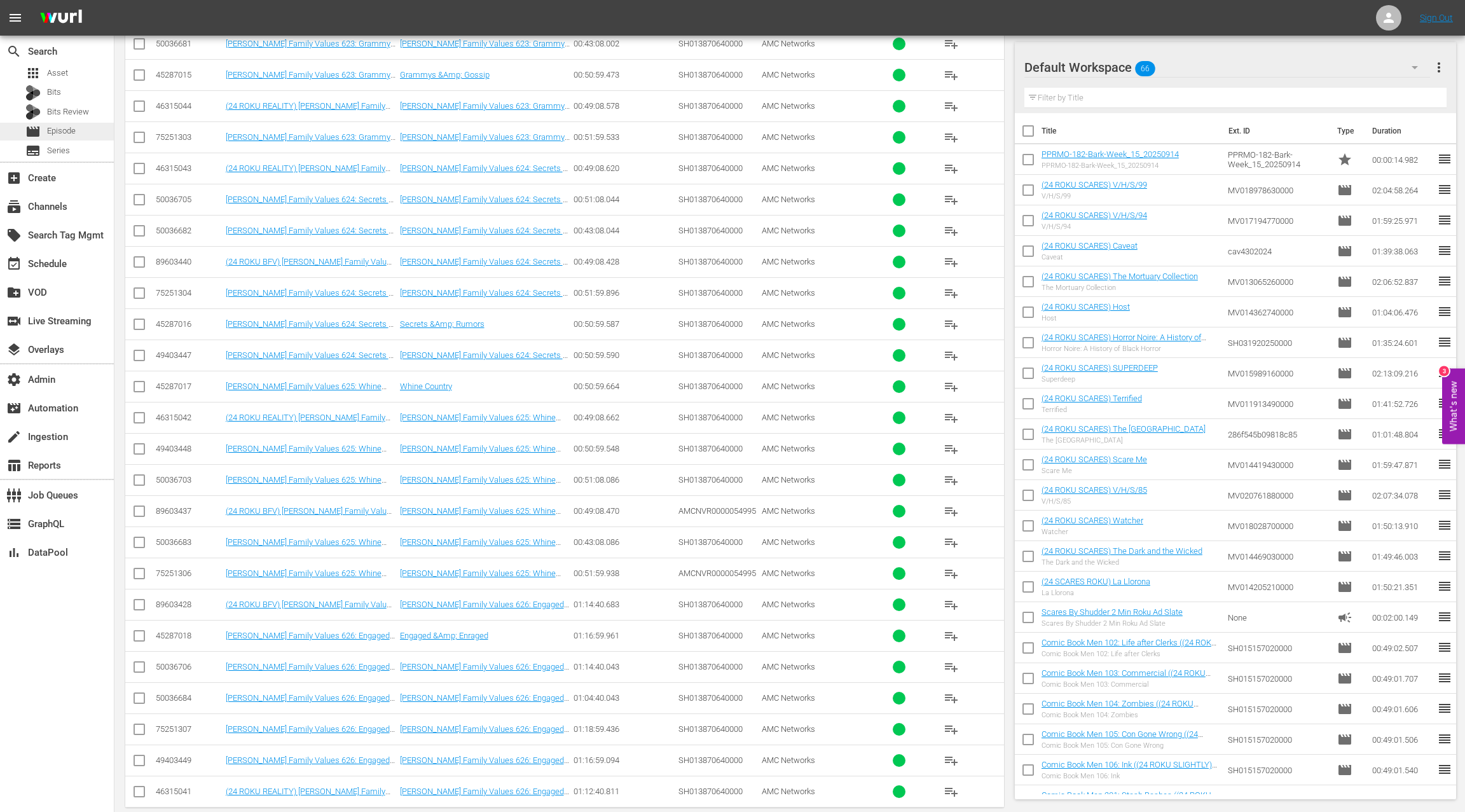
click at [70, 132] on span "Episode" at bounding box center [62, 130] width 29 height 13
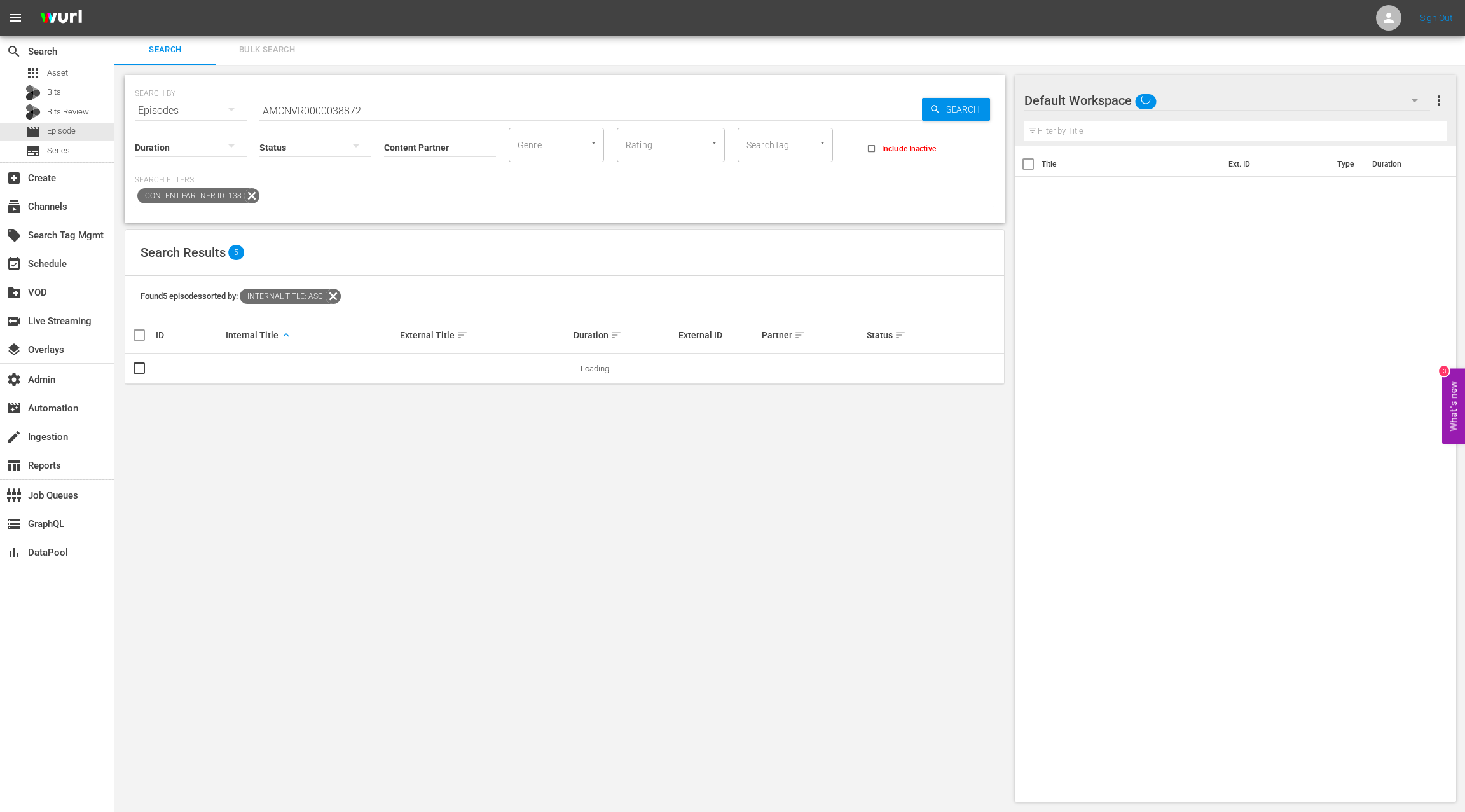
scroll to position [2, 0]
click at [280, 52] on span "Bulk Search" at bounding box center [267, 49] width 86 height 14
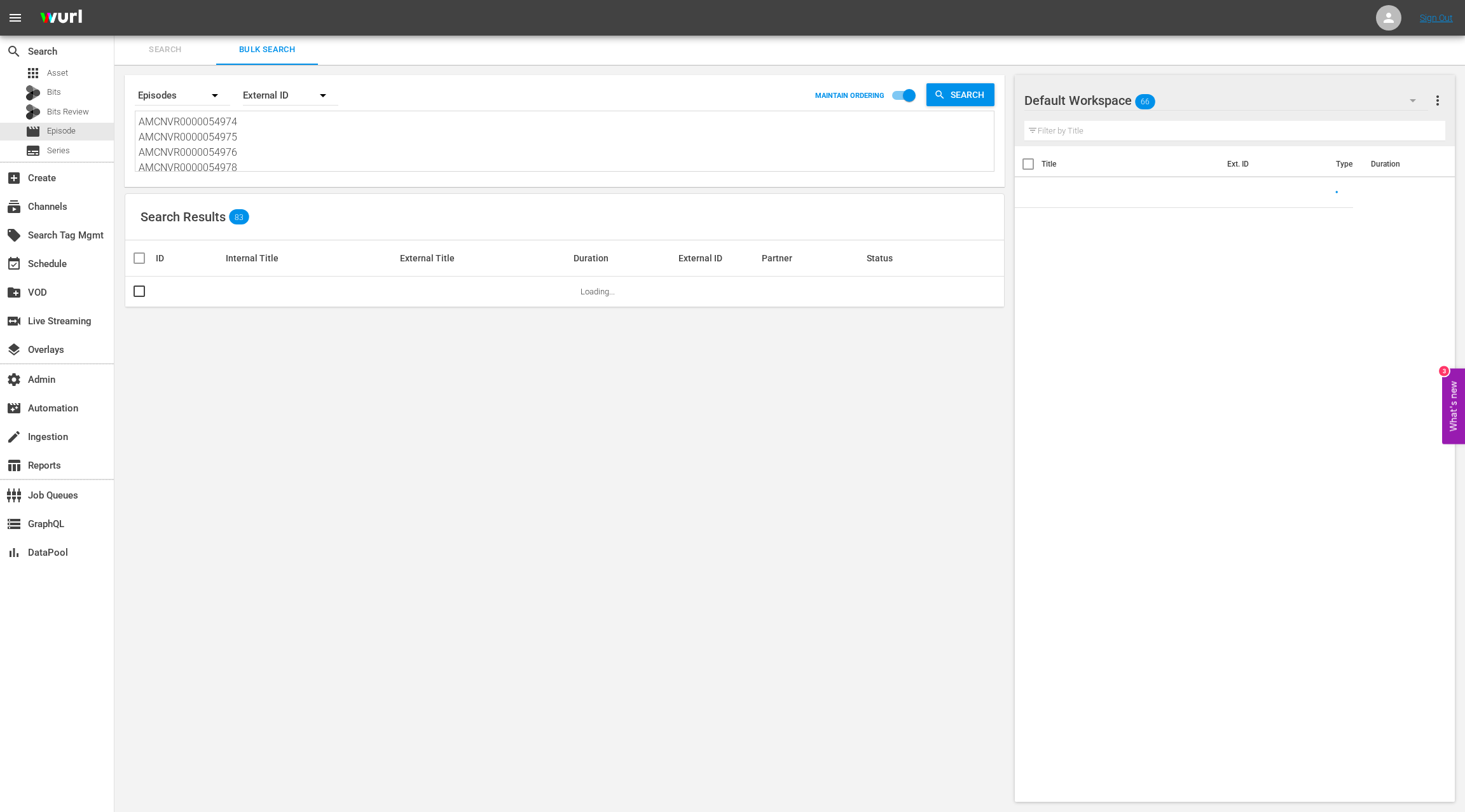
click at [268, 137] on textarea "AMCNVR0000054974 AMCNVR0000054975 AMCNVR0000054976 AMCNVR0000054978 AMCNVR00000…" at bounding box center [566, 143] width 856 height 58
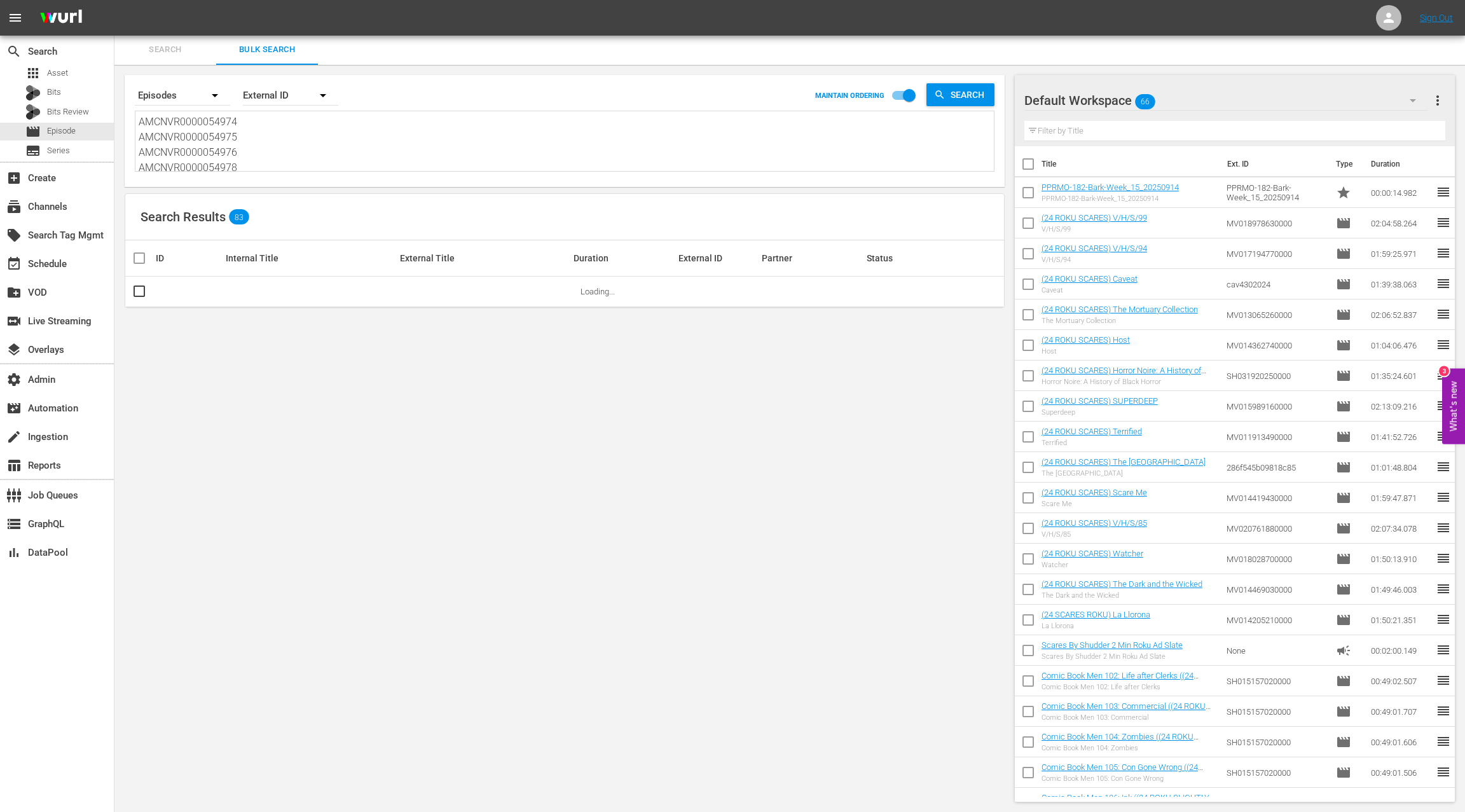
paste textarea "73782760 73782762 73782769 73782781 73782790 73782791 50037448 50037446 5003744…"
type textarea "73782760 73782762 73782769 73782781 73782790 73782791 50037448 50037446 5003744…"
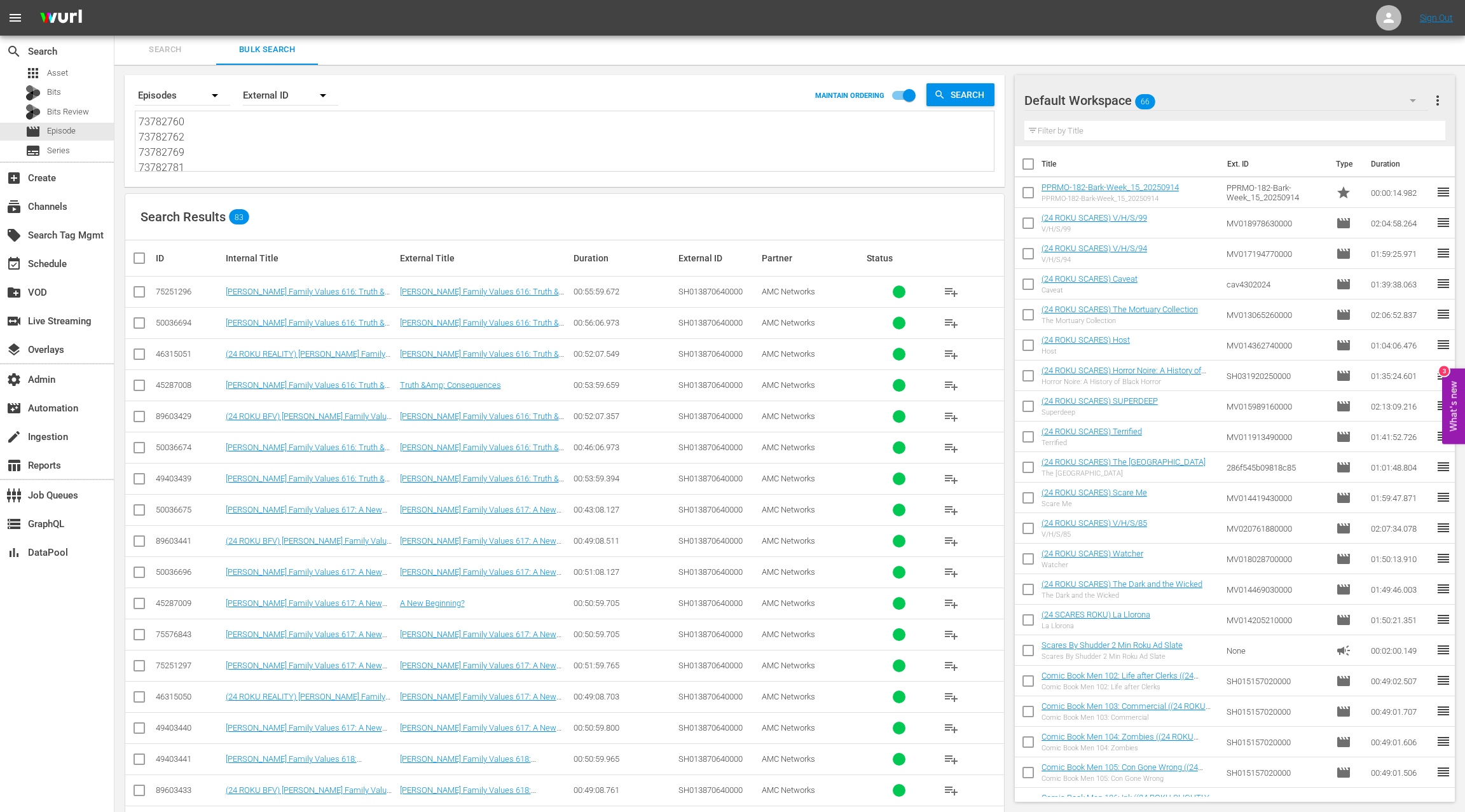
scroll to position [1, 0]
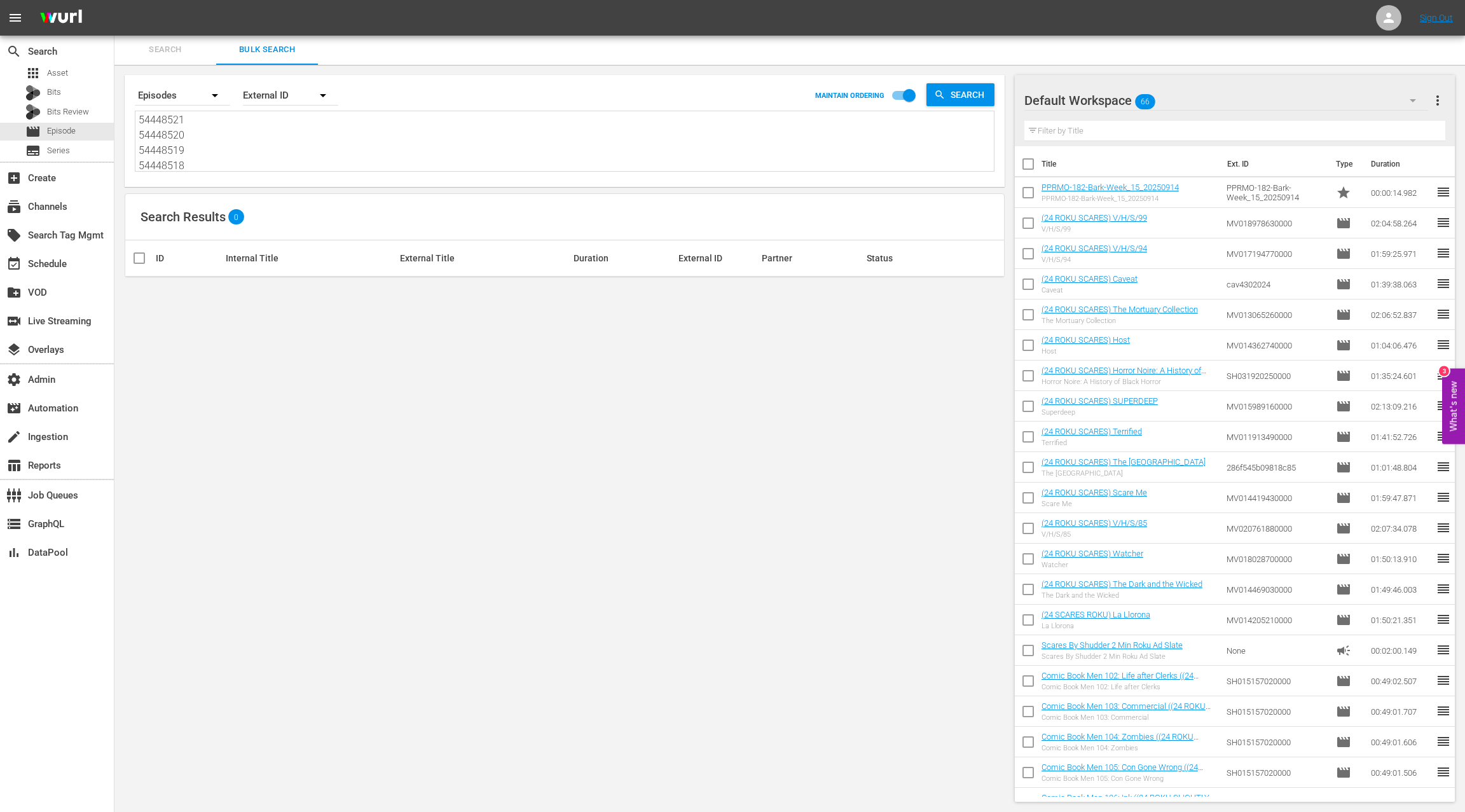
type textarea "73782760 73782762 73782769 73782781 73782790 73782791 50037448 50037446 5003744…"
click at [1433, 102] on span "more_vert" at bounding box center [1438, 101] width 15 height 15
click at [1438, 98] on span "more_vert" at bounding box center [1438, 101] width 15 height 15
click at [1439, 99] on span "more_vert" at bounding box center [1438, 101] width 15 height 15
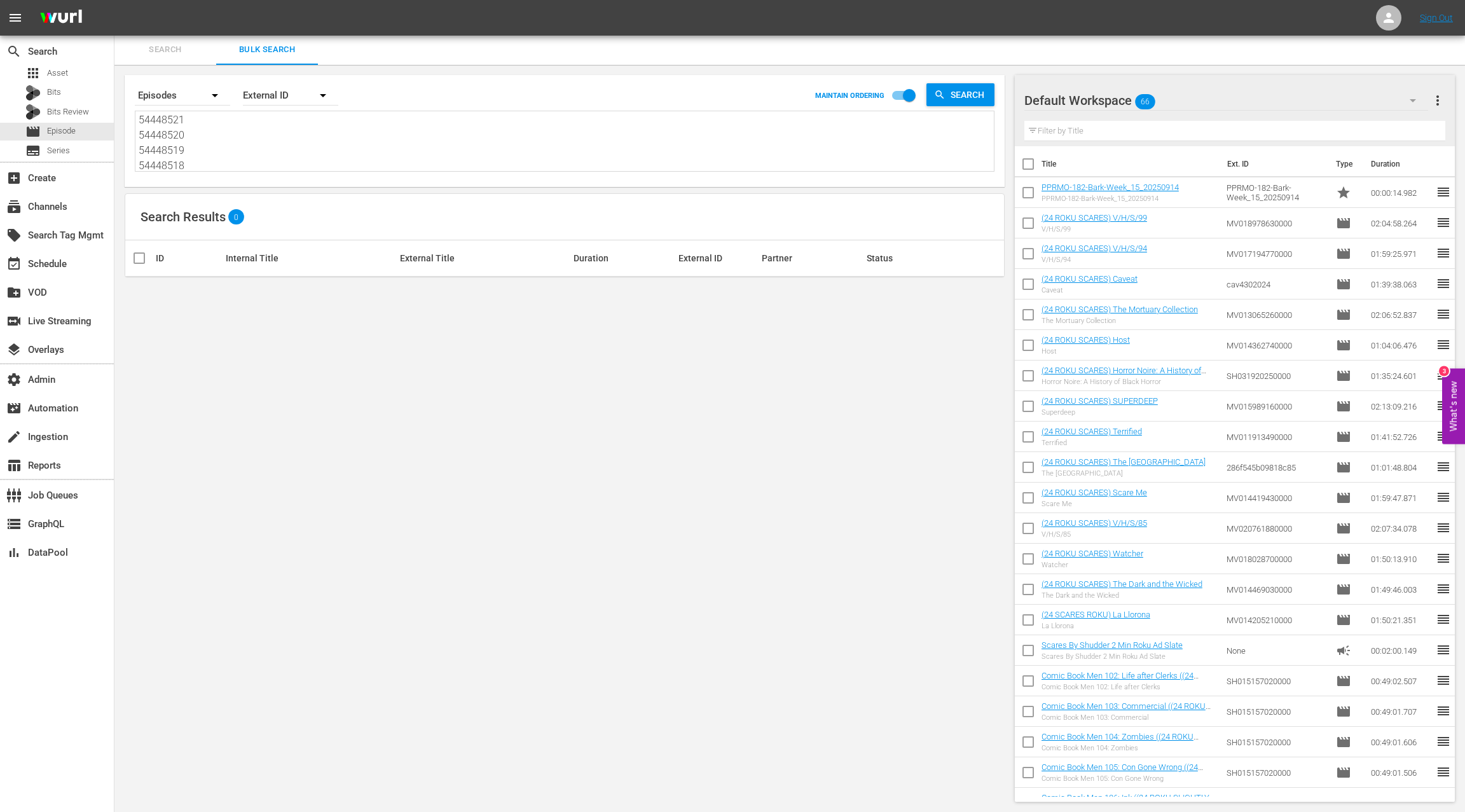
click at [1414, 103] on icon "button" at bounding box center [1413, 101] width 15 height 15
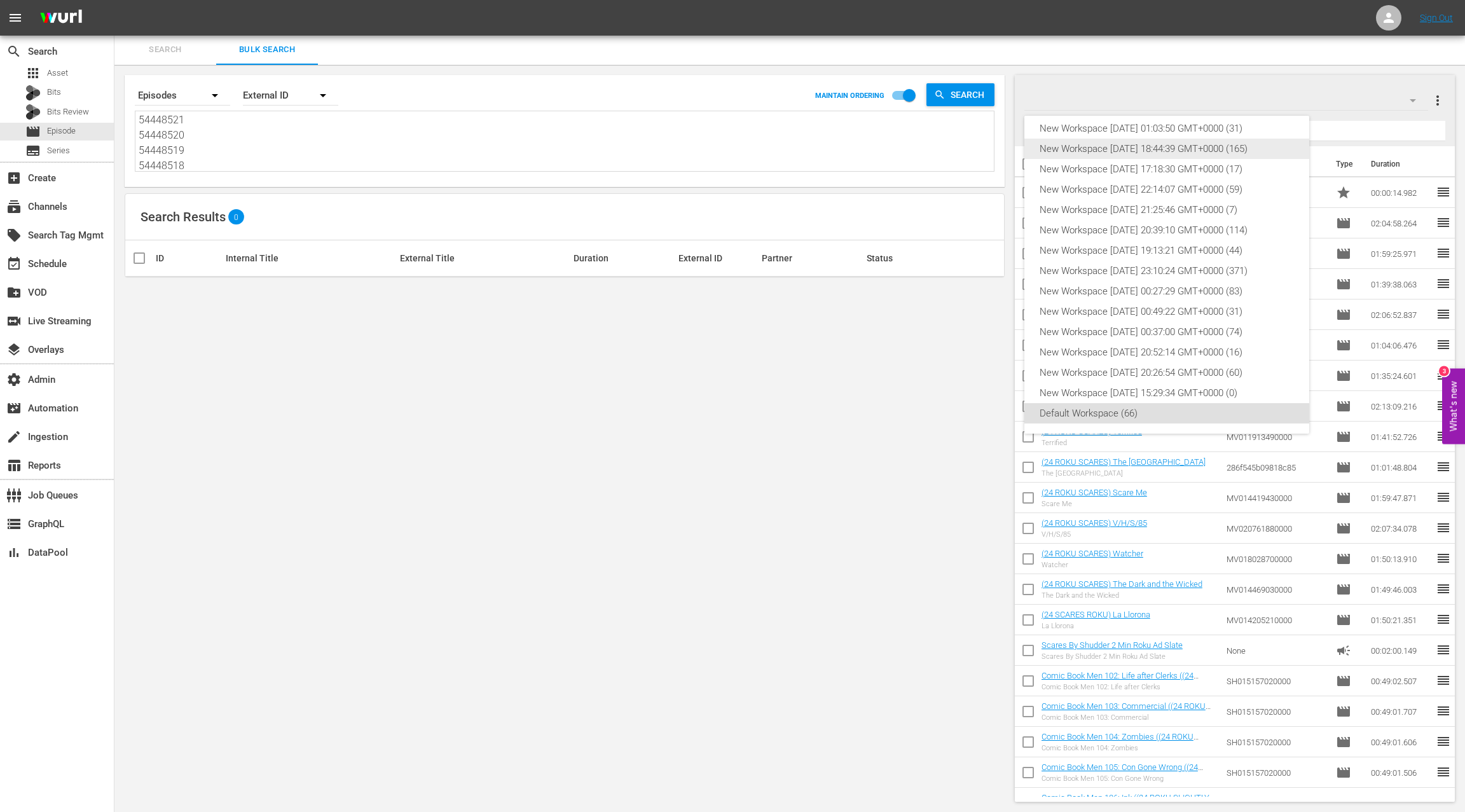
scroll to position [0, 0]
click at [1185, 151] on div "New Workspace Mon Sep 22 2025 01:03:50 GMT+0000 (31)" at bounding box center [1167, 156] width 255 height 20
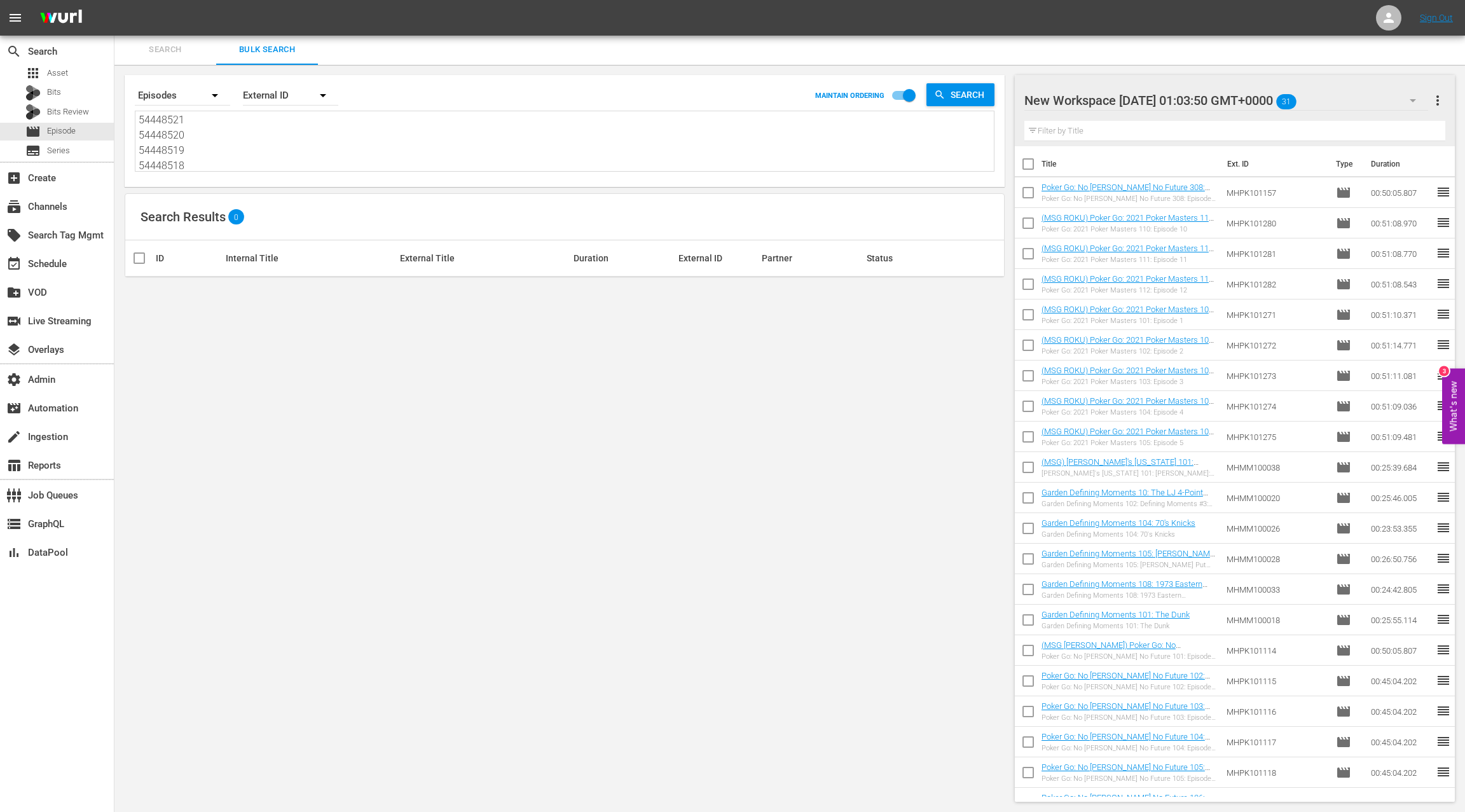
click at [1442, 97] on span "more_vert" at bounding box center [1438, 101] width 15 height 15
drag, startPoint x: 1348, startPoint y: 123, endPoint x: 1294, endPoint y: 166, distance: 69.0
click at [1348, 123] on div "Clear All Workspace Items" at bounding box center [1355, 124] width 150 height 23
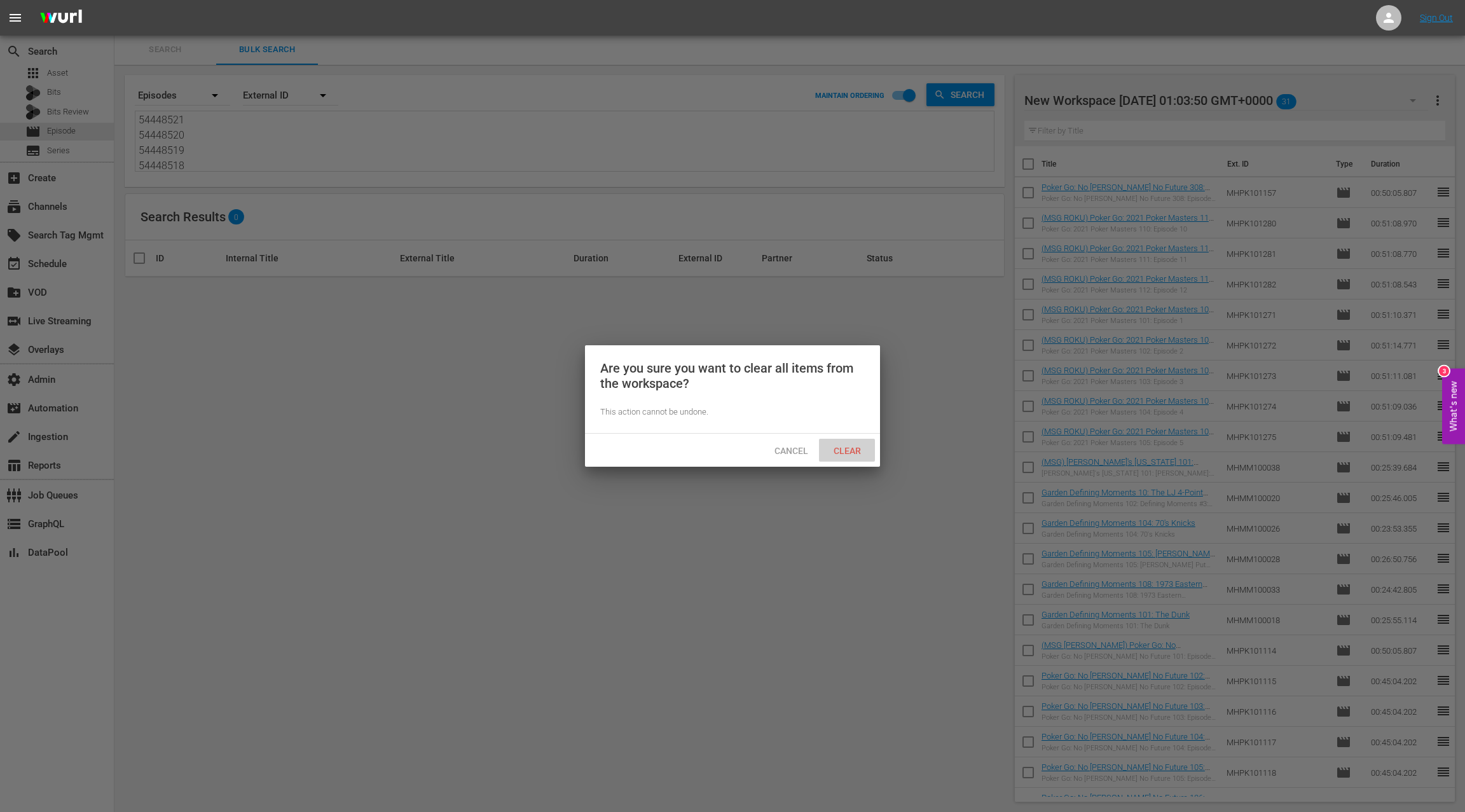
click at [845, 453] on span "Clear" at bounding box center [847, 451] width 47 height 10
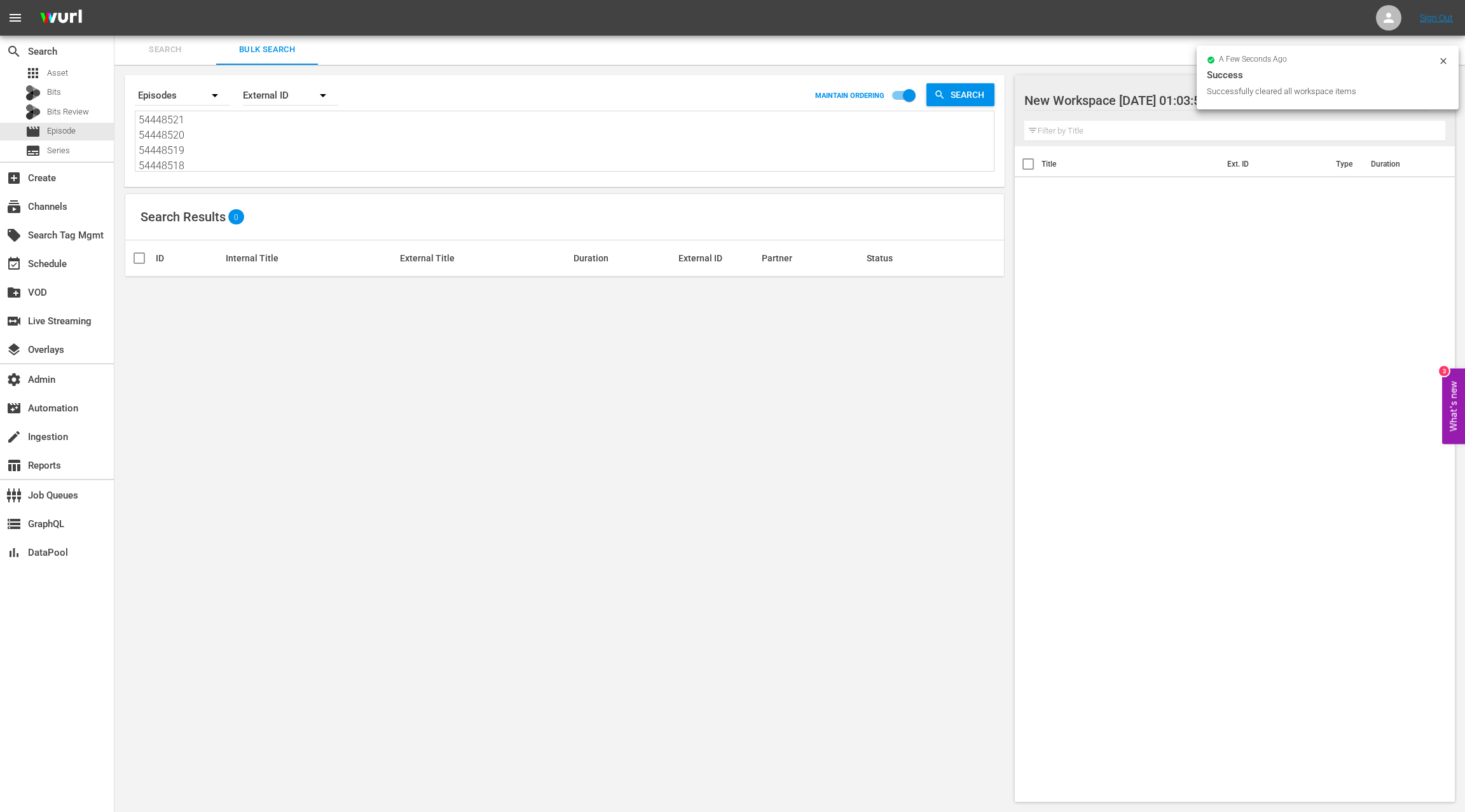
click at [252, 102] on div "External ID" at bounding box center [290, 96] width 96 height 36
click at [284, 152] on div "Wurl ID" at bounding box center [284, 151] width 51 height 20
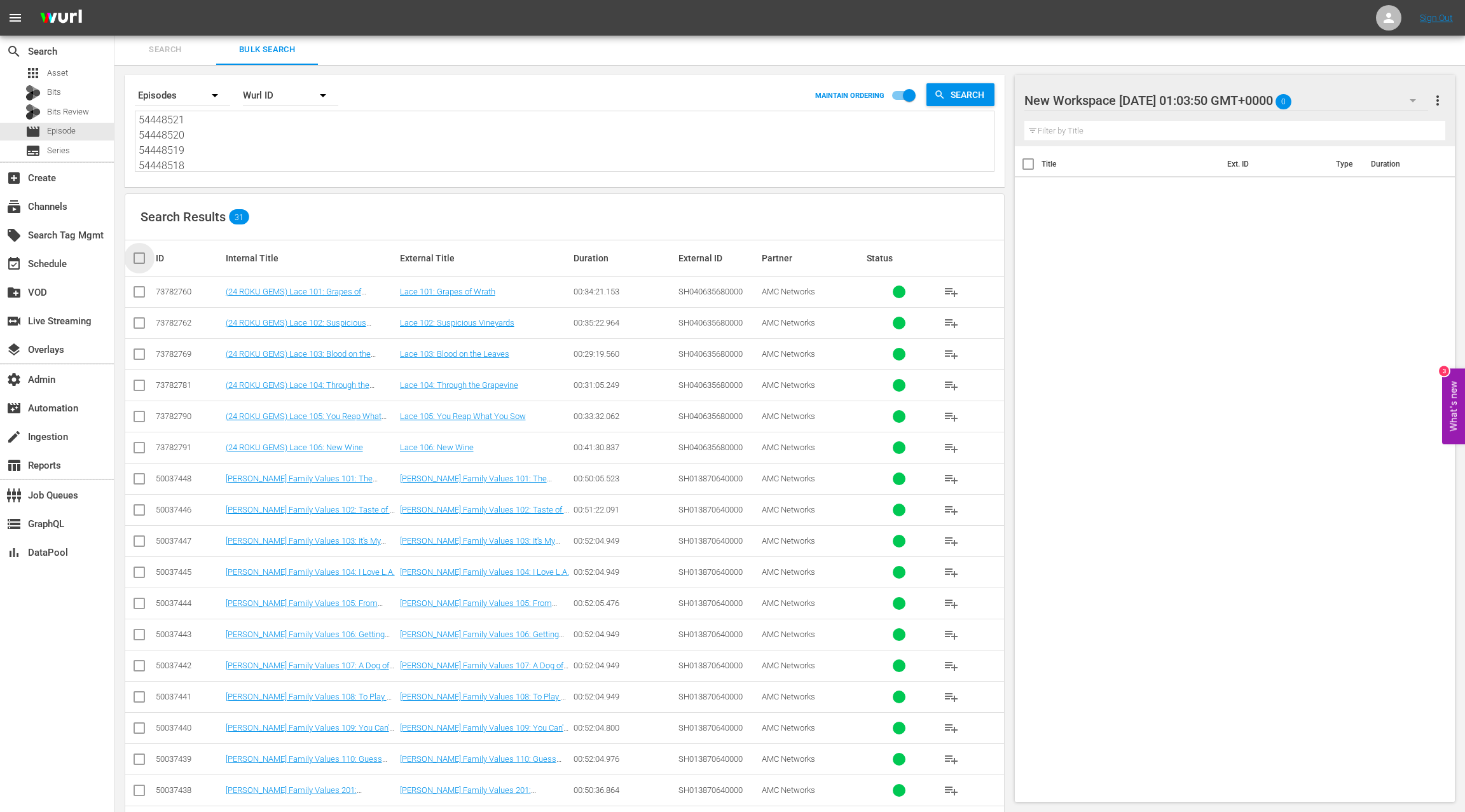
click at [139, 261] on input "checkbox" at bounding box center [145, 258] width 25 height 15
checkbox input "true"
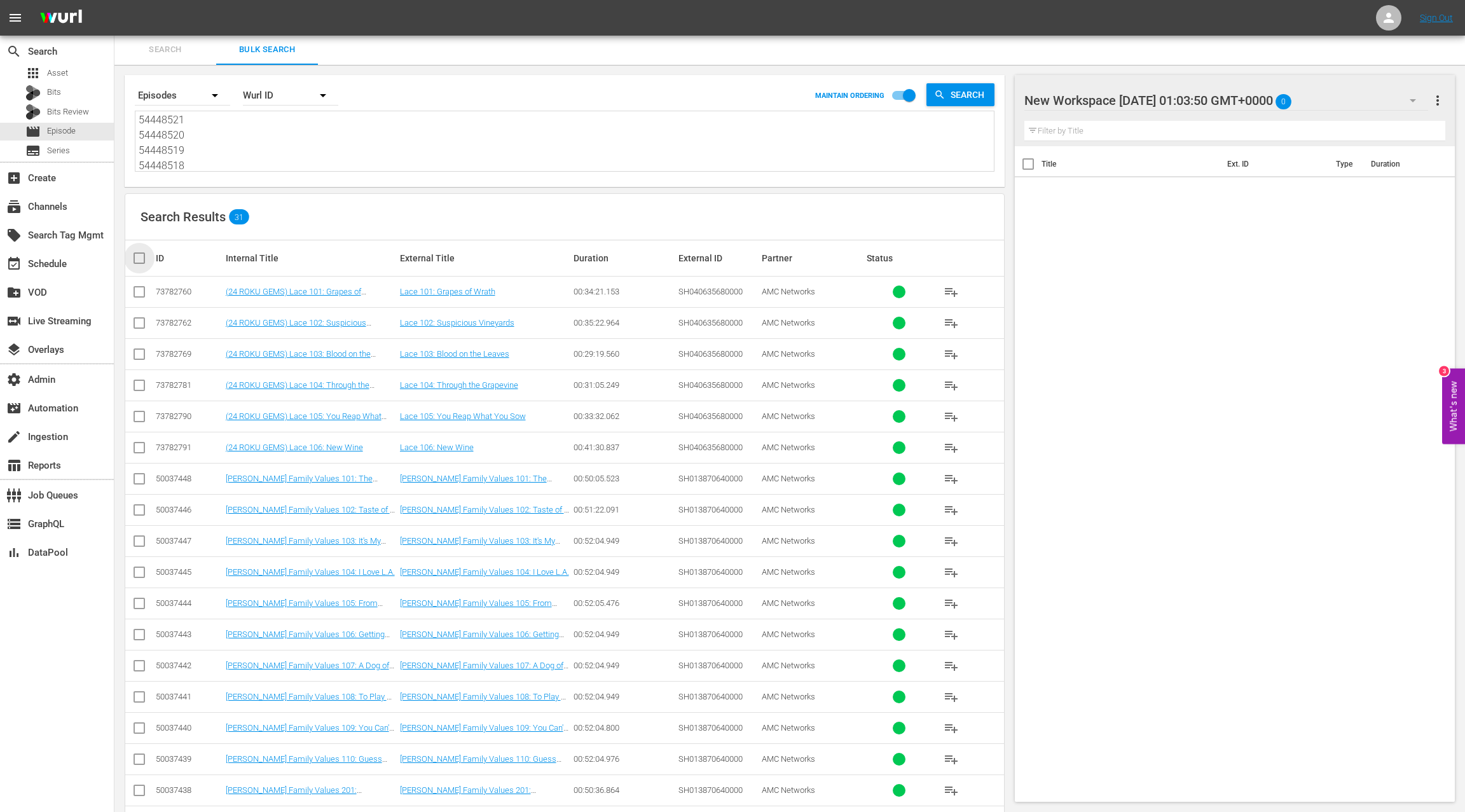
checkbox input "true"
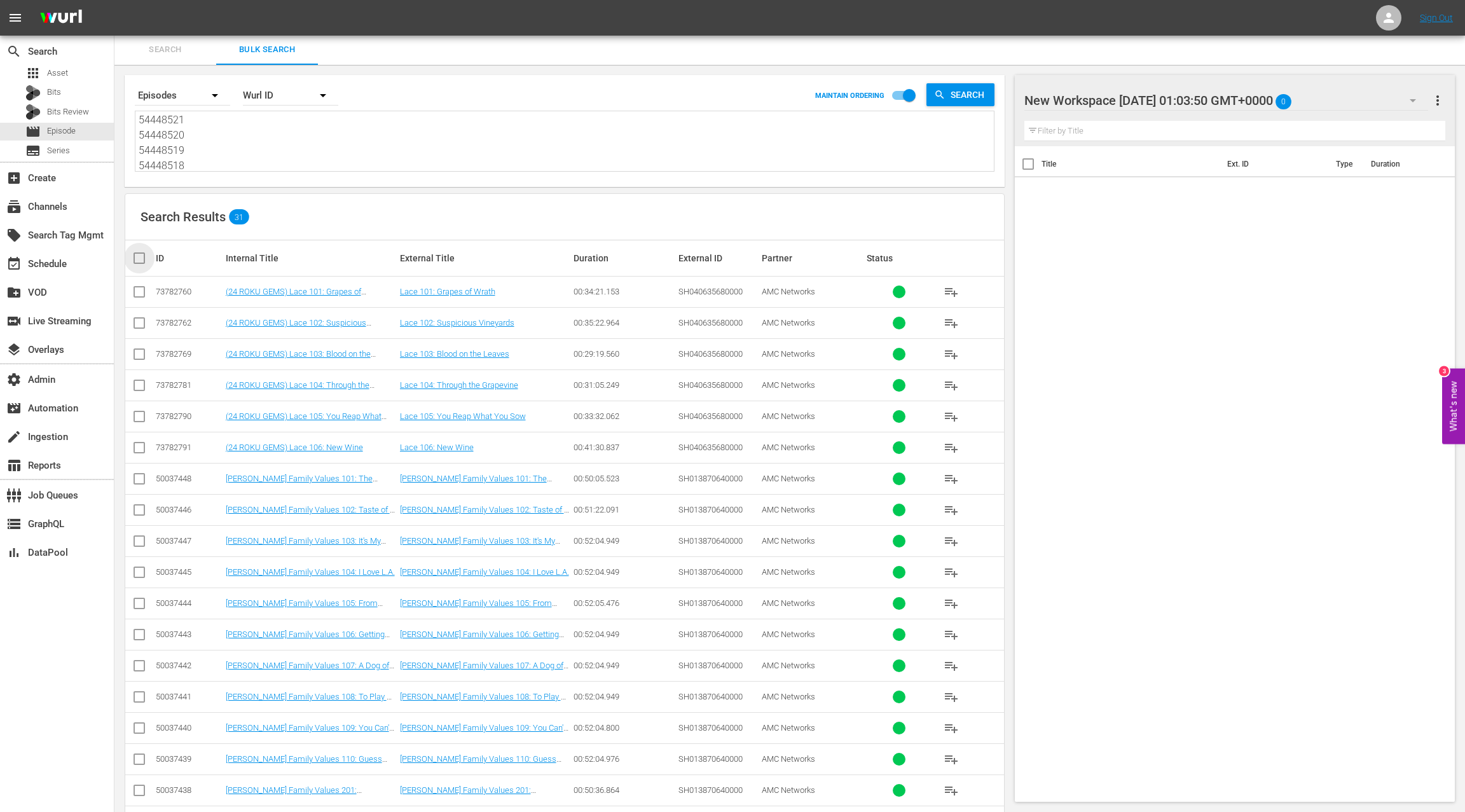
checkbox input "true"
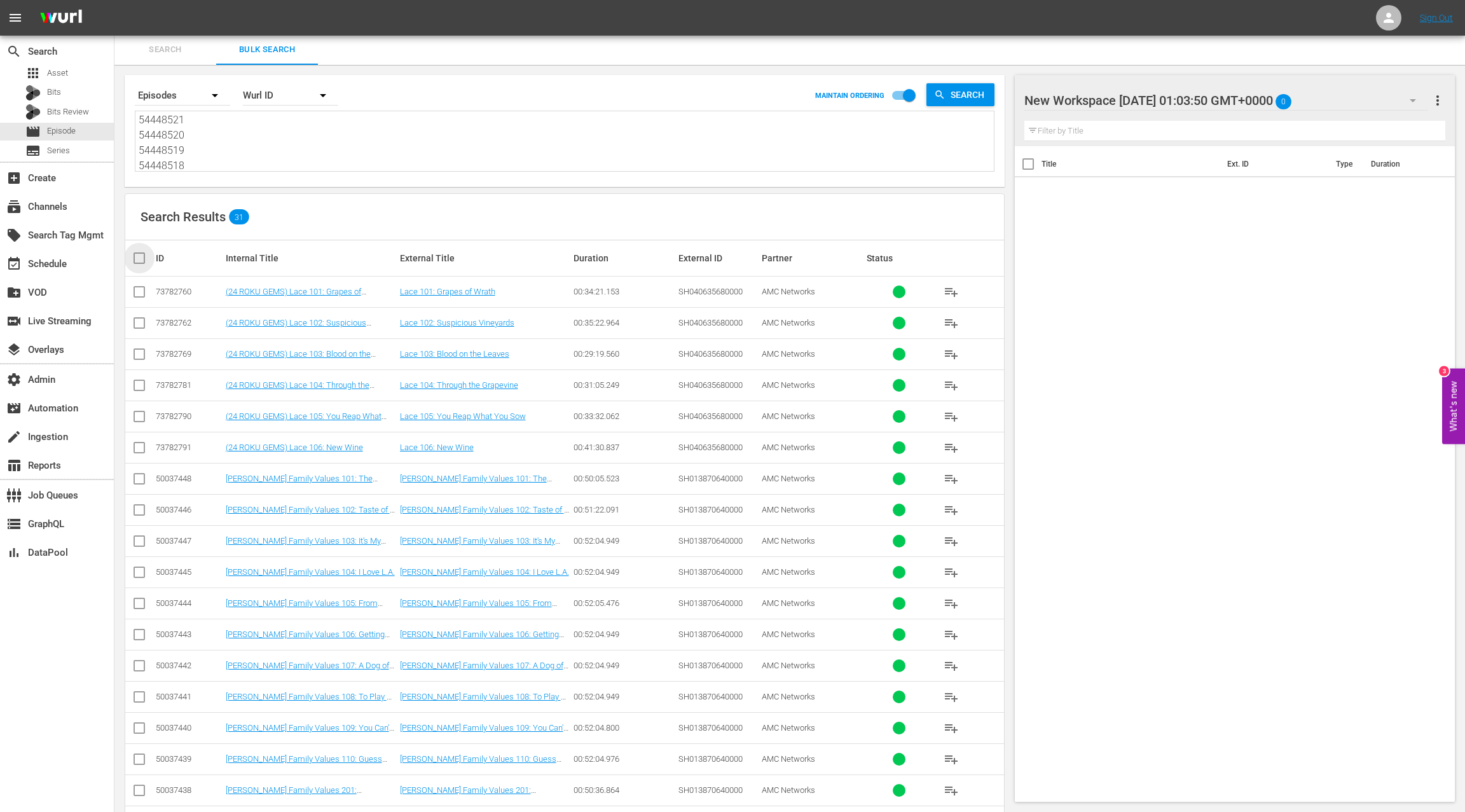
checkbox input "true"
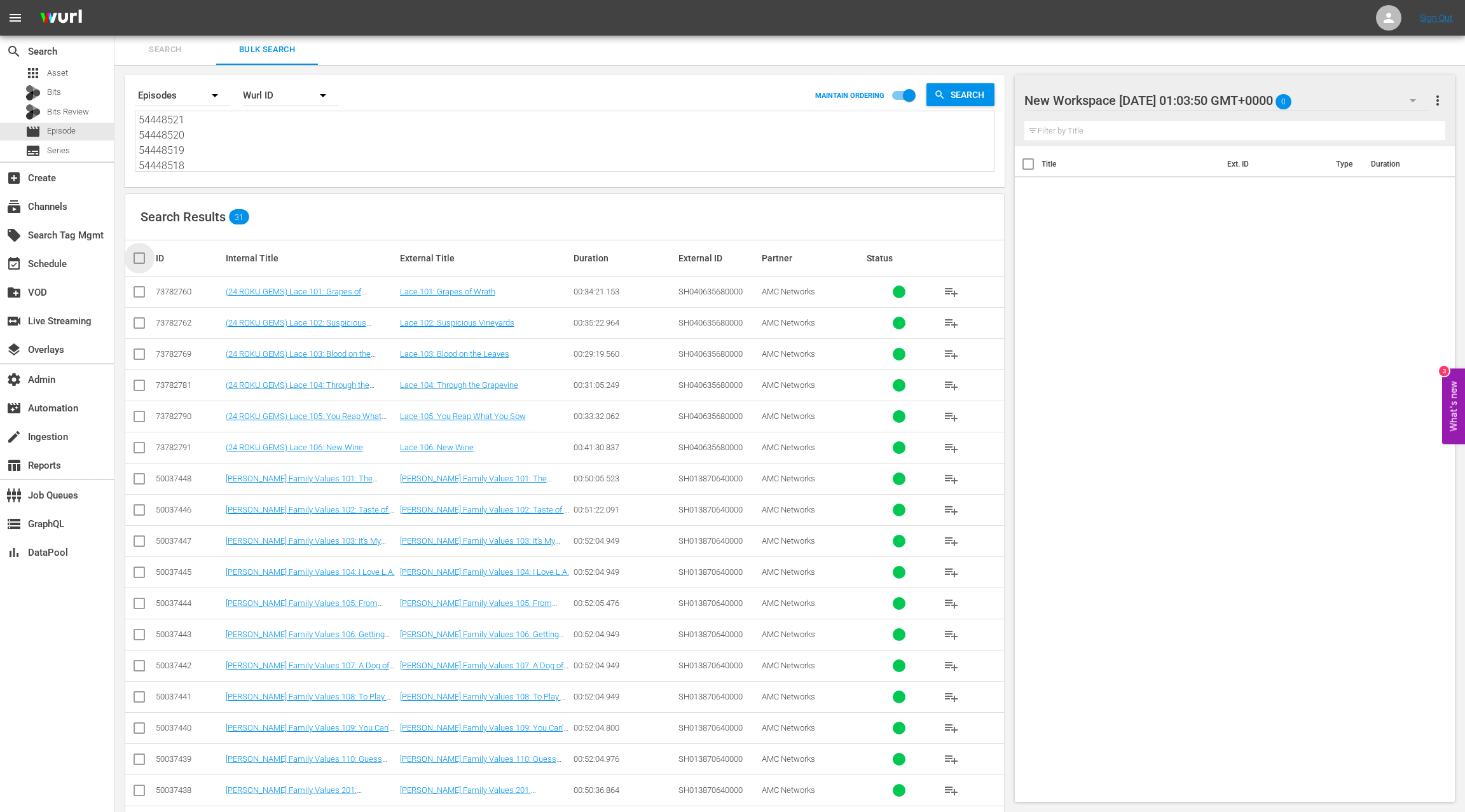
checkbox input "true"
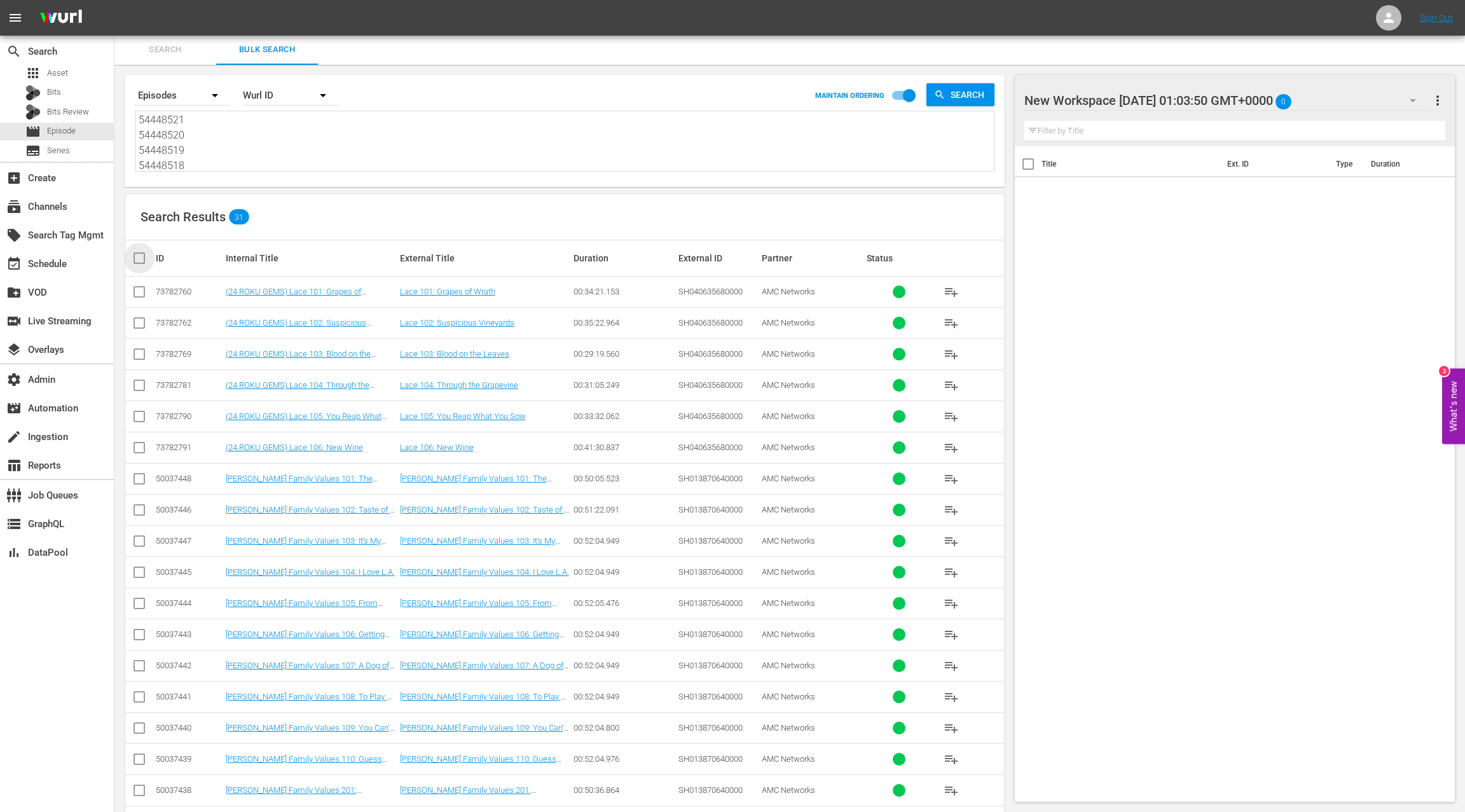
checkbox input "true"
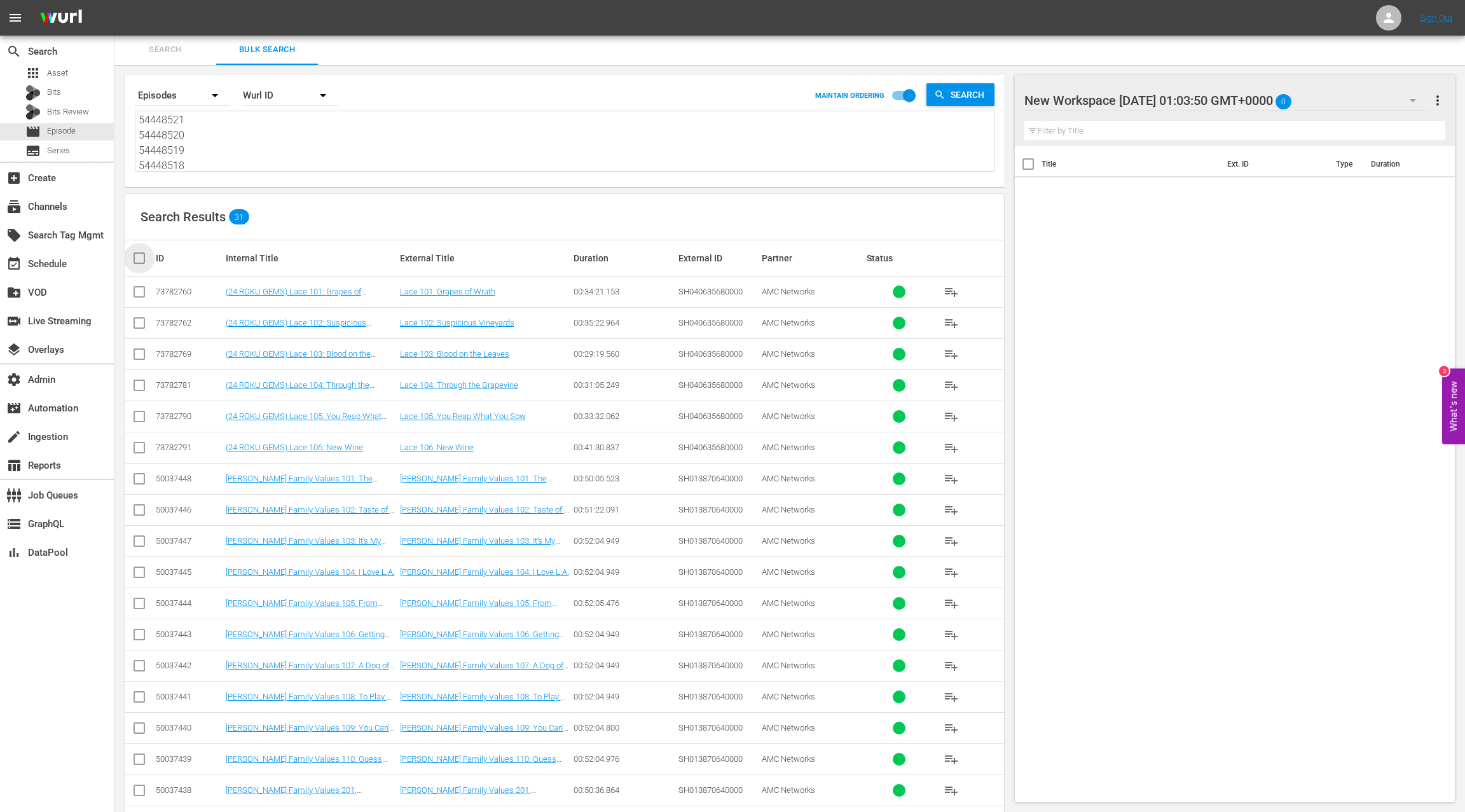
checkbox input "true"
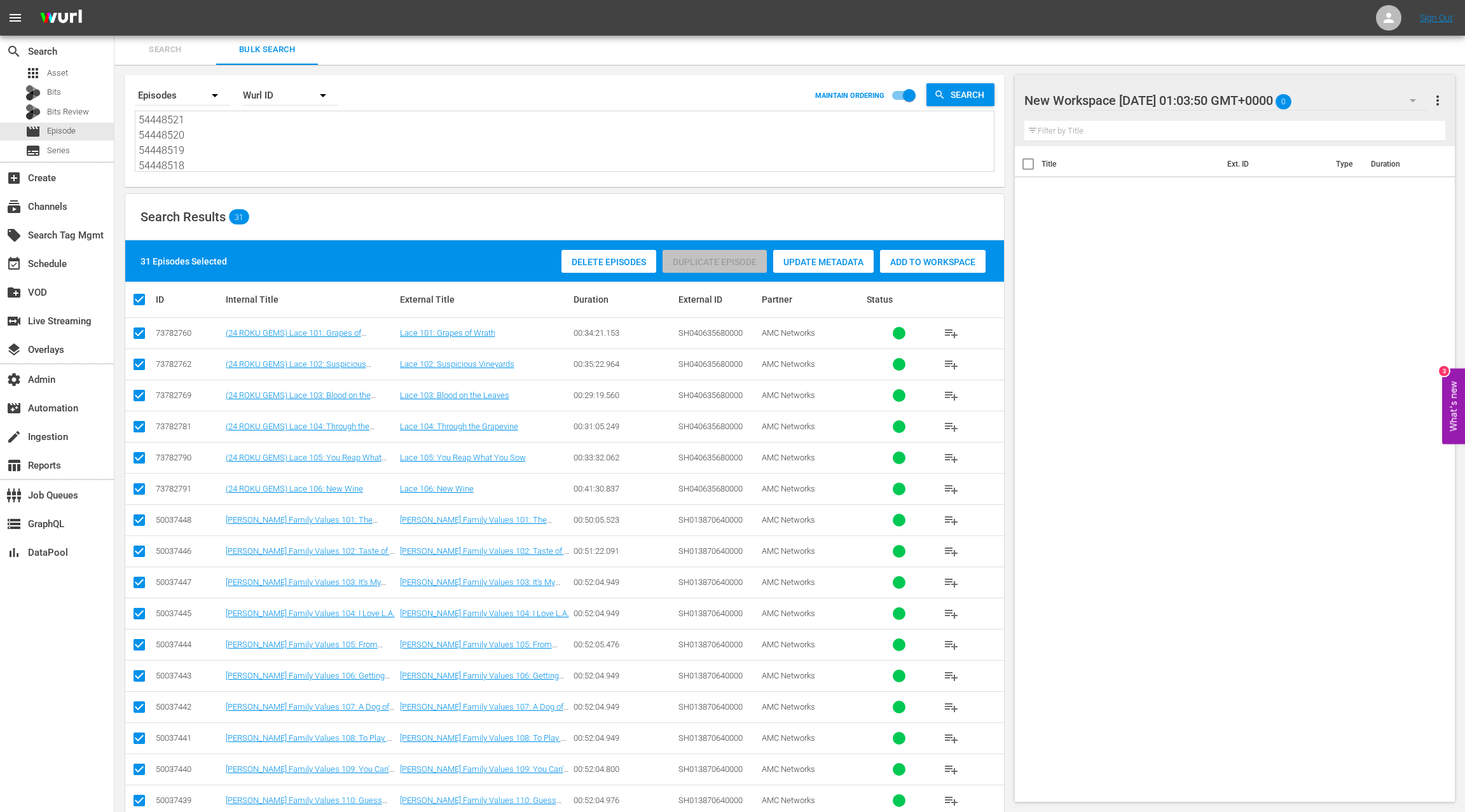
drag, startPoint x: 934, startPoint y: 264, endPoint x: 917, endPoint y: 260, distance: 17.5
click at [934, 264] on span "Add to Workspace" at bounding box center [933, 262] width 106 height 10
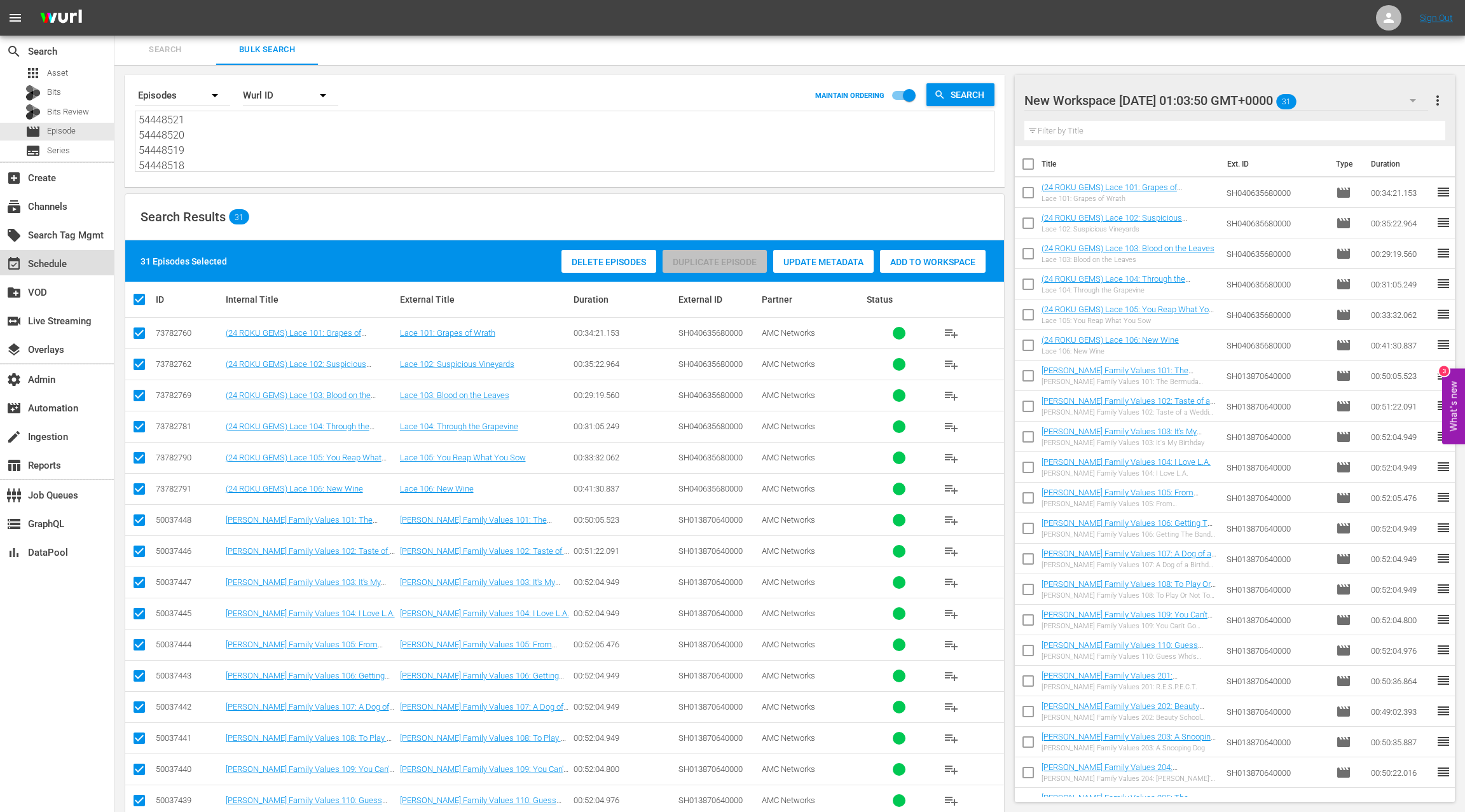
click at [68, 271] on div "event_available Schedule" at bounding box center [57, 262] width 114 height 25
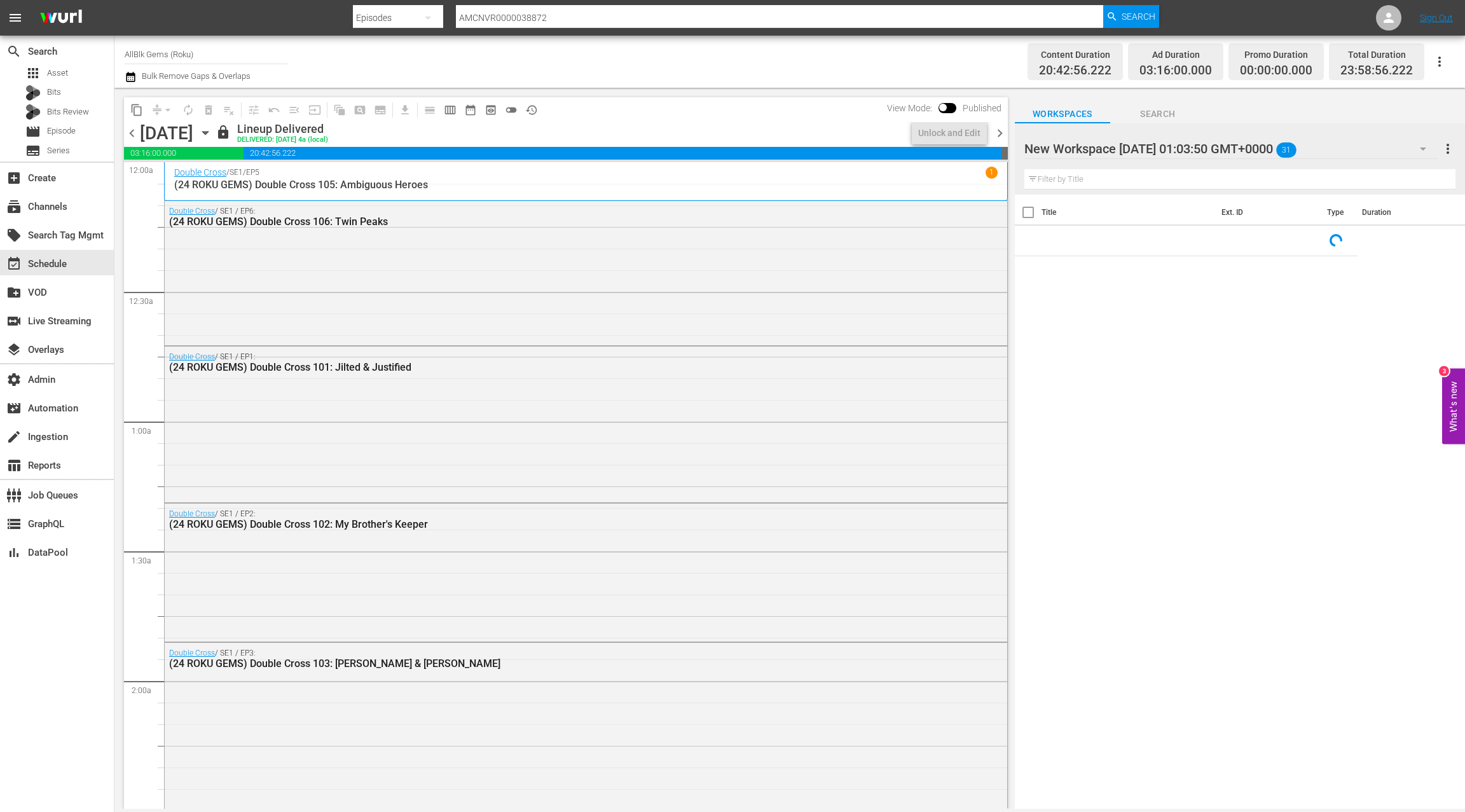
click at [212, 138] on icon "button" at bounding box center [205, 133] width 14 height 14
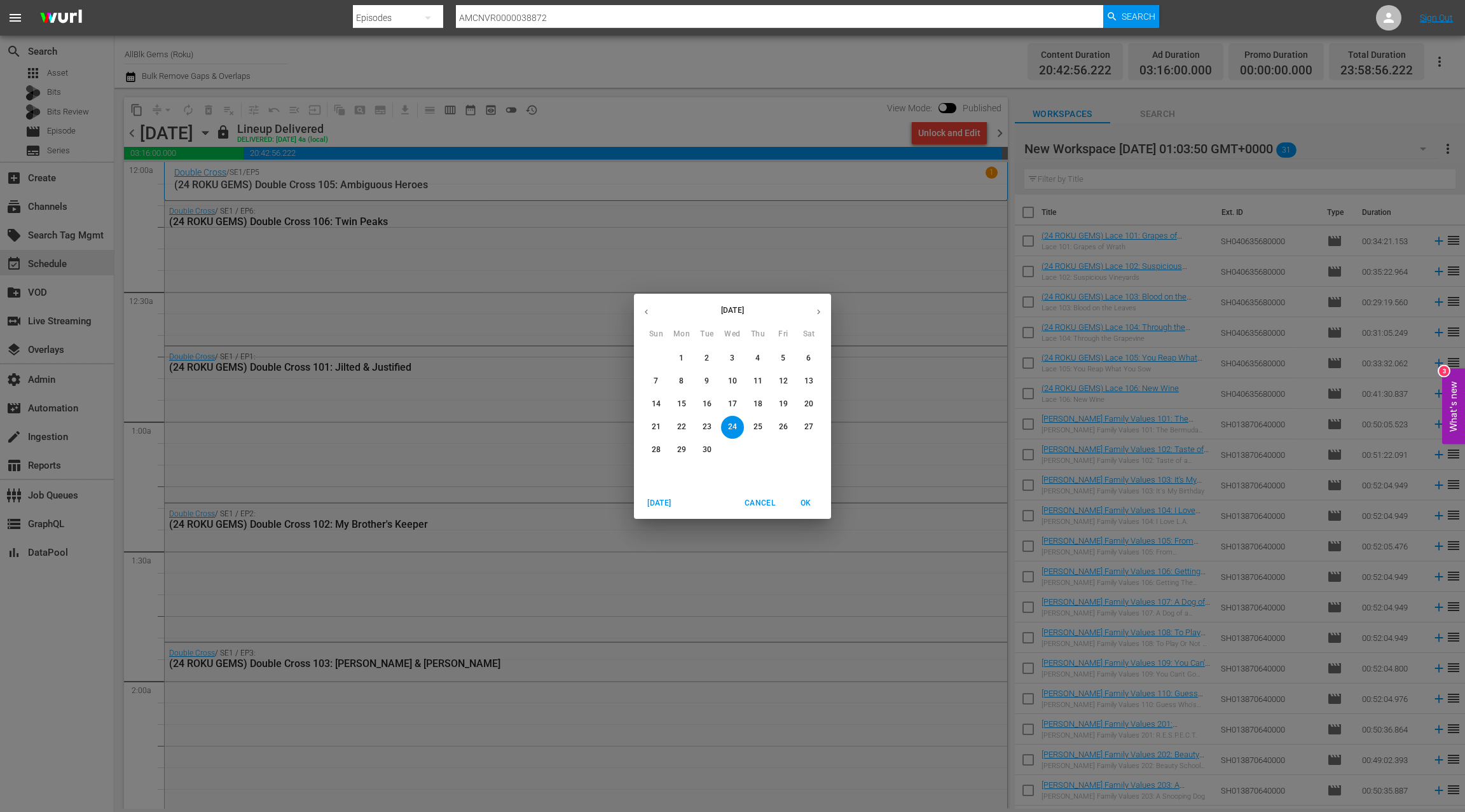
click at [814, 310] on icon "button" at bounding box center [818, 311] width 9 height 9
click at [730, 355] on p "1" at bounding box center [732, 358] width 4 height 11
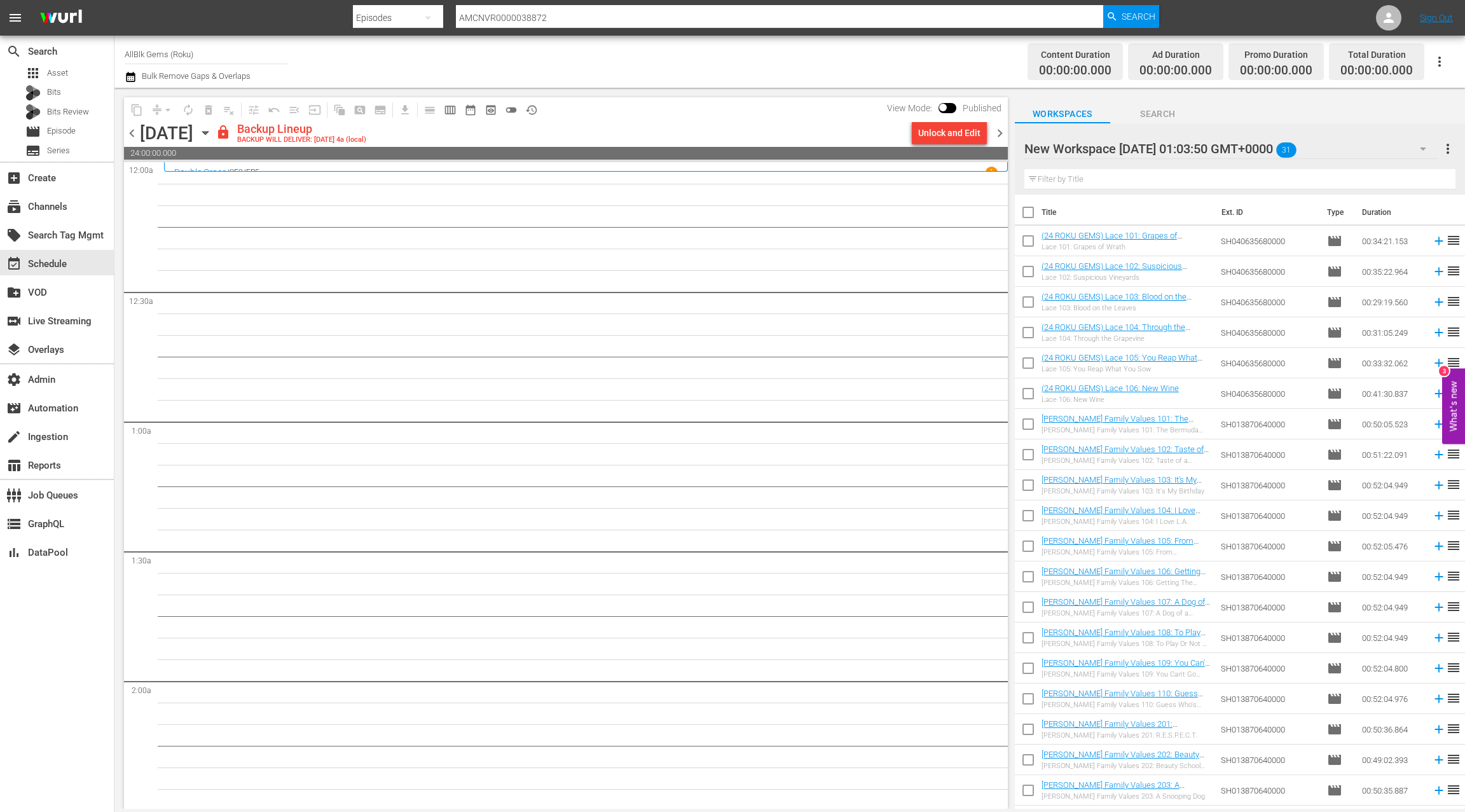
click at [1028, 217] on input "checkbox" at bounding box center [1028, 215] width 27 height 27
checkbox input "true"
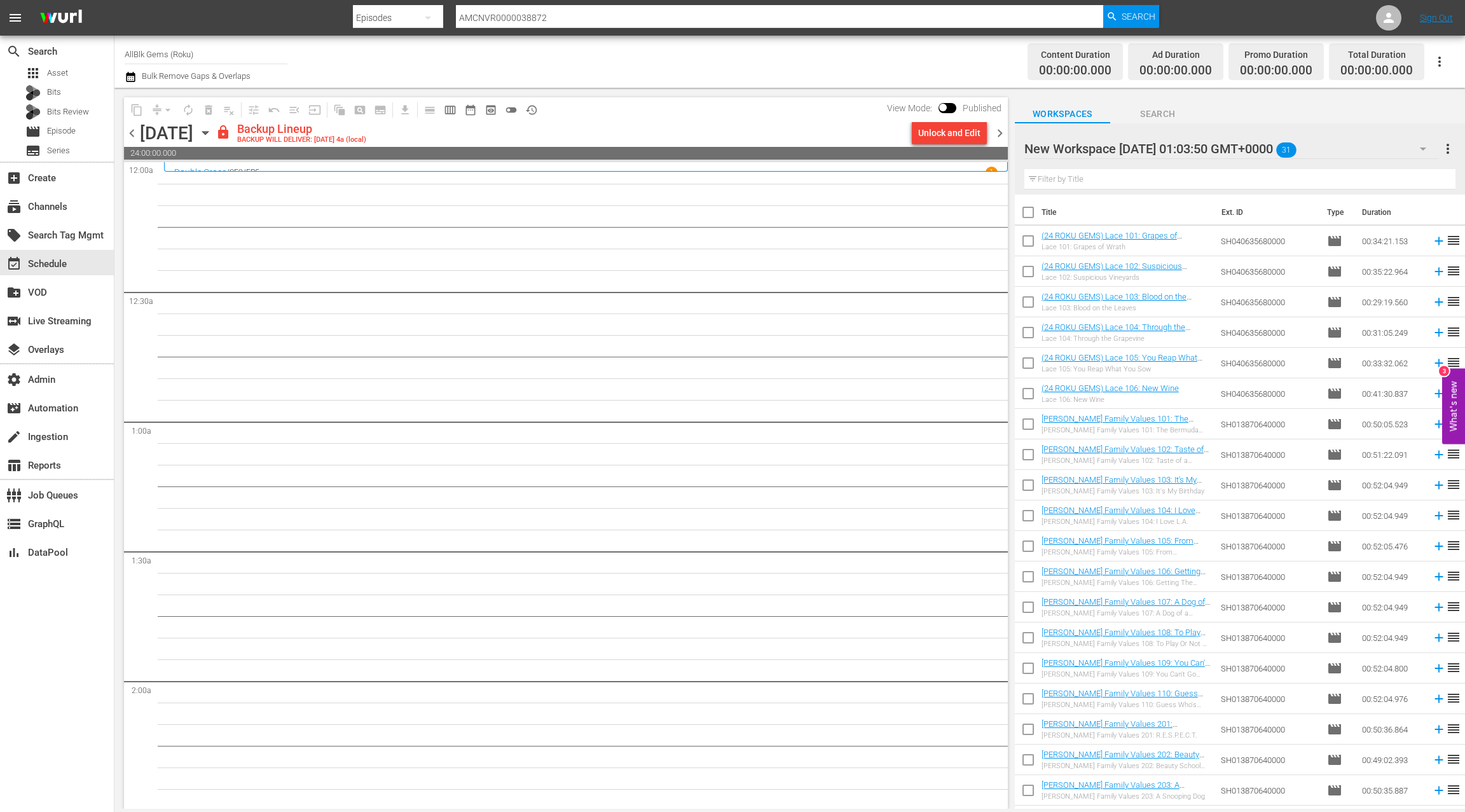
checkbox input "true"
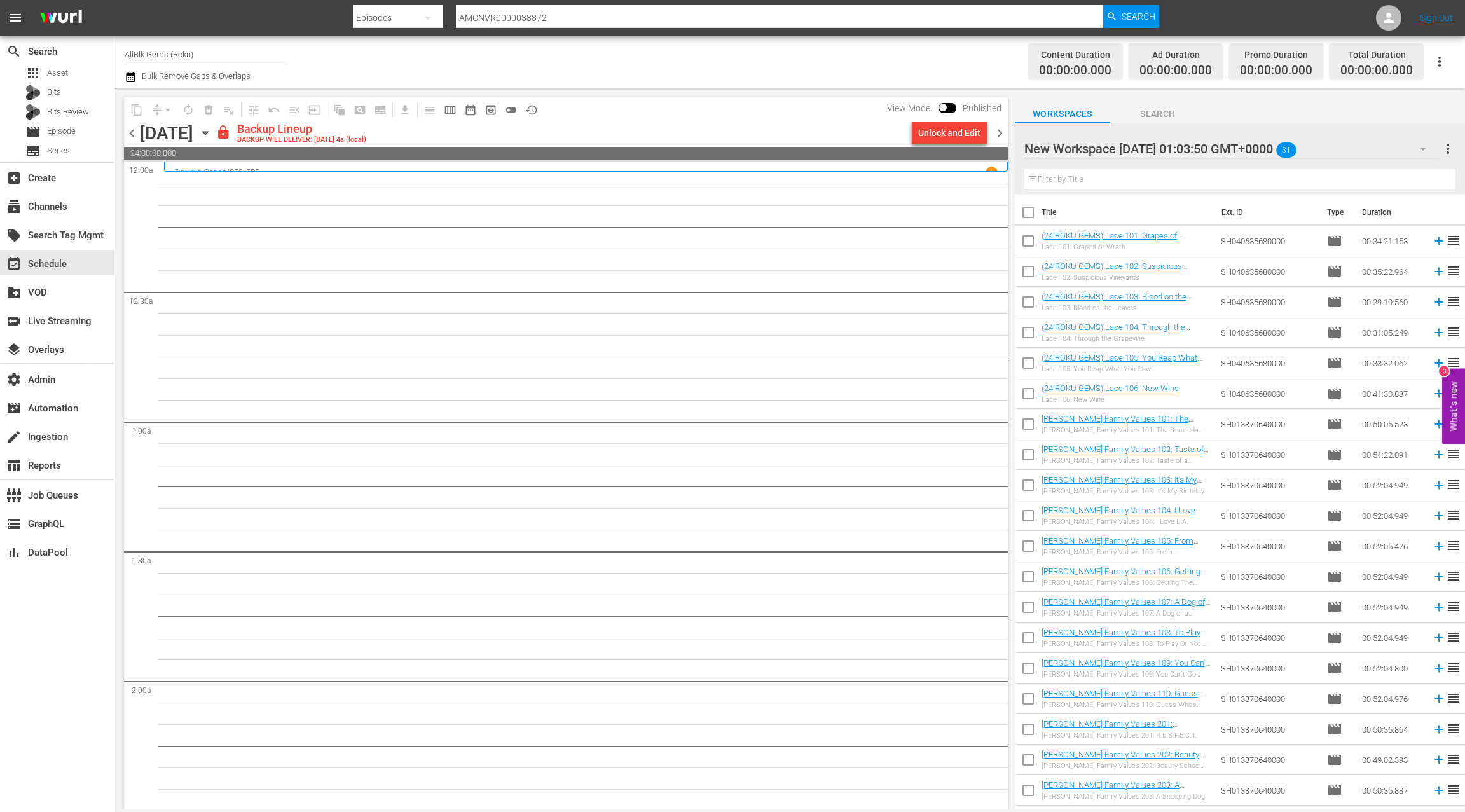
checkbox input "true"
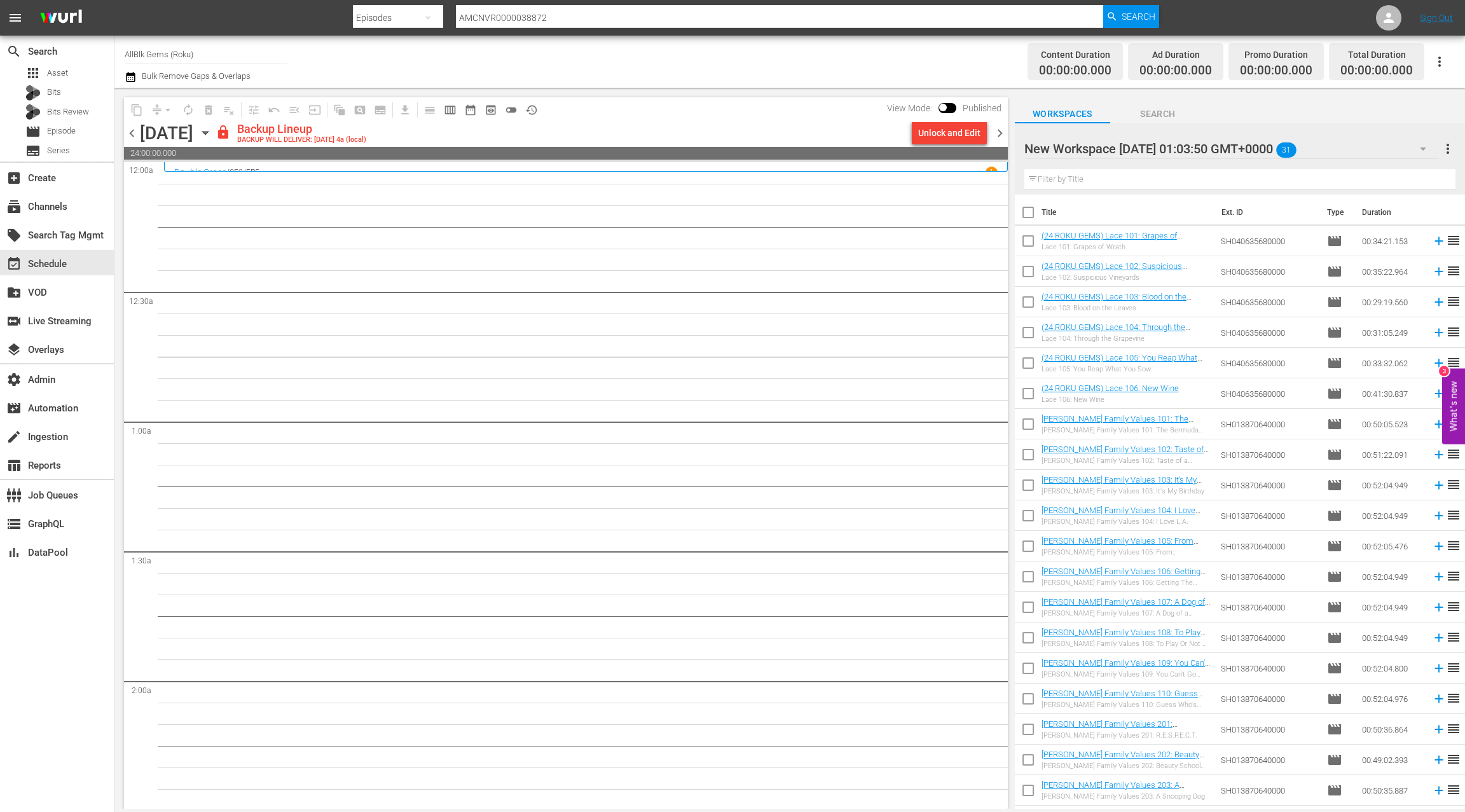
checkbox input "true"
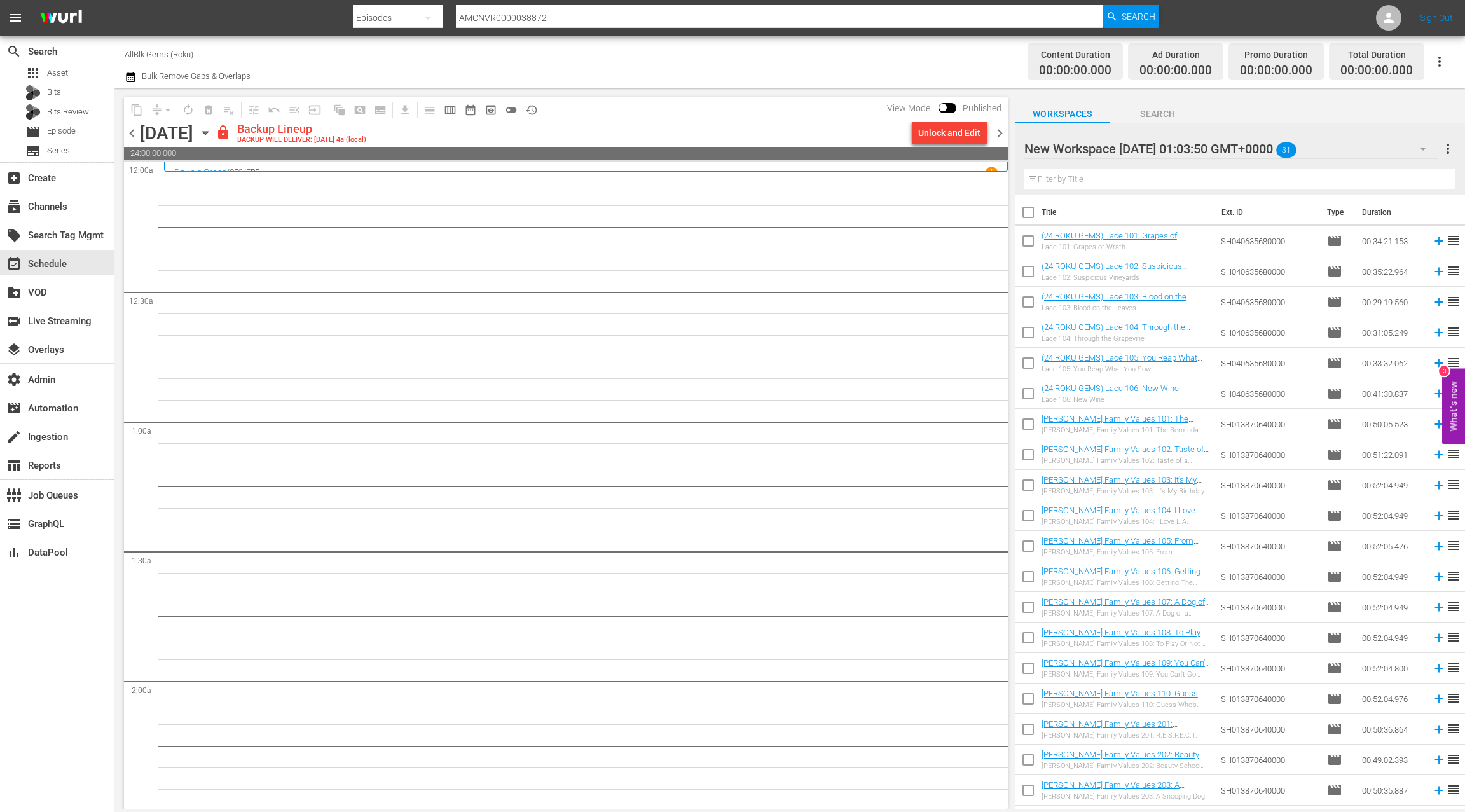
checkbox input "true"
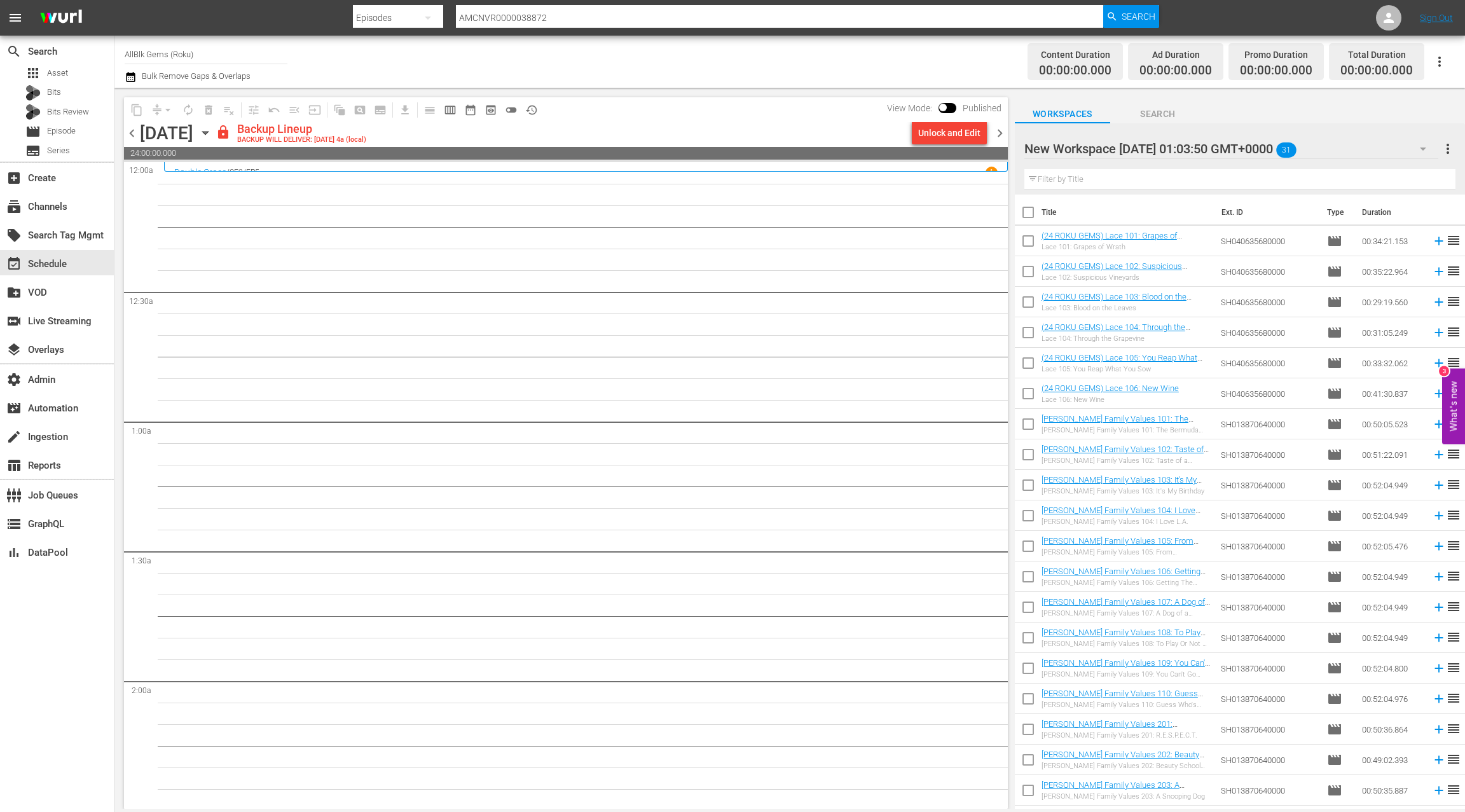
checkbox input "true"
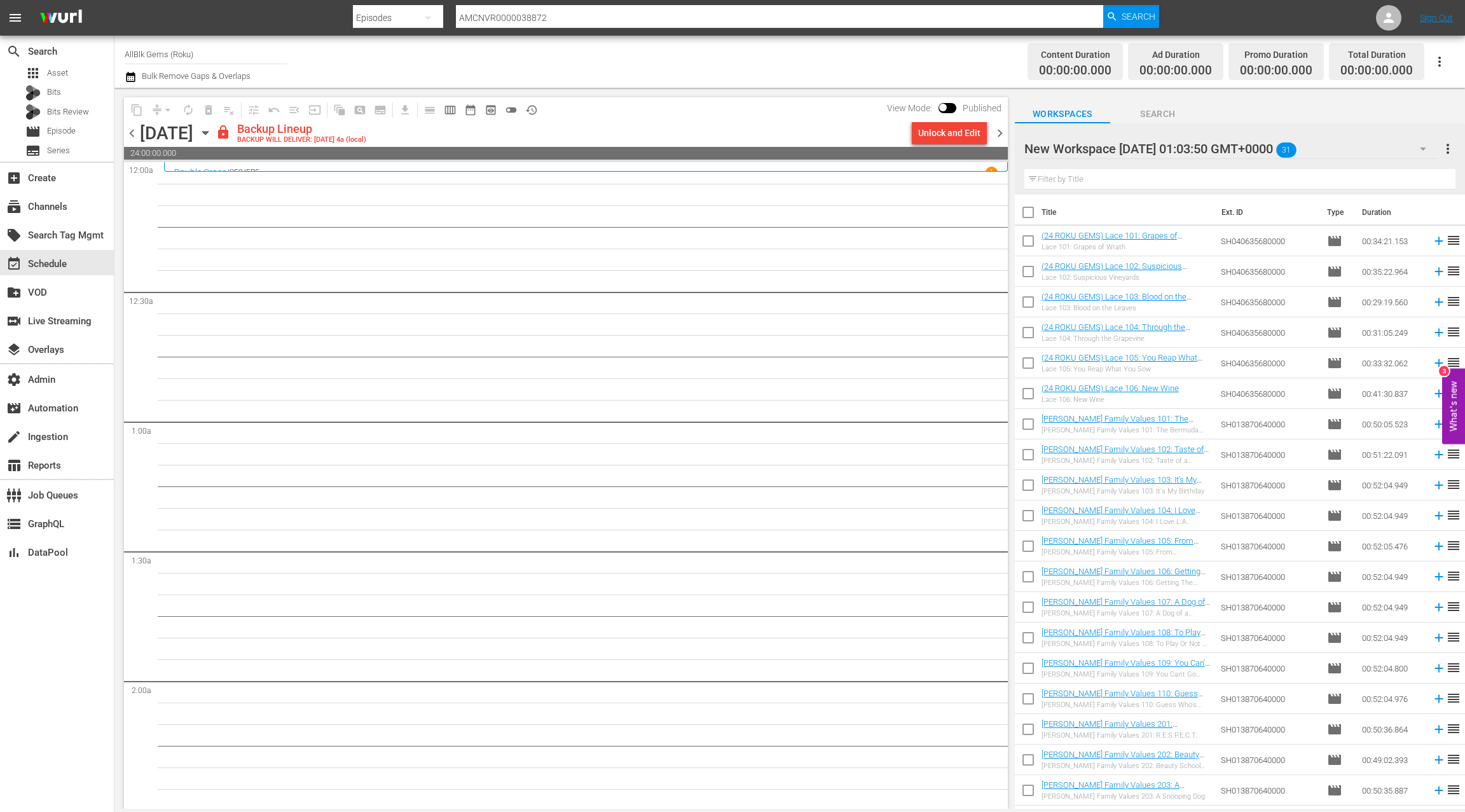
checkbox input "true"
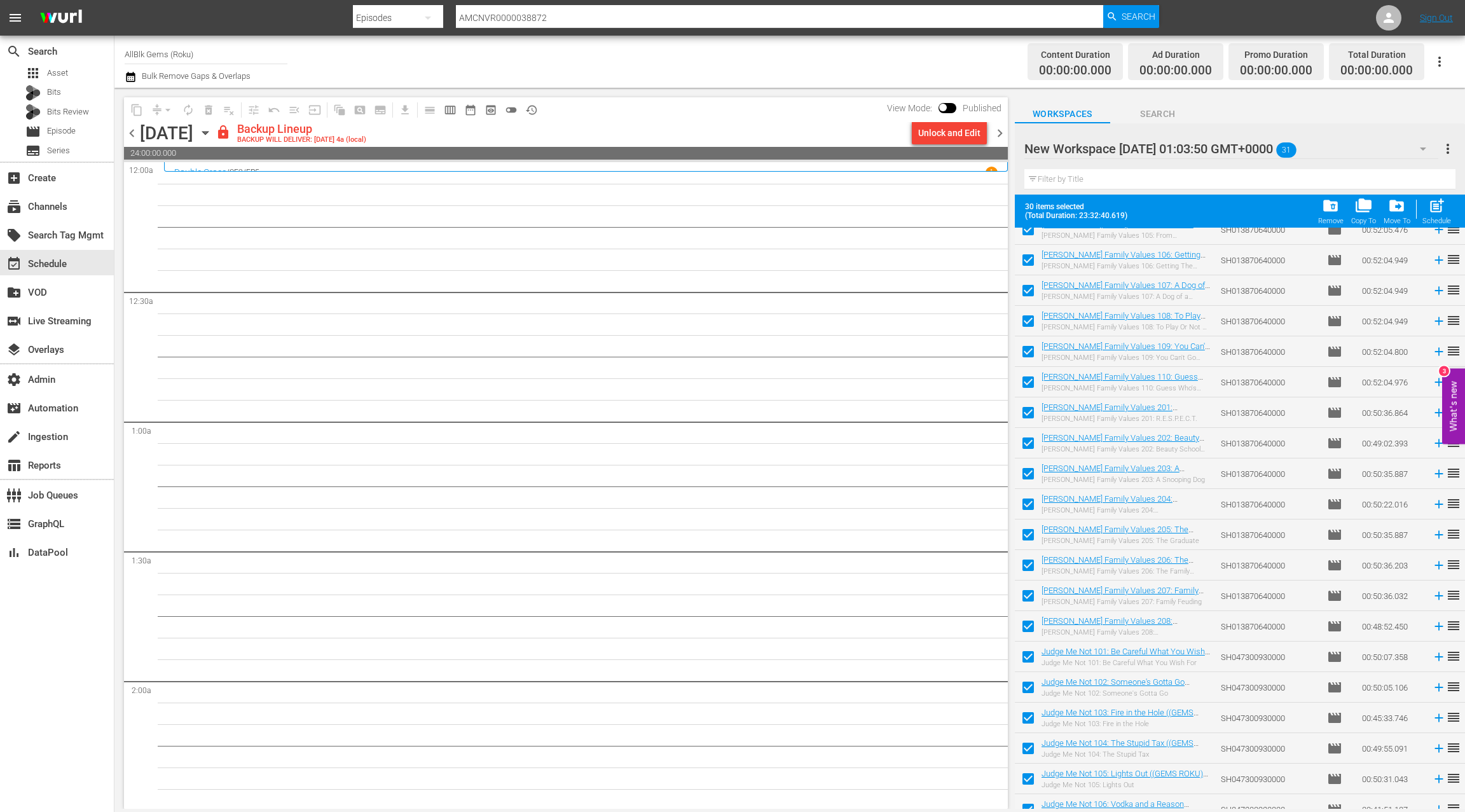
scroll to position [393, 0]
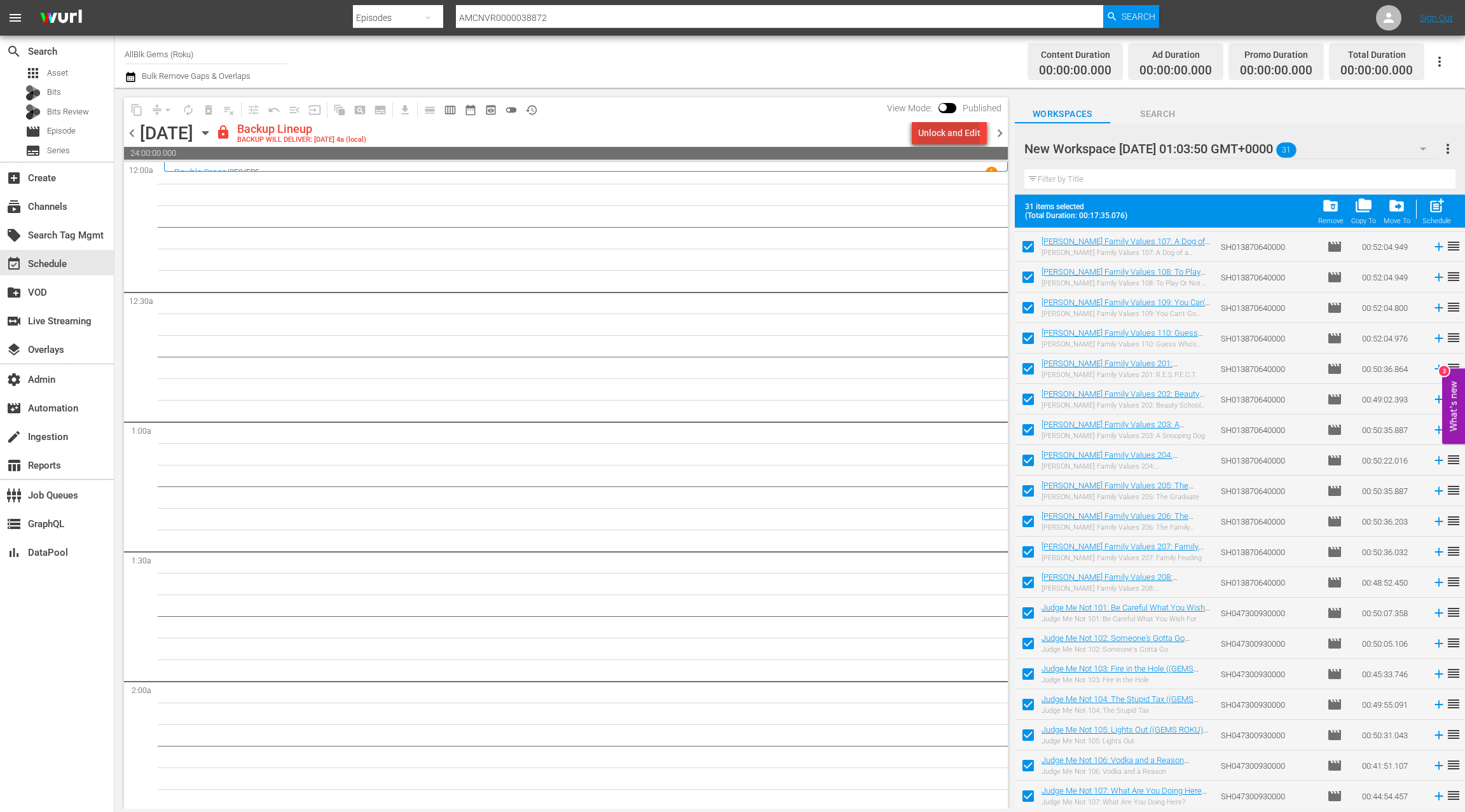
click at [951, 135] on div "Unlock and Edit" at bounding box center [950, 133] width 63 height 23
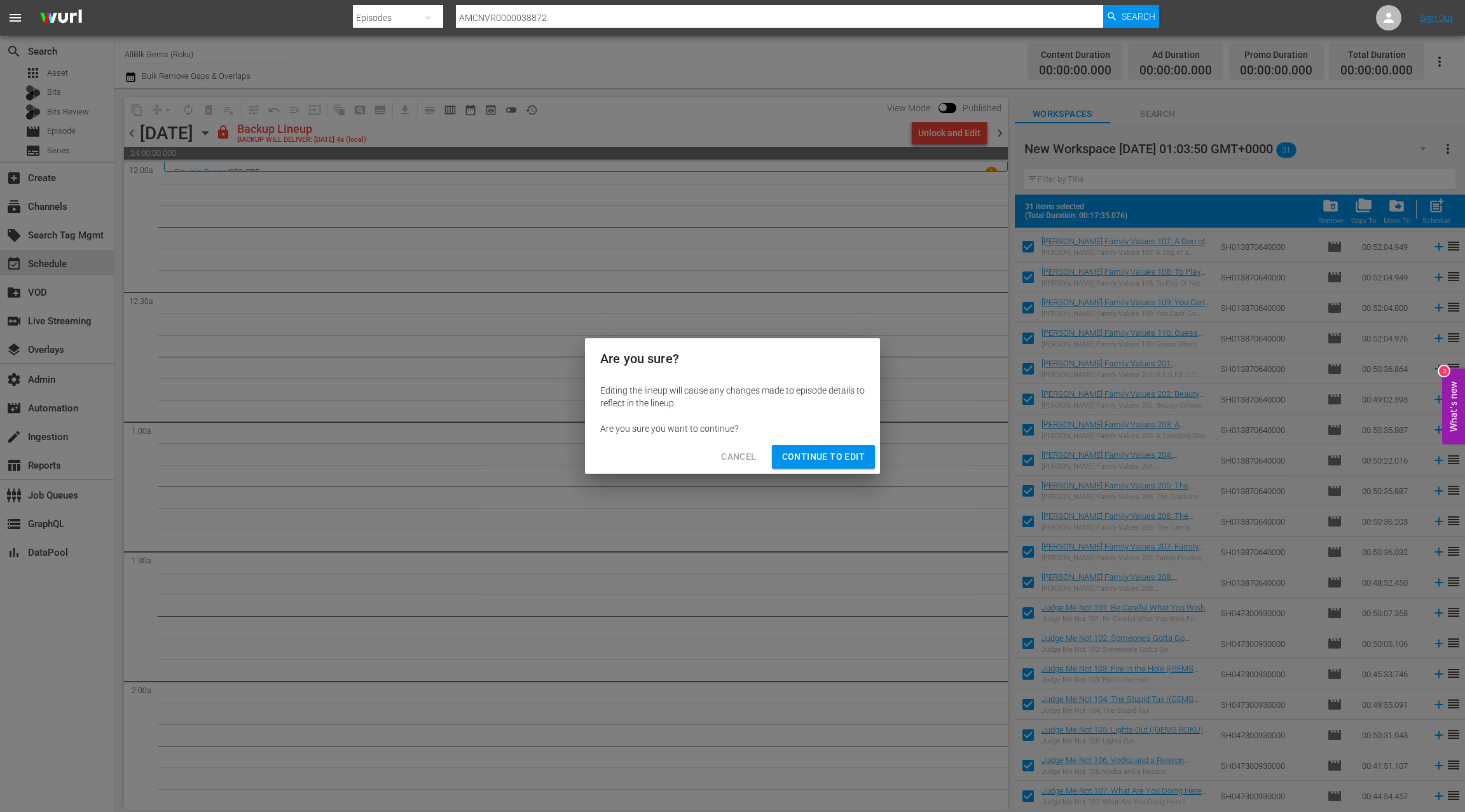
click at [843, 454] on span "Continue to Edit" at bounding box center [823, 457] width 83 height 16
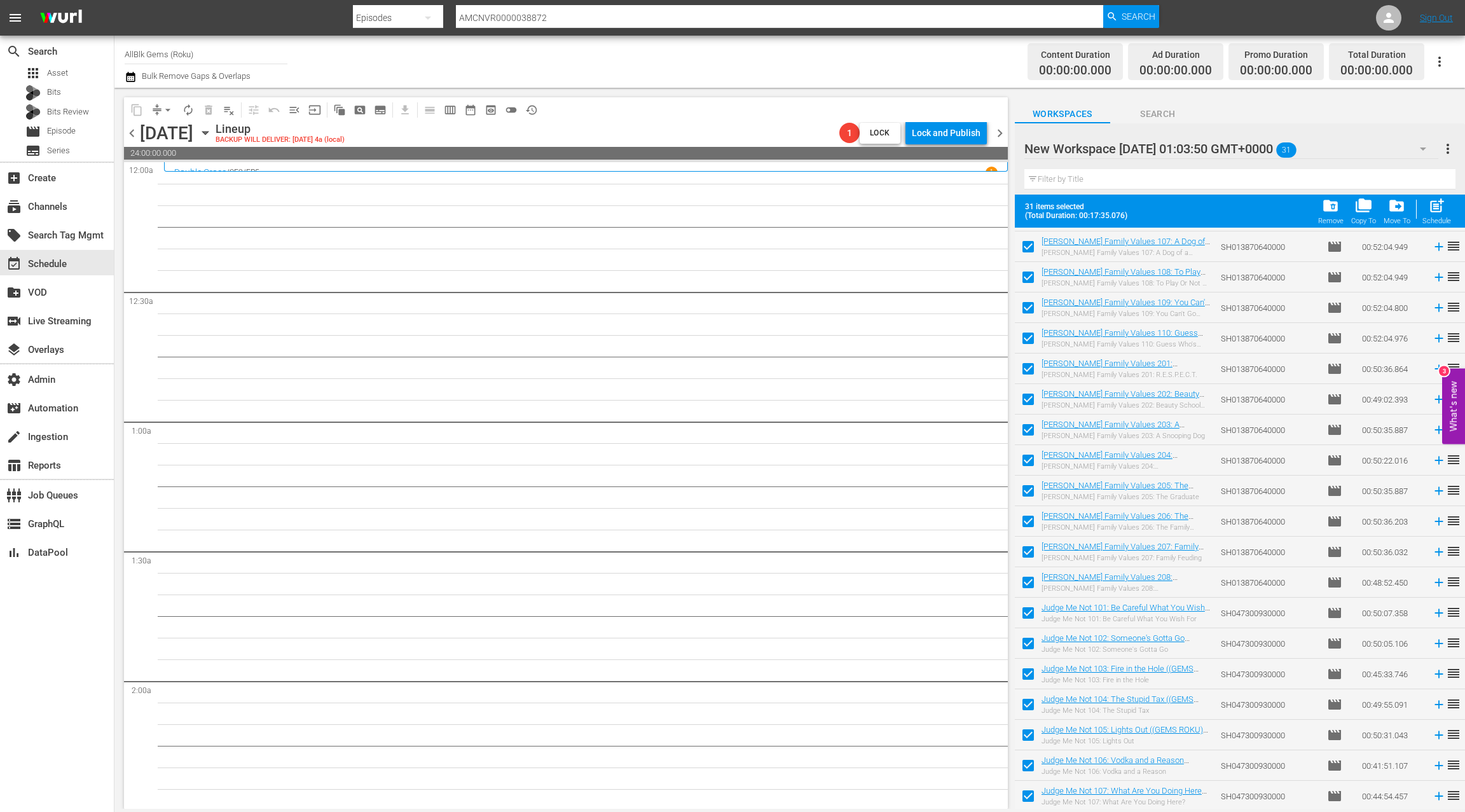
scroll to position [0, 0]
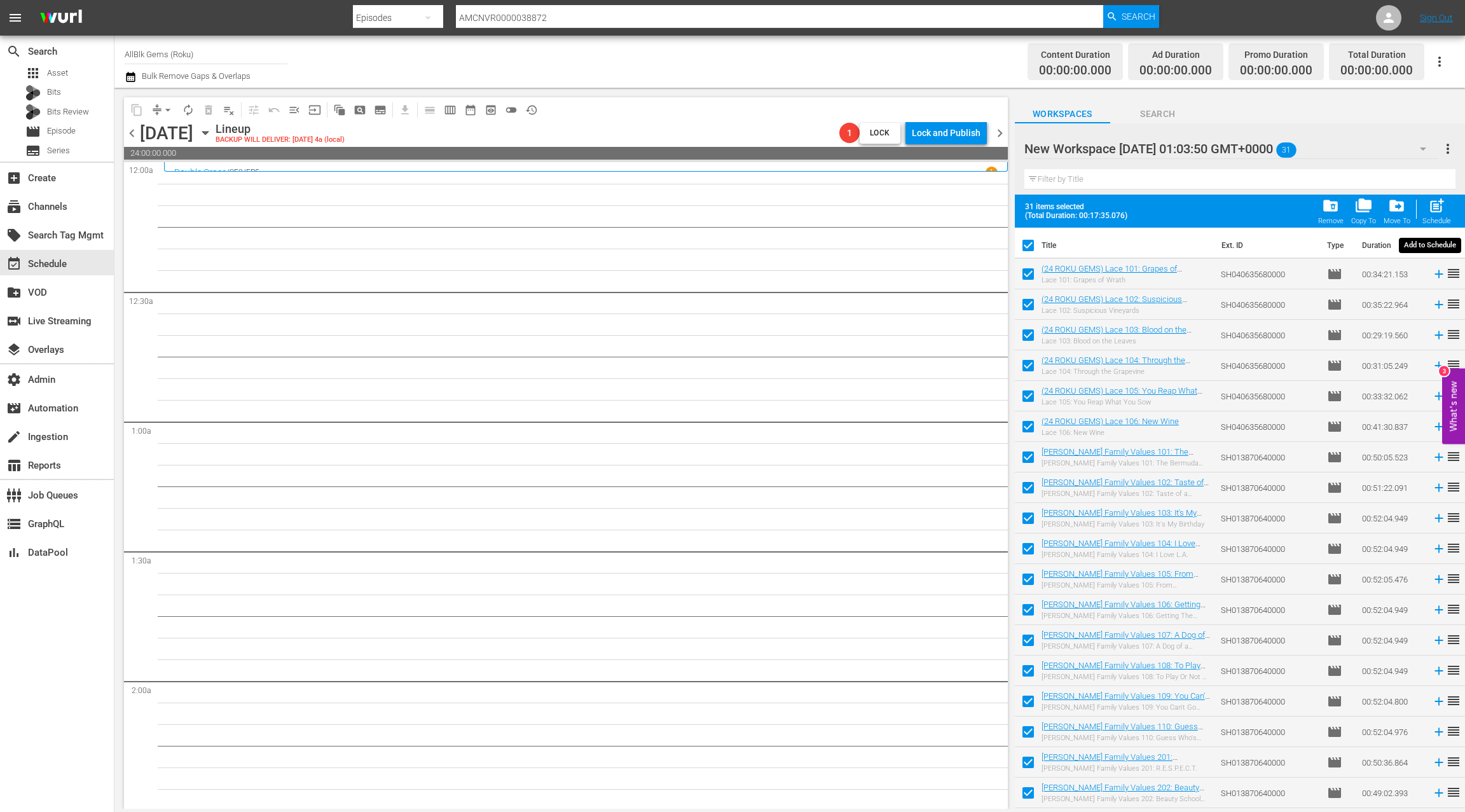
click at [1438, 208] on span "post_add" at bounding box center [1437, 206] width 17 height 17
checkbox input "false"
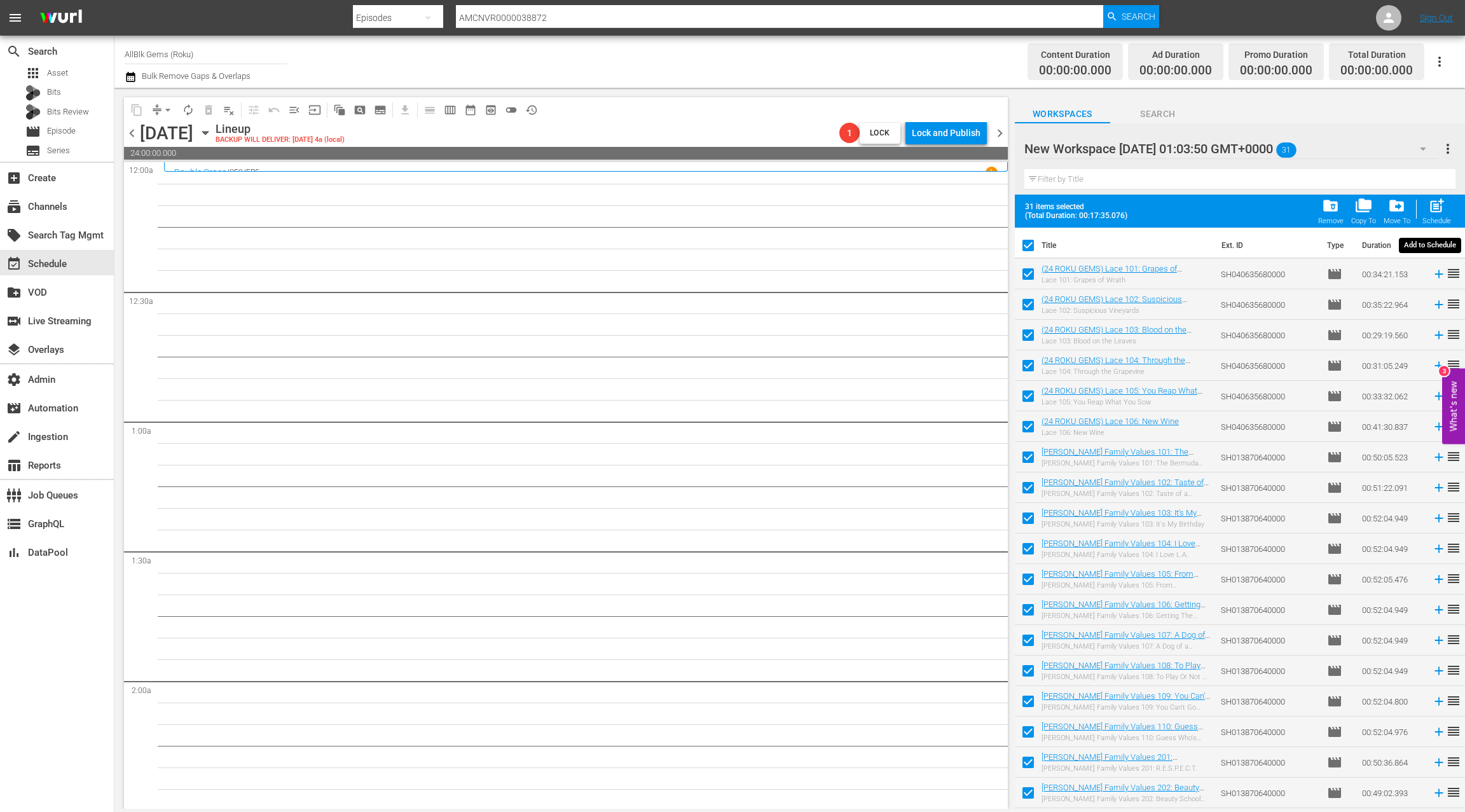
checkbox input "false"
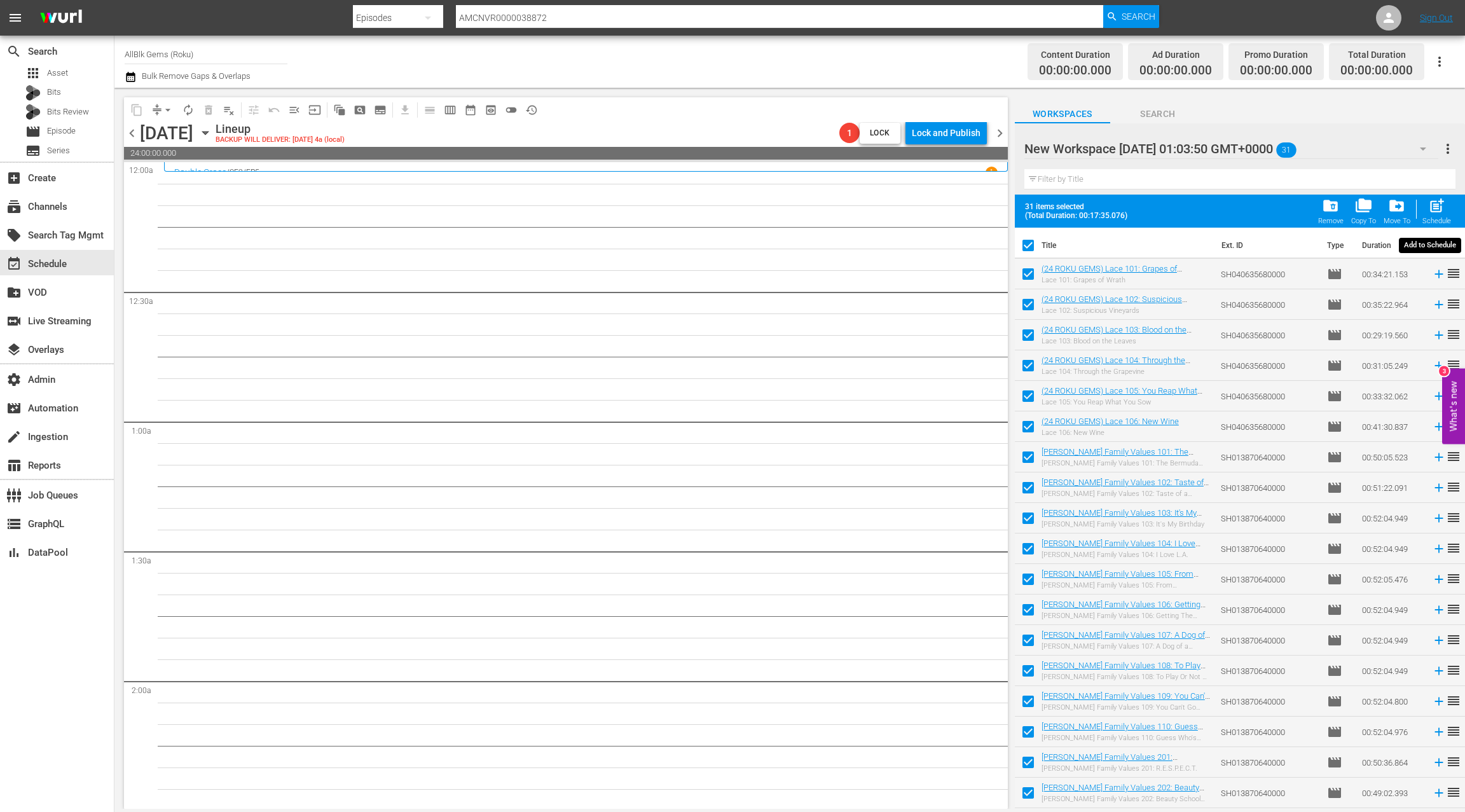
checkbox input "false"
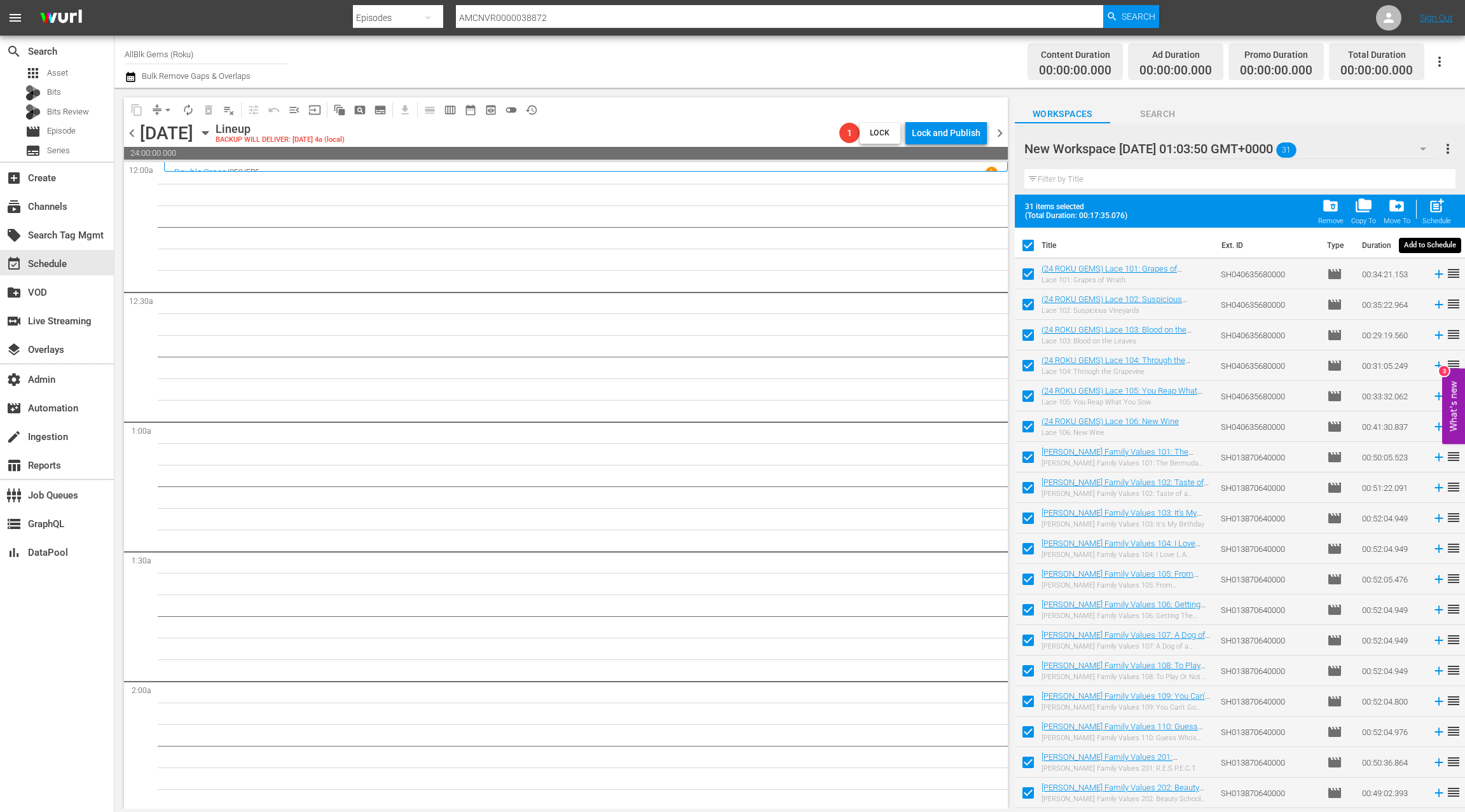
checkbox input "false"
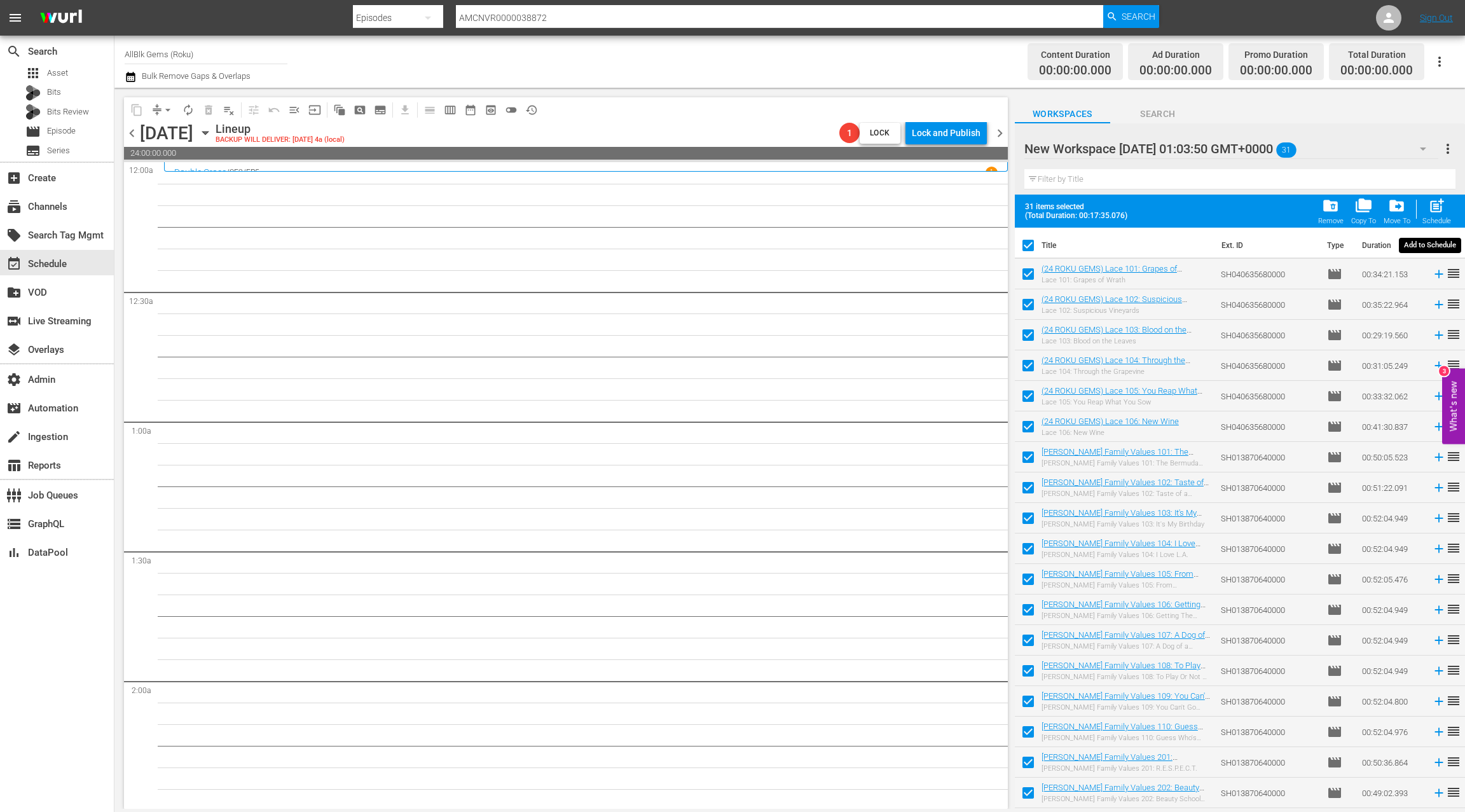
checkbox input "false"
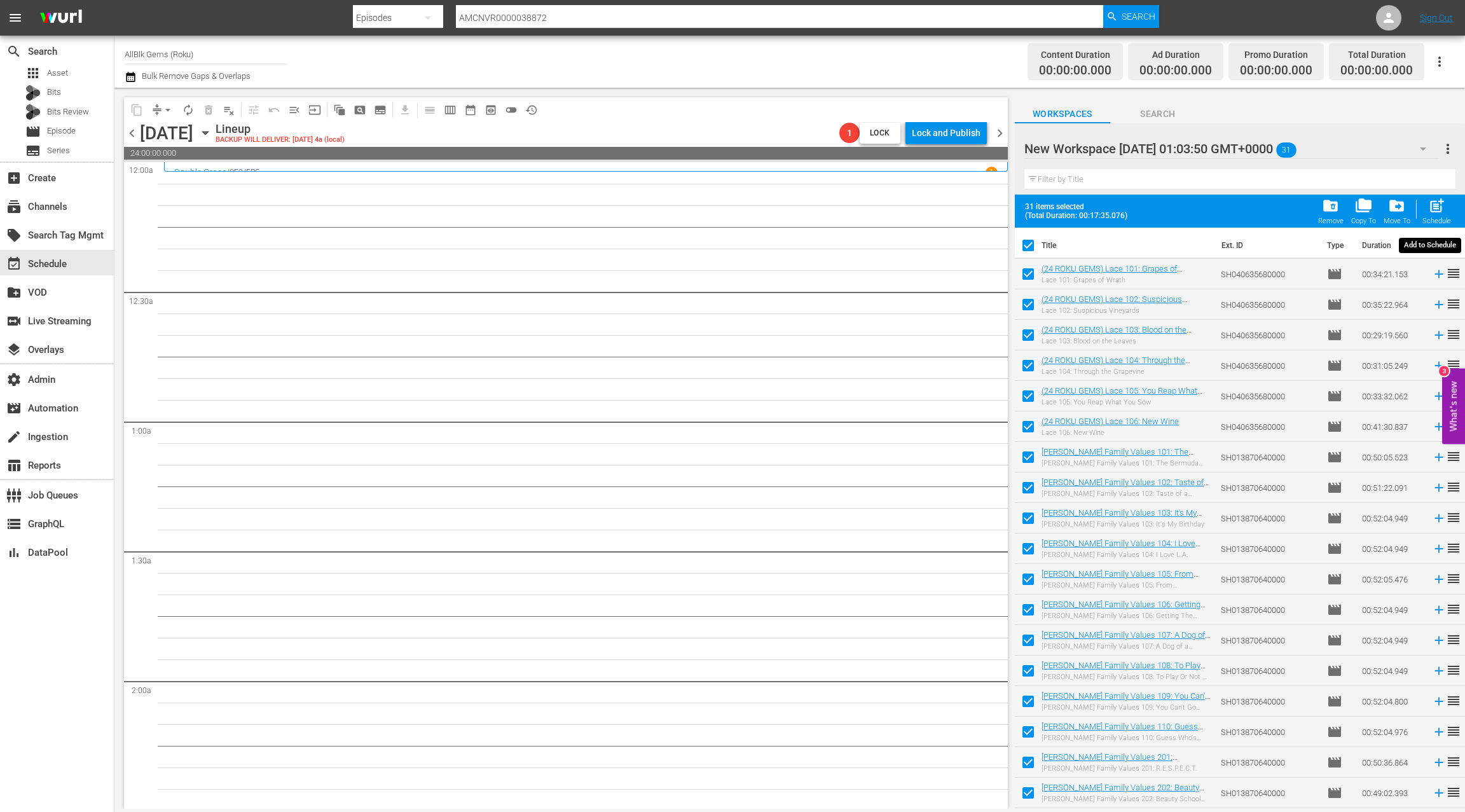
checkbox input "false"
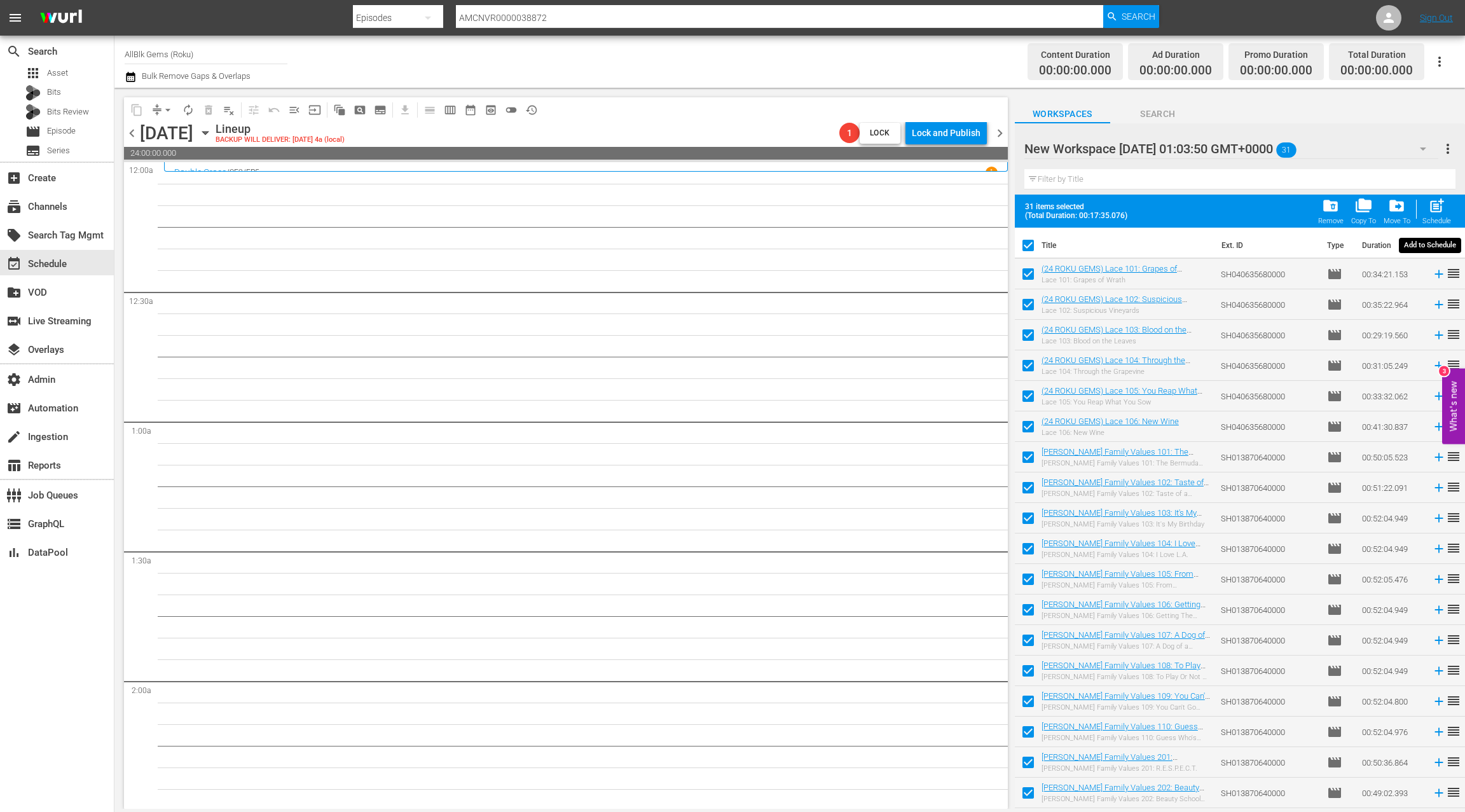
checkbox input "false"
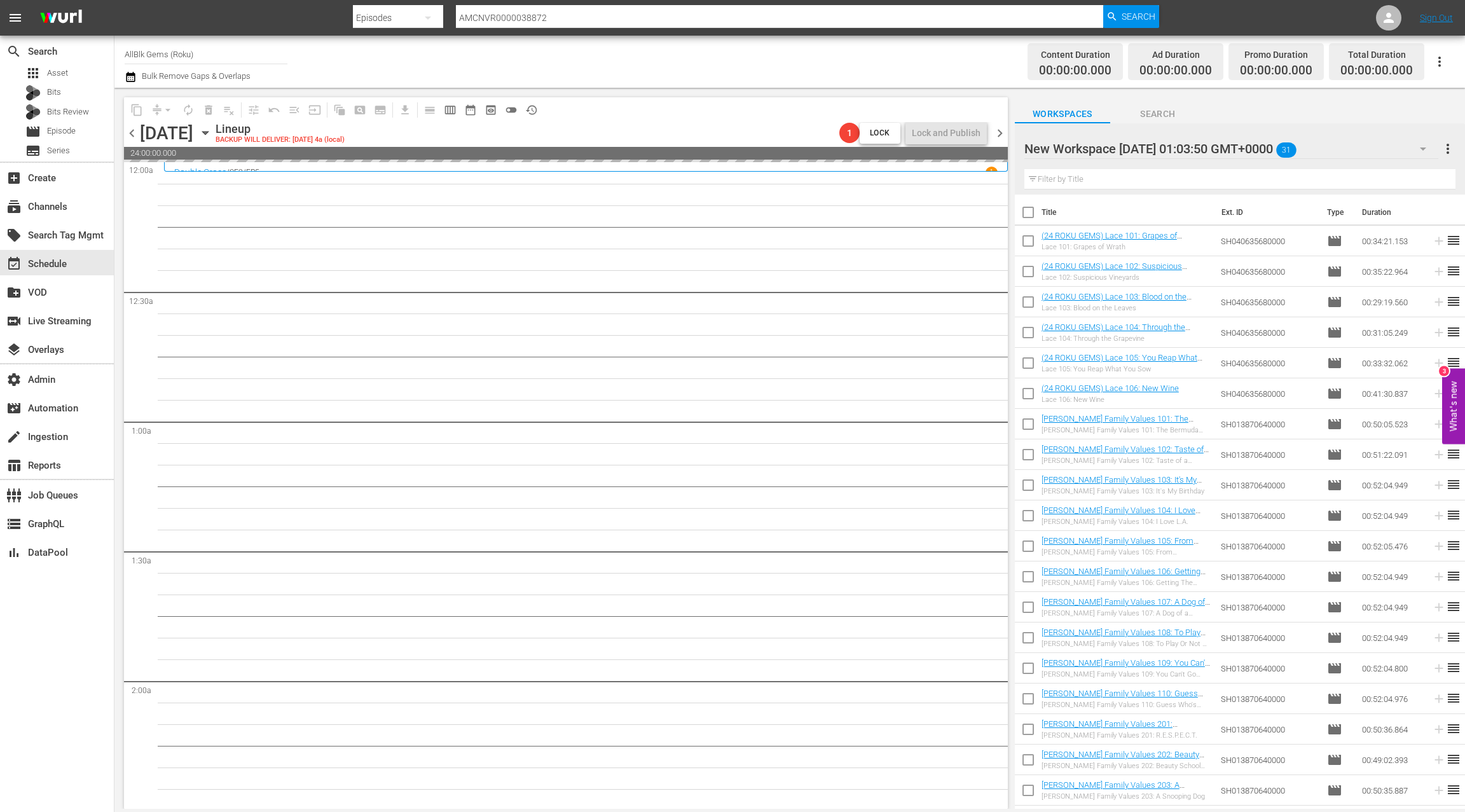
click at [1003, 136] on span "chevron_right" at bounding box center [1000, 133] width 16 height 16
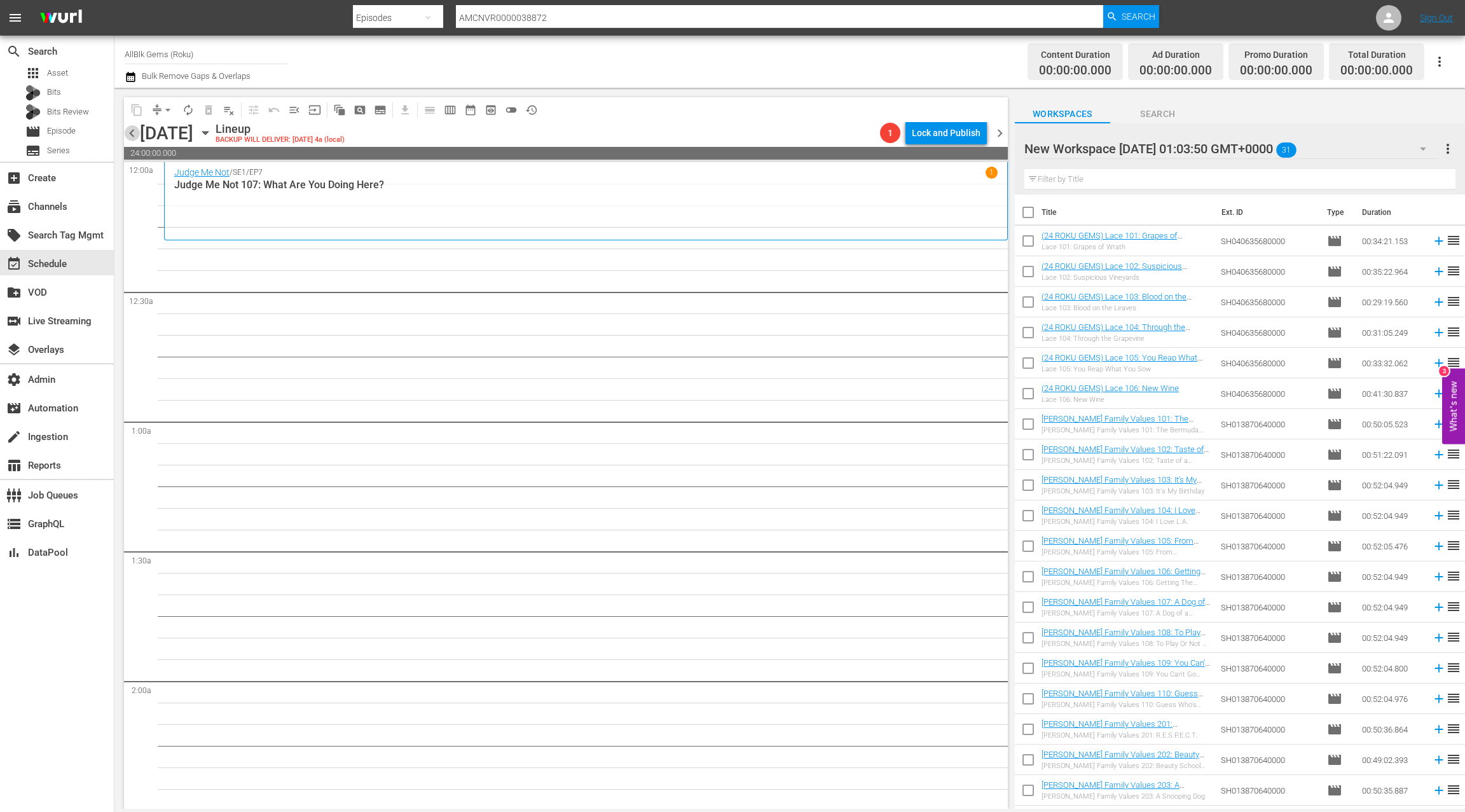
click at [132, 131] on span "chevron_left" at bounding box center [132, 133] width 16 height 16
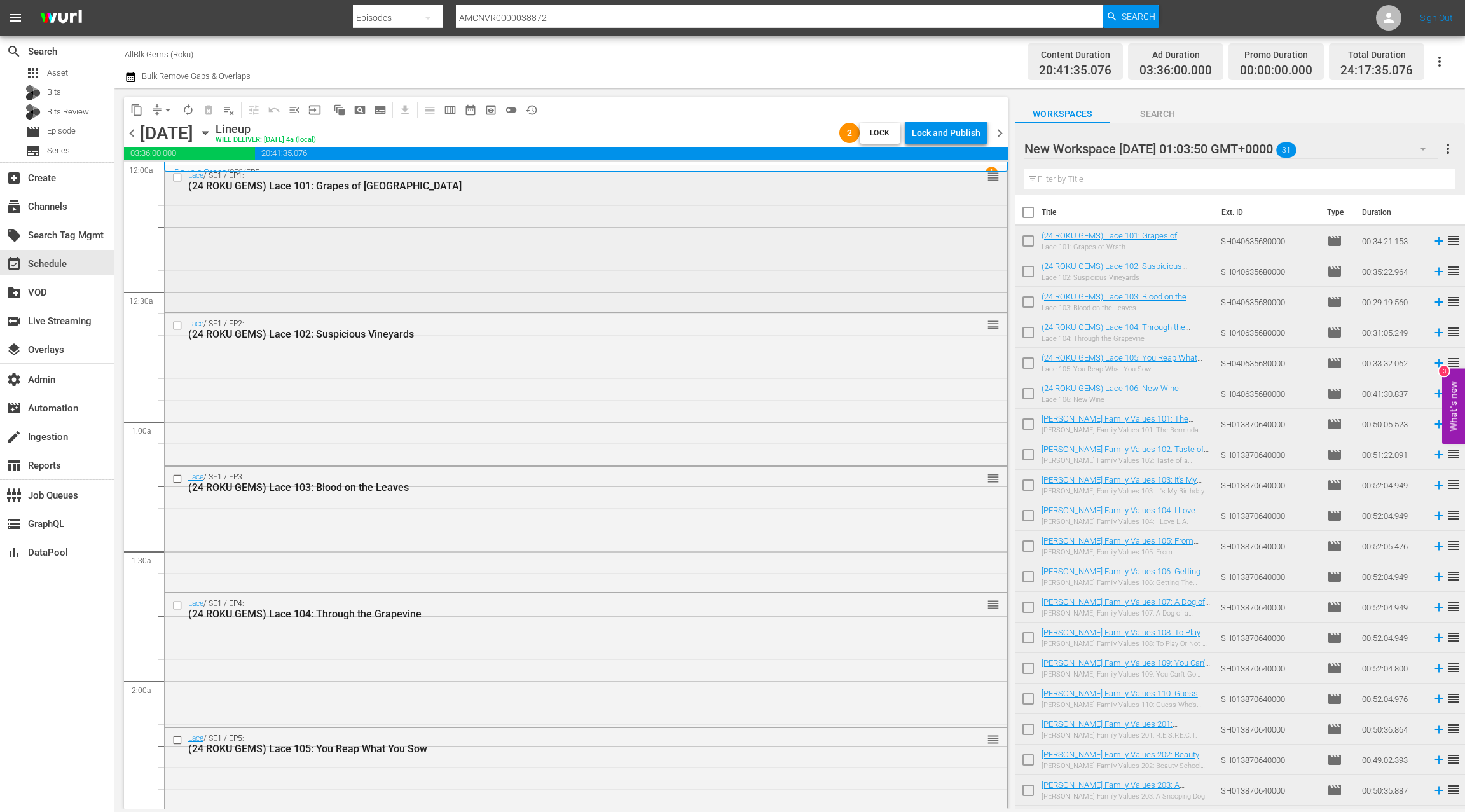
click at [592, 274] on div "Lace / SE1 / EP1: (24 ROKU GEMS) Lace 101: Grapes of Wrath reorder" at bounding box center [587, 237] width 843 height 145
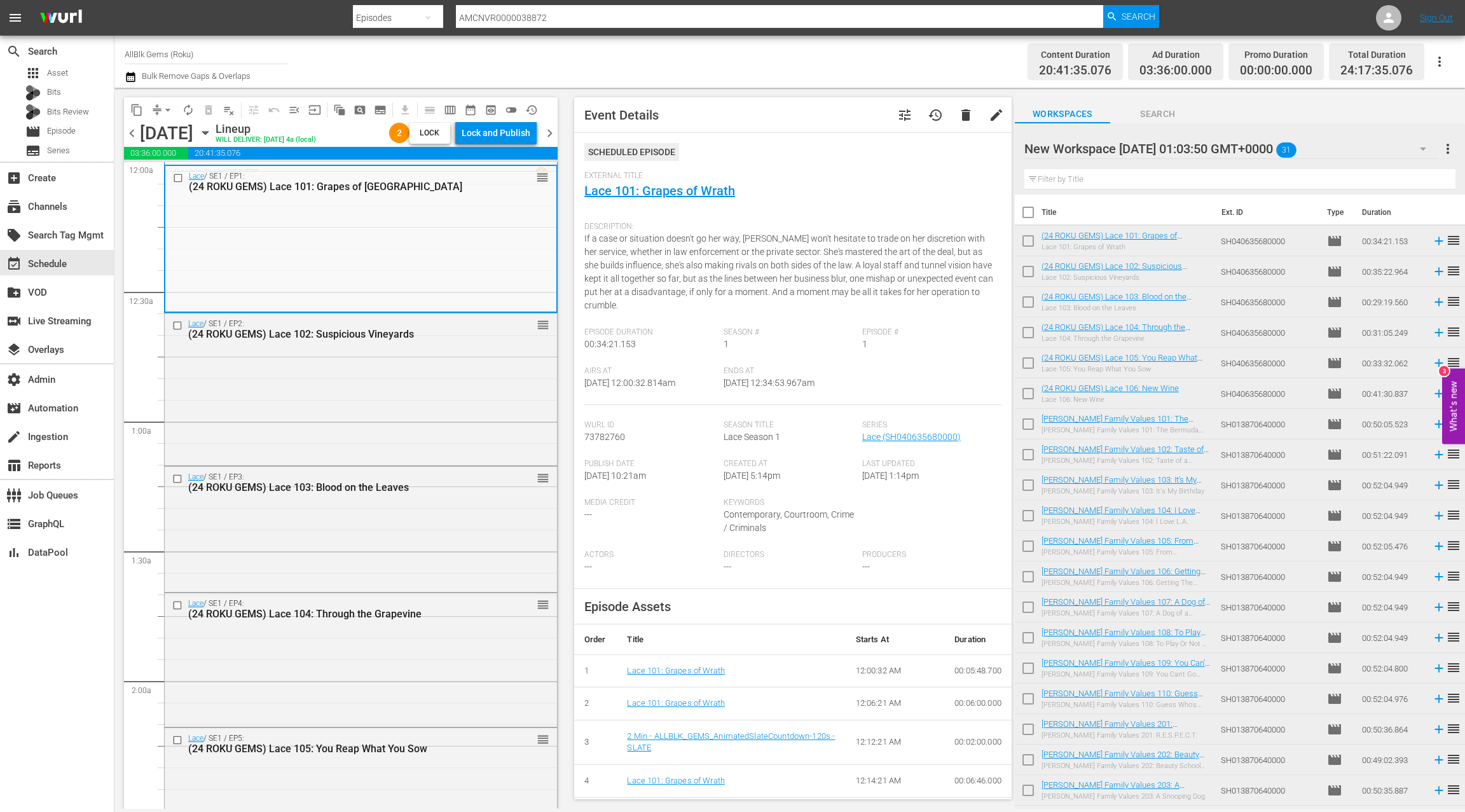
click at [135, 134] on span "chevron_left" at bounding box center [132, 133] width 16 height 16
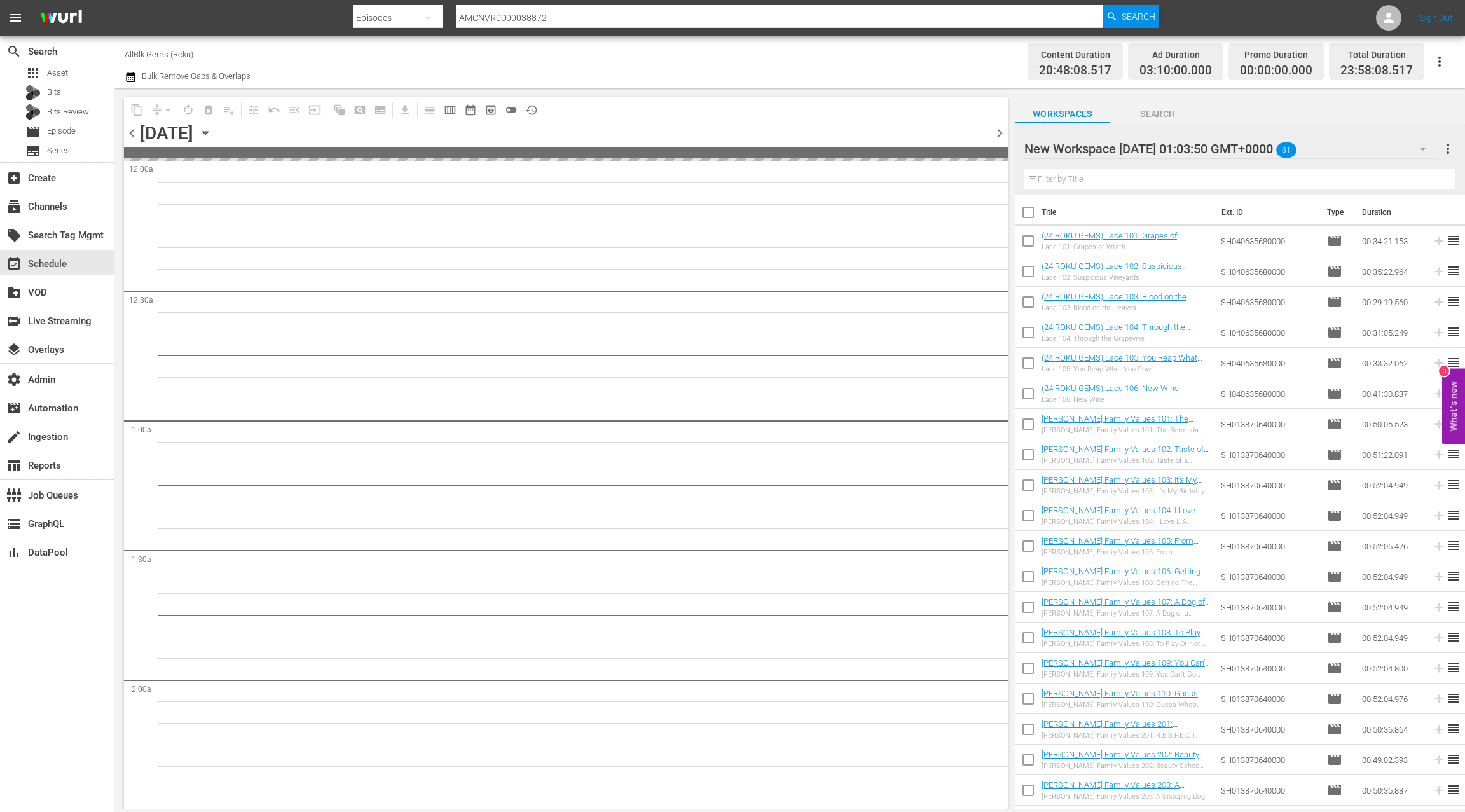
click at [135, 134] on span "chevron_left" at bounding box center [132, 133] width 16 height 16
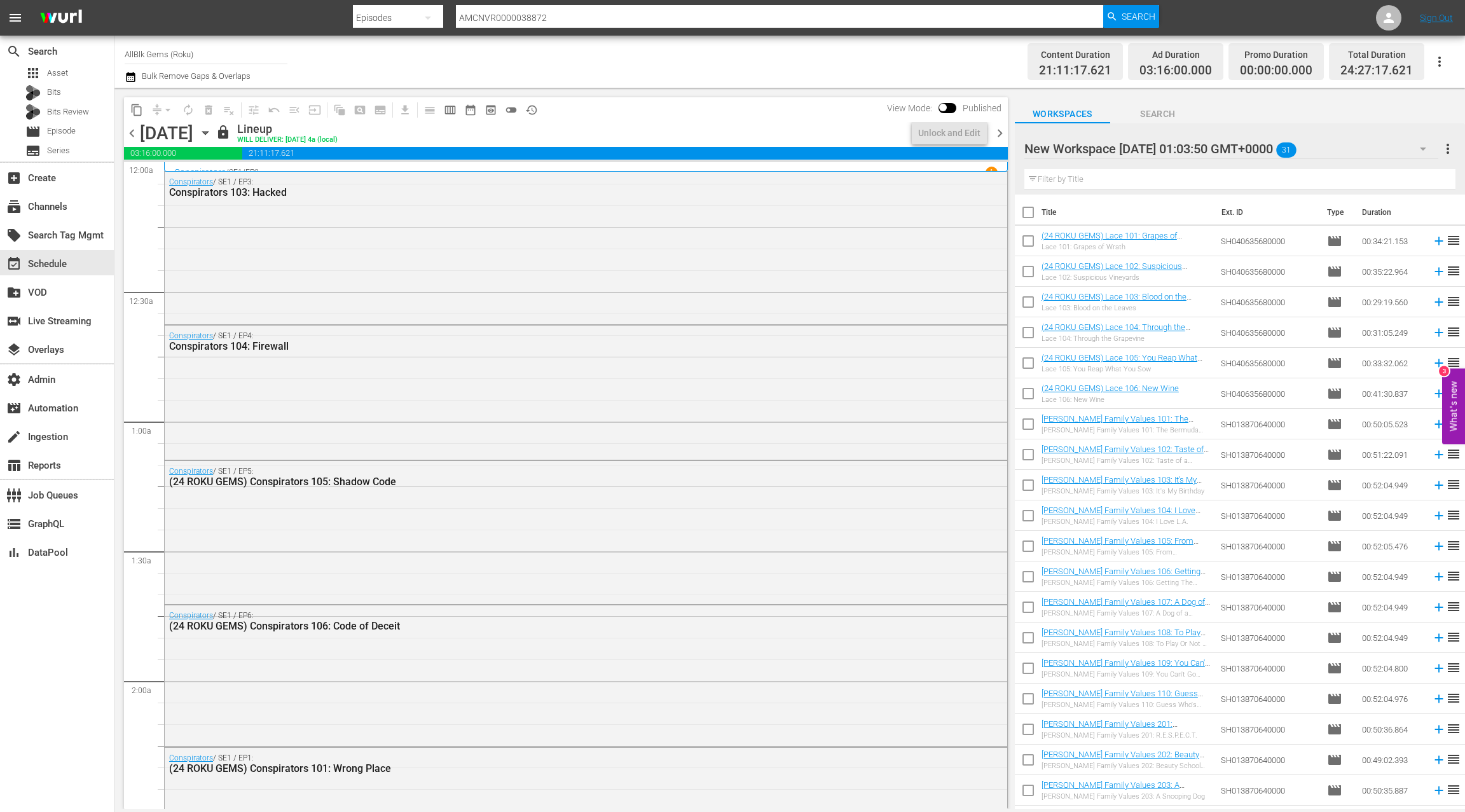
click at [1002, 134] on span "chevron_right" at bounding box center [1000, 133] width 16 height 16
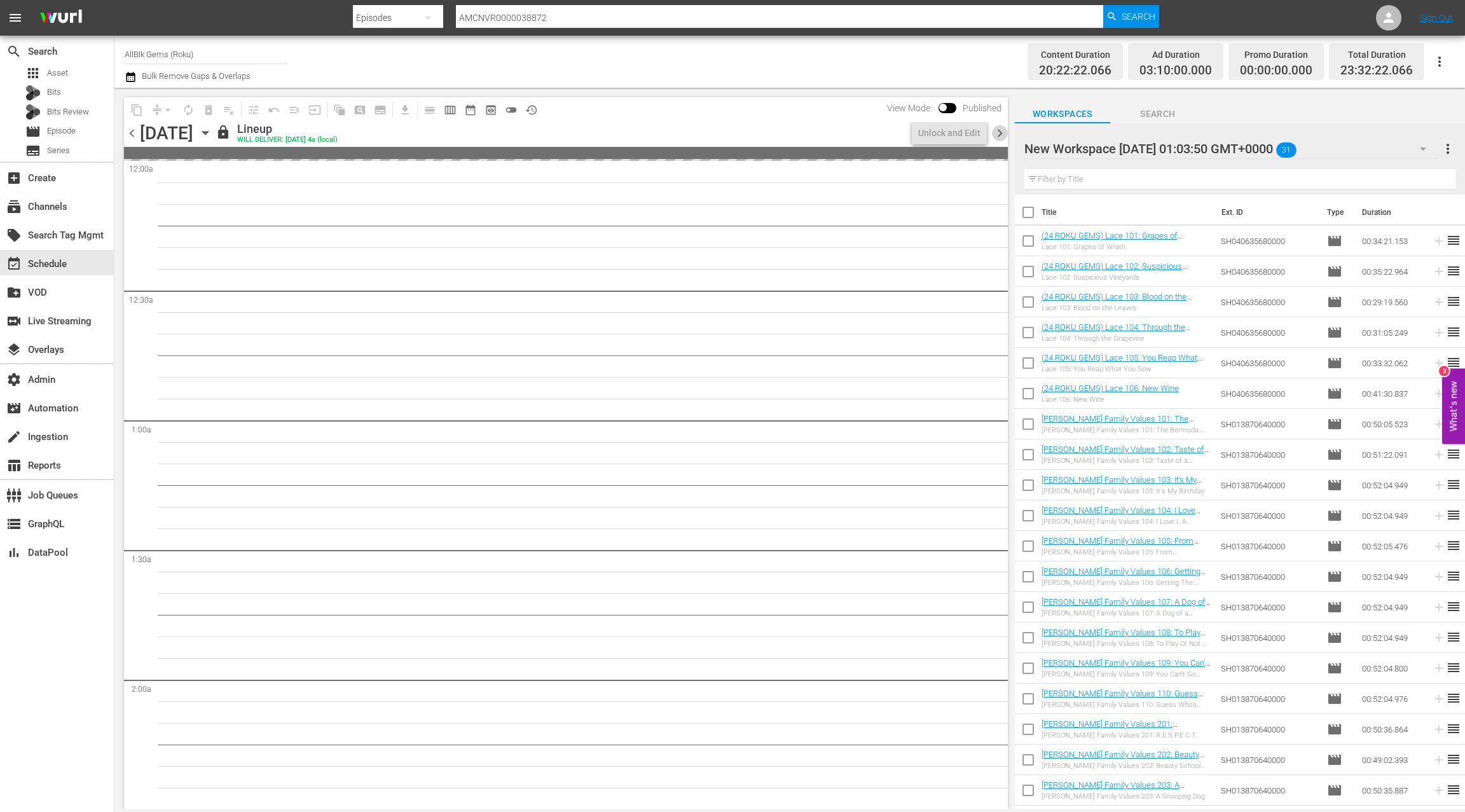
click at [1002, 134] on span "chevron_right" at bounding box center [1000, 133] width 16 height 16
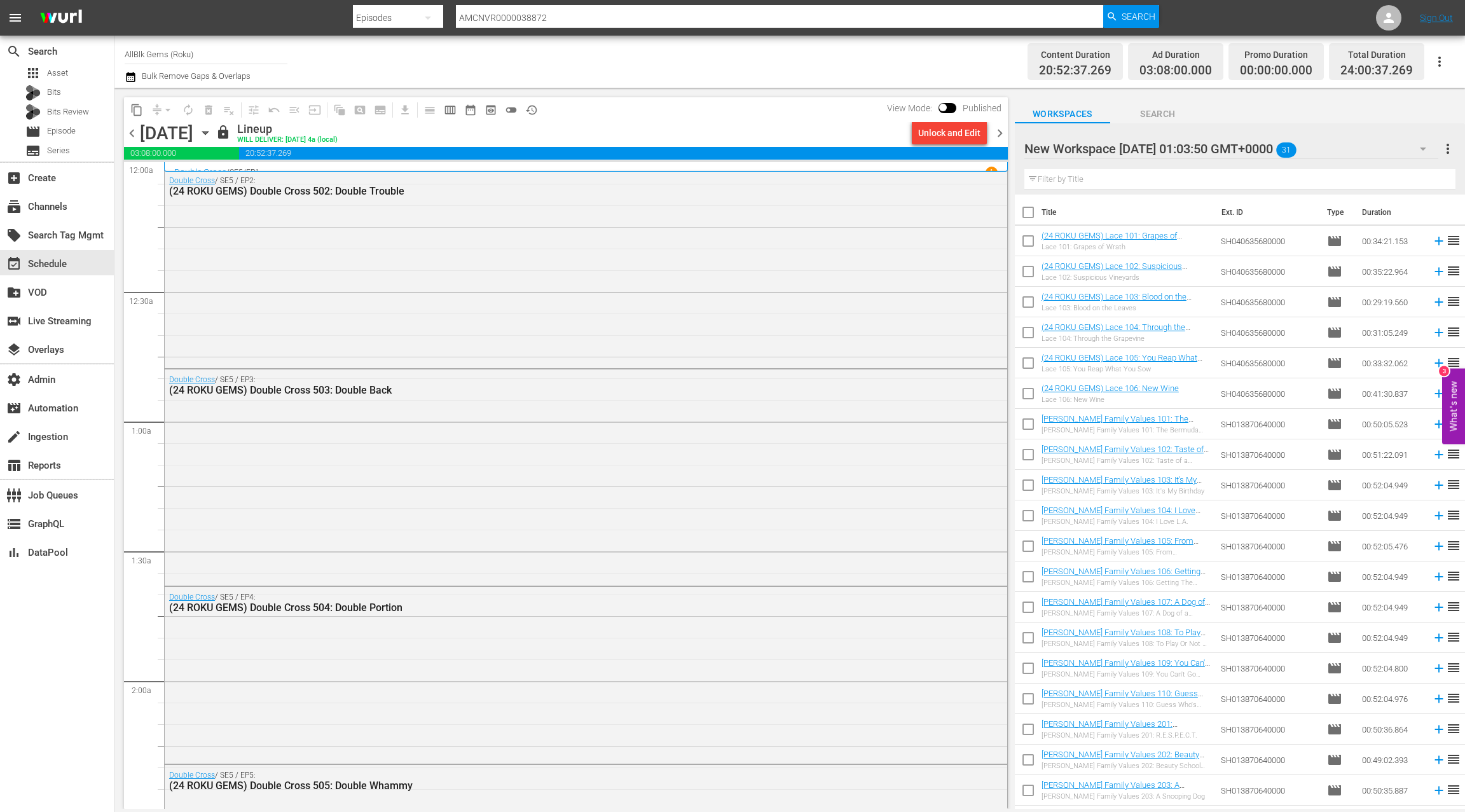
click at [1007, 136] on span "chevron_right" at bounding box center [1000, 133] width 16 height 16
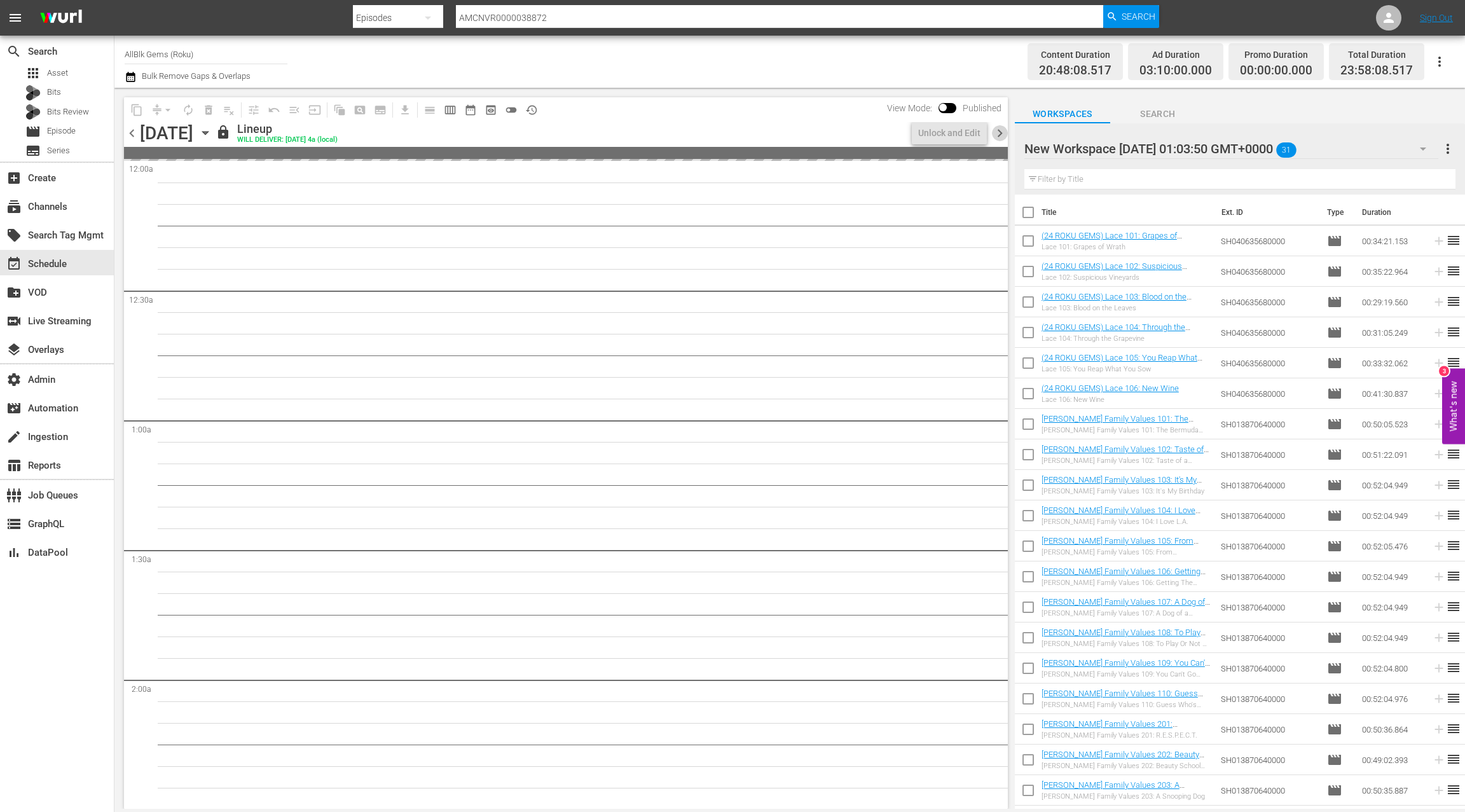
click at [1005, 135] on span "chevron_right" at bounding box center [1000, 133] width 16 height 16
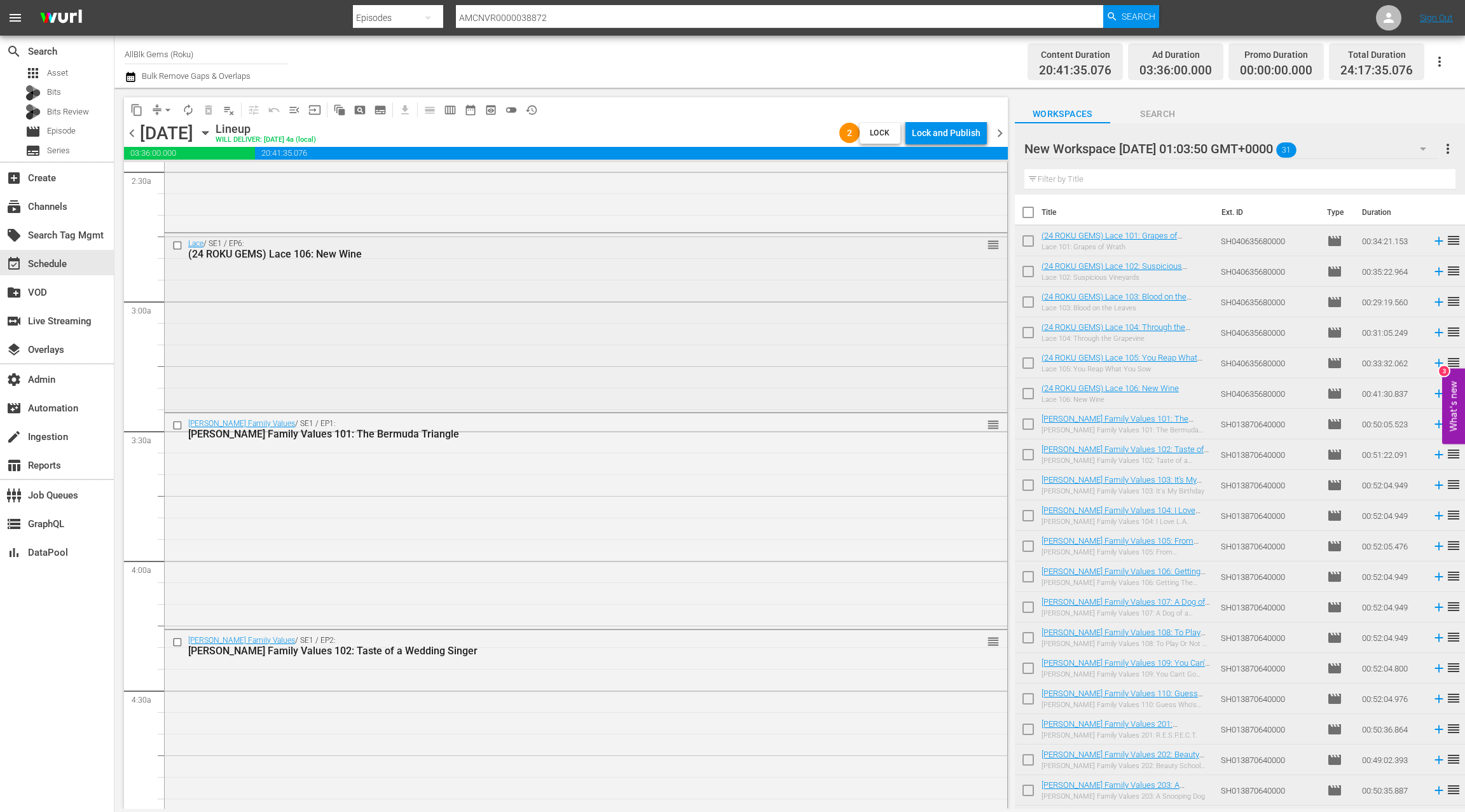
scroll to position [738, 0]
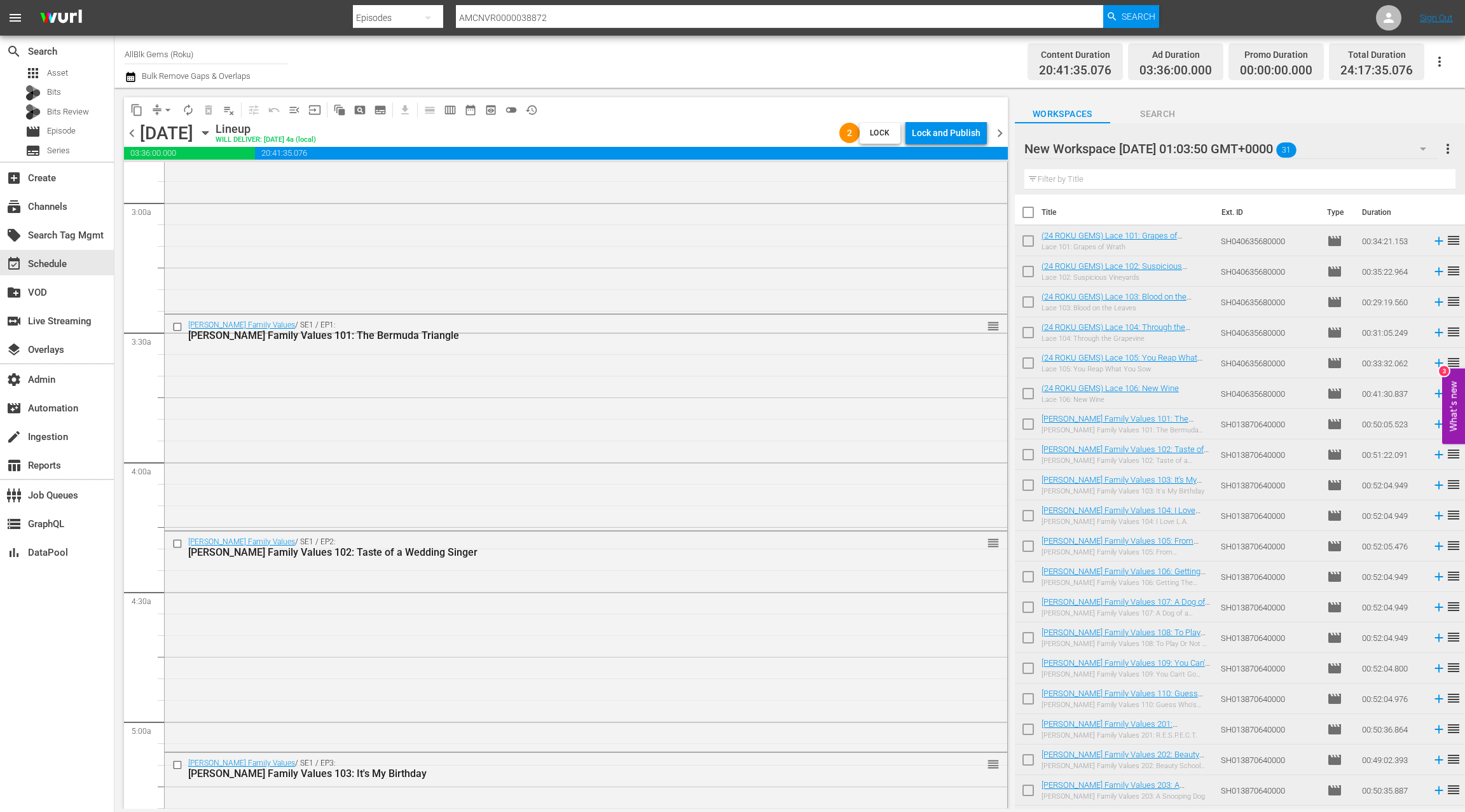
drag, startPoint x: 525, startPoint y: 374, endPoint x: 544, endPoint y: 364, distance: 21.5
click at [525, 374] on div "Braxton Family Values / SE1 / EP1: Braxton Family Values 101: The Bermuda Trian…" at bounding box center [587, 421] width 843 height 213
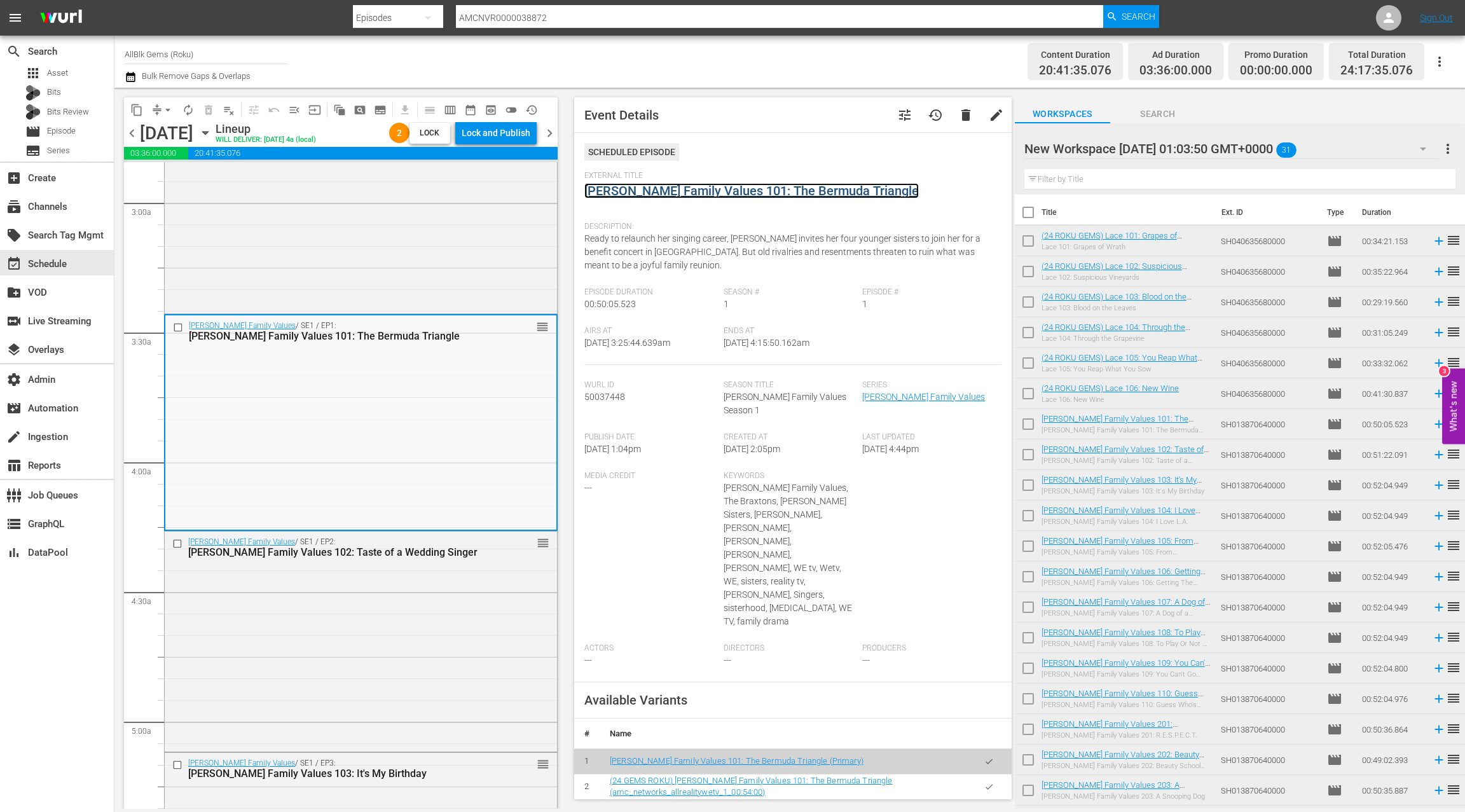
click at [672, 194] on link "Braxton Family Values 101: The Bermuda Triangle" at bounding box center [752, 190] width 334 height 15
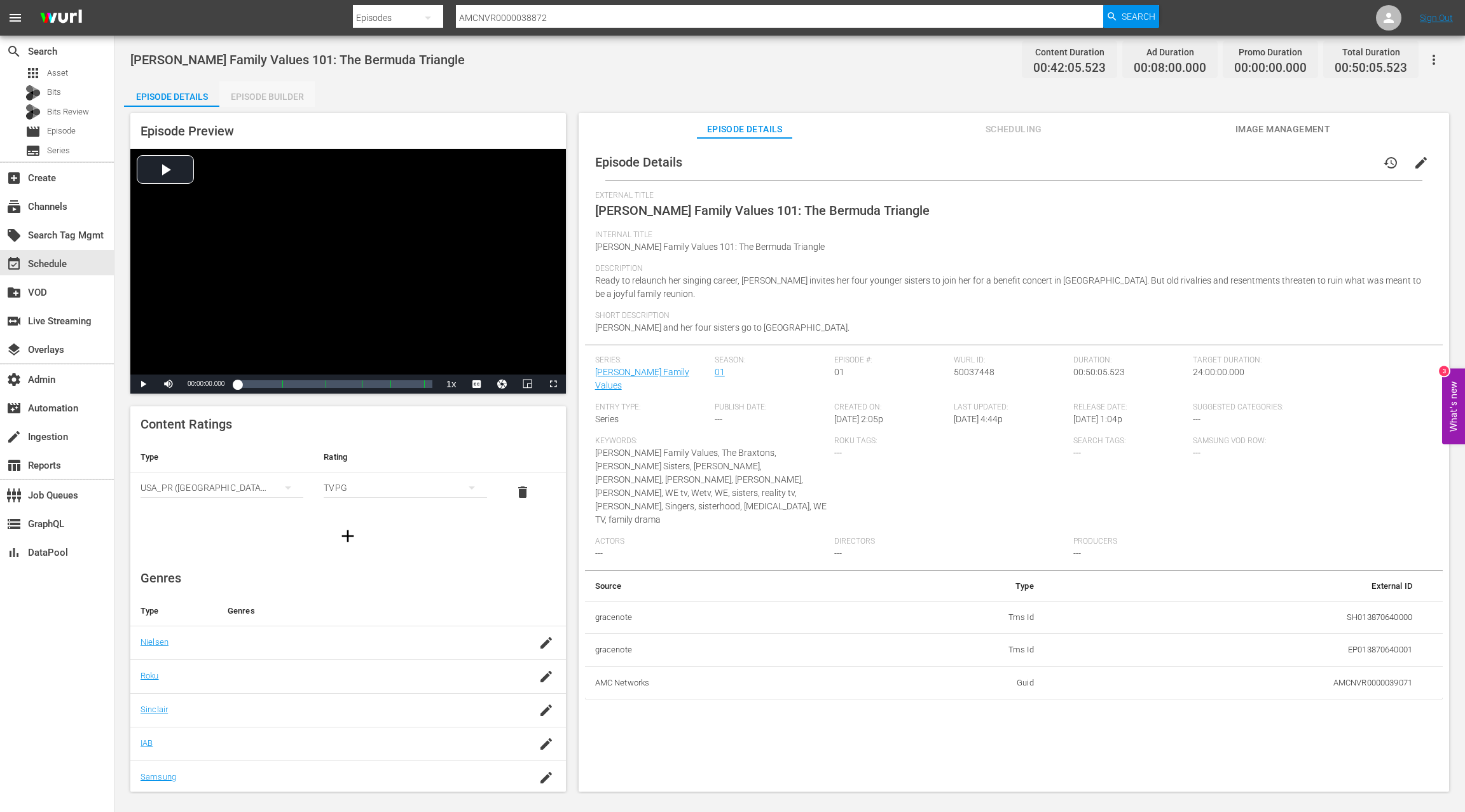
click at [249, 96] on div "Episode Builder" at bounding box center [267, 96] width 96 height 30
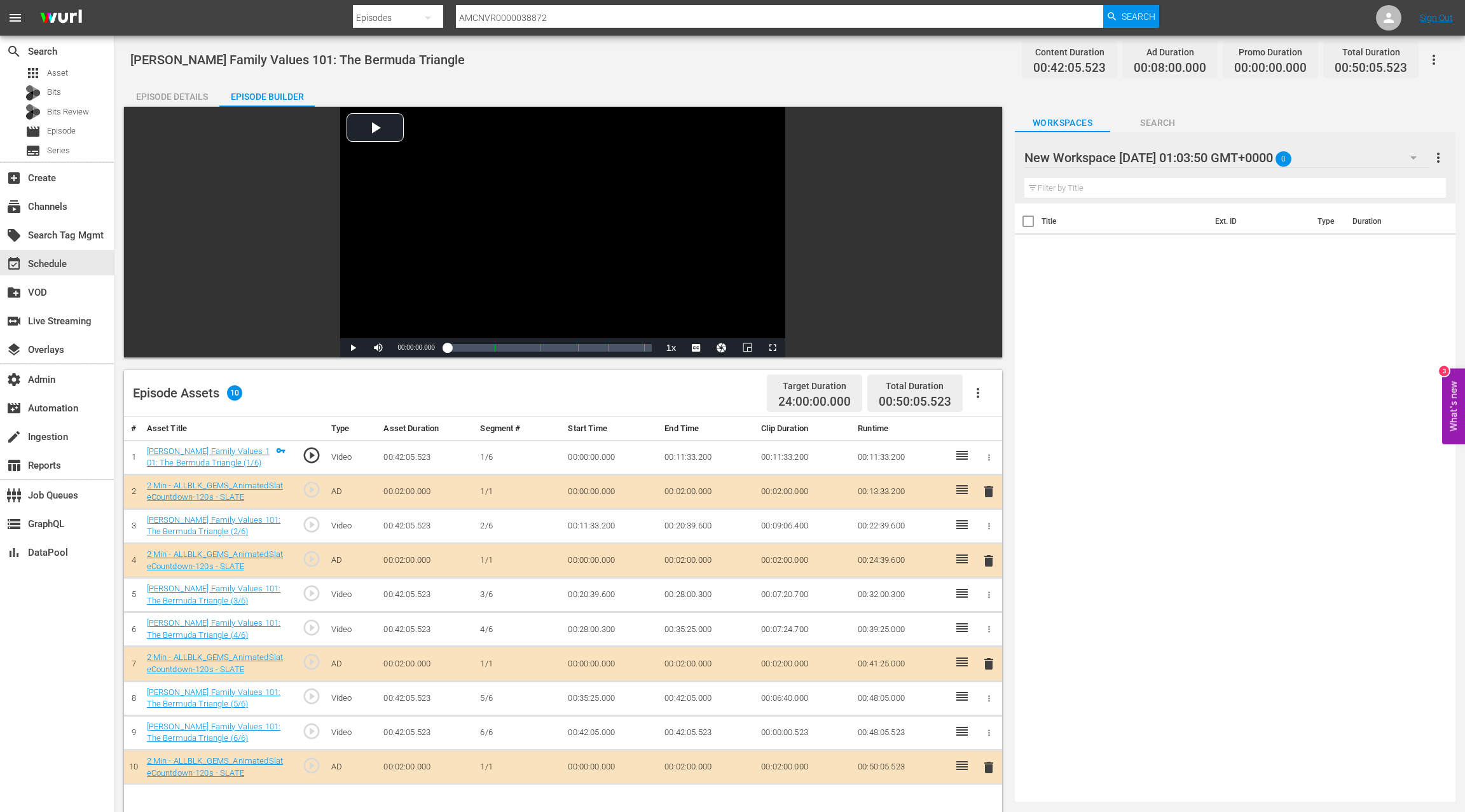
click at [987, 763] on span "delete" at bounding box center [989, 767] width 15 height 15
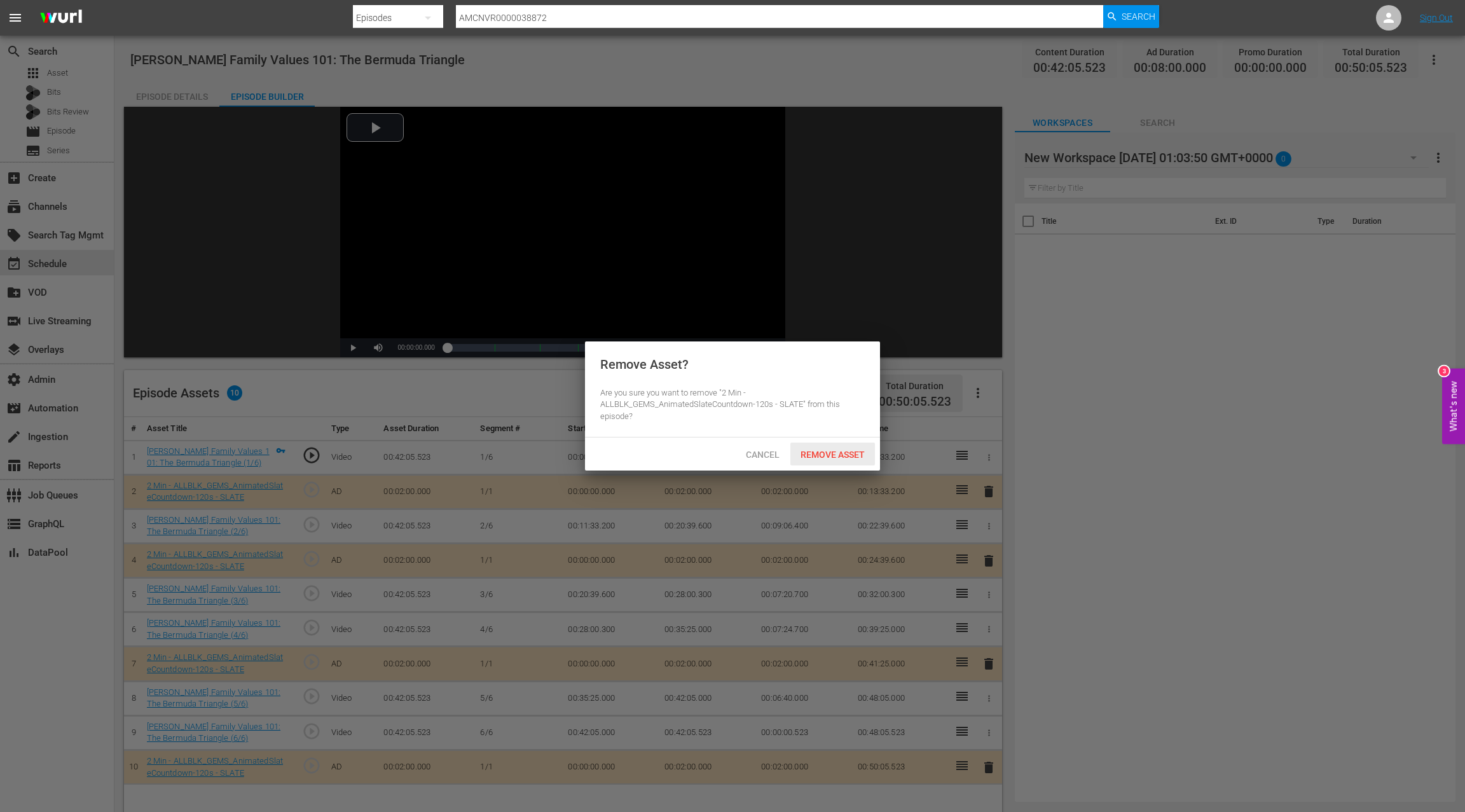
click at [817, 459] on span "Remove Asset" at bounding box center [833, 454] width 85 height 10
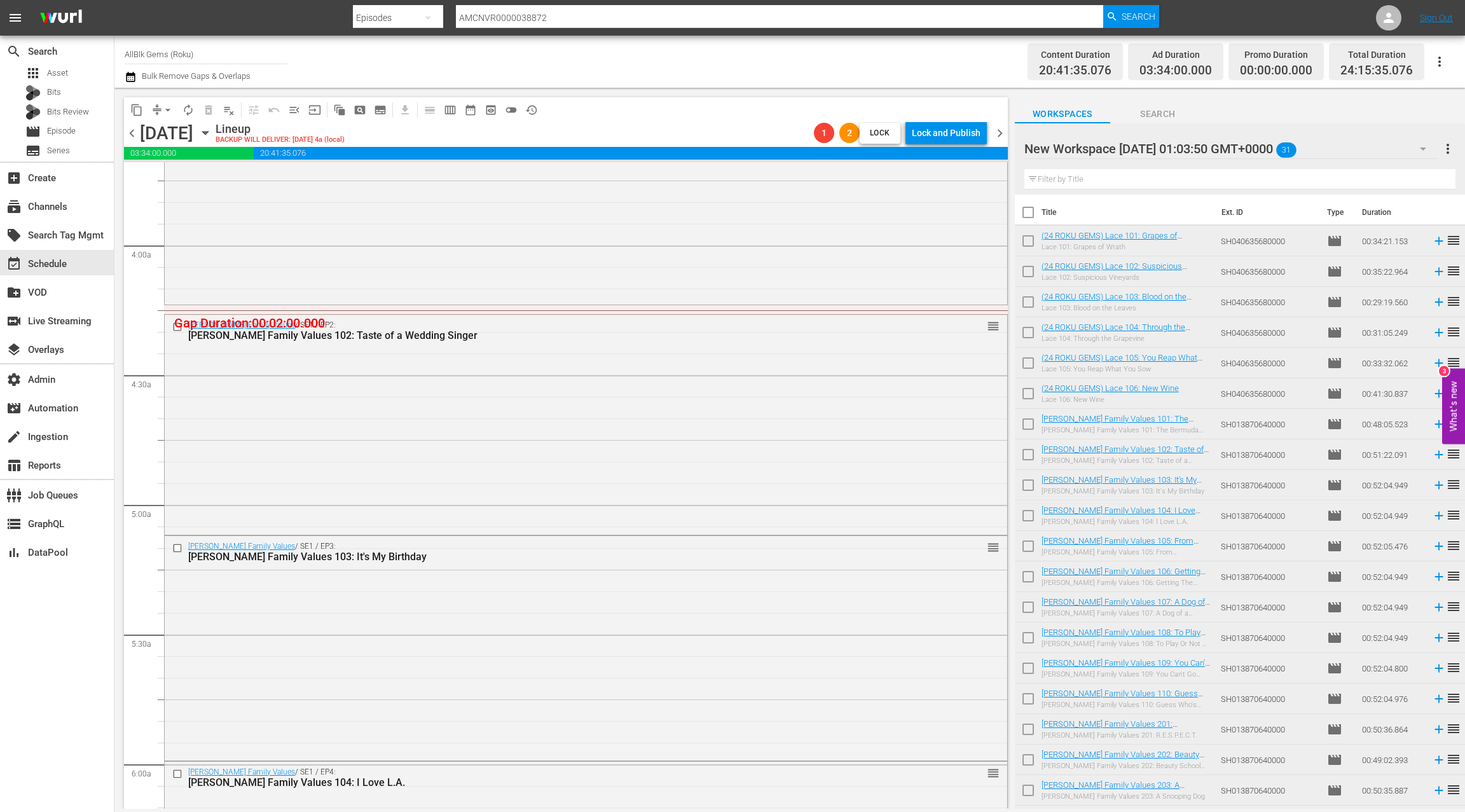
scroll to position [956, 0]
click at [531, 407] on div "[PERSON_NAME] Family Values / SE1 / EP2: [PERSON_NAME] Family Values 102: Taste…" at bounding box center [587, 422] width 843 height 218
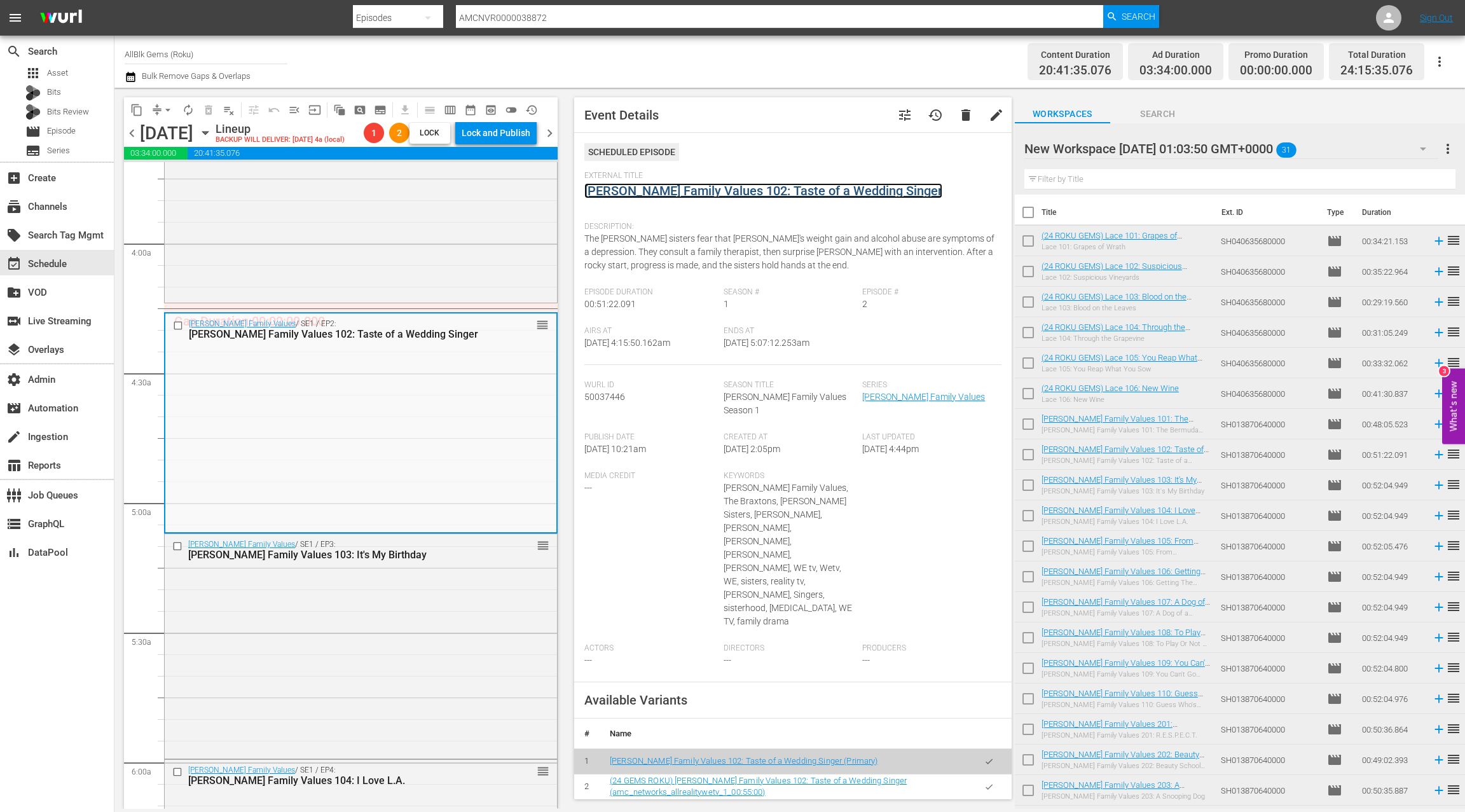
click at [654, 195] on link "[PERSON_NAME] Family Values 102: Taste of a Wedding Singer" at bounding box center [763, 190] width 358 height 15
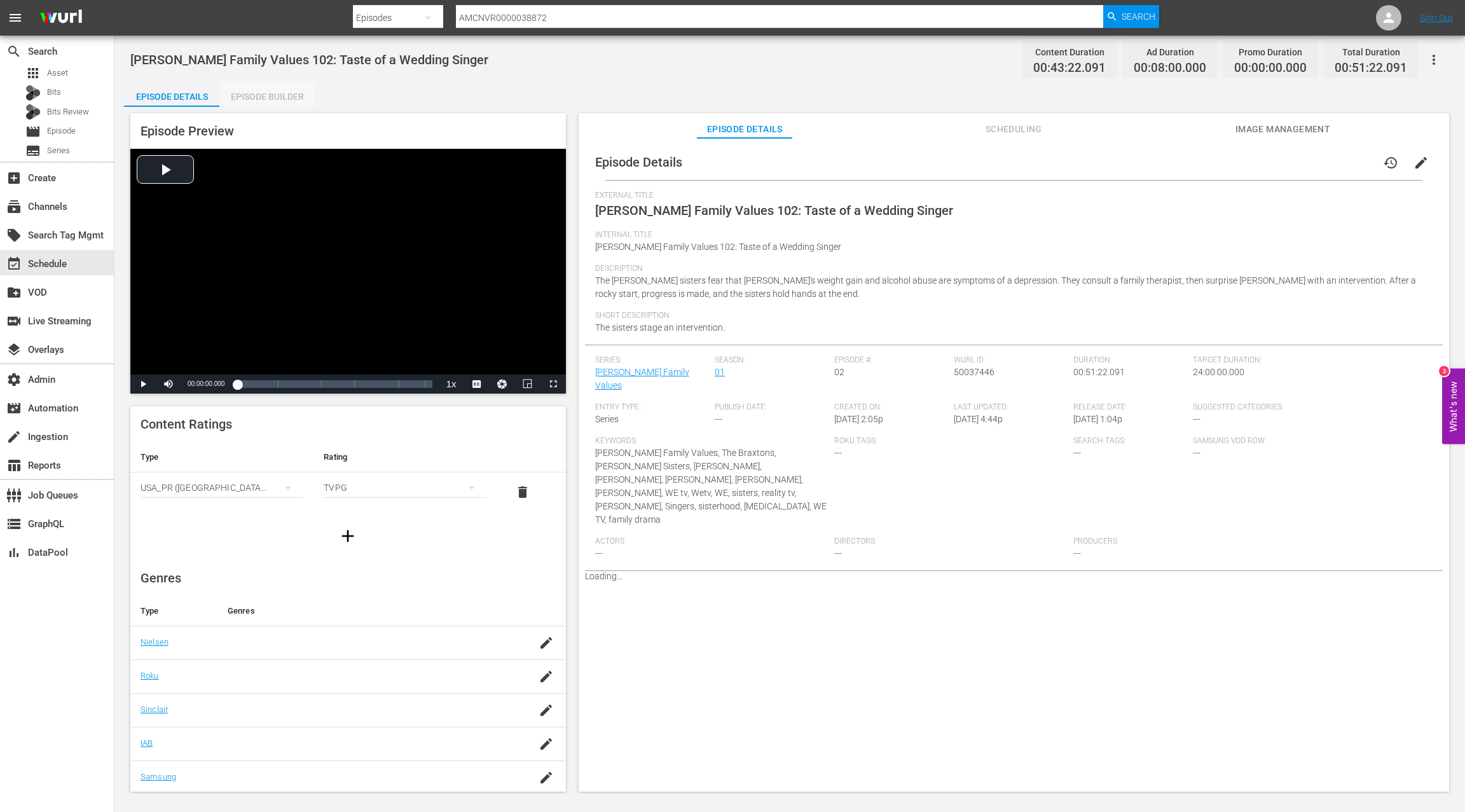
click at [265, 103] on div "Episode Builder" at bounding box center [267, 96] width 96 height 30
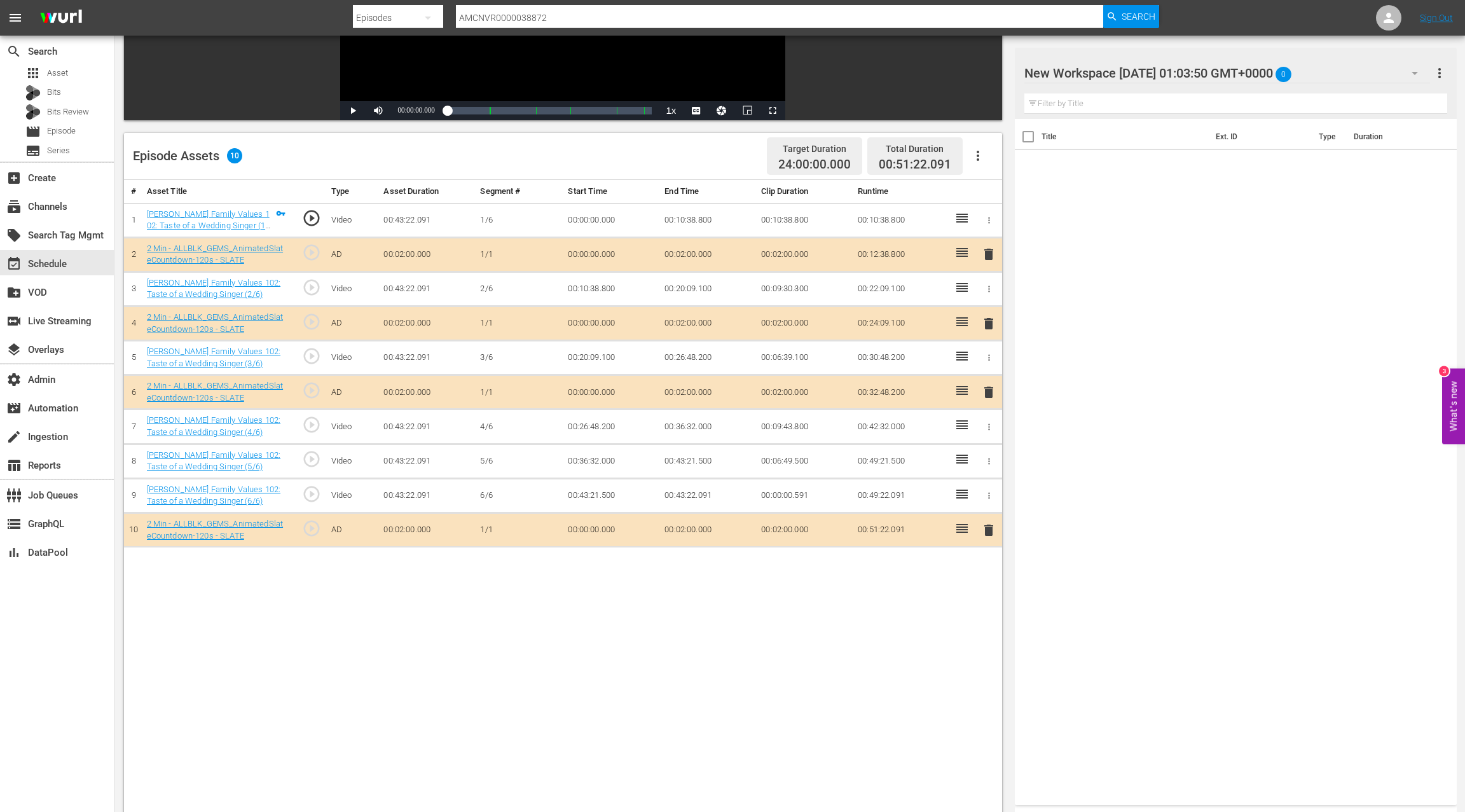
scroll to position [281, 0]
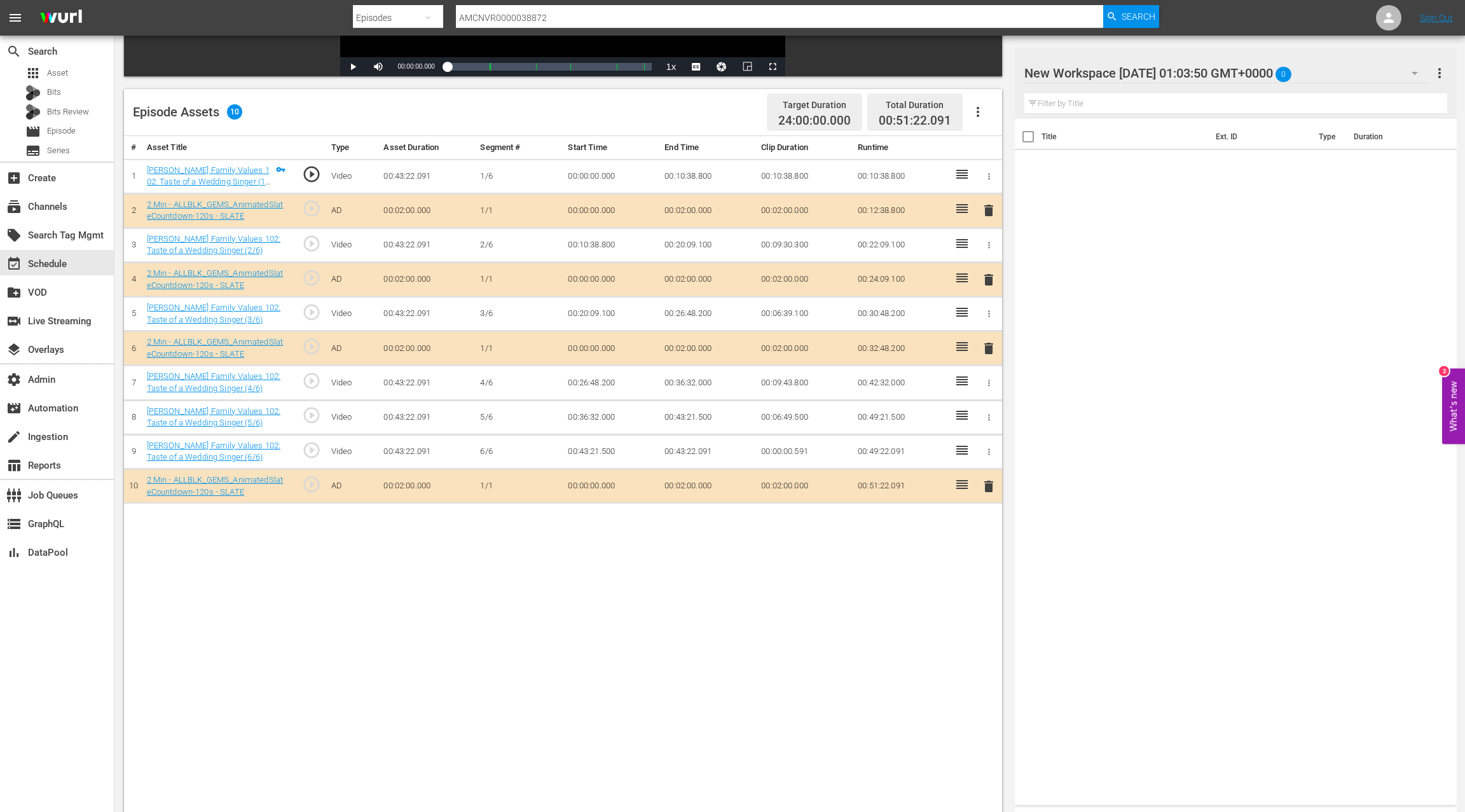
drag, startPoint x: 989, startPoint y: 347, endPoint x: 950, endPoint y: 359, distance: 40.8
click at [989, 347] on span "delete" at bounding box center [989, 348] width 15 height 15
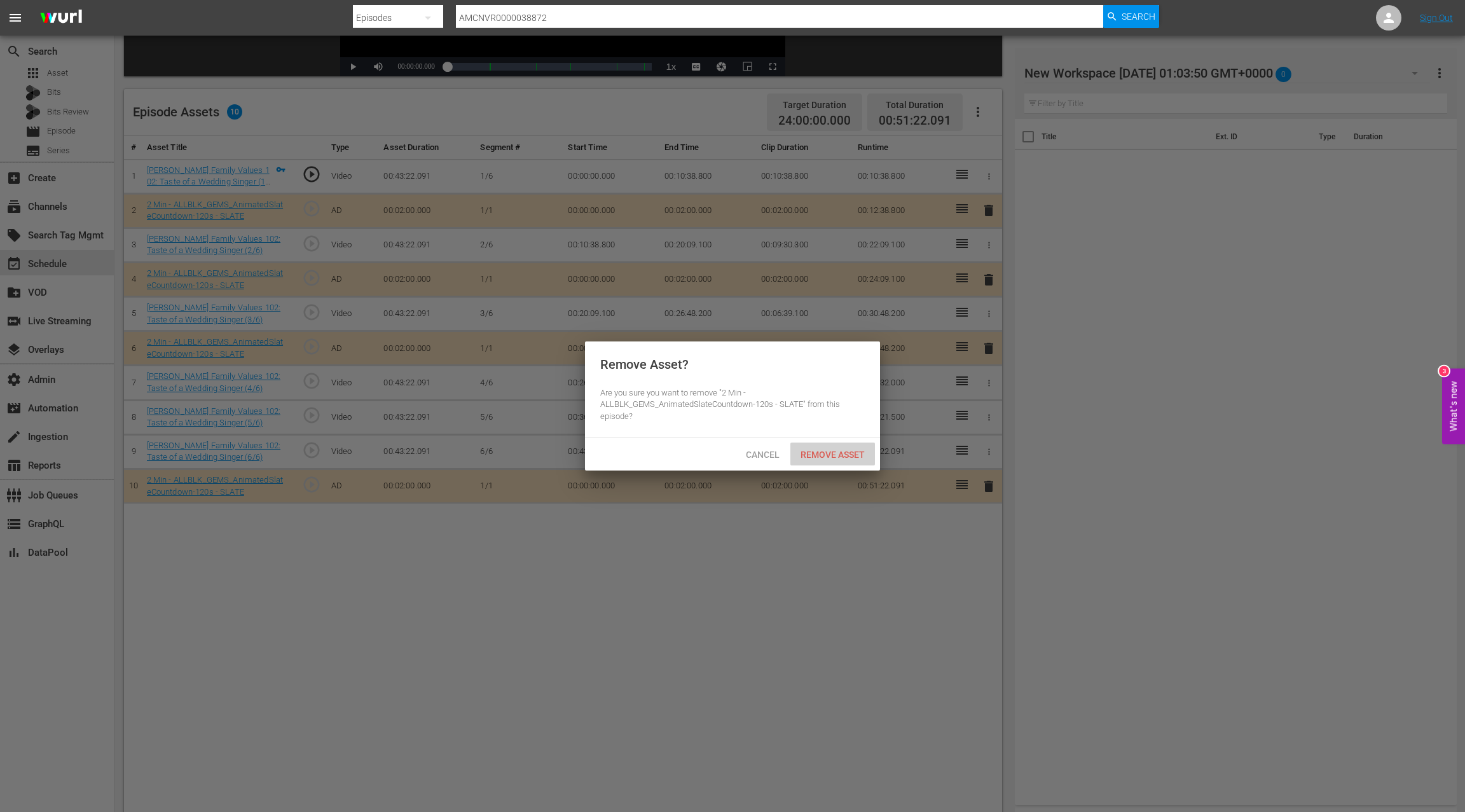
drag, startPoint x: 840, startPoint y: 455, endPoint x: 930, endPoint y: 331, distance: 153.2
click at [842, 452] on span "Remove Asset" at bounding box center [833, 454] width 85 height 10
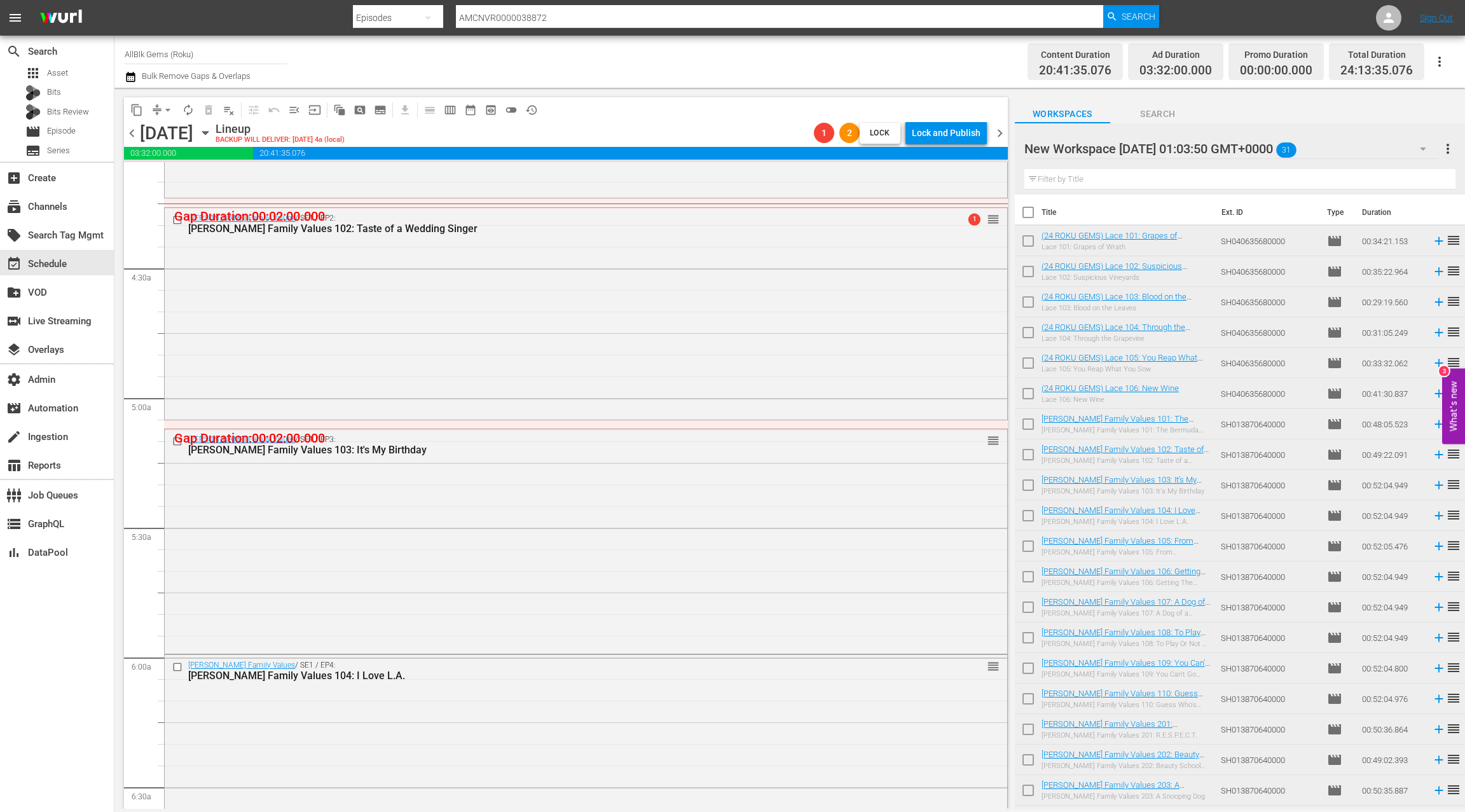
scroll to position [1068, 0]
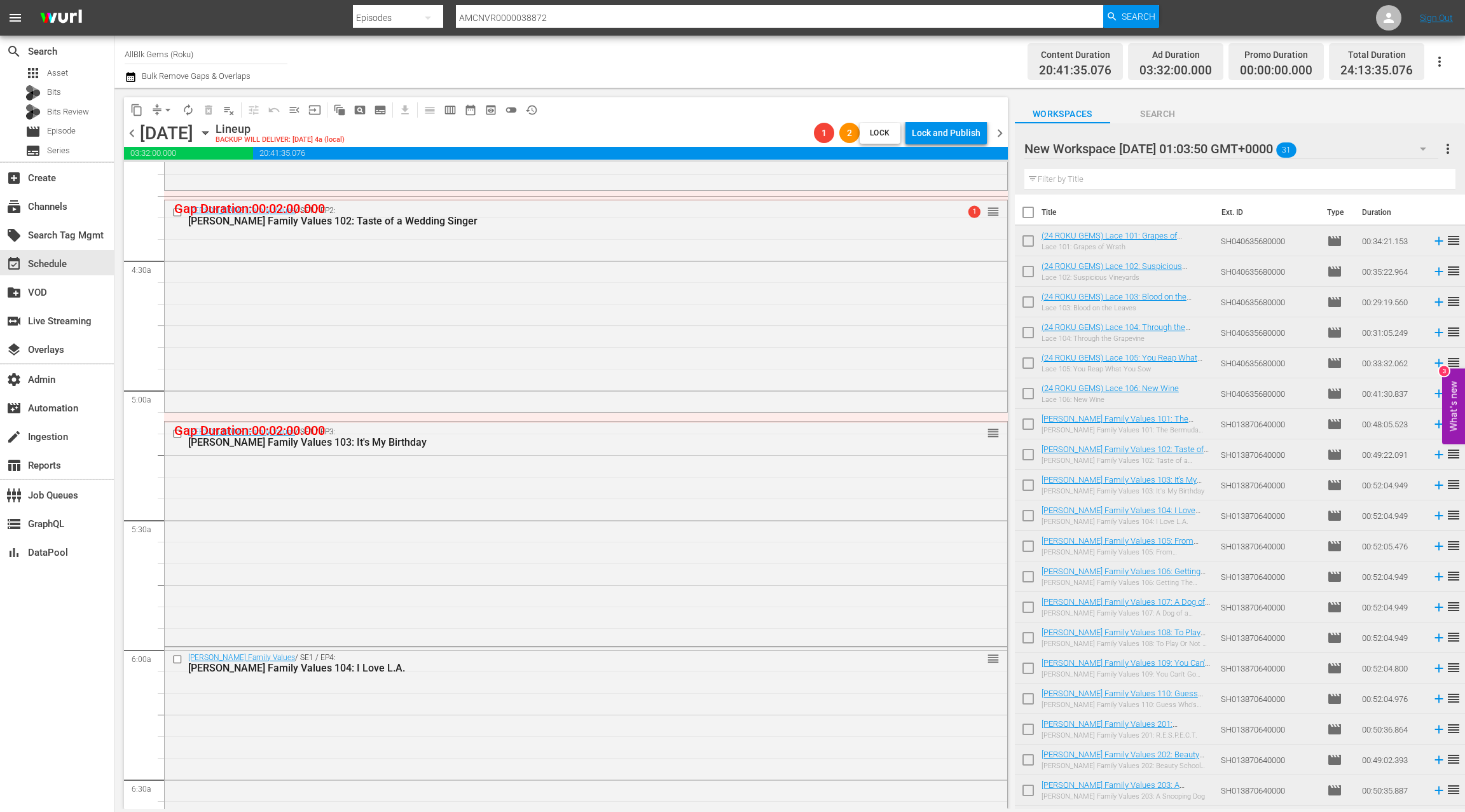
click at [577, 460] on div "Braxton Family Values / SE1 / EP3: Braxton Family Values 103: It's My Birthday …" at bounding box center [587, 532] width 843 height 222
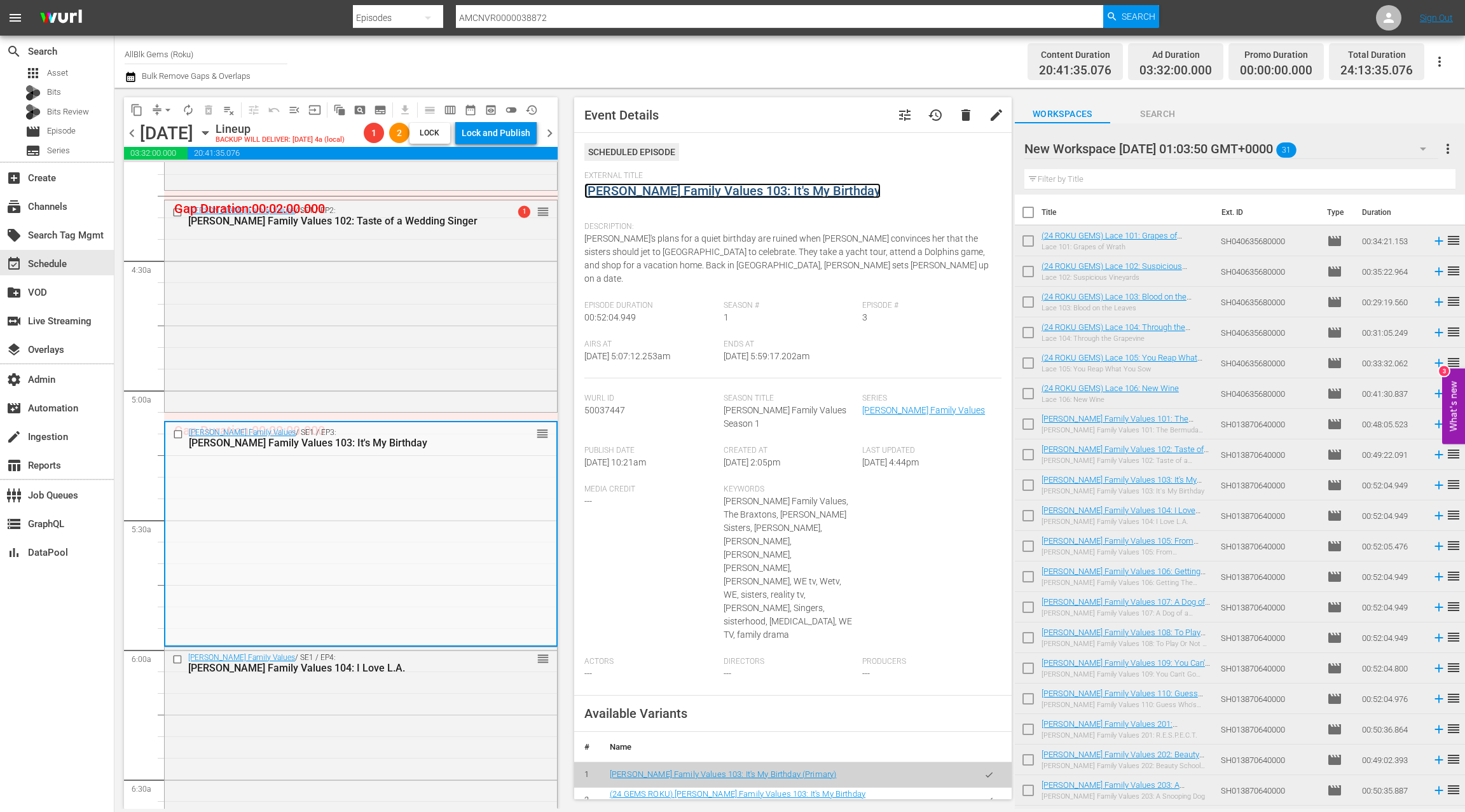
click at [697, 191] on link "Braxton Family Values 103: It's My Birthday" at bounding box center [733, 190] width 296 height 15
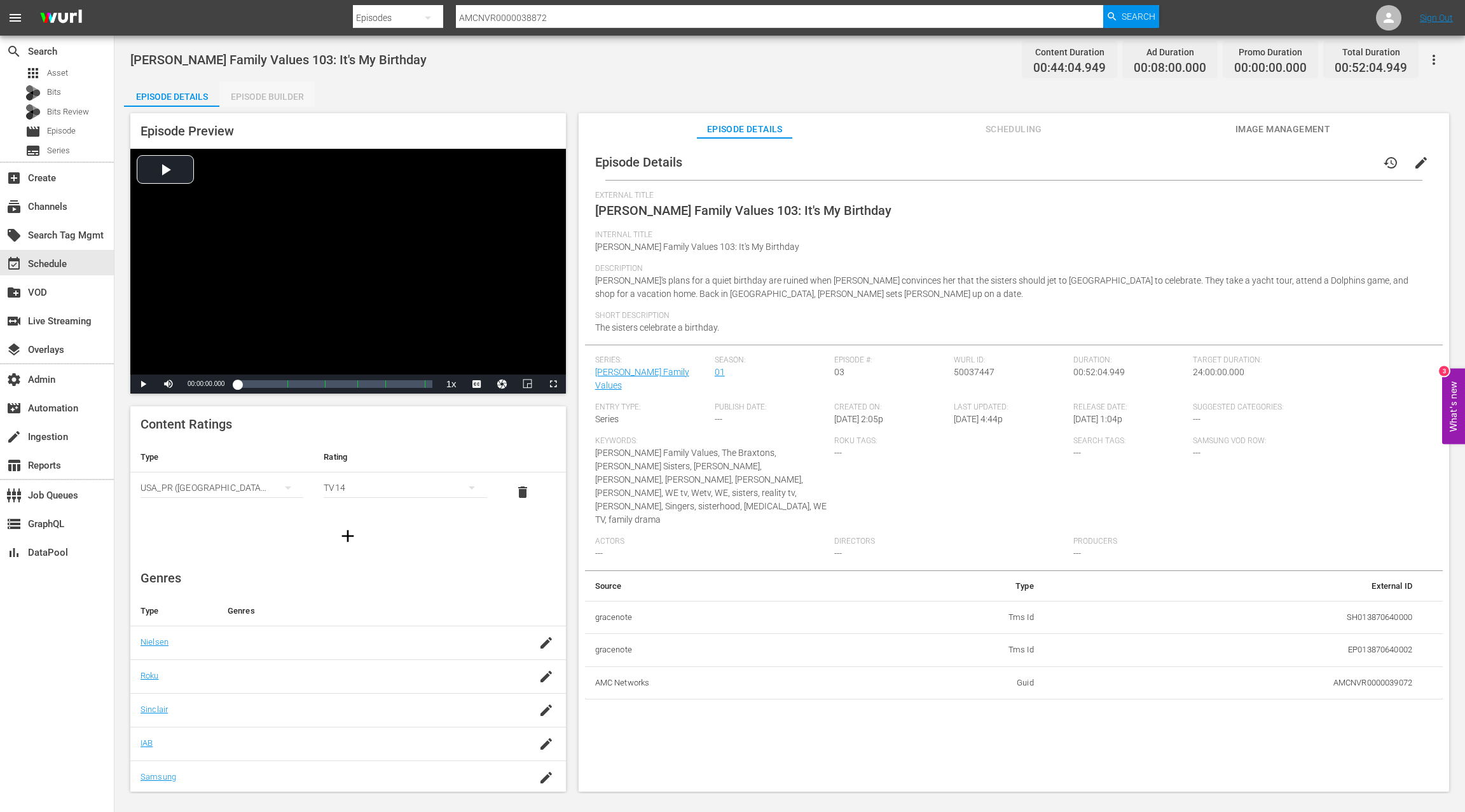
click at [282, 100] on div "Episode Builder" at bounding box center [267, 96] width 96 height 30
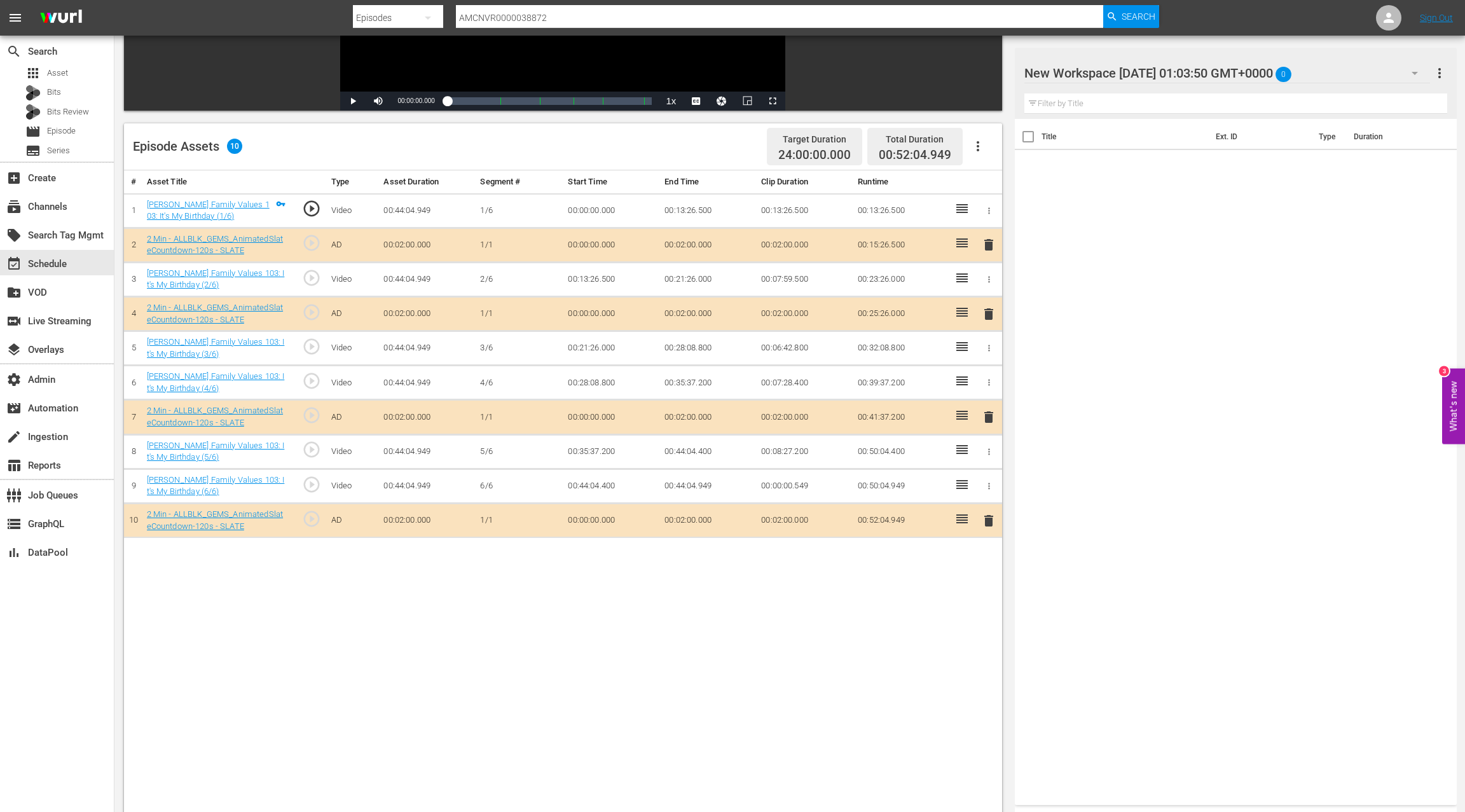
scroll to position [253, 0]
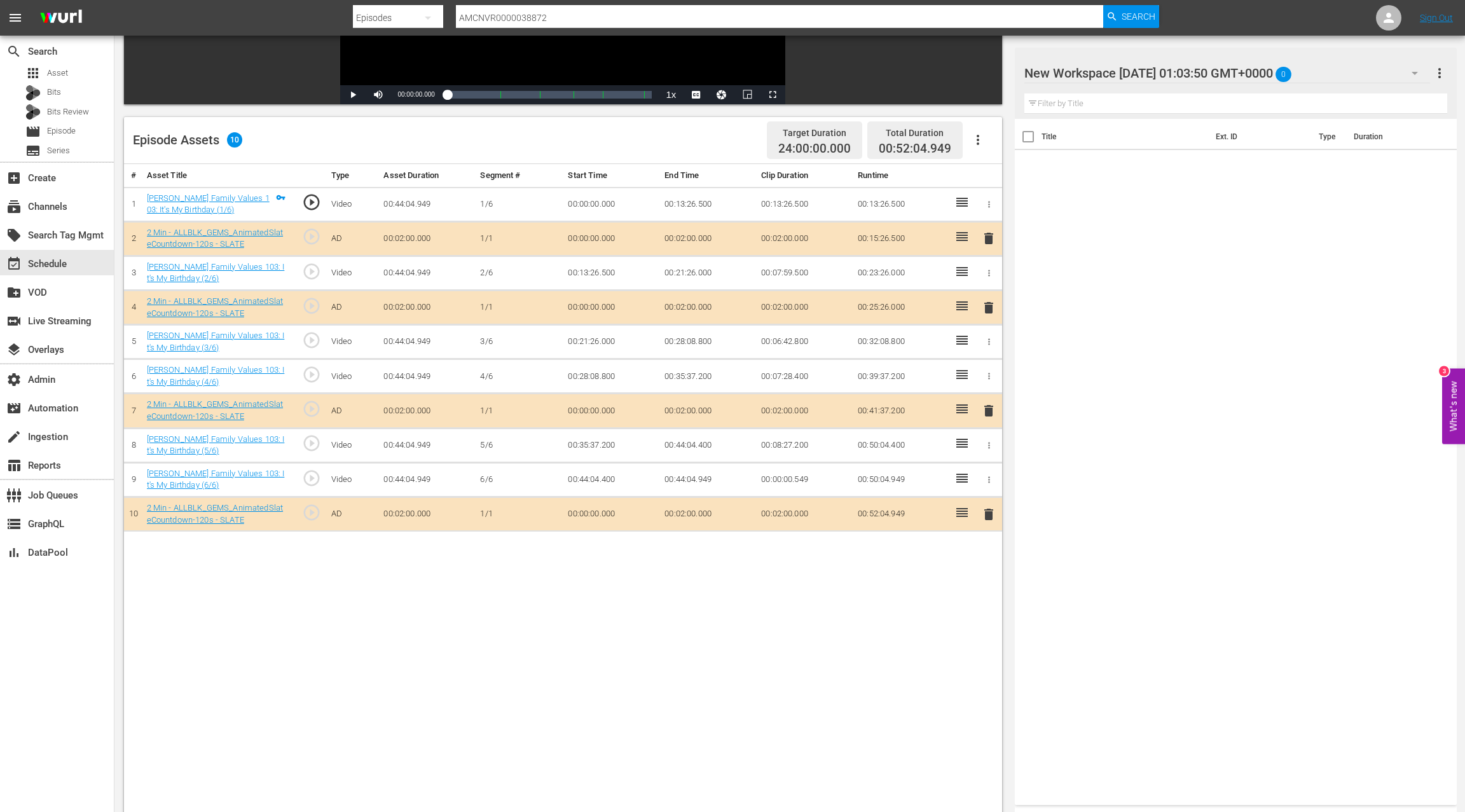
click at [988, 411] on span "delete" at bounding box center [989, 410] width 15 height 15
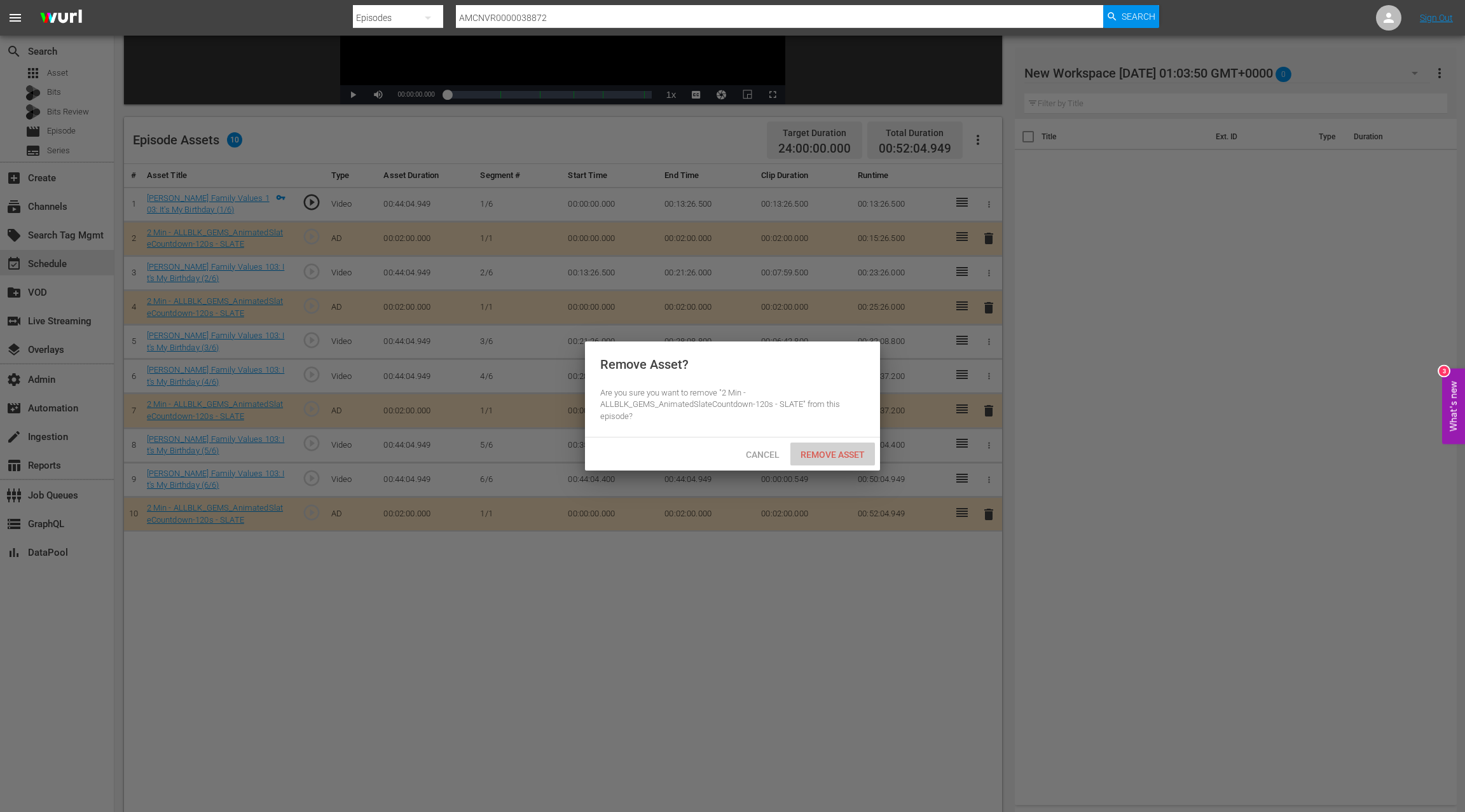
click at [843, 447] on div "Remove Asset" at bounding box center [833, 454] width 85 height 24
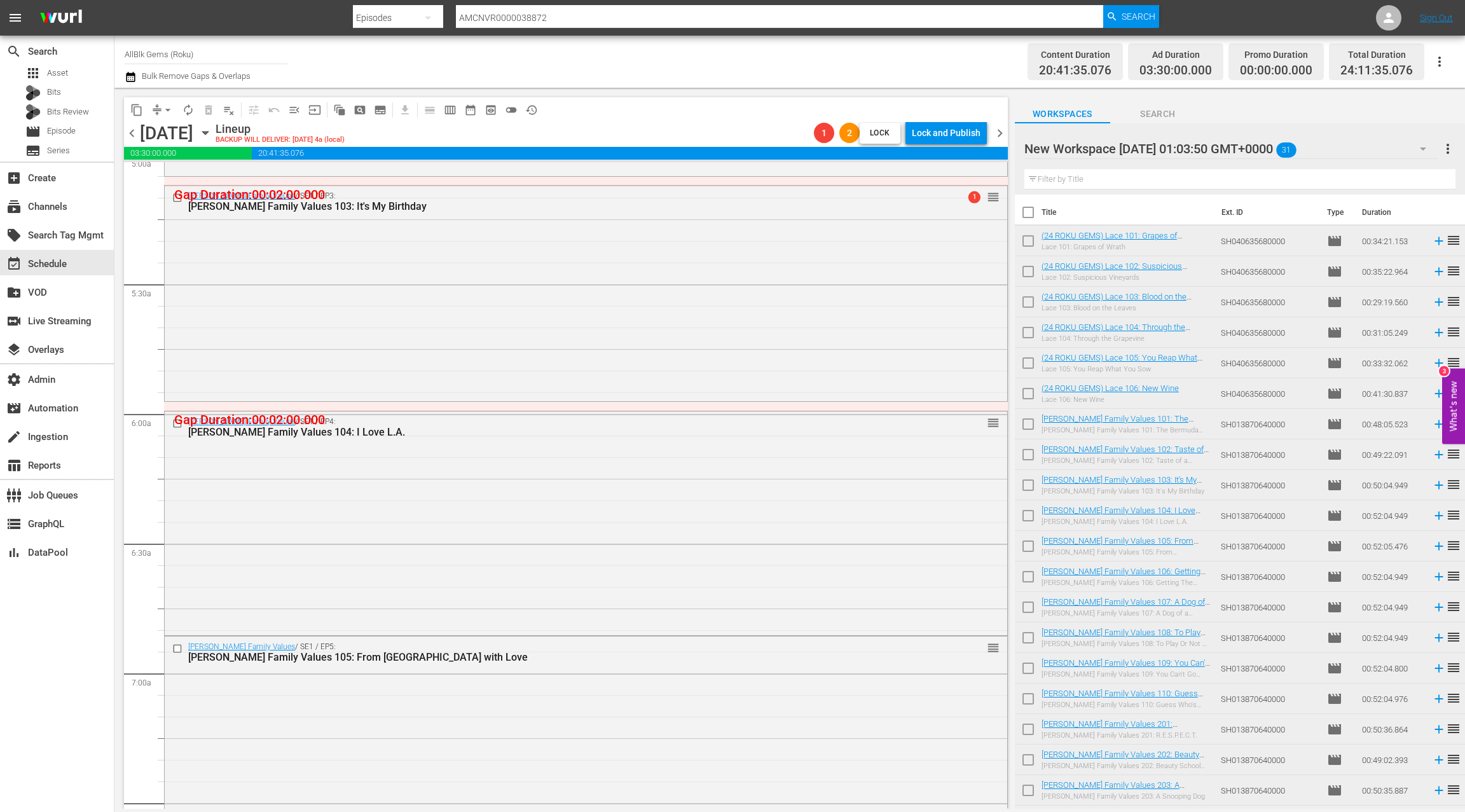
scroll to position [1306, 0]
click at [571, 530] on div "Braxton Family Values / SE1 / EP4: Braxton Family Values 104: I Love L.A. reord…" at bounding box center [587, 521] width 843 height 222
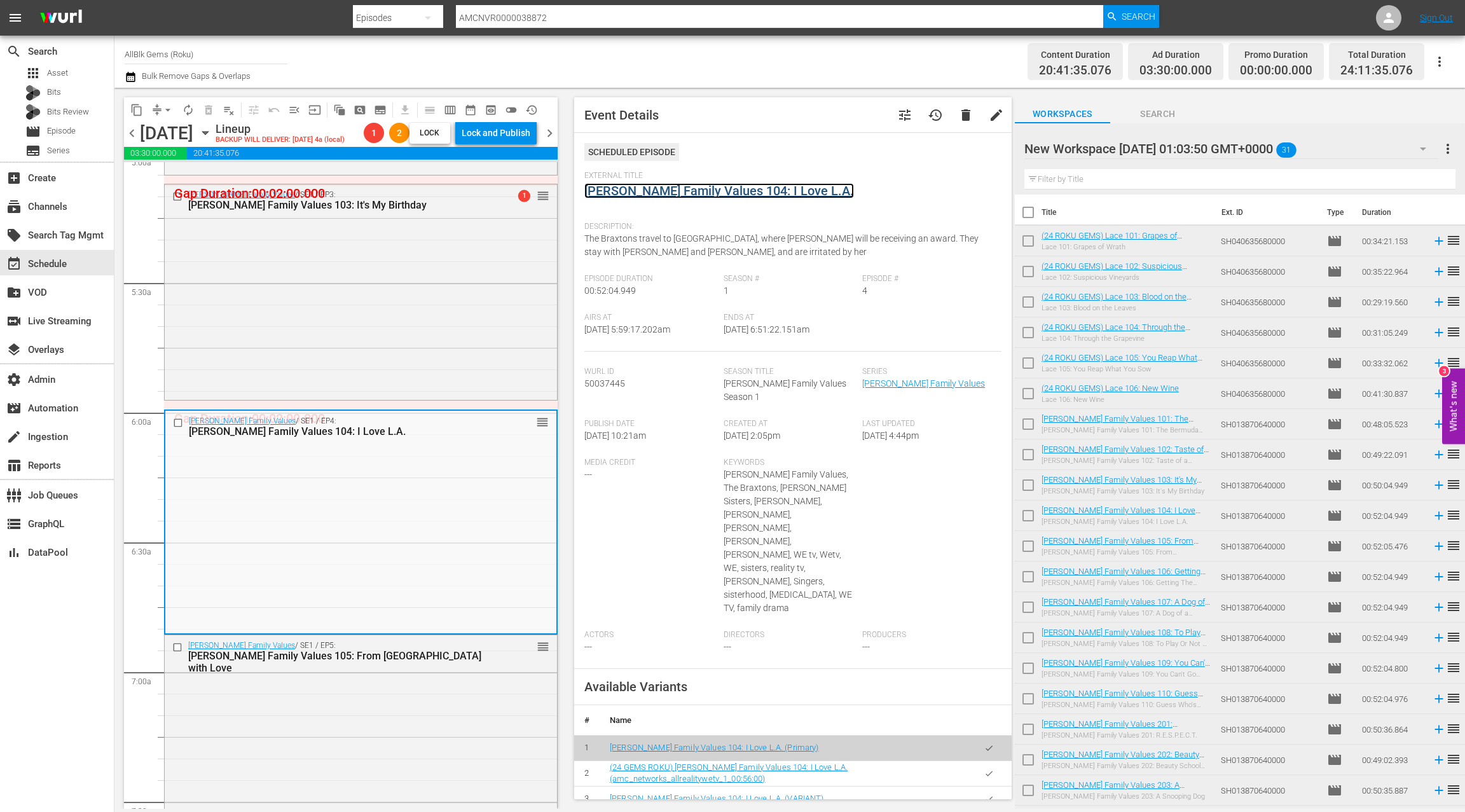
click at [689, 190] on link "Braxton Family Values 104: I Love L.A." at bounding box center [719, 190] width 270 height 15
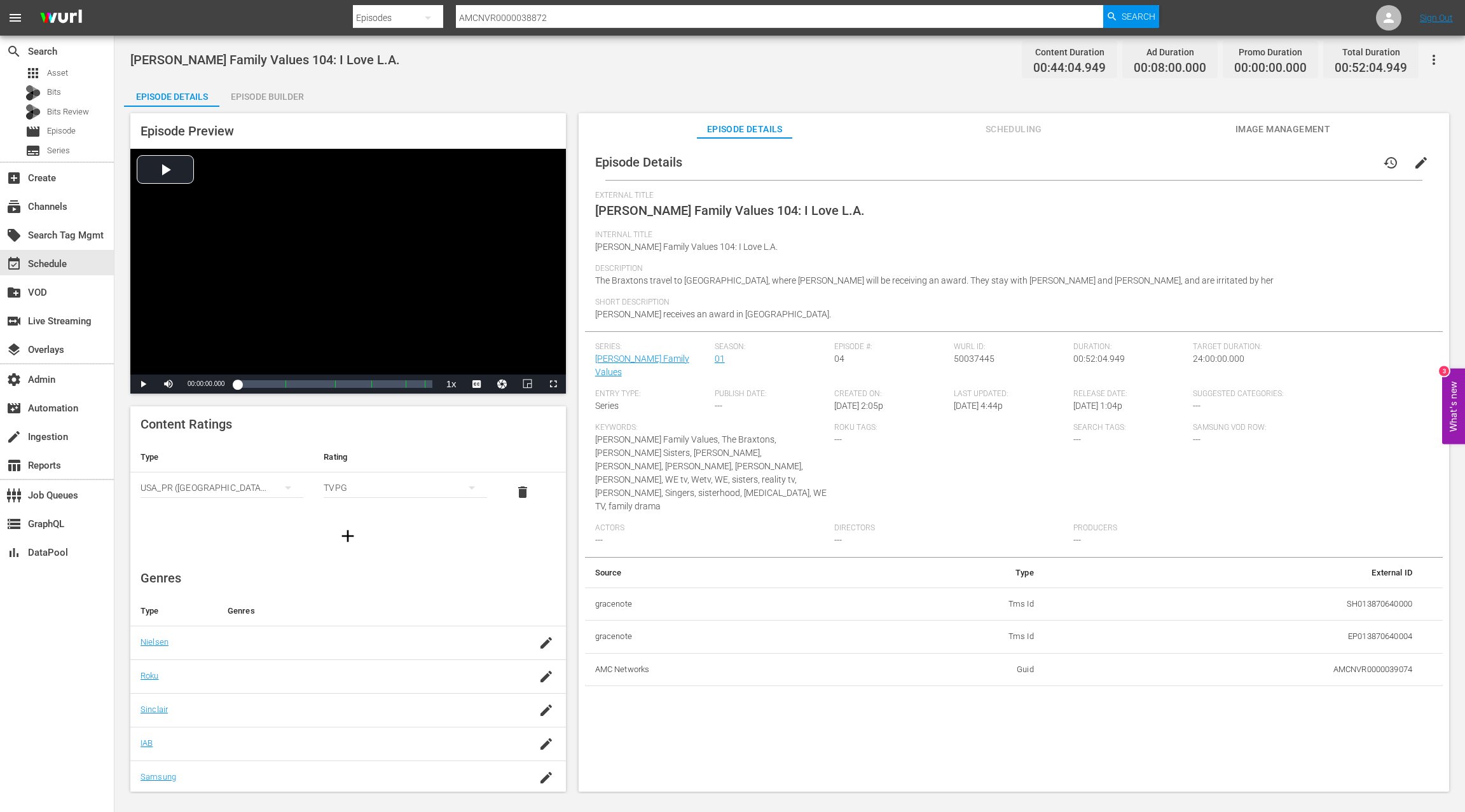
click at [257, 91] on div "Episode Builder" at bounding box center [267, 96] width 96 height 30
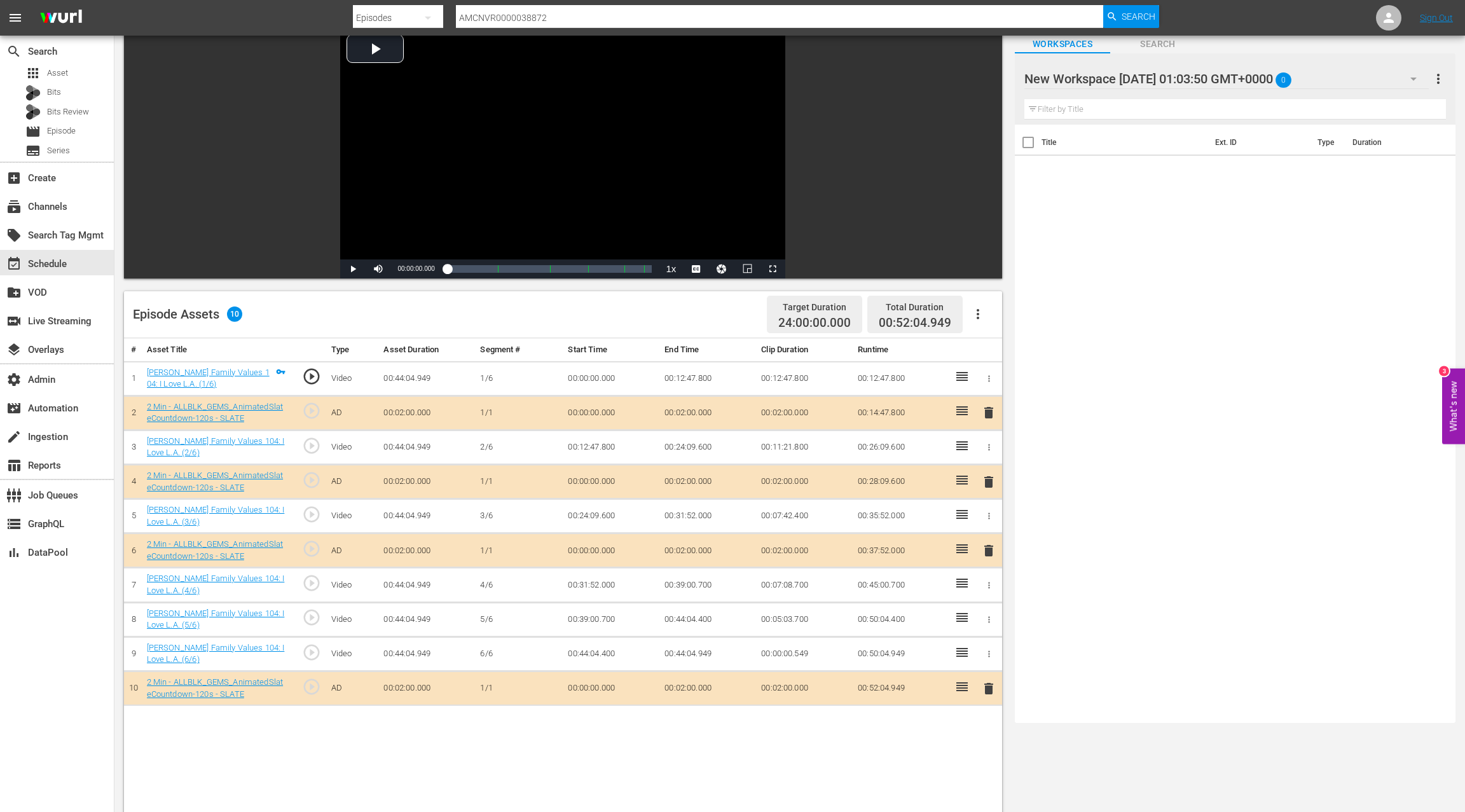
scroll to position [228, 0]
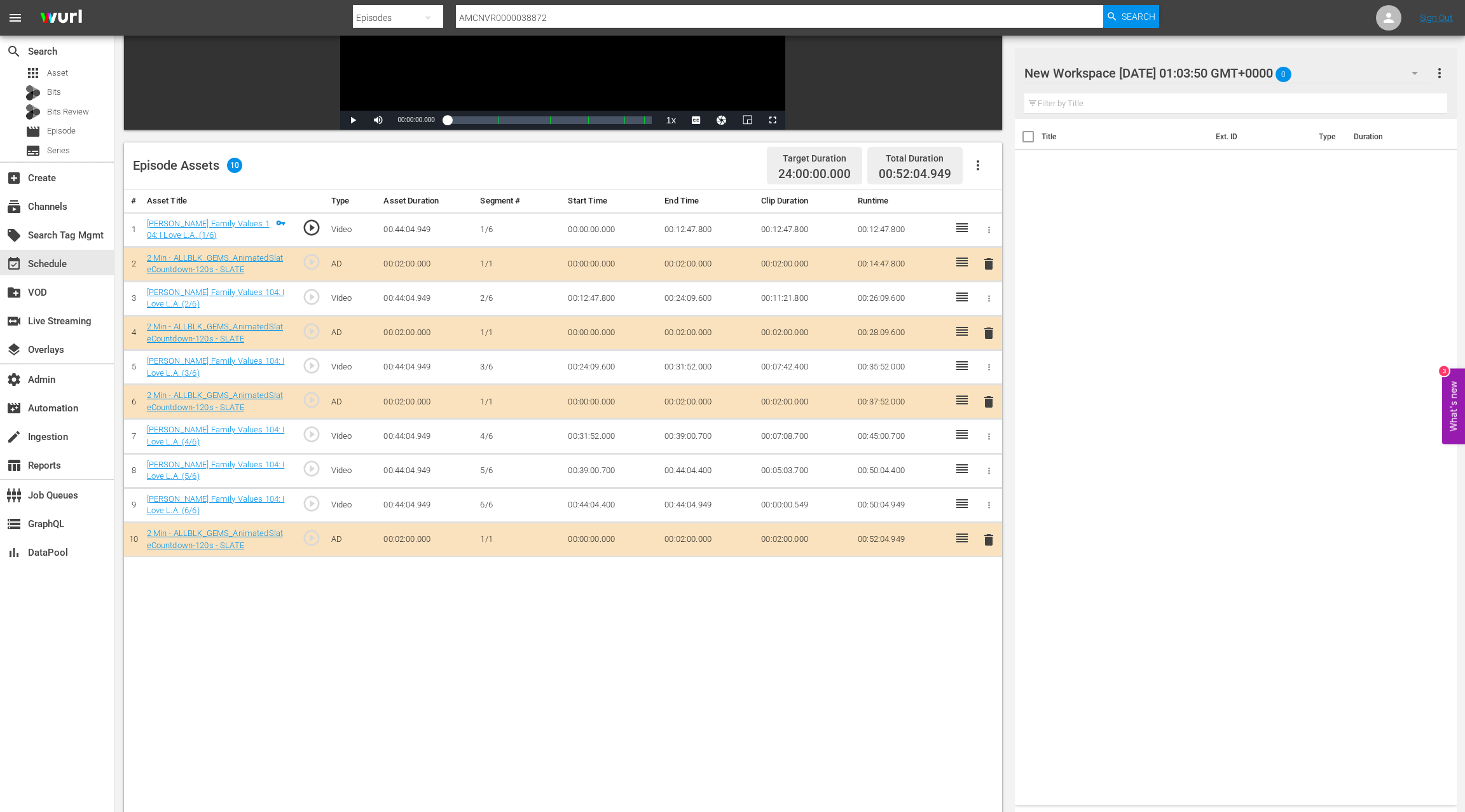
drag, startPoint x: 989, startPoint y: 402, endPoint x: 966, endPoint y: 404, distance: 23.1
click at [989, 402] on span "delete" at bounding box center [989, 402] width 15 height 15
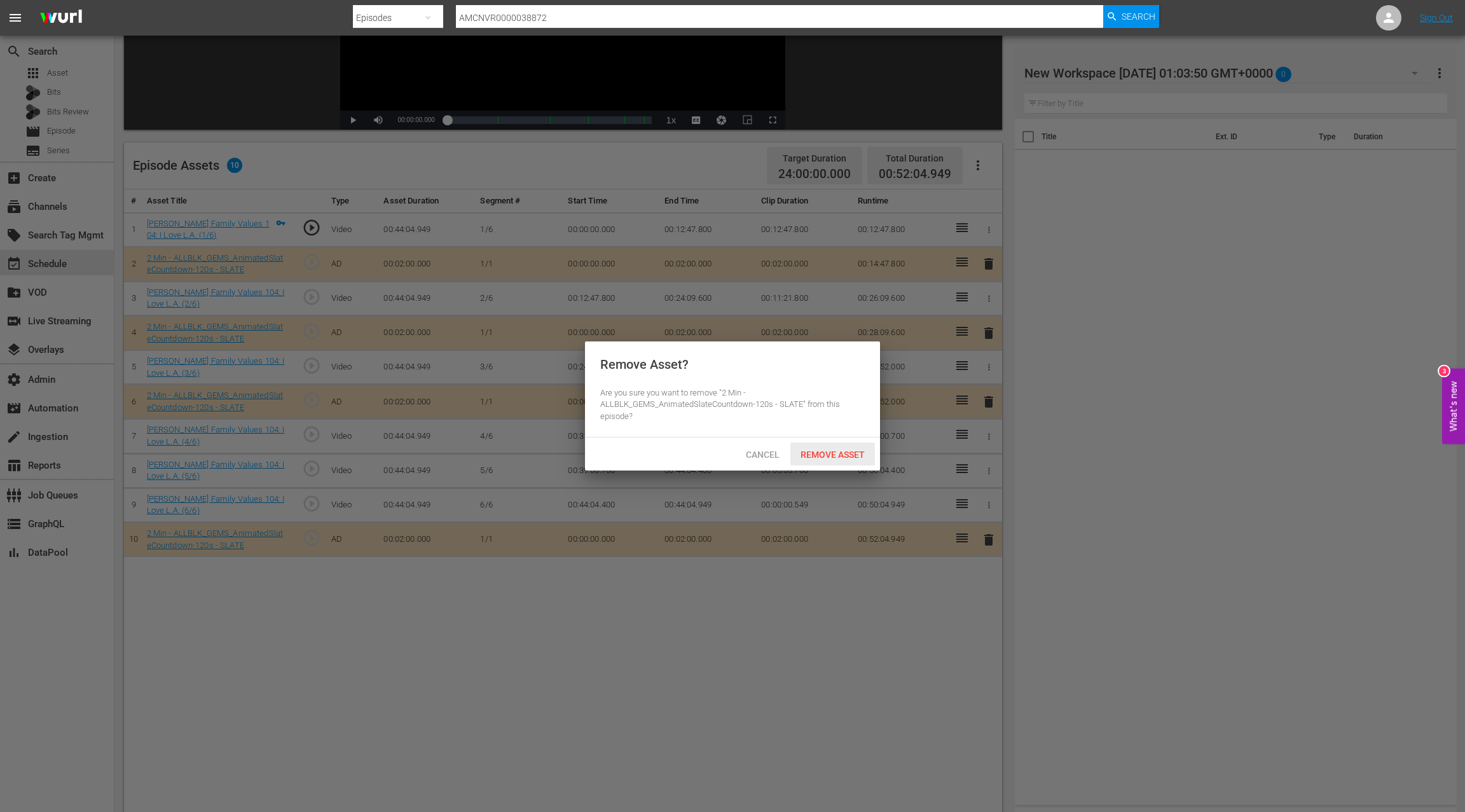
drag, startPoint x: 837, startPoint y: 452, endPoint x: 935, endPoint y: 387, distance: 117.6
click at [838, 451] on span "Remove Asset" at bounding box center [833, 454] width 85 height 10
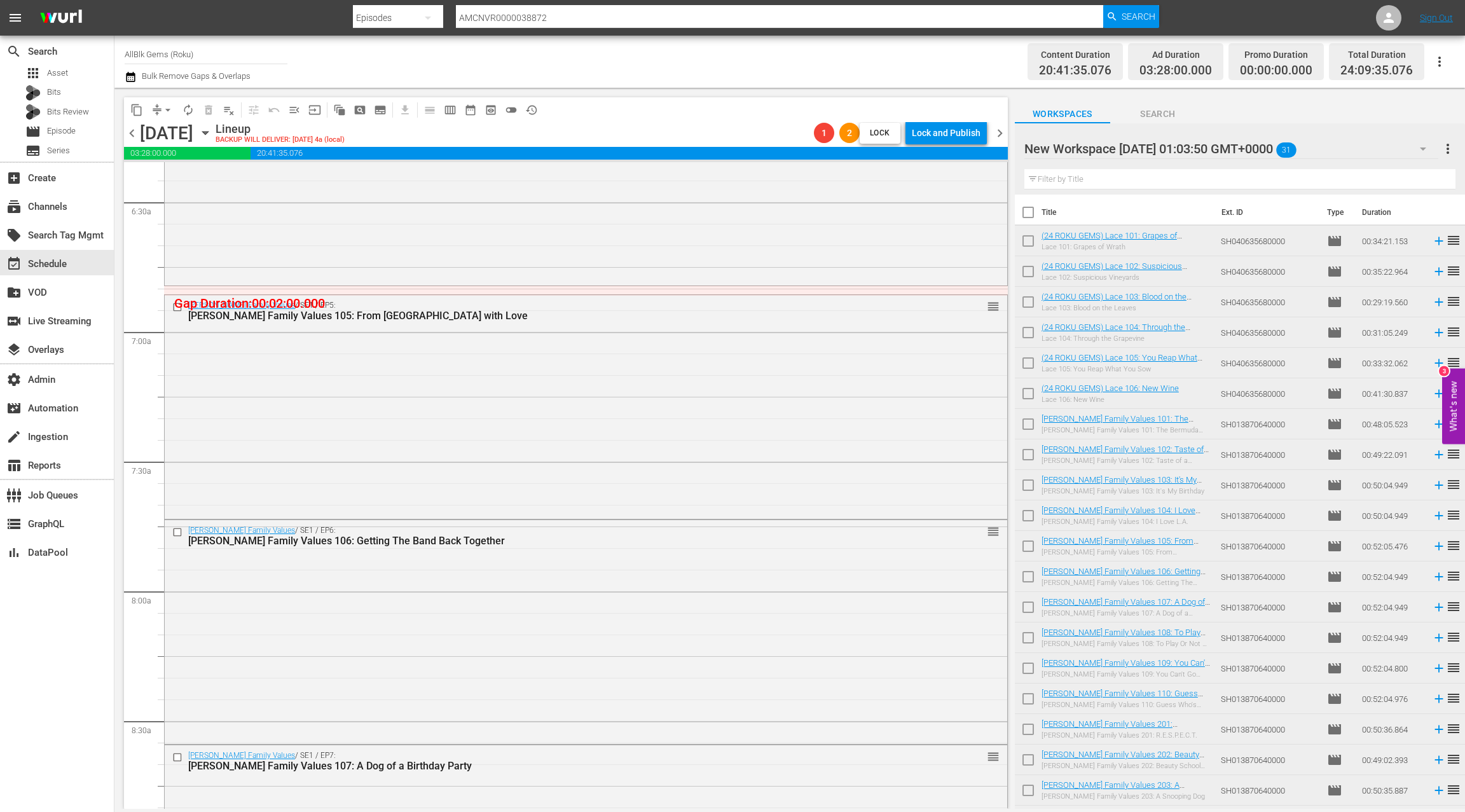
scroll to position [1659, 0]
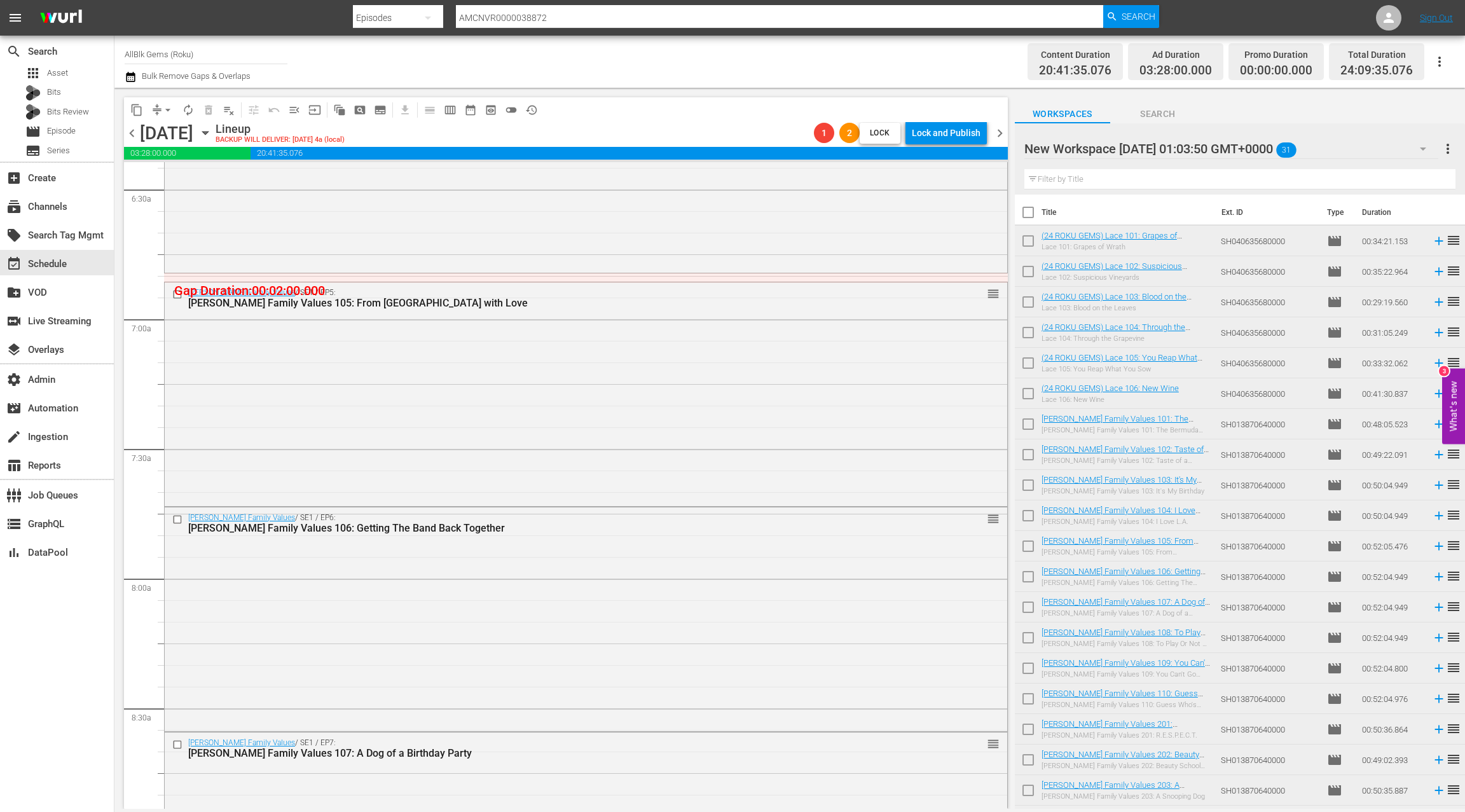
click at [638, 372] on div "Braxton Family Values / SE1 / EP5: Braxton Family Values 105: From Russia with …" at bounding box center [587, 393] width 843 height 222
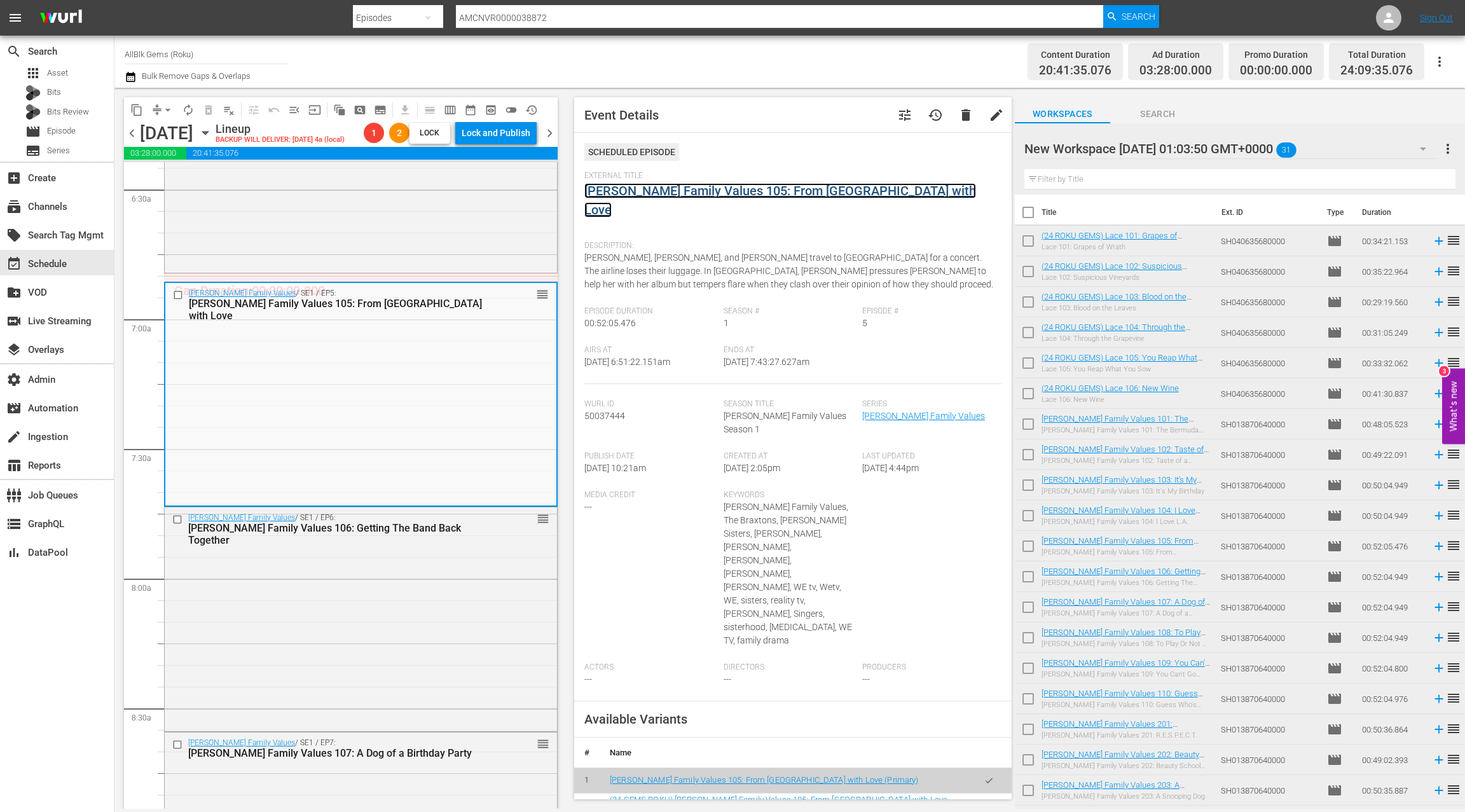
click at [664, 194] on link "Braxton Family Values 105: From Russia with Love" at bounding box center [780, 200] width 392 height 35
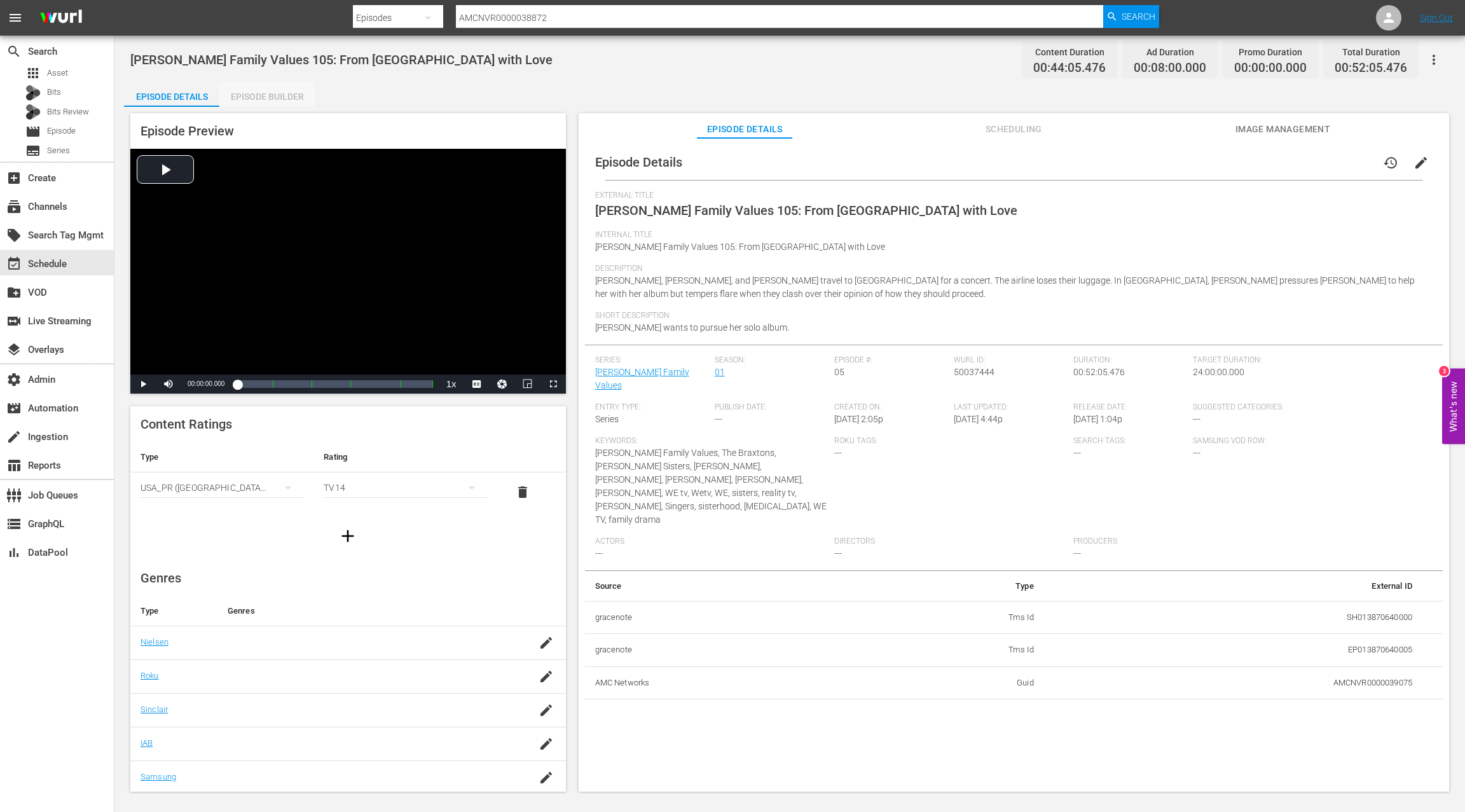
click at [281, 102] on div "Episode Builder" at bounding box center [267, 96] width 96 height 30
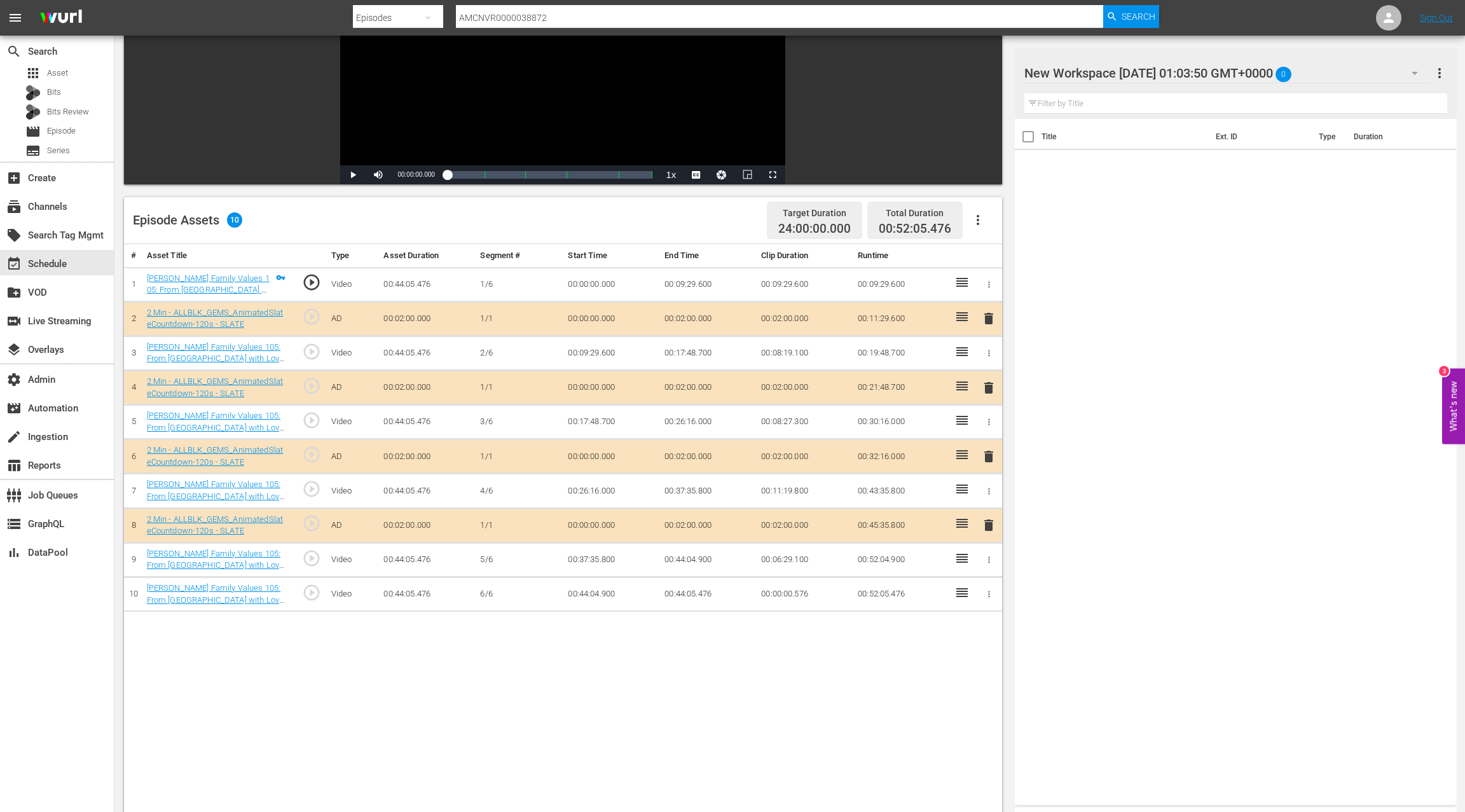
scroll to position [184, 0]
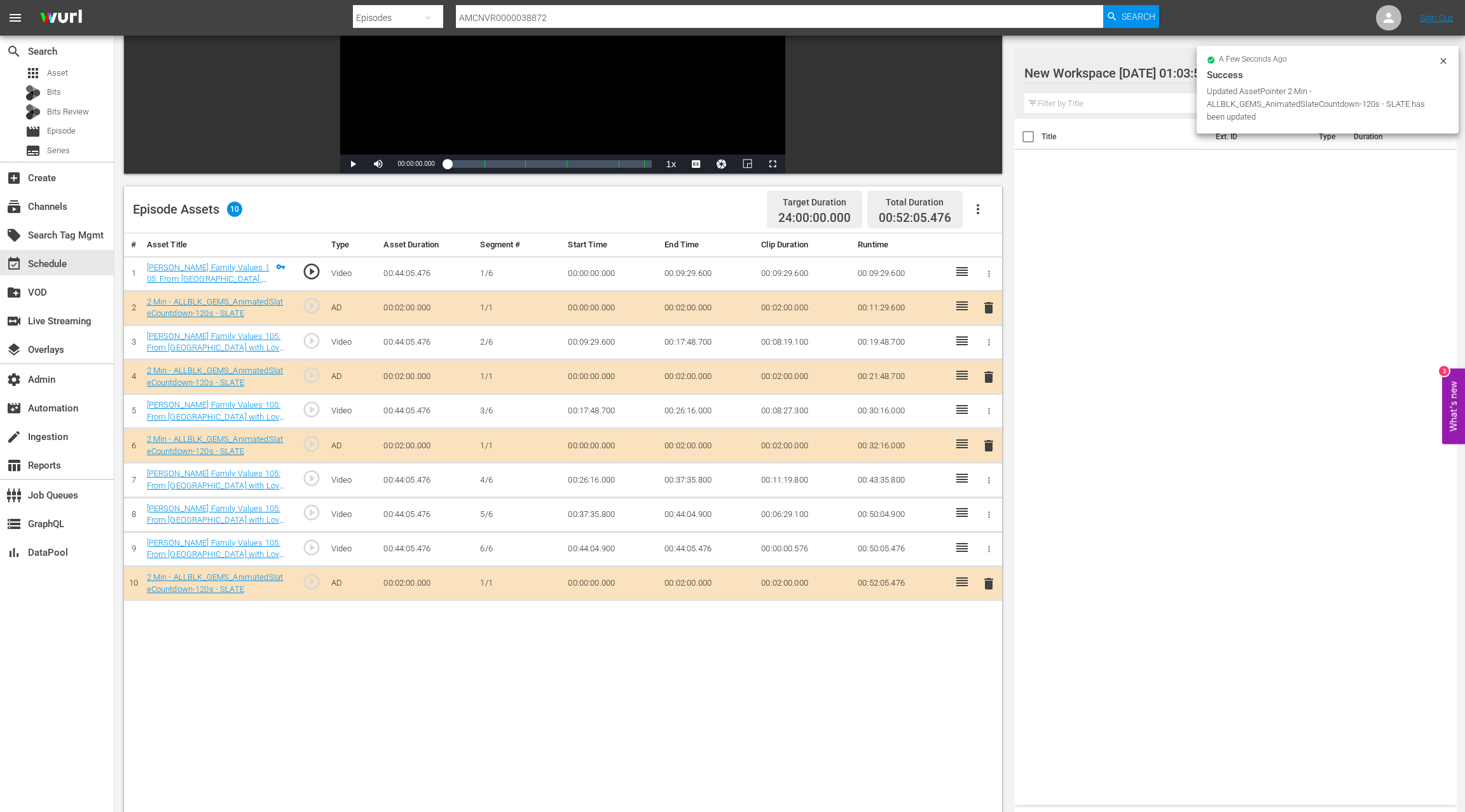
drag, startPoint x: 989, startPoint y: 444, endPoint x: 976, endPoint y: 456, distance: 17.7
click at [989, 444] on span "delete" at bounding box center [989, 446] width 15 height 15
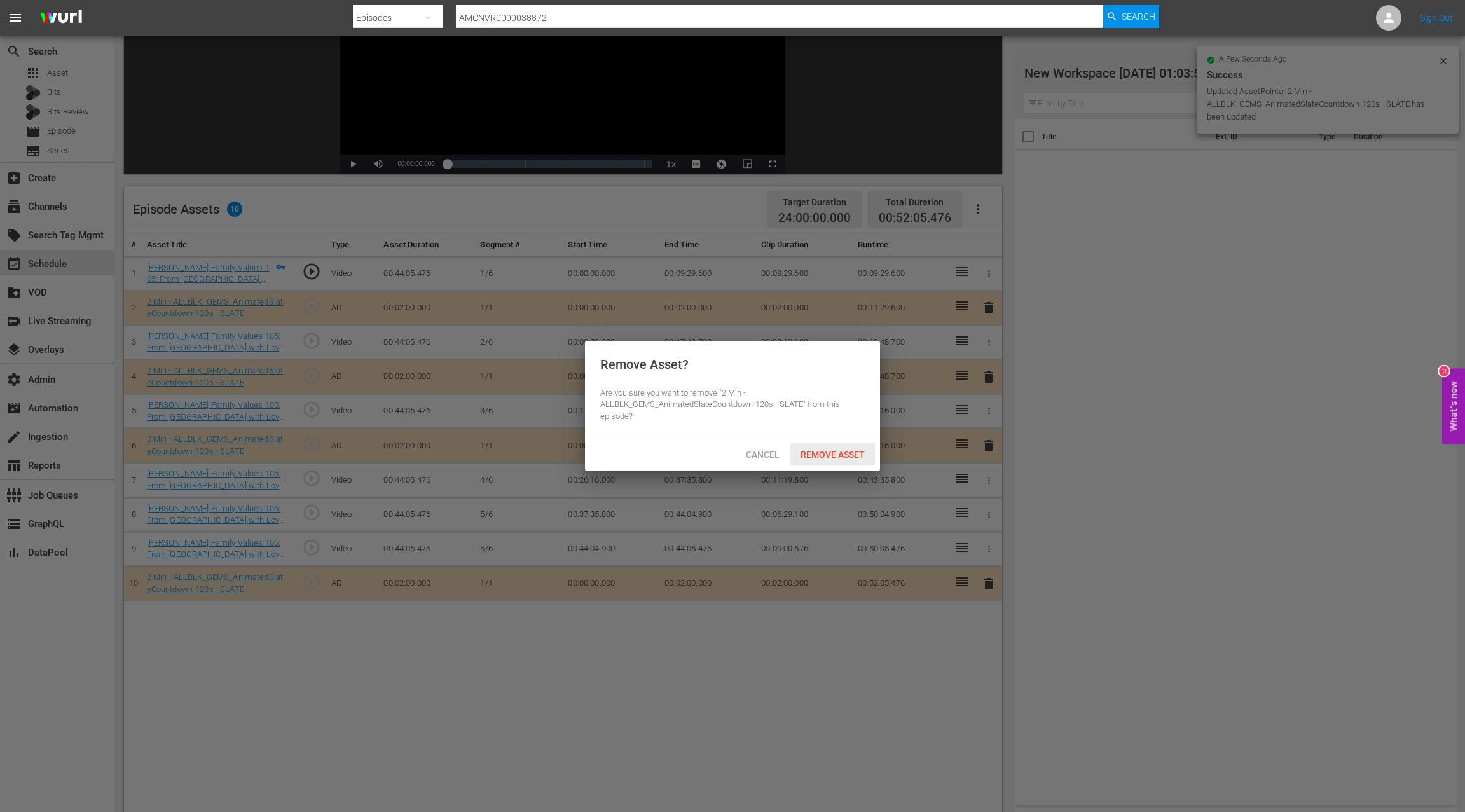
click at [847, 464] on div "Remove Asset" at bounding box center [833, 454] width 85 height 24
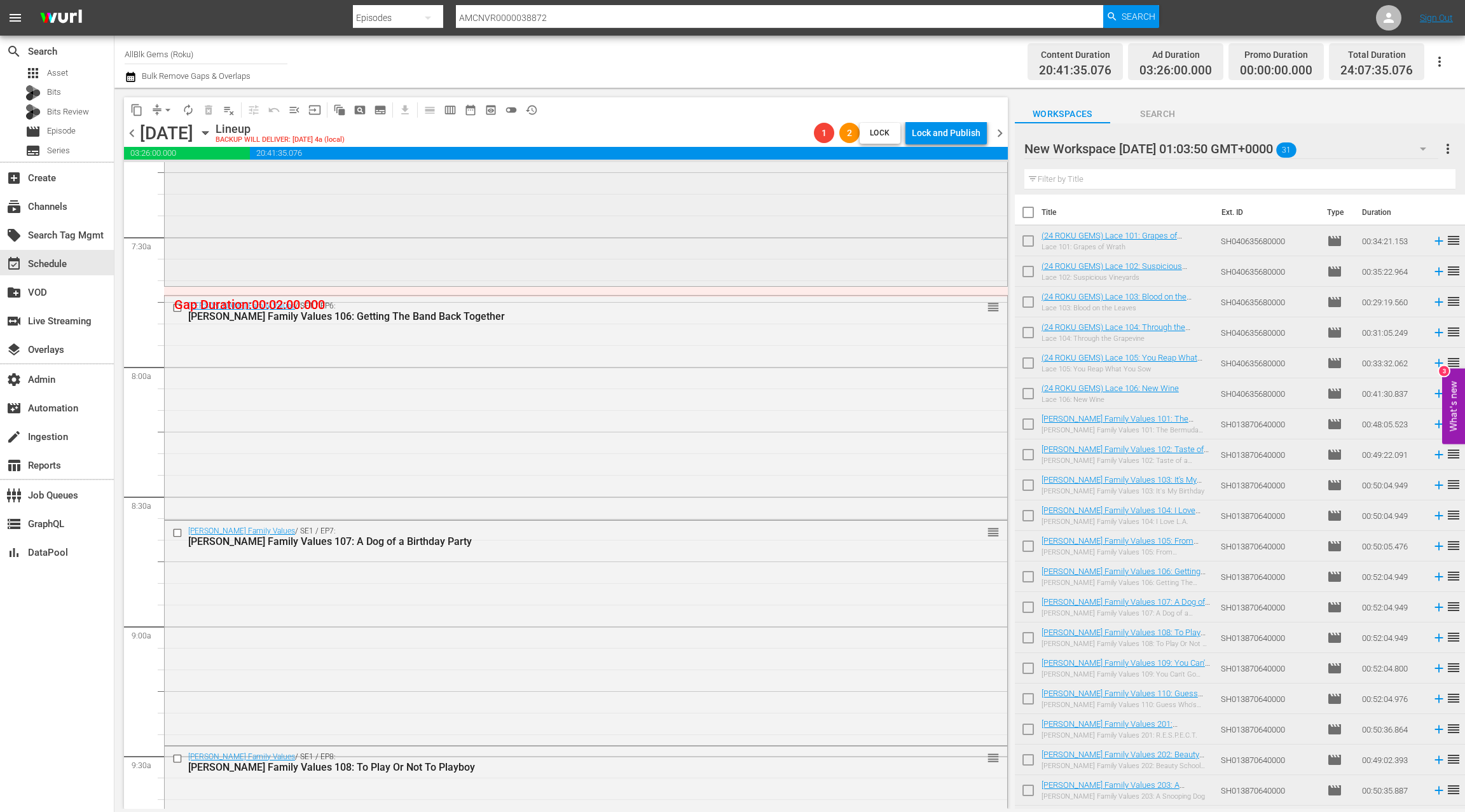
scroll to position [1905, 0]
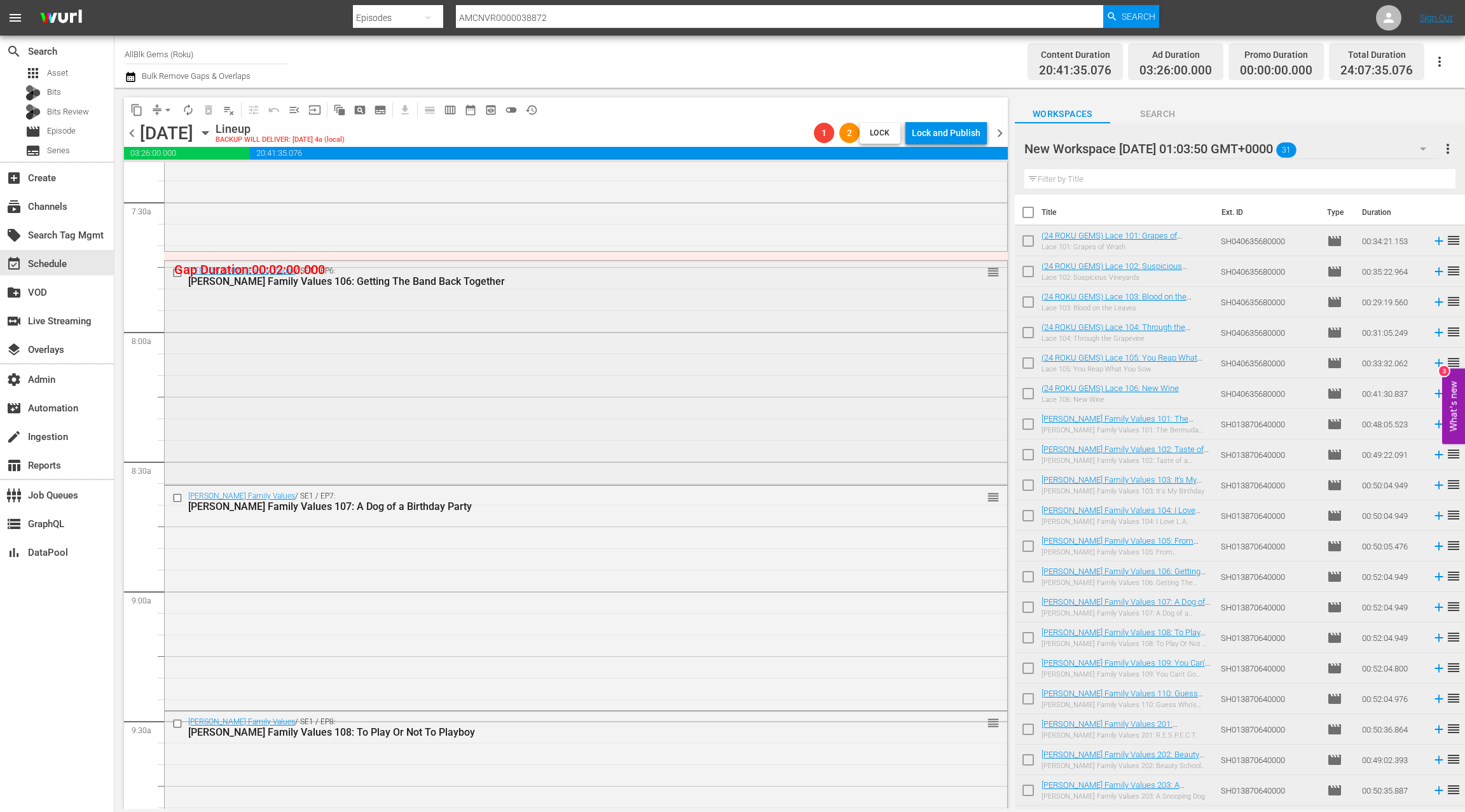
click at [443, 394] on div "Braxton Family Values / SE1 / EP6: Braxton Family Values 106: Getting The Band …" at bounding box center [587, 371] width 843 height 222
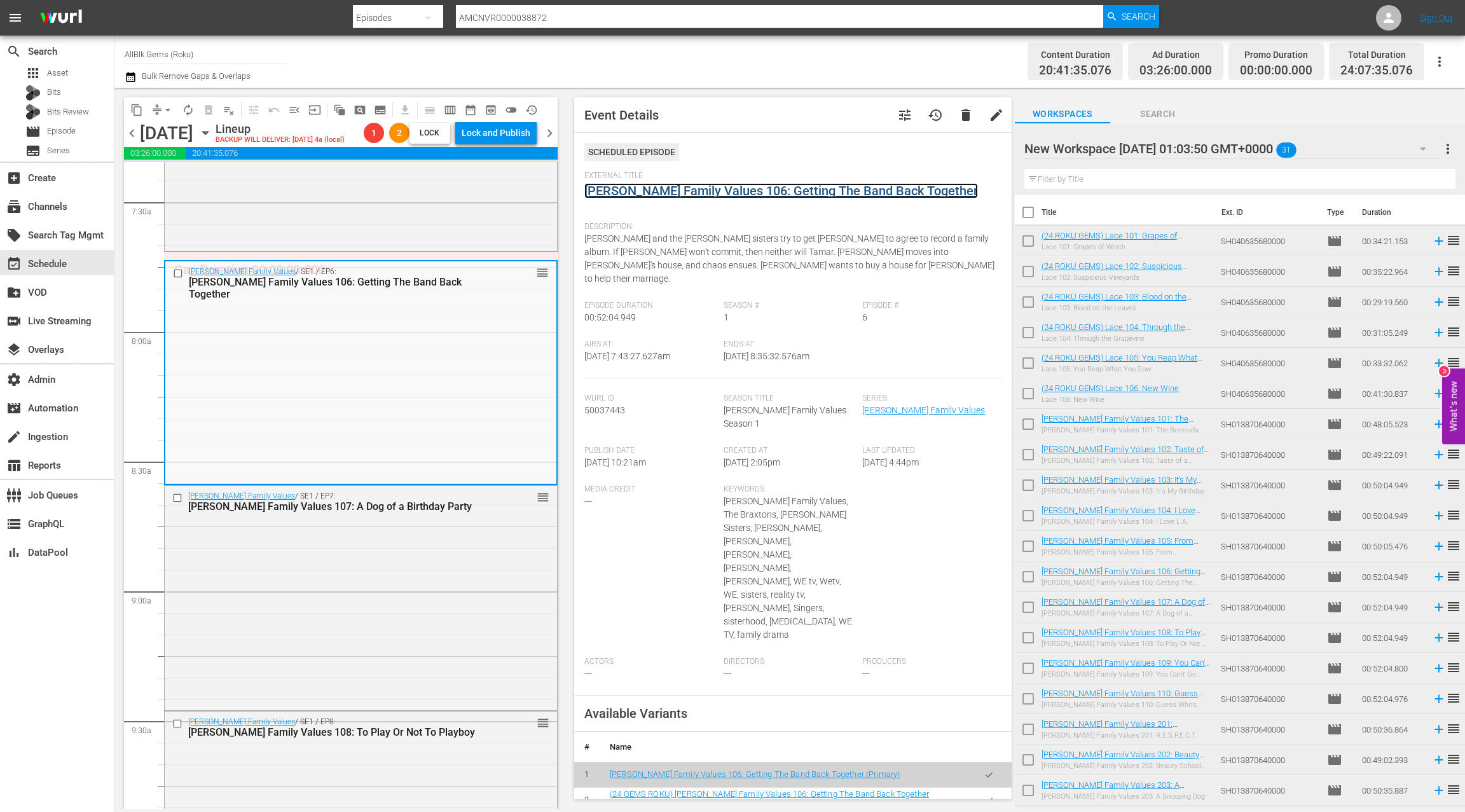
click at [687, 195] on link "Braxton Family Values 106: Getting The Band Back Together" at bounding box center [781, 190] width 394 height 15
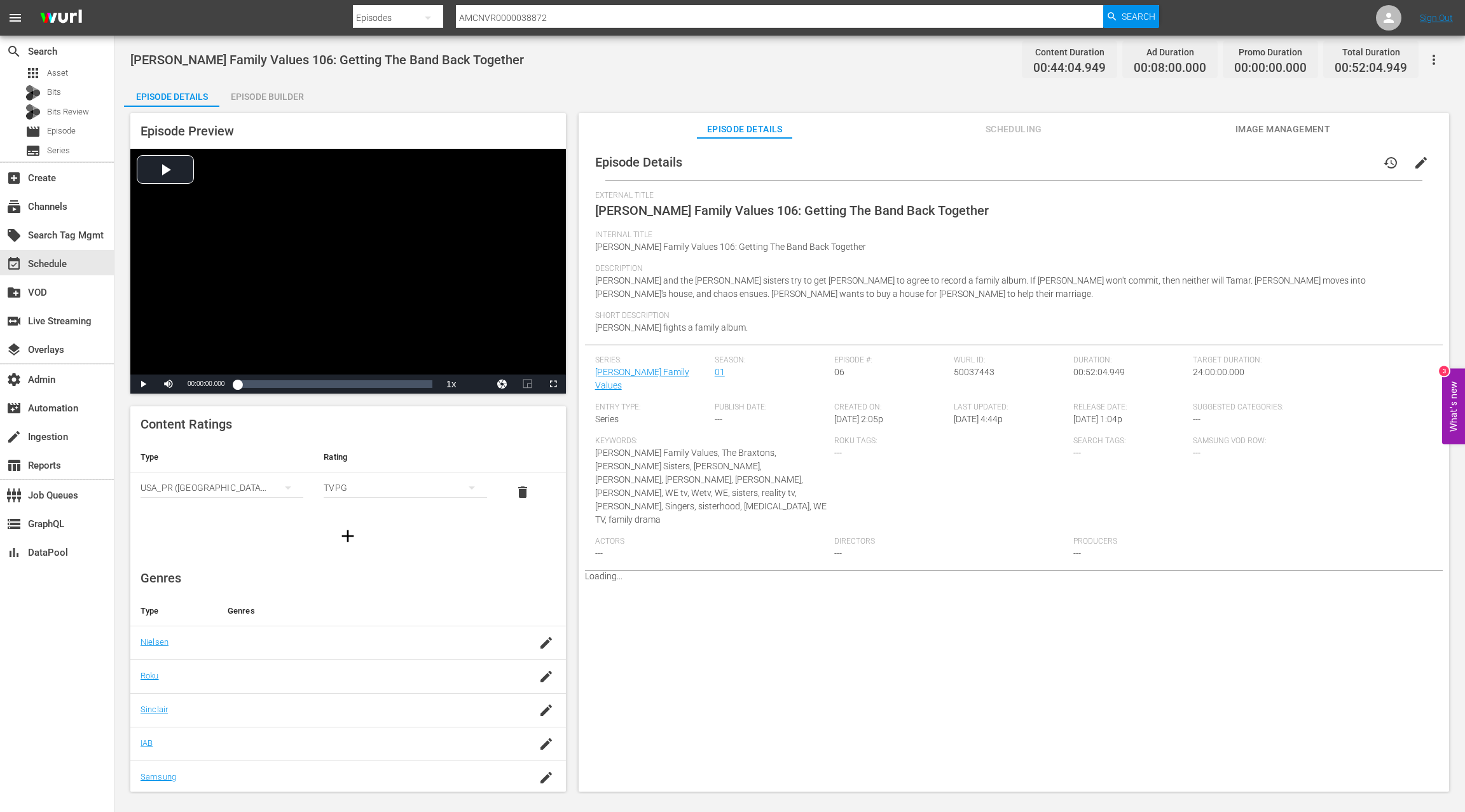
drag, startPoint x: 255, startPoint y: 101, endPoint x: 510, endPoint y: 251, distance: 295.8
click at [256, 101] on div "Episode Builder" at bounding box center [267, 96] width 96 height 30
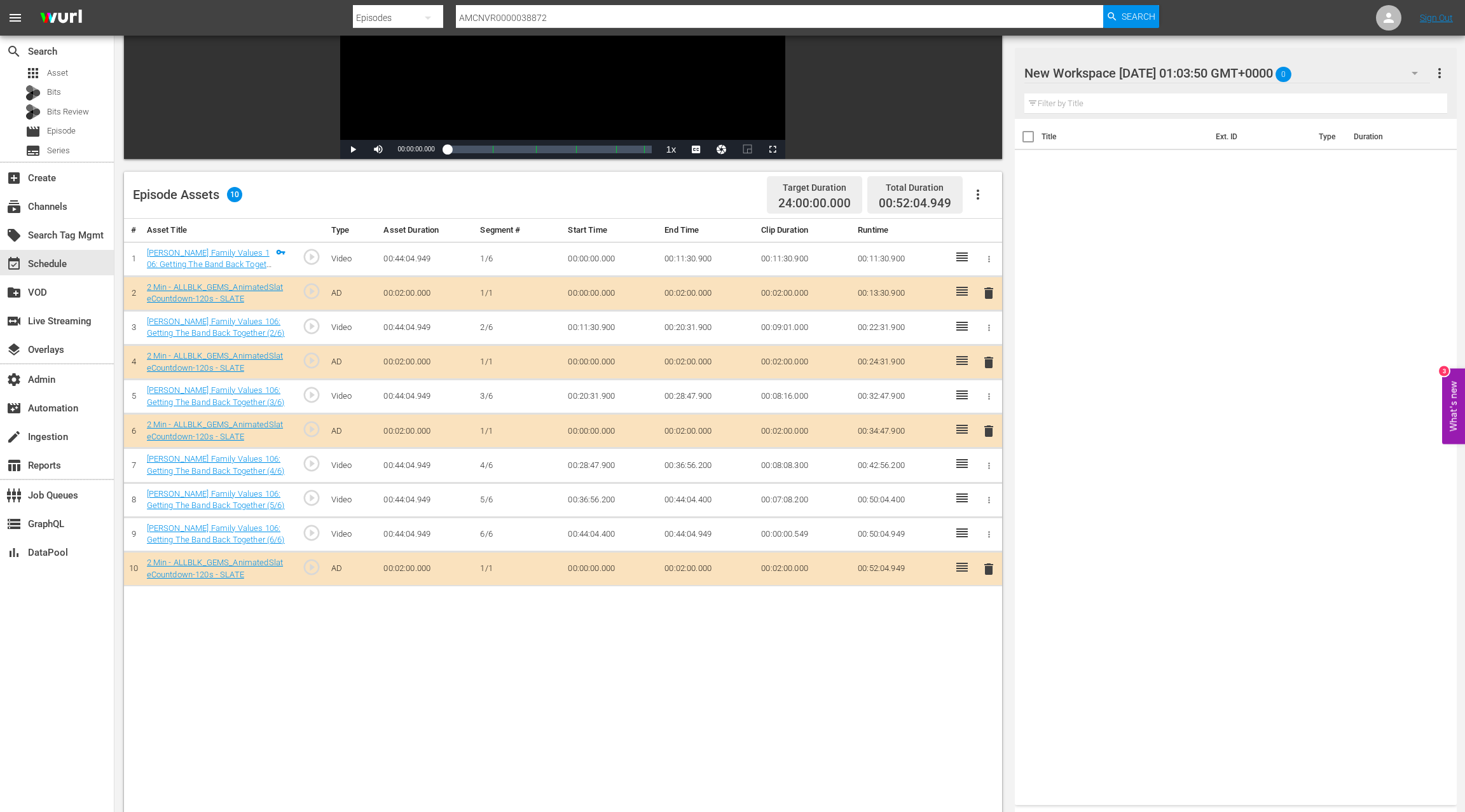
scroll to position [208, 0]
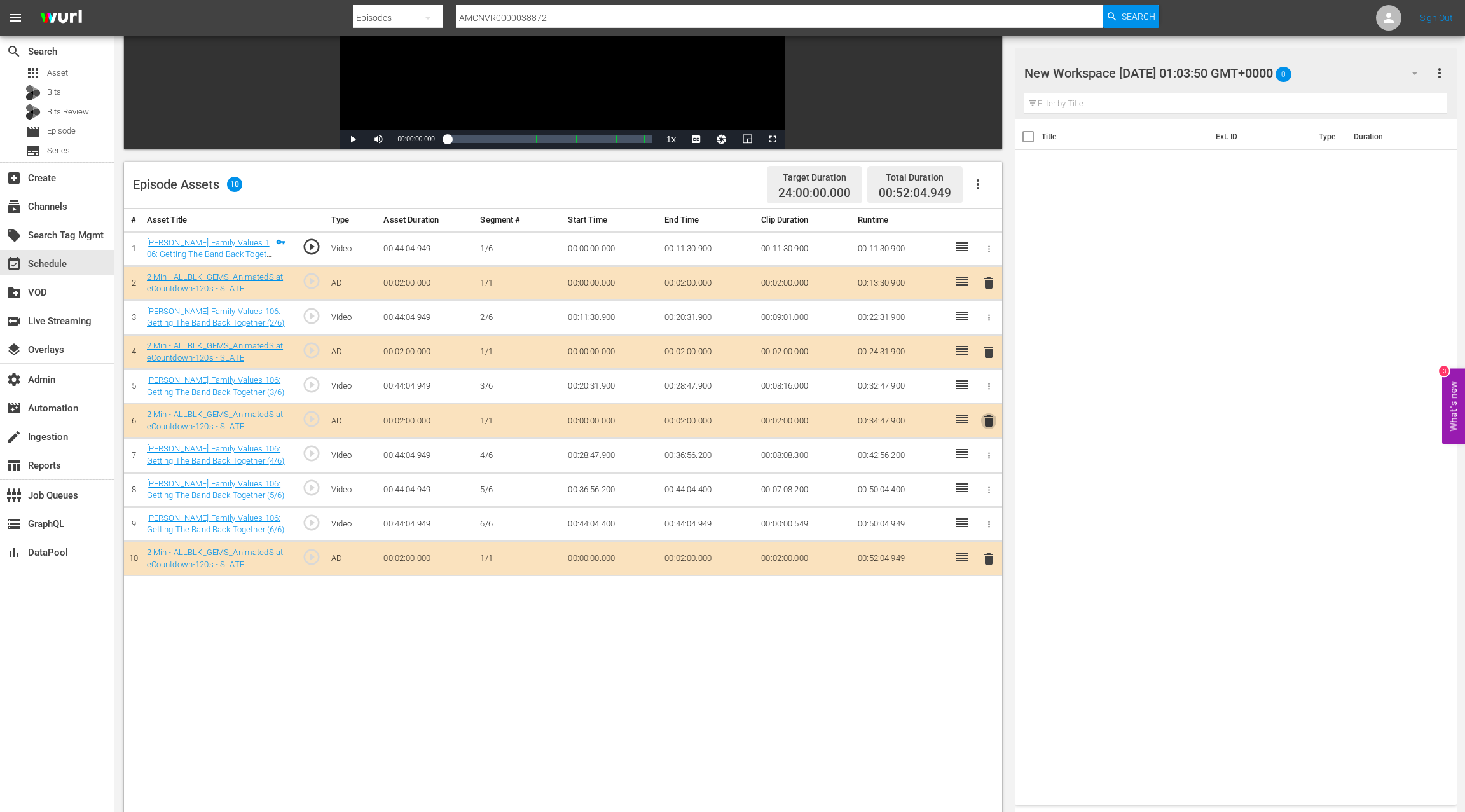
drag, startPoint x: 989, startPoint y: 418, endPoint x: 978, endPoint y: 413, distance: 12.1
click at [987, 417] on span "delete" at bounding box center [989, 420] width 15 height 15
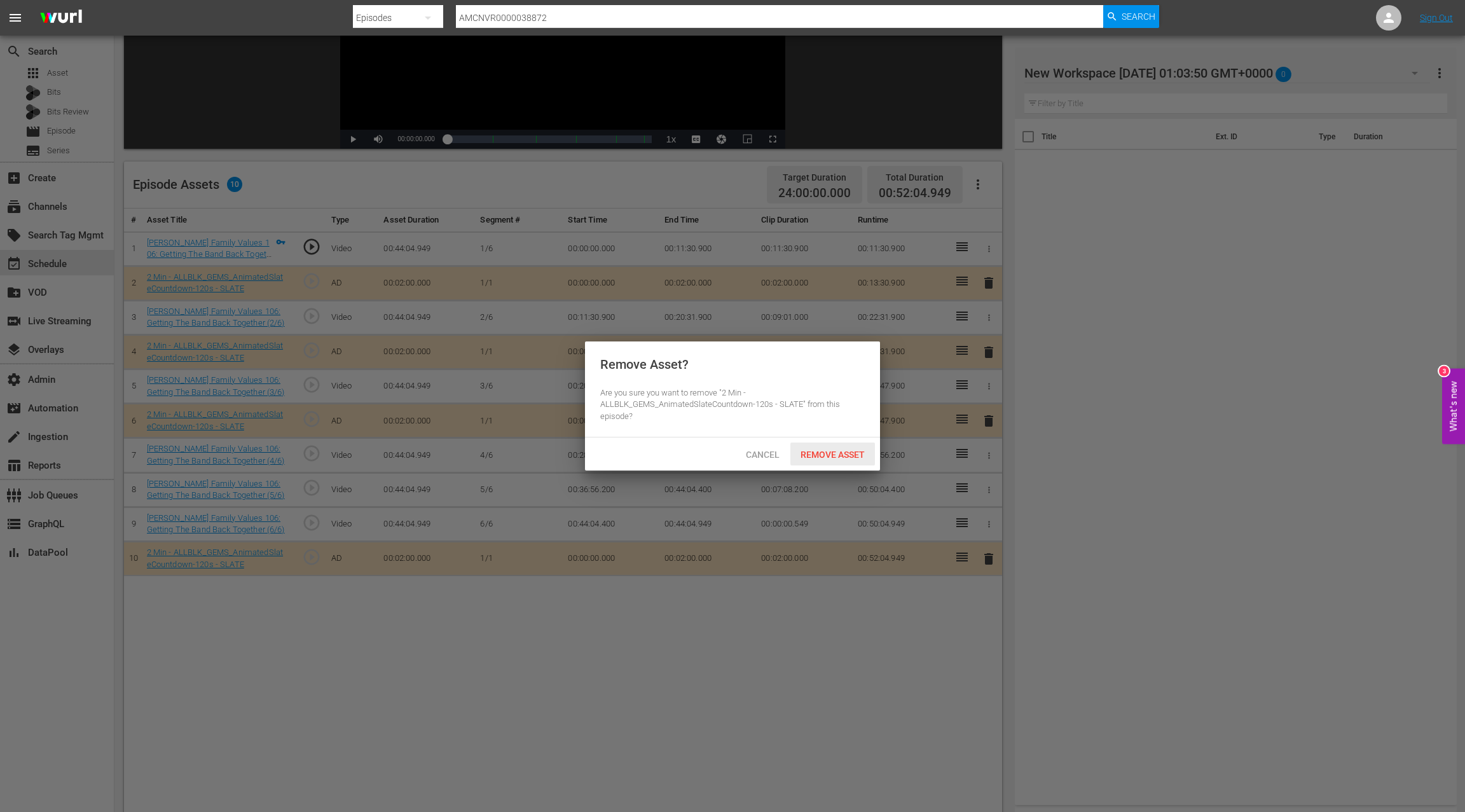
click at [858, 454] on span "Remove Asset" at bounding box center [833, 454] width 85 height 10
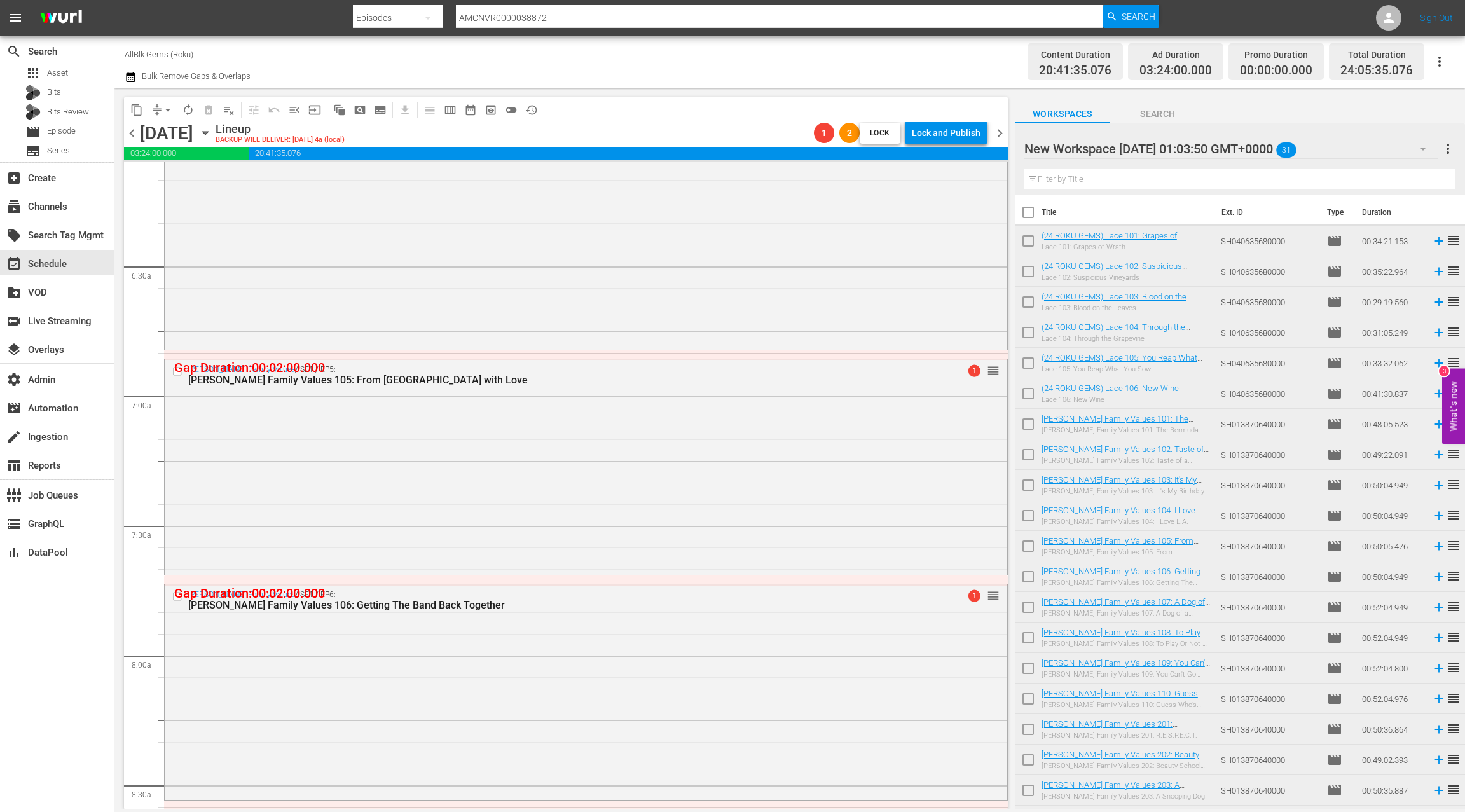
scroll to position [1597, 0]
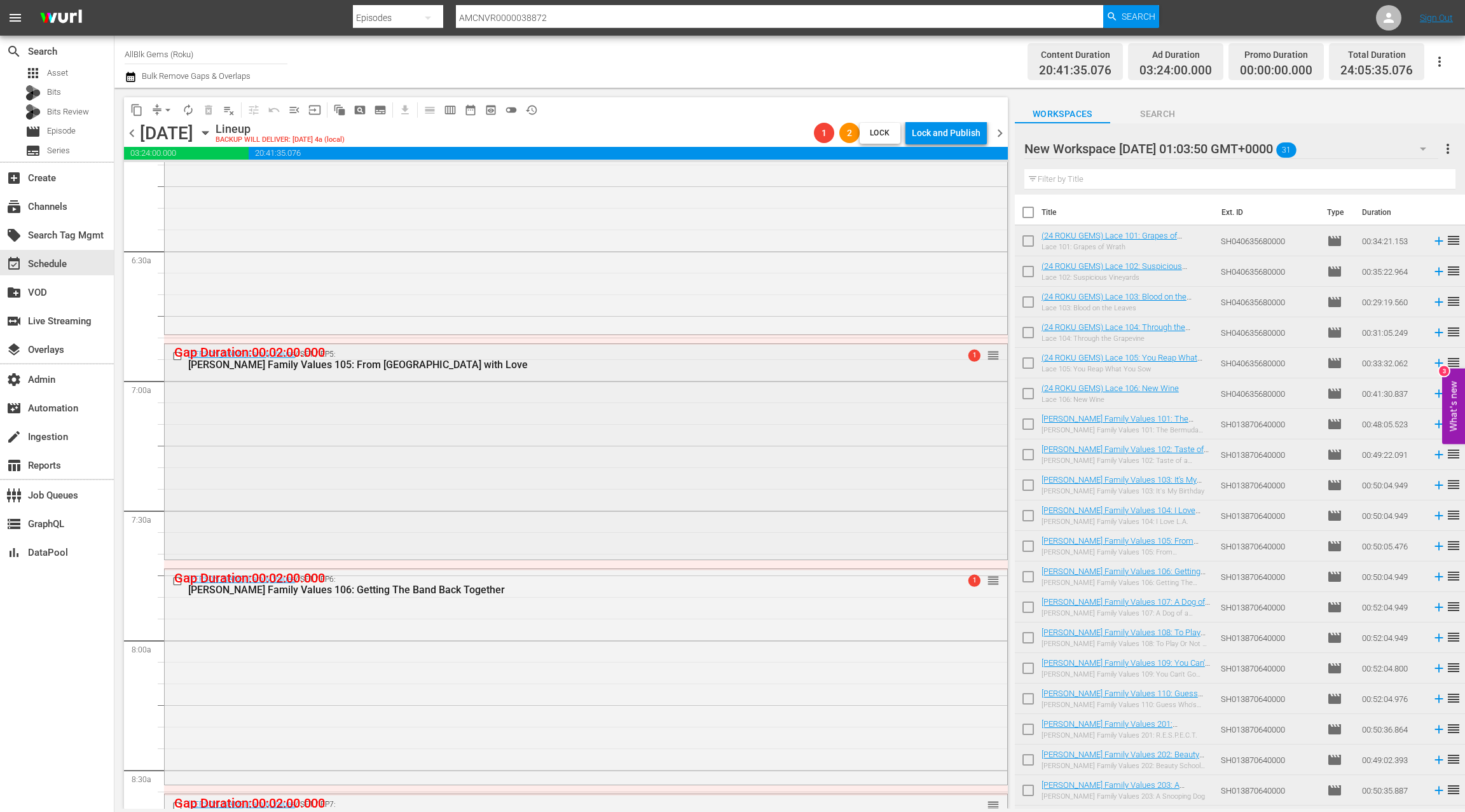
click at [647, 466] on div "Braxton Family Values / SE1 / EP5: Braxton Family Values 105: From Russia with …" at bounding box center [587, 451] width 843 height 213
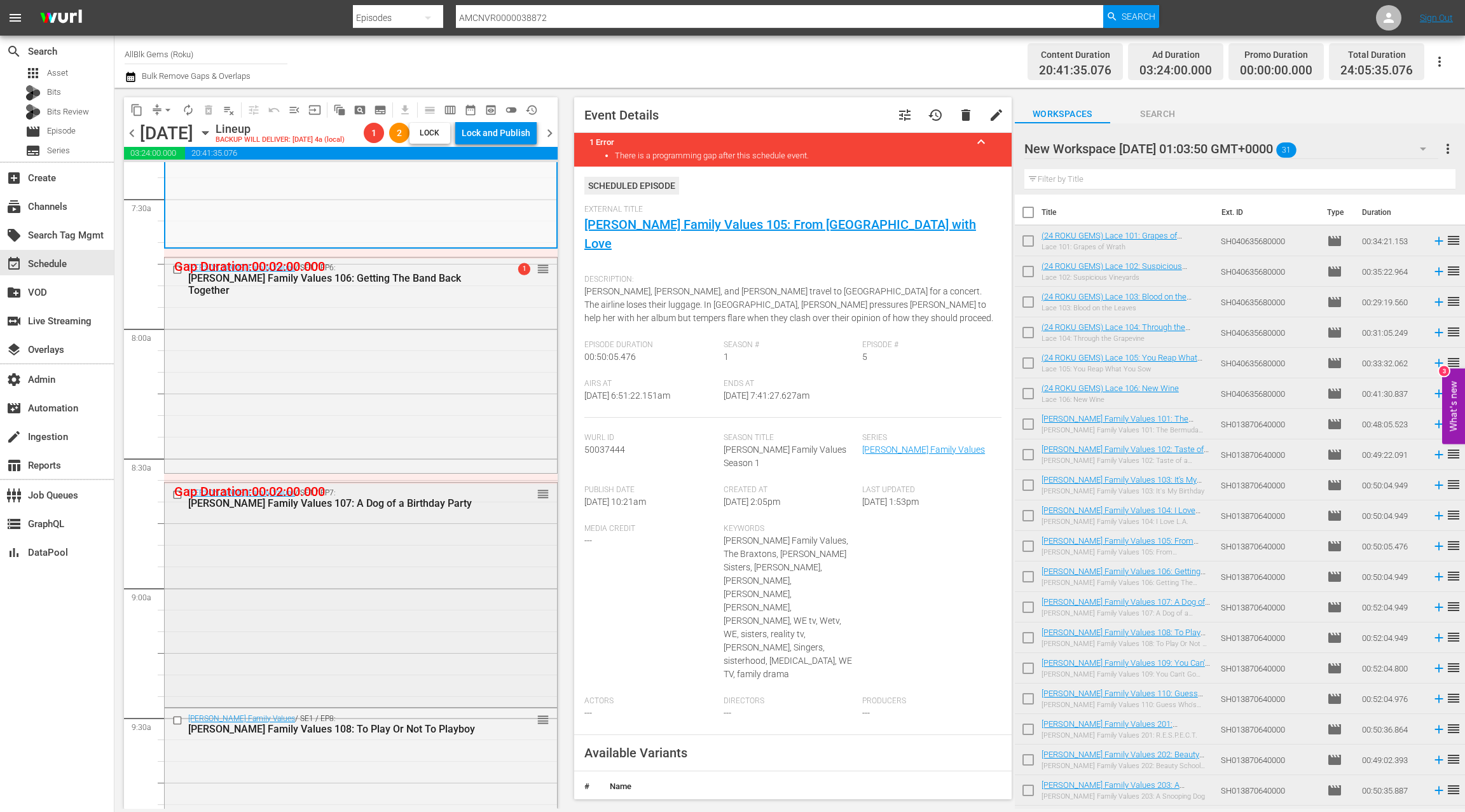
scroll to position [2045, 0]
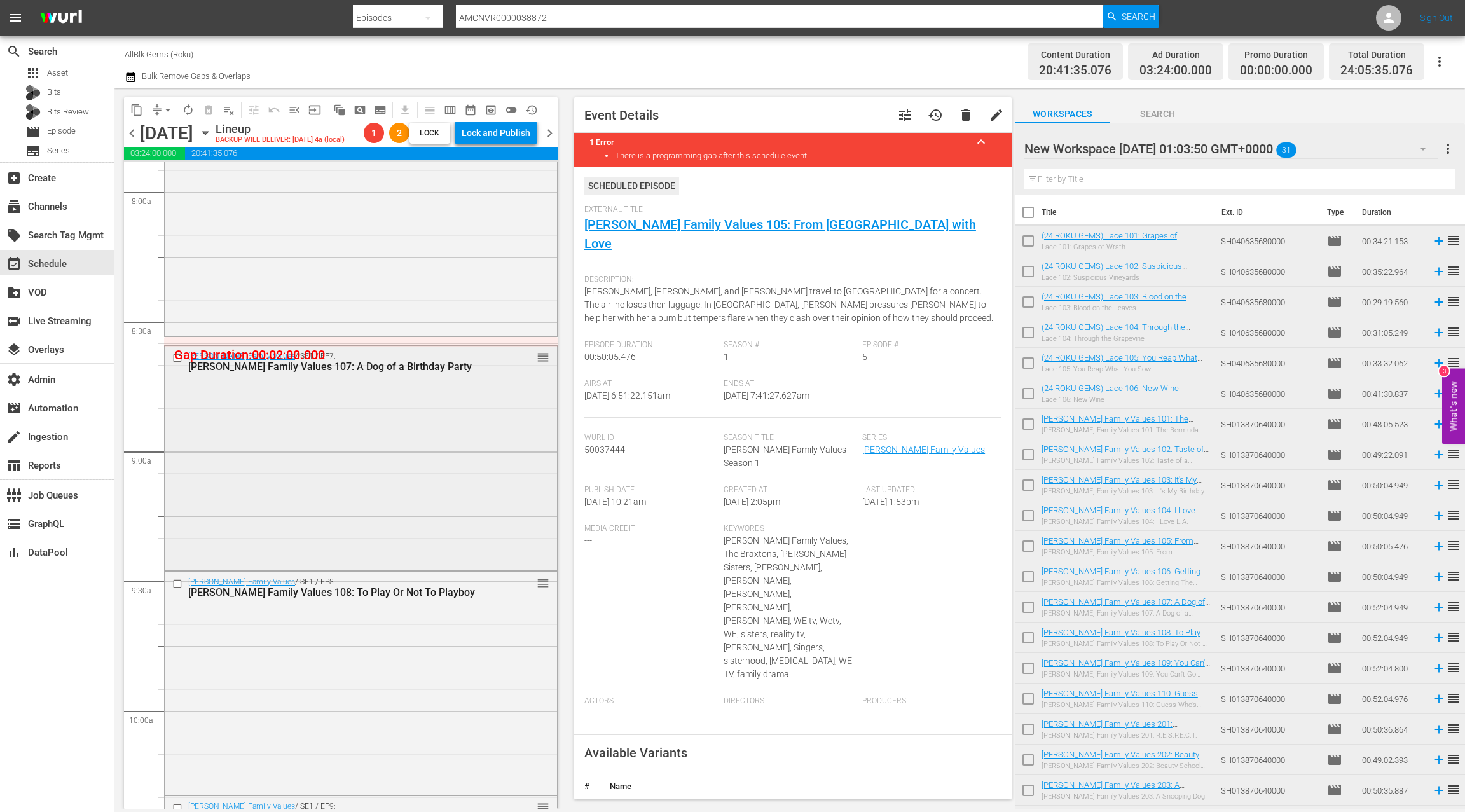
click at [471, 436] on div "Braxton Family Values / SE1 / EP7: Braxton Family Values 107: A Dog of a Birthd…" at bounding box center [361, 457] width 393 height 222
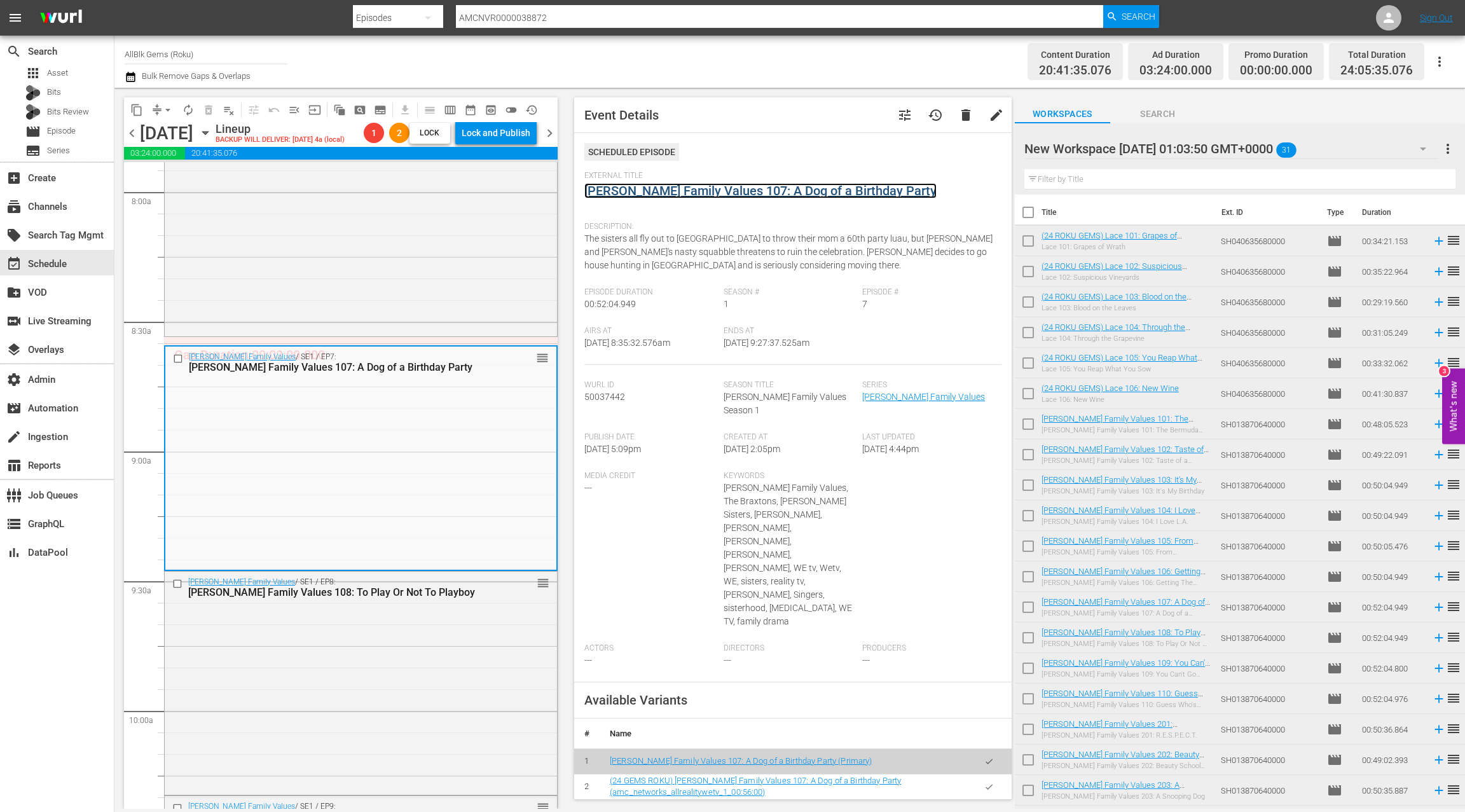
click at [664, 189] on link "Braxton Family Values 107: A Dog of a Birthday Party" at bounding box center [761, 190] width 352 height 15
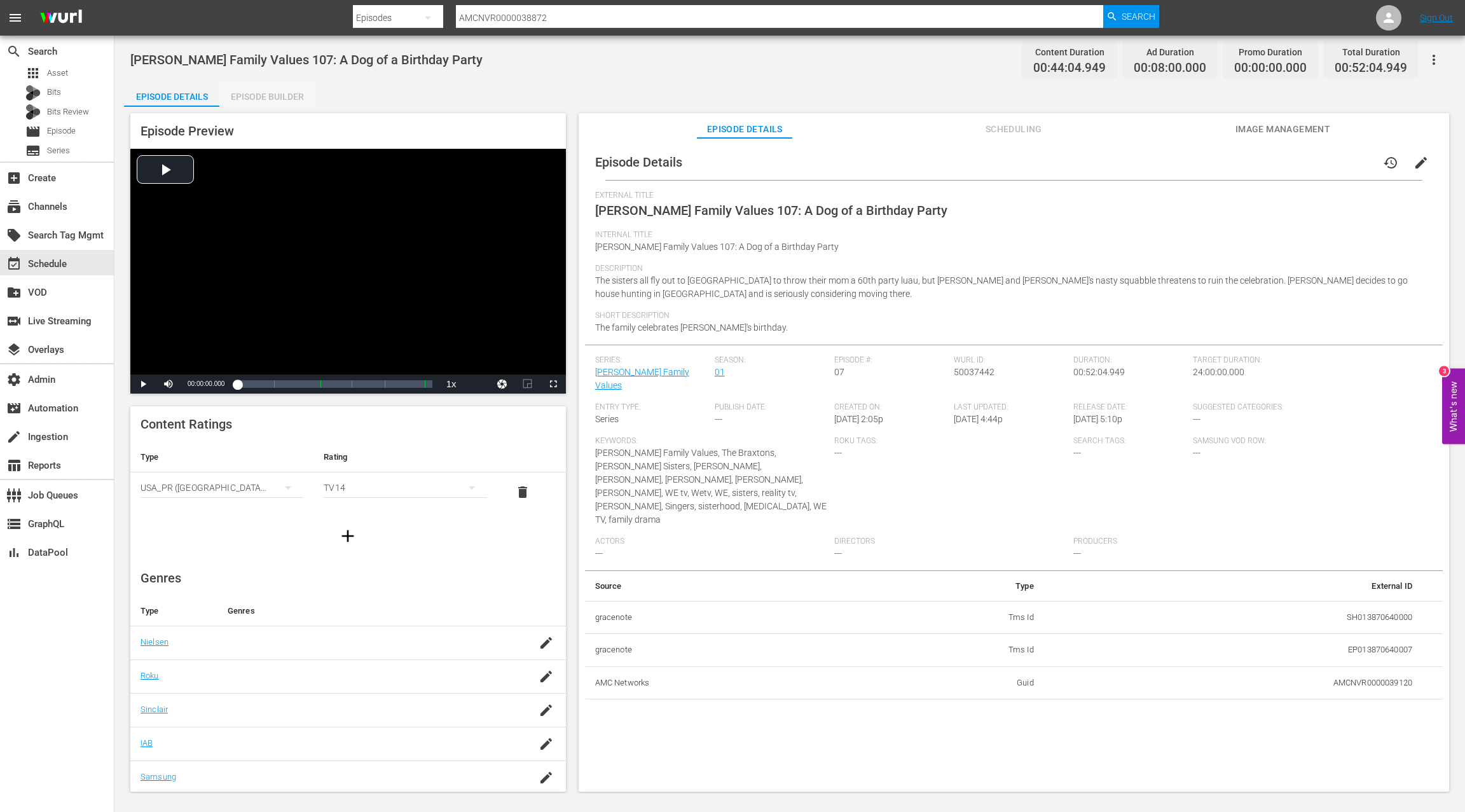
drag, startPoint x: 283, startPoint y: 101, endPoint x: 802, endPoint y: 367, distance: 583.2
click at [290, 102] on div "Episode Builder" at bounding box center [267, 96] width 96 height 30
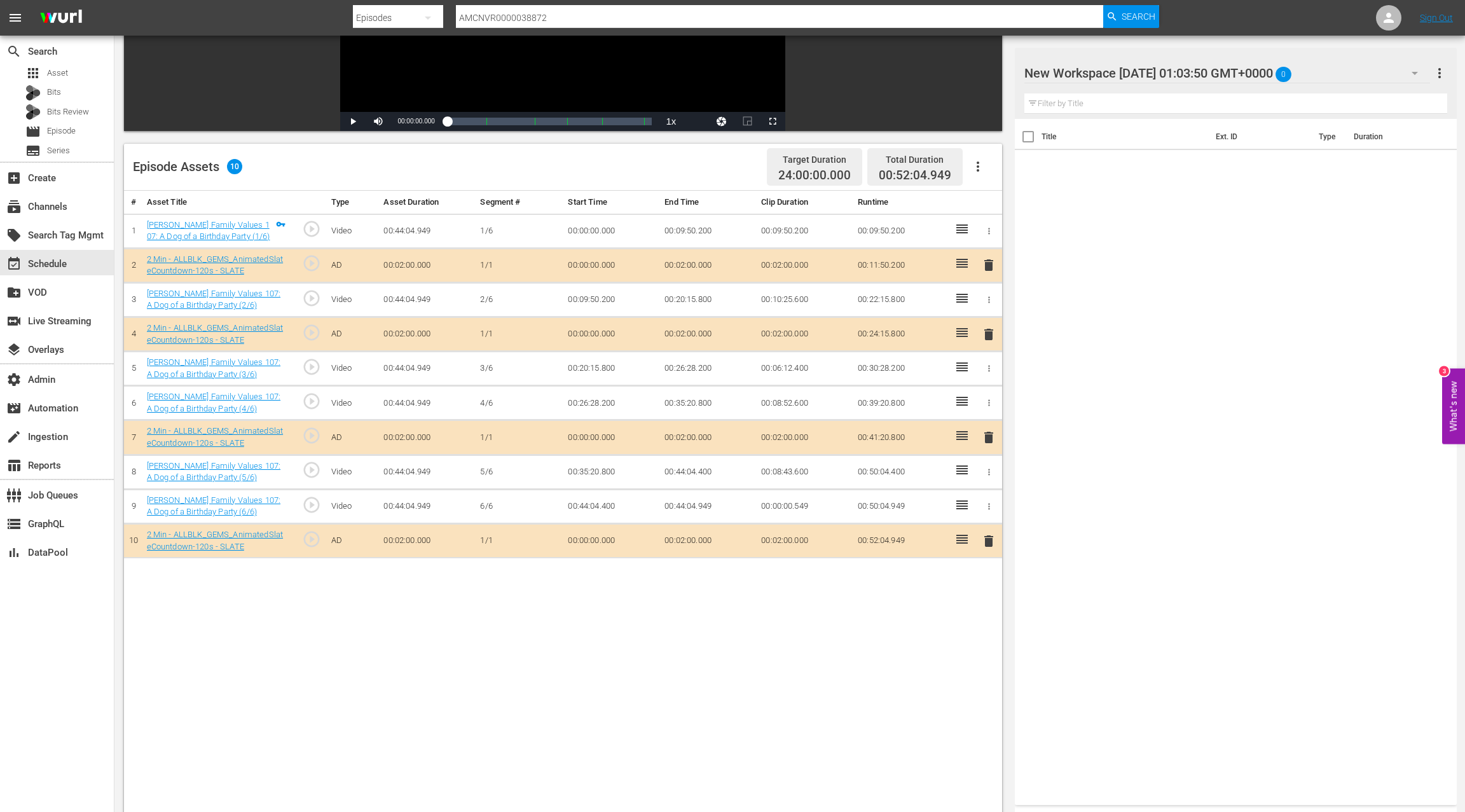
scroll to position [270, 0]
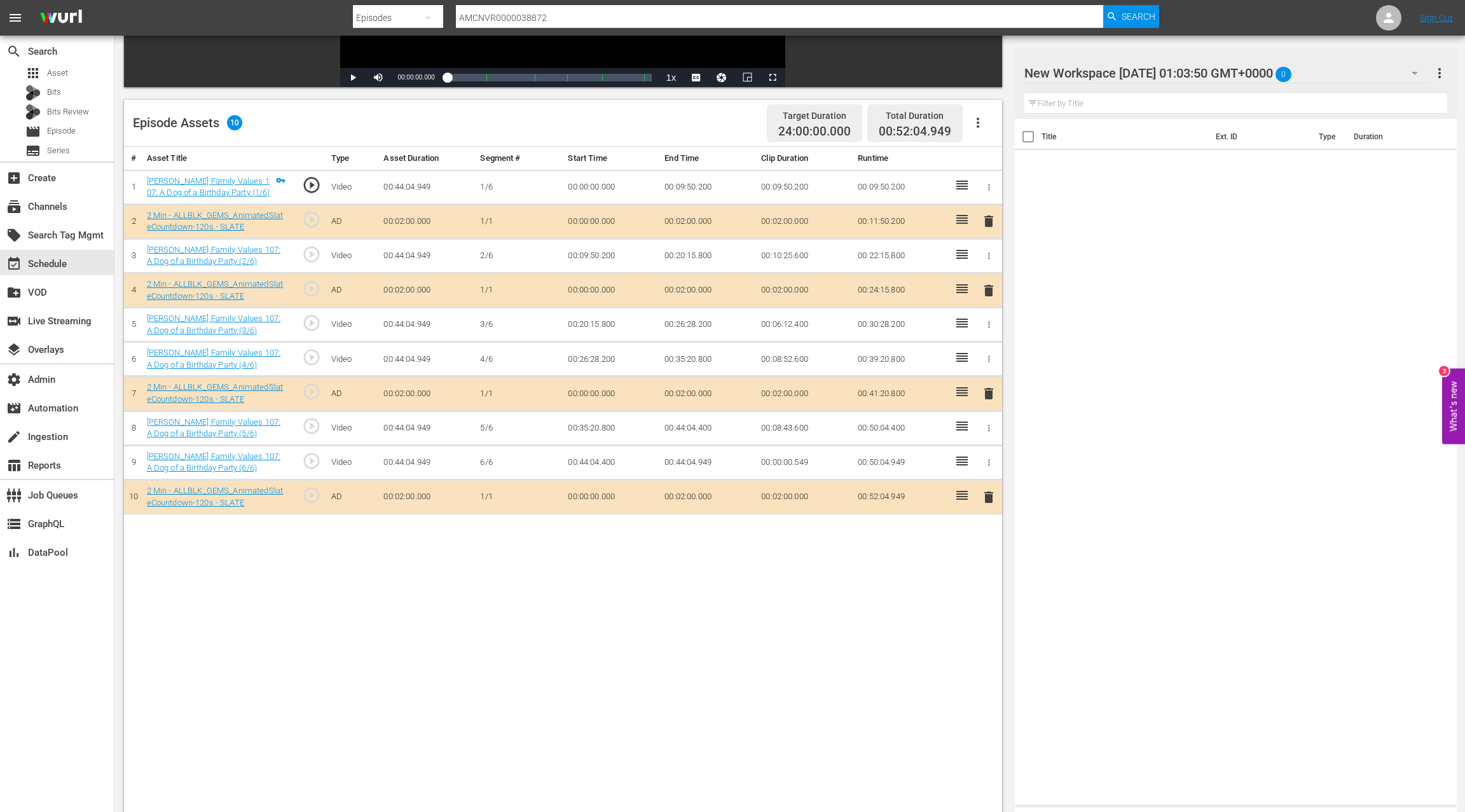
click at [990, 390] on span "delete" at bounding box center [989, 393] width 15 height 15
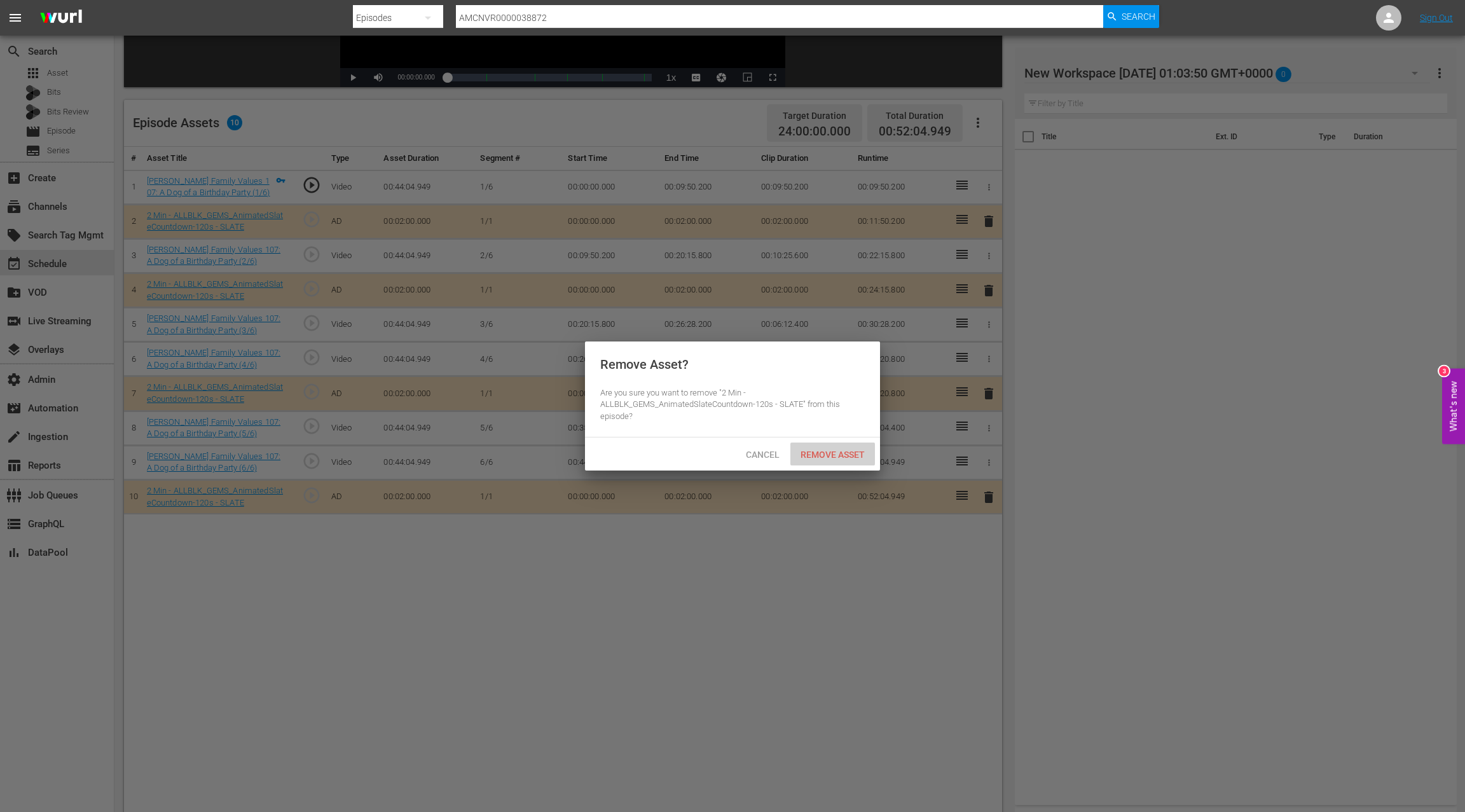
click at [856, 447] on div "Remove Asset" at bounding box center [833, 454] width 85 height 24
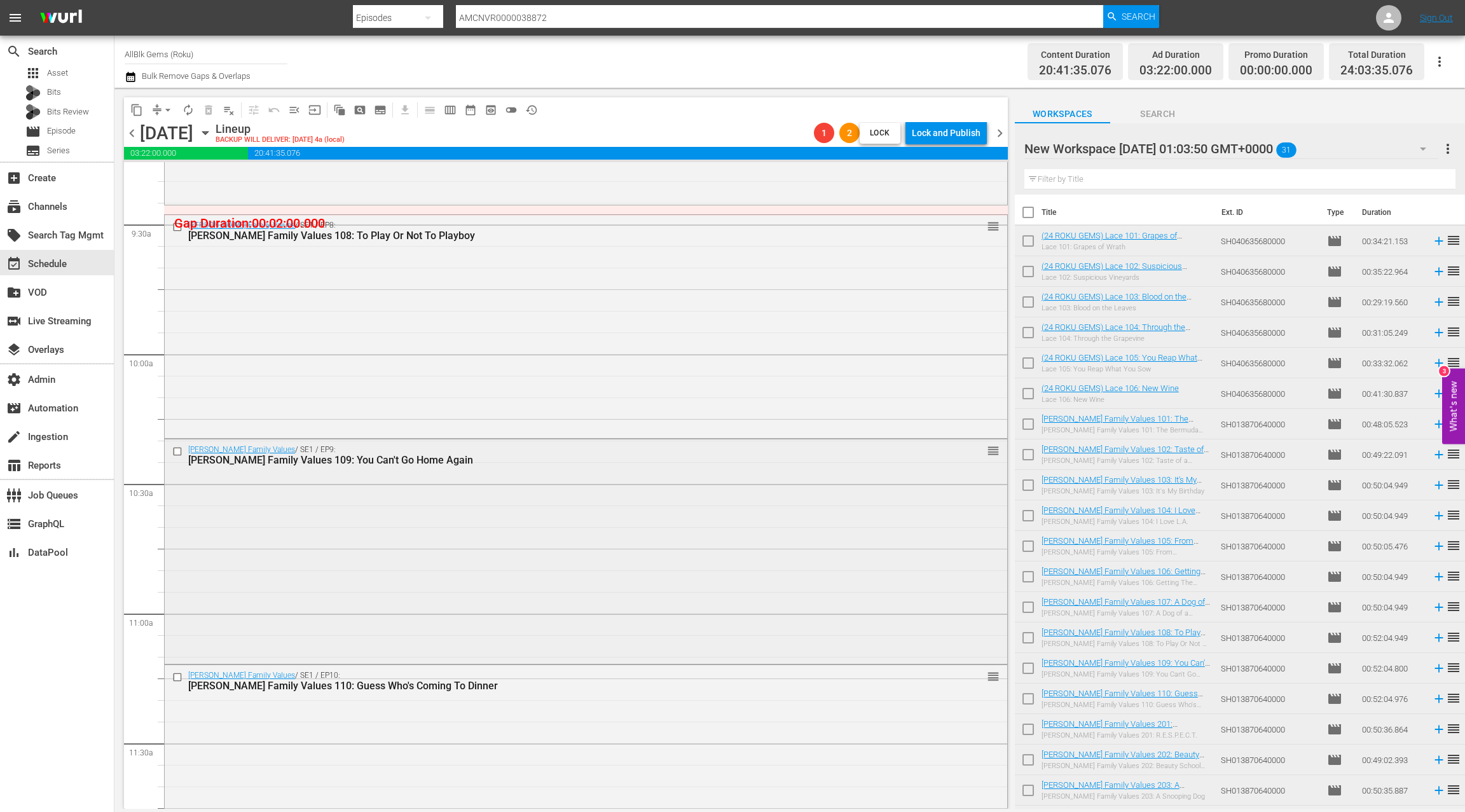
scroll to position [2419, 0]
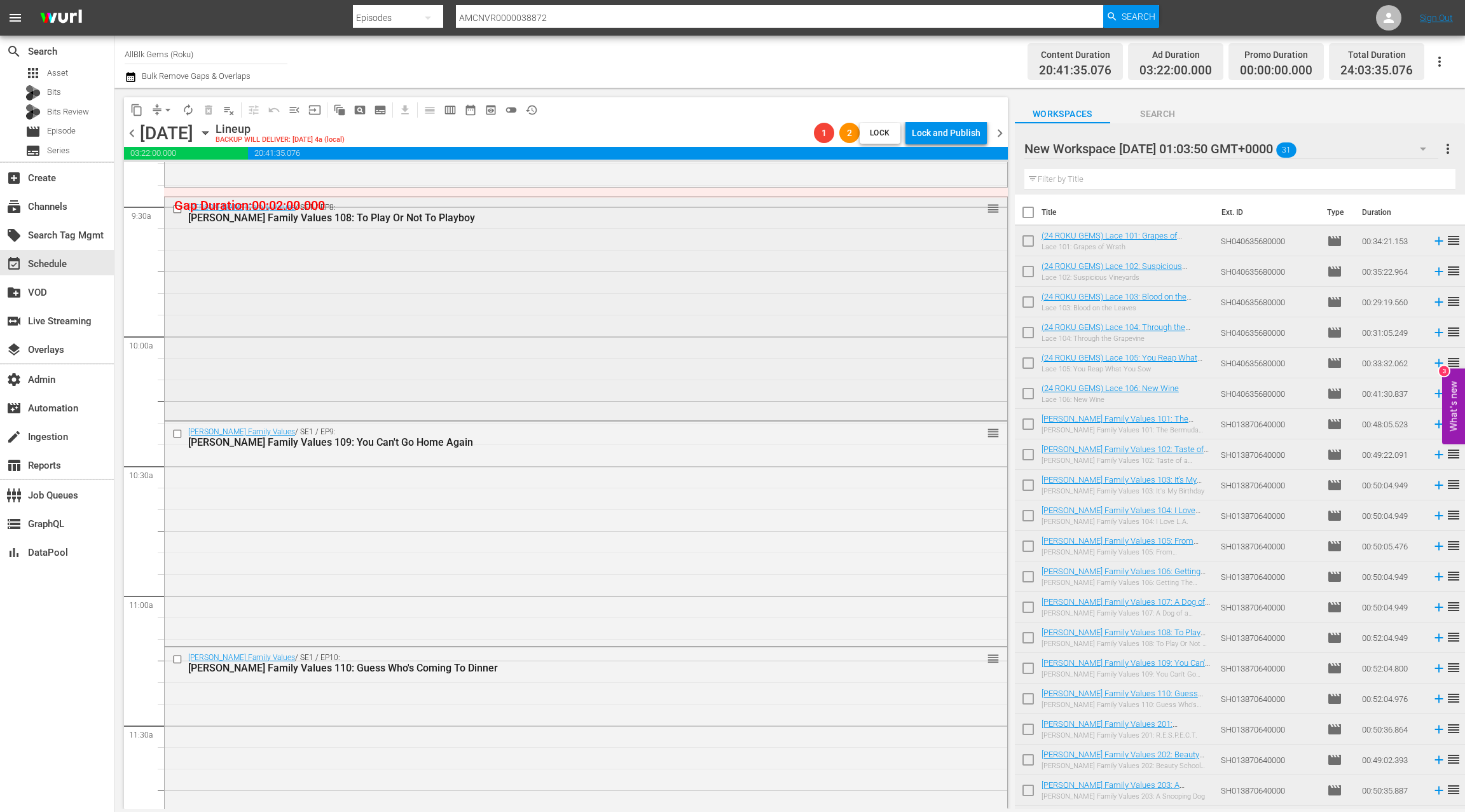
click at [520, 355] on div "Braxton Family Values / SE1 / EP8: Braxton Family Values 108: To Play Or Not To…" at bounding box center [587, 308] width 843 height 222
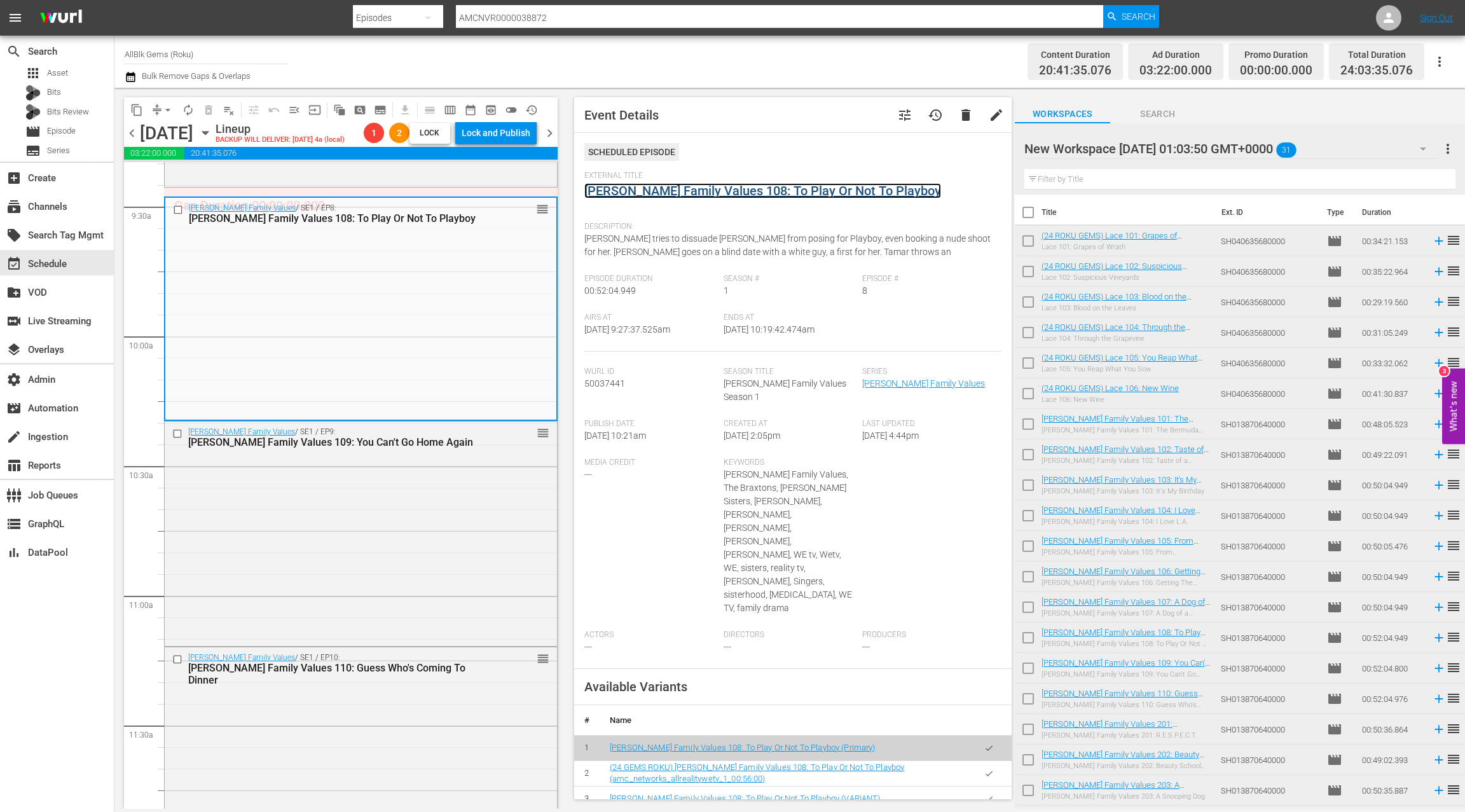
click at [672, 193] on link "Braxton Family Values 108: To Play Or Not To Playboy" at bounding box center [763, 190] width 357 height 15
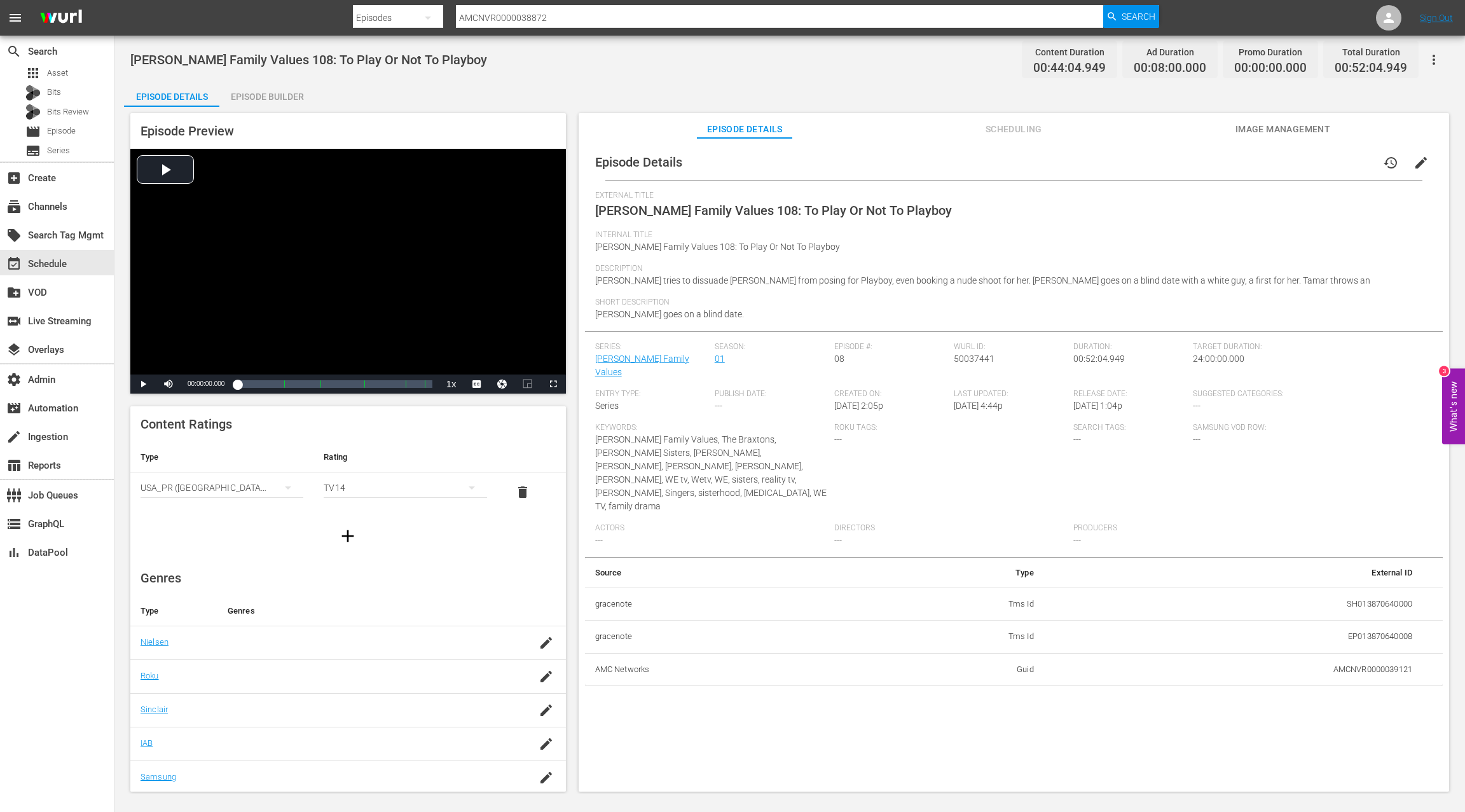
click at [273, 102] on div "Episode Builder" at bounding box center [267, 96] width 96 height 30
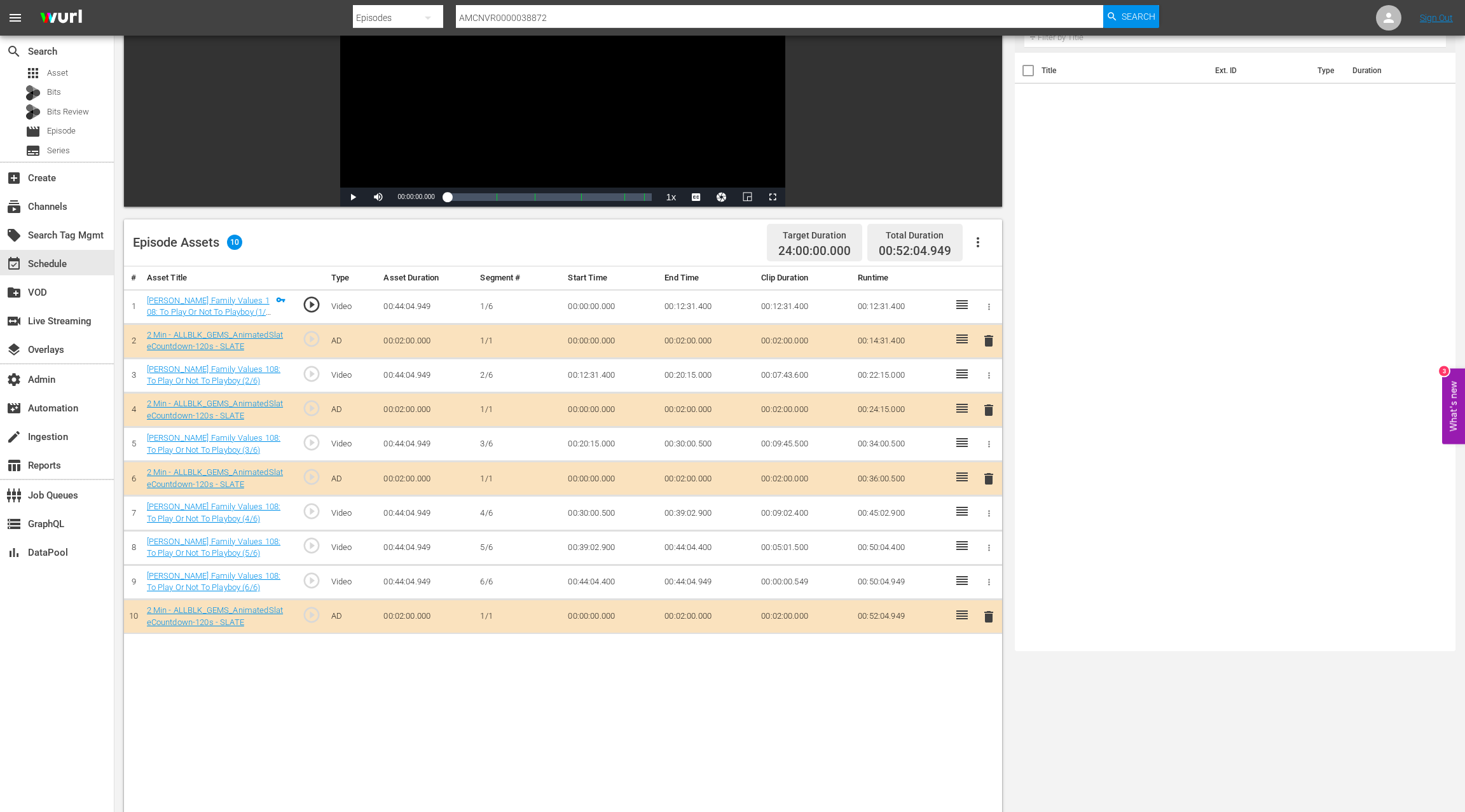
scroll to position [198, 0]
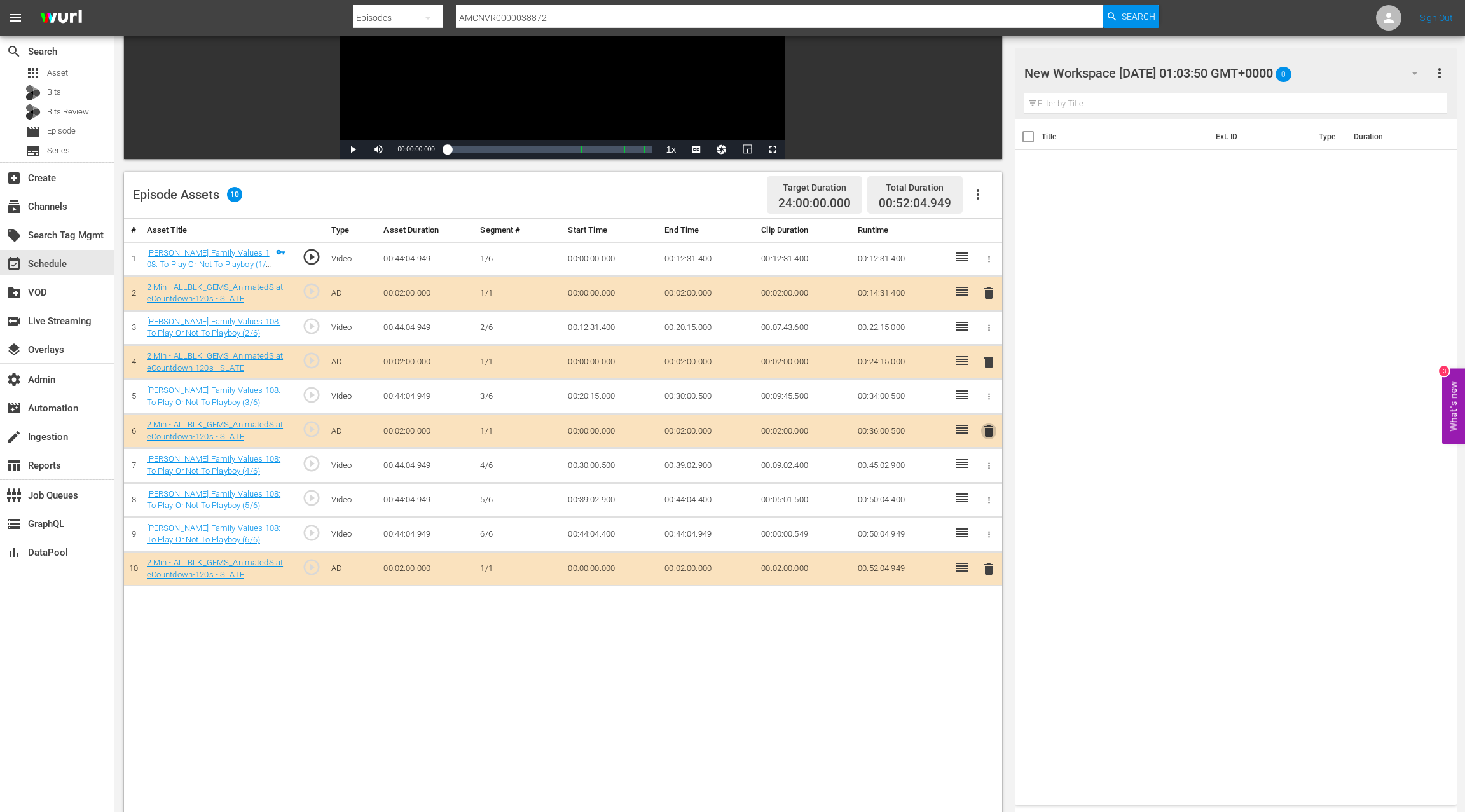
drag, startPoint x: 985, startPoint y: 426, endPoint x: 921, endPoint y: 423, distance: 64.1
click at [985, 426] on span "delete" at bounding box center [989, 431] width 15 height 15
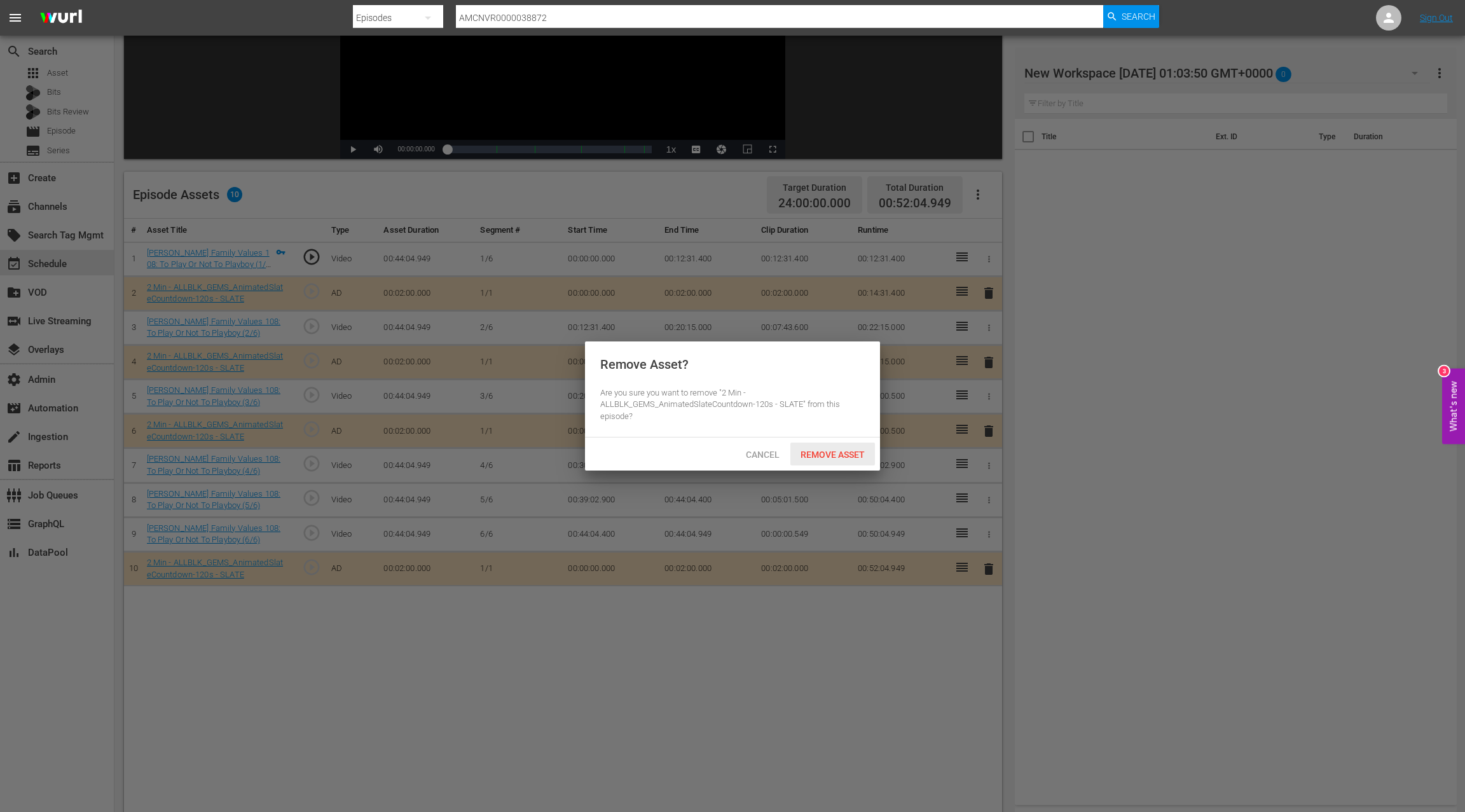
drag, startPoint x: 832, startPoint y: 453, endPoint x: 882, endPoint y: 431, distance: 54.6
click at [833, 453] on span "Remove Asset" at bounding box center [833, 454] width 85 height 10
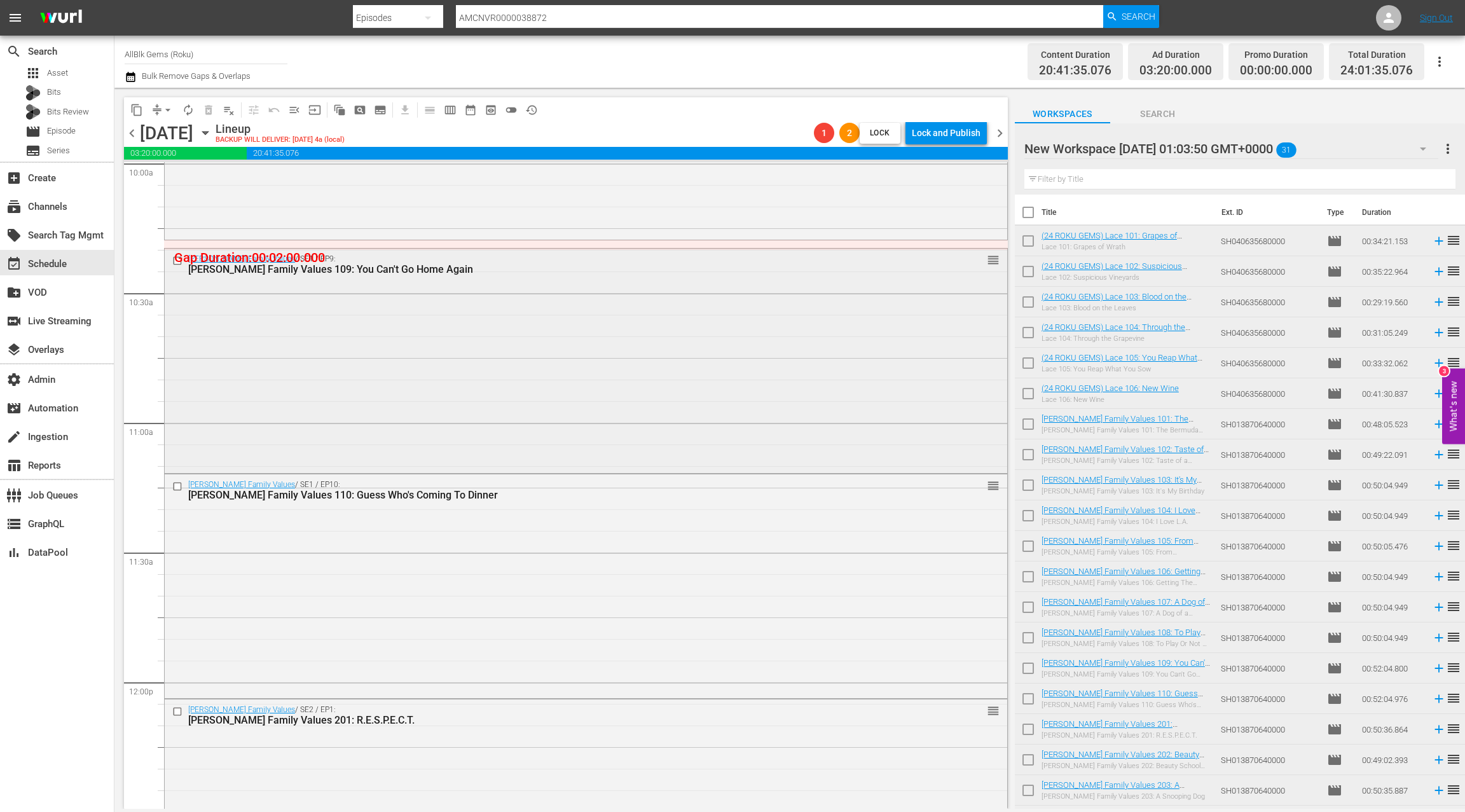
scroll to position [2580, 0]
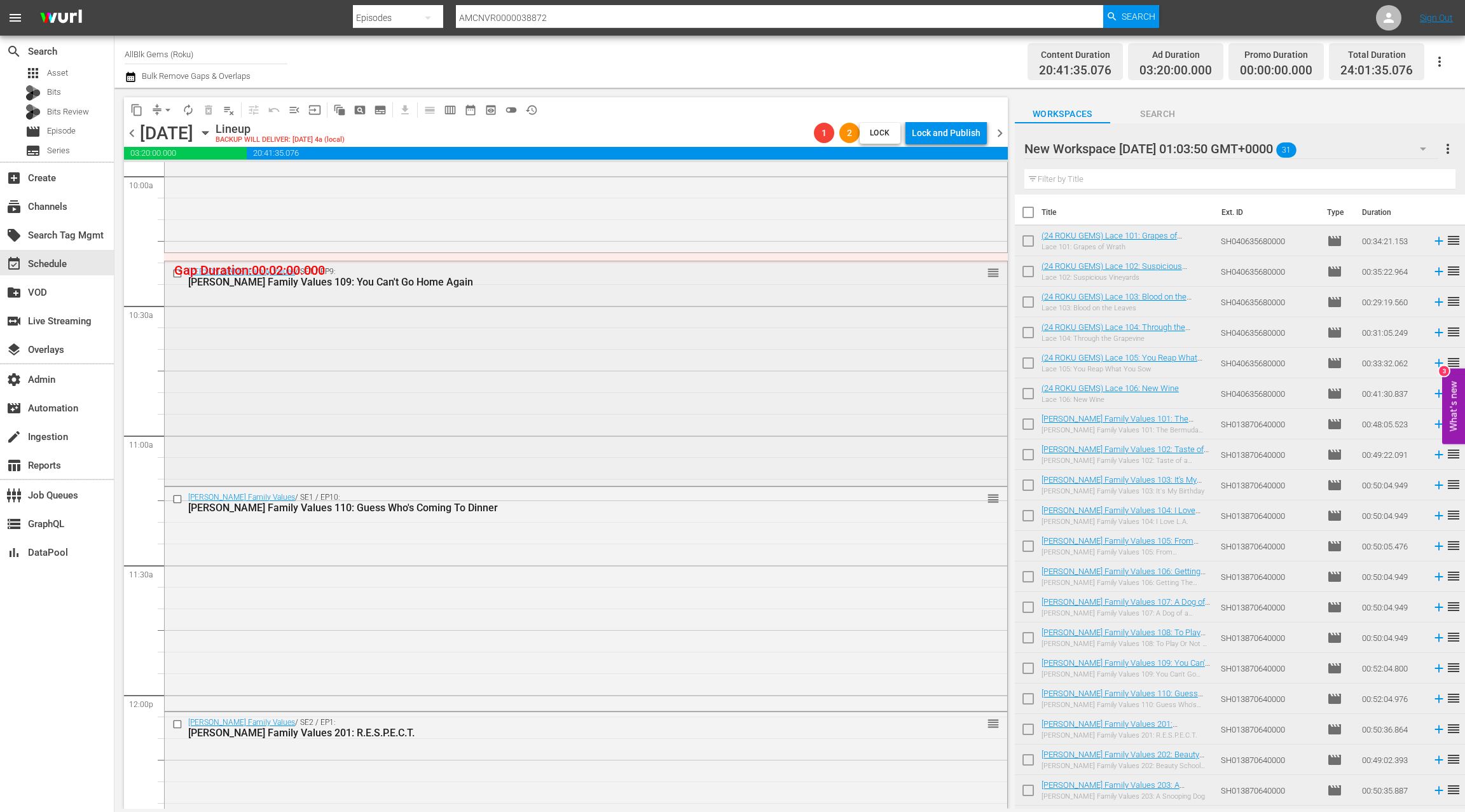
click at [537, 435] on div "Braxton Family Values / SE1 / EP9: Braxton Family Values 109: You Can't Go Home…" at bounding box center [587, 372] width 843 height 222
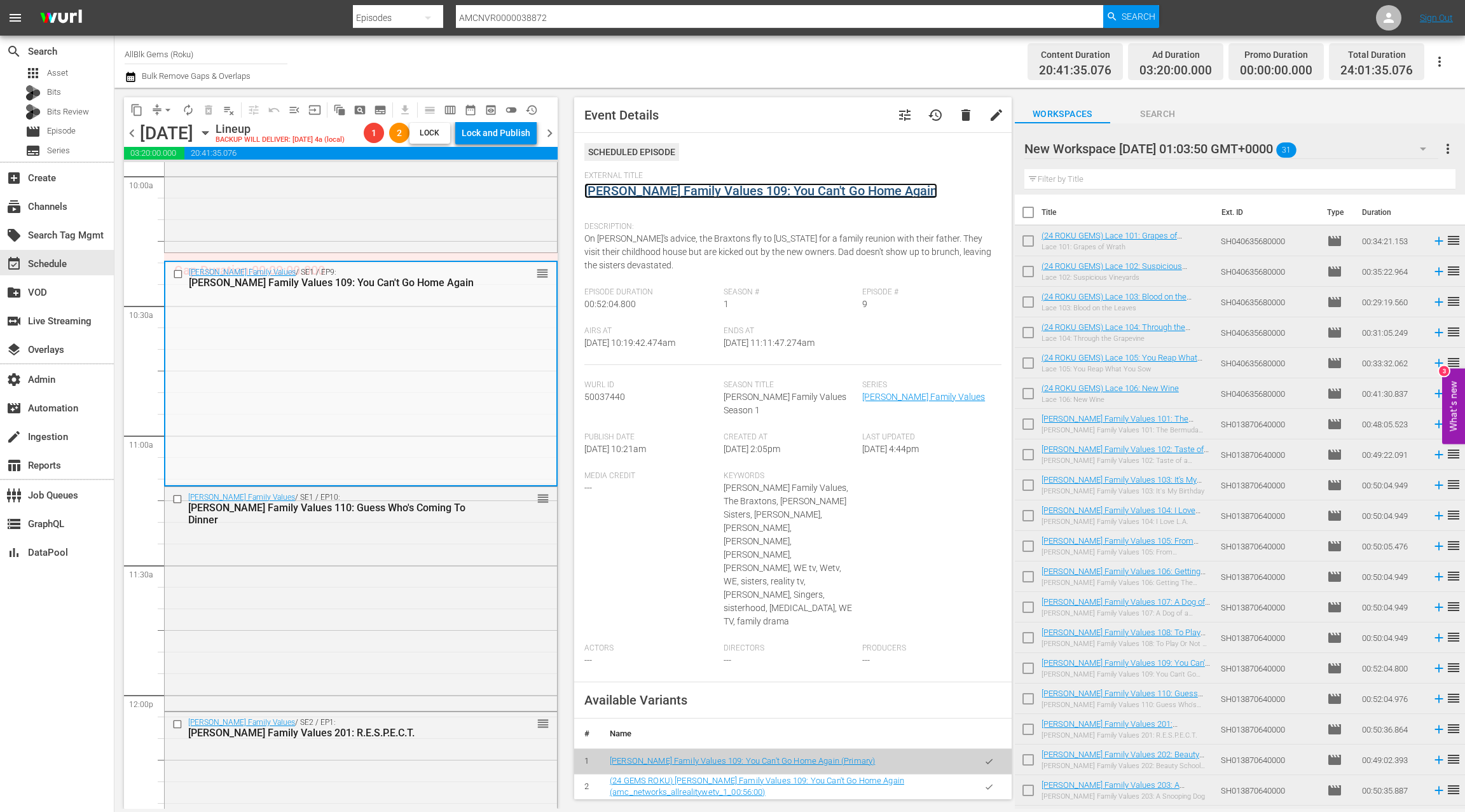
click at [725, 195] on link "Braxton Family Values 109: You Can't Go Home Again" at bounding box center [761, 190] width 353 height 15
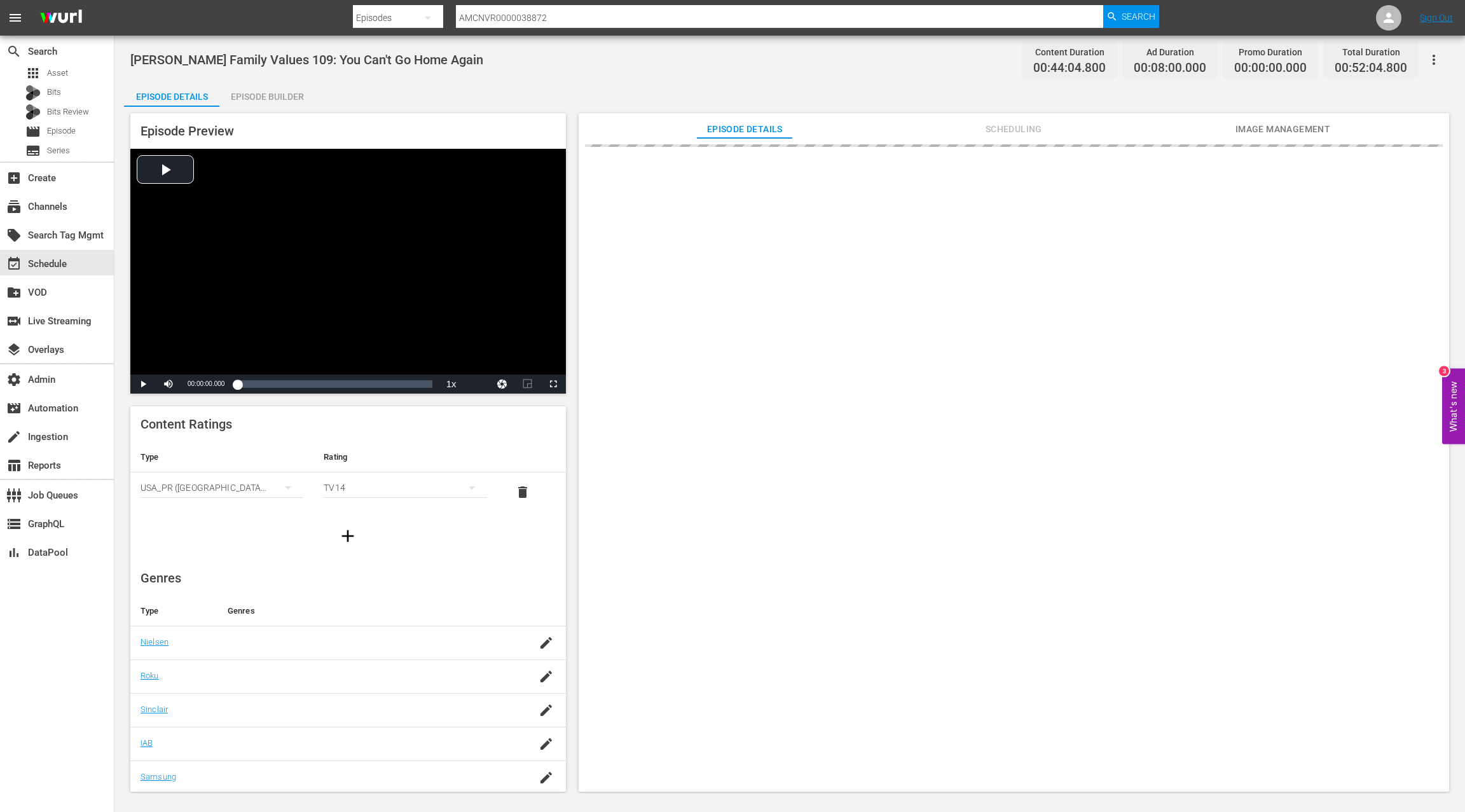
click at [285, 93] on div "Episode Builder" at bounding box center [267, 96] width 96 height 30
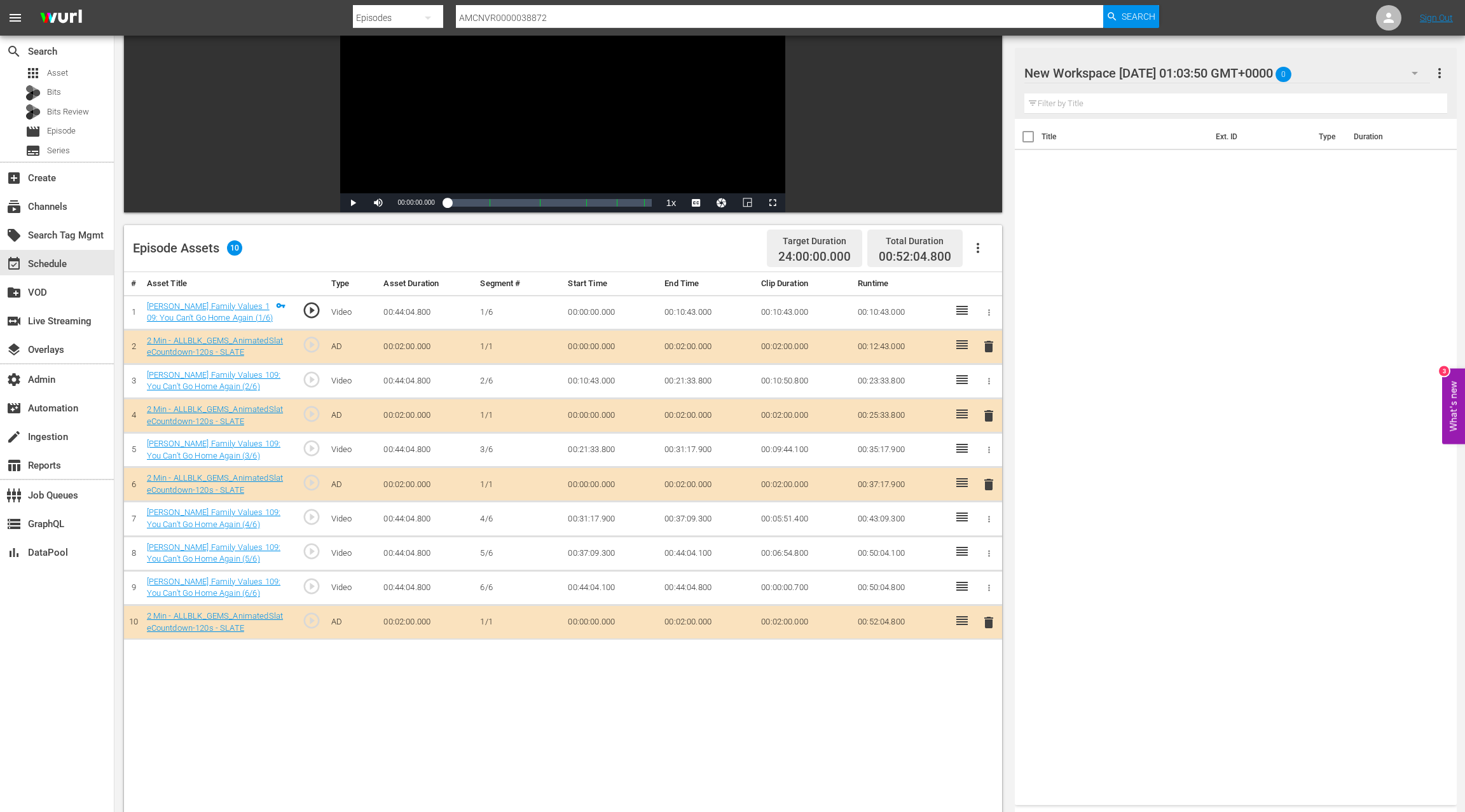
scroll to position [202, 0]
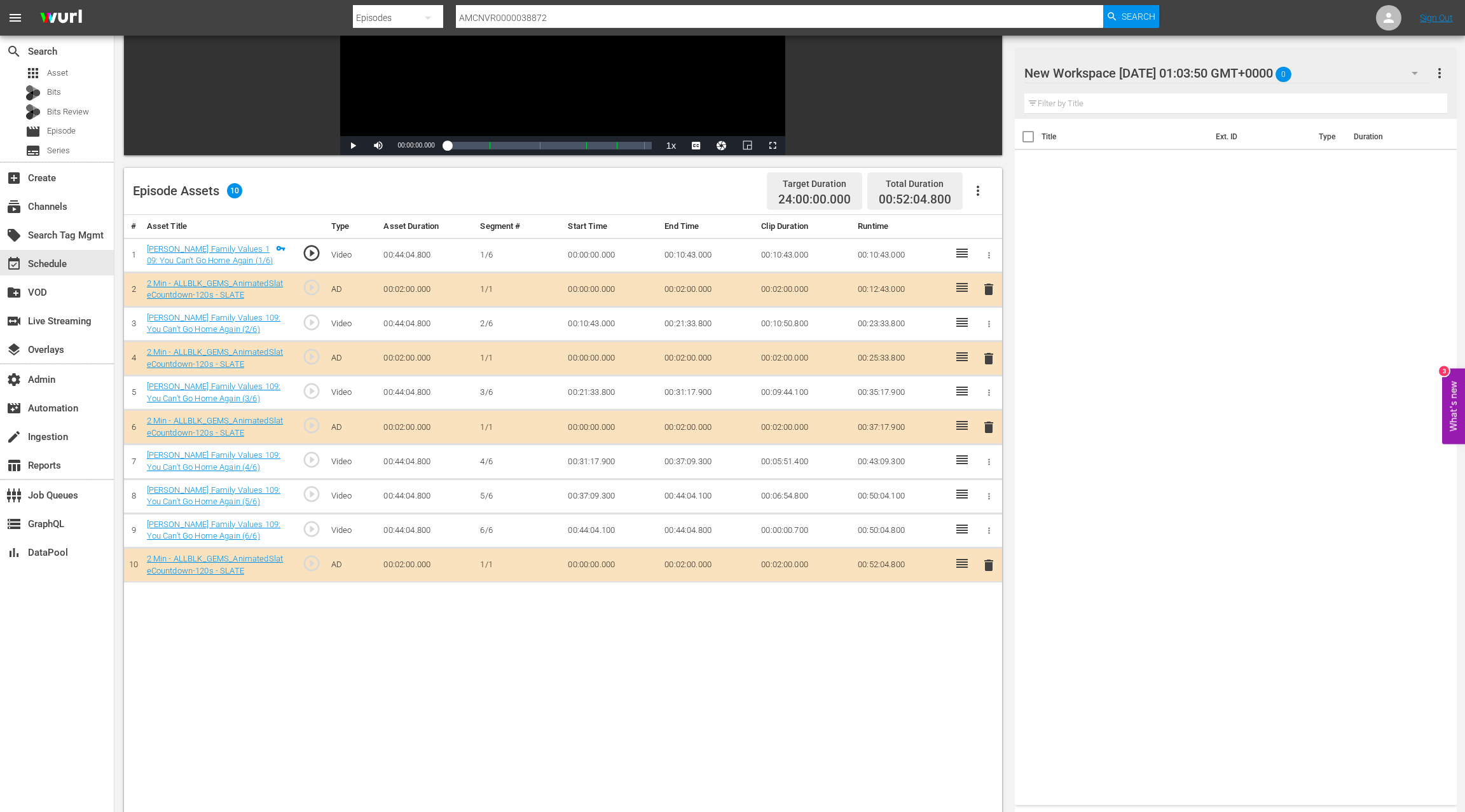
click at [987, 424] on span "delete" at bounding box center [989, 427] width 15 height 15
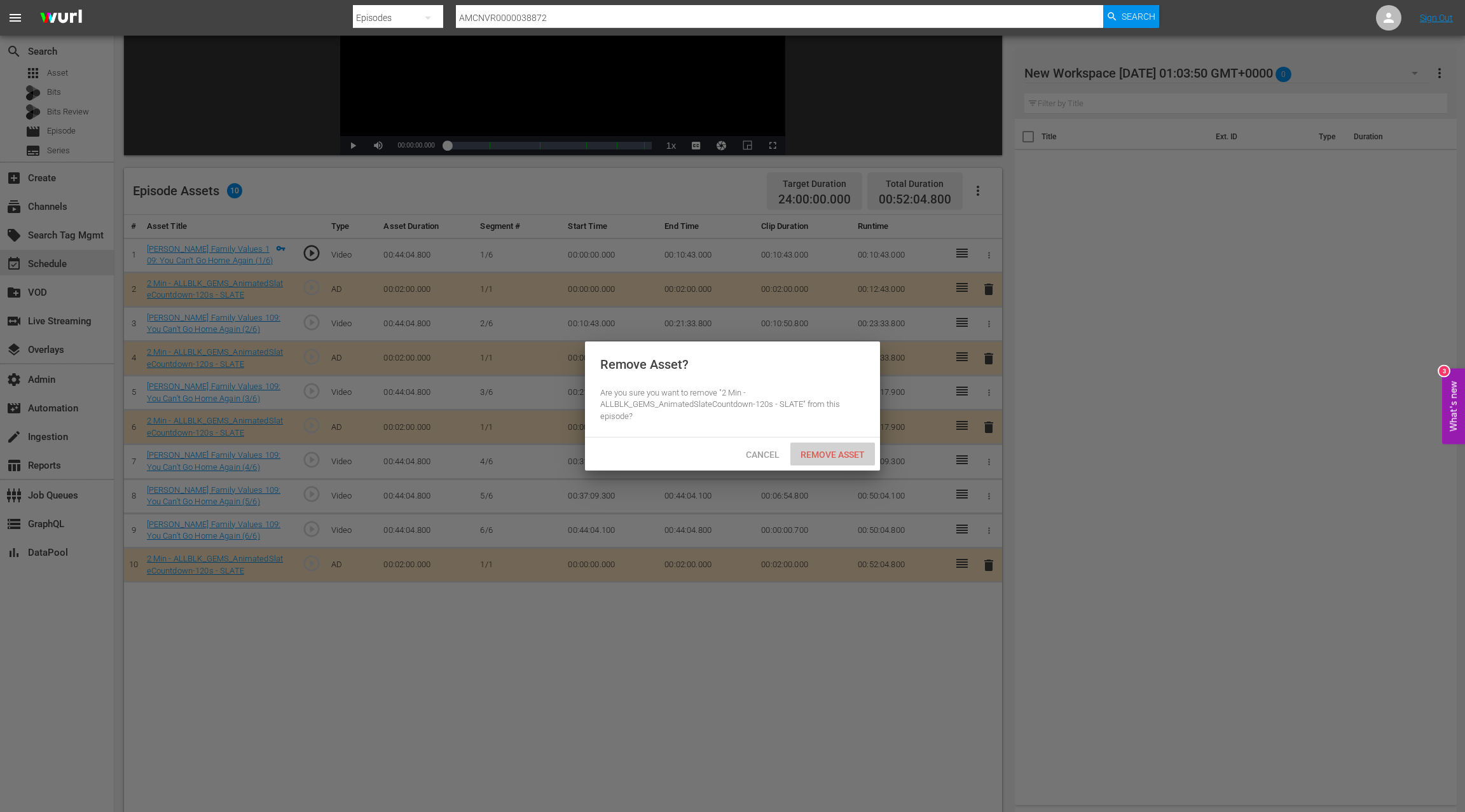
click at [859, 448] on div "Remove Asset" at bounding box center [833, 454] width 85 height 24
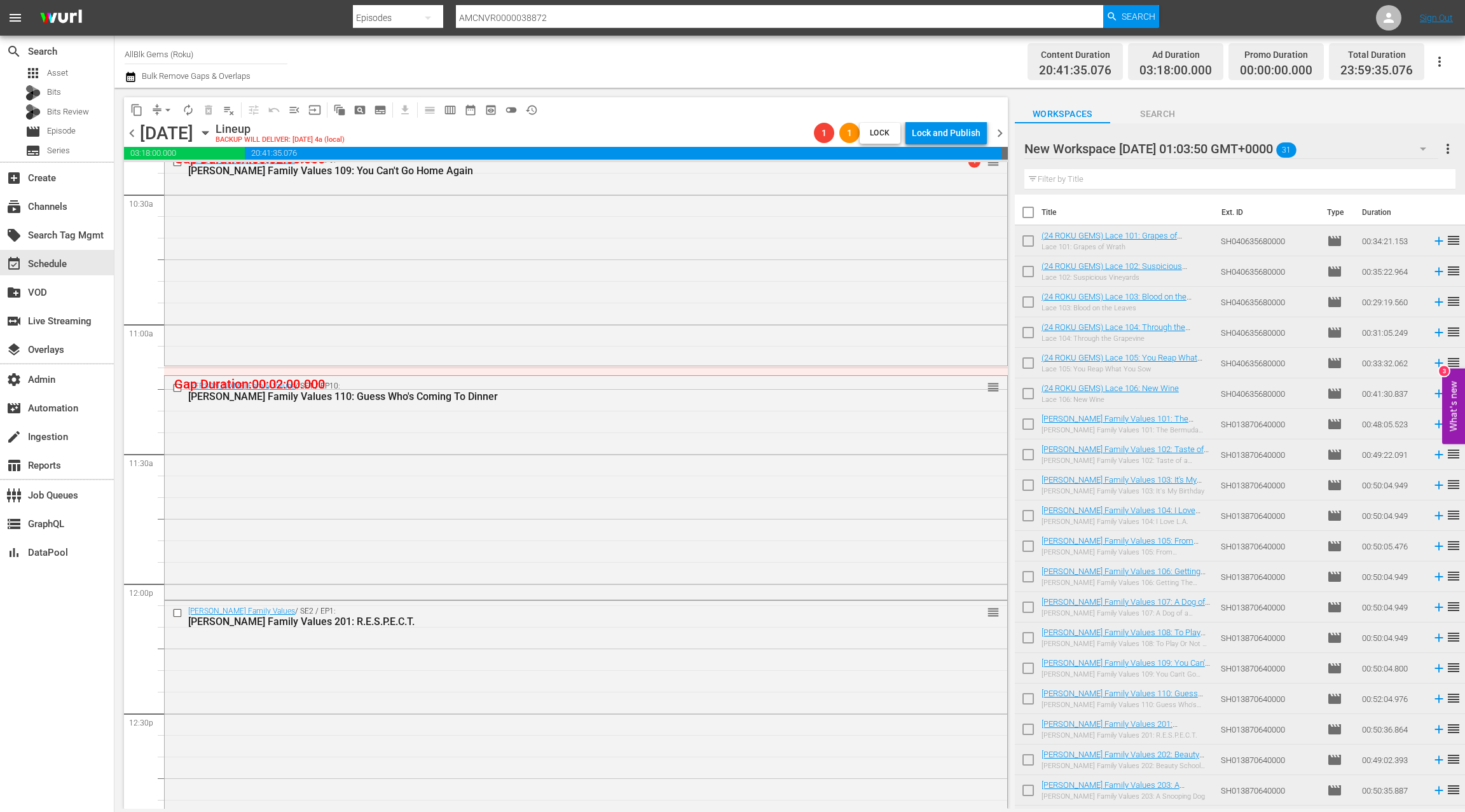
scroll to position [2784, 0]
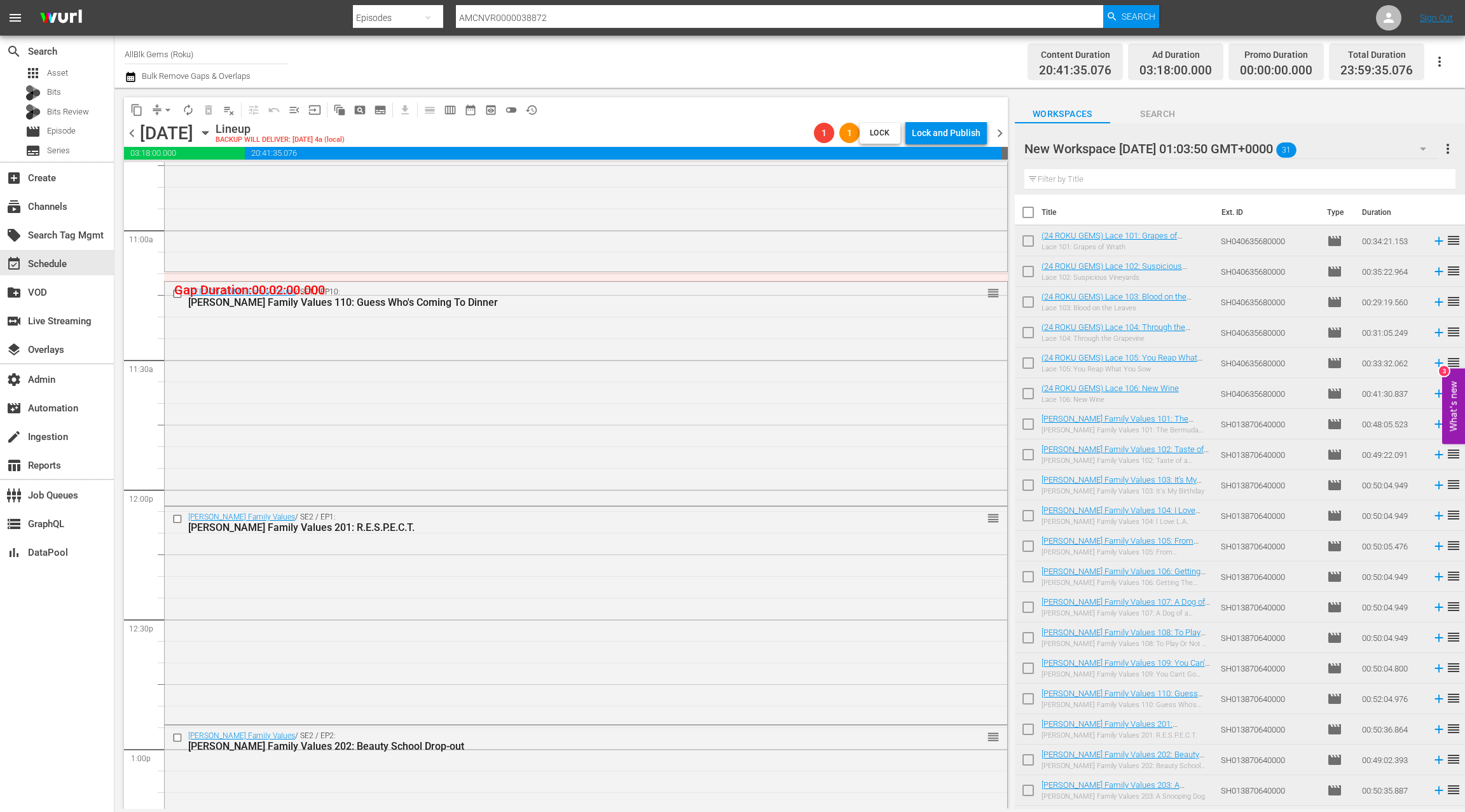
click at [492, 453] on div "Braxton Family Values / SE1 / EP10: Braxton Family Values 110: Guess Who's Comi…" at bounding box center [587, 392] width 843 height 222
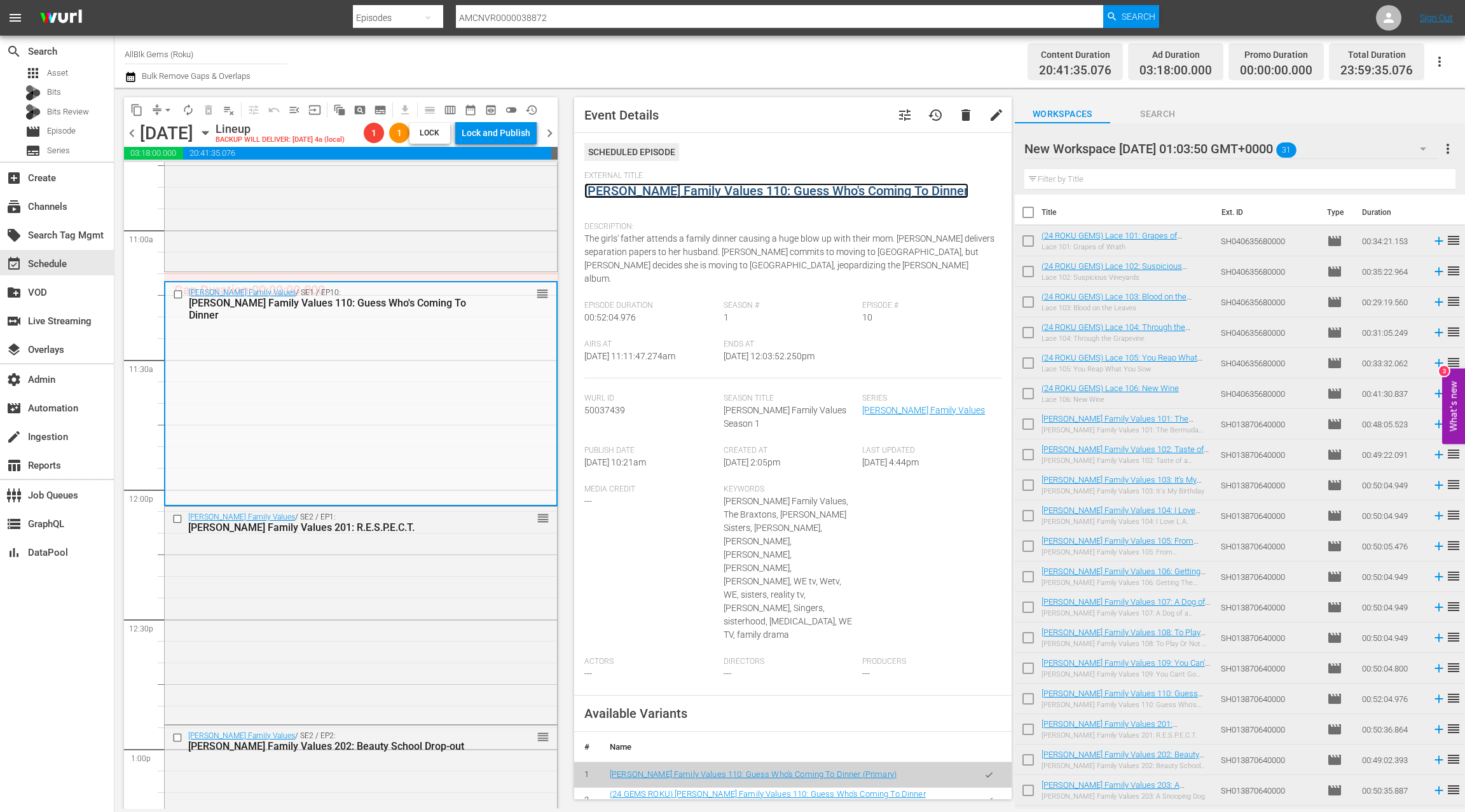
click at [667, 193] on link "Braxton Family Values 110: Guess Who's Coming To Dinner" at bounding box center [777, 190] width 384 height 15
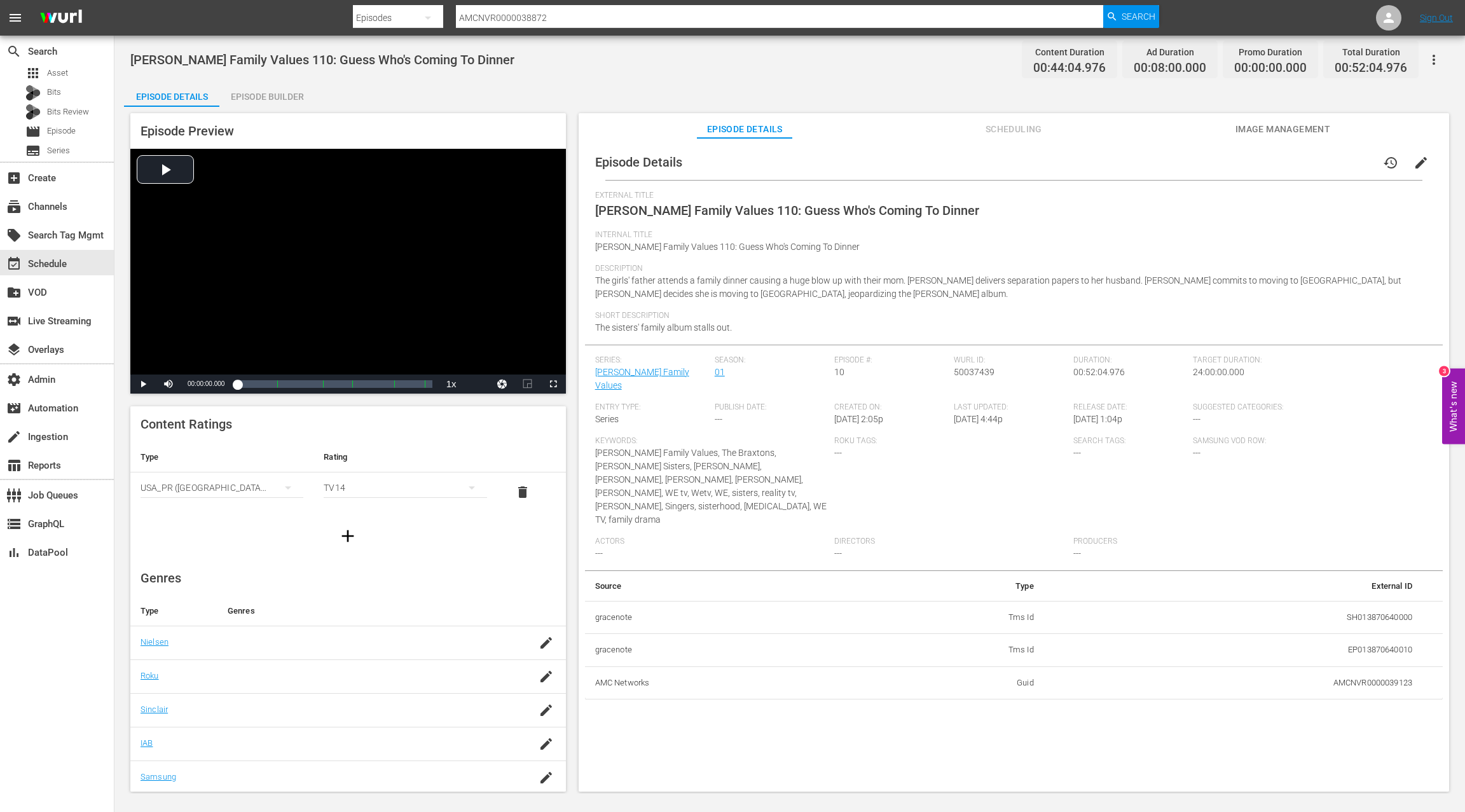
click at [267, 100] on div "Episode Builder" at bounding box center [267, 96] width 96 height 30
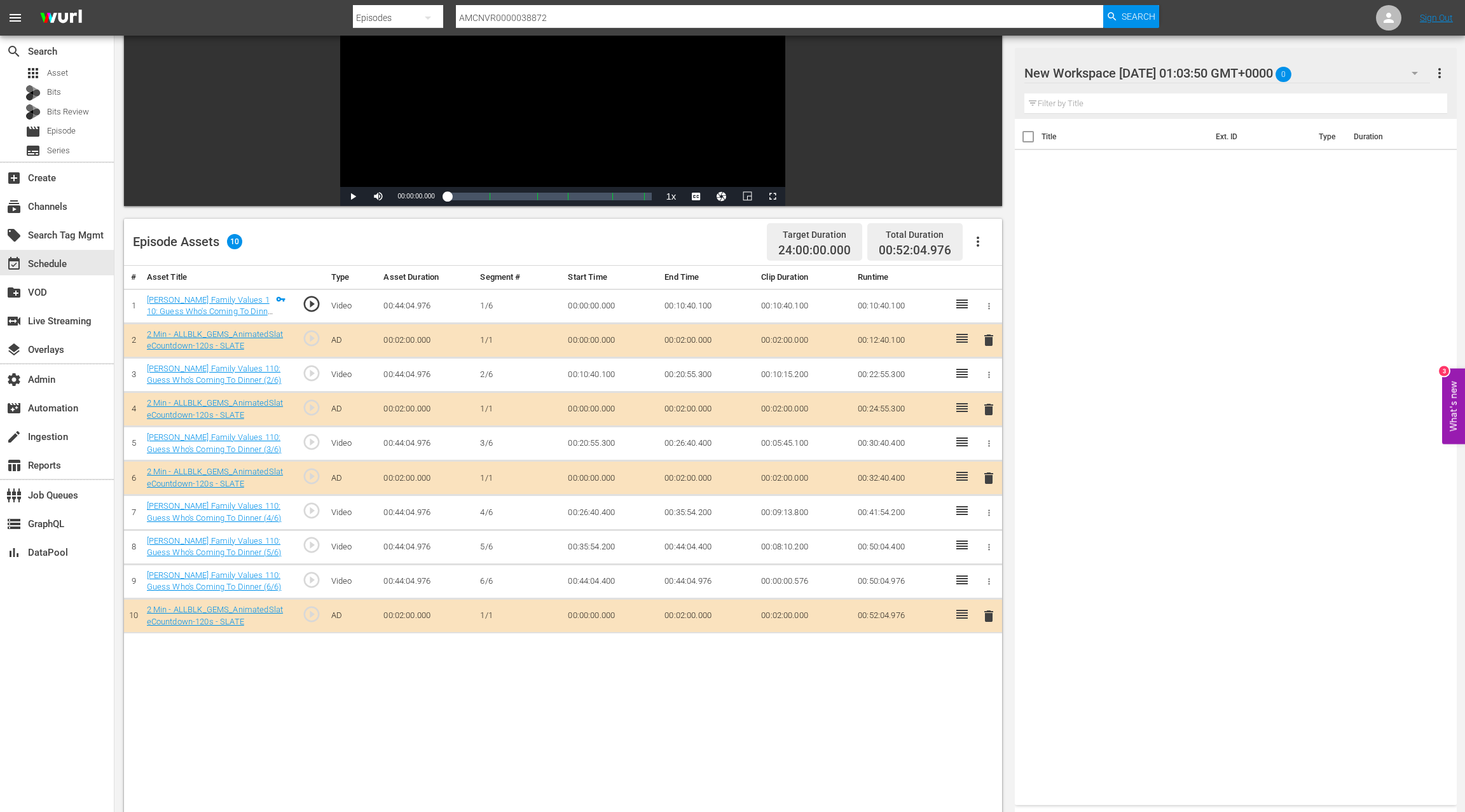
scroll to position [178, 0]
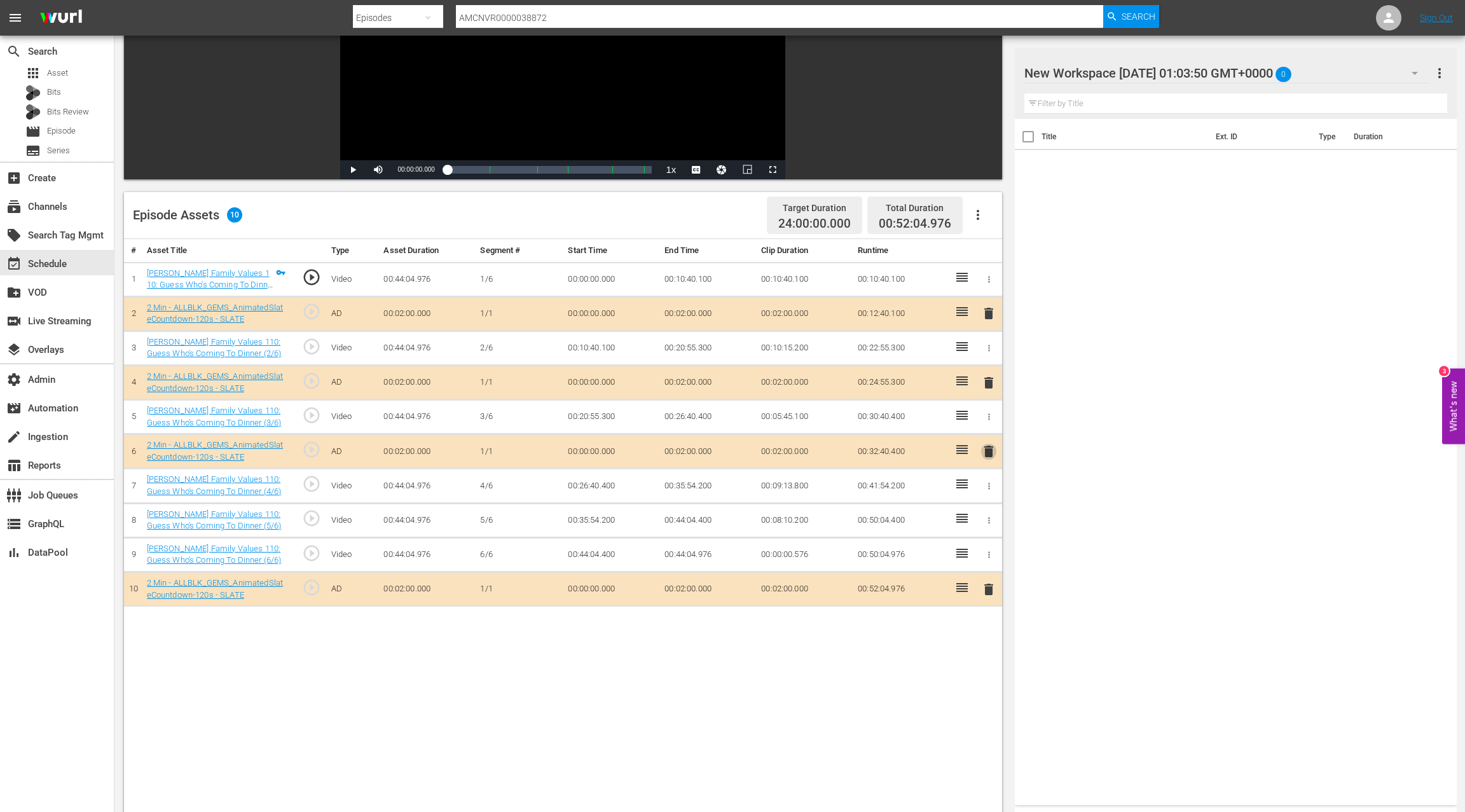
drag, startPoint x: 988, startPoint y: 445, endPoint x: 971, endPoint y: 439, distance: 18.0
click at [987, 445] on span "delete" at bounding box center [989, 452] width 15 height 15
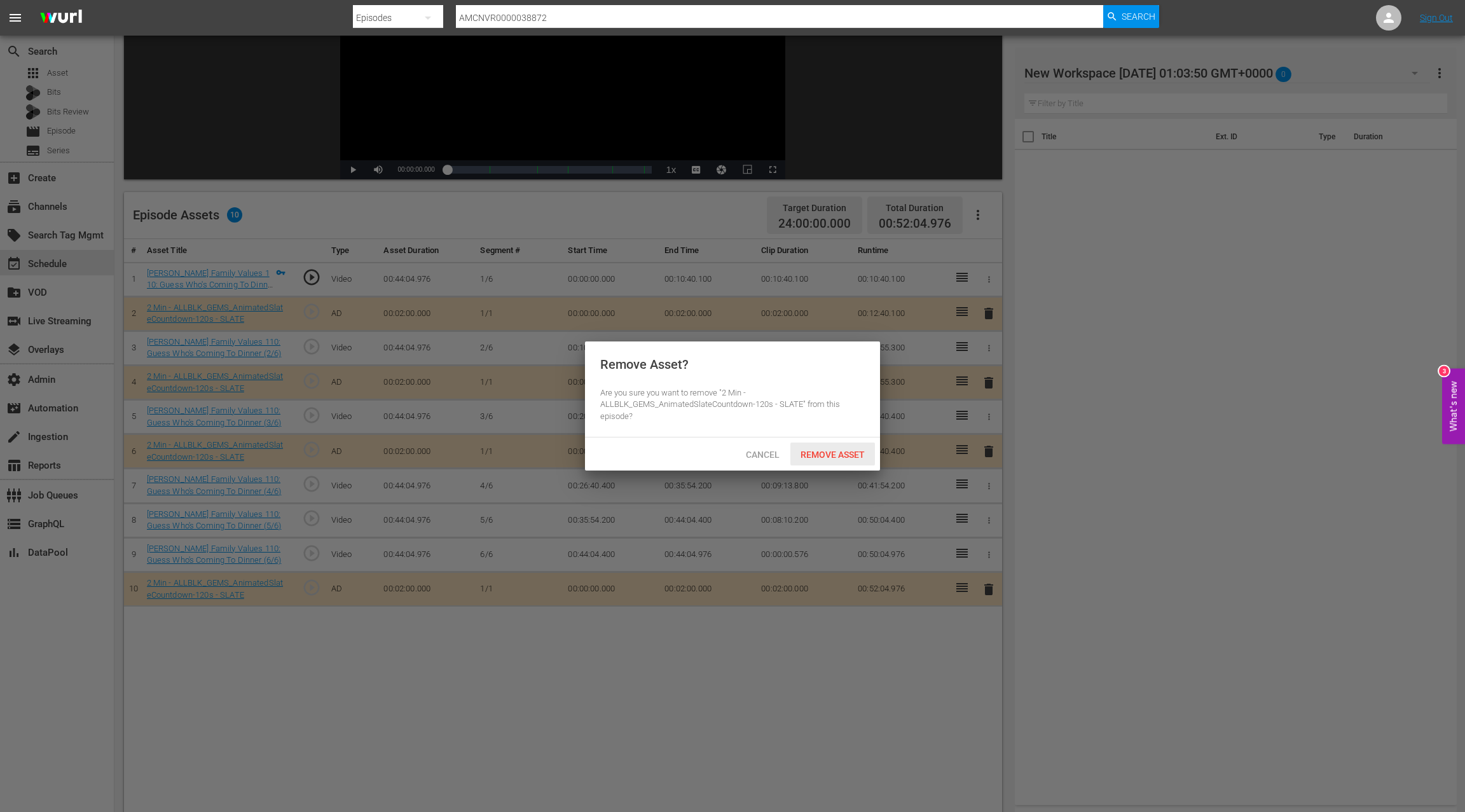
drag, startPoint x: 844, startPoint y: 453, endPoint x: 887, endPoint y: 425, distance: 51.3
click at [845, 452] on span "Remove Asset" at bounding box center [833, 454] width 85 height 10
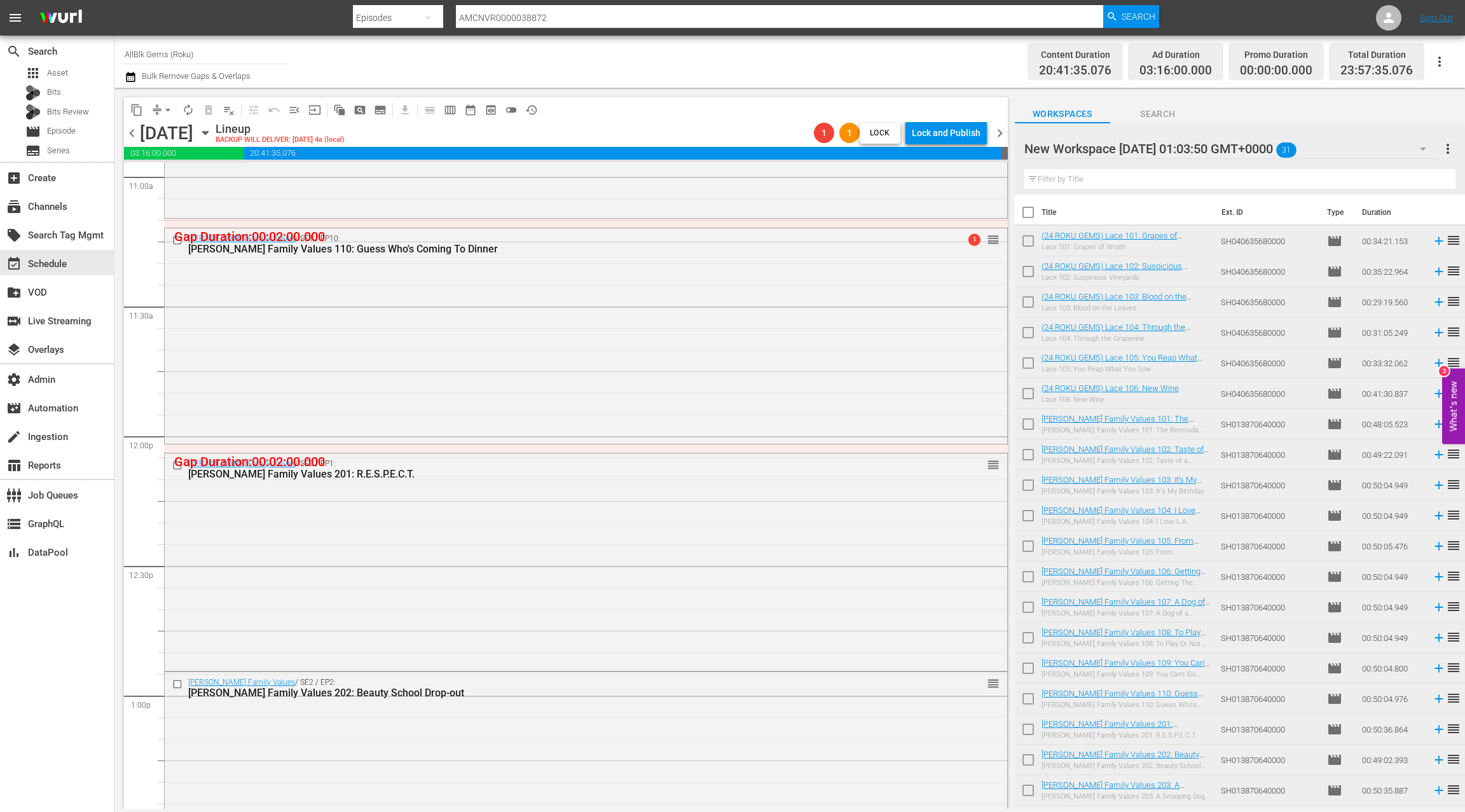
scroll to position [2955, 0]
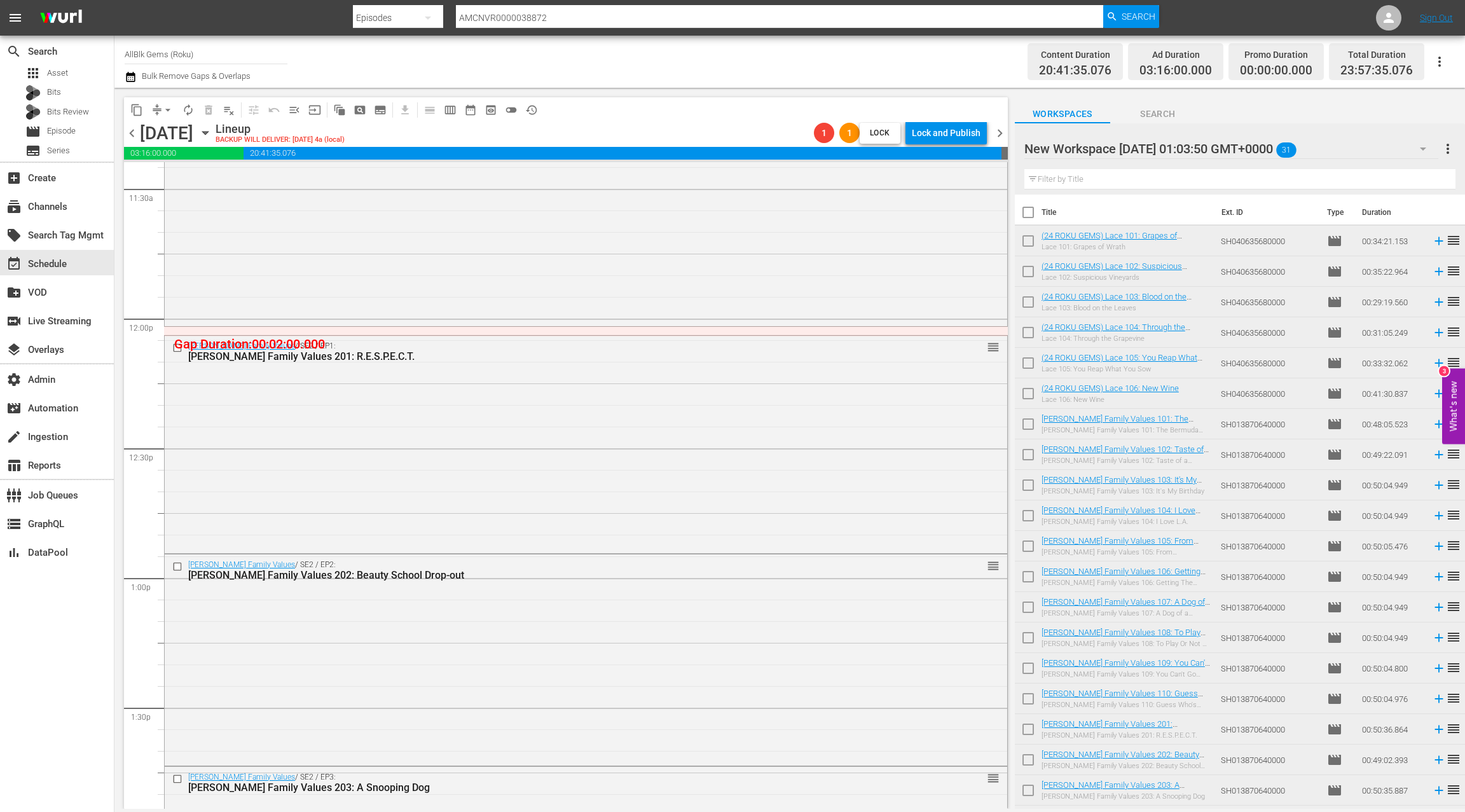
click at [647, 456] on div "Braxton Family Values / SE2 / EP1: Braxton Family Values 201: R.E.S.P.E.C.T. re…" at bounding box center [587, 443] width 843 height 215
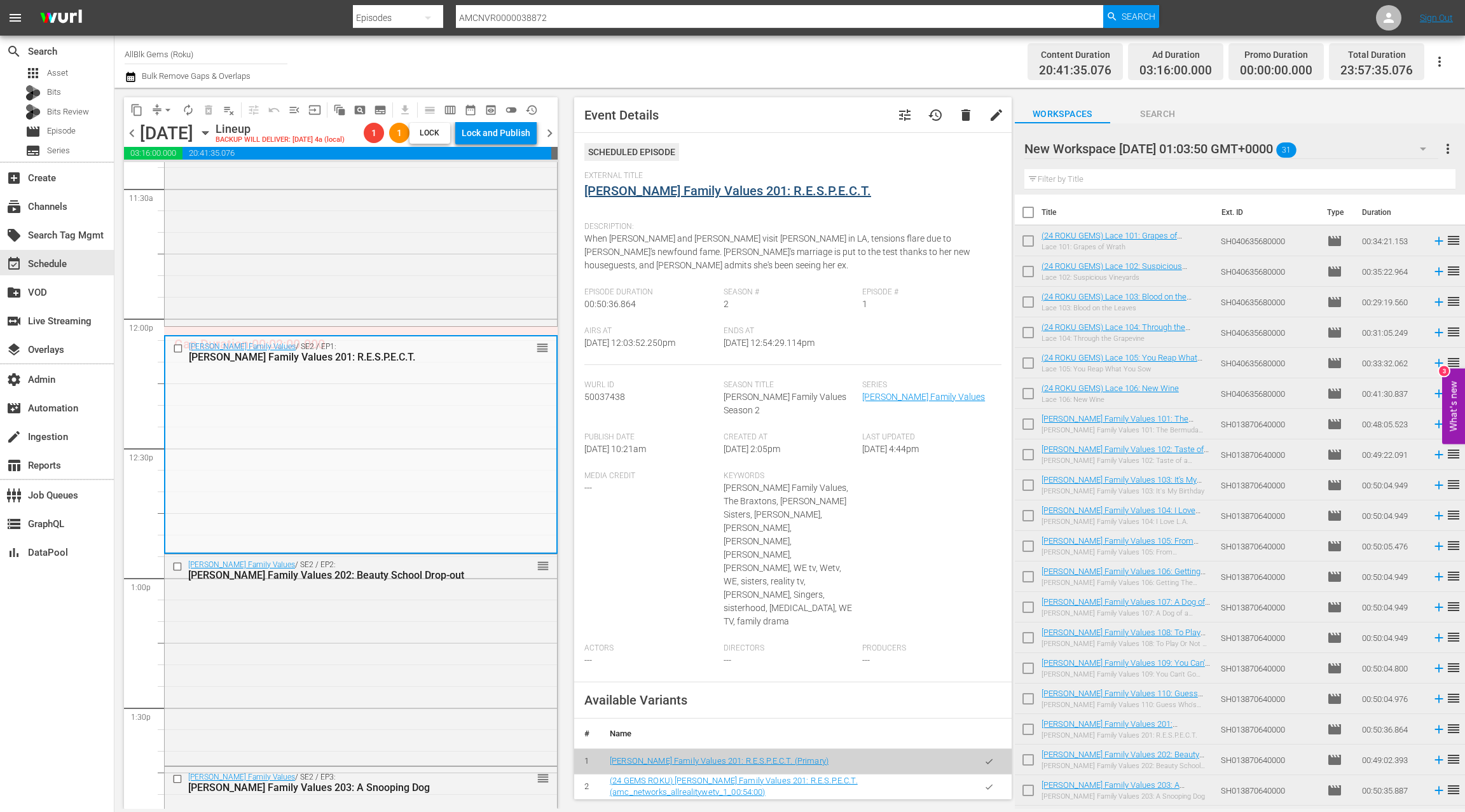
click at [701, 197] on div "External Title Braxton Family Values 201: R.E.S.P.E.C.T." at bounding box center [793, 193] width 417 height 45
click at [700, 196] on link "Braxton Family Values 201: R.E.S.P.E.C.T." at bounding box center [728, 190] width 287 height 15
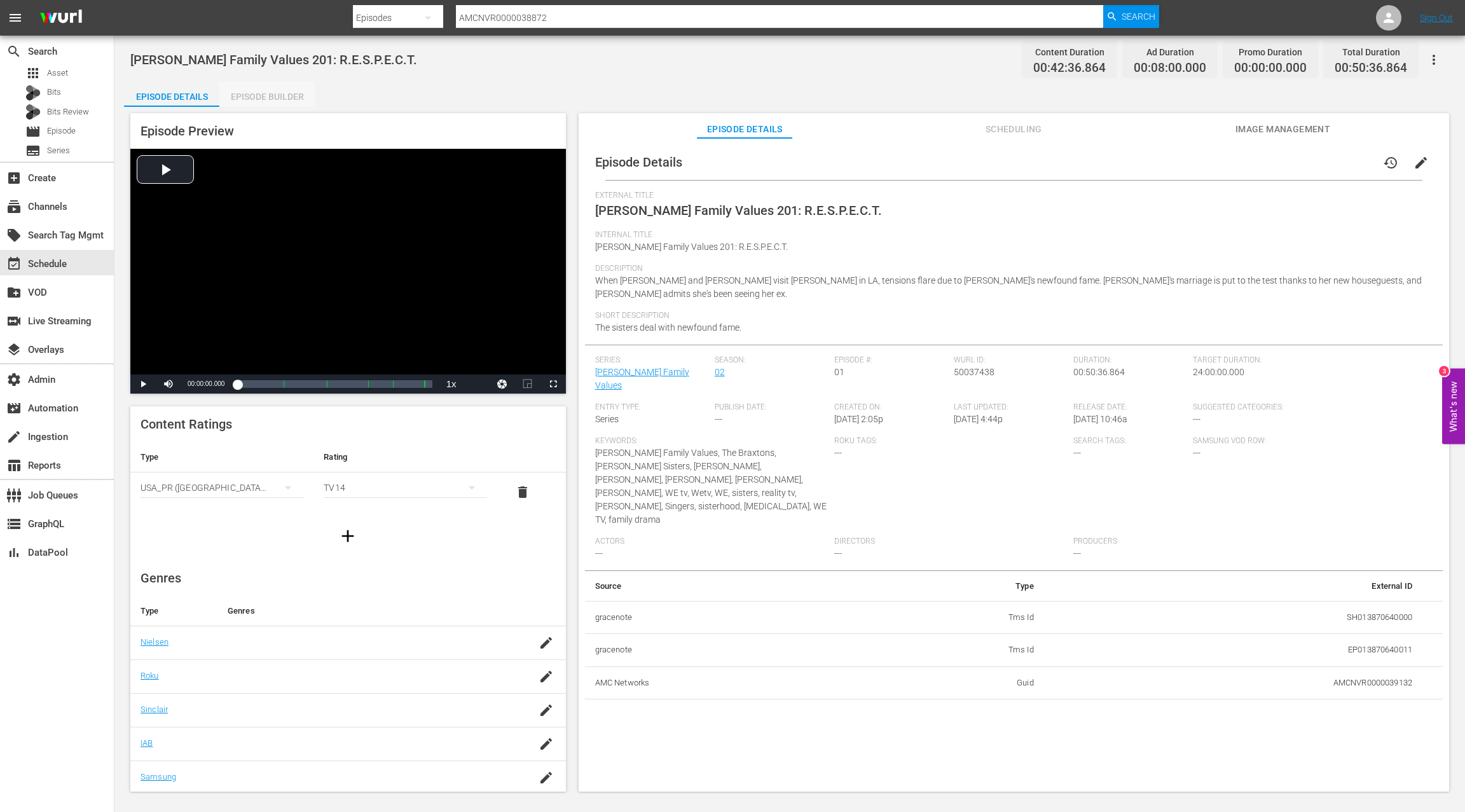
drag, startPoint x: 289, startPoint y: 97, endPoint x: 517, endPoint y: 257, distance: 278.5
click at [289, 97] on div "Episode Builder" at bounding box center [267, 96] width 96 height 30
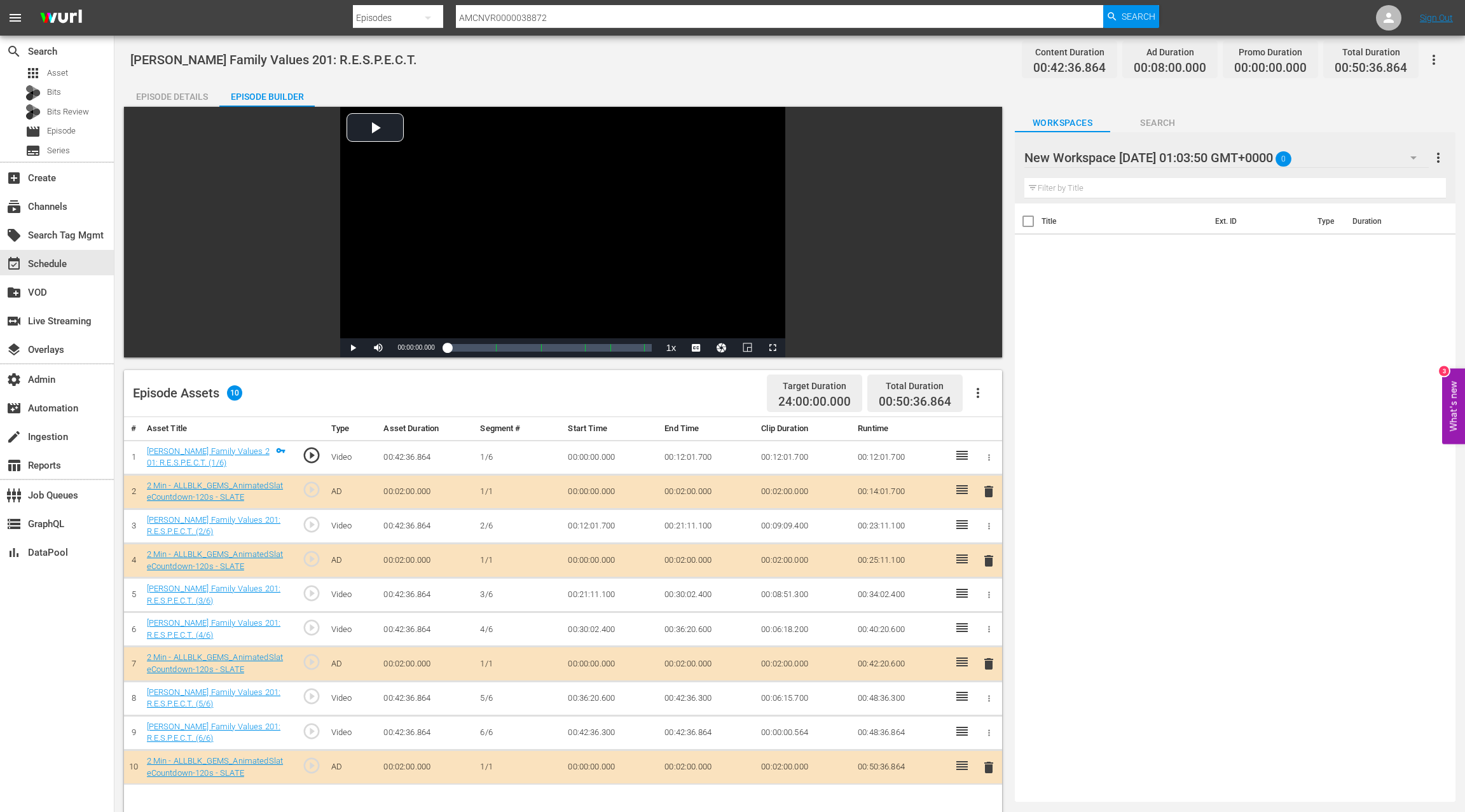
scroll to position [83, 0]
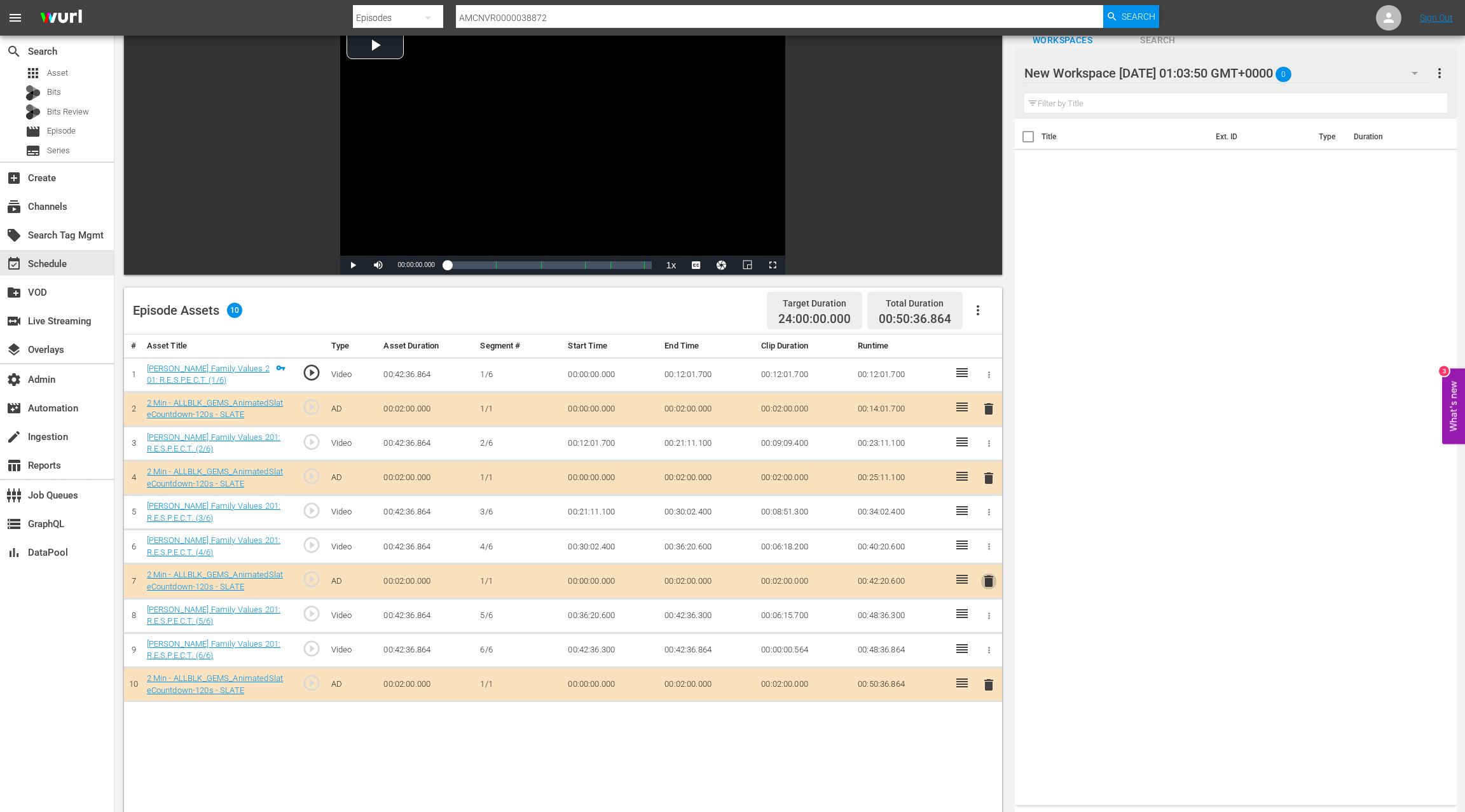
drag, startPoint x: 987, startPoint y: 574, endPoint x: 973, endPoint y: 566, distance: 16.1
click at [982, 573] on span "delete" at bounding box center [989, 581] width 15 height 15
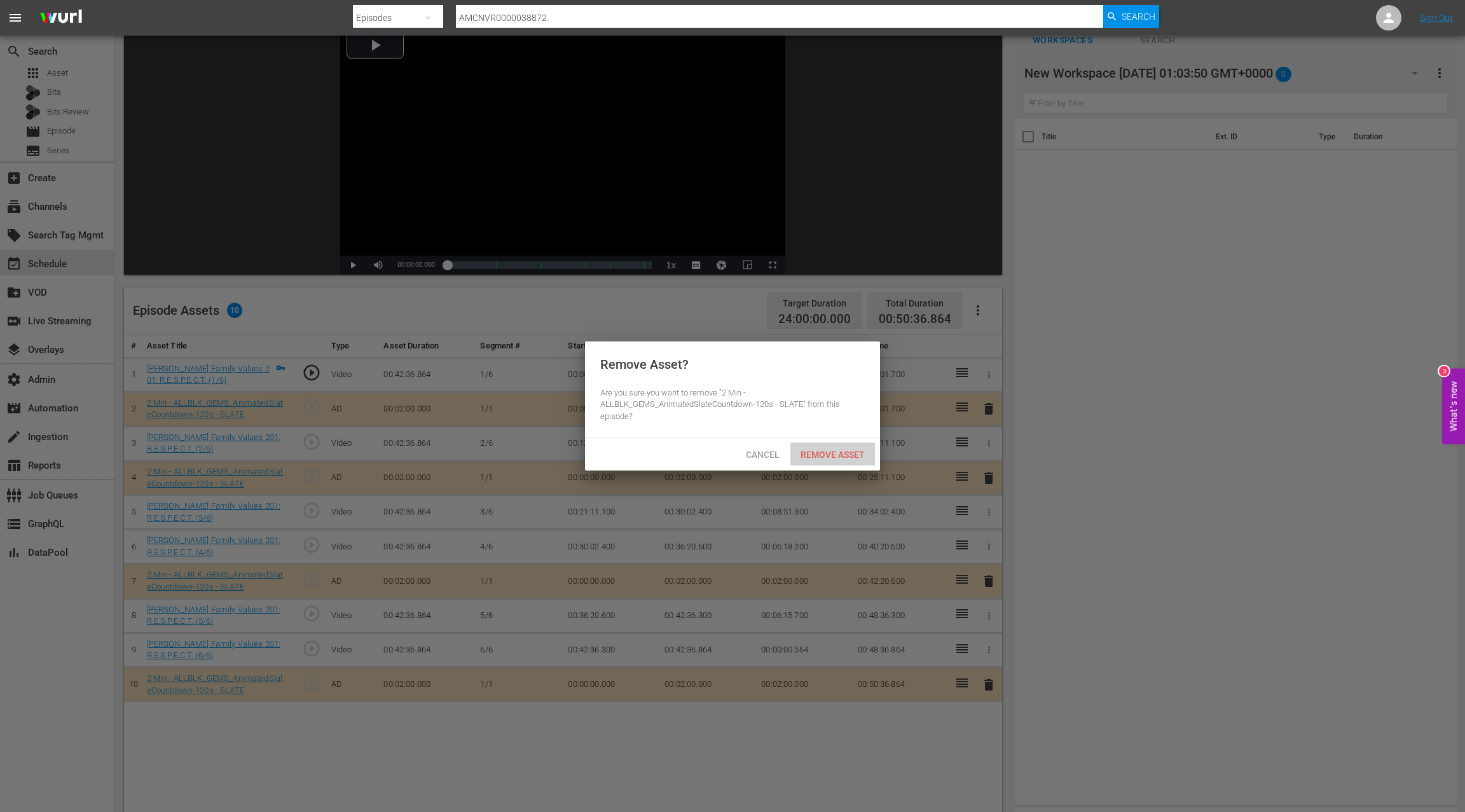
click at [837, 454] on span "Remove Asset" at bounding box center [833, 454] width 85 height 10
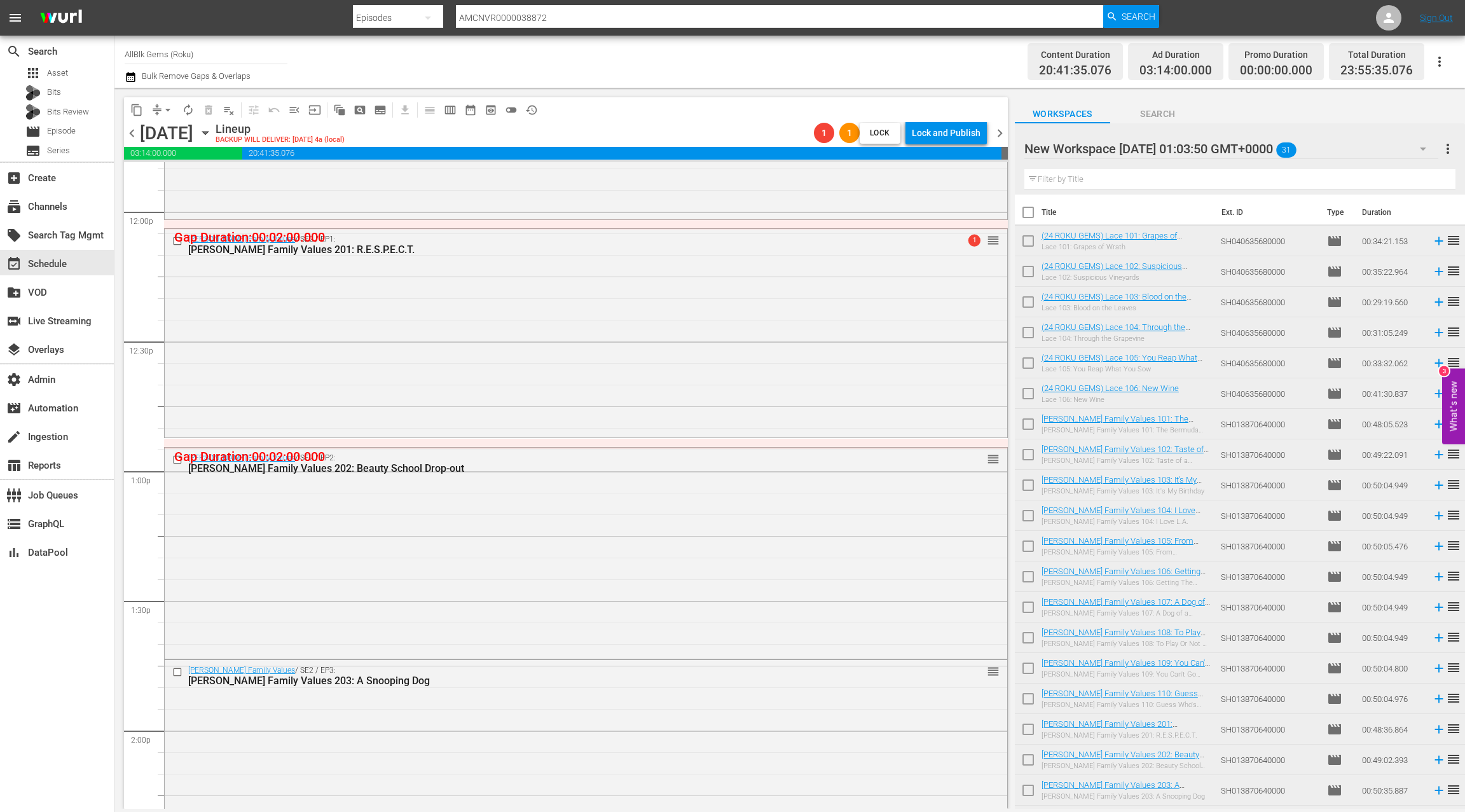
scroll to position [3152, 0]
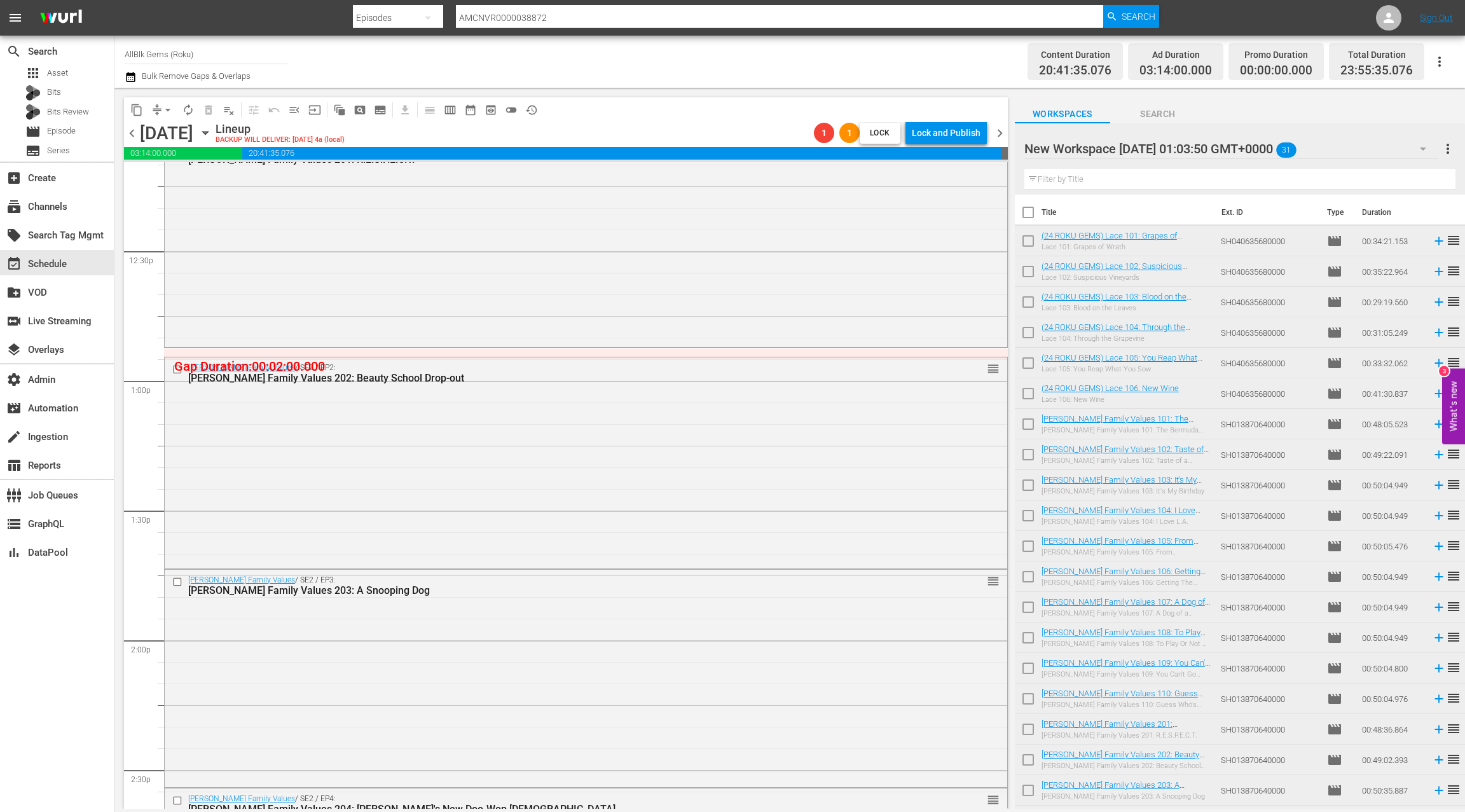
click at [581, 493] on div "Braxton Family Values / SE2 / EP2: Braxton Family Values 202: Beauty School Dro…" at bounding box center [587, 461] width 843 height 208
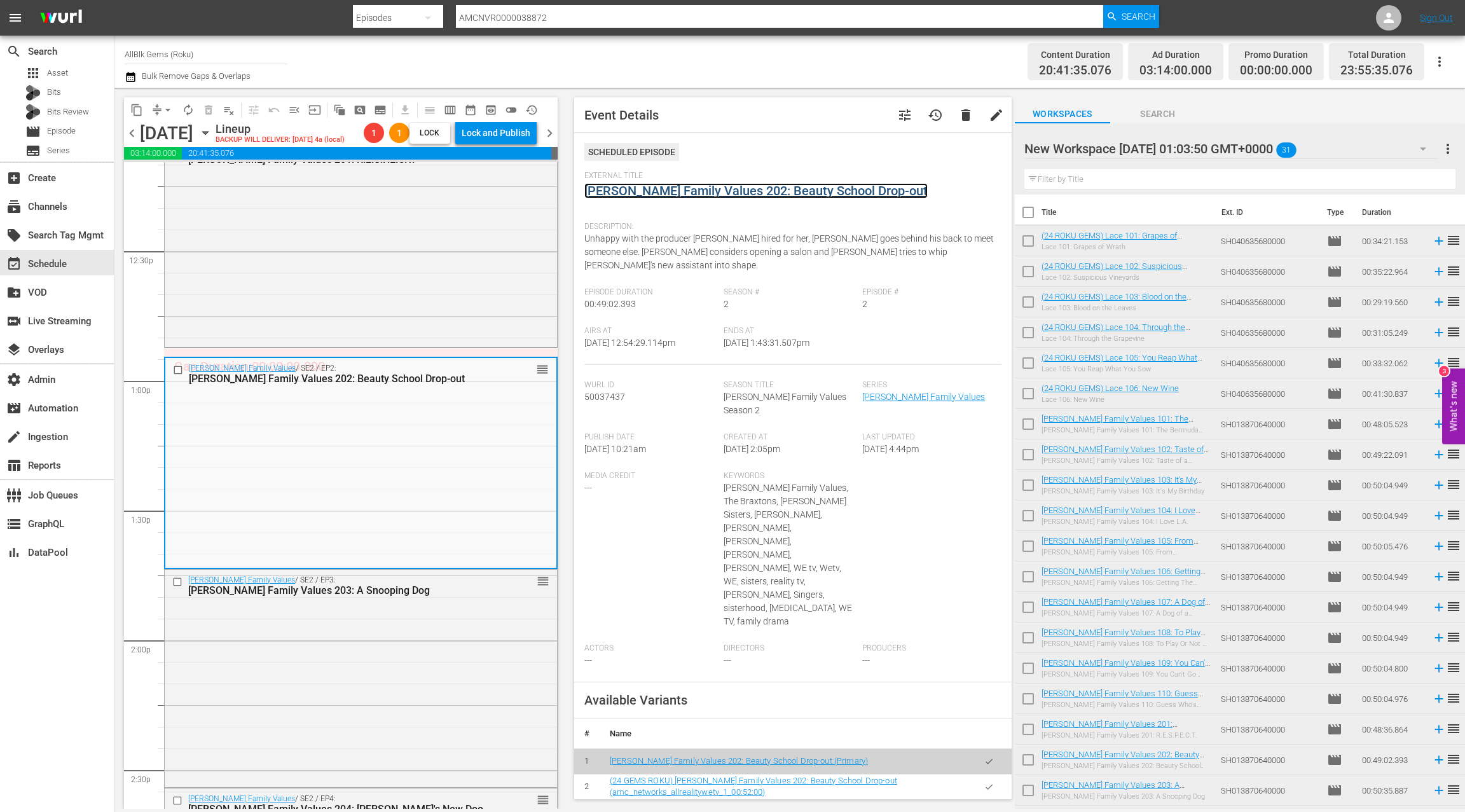
click at [682, 192] on link "Braxton Family Values 202: Beauty School Drop-out" at bounding box center [757, 190] width 344 height 15
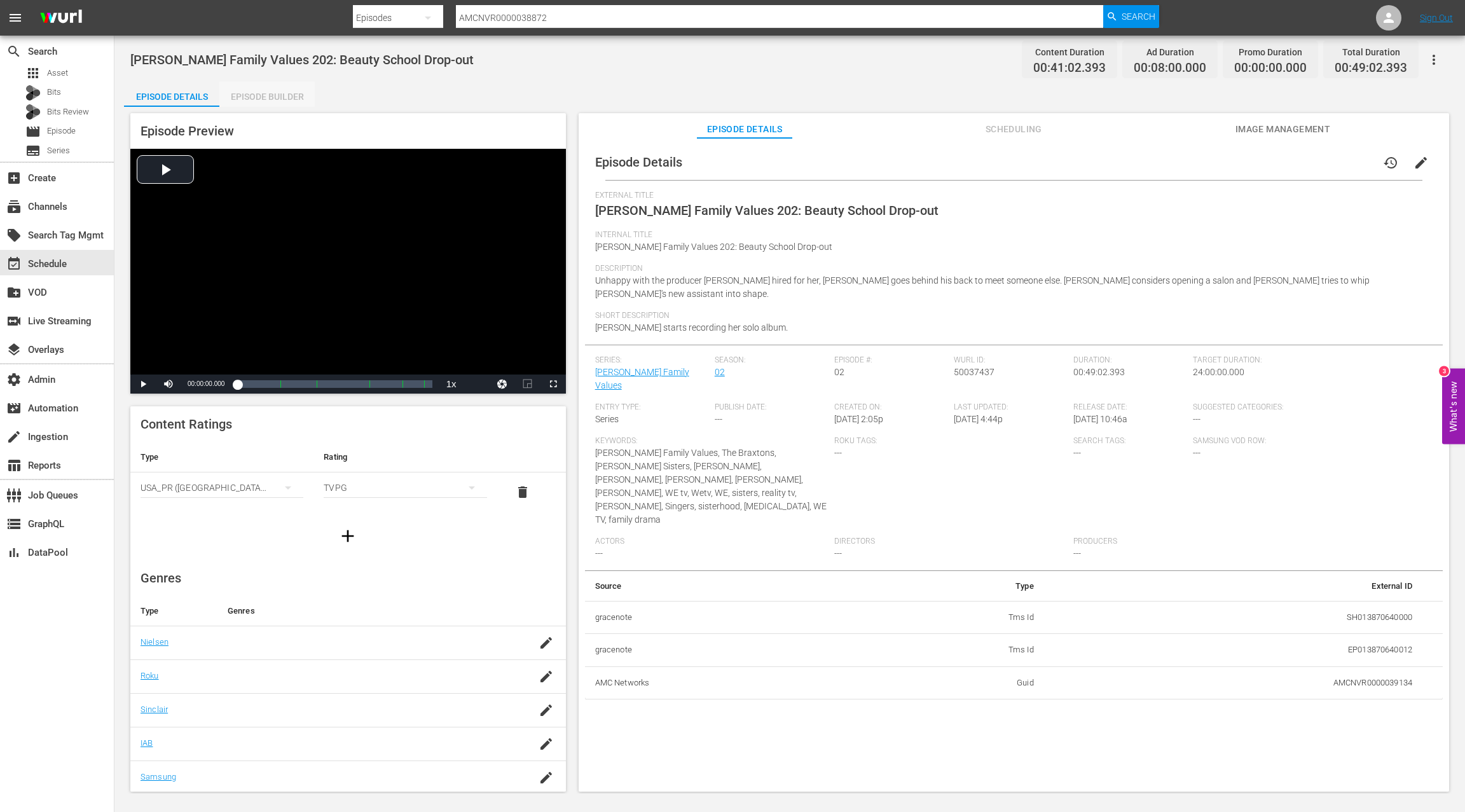
drag, startPoint x: 277, startPoint y: 103, endPoint x: 595, endPoint y: 376, distance: 419.1
click at [277, 103] on div "Episode Builder" at bounding box center [267, 96] width 96 height 30
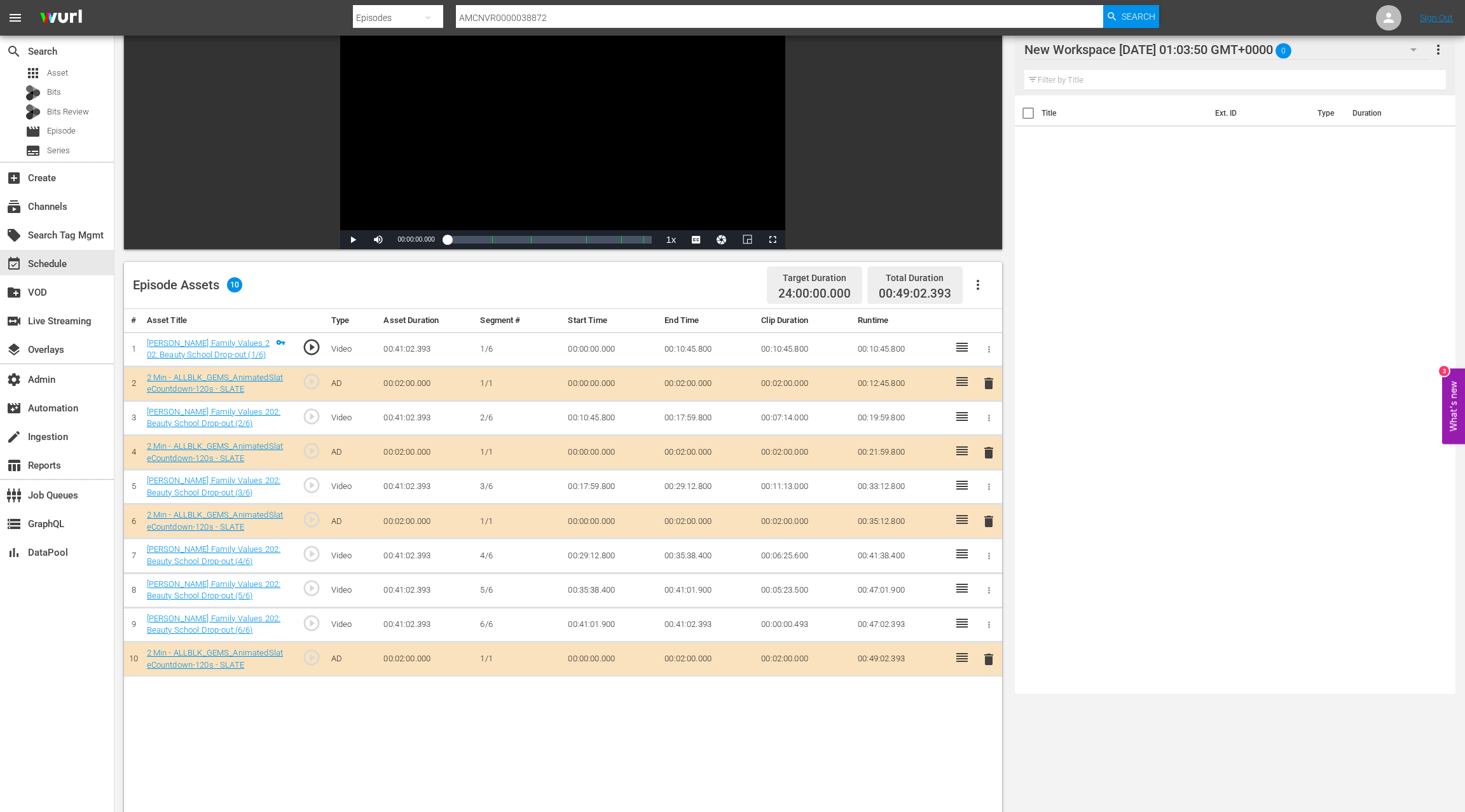
scroll to position [130, 0]
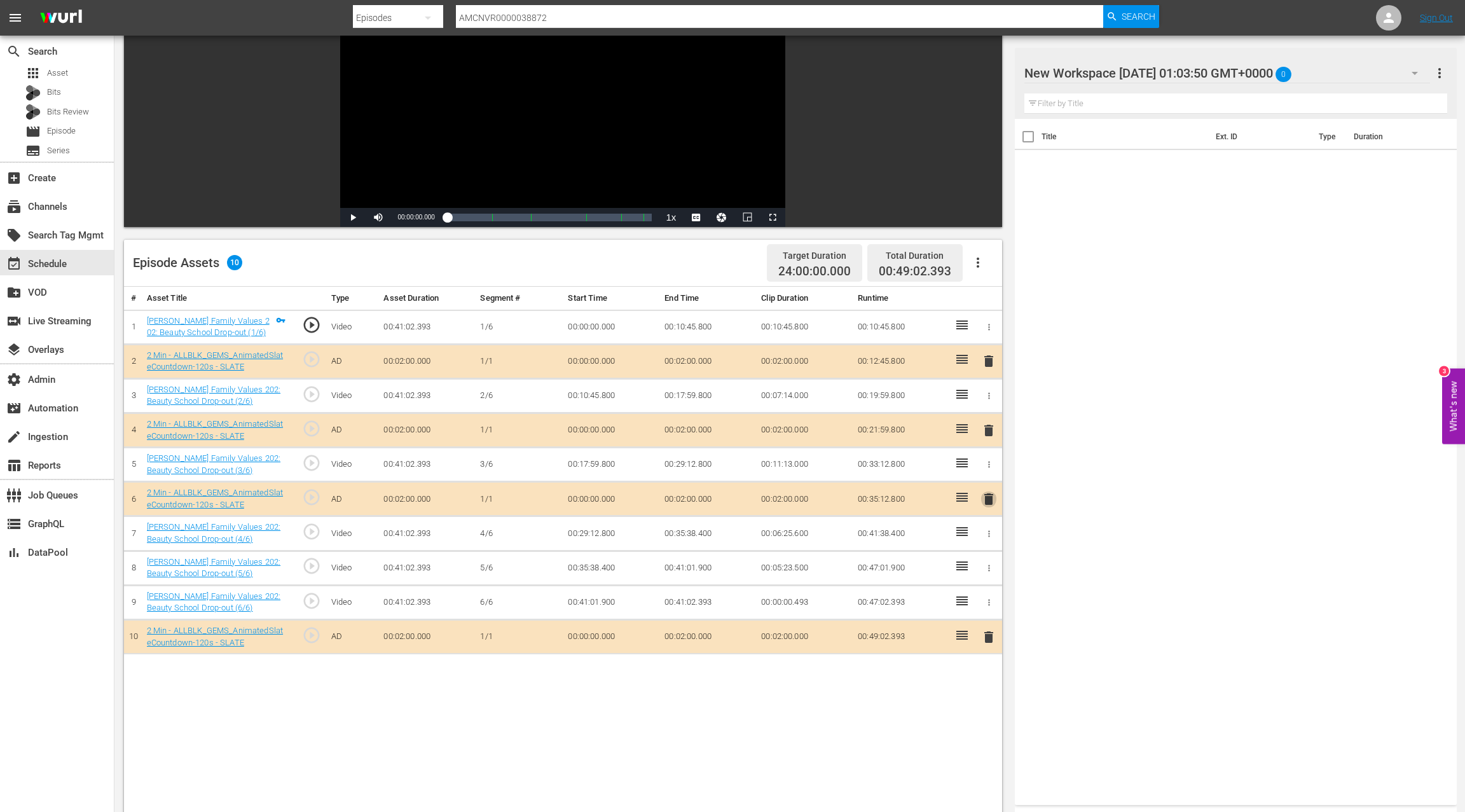
drag, startPoint x: 989, startPoint y: 499, endPoint x: 983, endPoint y: 496, distance: 6.7
click at [987, 497] on span "delete" at bounding box center [989, 499] width 15 height 15
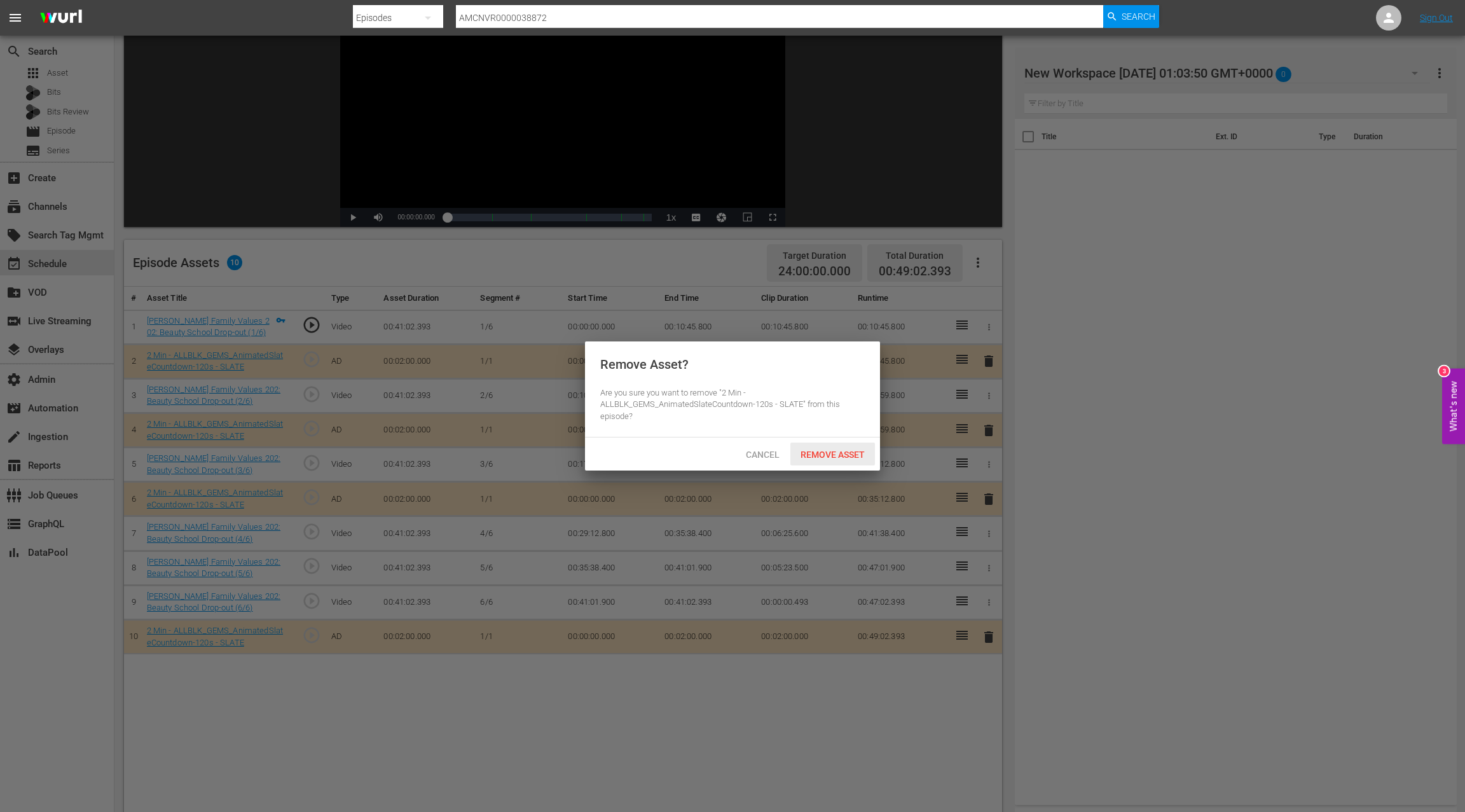
drag, startPoint x: 818, startPoint y: 453, endPoint x: 868, endPoint y: 452, distance: 50.0
click at [819, 452] on span "Remove Asset" at bounding box center [833, 454] width 85 height 10
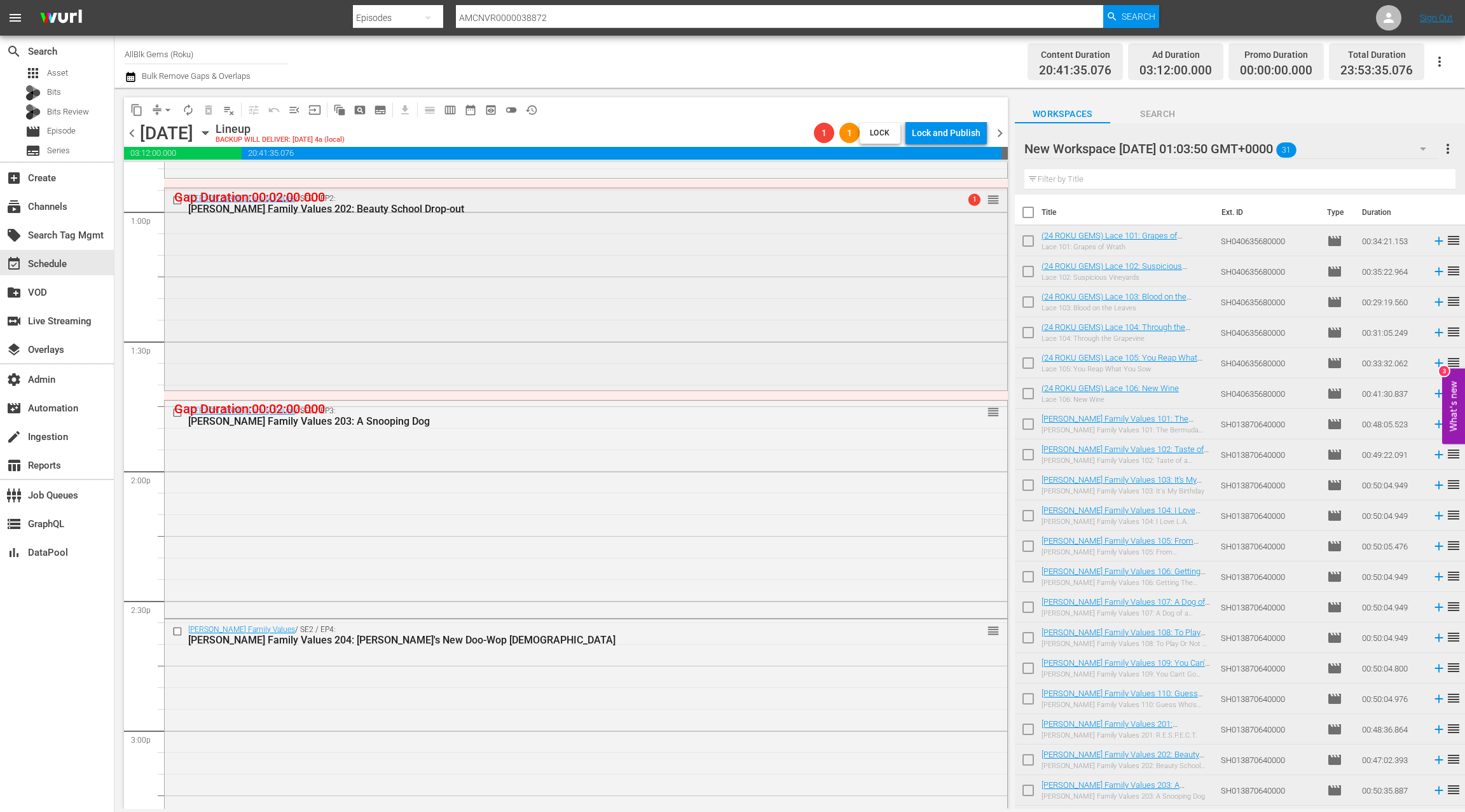
scroll to position [3346, 0]
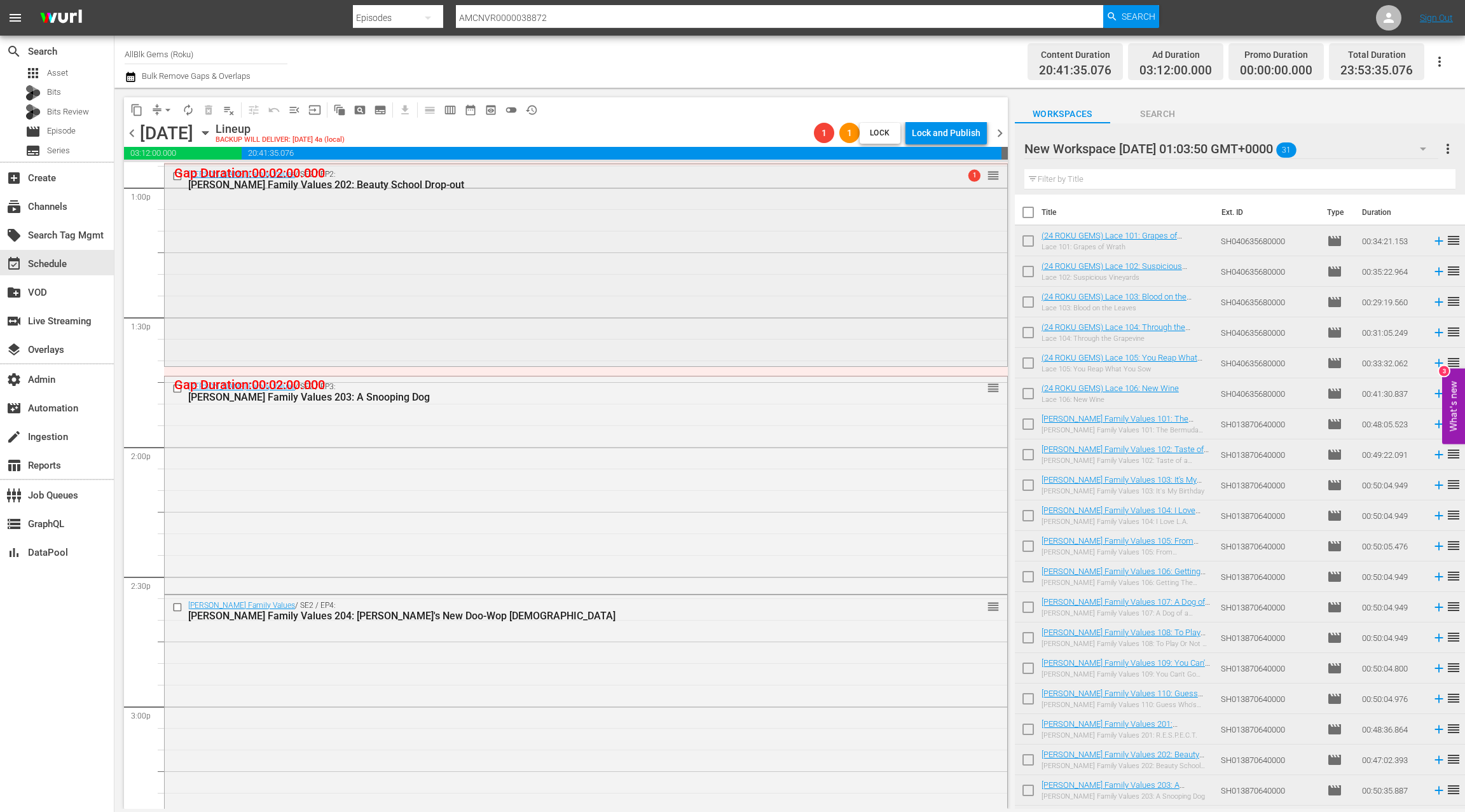
click at [466, 432] on div "Braxton Family Values / SE2 / EP3: Braxton Family Values 203: A Snooping Dog re…" at bounding box center [587, 484] width 843 height 215
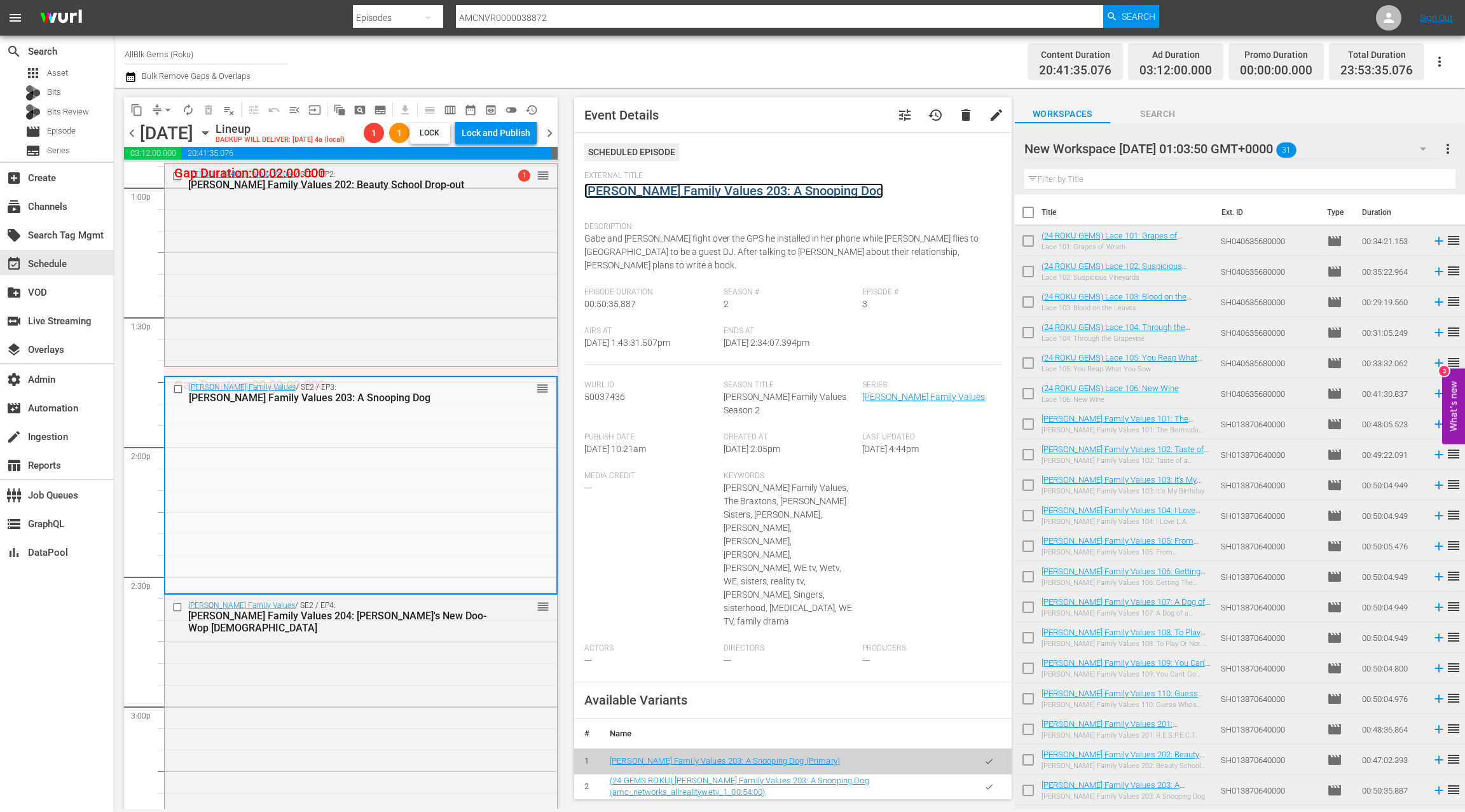
click at [675, 195] on link "Braxton Family Values 203: A Snooping Dog" at bounding box center [734, 190] width 299 height 15
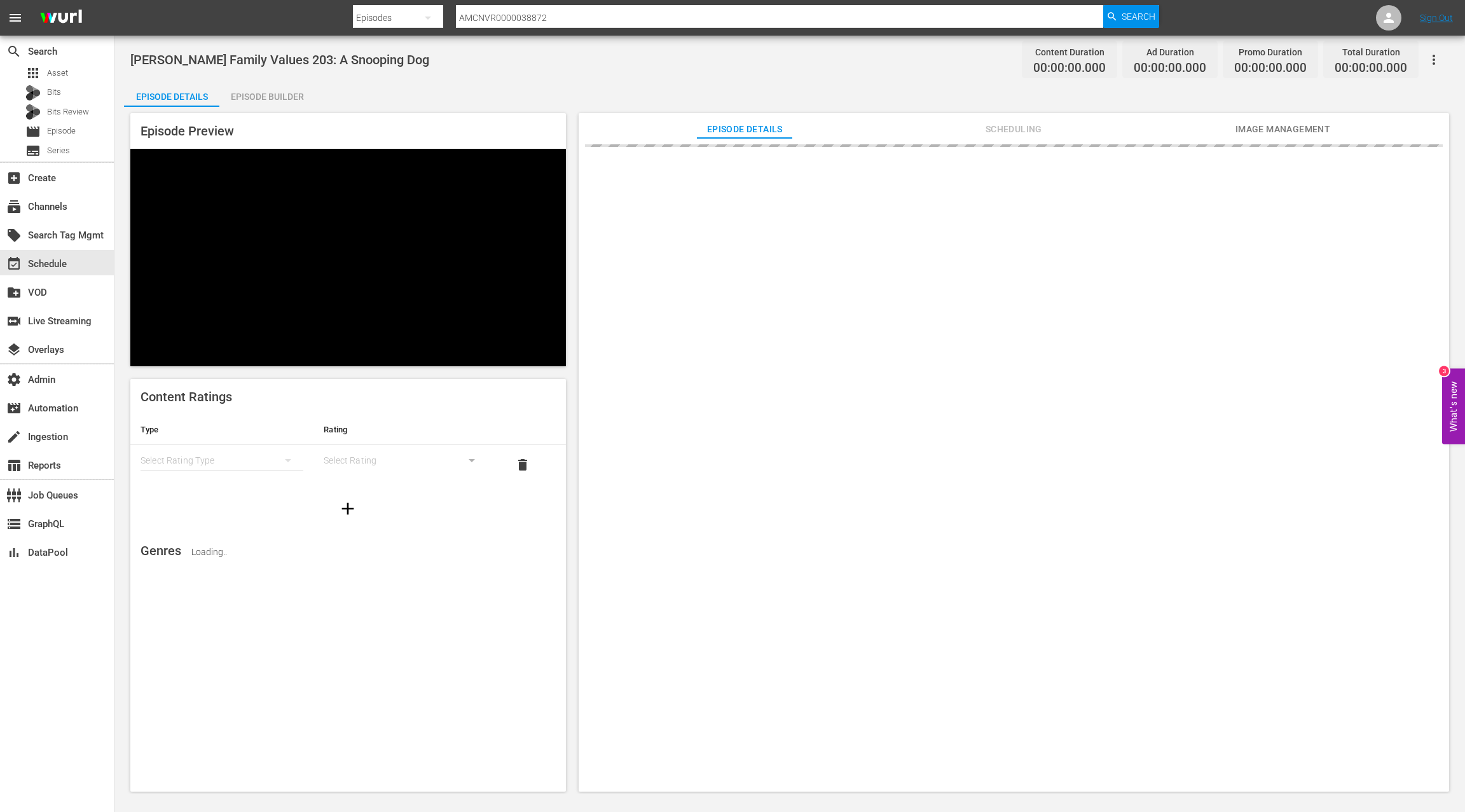
click at [252, 100] on div "Episode Builder" at bounding box center [267, 96] width 96 height 30
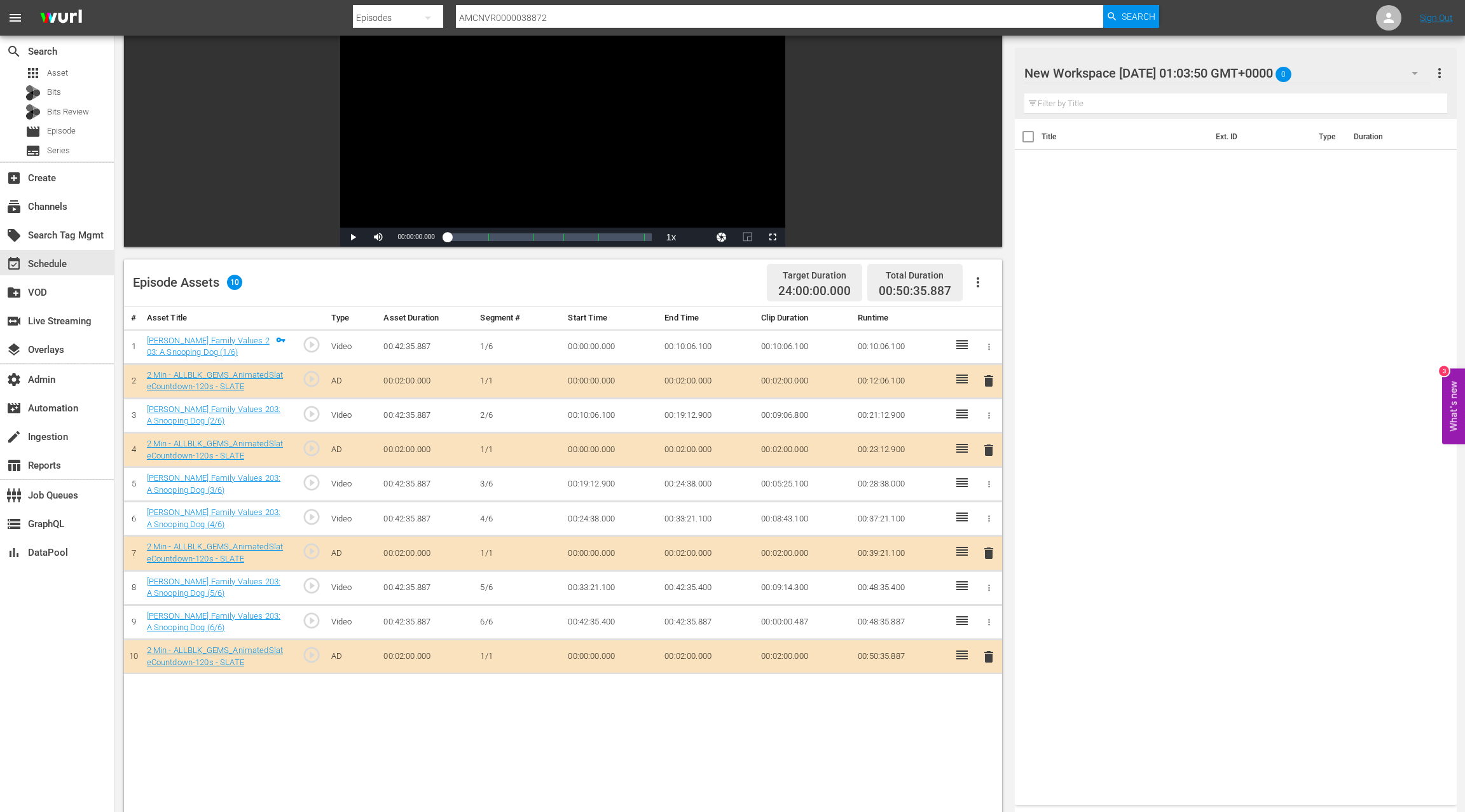
scroll to position [171, 0]
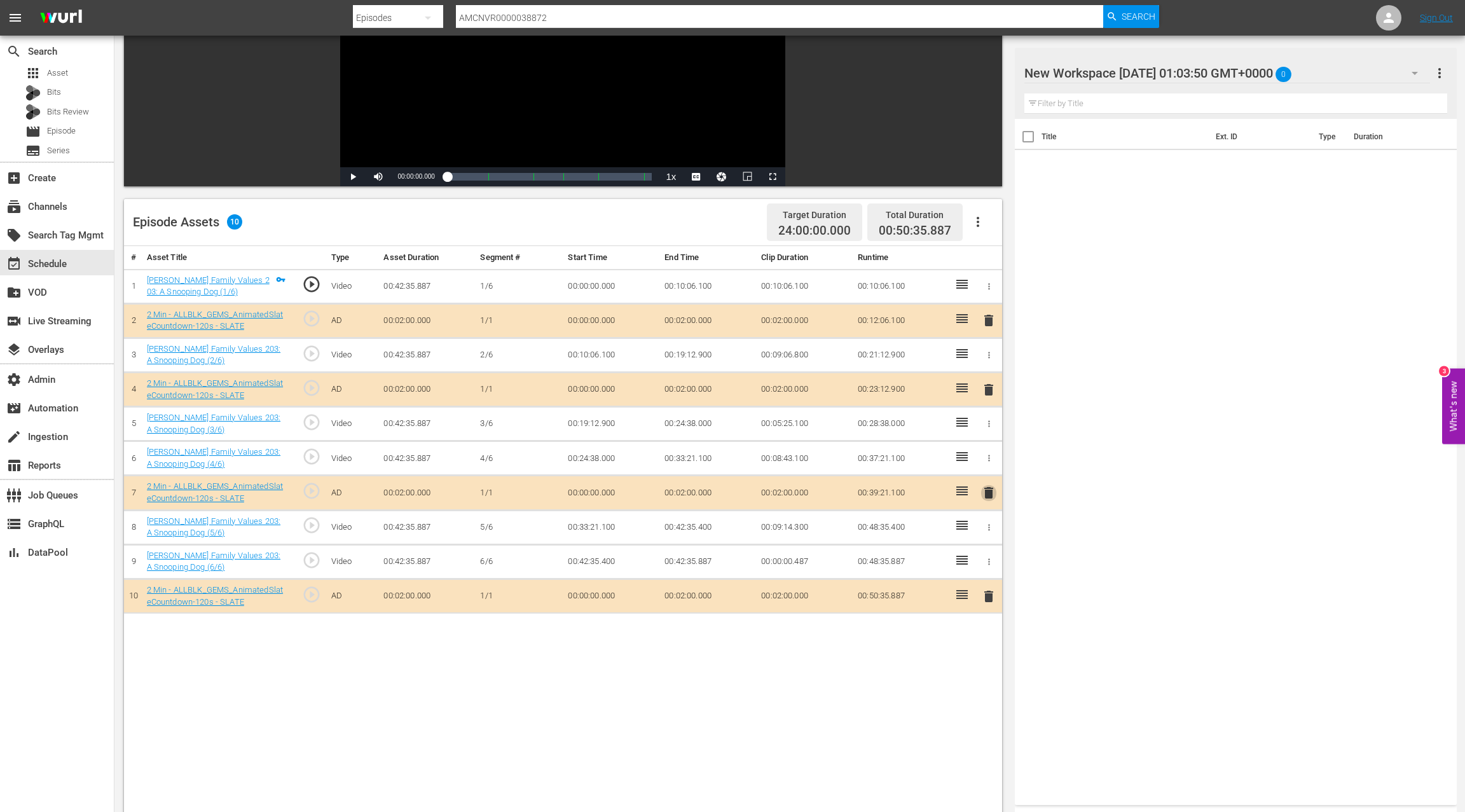
drag, startPoint x: 988, startPoint y: 487, endPoint x: 925, endPoint y: 469, distance: 65.5
click at [987, 487] on span "delete" at bounding box center [989, 492] width 15 height 15
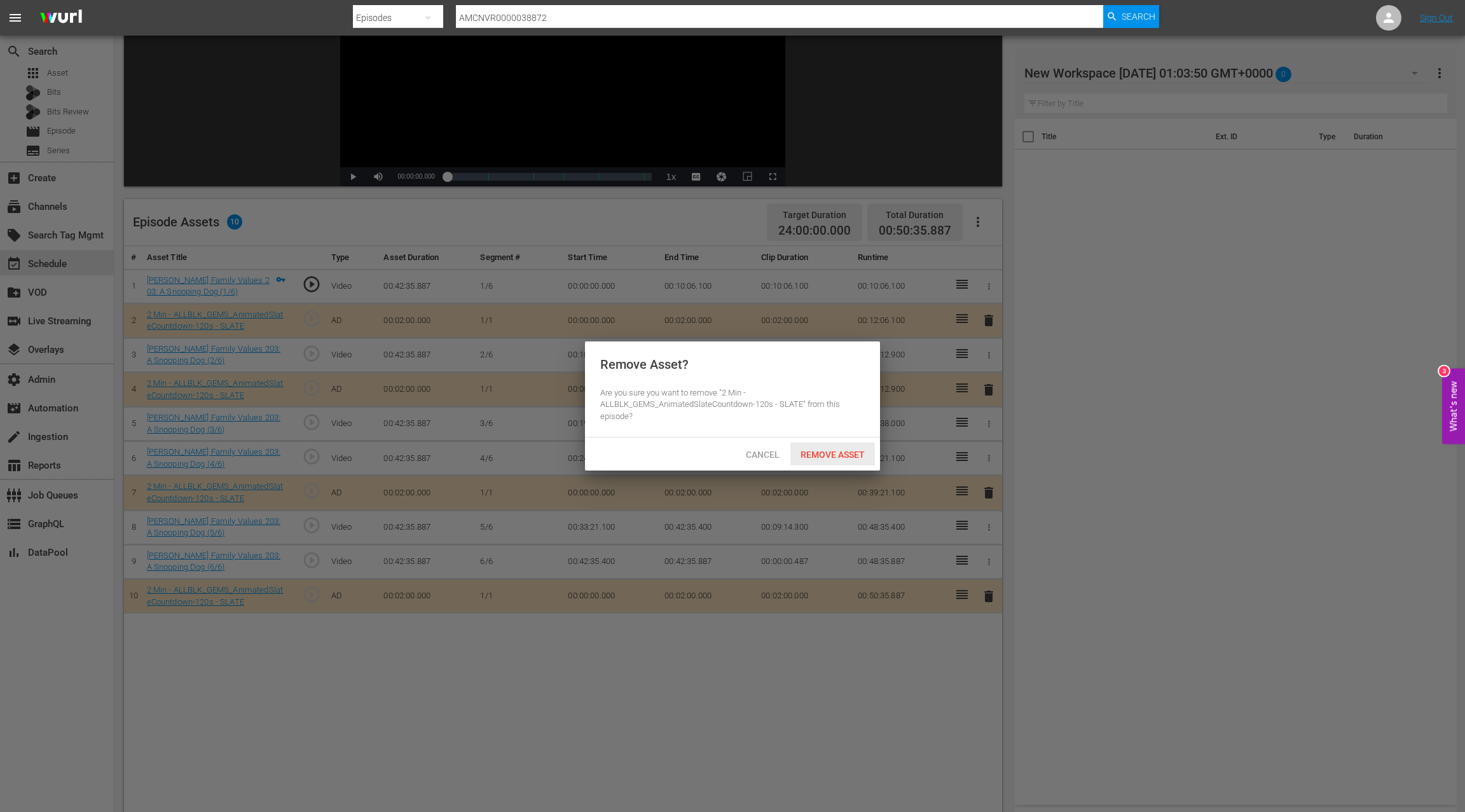
drag, startPoint x: 832, startPoint y: 455, endPoint x: 874, endPoint y: 434, distance: 47.0
click at [834, 454] on span "Remove Asset" at bounding box center [833, 454] width 85 height 10
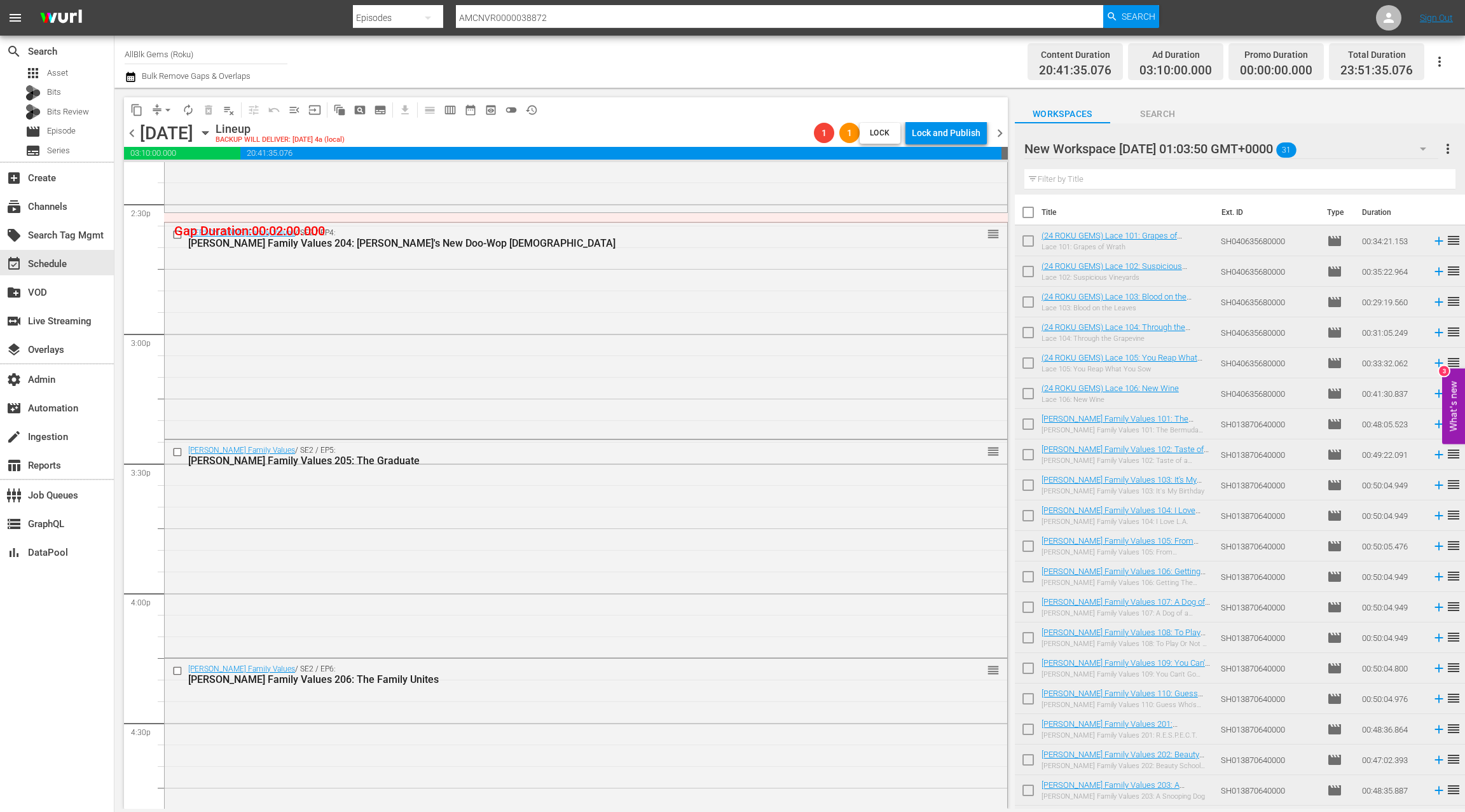
scroll to position [3712, 0]
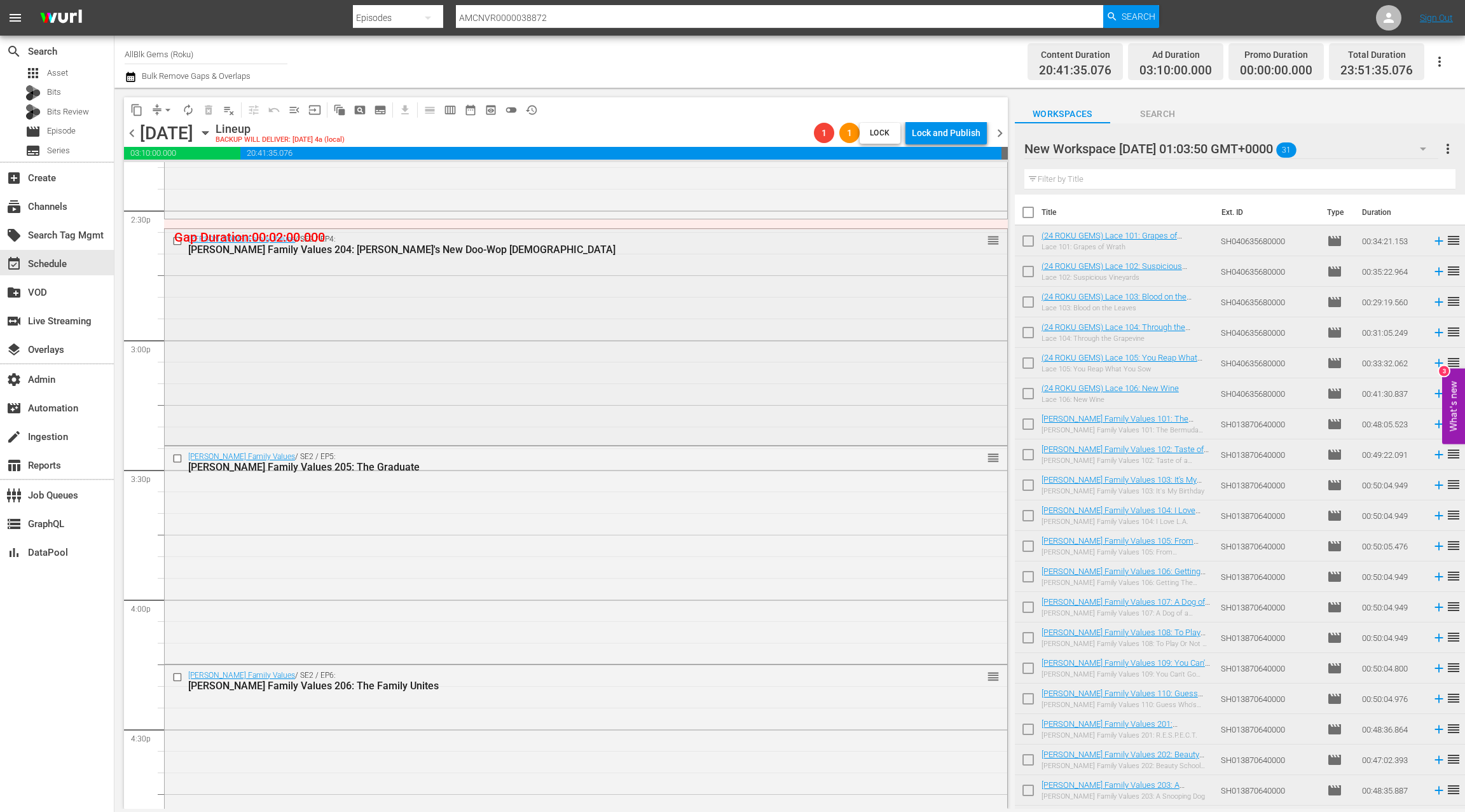
click at [455, 392] on div "Braxton Family Values / SE2 / EP4: Braxton Family Values 204: Toni's New Doo-Wo…" at bounding box center [587, 336] width 843 height 213
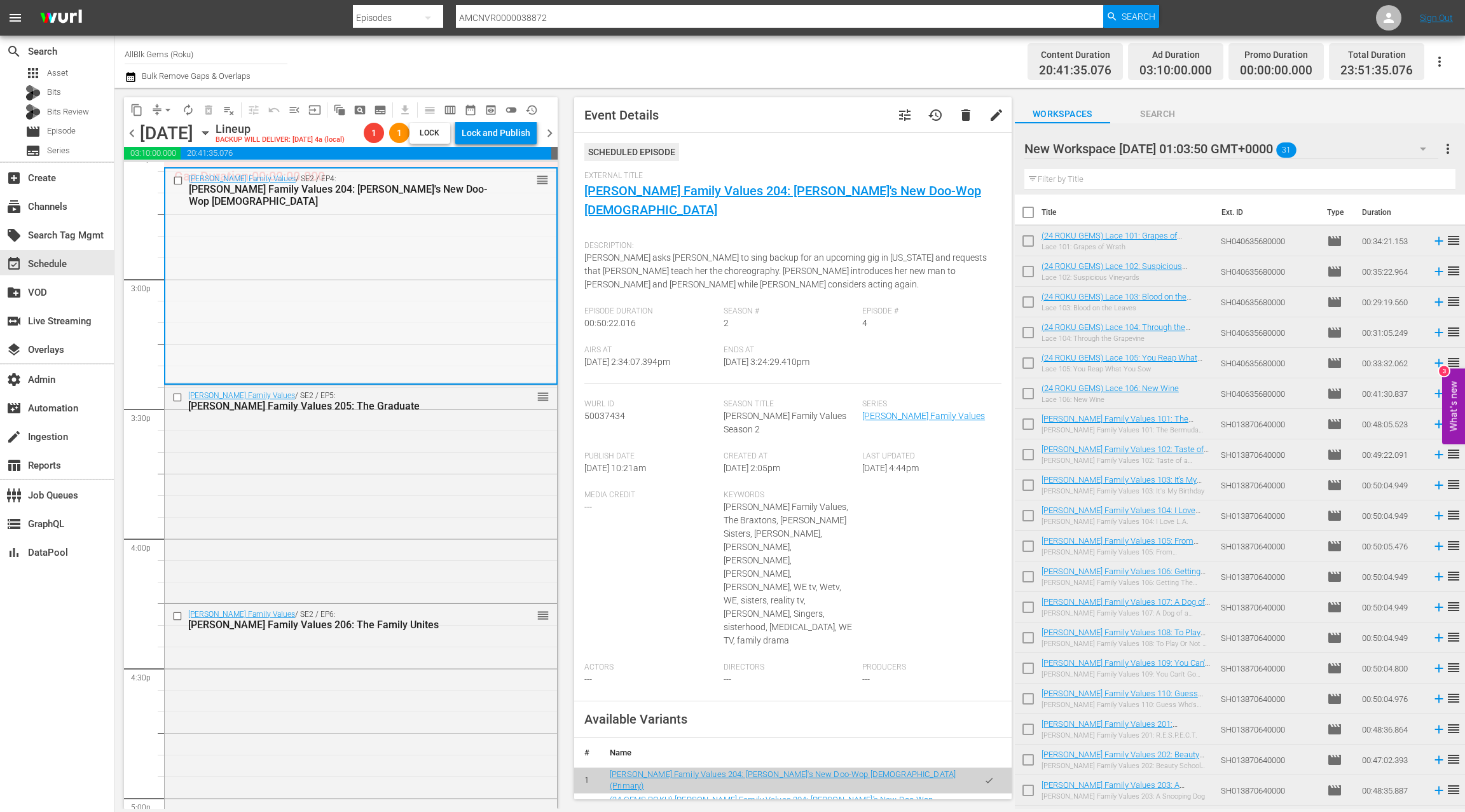
scroll to position [3725, 0]
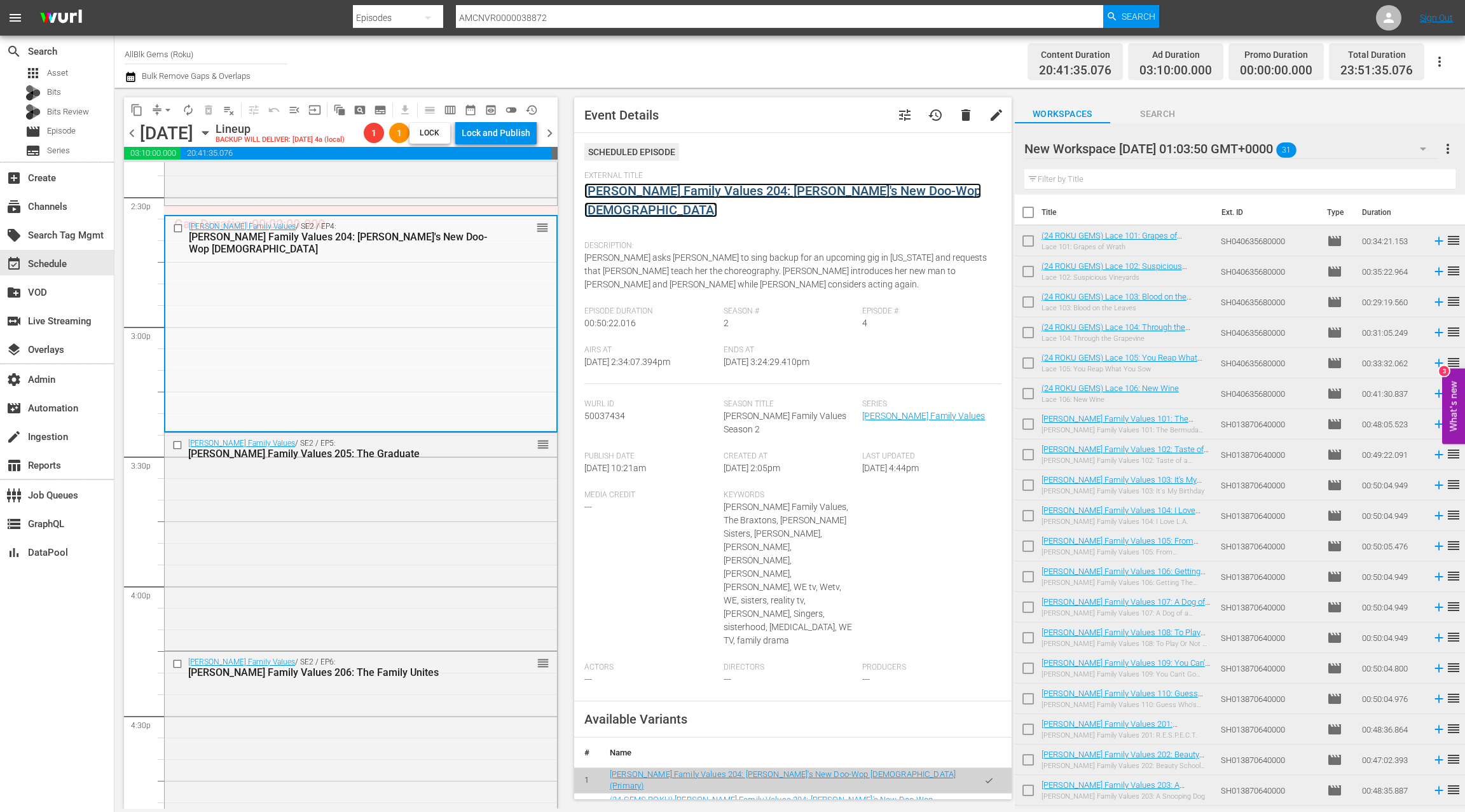
click at [718, 189] on link "Braxton Family Values 204: Toni's New Doo-Wop Chick" at bounding box center [783, 200] width 397 height 35
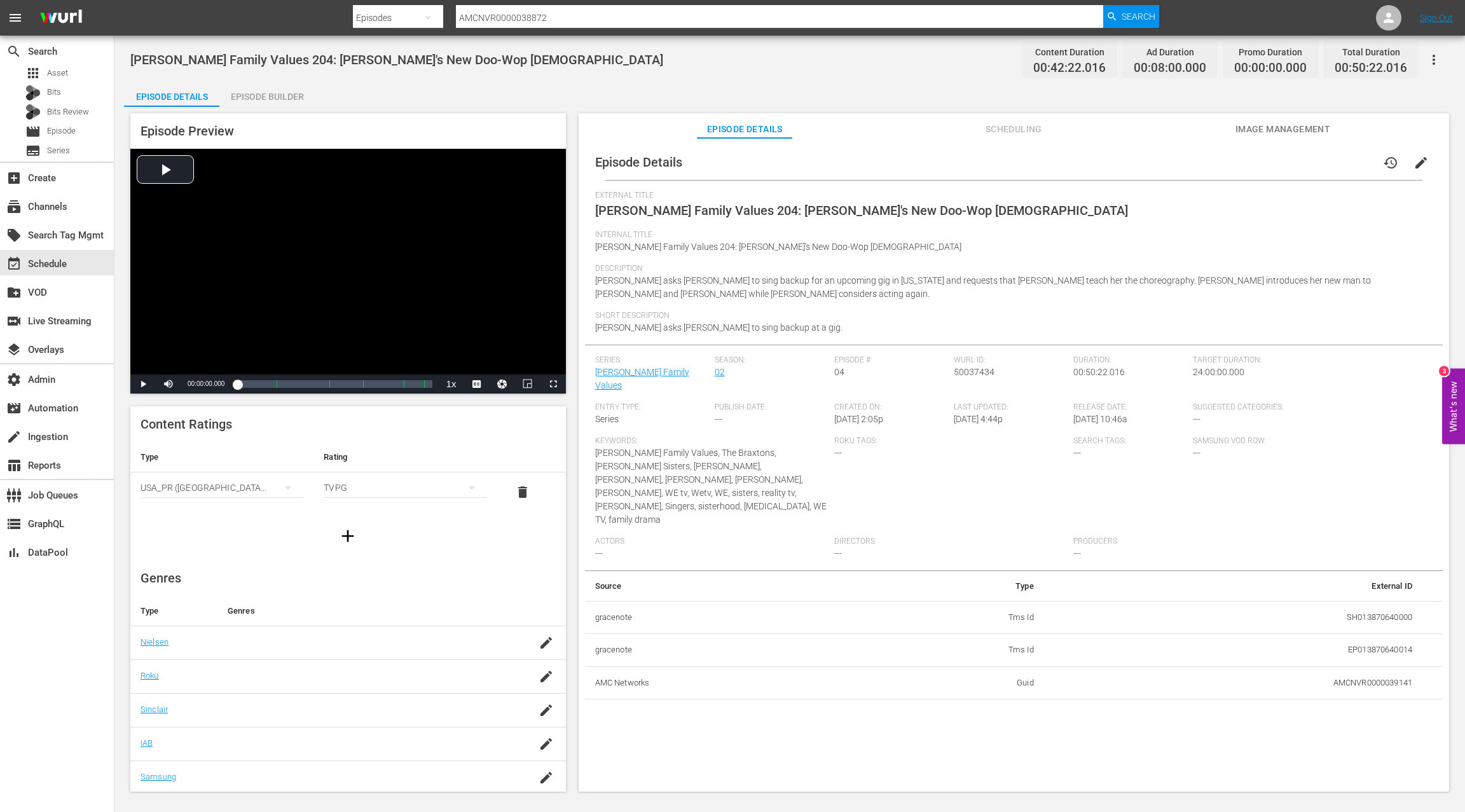
click at [289, 97] on div "Episode Builder" at bounding box center [267, 96] width 96 height 30
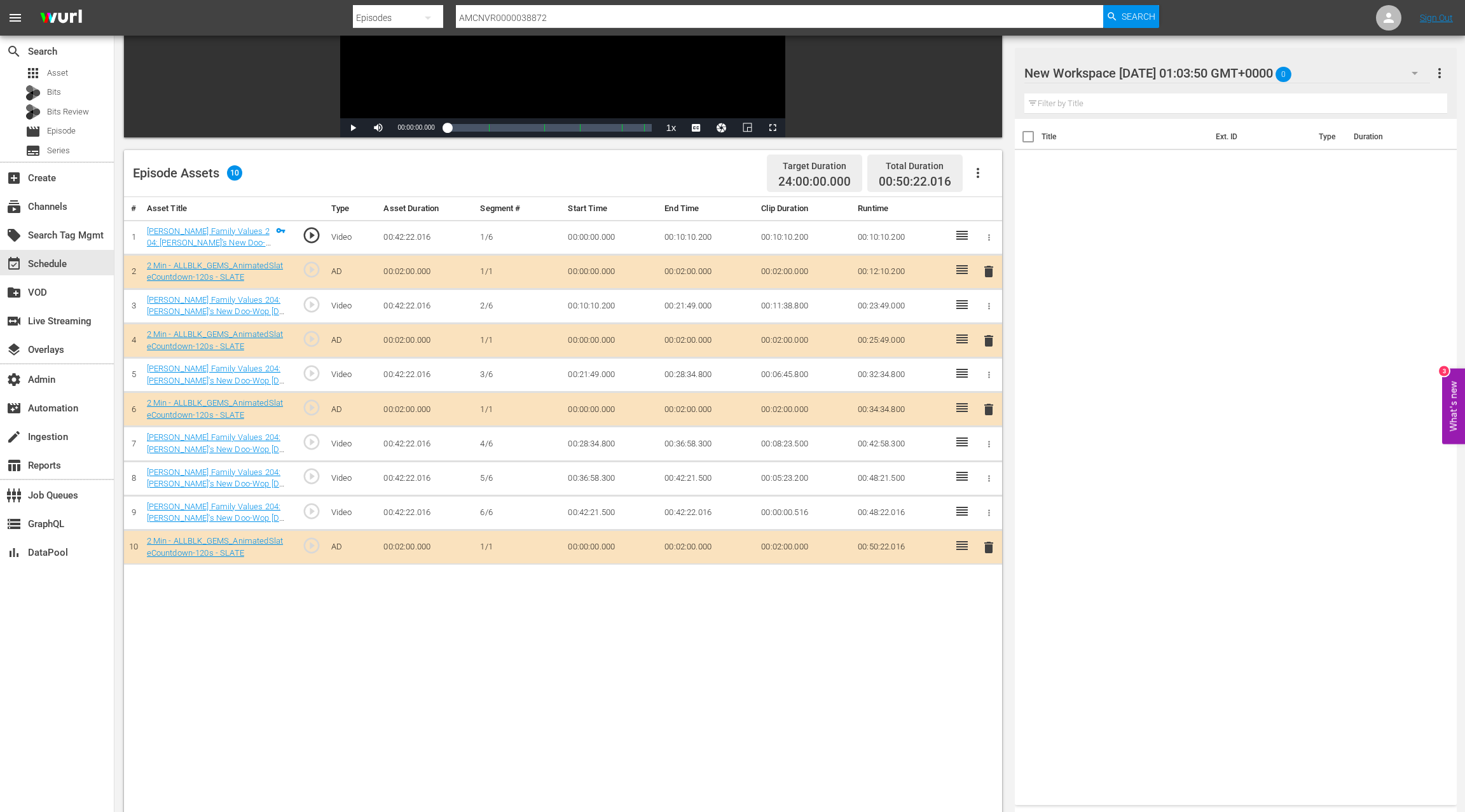
scroll to position [250, 0]
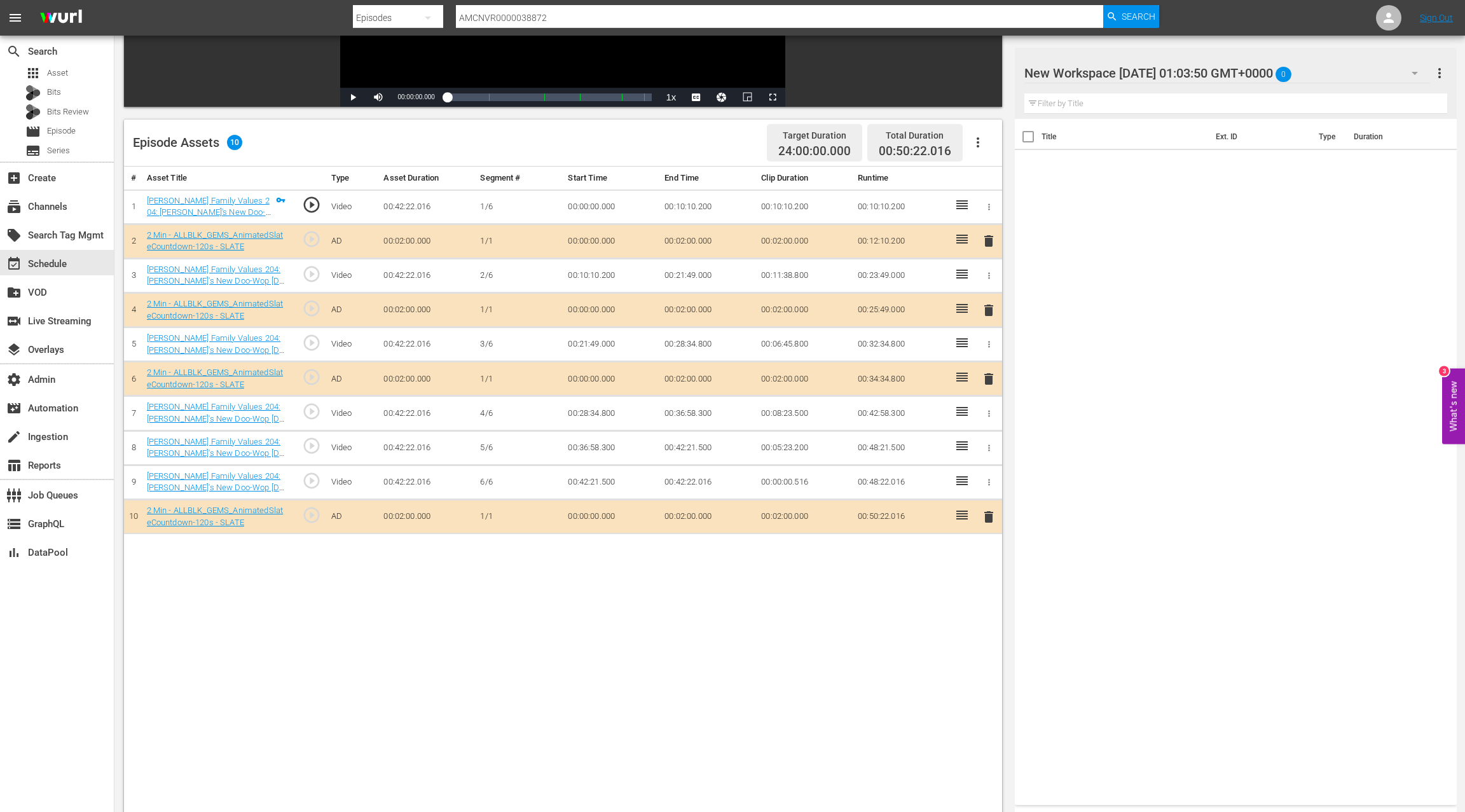
click at [989, 377] on span "delete" at bounding box center [989, 379] width 15 height 15
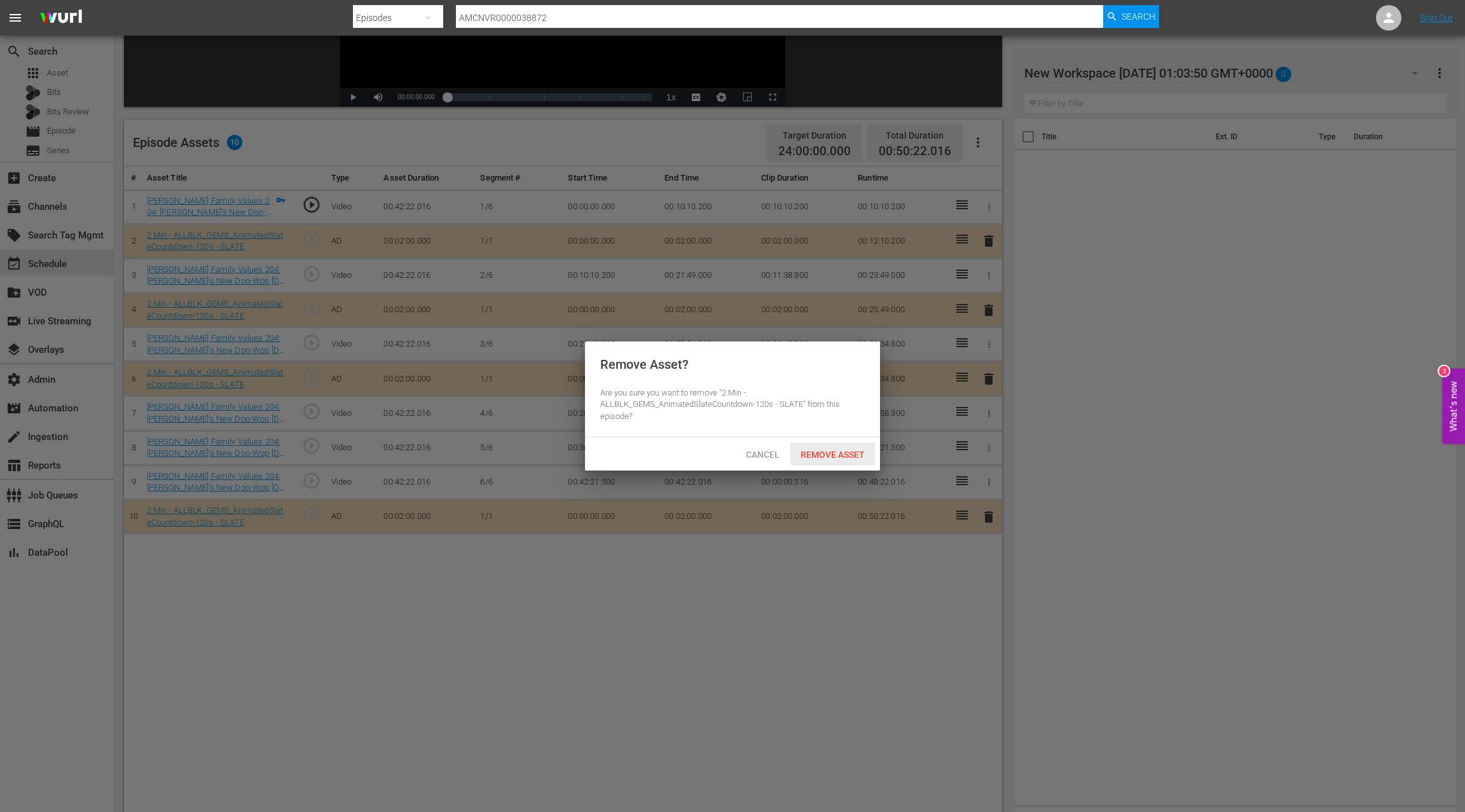
drag, startPoint x: 836, startPoint y: 449, endPoint x: 848, endPoint y: 443, distance: 13.4
click at [836, 449] on span "Remove Asset" at bounding box center [833, 454] width 85 height 10
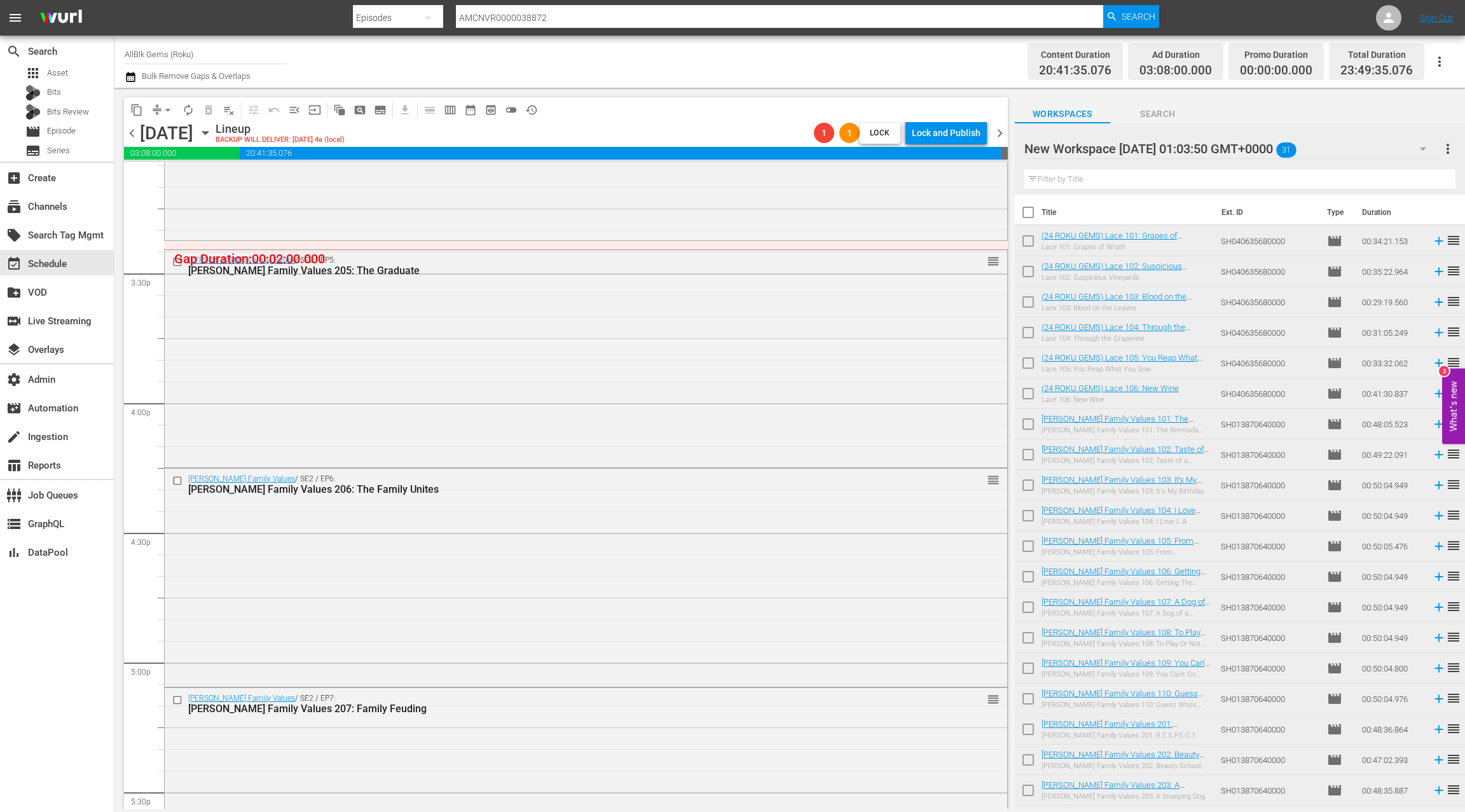
scroll to position [3874, 0]
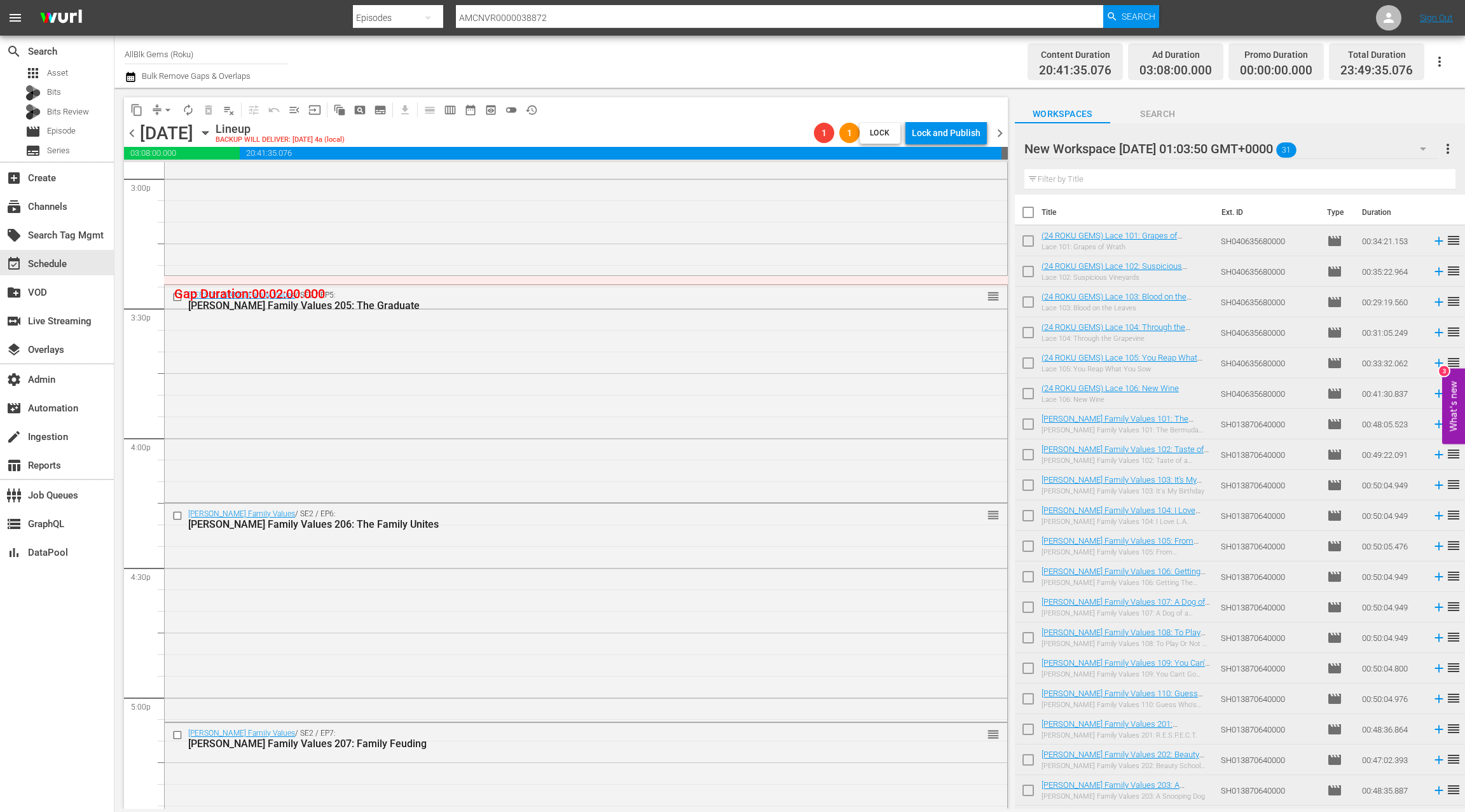
click at [476, 458] on div "Braxton Family Values / SE2 / EP5: Braxton Family Values 205: The Graduate reor…" at bounding box center [587, 392] width 843 height 215
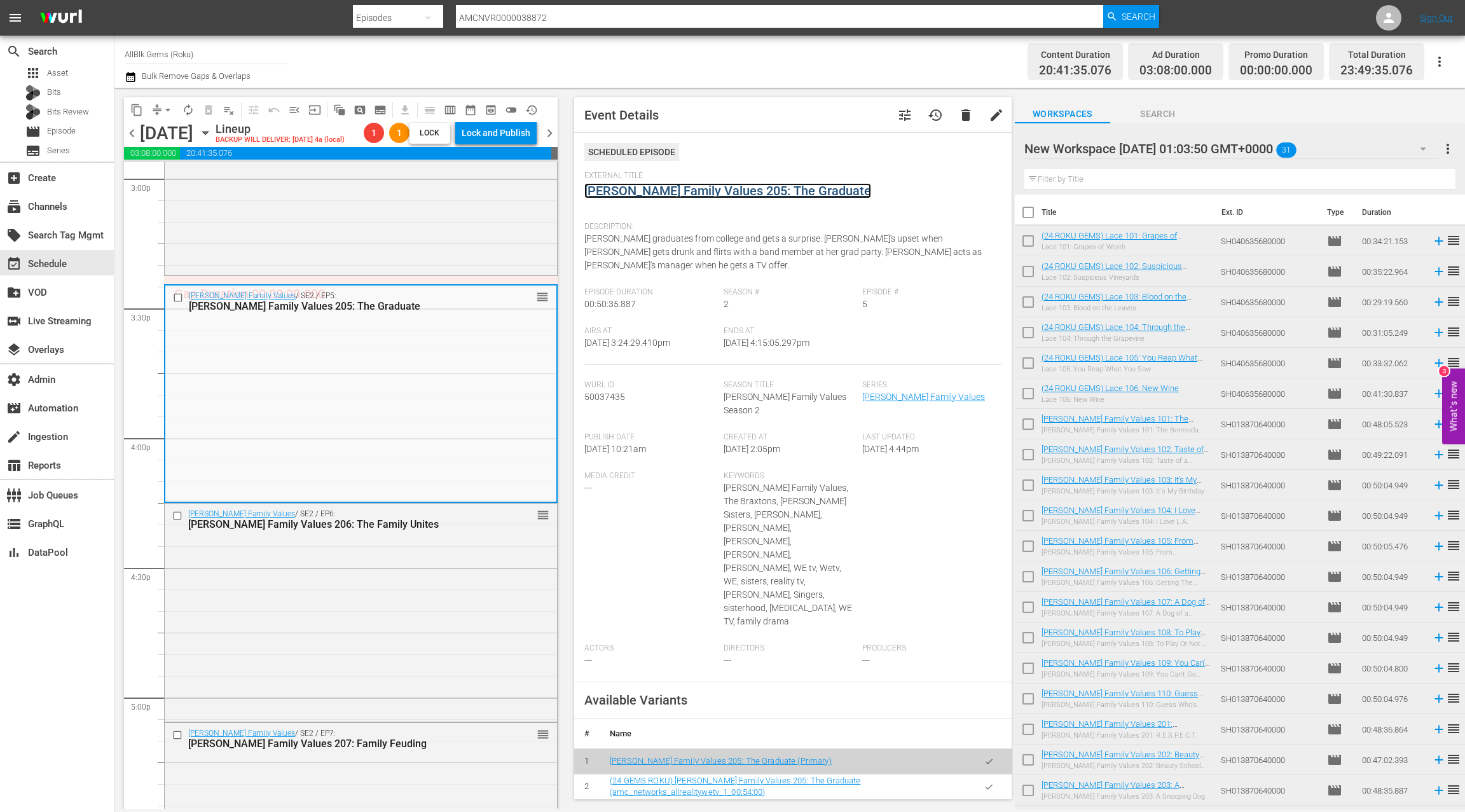
click at [671, 193] on link "Braxton Family Values 205: The Graduate" at bounding box center [728, 190] width 287 height 15
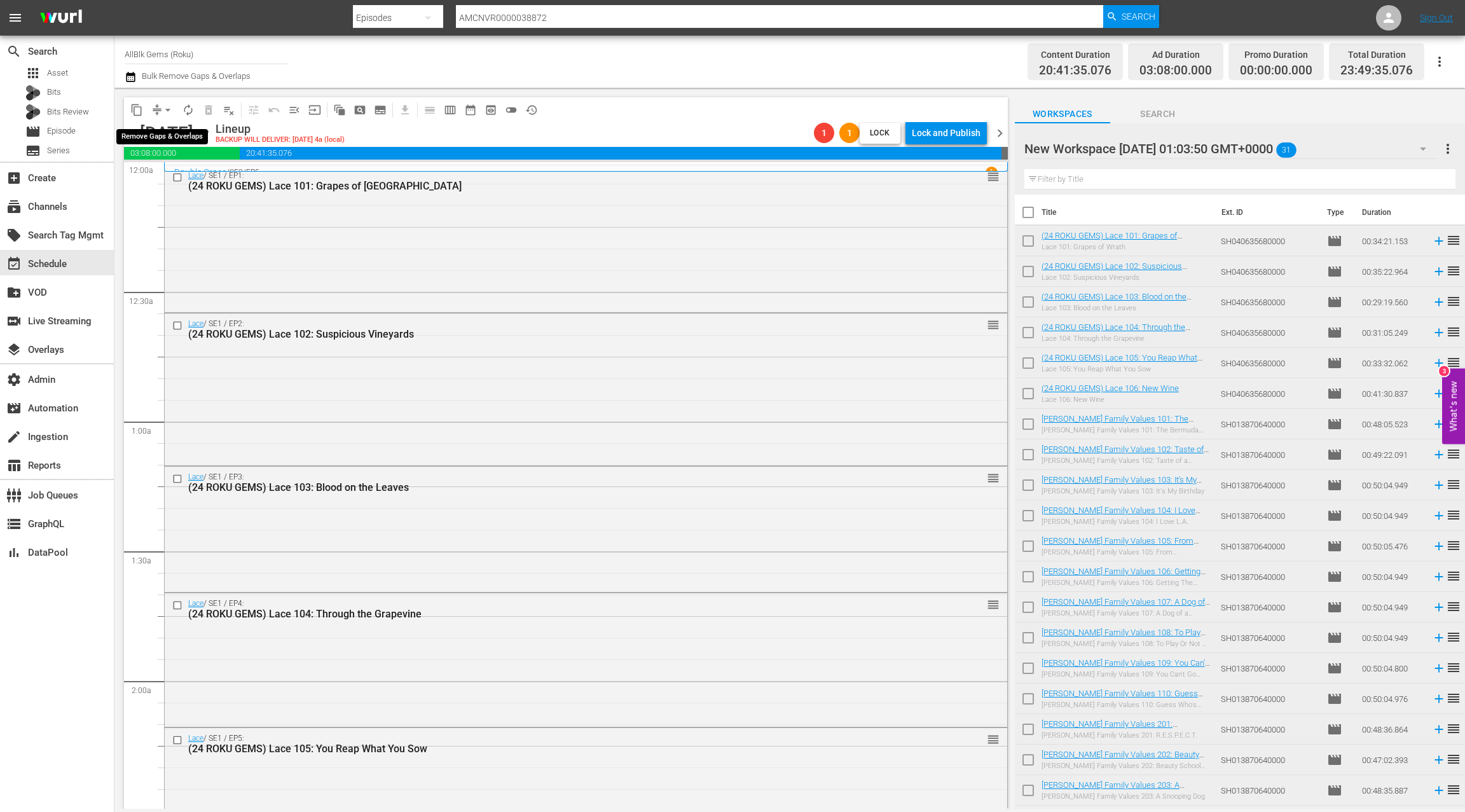
click at [163, 108] on span "arrow_drop_down" at bounding box center [168, 109] width 13 height 13
click at [178, 177] on li "Align to End of Previous Day" at bounding box center [168, 178] width 134 height 21
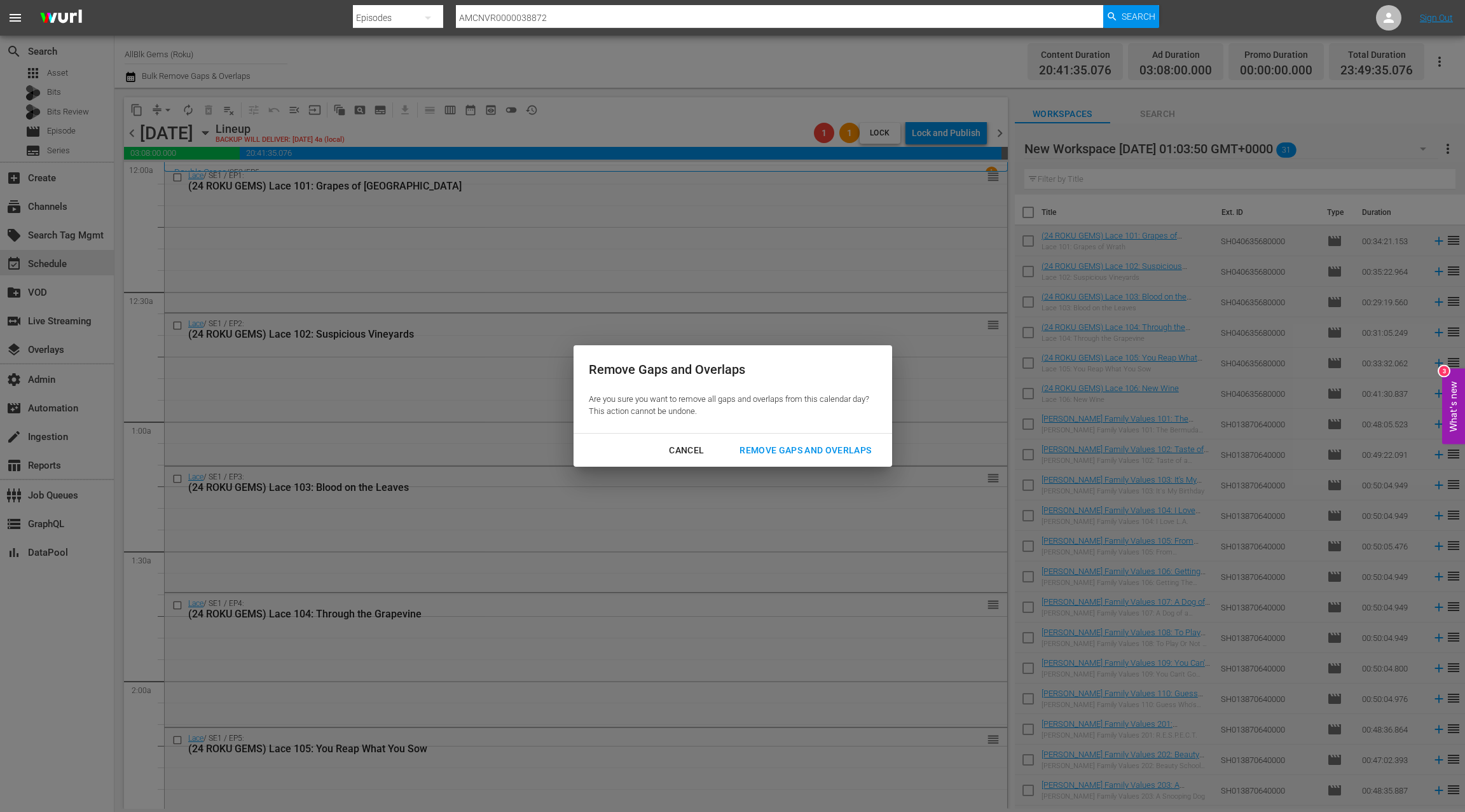
click at [770, 457] on div "Remove Gaps and Overlaps" at bounding box center [806, 450] width 152 height 16
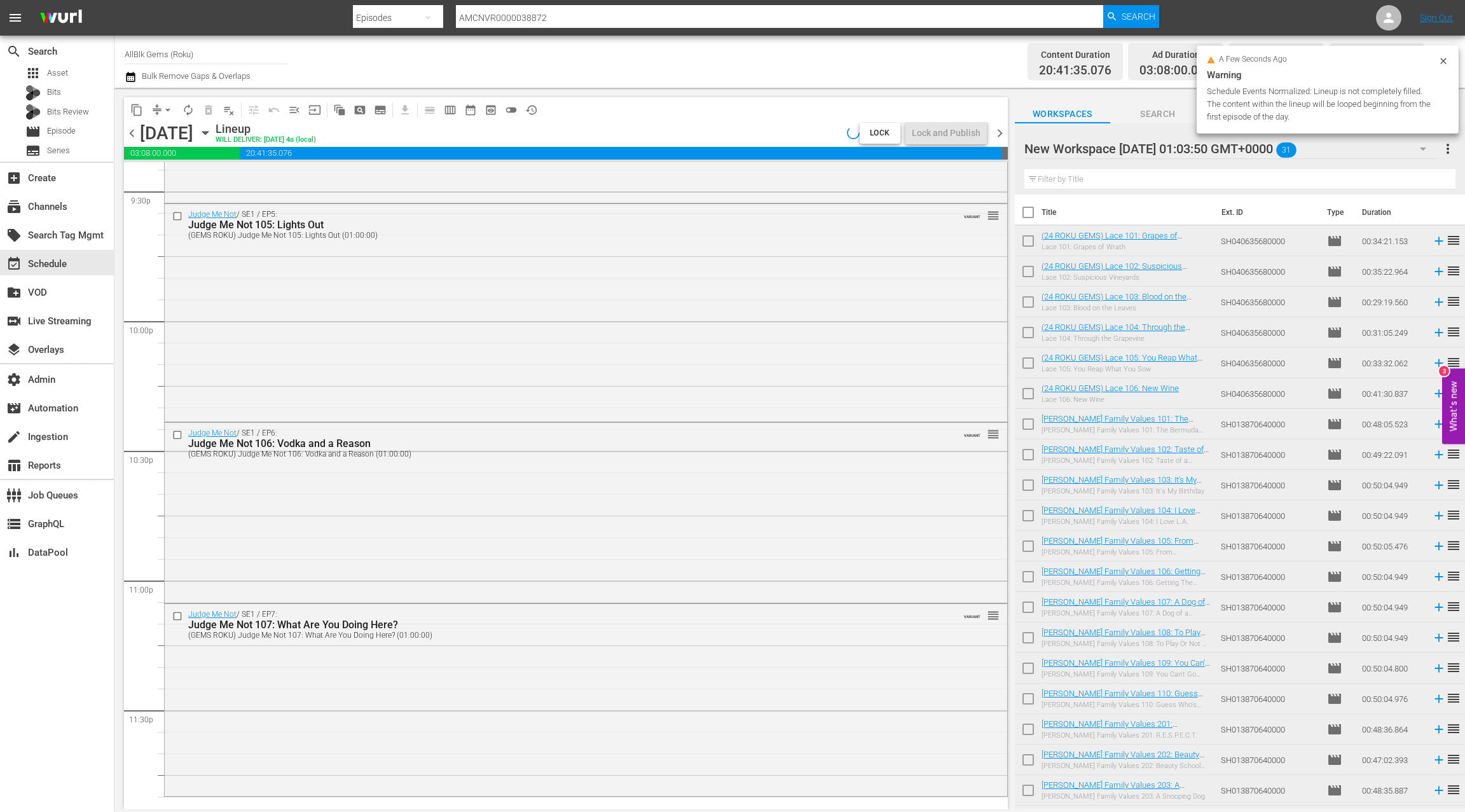
scroll to position [5577, 0]
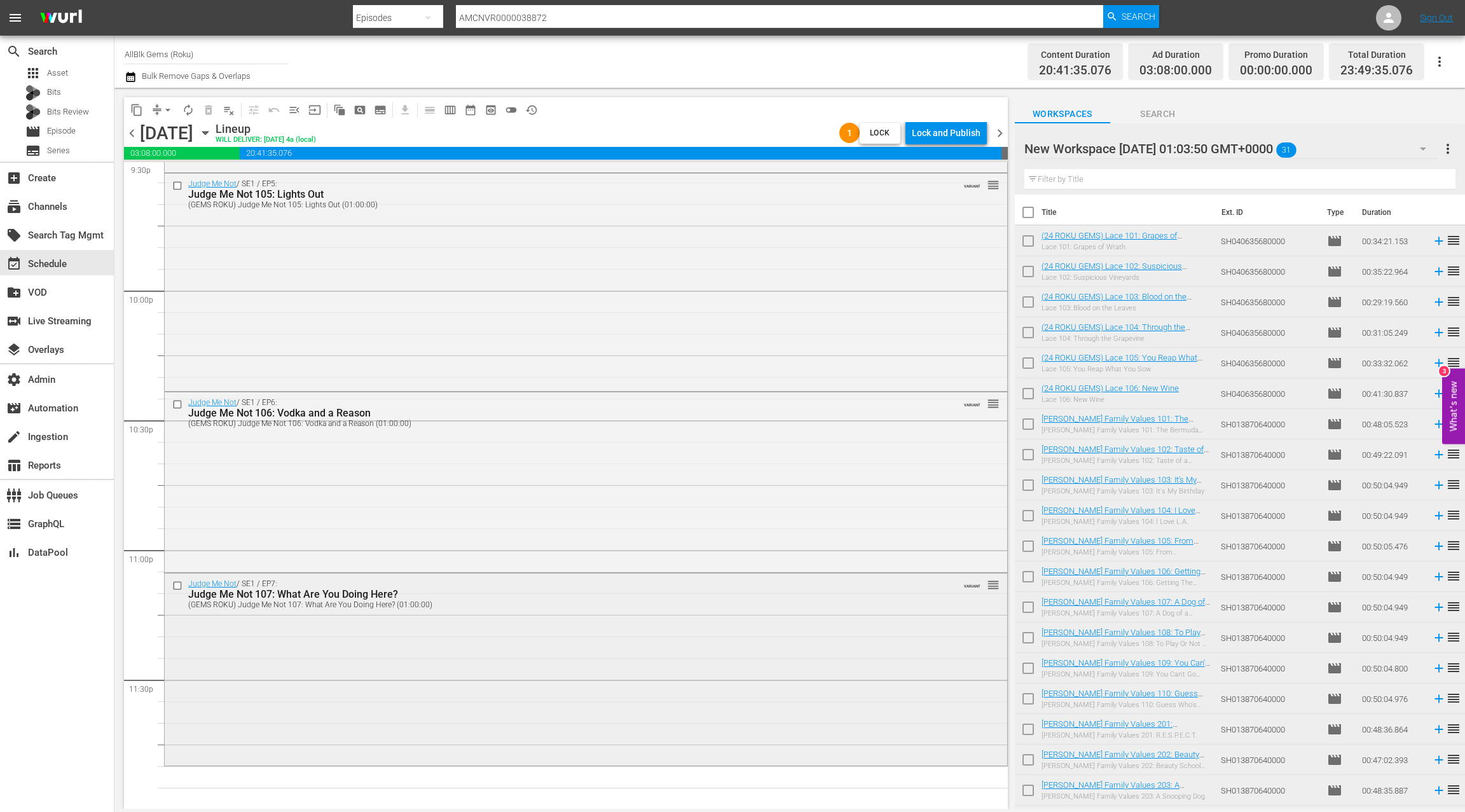
click at [552, 614] on div "Judge Me Not / SE1 / EP7: Judge Me Not 107: What Are You Doing Here? (GEMS ROKU…" at bounding box center [587, 668] width 843 height 190
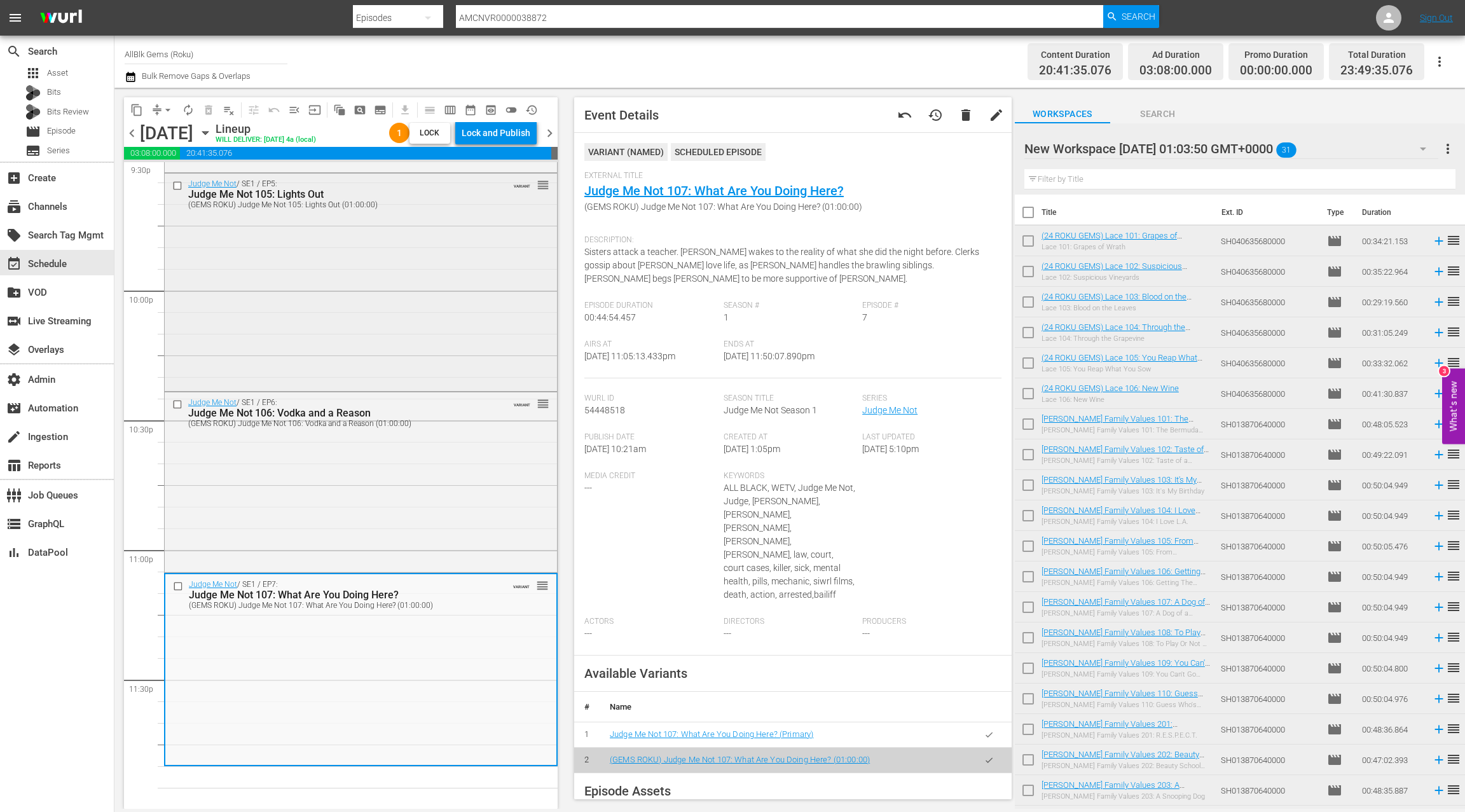
click at [475, 244] on div "Judge Me Not / SE1 / EP5: Judge Me Not 105: Lights Out (GEMS ROKU) Judge Me Not…" at bounding box center [361, 281] width 393 height 215
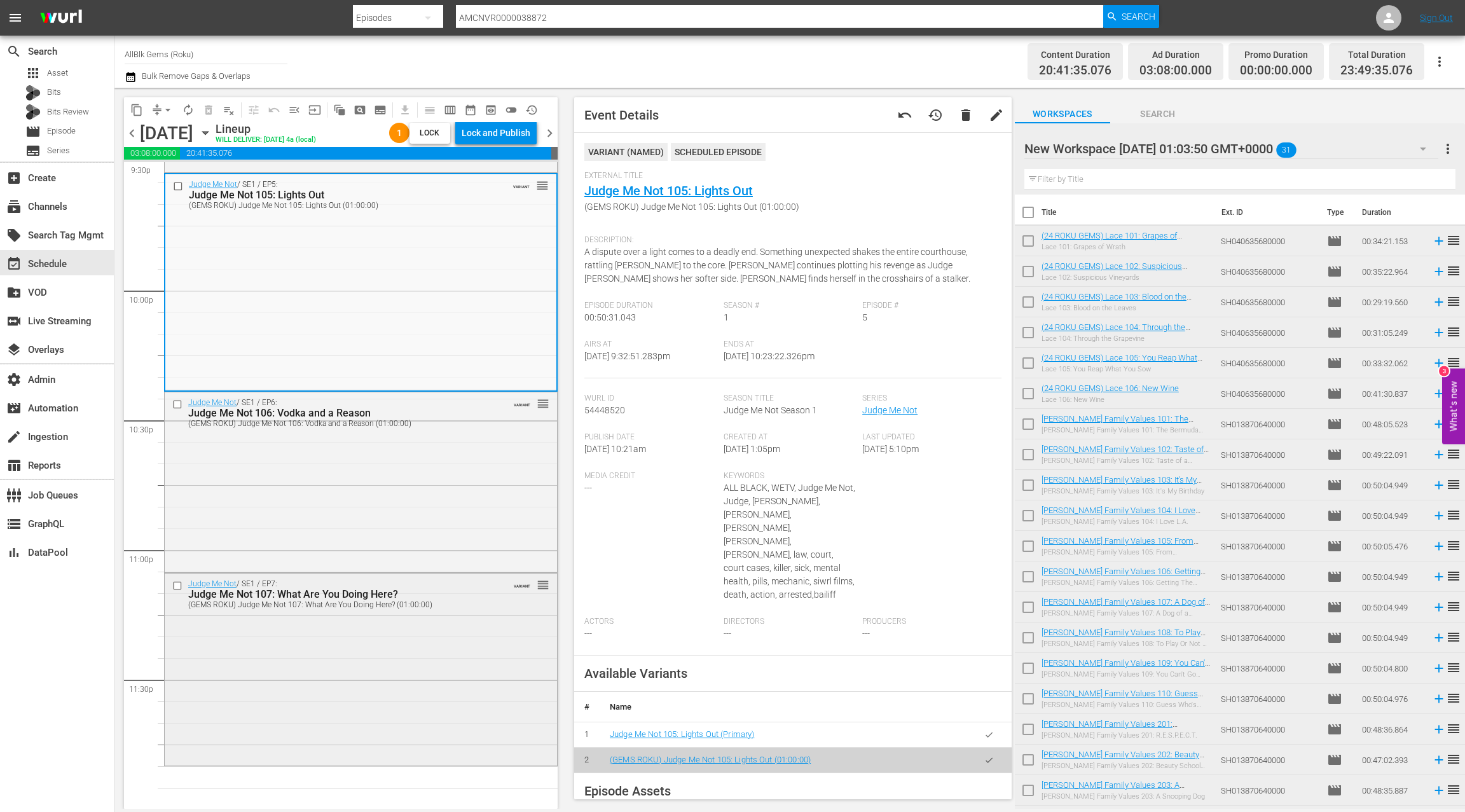
click at [442, 653] on div "Judge Me Not / SE1 / EP7: Judge Me Not 107: What Are You Doing Here? (GEMS ROKU…" at bounding box center [361, 668] width 393 height 190
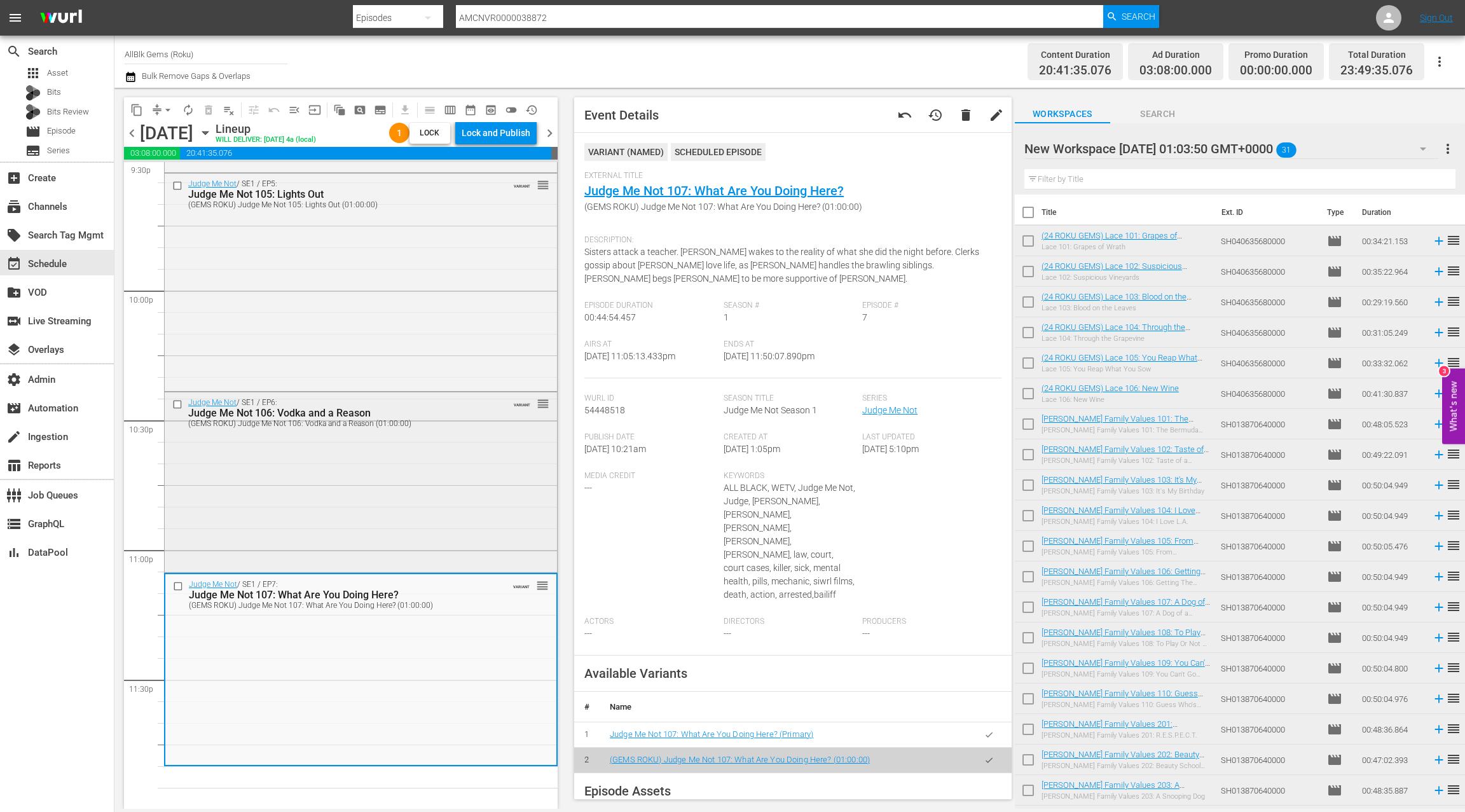
click at [451, 529] on div "Judge Me Not / SE1 / EP6: Judge Me Not 106: Vodka and a Reason (GEMS ROKU) Judg…" at bounding box center [361, 481] width 393 height 178
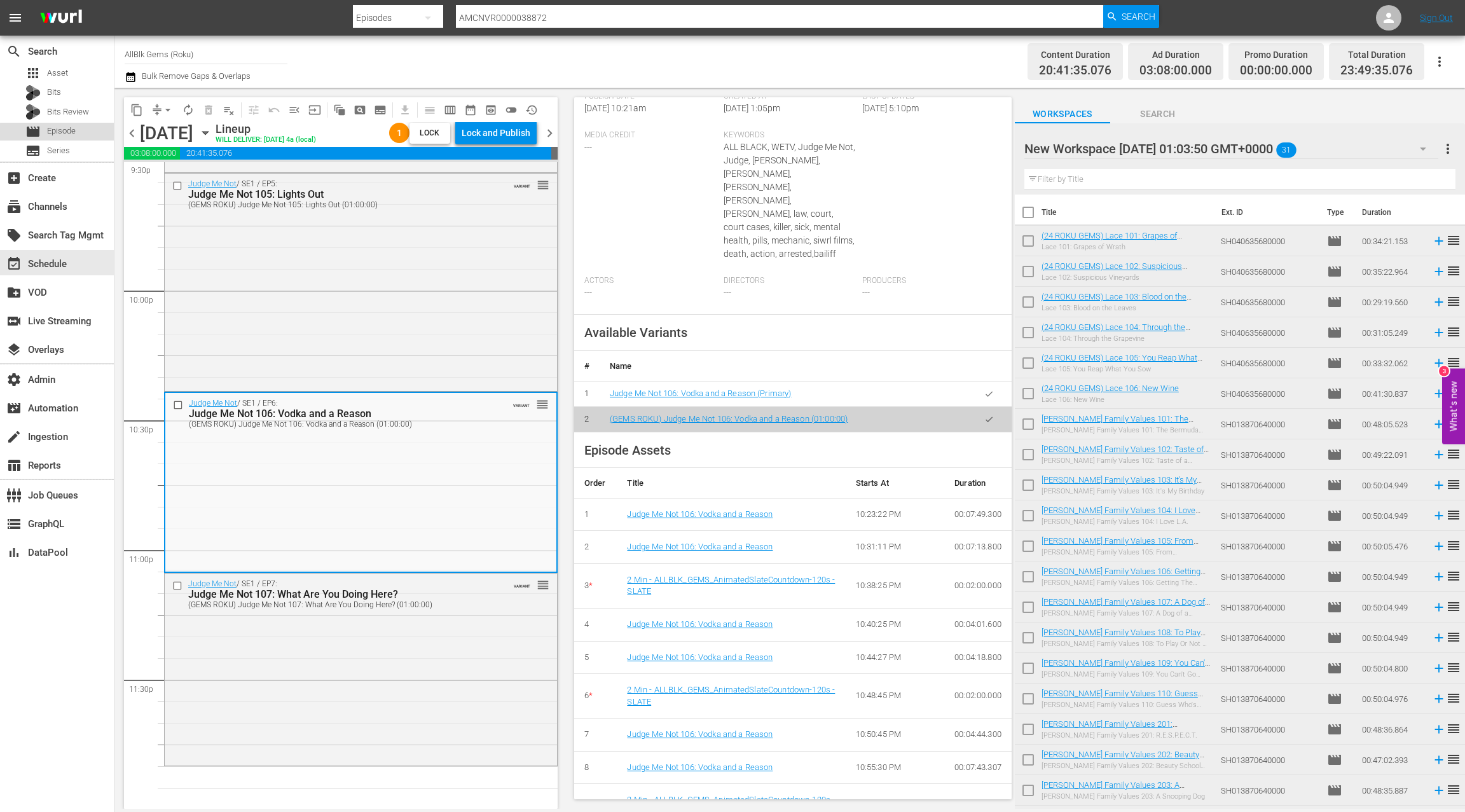
click at [71, 134] on span "Episode" at bounding box center [62, 130] width 29 height 13
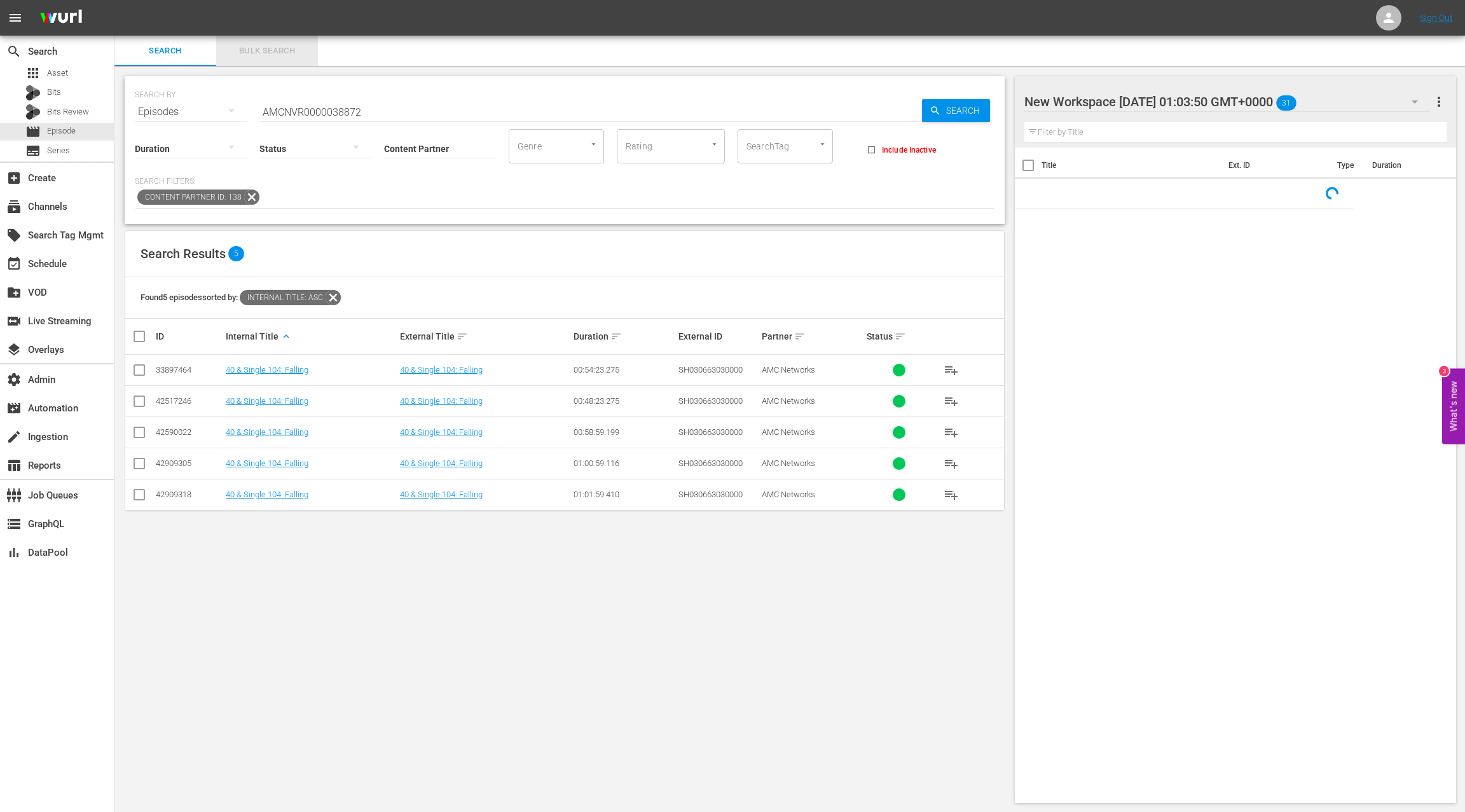
click at [262, 52] on span "Bulk Search" at bounding box center [267, 51] width 86 height 14
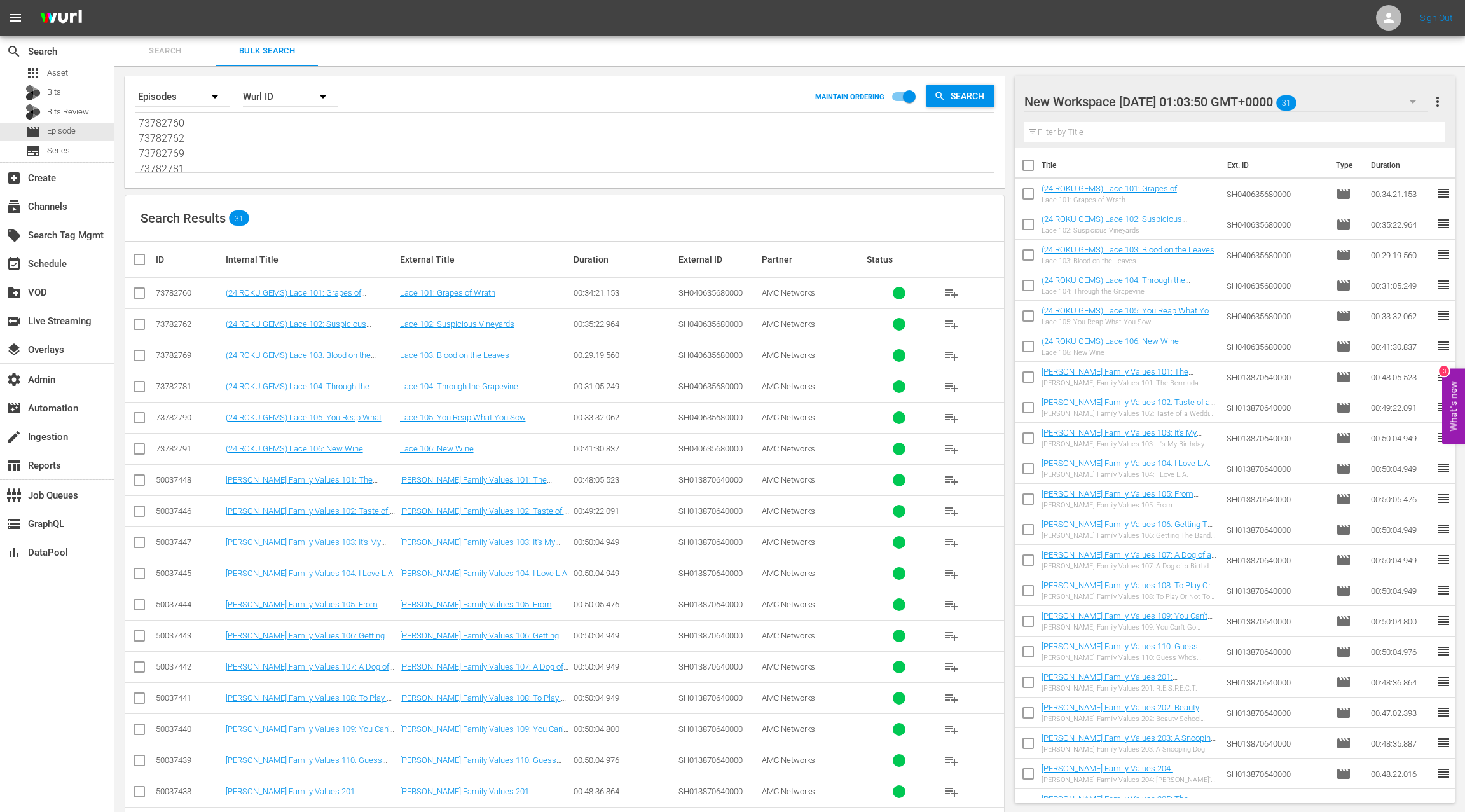
click at [185, 53] on span "Search" at bounding box center [165, 51] width 86 height 14
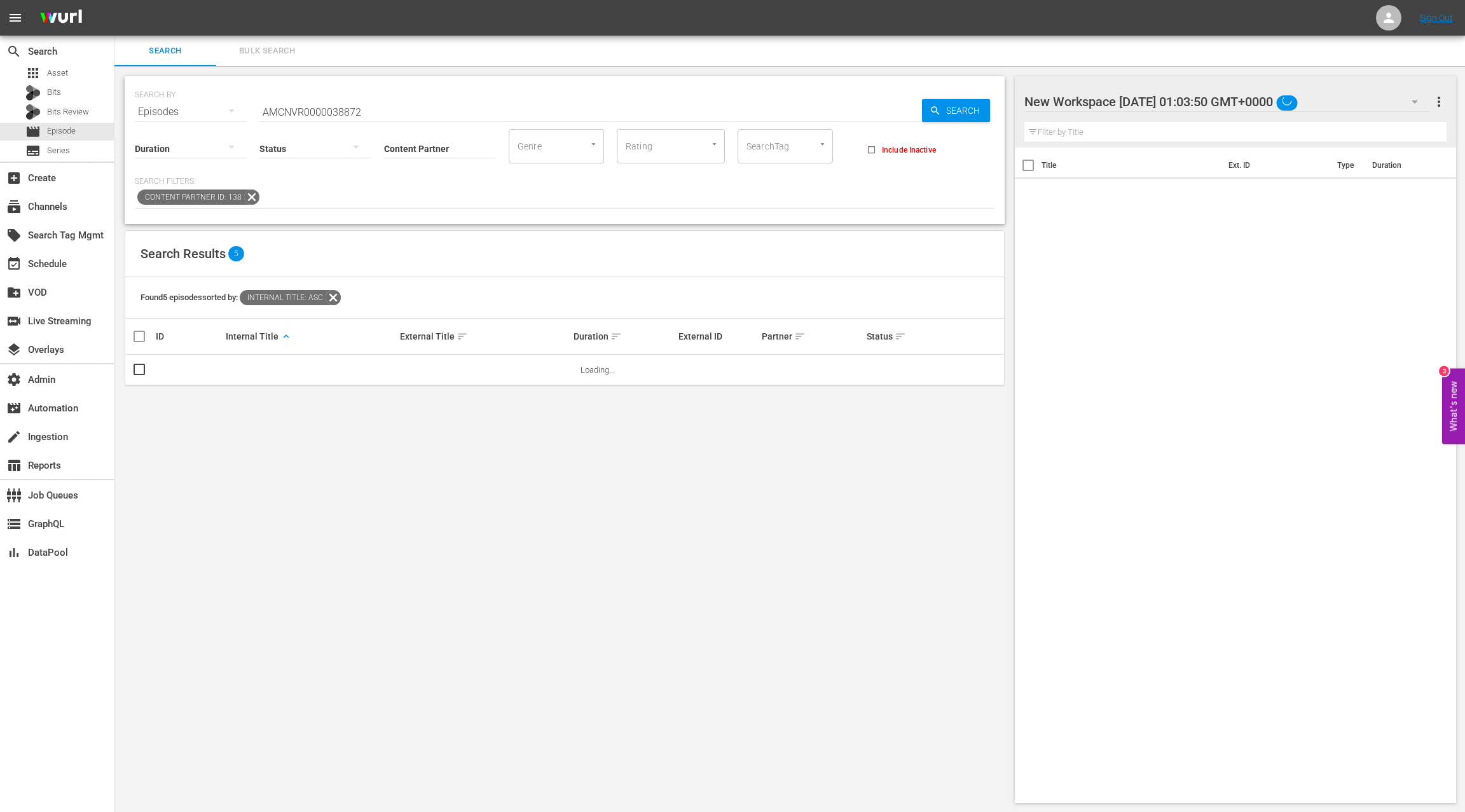
click at [275, 116] on input "AMCNVR0000038872" at bounding box center [591, 112] width 663 height 30
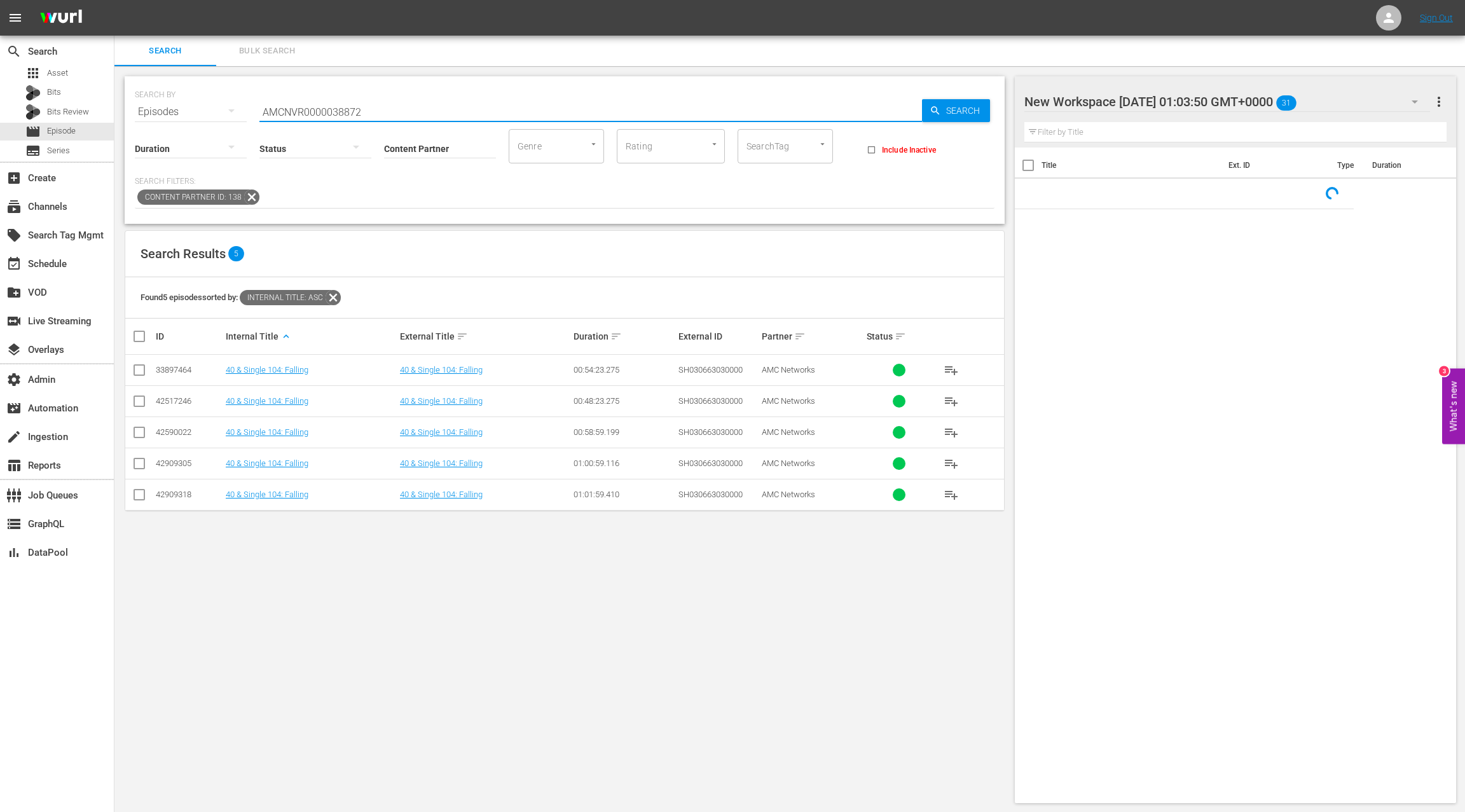
paste input "54448517"
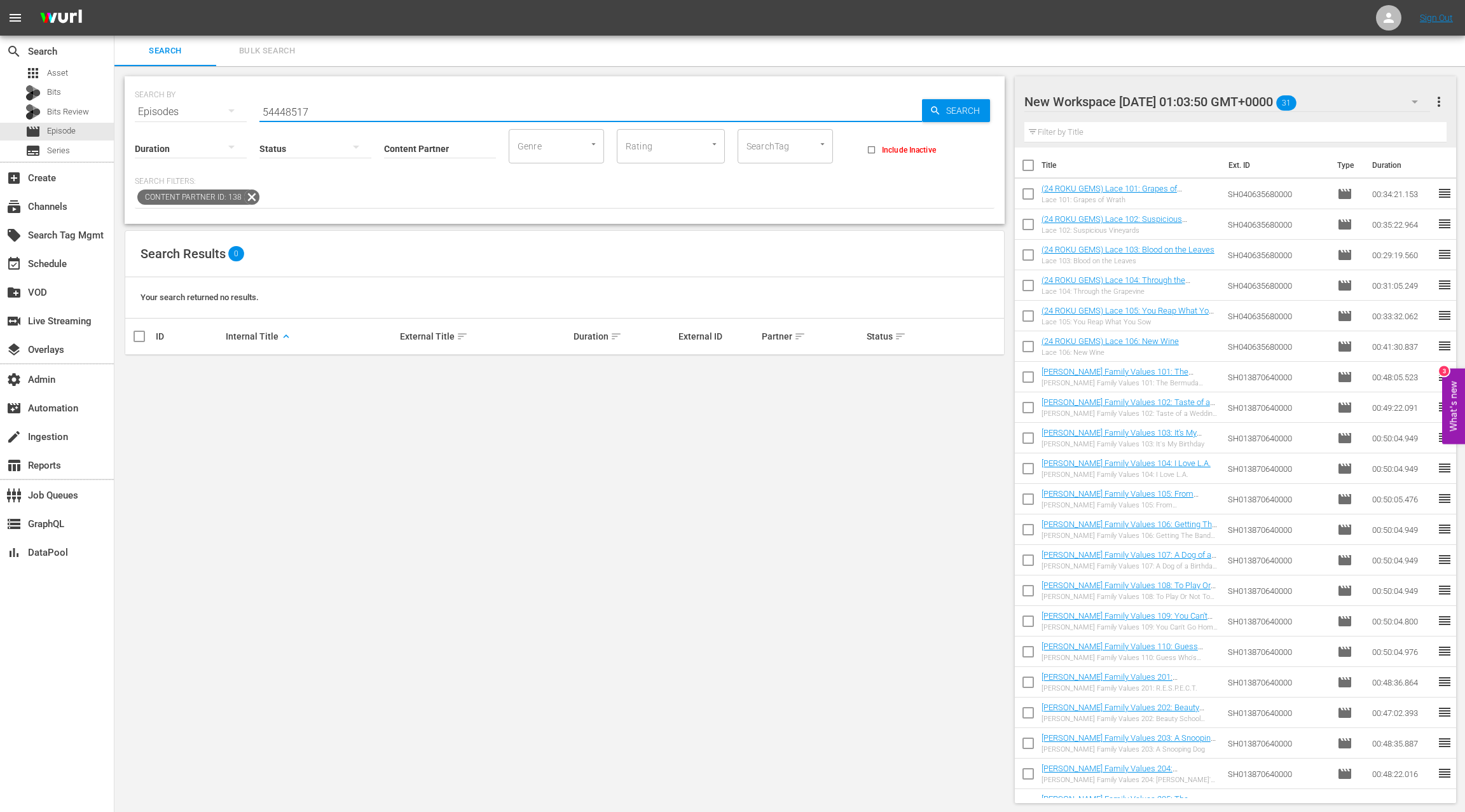
type input "54448517"
click at [251, 198] on icon at bounding box center [252, 197] width 17 height 17
click at [100, 137] on div "movie Episode" at bounding box center [57, 131] width 114 height 18
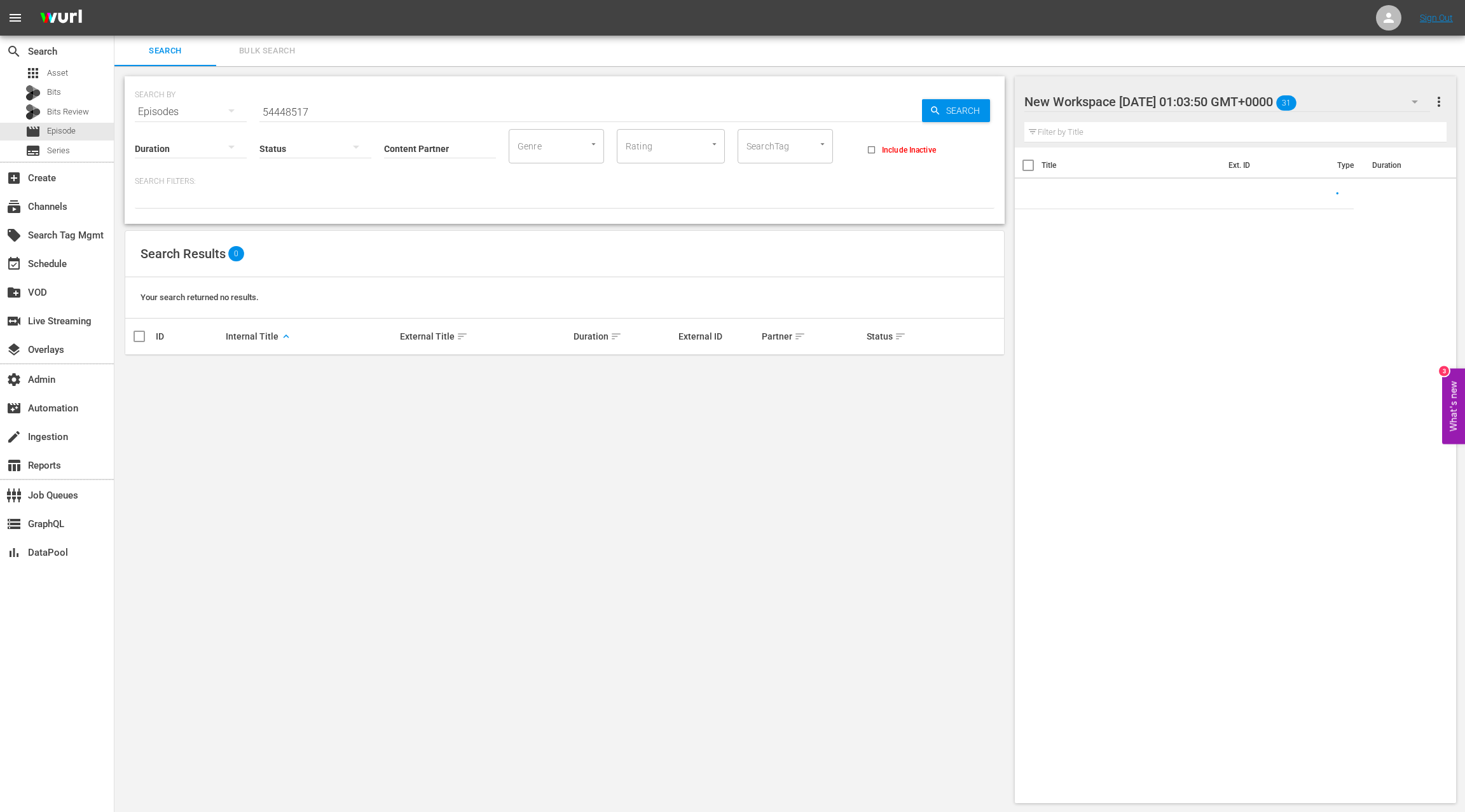
click at [266, 54] on span "Bulk Search" at bounding box center [267, 51] width 86 height 14
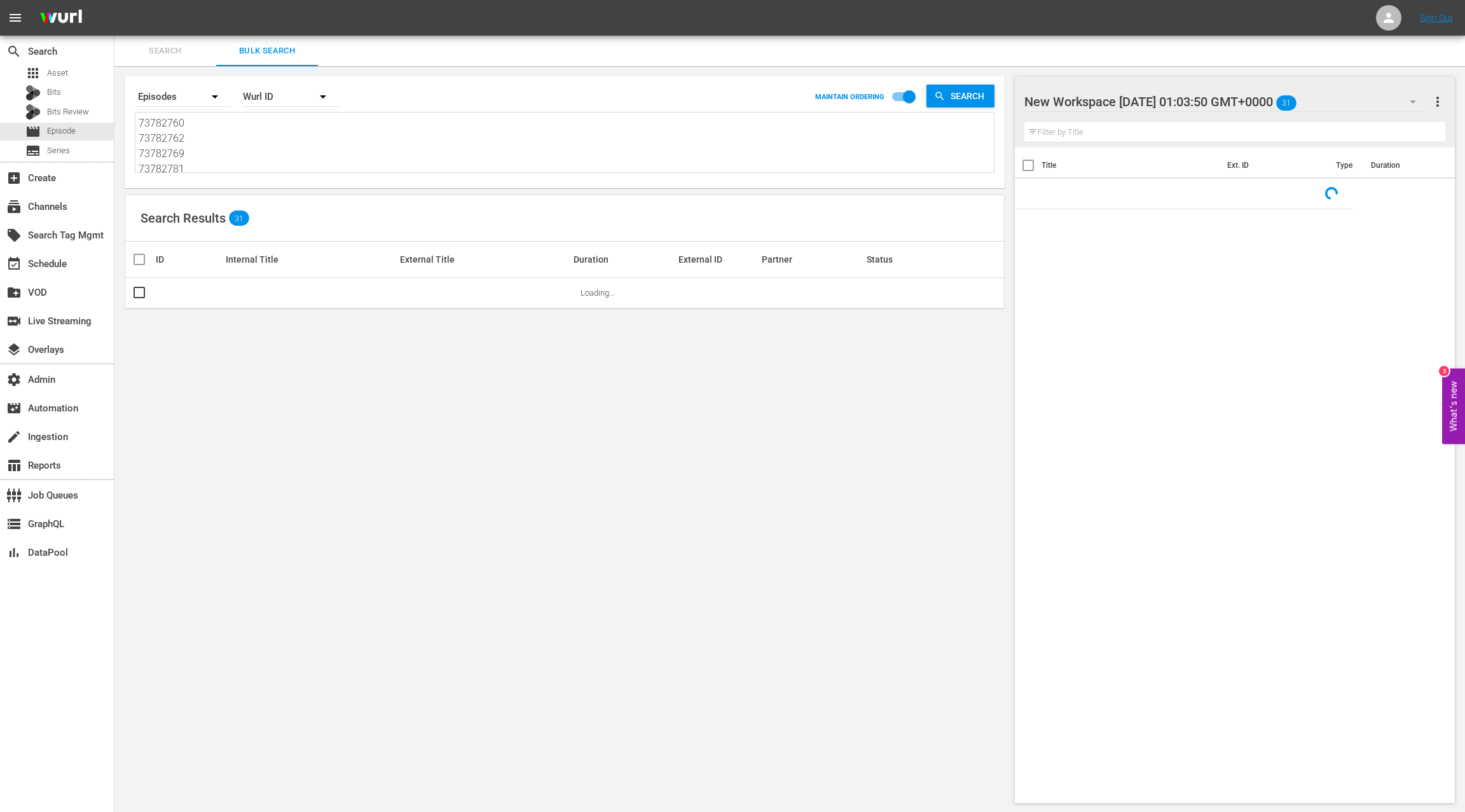
click at [262, 151] on textarea "73782760 73782762 73782769 73782781 73782790 73782791 50037448 50037446 5003744…" at bounding box center [566, 145] width 856 height 58
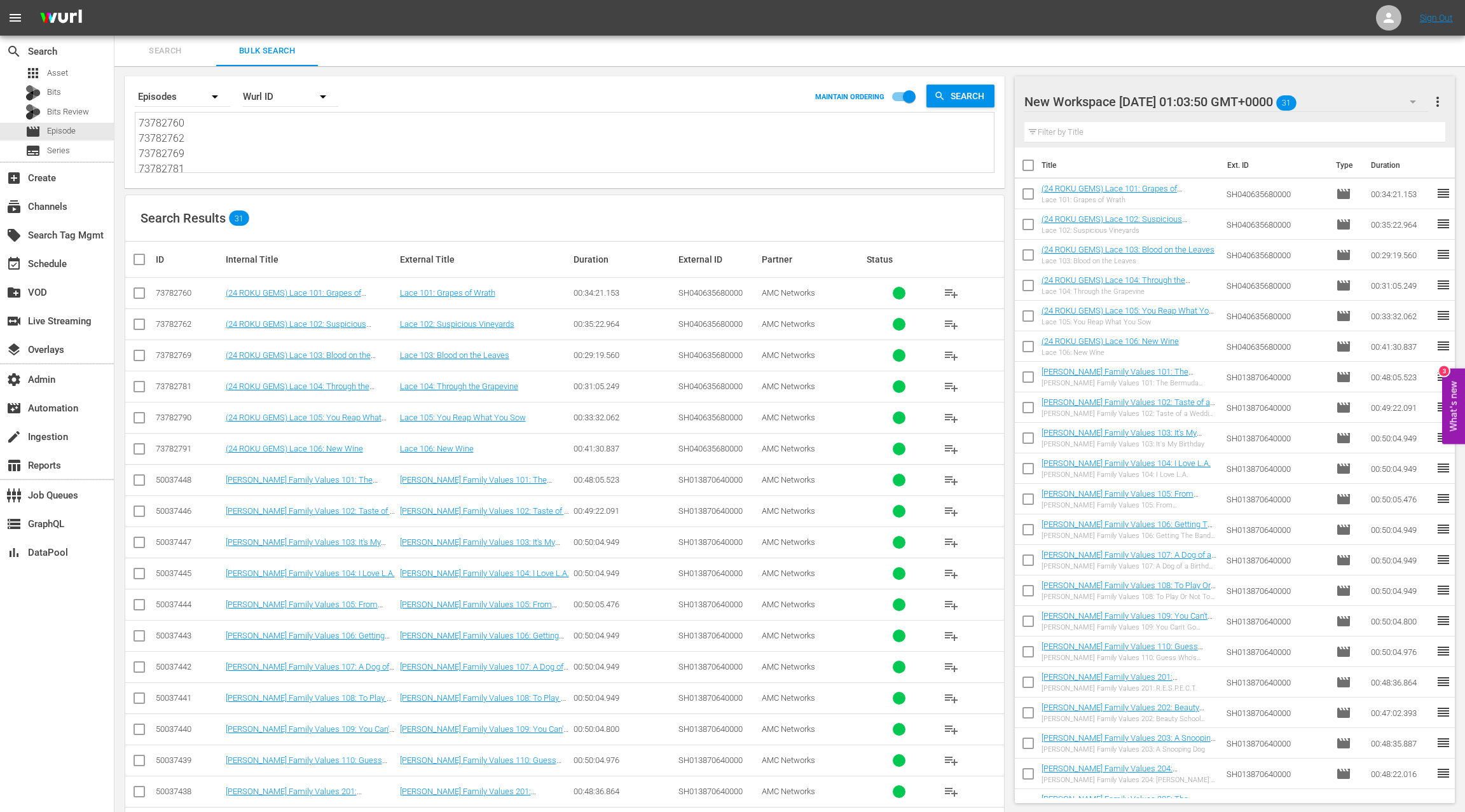
paste textarea "54448517"
type textarea "54448517"
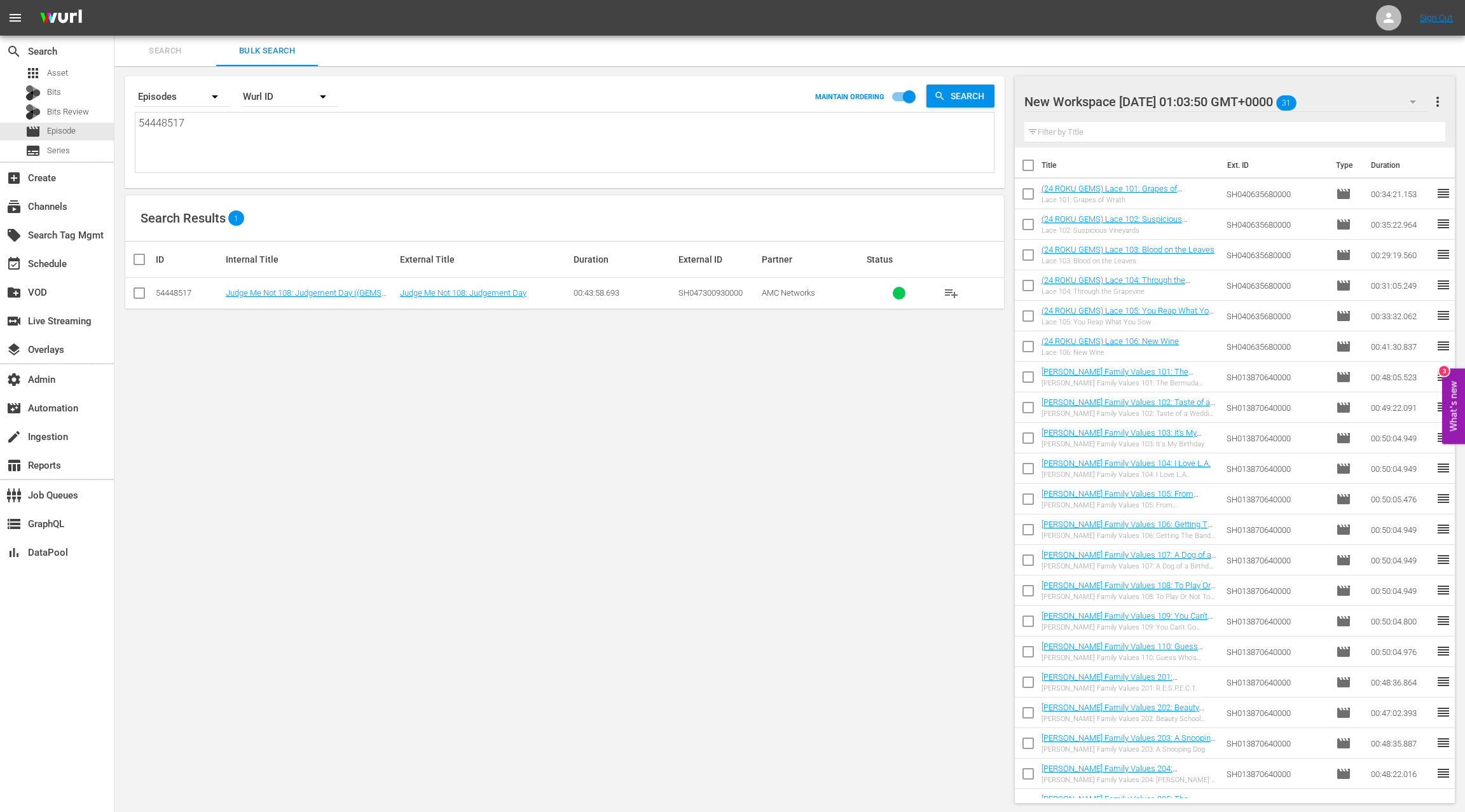
type textarea "54448517"
click at [146, 288] on input "checkbox" at bounding box center [140, 295] width 15 height 15
checkbox input "true"
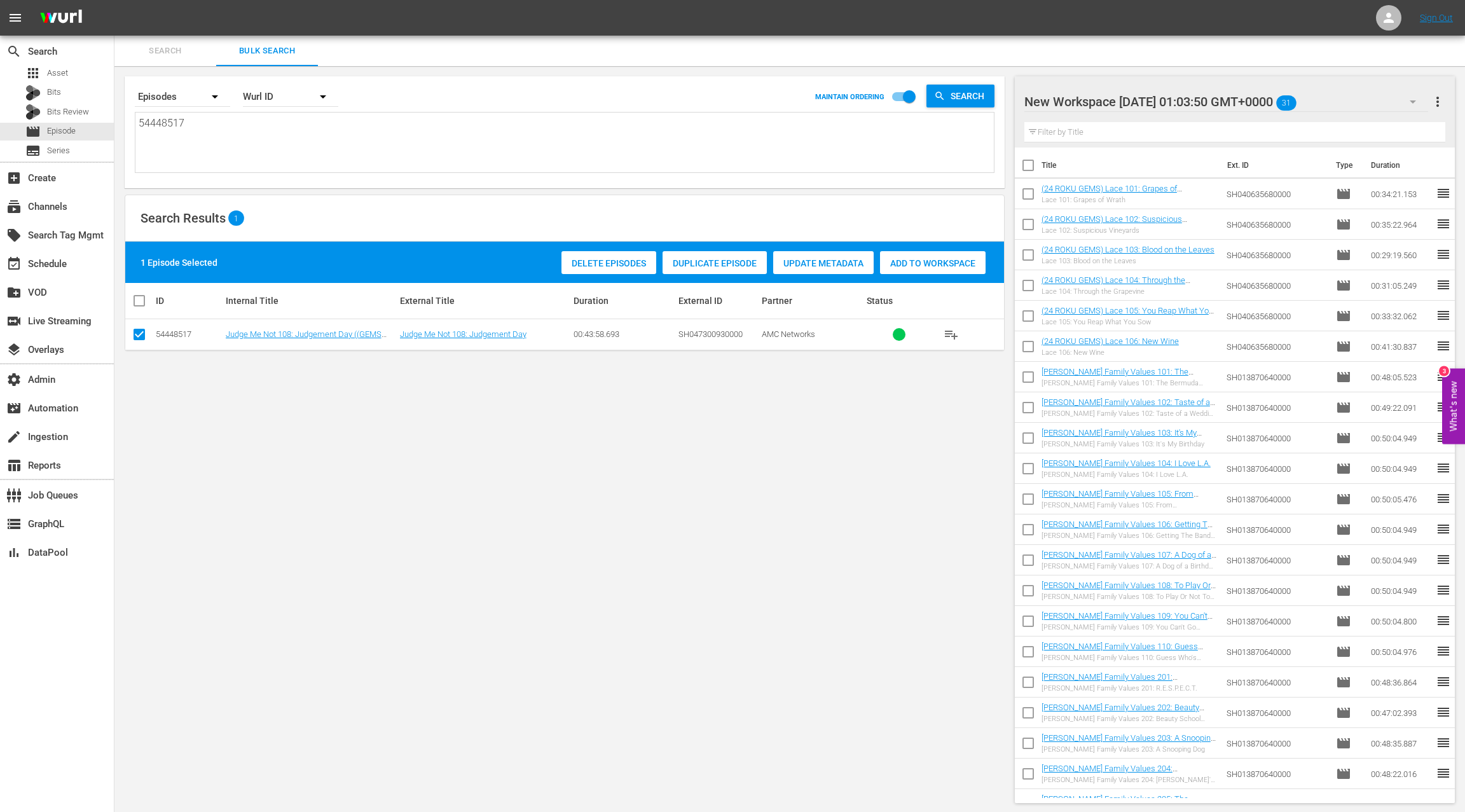
click at [895, 265] on span "Add to Workspace" at bounding box center [933, 263] width 106 height 10
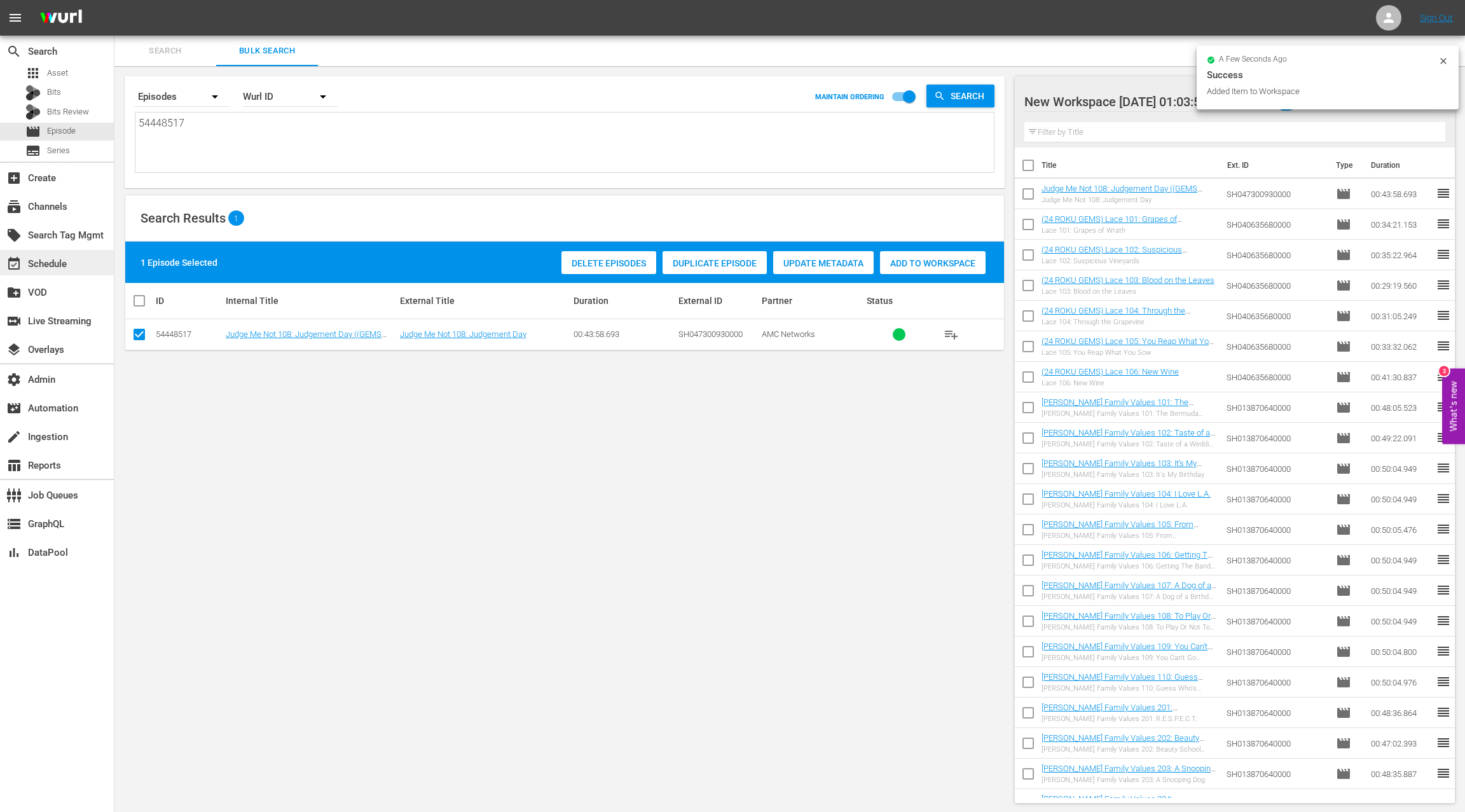
click at [68, 262] on div "event_available Schedule" at bounding box center [36, 262] width 71 height 12
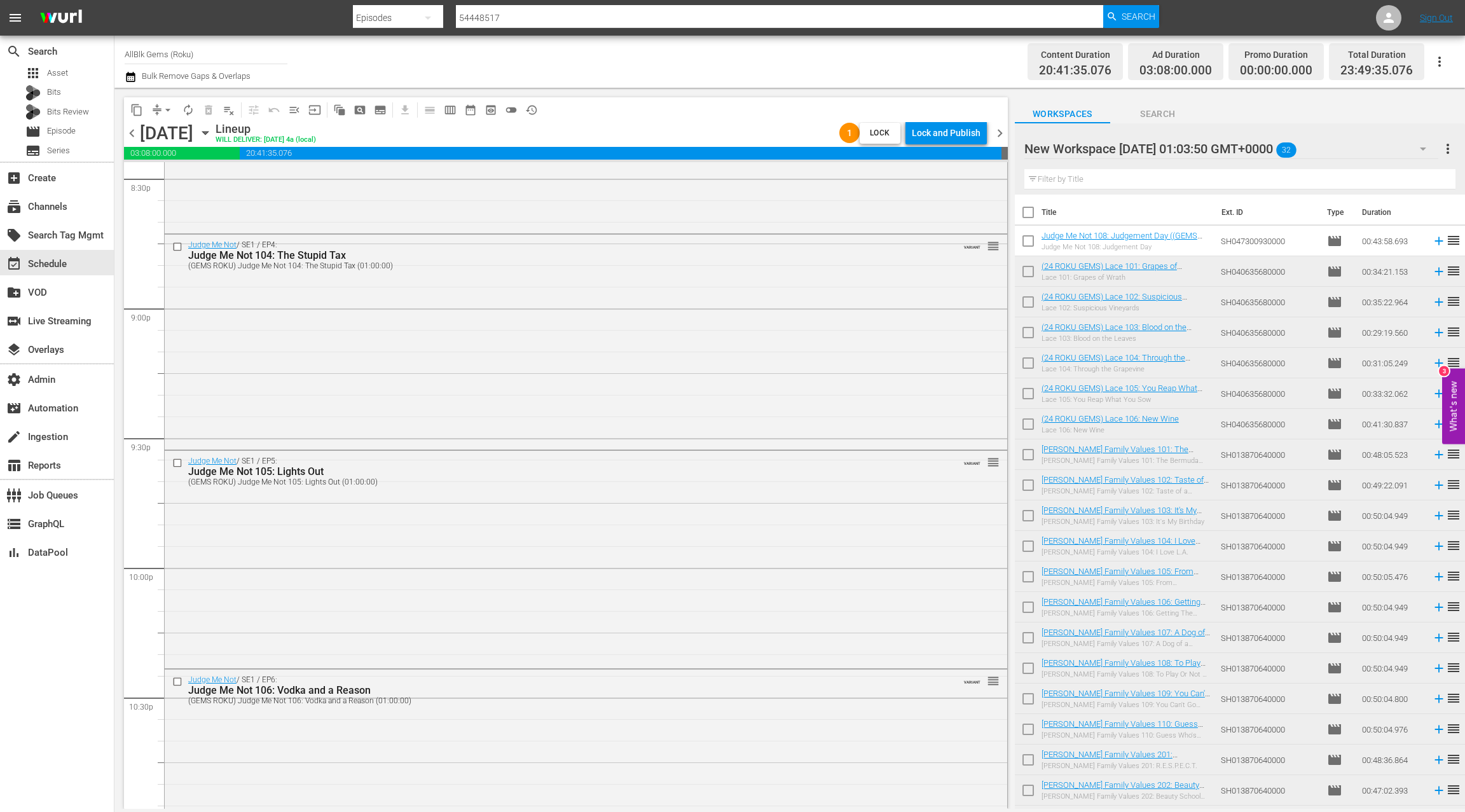
scroll to position [5577, 0]
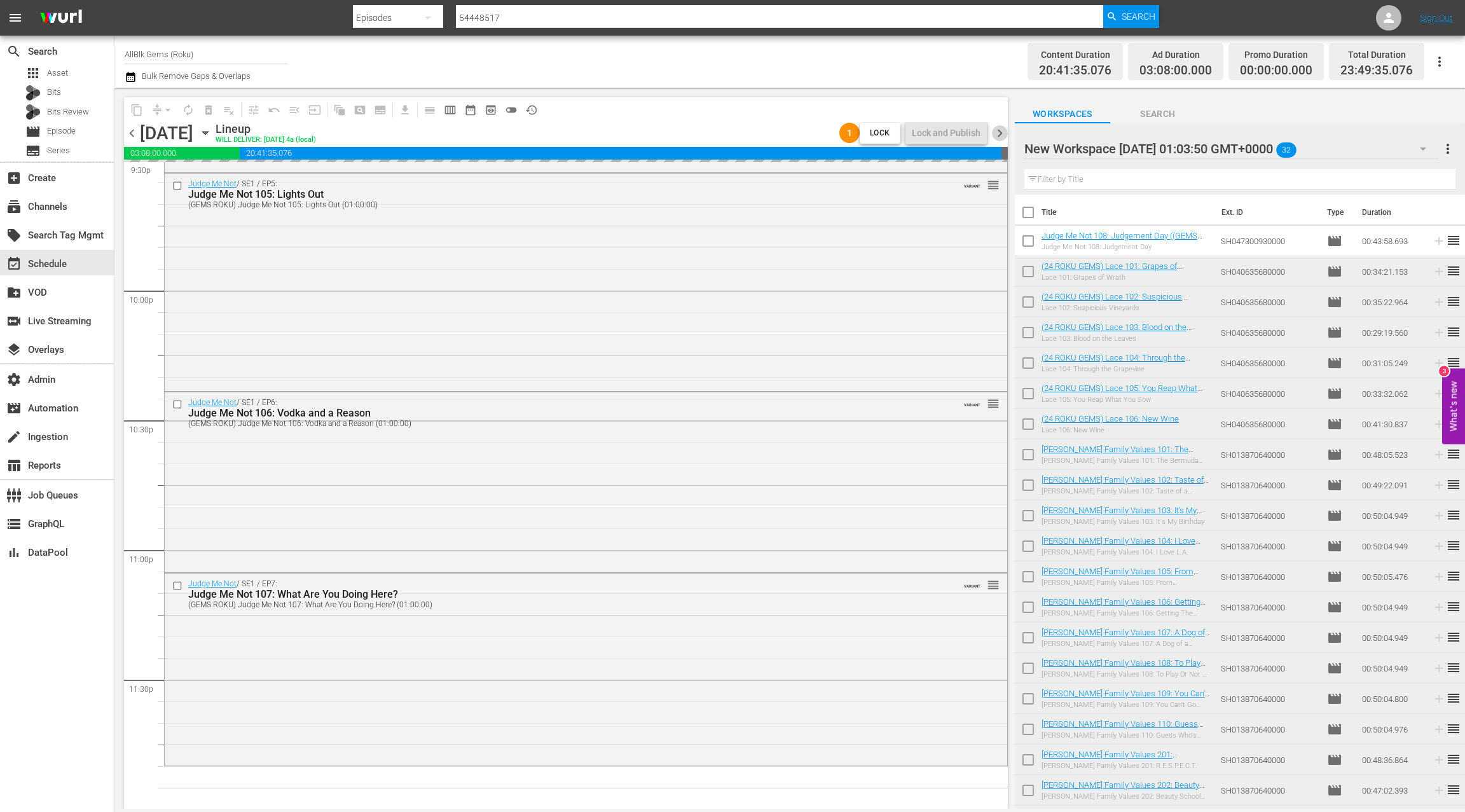
drag, startPoint x: 1000, startPoint y: 134, endPoint x: 819, endPoint y: 130, distance: 181.0
click at [1000, 134] on span "chevron_right" at bounding box center [1000, 133] width 16 height 16
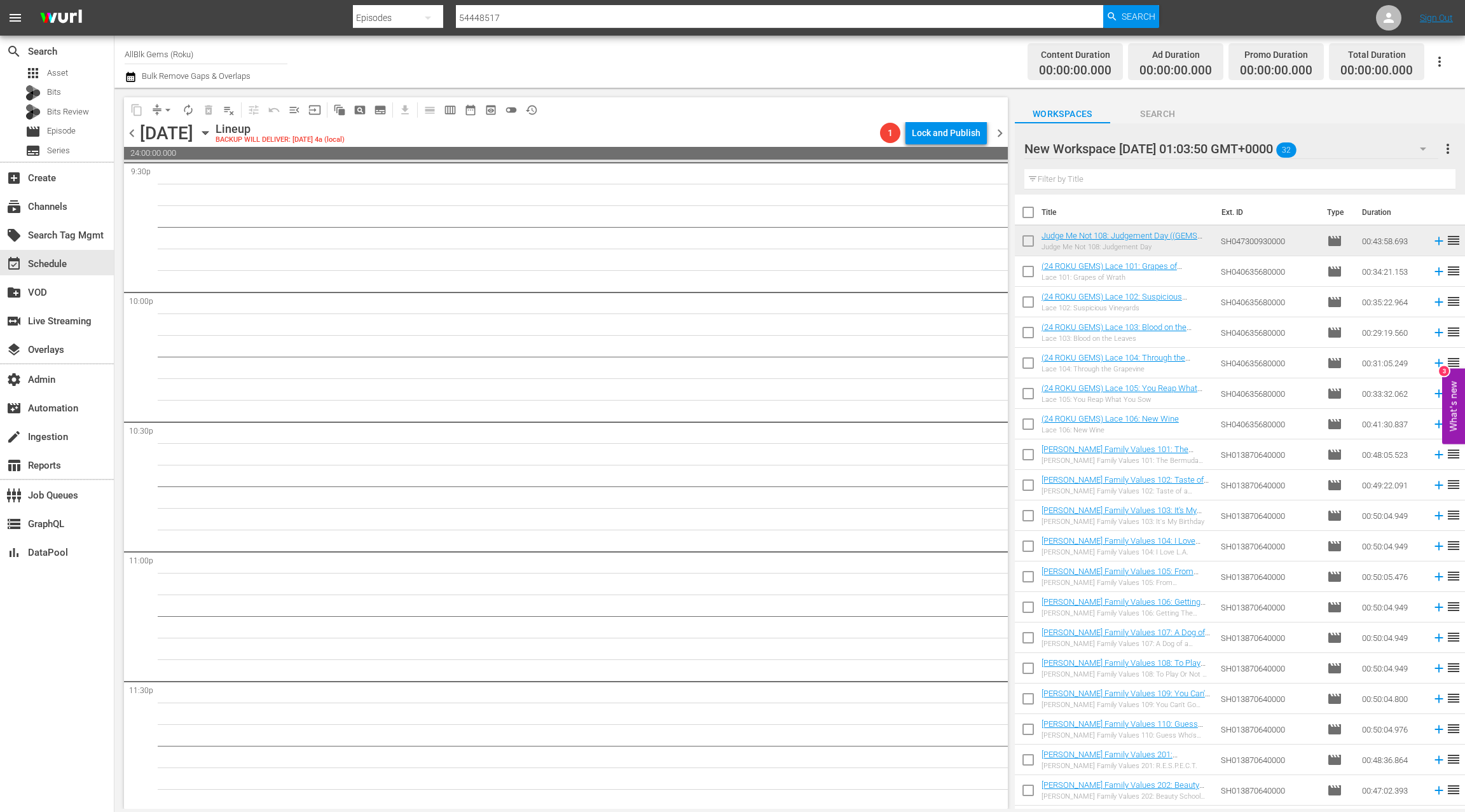
click at [131, 134] on span "chevron_left" at bounding box center [132, 133] width 16 height 16
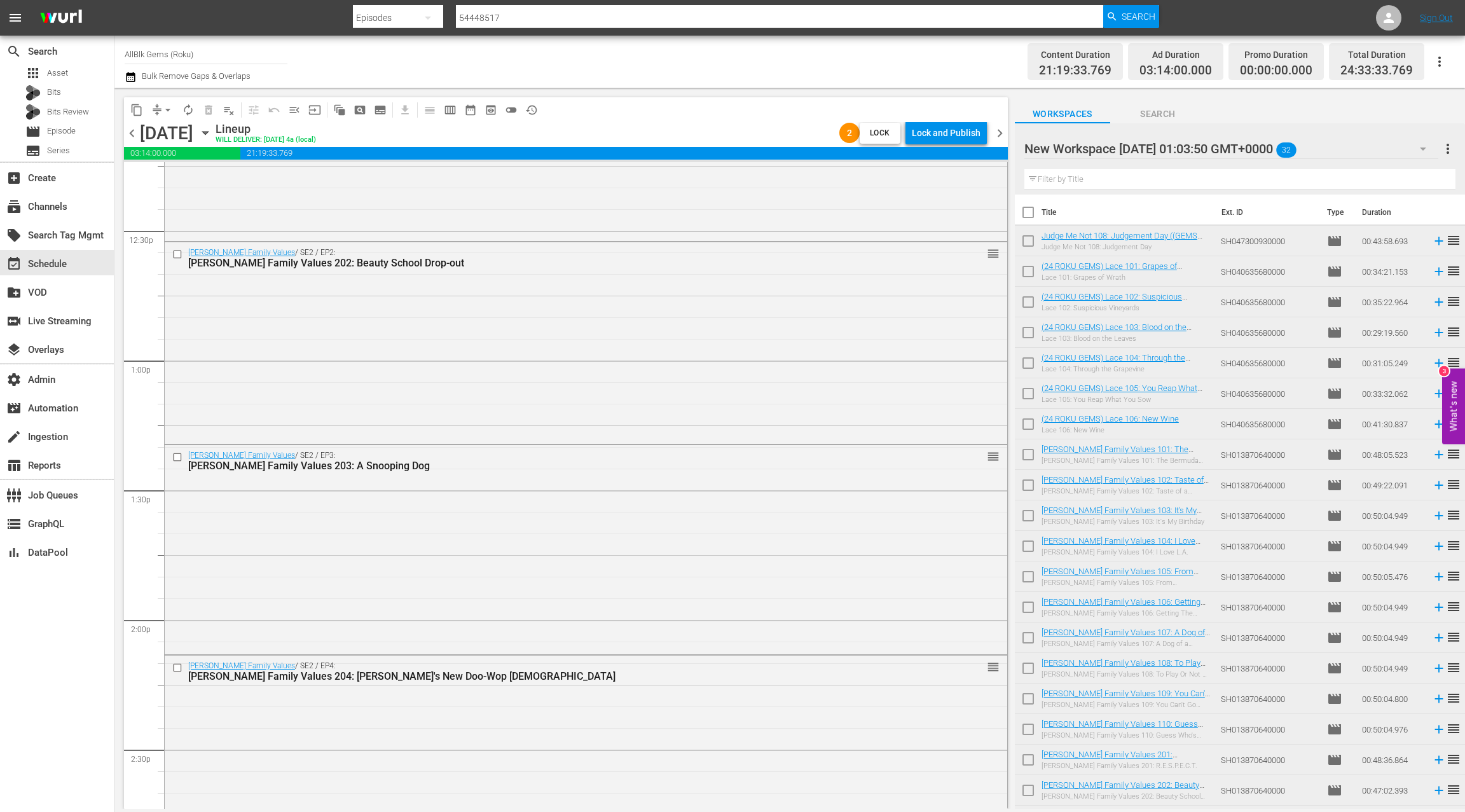
scroll to position [3188, 0]
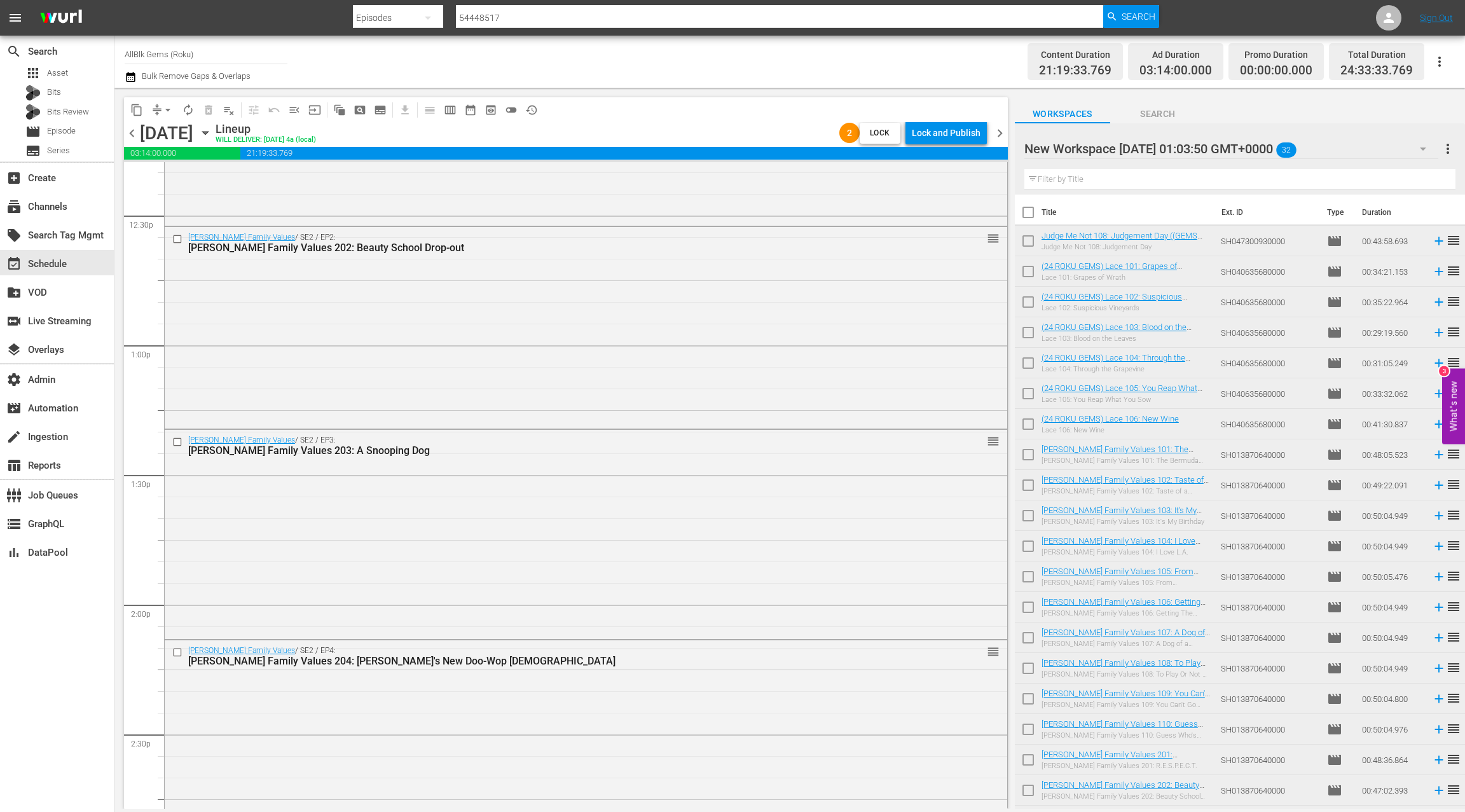
click at [587, 359] on div "Braxton Family Values / SE2 / EP2: Braxton Family Values 202: Beauty School Dro…" at bounding box center [587, 326] width 843 height 200
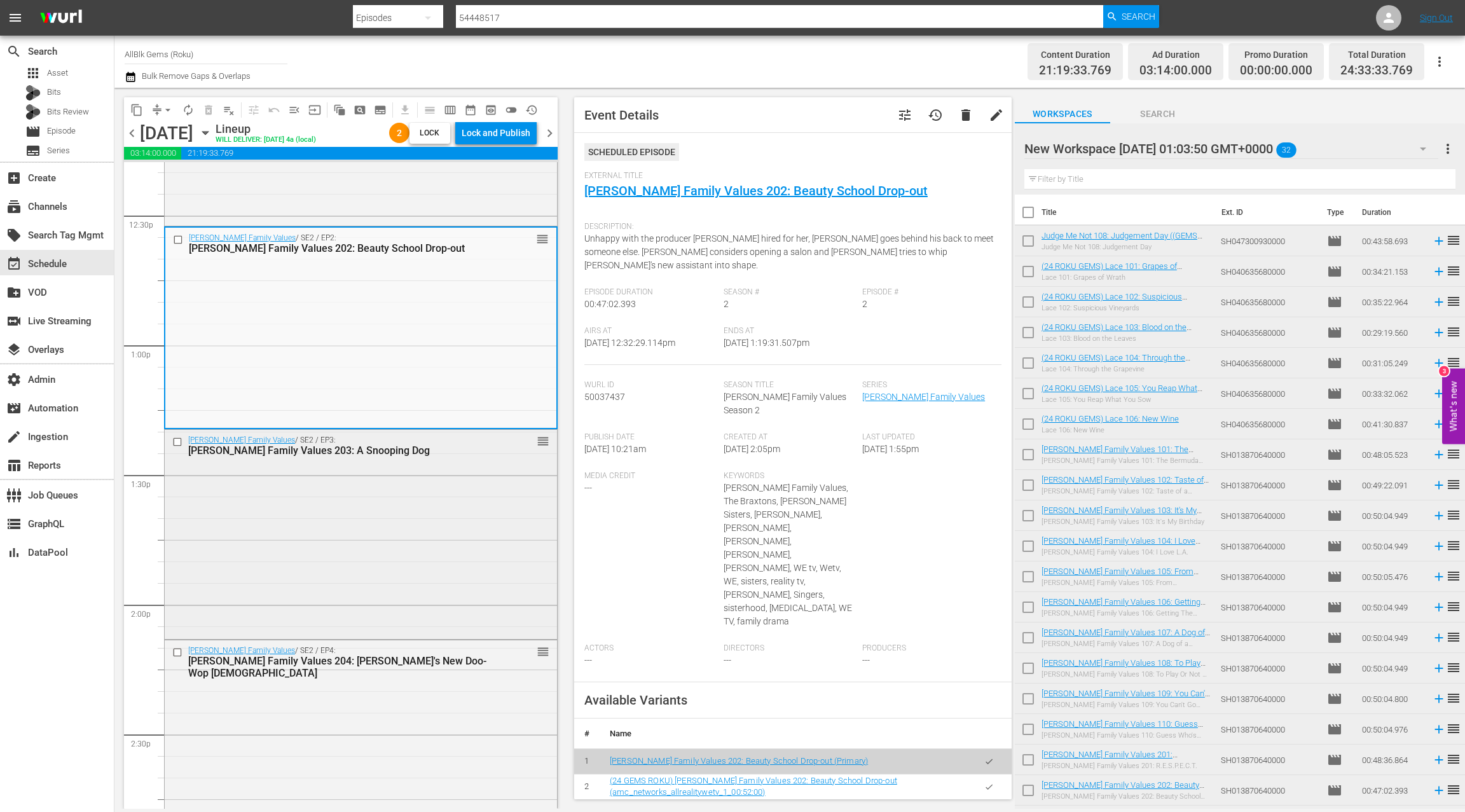
click at [398, 480] on div "Braxton Family Values / SE2 / EP3: Braxton Family Values 203: A Snooping Dog re…" at bounding box center [361, 532] width 393 height 206
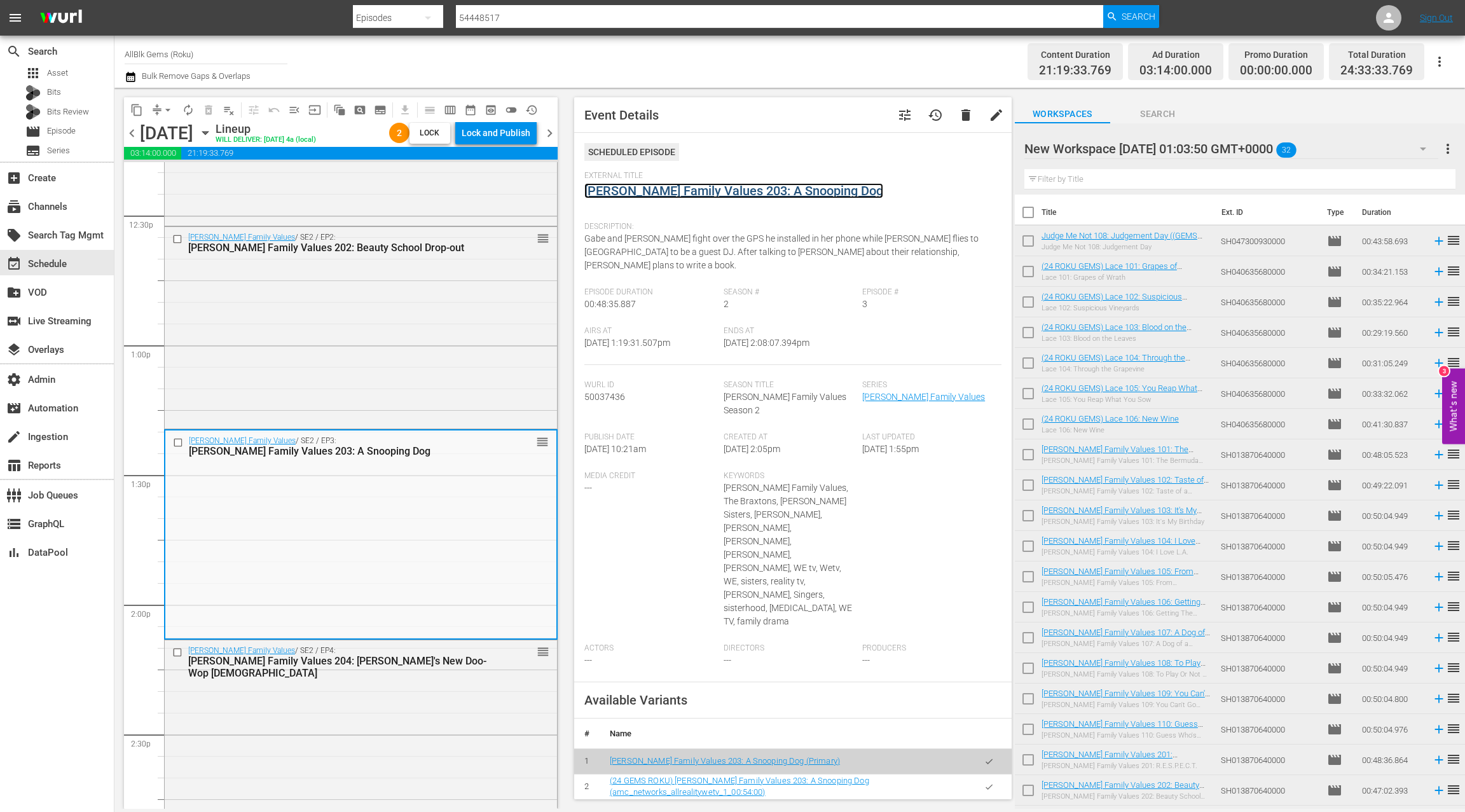
click at [667, 195] on link "Braxton Family Values 203: A Snooping Dog" at bounding box center [734, 190] width 299 height 15
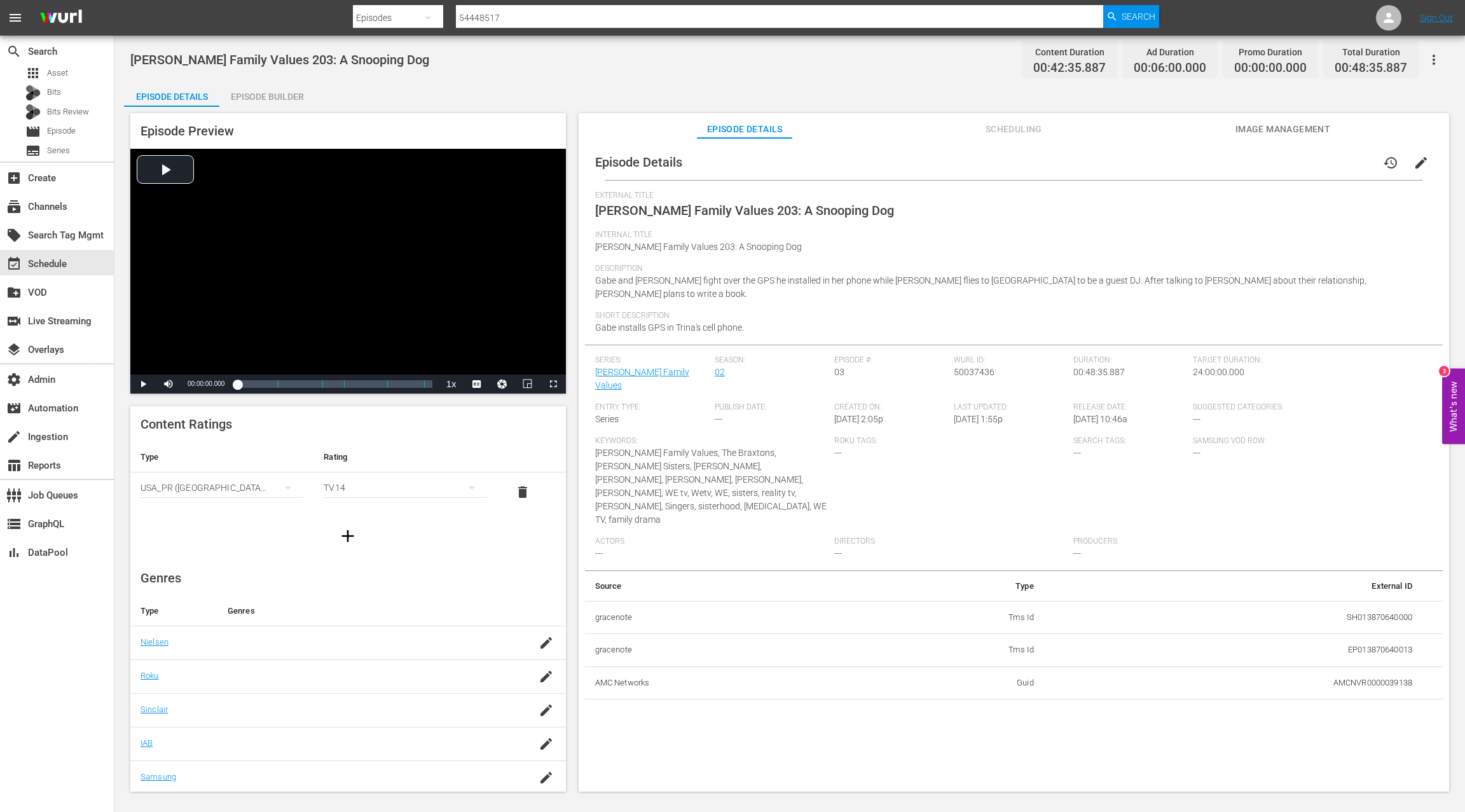
drag, startPoint x: 315, startPoint y: 104, endPoint x: 298, endPoint y: 101, distance: 17.3
click at [315, 104] on div "Episode Details Episode Builder Episode Preview Video Player is loading. Play V…" at bounding box center [790, 441] width 1332 height 720
click at [290, 100] on div "Episode Builder" at bounding box center [267, 96] width 96 height 30
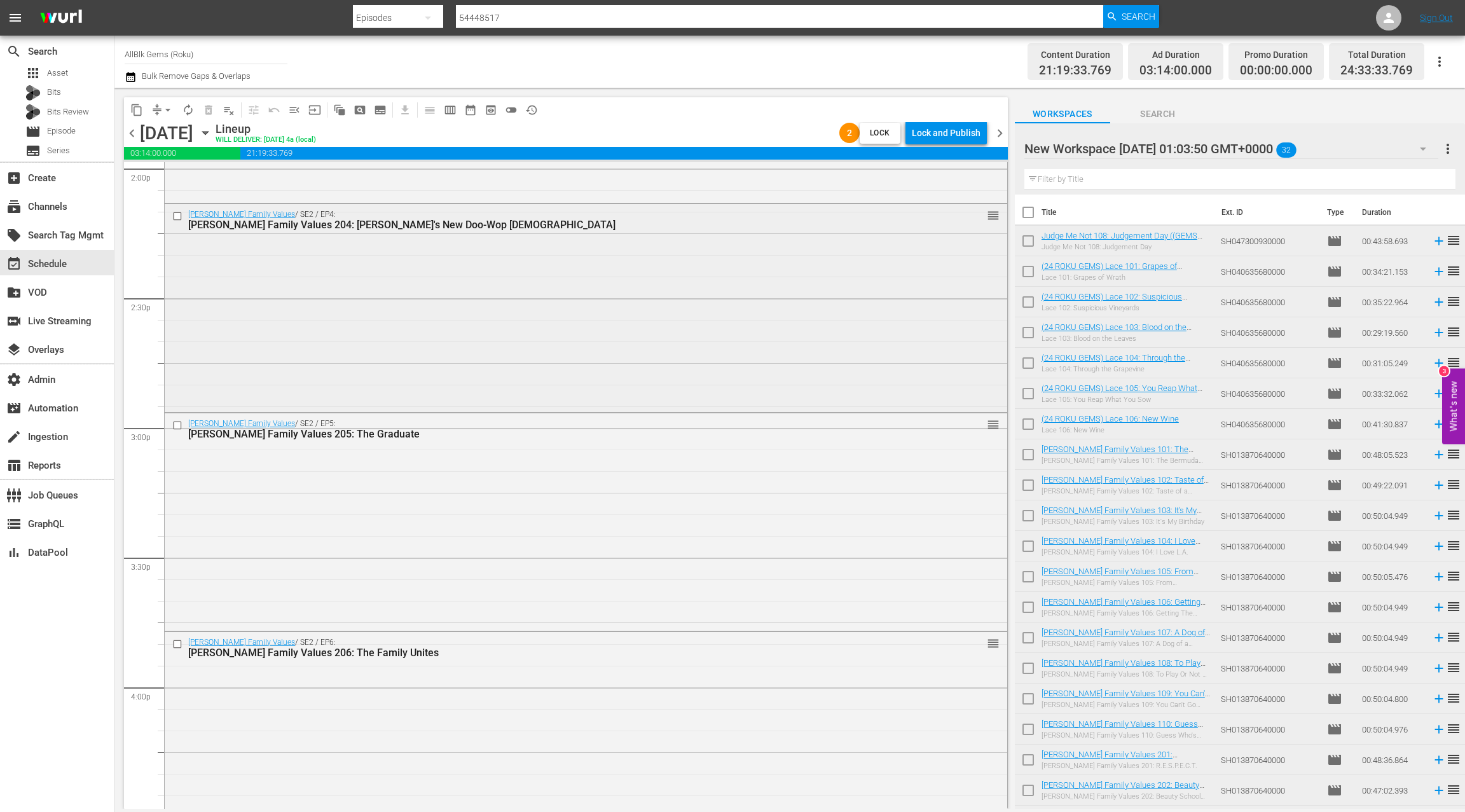
click at [426, 338] on div "Braxton Family Values / SE2 / EP4: Braxton Family Values 204: Toni's New Doo-Wo…" at bounding box center [587, 306] width 843 height 206
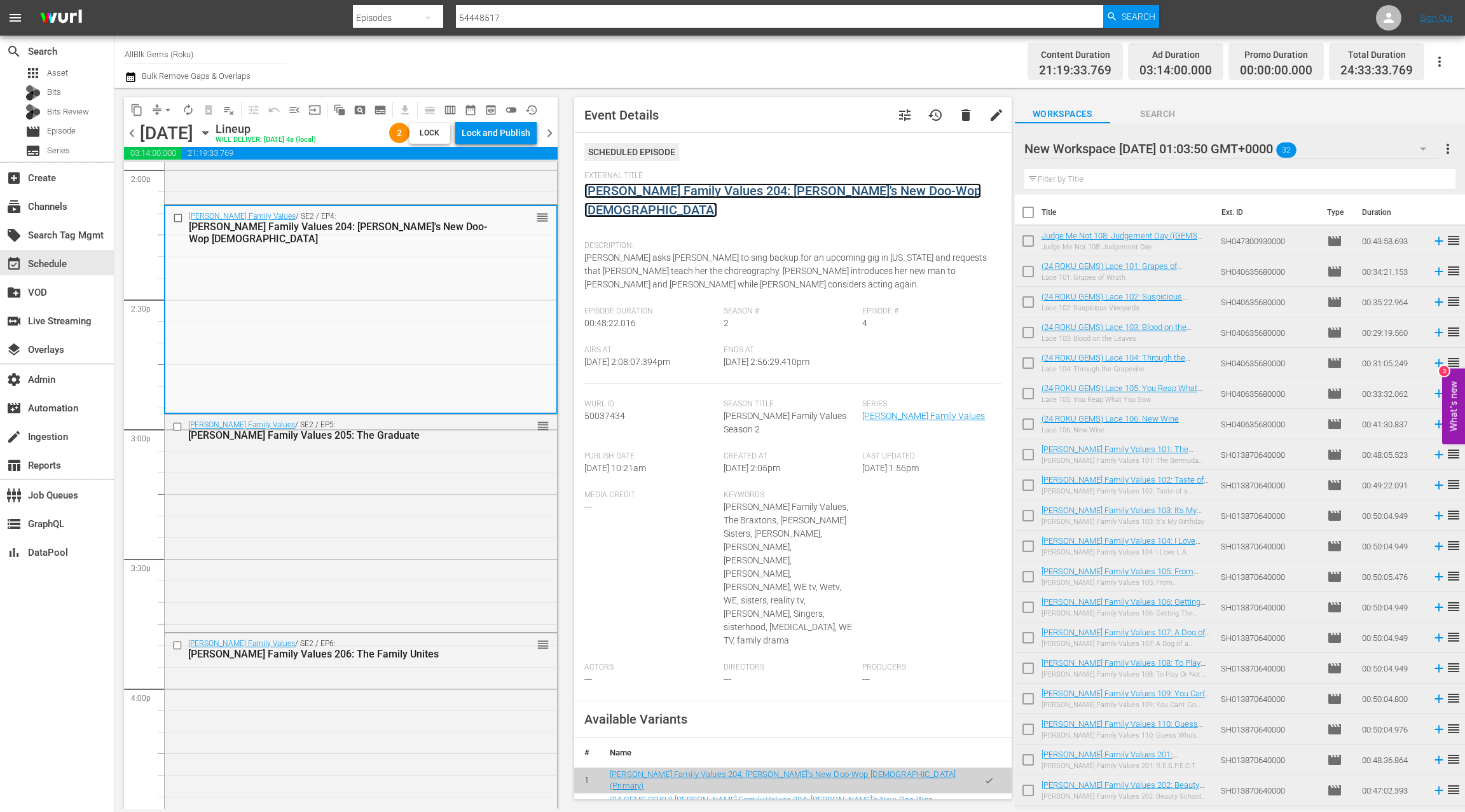
click at [680, 191] on link "Braxton Family Values 204: Toni's New Doo-Wop Chick" at bounding box center [783, 200] width 397 height 35
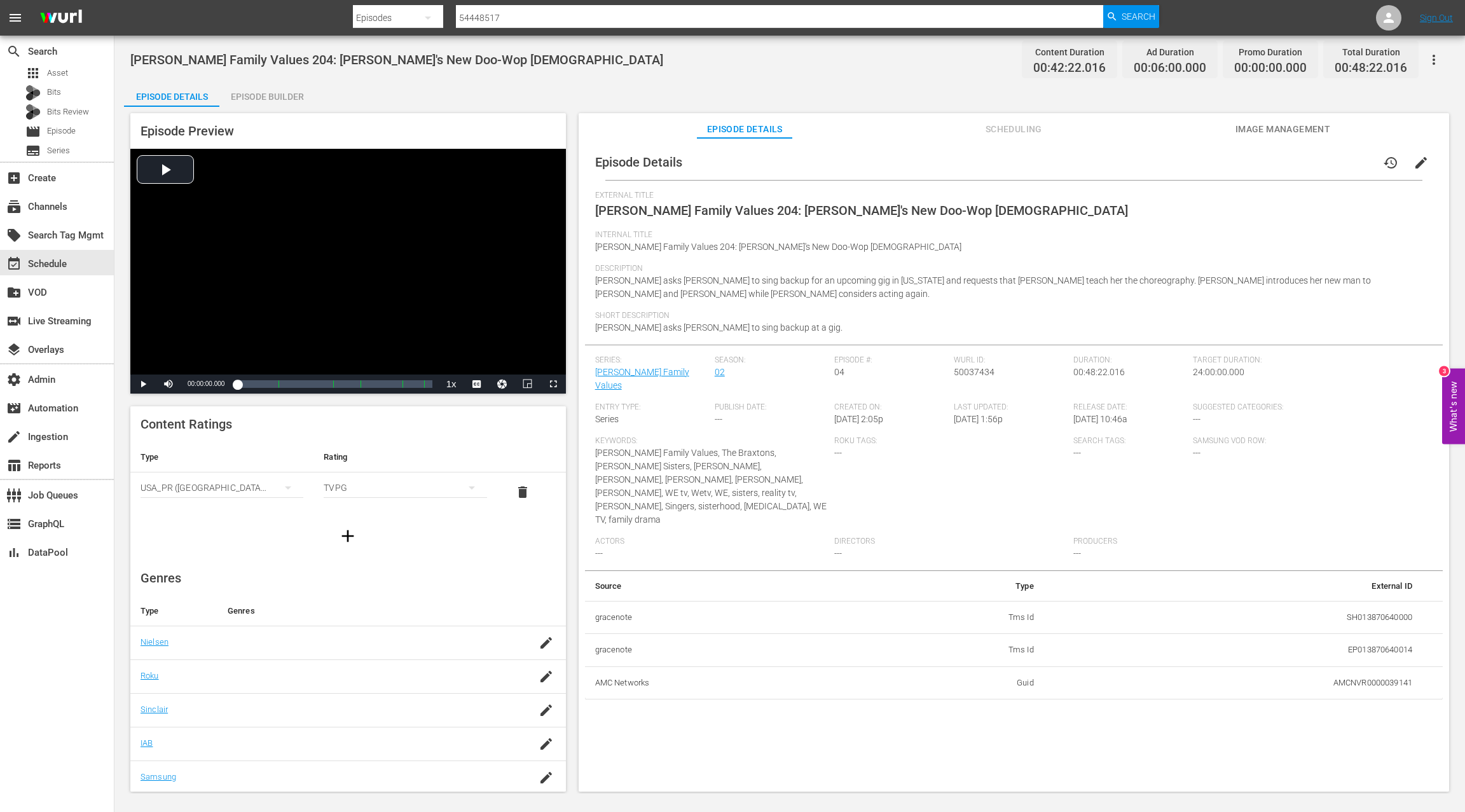
click at [278, 100] on div "Episode Builder" at bounding box center [267, 96] width 96 height 30
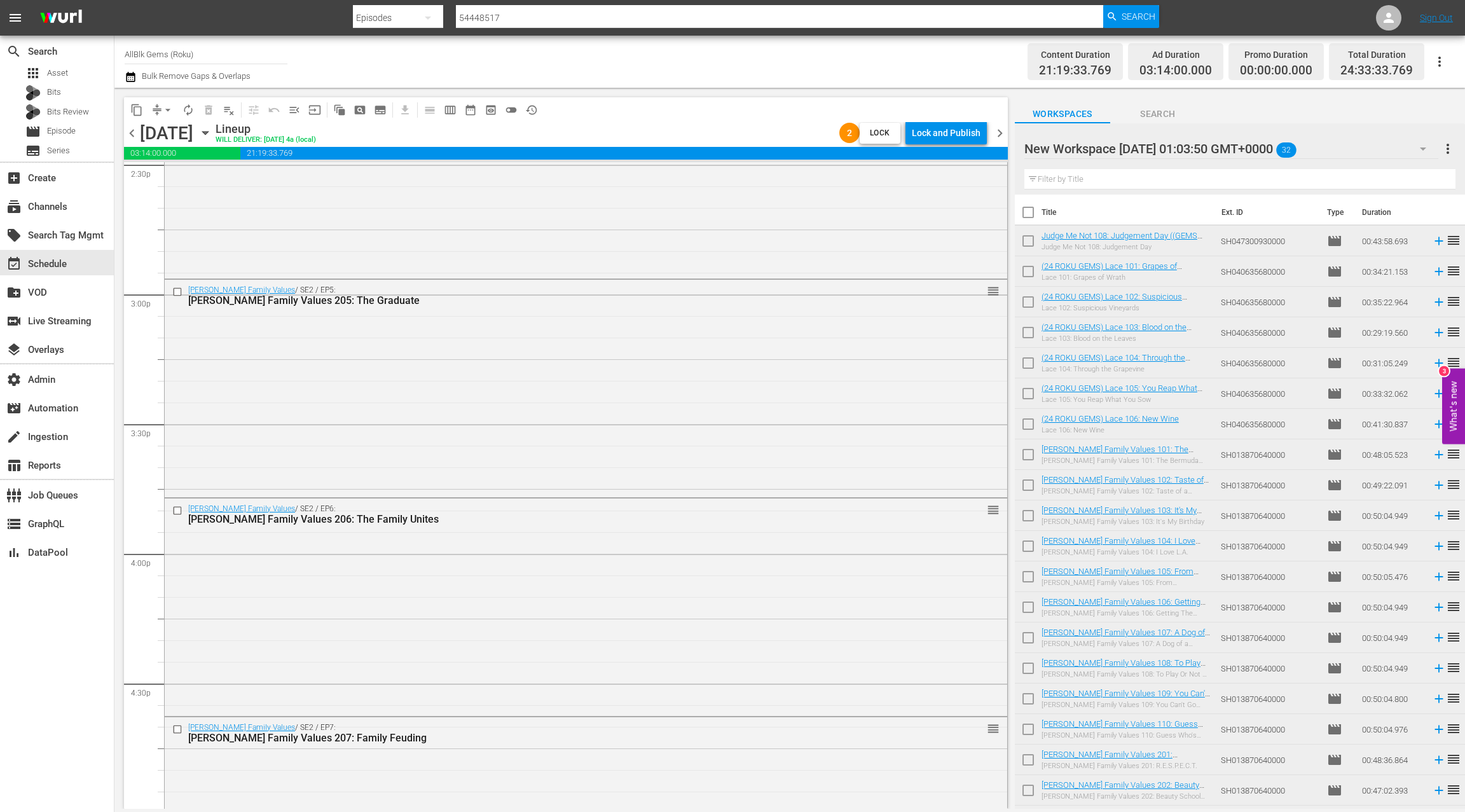
scroll to position [3717, 0]
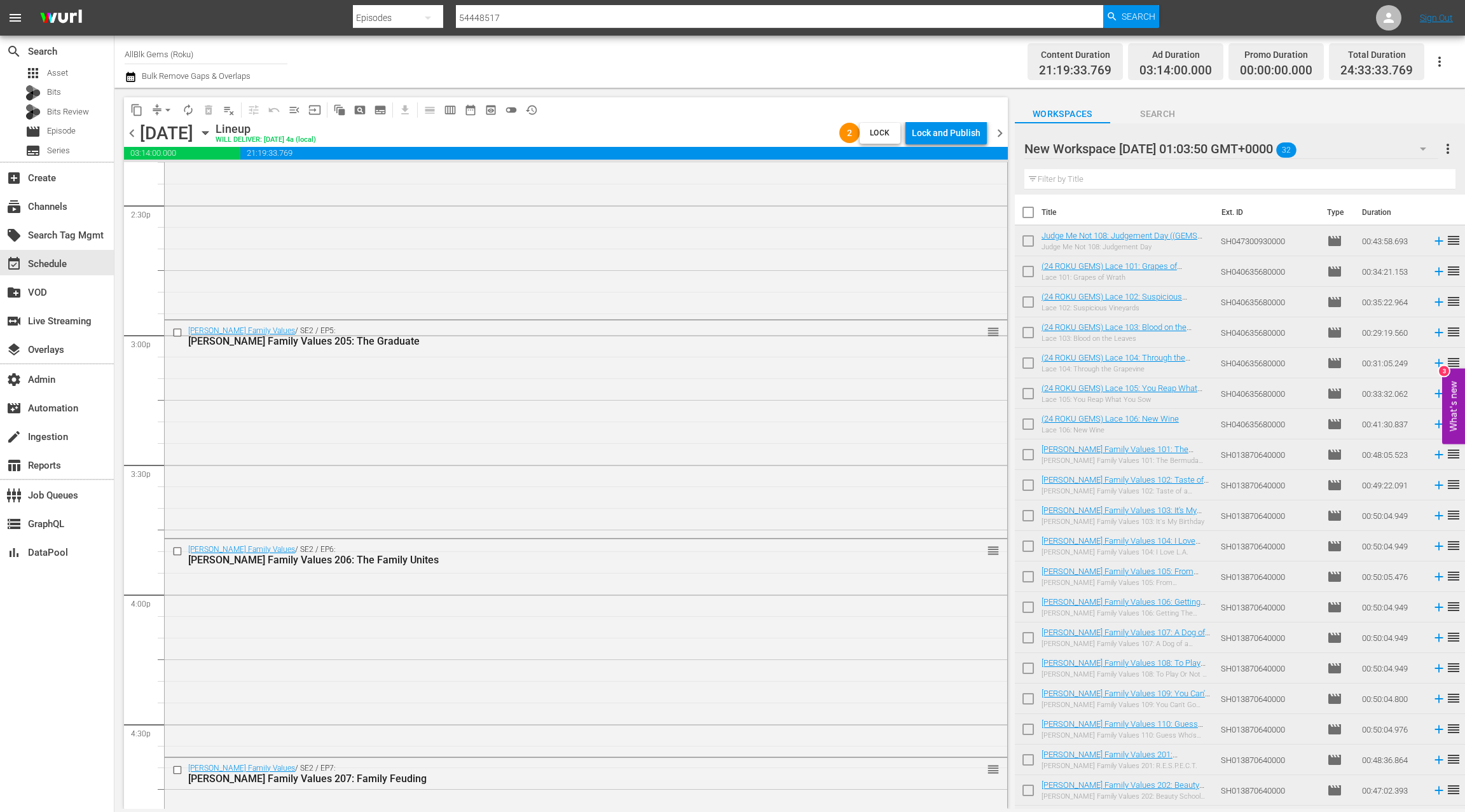
click at [469, 425] on div "Braxton Family Values / SE2 / EP5: Braxton Family Values 205: The Graduate reor…" at bounding box center [587, 428] width 843 height 215
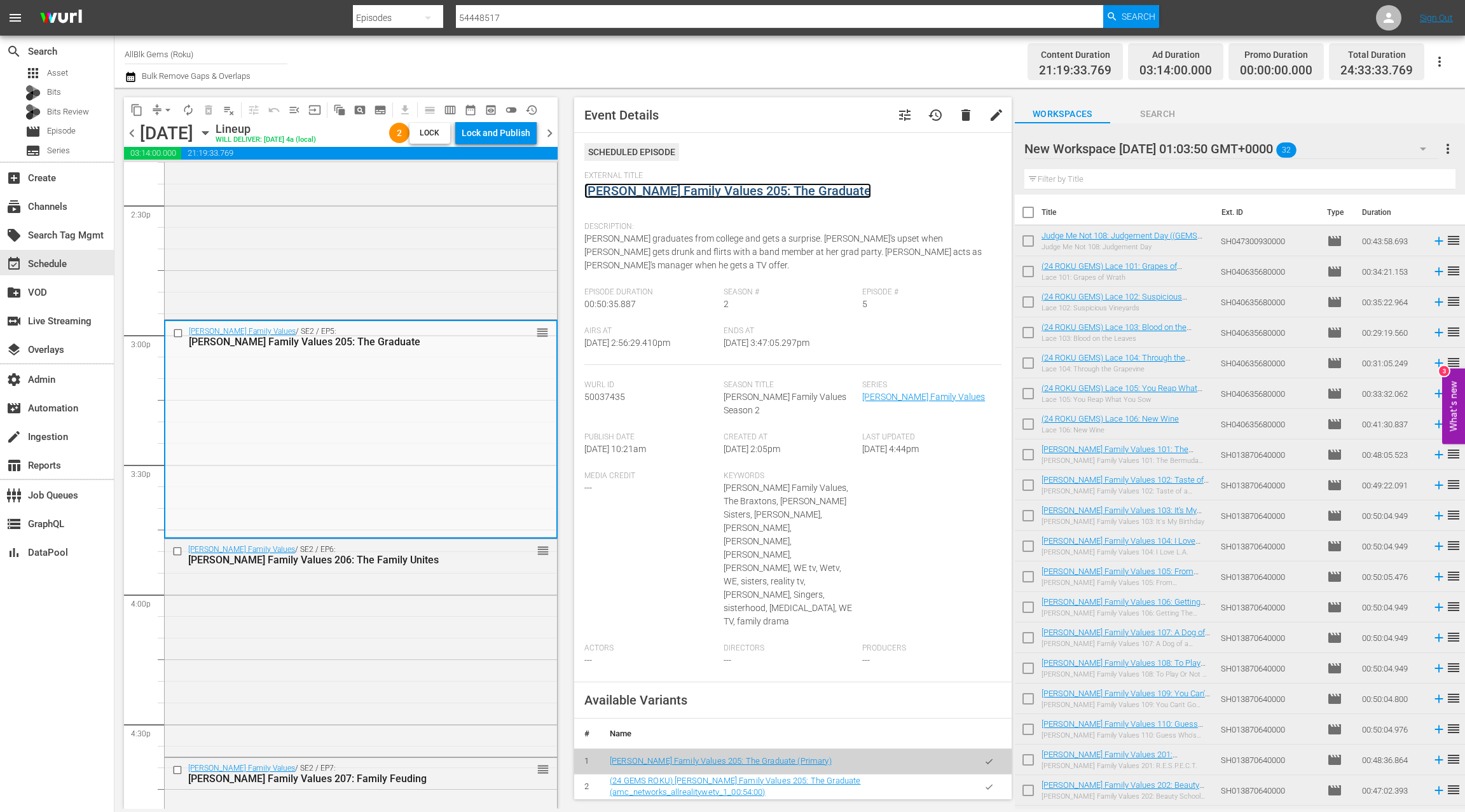
click at [686, 193] on link "Braxton Family Values 205: The Graduate" at bounding box center [728, 190] width 287 height 15
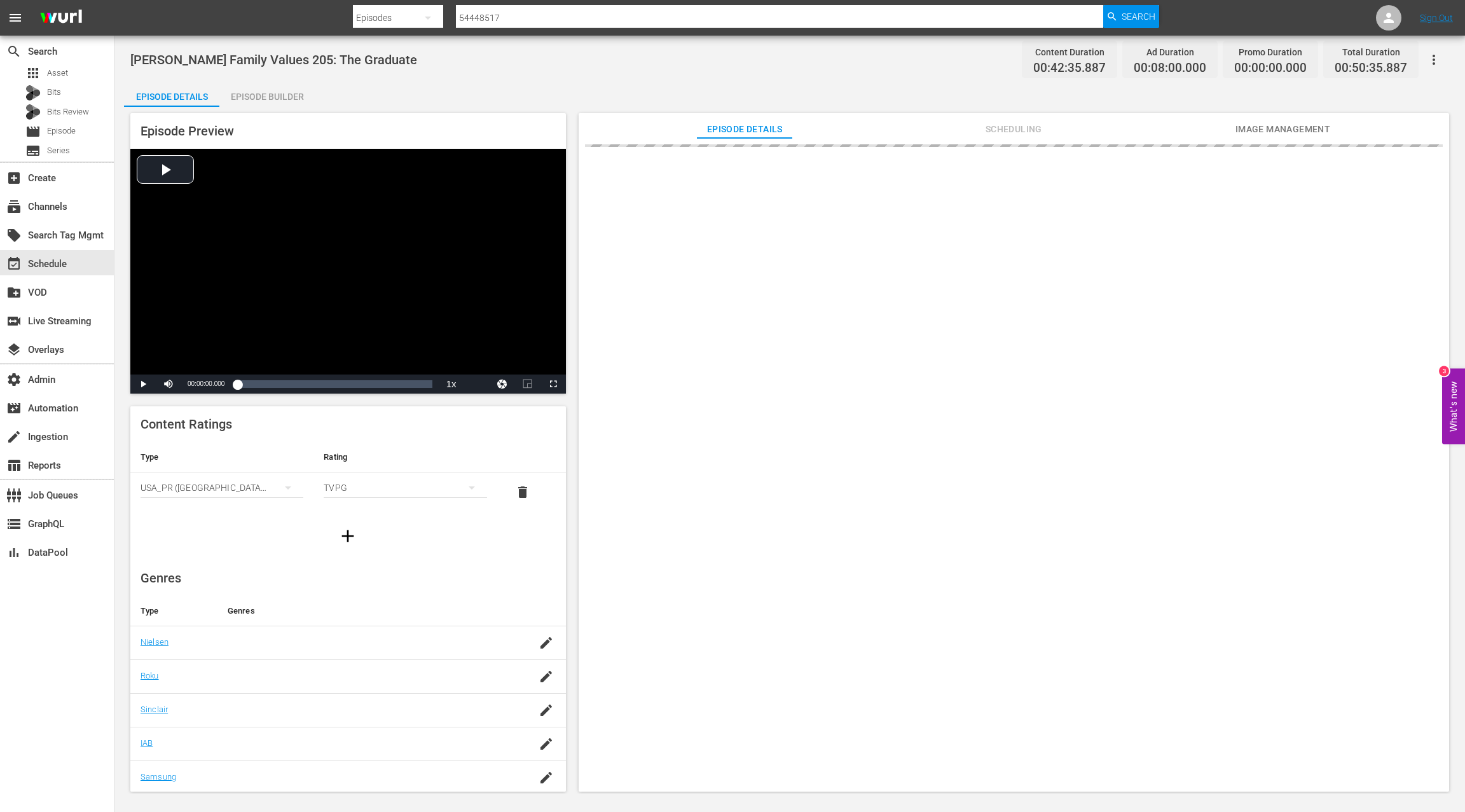
click at [271, 99] on div "Episode Builder" at bounding box center [267, 96] width 96 height 30
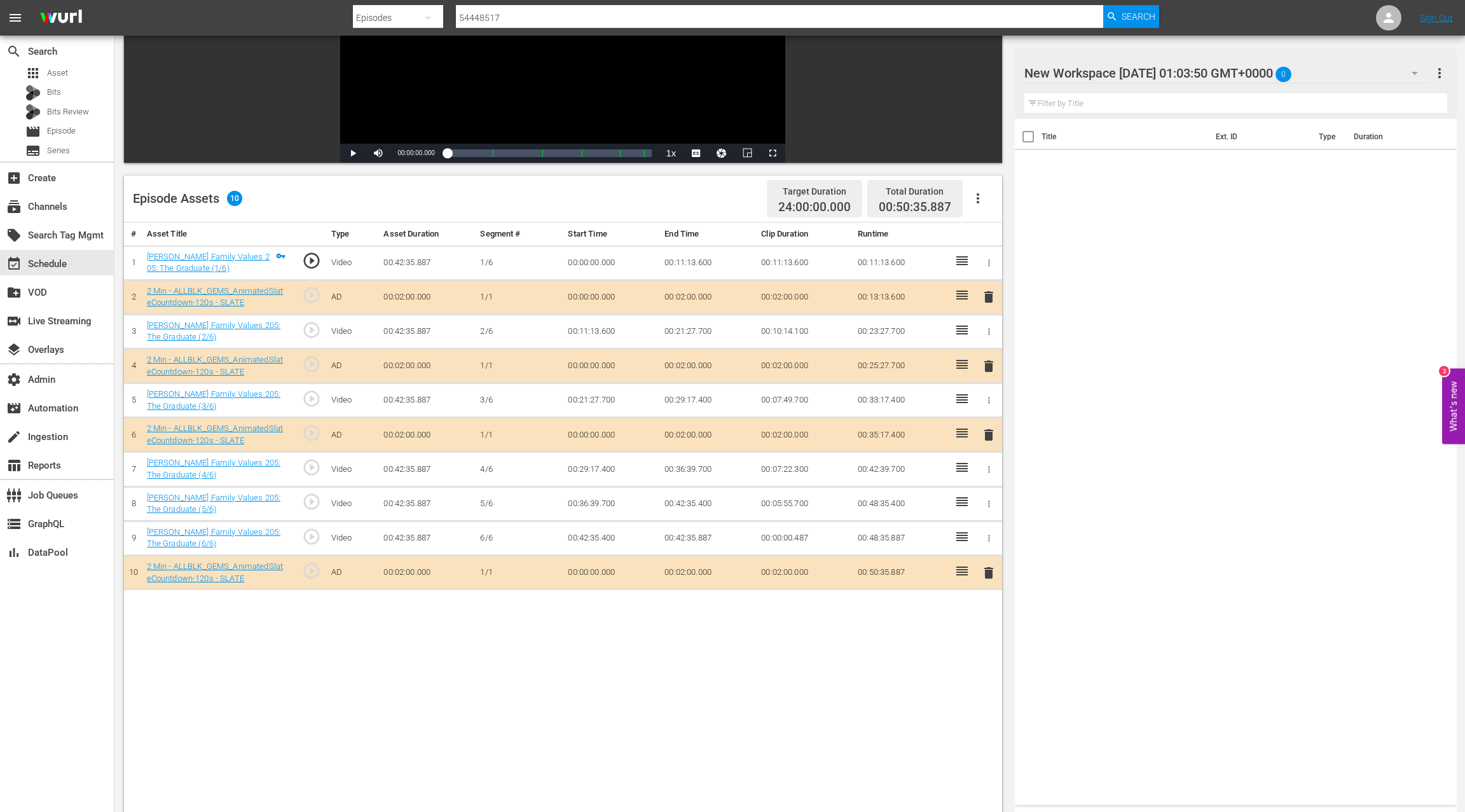
scroll to position [222, 0]
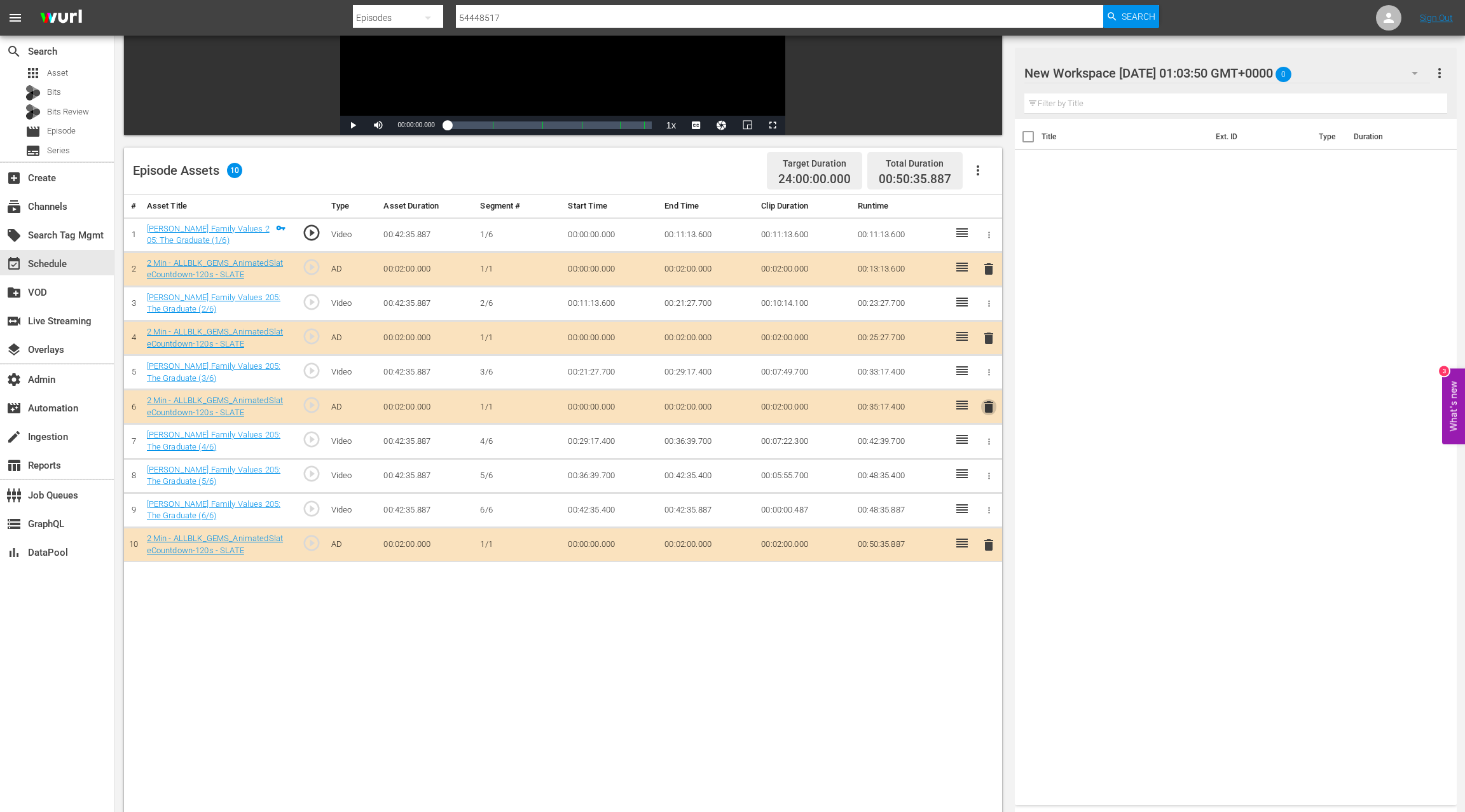
drag, startPoint x: 994, startPoint y: 401, endPoint x: 954, endPoint y: 405, distance: 40.2
click at [993, 401] on span "delete" at bounding box center [989, 407] width 15 height 15
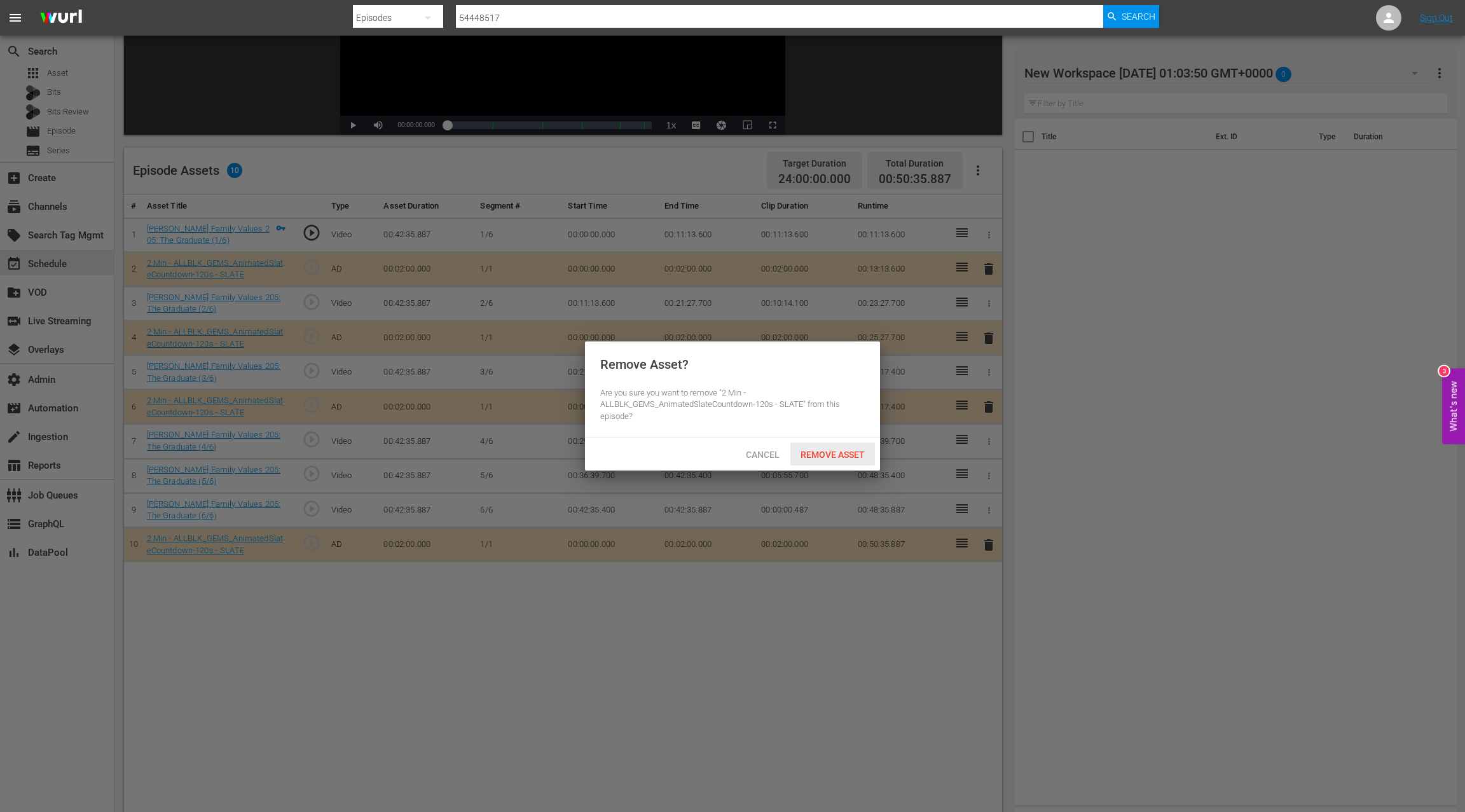
drag, startPoint x: 841, startPoint y: 450, endPoint x: 923, endPoint y: 370, distance: 114.6
click at [843, 449] on span "Remove Asset" at bounding box center [833, 454] width 85 height 10
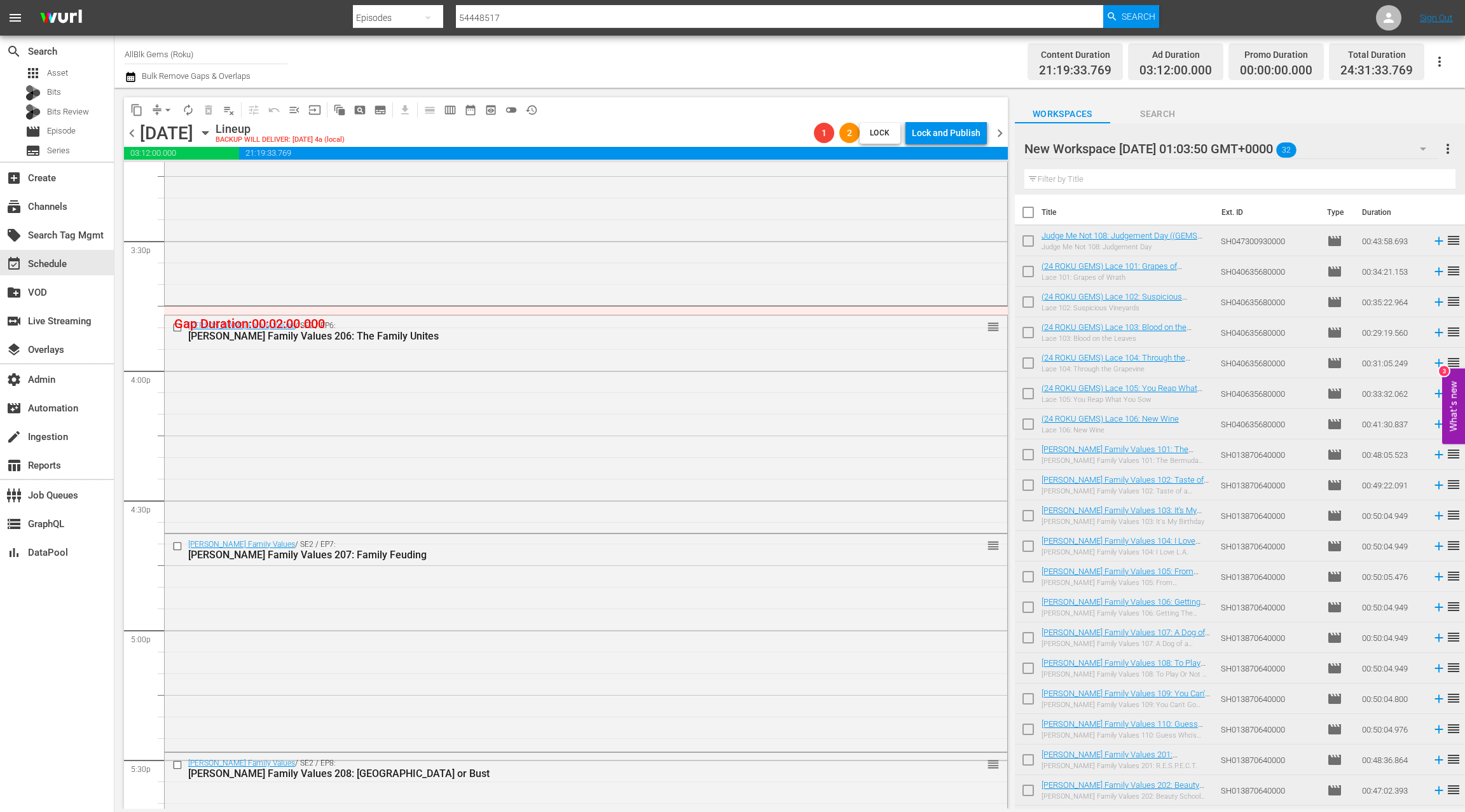
scroll to position [4019, 0]
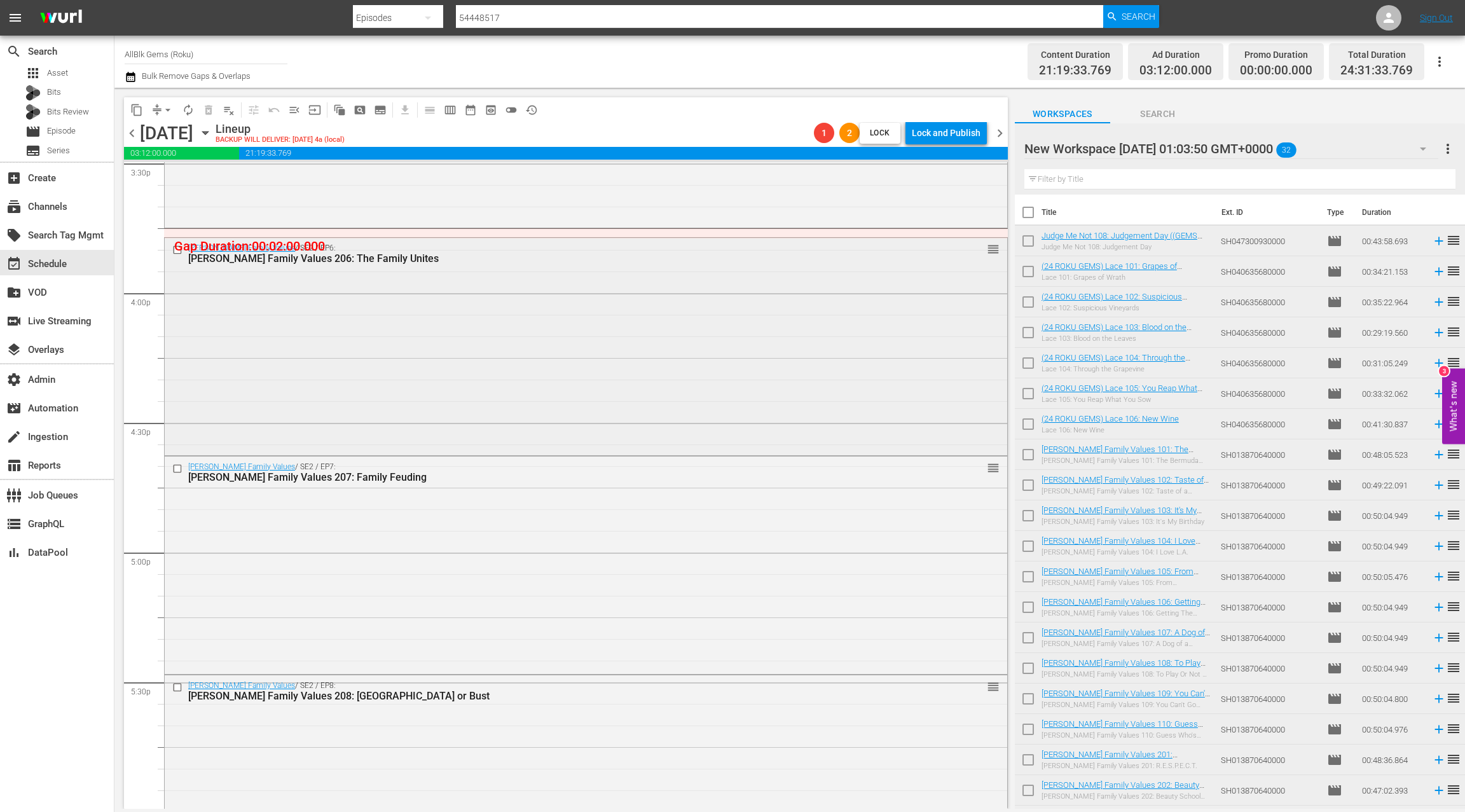
click at [468, 390] on div "Braxton Family Values / SE2 / EP6: Braxton Family Values 206: The Family Unites…" at bounding box center [587, 345] width 843 height 215
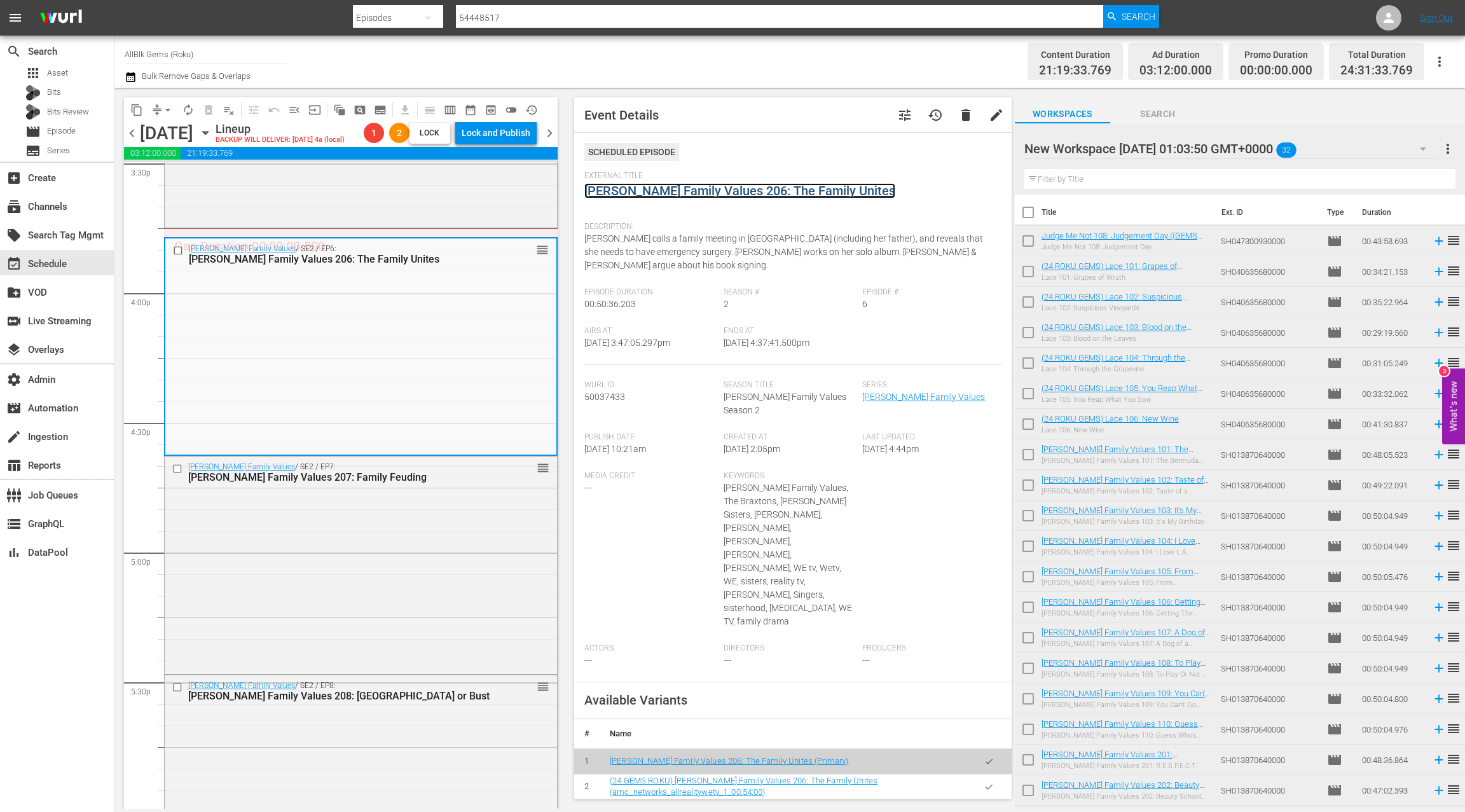
click at [631, 195] on link "Braxton Family Values 206: The Family Unites" at bounding box center [740, 190] width 311 height 15
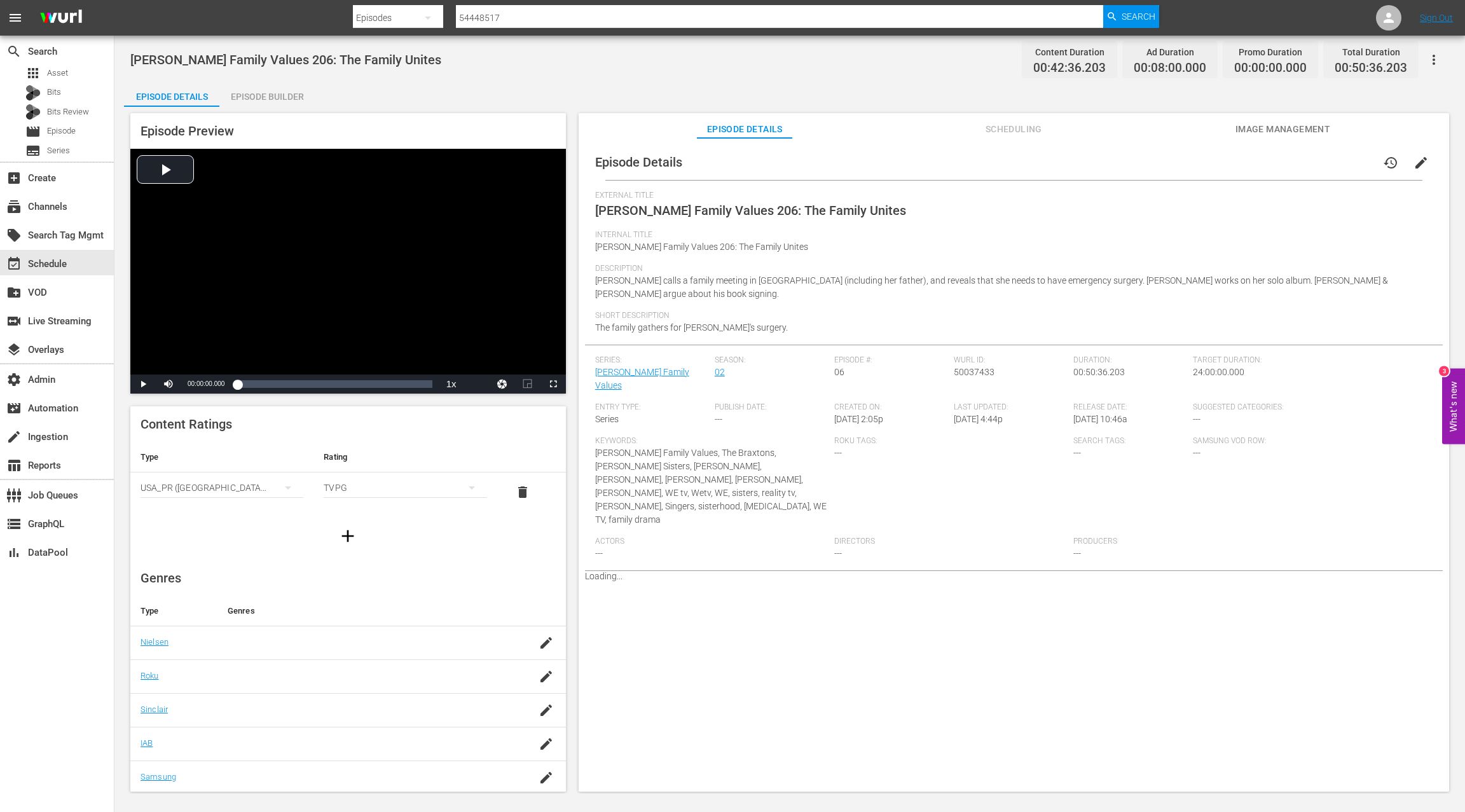
drag, startPoint x: 285, startPoint y: 97, endPoint x: 460, endPoint y: 224, distance: 216.2
click at [285, 97] on div "Episode Builder" at bounding box center [267, 96] width 96 height 30
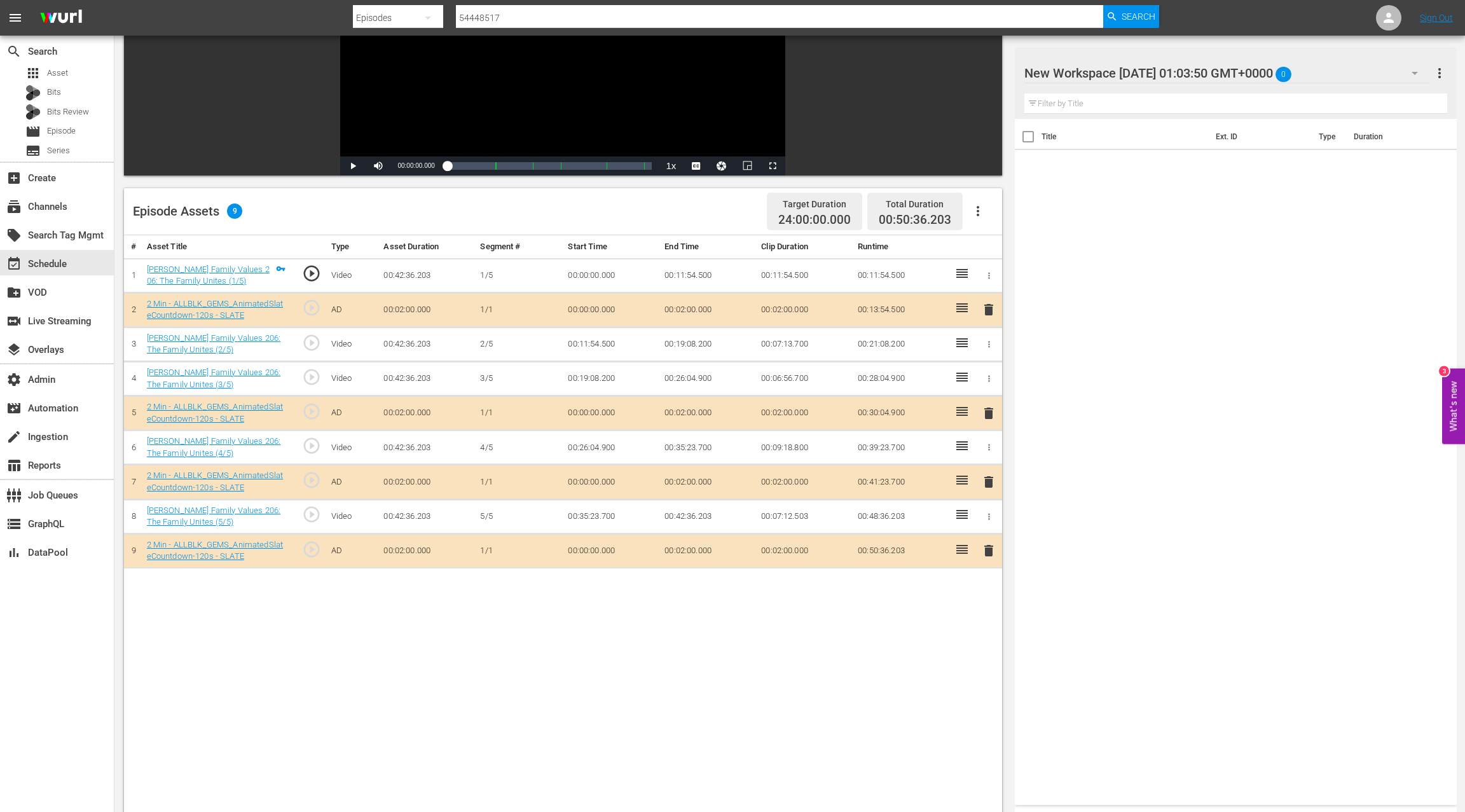
scroll to position [189, 0]
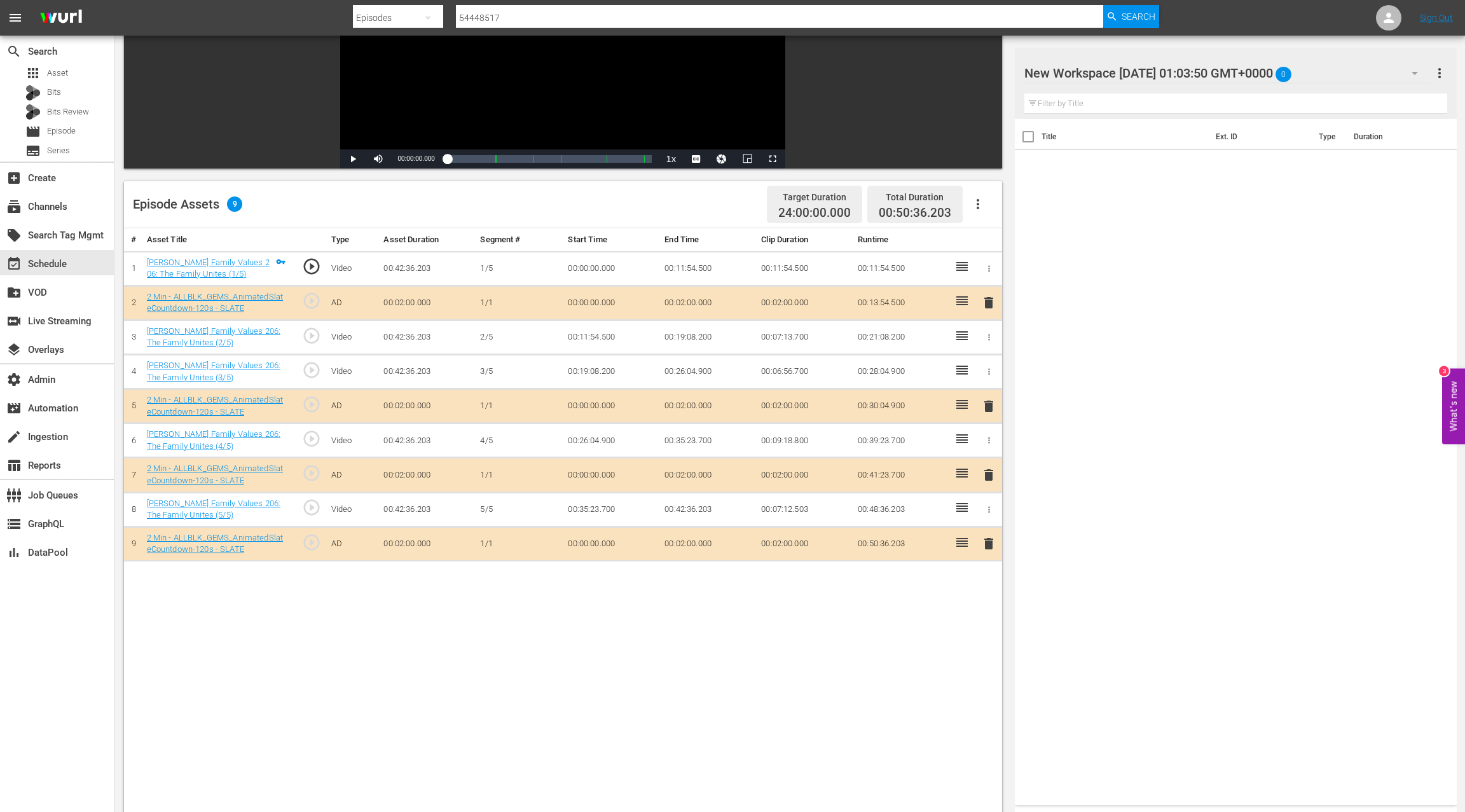
click at [991, 472] on span "delete" at bounding box center [989, 475] width 15 height 15
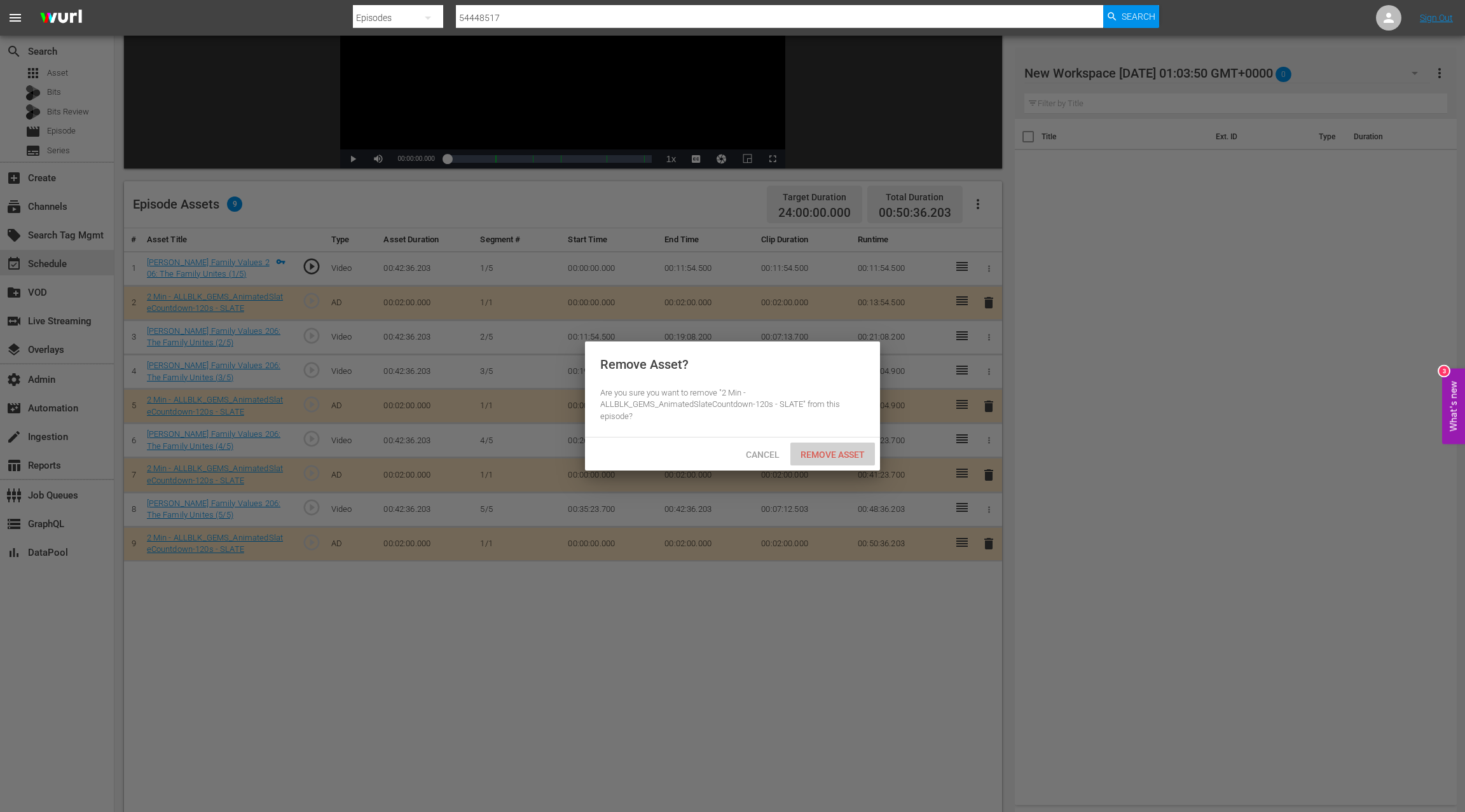
drag, startPoint x: 838, startPoint y: 456, endPoint x: 845, endPoint y: 451, distance: 8.6
click at [838, 455] on span "Remove Asset" at bounding box center [833, 454] width 85 height 10
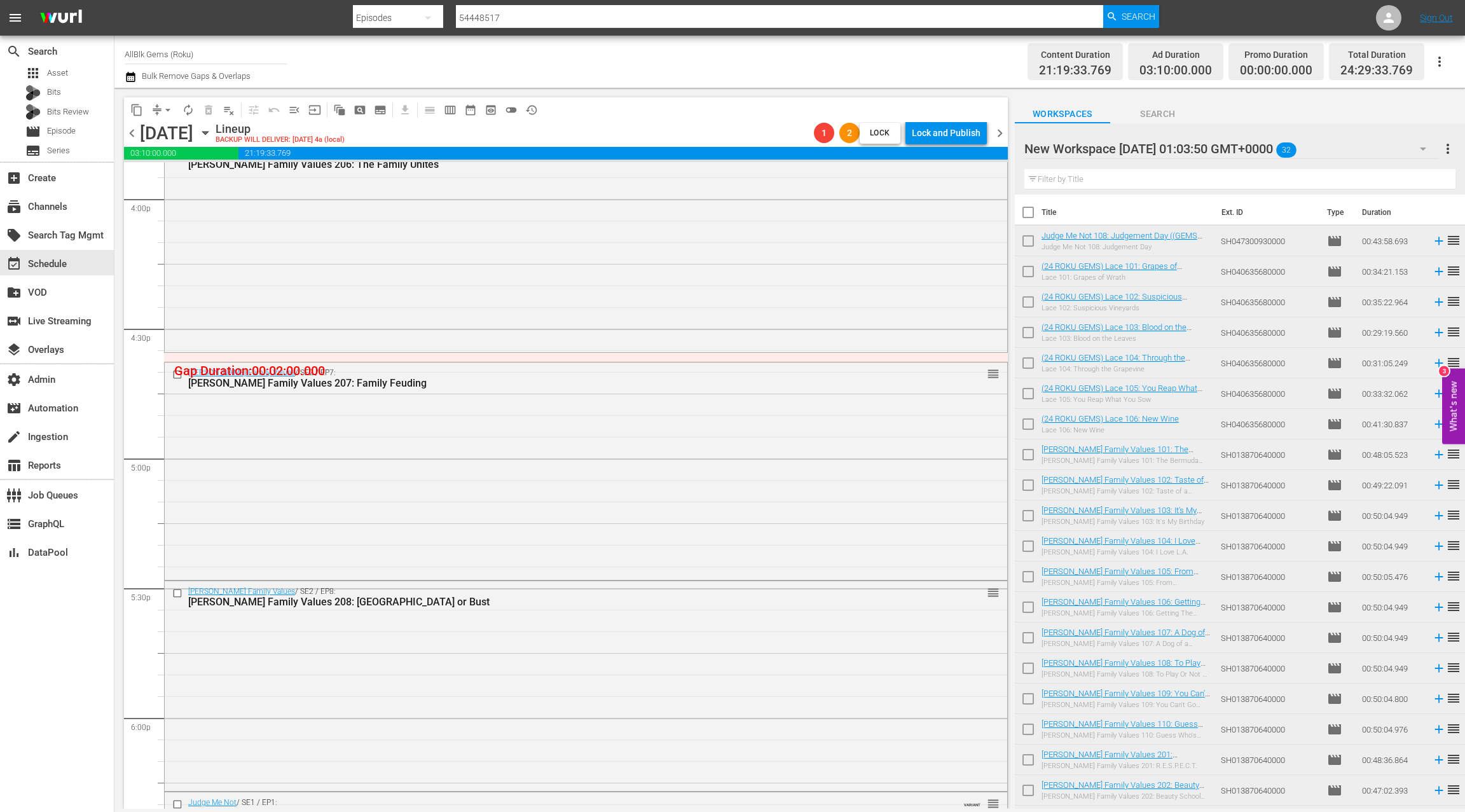
scroll to position [4129, 0]
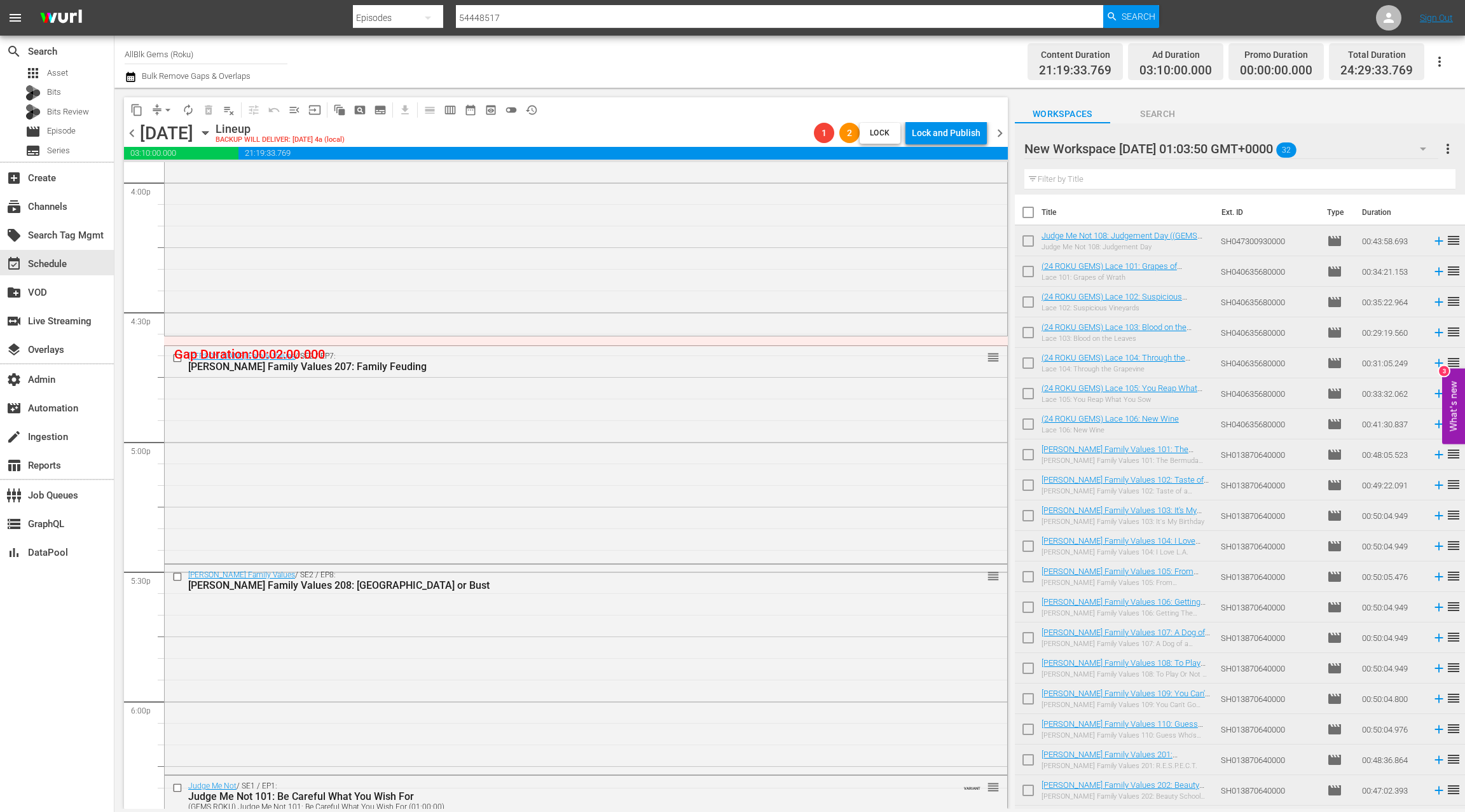
click at [638, 436] on div "Braxton Family Values / SE2 / EP7: Braxton Family Values 207: Family Feuding re…" at bounding box center [587, 453] width 843 height 215
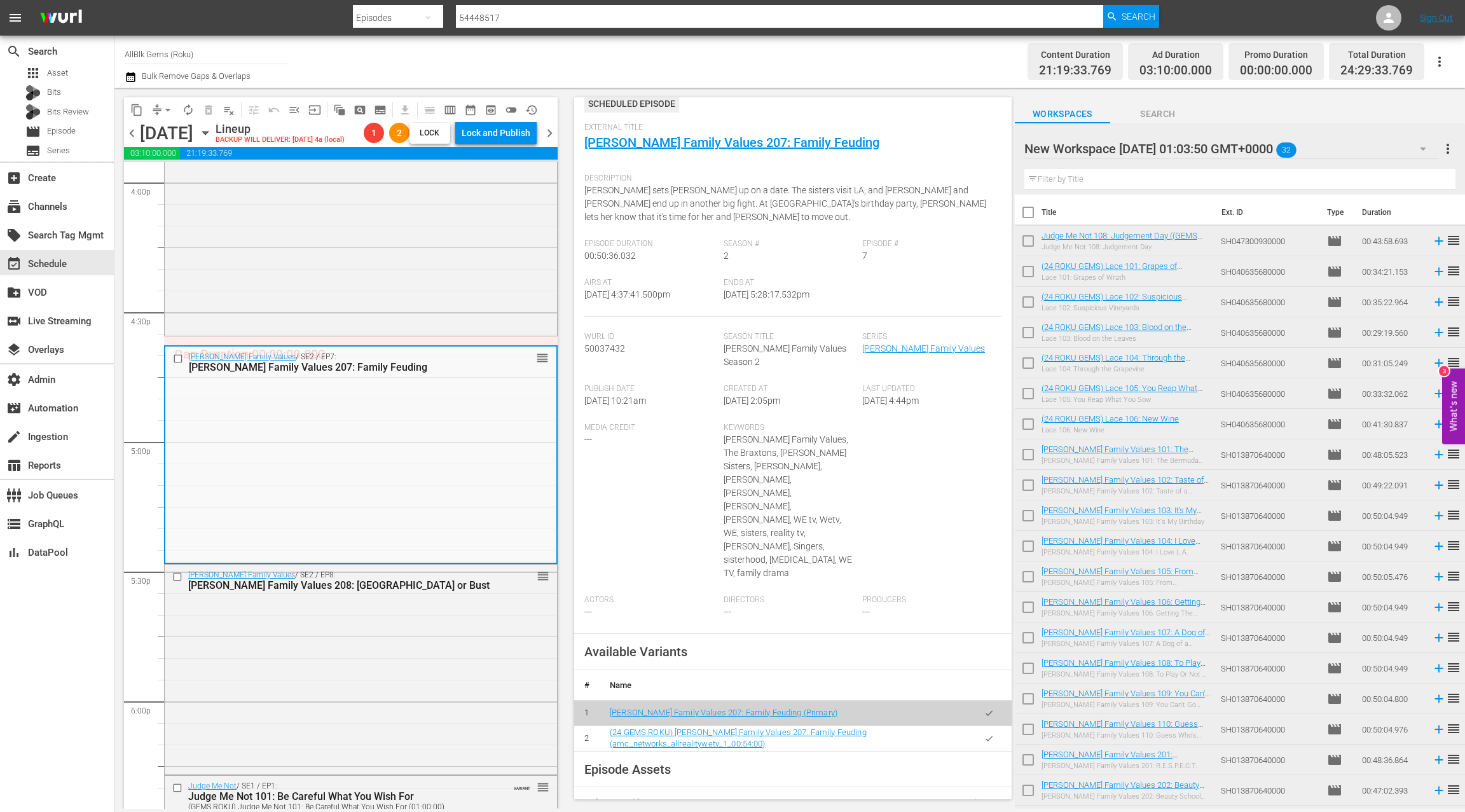
scroll to position [0, 0]
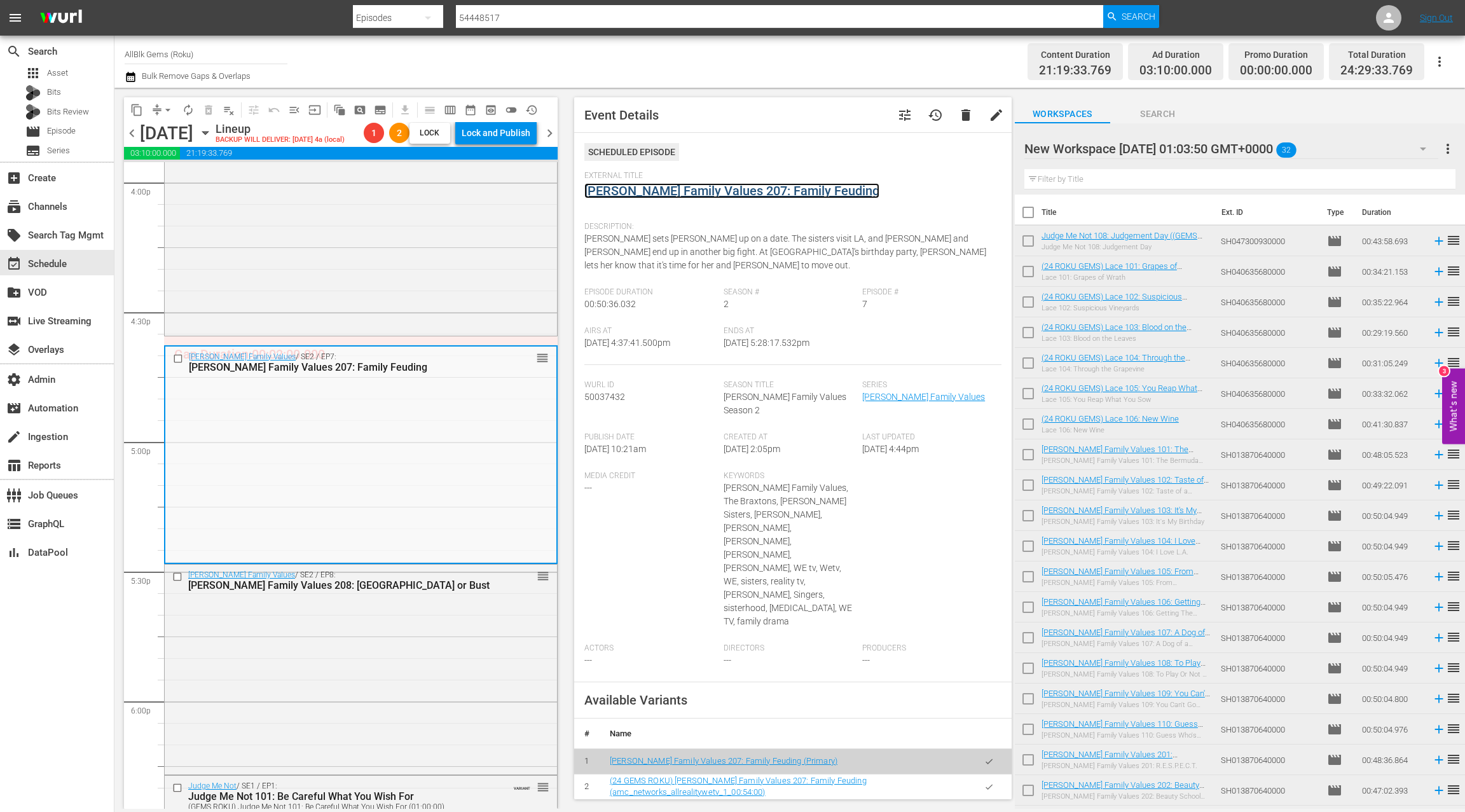
click at [687, 190] on link "Braxton Family Values 207: Family Feuding" at bounding box center [732, 190] width 295 height 15
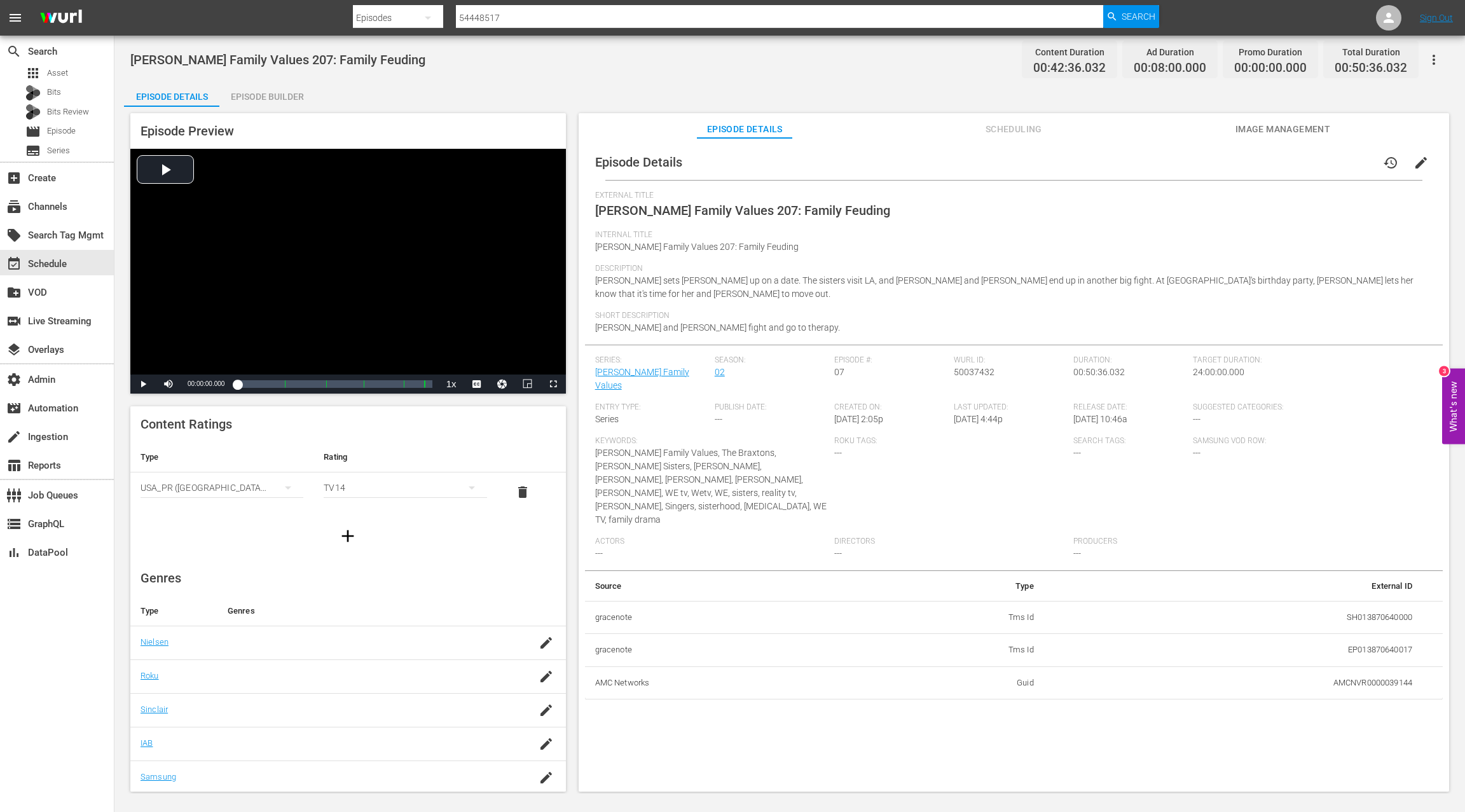
click at [242, 94] on div "Episode Builder" at bounding box center [267, 96] width 96 height 30
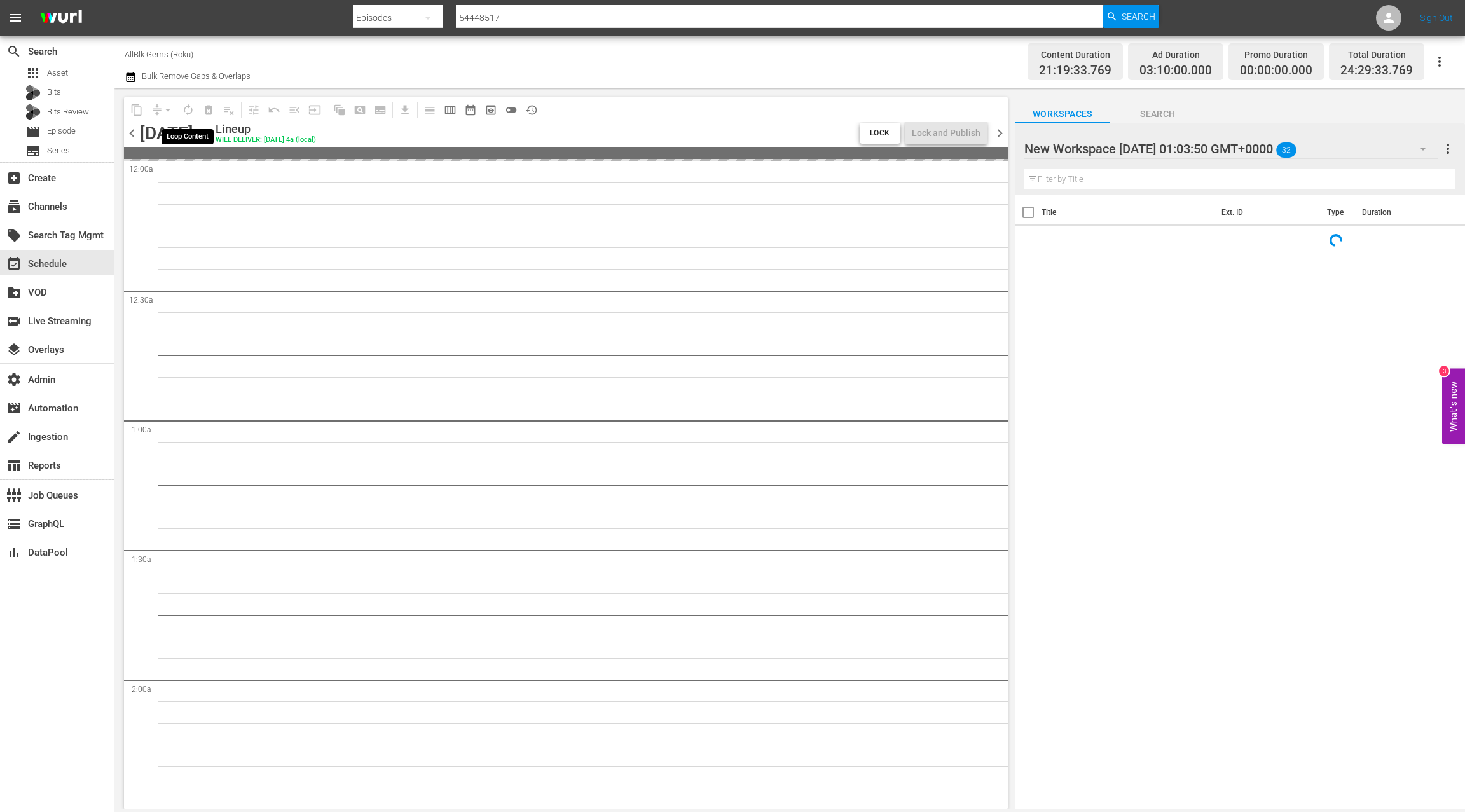
click at [162, 110] on span "arrow_drop_down" at bounding box center [168, 109] width 13 height 13
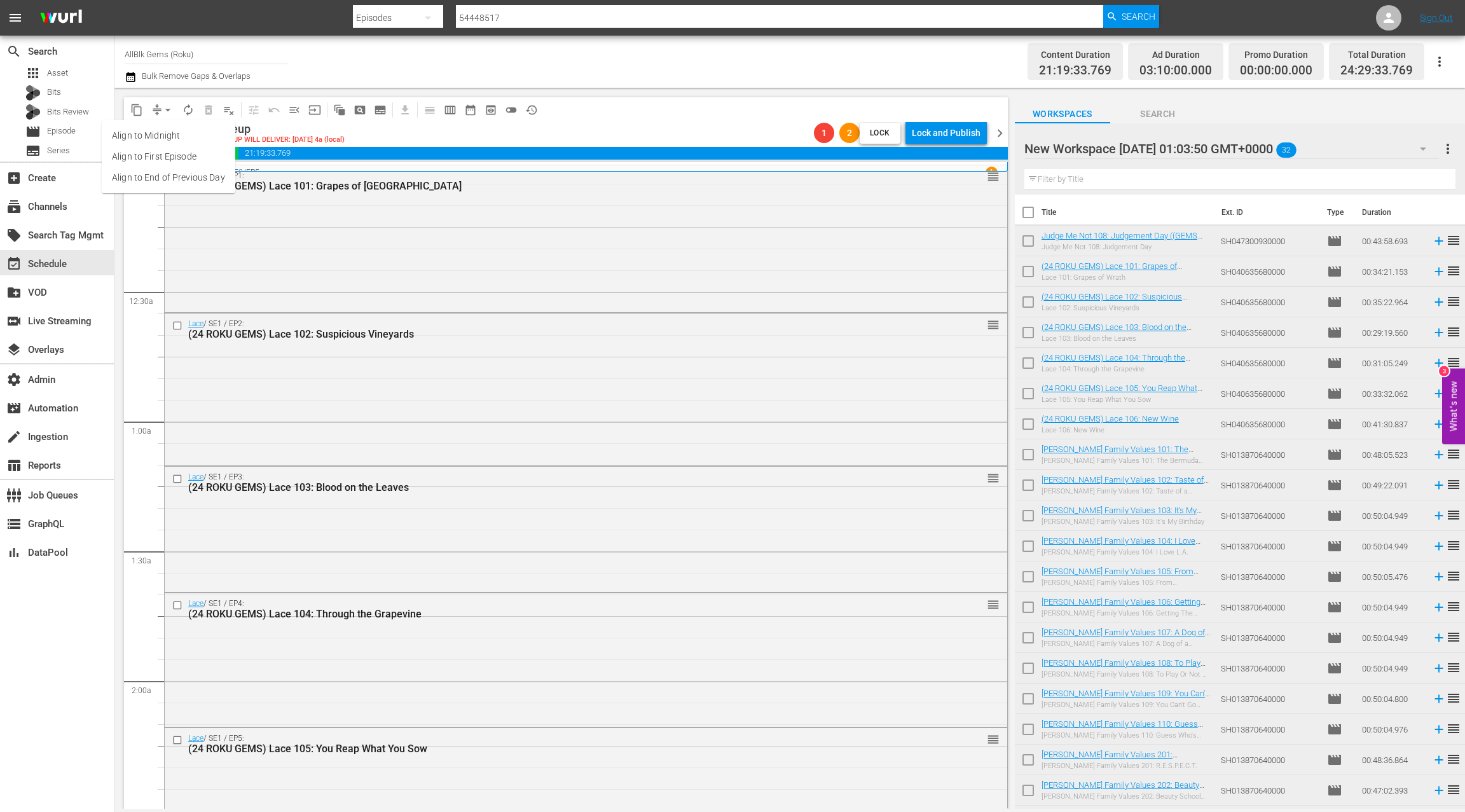
click at [183, 175] on li "Align to End of Previous Day" at bounding box center [168, 178] width 134 height 21
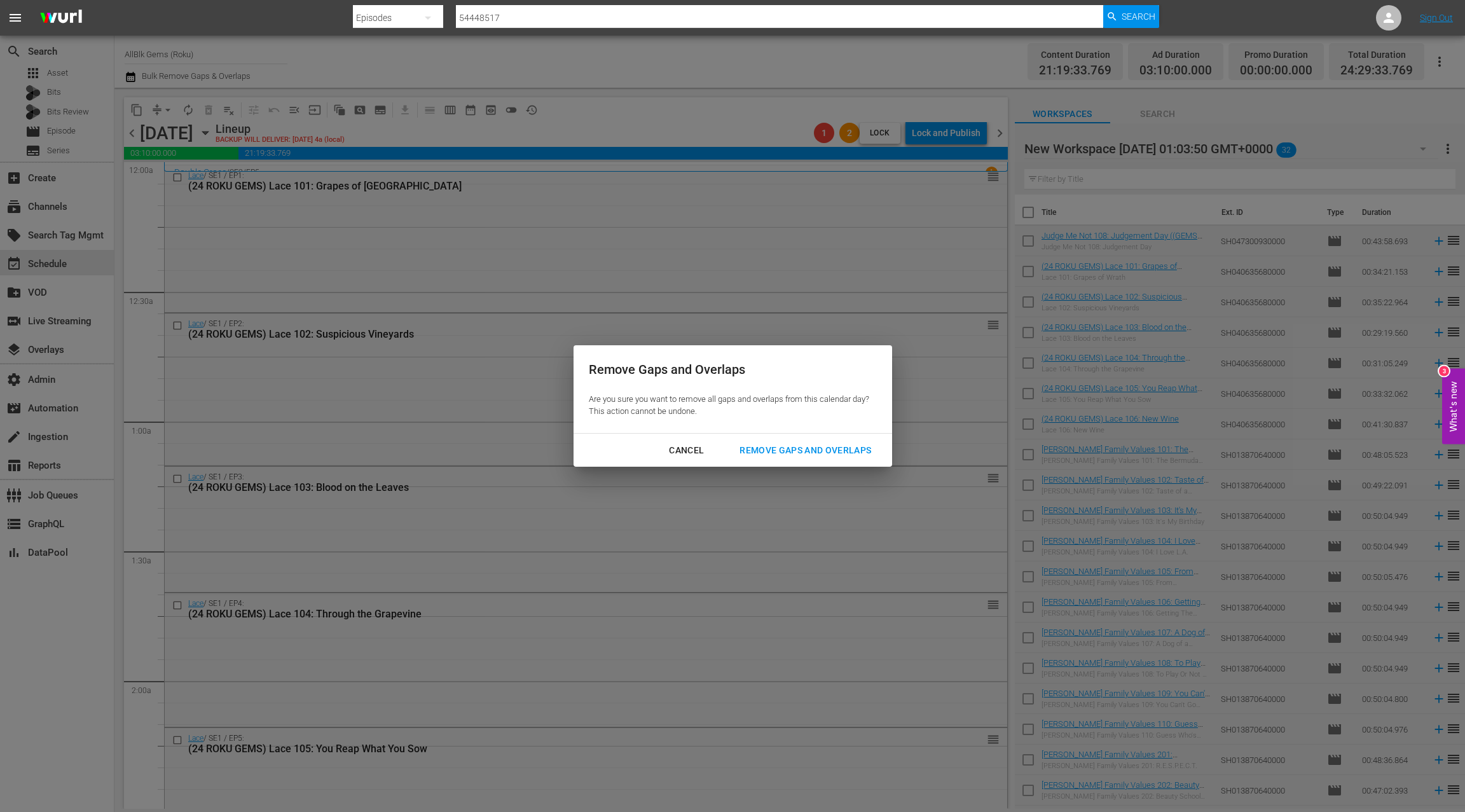
click at [790, 459] on button "Remove Gaps and Overlaps" at bounding box center [806, 451] width 162 height 24
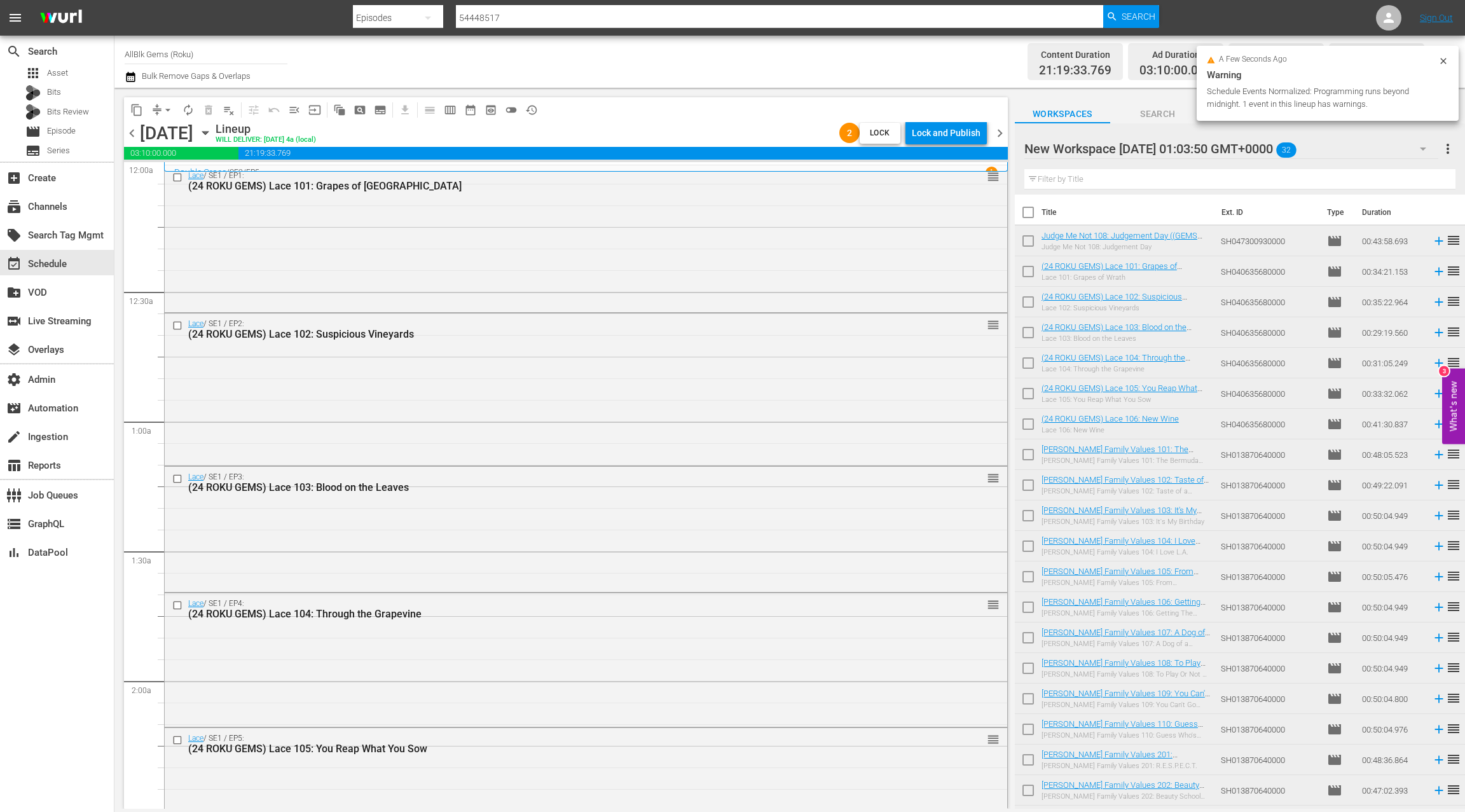
click at [930, 133] on div "Lock and Publish" at bounding box center [946, 133] width 69 height 23
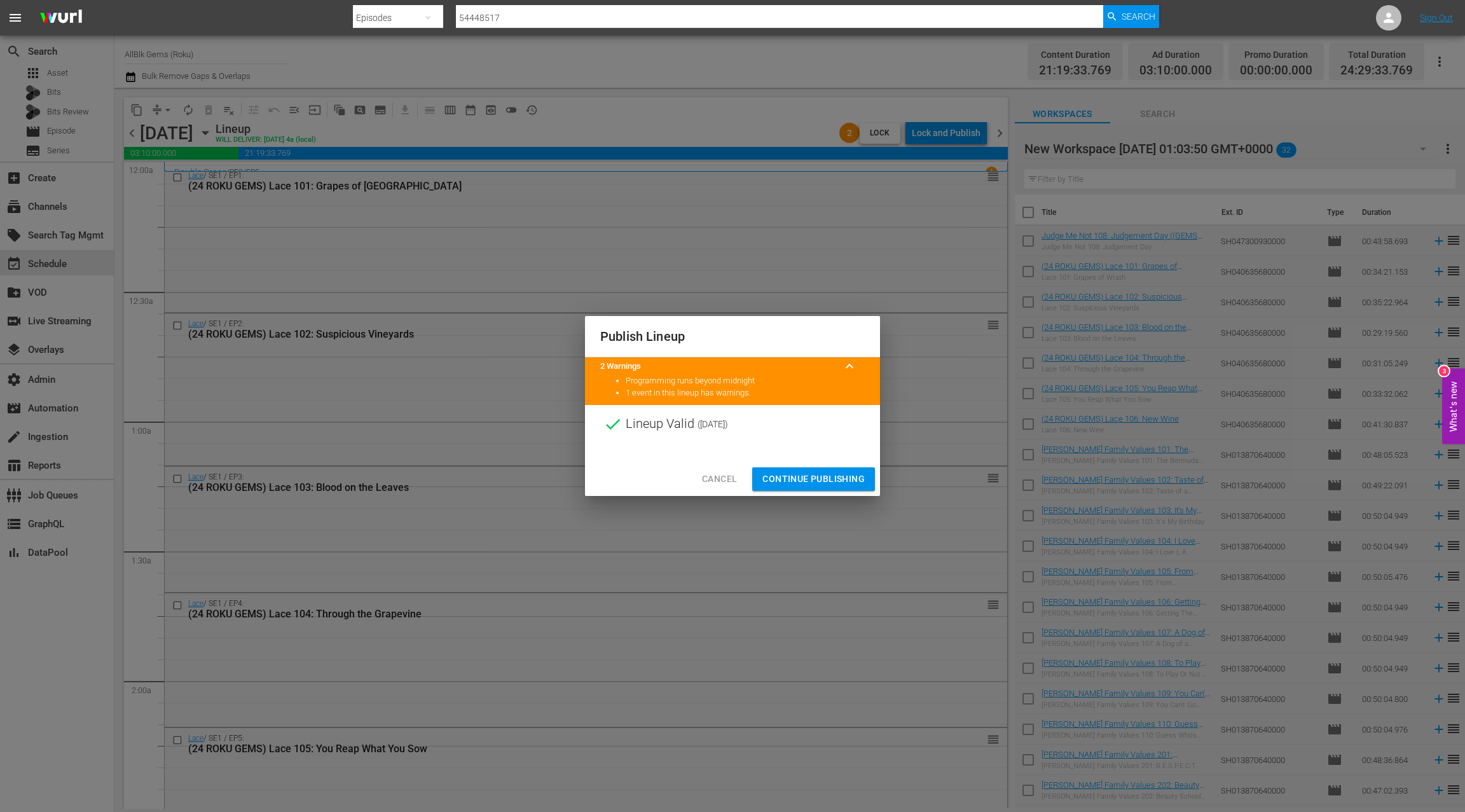
click at [812, 485] on span "Continue Publishing" at bounding box center [813, 479] width 102 height 16
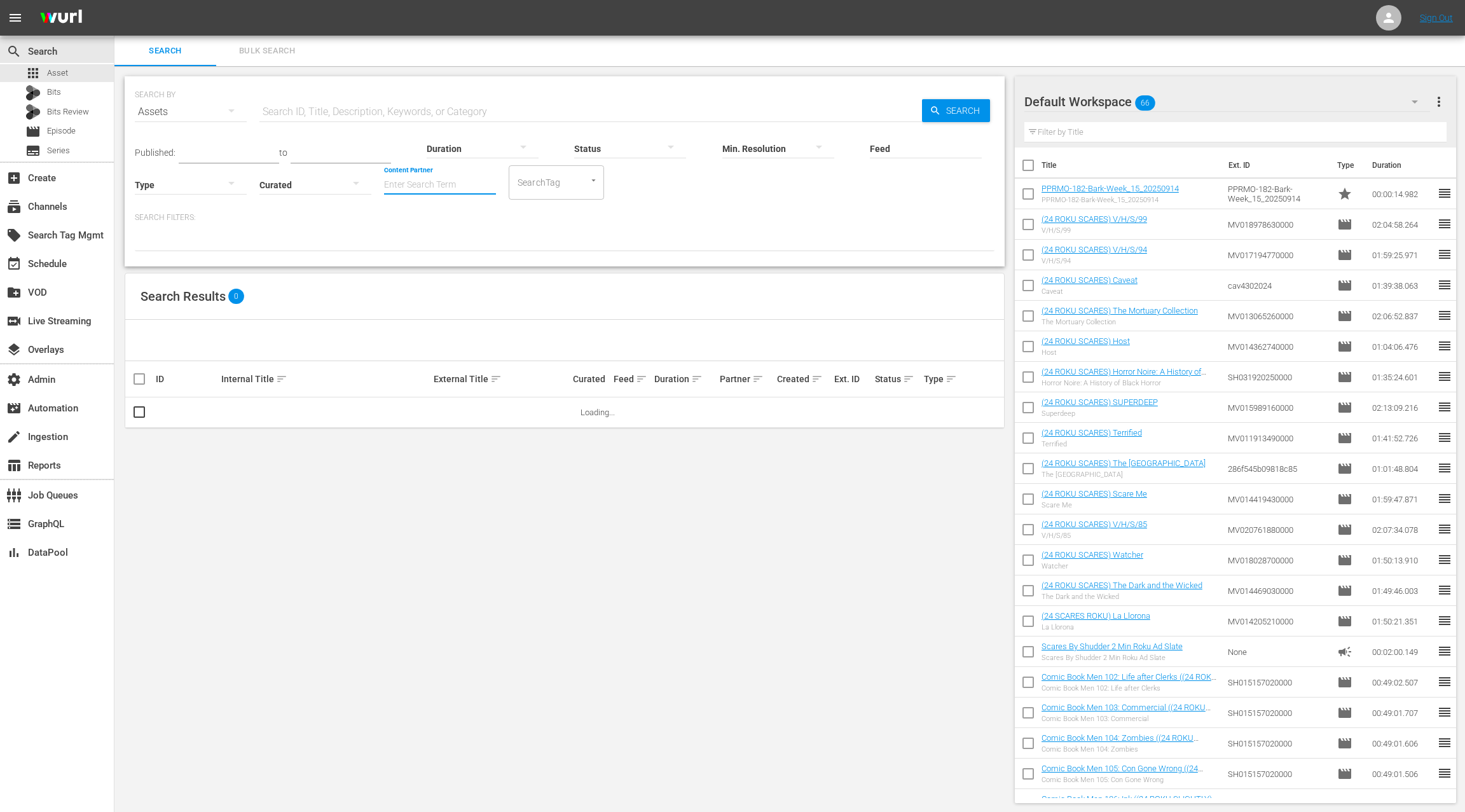
click at [401, 182] on input "Content Partner" at bounding box center [440, 185] width 112 height 46
click at [421, 219] on div "TV One, LLC (478)" at bounding box center [487, 220] width 186 height 30
type input "TV One, LLC (478)"
